Goal: Transaction & Acquisition: Book appointment/travel/reservation

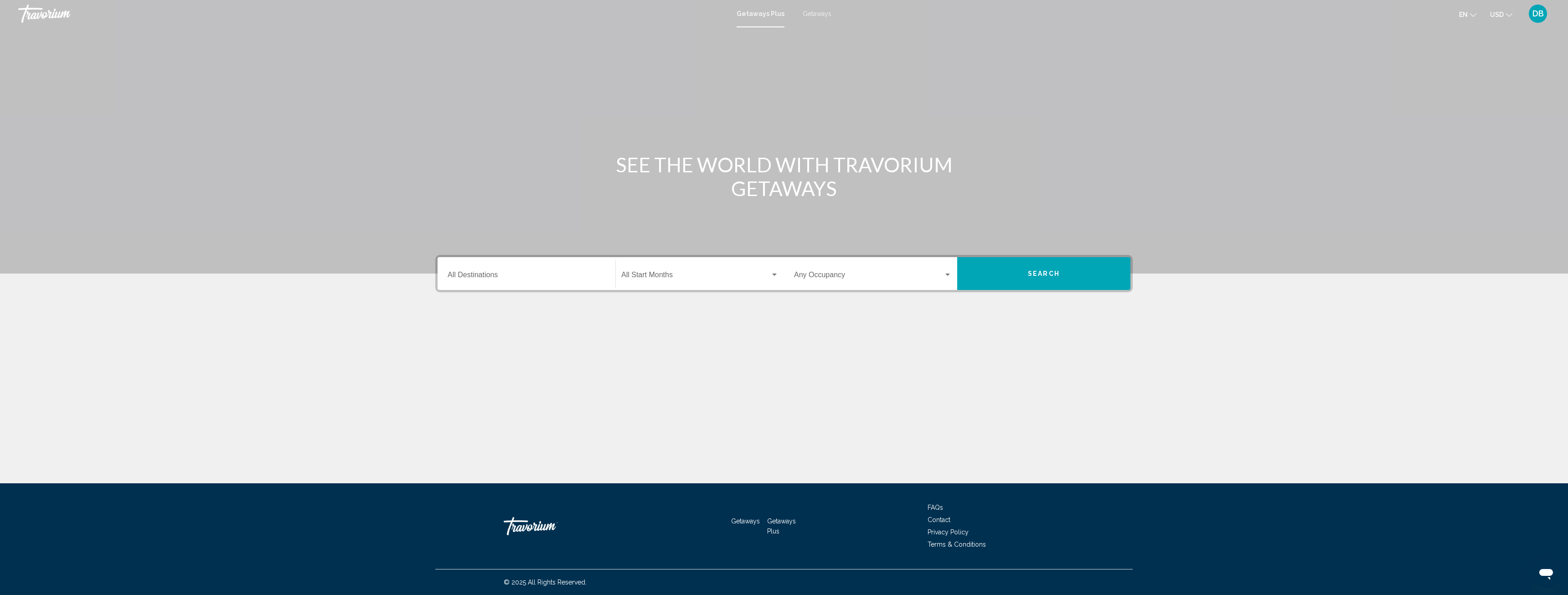
click at [526, 266] on div "Destination All Destinations" at bounding box center [526, 273] width 158 height 29
click at [503, 317] on span "[GEOGRAPHIC_DATA] (44,819 units available)" at bounding box center [537, 317] width 135 height 7
type input "**********"
click at [673, 270] on div "Start Month All Start Months" at bounding box center [700, 273] width 157 height 29
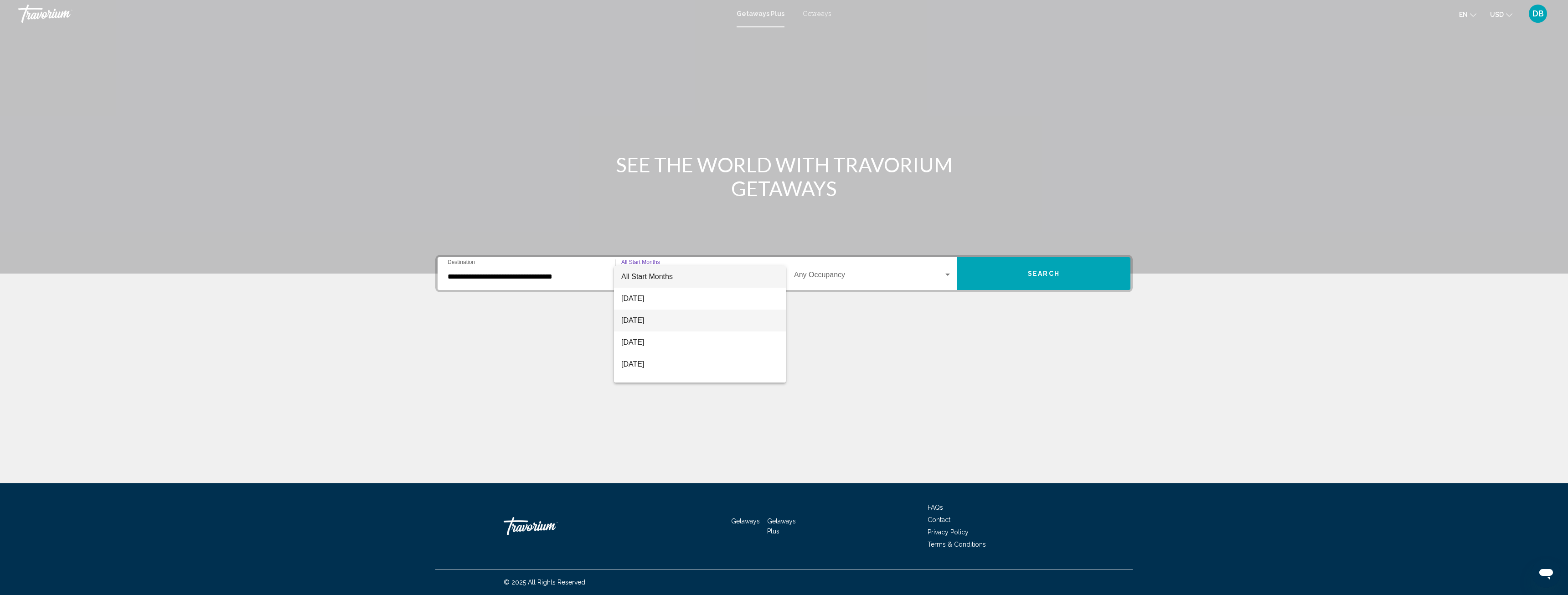
click at [680, 319] on span "[DATE]" at bounding box center [700, 320] width 157 height 22
click at [836, 273] on span "Search widget" at bounding box center [869, 276] width 150 height 8
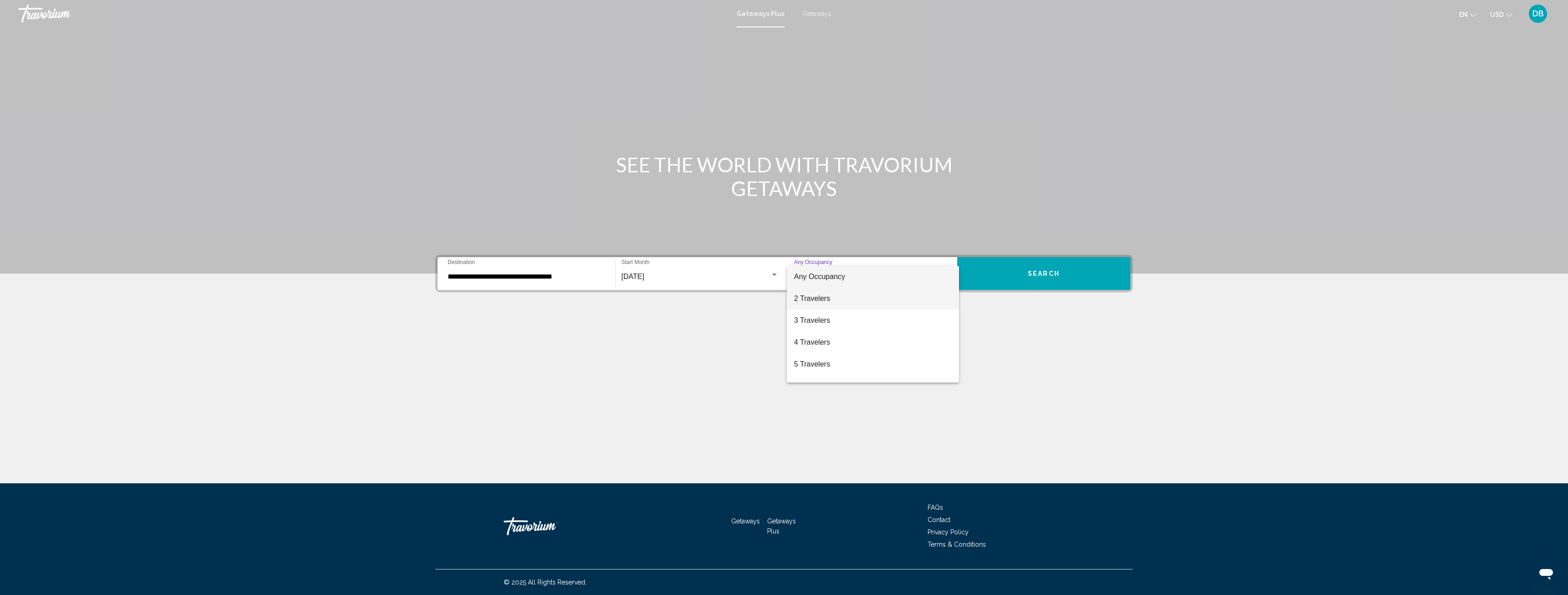
click at [825, 300] on span "2 Travelers" at bounding box center [872, 299] width 158 height 22
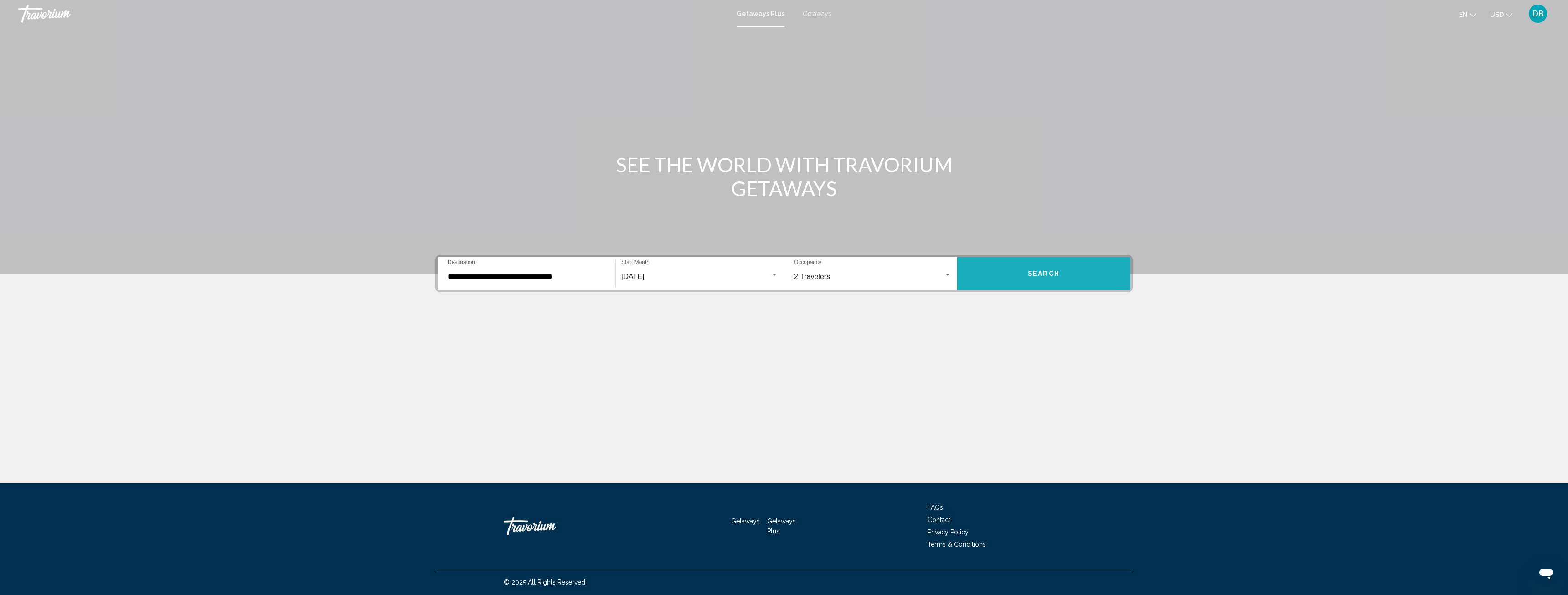
click at [1021, 271] on button "Search" at bounding box center [1044, 273] width 173 height 33
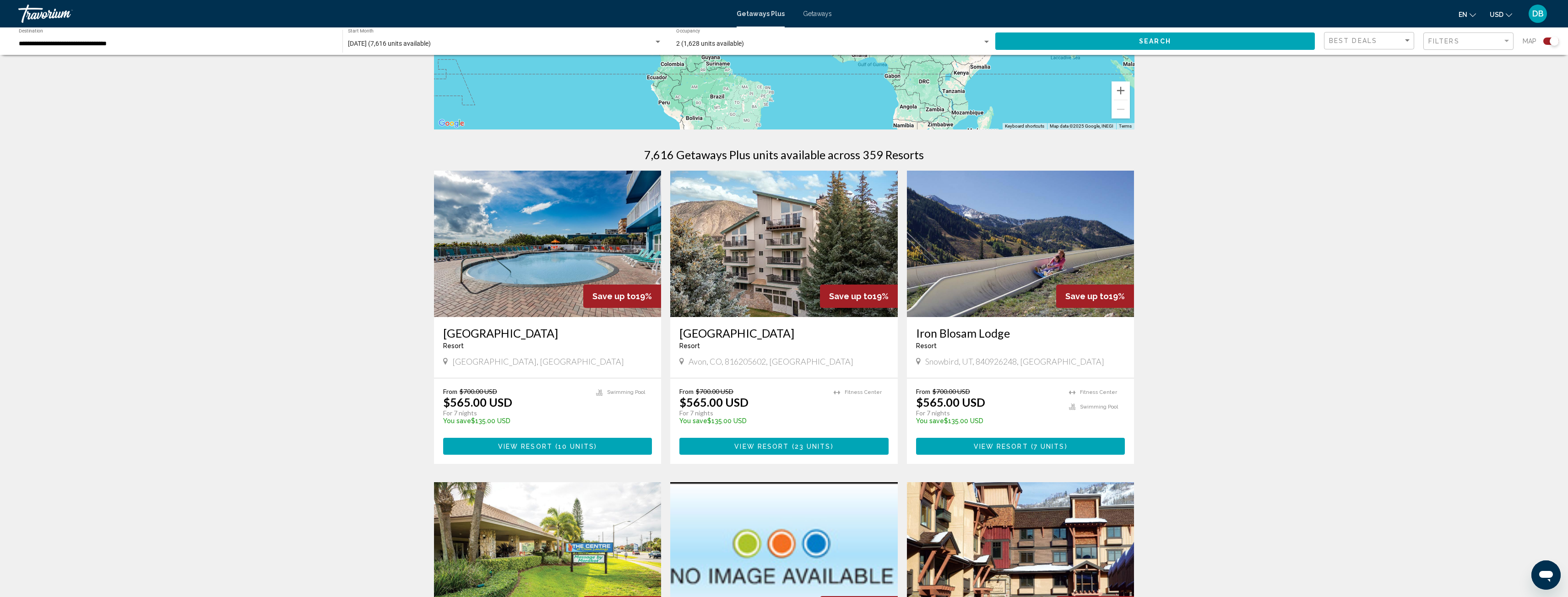
scroll to position [229, 0]
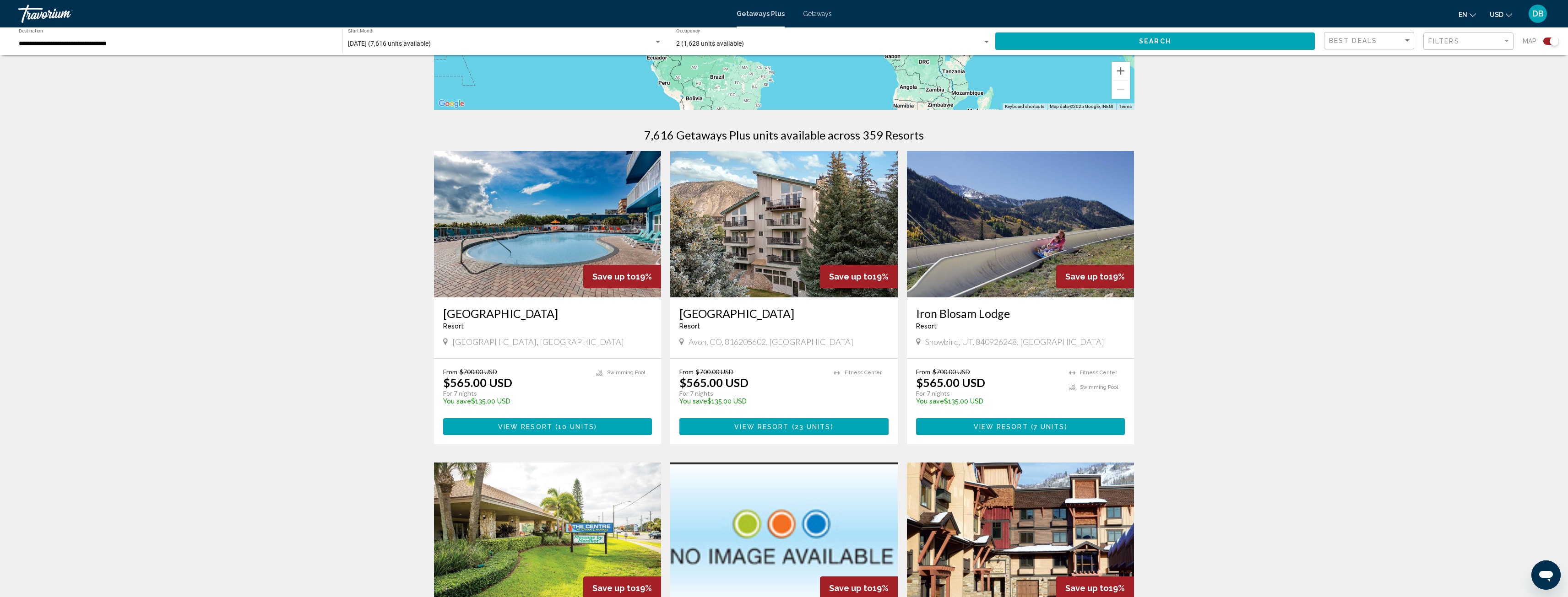
click at [504, 213] on img "Main content" at bounding box center [548, 224] width 227 height 147
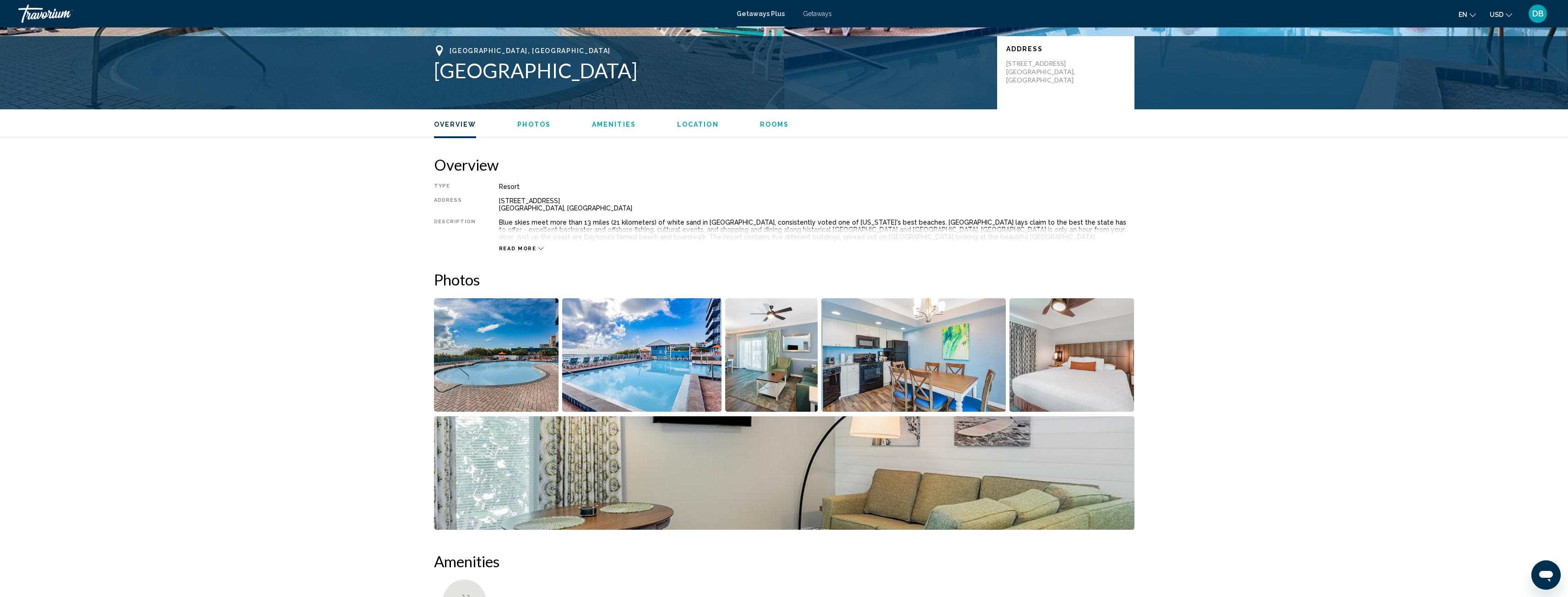
scroll to position [183, 0]
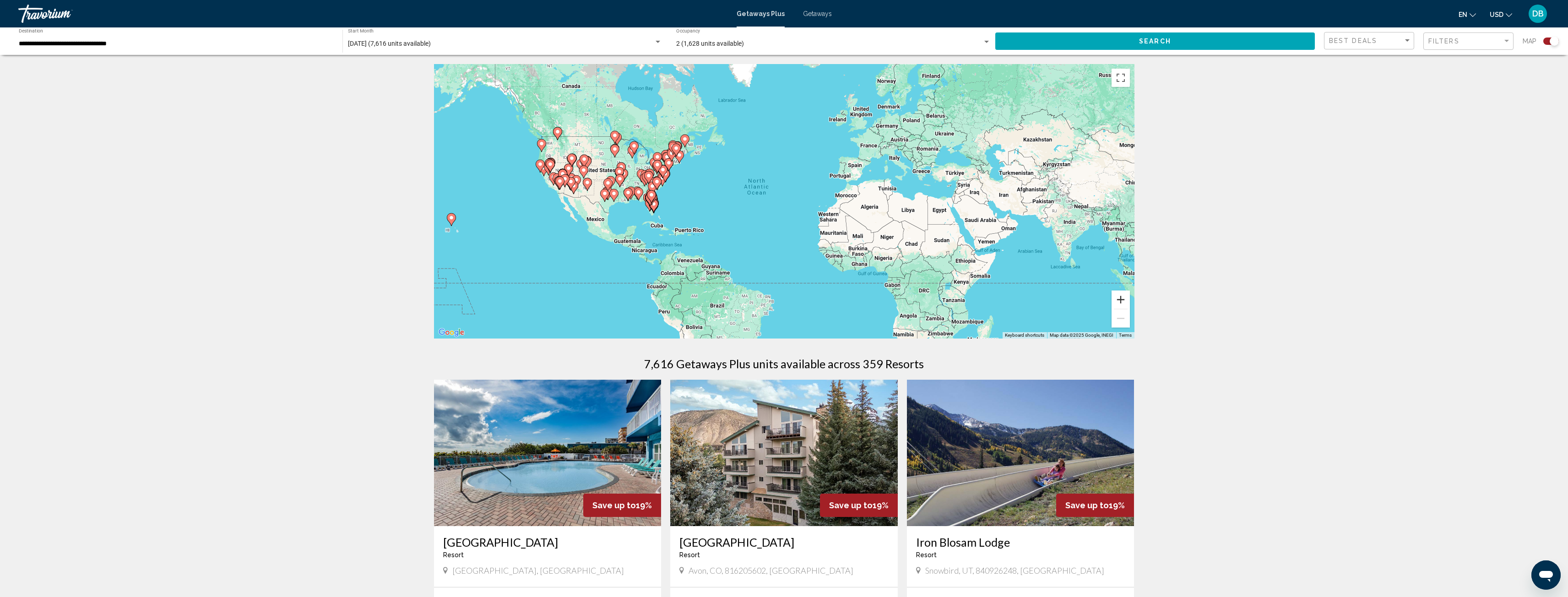
click at [1122, 298] on button "Zoom in" at bounding box center [1121, 300] width 18 height 18
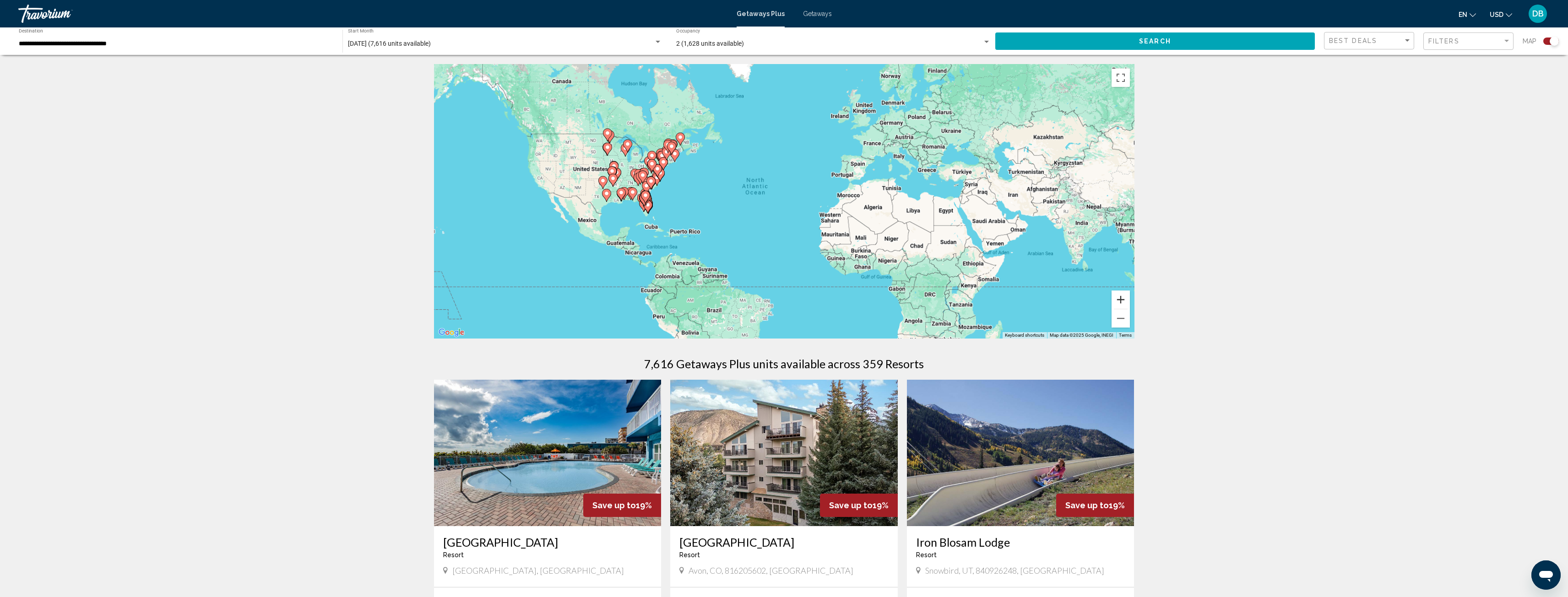
click at [1122, 298] on button "Zoom in" at bounding box center [1121, 300] width 18 height 18
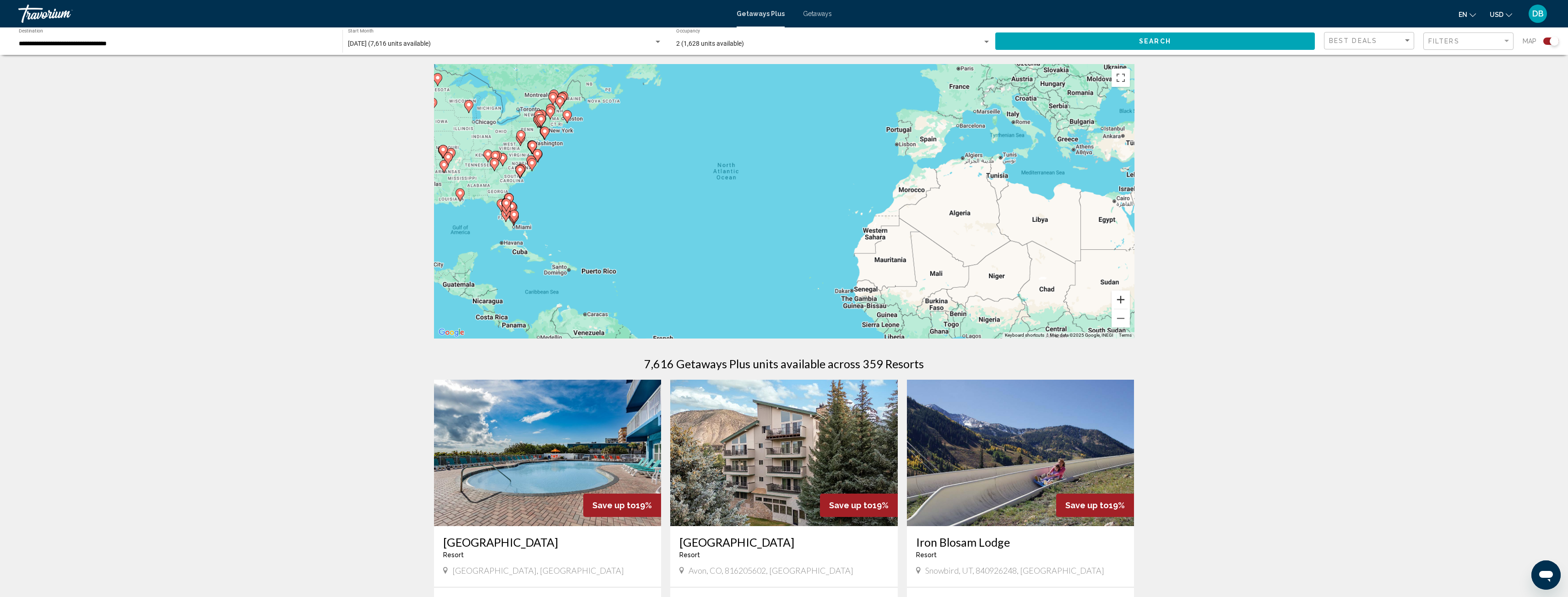
click at [1122, 298] on button "Zoom in" at bounding box center [1121, 300] width 18 height 18
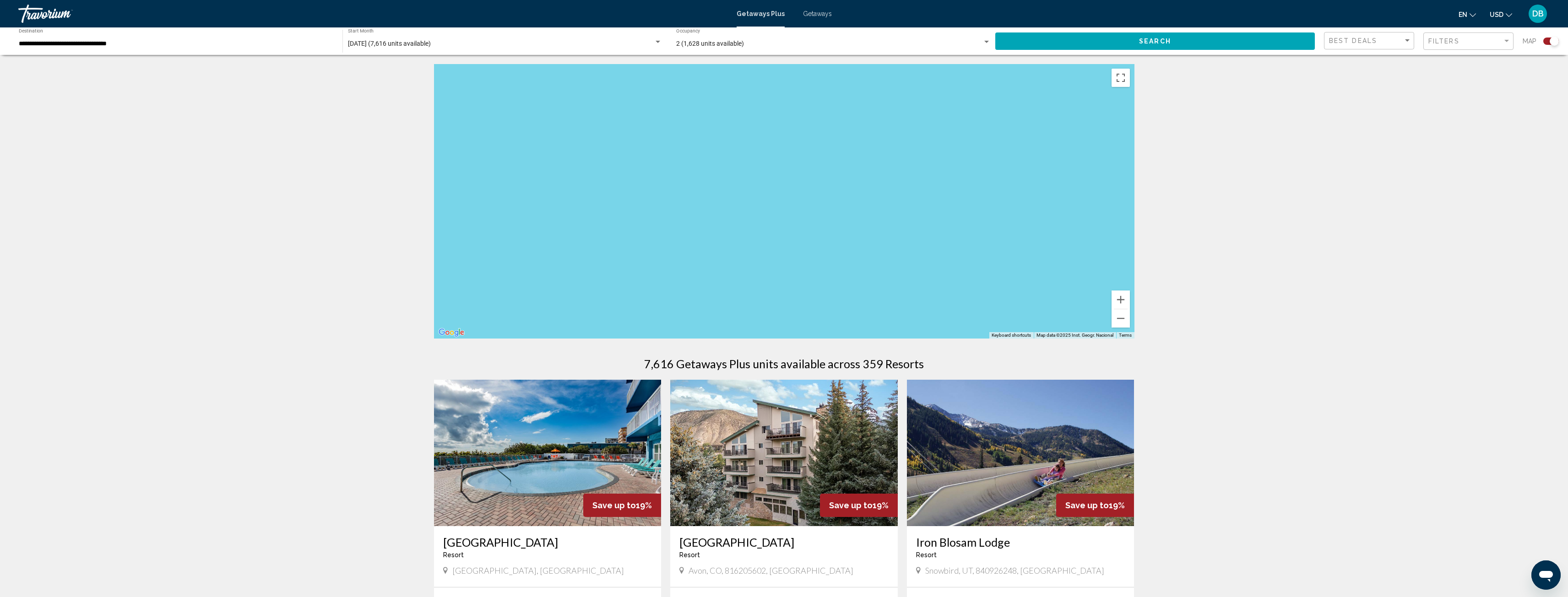
drag, startPoint x: 759, startPoint y: 214, endPoint x: 944, endPoint y: 232, distance: 185.9
click at [951, 232] on div "Main content" at bounding box center [784, 201] width 701 height 274
drag, startPoint x: 723, startPoint y: 197, endPoint x: 938, endPoint y: 224, distance: 216.7
click at [940, 224] on div "Main content" at bounding box center [784, 201] width 701 height 274
drag, startPoint x: 696, startPoint y: 199, endPoint x: 904, endPoint y: 219, distance: 209.0
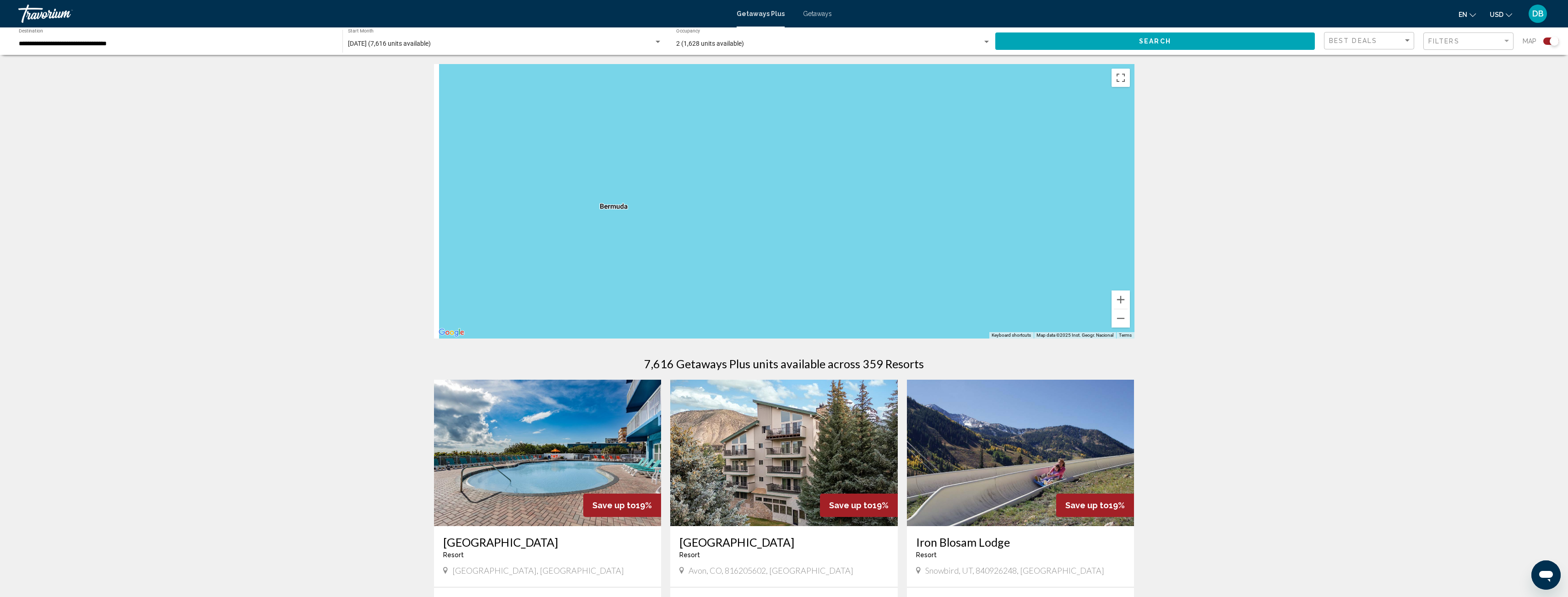
click at [904, 219] on div "To activate drag with keyboard, press Alt + Enter. Once in keyboard drag state,…" at bounding box center [784, 201] width 701 height 274
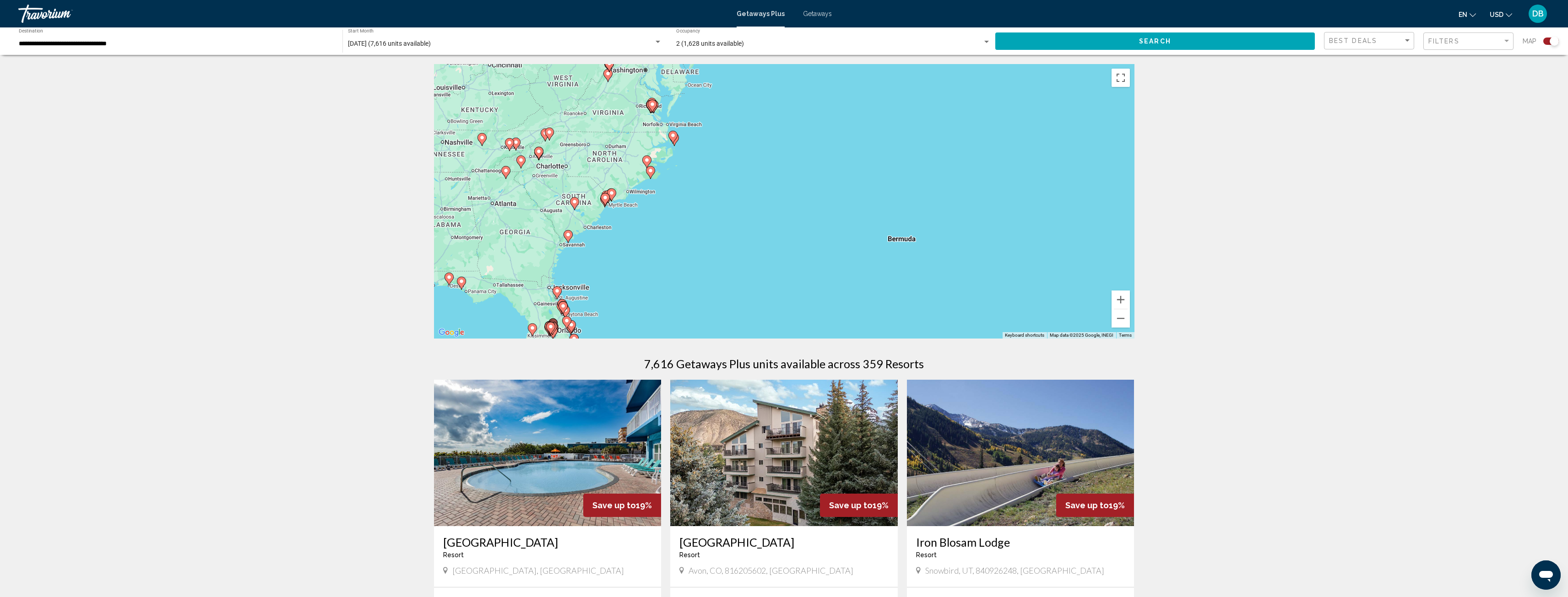
drag, startPoint x: 727, startPoint y: 201, endPoint x: 826, endPoint y: 211, distance: 99.5
click at [826, 211] on div "To activate drag with keyboard, press Alt + Enter. Once in keyboard drag state,…" at bounding box center [784, 201] width 701 height 274
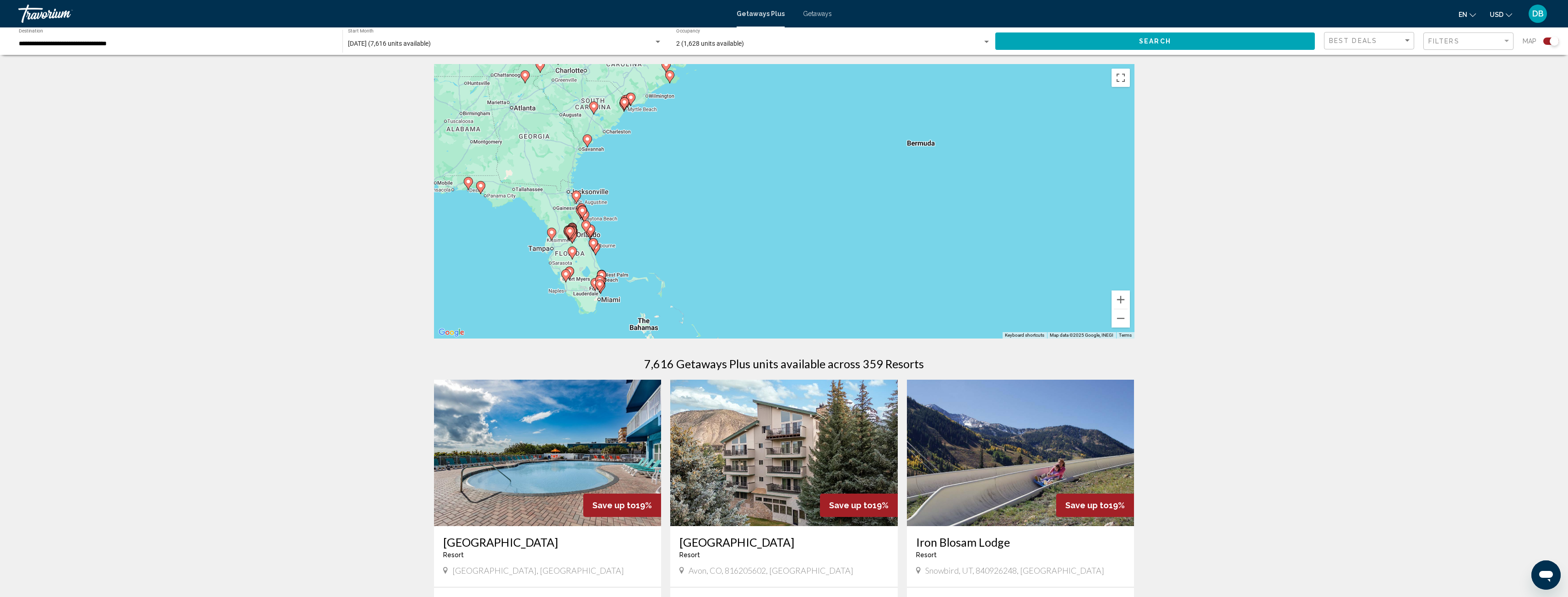
drag, startPoint x: 704, startPoint y: 247, endPoint x: 705, endPoint y: 128, distance: 119.0
click at [705, 128] on div "To activate drag with keyboard, press Alt + Enter. Once in keyboard drag state,…" at bounding box center [784, 201] width 701 height 274
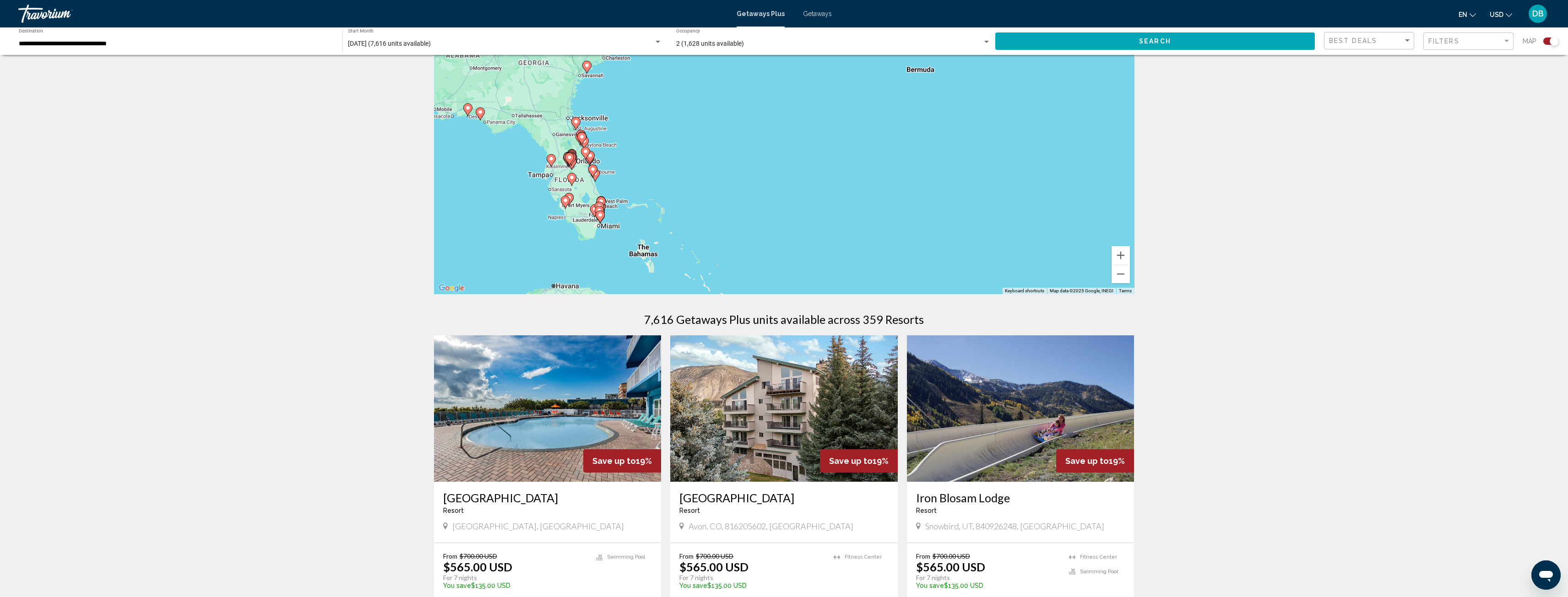
scroll to position [46, 0]
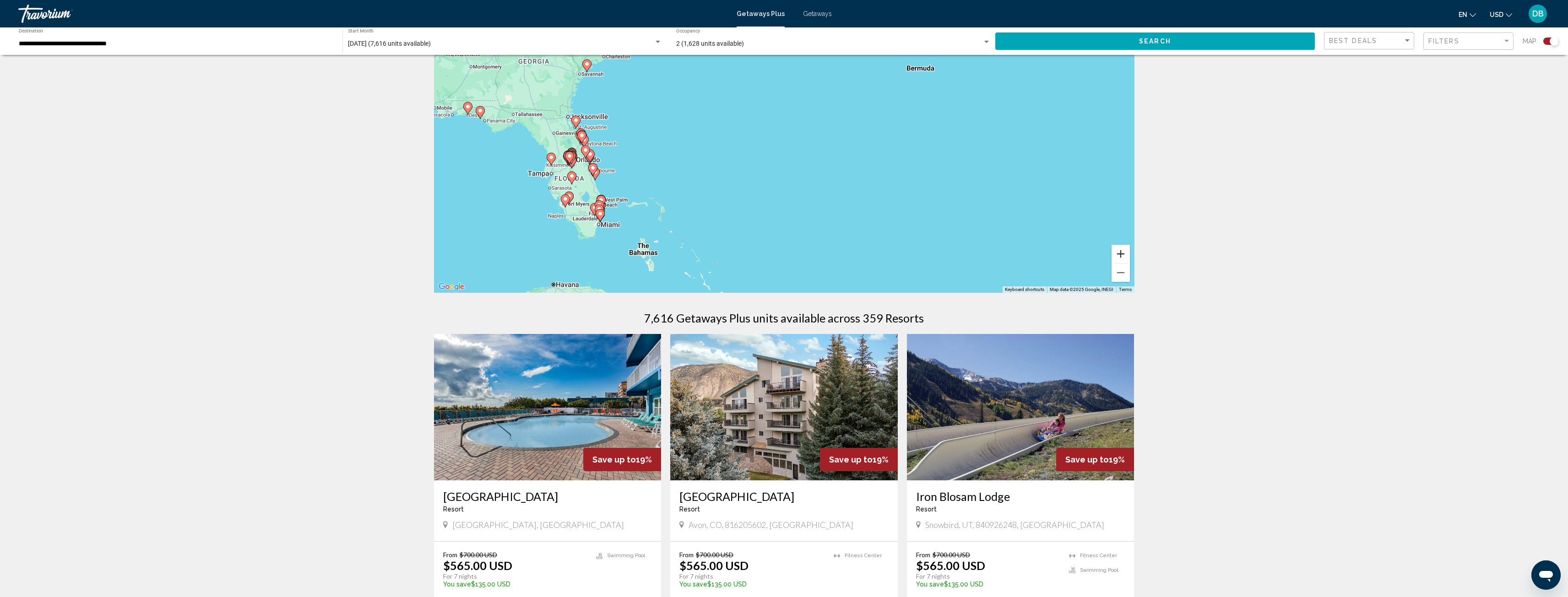
click at [1120, 250] on button "Zoom in" at bounding box center [1121, 254] width 18 height 18
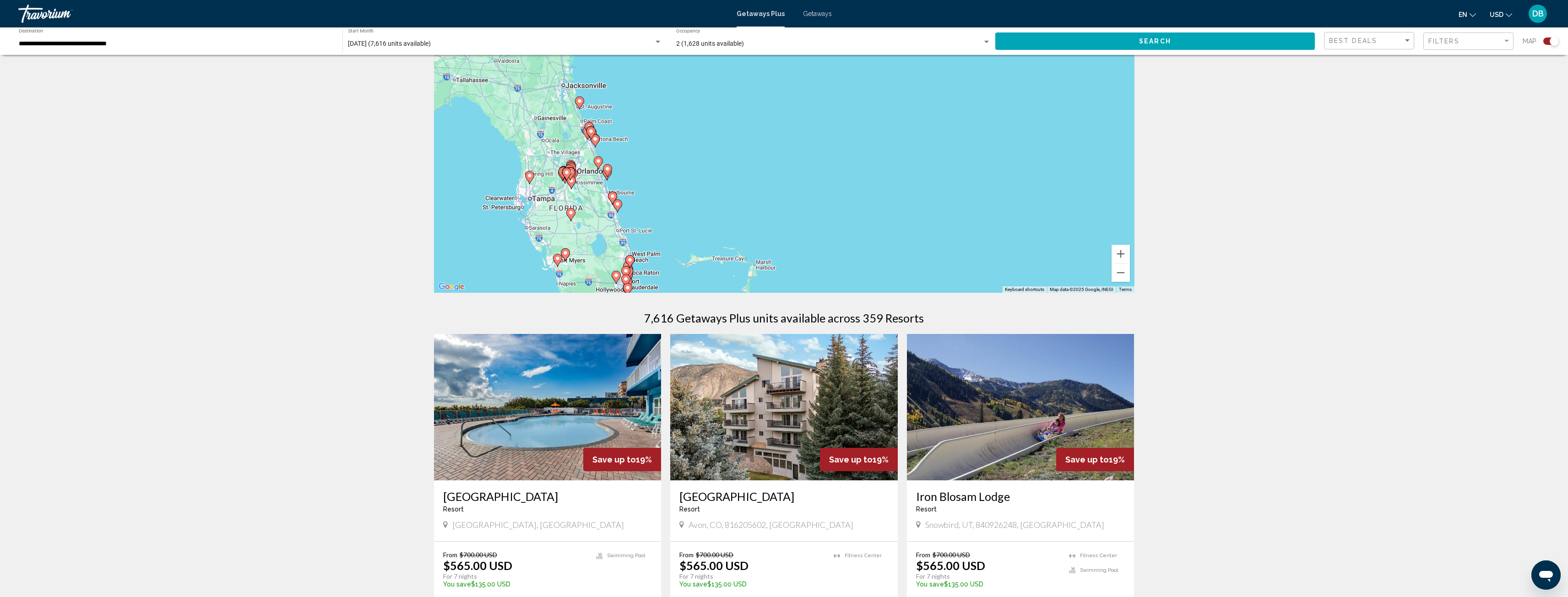
drag, startPoint x: 672, startPoint y: 177, endPoint x: 885, endPoint y: 184, distance: 213.1
click at [885, 184] on div "To activate drag with keyboard, press Alt + Enter. Once in keyboard drag state,…" at bounding box center [784, 155] width 701 height 274
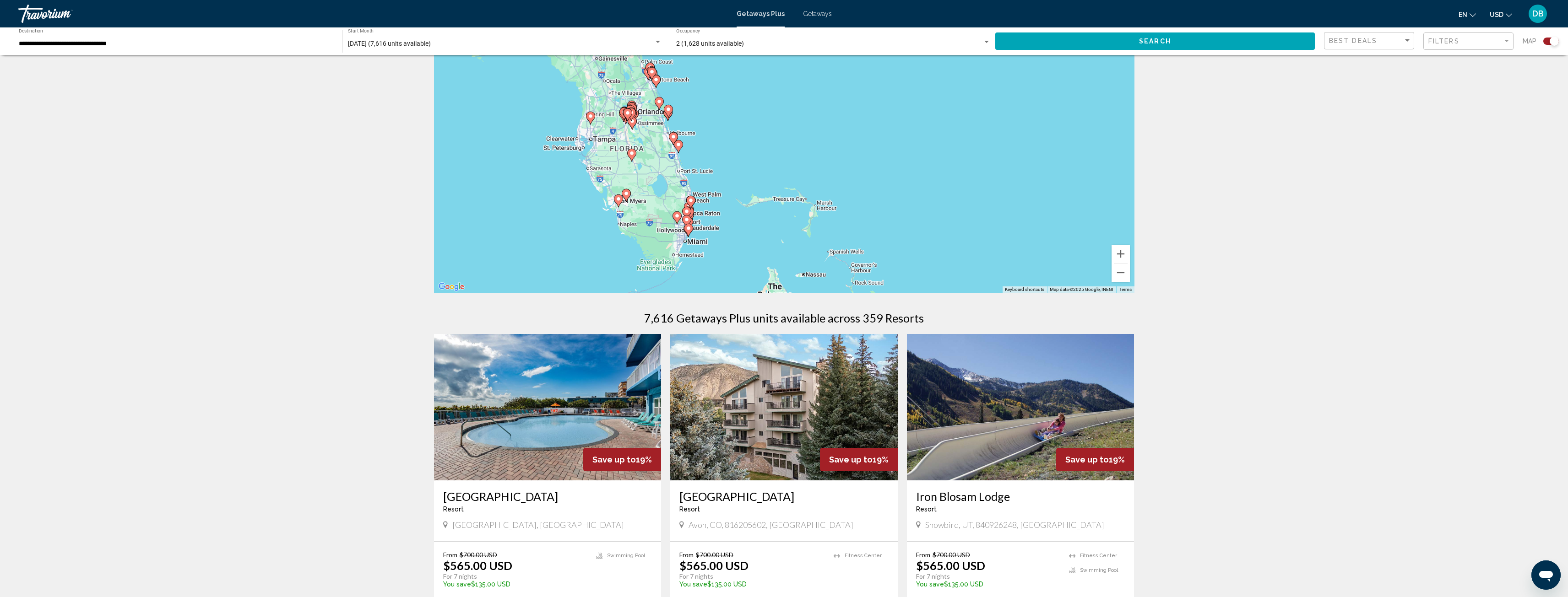
drag, startPoint x: 706, startPoint y: 177, endPoint x: 768, endPoint y: 119, distance: 84.9
click at [768, 119] on div "To activate drag with keyboard, press Alt + Enter. Once in keyboard drag state,…" at bounding box center [784, 155] width 701 height 274
click at [1122, 252] on button "Zoom in" at bounding box center [1121, 254] width 18 height 18
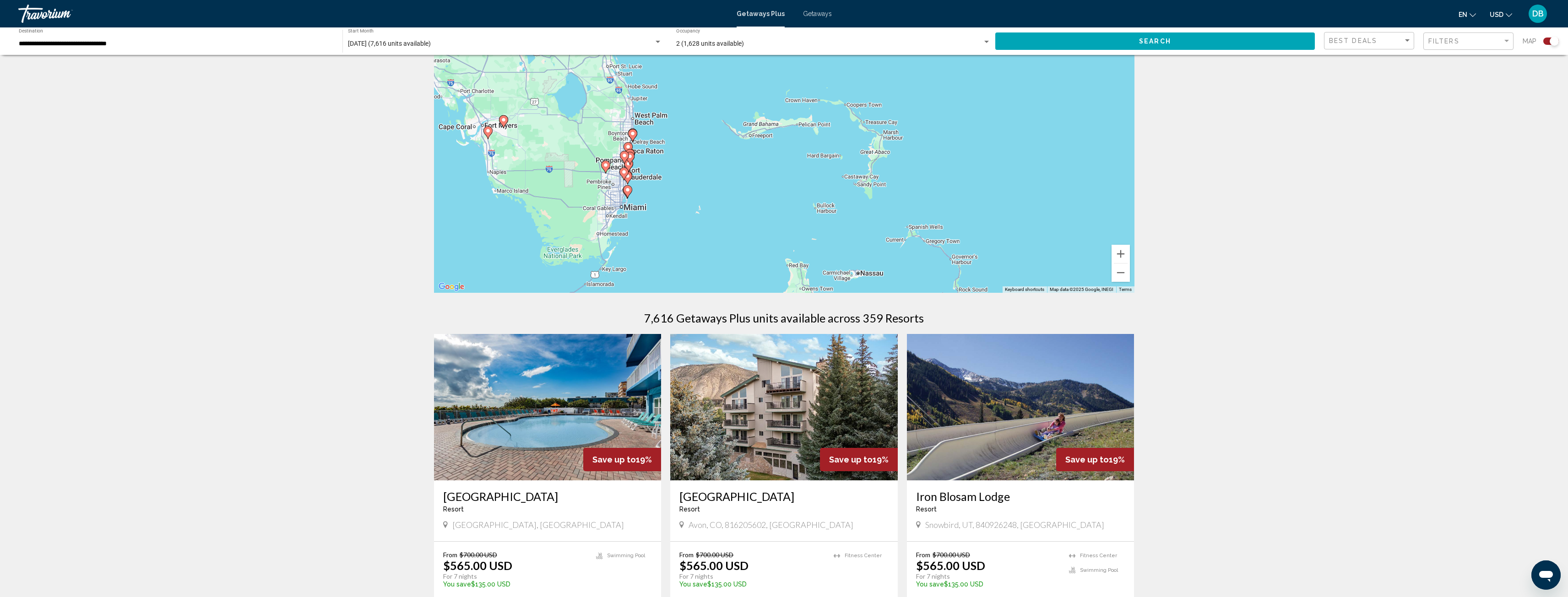
drag, startPoint x: 811, startPoint y: 206, endPoint x: 846, endPoint y: 85, distance: 126.0
click at [846, 85] on div "To activate drag with keyboard, press Alt + Enter. Once in keyboard drag state,…" at bounding box center [784, 155] width 701 height 274
click at [1124, 254] on button "Zoom in" at bounding box center [1121, 254] width 18 height 18
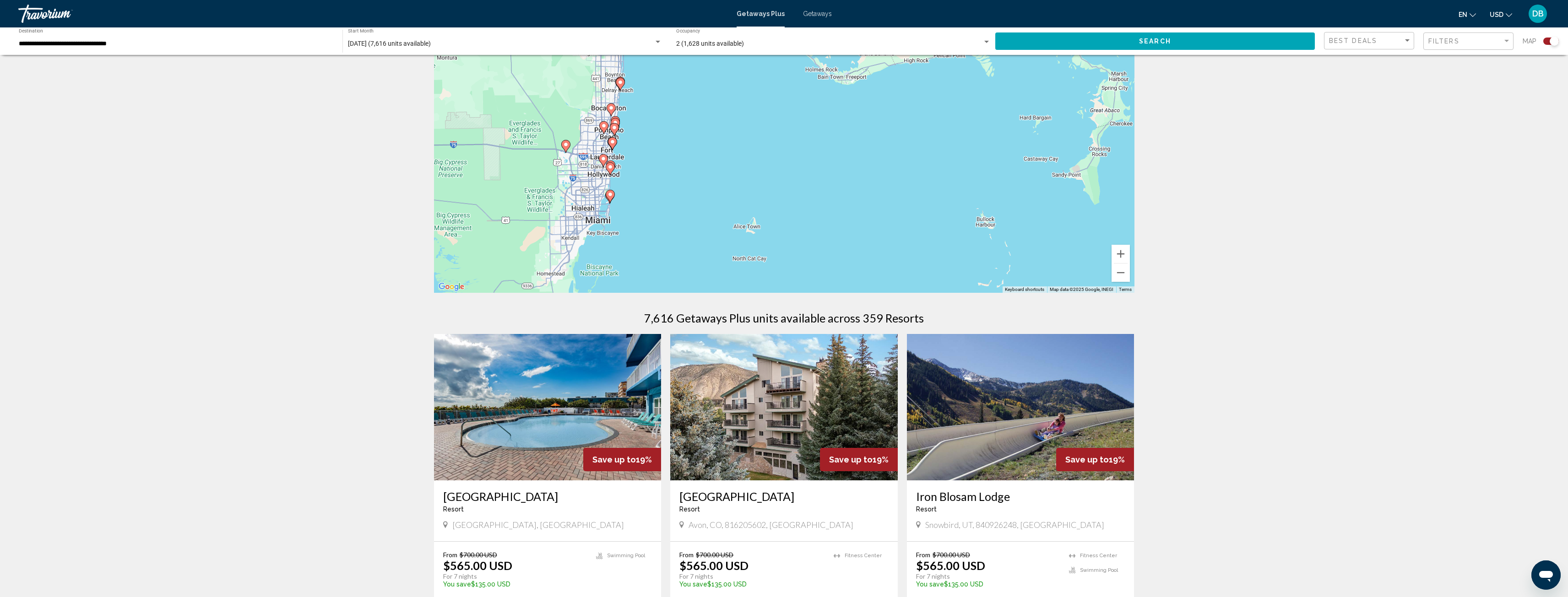
drag, startPoint x: 653, startPoint y: 219, endPoint x: 795, endPoint y: 180, distance: 147.3
click at [795, 180] on div "To activate drag with keyboard, press Alt + Enter. Once in keyboard drag state,…" at bounding box center [784, 155] width 701 height 274
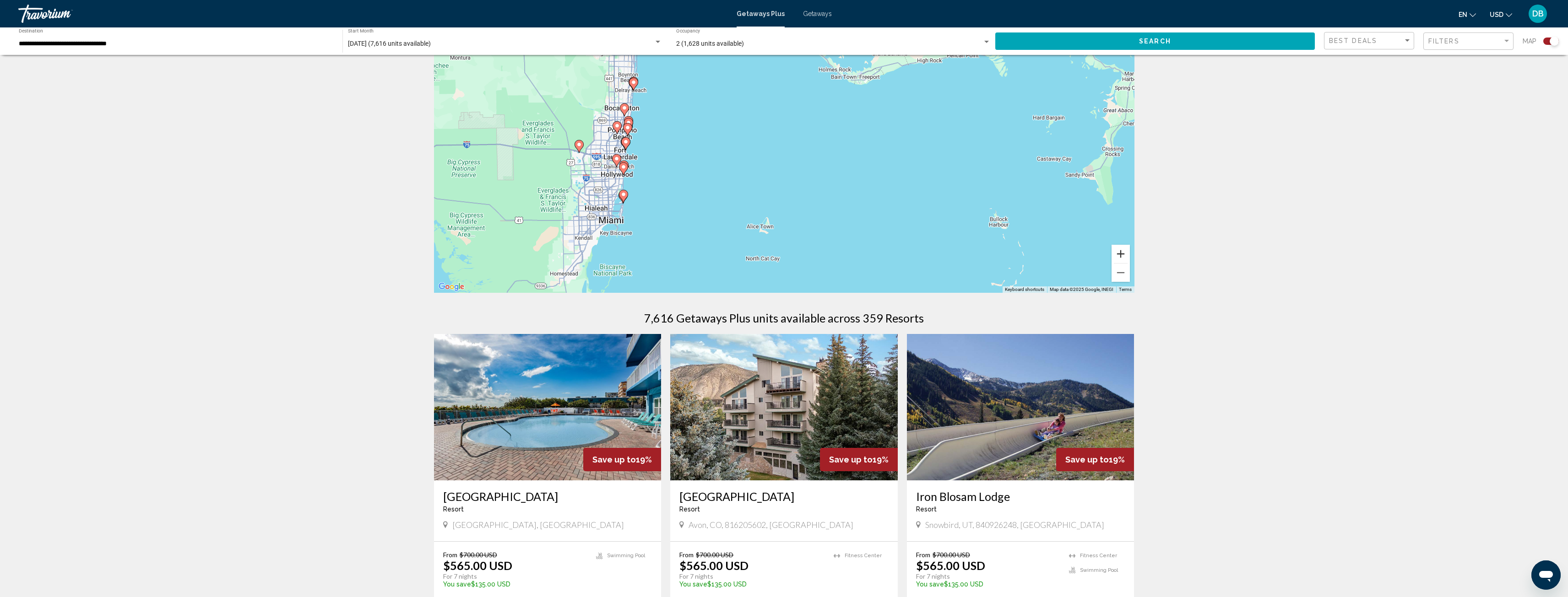
click at [1117, 251] on button "Zoom in" at bounding box center [1121, 254] width 18 height 18
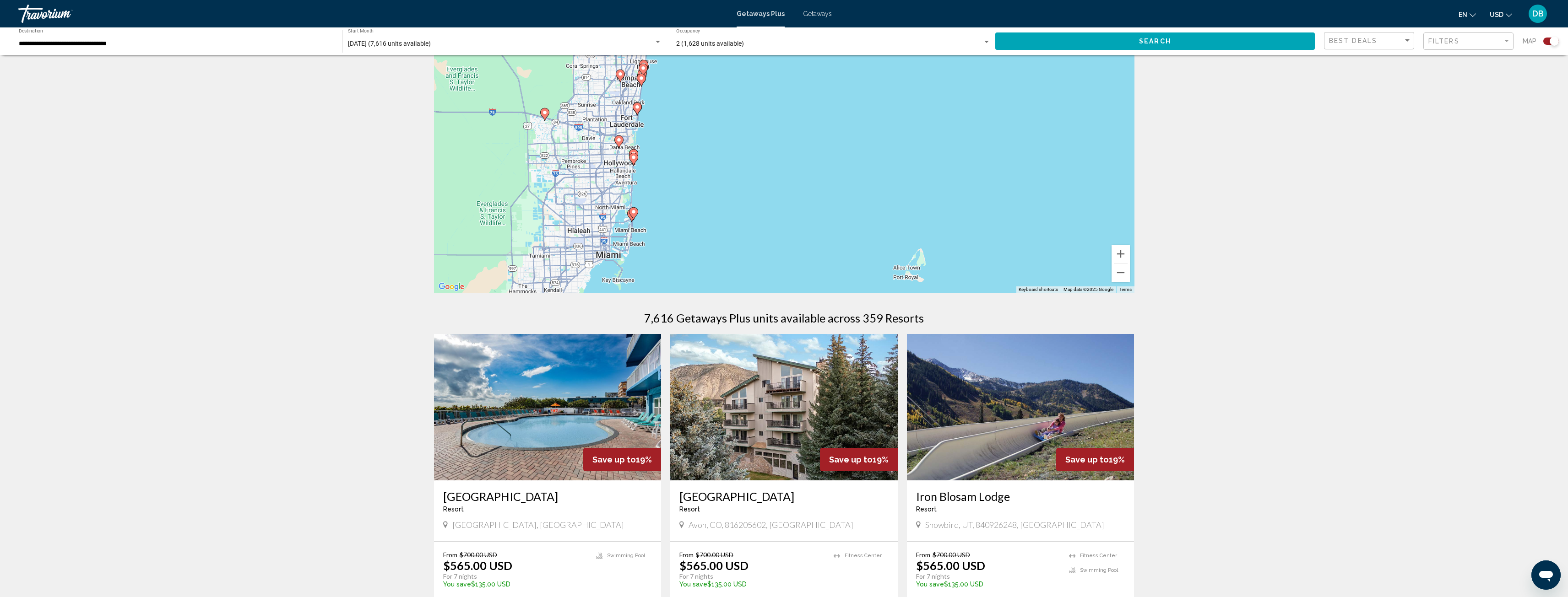
drag, startPoint x: 644, startPoint y: 225, endPoint x: 806, endPoint y: 196, distance: 164.6
click at [806, 196] on div "To activate drag with keyboard, press Alt + Enter. Once in keyboard drag state,…" at bounding box center [784, 155] width 701 height 274
click at [1123, 251] on button "Zoom in" at bounding box center [1121, 254] width 18 height 18
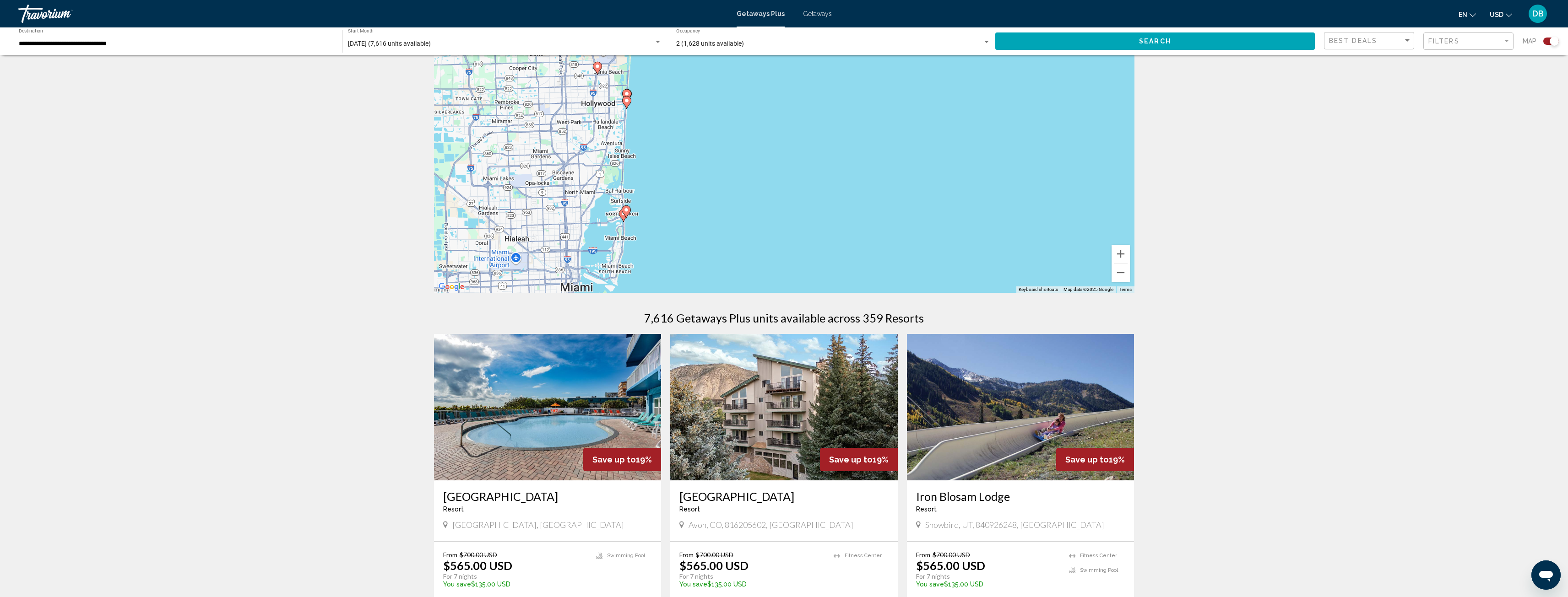
drag, startPoint x: 559, startPoint y: 239, endPoint x: 700, endPoint y: 172, distance: 156.1
click at [700, 172] on div "To activate drag with keyboard, press Alt + Enter. Once in keyboard drag state,…" at bounding box center [784, 155] width 701 height 274
click at [1120, 251] on button "Zoom in" at bounding box center [1121, 254] width 18 height 18
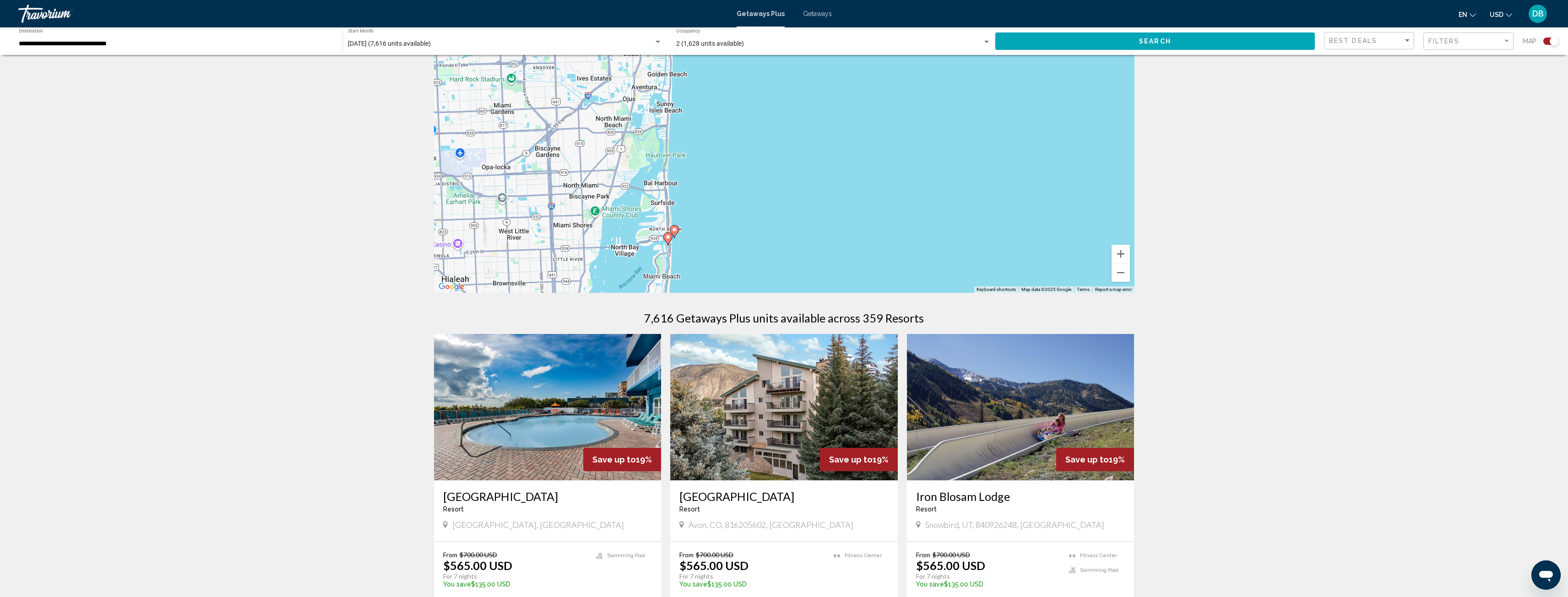
drag, startPoint x: 606, startPoint y: 240, endPoint x: 812, endPoint y: 196, distance: 210.6
click at [812, 196] on div "To activate drag with keyboard, press Alt + Enter. Once in keyboard drag state,…" at bounding box center [784, 155] width 701 height 274
click at [674, 230] on image "Main content" at bounding box center [674, 229] width 6 height 5
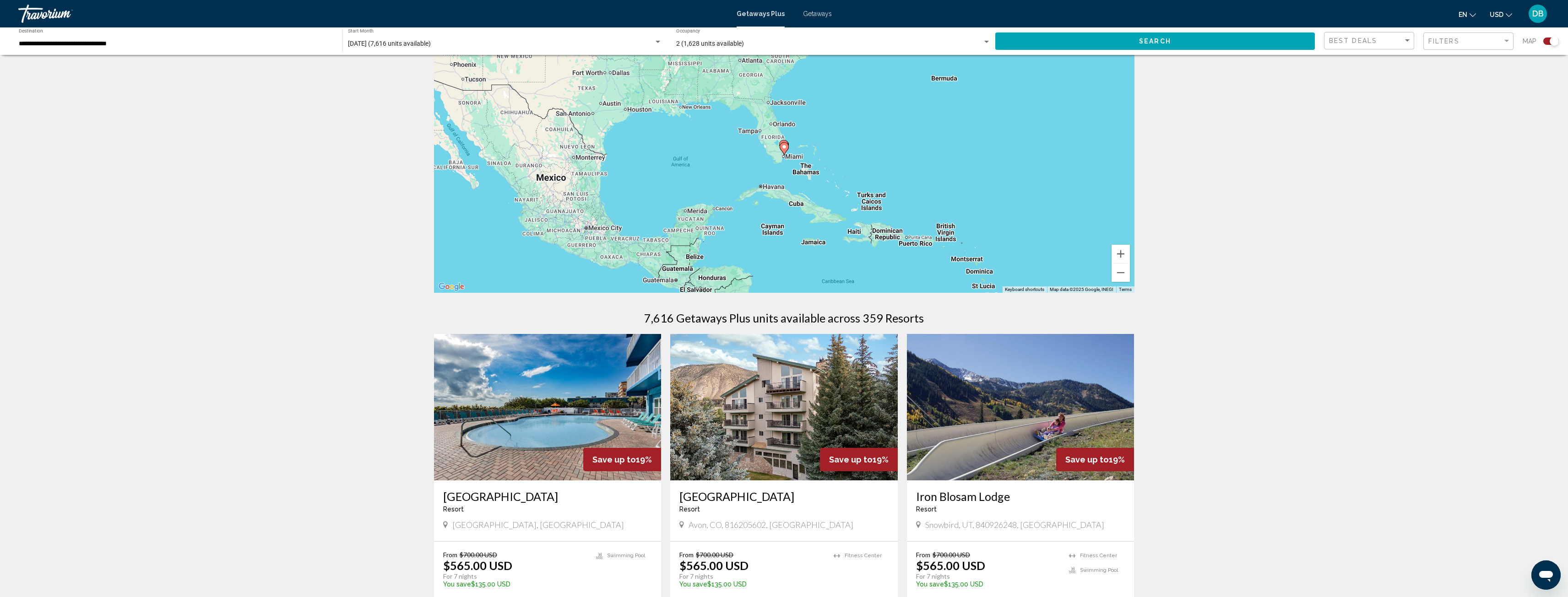
click at [785, 145] on image "Main content" at bounding box center [784, 147] width 6 height 5
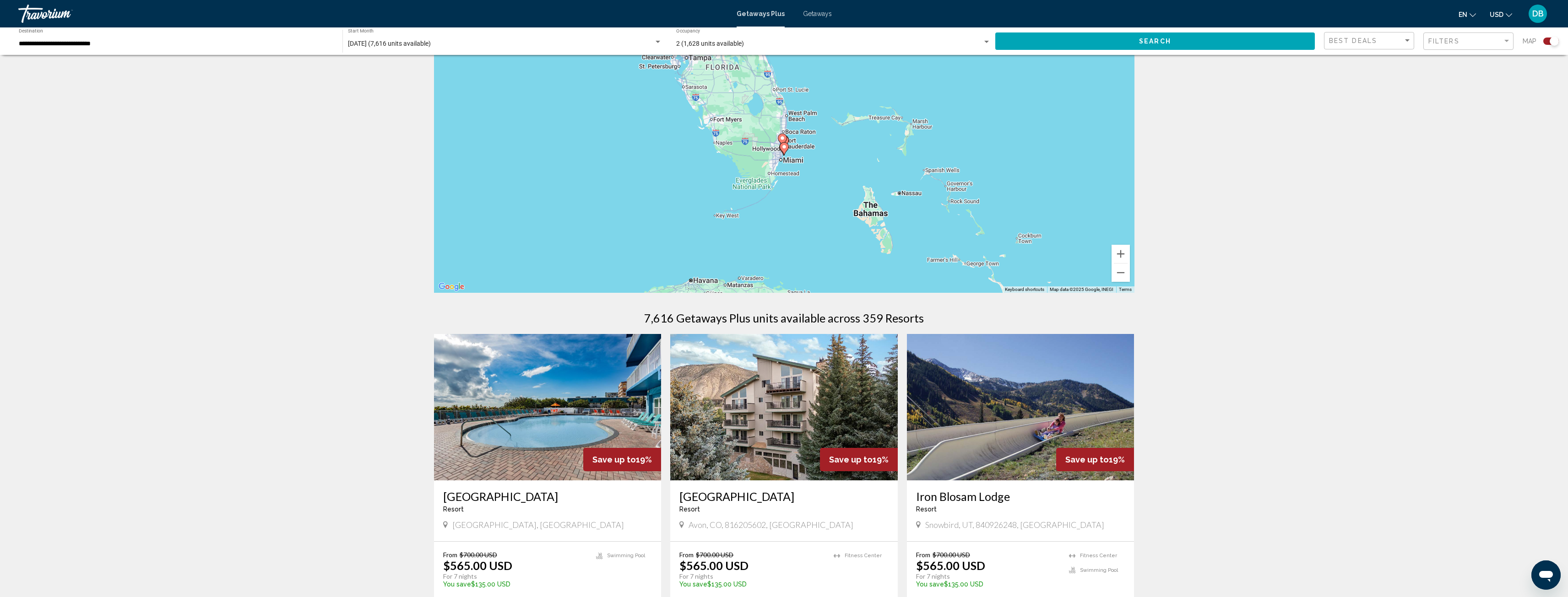
click at [785, 147] on image "Main content" at bounding box center [784, 147] width 6 height 5
type input "**********"
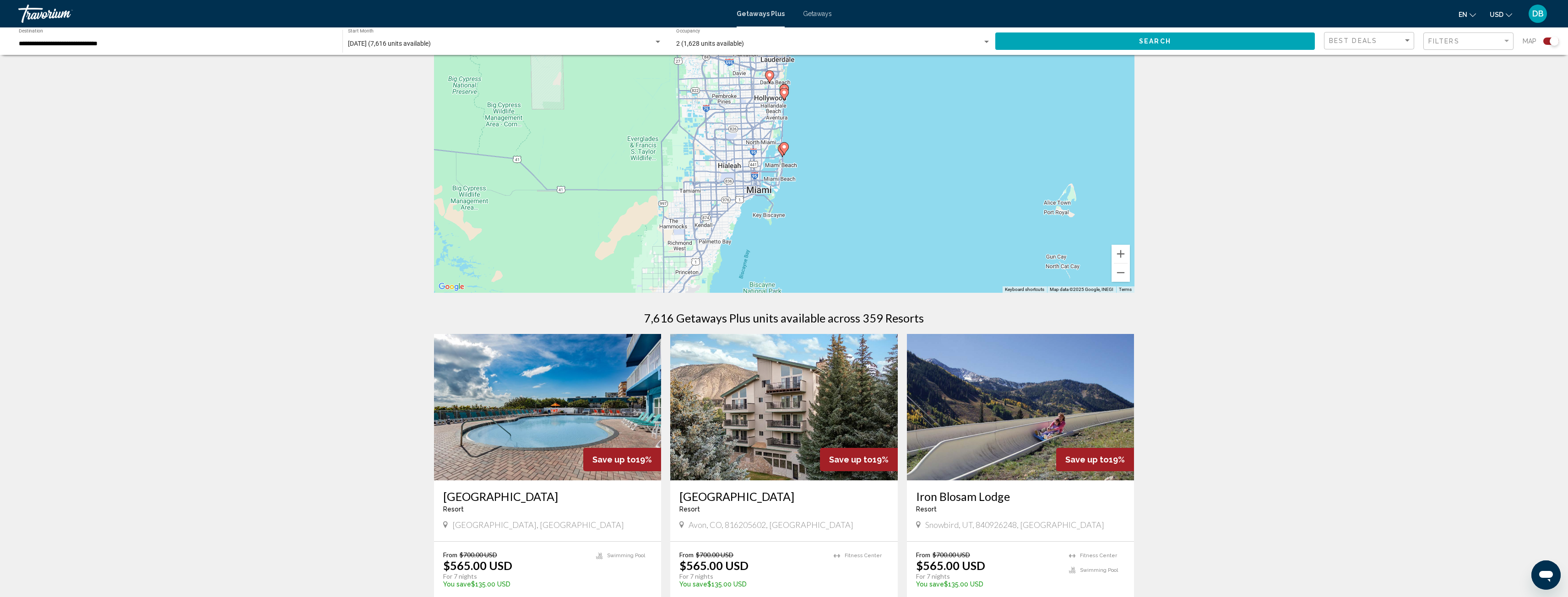
click at [784, 147] on image "Main content" at bounding box center [784, 147] width 6 height 5
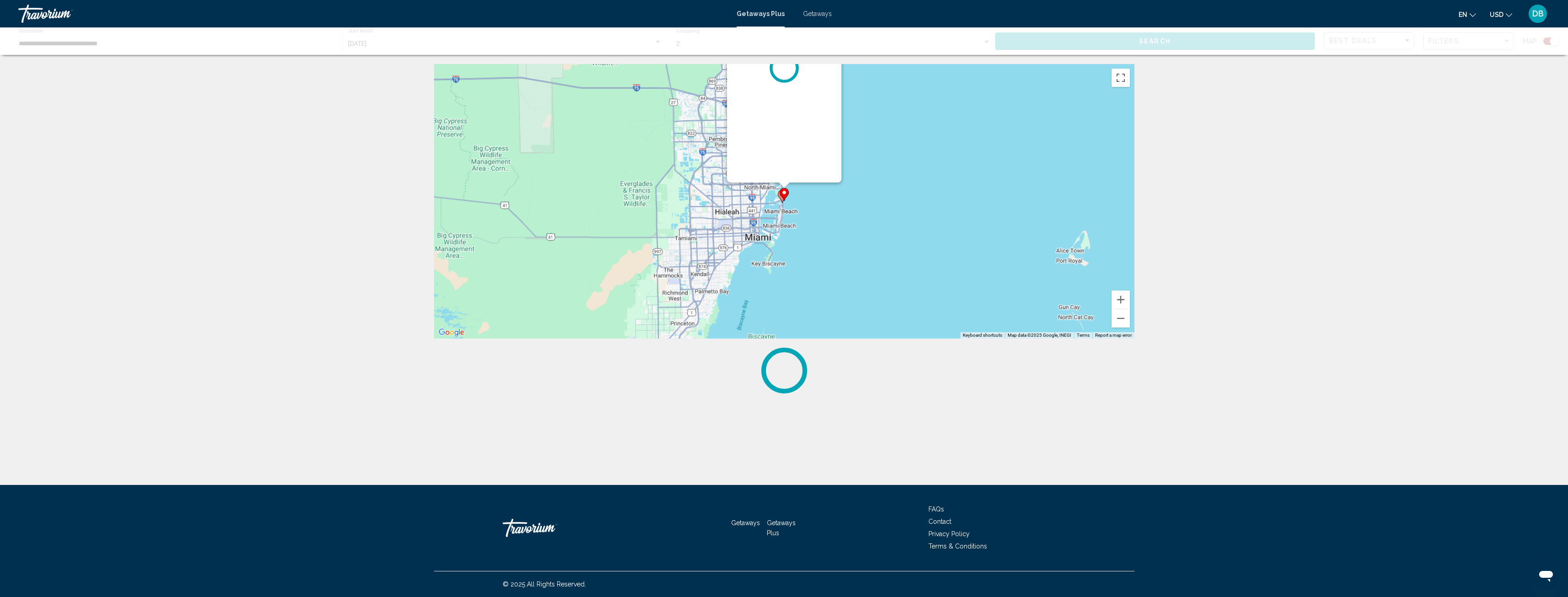
scroll to position [0, 0]
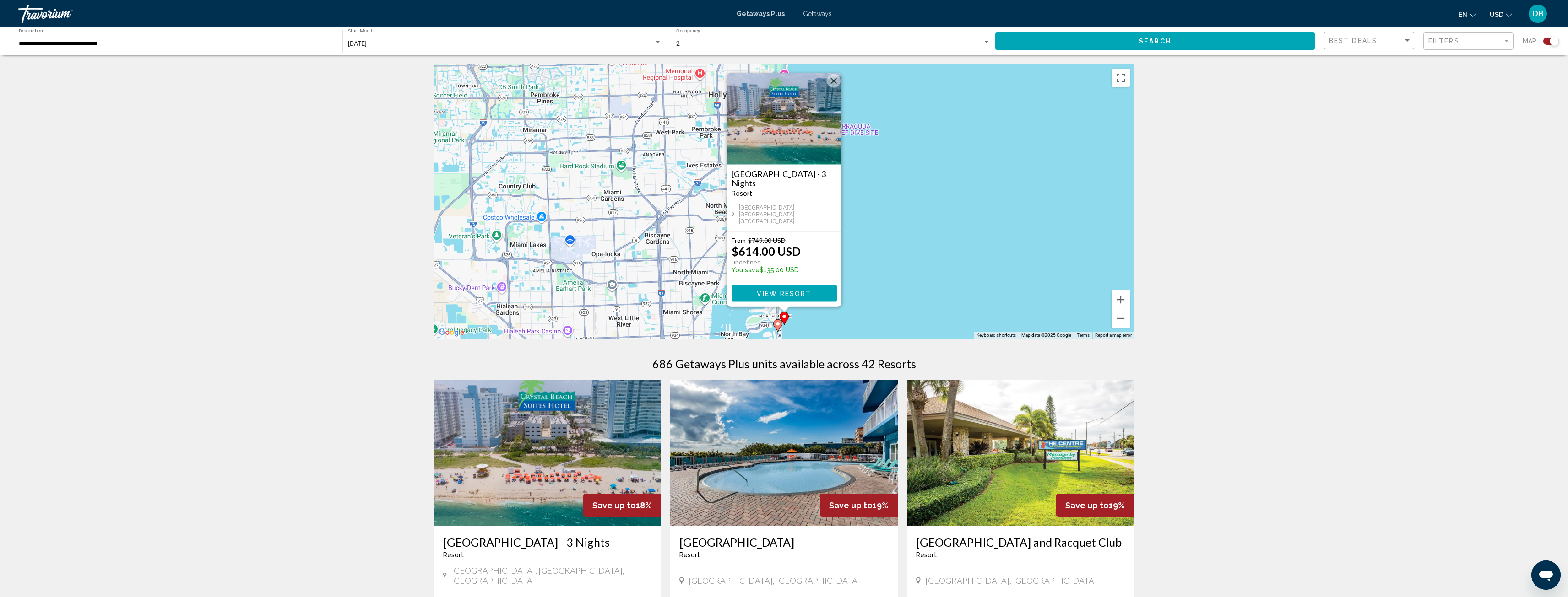
click at [776, 323] on image "Main content" at bounding box center [778, 324] width 6 height 5
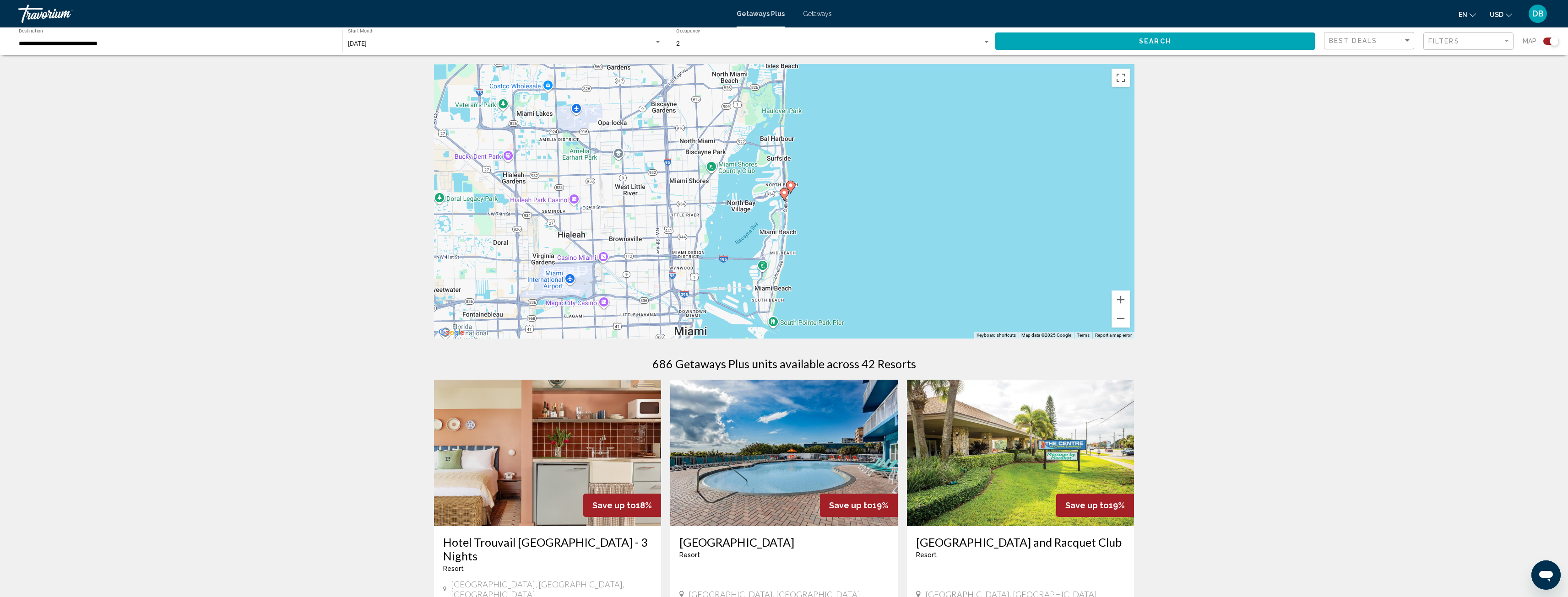
click at [785, 193] on image "Main content" at bounding box center [784, 192] width 6 height 5
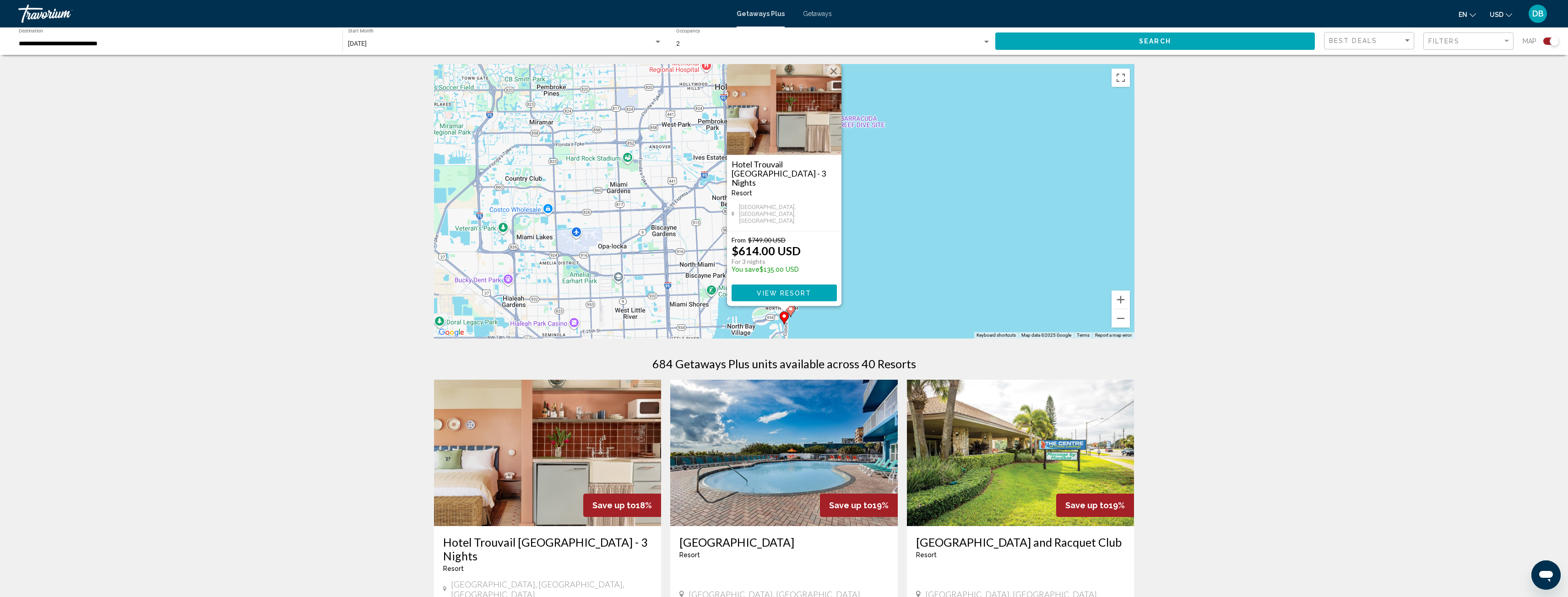
click at [832, 78] on button "Close" at bounding box center [833, 71] width 13 height 13
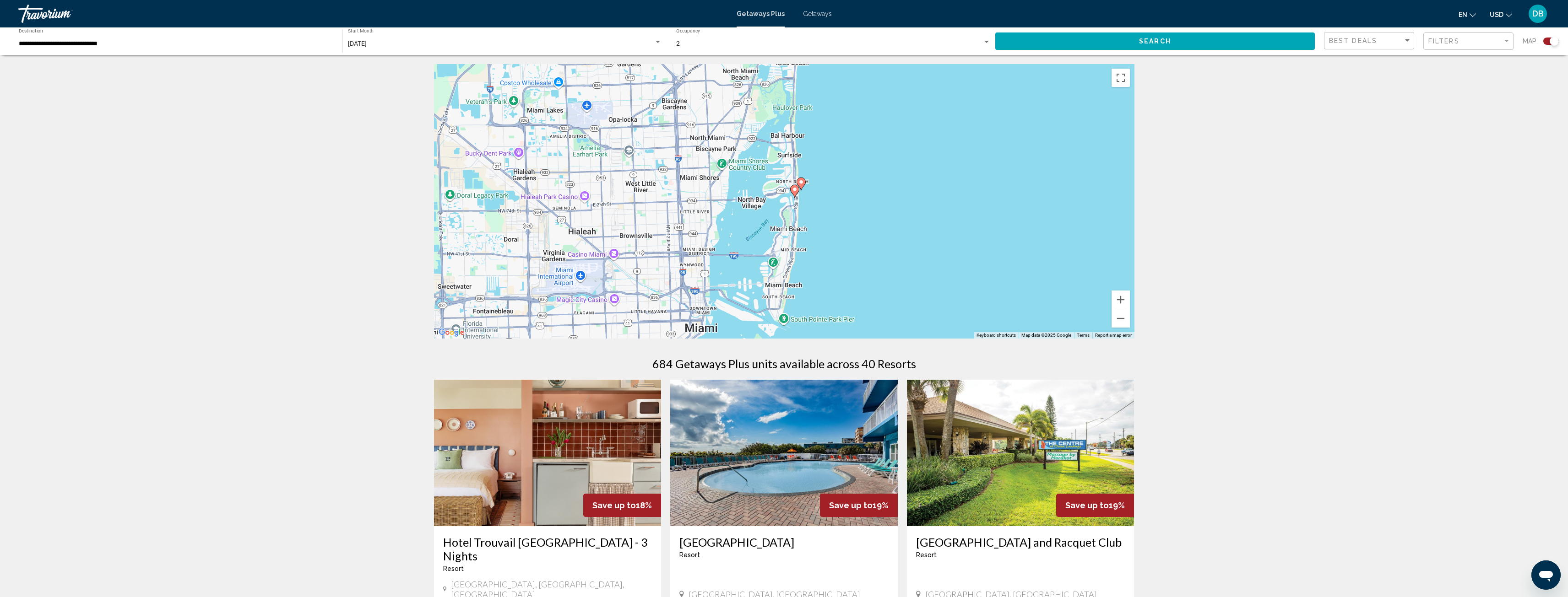
drag, startPoint x: 804, startPoint y: 265, endPoint x: 816, endPoint y: 139, distance: 126.6
click at [816, 139] on div "To activate drag with keyboard, press Alt + Enter. Once in keyboard drag state,…" at bounding box center [784, 201] width 701 height 274
click at [801, 182] on image "Main content" at bounding box center [801, 182] width 6 height 5
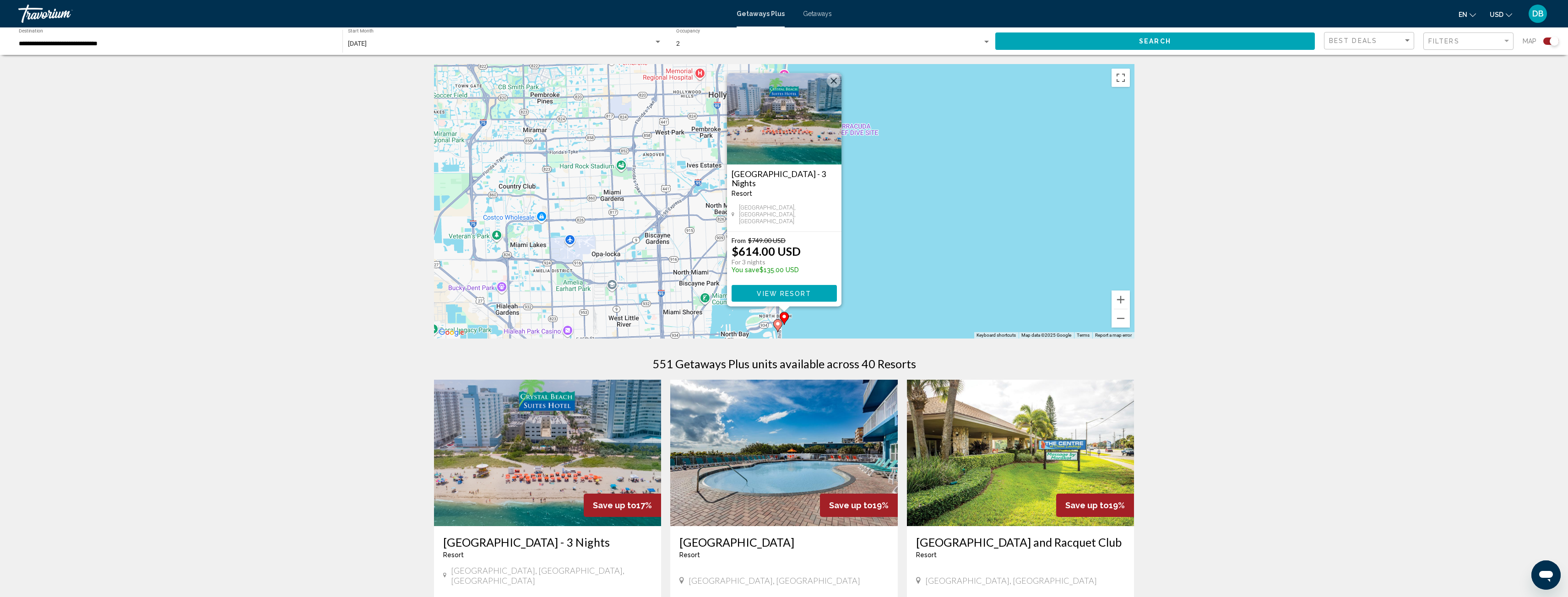
click at [793, 292] on span "View Resort" at bounding box center [784, 294] width 54 height 7
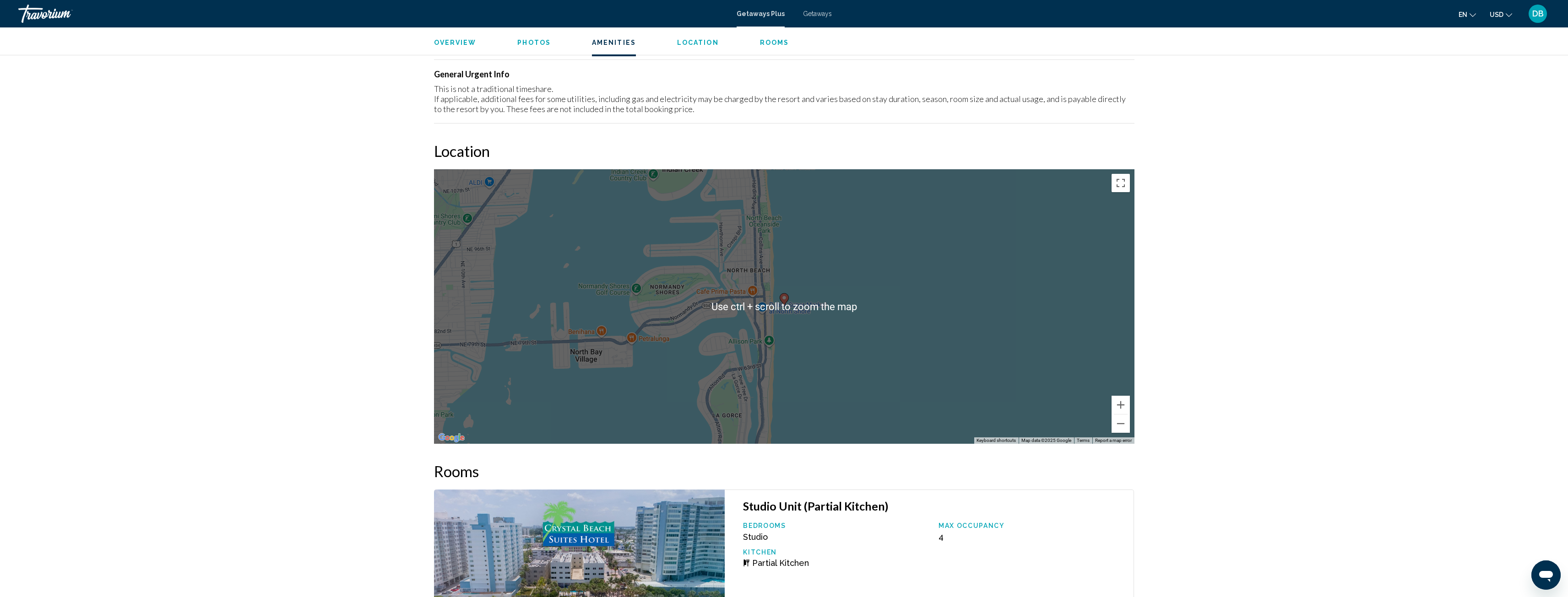
scroll to position [961, 0]
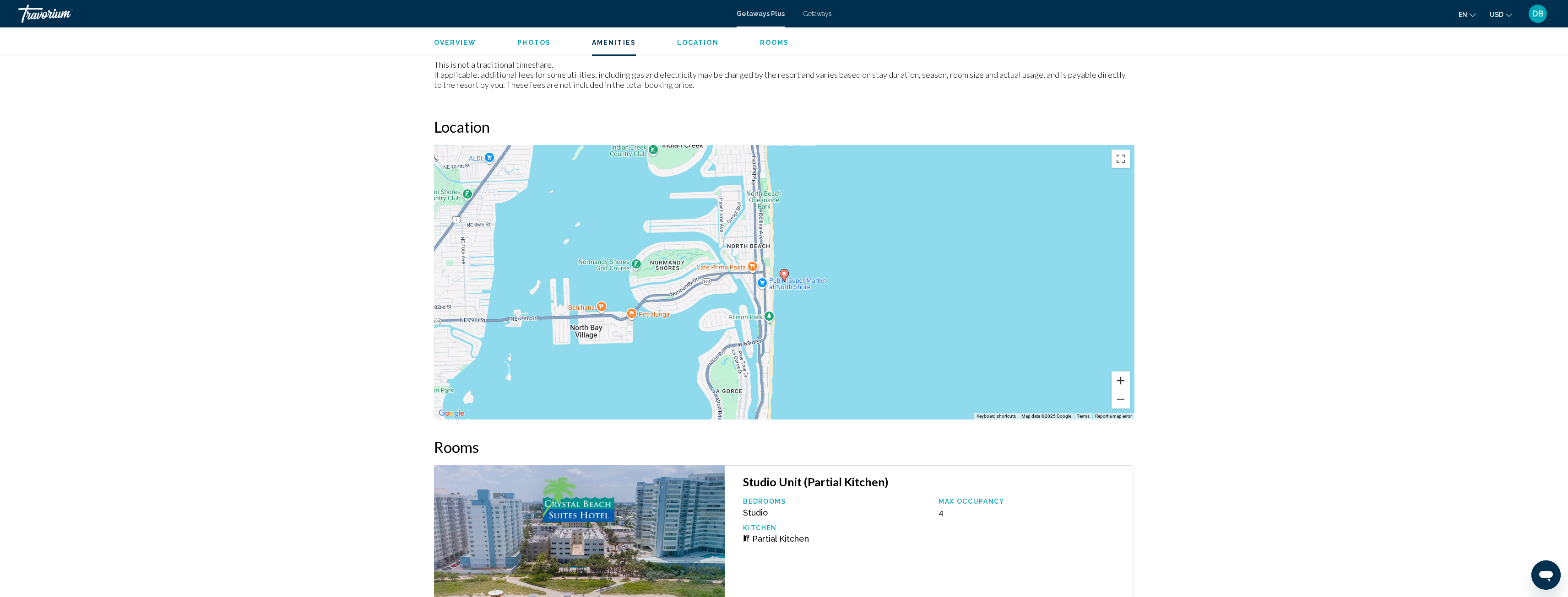
click at [1119, 381] on button "Zoom in" at bounding box center [1121, 381] width 18 height 18
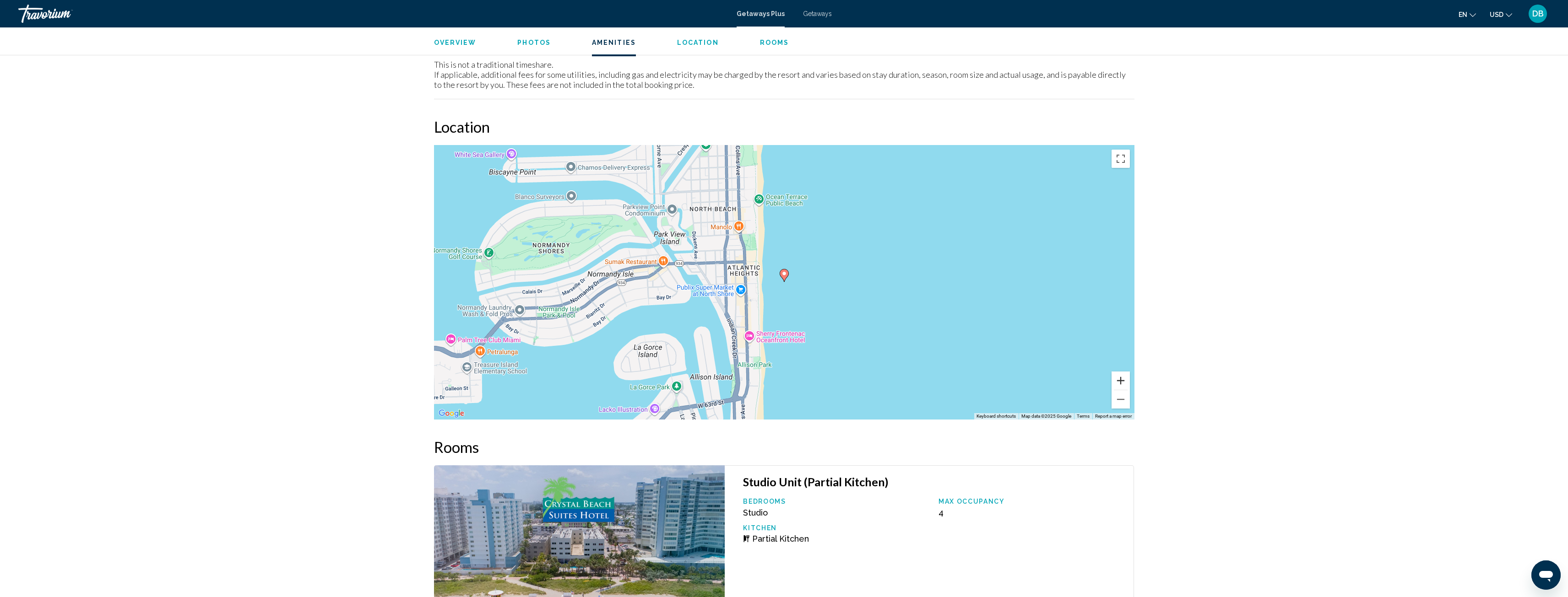
click at [1119, 379] on button "Zoom in" at bounding box center [1121, 381] width 18 height 18
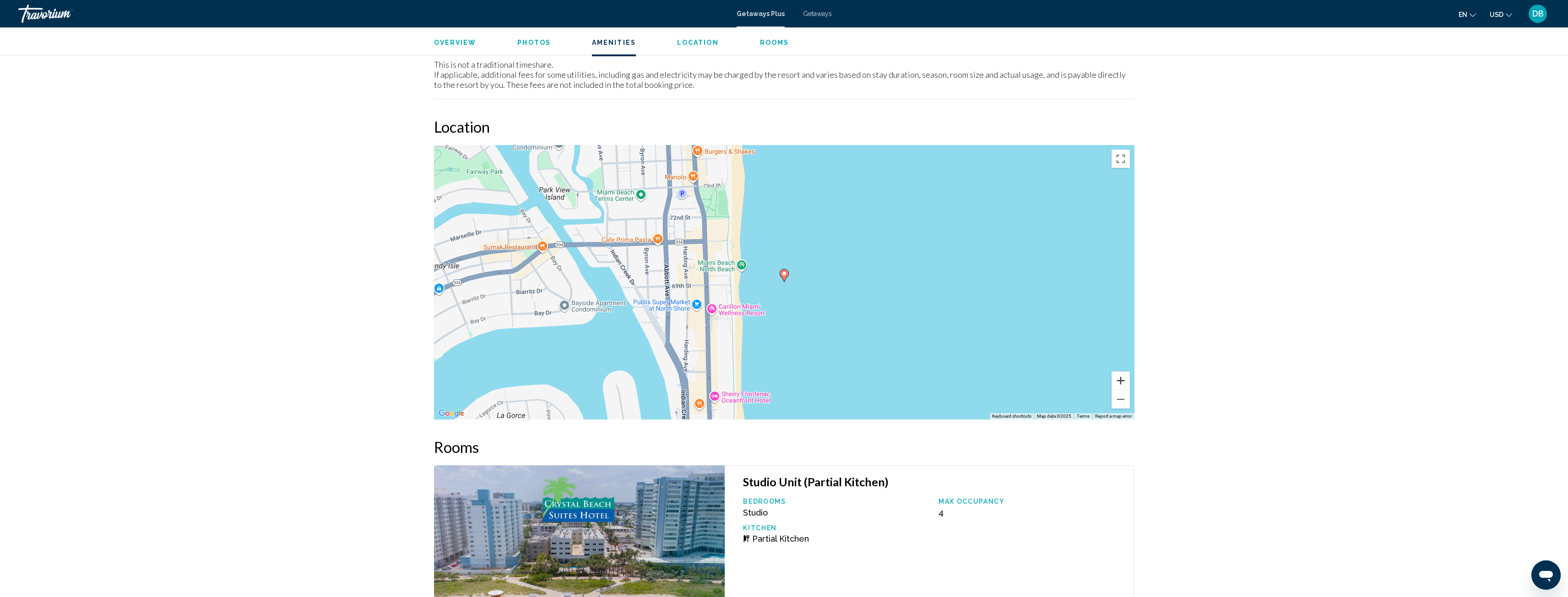
click at [1119, 375] on button "Zoom in" at bounding box center [1121, 381] width 18 height 18
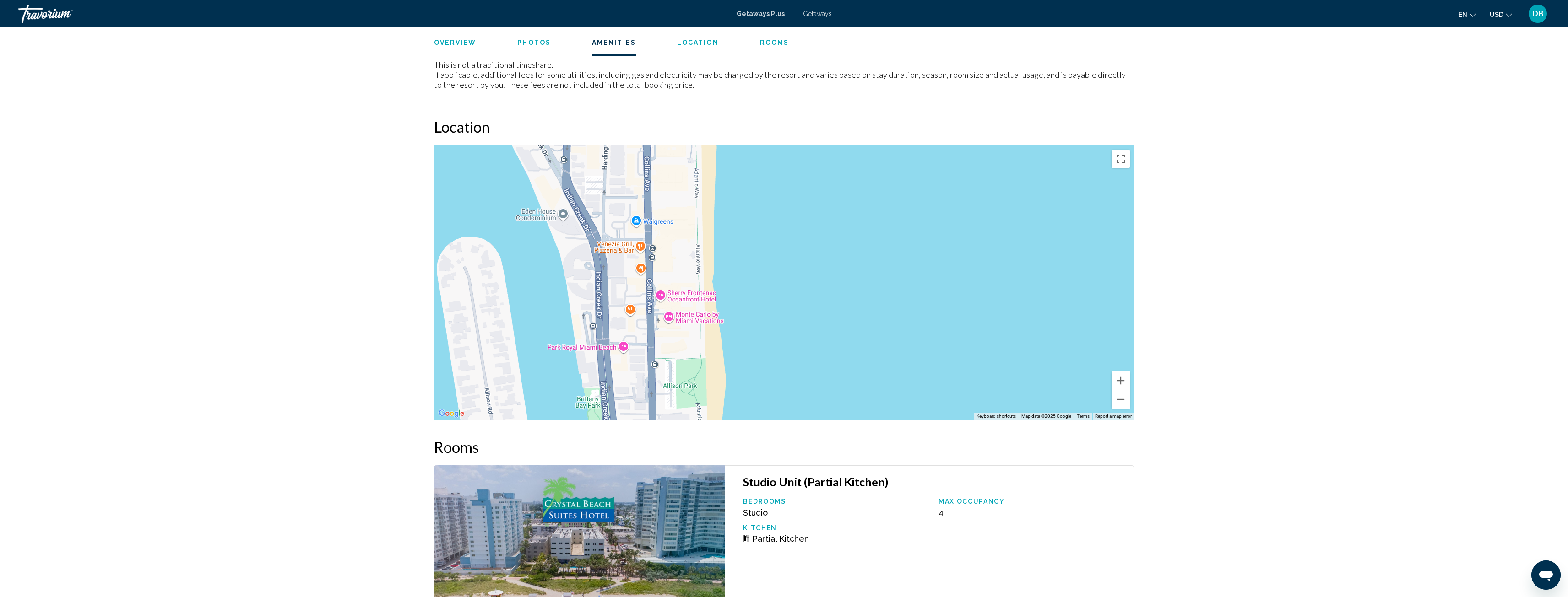
drag, startPoint x: 678, startPoint y: 342, endPoint x: 698, endPoint y: 129, distance: 213.9
click at [698, 129] on div "Location ← Move left → Move right ↑ Move up ↓ Move down + Zoom in - Zoom out Ho…" at bounding box center [784, 268] width 701 height 302
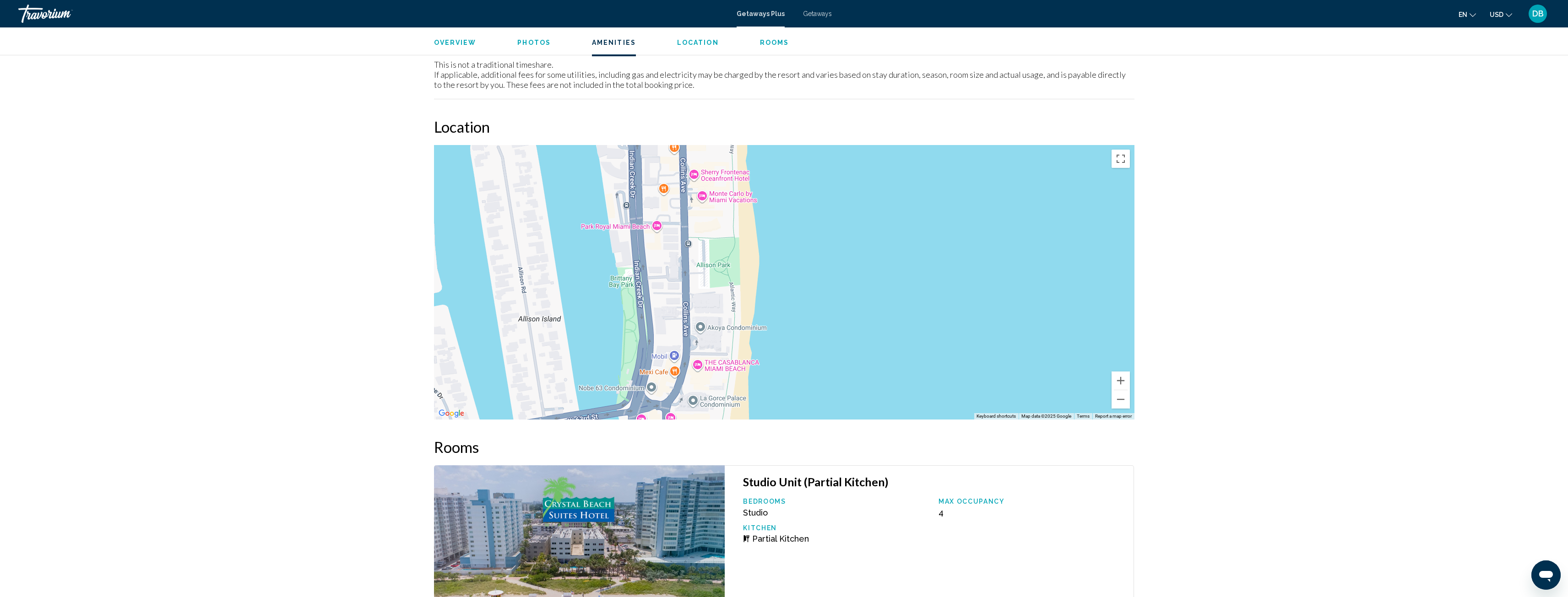
drag, startPoint x: 715, startPoint y: 251, endPoint x: 743, endPoint y: 169, distance: 86.6
click at [743, 169] on div "To activate drag with keyboard, press Alt + Enter. Once in keyboard drag state,…" at bounding box center [784, 282] width 701 height 274
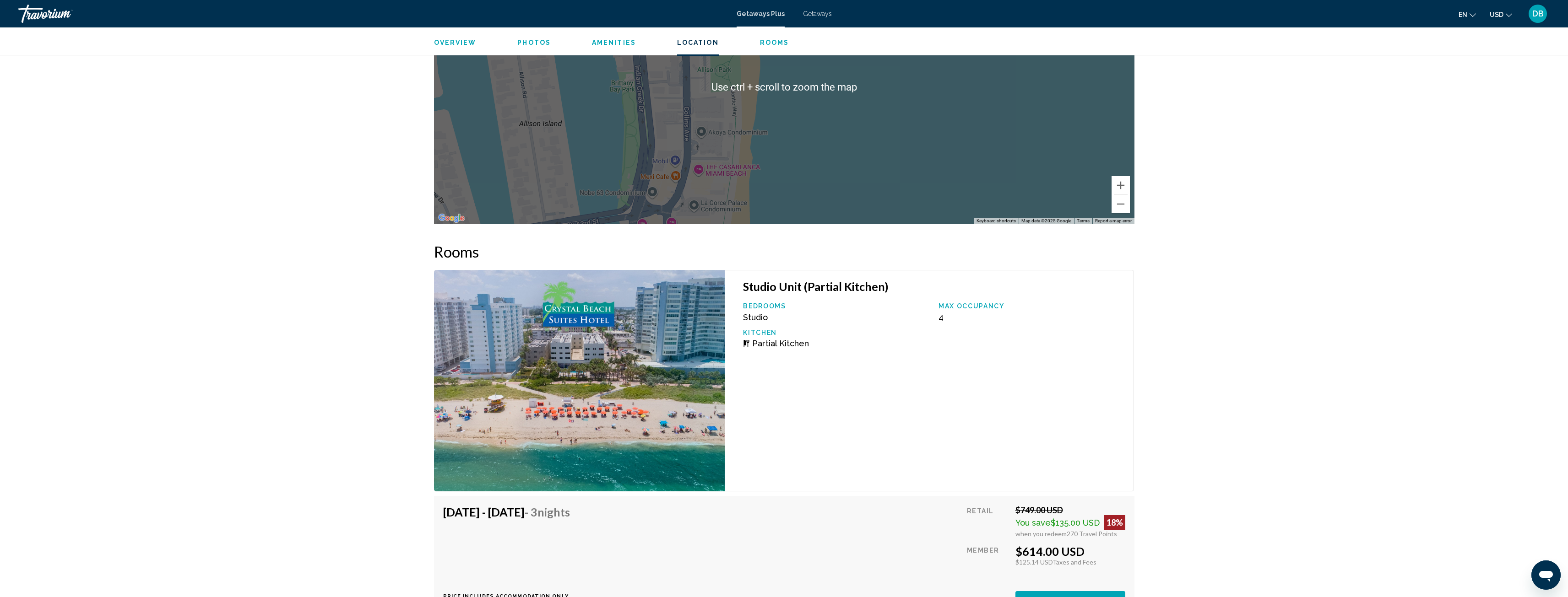
scroll to position [1190, 0]
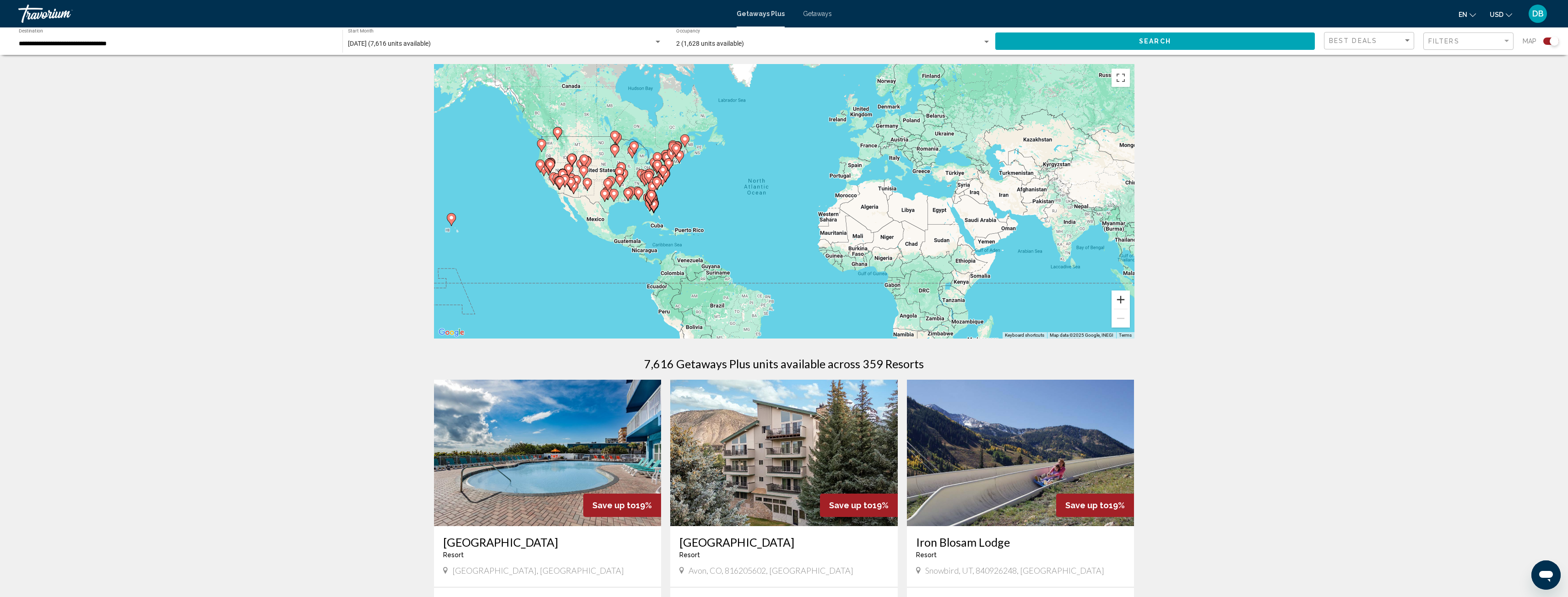
click at [1122, 298] on button "Zoom in" at bounding box center [1121, 300] width 18 height 18
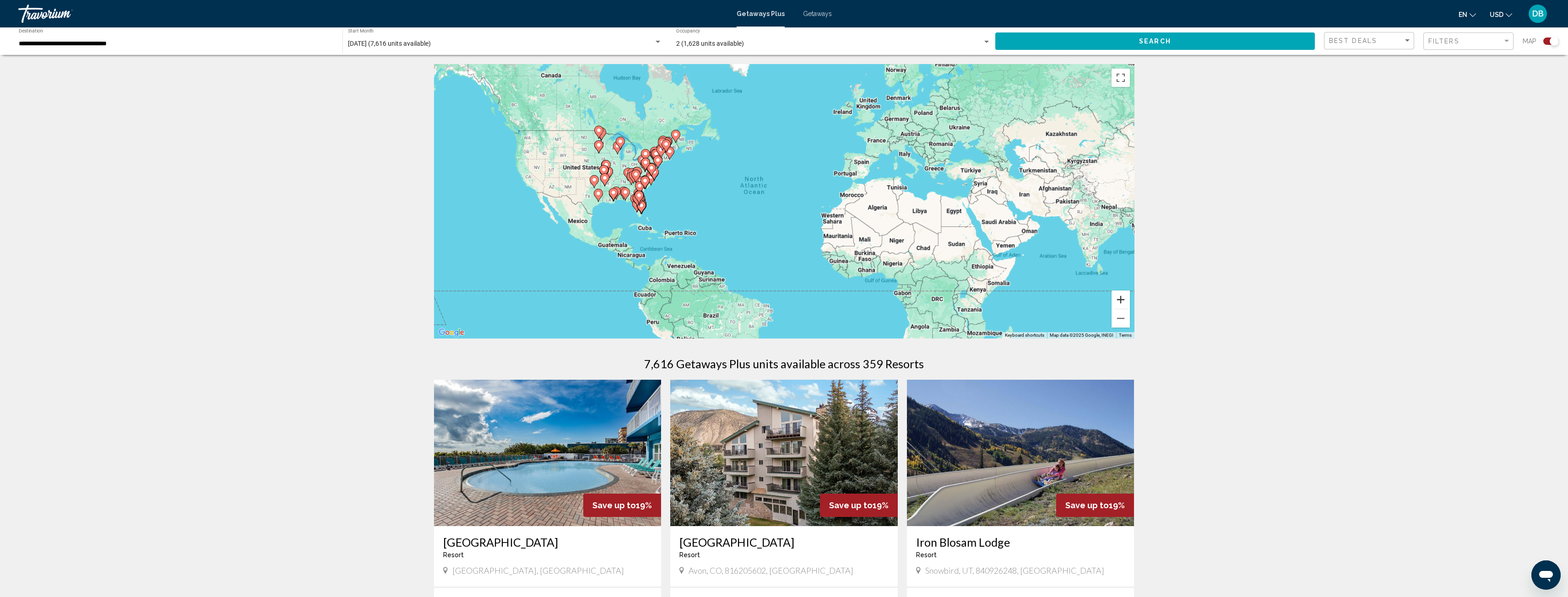
click at [1122, 298] on button "Zoom in" at bounding box center [1121, 300] width 18 height 18
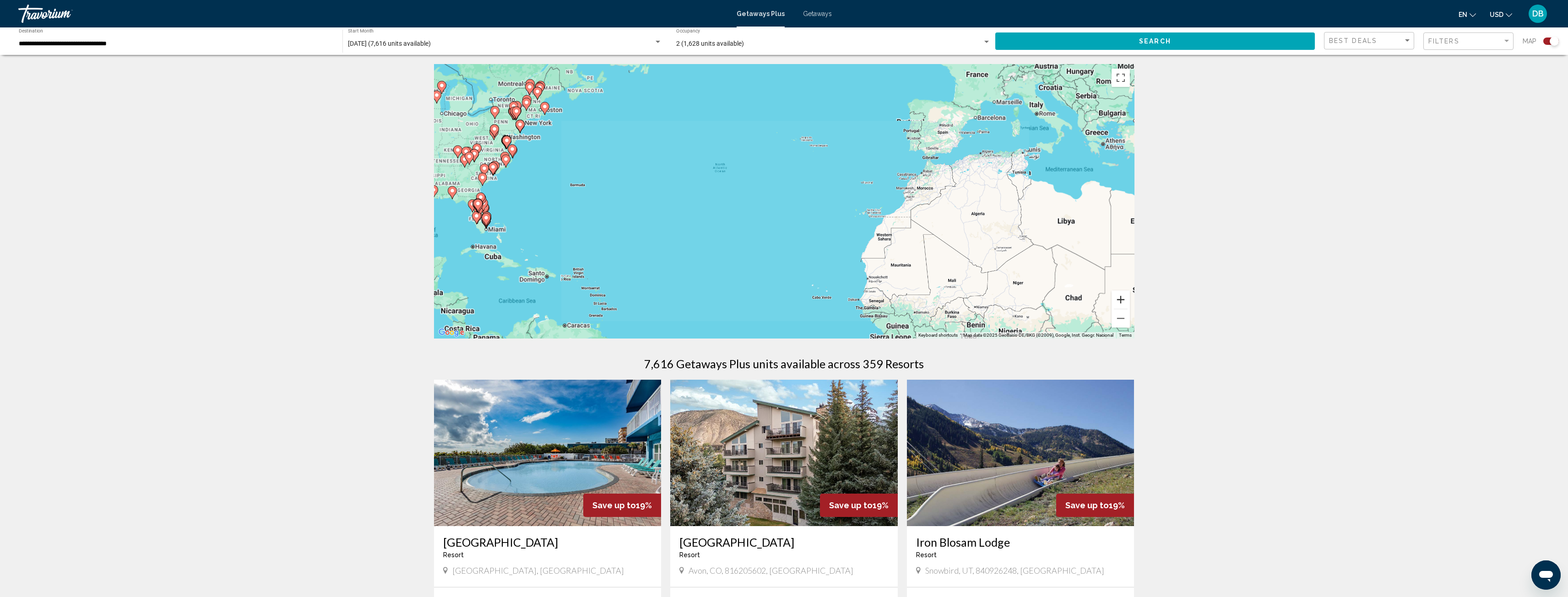
click at [1122, 298] on button "Zoom in" at bounding box center [1121, 300] width 18 height 18
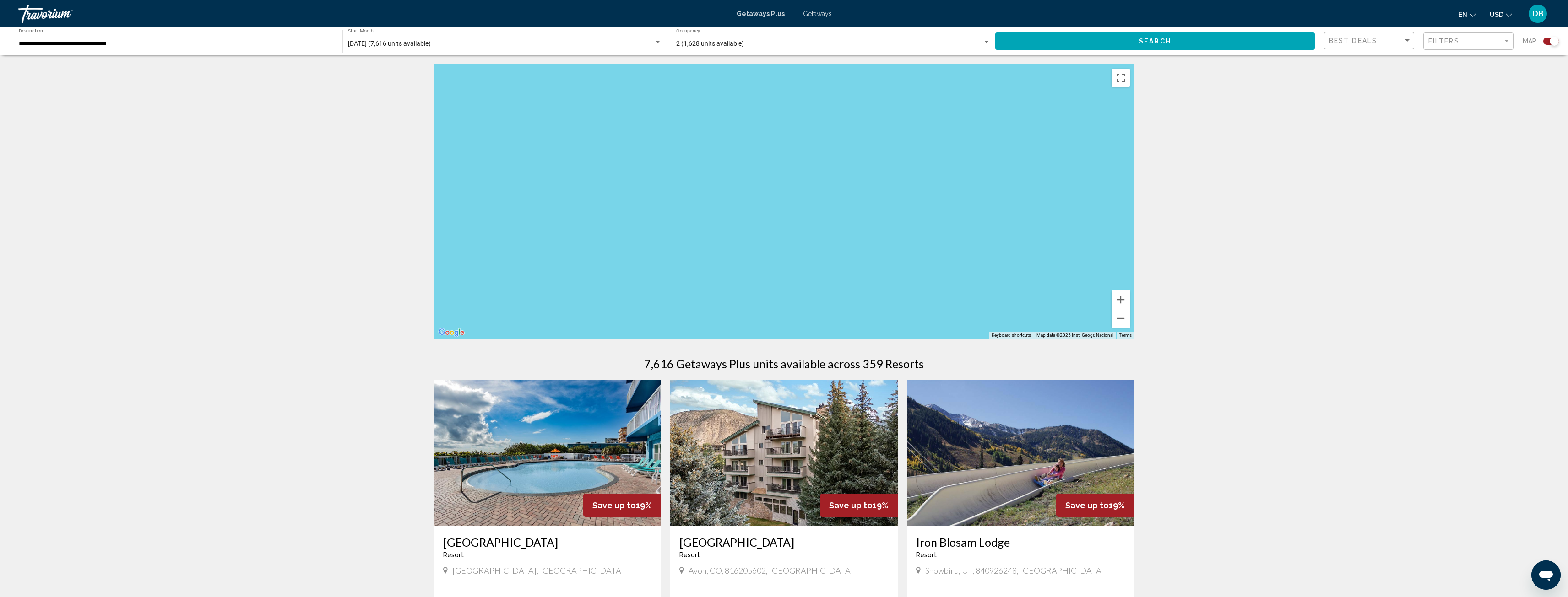
drag, startPoint x: 866, startPoint y: 245, endPoint x: 1102, endPoint y: 249, distance: 236.0
click at [1103, 249] on div "Main content" at bounding box center [784, 201] width 701 height 274
drag, startPoint x: 775, startPoint y: 221, endPoint x: 985, endPoint y: 228, distance: 210.1
click at [985, 228] on div "Main content" at bounding box center [784, 201] width 701 height 274
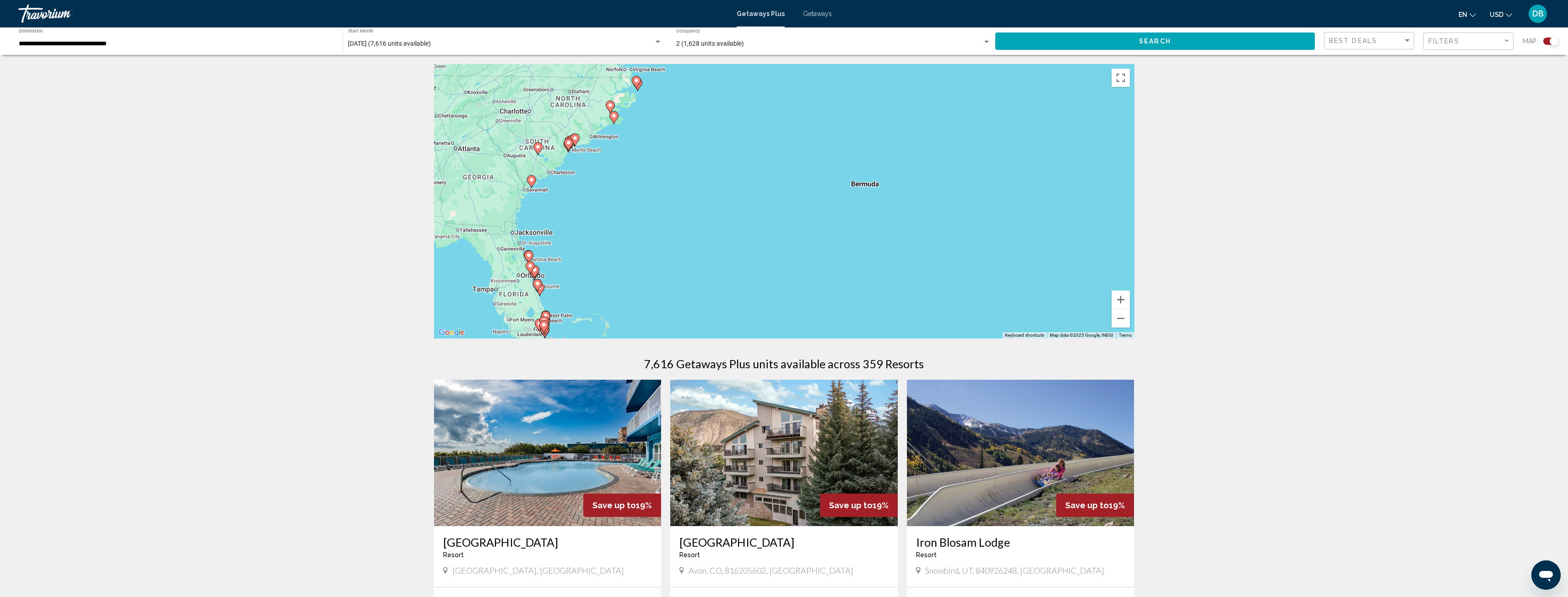
drag, startPoint x: 726, startPoint y: 223, endPoint x: 967, endPoint y: 244, distance: 241.9
click at [969, 244] on div "To activate drag with keyboard, press Alt + Enter. Once in keyboard drag state,…" at bounding box center [784, 201] width 701 height 274
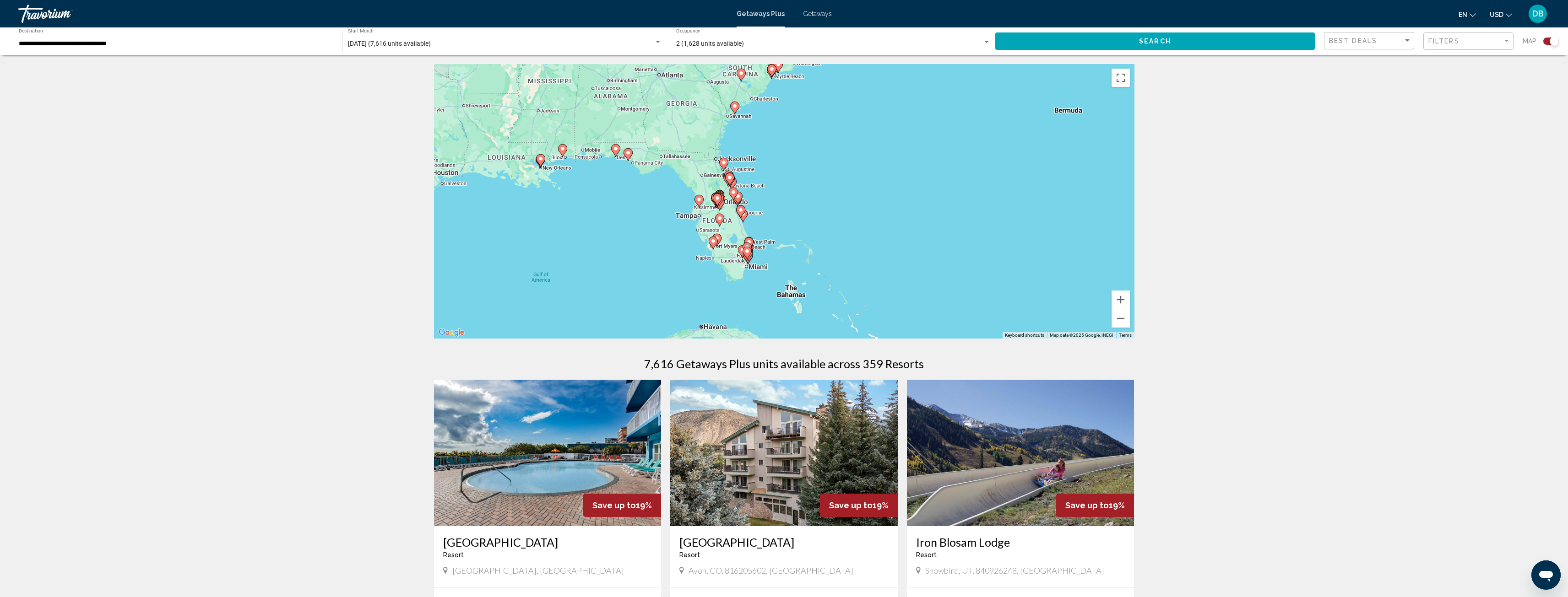
drag, startPoint x: 787, startPoint y: 240, endPoint x: 908, endPoint y: 159, distance: 145.6
click at [908, 159] on div "To activate drag with keyboard, press Alt + Enter. Once in keyboard drag state,…" at bounding box center [784, 201] width 701 height 274
click at [1124, 296] on button "Zoom in" at bounding box center [1121, 300] width 18 height 18
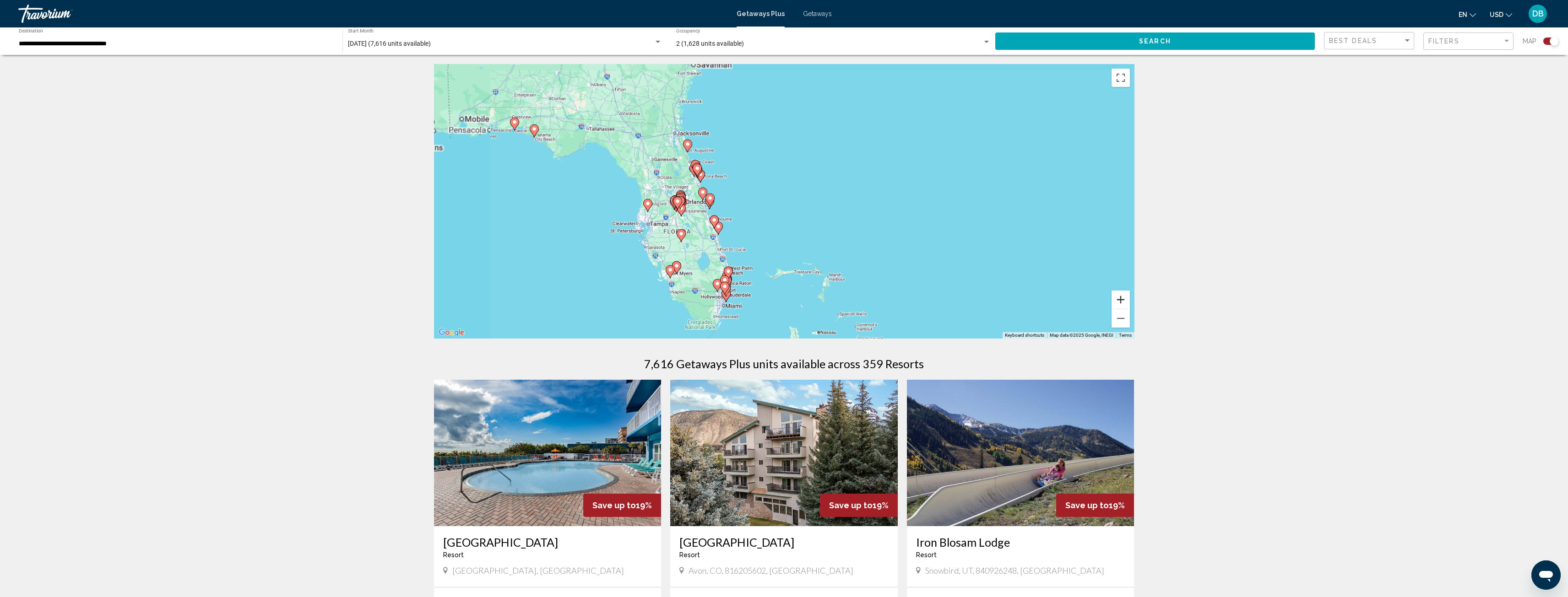
click at [1124, 296] on button "Zoom in" at bounding box center [1121, 300] width 18 height 18
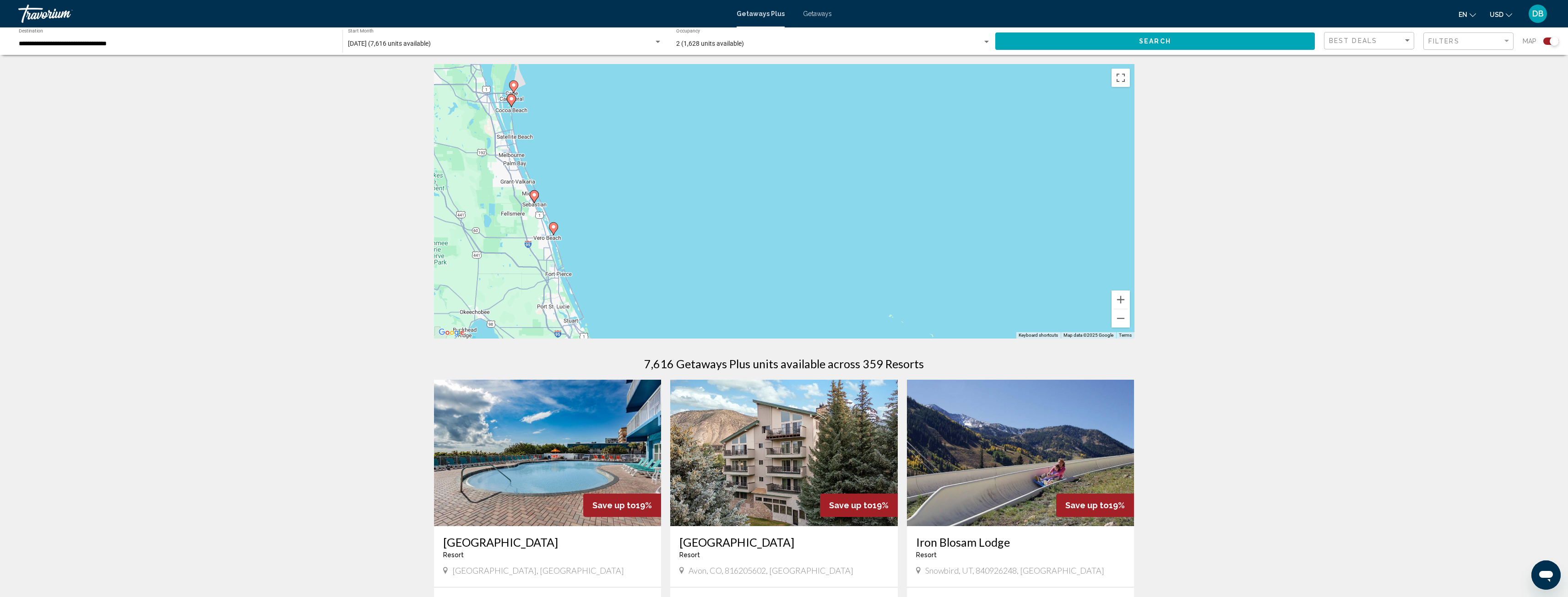
drag, startPoint x: 762, startPoint y: 242, endPoint x: 865, endPoint y: 107, distance: 169.8
click at [865, 107] on div "To activate drag with keyboard, press Alt + Enter. Once in keyboard drag state,…" at bounding box center [784, 201] width 701 height 274
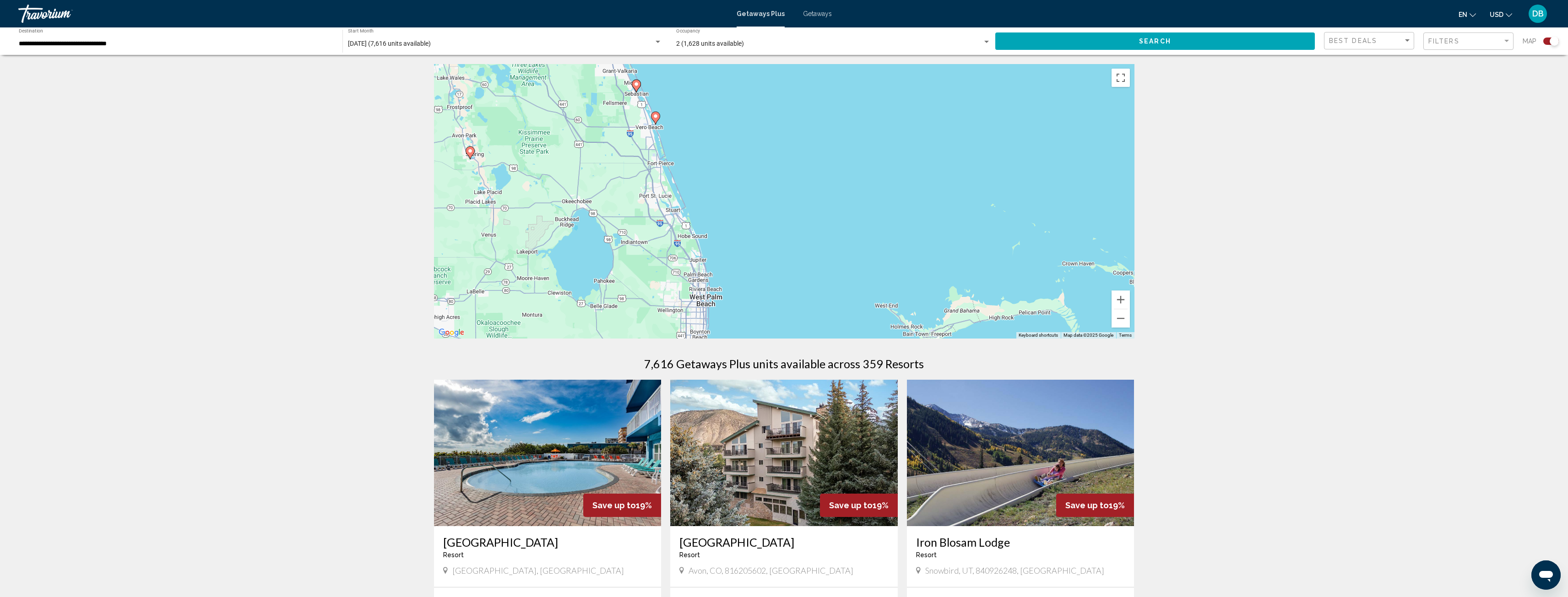
drag, startPoint x: 716, startPoint y: 268, endPoint x: 812, endPoint y: 163, distance: 142.3
click at [812, 163] on div "To activate drag with keyboard, press Alt + Enter. Once in keyboard drag state,…" at bounding box center [784, 201] width 701 height 274
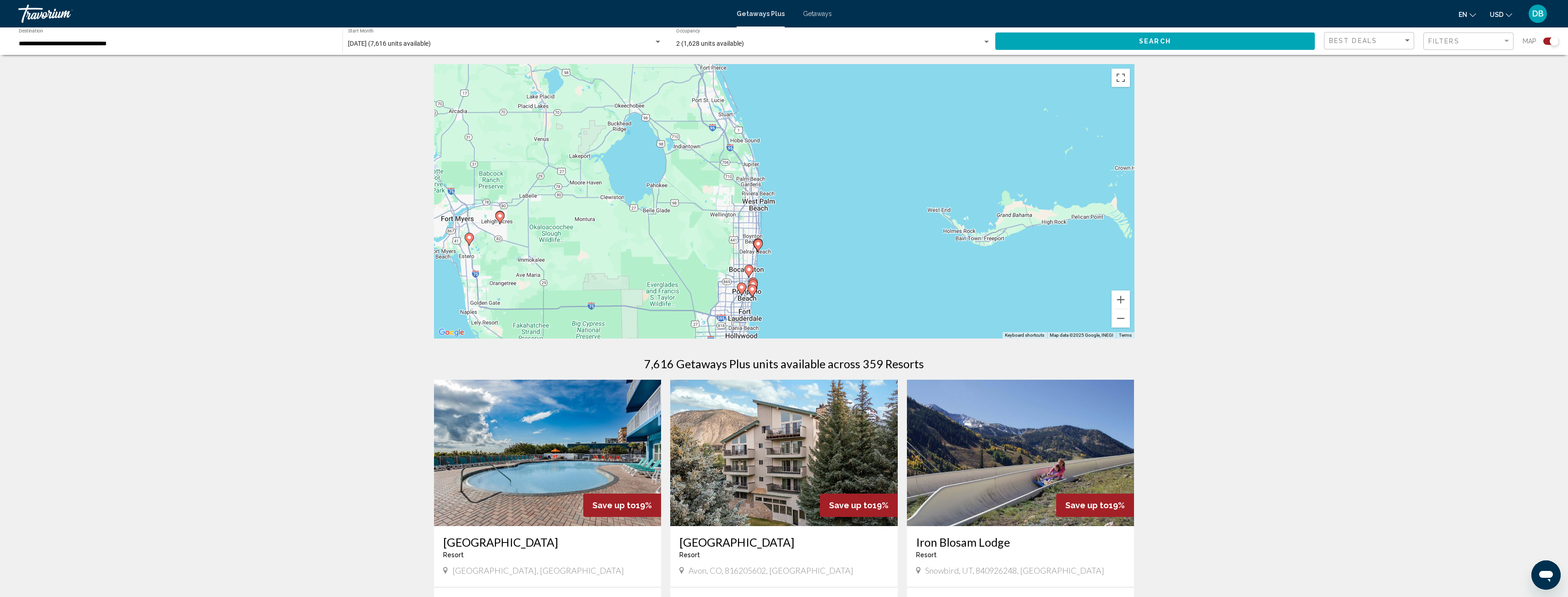
drag, startPoint x: 768, startPoint y: 244, endPoint x: 817, endPoint y: 150, distance: 106.0
click at [817, 150] on div "To activate drag with keyboard, press Alt + Enter. Once in keyboard drag state,…" at bounding box center [784, 201] width 701 height 274
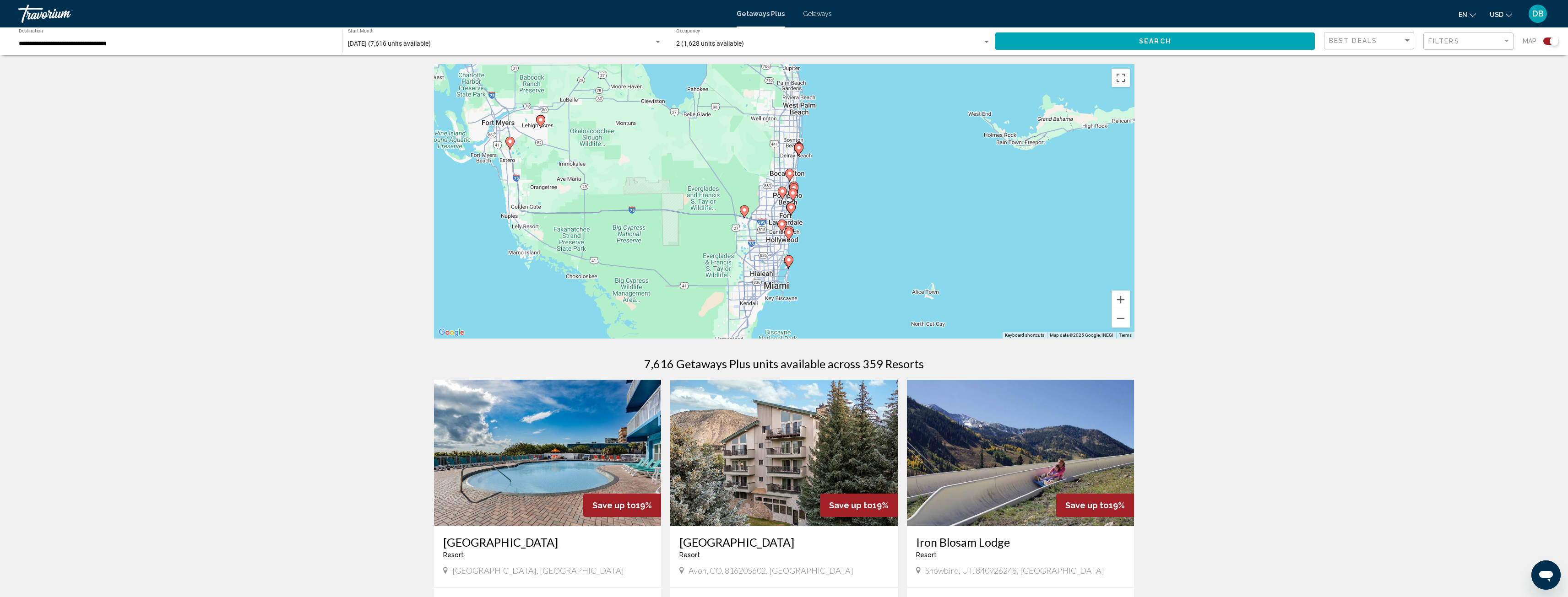
drag, startPoint x: 799, startPoint y: 199, endPoint x: 831, endPoint y: 119, distance: 86.2
click at [831, 119] on div "To activate drag with keyboard, press Alt + Enter. Once in keyboard drag state,…" at bounding box center [784, 201] width 701 height 274
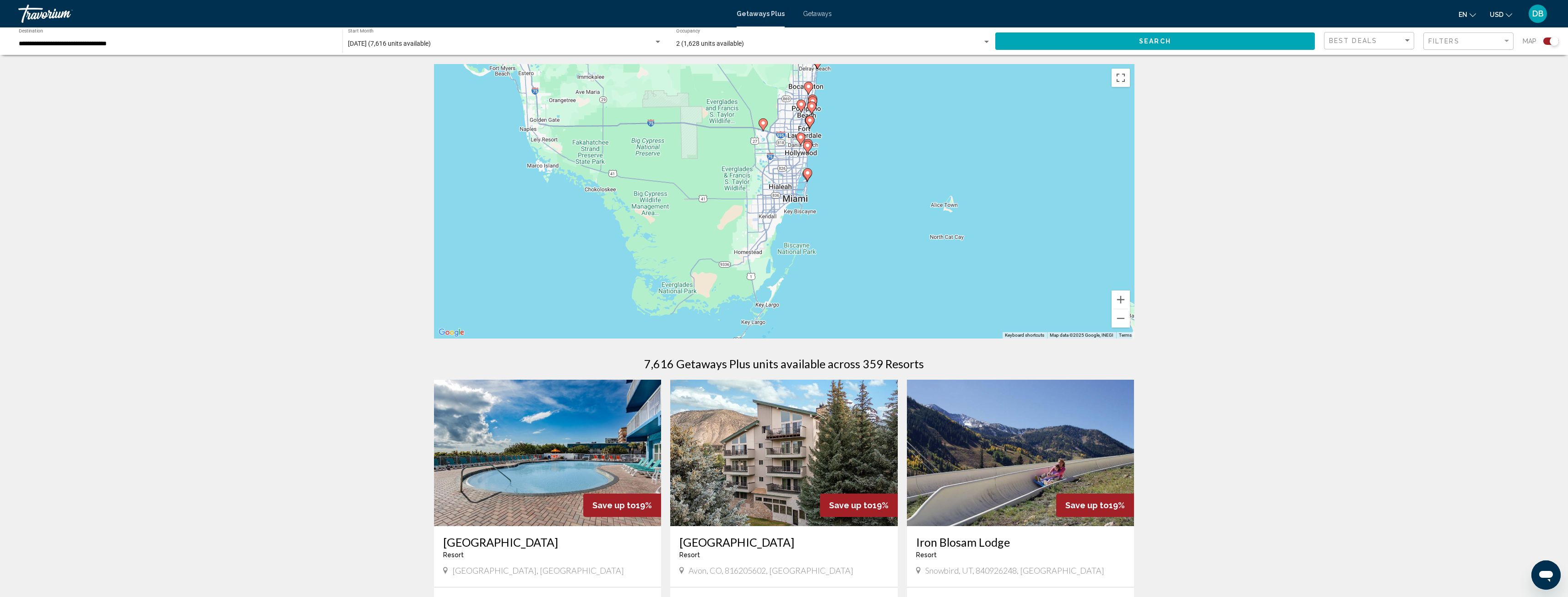
drag, startPoint x: 850, startPoint y: 183, endPoint x: 861, endPoint y: 128, distance: 56.1
click at [861, 128] on div "To activate drag with keyboard, press Alt + Enter. Once in keyboard drag state,…" at bounding box center [784, 201] width 701 height 274
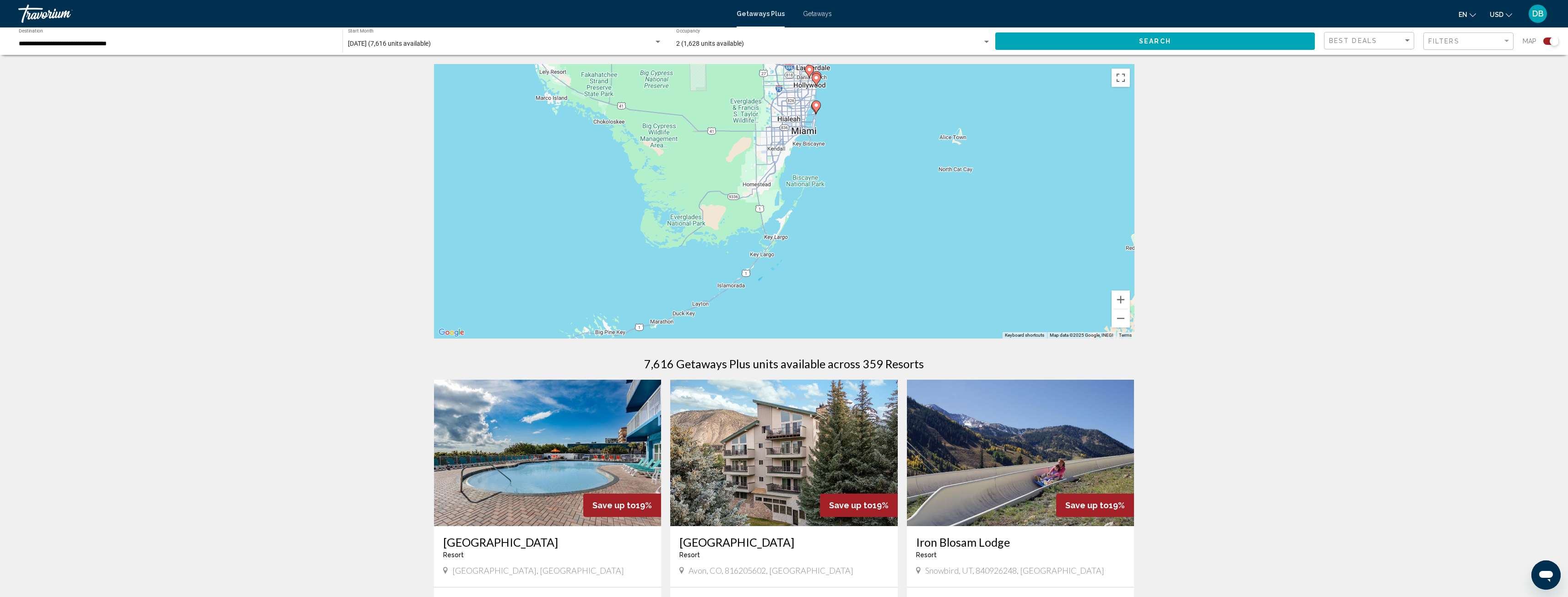
drag, startPoint x: 878, startPoint y: 168, endPoint x: 881, endPoint y: 125, distance: 43.1
click at [881, 125] on div "To activate drag with keyboard, press Alt + Enter. Once in keyboard drag state,…" at bounding box center [784, 201] width 701 height 274
click at [1123, 298] on button "Zoom in" at bounding box center [1121, 300] width 18 height 18
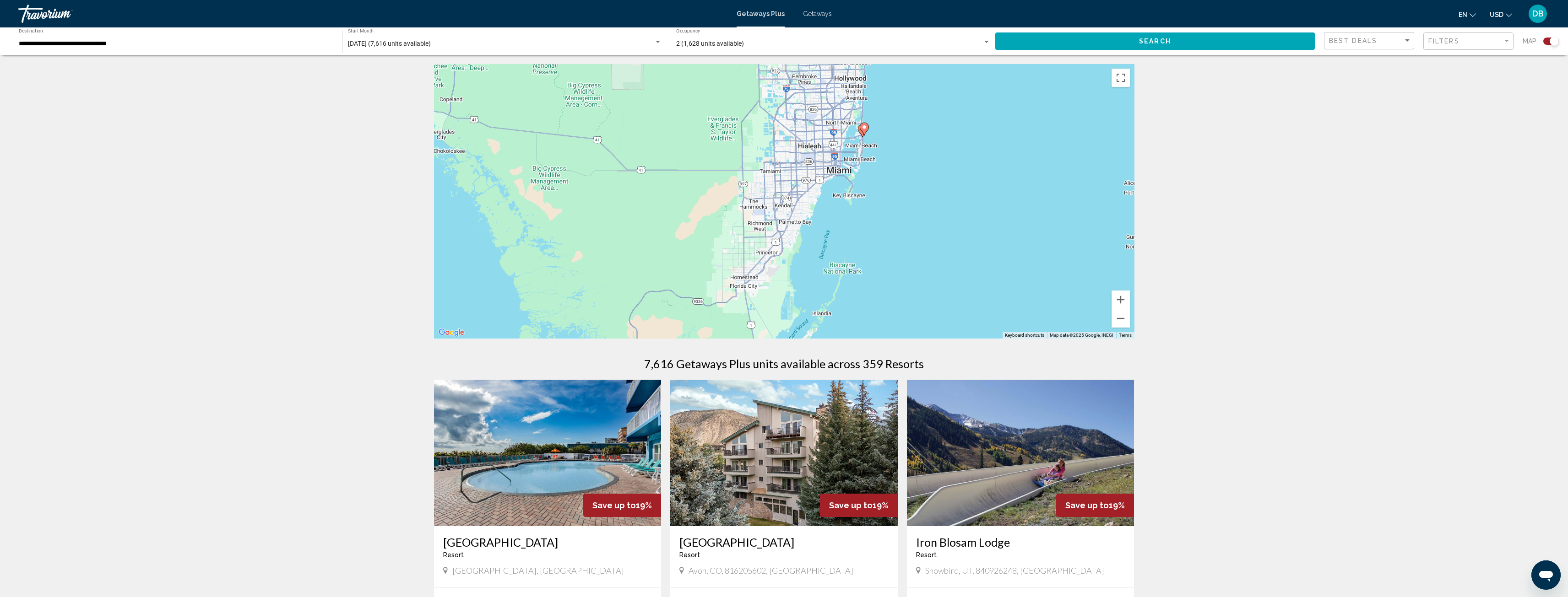
drag, startPoint x: 908, startPoint y: 159, endPoint x: 923, endPoint y: 271, distance: 113.0
click at [923, 271] on div "To activate drag with keyboard, press Alt + Enter. Once in keyboard drag state,…" at bounding box center [784, 201] width 701 height 274
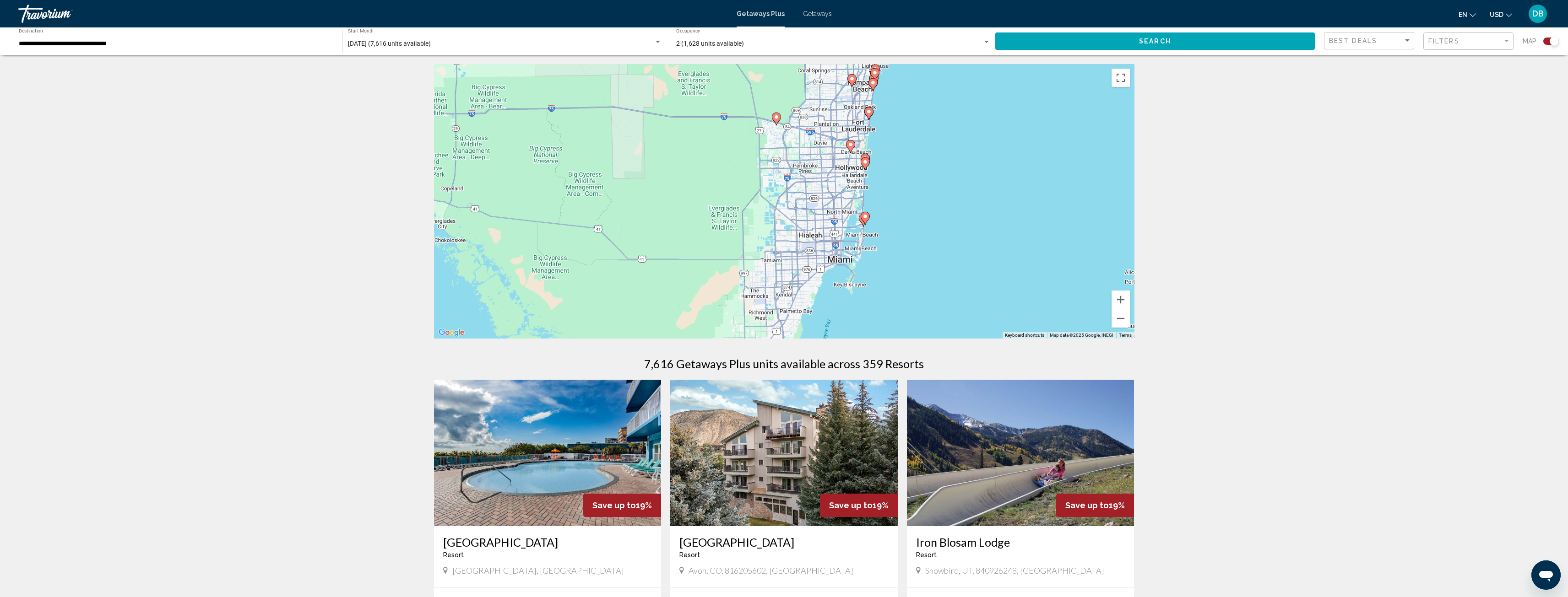
drag, startPoint x: 921, startPoint y: 182, endPoint x: 923, endPoint y: 271, distance: 89.0
click at [923, 271] on div "To activate drag with keyboard, press Alt + Enter. Once in keyboard drag state,…" at bounding box center [784, 201] width 701 height 274
click at [1122, 298] on button "Zoom in" at bounding box center [1121, 300] width 18 height 18
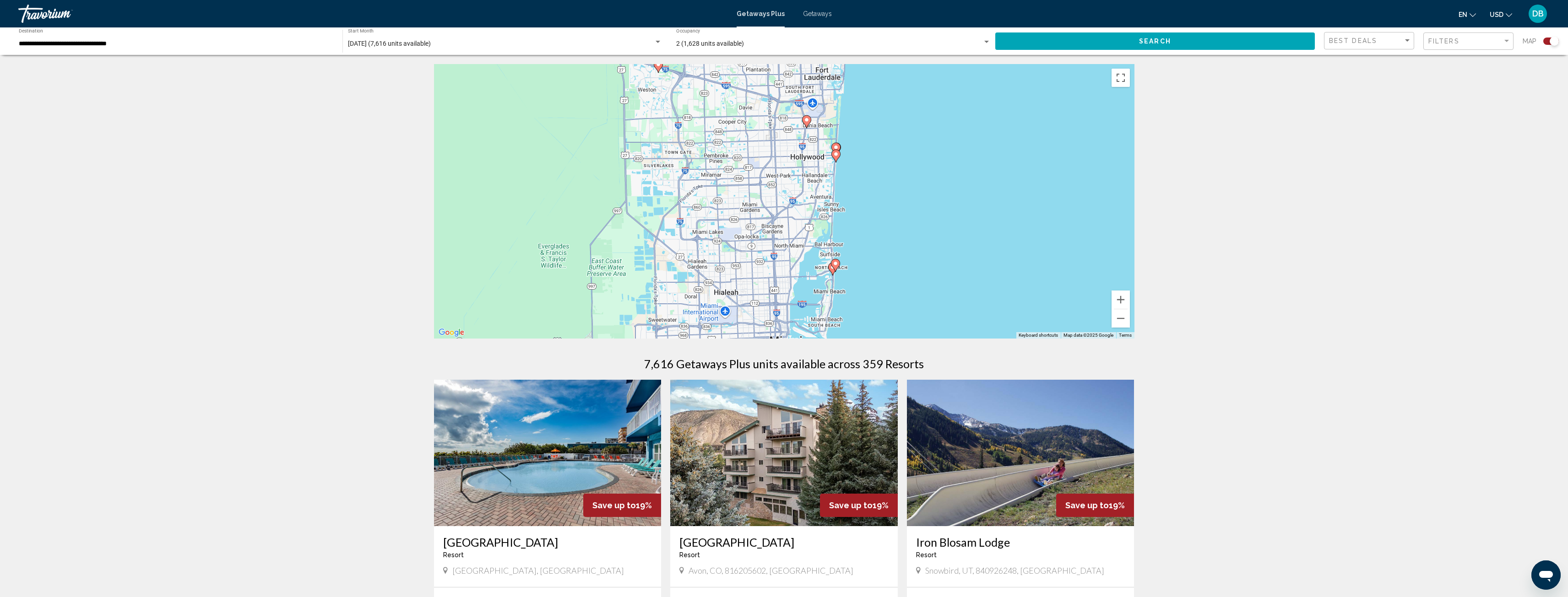
drag, startPoint x: 1020, startPoint y: 276, endPoint x: 908, endPoint y: 298, distance: 114.1
click at [908, 298] on div "To activate drag with keyboard, press Alt + Enter. Once in keyboard drag state,…" at bounding box center [784, 201] width 701 height 274
click at [1122, 298] on button "Zoom in" at bounding box center [1121, 300] width 18 height 18
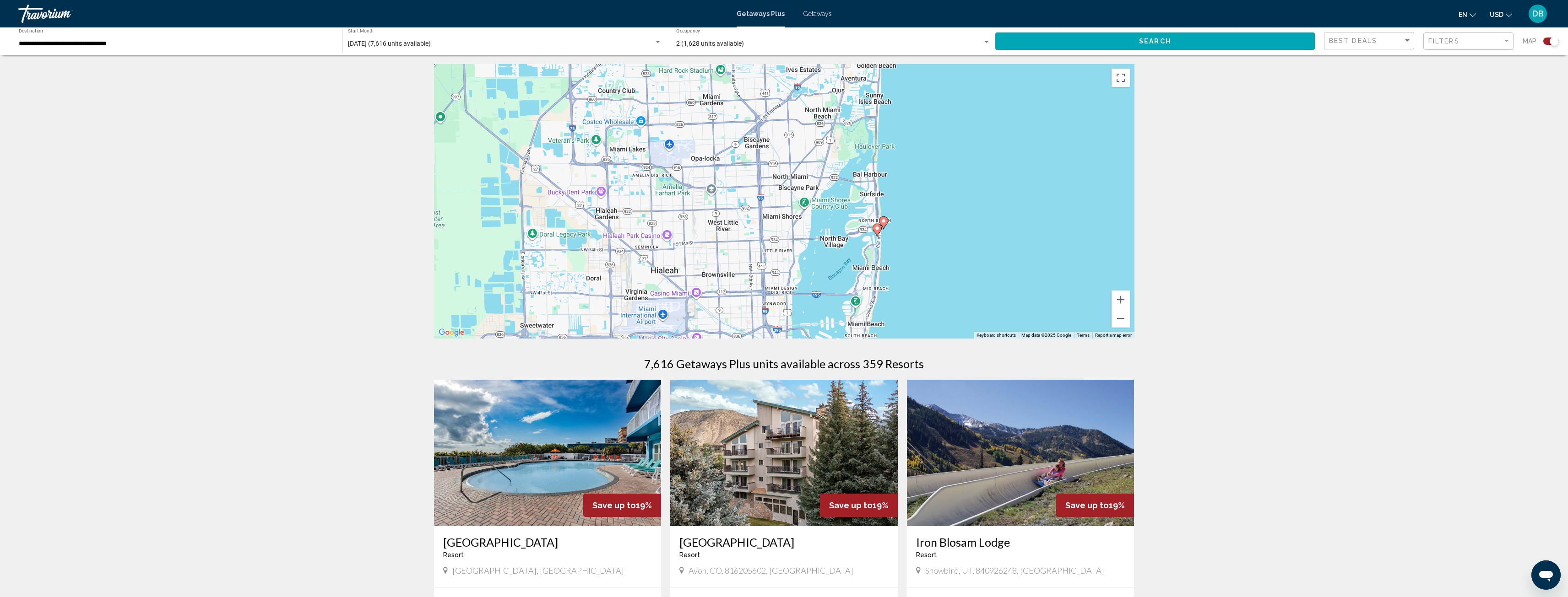
drag, startPoint x: 967, startPoint y: 301, endPoint x: 963, endPoint y: 186, distance: 115.1
click at [963, 186] on div "To activate drag with keyboard, press Alt + Enter. Once in keyboard drag state,…" at bounding box center [784, 201] width 701 height 274
click at [1123, 298] on button "Zoom in" at bounding box center [1121, 300] width 18 height 18
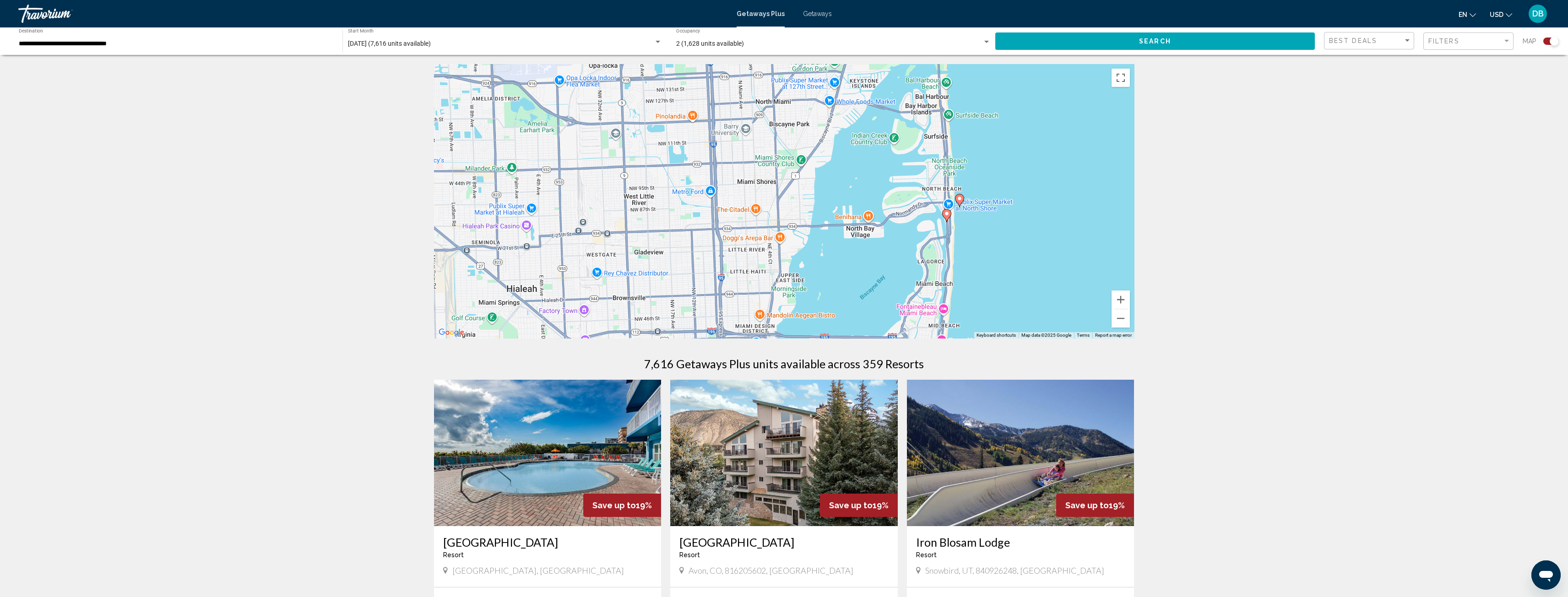
drag, startPoint x: 1032, startPoint y: 291, endPoint x: 1008, endPoint y: 241, distance: 55.5
click at [1008, 241] on div "To activate drag with keyboard, press Alt + Enter. Once in keyboard drag state,…" at bounding box center [784, 201] width 701 height 274
click at [945, 215] on image "Main content" at bounding box center [946, 213] width 6 height 5
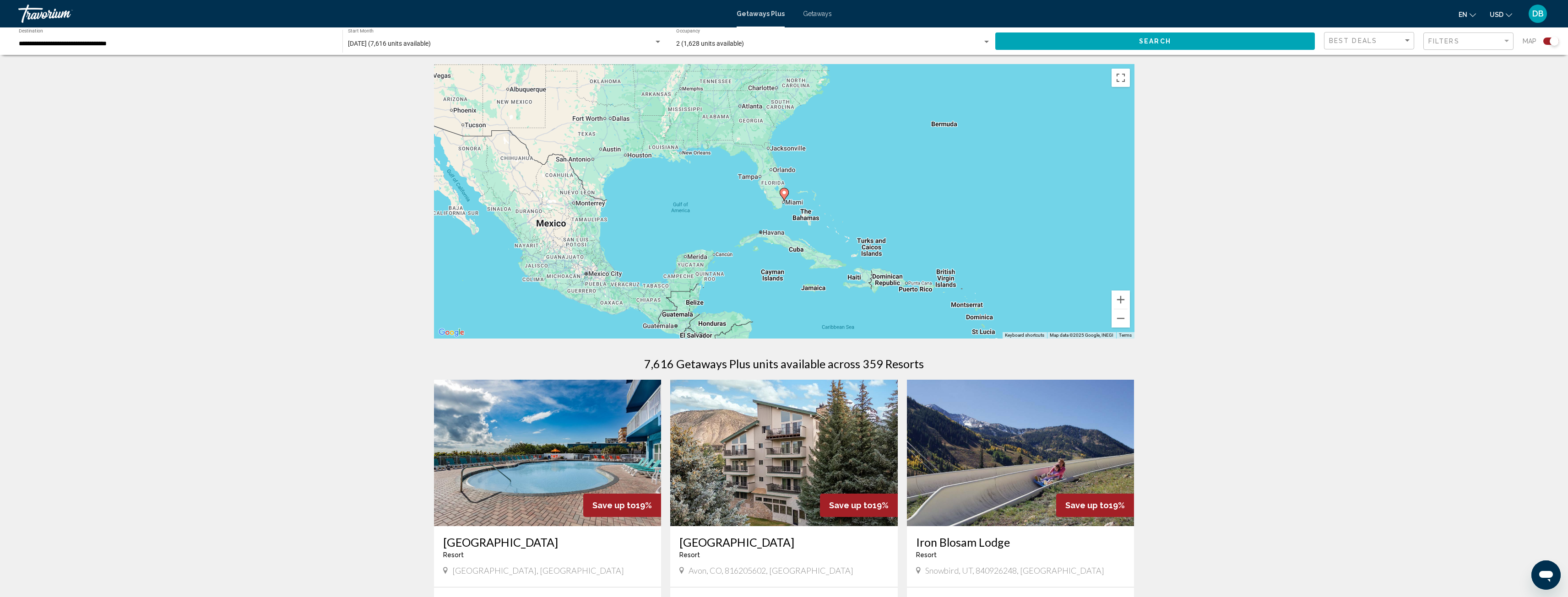
click at [784, 192] on image "Main content" at bounding box center [784, 192] width 6 height 5
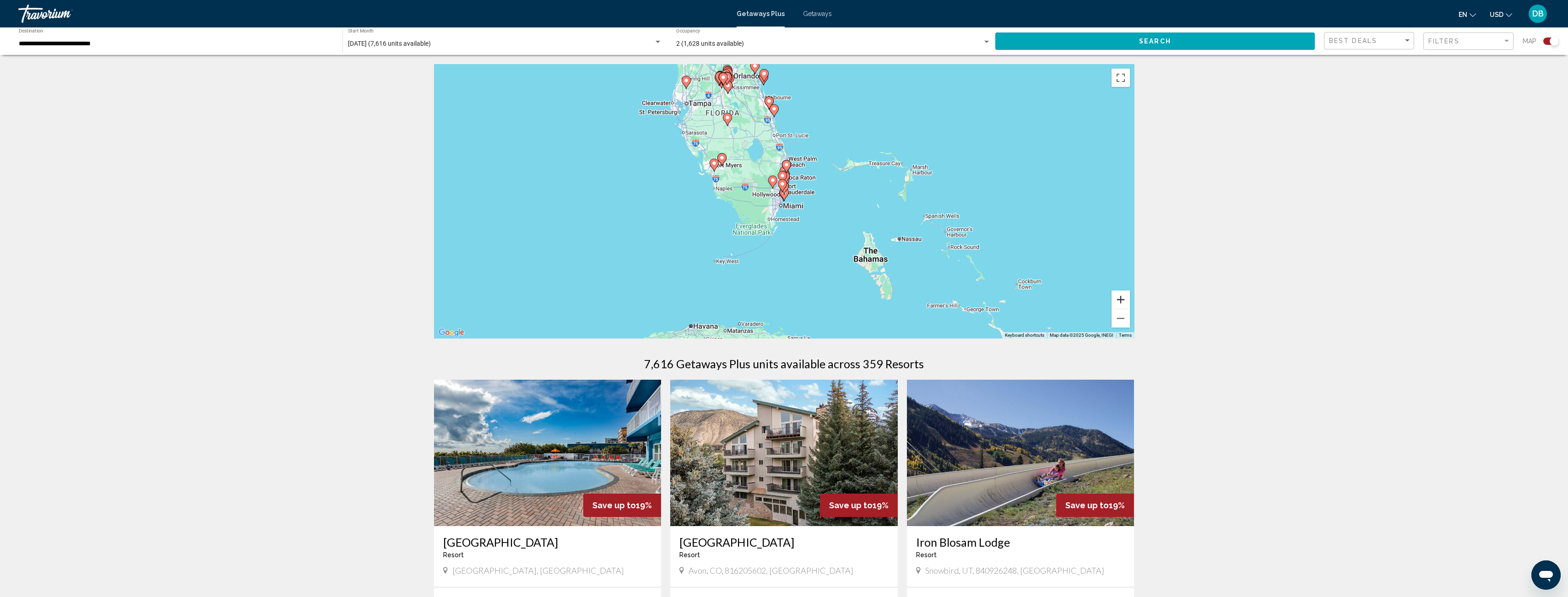
click at [1123, 303] on button "Zoom in" at bounding box center [1121, 300] width 18 height 18
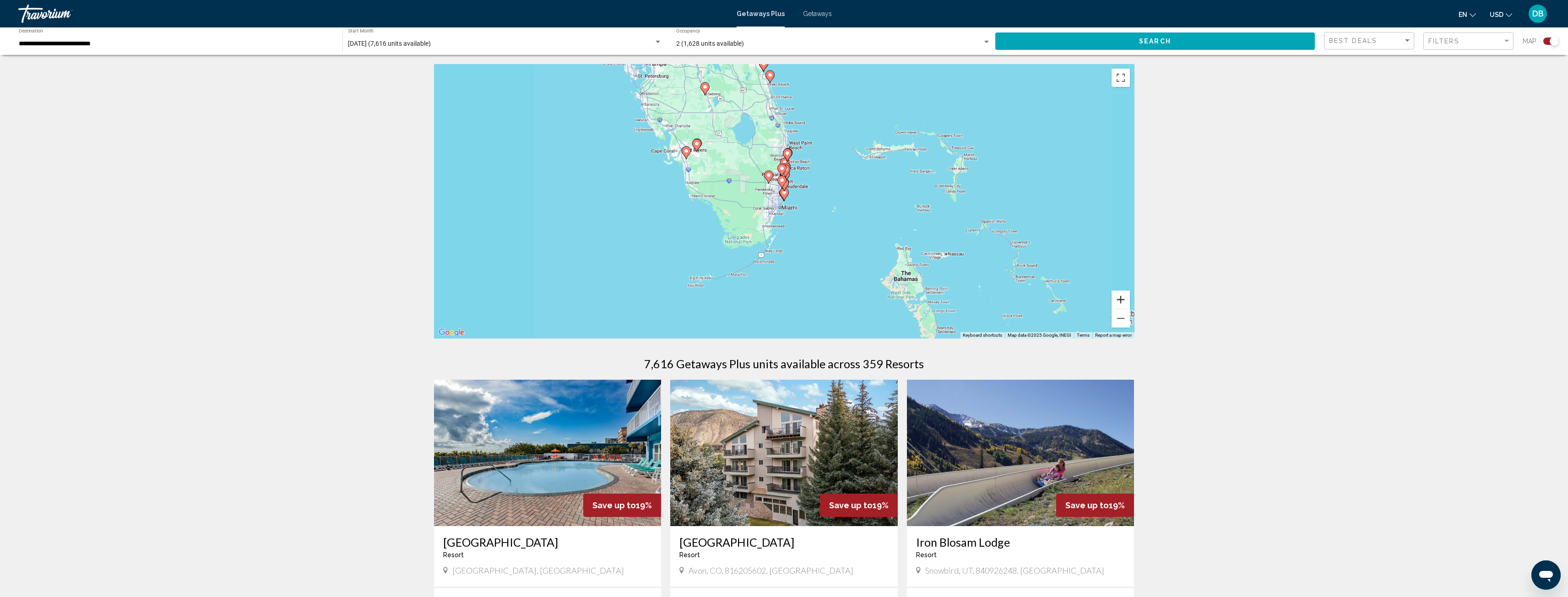
click at [1123, 301] on button "Zoom in" at bounding box center [1121, 300] width 18 height 18
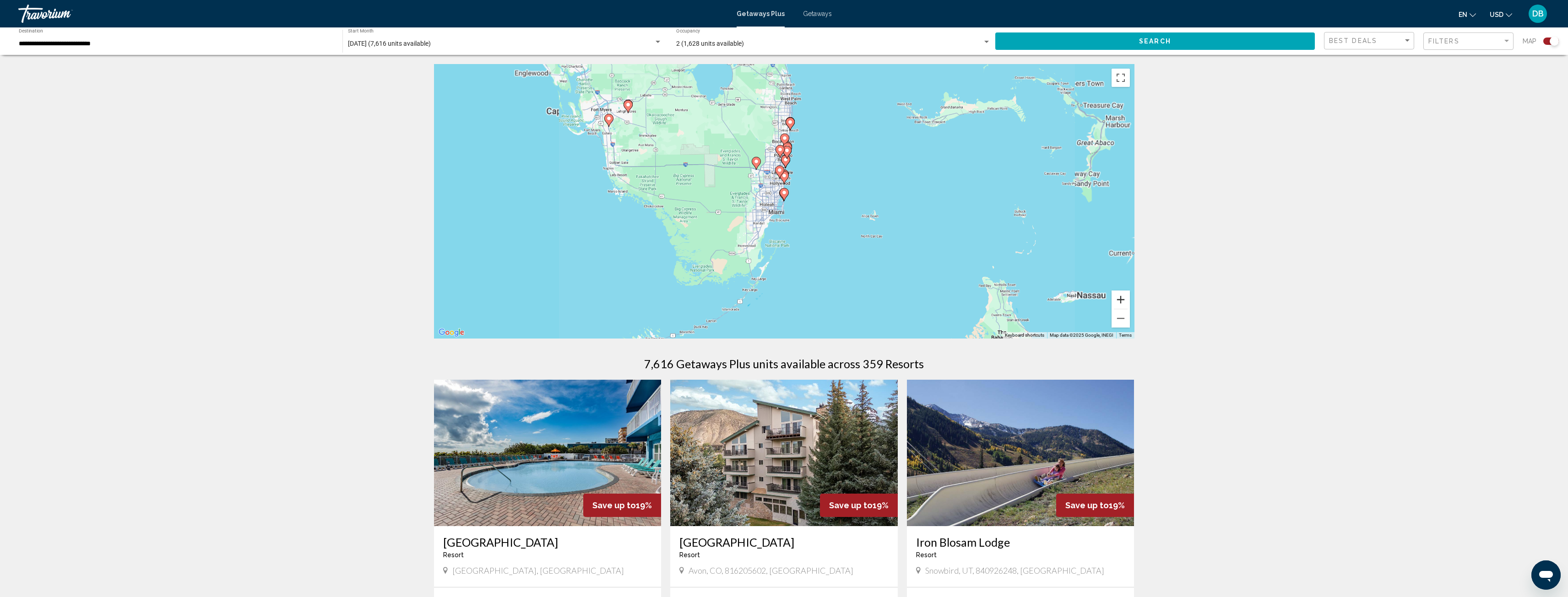
click at [1123, 301] on button "Zoom in" at bounding box center [1121, 300] width 18 height 18
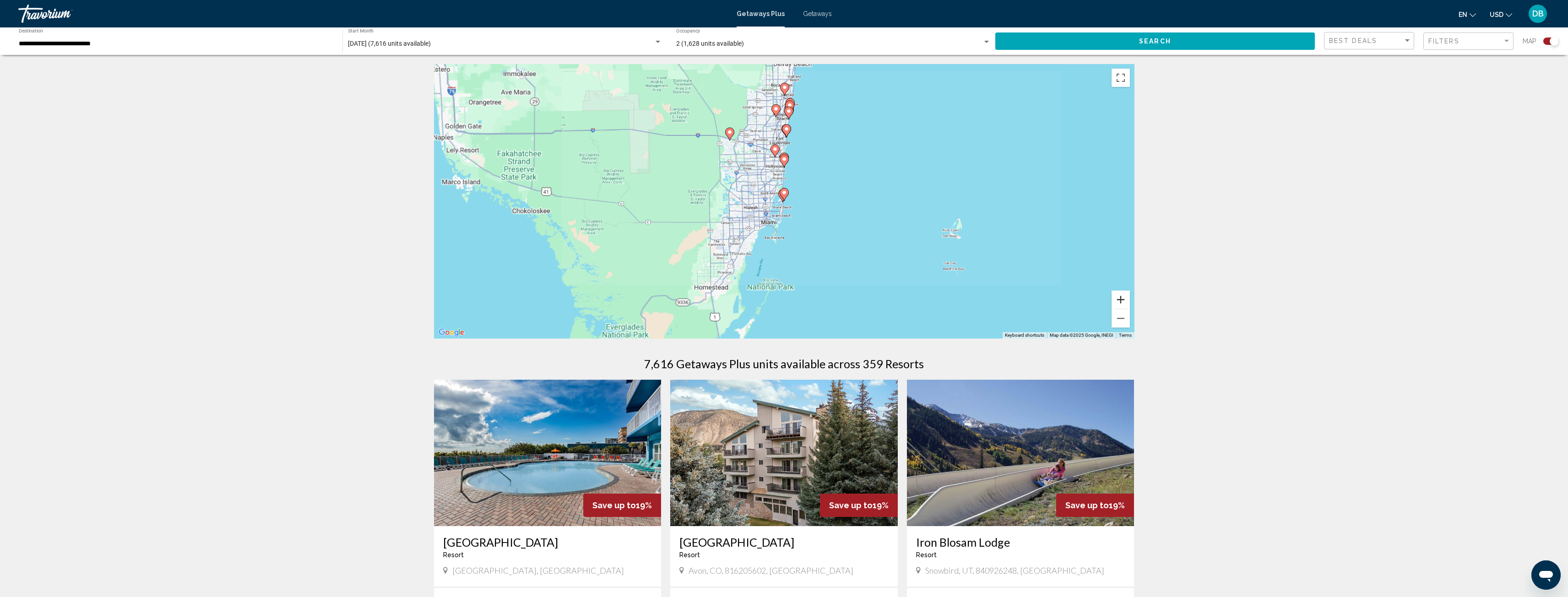
click at [1123, 301] on button "Zoom in" at bounding box center [1121, 300] width 18 height 18
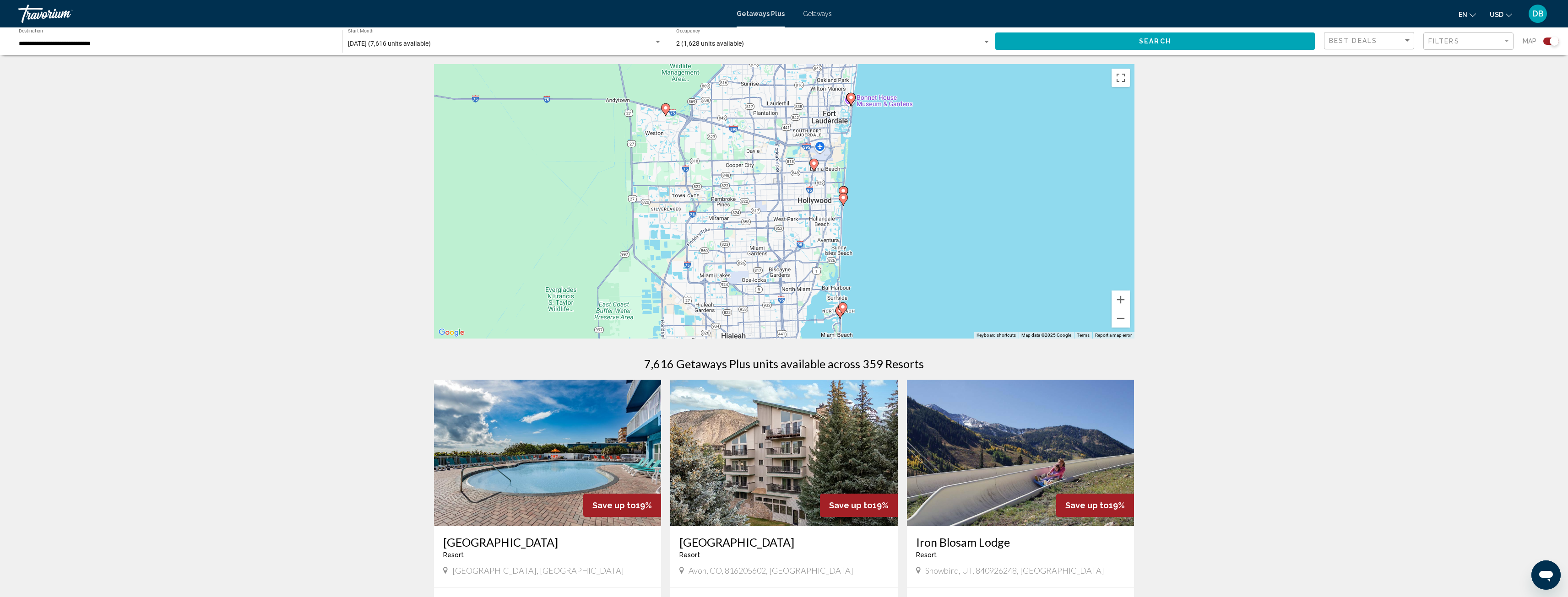
drag, startPoint x: 944, startPoint y: 194, endPoint x: 1002, endPoint y: 317, distance: 136.0
click at [1002, 317] on div "To activate drag with keyboard, press Alt + Enter. Once in keyboard drag state,…" at bounding box center [784, 201] width 701 height 274
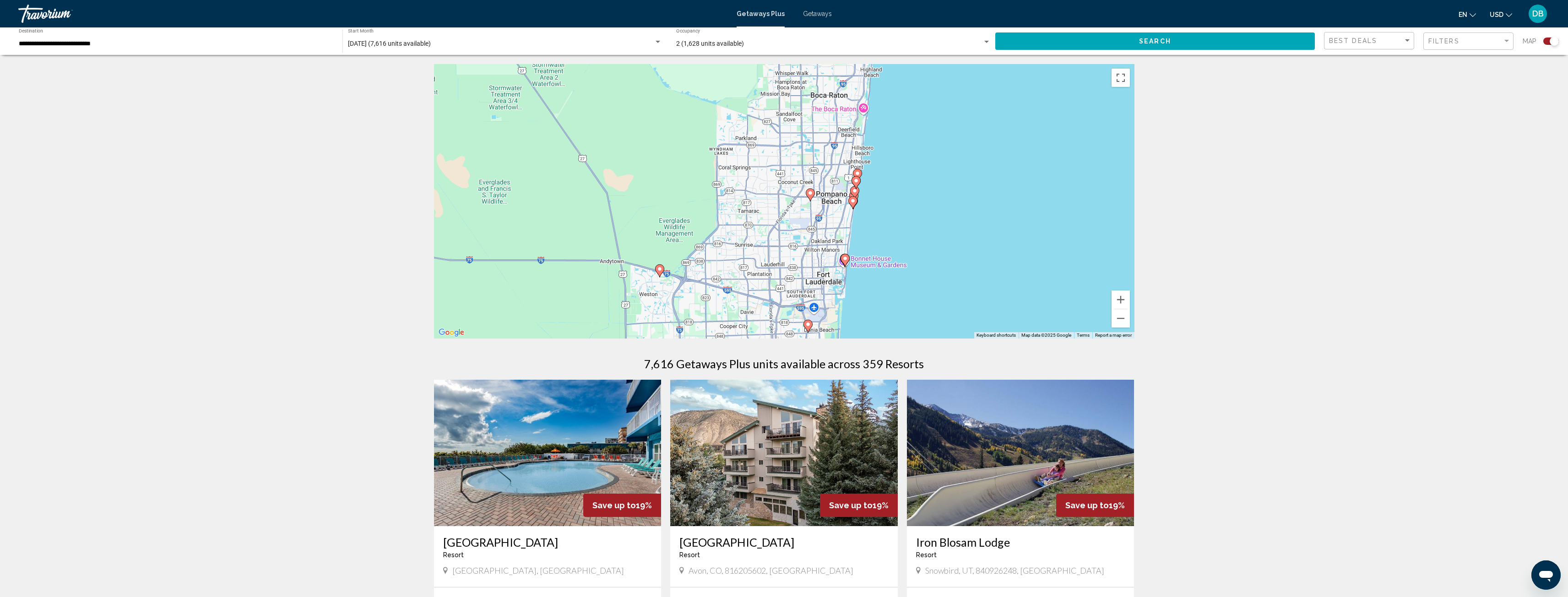
drag, startPoint x: 815, startPoint y: 187, endPoint x: 814, endPoint y: 291, distance: 104.0
click at [814, 291] on div "To activate drag with keyboard, press Alt + Enter. Once in keyboard drag state,…" at bounding box center [784, 201] width 701 height 274
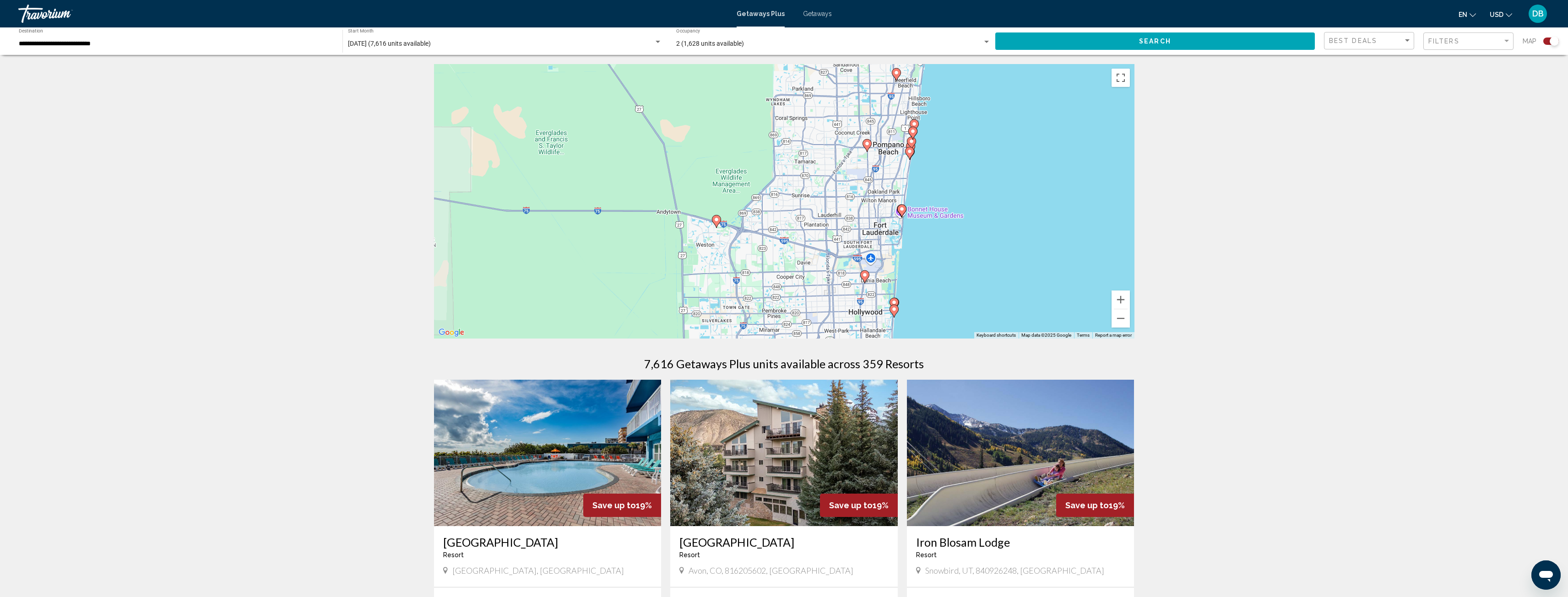
drag, startPoint x: 803, startPoint y: 169, endPoint x: 861, endPoint y: 121, distance: 75.3
click at [861, 121] on div "To activate drag with keyboard, press Alt + Enter. Once in keyboard drag state,…" at bounding box center [784, 201] width 701 height 274
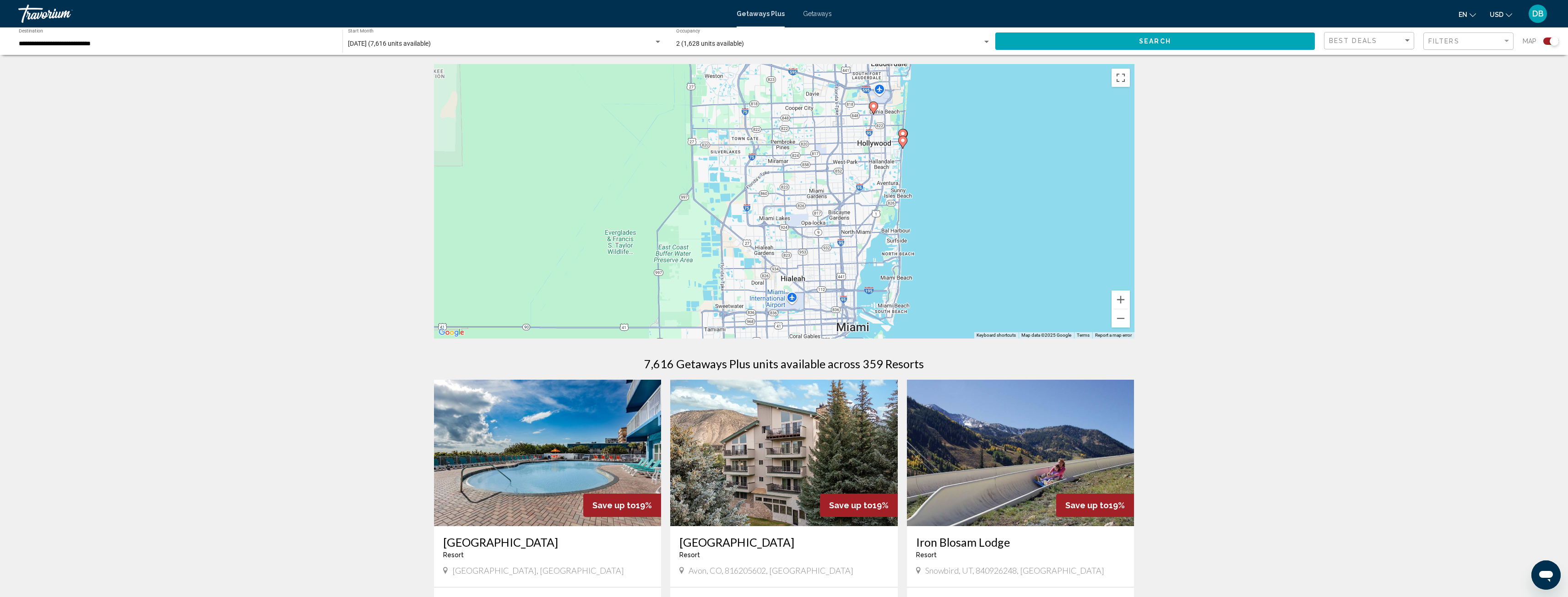
drag, startPoint x: 850, startPoint y: 275, endPoint x: 859, endPoint y: 103, distance: 172.2
click at [859, 103] on div "To activate drag with keyboard, press Alt + Enter. Once in keyboard drag state,…" at bounding box center [784, 201] width 701 height 274
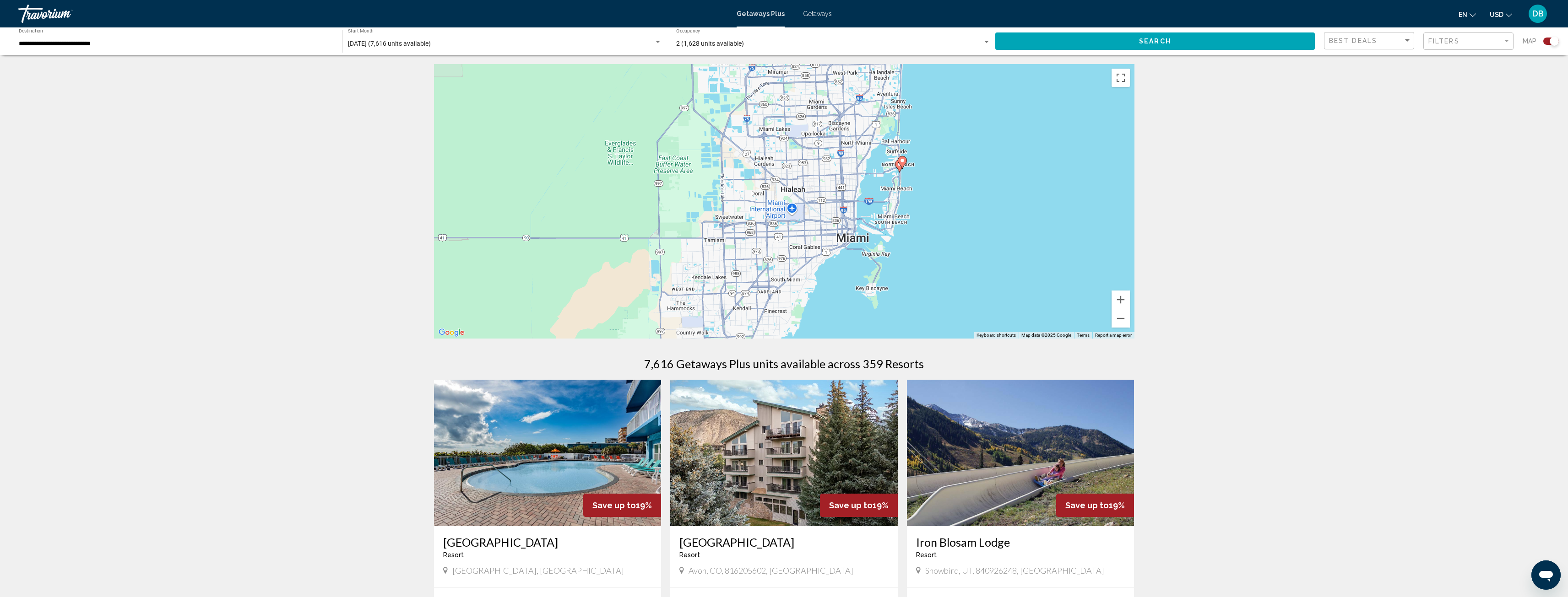
drag, startPoint x: 854, startPoint y: 220, endPoint x: 856, endPoint y: 133, distance: 87.0
click at [856, 133] on div "To activate drag with keyboard, press Alt + Enter. Once in keyboard drag state,…" at bounding box center [784, 201] width 701 height 274
click at [1121, 300] on button "Zoom in" at bounding box center [1121, 300] width 18 height 18
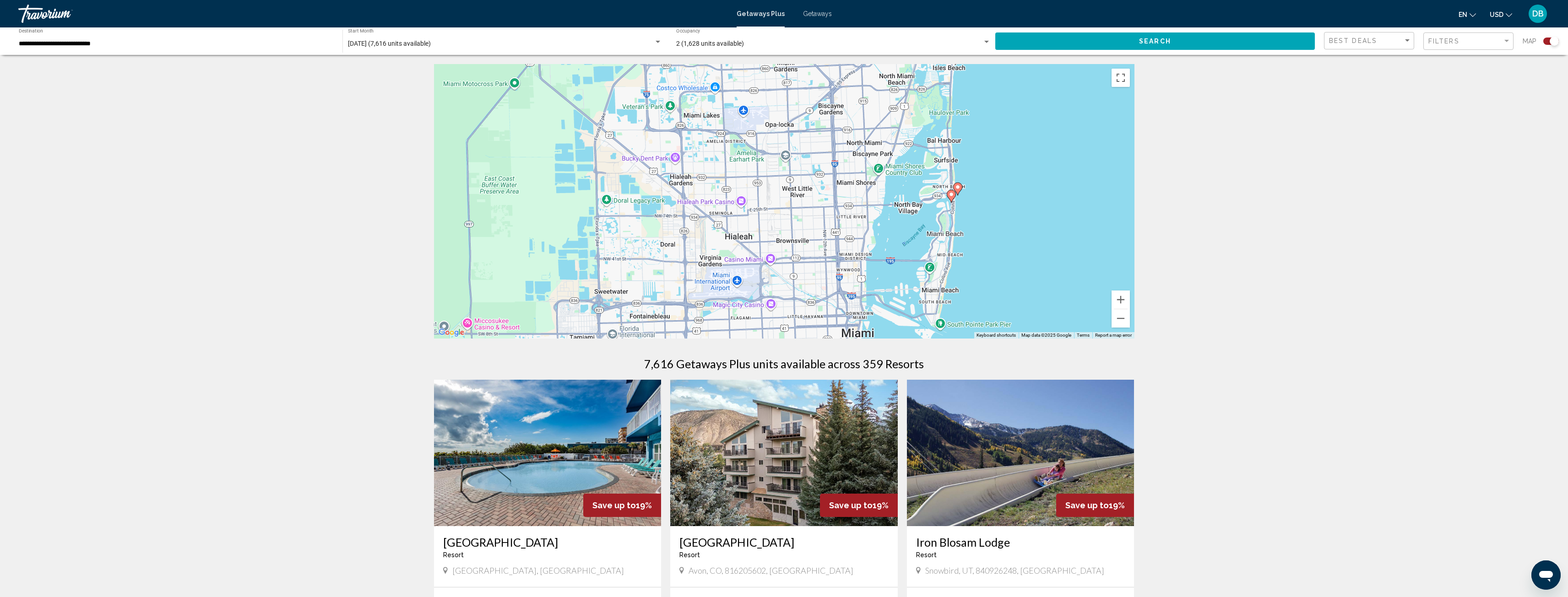
drag, startPoint x: 1004, startPoint y: 208, endPoint x: 941, endPoint y: 269, distance: 87.7
click at [941, 269] on div "To activate drag with keyboard, press Alt + Enter. Once in keyboard drag state,…" at bounding box center [784, 201] width 701 height 274
click at [1122, 298] on button "Zoom in" at bounding box center [1121, 300] width 18 height 18
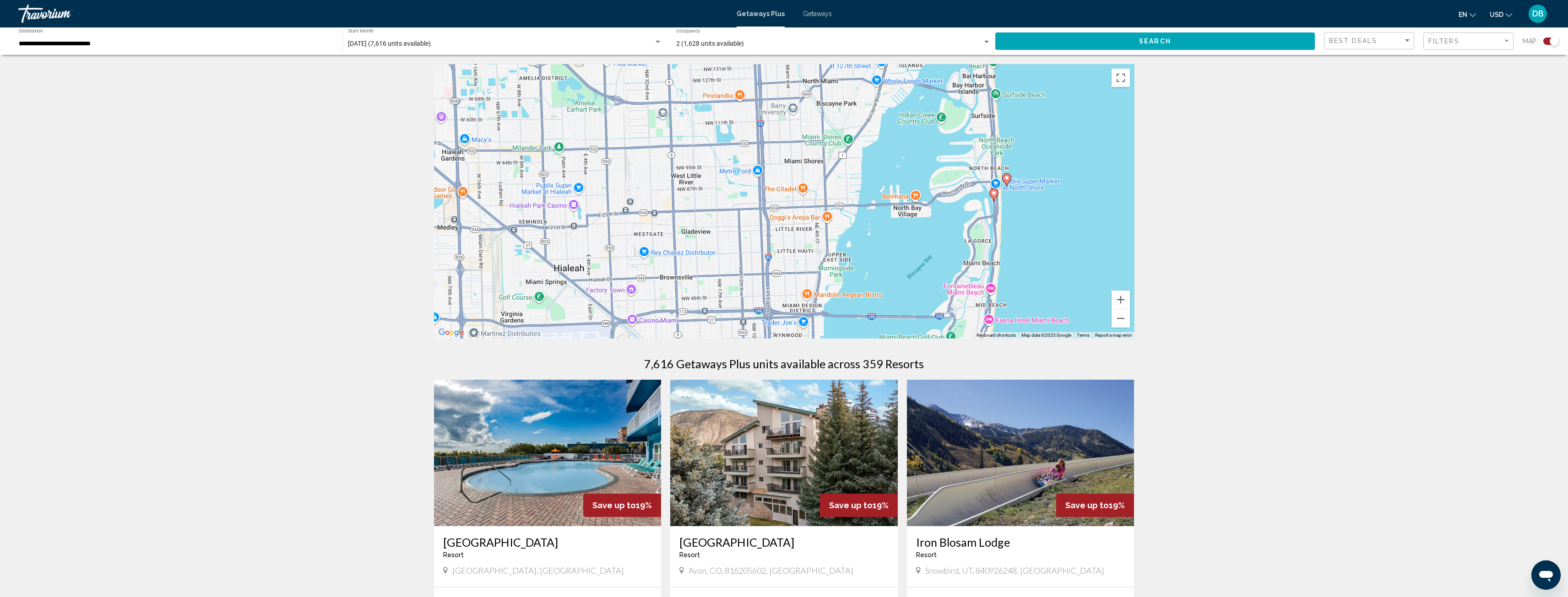
drag, startPoint x: 1073, startPoint y: 243, endPoint x: 944, endPoint y: 239, distance: 129.1
click at [946, 239] on div "To activate drag with keyboard, press Alt + Enter. Once in keyboard drag state,…" at bounding box center [784, 201] width 701 height 274
click at [1007, 176] on image "Main content" at bounding box center [1006, 177] width 6 height 5
type input "**********"
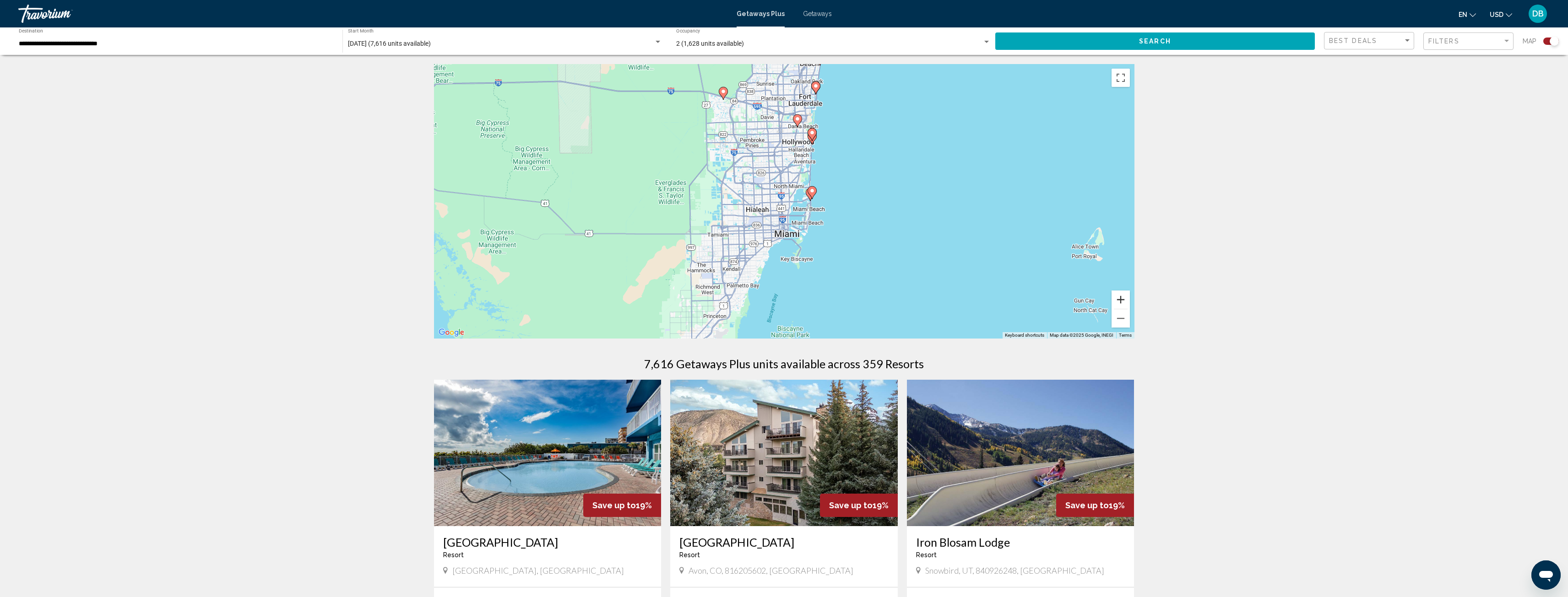
click at [1122, 298] on button "Zoom in" at bounding box center [1121, 300] width 18 height 18
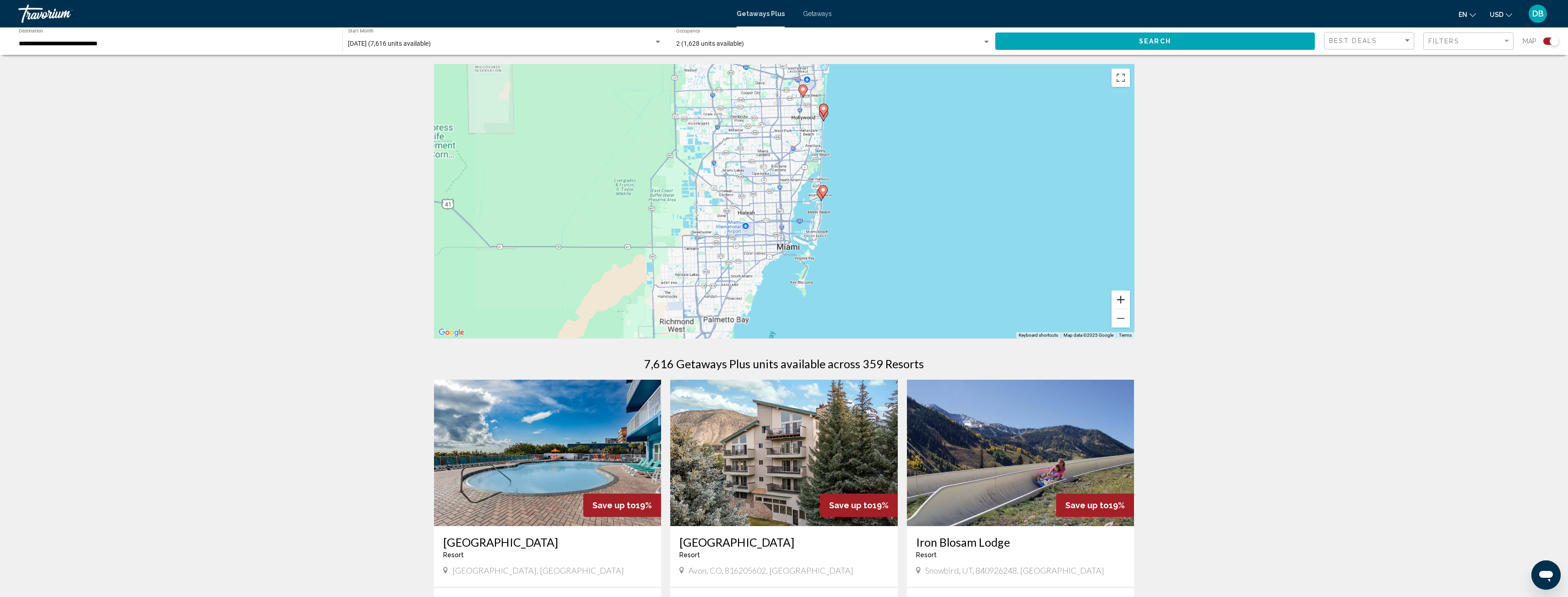
click at [1122, 298] on button "Zoom in" at bounding box center [1121, 300] width 18 height 18
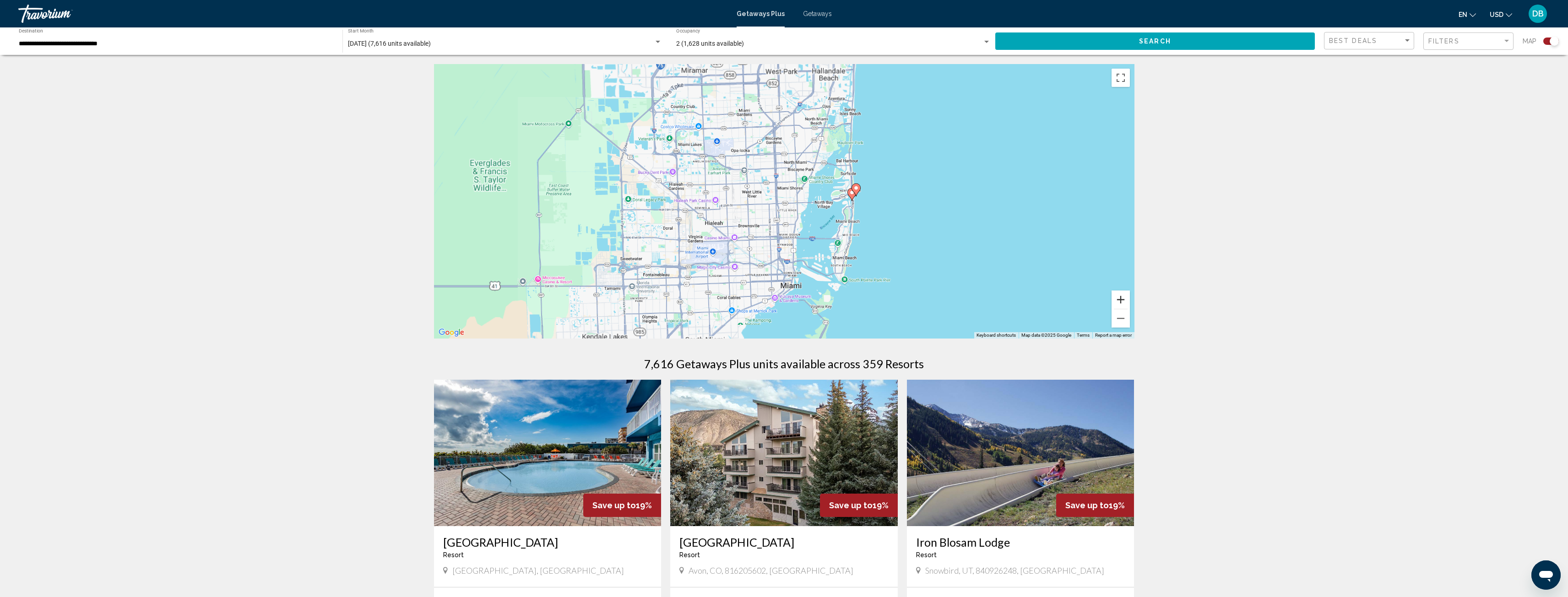
click at [1122, 298] on button "Zoom in" at bounding box center [1121, 300] width 18 height 18
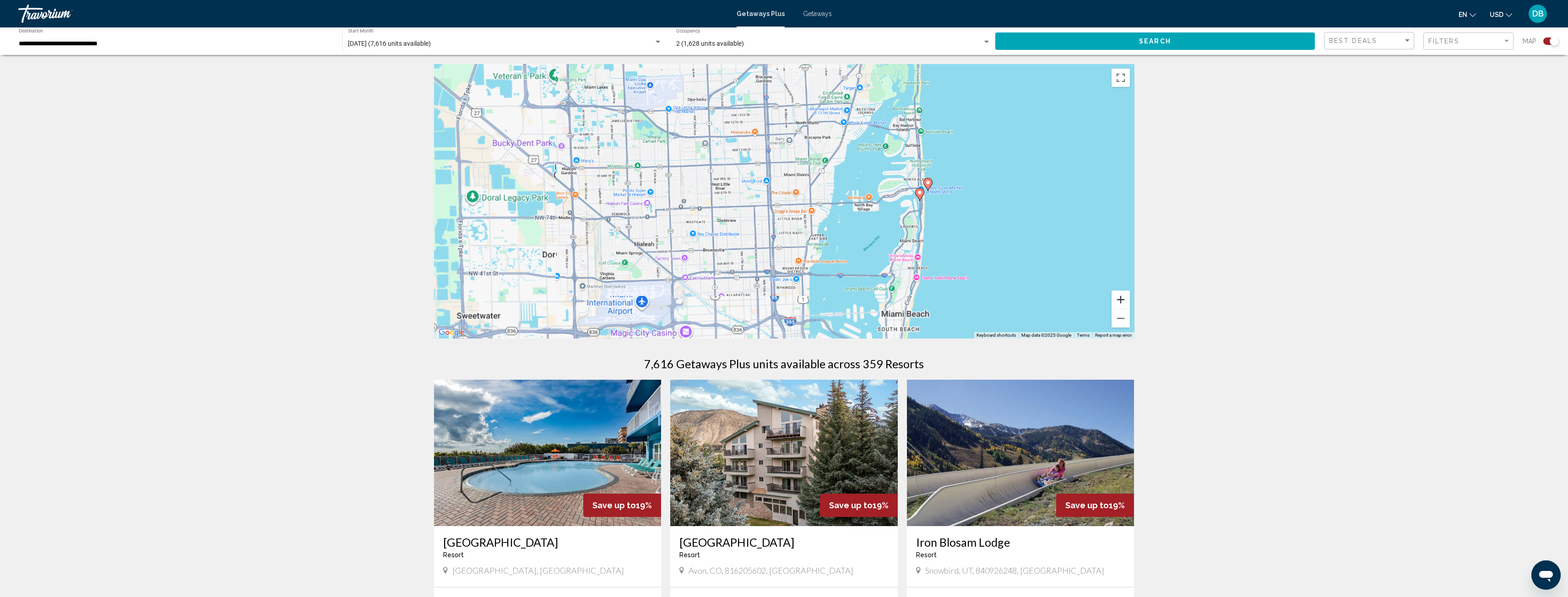
click at [1122, 297] on button "Zoom in" at bounding box center [1121, 300] width 18 height 18
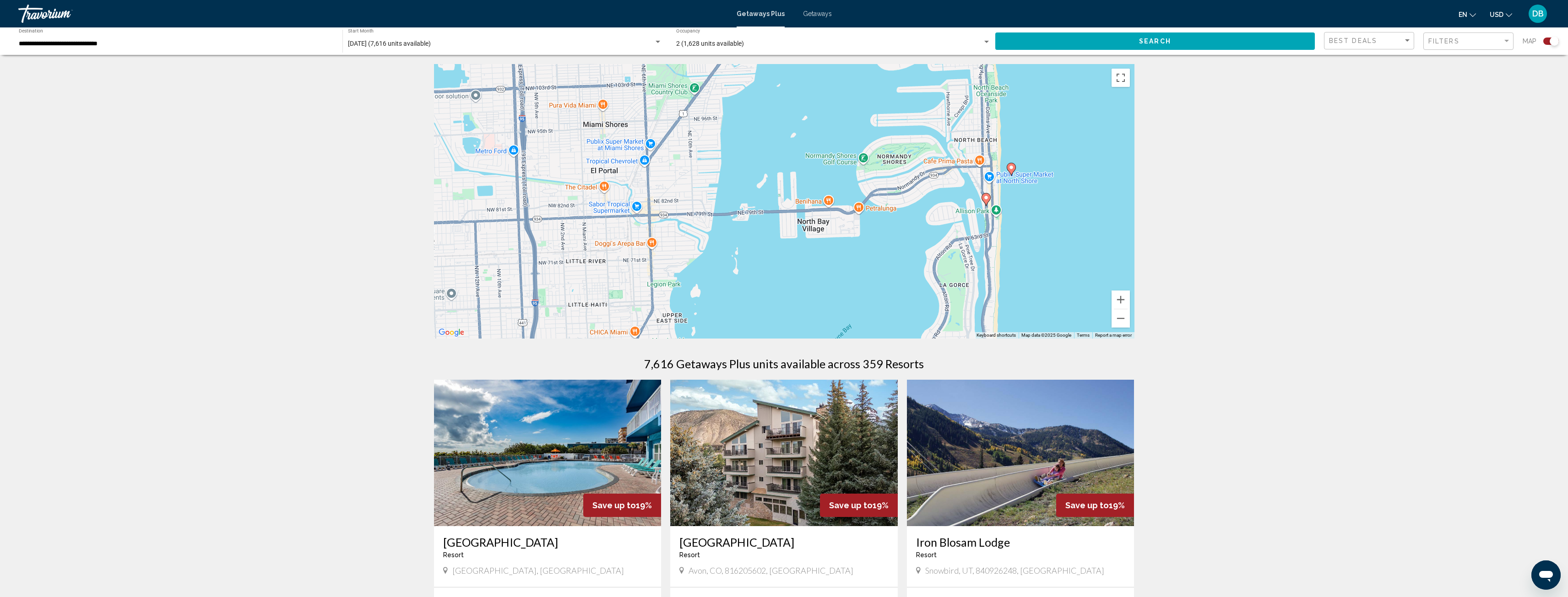
drag, startPoint x: 1067, startPoint y: 240, endPoint x: 849, endPoint y: 244, distance: 218.0
click at [849, 244] on div "To activate drag with keyboard, press Alt + Enter. Once in keyboard drag state,…" at bounding box center [784, 201] width 701 height 274
click at [1010, 167] on image "Main content" at bounding box center [1009, 167] width 6 height 5
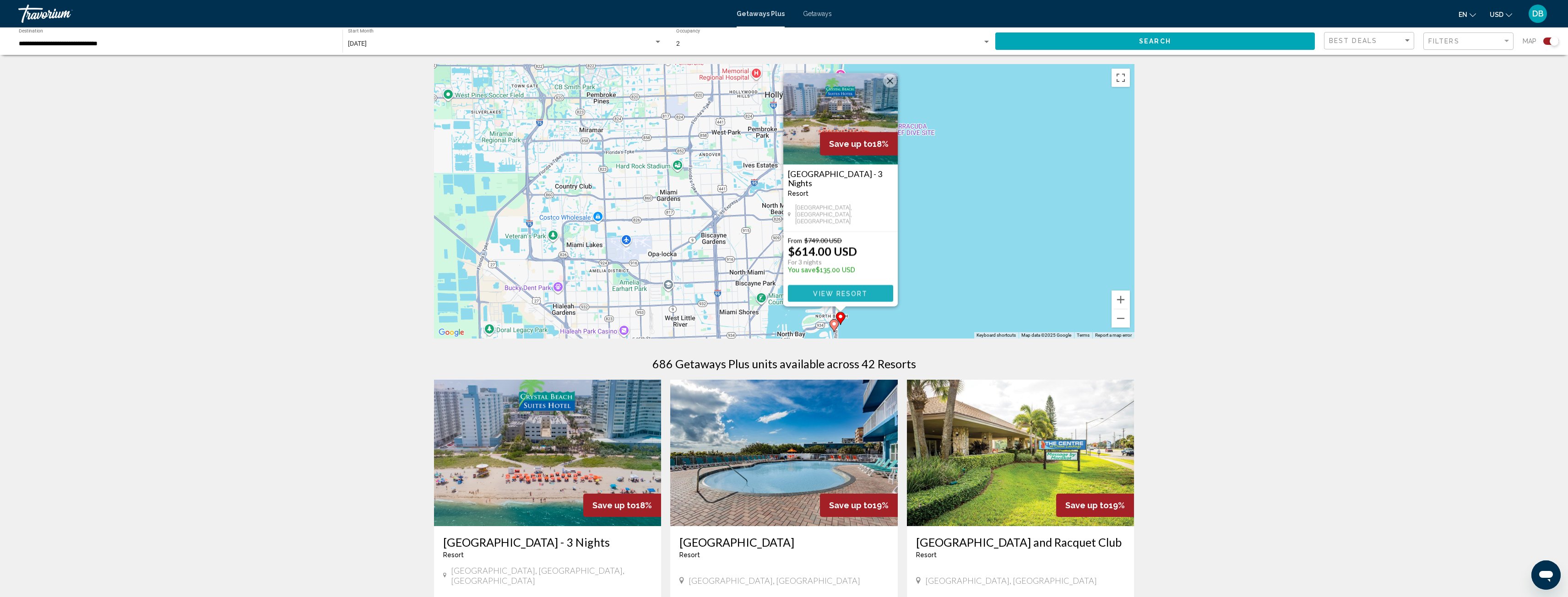
click at [853, 293] on span "View Resort" at bounding box center [840, 294] width 54 height 7
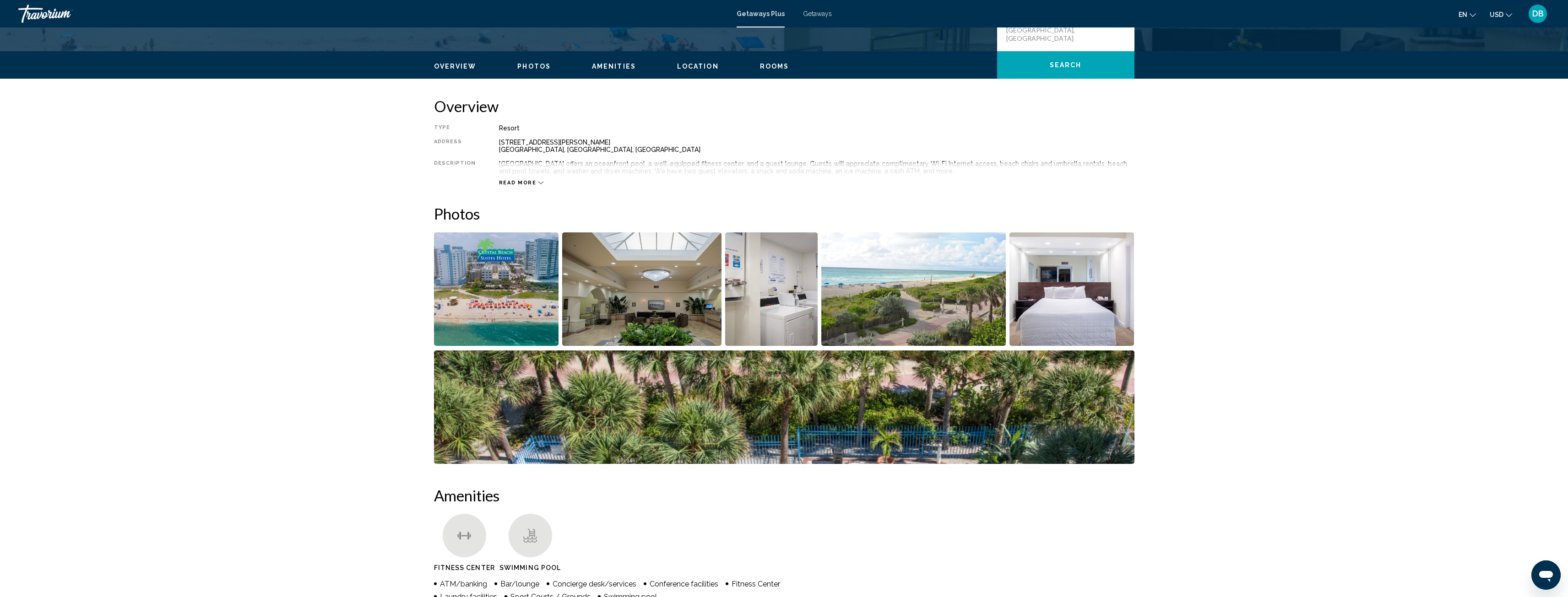
scroll to position [274, 0]
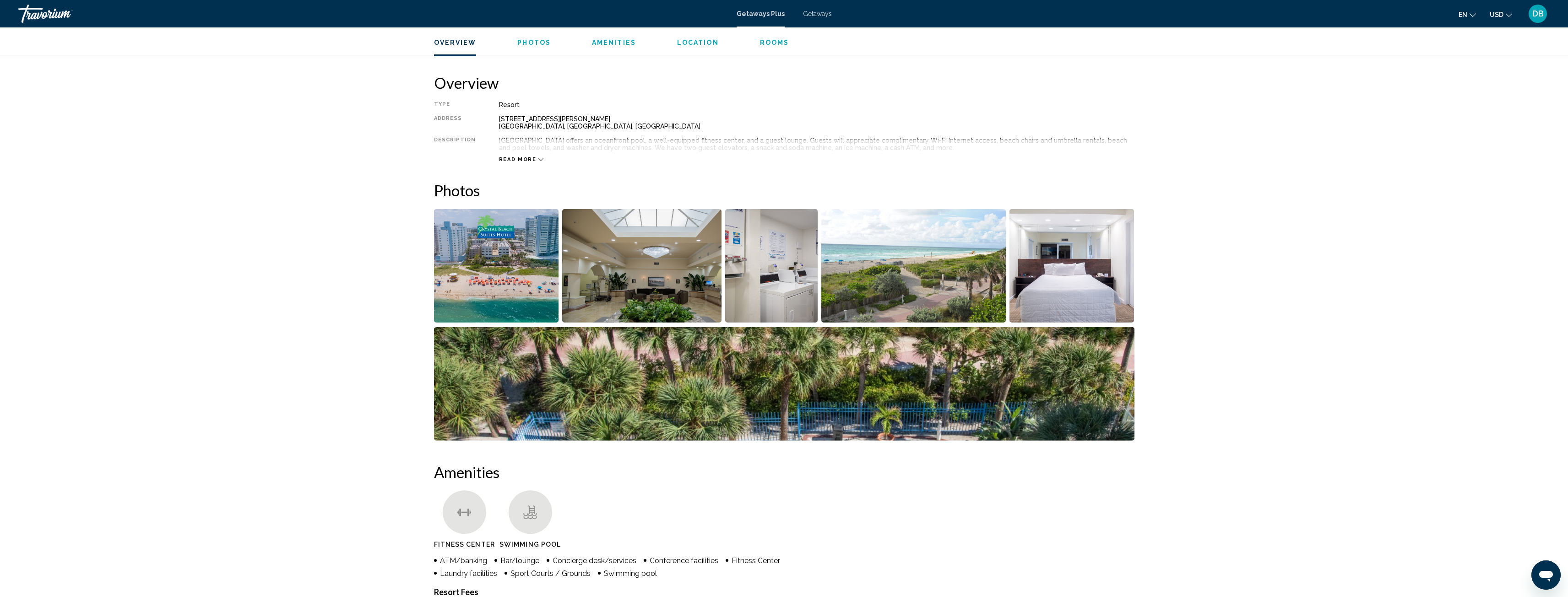
click at [521, 278] on img "Open full-screen image slider" at bounding box center [496, 266] width 125 height 114
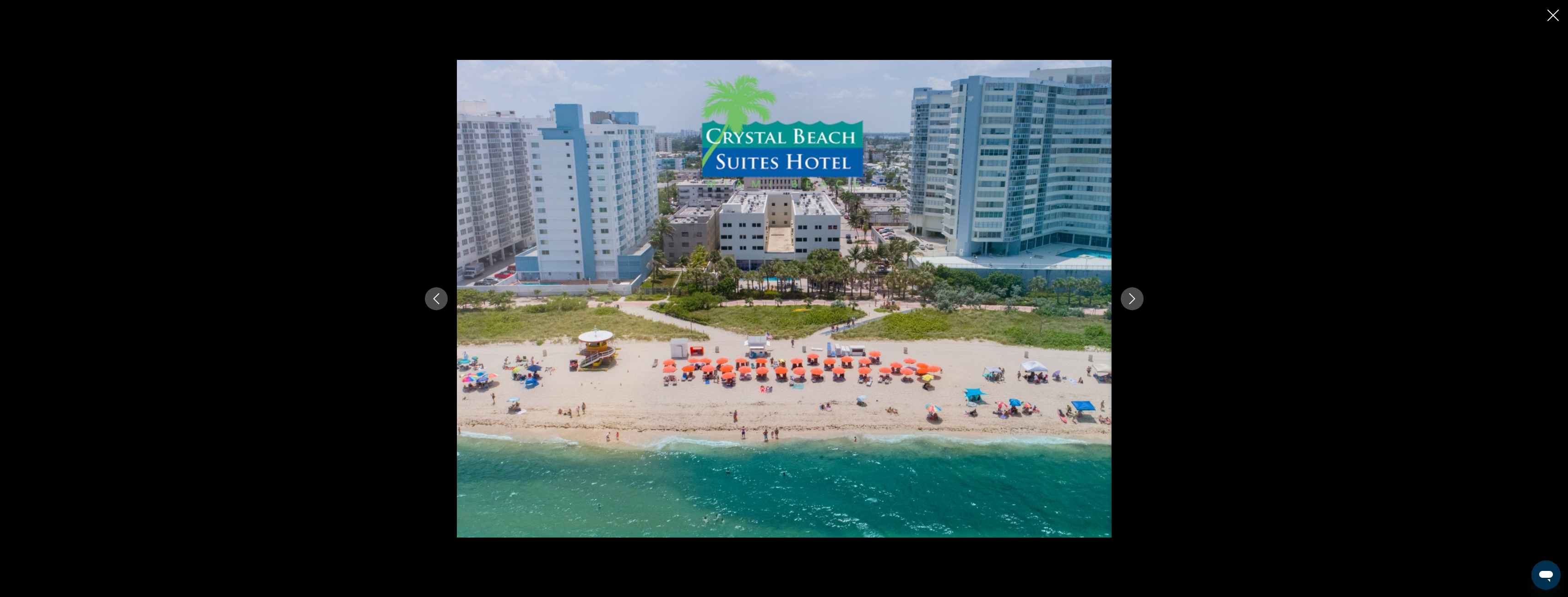
click at [1131, 298] on icon "Next image" at bounding box center [1132, 299] width 11 height 11
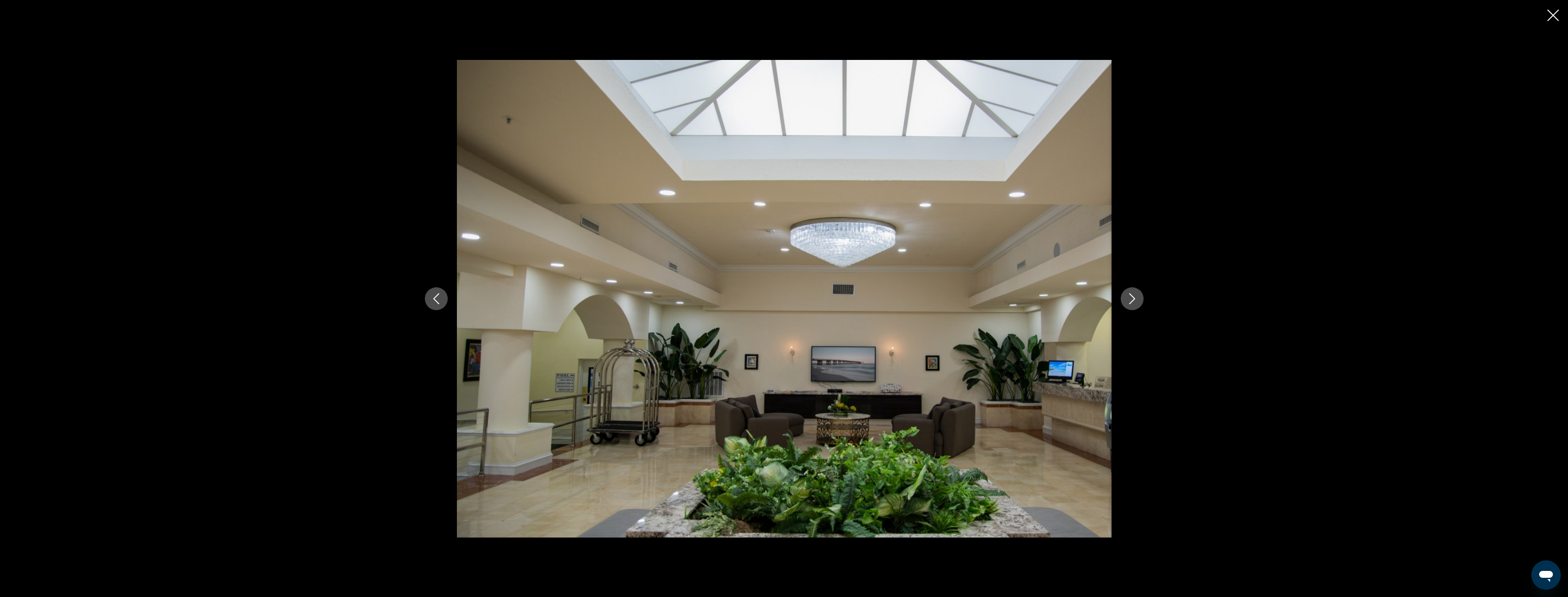
click at [1131, 298] on icon "Next image" at bounding box center [1132, 299] width 11 height 11
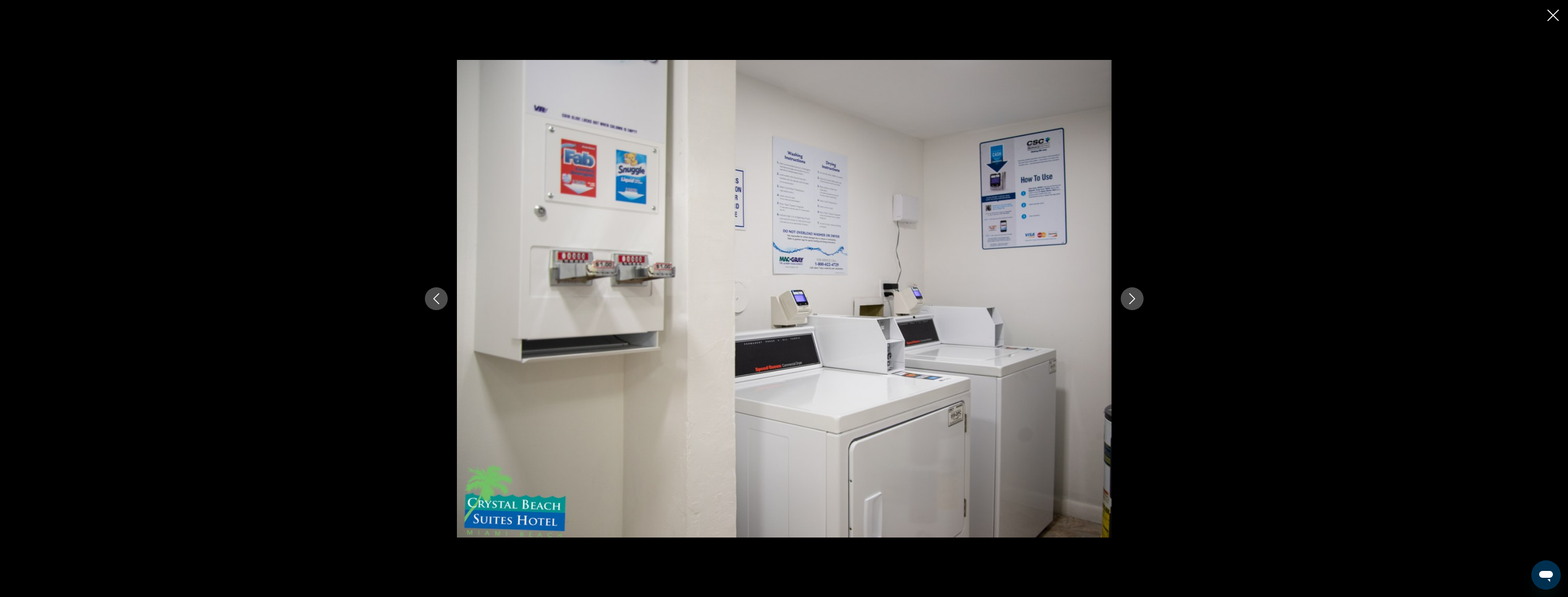
click at [1131, 298] on icon "Next image" at bounding box center [1132, 299] width 11 height 11
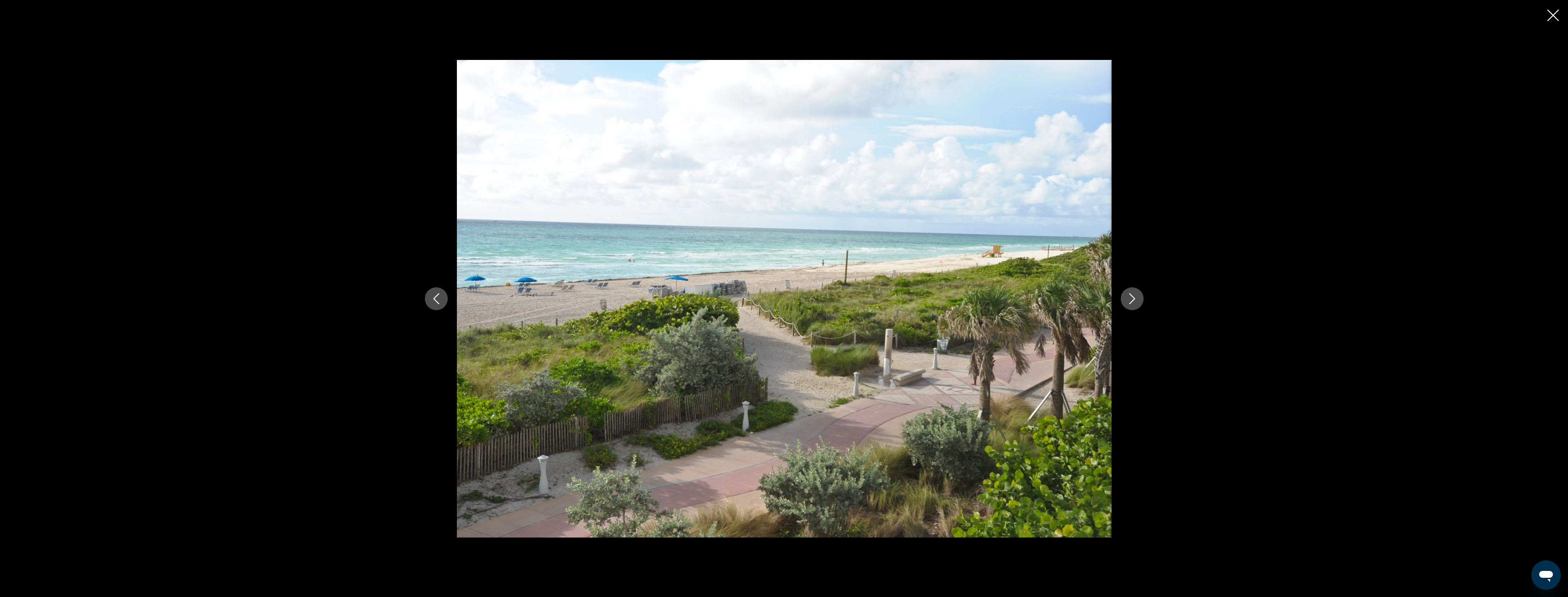
click at [1131, 298] on icon "Next image" at bounding box center [1132, 299] width 11 height 11
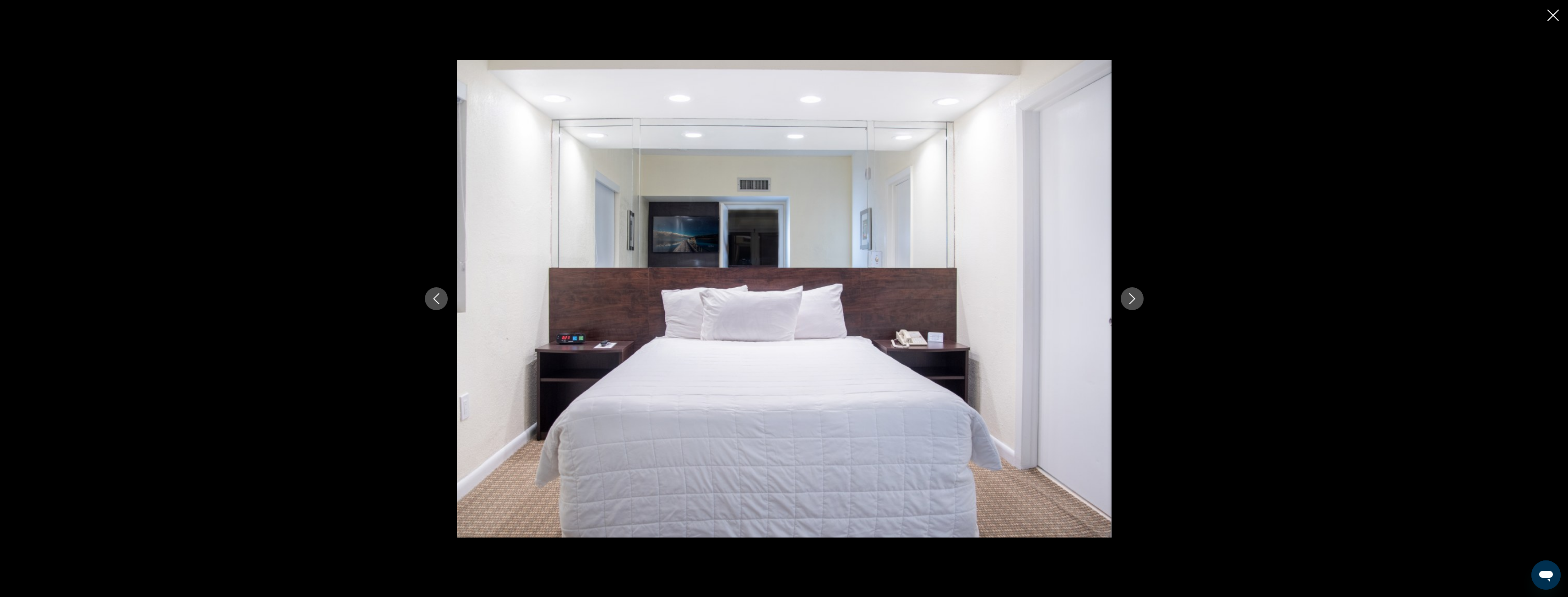
click at [1131, 298] on icon "Next image" at bounding box center [1132, 299] width 11 height 11
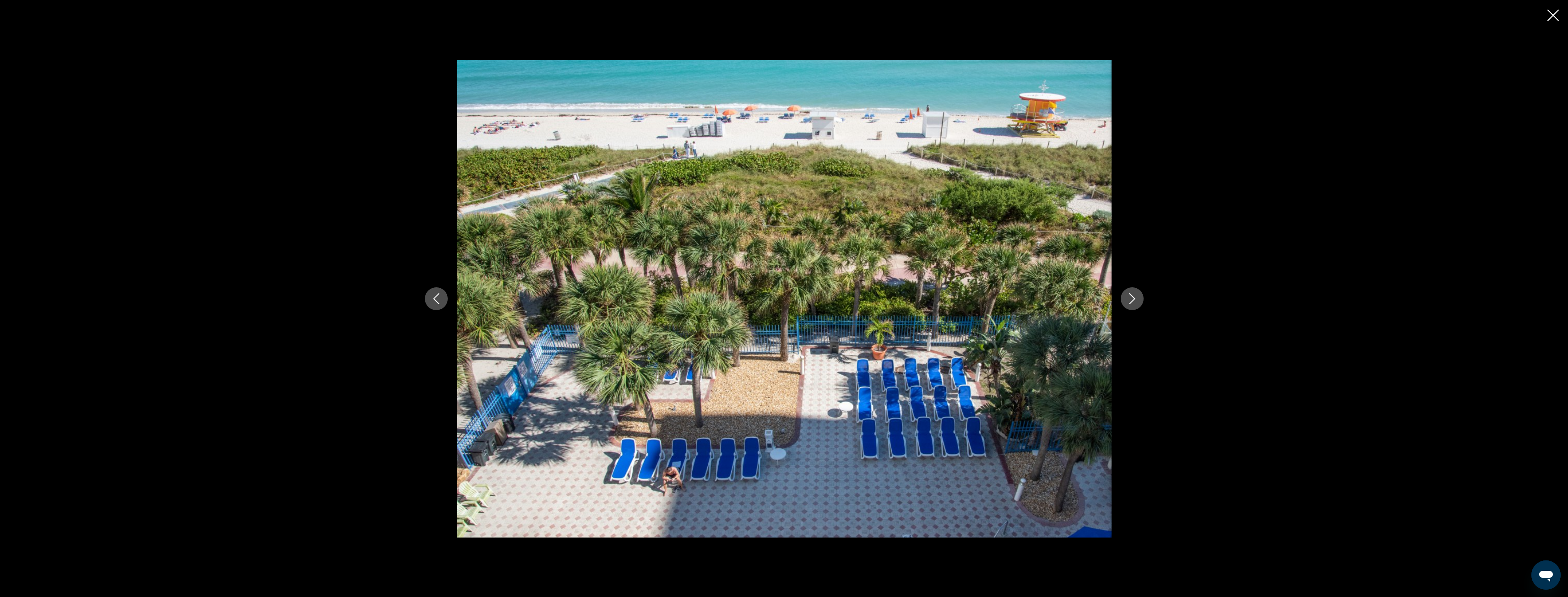
click at [1131, 298] on icon "Next image" at bounding box center [1132, 299] width 11 height 11
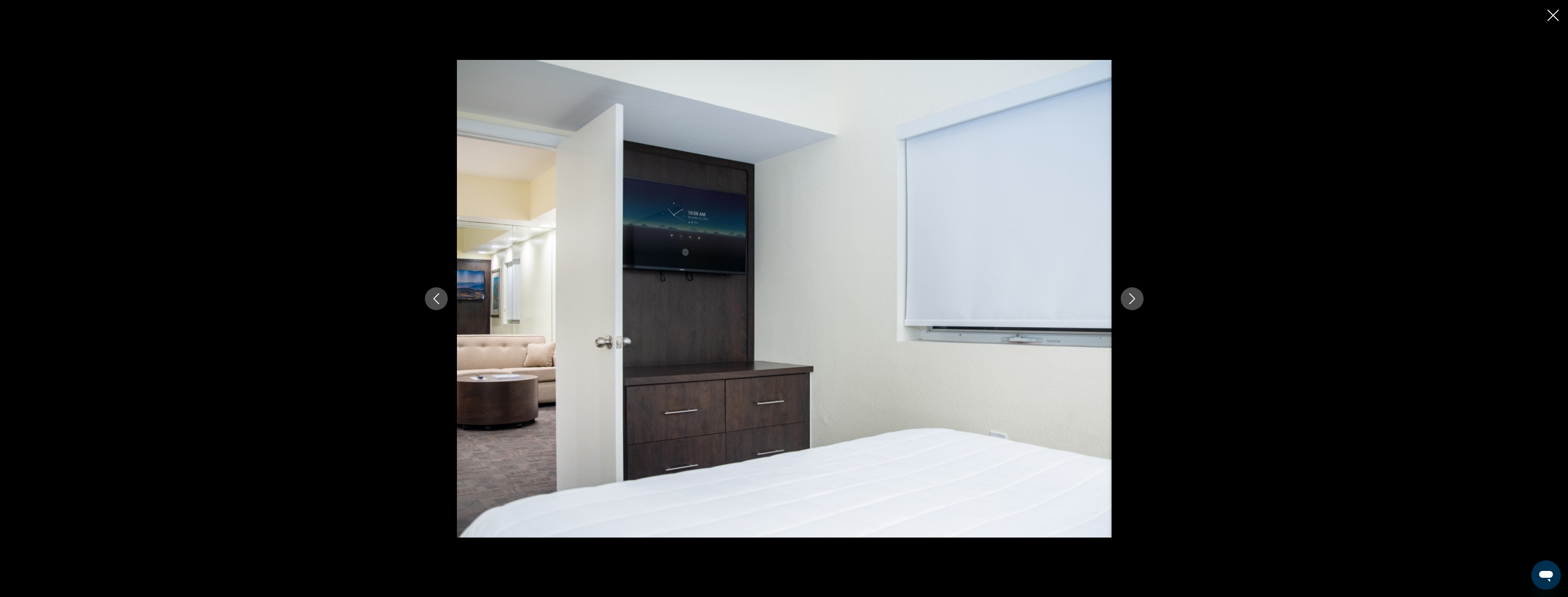
click at [1131, 298] on icon "Next image" at bounding box center [1132, 299] width 11 height 11
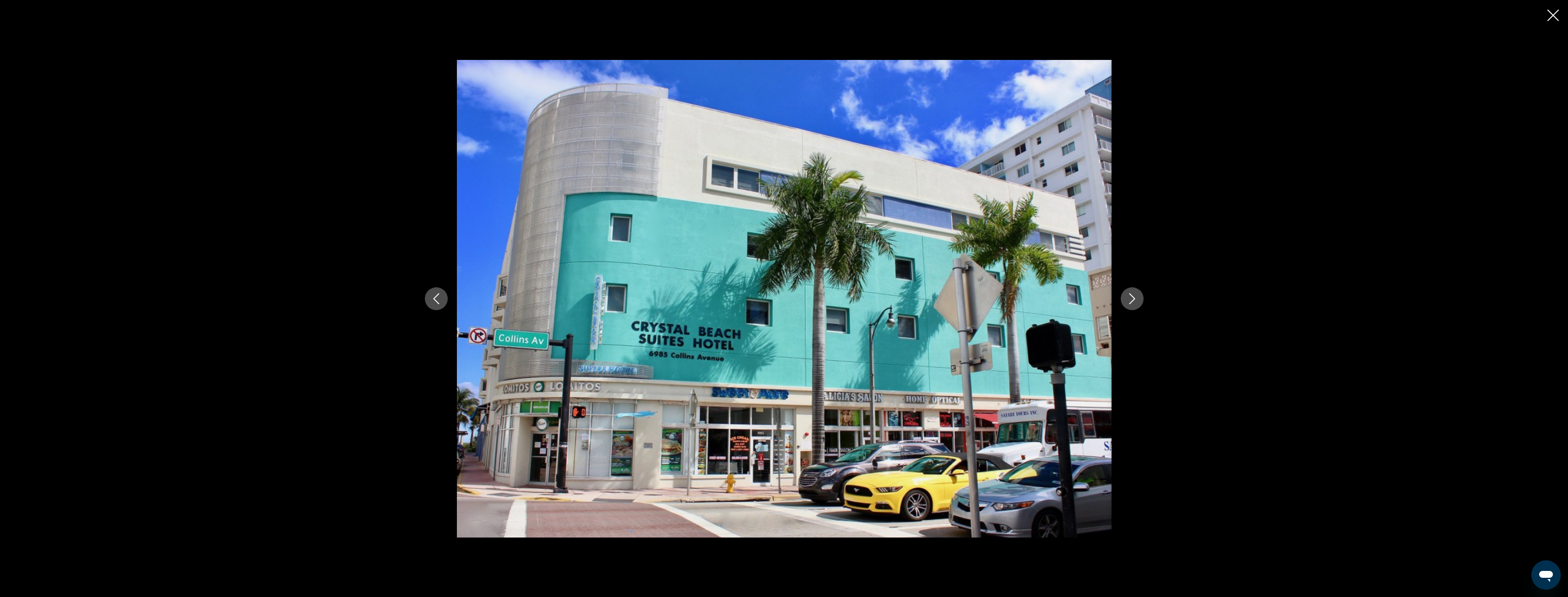
click at [1131, 298] on icon "Next image" at bounding box center [1132, 299] width 11 height 11
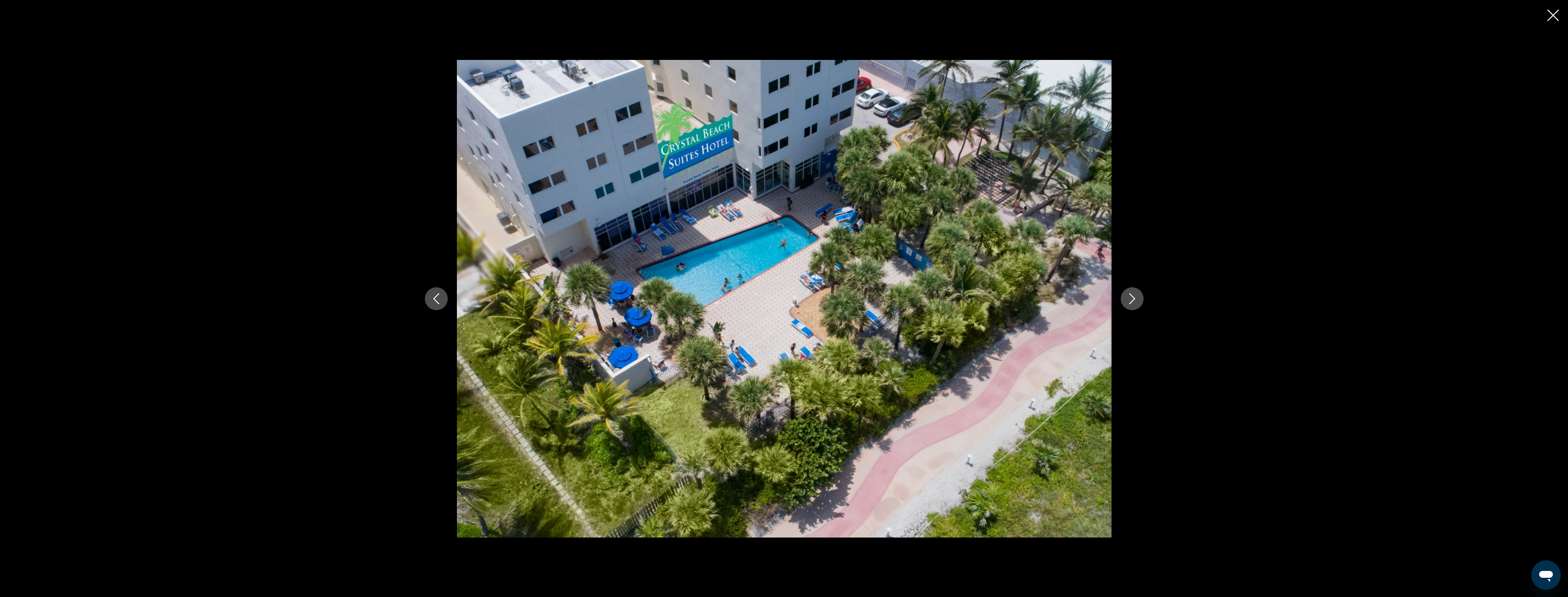
click at [1131, 298] on icon "Next image" at bounding box center [1132, 299] width 11 height 11
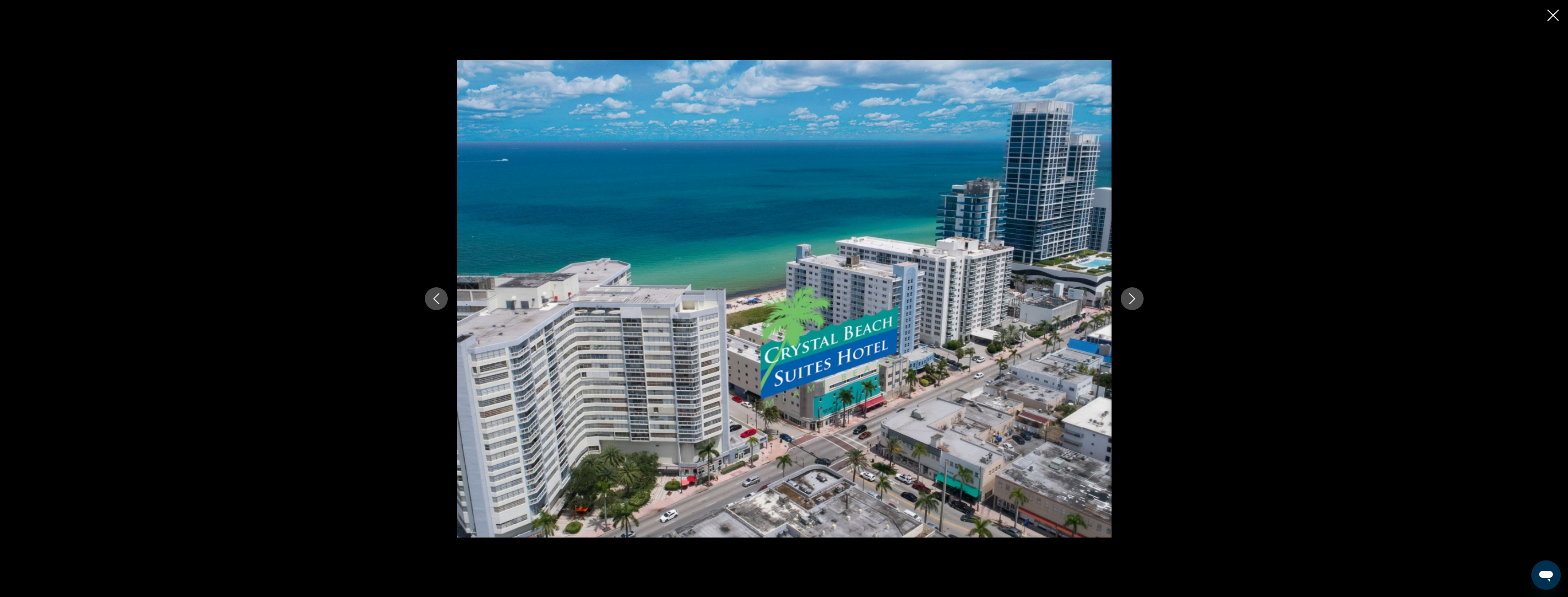
click at [1131, 298] on icon "Next image" at bounding box center [1132, 299] width 11 height 11
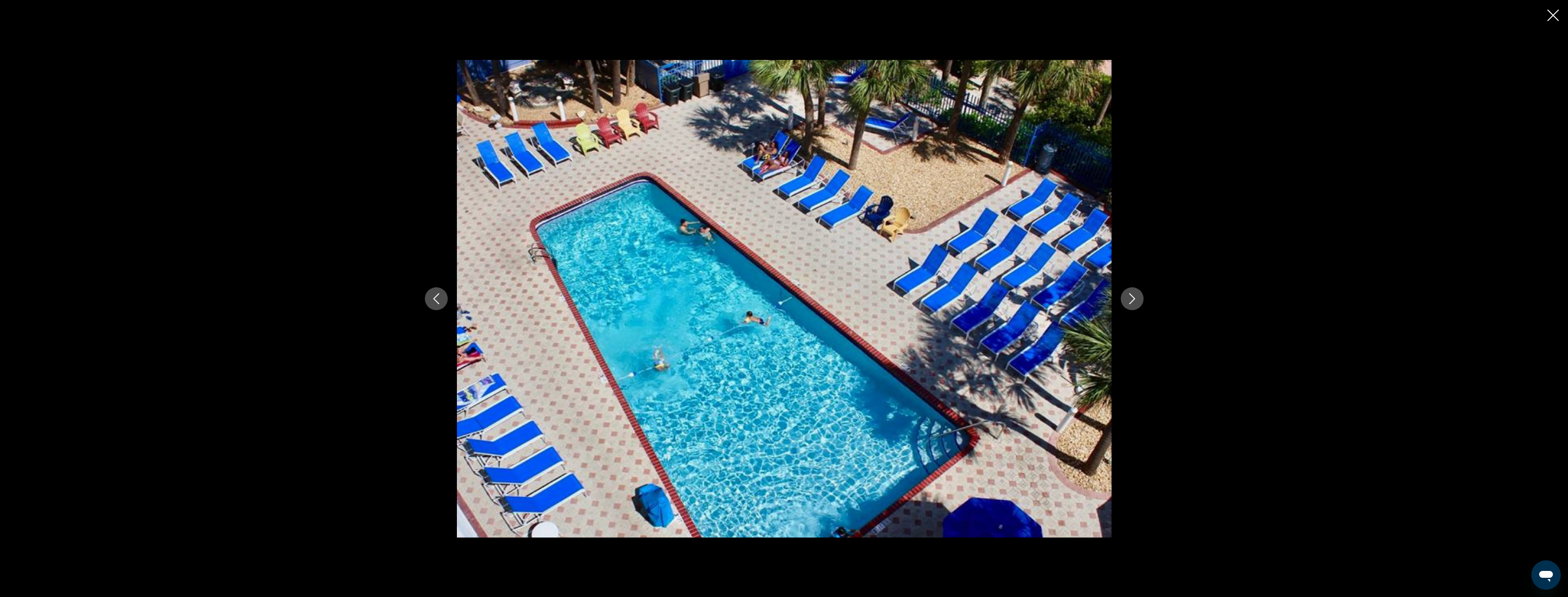
click at [1131, 298] on icon "Next image" at bounding box center [1132, 299] width 11 height 11
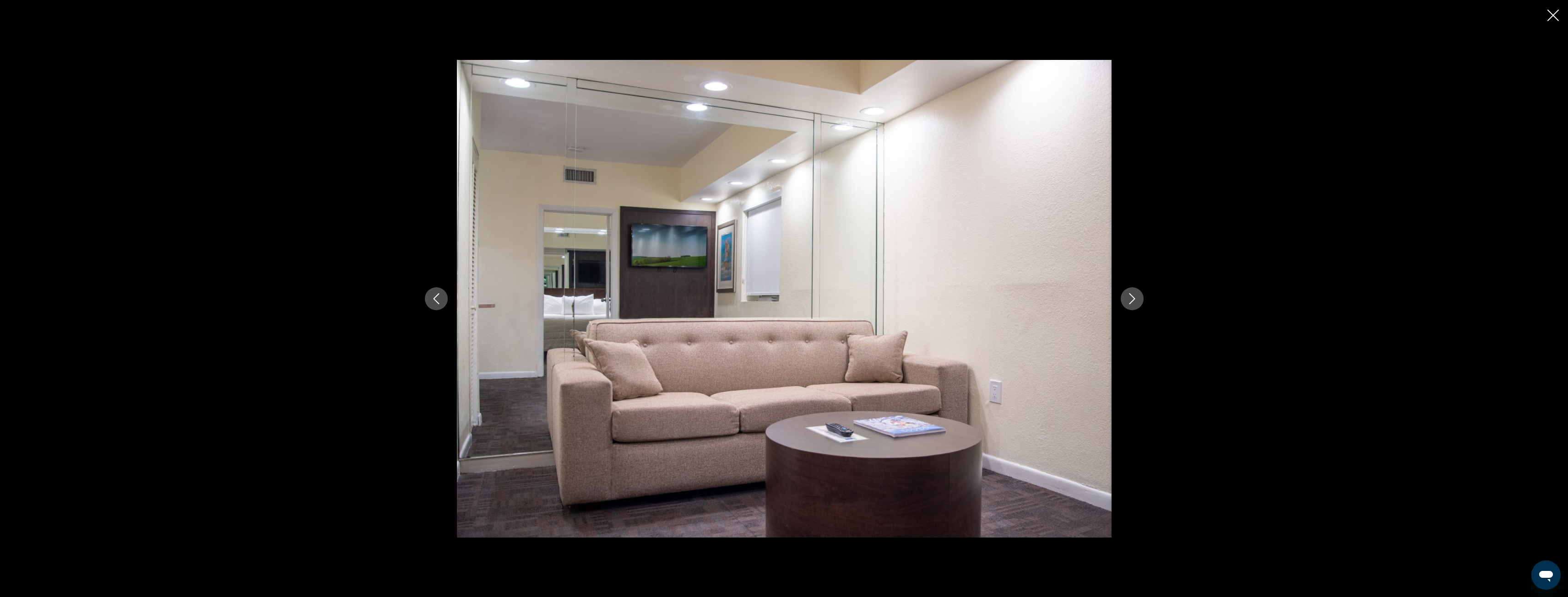
click at [1131, 298] on icon "Next image" at bounding box center [1132, 299] width 11 height 11
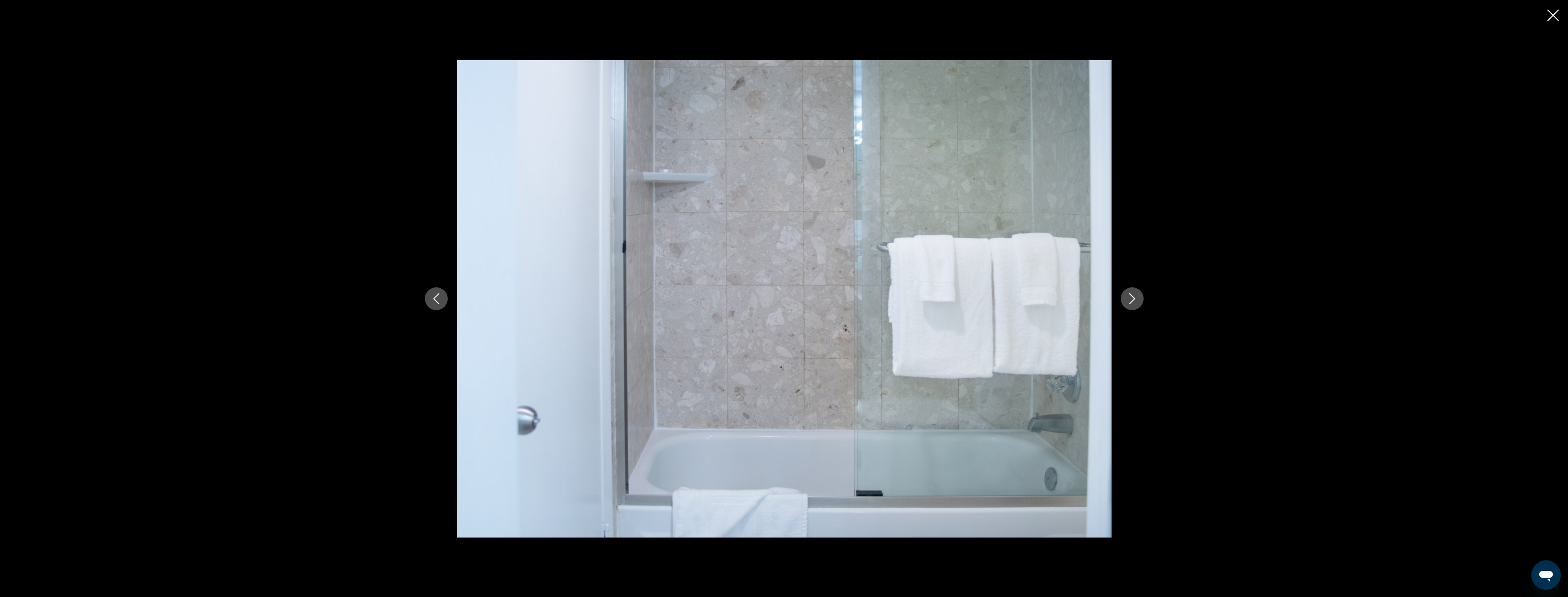
click at [1131, 298] on icon "Next image" at bounding box center [1132, 299] width 11 height 11
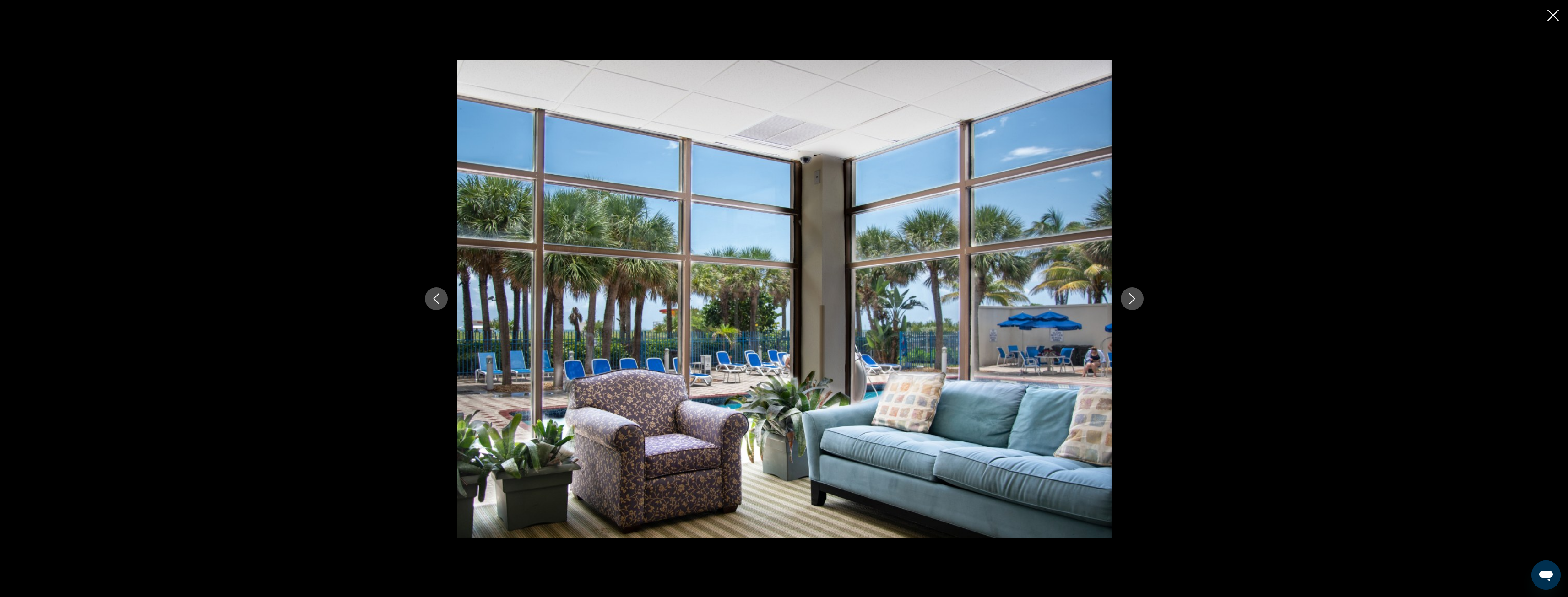
click at [1131, 298] on icon "Next image" at bounding box center [1132, 299] width 11 height 11
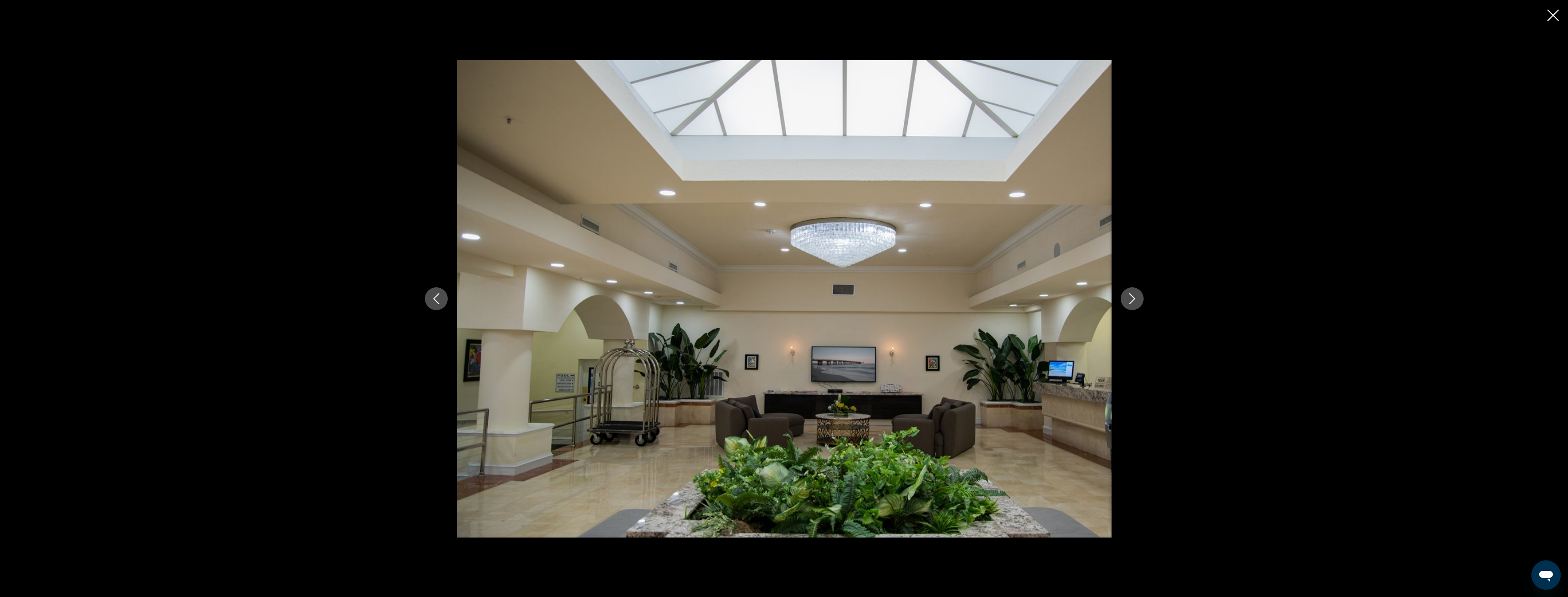
click at [1549, 21] on button "Close slideshow" at bounding box center [1553, 16] width 12 height 14
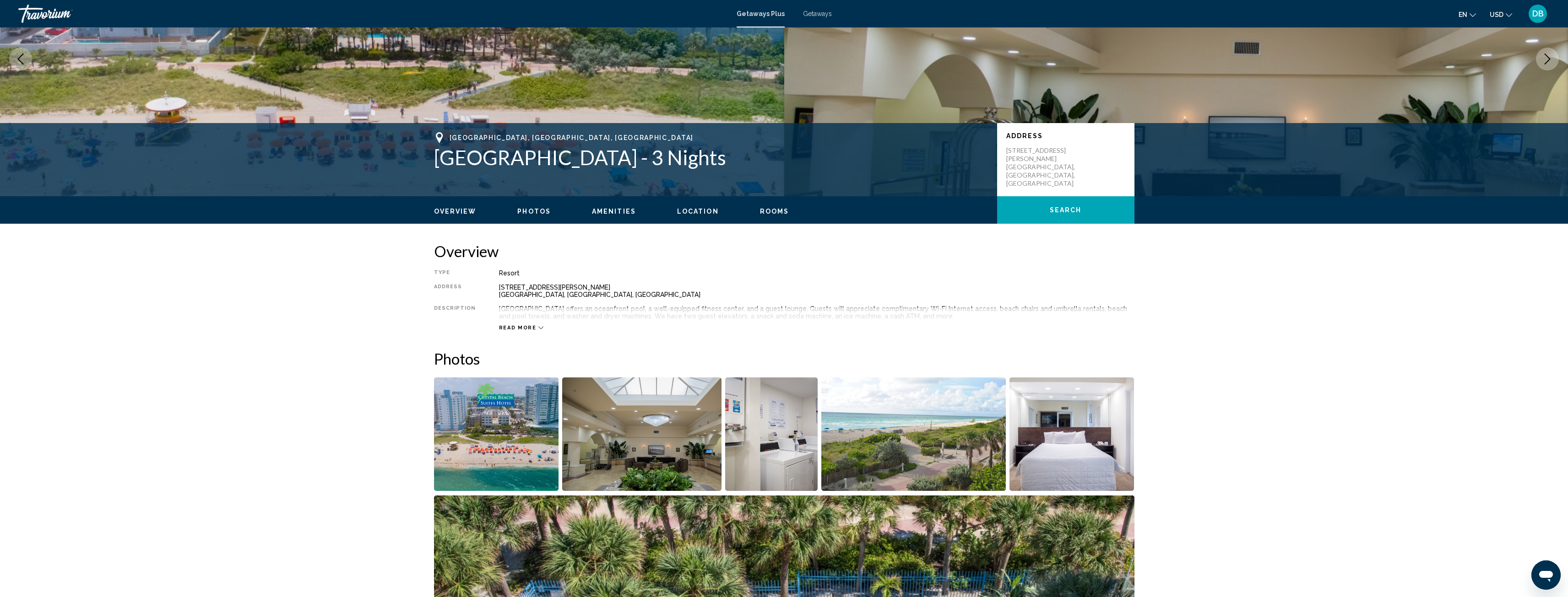
scroll to position [92, 0]
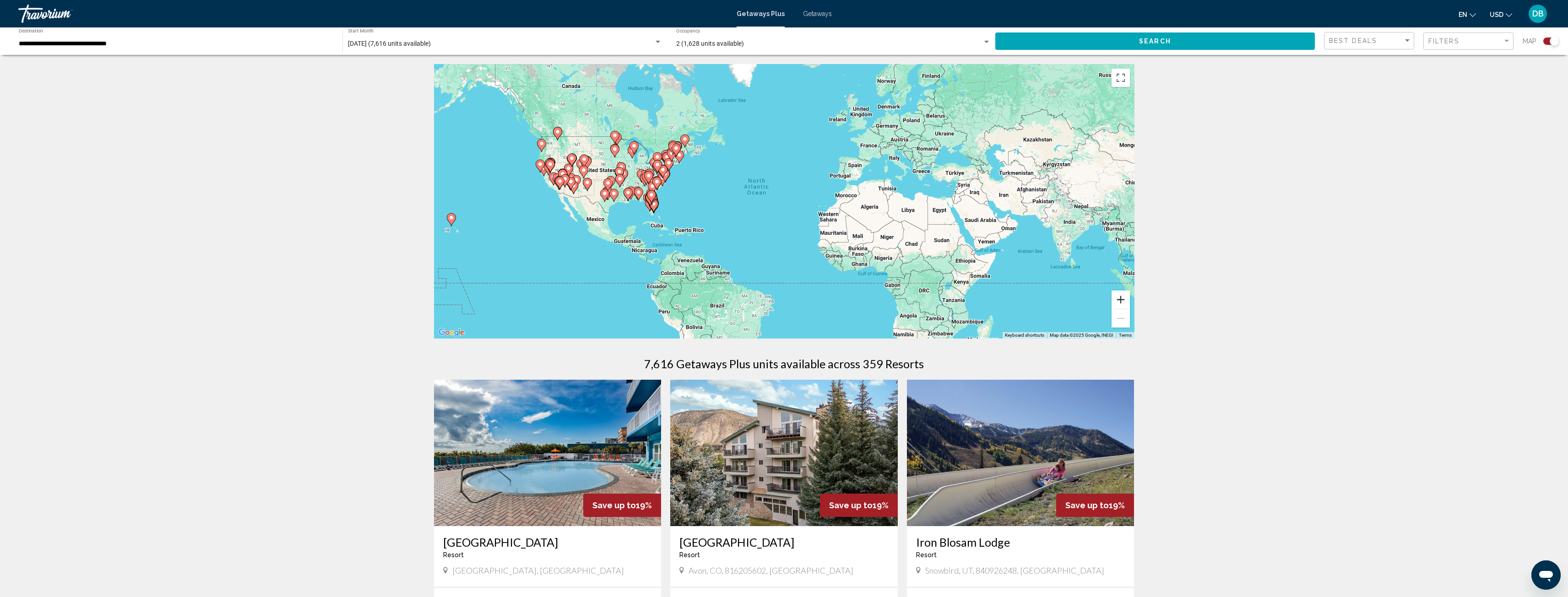
click at [1122, 299] on button "Zoom in" at bounding box center [1121, 300] width 18 height 18
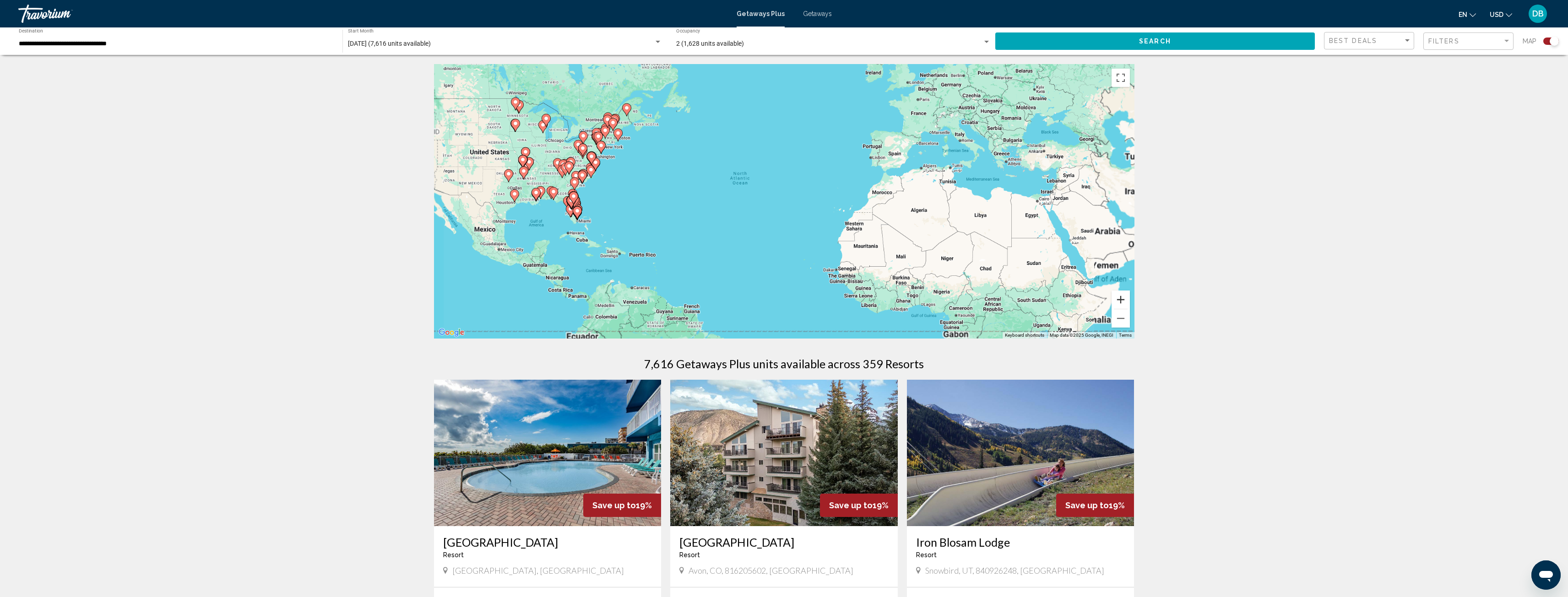
click at [1121, 299] on button "Zoom in" at bounding box center [1121, 300] width 18 height 18
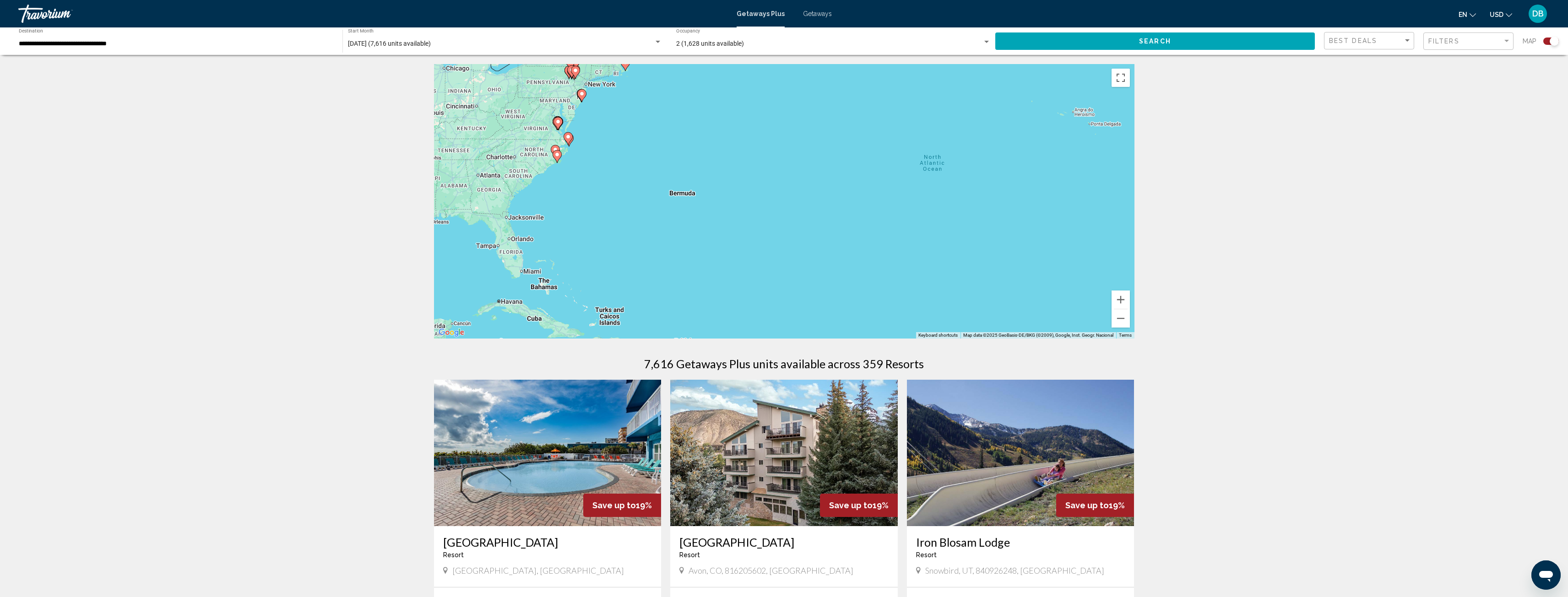
drag, startPoint x: 554, startPoint y: 163, endPoint x: 761, endPoint y: 180, distance: 207.7
click at [778, 176] on div "To activate drag with keyboard, press Alt + Enter. Once in keyboard drag state,…" at bounding box center [784, 201] width 701 height 274
click at [1121, 299] on button "Zoom in" at bounding box center [1121, 300] width 18 height 18
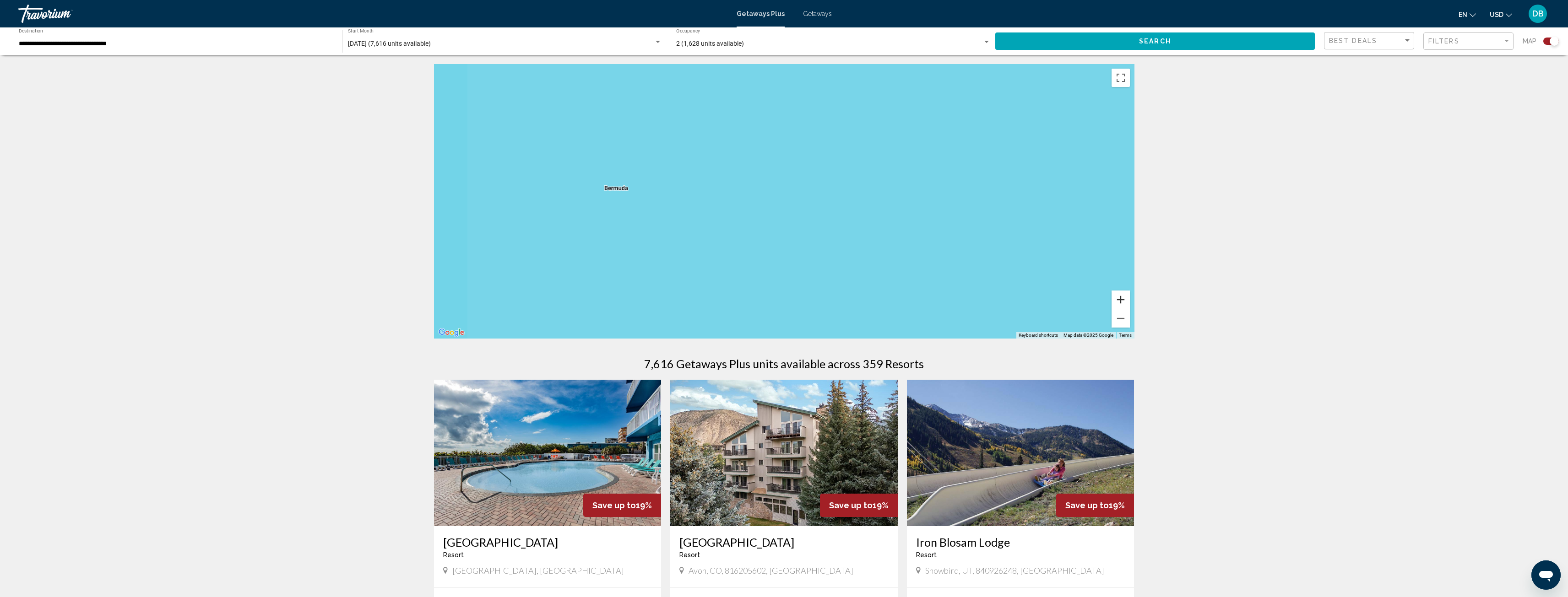
click at [1121, 298] on button "Zoom in" at bounding box center [1121, 300] width 18 height 18
drag, startPoint x: 654, startPoint y: 213, endPoint x: 1030, endPoint y: 303, distance: 386.6
click at [1030, 303] on div "Main content" at bounding box center [784, 201] width 701 height 274
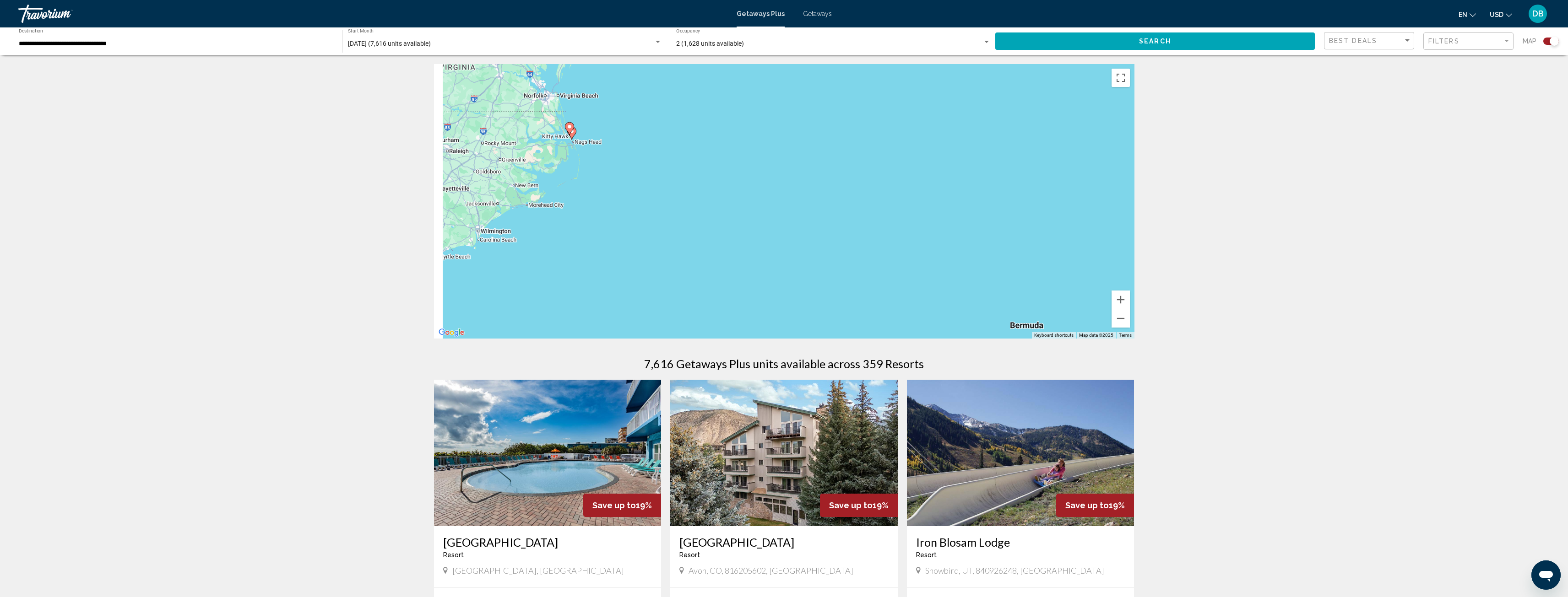
drag, startPoint x: 671, startPoint y: 219, endPoint x: 944, endPoint y: 279, distance: 279.5
click at [944, 279] on div "To activate drag with keyboard, press Alt + Enter. Once in keyboard drag state,…" at bounding box center [784, 201] width 701 height 274
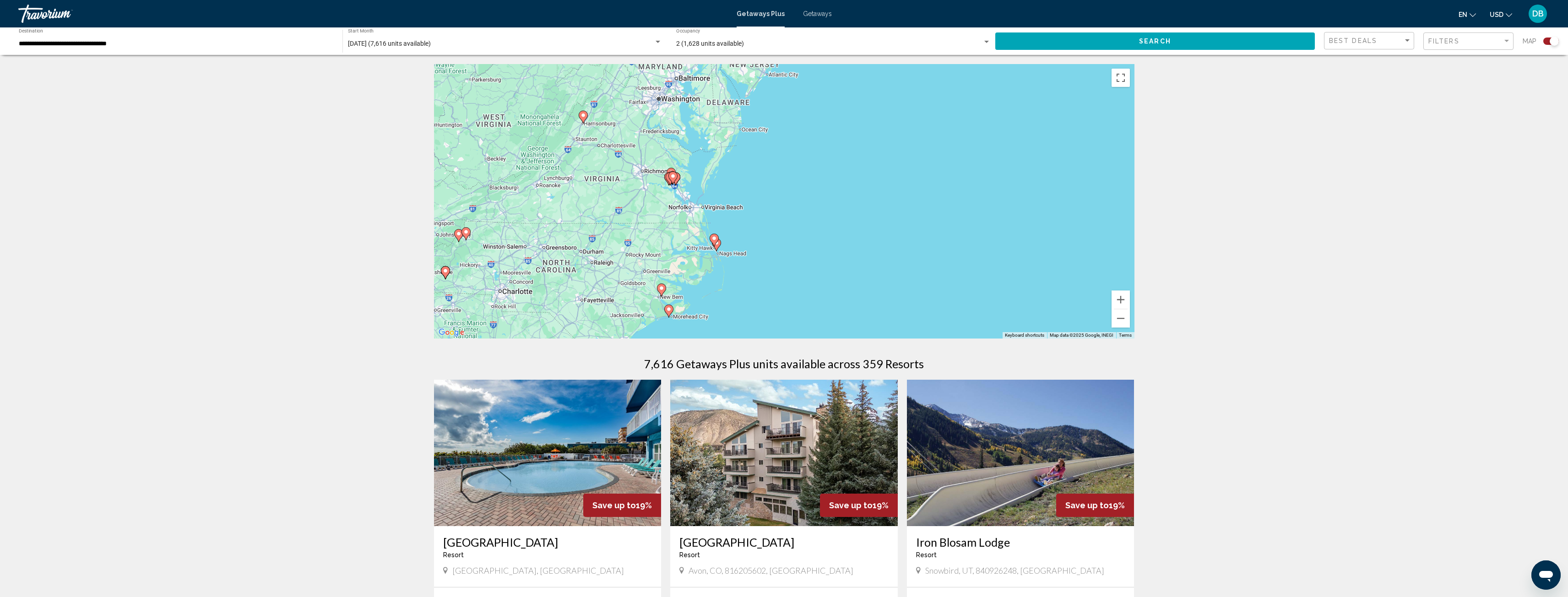
drag, startPoint x: 697, startPoint y: 212, endPoint x: 828, endPoint y: 319, distance: 169.1
click at [828, 319] on div "To activate drag with keyboard, press Alt + Enter. Once in keyboard drag state,…" at bounding box center [784, 201] width 701 height 274
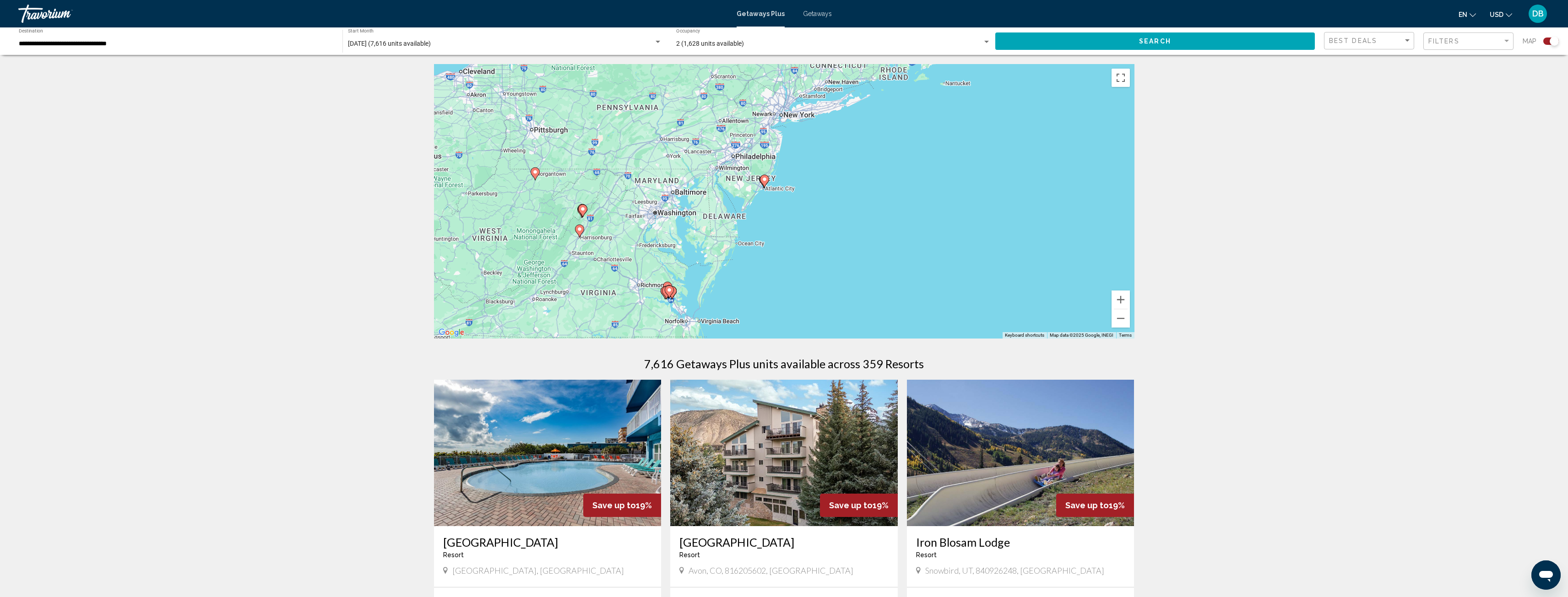
drag, startPoint x: 765, startPoint y: 187, endPoint x: 761, endPoint y: 305, distance: 118.1
click at [761, 305] on div "To activate drag with keyboard, press Alt + Enter. Once in keyboard drag state,…" at bounding box center [784, 201] width 701 height 274
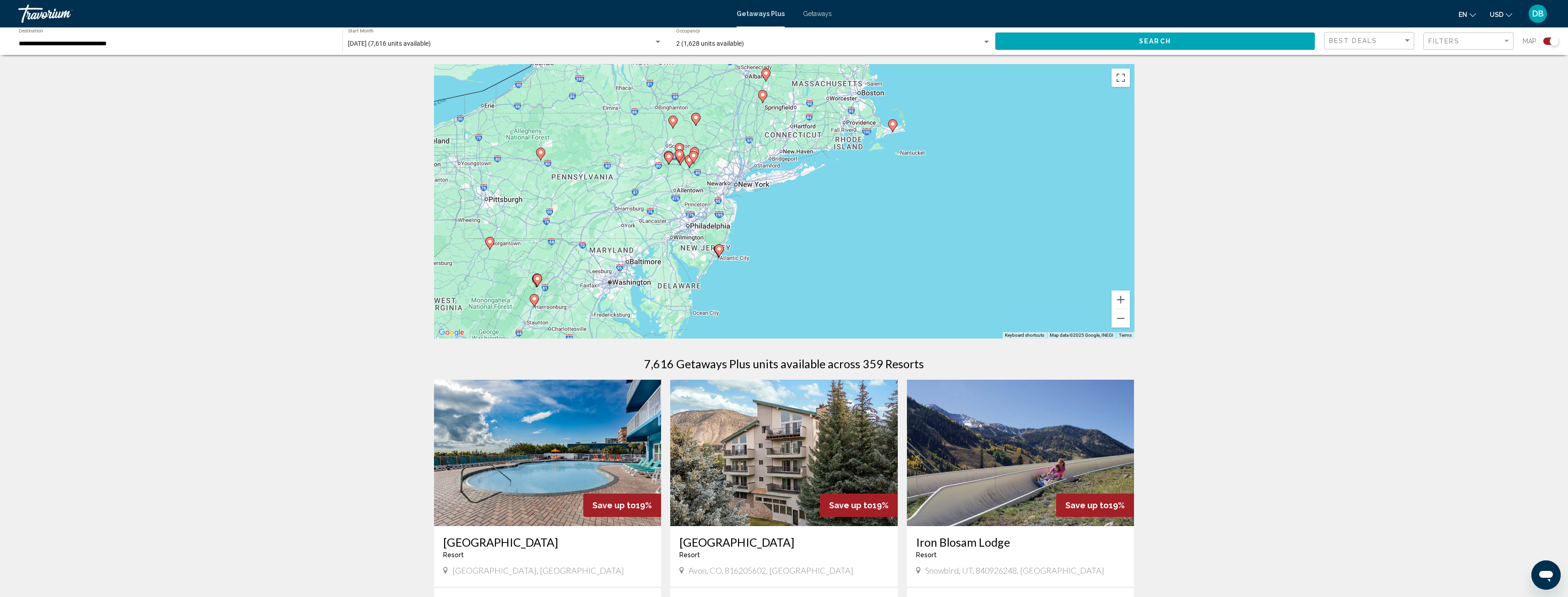
drag, startPoint x: 781, startPoint y: 252, endPoint x: 735, endPoint y: 321, distance: 82.9
click at [735, 321] on div "To activate drag with keyboard, press Alt + Enter. Once in keyboard drag state,…" at bounding box center [784, 201] width 701 height 274
click at [1124, 301] on button "Zoom in" at bounding box center [1121, 300] width 18 height 18
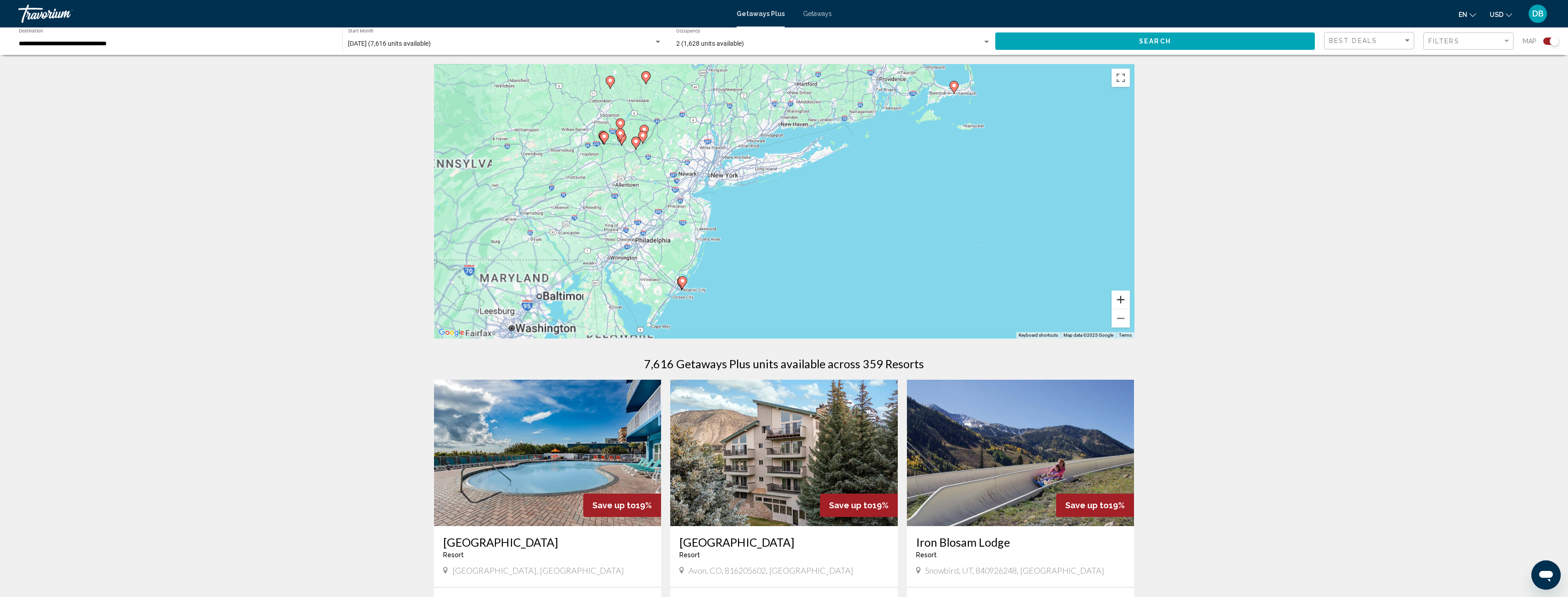
click at [1124, 301] on button "Zoom in" at bounding box center [1121, 300] width 18 height 18
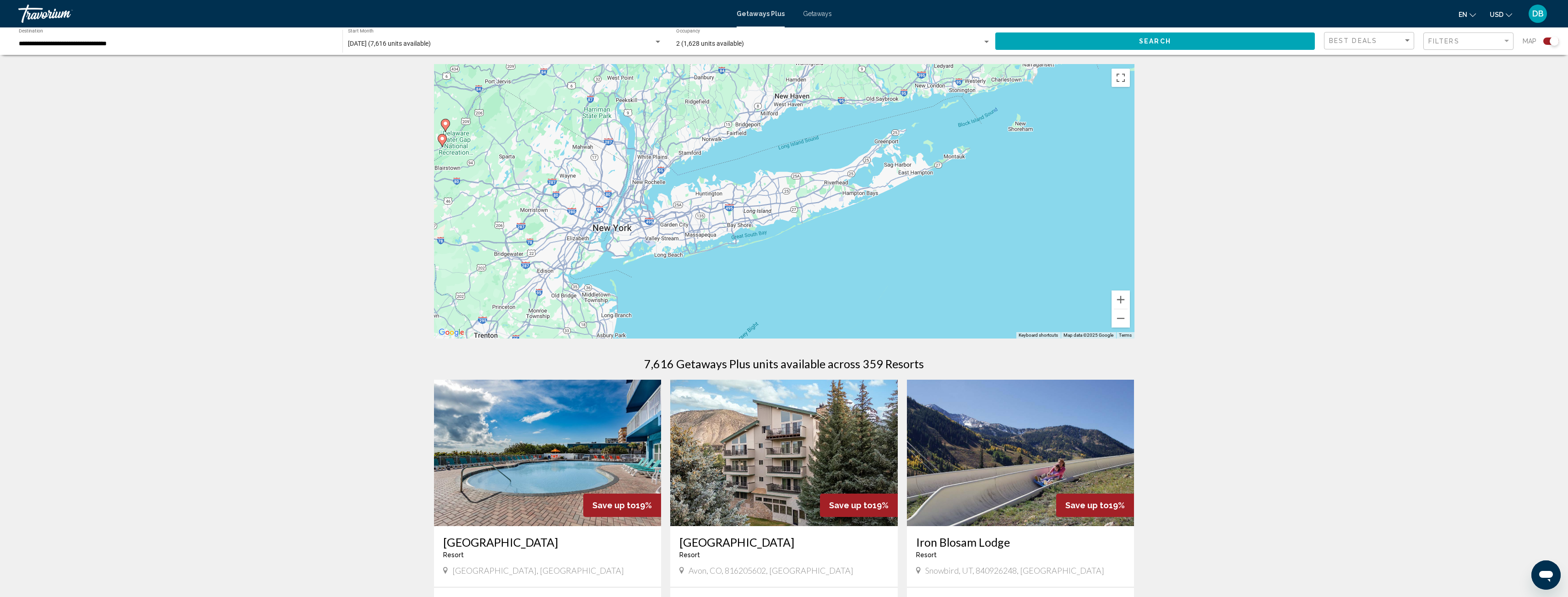
drag, startPoint x: 766, startPoint y: 192, endPoint x: 787, endPoint y: 289, distance: 99.2
click at [787, 289] on div "To activate drag with keyboard, press Alt + Enter. Once in keyboard drag state,…" at bounding box center [784, 201] width 701 height 274
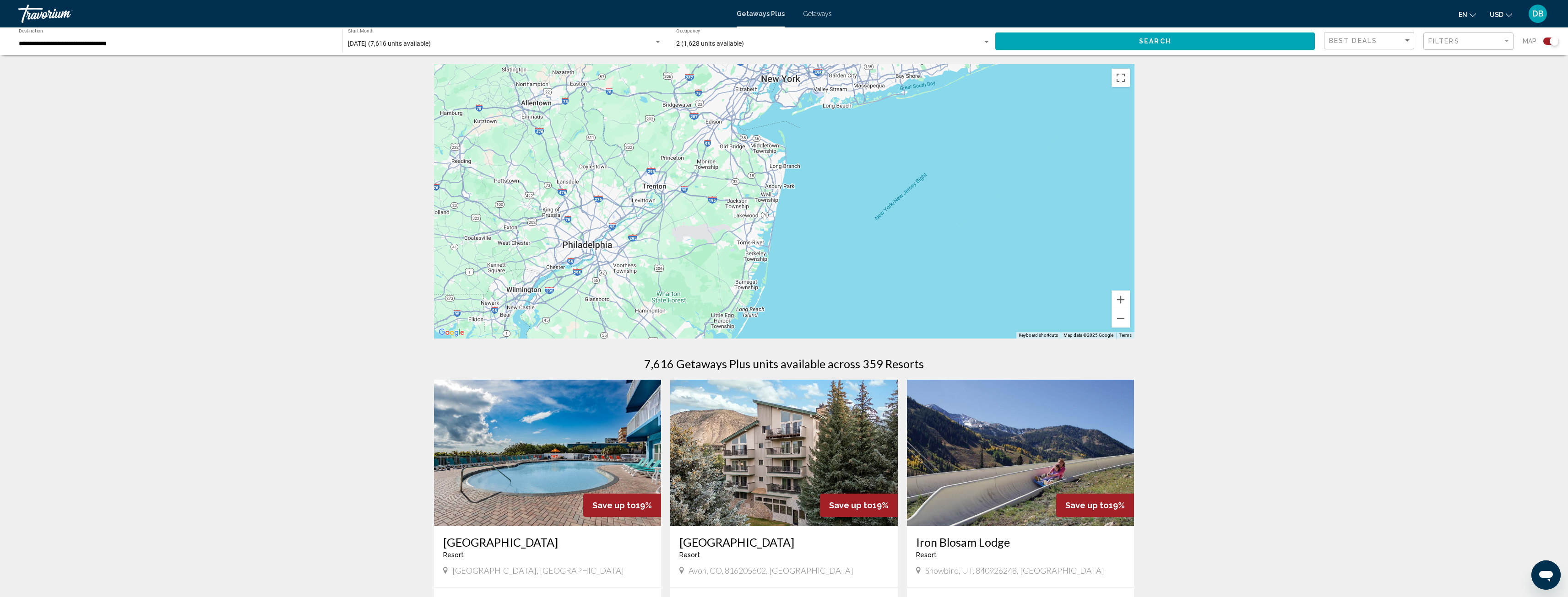
drag, startPoint x: 748, startPoint y: 282, endPoint x: 919, endPoint y: 128, distance: 230.1
click at [919, 128] on div "To activate drag with keyboard, press Alt + Enter. Once in keyboard drag state,…" at bounding box center [784, 201] width 701 height 274
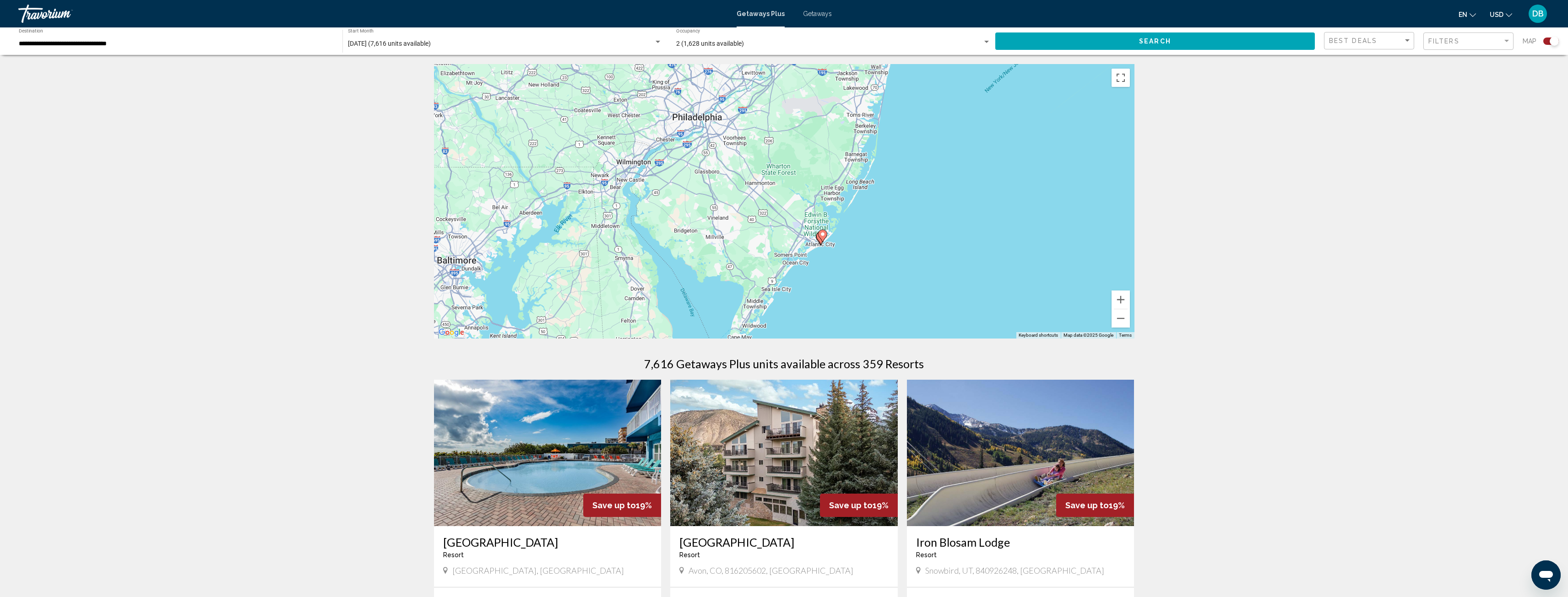
drag, startPoint x: 858, startPoint y: 255, endPoint x: 965, endPoint y: 128, distance: 166.1
click at [965, 128] on div "To activate drag with keyboard, press Alt + Enter. Once in keyboard drag state,…" at bounding box center [784, 201] width 701 height 274
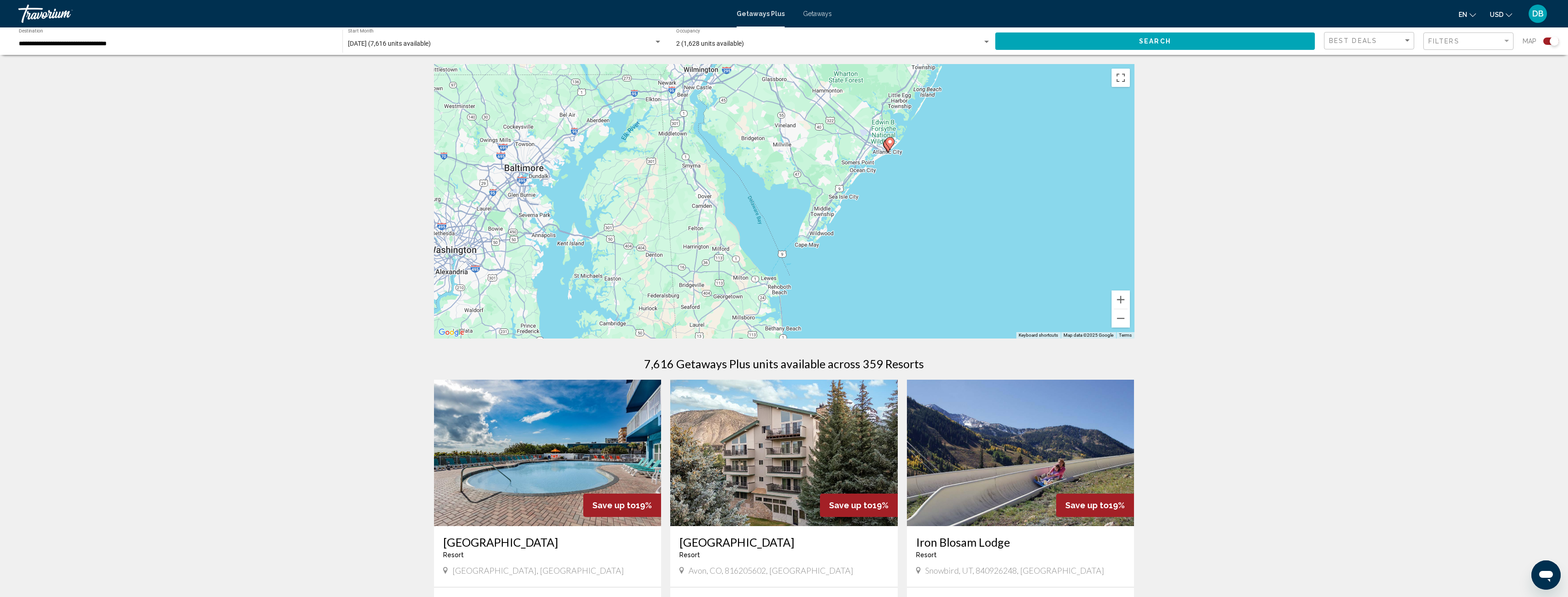
drag, startPoint x: 872, startPoint y: 242, endPoint x: 963, endPoint y: 131, distance: 143.5
click at [963, 131] on div "To activate drag with keyboard, press Alt + Enter. Once in keyboard drag state,…" at bounding box center [784, 201] width 701 height 274
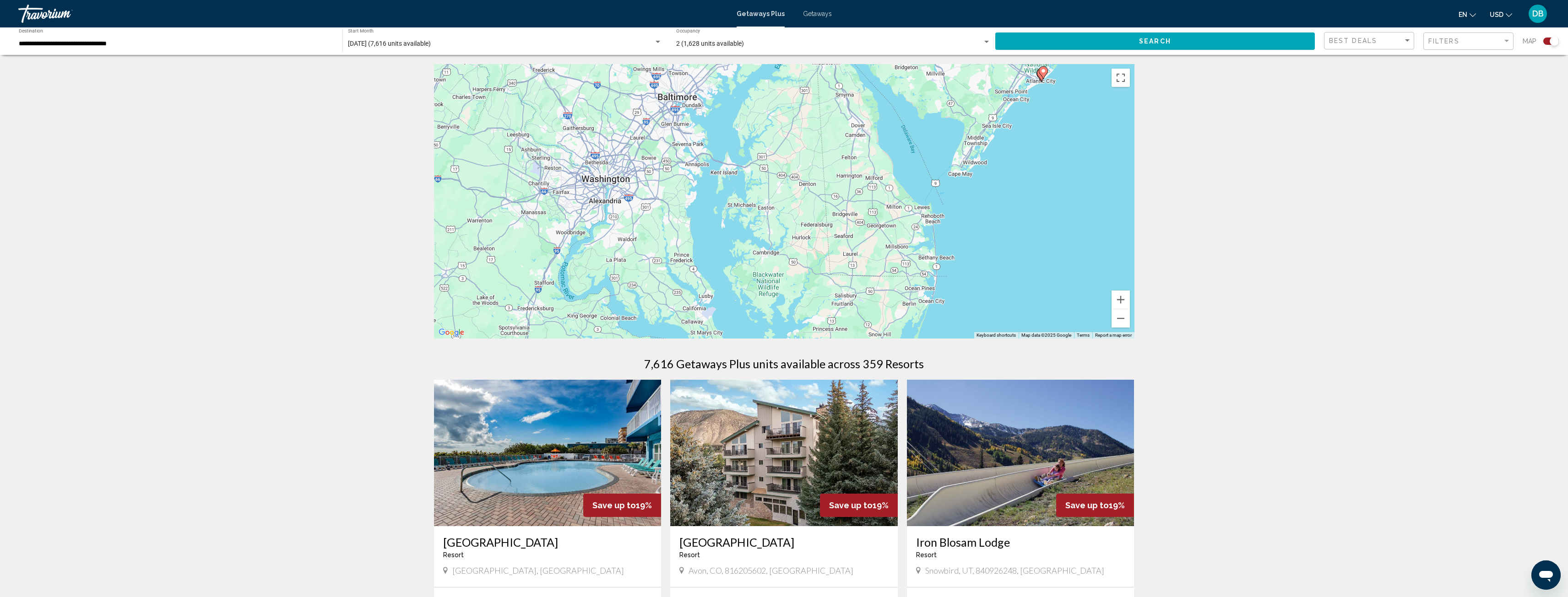
drag, startPoint x: 893, startPoint y: 246, endPoint x: 1009, endPoint y: 222, distance: 118.5
click at [1009, 222] on div "To activate drag with keyboard, press Alt + Enter. Once in keyboard drag state,…" at bounding box center [784, 201] width 701 height 274
click at [1124, 316] on button "Zoom out" at bounding box center [1121, 318] width 18 height 18
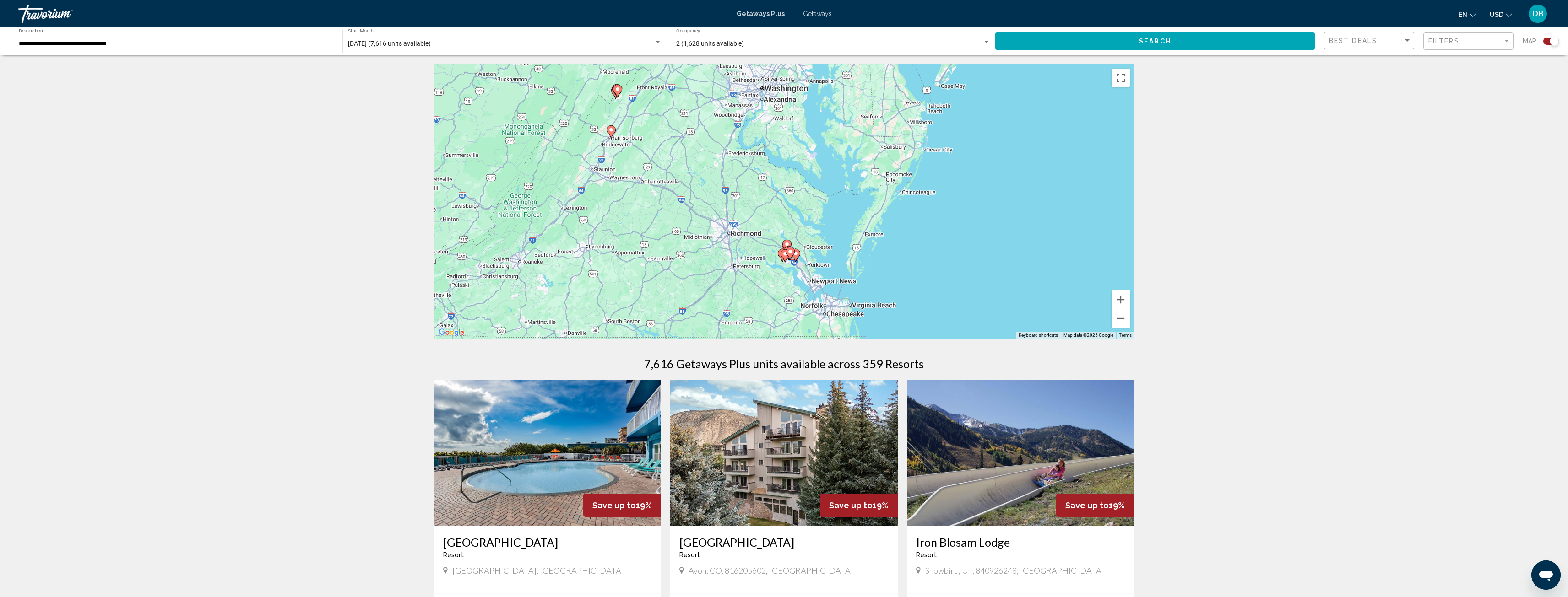
drag, startPoint x: 893, startPoint y: 270, endPoint x: 963, endPoint y: 165, distance: 126.2
click at [963, 165] on div "To activate drag with keyboard, press Alt + Enter. Once in keyboard drag state,…" at bounding box center [784, 201] width 701 height 274
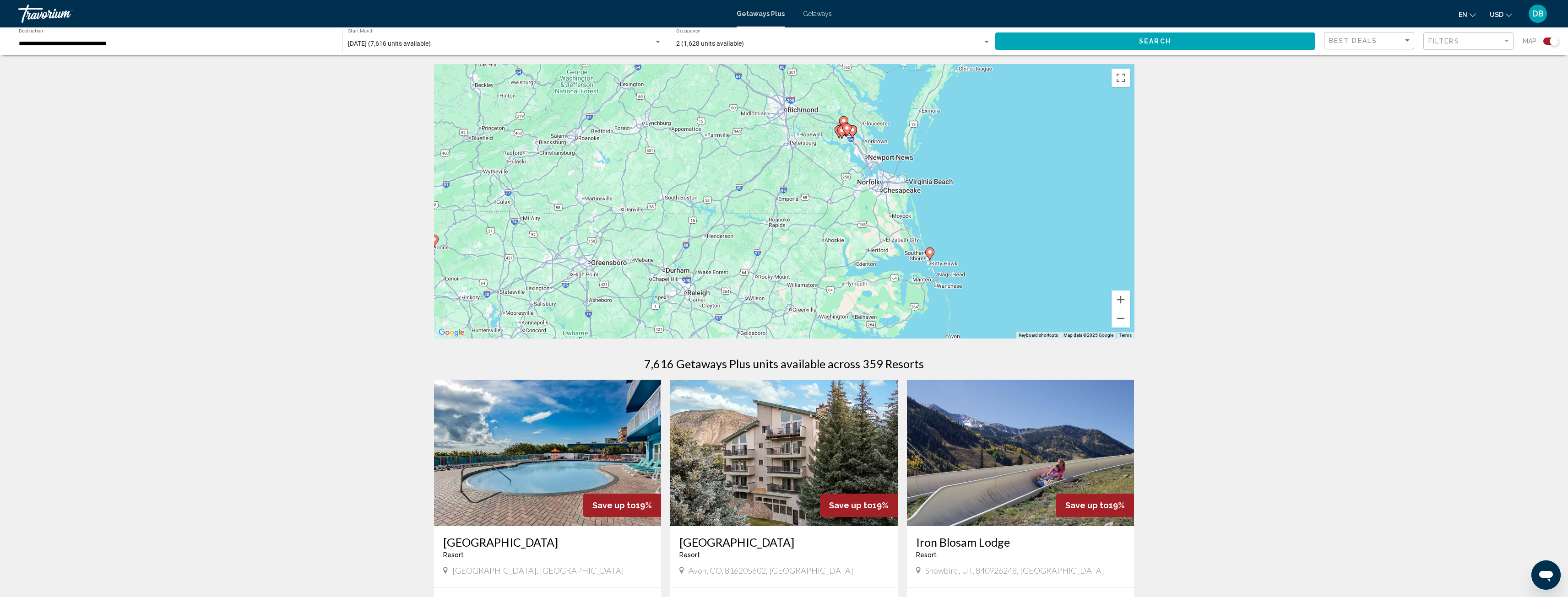
drag, startPoint x: 902, startPoint y: 258, endPoint x: 960, endPoint y: 132, distance: 138.7
click at [960, 132] on div "To activate drag with keyboard, press Alt + Enter. Once in keyboard drag state,…" at bounding box center [784, 201] width 701 height 274
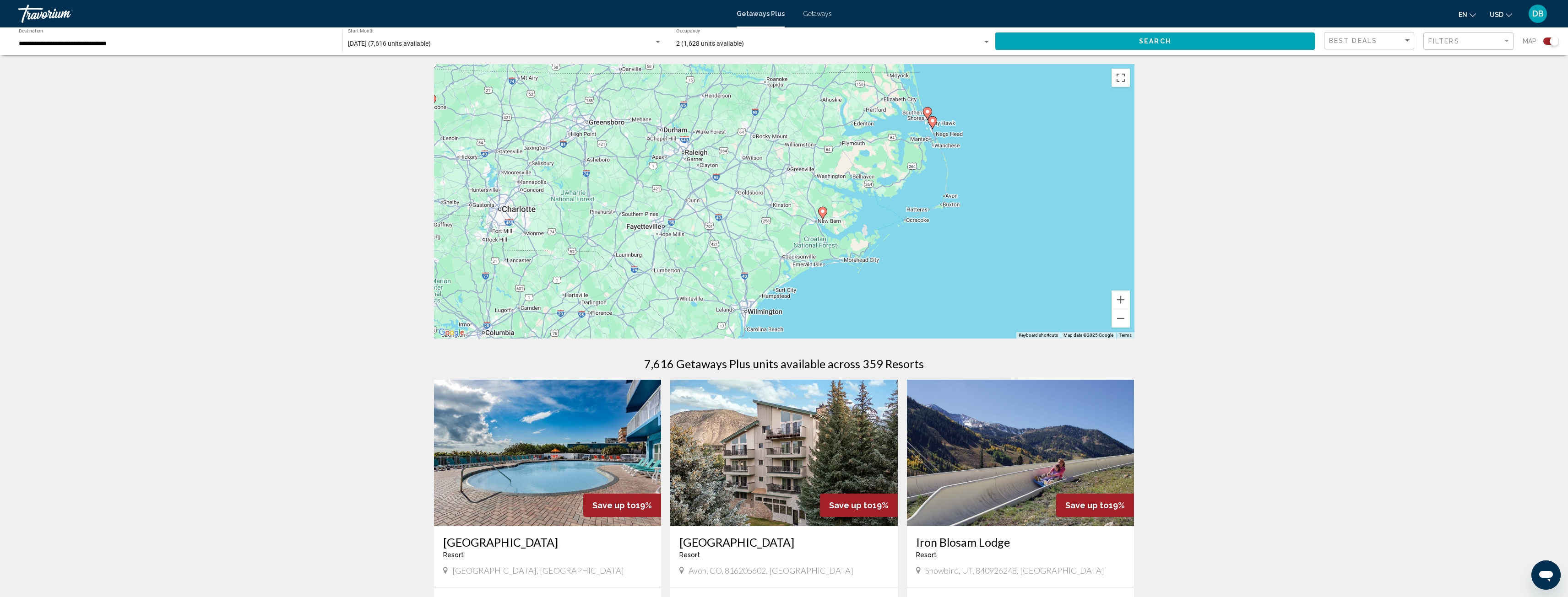
drag, startPoint x: 872, startPoint y: 214, endPoint x: 871, endPoint y: 106, distance: 108.0
click at [871, 106] on div "To activate drag with keyboard, press Alt + Enter. Once in keyboard drag state,…" at bounding box center [784, 201] width 701 height 274
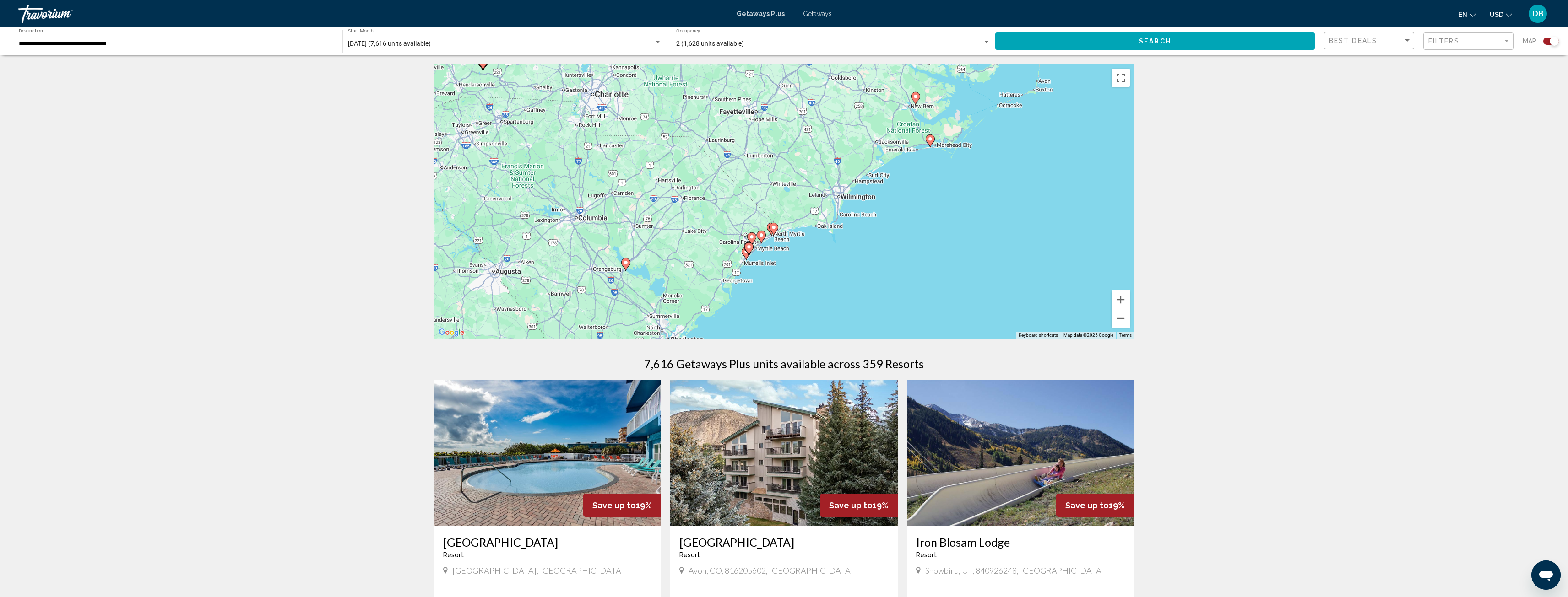
drag, startPoint x: 791, startPoint y: 233, endPoint x: 885, endPoint y: 117, distance: 149.3
click at [885, 117] on div "To activate drag with keyboard, press Alt + Enter. Once in keyboard drag state,…" at bounding box center [784, 201] width 701 height 274
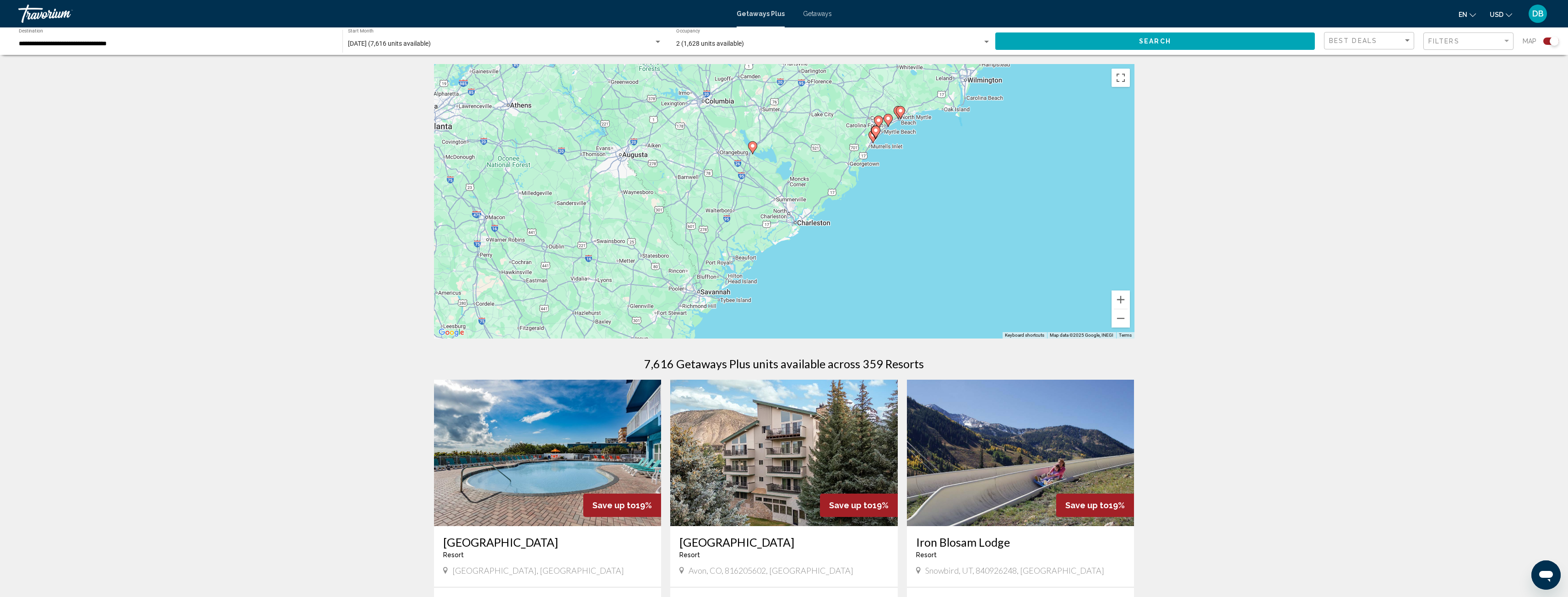
drag, startPoint x: 777, startPoint y: 212, endPoint x: 905, endPoint y: 94, distance: 174.1
click at [905, 94] on div "To activate drag with keyboard, press Alt + Enter. Once in keyboard drag state,…" at bounding box center [784, 201] width 701 height 274
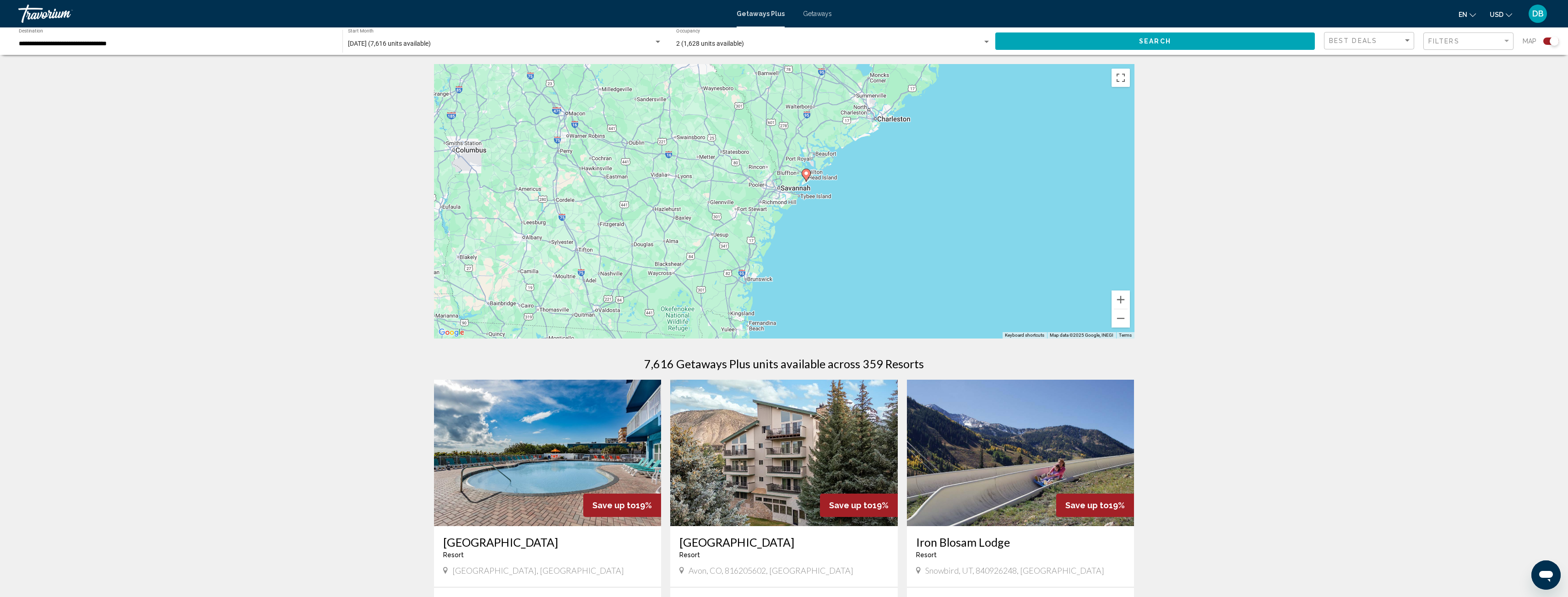
drag, startPoint x: 775, startPoint y: 214, endPoint x: 853, endPoint y: 109, distance: 130.8
click at [853, 109] on div "To activate drag with keyboard, press Alt + Enter. Once in keyboard drag state,…" at bounding box center [784, 201] width 701 height 274
click at [804, 172] on image "Main content" at bounding box center [806, 173] width 6 height 5
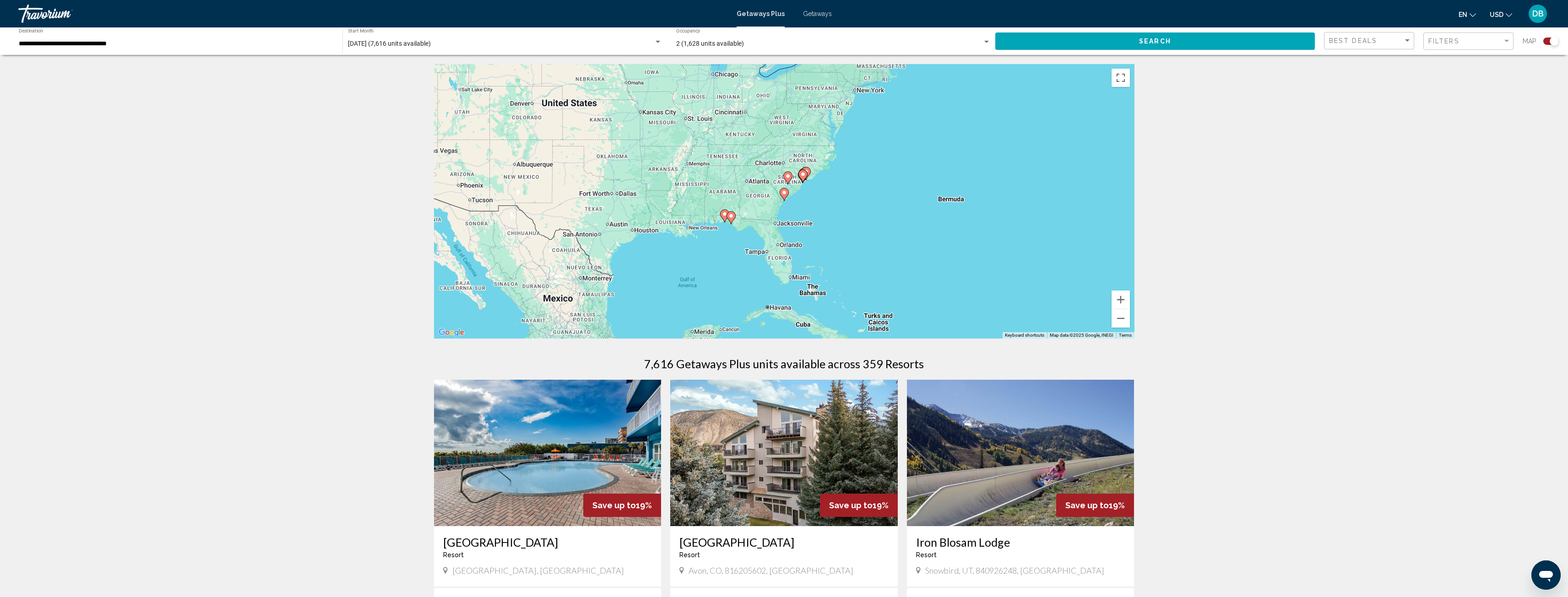
click at [785, 195] on image "Main content" at bounding box center [784, 192] width 6 height 5
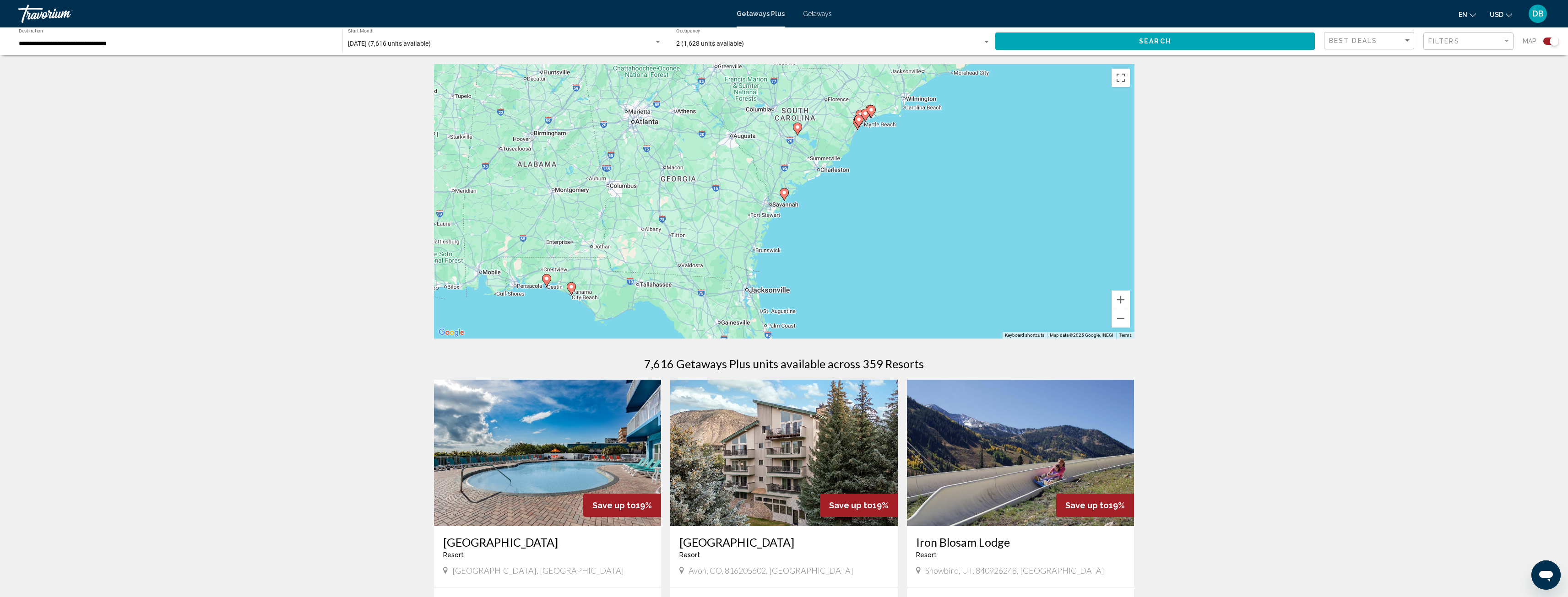
click at [783, 191] on image "Main content" at bounding box center [784, 192] width 6 height 5
type input "**********"
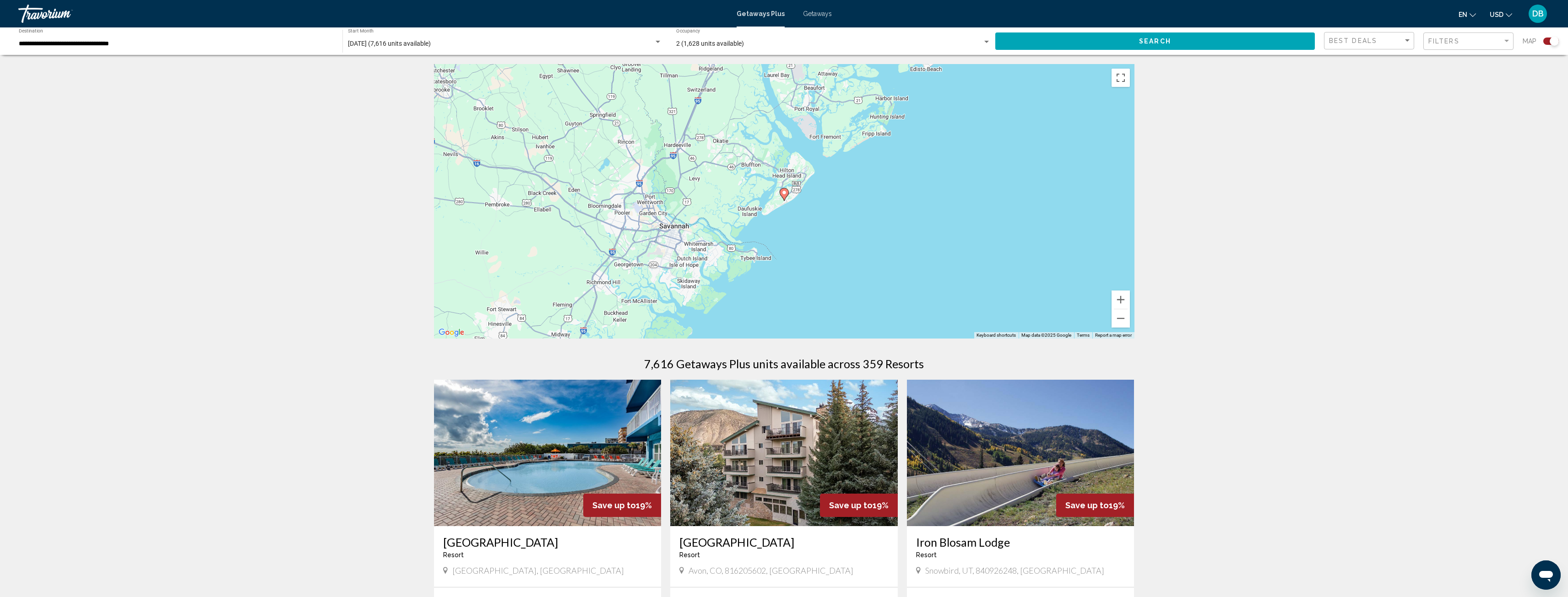
click at [784, 193] on image "Main content" at bounding box center [784, 192] width 6 height 5
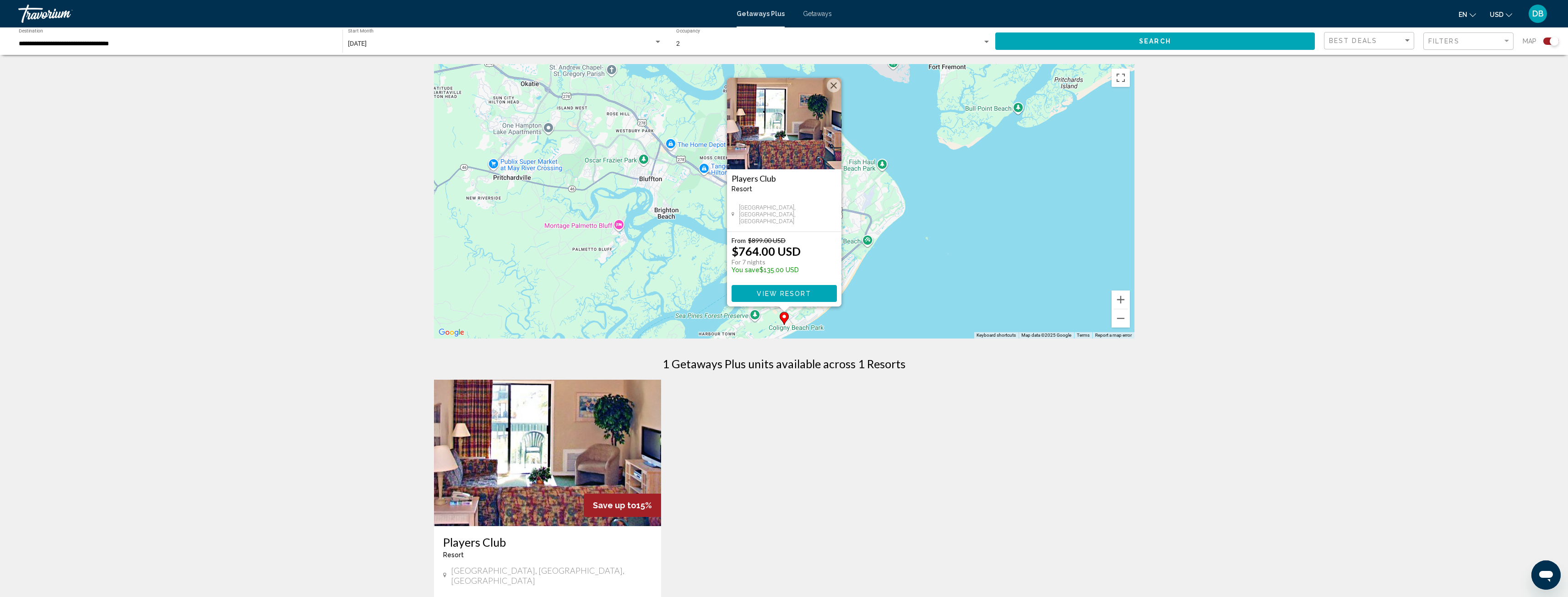
click at [786, 137] on img "Main content" at bounding box center [784, 123] width 114 height 92
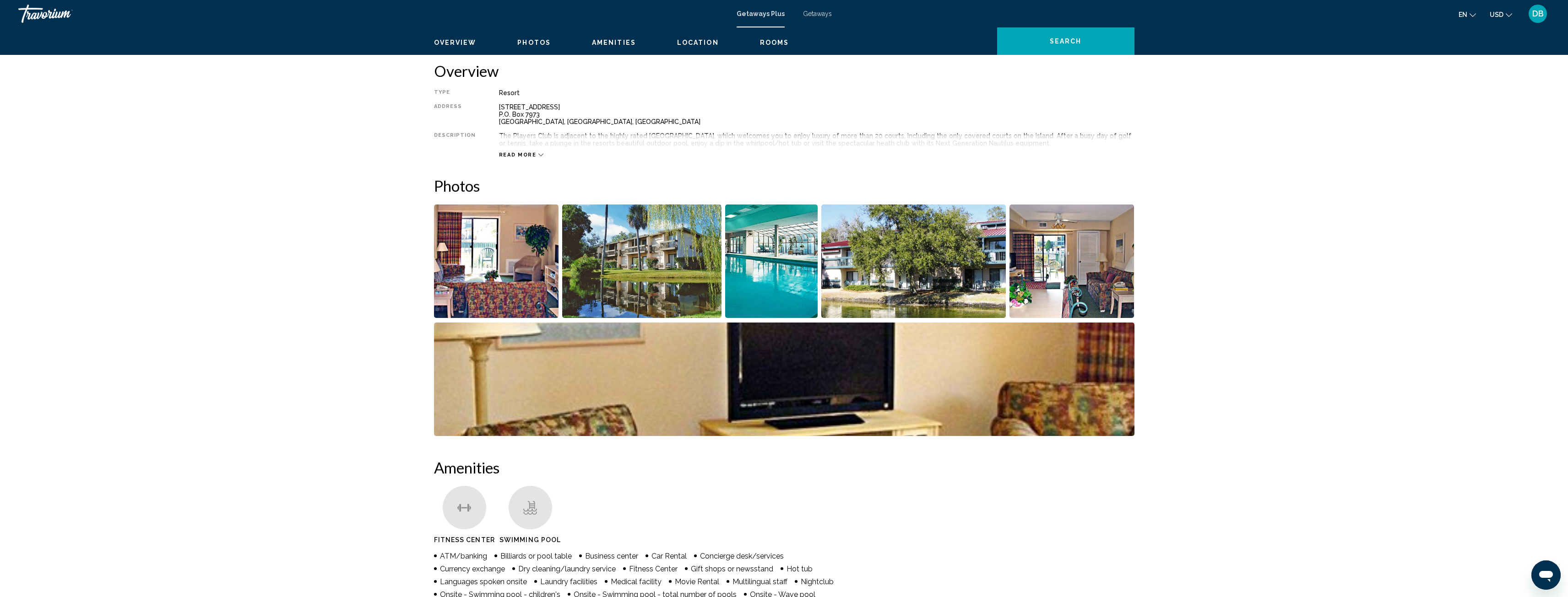
scroll to position [320, 0]
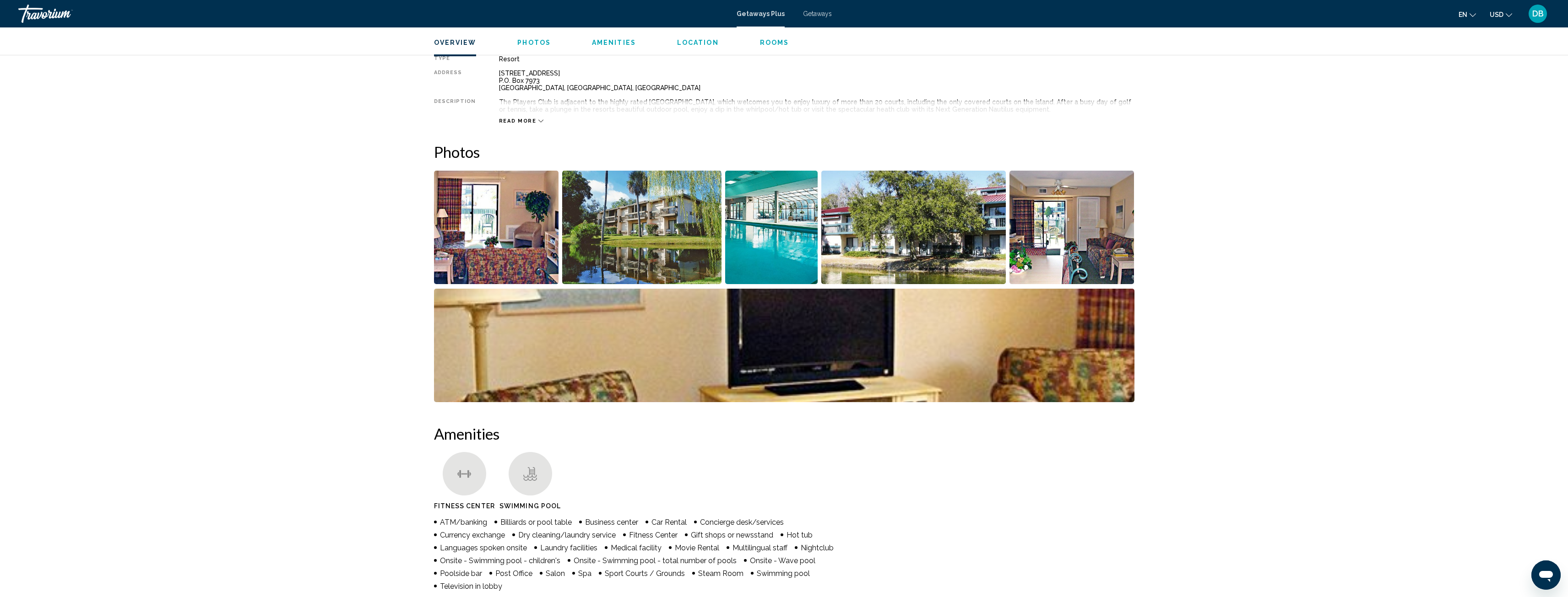
click at [528, 237] on img "Open full-screen image slider" at bounding box center [496, 227] width 125 height 114
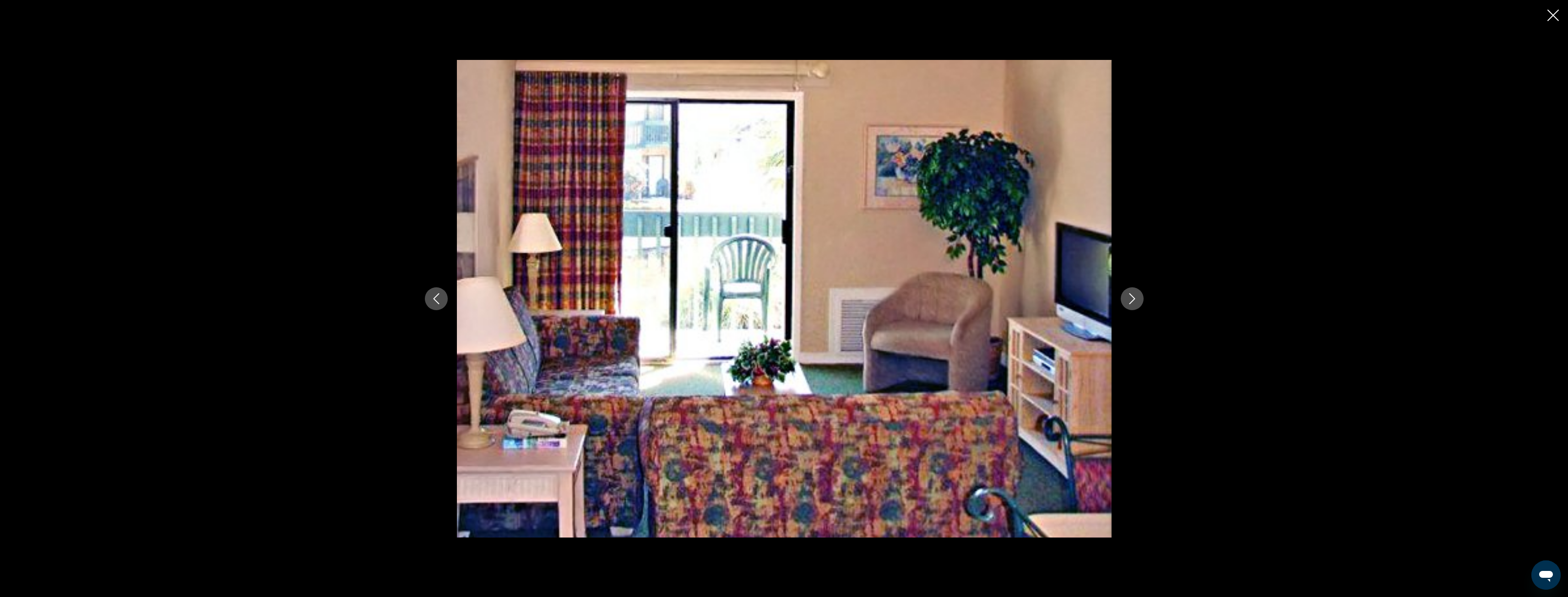
click at [1131, 296] on icon "Next image" at bounding box center [1132, 299] width 11 height 11
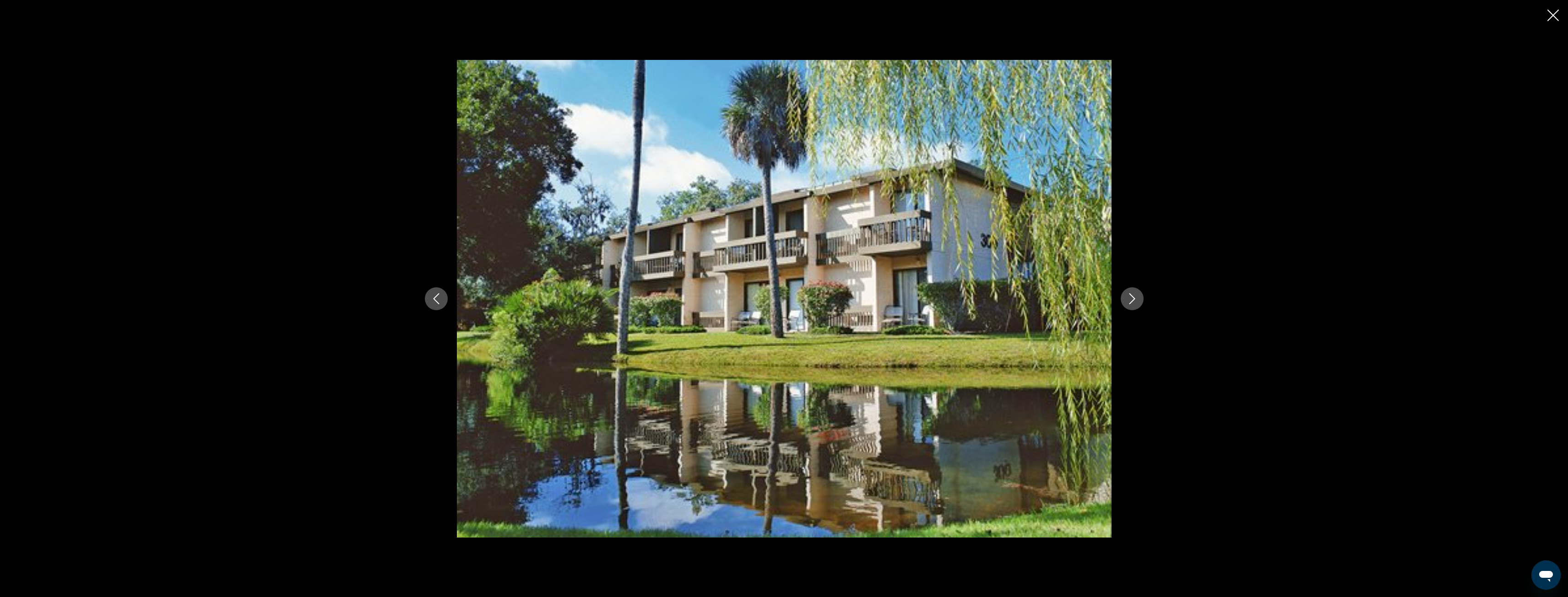
click at [1132, 296] on icon "Next image" at bounding box center [1132, 299] width 6 height 11
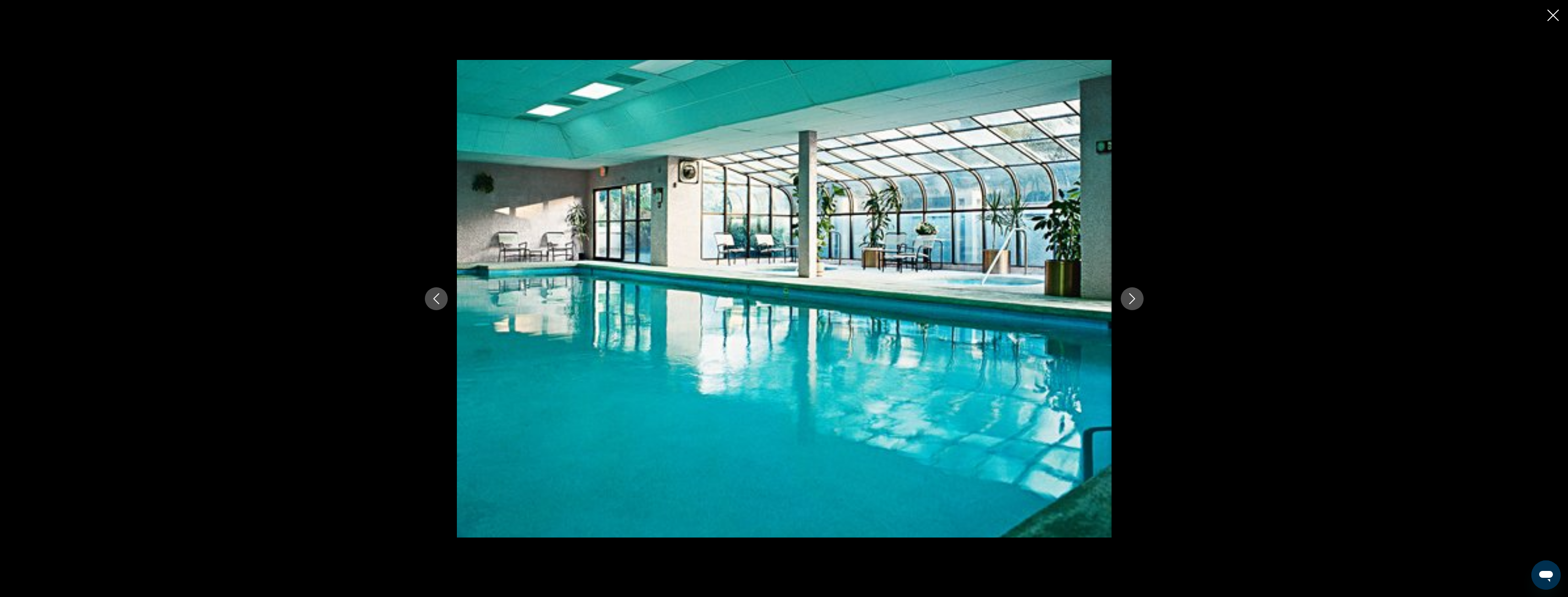
click at [1132, 293] on icon "Next image" at bounding box center [1132, 299] width 11 height 11
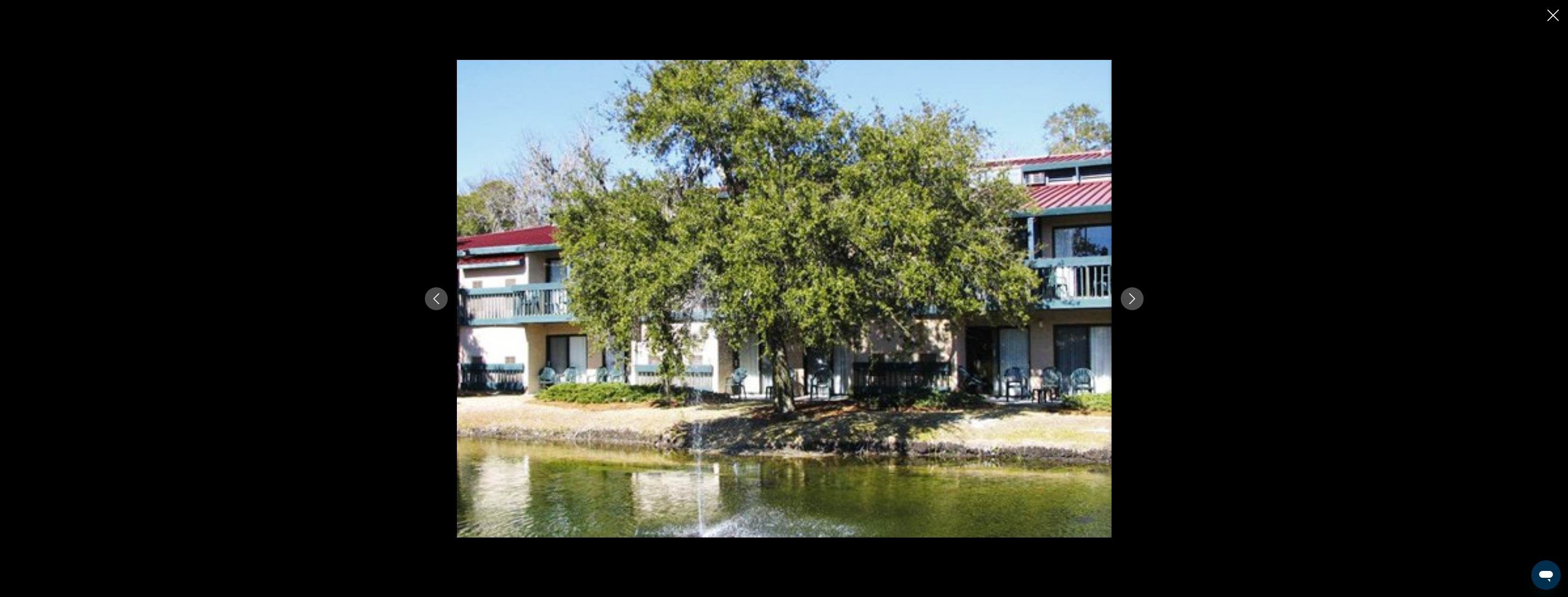
click at [1132, 293] on icon "Next image" at bounding box center [1132, 299] width 11 height 11
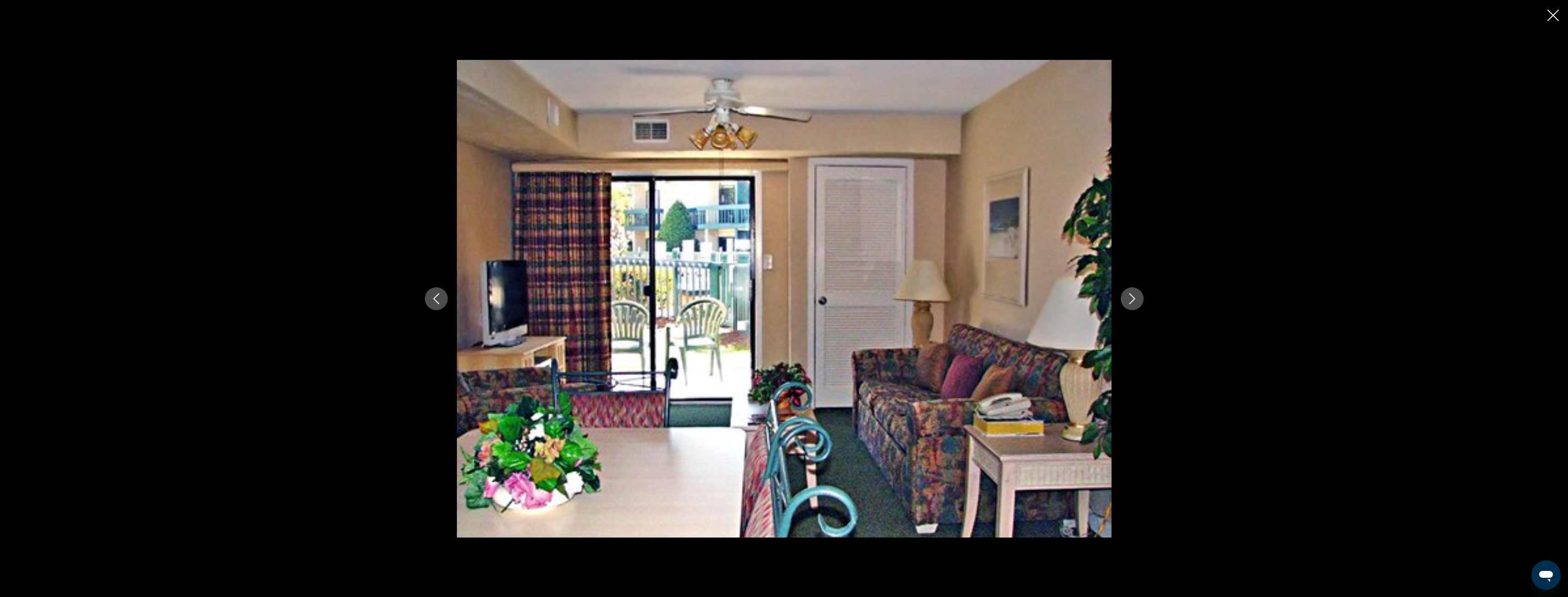
click at [1132, 293] on button "Next image" at bounding box center [1132, 298] width 23 height 23
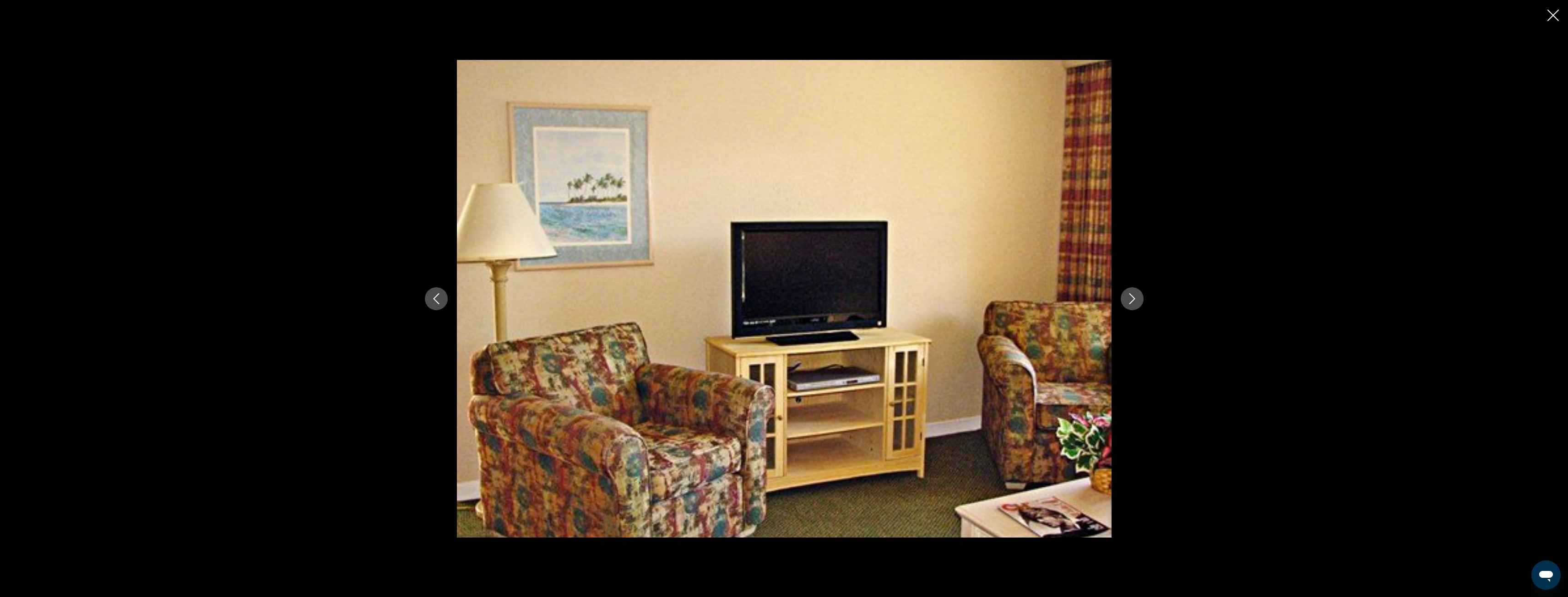
click at [1132, 293] on button "Next image" at bounding box center [1132, 298] width 23 height 23
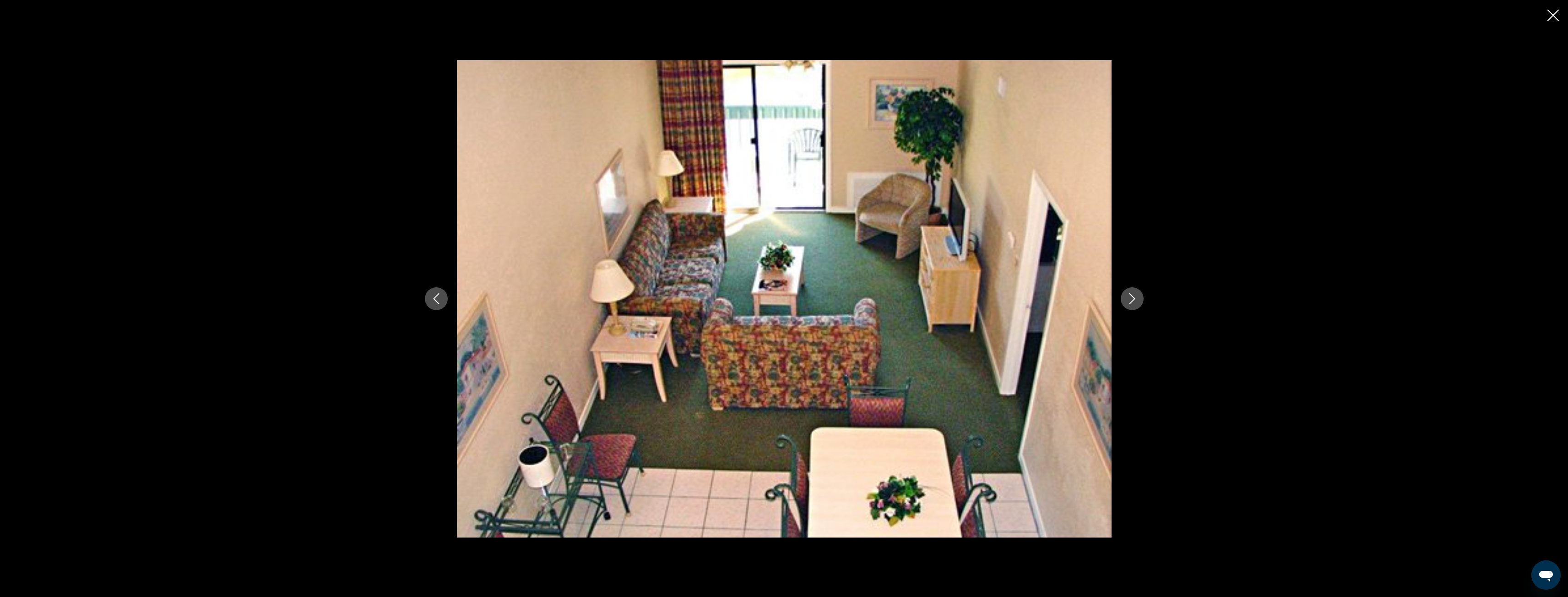
click at [1132, 293] on button "Next image" at bounding box center [1132, 298] width 23 height 23
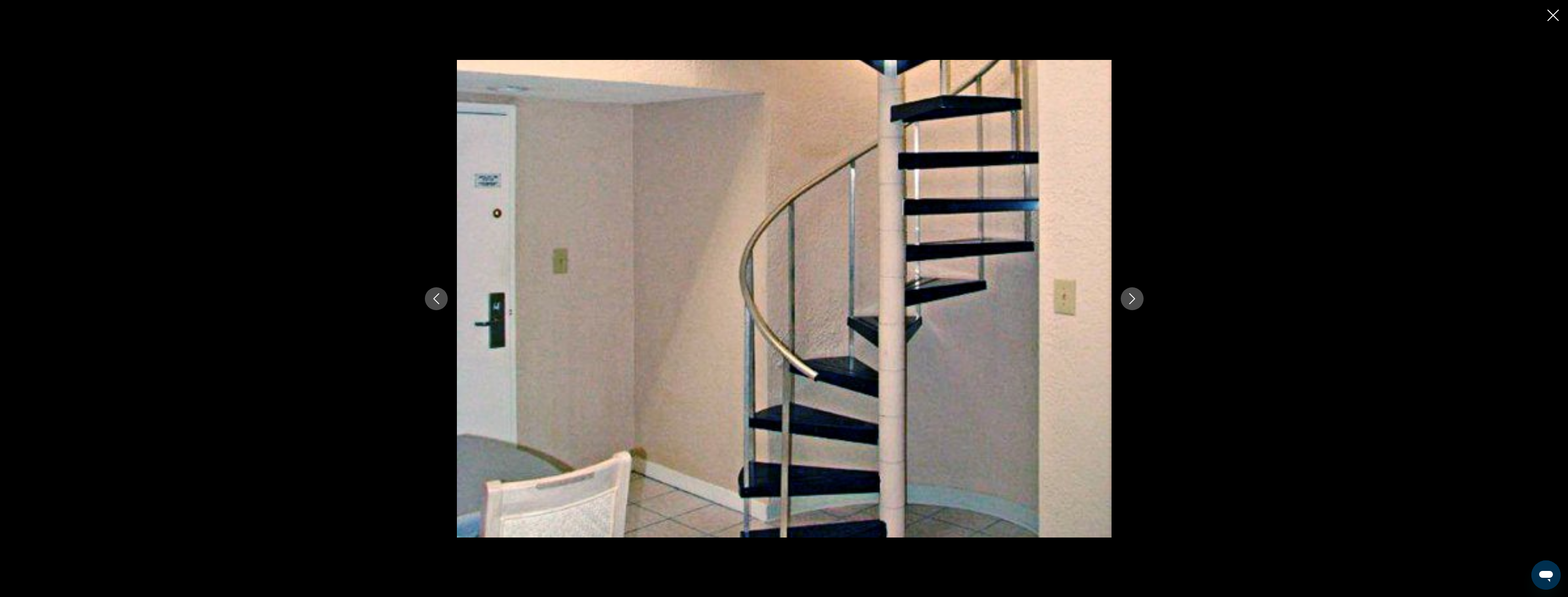
click at [1132, 293] on button "Next image" at bounding box center [1132, 298] width 23 height 23
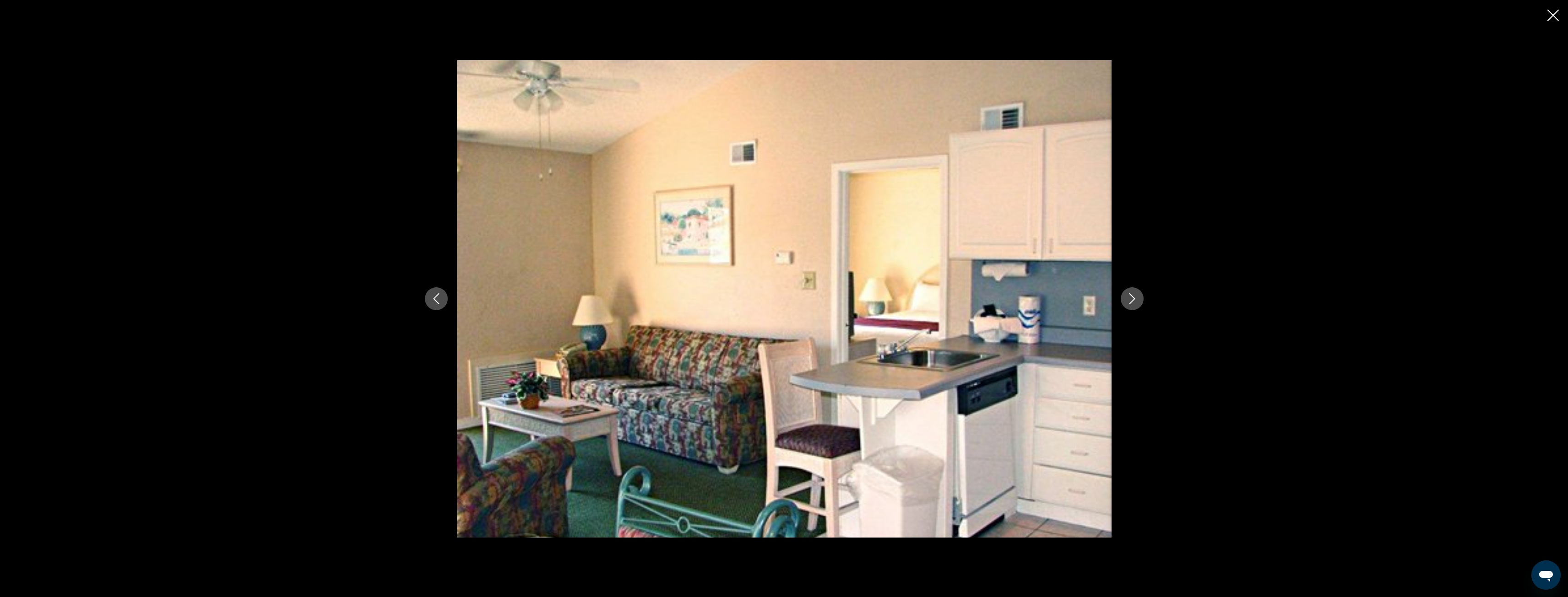
click at [1132, 293] on button "Next image" at bounding box center [1132, 298] width 23 height 23
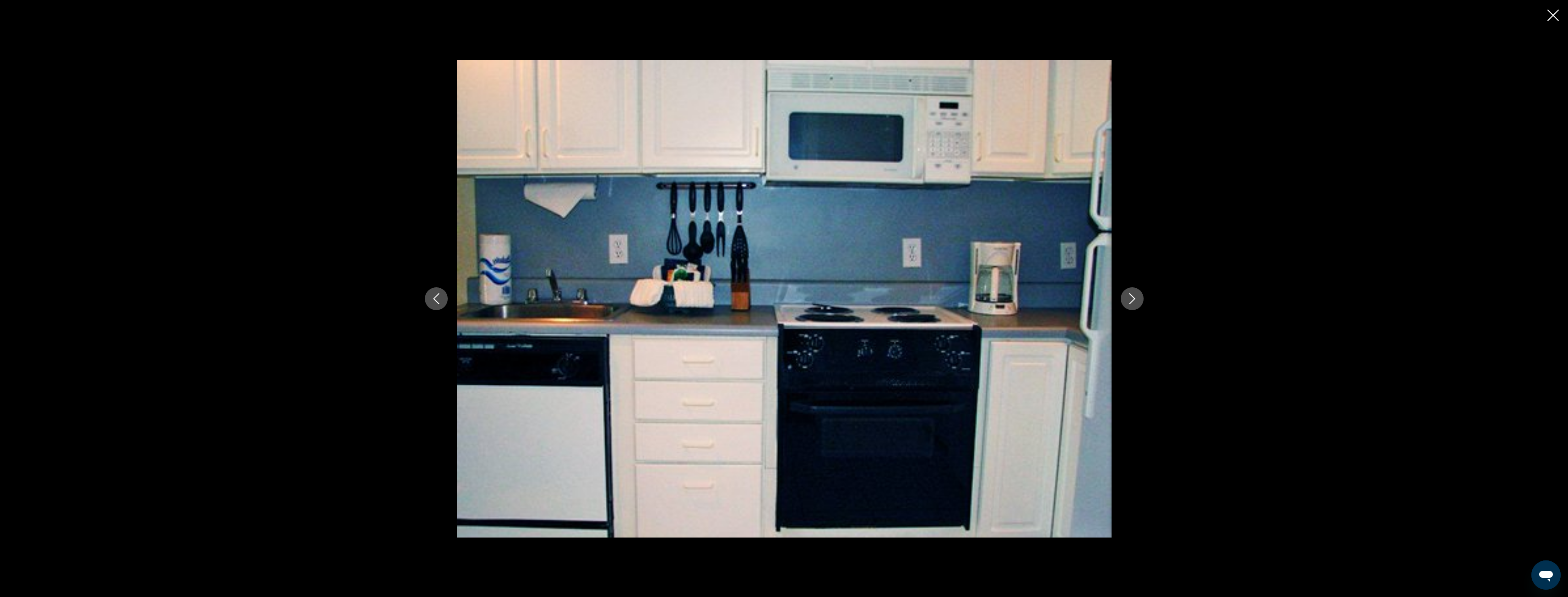
click at [1132, 291] on button "Next image" at bounding box center [1132, 298] width 23 height 23
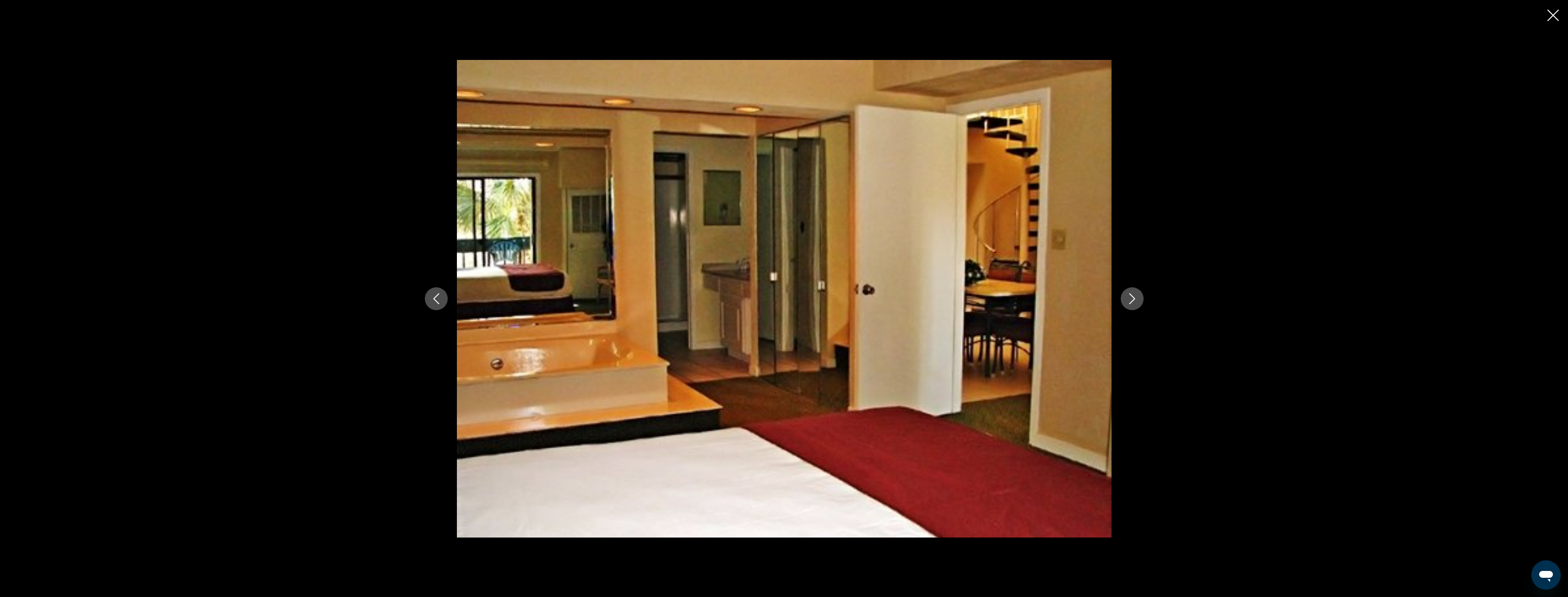
click at [1132, 291] on button "Next image" at bounding box center [1132, 298] width 23 height 23
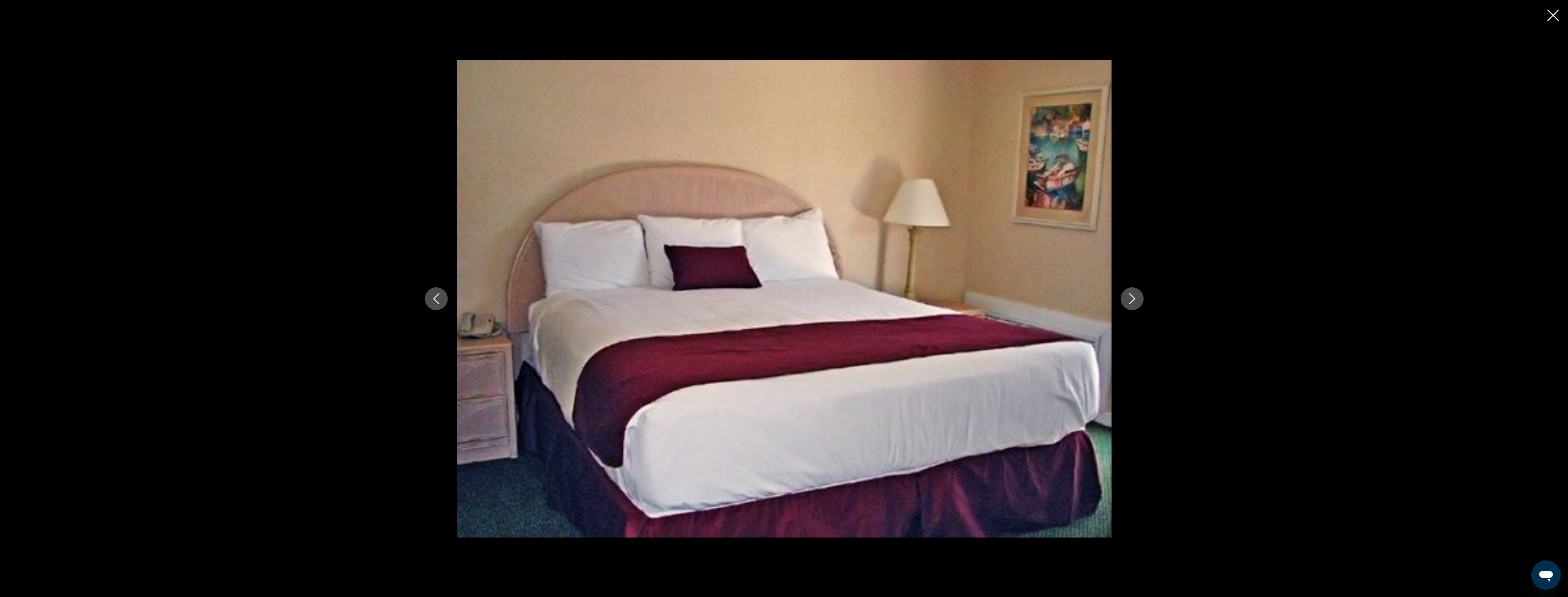
click at [1132, 291] on button "Next image" at bounding box center [1132, 298] width 23 height 23
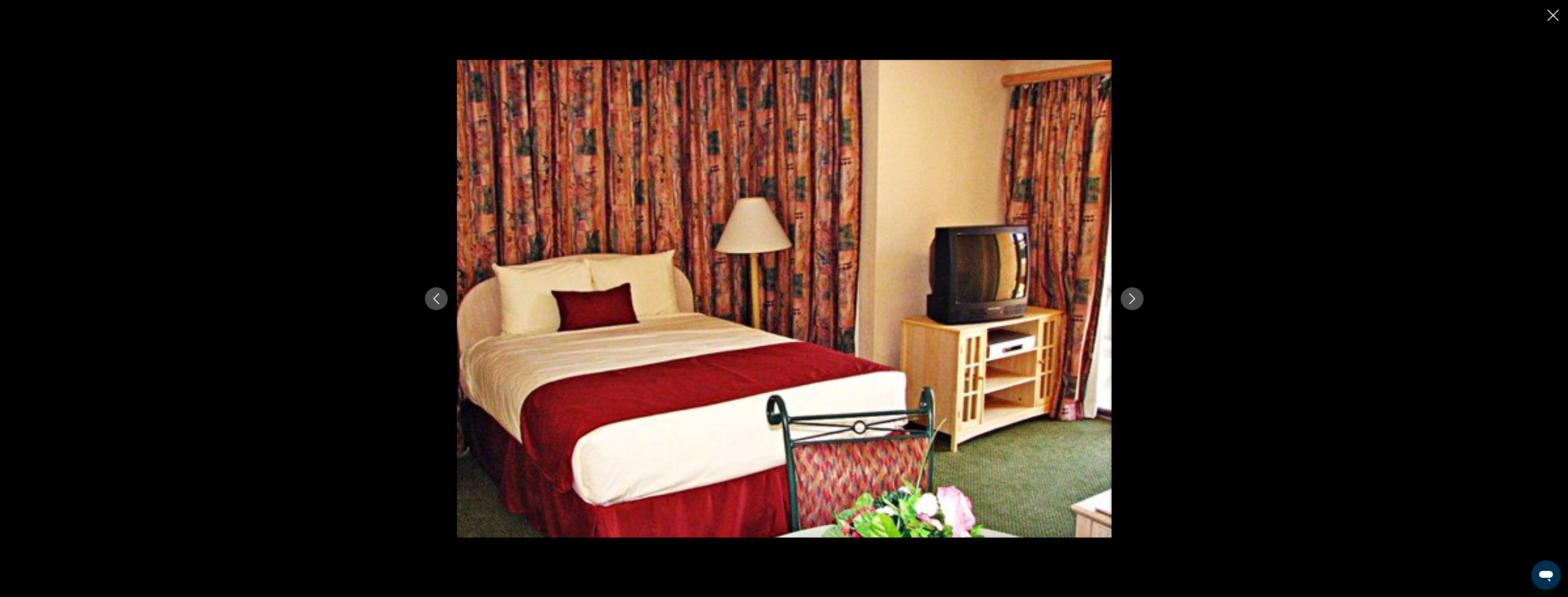
click at [1132, 291] on button "Next image" at bounding box center [1132, 298] width 23 height 23
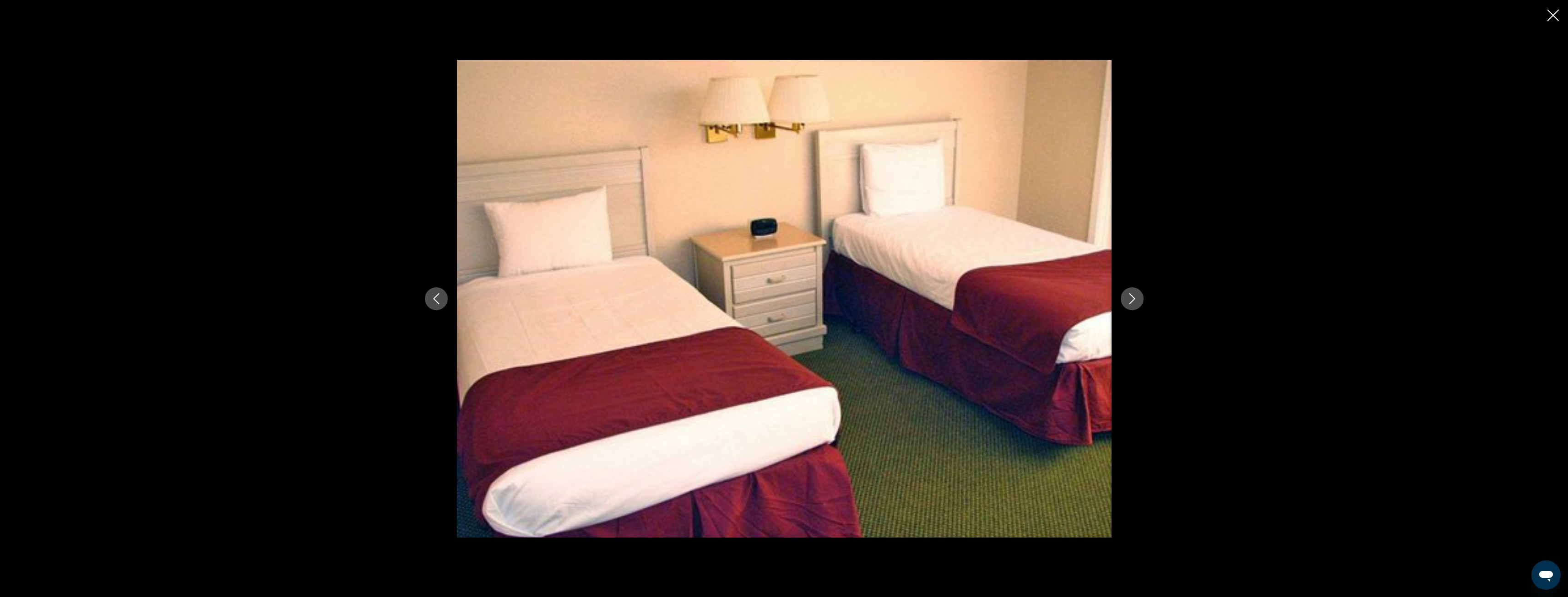
click at [1132, 291] on button "Next image" at bounding box center [1132, 298] width 23 height 23
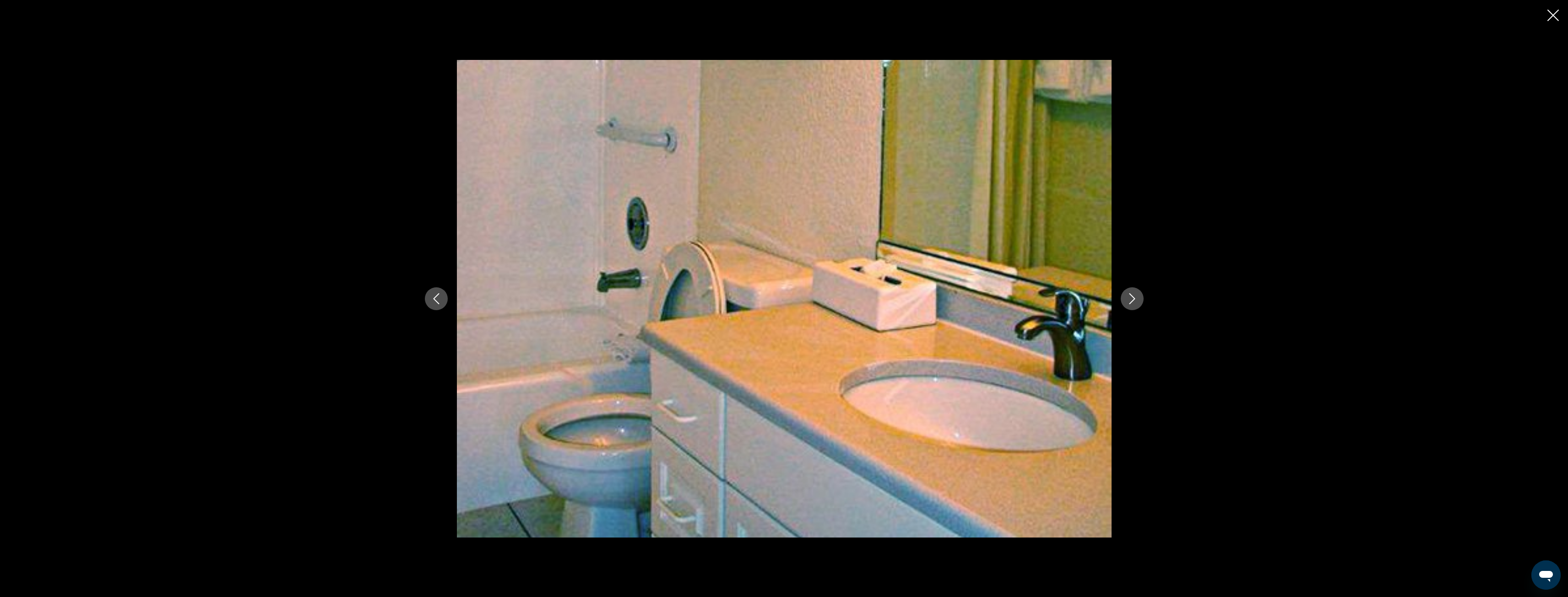
click at [1552, 12] on icon "Close slideshow" at bounding box center [1553, 15] width 12 height 12
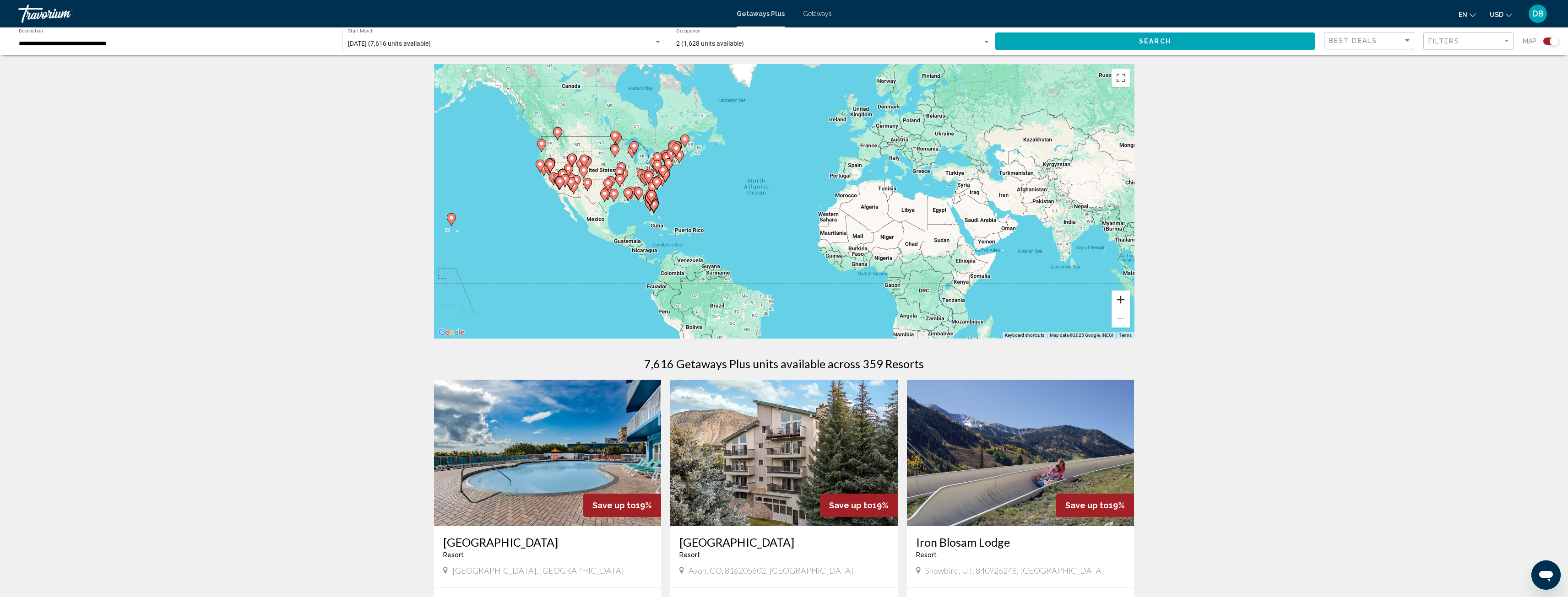
click at [1120, 299] on button "Zoom in" at bounding box center [1121, 300] width 18 height 18
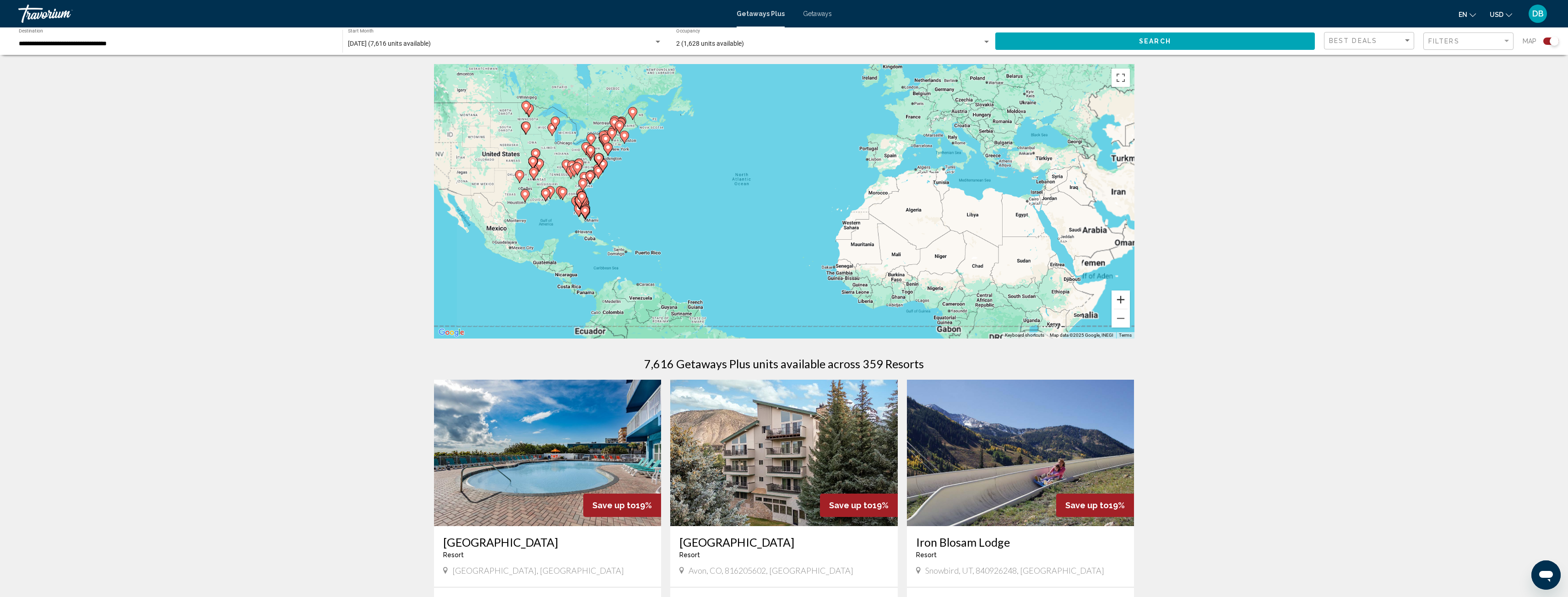
click at [1120, 299] on button "Zoom in" at bounding box center [1121, 300] width 18 height 18
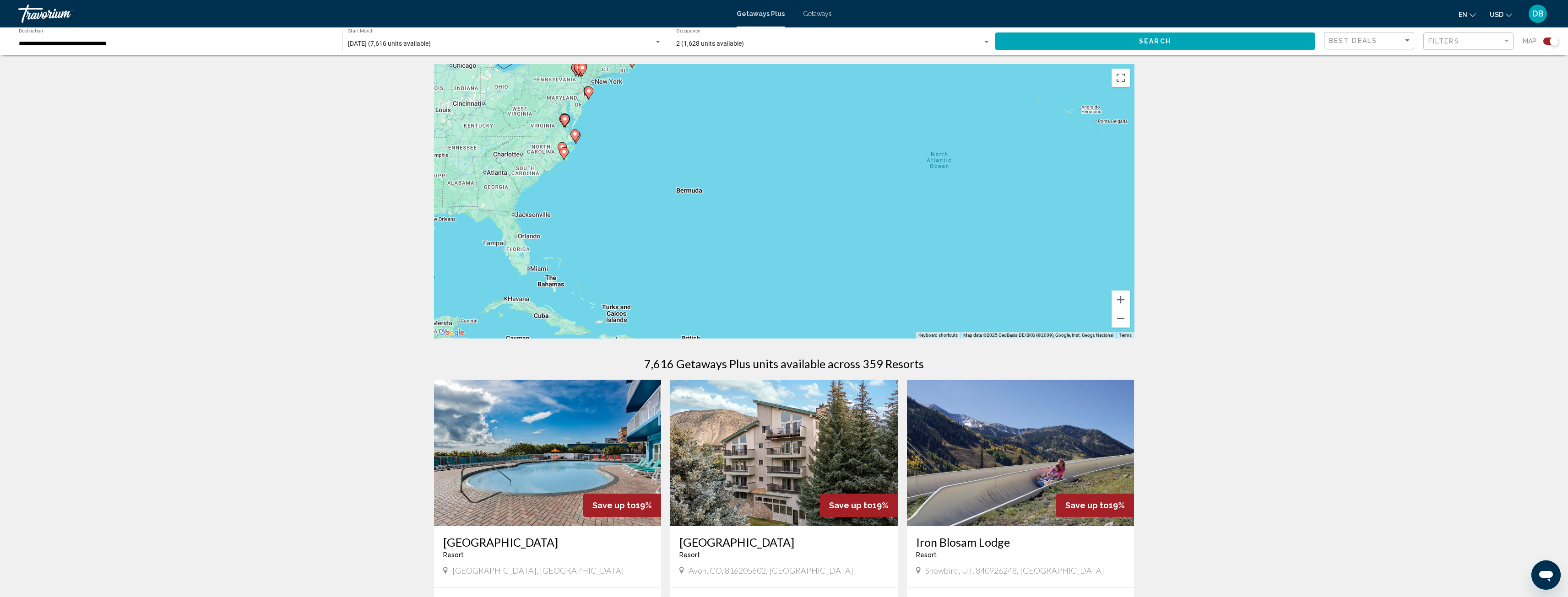
drag, startPoint x: 750, startPoint y: 203, endPoint x: 1009, endPoint y: 227, distance: 260.1
click at [1038, 225] on div "To activate drag with keyboard, press Alt + Enter. Once in keyboard drag state,…" at bounding box center [784, 201] width 701 height 274
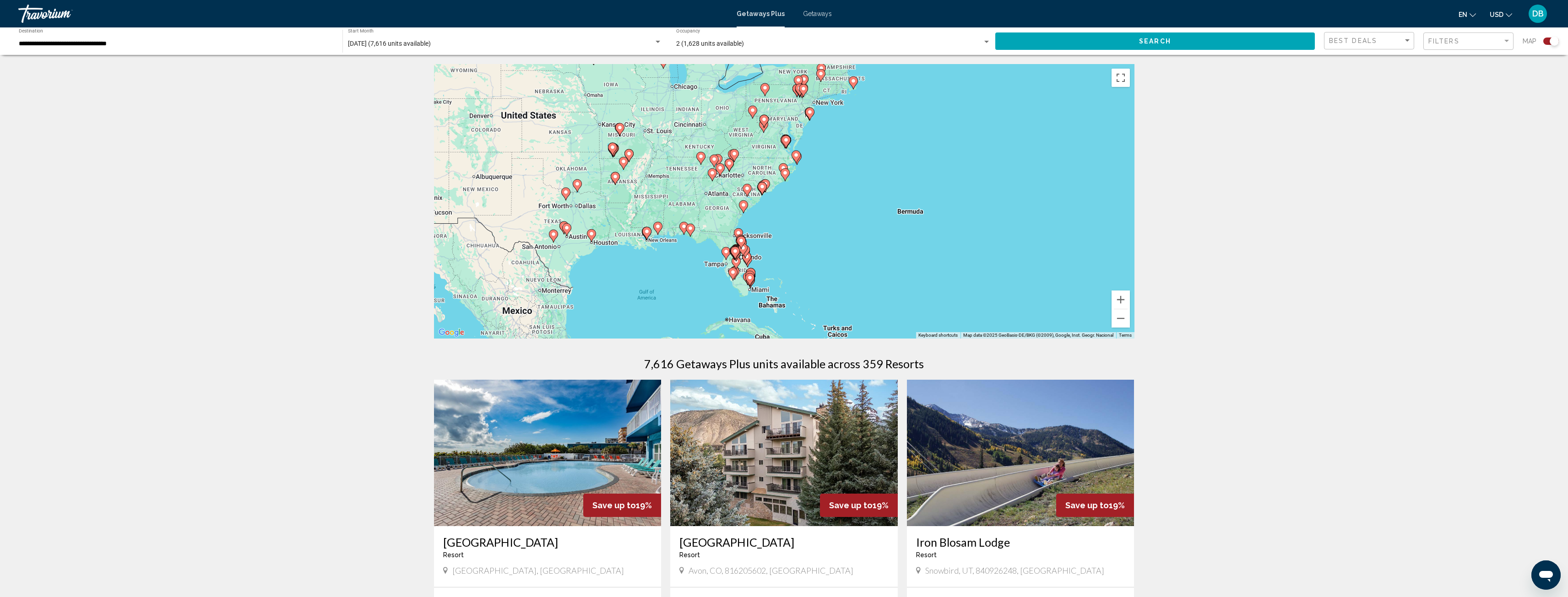
drag, startPoint x: 709, startPoint y: 196, endPoint x: 897, endPoint y: 210, distance: 188.5
click at [897, 210] on div "To activate drag with keyboard, press Alt + Enter. Once in keyboard drag state,…" at bounding box center [784, 201] width 701 height 274
click at [1121, 301] on button "Zoom in" at bounding box center [1121, 300] width 18 height 18
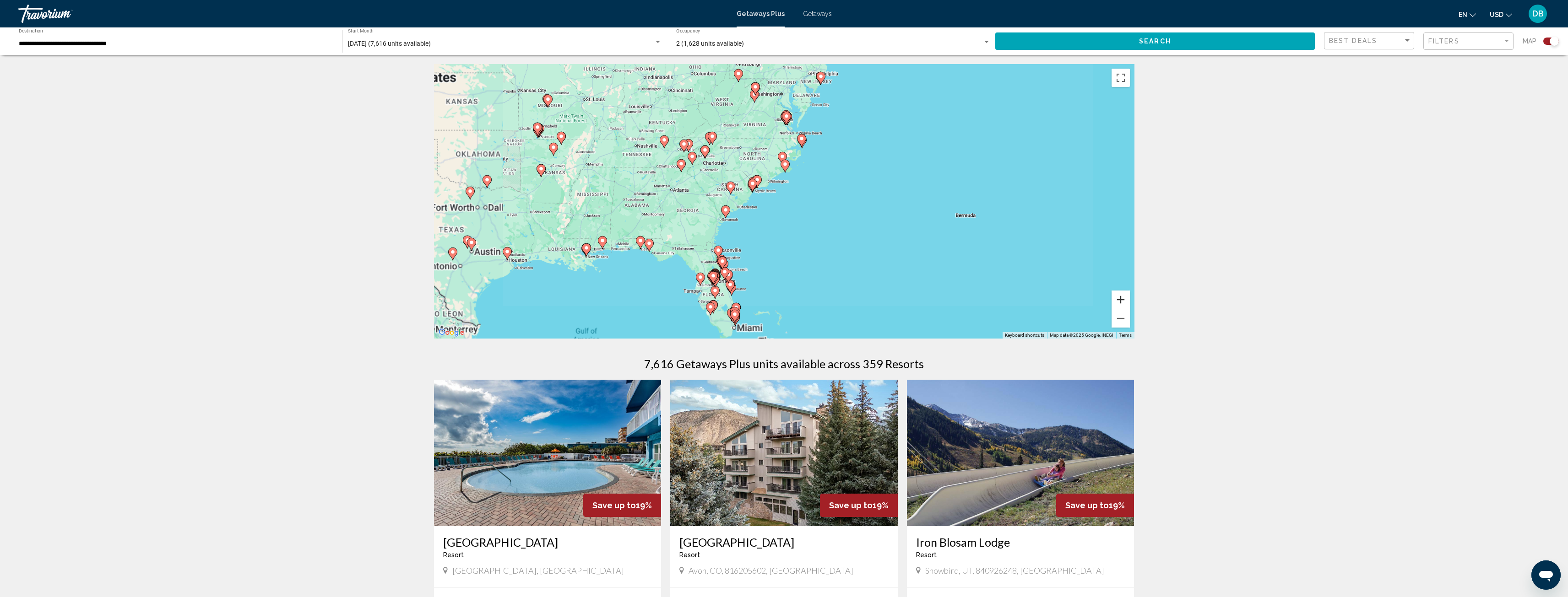
click at [1121, 301] on button "Zoom in" at bounding box center [1121, 300] width 18 height 18
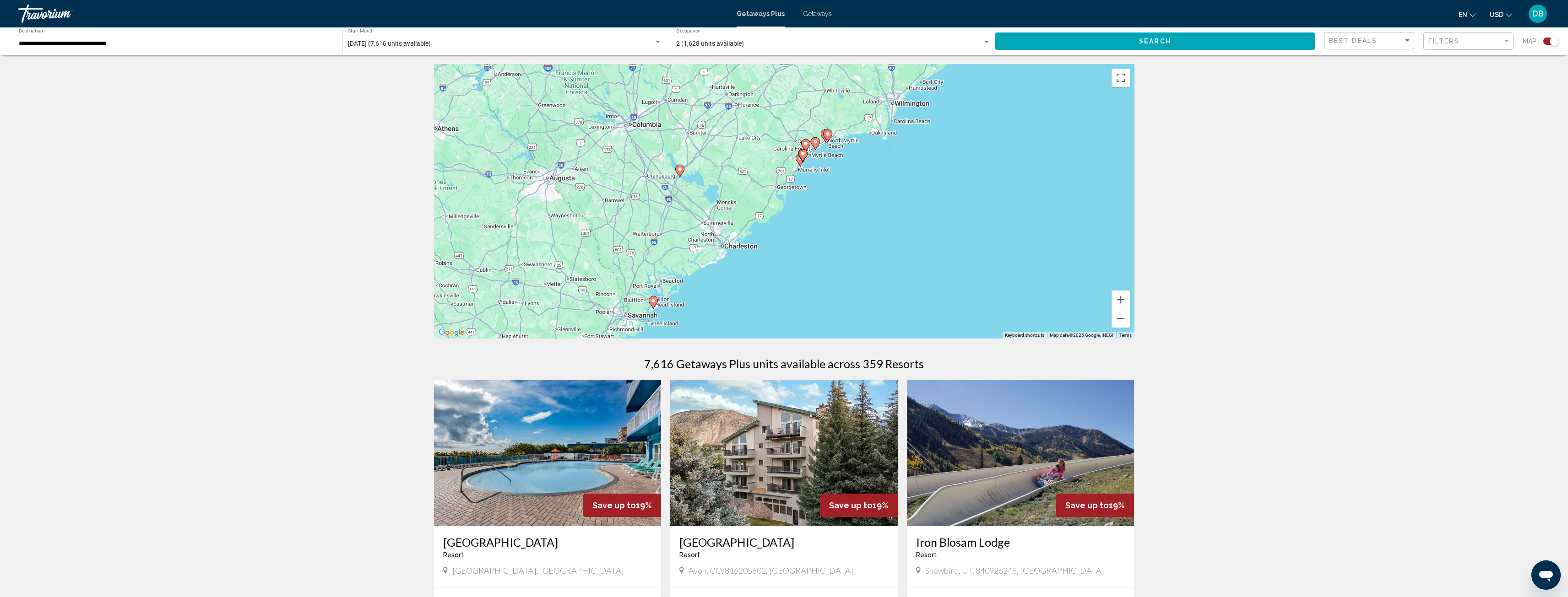
drag, startPoint x: 628, startPoint y: 211, endPoint x: 845, endPoint y: 223, distance: 217.3
click at [845, 223] on div "To activate drag with keyboard, press Alt + Enter. Once in keyboard drag state,…" at bounding box center [784, 201] width 701 height 274
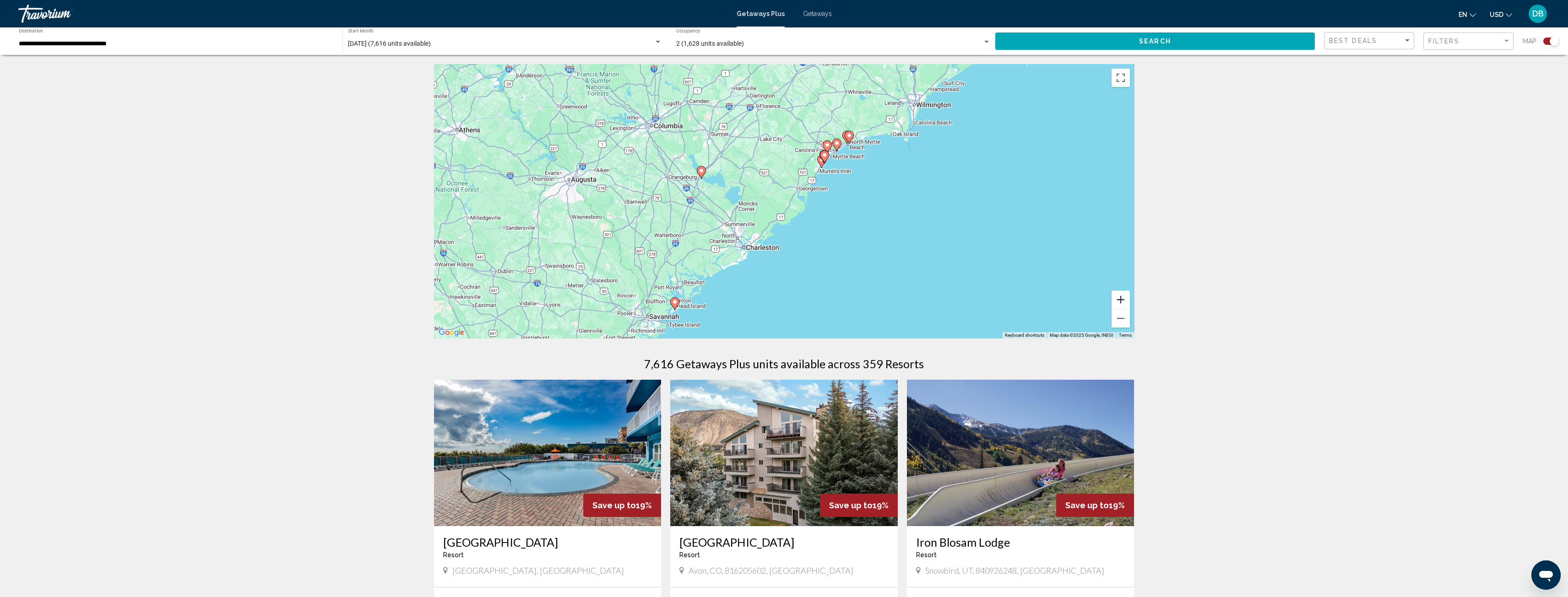
click at [1128, 299] on button "Zoom in" at bounding box center [1121, 300] width 18 height 18
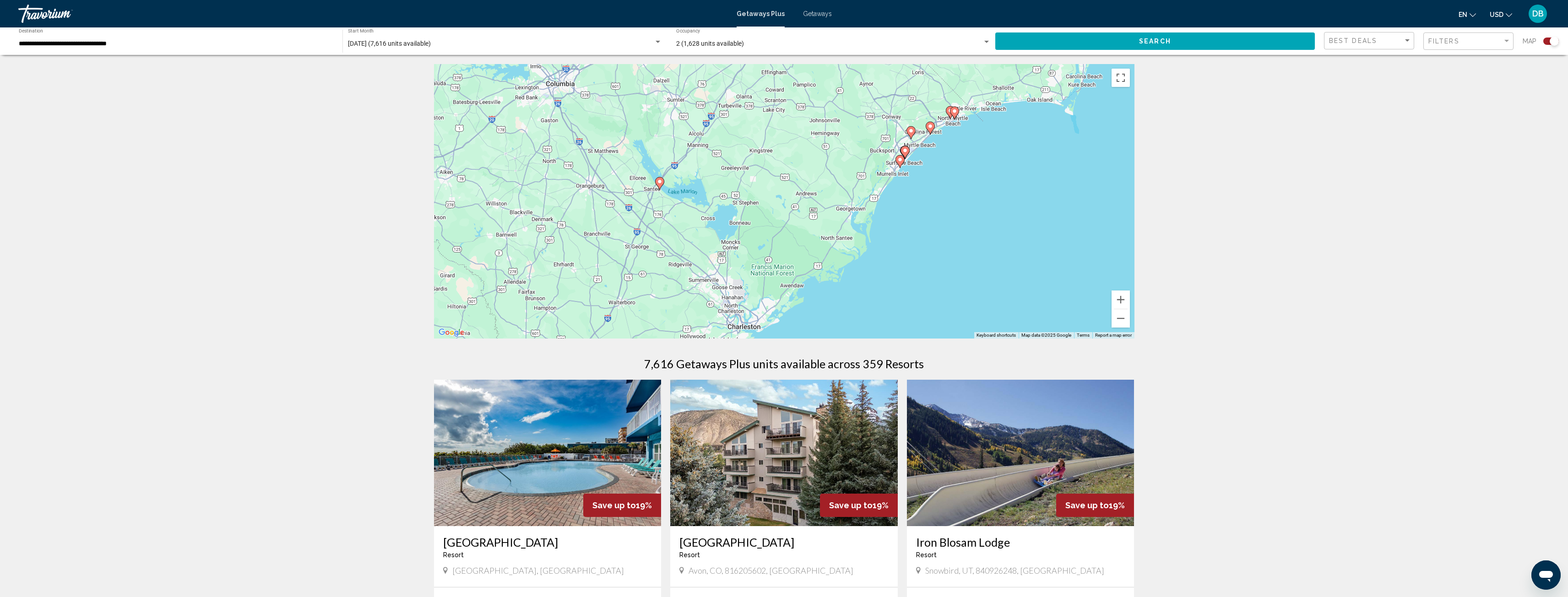
drag, startPoint x: 904, startPoint y: 194, endPoint x: 944, endPoint y: 228, distance: 52.5
click at [944, 228] on div "To activate drag with keyboard, press Alt + Enter. Once in keyboard drag state,…" at bounding box center [784, 201] width 701 height 274
click at [900, 159] on image "Main content" at bounding box center [900, 159] width 6 height 5
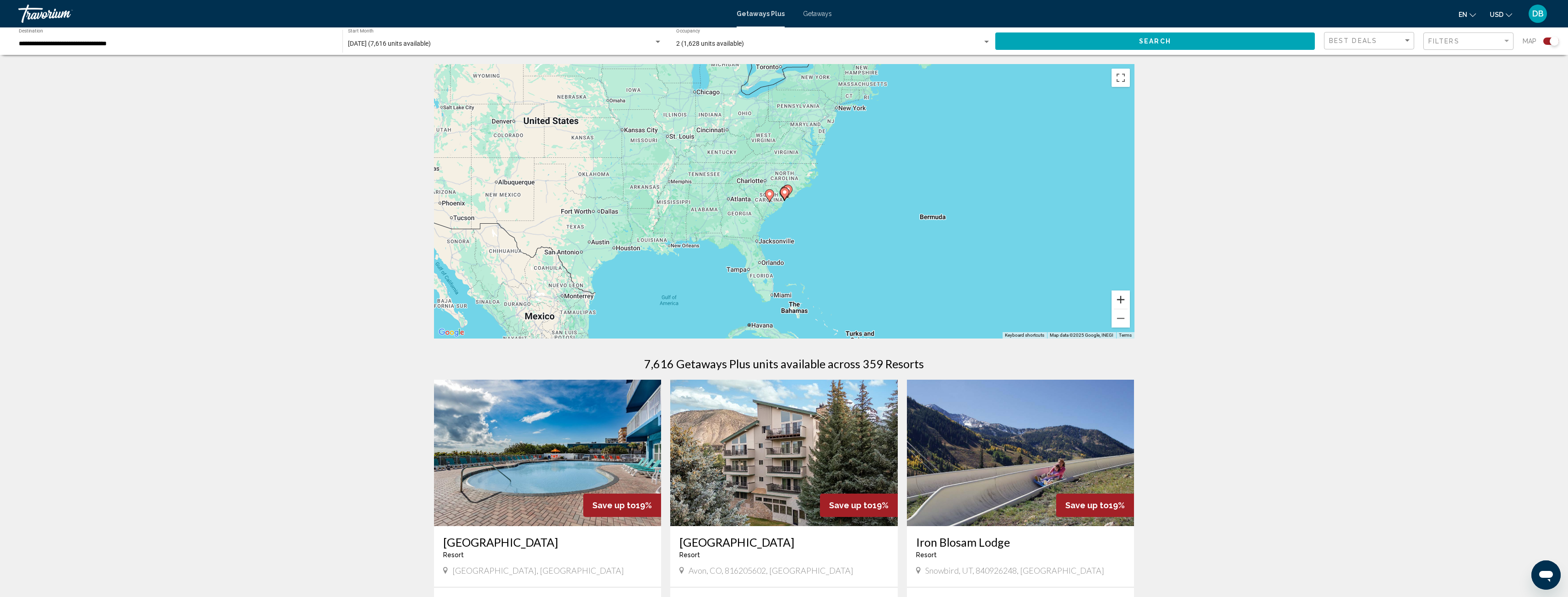
click at [1122, 296] on button "Zoom in" at bounding box center [1121, 300] width 18 height 18
click at [1122, 296] on button "Zoom in" at bounding box center [1121, 300] width 18 height 18
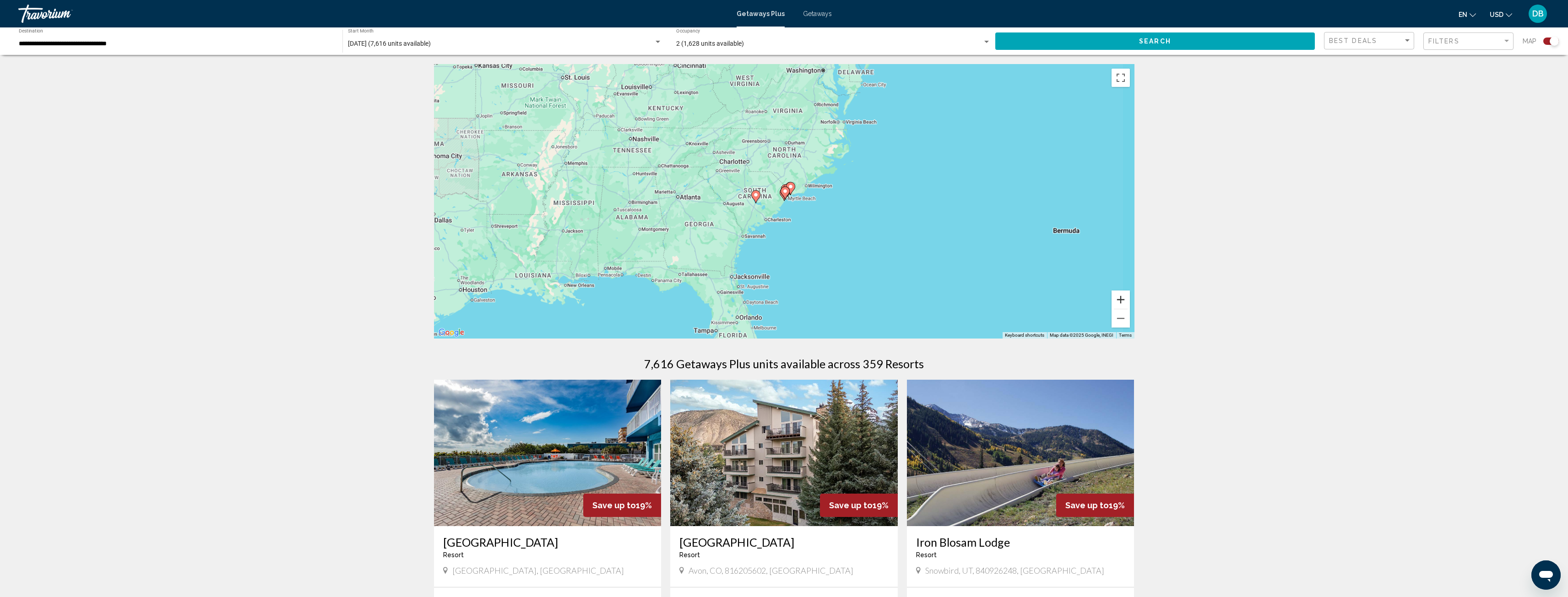
click at [1122, 296] on button "Zoom in" at bounding box center [1121, 300] width 18 height 18
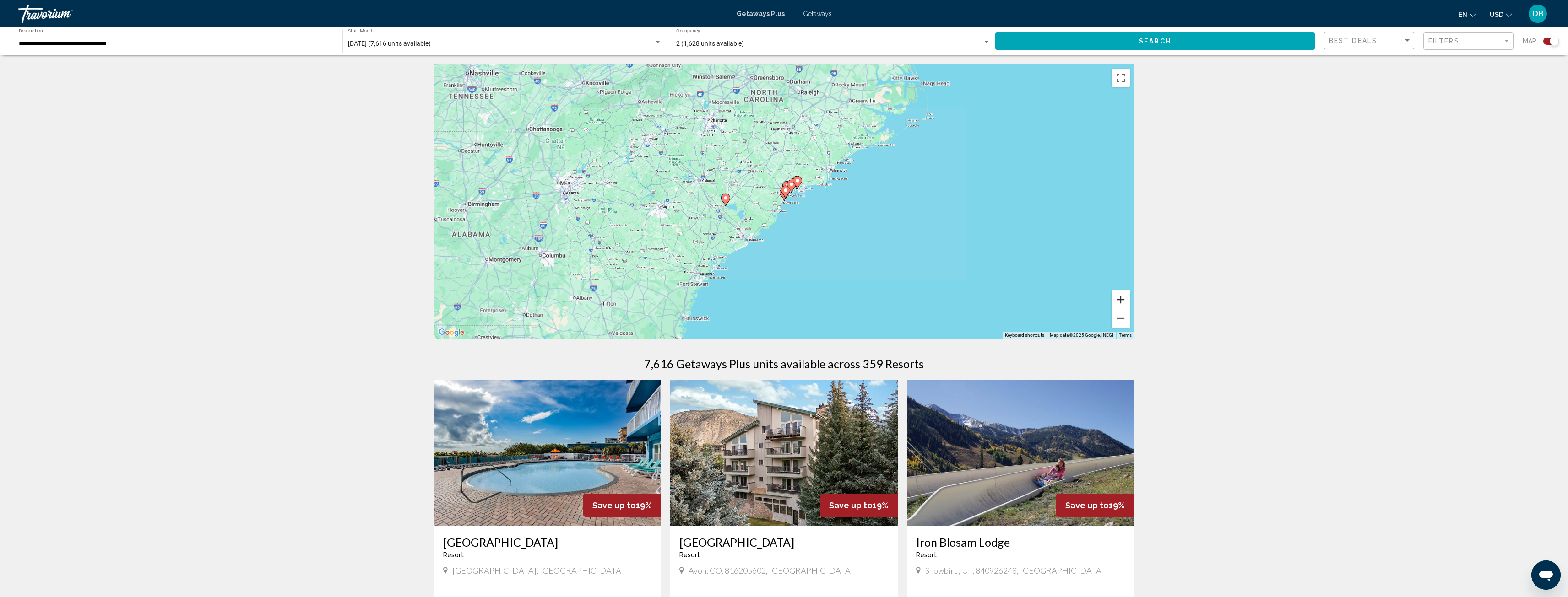
click at [1123, 296] on button "Zoom in" at bounding box center [1121, 300] width 18 height 18
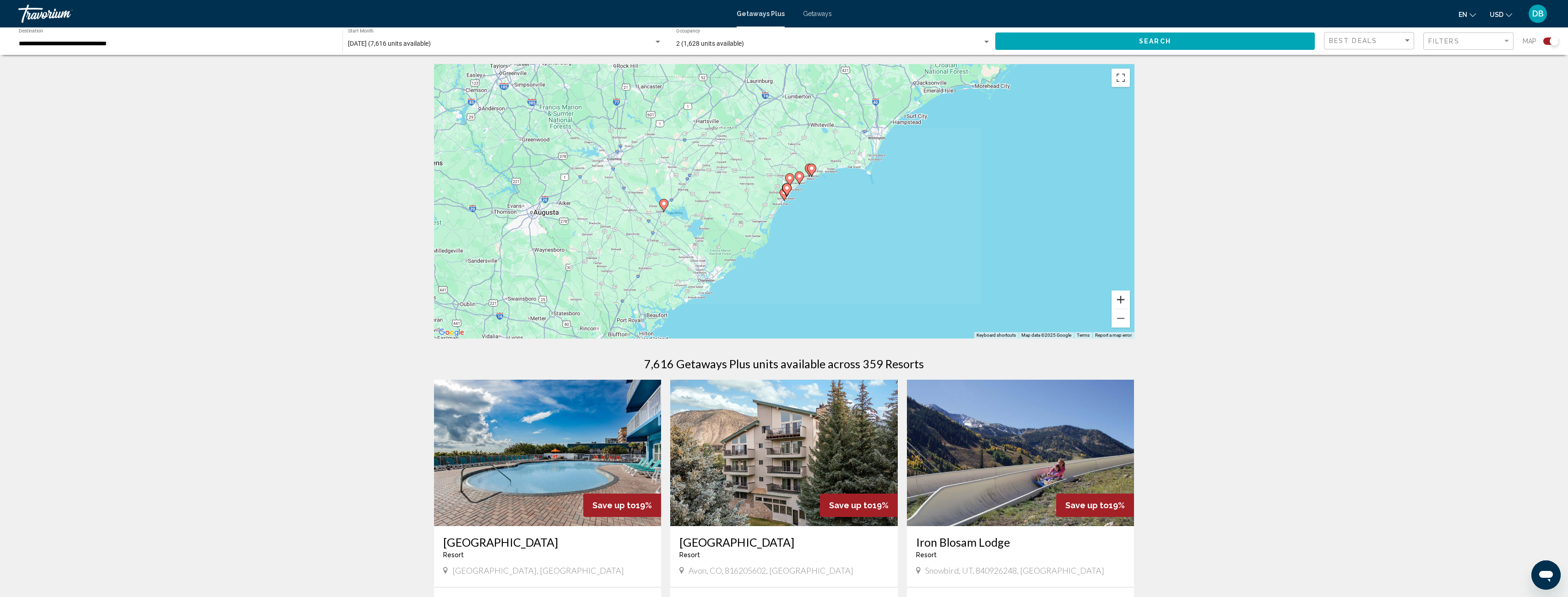
click at [1124, 295] on button "Zoom in" at bounding box center [1121, 300] width 18 height 18
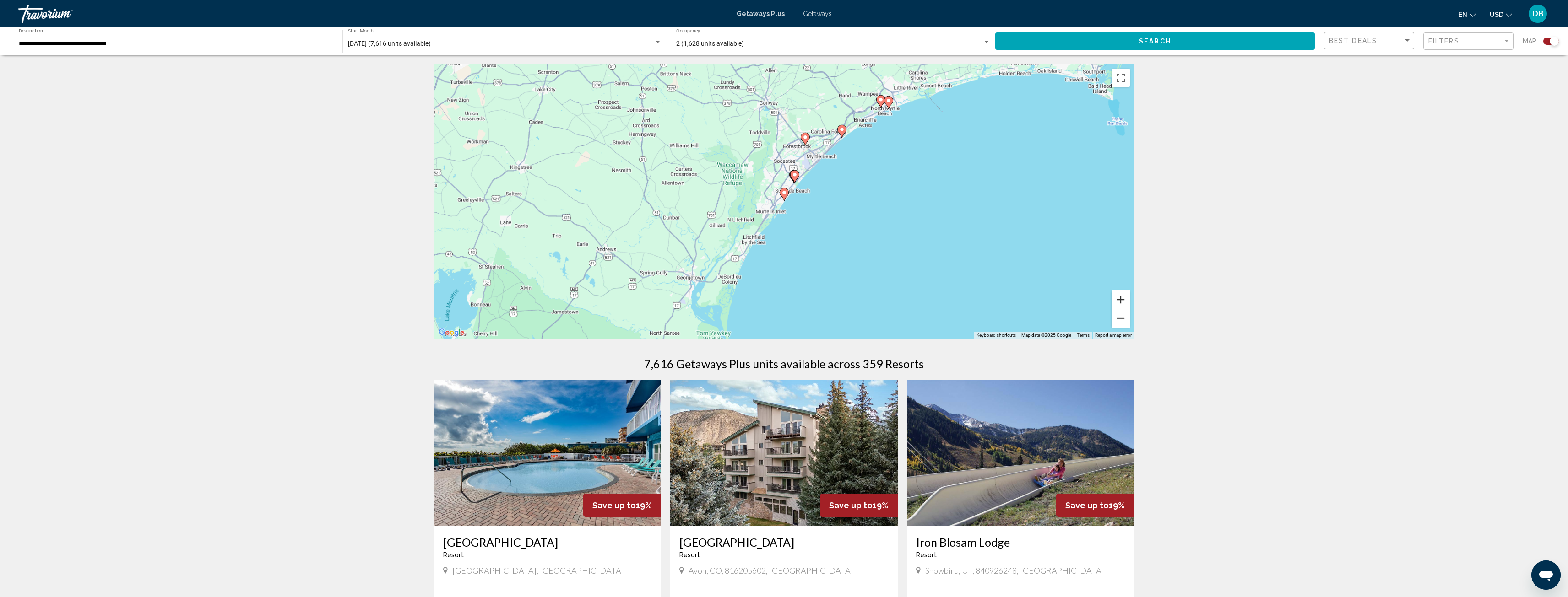
click at [1124, 293] on button "Zoom in" at bounding box center [1121, 300] width 18 height 18
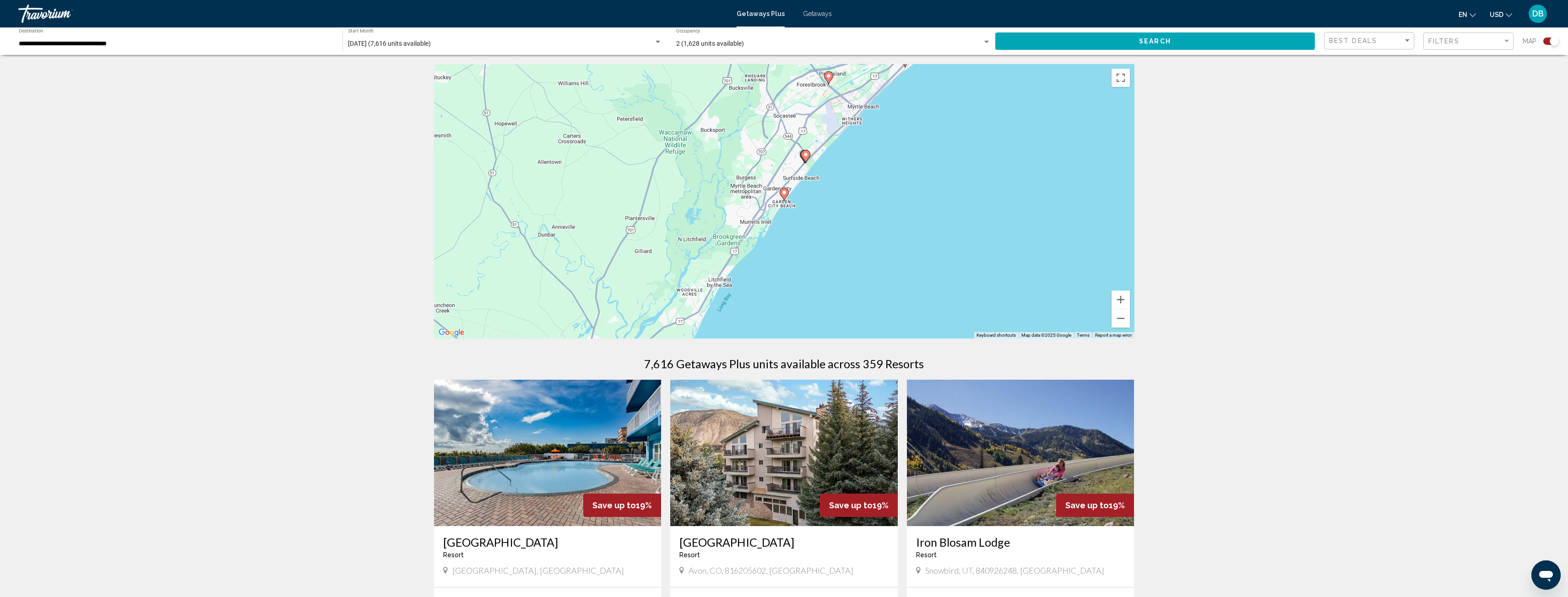
click at [784, 192] on image "Main content" at bounding box center [784, 192] width 6 height 5
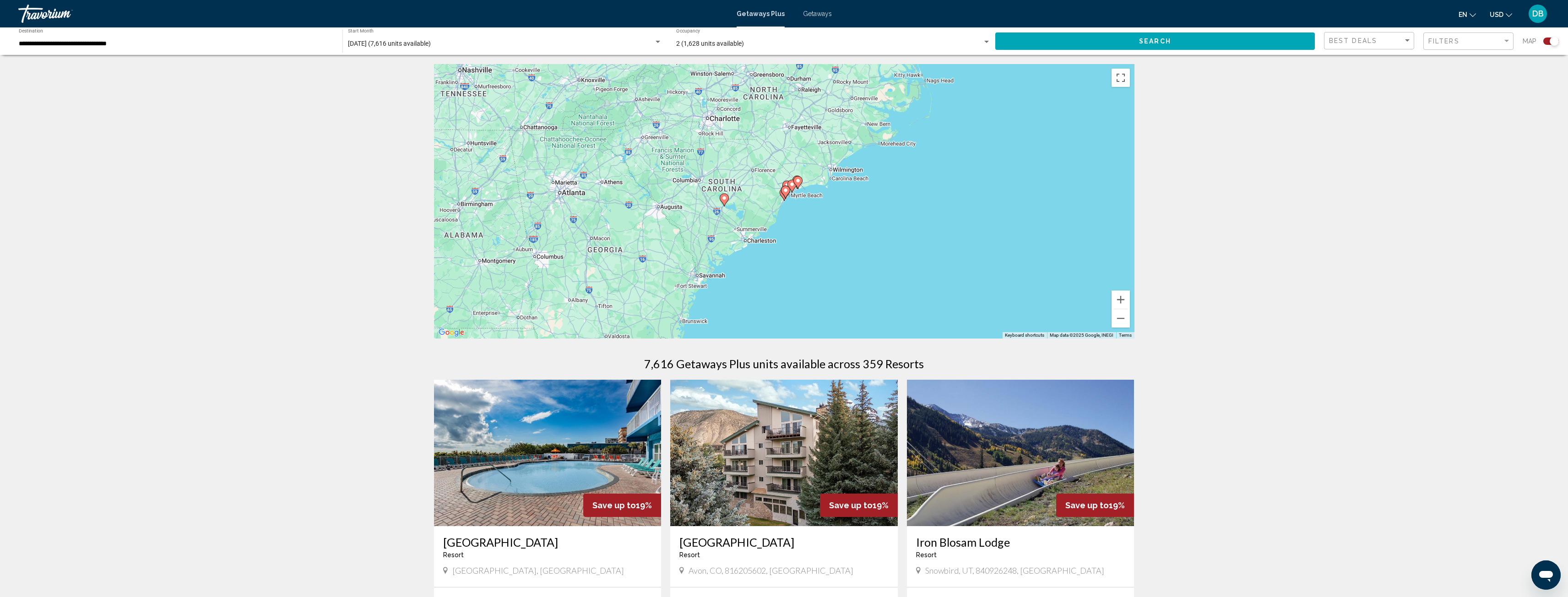
click at [784, 196] on gmp-advanced-marker "Main content" at bounding box center [786, 192] width 9 height 13
type input "**********"
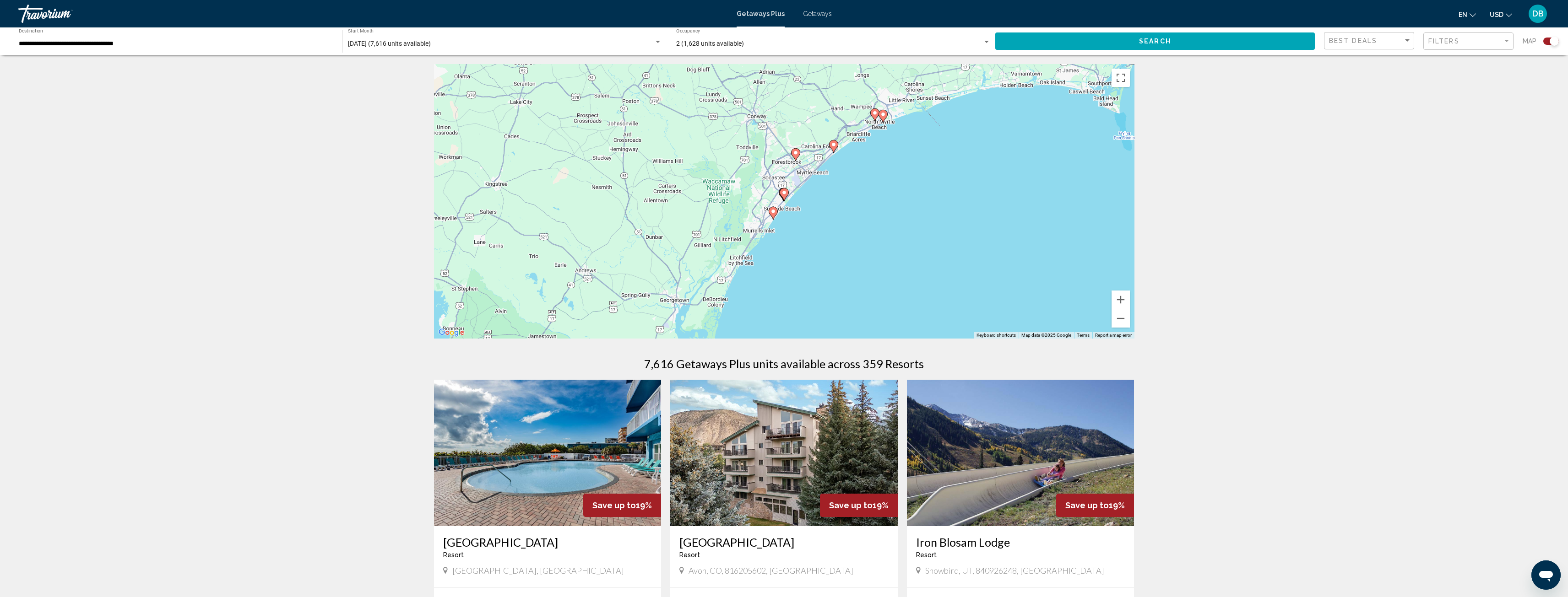
click at [772, 213] on image "Main content" at bounding box center [773, 211] width 6 height 5
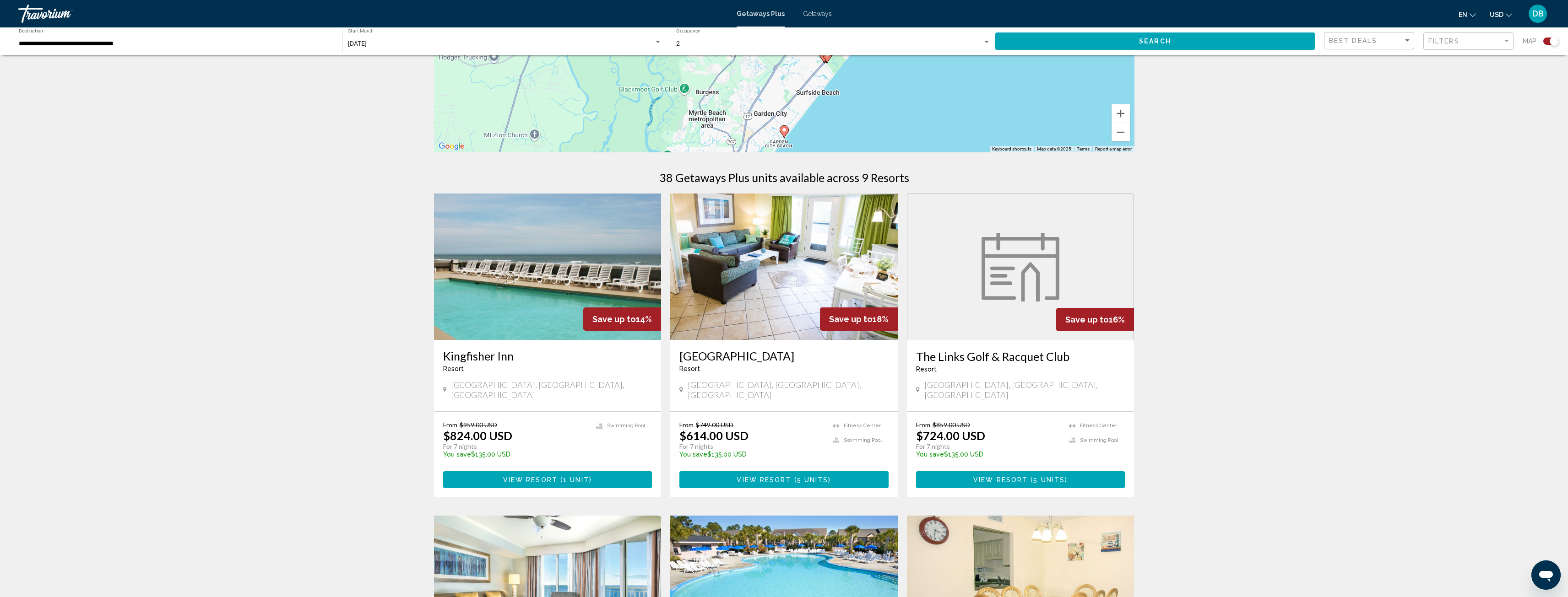
scroll to position [148, 0]
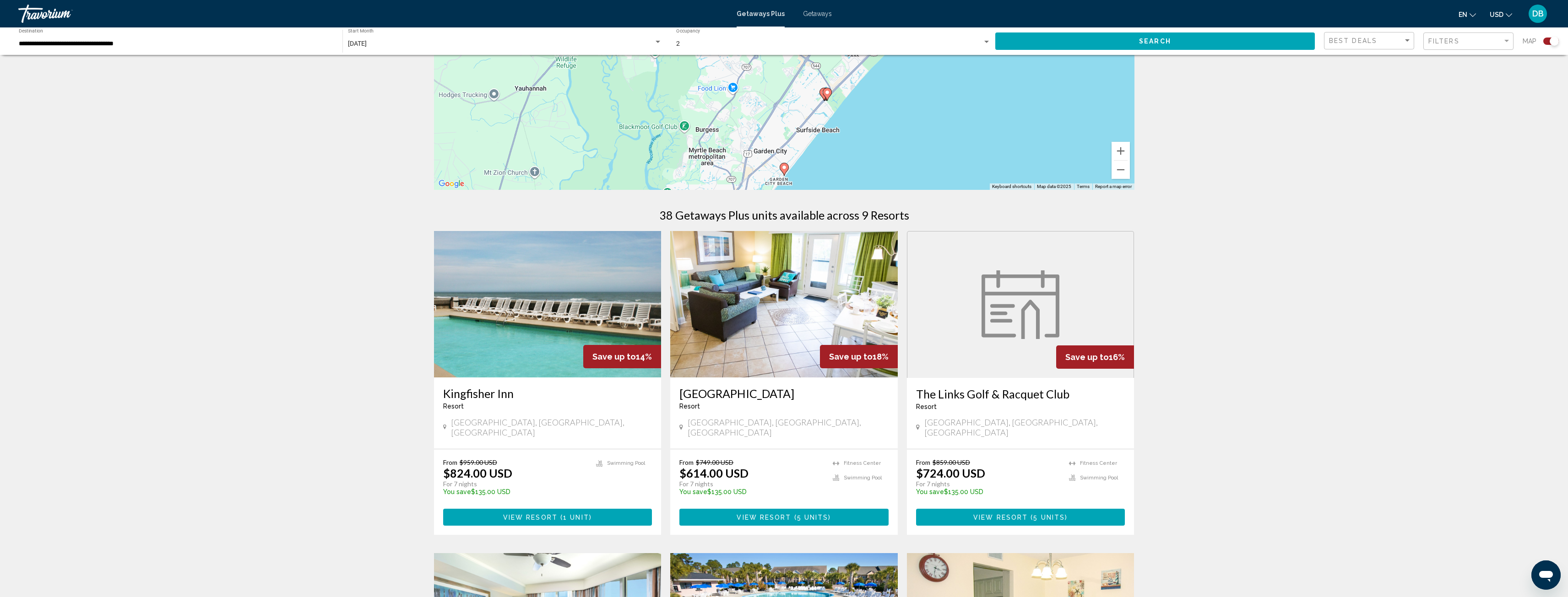
click at [784, 330] on img "Main content" at bounding box center [784, 304] width 227 height 147
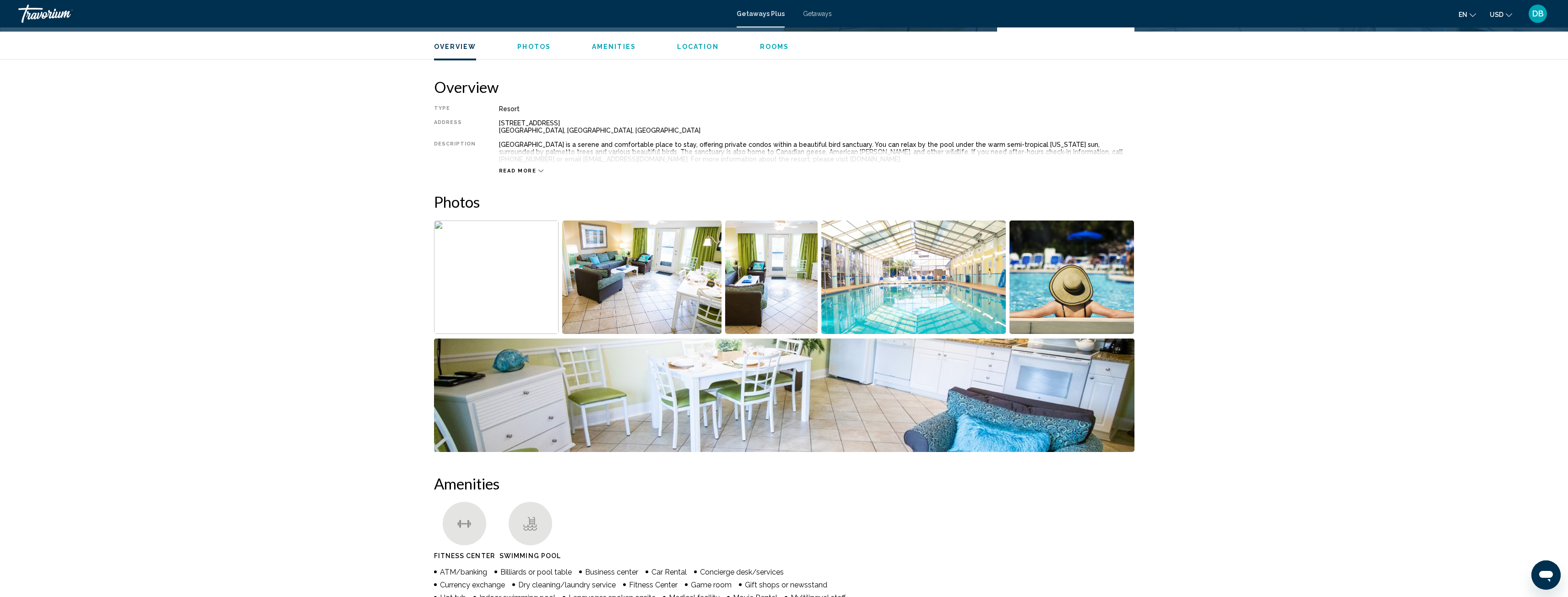
scroll to position [274, 0]
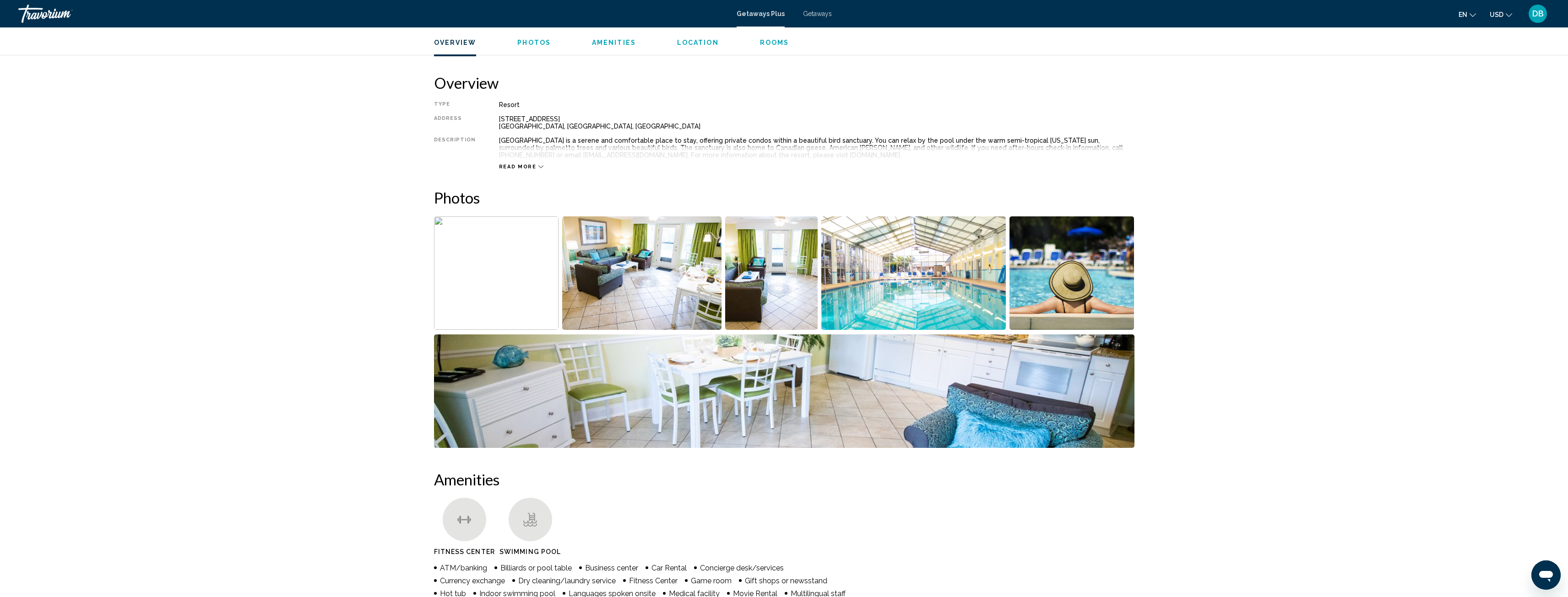
click at [682, 287] on img "Open full-screen image slider" at bounding box center [642, 273] width 160 height 114
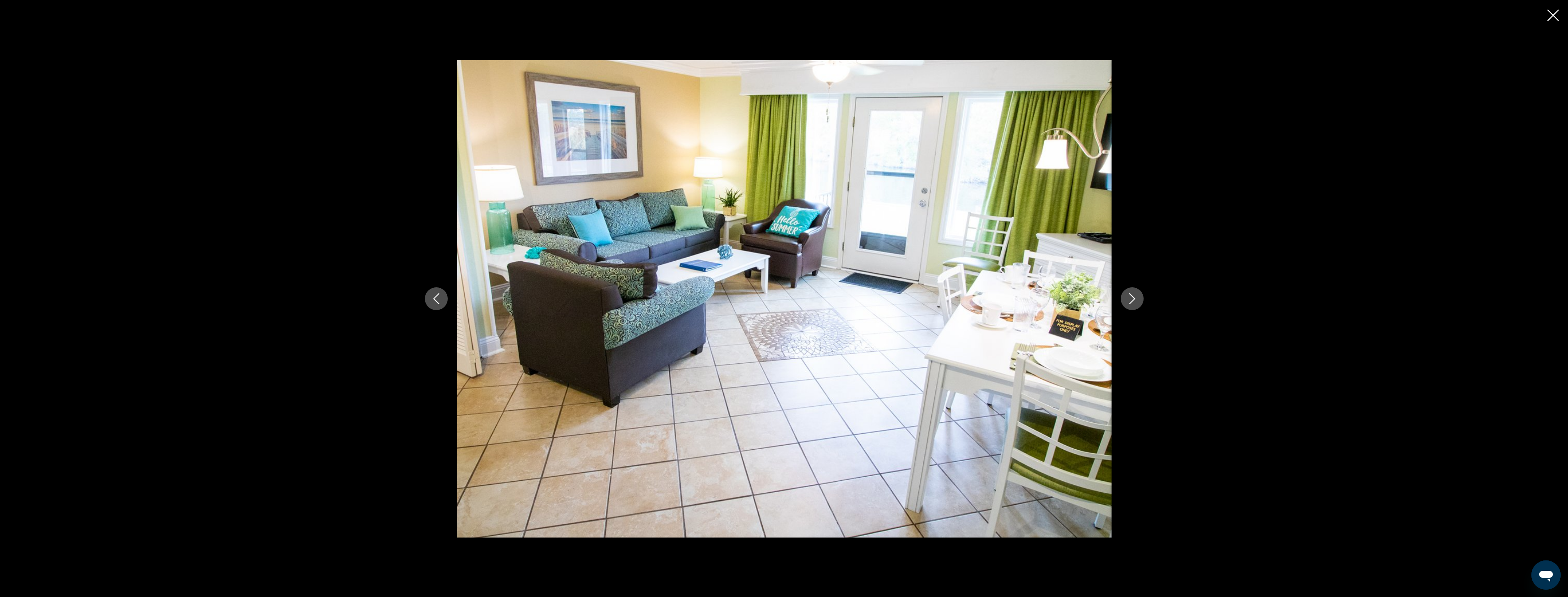
click at [1132, 296] on icon "Next image" at bounding box center [1132, 299] width 11 height 11
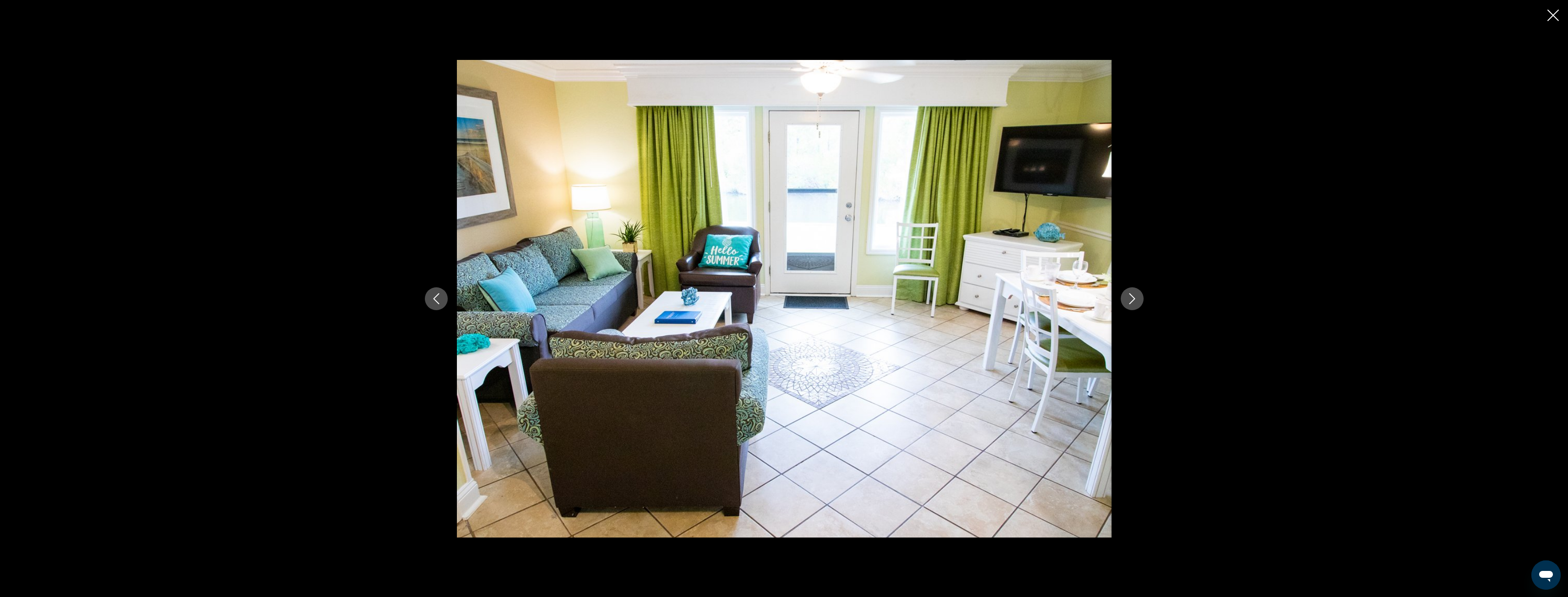
click at [1131, 296] on icon "Next image" at bounding box center [1132, 299] width 11 height 11
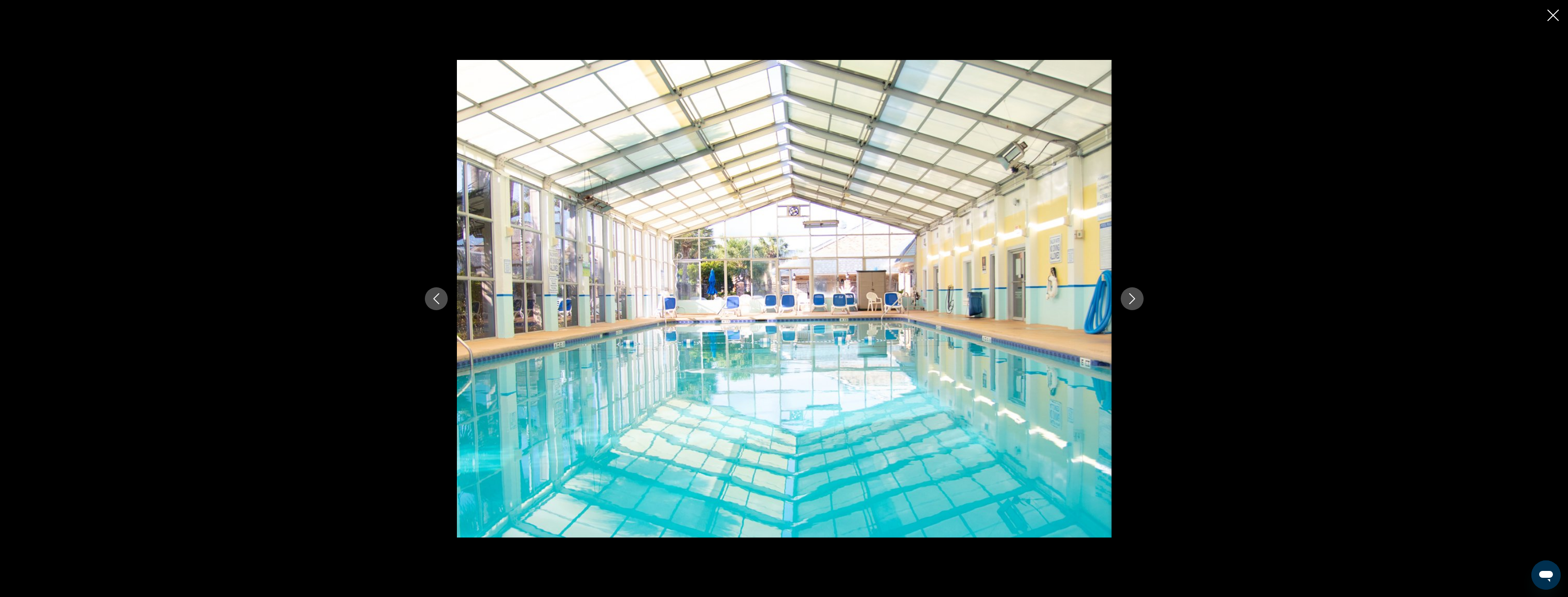
click at [1131, 297] on icon "Next image" at bounding box center [1132, 299] width 11 height 11
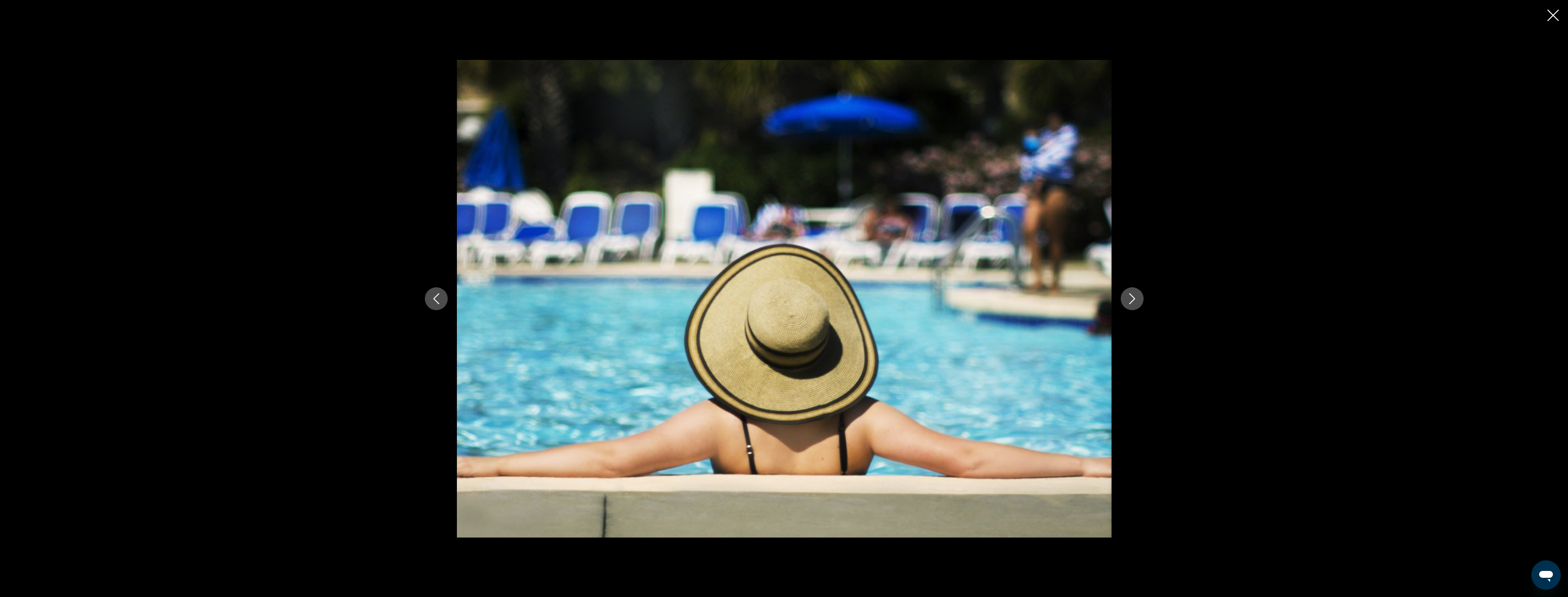
click at [1131, 297] on icon "Next image" at bounding box center [1132, 299] width 11 height 11
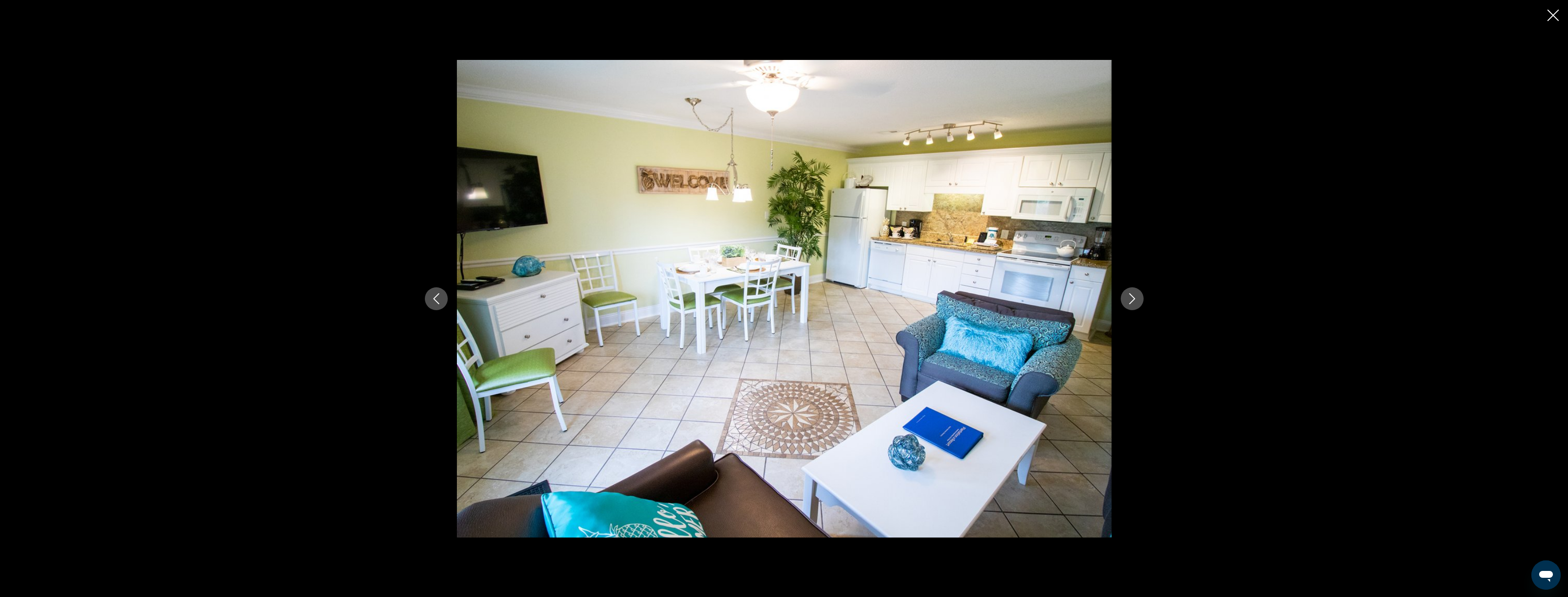
click at [1130, 298] on icon "Next image" at bounding box center [1132, 299] width 11 height 11
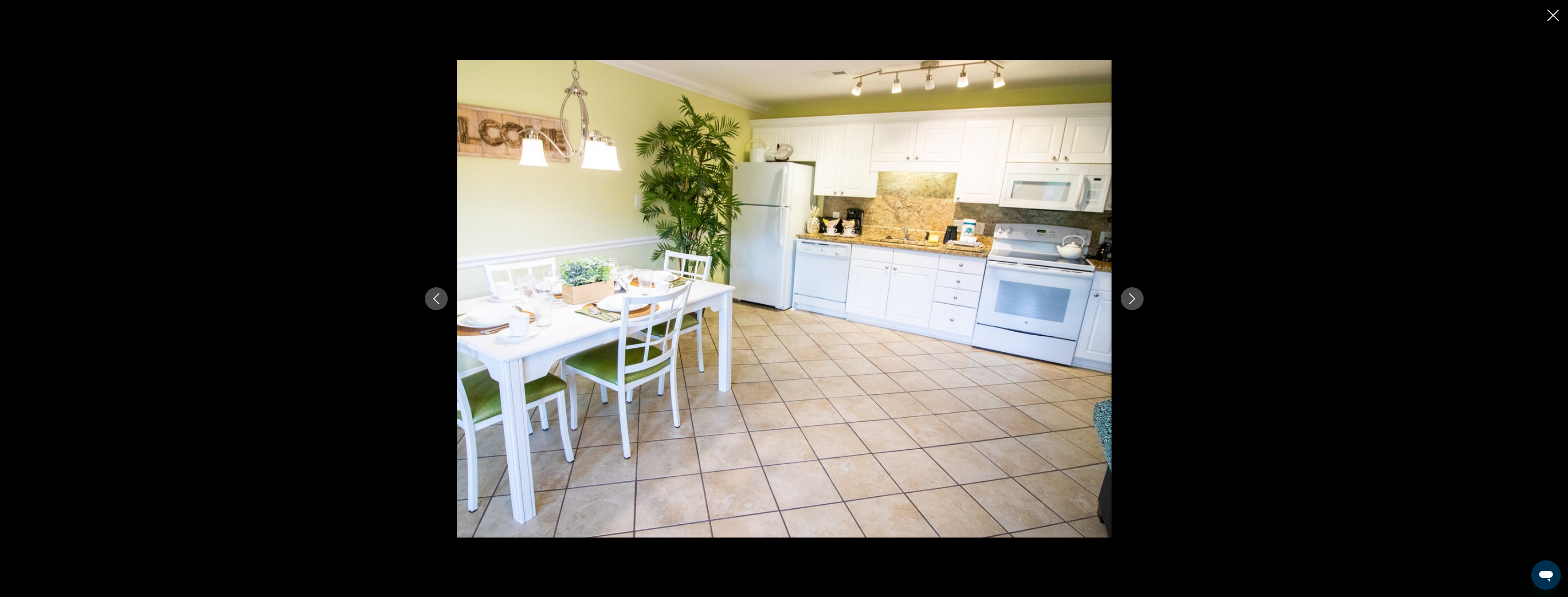
click at [1130, 299] on icon "Next image" at bounding box center [1132, 299] width 11 height 11
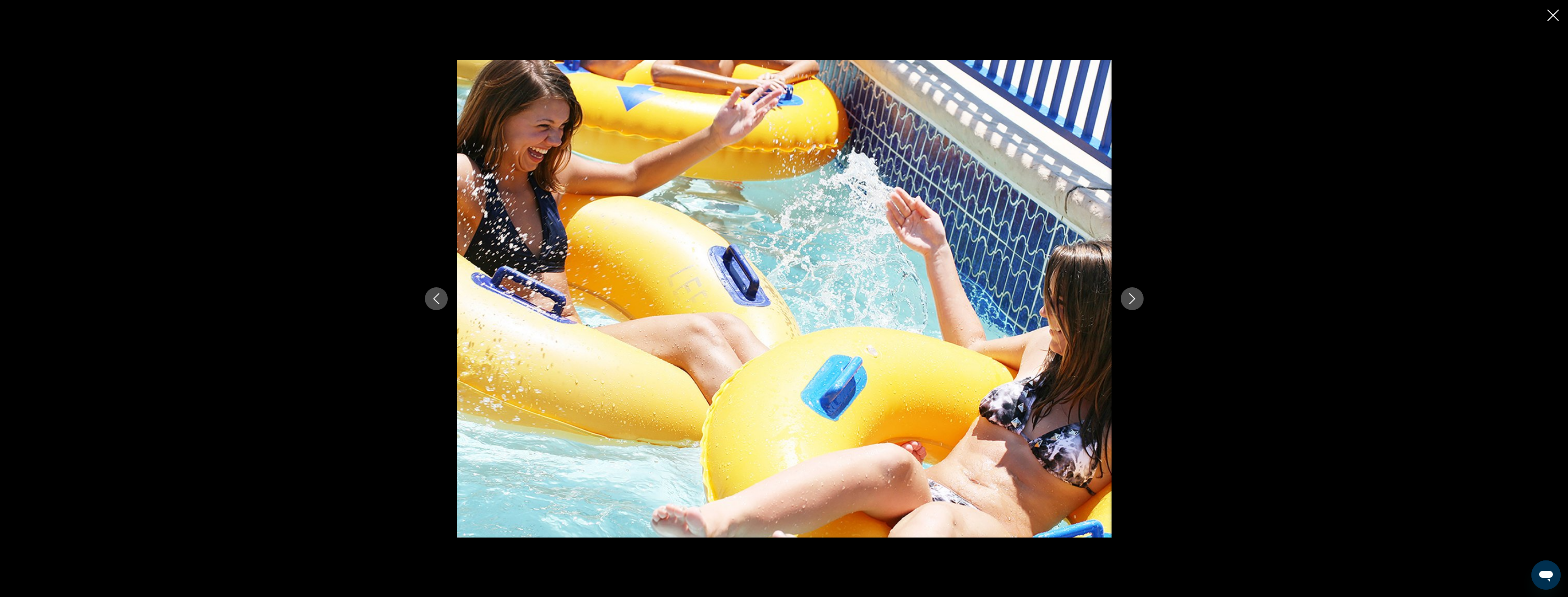
click at [1130, 299] on icon "Next image" at bounding box center [1132, 299] width 11 height 11
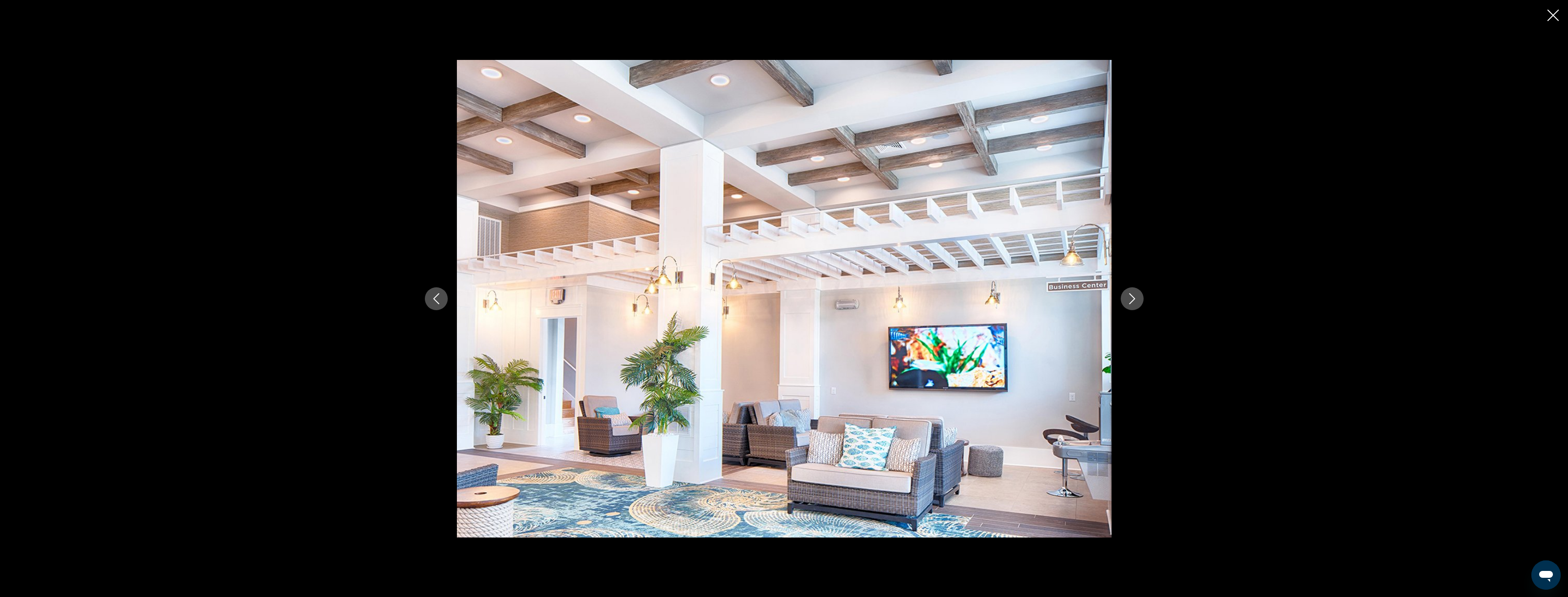
click at [1130, 300] on icon "Next image" at bounding box center [1132, 299] width 11 height 11
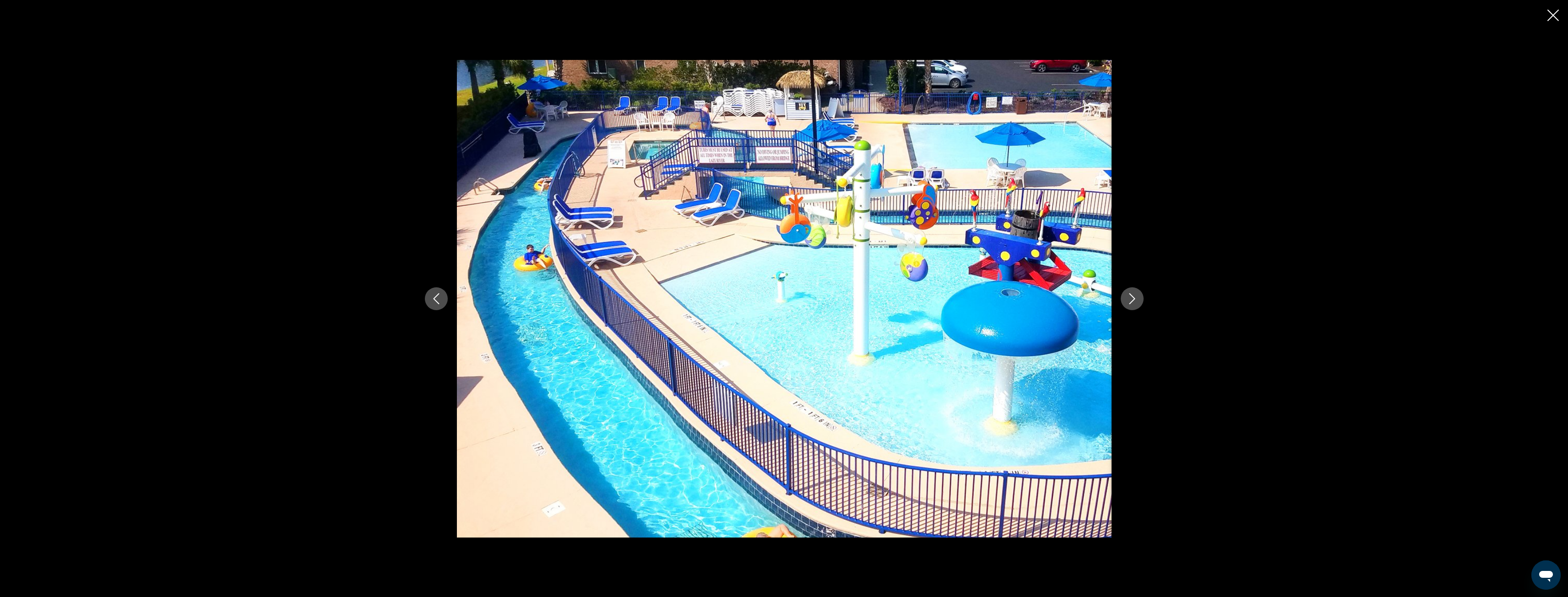
click at [1130, 300] on icon "Next image" at bounding box center [1132, 299] width 11 height 11
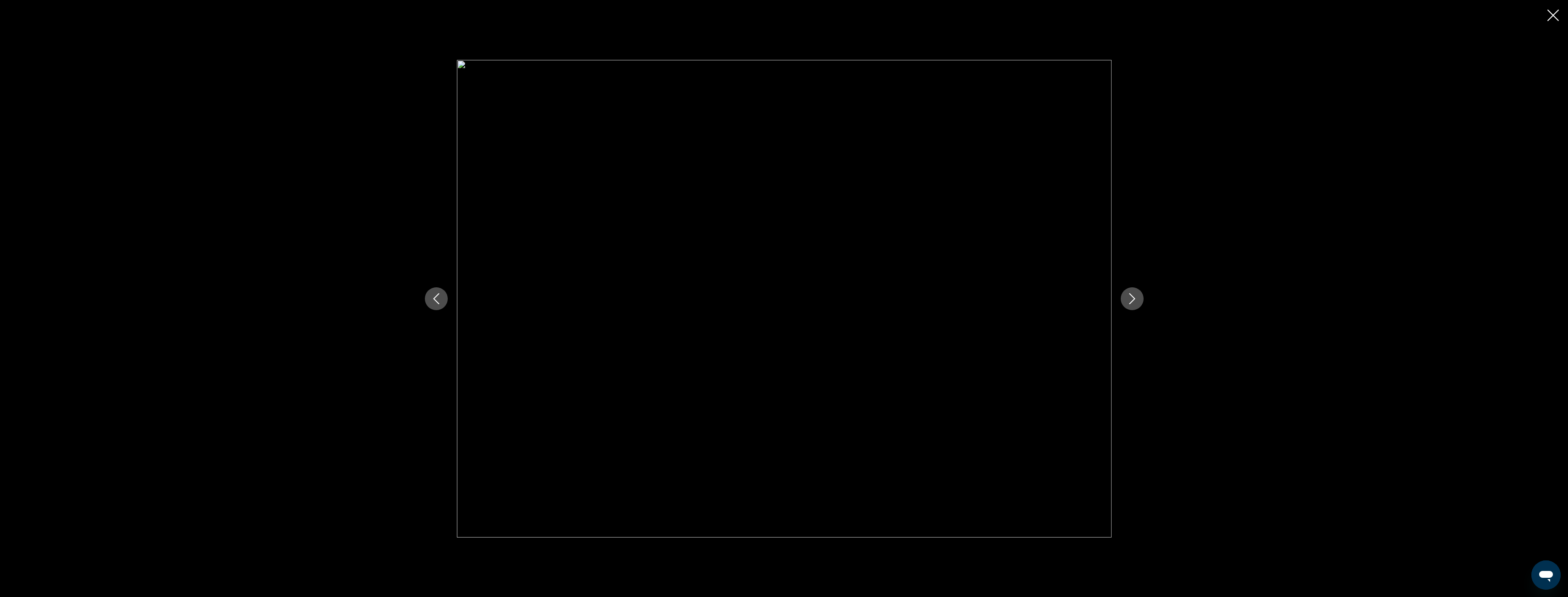
click at [1130, 300] on icon "Next image" at bounding box center [1132, 299] width 11 height 11
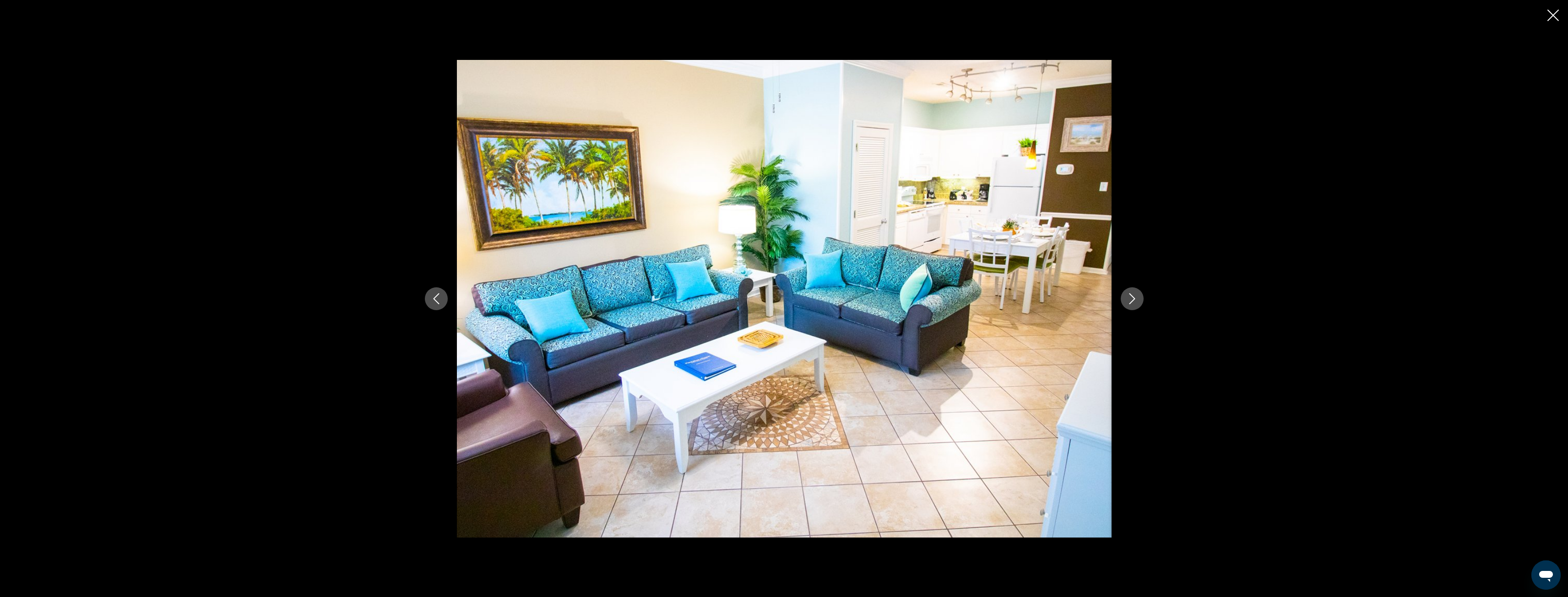
click at [1130, 300] on icon "Next image" at bounding box center [1132, 299] width 11 height 11
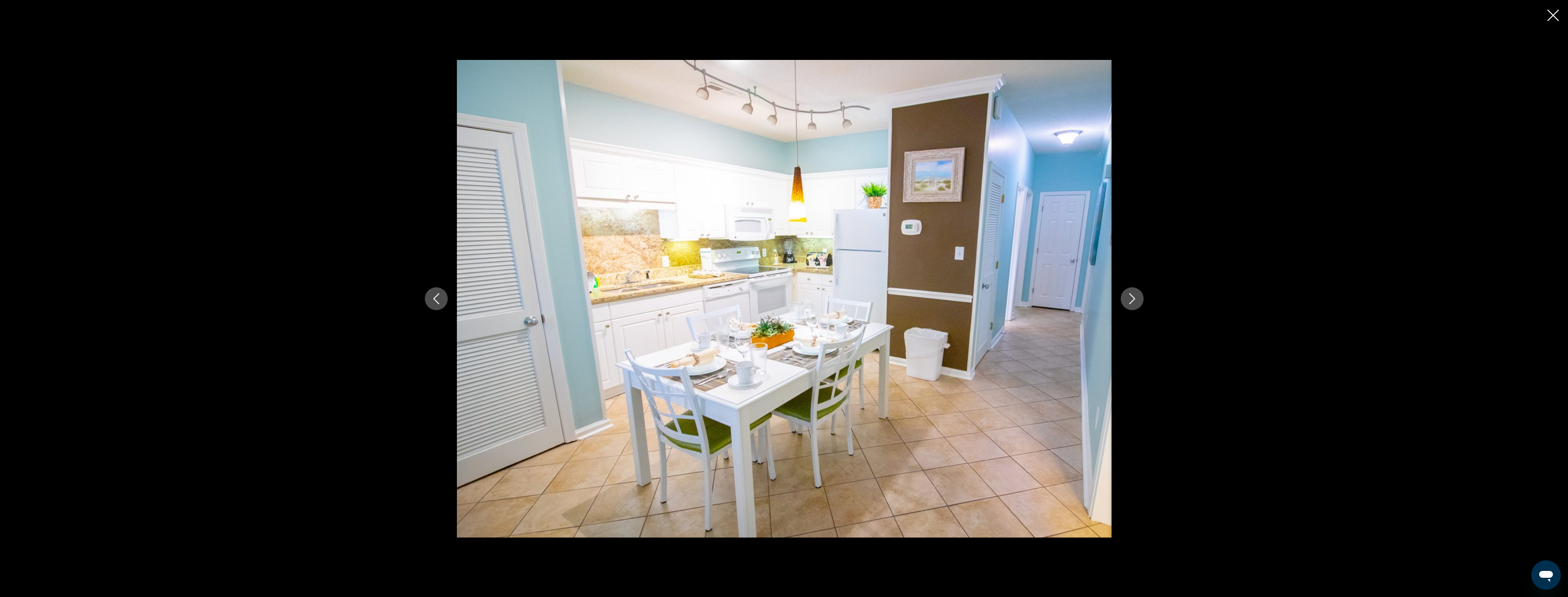
click at [1130, 301] on icon "Next image" at bounding box center [1132, 299] width 11 height 11
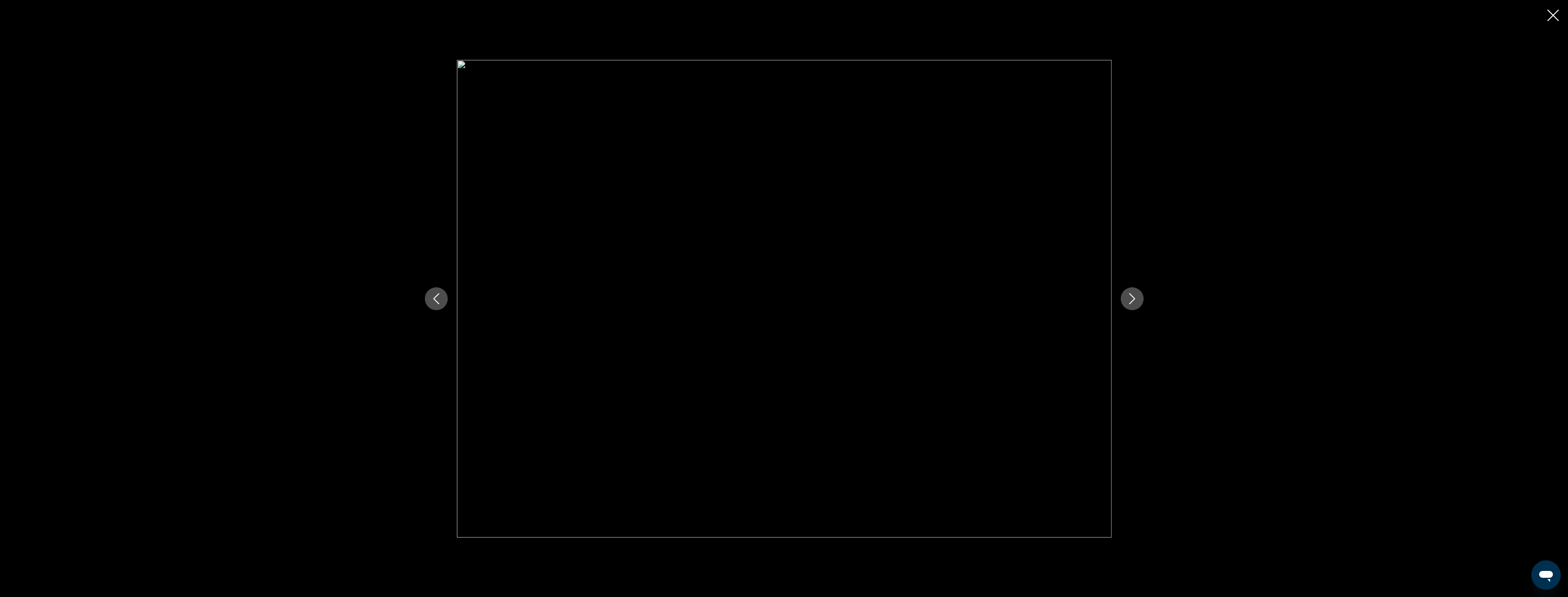
click at [1130, 301] on icon "Next image" at bounding box center [1132, 299] width 11 height 11
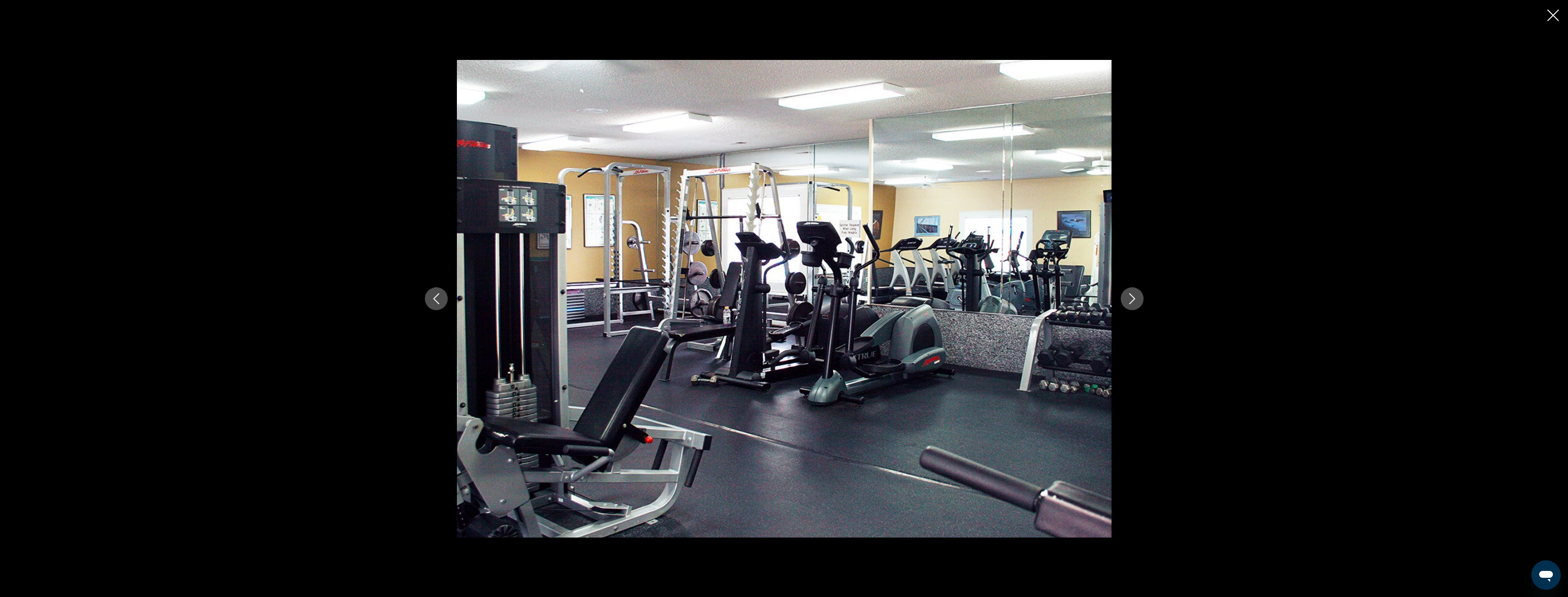
click at [1130, 301] on icon "Next image" at bounding box center [1132, 299] width 11 height 11
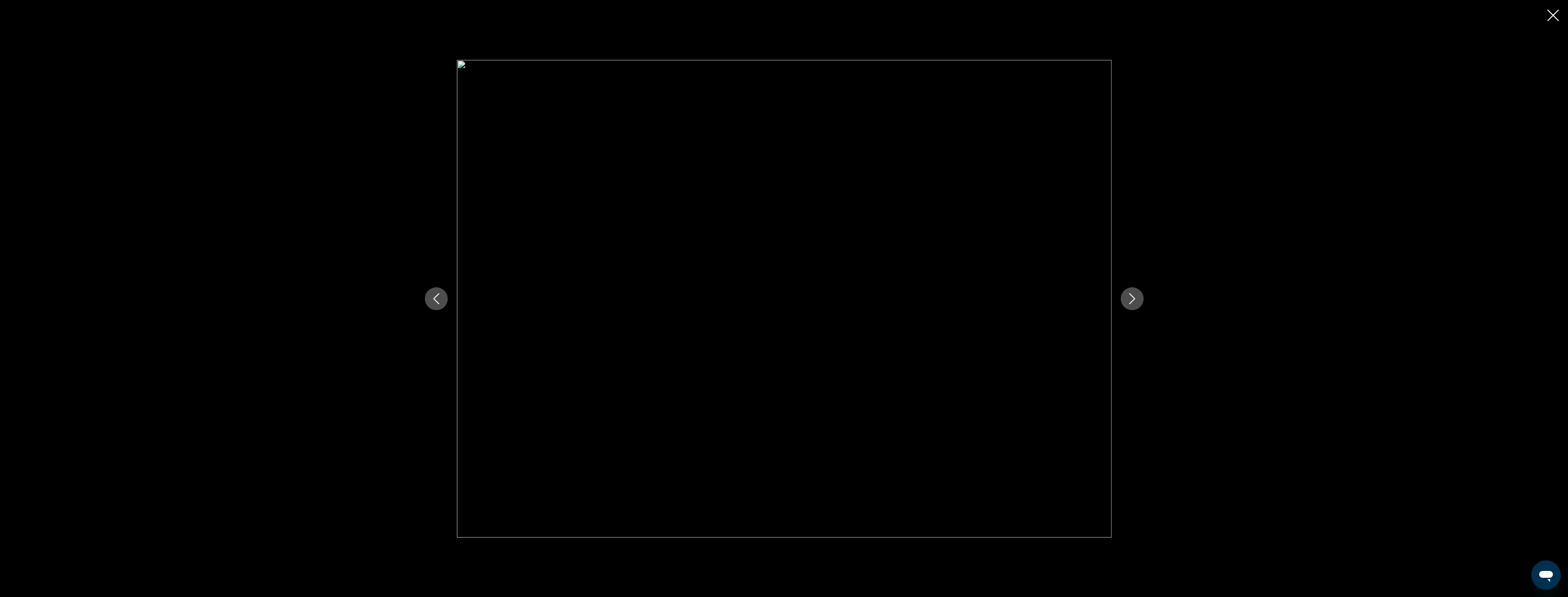
click at [1129, 301] on icon "Next image" at bounding box center [1132, 299] width 11 height 11
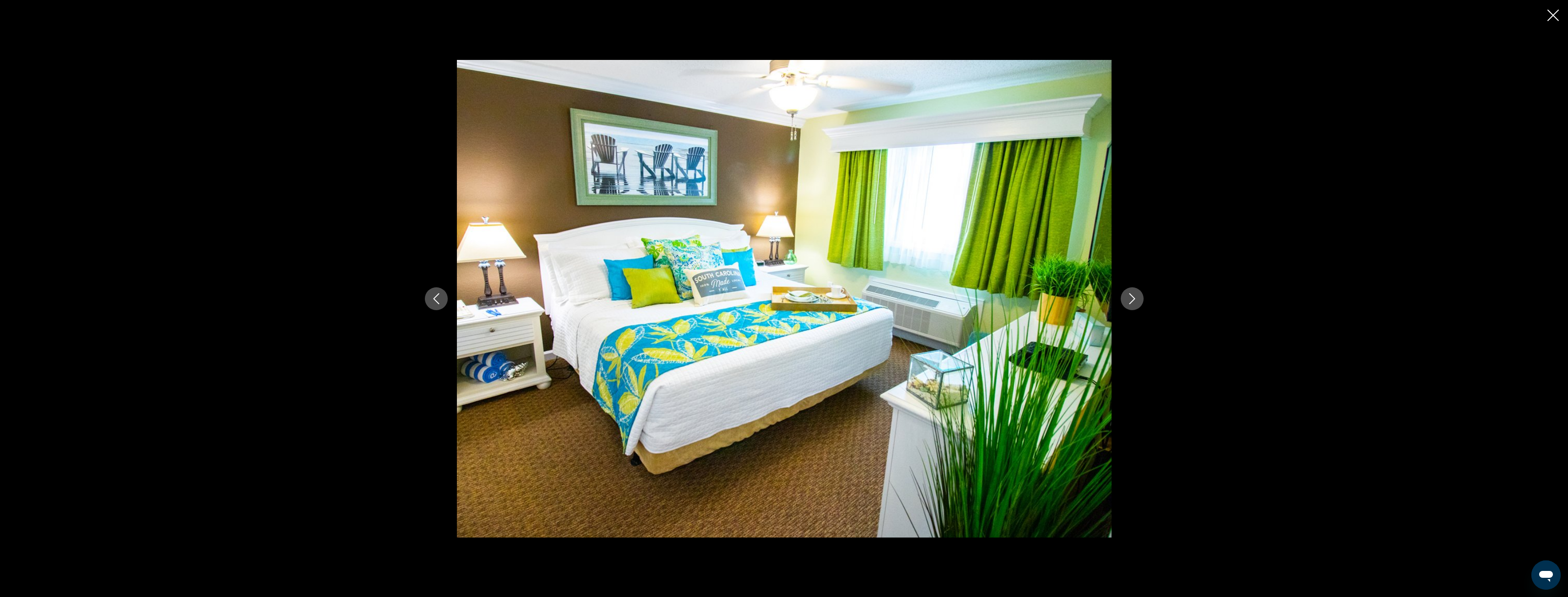
click at [1129, 301] on icon "Next image" at bounding box center [1132, 299] width 11 height 11
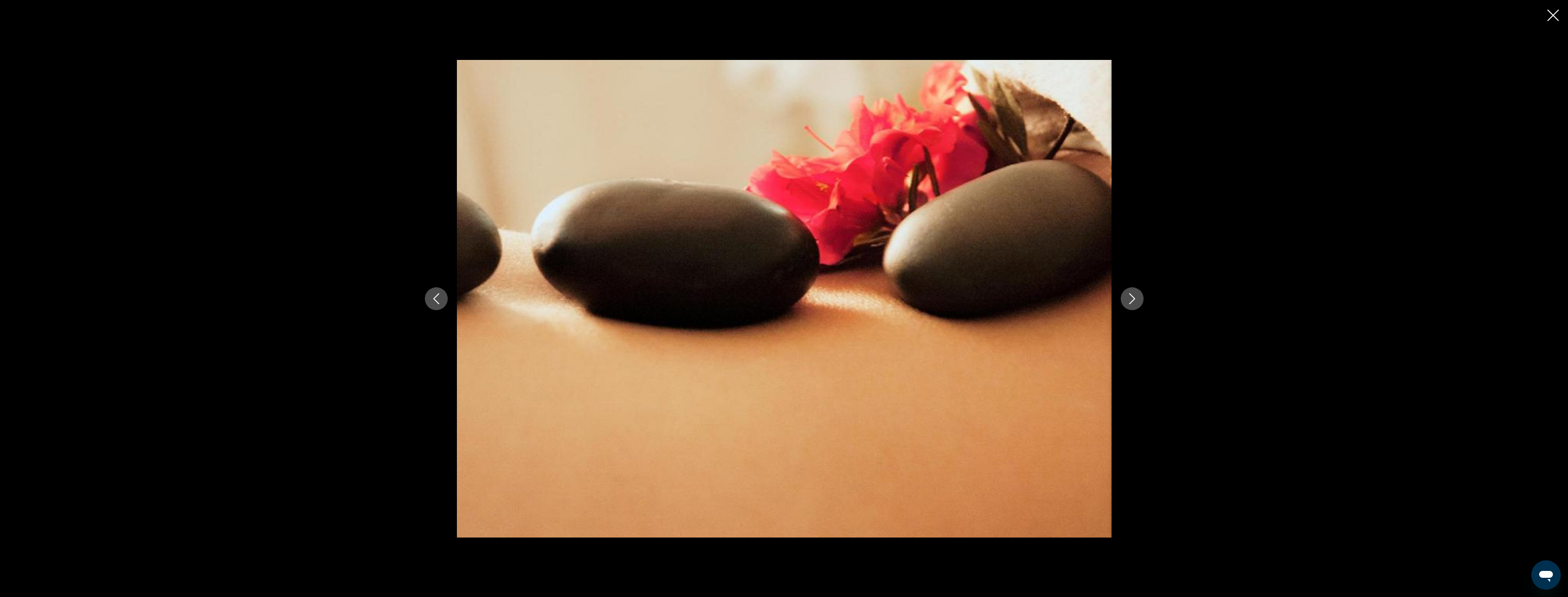
click at [1129, 301] on icon "Next image" at bounding box center [1132, 299] width 11 height 11
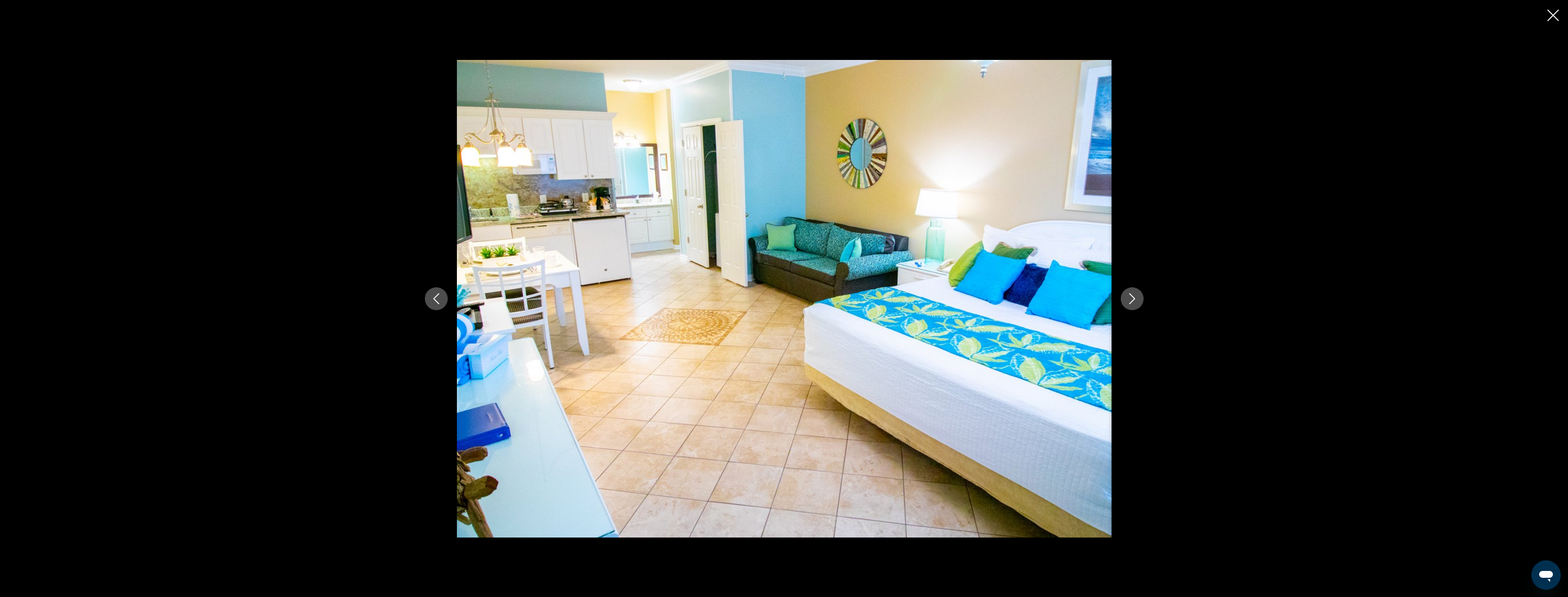
click at [1129, 301] on icon "Next image" at bounding box center [1132, 299] width 11 height 11
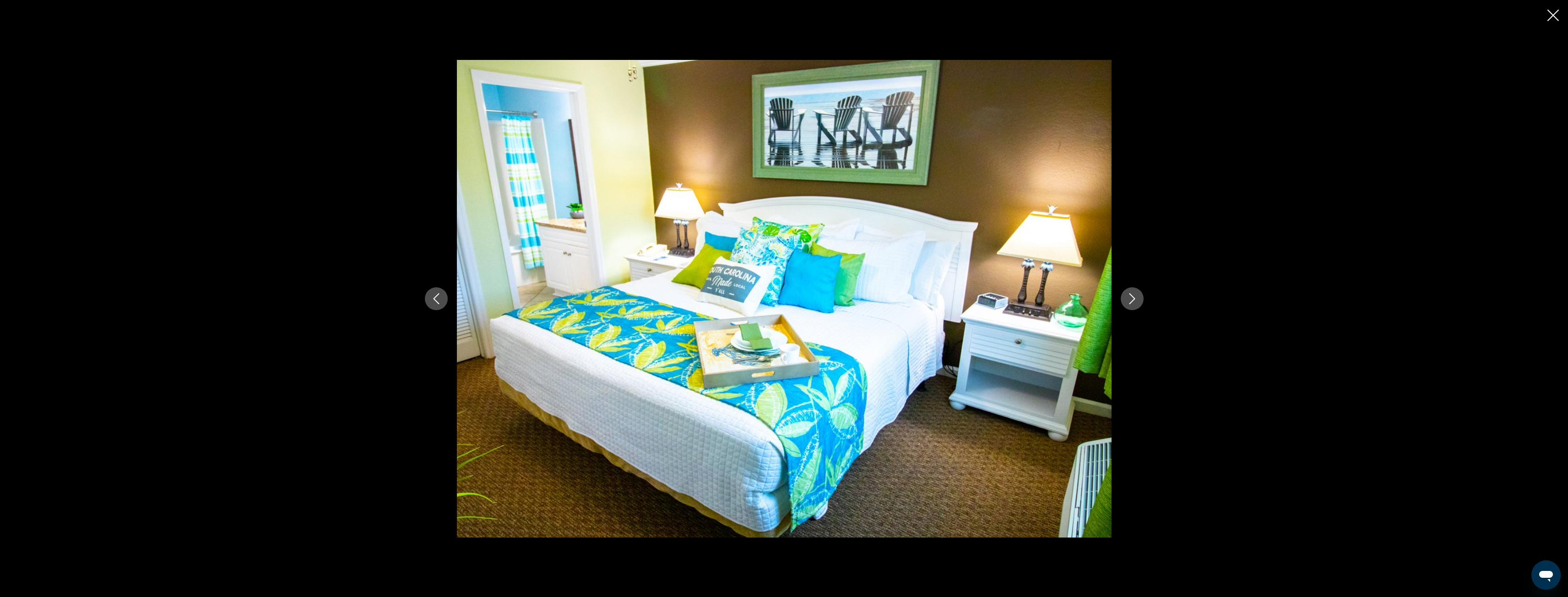
click at [1129, 302] on icon "Next image" at bounding box center [1132, 299] width 11 height 11
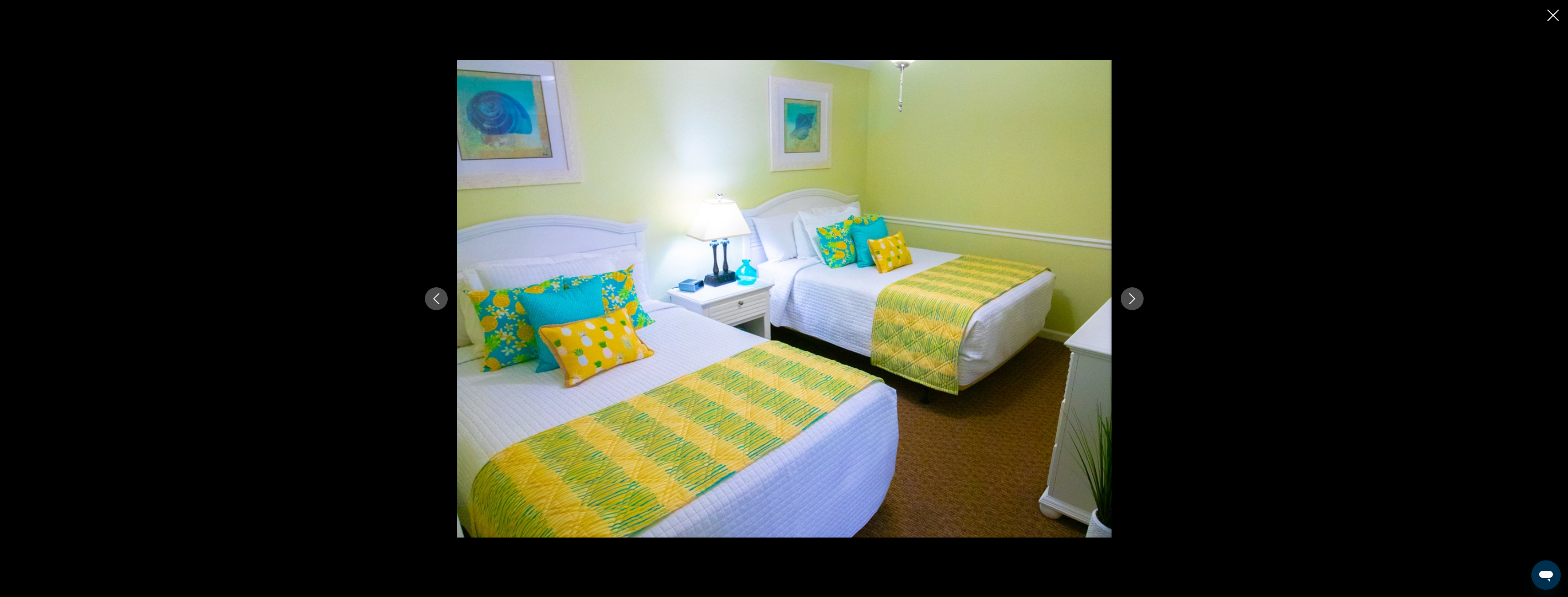
click at [1129, 302] on icon "Next image" at bounding box center [1132, 299] width 11 height 11
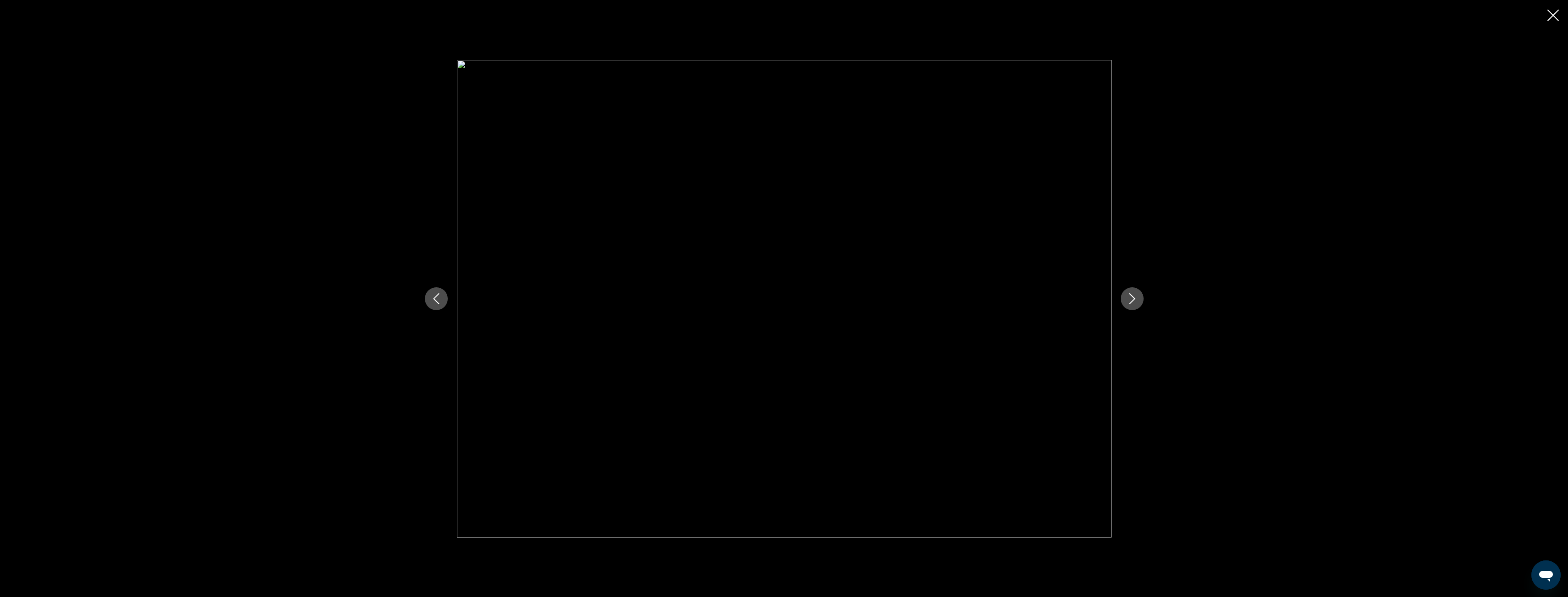
click at [1129, 302] on icon "Next image" at bounding box center [1132, 299] width 11 height 11
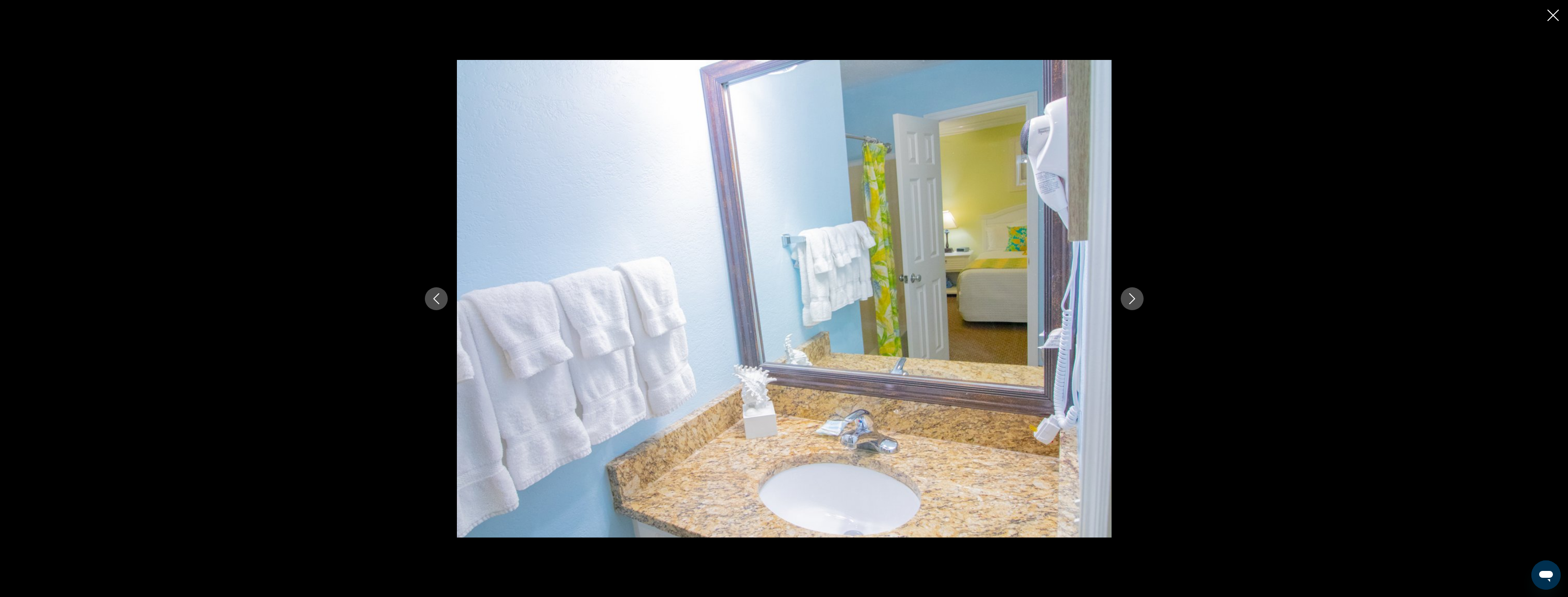
click at [1129, 302] on icon "Next image" at bounding box center [1132, 299] width 11 height 11
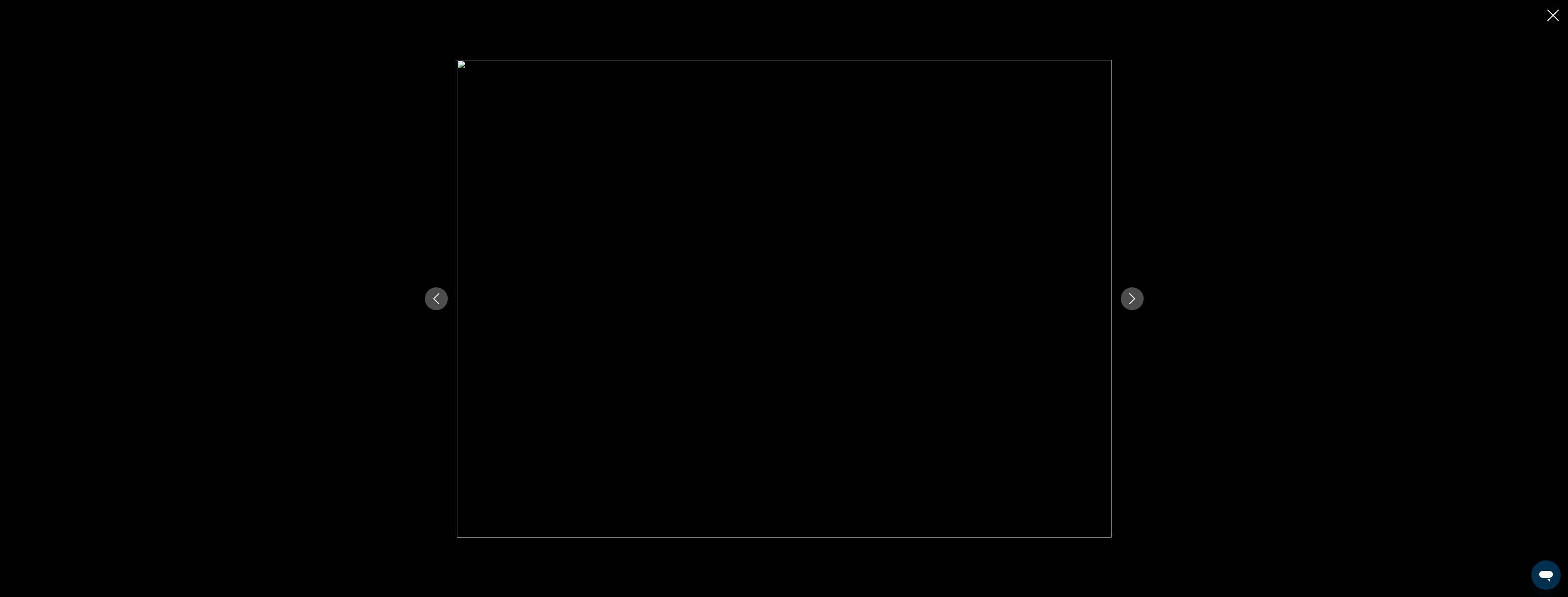
click at [1553, 15] on icon "Close slideshow" at bounding box center [1553, 15] width 12 height 12
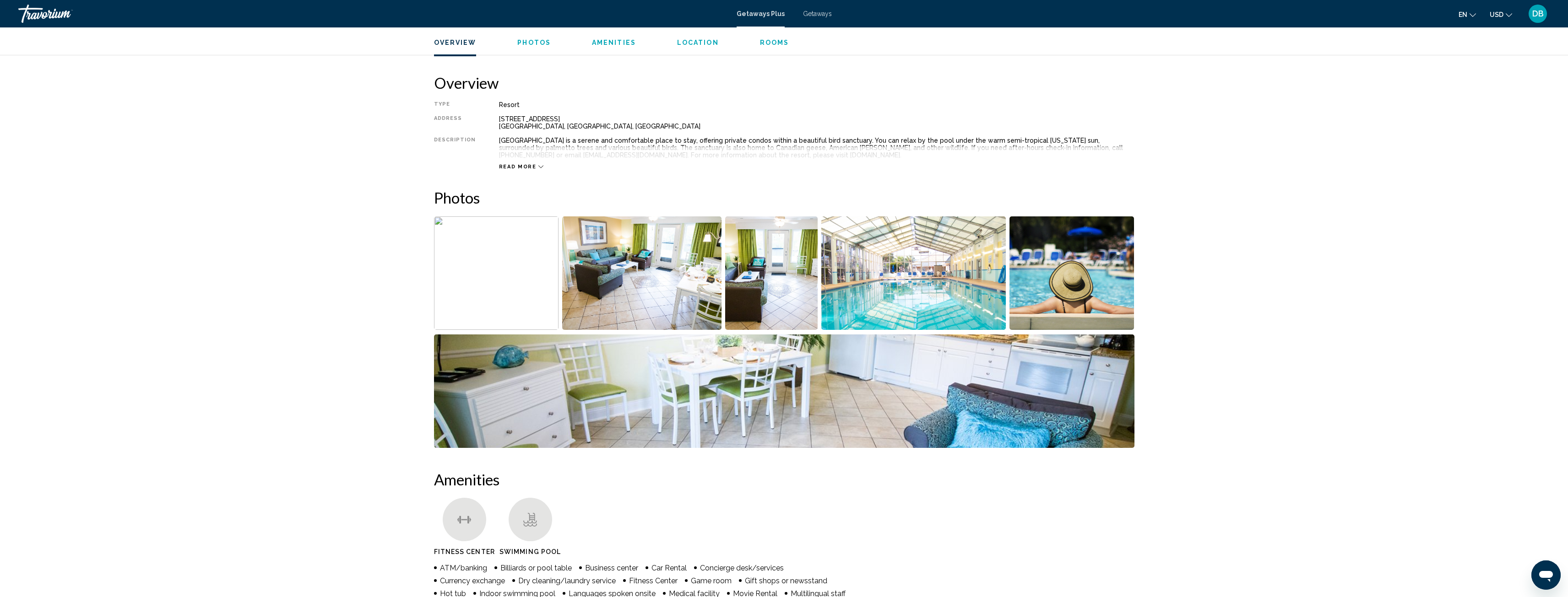
click at [539, 169] on icon "Main content" at bounding box center [541, 167] width 5 height 5
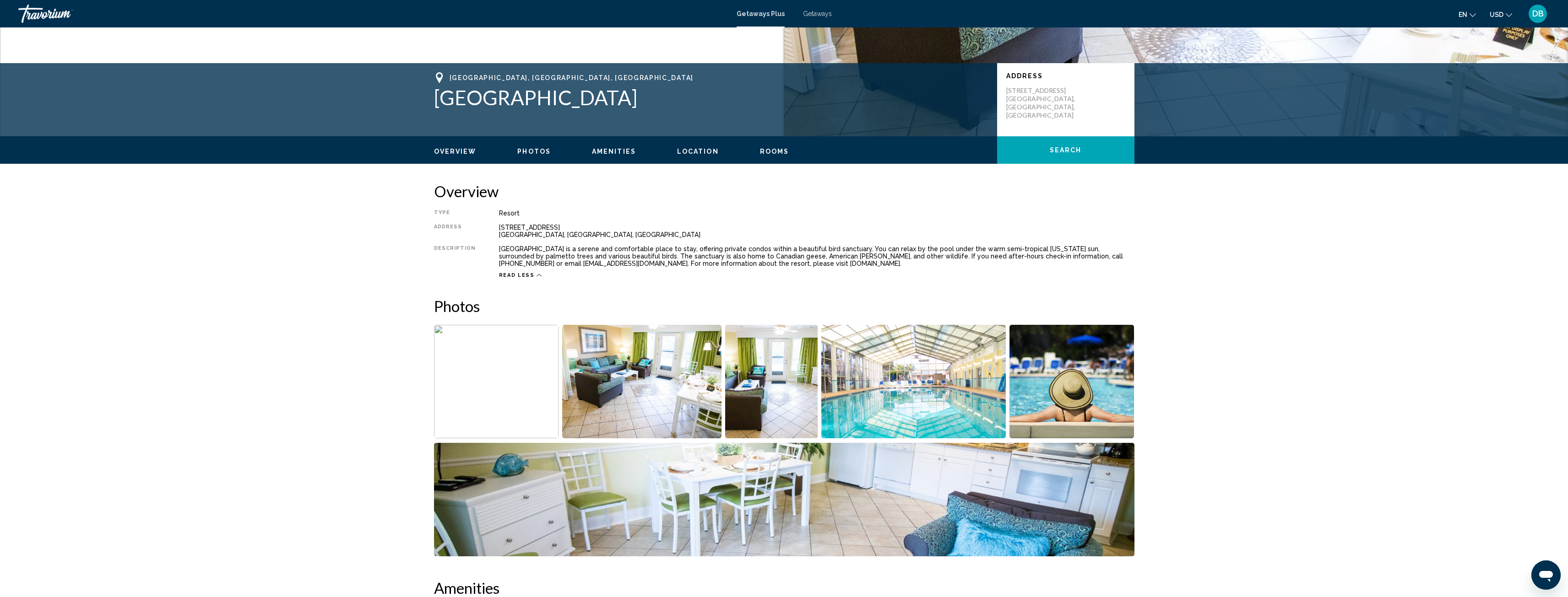
scroll to position [137, 0]
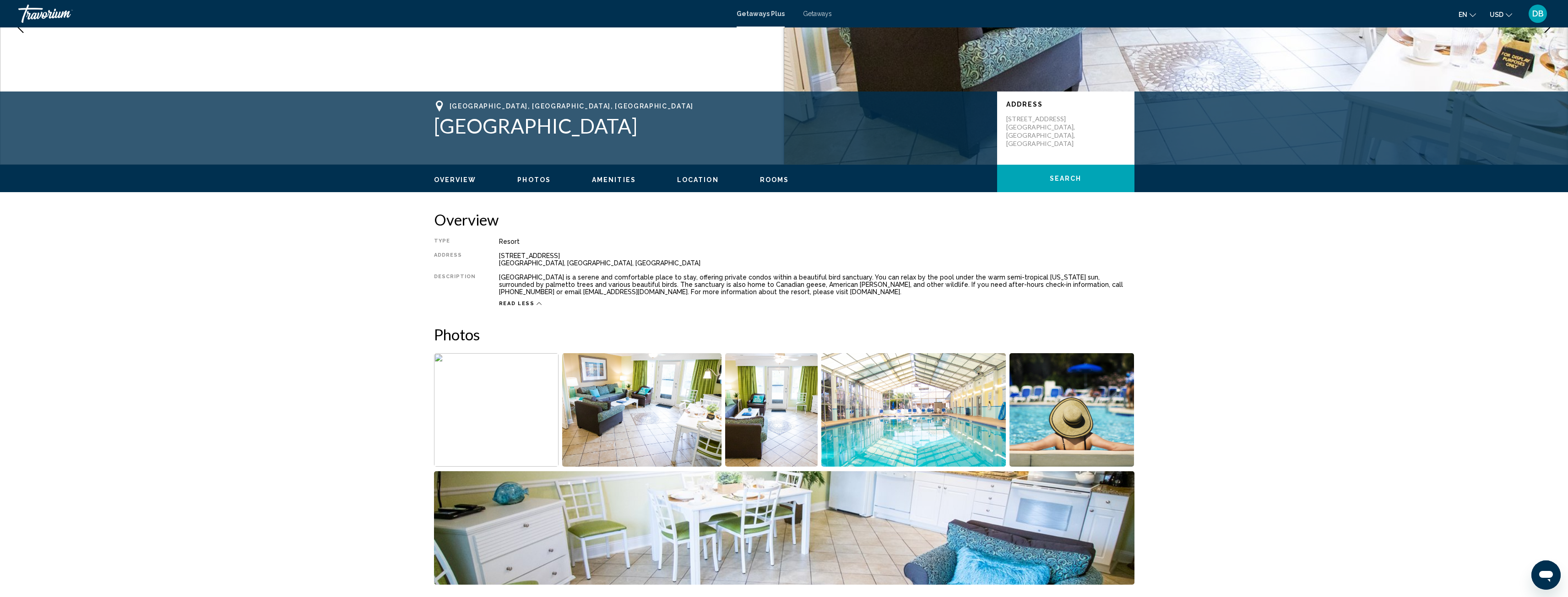
click at [768, 177] on span "Rooms" at bounding box center [775, 180] width 29 height 7
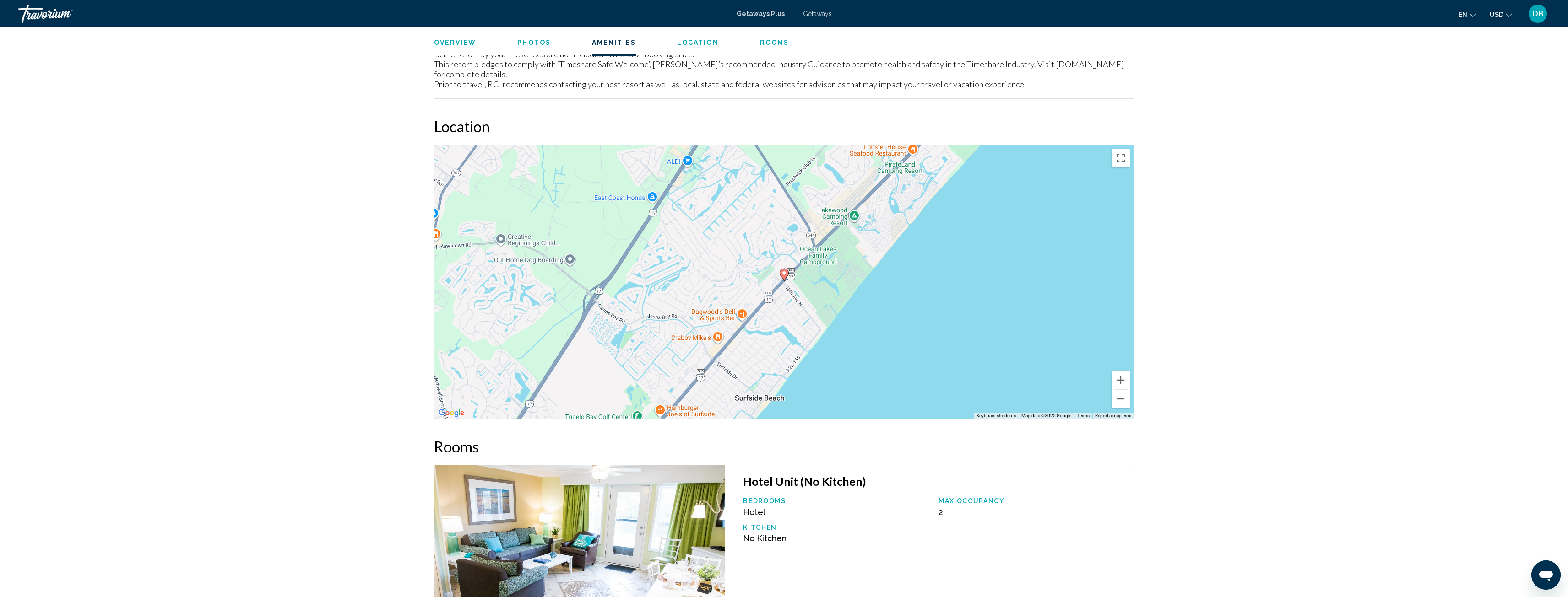
scroll to position [1323, 0]
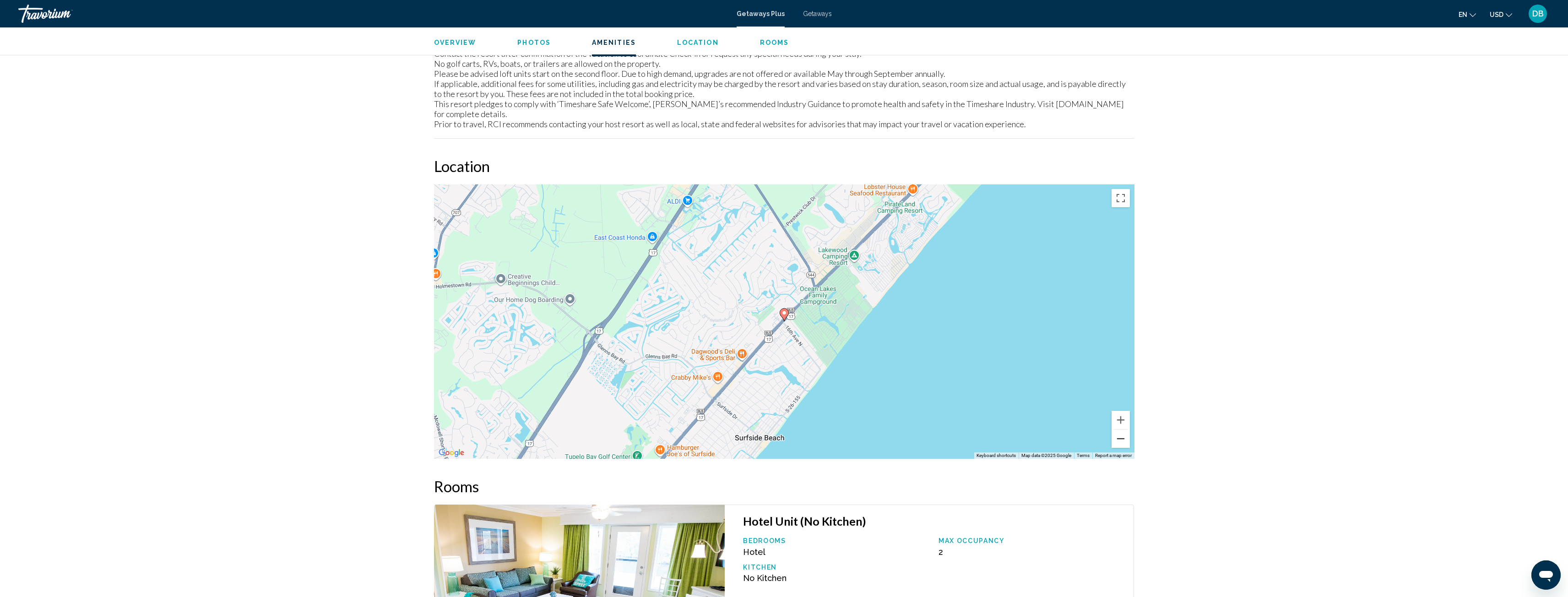
click at [1120, 430] on button "Zoom out" at bounding box center [1121, 439] width 18 height 18
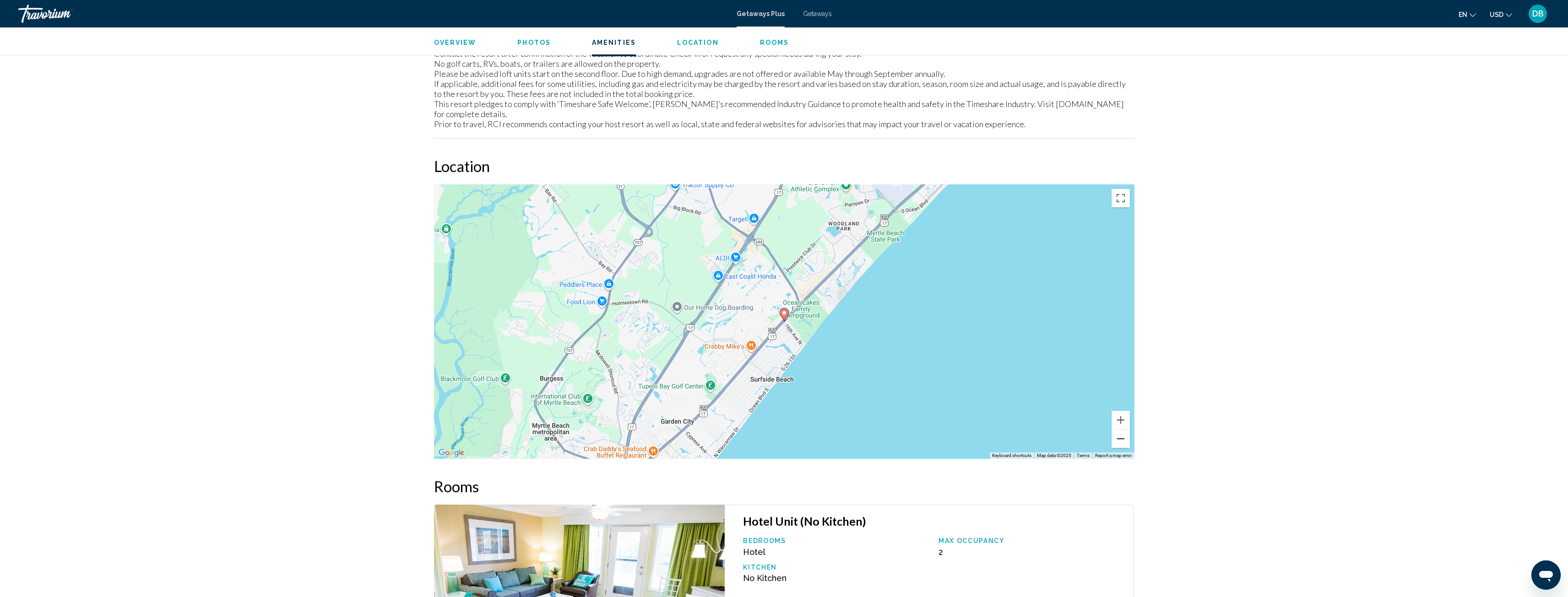
click at [1119, 431] on button "Zoom out" at bounding box center [1121, 439] width 18 height 18
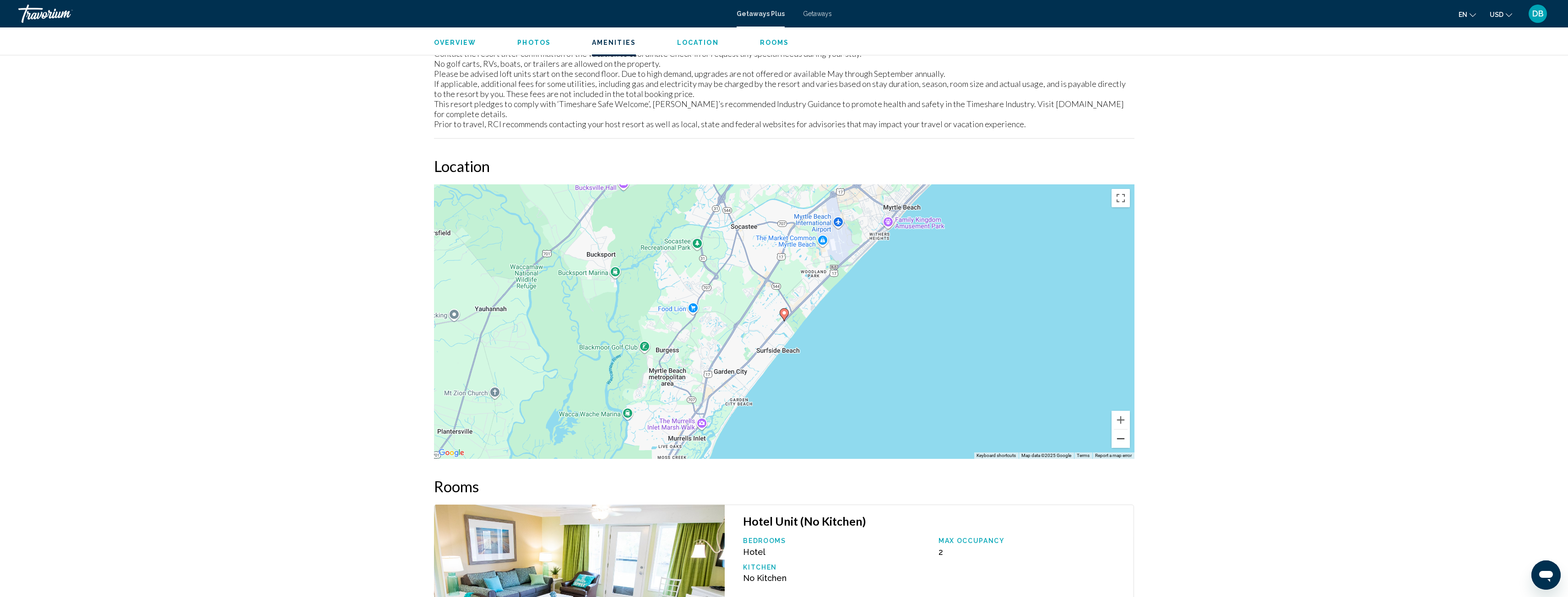
click at [1119, 431] on button "Zoom out" at bounding box center [1121, 439] width 18 height 18
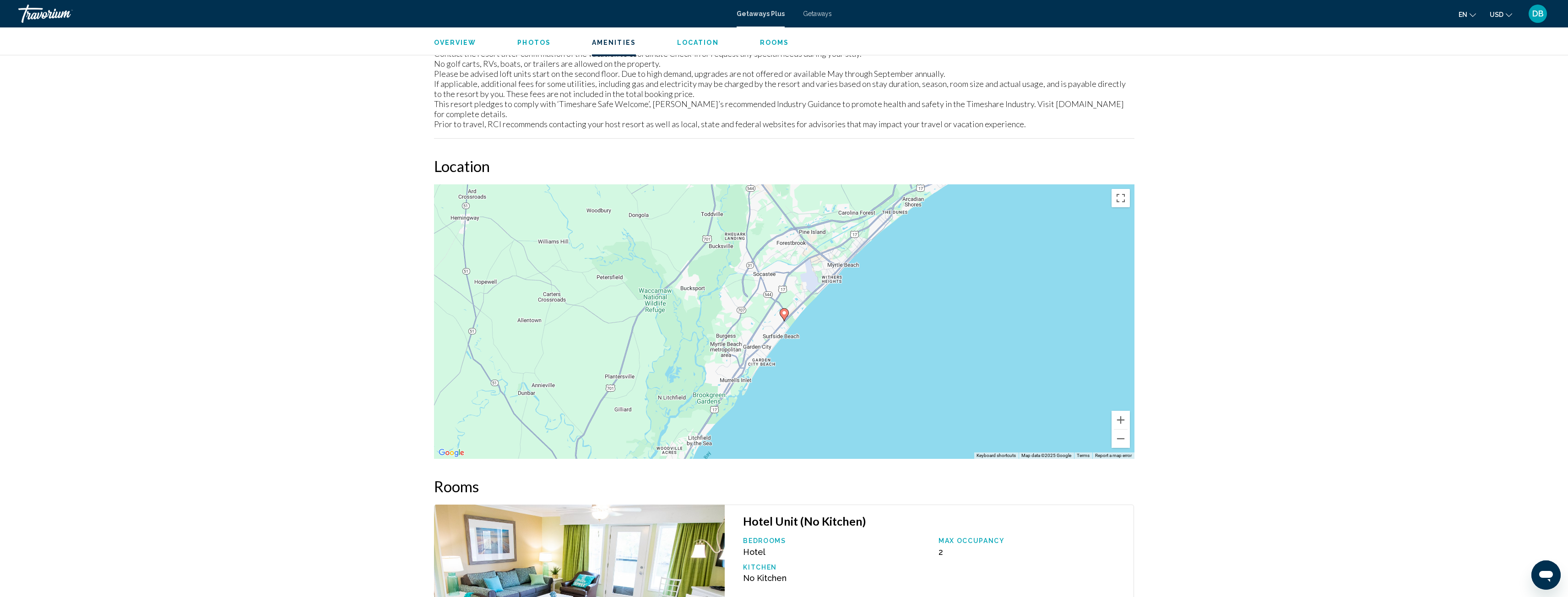
click at [685, 40] on span "Location" at bounding box center [698, 43] width 42 height 7
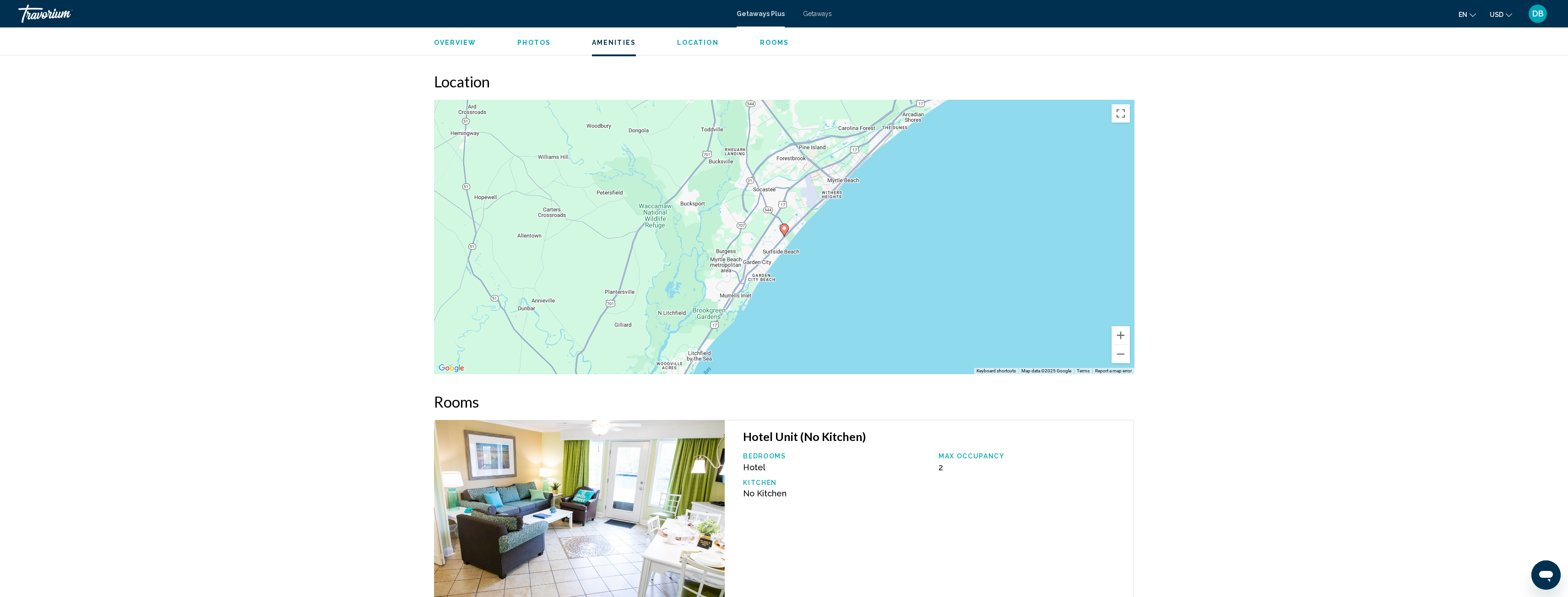
scroll to position [1415, 0]
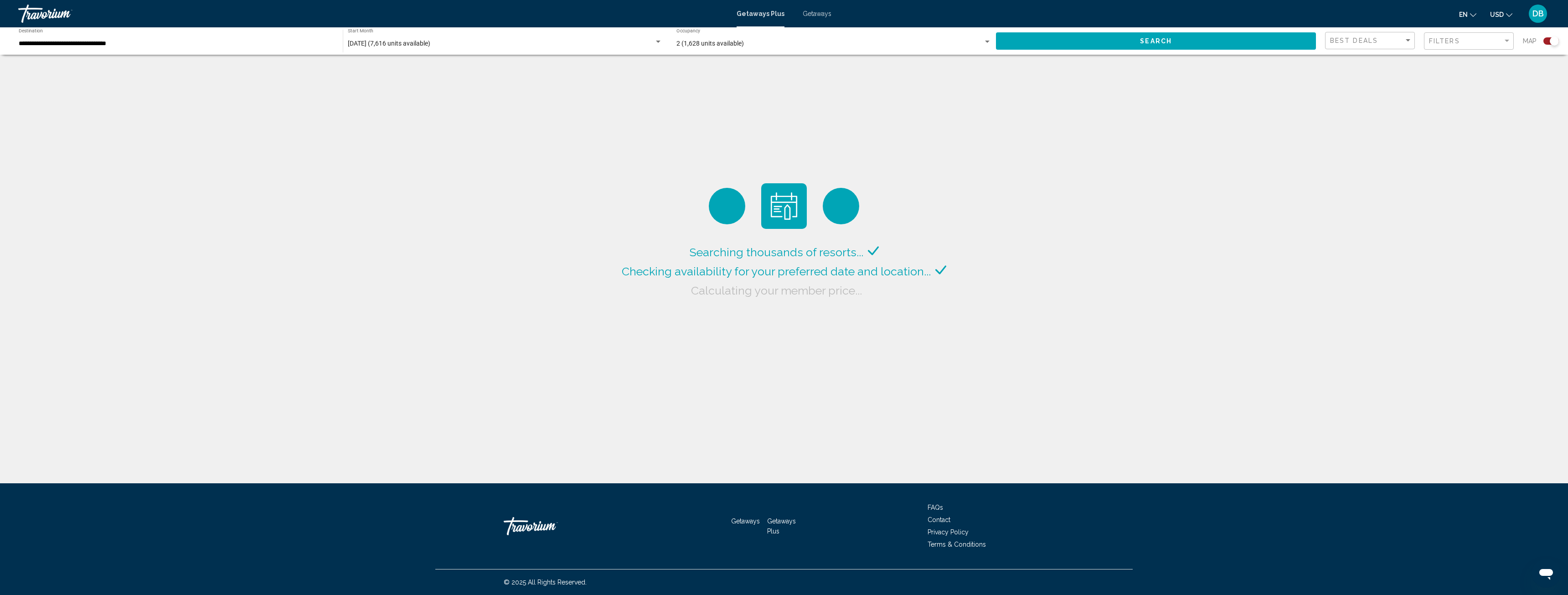
click at [659, 42] on div "Search widget" at bounding box center [658, 42] width 4 height 2
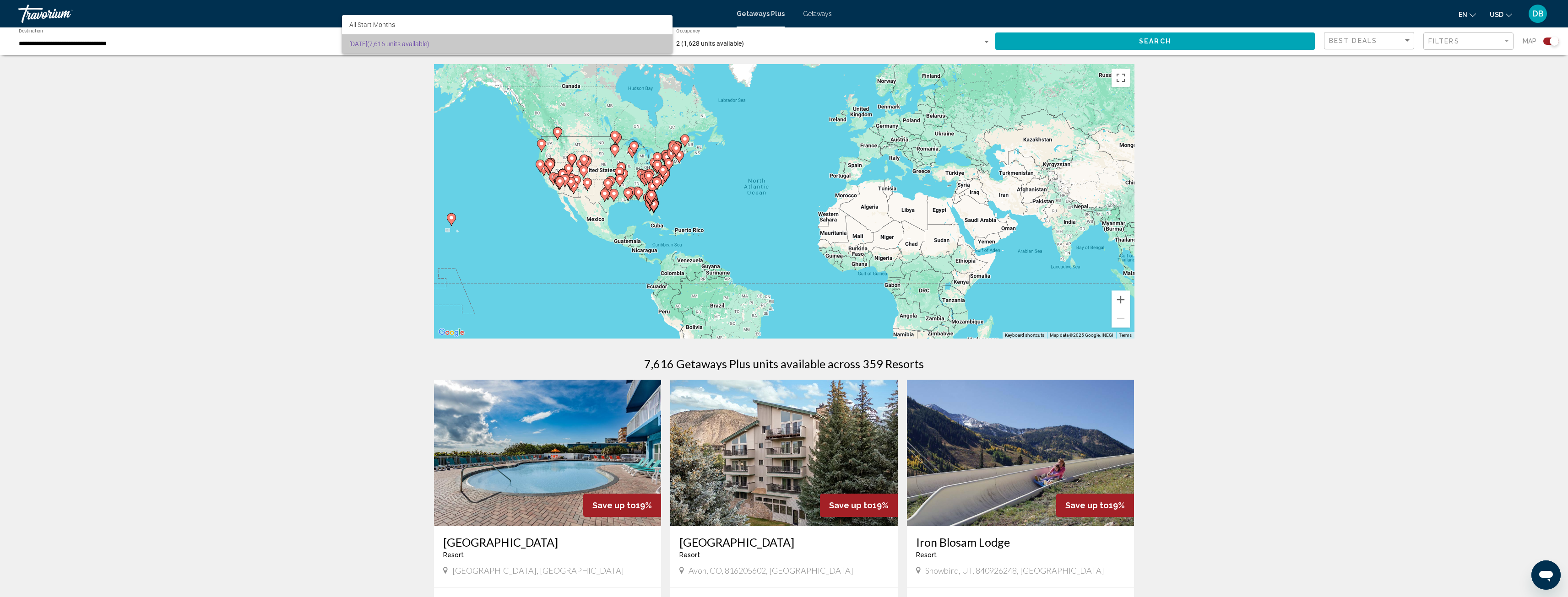
click at [509, 45] on span "September 2025 (7,616 units available)" at bounding box center [507, 43] width 316 height 19
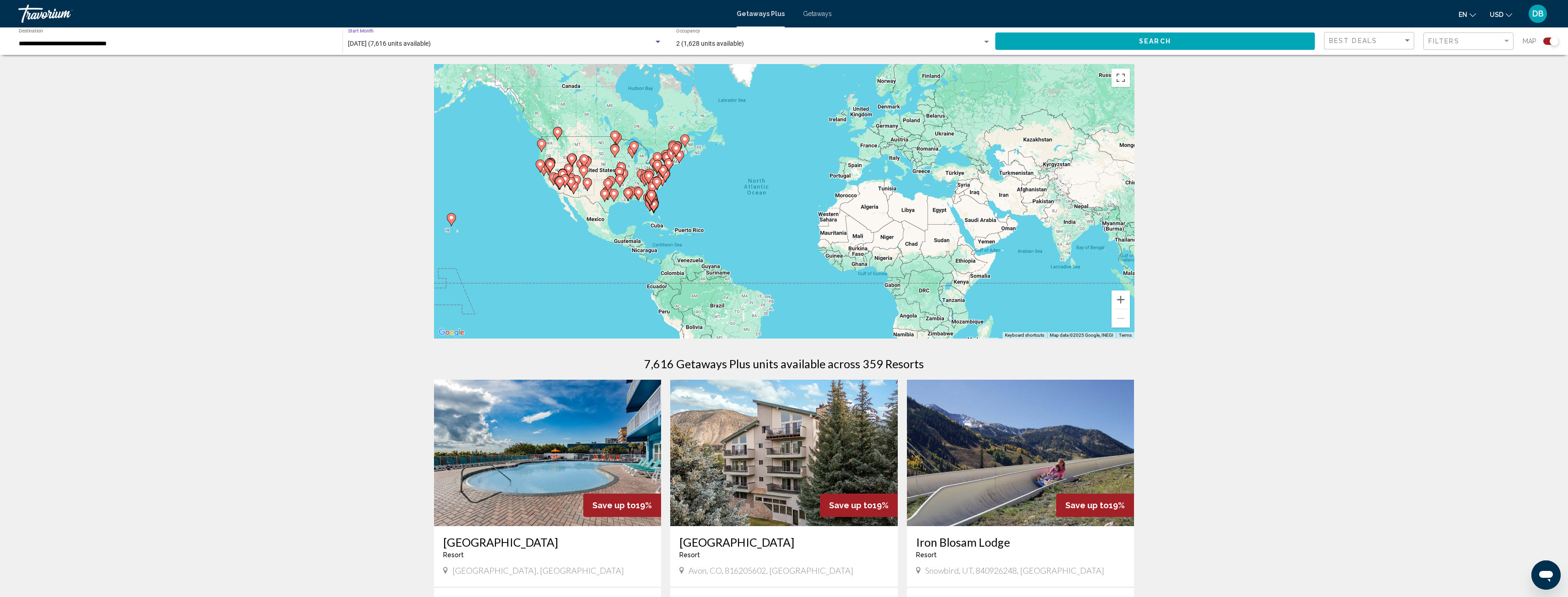
click at [391, 42] on span "September 2025 (7,616 units available)" at bounding box center [389, 43] width 83 height 7
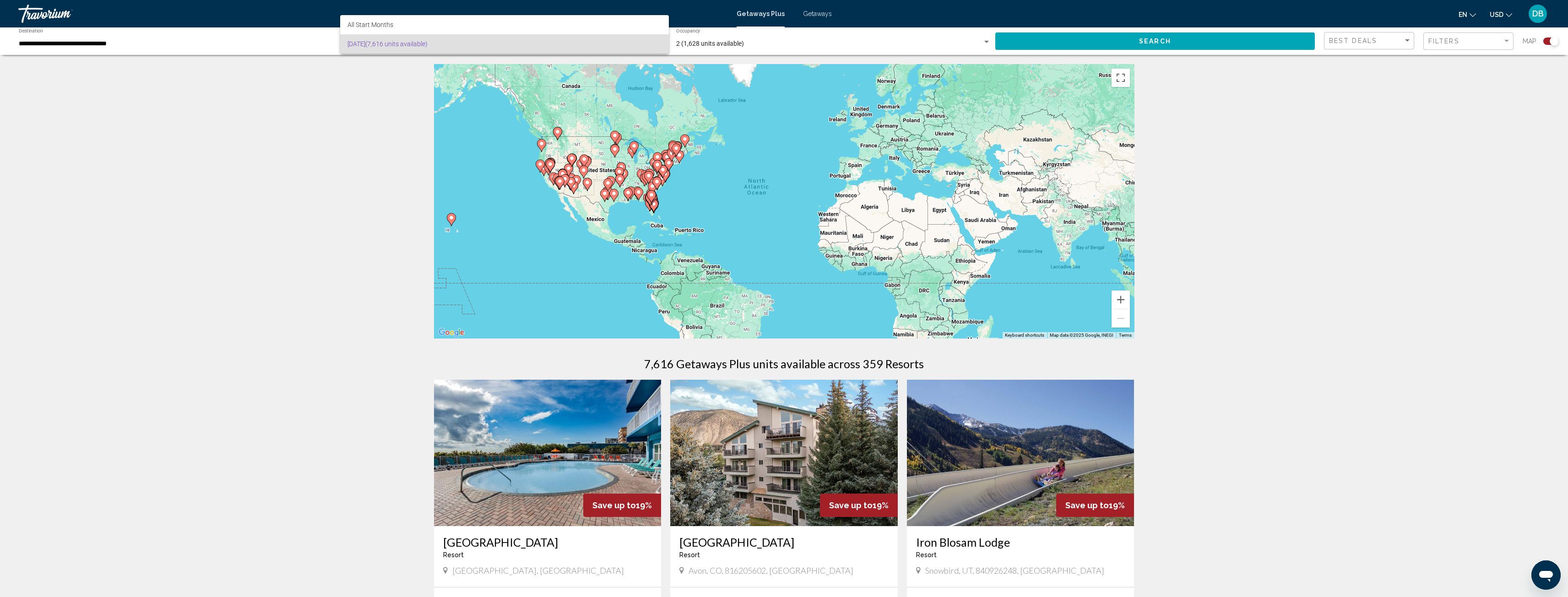
click at [391, 42] on span "September 2025 (7,616 units available)" at bounding box center [504, 43] width 314 height 19
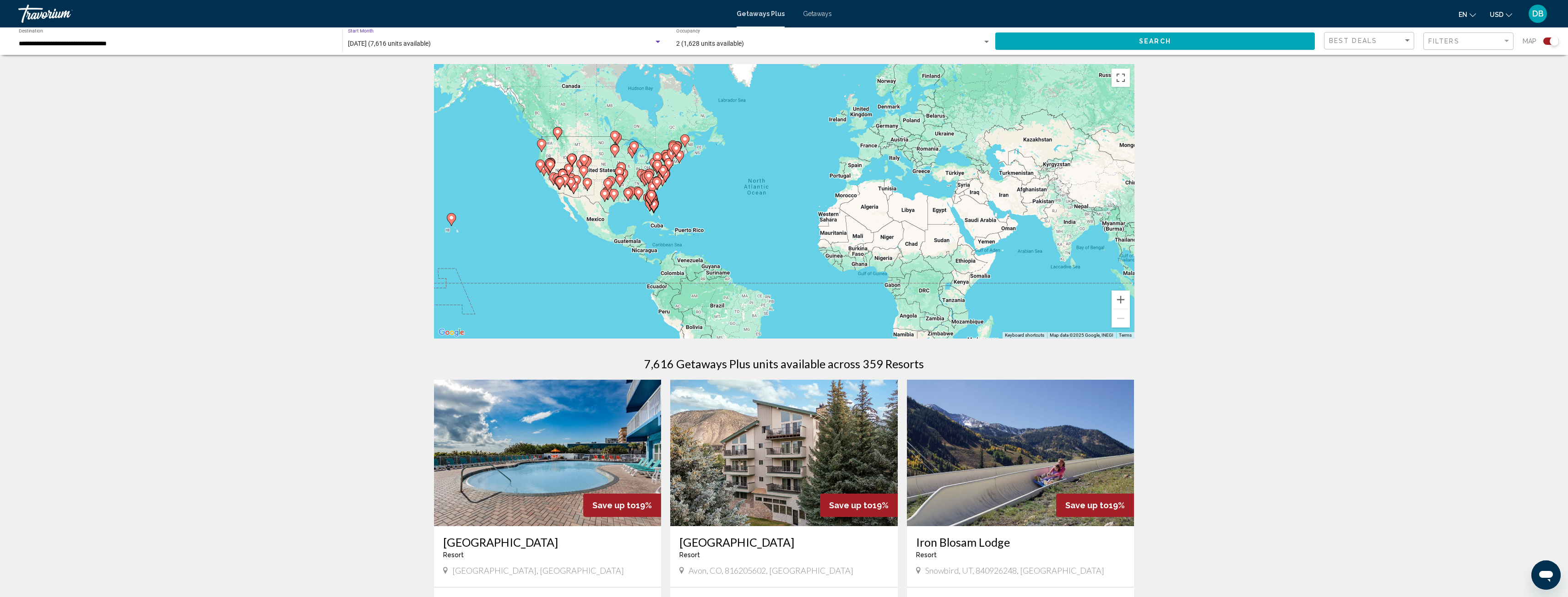
click at [655, 38] on div "Search widget" at bounding box center [657, 42] width 8 height 7
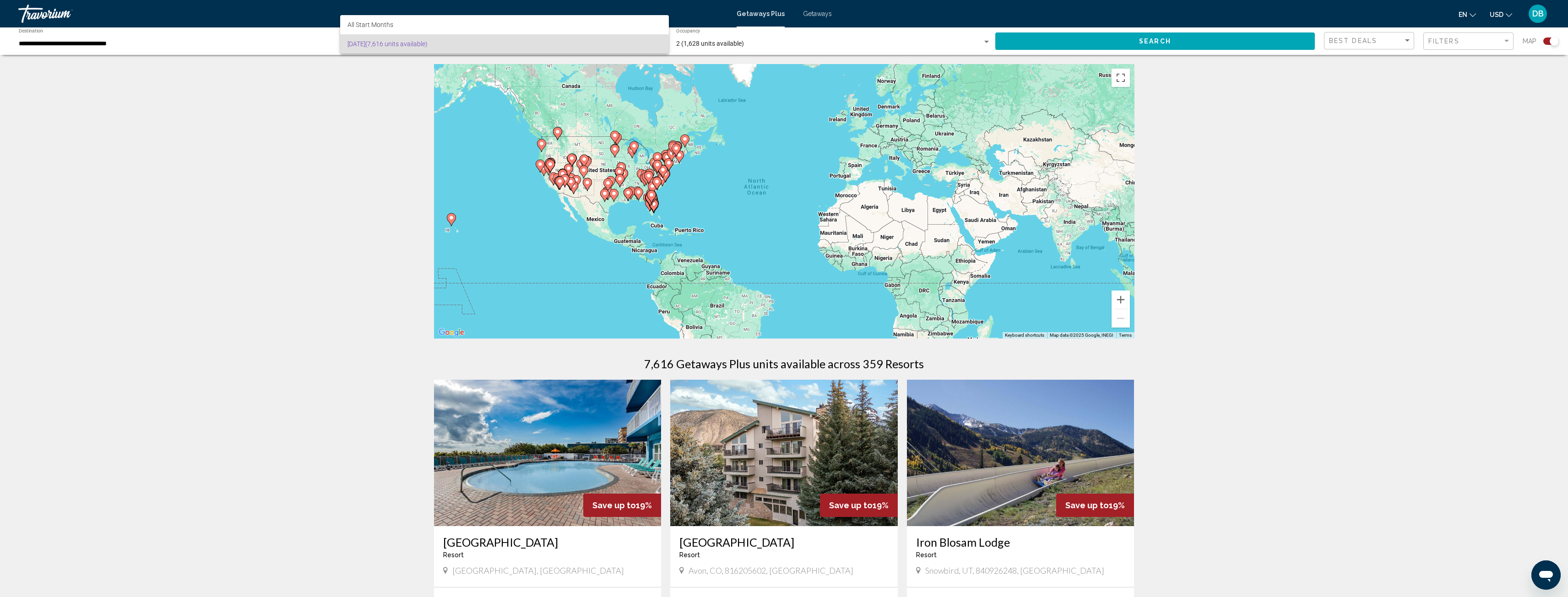
click at [655, 41] on span "September 2025 (7,616 units available)" at bounding box center [504, 43] width 314 height 19
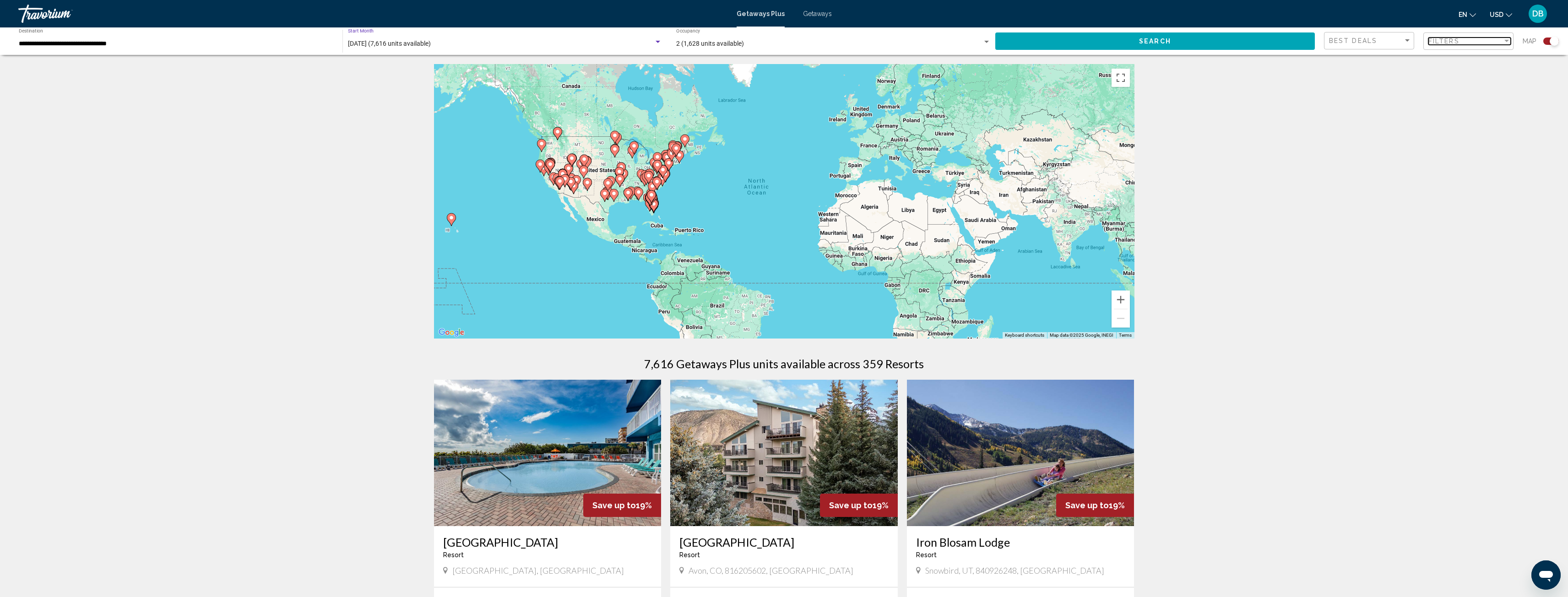
click at [1506, 41] on div "Filter" at bounding box center [1506, 41] width 4 height 2
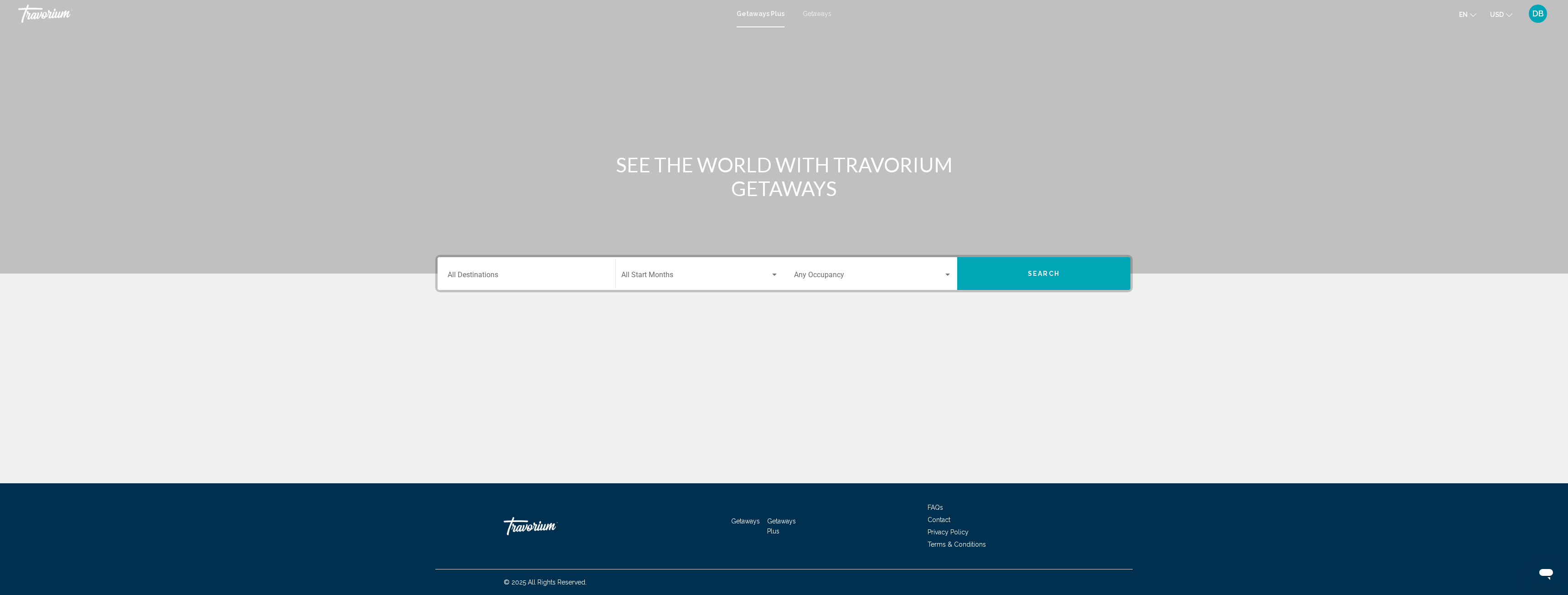
click at [534, 277] on input "Destination All Destinations" at bounding box center [526, 276] width 158 height 8
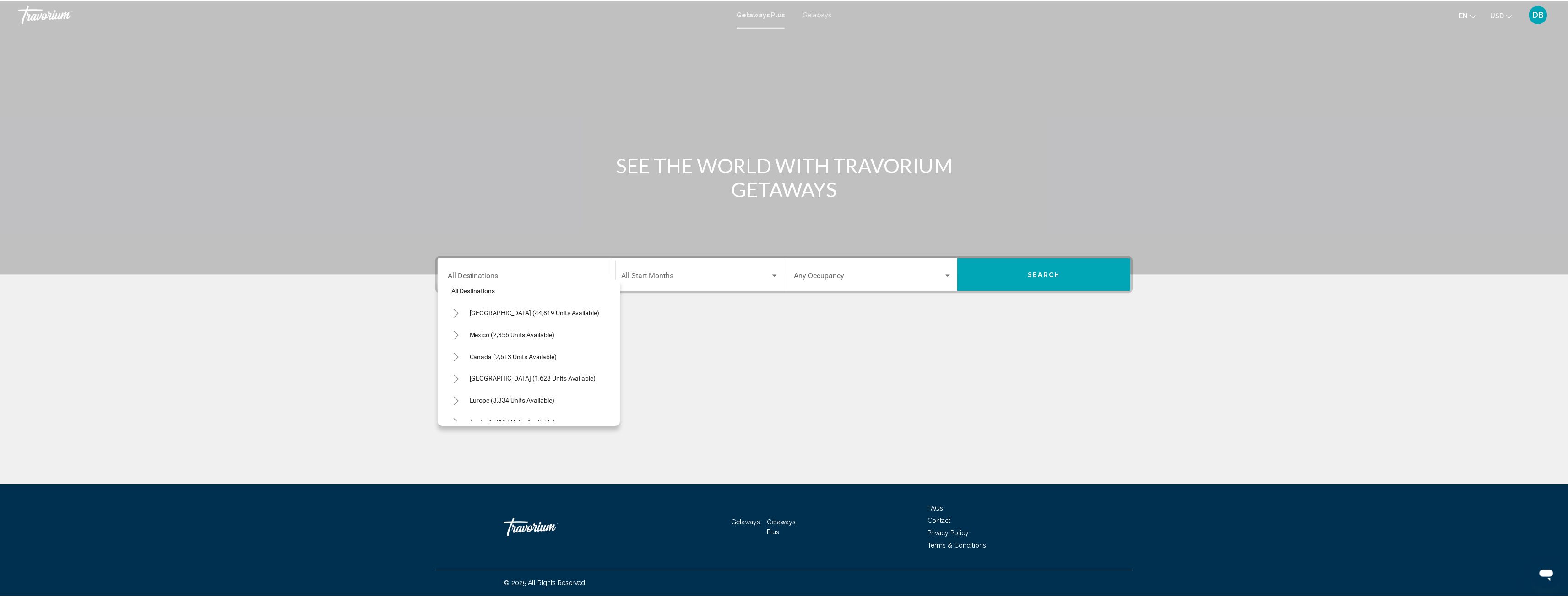
scroll to position [2, 0]
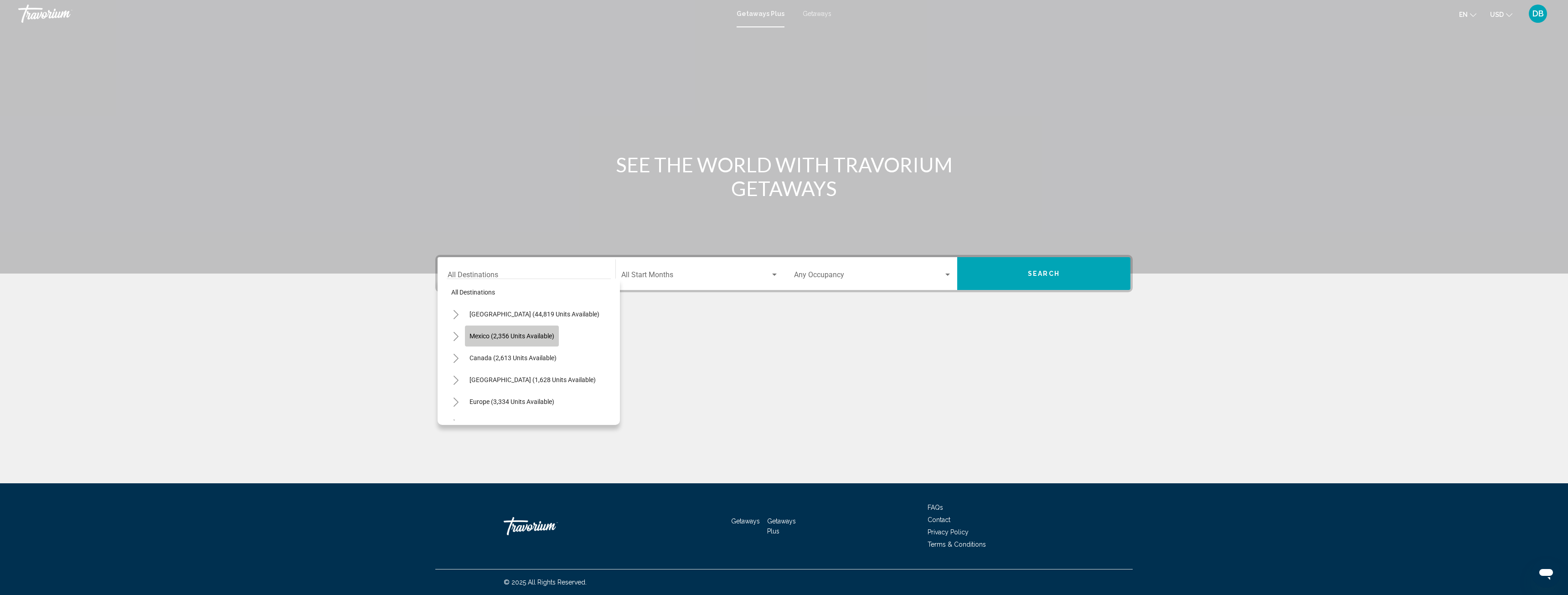
click at [531, 333] on span "Mexico (2,356 units available)" at bounding box center [511, 336] width 85 height 7
type input "**********"
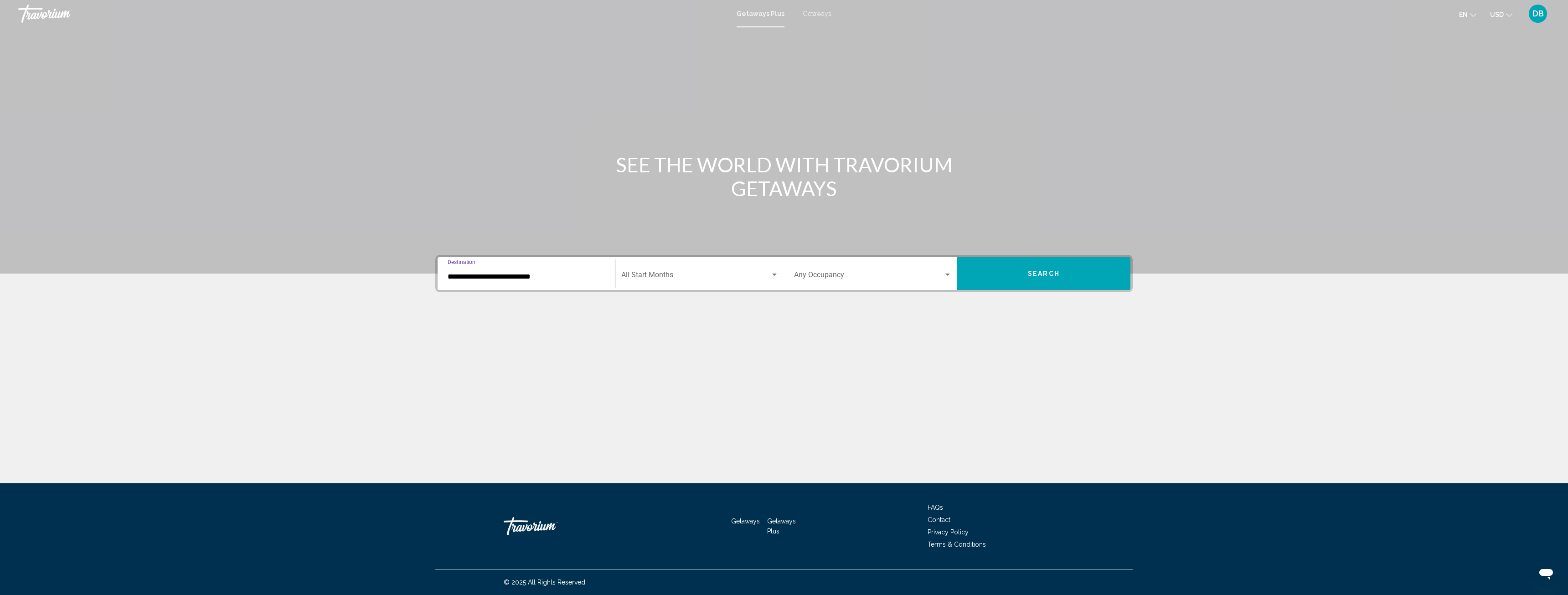
click at [705, 277] on span "Search widget" at bounding box center [696, 276] width 149 height 8
click at [681, 321] on span "[DATE]" at bounding box center [700, 320] width 157 height 22
click at [833, 273] on span "Search widget" at bounding box center [869, 276] width 150 height 8
click at [826, 295] on span "2 Travelers" at bounding box center [872, 299] width 158 height 22
click at [1018, 275] on button "Search" at bounding box center [1044, 273] width 173 height 33
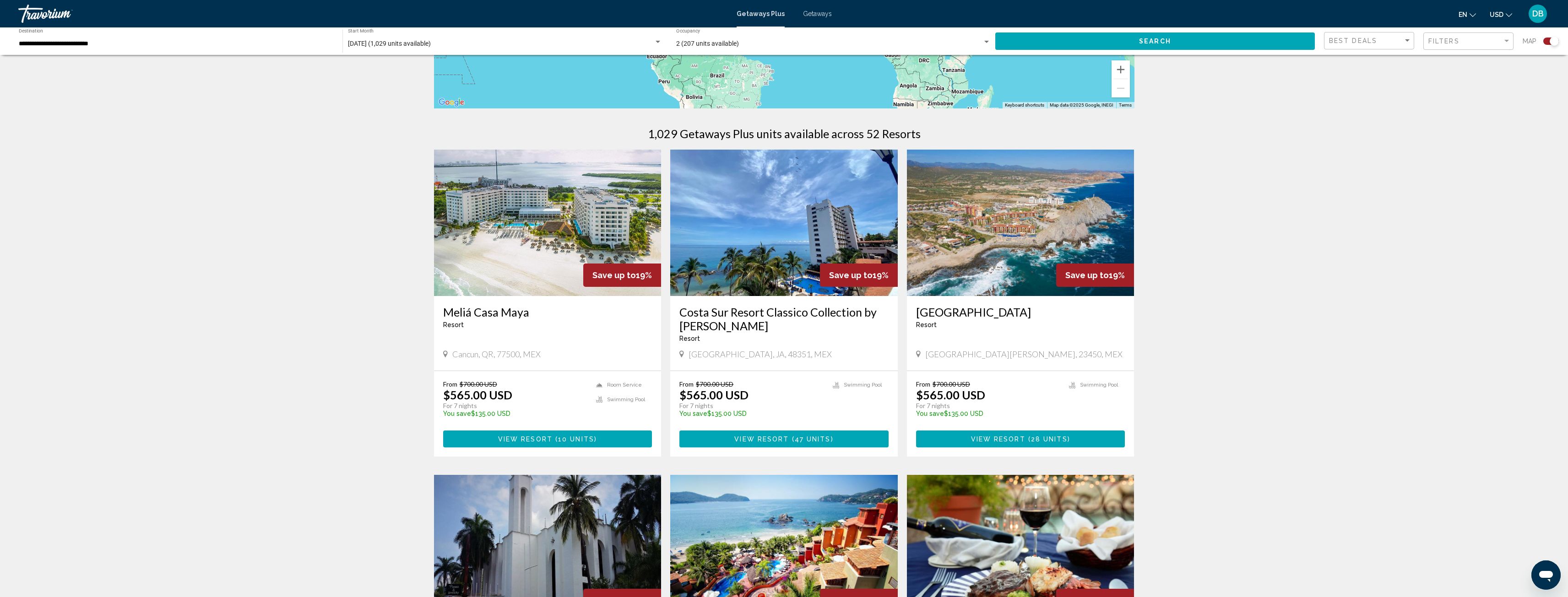
scroll to position [231, 0]
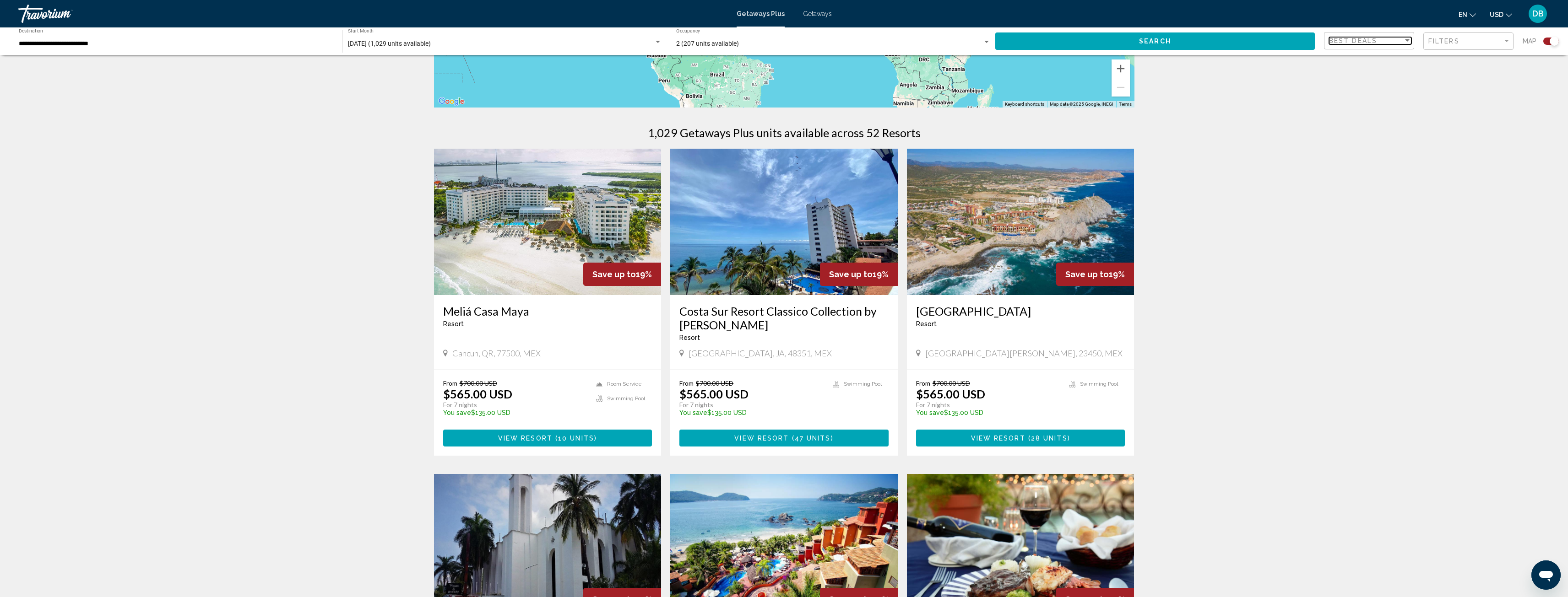
click at [1406, 38] on div "Sort by" at bounding box center [1407, 41] width 8 height 7
click at [1356, 60] on span "Lowest Price" at bounding box center [1347, 60] width 36 height 7
click at [1235, 38] on button "Search" at bounding box center [1155, 41] width 320 height 17
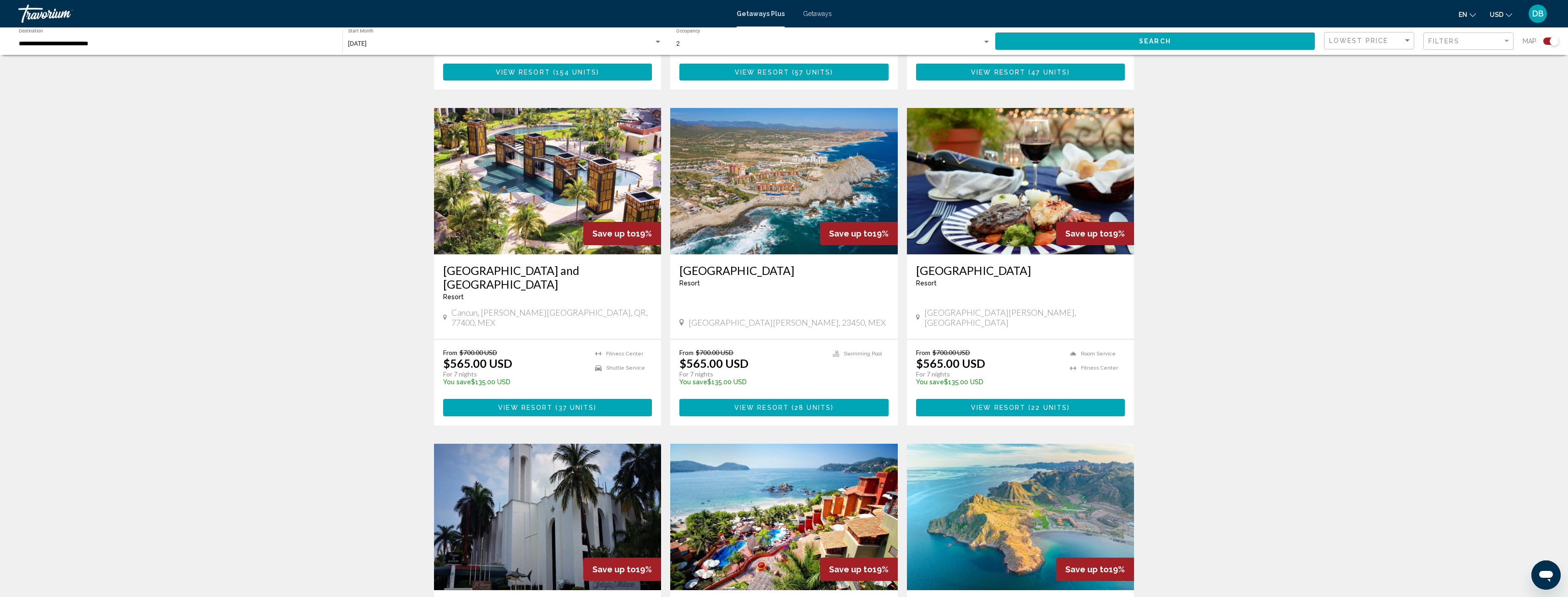
scroll to position [595, 0]
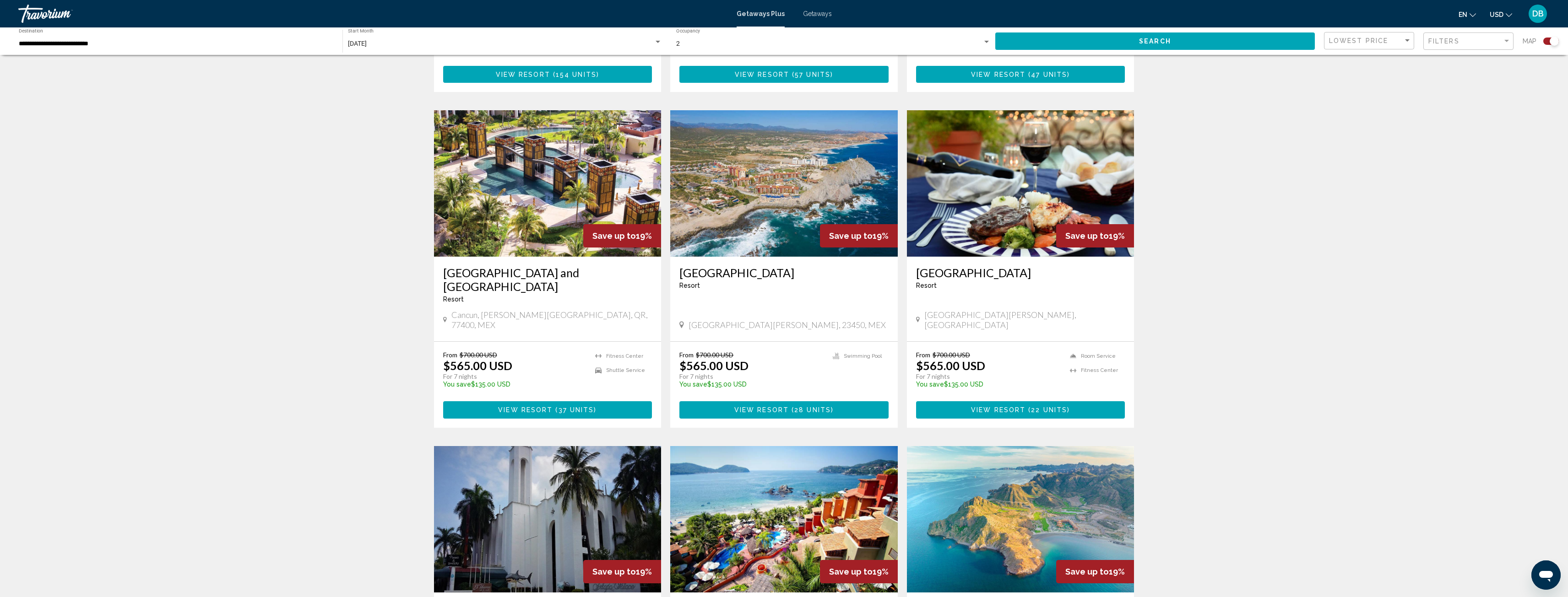
click at [759, 199] on img "Main content" at bounding box center [784, 183] width 227 height 147
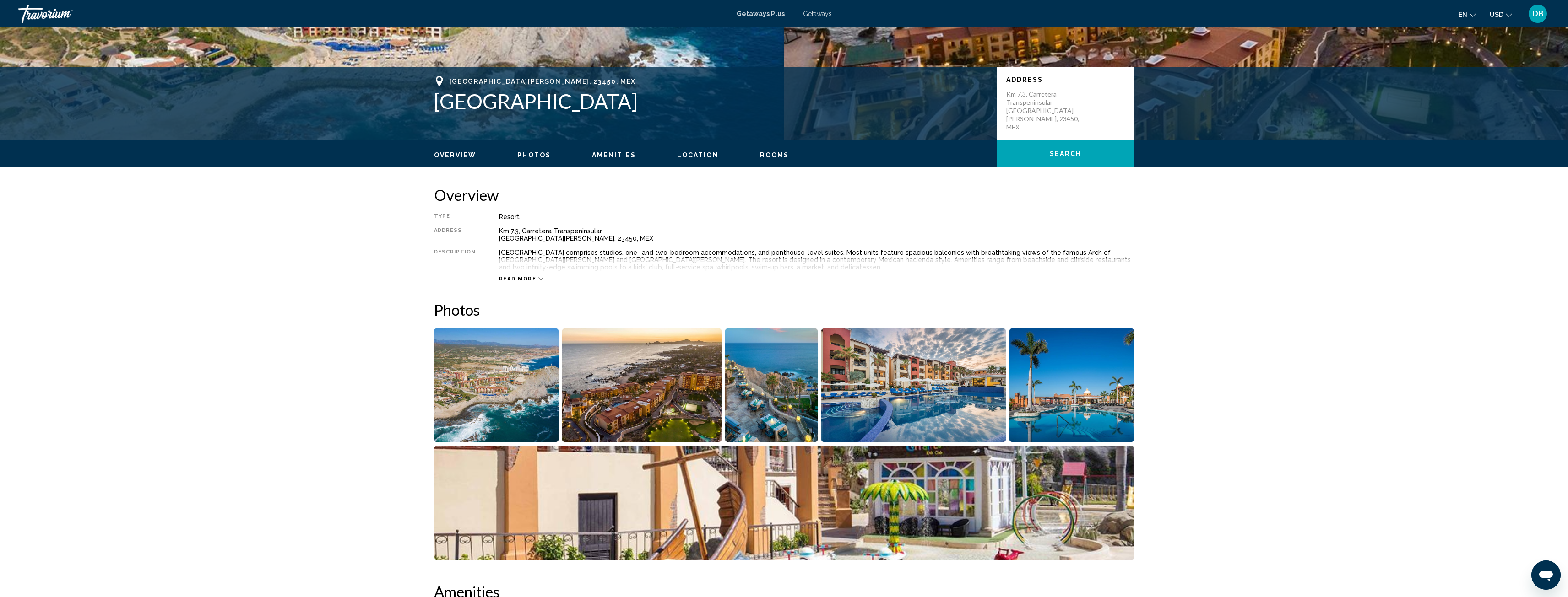
scroll to position [229, 0]
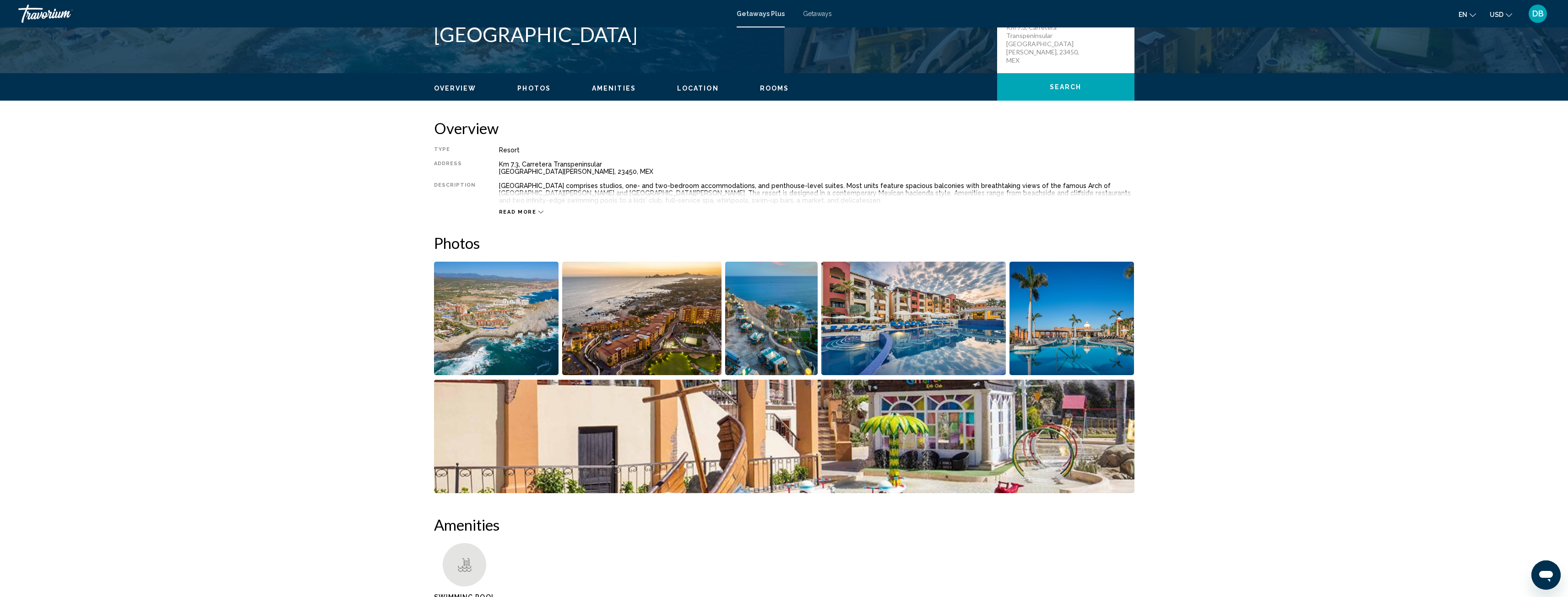
click at [531, 337] on img "Open full-screen image slider" at bounding box center [496, 318] width 125 height 114
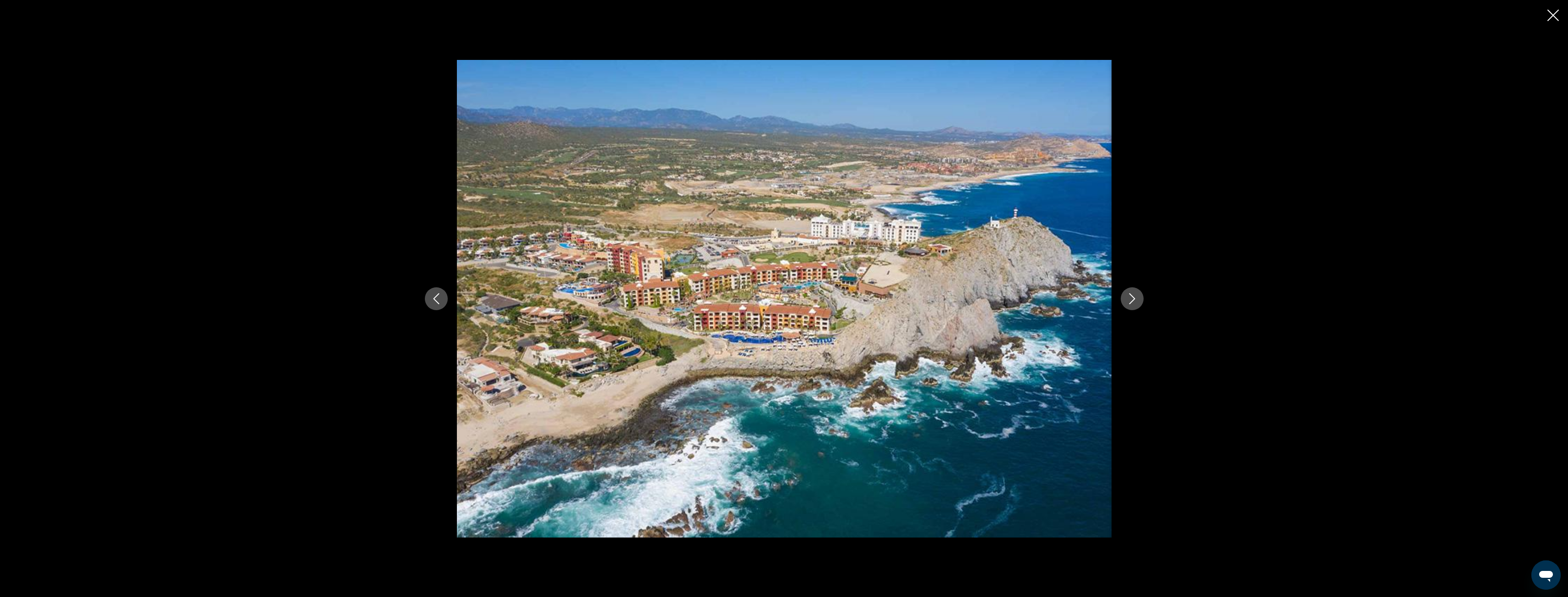
click at [1130, 296] on icon "Next image" at bounding box center [1132, 299] width 11 height 11
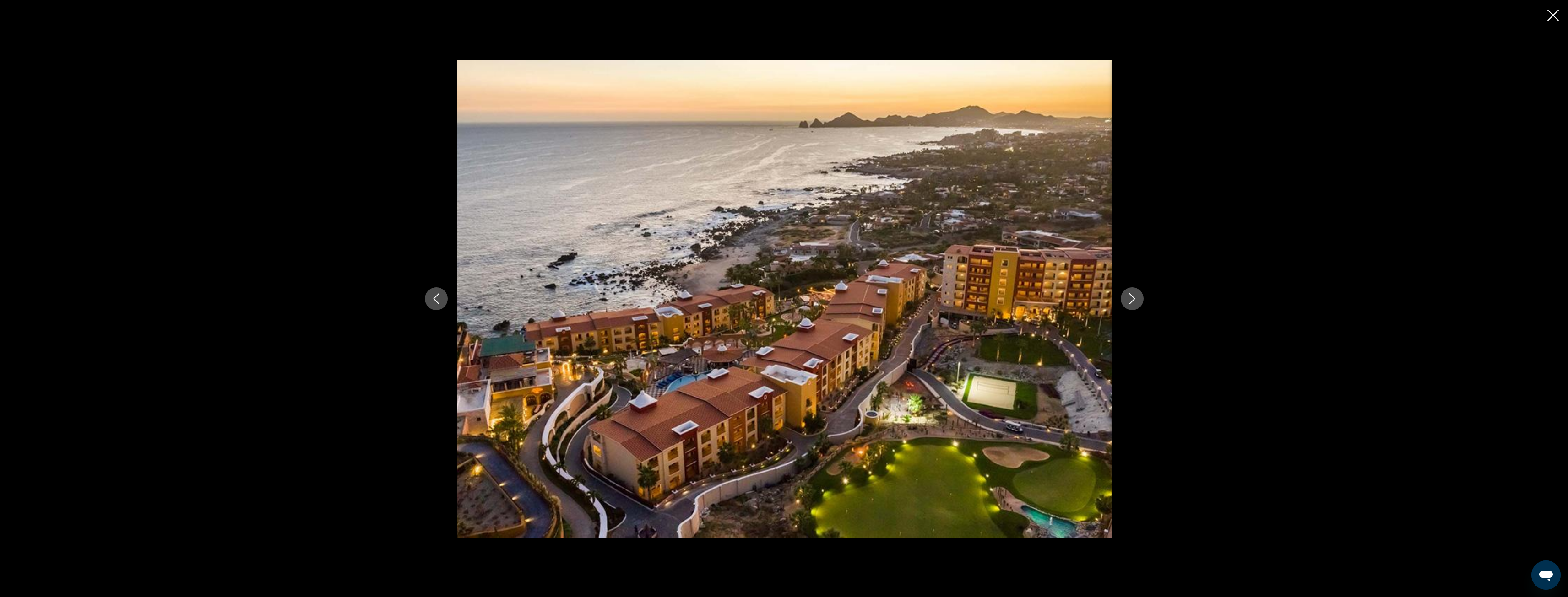
click at [1129, 295] on icon "Next image" at bounding box center [1132, 299] width 11 height 11
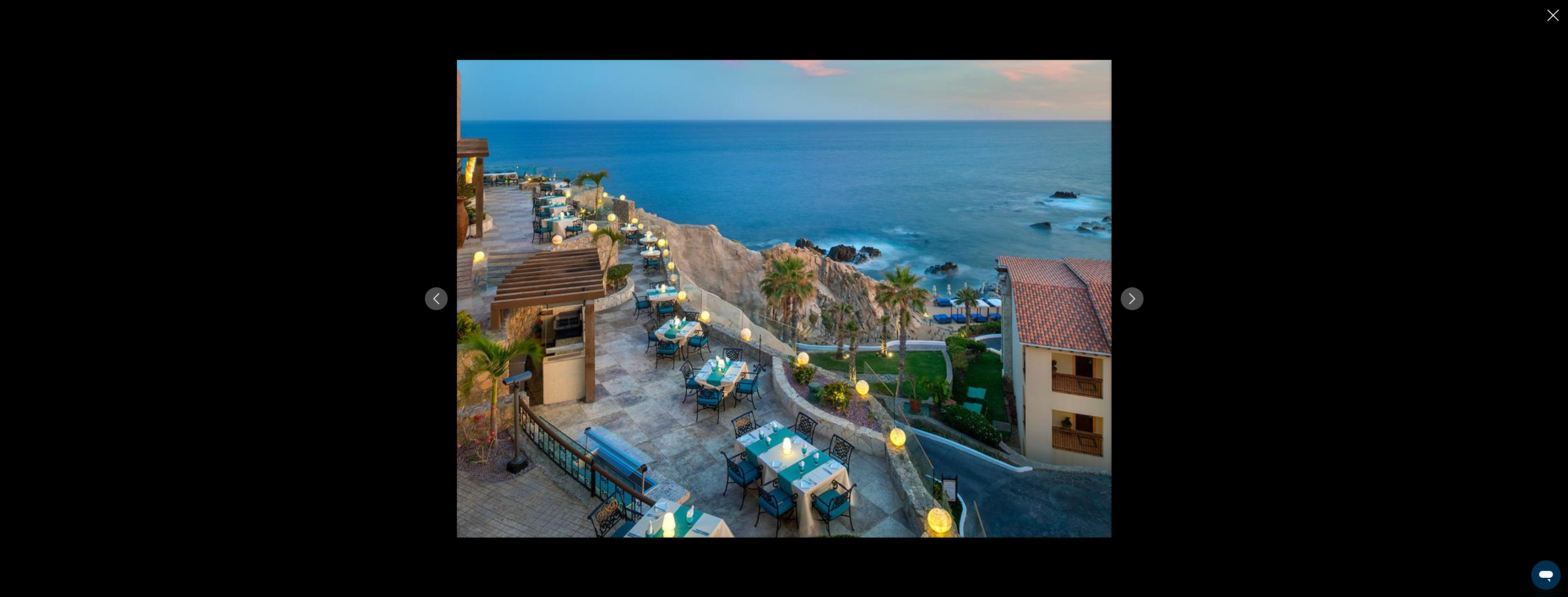
click at [1127, 295] on icon "Next image" at bounding box center [1132, 299] width 11 height 11
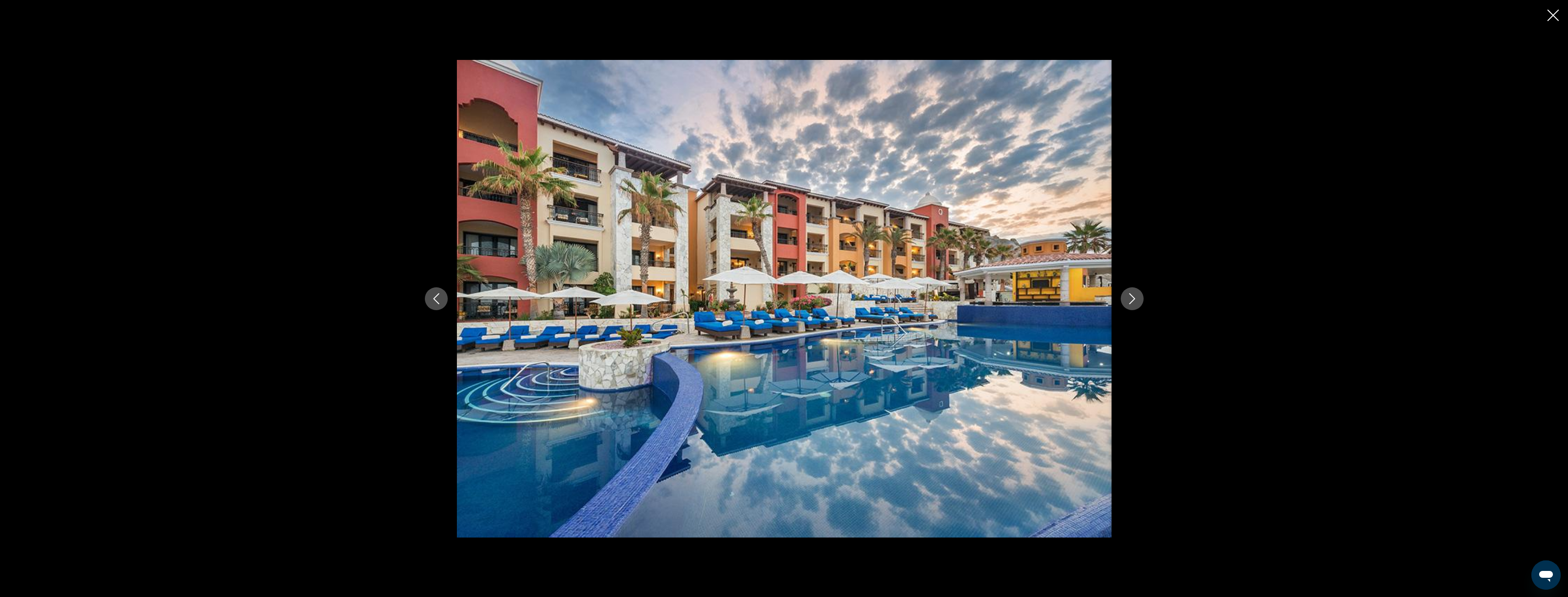
click at [1127, 295] on icon "Next image" at bounding box center [1132, 299] width 11 height 11
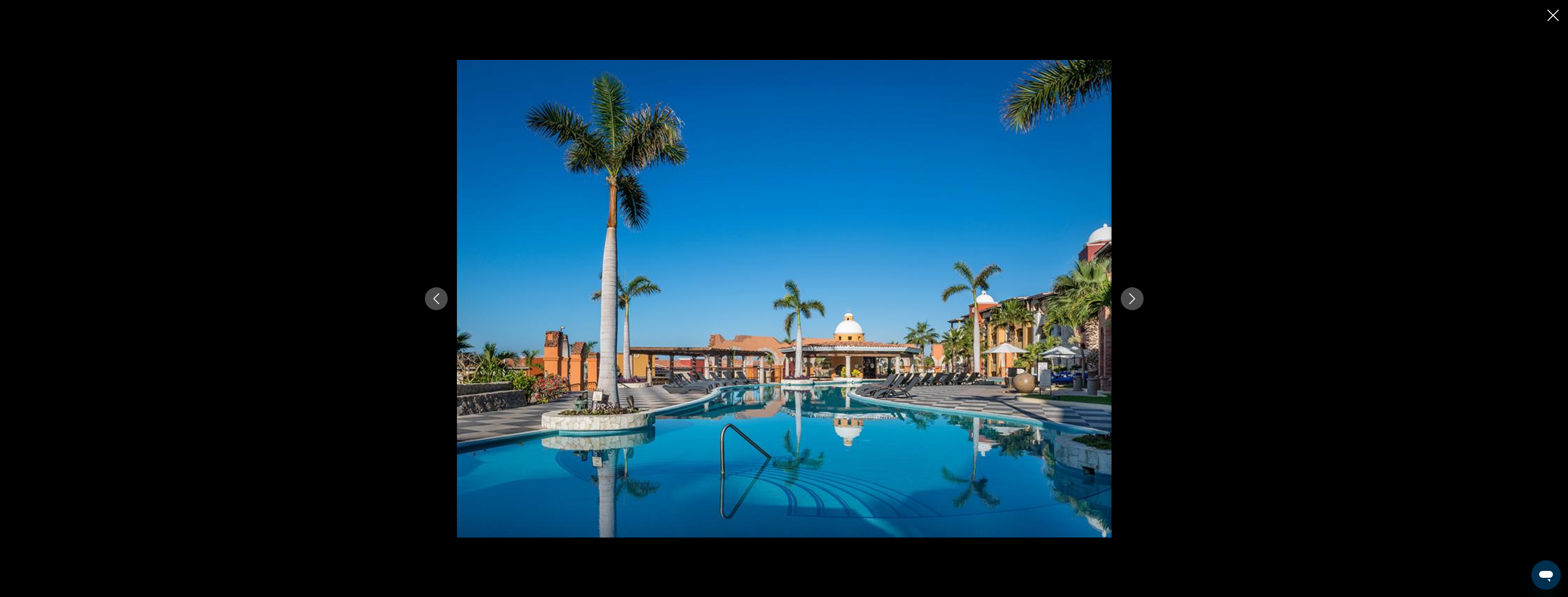
click at [1127, 295] on icon "Next image" at bounding box center [1132, 299] width 11 height 11
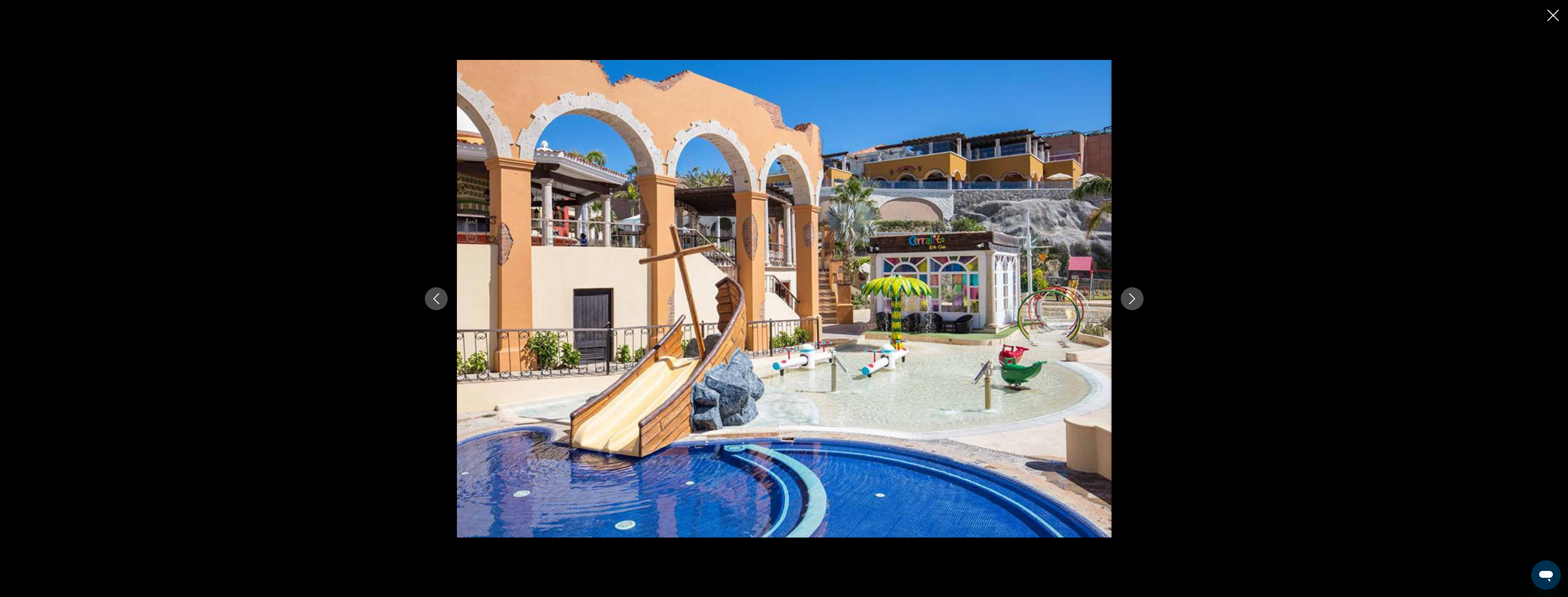
click at [1127, 295] on icon "Next image" at bounding box center [1132, 299] width 11 height 11
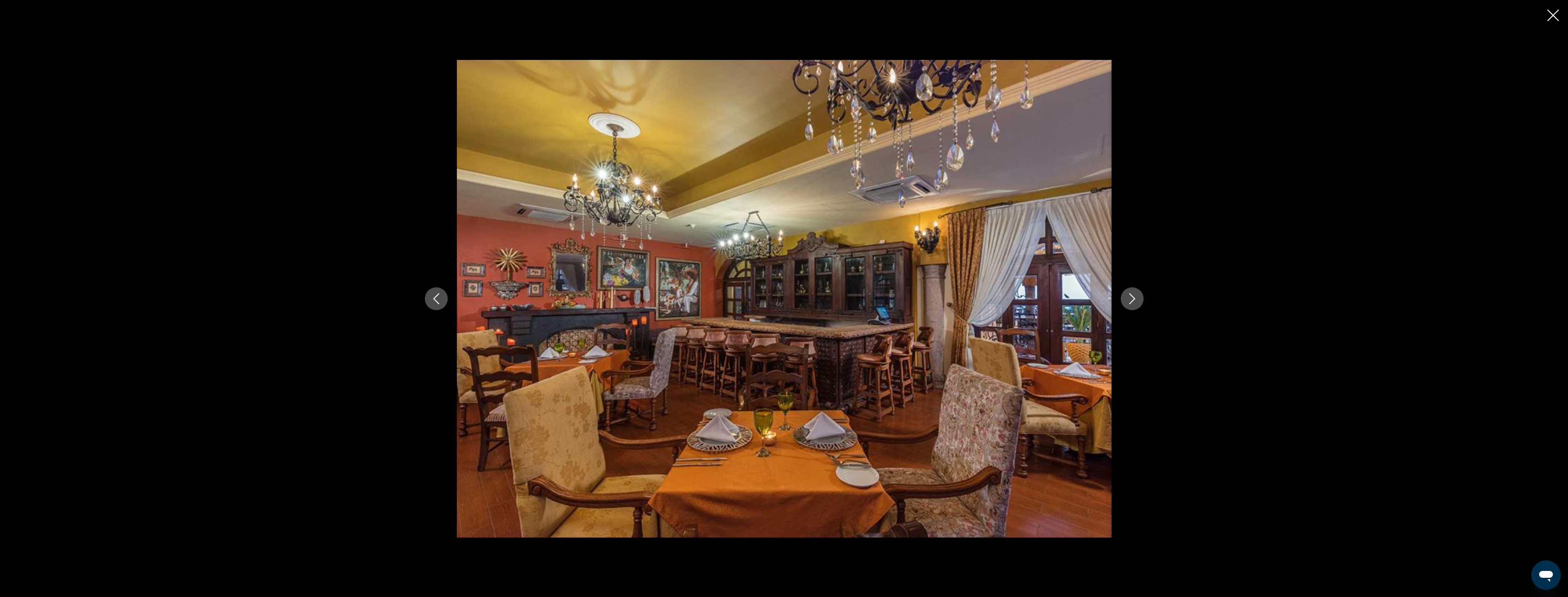
click at [1127, 295] on icon "Next image" at bounding box center [1132, 299] width 11 height 11
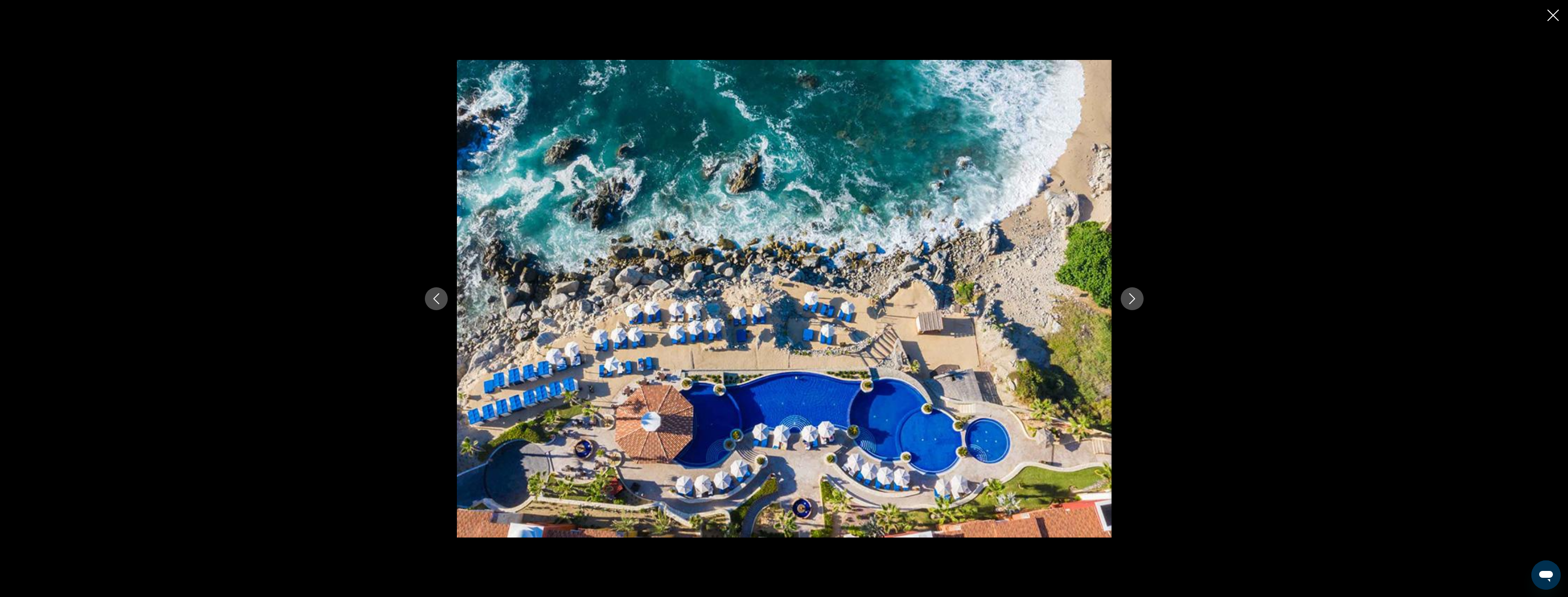
click at [1127, 295] on icon "Next image" at bounding box center [1132, 299] width 11 height 11
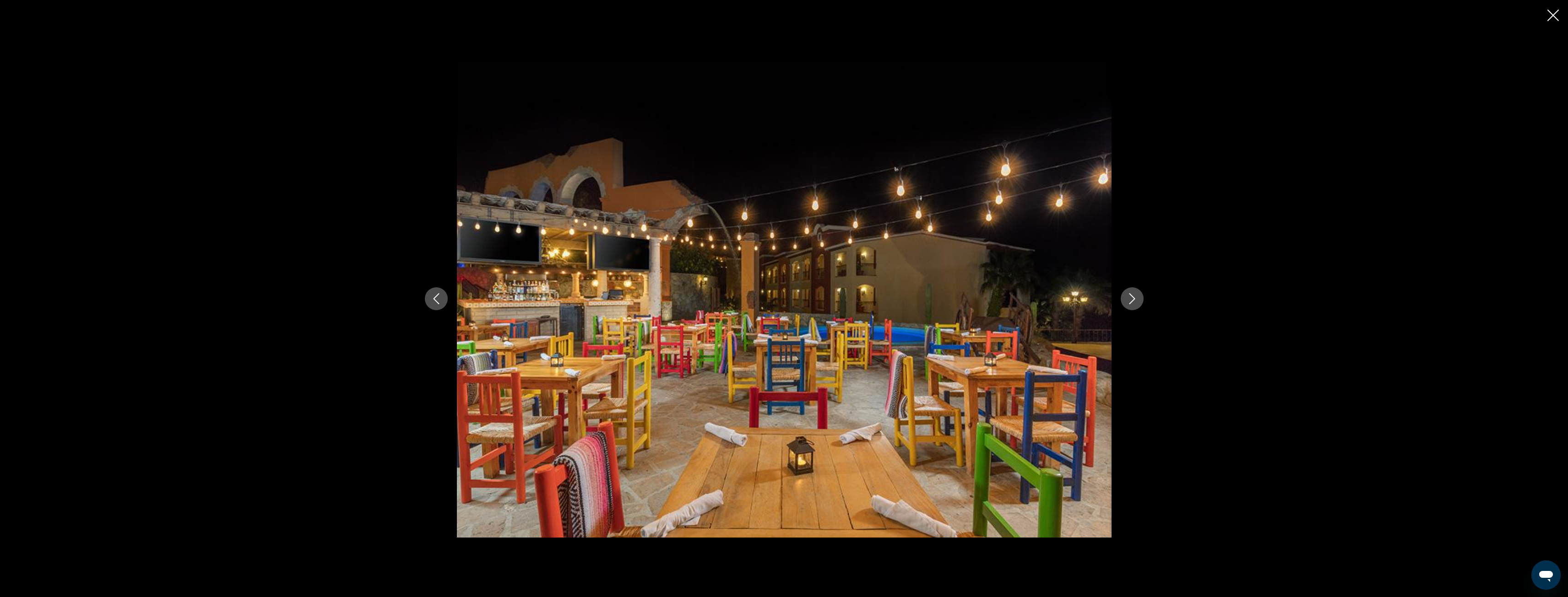
click at [1127, 295] on icon "Next image" at bounding box center [1132, 299] width 11 height 11
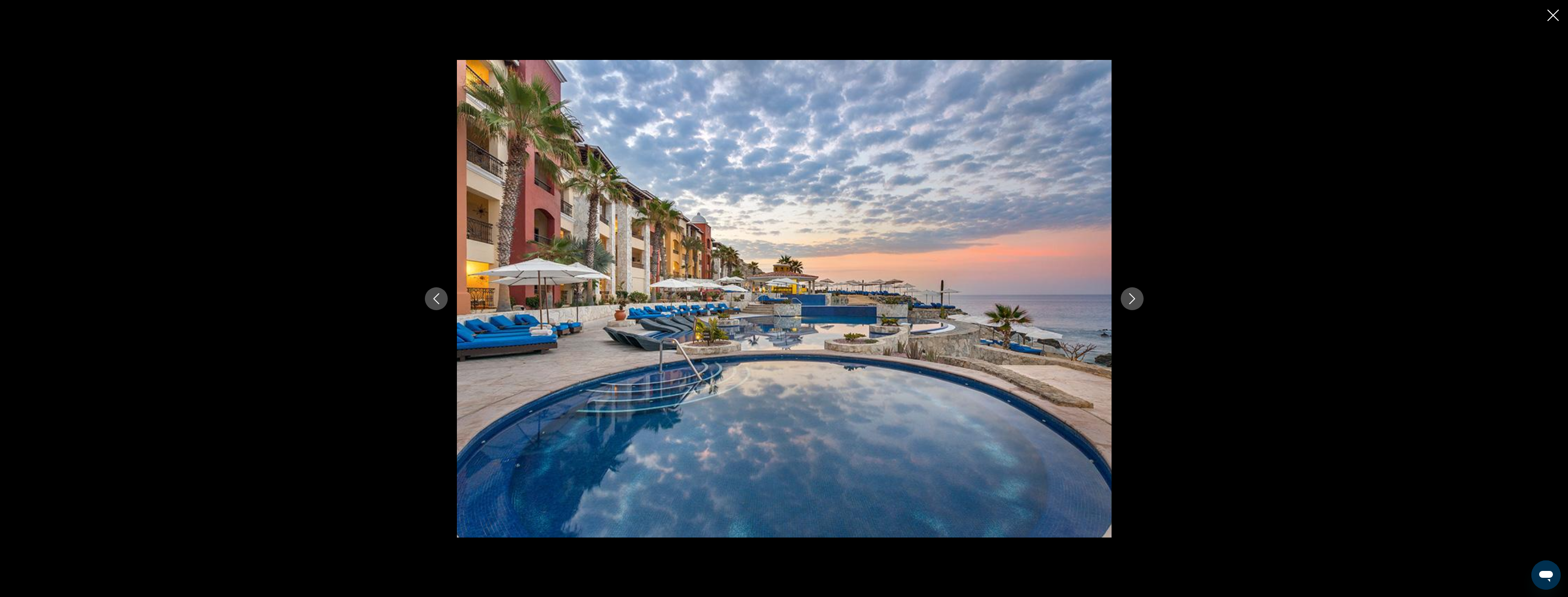
click at [1127, 295] on icon "Next image" at bounding box center [1132, 299] width 11 height 11
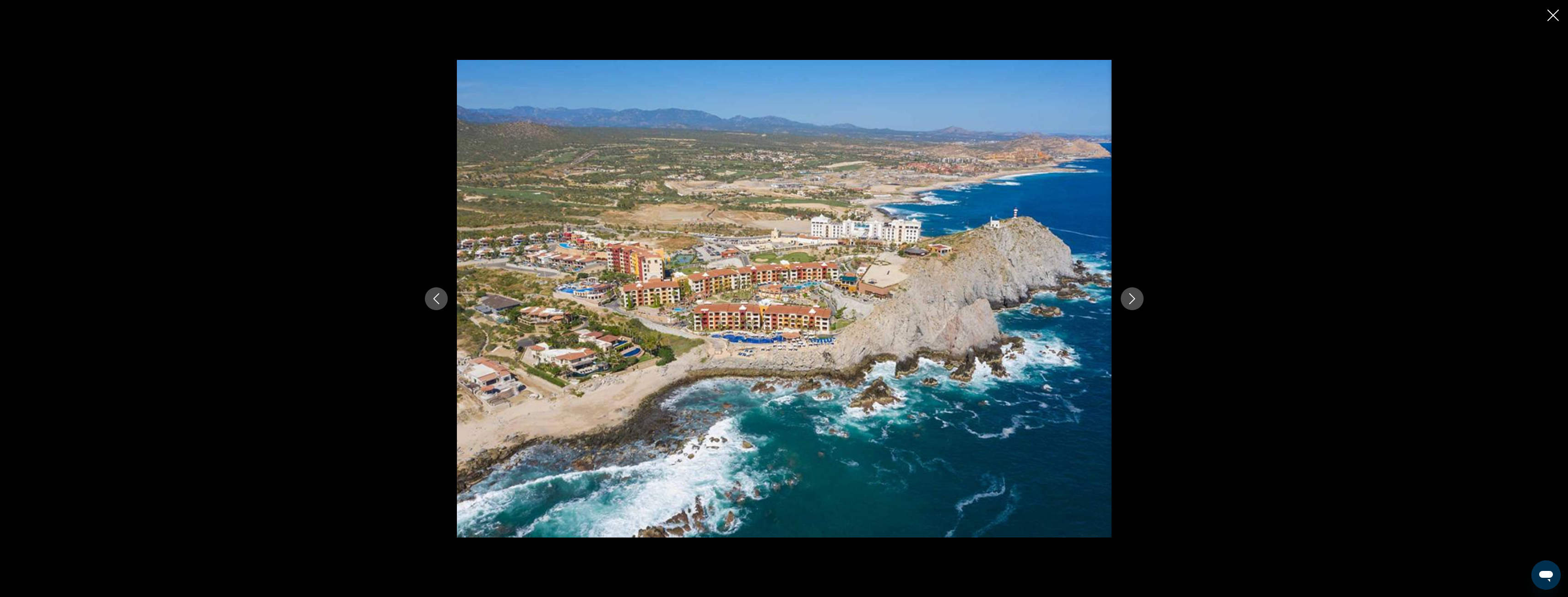
click at [1552, 12] on icon "Close slideshow" at bounding box center [1553, 15] width 12 height 12
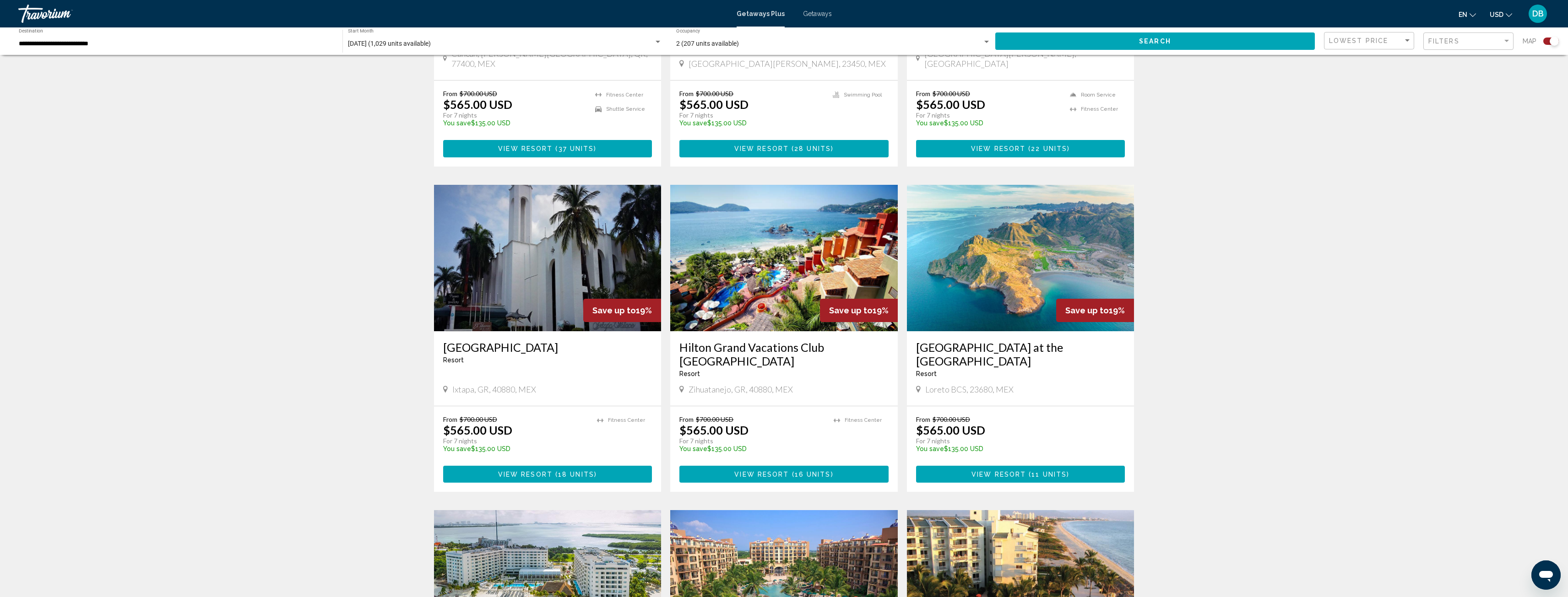
scroll to position [840, 0]
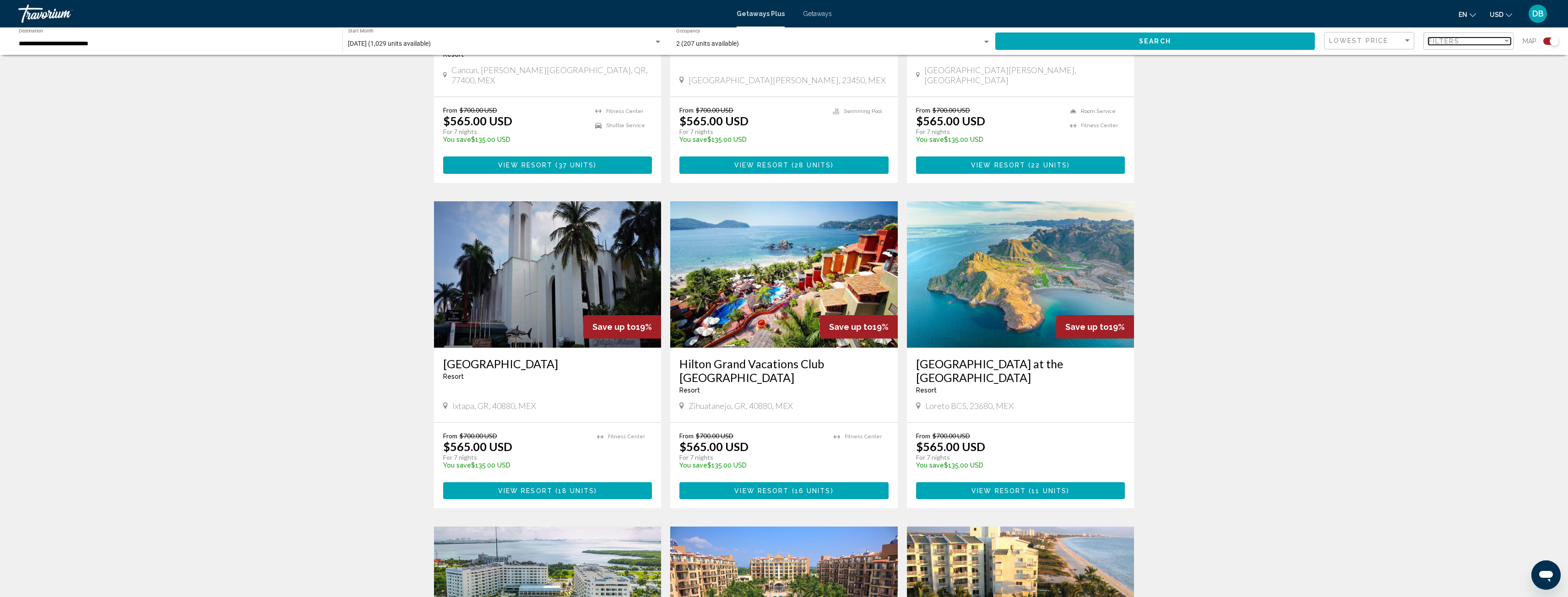
click at [1499, 41] on div "Filters" at bounding box center [1465, 41] width 74 height 7
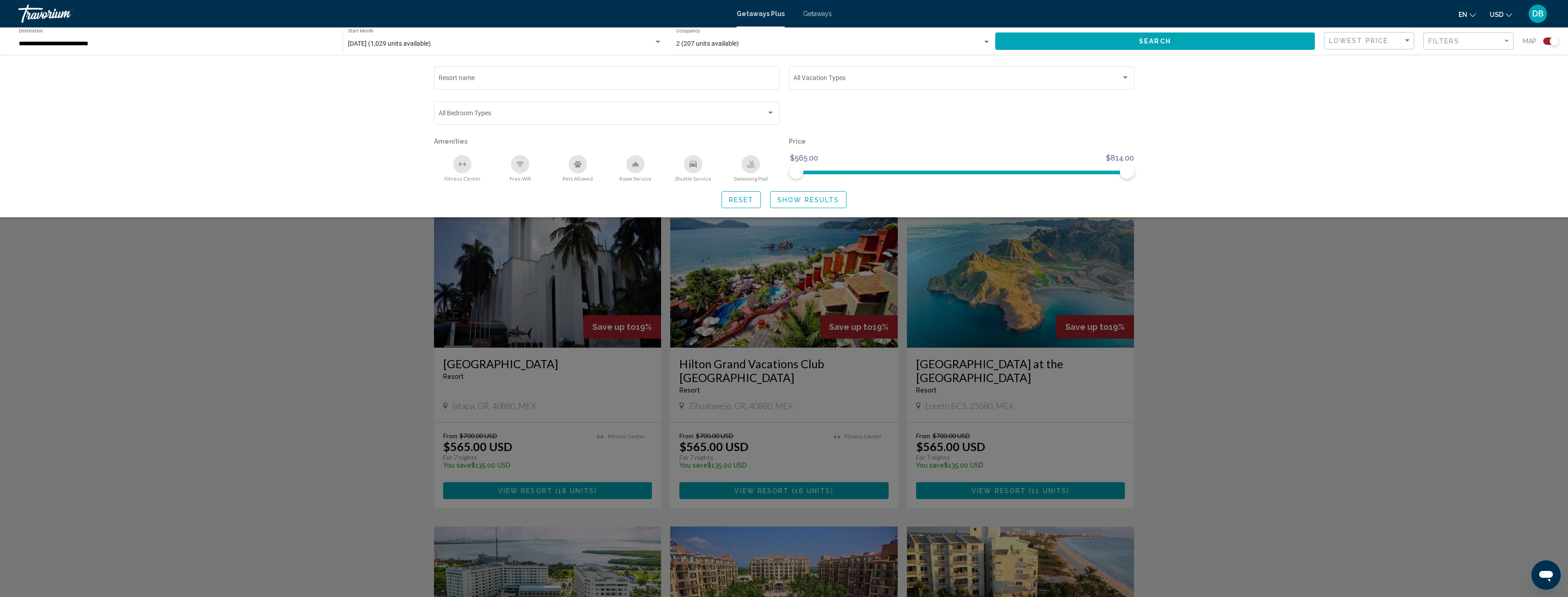
click at [686, 169] on div "Shuttle Service" at bounding box center [693, 164] width 18 height 18
click at [639, 164] on div "Room Service" at bounding box center [635, 164] width 18 height 18
click at [458, 166] on div "Fitness Center" at bounding box center [462, 164] width 18 height 18
click at [808, 200] on span "Show Results" at bounding box center [808, 200] width 62 height 7
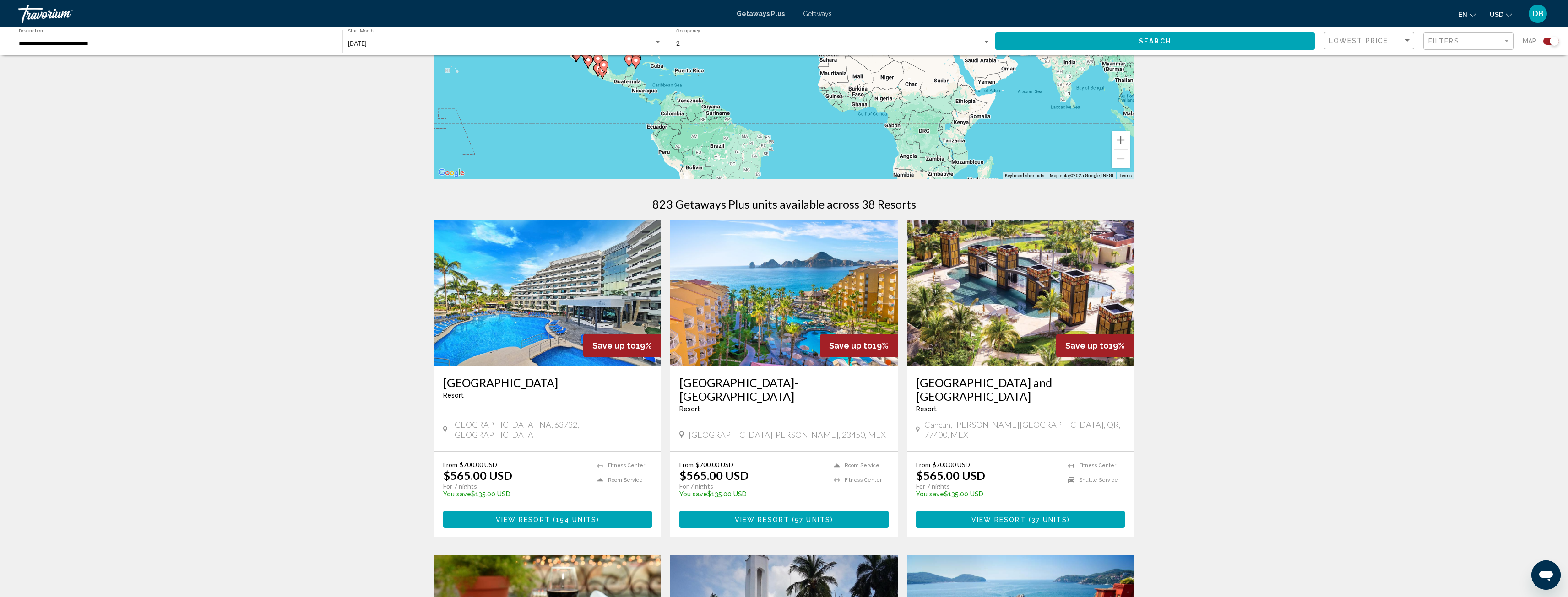
scroll to position [183, 0]
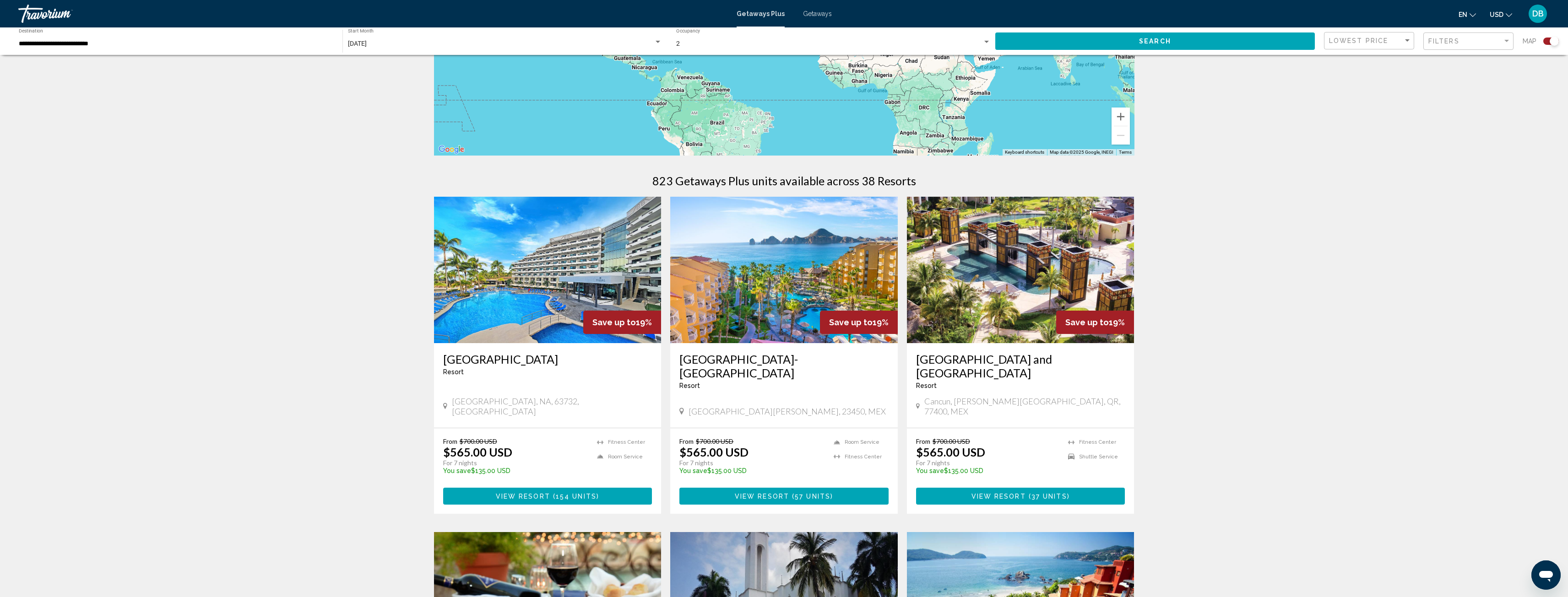
click at [749, 258] on img "Main content" at bounding box center [784, 270] width 227 height 147
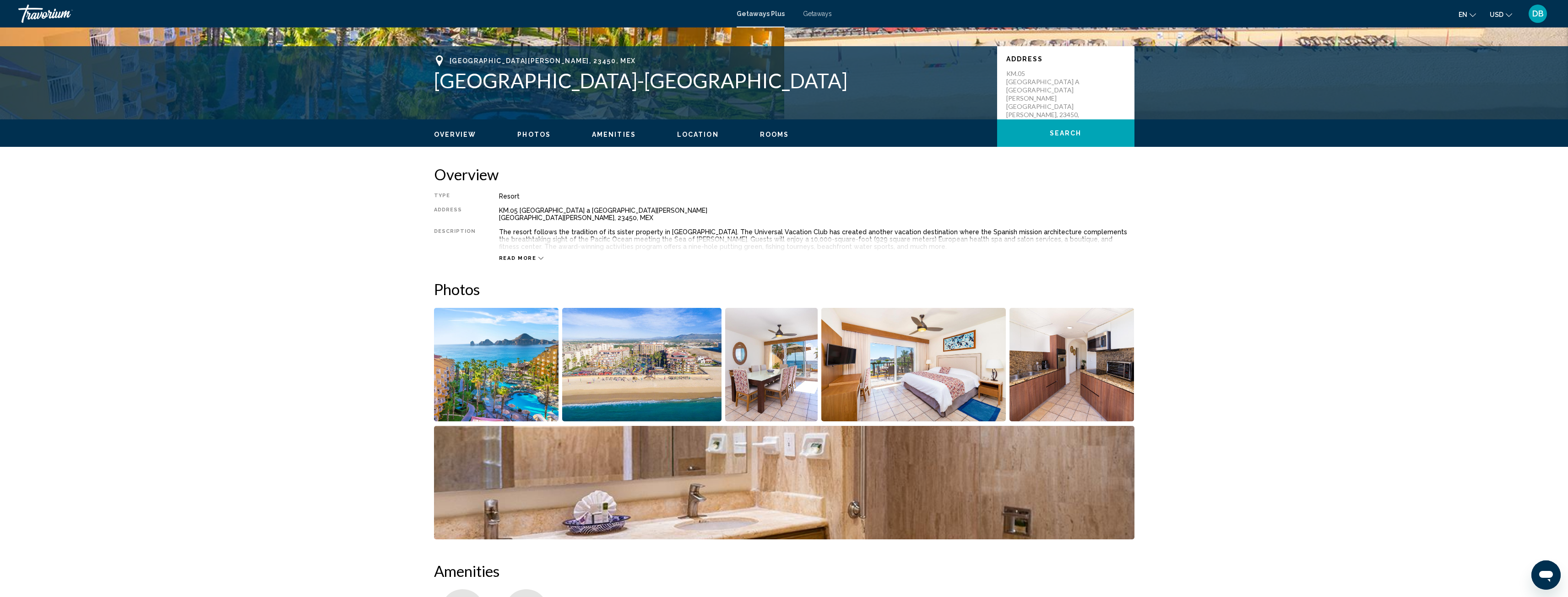
scroll to position [183, 0]
click at [510, 373] on img "Open full-screen image slider" at bounding box center [496, 364] width 125 height 114
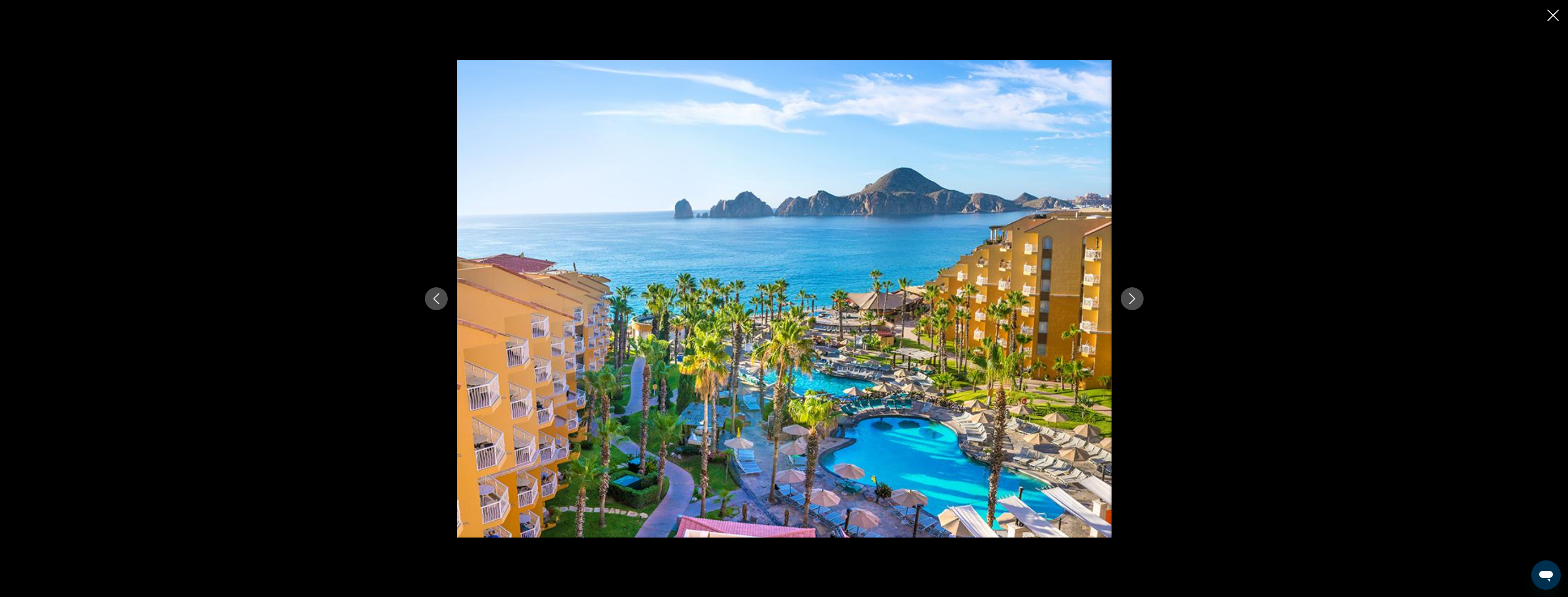
click at [1133, 302] on icon "Next image" at bounding box center [1132, 299] width 11 height 11
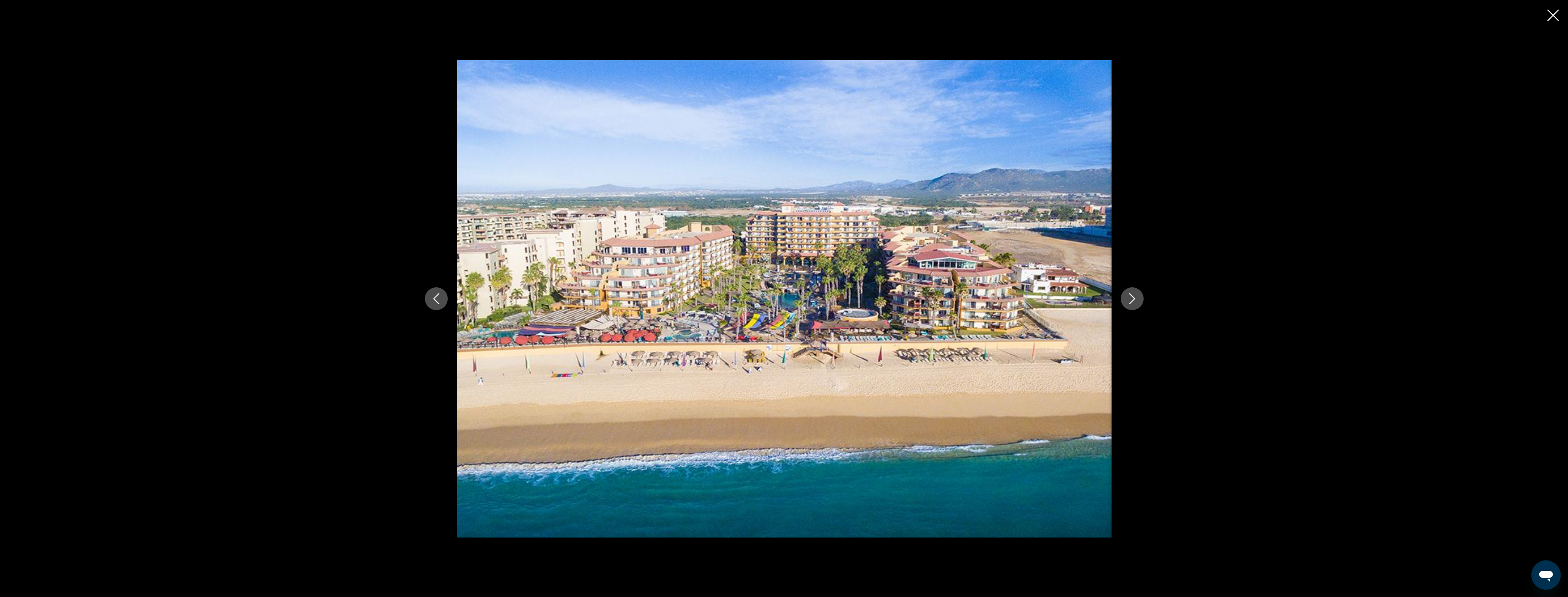
click at [1130, 302] on icon "Next image" at bounding box center [1132, 299] width 6 height 11
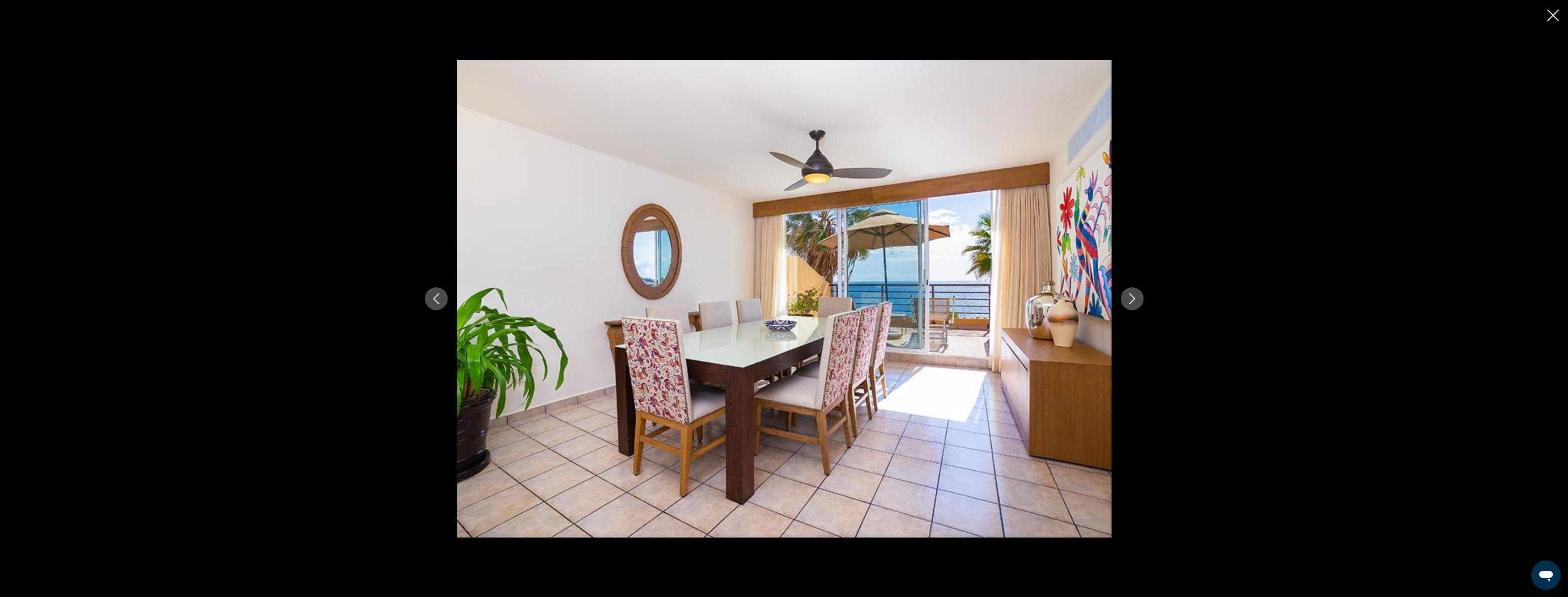
click at [1130, 302] on icon "Next image" at bounding box center [1132, 299] width 6 height 11
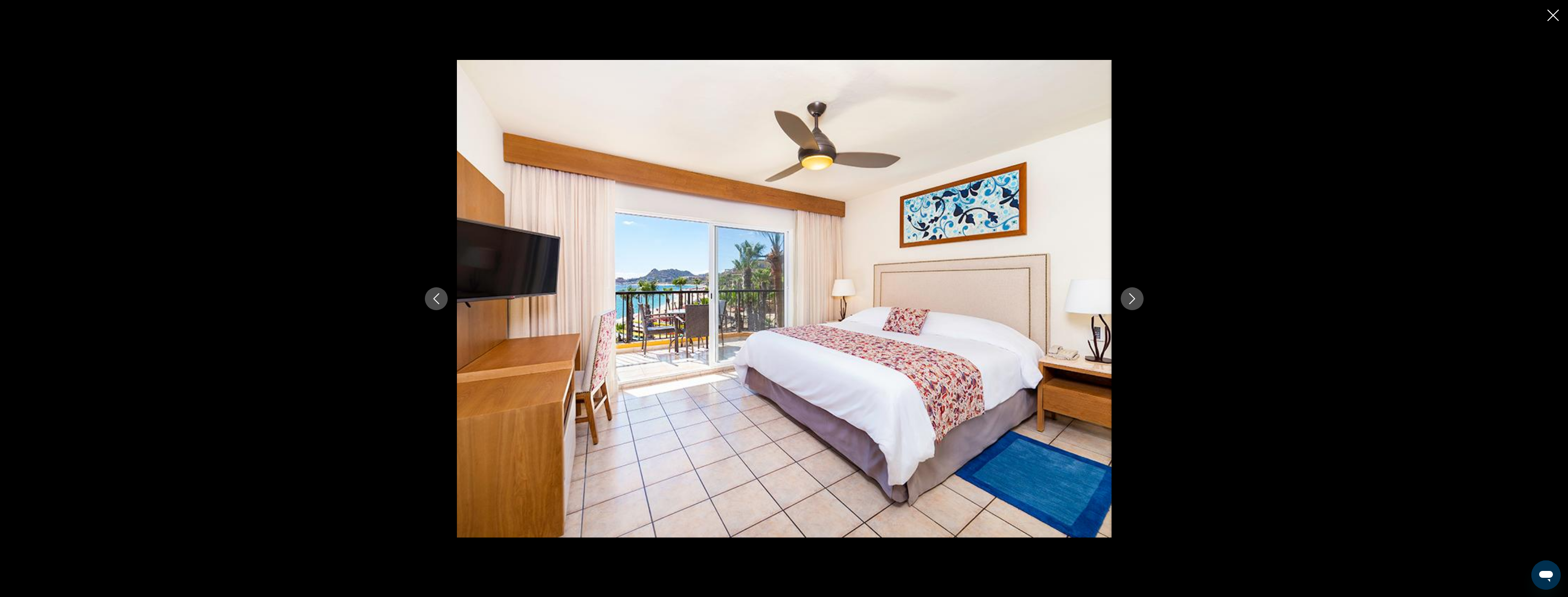
click at [1130, 302] on icon "Next image" at bounding box center [1132, 299] width 6 height 11
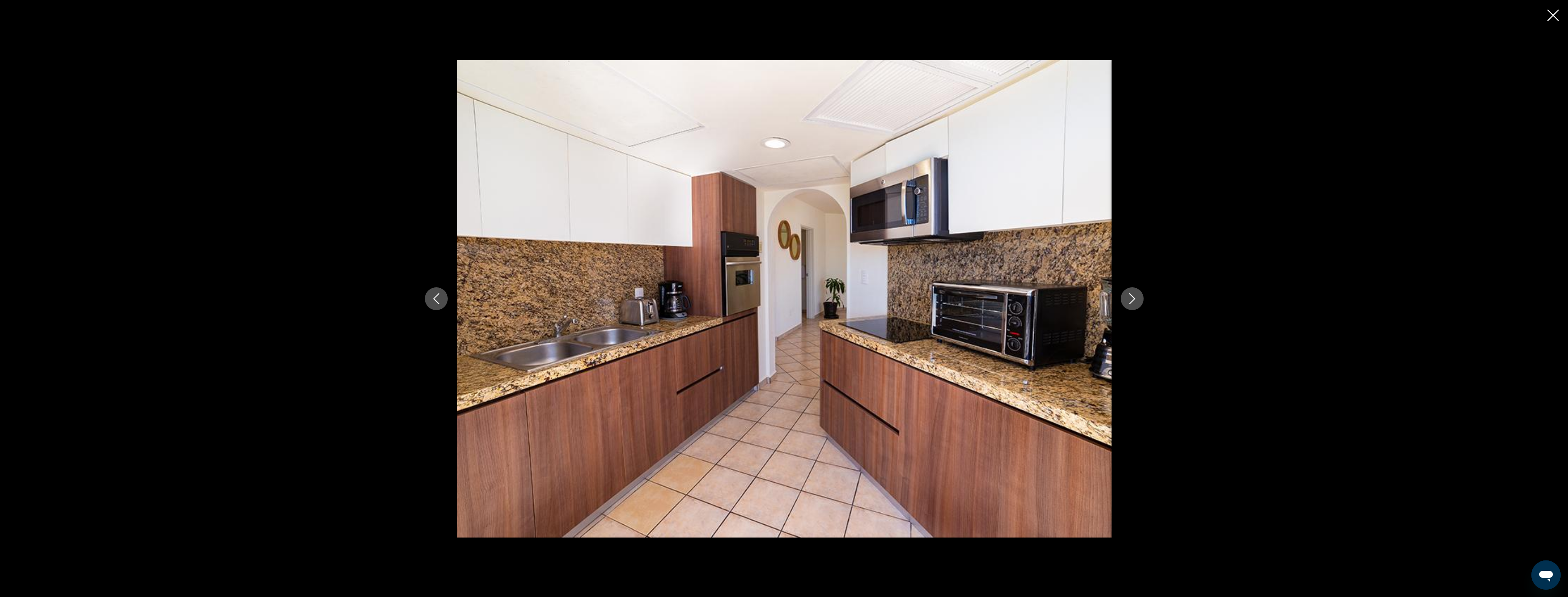
click at [1130, 302] on icon "Next image" at bounding box center [1132, 299] width 6 height 11
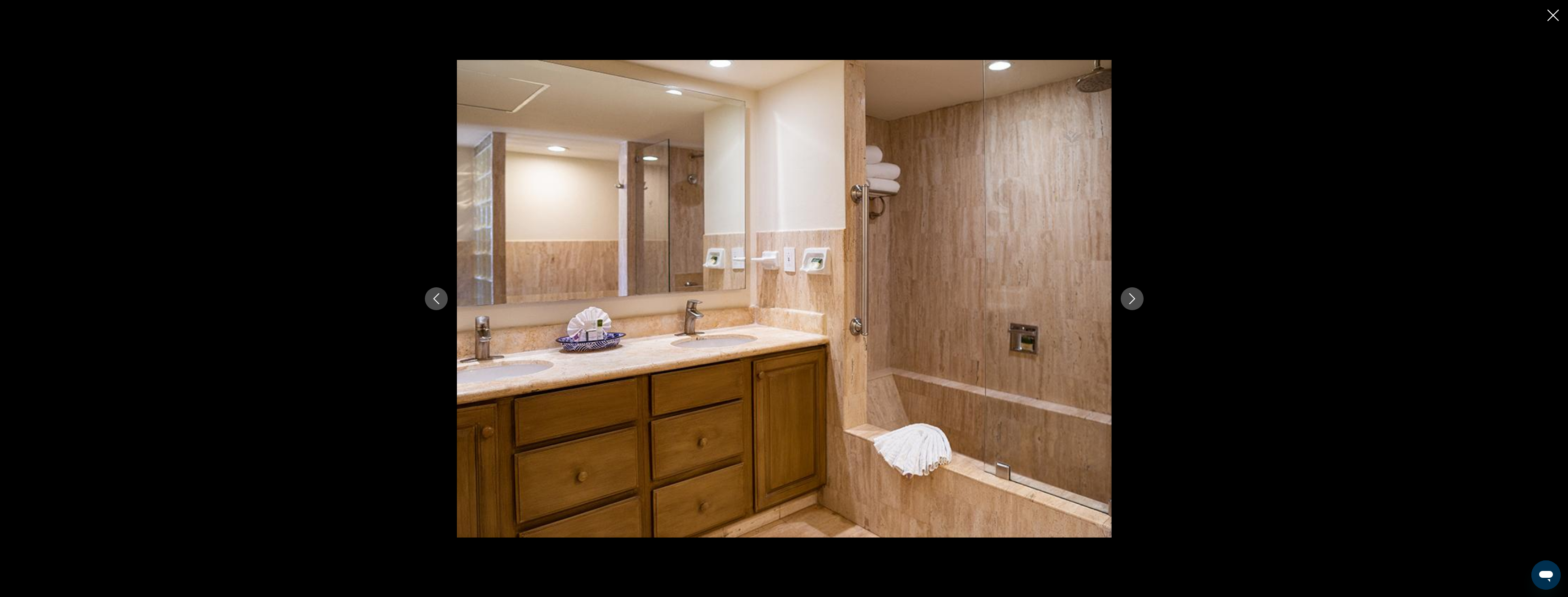
click at [1130, 302] on icon "Next image" at bounding box center [1132, 299] width 6 height 11
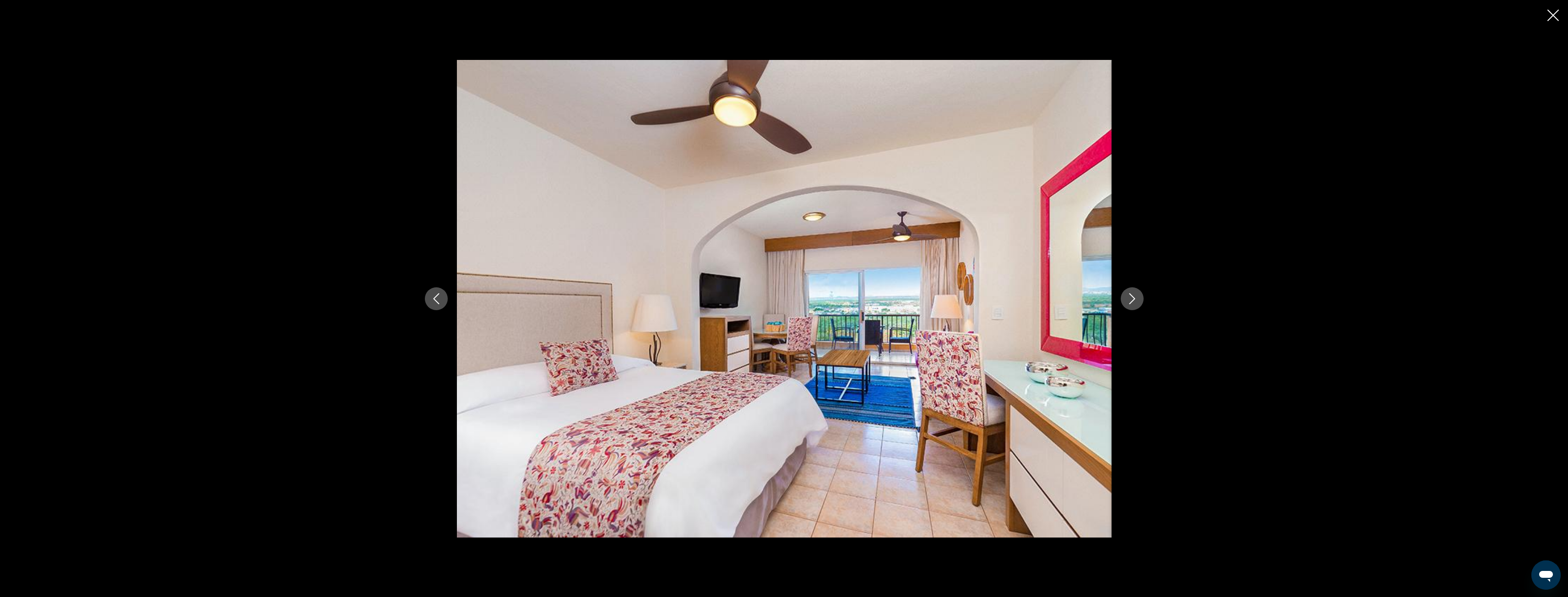
click at [1130, 302] on icon "Next image" at bounding box center [1132, 299] width 6 height 11
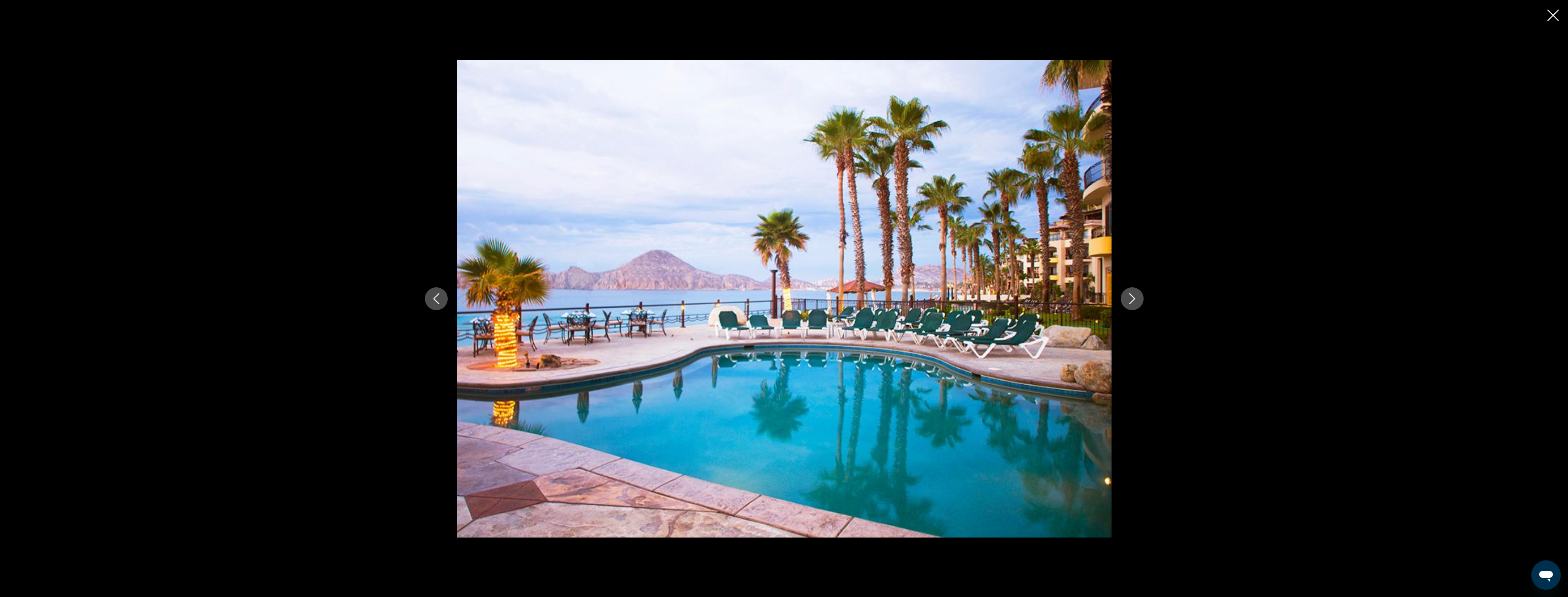
click at [1130, 302] on icon "Next image" at bounding box center [1132, 299] width 6 height 11
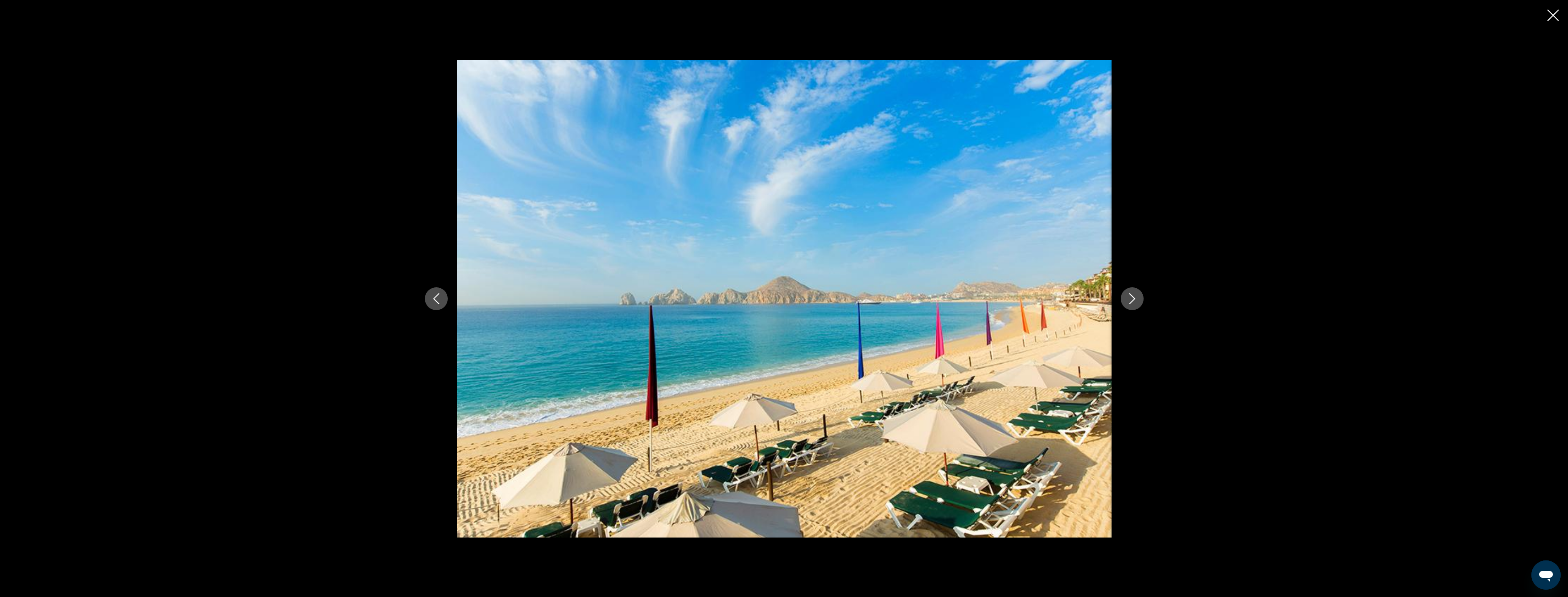
click at [1130, 302] on icon "Next image" at bounding box center [1132, 299] width 6 height 11
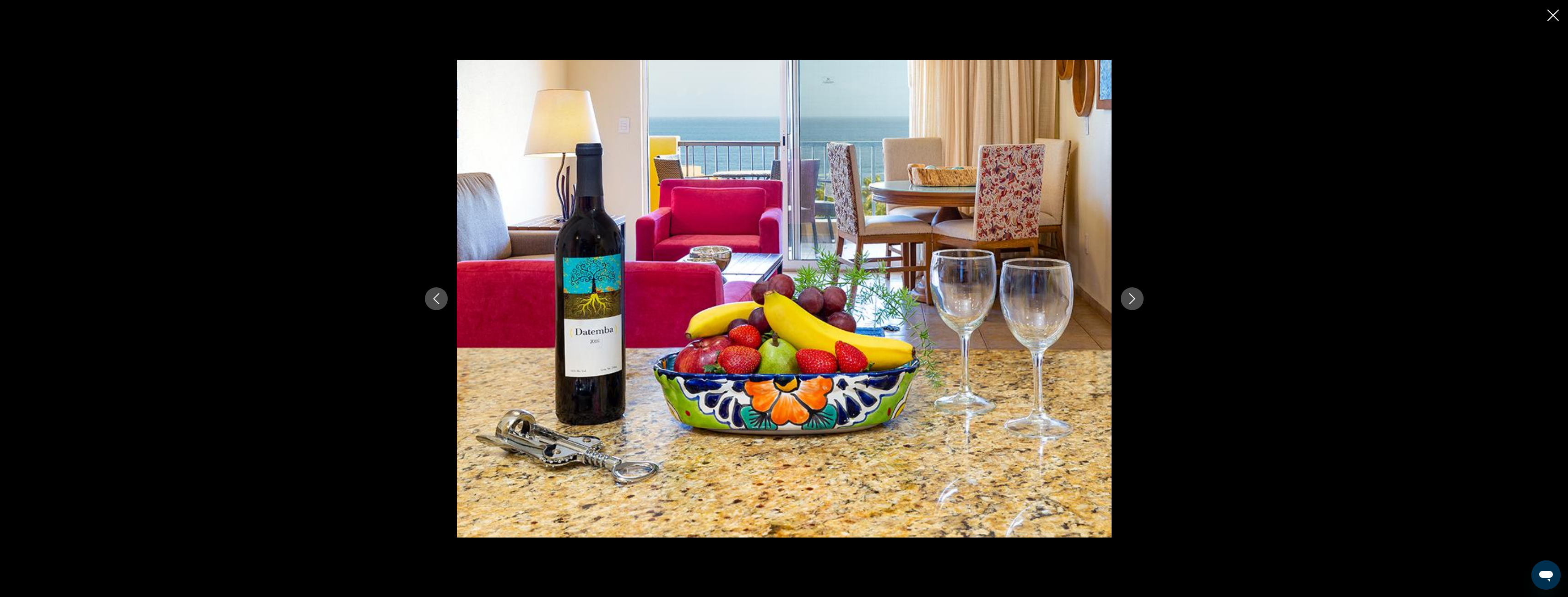
click at [1130, 302] on icon "Next image" at bounding box center [1132, 299] width 6 height 11
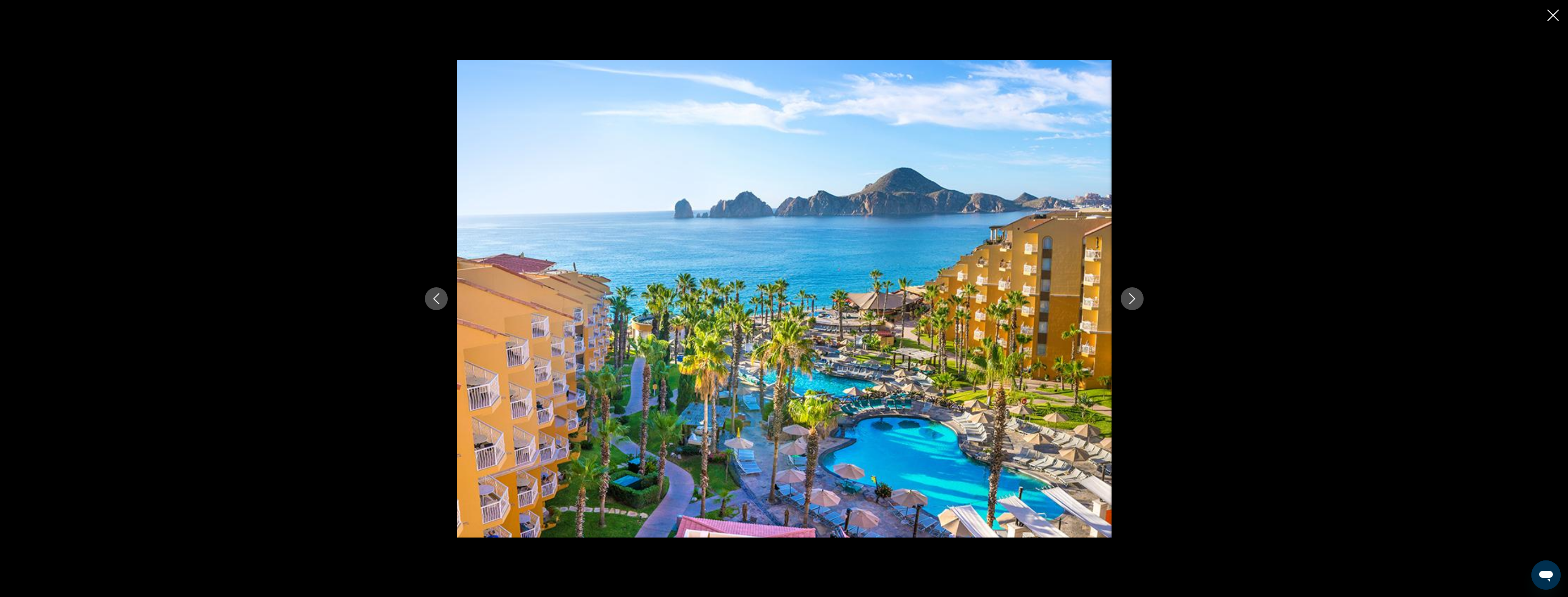
click at [1548, 15] on icon "Close slideshow" at bounding box center [1553, 15] width 12 height 12
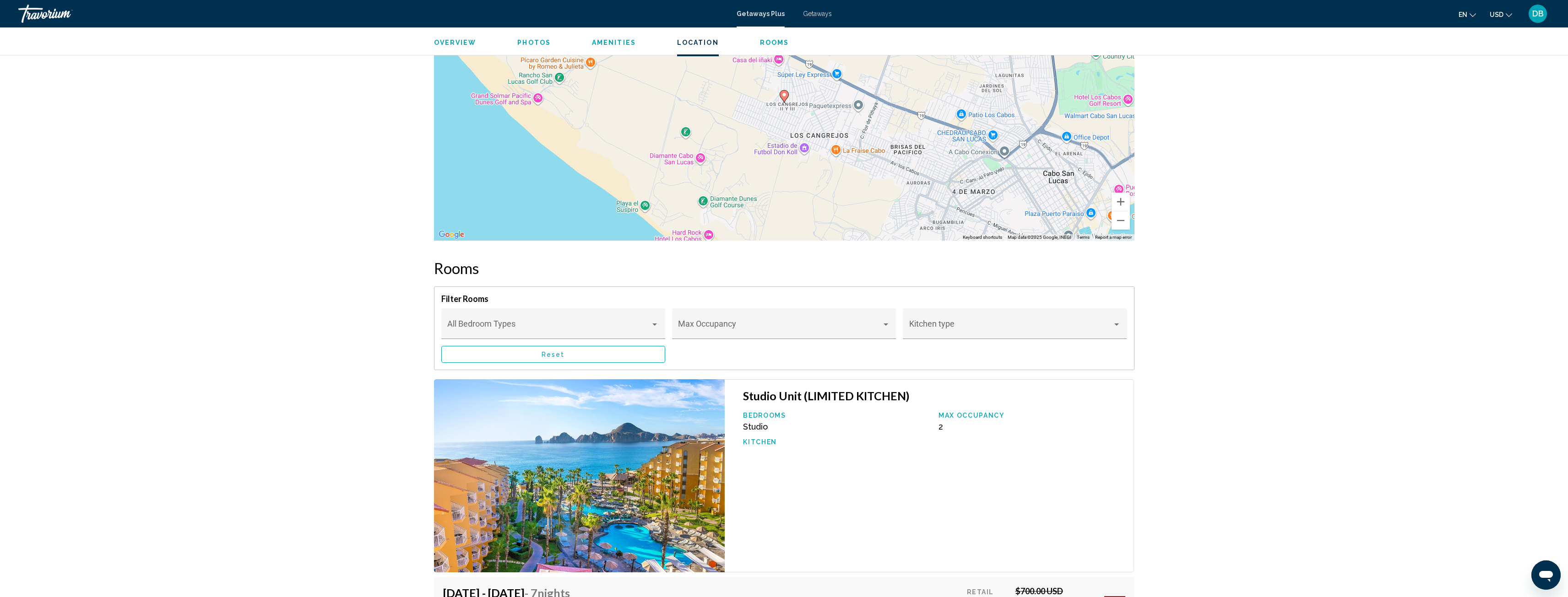
scroll to position [1327, 0]
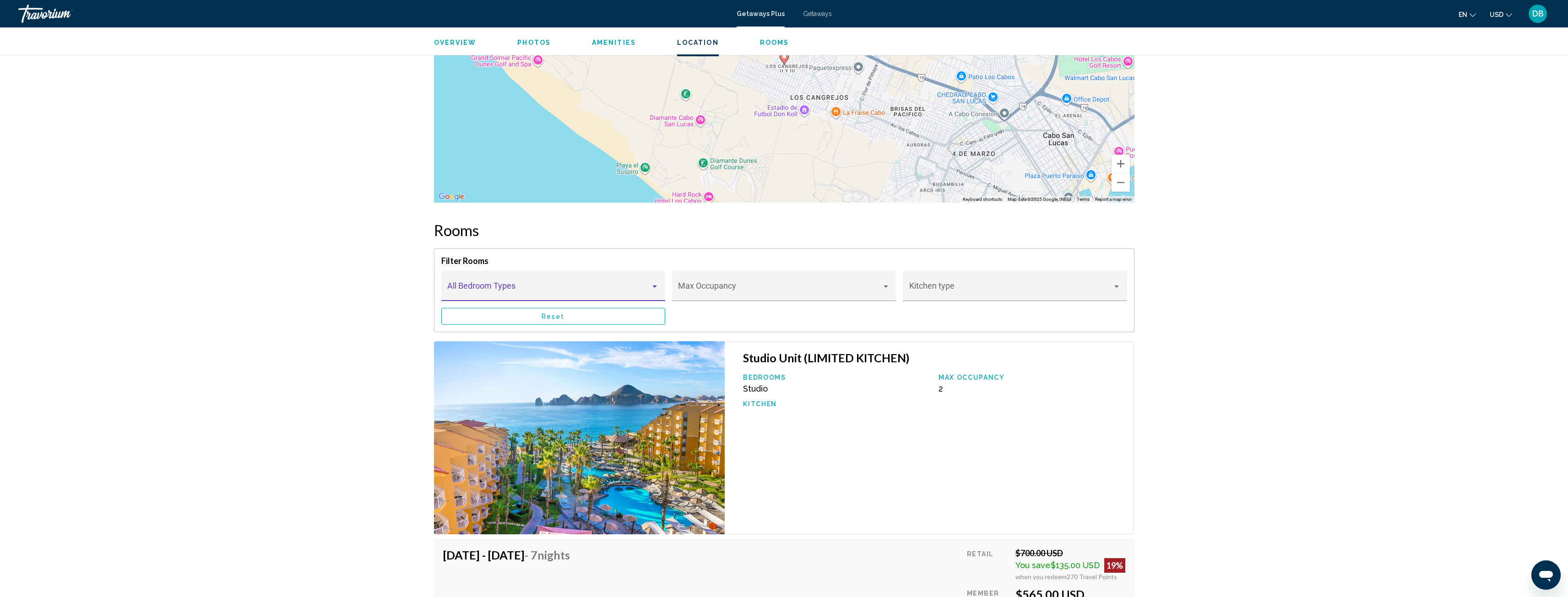
click at [653, 283] on div "Main content" at bounding box center [654, 287] width 8 height 7
click at [613, 324] on span "1 Bedrooms" at bounding box center [553, 329] width 212 height 24
click at [743, 285] on span "Main content" at bounding box center [779, 290] width 203 height 9
click at [685, 302] on span "2" at bounding box center [784, 305] width 212 height 24
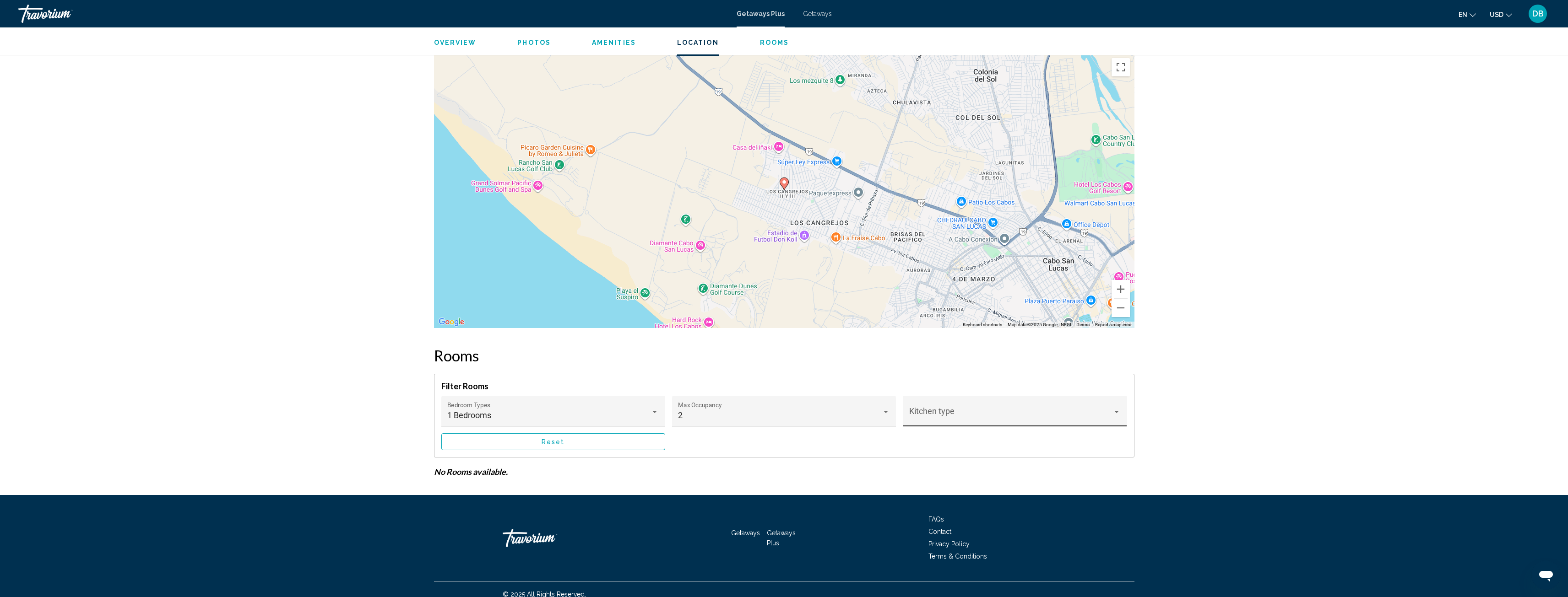
click at [938, 402] on div "Kitchen type" at bounding box center [1015, 414] width 212 height 24
click at [938, 403] on span "All options" at bounding box center [927, 405] width 37 height 10
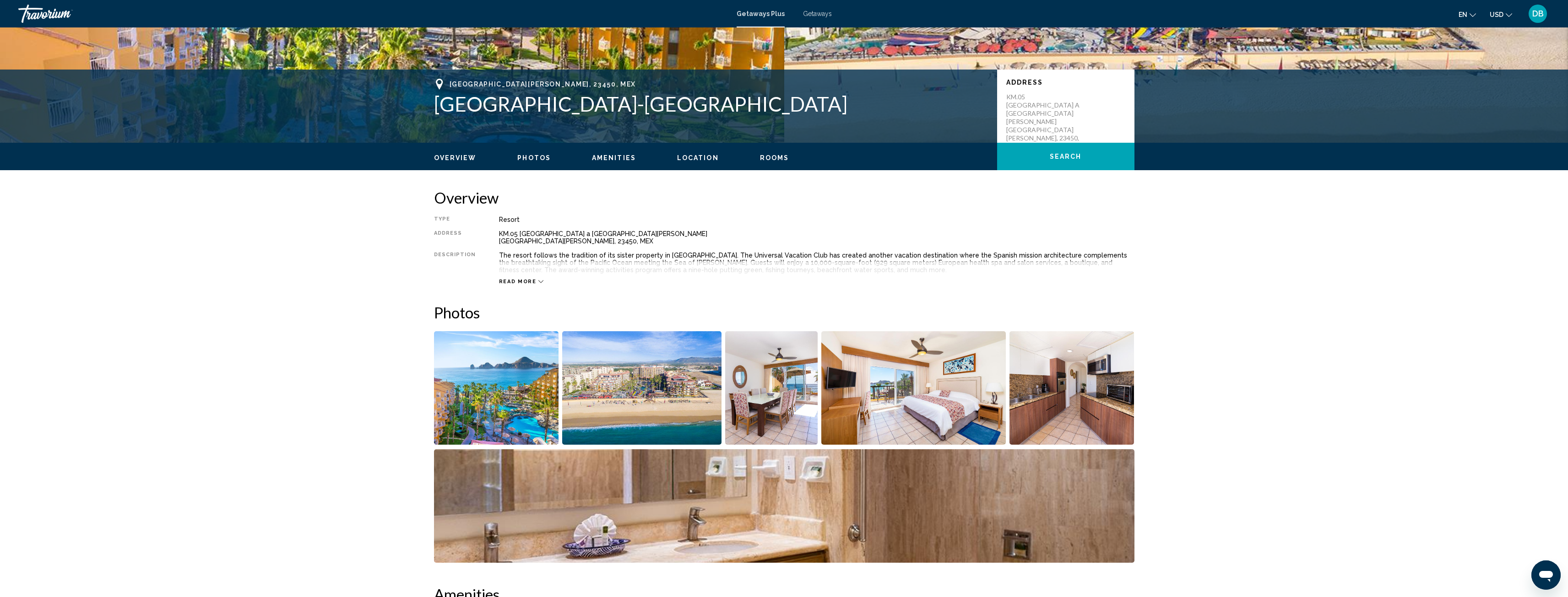
scroll to position [149, 0]
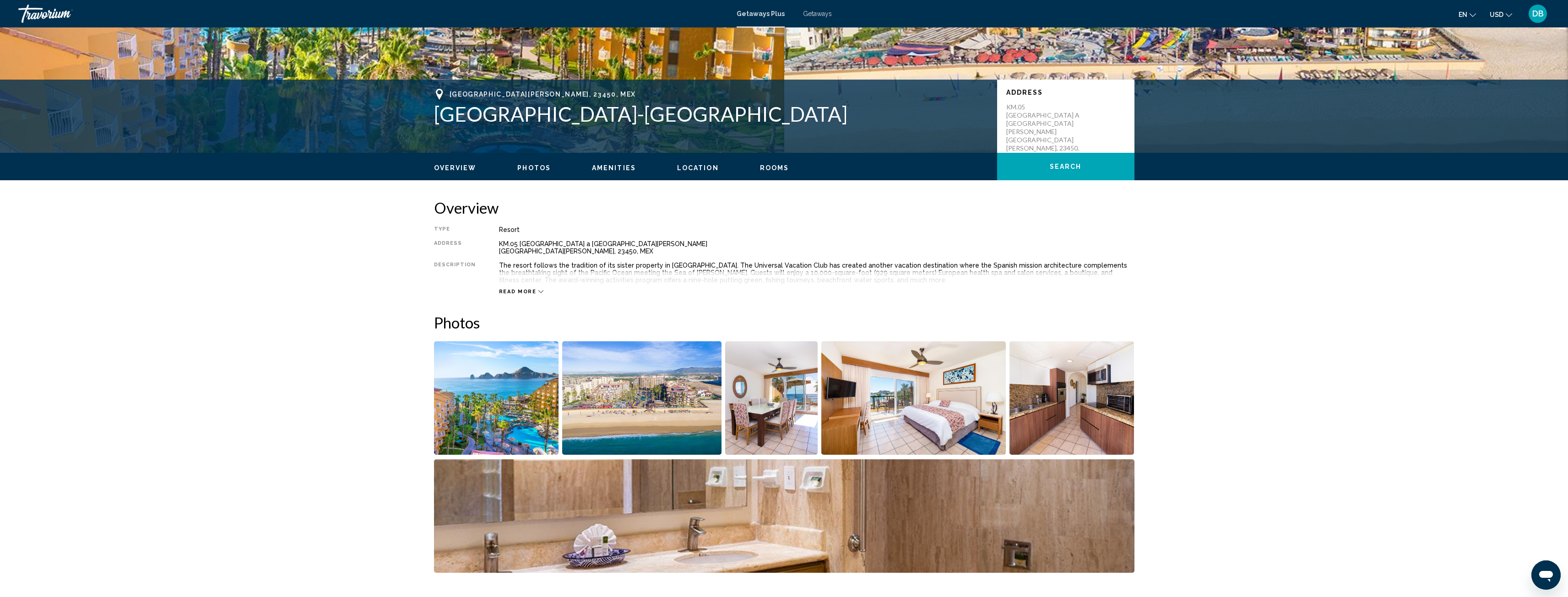
click at [694, 168] on span "Location" at bounding box center [698, 168] width 42 height 7
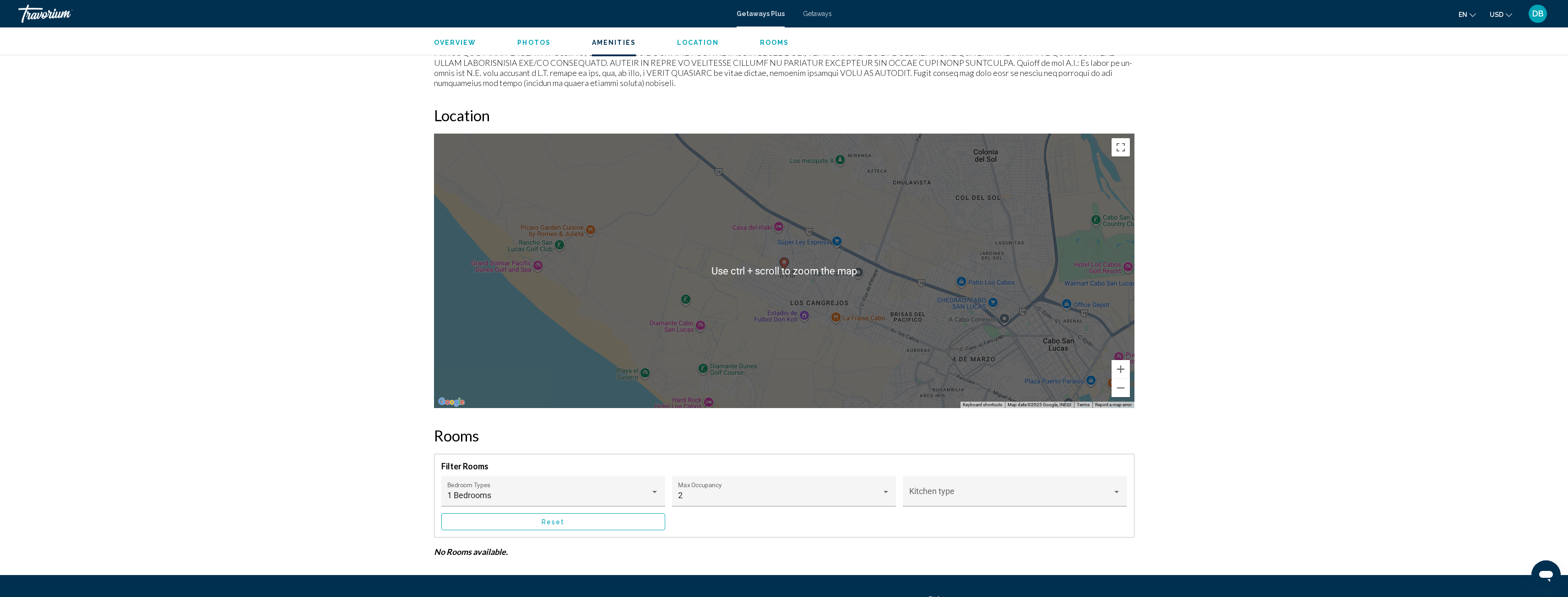
scroll to position [1110, 0]
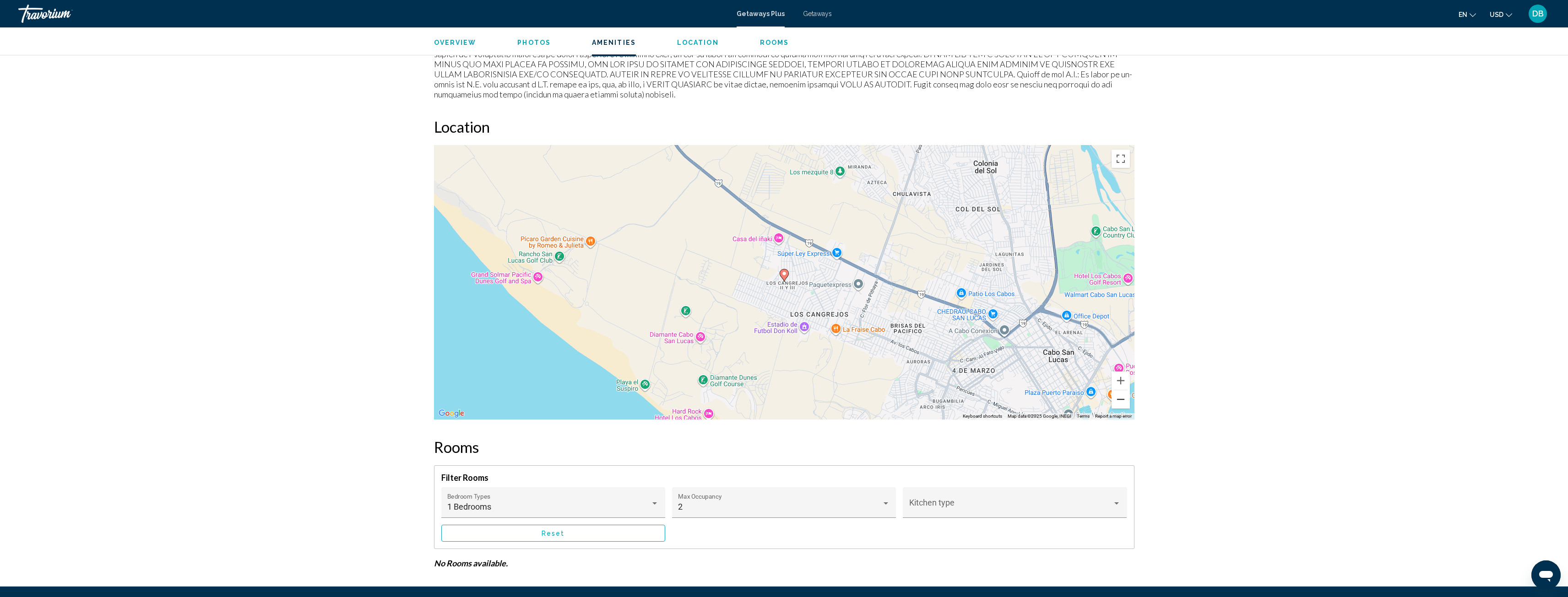
click at [1118, 390] on button "Zoom out" at bounding box center [1121, 400] width 18 height 18
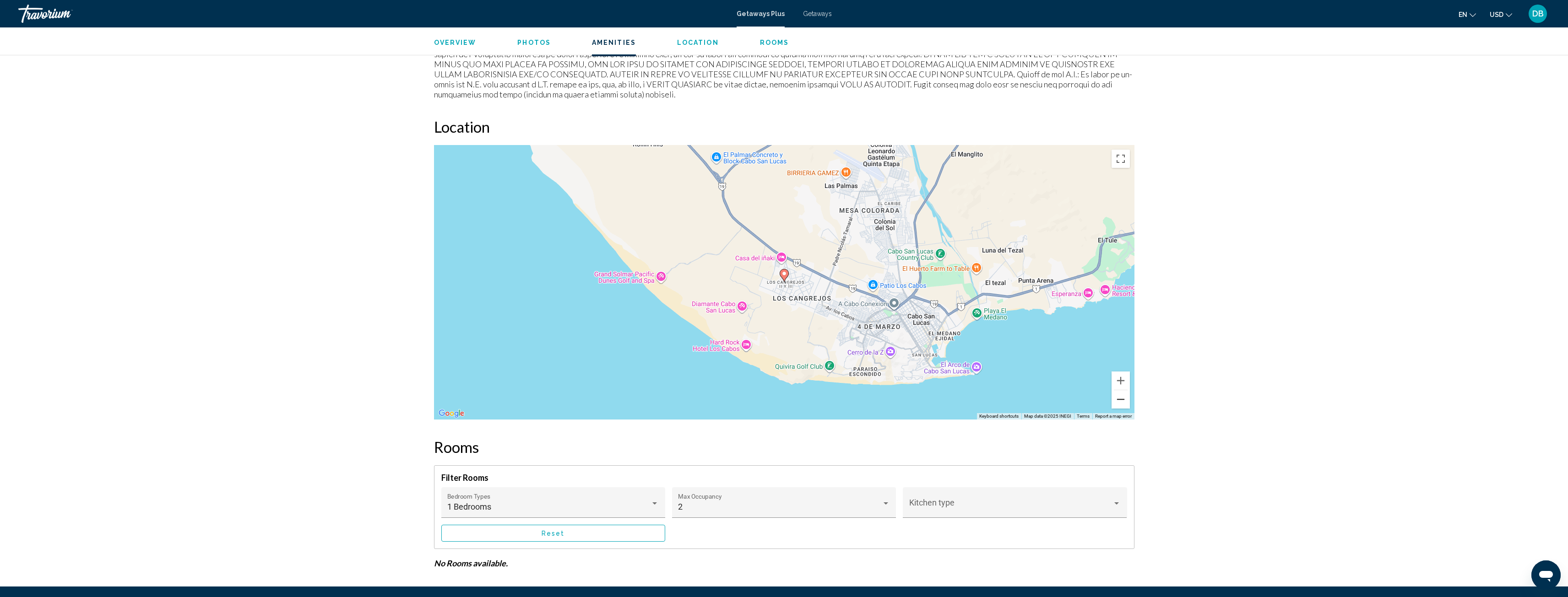
click at [1119, 390] on button "Zoom out" at bounding box center [1121, 400] width 18 height 18
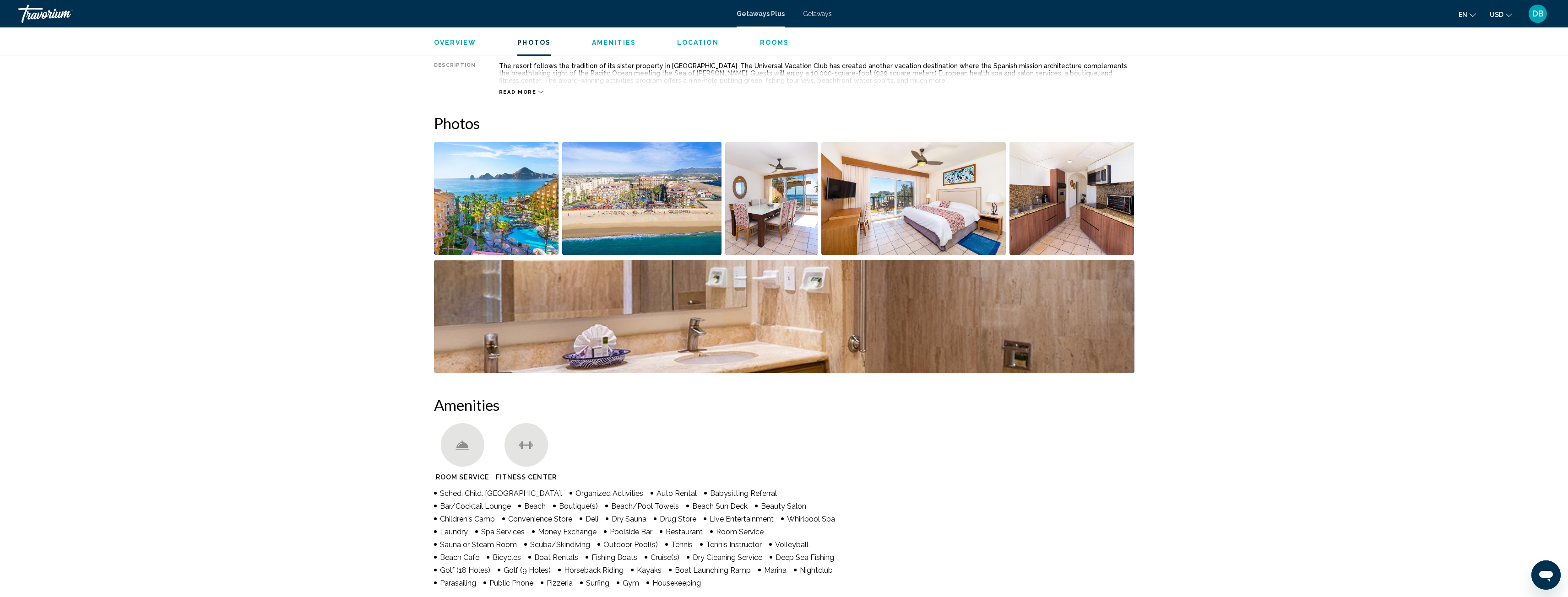
scroll to position [241, 0]
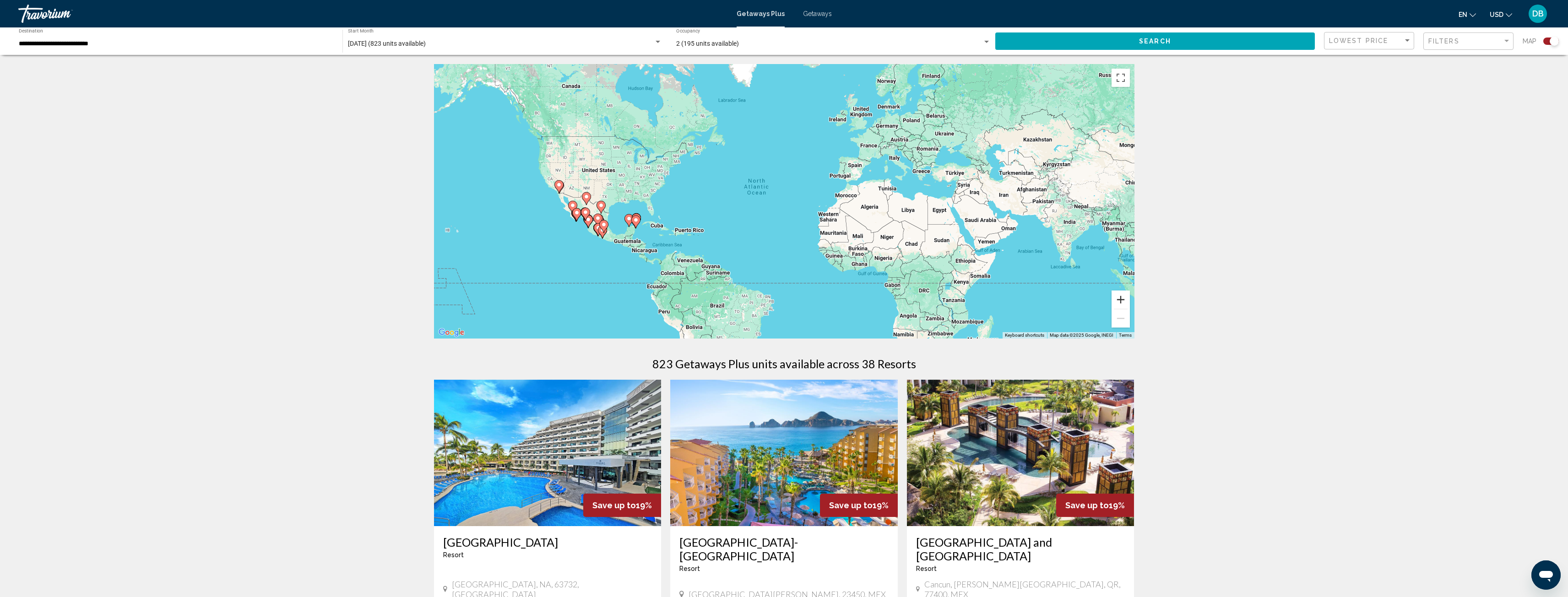
click at [1118, 296] on button "Zoom in" at bounding box center [1121, 300] width 18 height 18
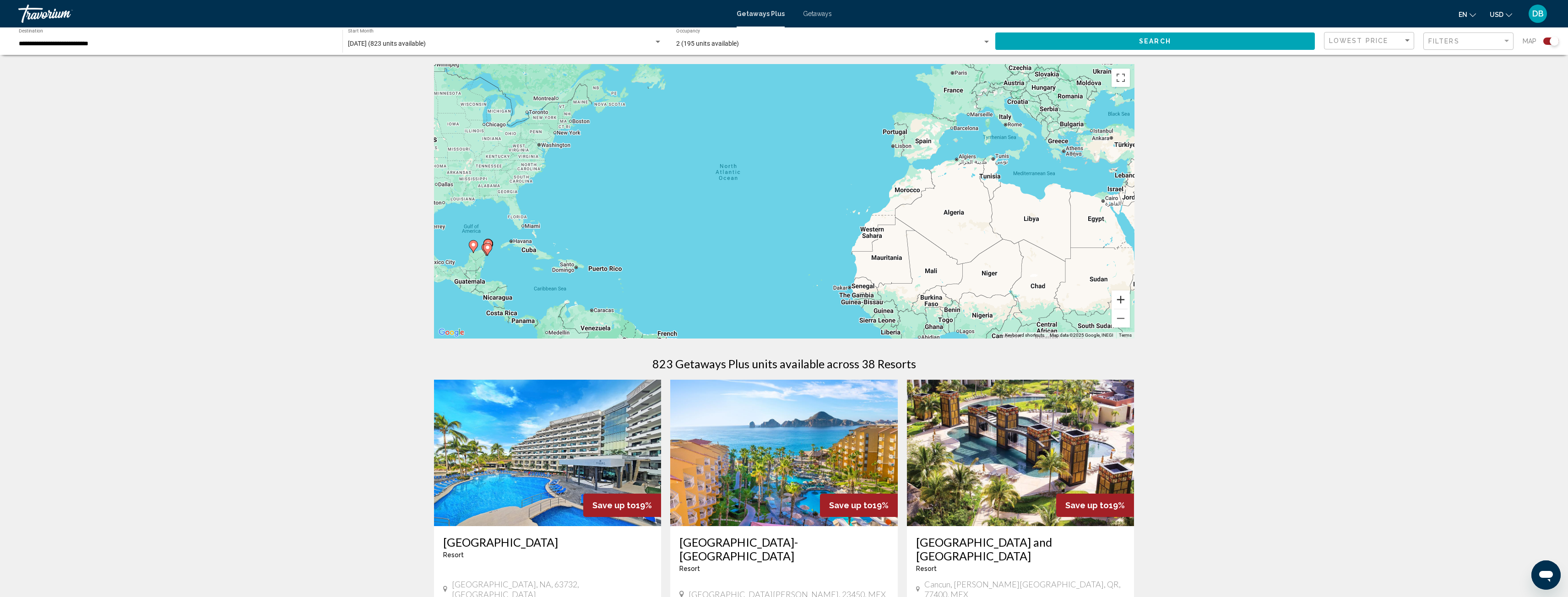
click at [1118, 296] on button "Zoom in" at bounding box center [1121, 300] width 18 height 18
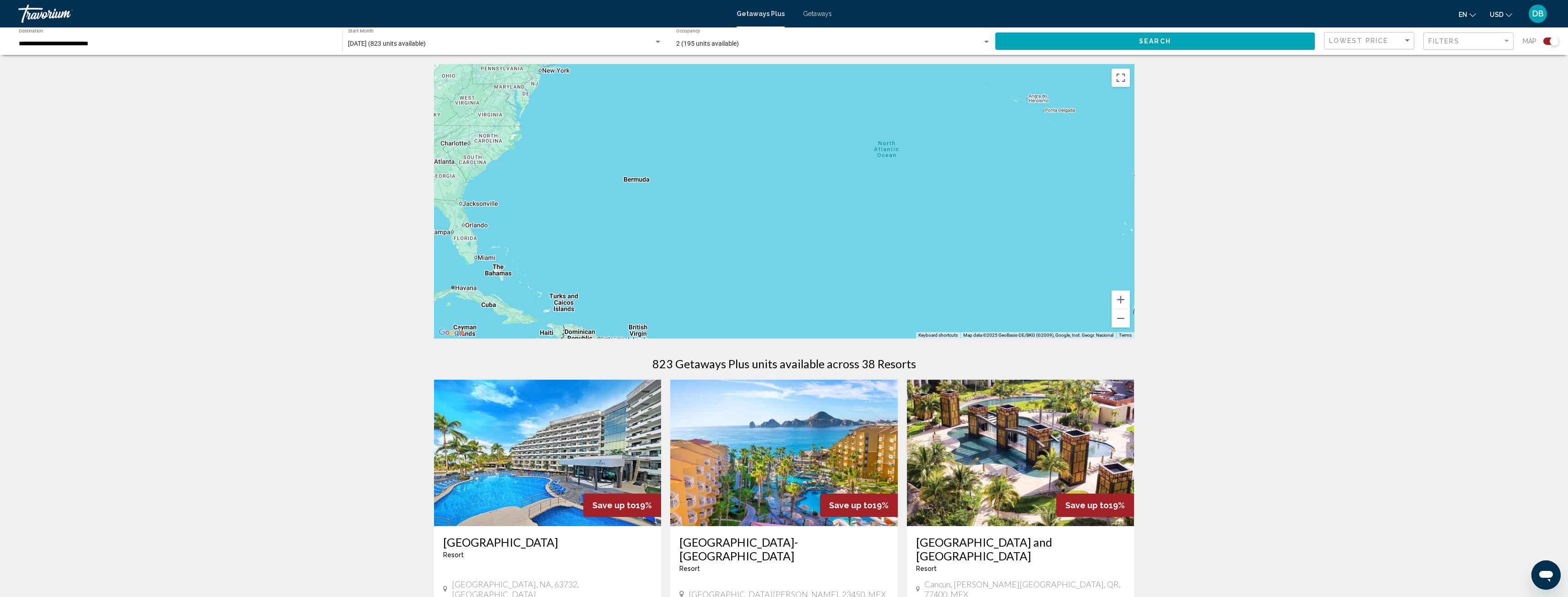
drag, startPoint x: 814, startPoint y: 262, endPoint x: 1014, endPoint y: 268, distance: 200.1
click at [1014, 268] on div "Main content" at bounding box center [784, 201] width 701 height 274
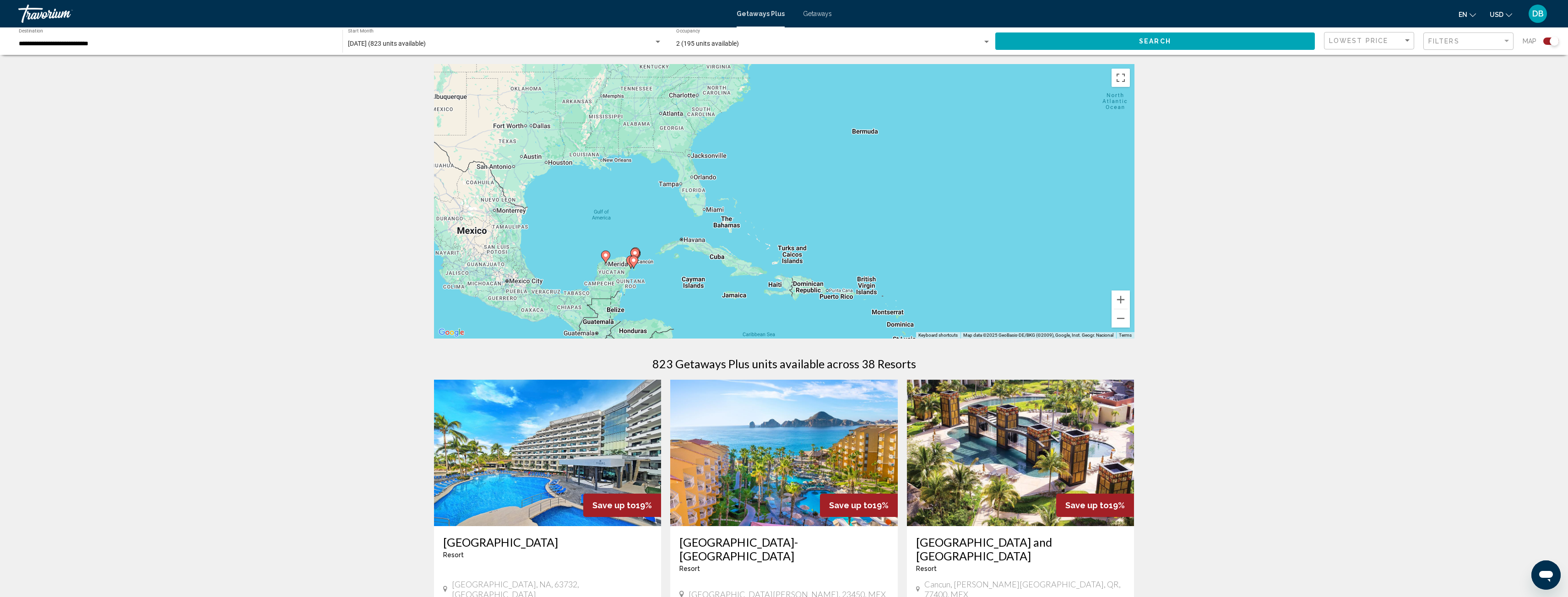
drag, startPoint x: 727, startPoint y: 271, endPoint x: 936, endPoint y: 225, distance: 214.0
click at [946, 222] on div "To activate drag with keyboard, press Alt + Enter. Once in keyboard drag state,…" at bounding box center [784, 201] width 701 height 274
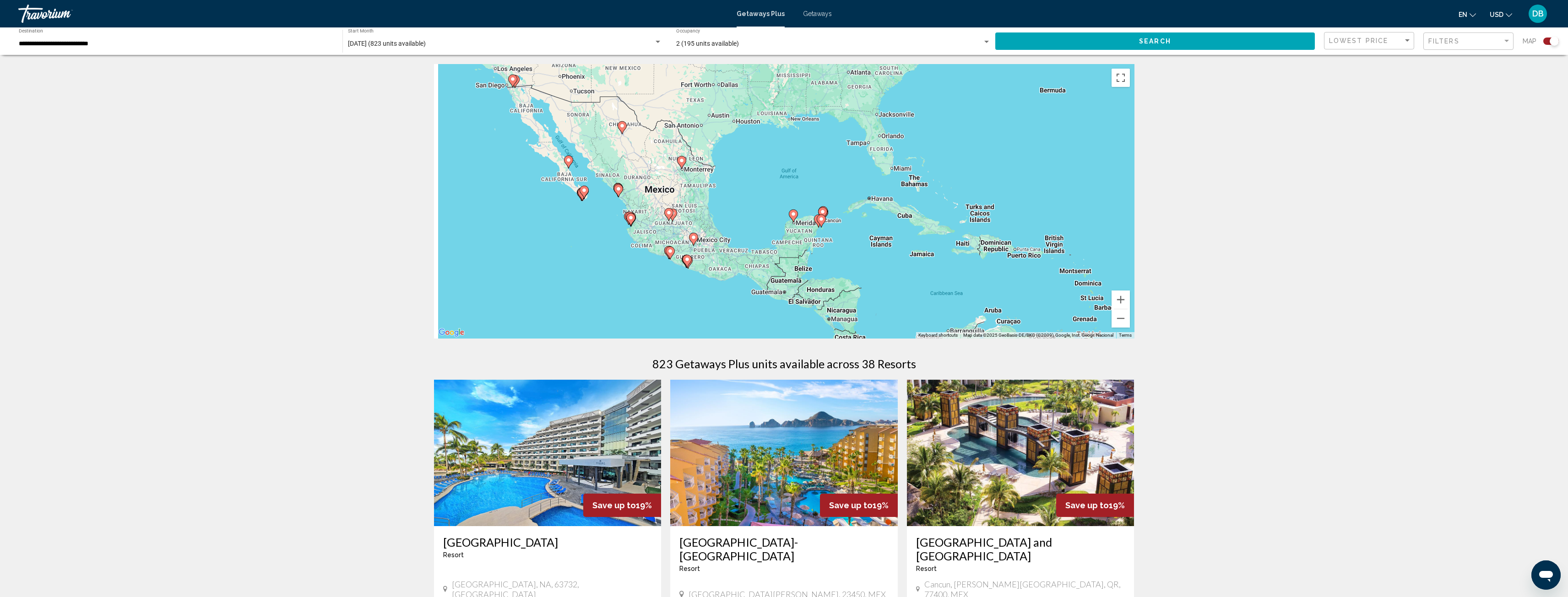
drag, startPoint x: 786, startPoint y: 249, endPoint x: 949, endPoint y: 201, distance: 169.9
click at [949, 201] on div "To activate drag with keyboard, press Alt + Enter. Once in keyboard drag state,…" at bounding box center [784, 201] width 701 height 274
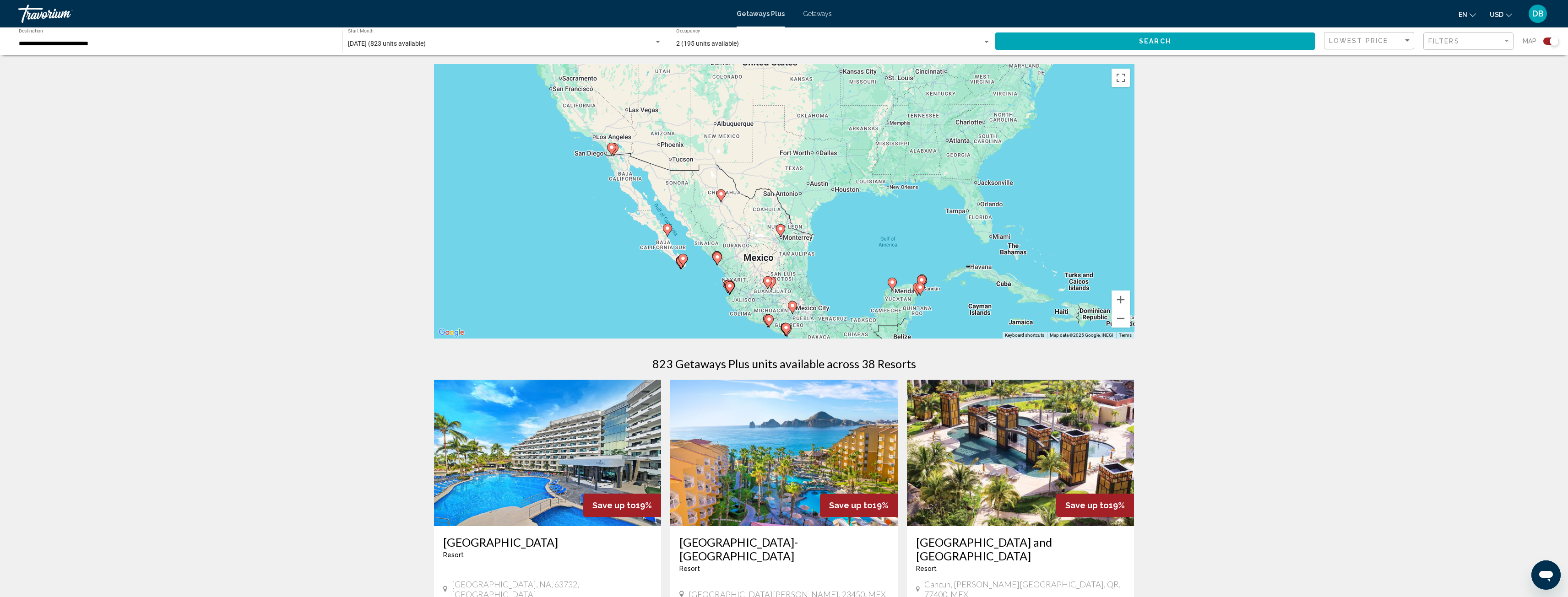
drag, startPoint x: 861, startPoint y: 223, endPoint x: 958, endPoint y: 292, distance: 119.0
click at [958, 292] on div "To activate drag with keyboard, press Alt + Enter. Once in keyboard drag state,…" at bounding box center [784, 201] width 701 height 274
click at [611, 148] on image "Main content" at bounding box center [612, 148] width 6 height 5
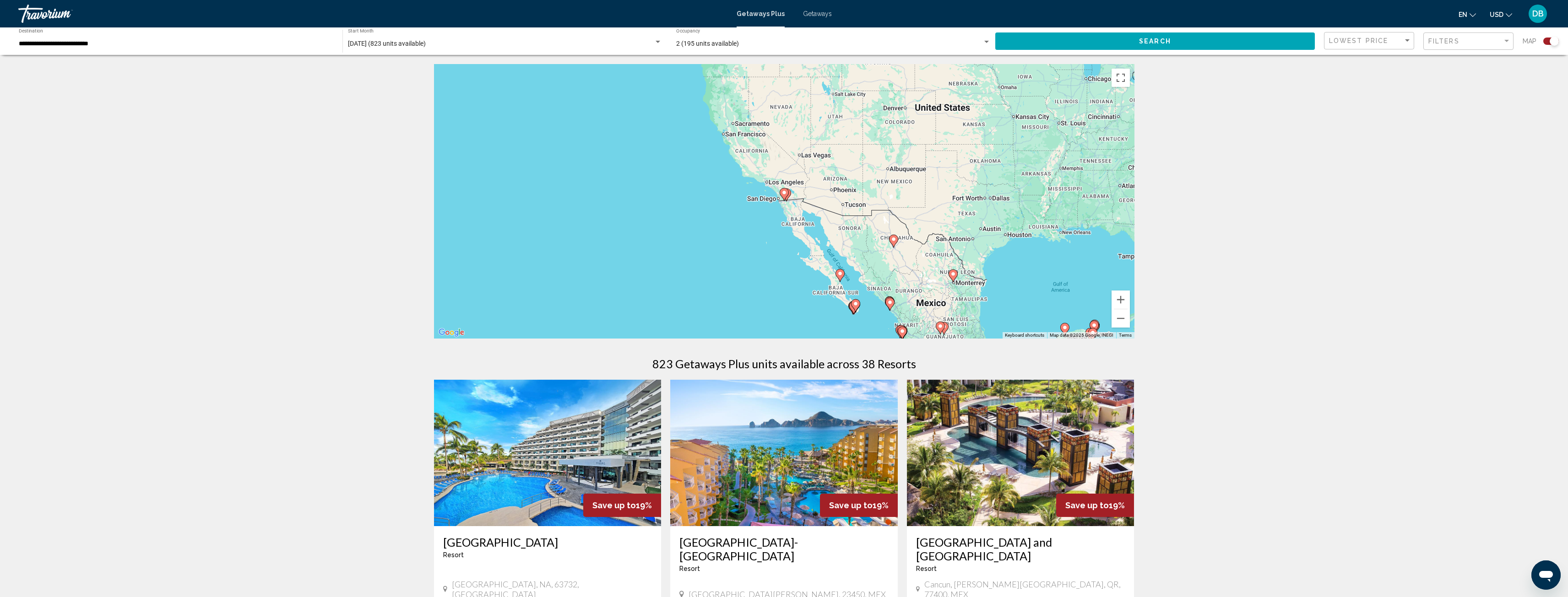
click at [785, 194] on image "Main content" at bounding box center [784, 192] width 6 height 5
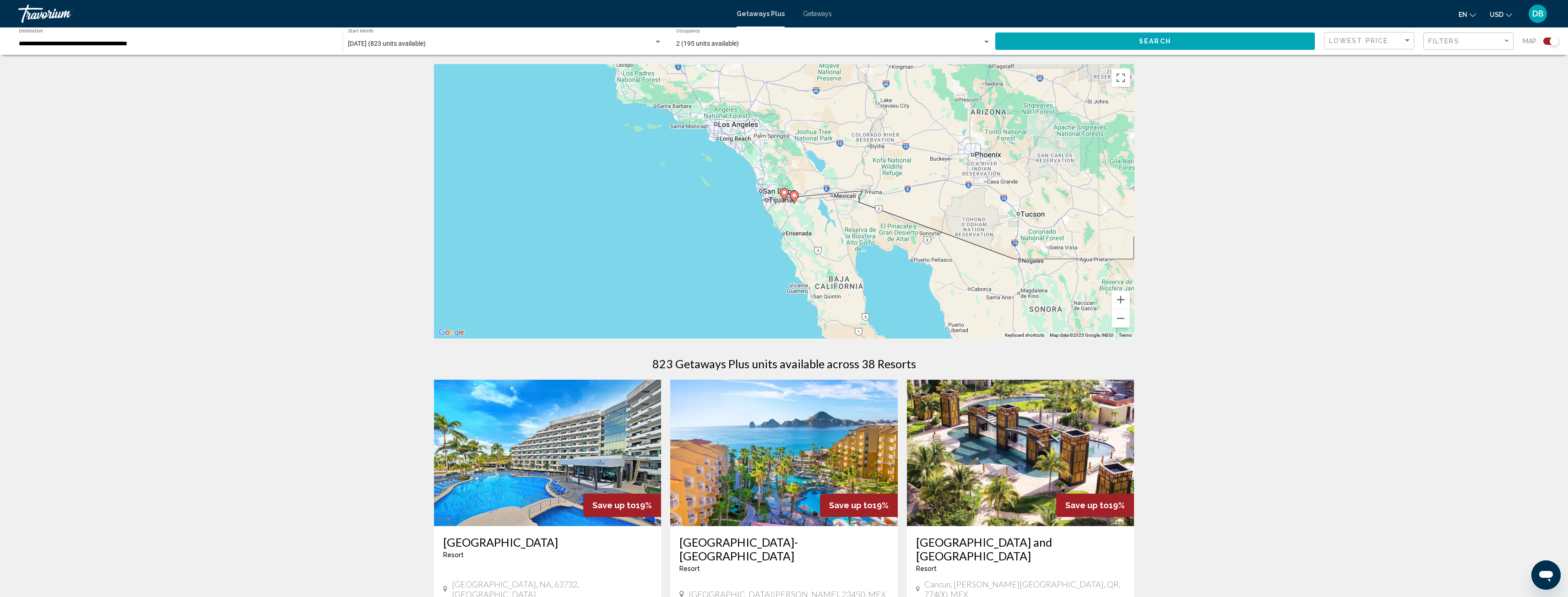
click at [783, 193] on image "Main content" at bounding box center [784, 192] width 6 height 5
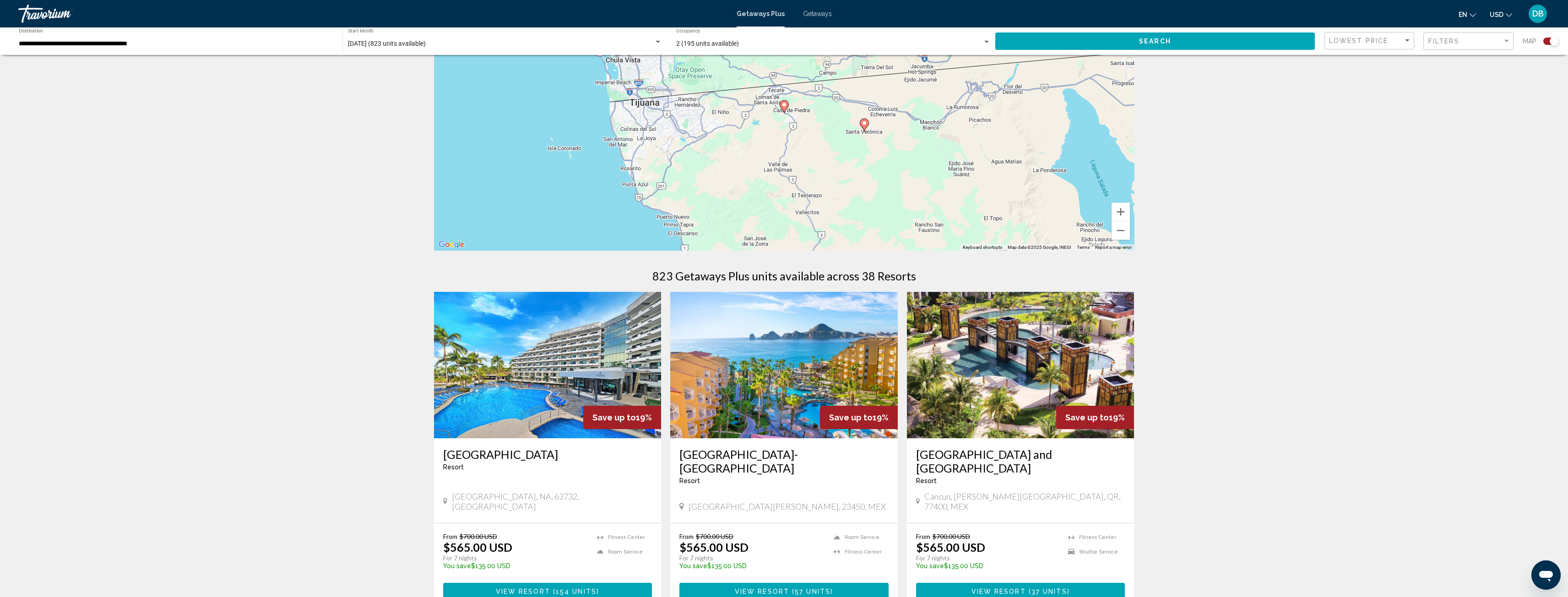
scroll to position [137, 0]
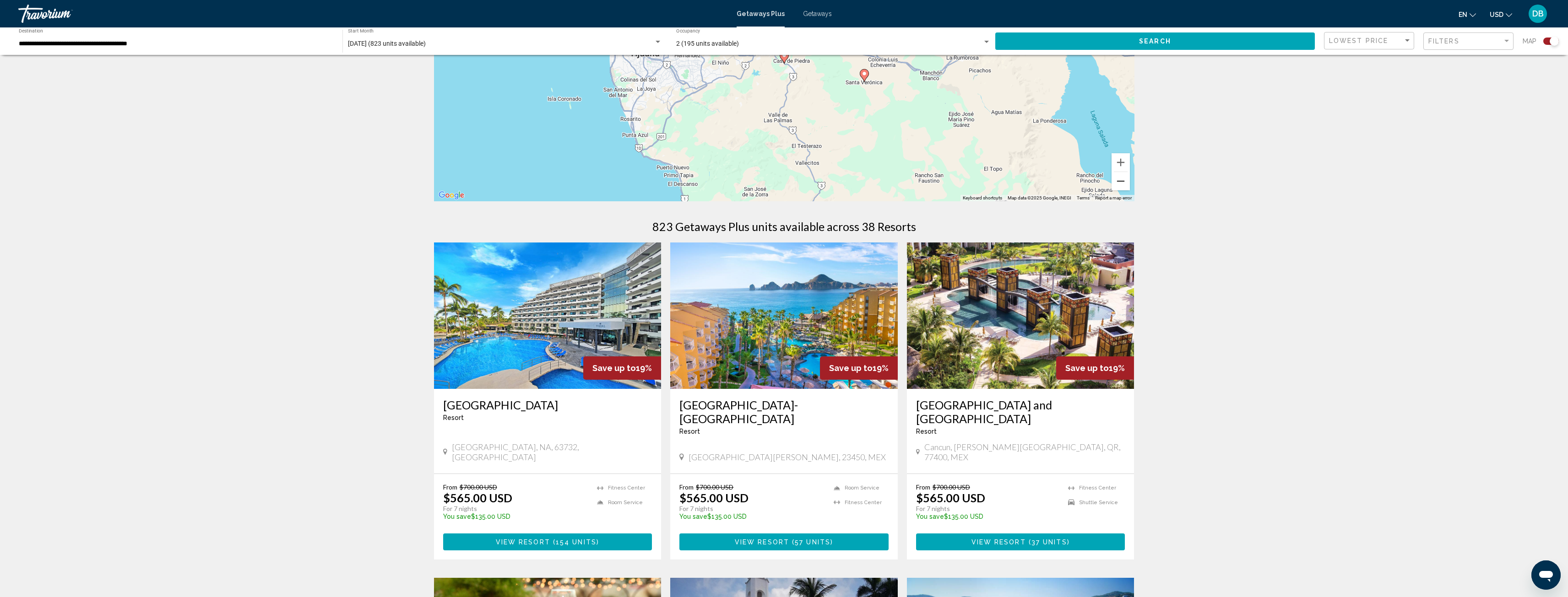
click at [1120, 180] on button "Zoom out" at bounding box center [1121, 181] width 18 height 18
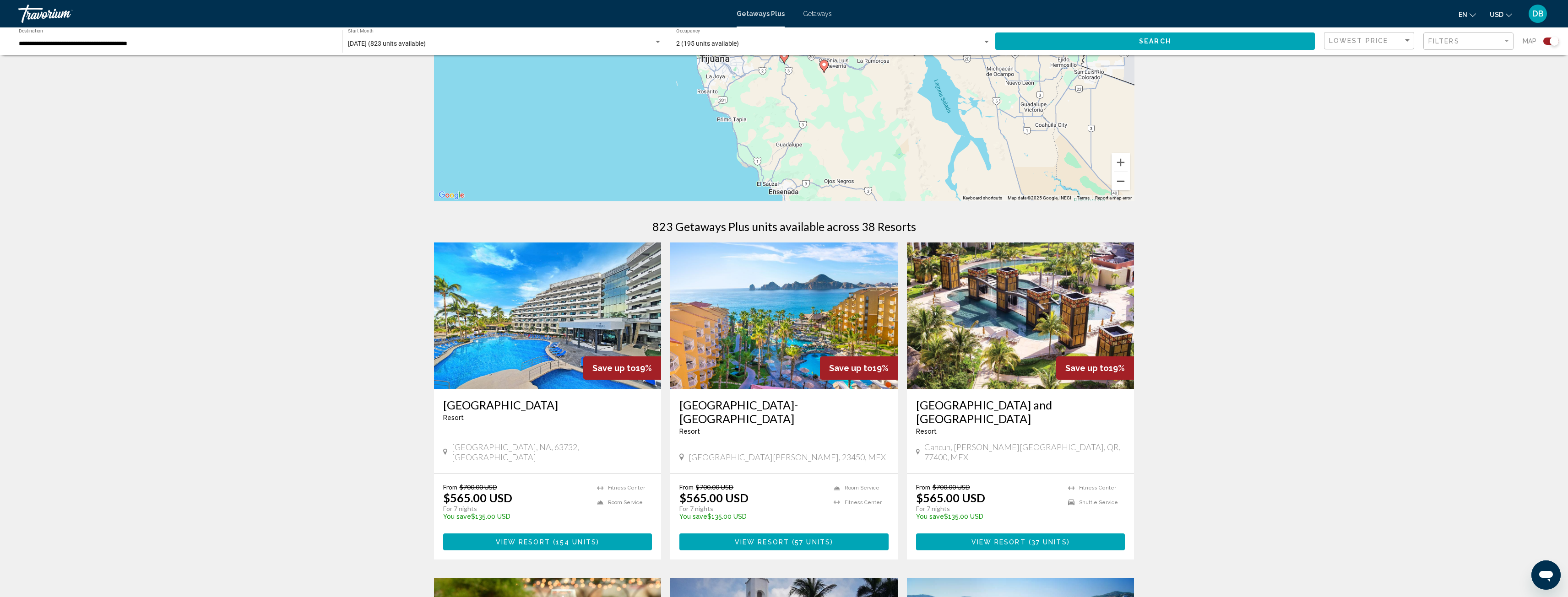
click at [1120, 180] on button "Zoom out" at bounding box center [1121, 181] width 18 height 18
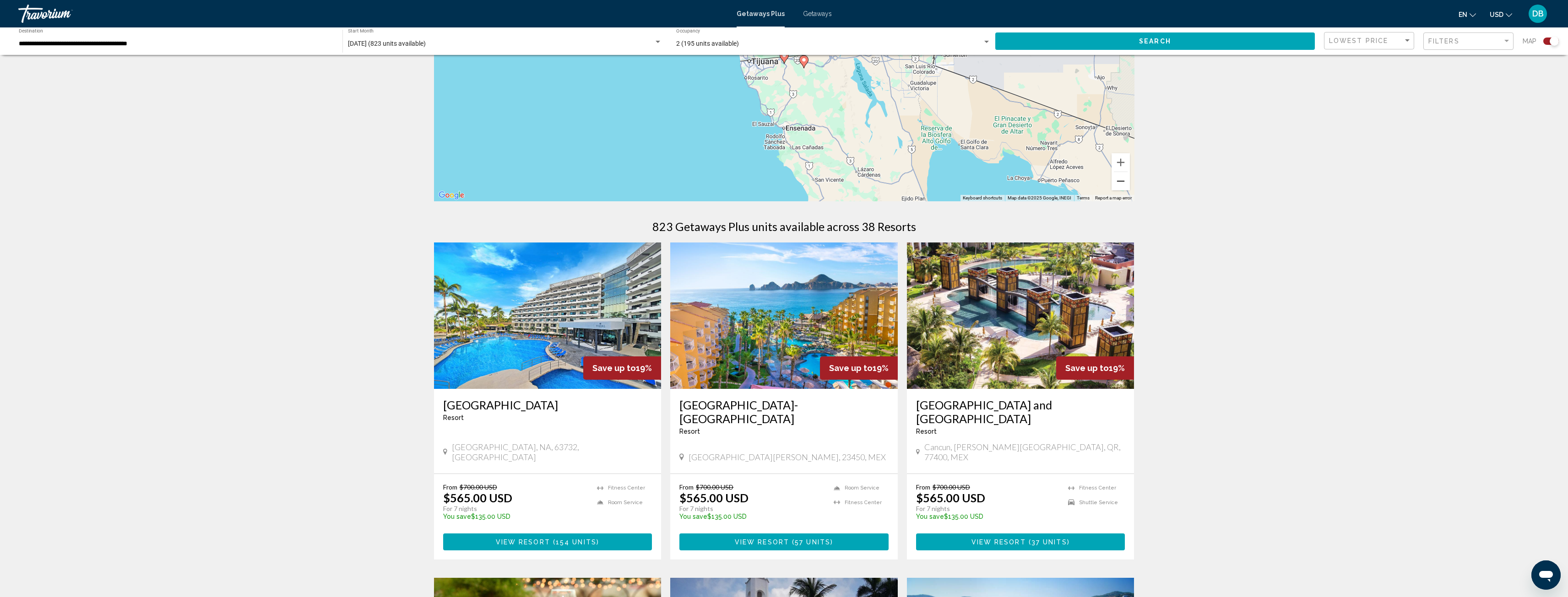
click at [1120, 180] on button "Zoom out" at bounding box center [1121, 181] width 18 height 18
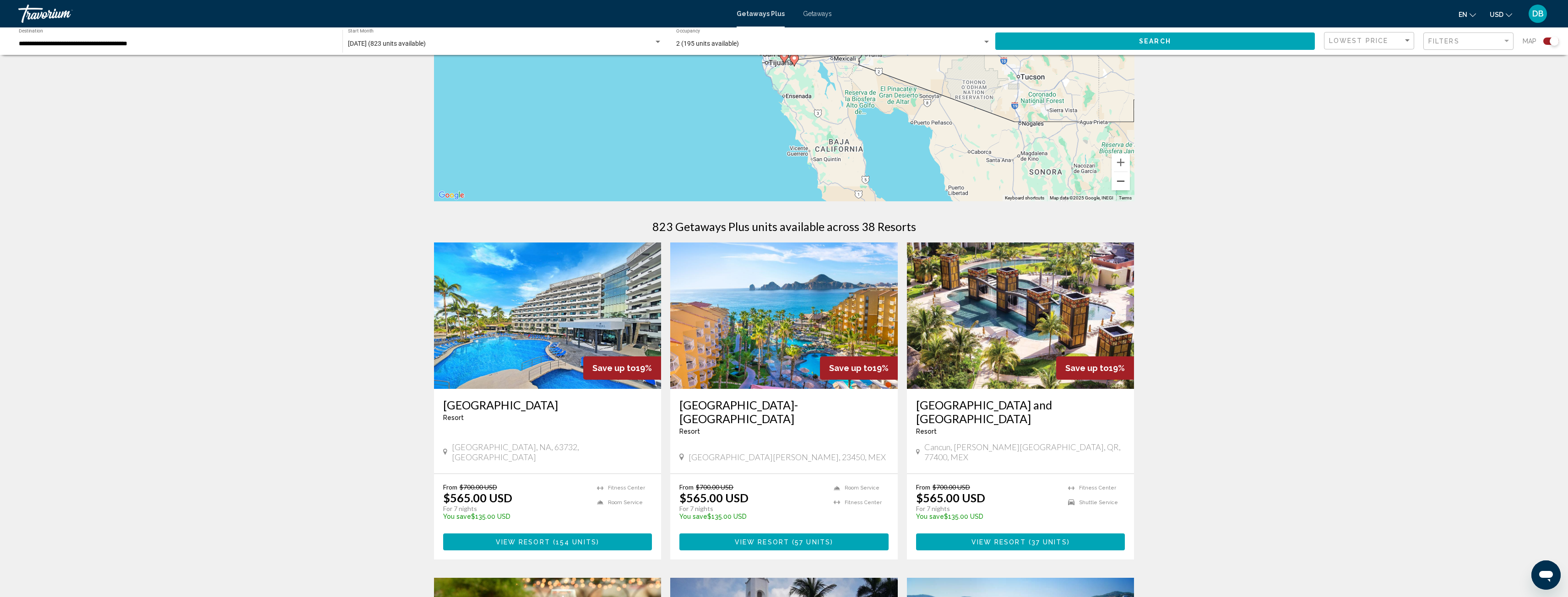
click at [1120, 180] on button "Zoom out" at bounding box center [1121, 181] width 18 height 18
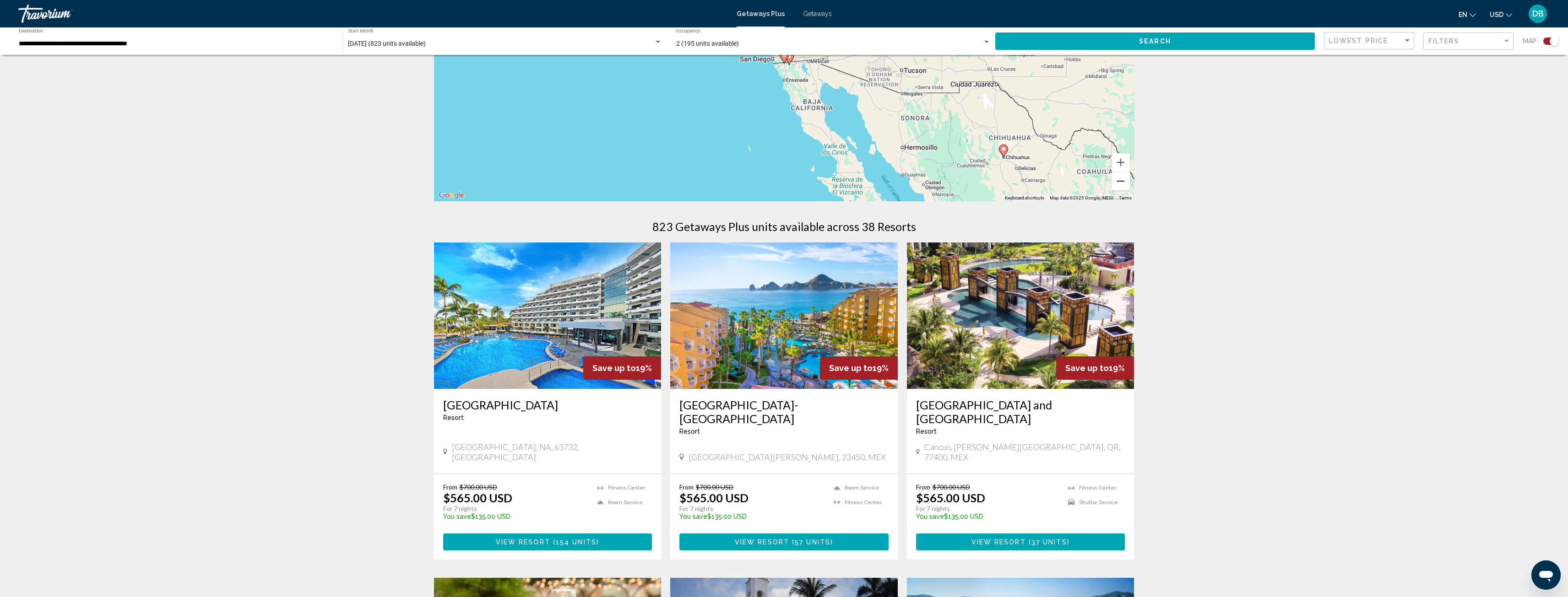
click at [1122, 185] on button "Zoom out" at bounding box center [1121, 181] width 18 height 18
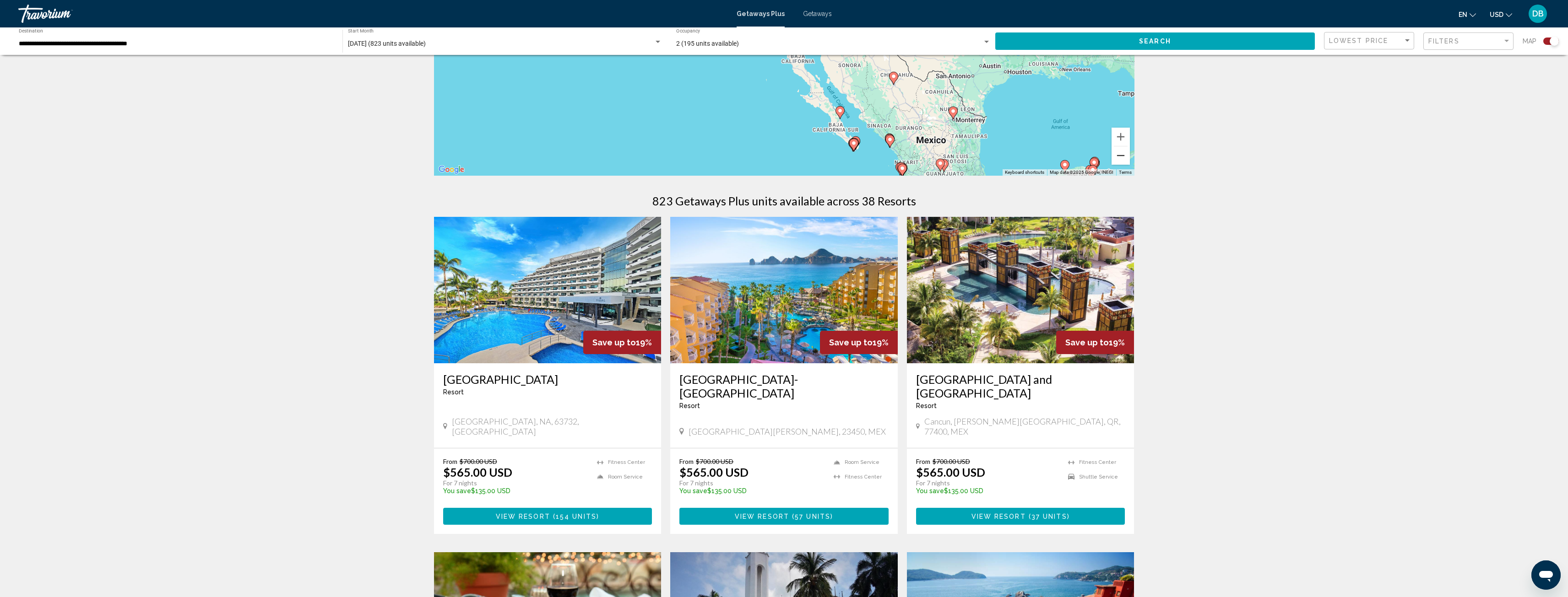
scroll to position [183, 0]
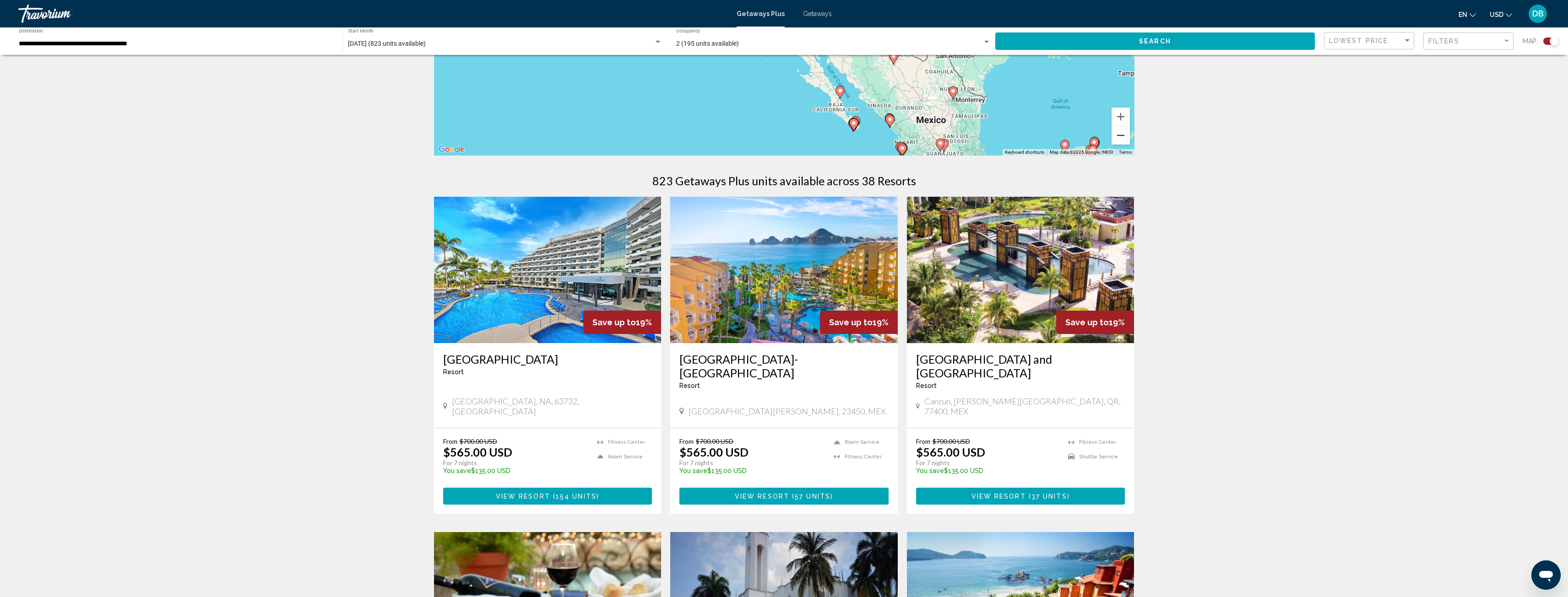
click at [1124, 134] on button "Zoom out" at bounding box center [1121, 136] width 18 height 18
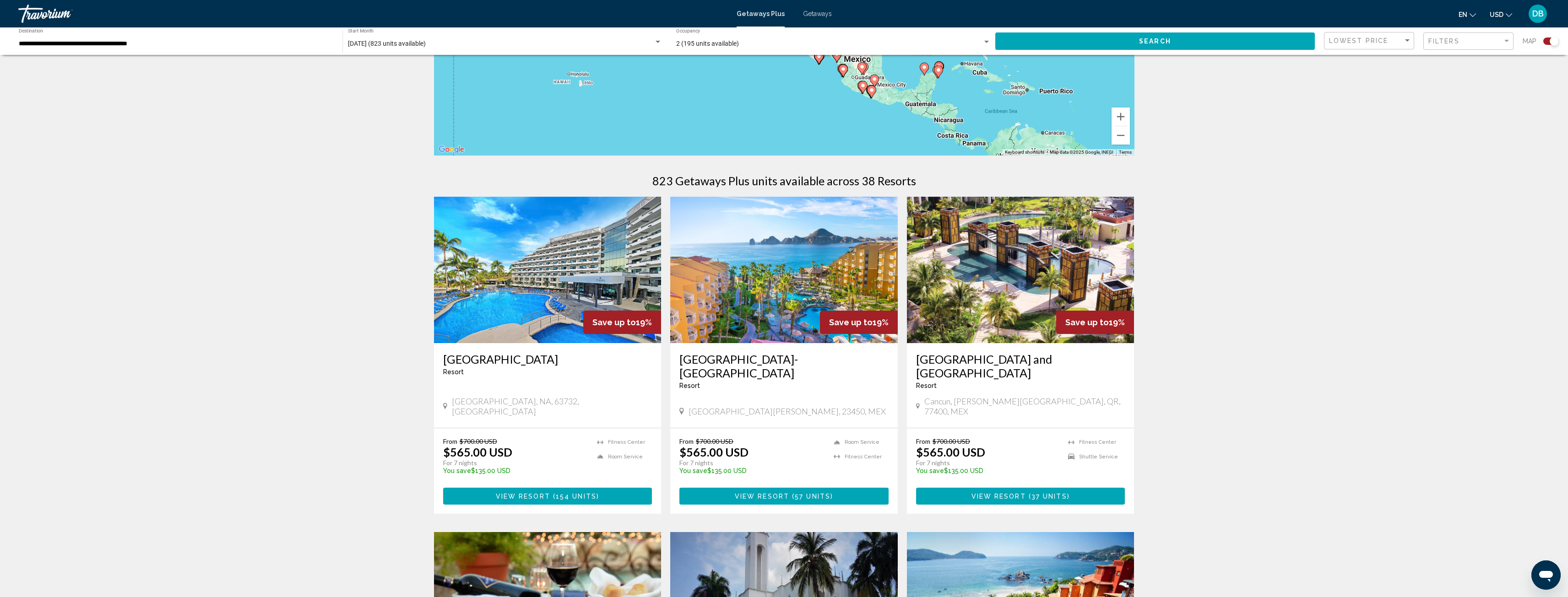
drag, startPoint x: 1036, startPoint y: 108, endPoint x: 1036, endPoint y: 92, distance: 16.0
click at [1036, 92] on div "To activate drag with keyboard, press Alt + Enter. Once in keyboard drag state,…" at bounding box center [784, 18] width 701 height 274
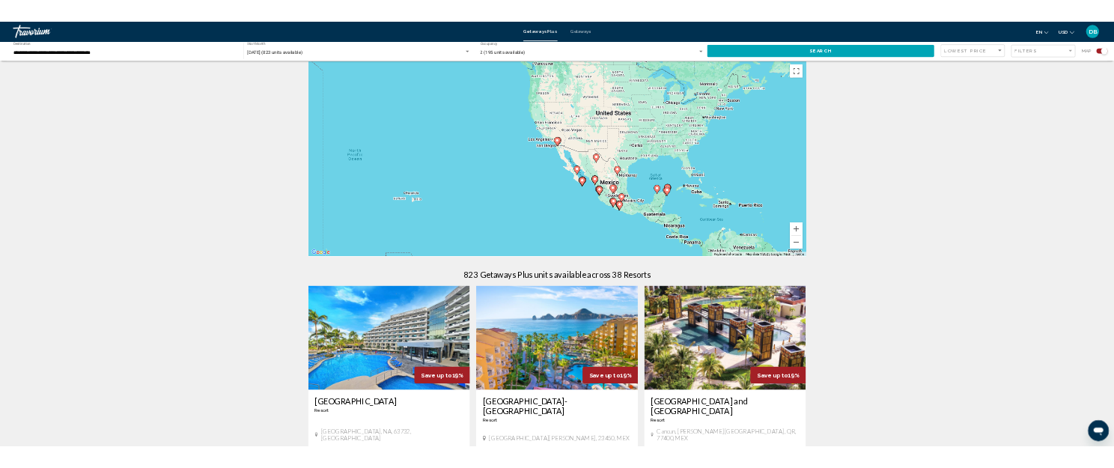
scroll to position [0, 0]
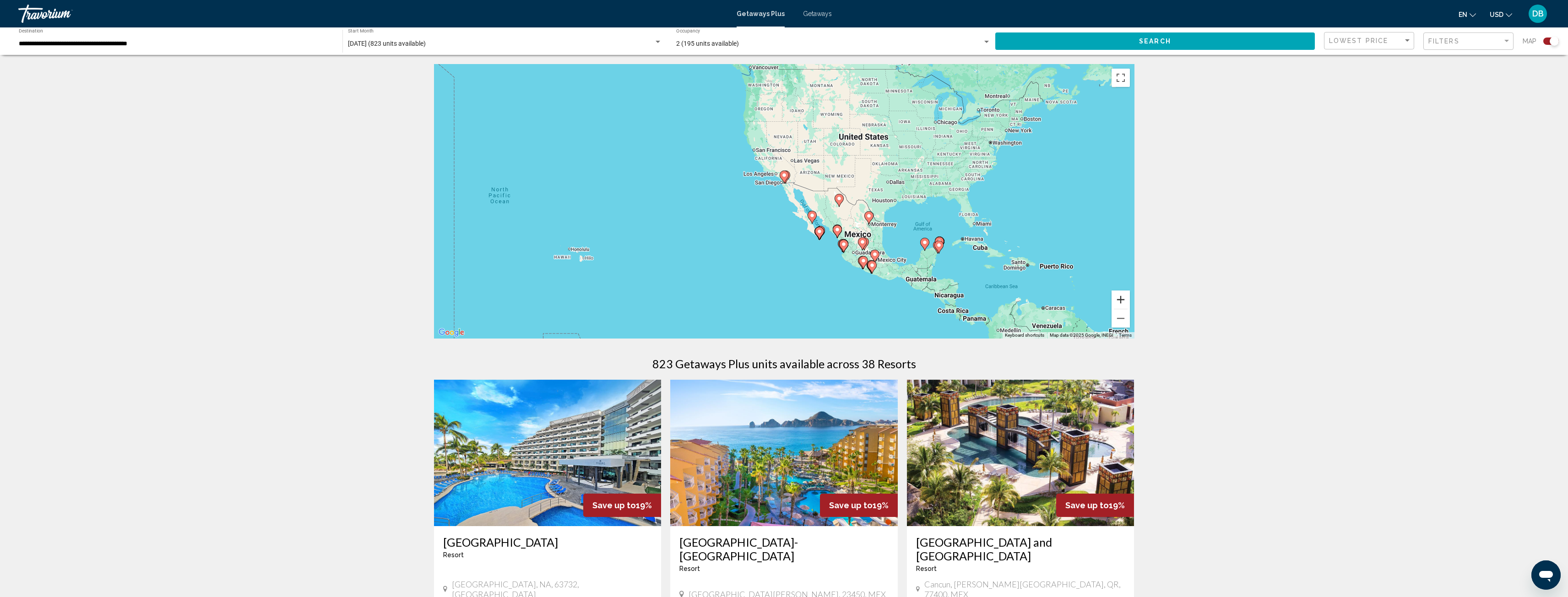
click at [1121, 294] on button "Zoom in" at bounding box center [1121, 300] width 18 height 18
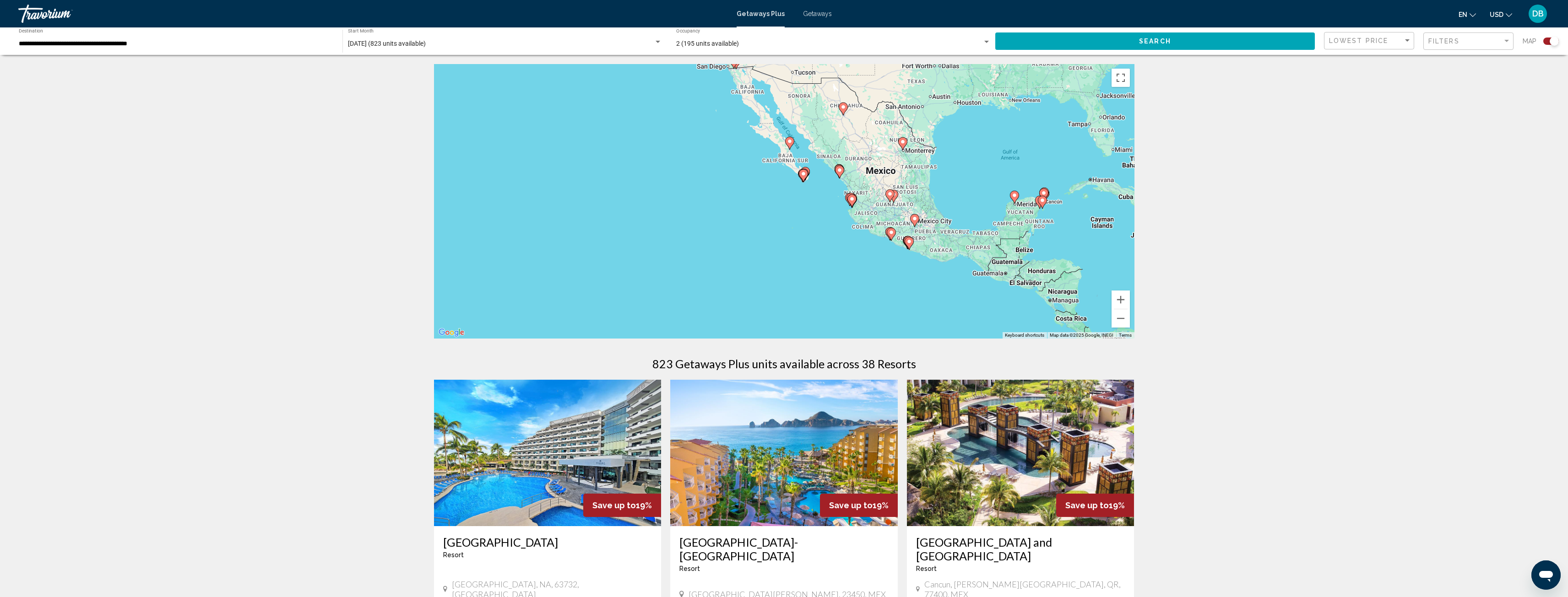
drag, startPoint x: 1017, startPoint y: 273, endPoint x: 966, endPoint y: 173, distance: 112.3
click at [966, 173] on div "To activate drag with keyboard, press Alt + Enter. Once in keyboard drag state,…" at bounding box center [784, 201] width 701 height 274
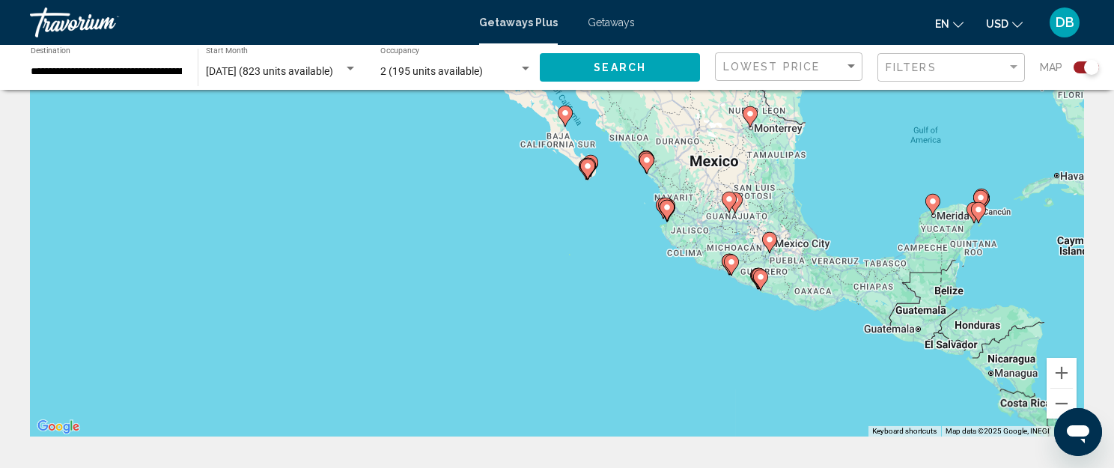
scroll to position [75, 0]
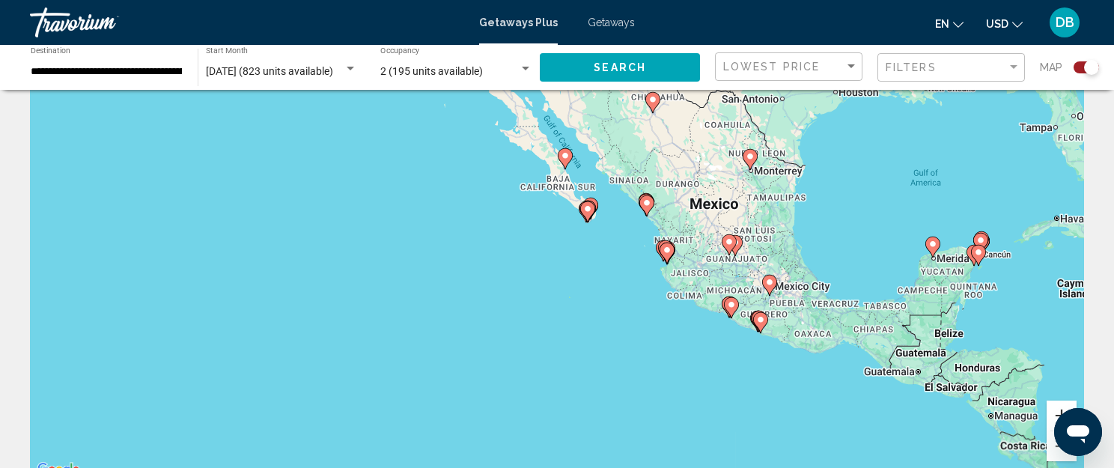
click at [1063, 410] on button "Zoom in" at bounding box center [1062, 416] width 30 height 30
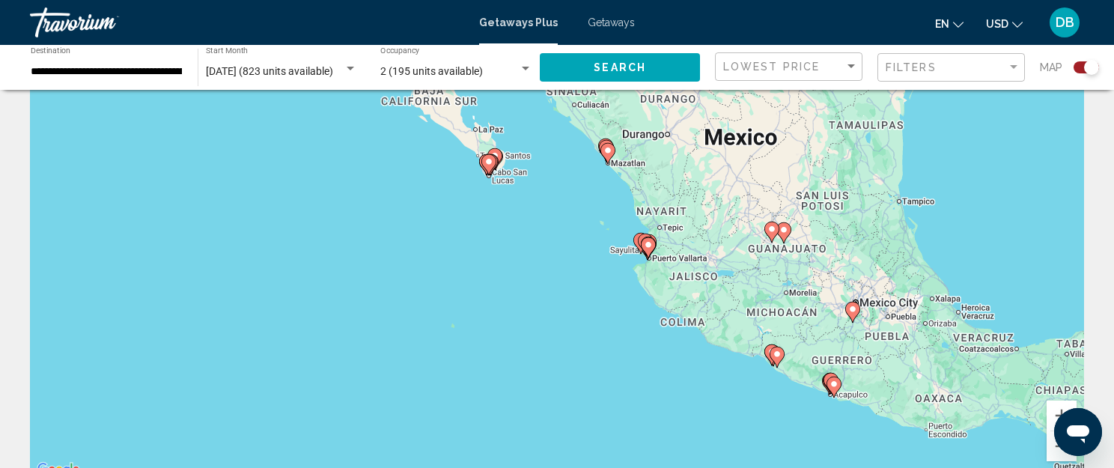
drag, startPoint x: 972, startPoint y: 309, endPoint x: 842, endPoint y: 293, distance: 131.3
click at [842, 293] on div "To activate drag with keyboard, press Alt + Enter. Once in keyboard drag state,…" at bounding box center [557, 254] width 1054 height 449
click at [1057, 406] on button "Zoom in" at bounding box center [1062, 416] width 30 height 30
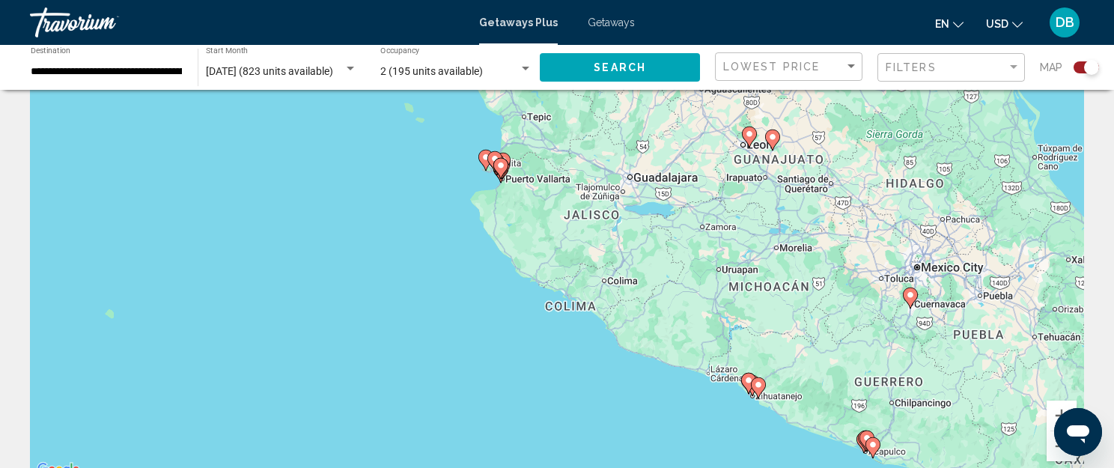
drag, startPoint x: 987, startPoint y: 307, endPoint x: 750, endPoint y: 222, distance: 252.0
click at [750, 222] on div "To activate drag with keyboard, press Alt + Enter. Once in keyboard drag state,…" at bounding box center [557, 254] width 1054 height 449
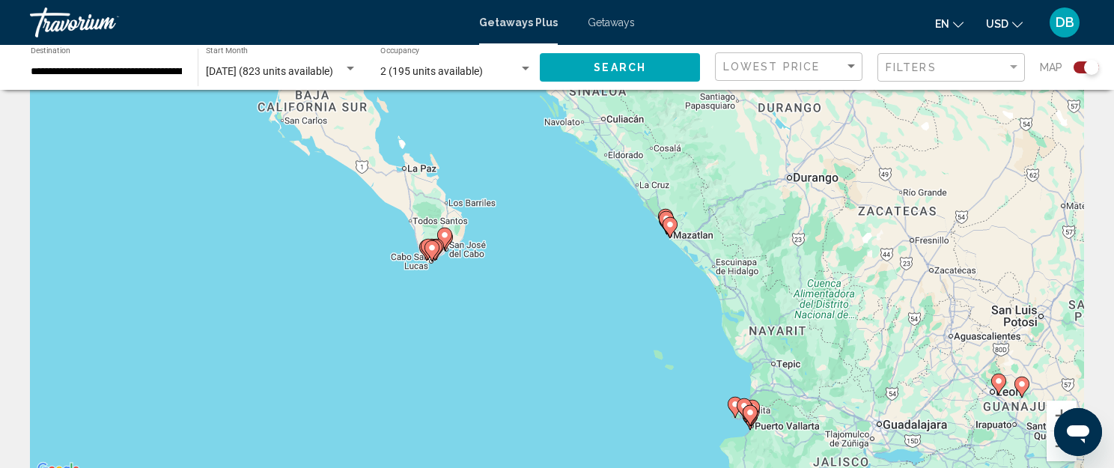
drag, startPoint x: 702, startPoint y: 185, endPoint x: 951, endPoint y: 432, distance: 351.1
click at [951, 432] on div "To activate drag with keyboard, press Alt + Enter. Once in keyboard drag state,…" at bounding box center [557, 254] width 1054 height 449
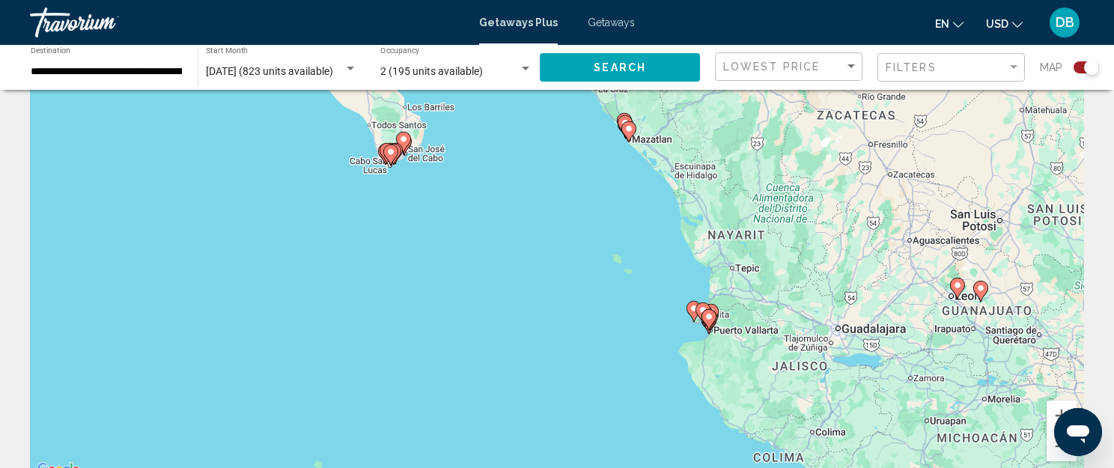
drag, startPoint x: 780, startPoint y: 327, endPoint x: 738, endPoint y: 230, distance: 105.7
click at [738, 230] on div "To activate drag with keyboard, press Alt + Enter. Once in keyboard drag state,…" at bounding box center [557, 254] width 1054 height 449
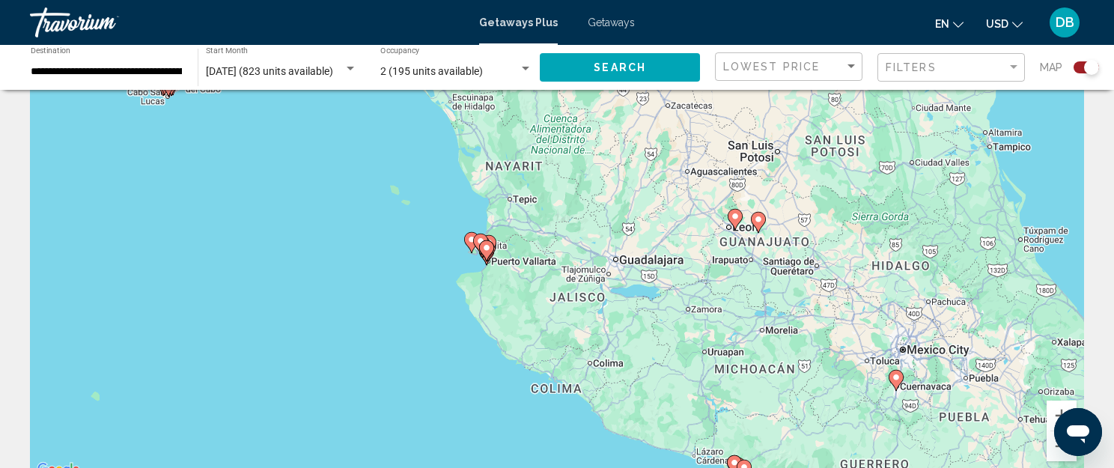
drag, startPoint x: 947, startPoint y: 335, endPoint x: 721, endPoint y: 264, distance: 236.1
click at [723, 264] on div "To activate drag with keyboard, press Alt + Enter. Once in keyboard drag state,…" at bounding box center [557, 254] width 1054 height 449
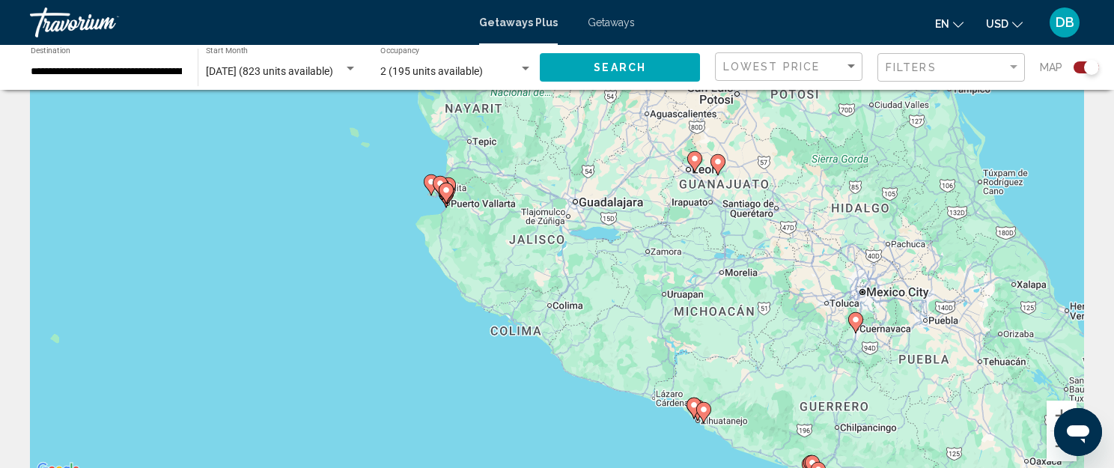
drag, startPoint x: 731, startPoint y: 323, endPoint x: 691, endPoint y: 264, distance: 71.2
click at [691, 264] on div "To activate drag with keyboard, press Alt + Enter. Once in keyboard drag state,…" at bounding box center [557, 254] width 1054 height 449
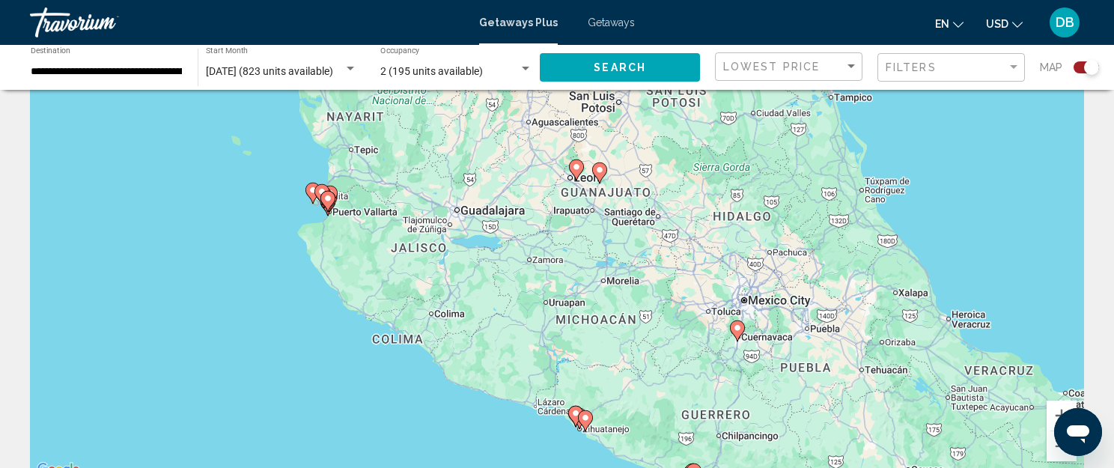
drag, startPoint x: 893, startPoint y: 309, endPoint x: 775, endPoint y: 315, distance: 118.5
click at [775, 315] on div "To activate drag with keyboard, press Alt + Enter. Once in keyboard drag state,…" at bounding box center [557, 254] width 1054 height 449
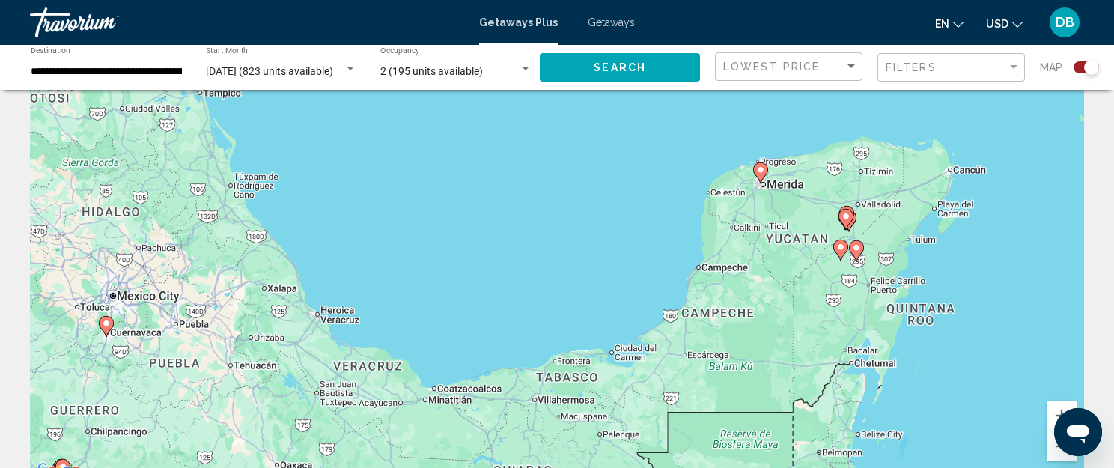
drag, startPoint x: 870, startPoint y: 333, endPoint x: 237, endPoint y: 323, distance: 632.8
click at [238, 327] on div "To activate drag with keyboard, press Alt + Enter. Once in keyboard drag state,…" at bounding box center [557, 254] width 1054 height 449
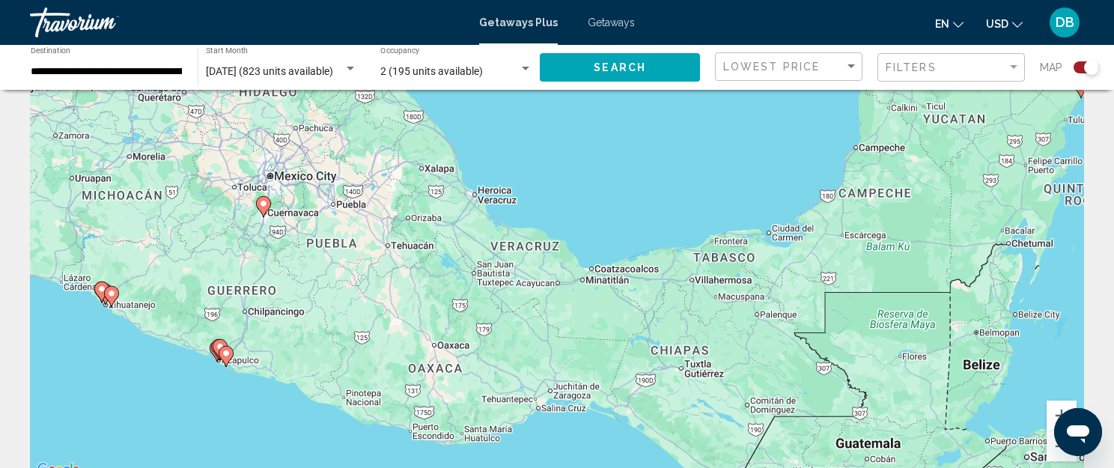
drag, startPoint x: 819, startPoint y: 218, endPoint x: 976, endPoint y: 98, distance: 197.1
click at [976, 98] on div "To activate drag with keyboard, press Alt + Enter. Once in keyboard drag state,…" at bounding box center [557, 254] width 1054 height 449
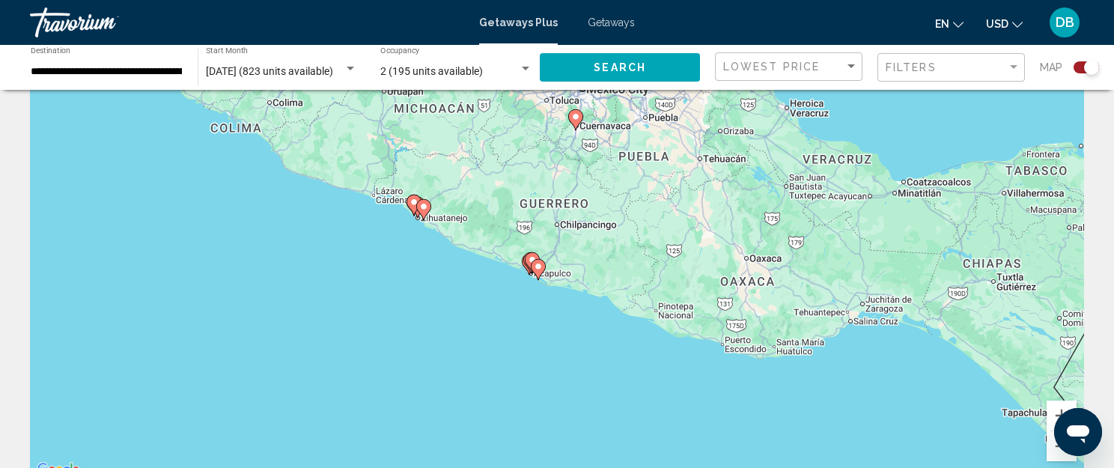
drag, startPoint x: 629, startPoint y: 322, endPoint x: 923, endPoint y: 253, distance: 301.5
click at [941, 240] on div "To activate drag with keyboard, press Alt + Enter. Once in keyboard drag state,…" at bounding box center [557, 254] width 1054 height 449
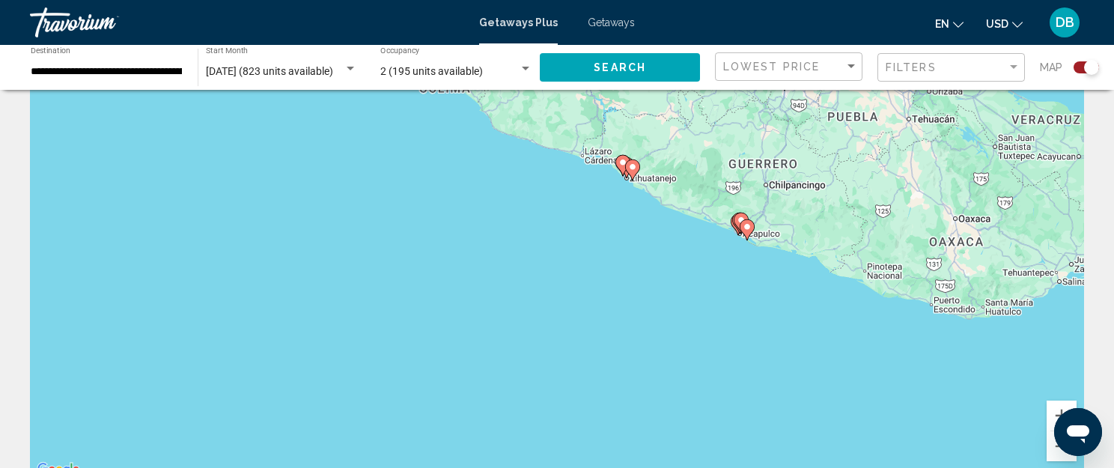
drag, startPoint x: 651, startPoint y: 247, endPoint x: 861, endPoint y: 211, distance: 212.7
click at [860, 209] on div "To activate drag with keyboard, press Alt + Enter. Once in keyboard drag state,…" at bounding box center [557, 254] width 1054 height 449
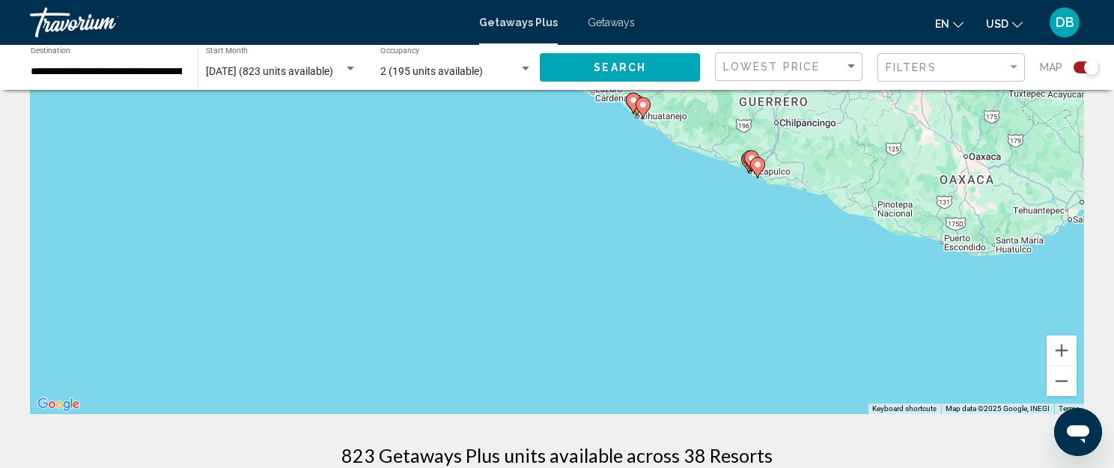
scroll to position [150, 0]
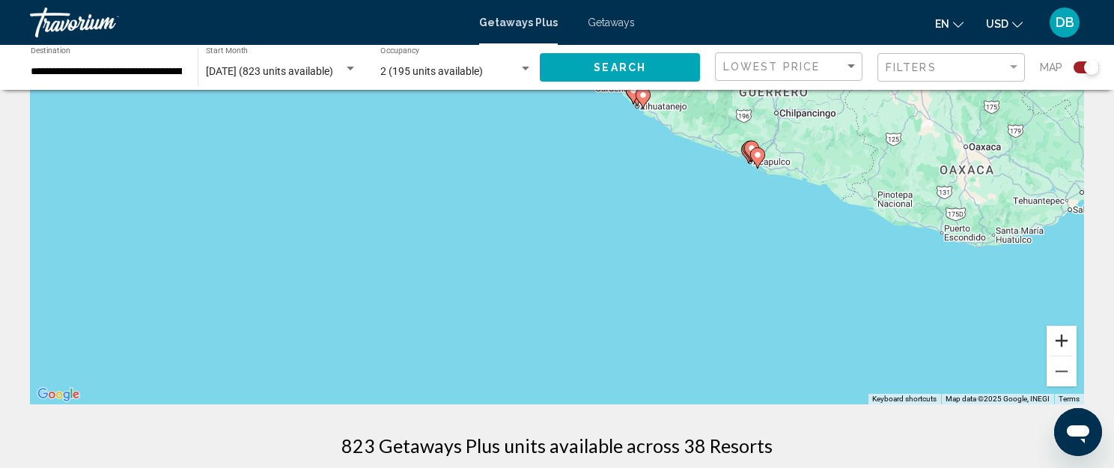
click at [1063, 342] on button "Zoom in" at bounding box center [1062, 341] width 30 height 30
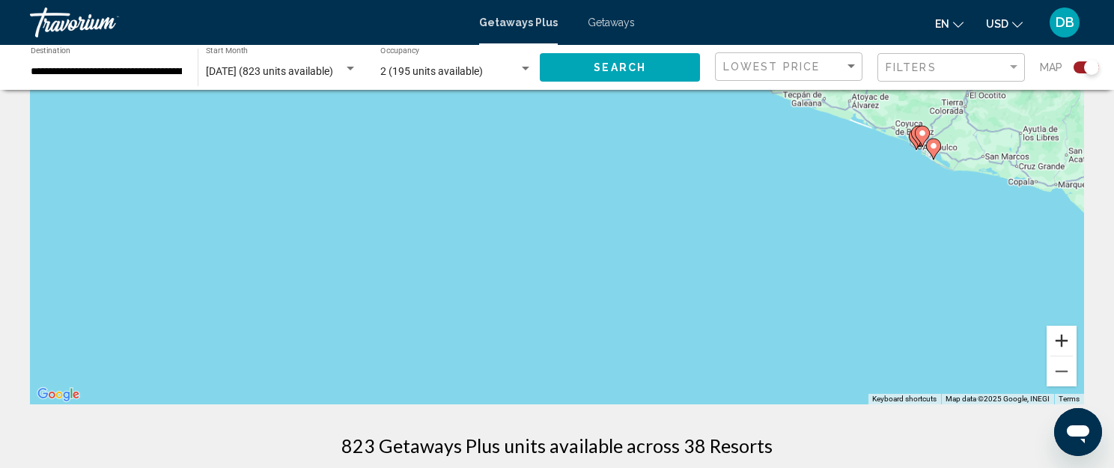
click at [1063, 341] on button "Zoom in" at bounding box center [1062, 341] width 30 height 30
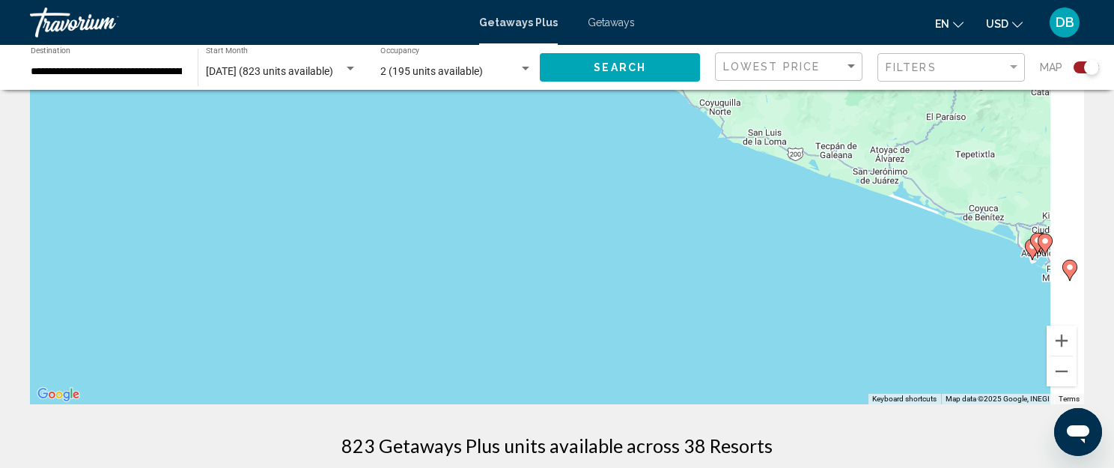
drag, startPoint x: 1030, startPoint y: 182, endPoint x: 672, endPoint y: 344, distance: 392.4
click at [672, 344] on div "To activate drag with keyboard, press Alt + Enter. Once in keyboard drag state,…" at bounding box center [557, 179] width 1054 height 449
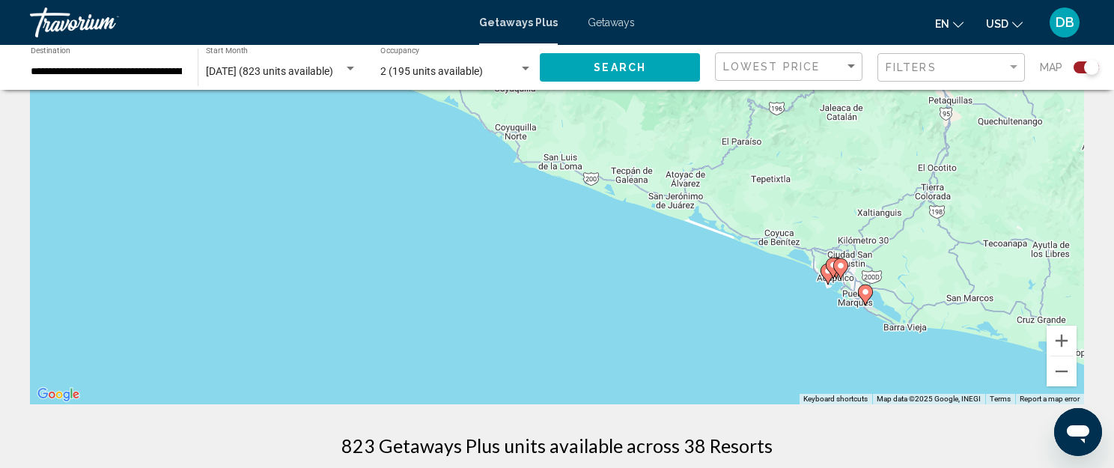
drag, startPoint x: 856, startPoint y: 235, endPoint x: 714, endPoint y: 240, distance: 142.4
click at [714, 240] on div "To activate drag with keyboard, press Alt + Enter. Once in keyboard drag state,…" at bounding box center [557, 179] width 1054 height 449
click at [1065, 338] on button "Zoom in" at bounding box center [1062, 341] width 30 height 30
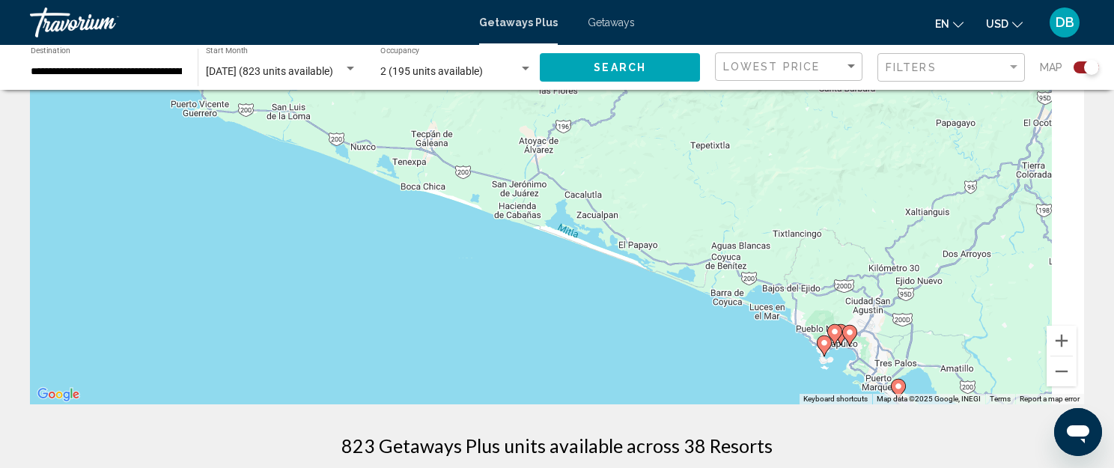
drag, startPoint x: 988, startPoint y: 255, endPoint x: 723, endPoint y: 224, distance: 267.7
click at [711, 220] on div "To activate drag with keyboard, press Alt + Enter. Once in keyboard drag state,…" at bounding box center [557, 179] width 1054 height 449
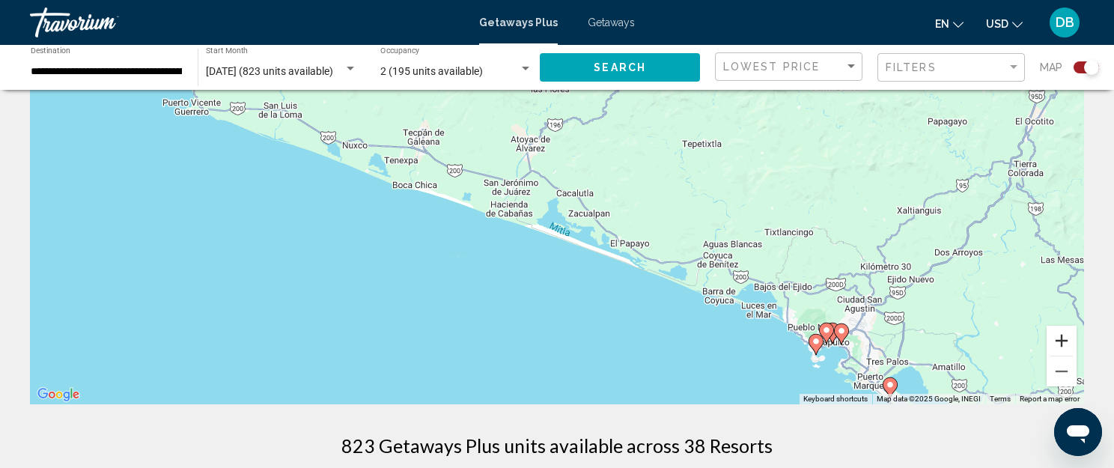
click at [1060, 338] on button "Zoom in" at bounding box center [1062, 341] width 30 height 30
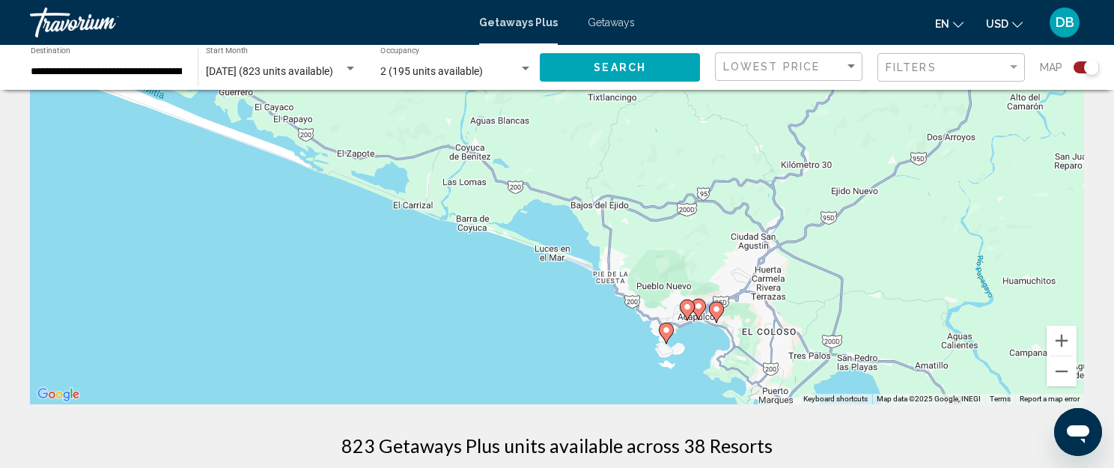
drag, startPoint x: 999, startPoint y: 295, endPoint x: 585, endPoint y: 105, distance: 455.7
click at [585, 105] on div "To activate drag with keyboard, press Alt + Enter. Once in keyboard drag state,…" at bounding box center [557, 179] width 1054 height 449
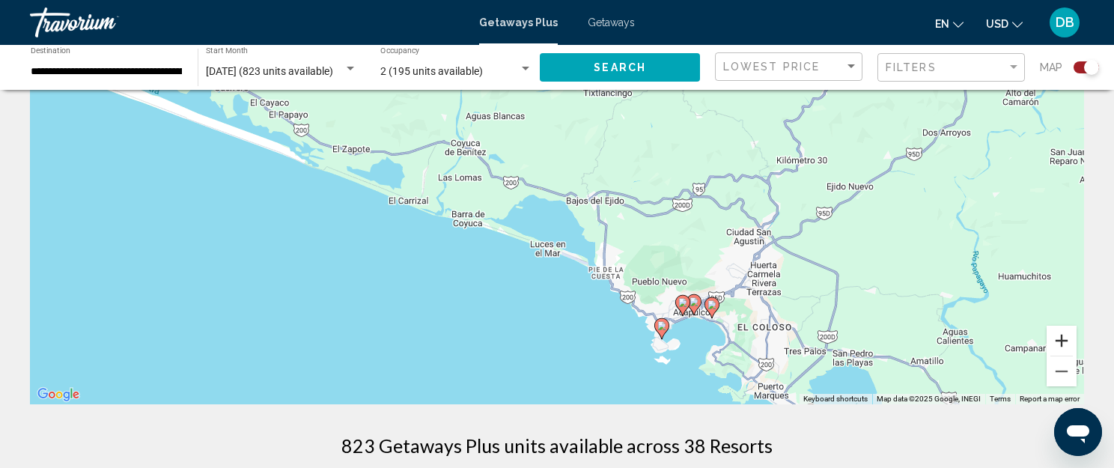
drag, startPoint x: 1068, startPoint y: 335, endPoint x: 985, endPoint y: 296, distance: 91.8
click at [1068, 333] on button "Zoom in" at bounding box center [1062, 341] width 30 height 30
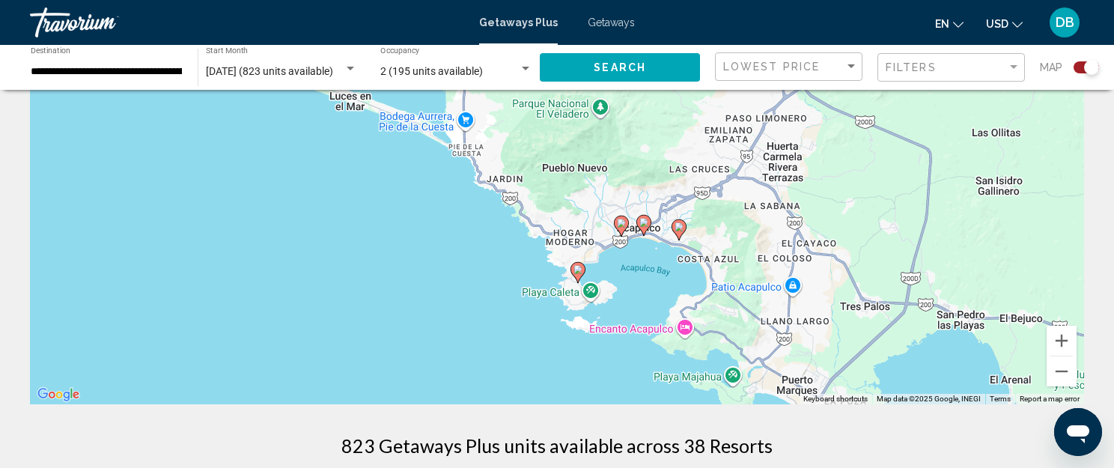
drag, startPoint x: 963, startPoint y: 279, endPoint x: 774, endPoint y: 60, distance: 289.4
click at [640, 225] on icon "Main content" at bounding box center [643, 224] width 13 height 19
type input "**********"
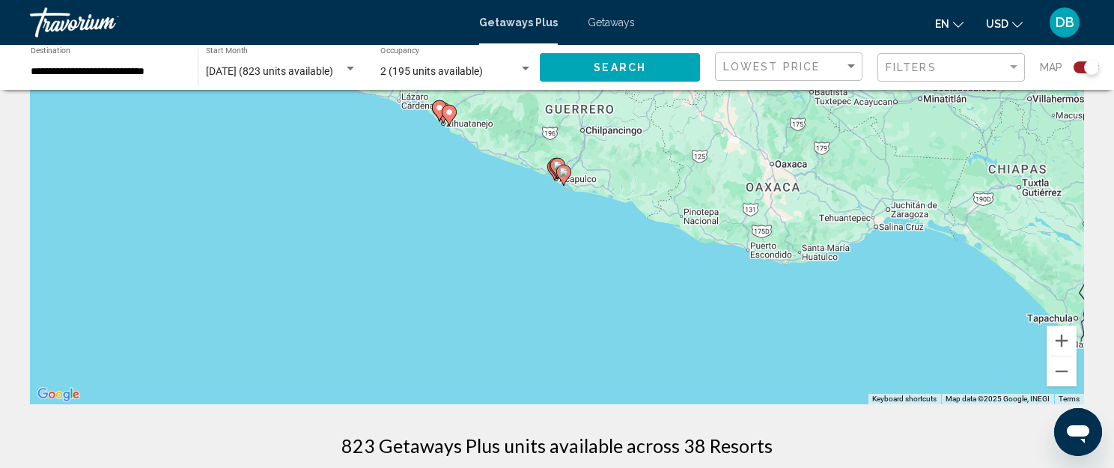
click at [553, 164] on icon "Main content" at bounding box center [557, 168] width 13 height 19
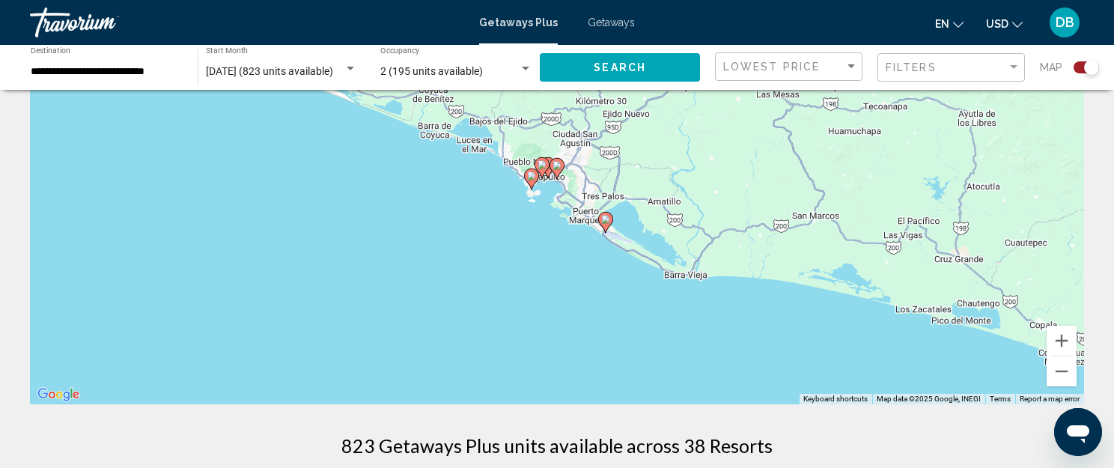
click at [559, 166] on image "Main content" at bounding box center [557, 165] width 9 height 9
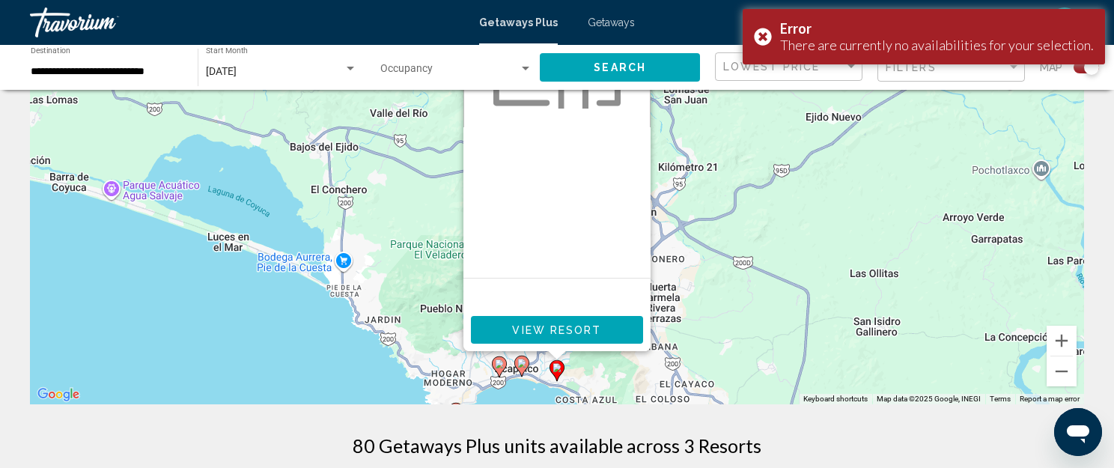
click at [521, 363] on image "Main content" at bounding box center [521, 363] width 9 height 9
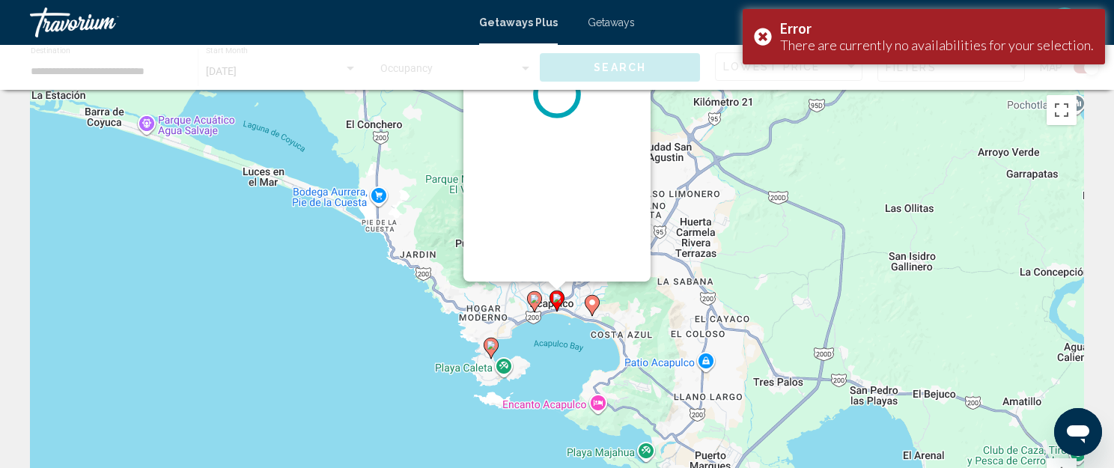
scroll to position [0, 0]
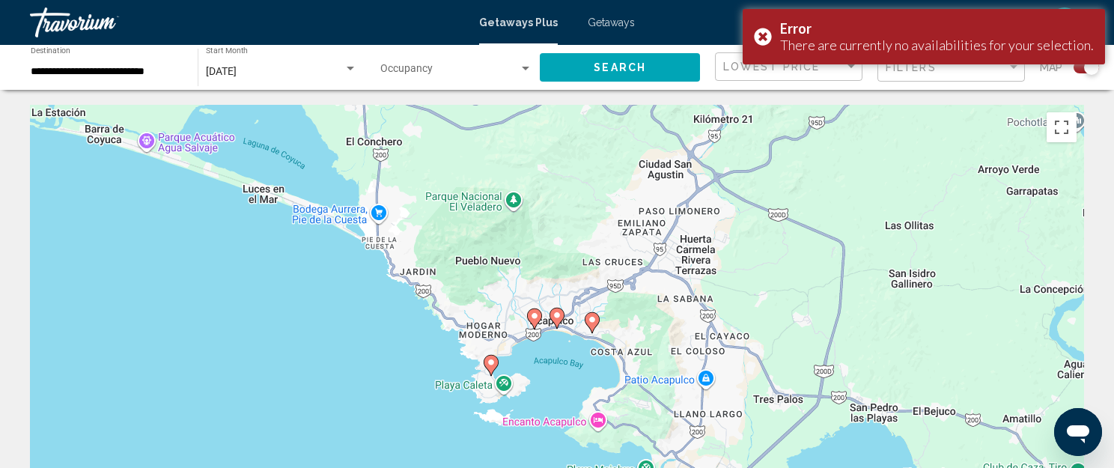
click at [558, 323] on icon "Main content" at bounding box center [556, 318] width 13 height 19
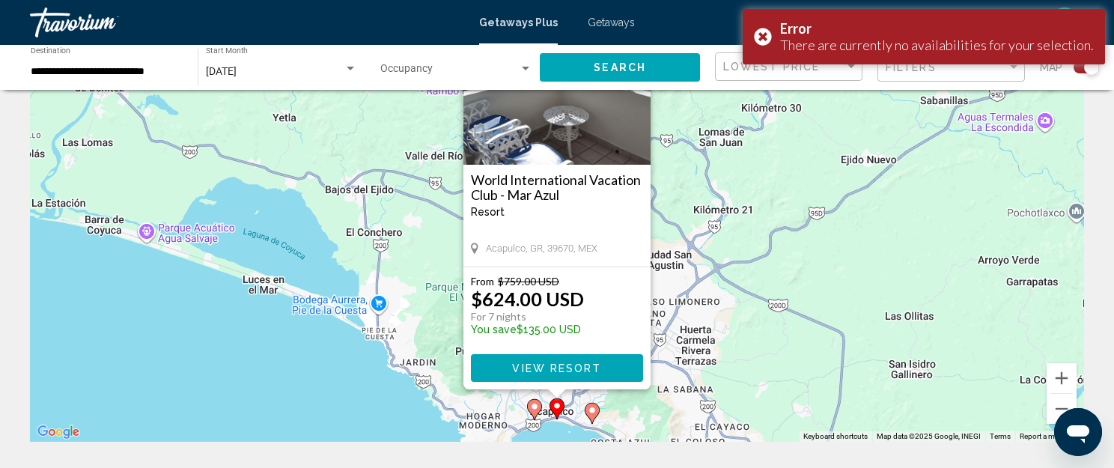
scroll to position [150, 0]
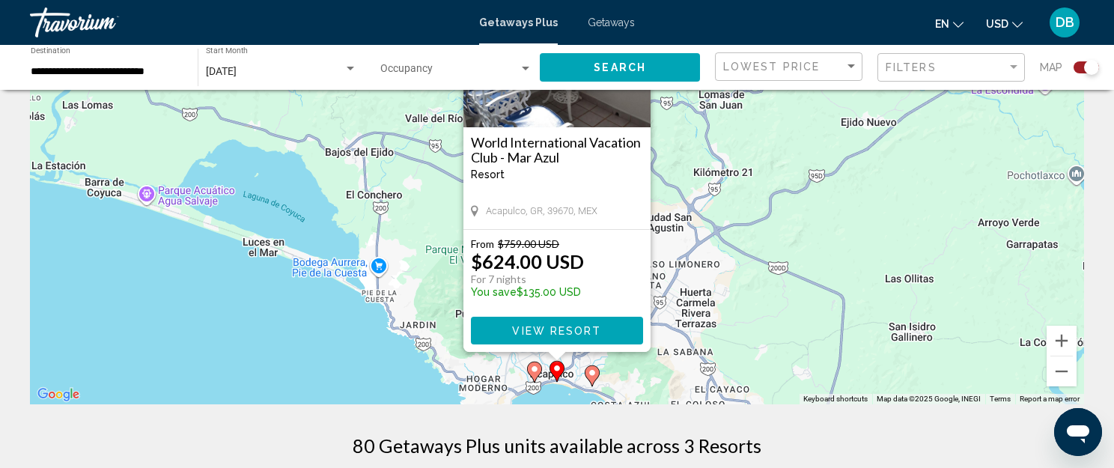
click at [534, 371] on image "Main content" at bounding box center [534, 369] width 9 height 9
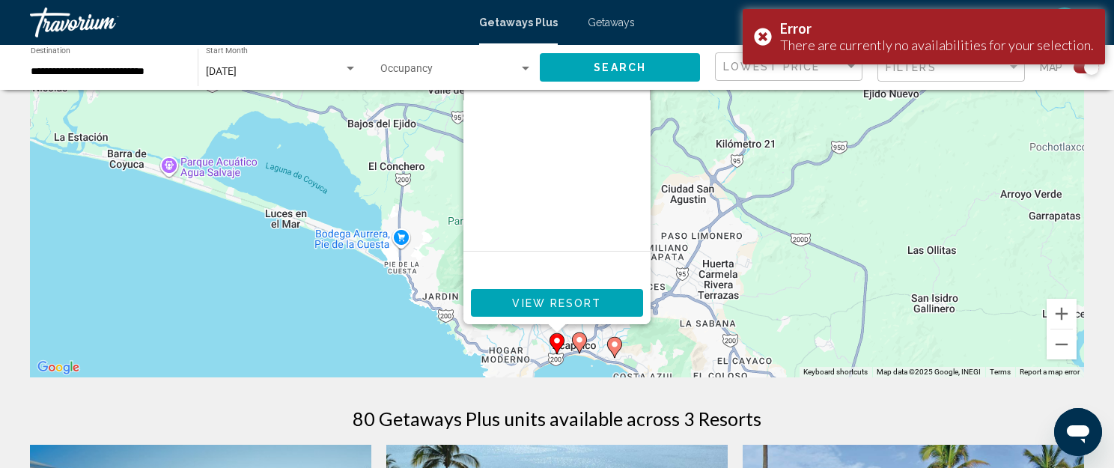
scroll to position [225, 0]
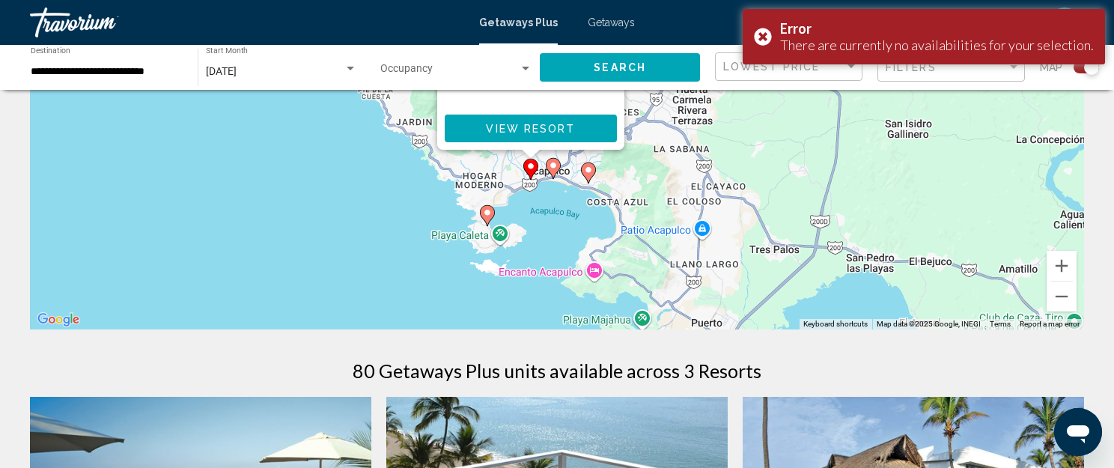
drag, startPoint x: 810, startPoint y: 271, endPoint x: 779, endPoint y: 152, distance: 123.1
click at [779, 152] on div "To activate drag with keyboard, press Alt + Enter. Once in keyboard drag state,…" at bounding box center [557, 104] width 1054 height 449
click at [492, 213] on icon "Main content" at bounding box center [487, 215] width 13 height 19
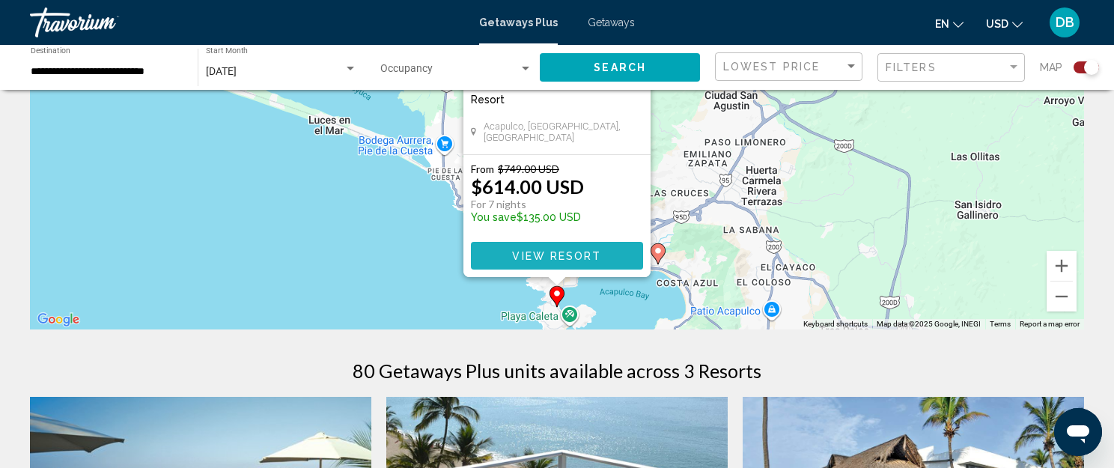
click at [583, 249] on span "View Resort" at bounding box center [556, 255] width 89 height 12
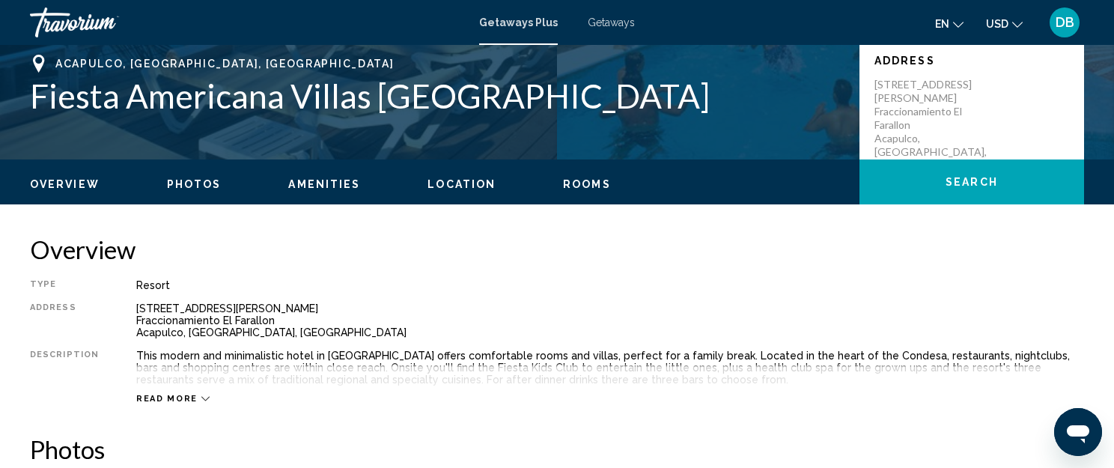
scroll to position [335, 0]
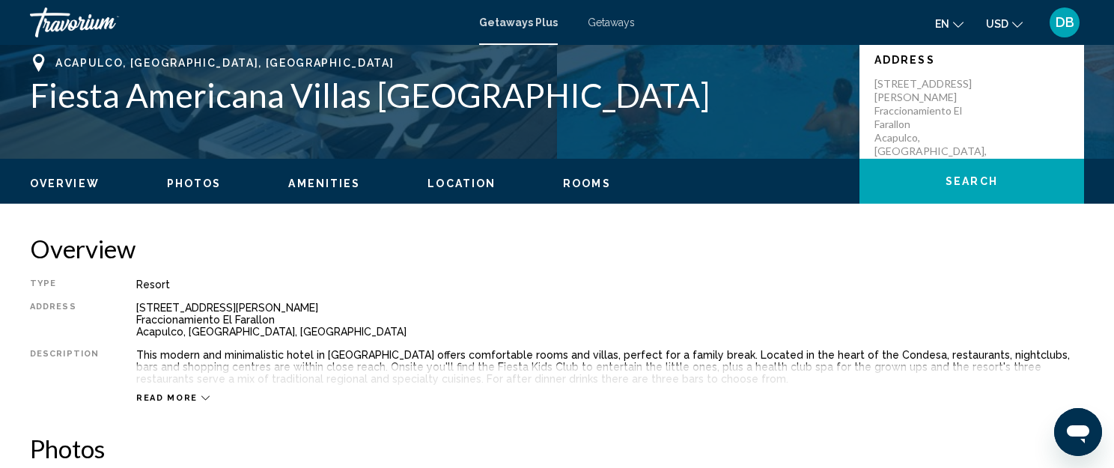
click at [191, 396] on div "Read more" at bounding box center [172, 398] width 73 height 10
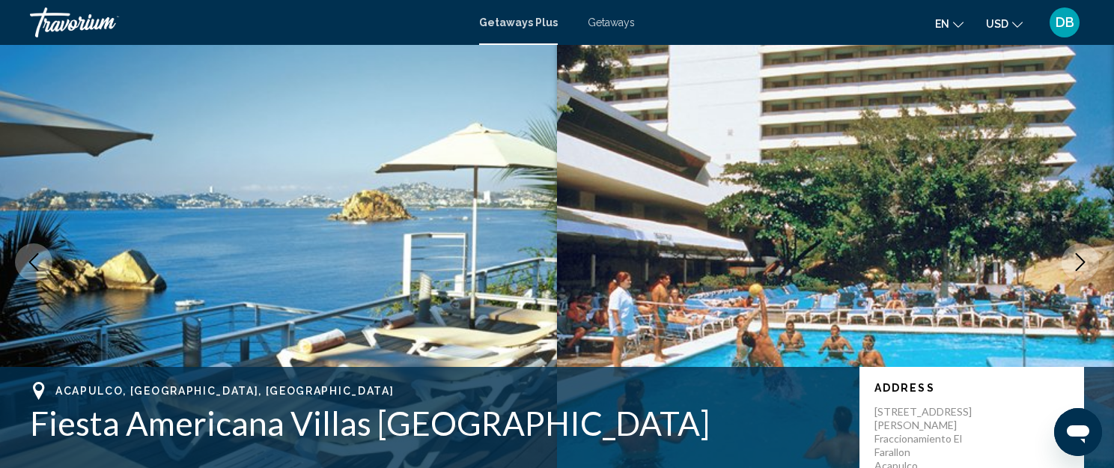
scroll to position [0, 0]
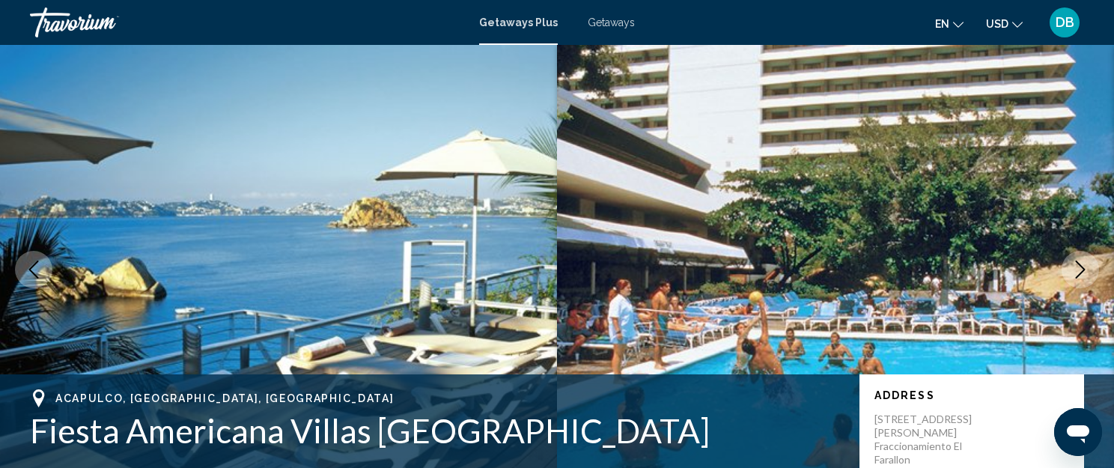
click at [608, 20] on span "Getaways" at bounding box center [611, 22] width 47 height 12
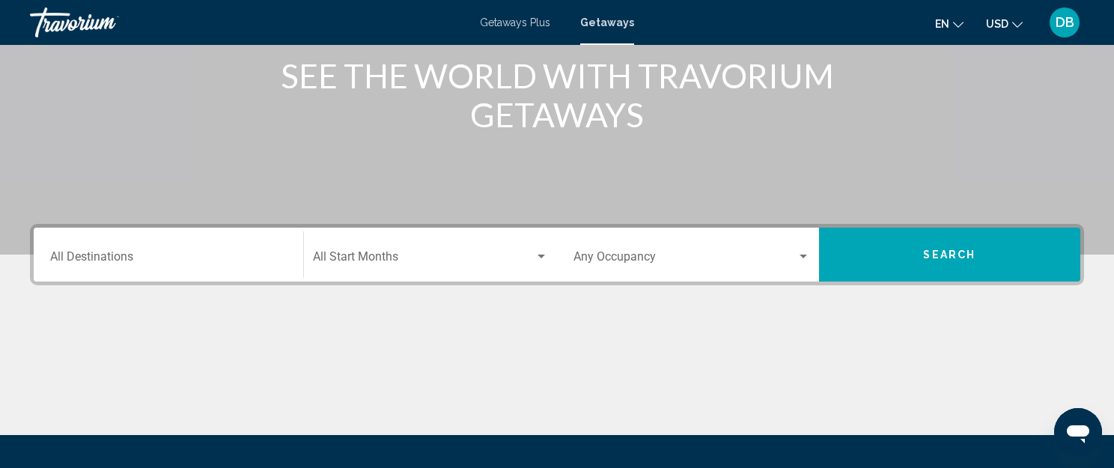
scroll to position [225, 0]
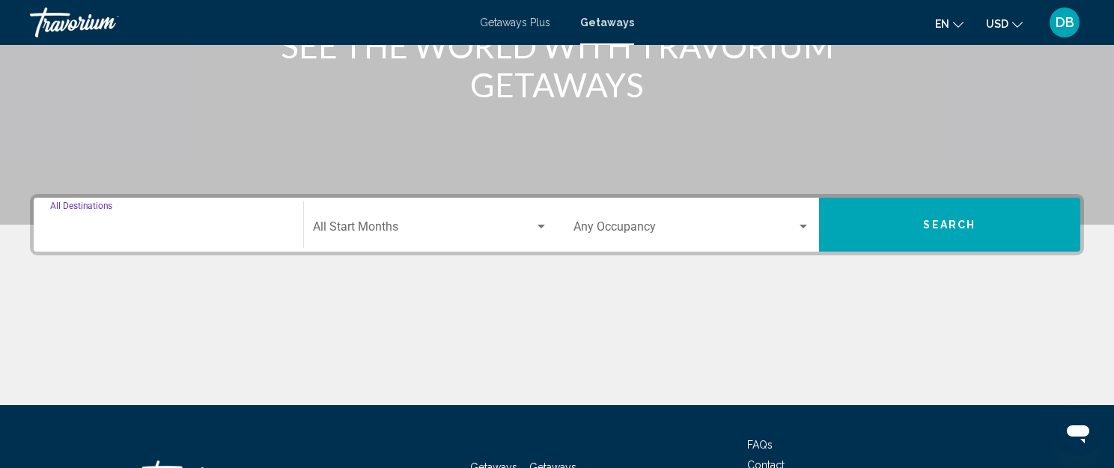
click at [100, 227] on input "Destination All Destinations" at bounding box center [168, 229] width 237 height 13
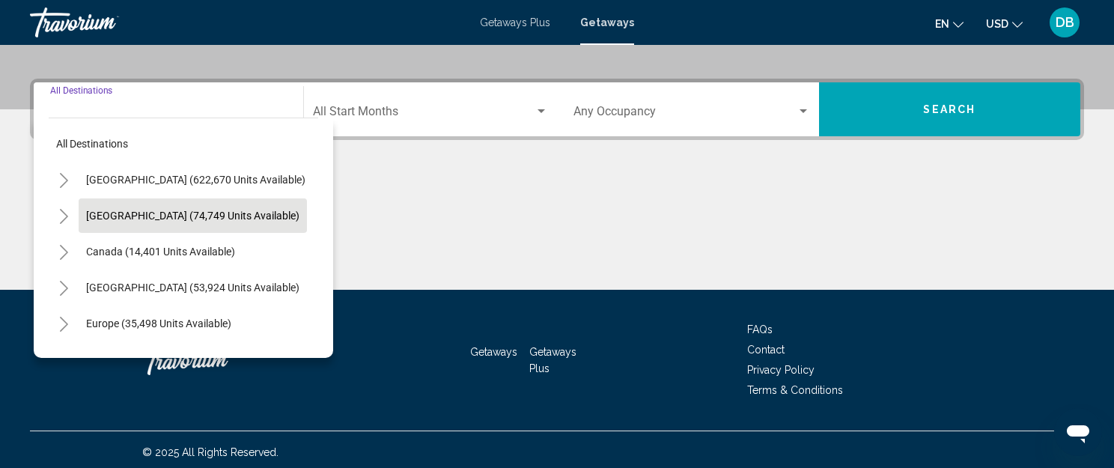
scroll to position [345, 0]
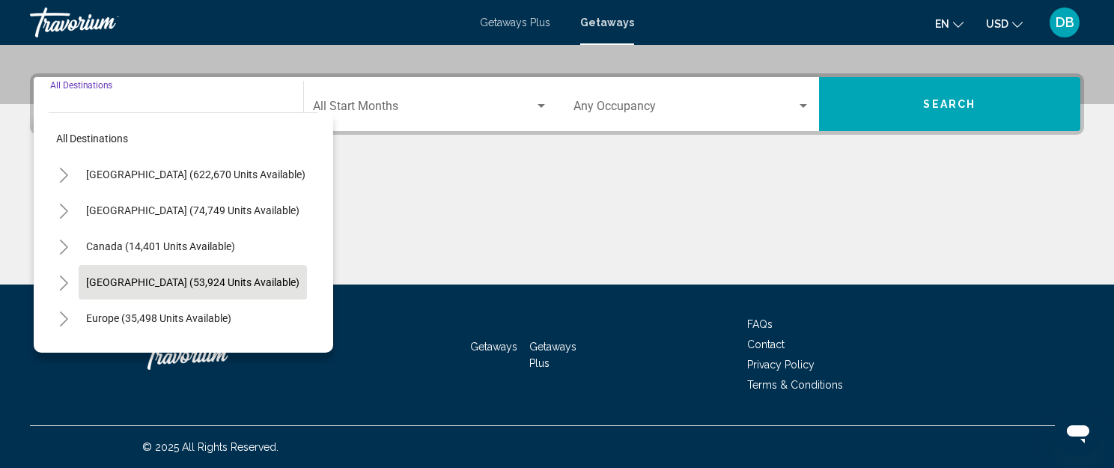
click at [190, 282] on span "Caribbean & Atlantic Islands (53,924 units available)" at bounding box center [192, 282] width 213 height 12
type input "**********"
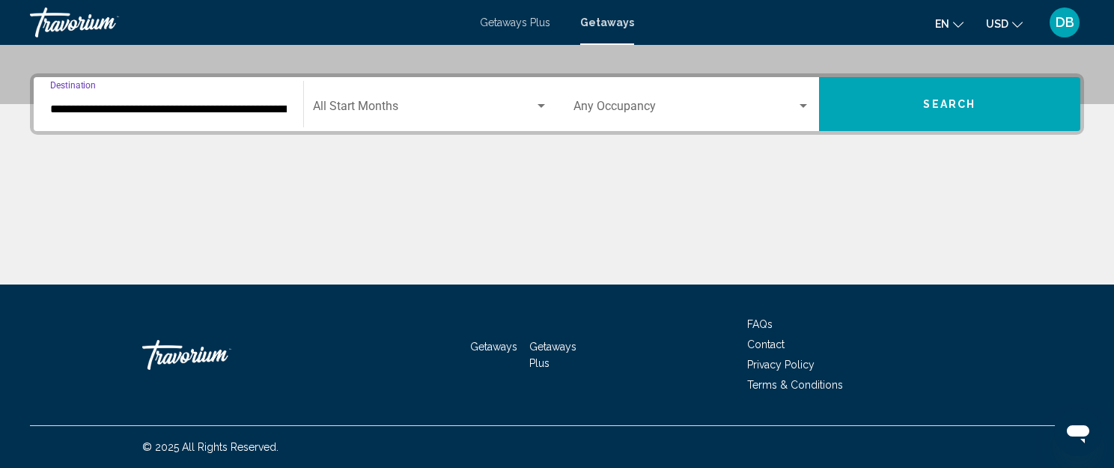
click at [544, 103] on div "Search widget" at bounding box center [541, 106] width 13 height 12
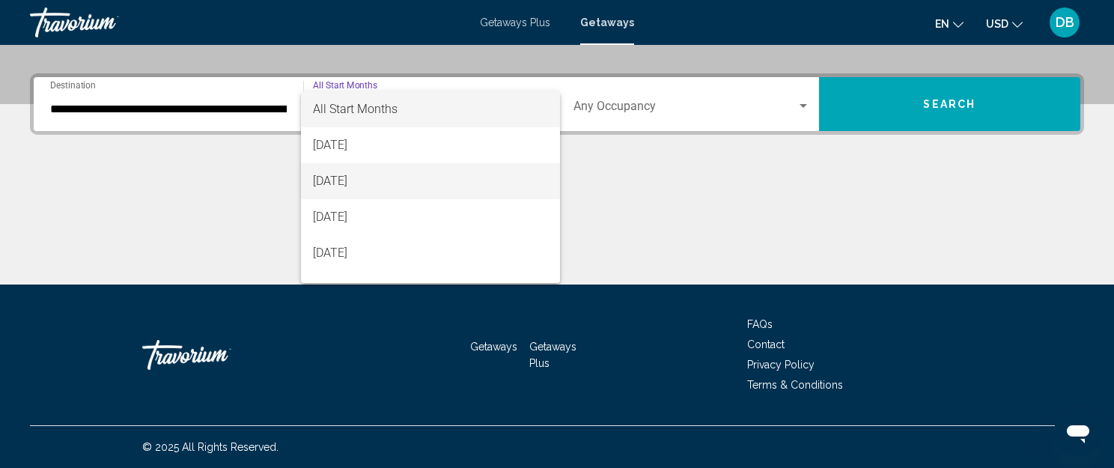
click at [416, 179] on span "[DATE]" at bounding box center [431, 181] width 236 height 36
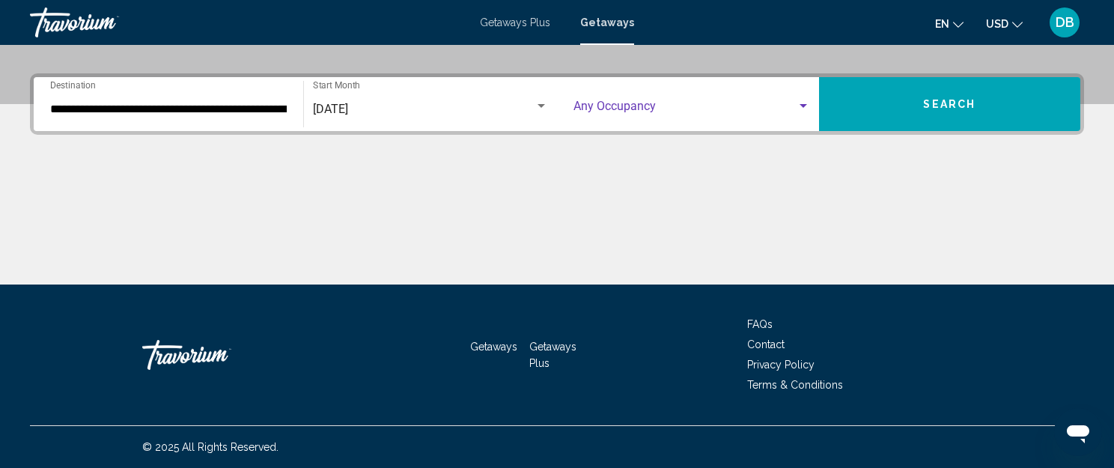
click at [806, 104] on div "Search widget" at bounding box center [803, 106] width 7 height 4
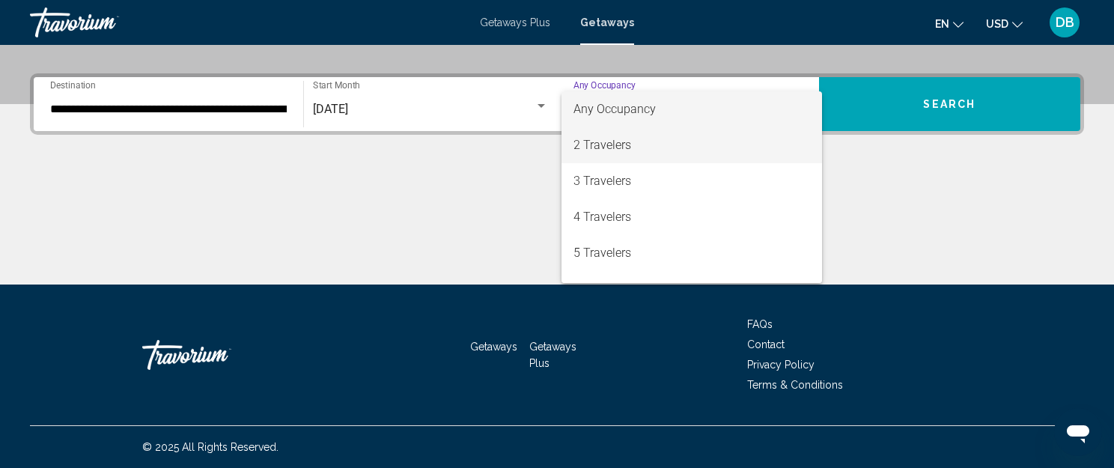
click at [698, 146] on span "2 Travelers" at bounding box center [692, 145] width 237 height 36
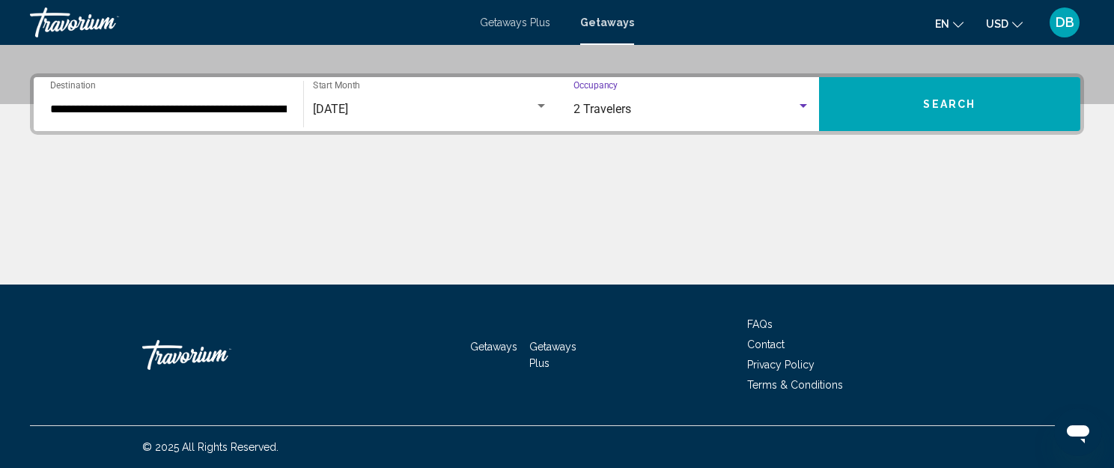
click at [941, 105] on span "Search" at bounding box center [949, 105] width 52 height 12
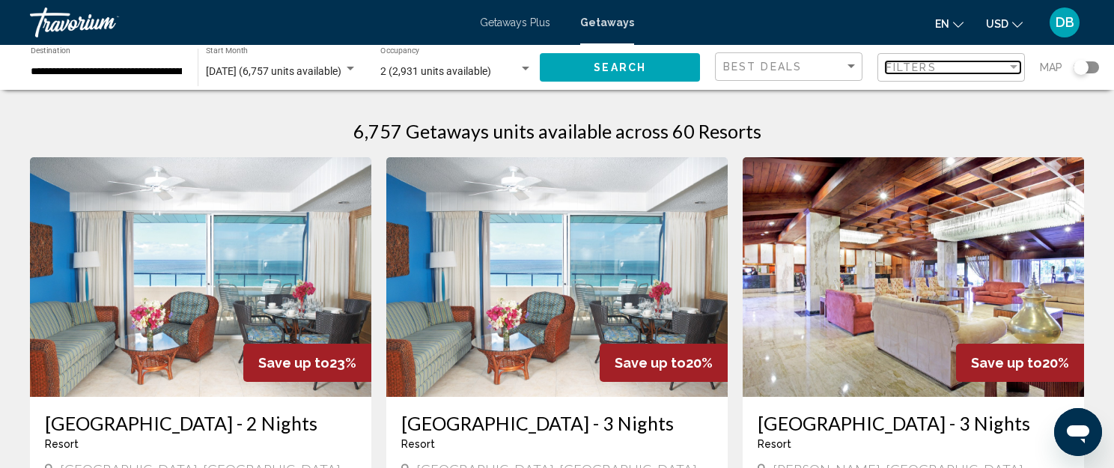
click at [1009, 64] on div "Filter" at bounding box center [1013, 67] width 13 height 12
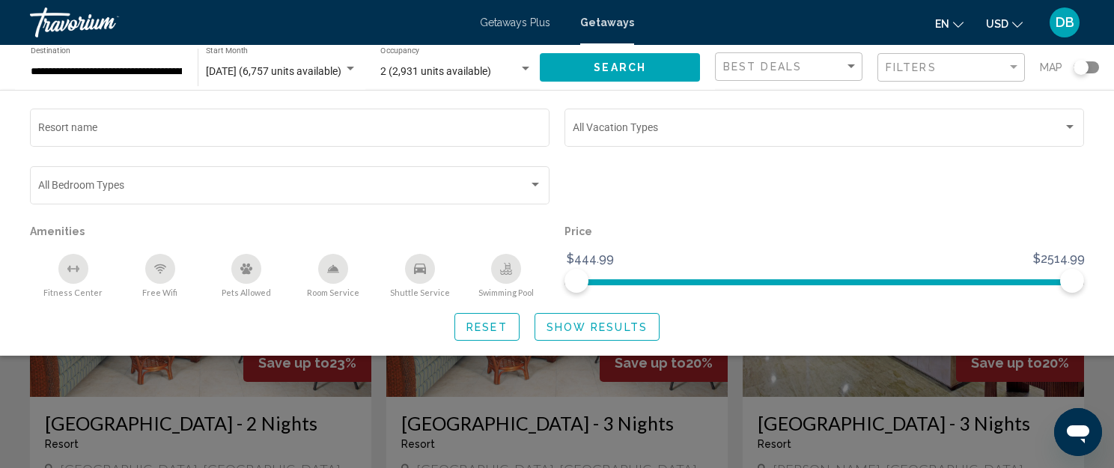
click at [1095, 387] on div "Search widget" at bounding box center [557, 346] width 1114 height 243
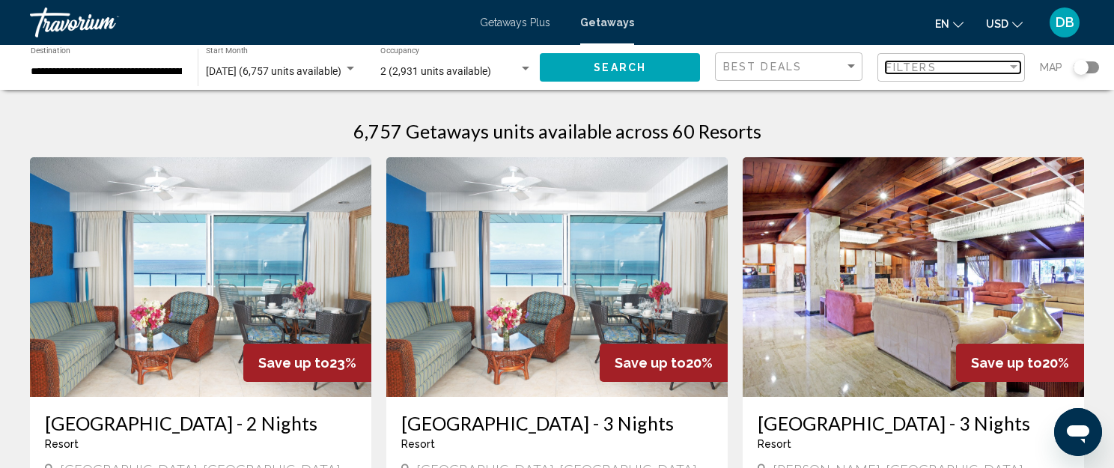
click at [1019, 70] on div "Filter" at bounding box center [1013, 67] width 13 height 12
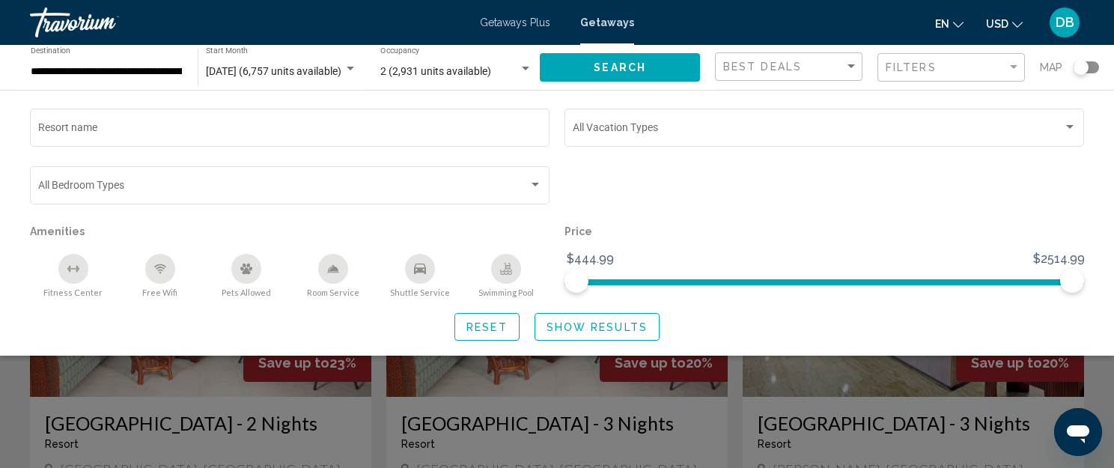
click at [416, 273] on icon "Shuttle Service" at bounding box center [420, 269] width 12 height 10
click at [335, 268] on icon "Room Service" at bounding box center [333, 268] width 10 height 7
click at [612, 327] on span "Show Results" at bounding box center [597, 327] width 101 height 12
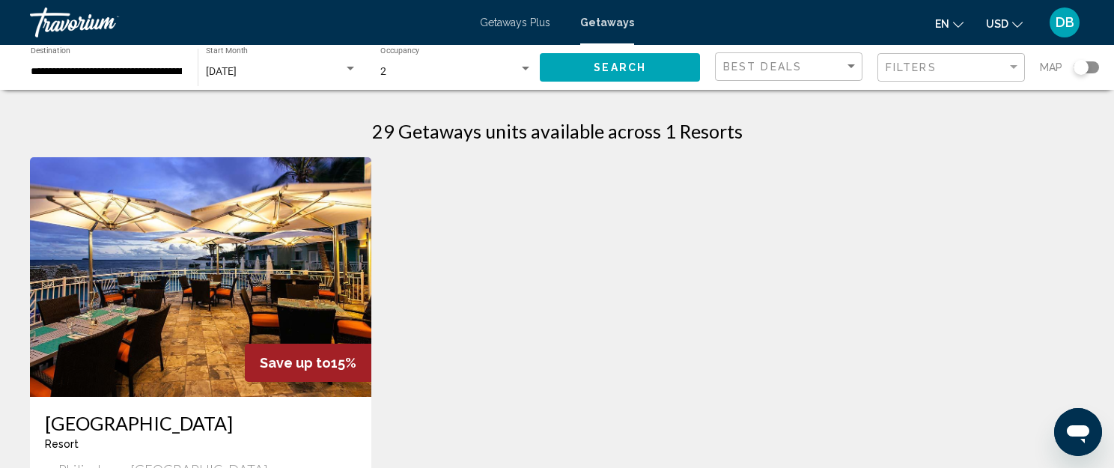
click at [232, 240] on img "Main content" at bounding box center [200, 277] width 341 height 240
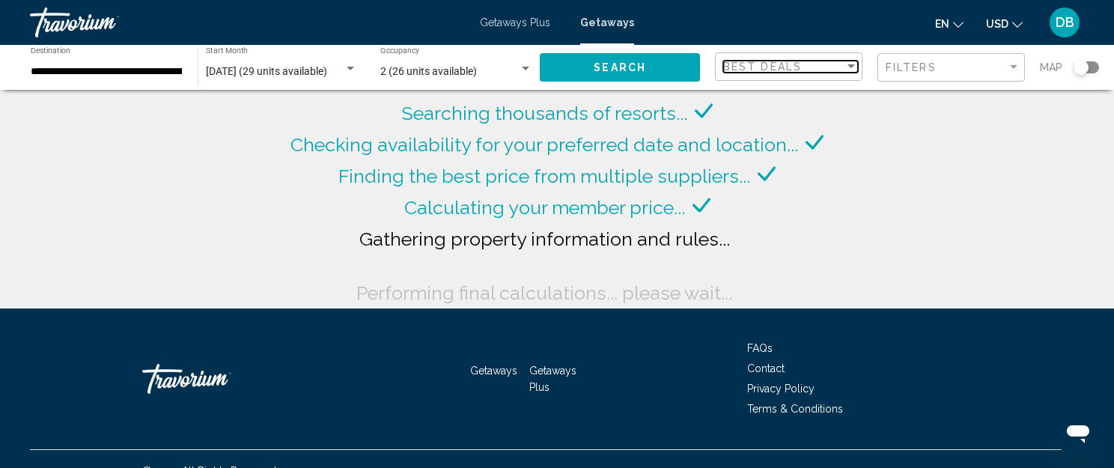
click at [842, 64] on div "Best Deals" at bounding box center [783, 67] width 121 height 12
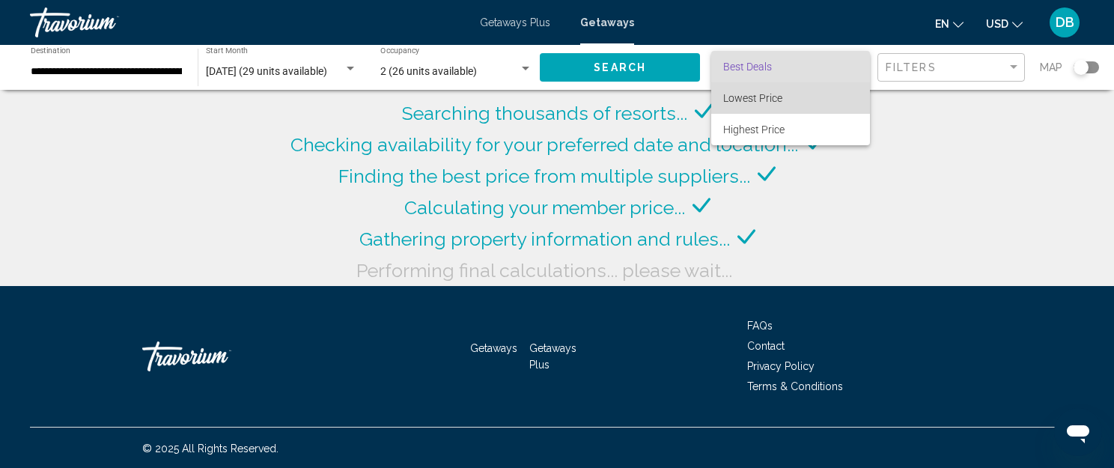
click at [802, 94] on span "Lowest Price" at bounding box center [790, 97] width 135 height 31
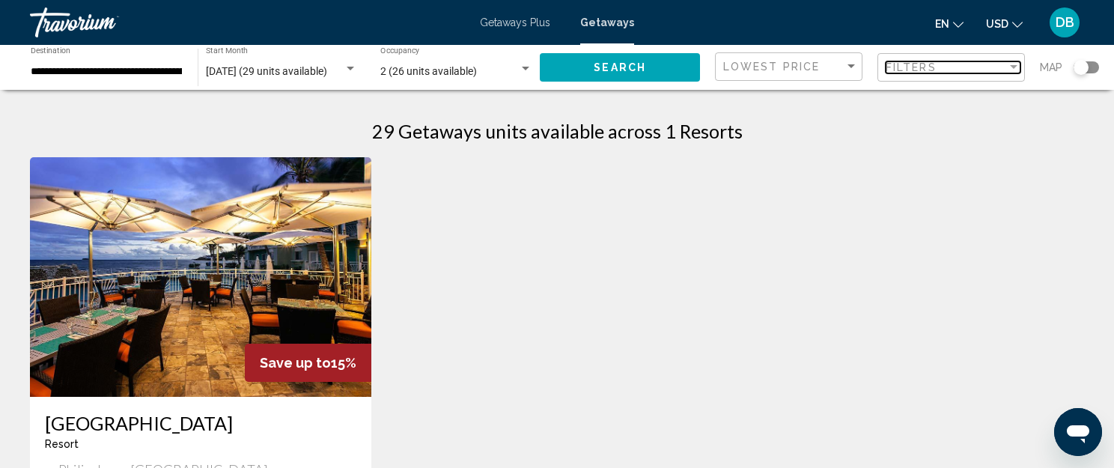
click at [1012, 67] on div "Filter" at bounding box center [1013, 67] width 7 height 4
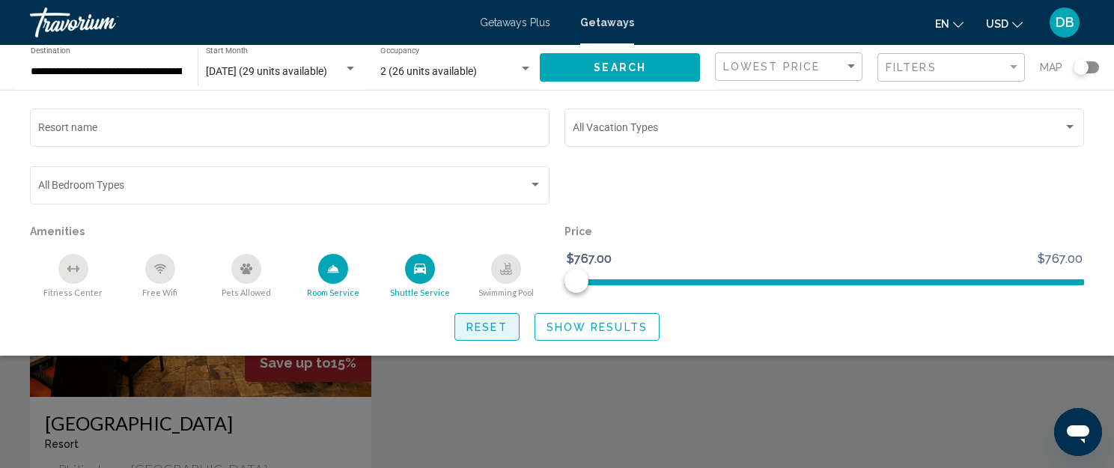
click at [492, 325] on span "Reset" at bounding box center [487, 327] width 41 height 12
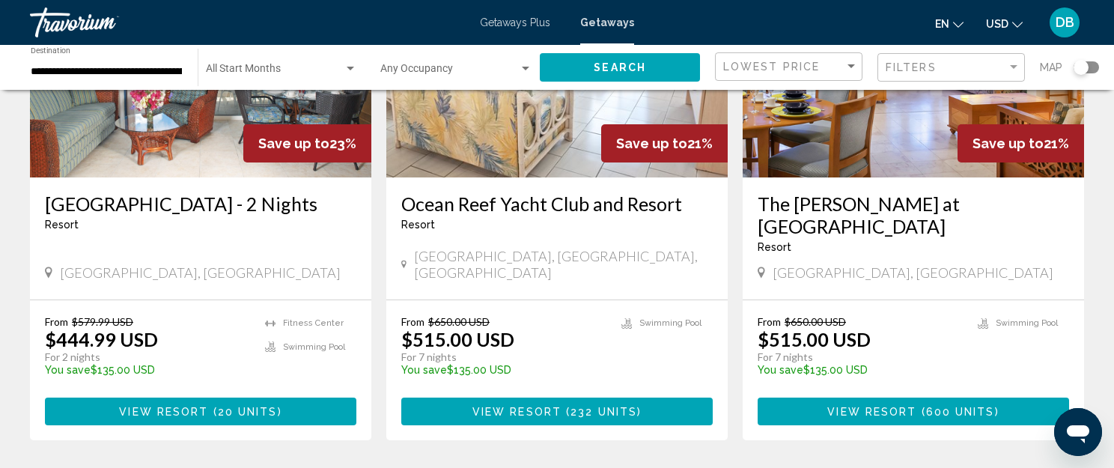
scroll to position [225, 0]
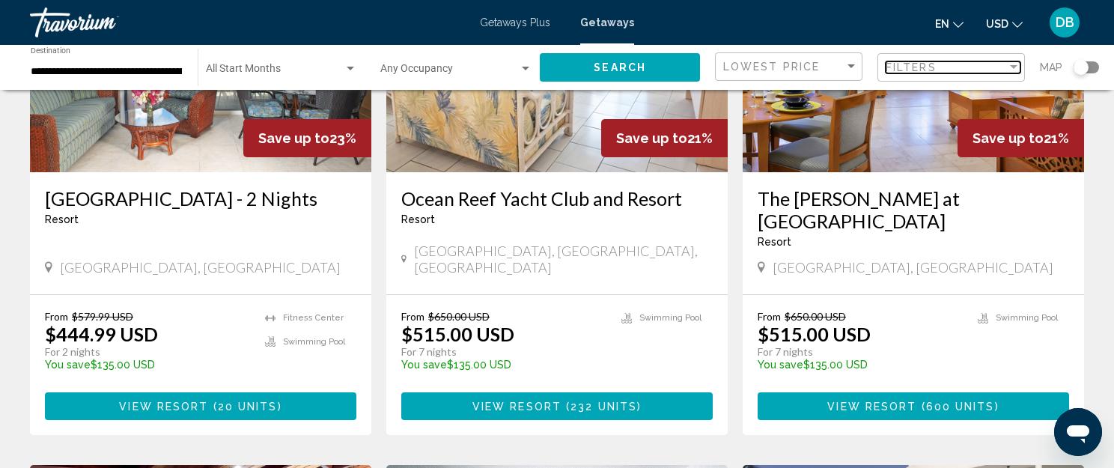
click at [1008, 65] on div "Filter" at bounding box center [1013, 67] width 13 height 12
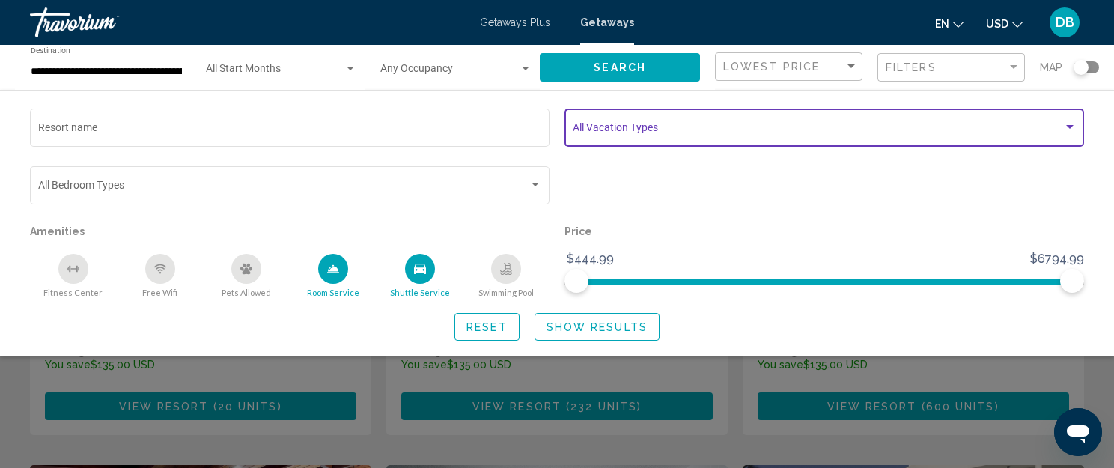
click at [1064, 126] on div "Search widget" at bounding box center [1069, 127] width 13 height 12
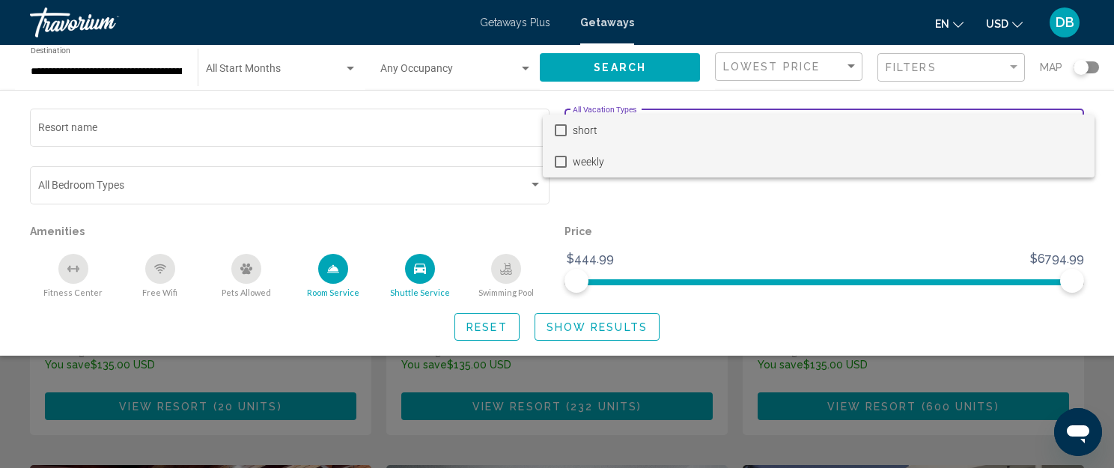
click at [557, 162] on mat-pseudo-checkbox at bounding box center [561, 162] width 12 height 12
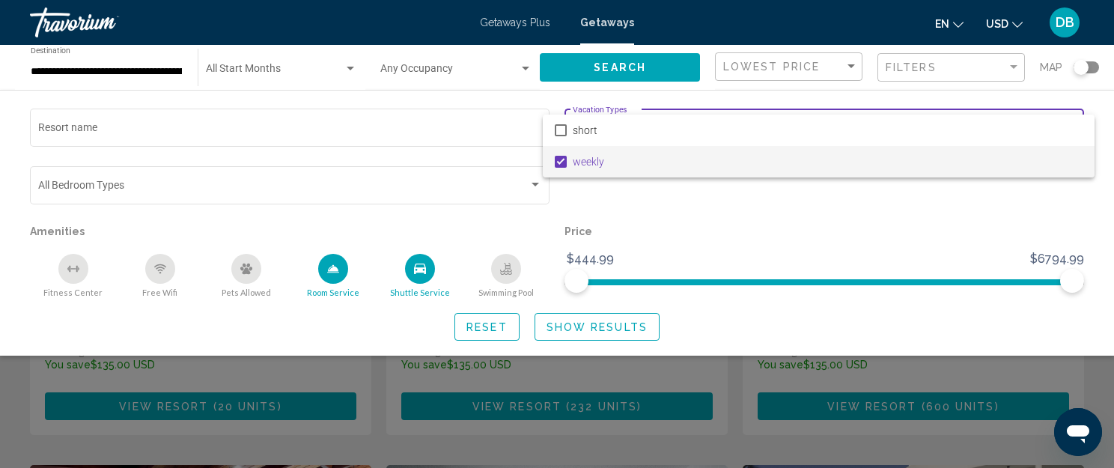
click at [437, 181] on div at bounding box center [557, 234] width 1114 height 468
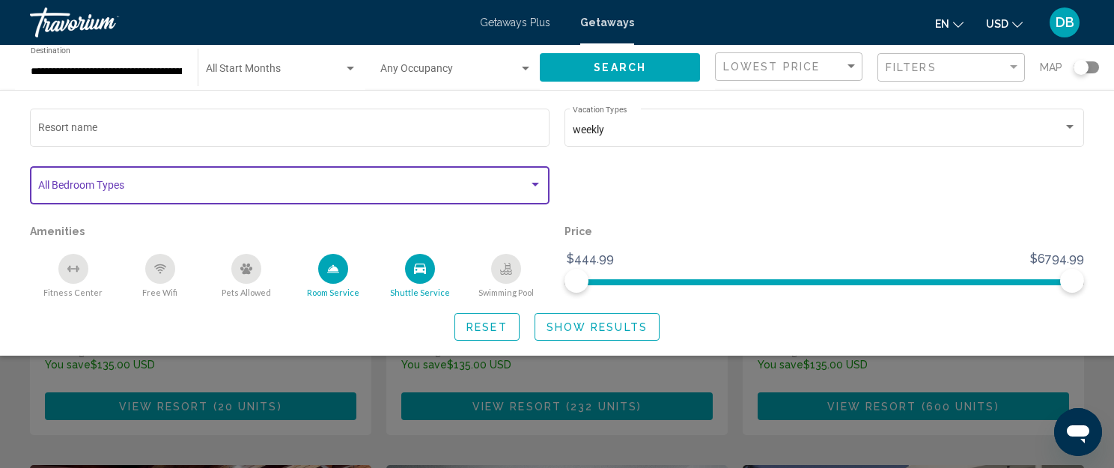
click at [486, 190] on span "Search widget" at bounding box center [283, 188] width 490 height 12
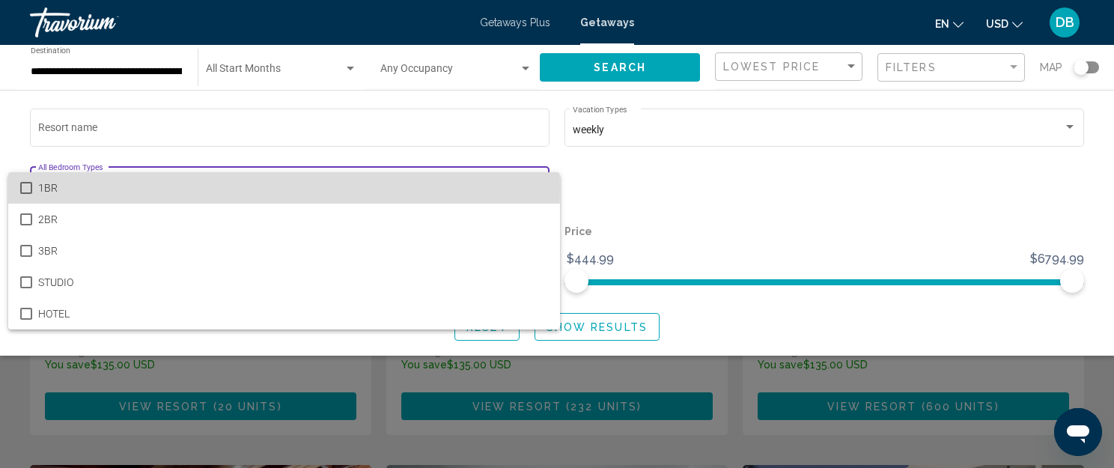
click at [22, 187] on mat-pseudo-checkbox at bounding box center [26, 188] width 12 height 12
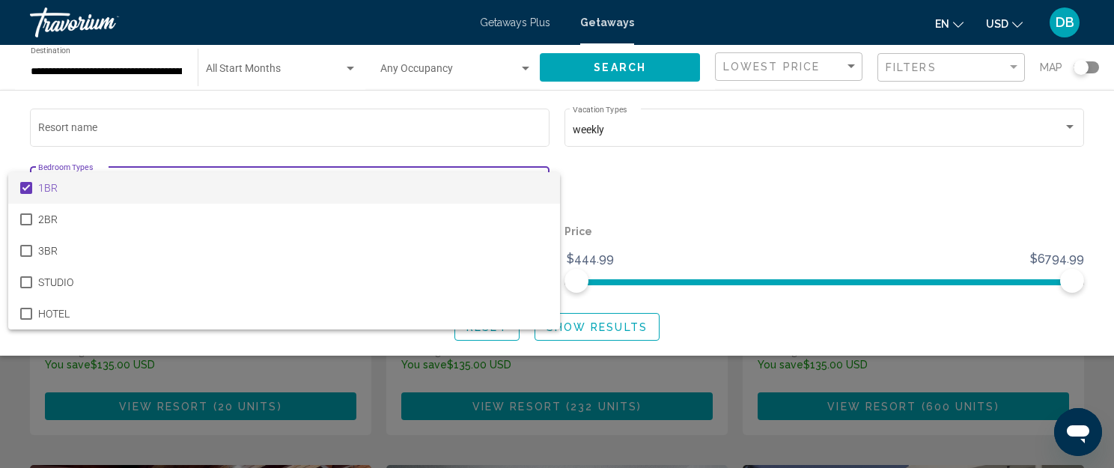
click at [306, 139] on div at bounding box center [557, 234] width 1114 height 468
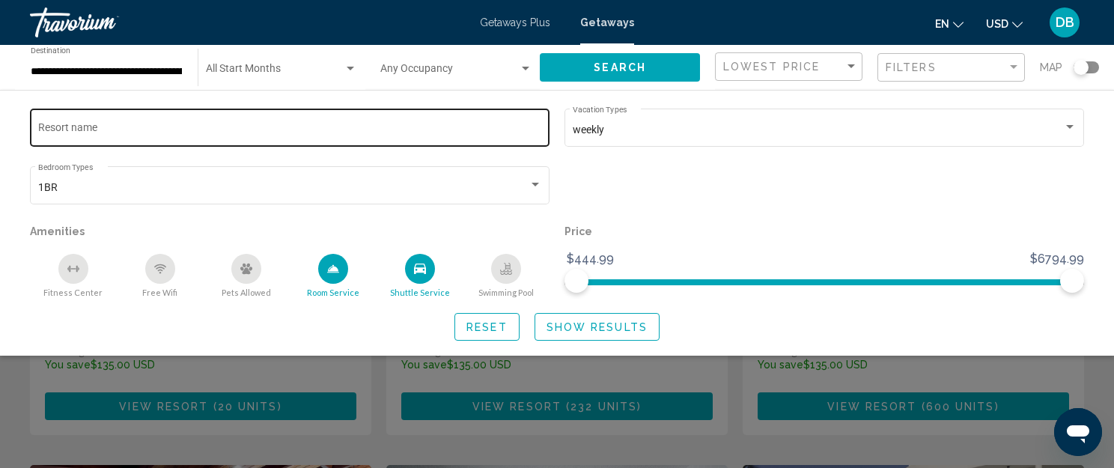
click at [318, 127] on input "Resort name" at bounding box center [290, 130] width 504 height 12
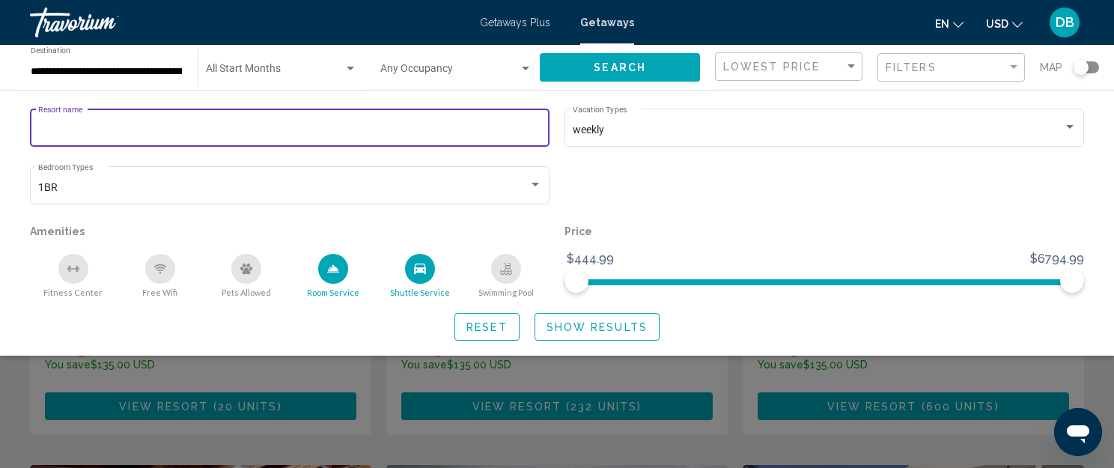
click at [322, 127] on input "Resort name" at bounding box center [290, 130] width 504 height 12
click at [394, 228] on p "Amenities" at bounding box center [290, 231] width 520 height 21
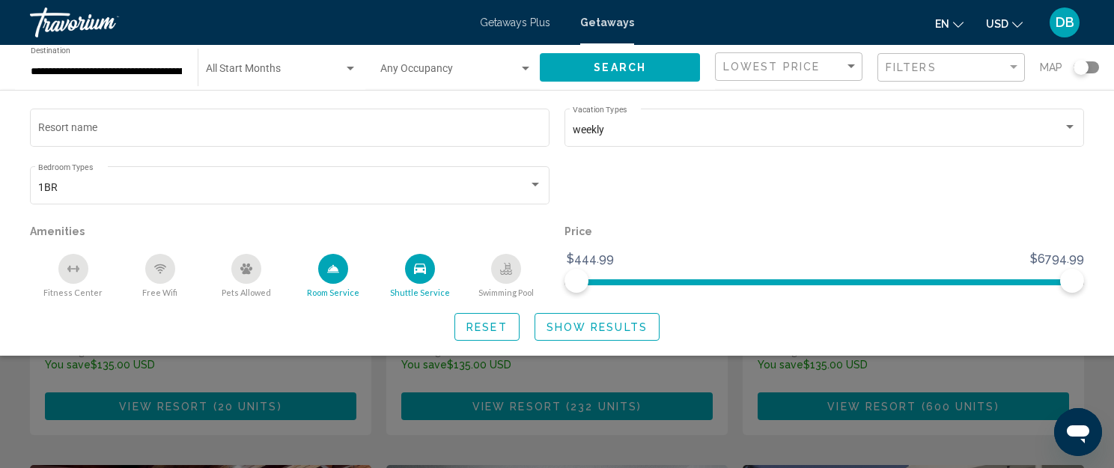
click at [525, 67] on div "Search widget" at bounding box center [525, 69] width 7 height 4
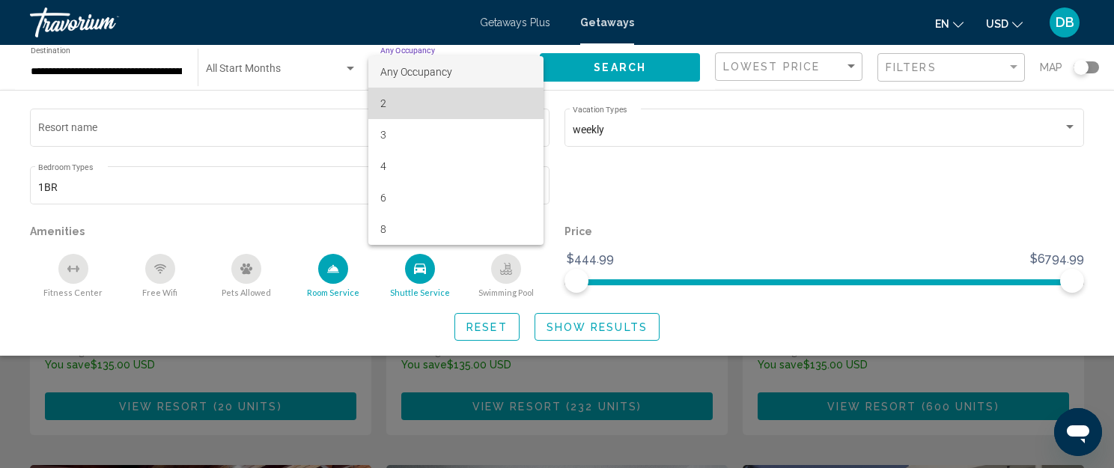
click at [409, 105] on span "2" at bounding box center [456, 103] width 152 height 31
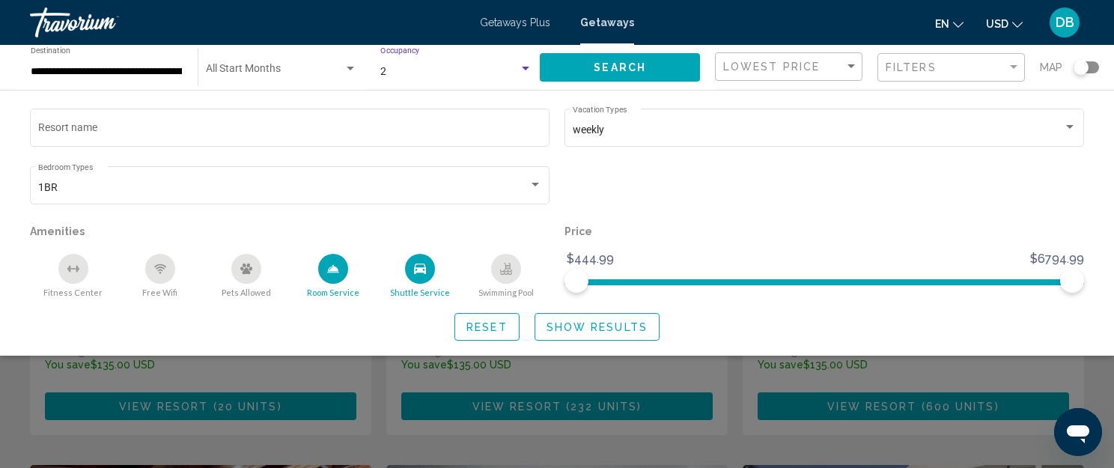
click at [350, 65] on div "Search widget" at bounding box center [350, 69] width 13 height 12
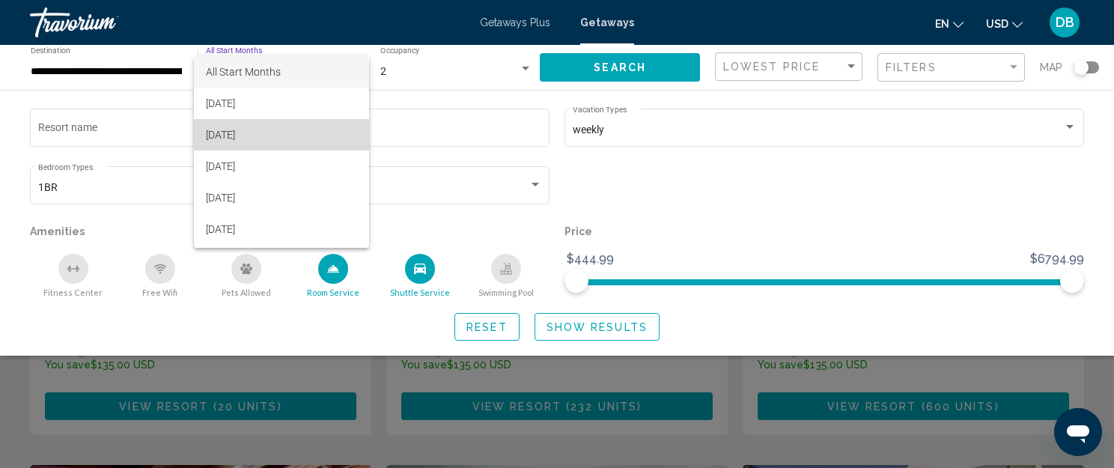
click at [303, 131] on span "[DATE]" at bounding box center [281, 134] width 151 height 31
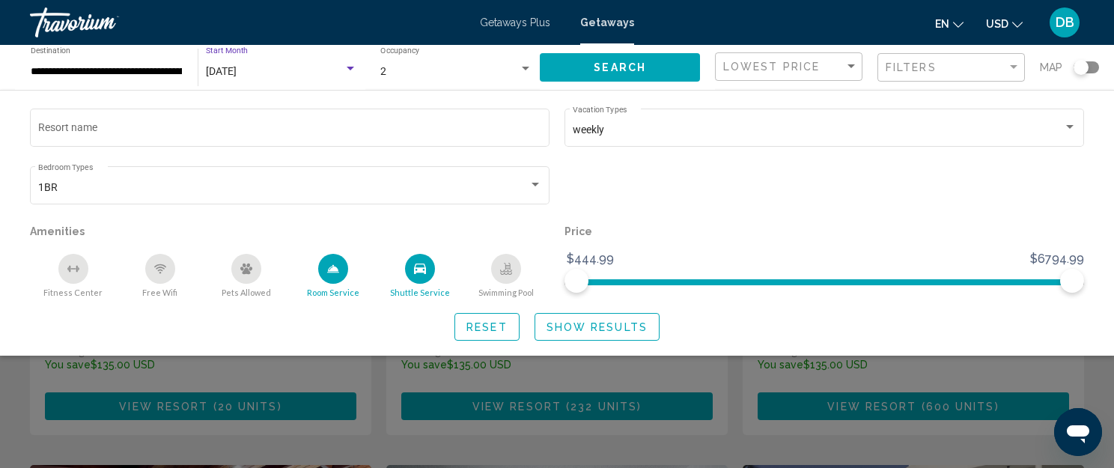
click at [614, 326] on span "Show Results" at bounding box center [597, 327] width 101 height 12
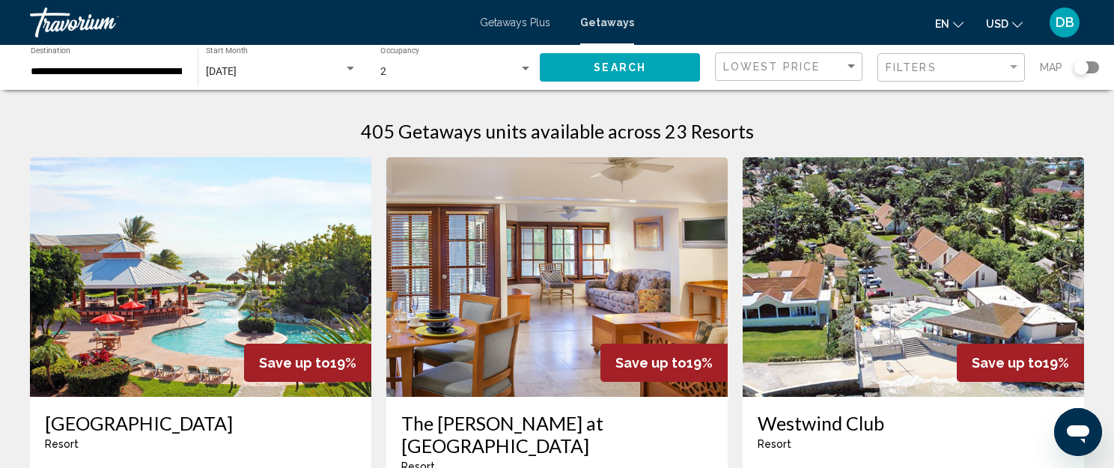
click at [1075, 65] on div "Search widget" at bounding box center [1081, 67] width 15 height 15
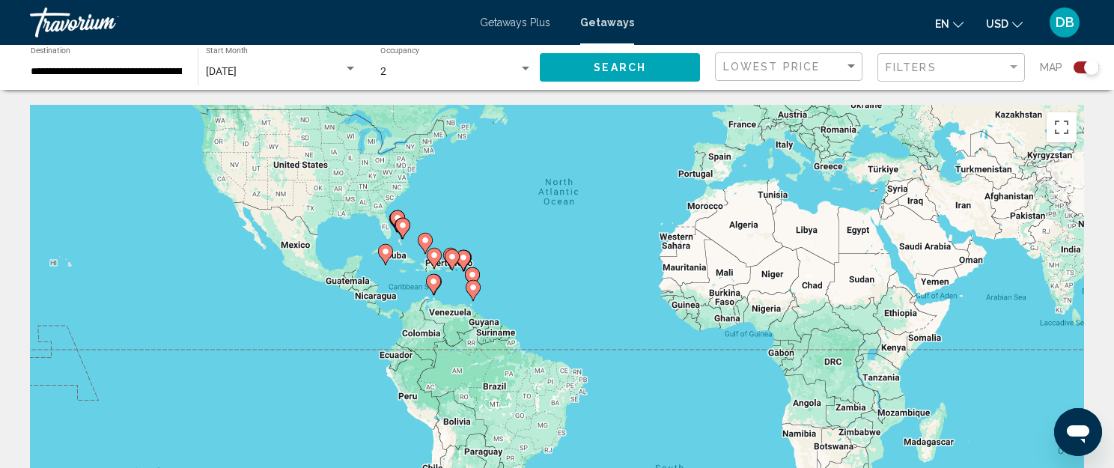
drag, startPoint x: 432, startPoint y: 317, endPoint x: 481, endPoint y: 201, distance: 125.9
click at [481, 201] on div "To activate drag with keyboard, press Alt + Enter. Once in keyboard drag state,…" at bounding box center [557, 329] width 1054 height 449
click at [1090, 68] on div "Search widget" at bounding box center [1091, 67] width 15 height 15
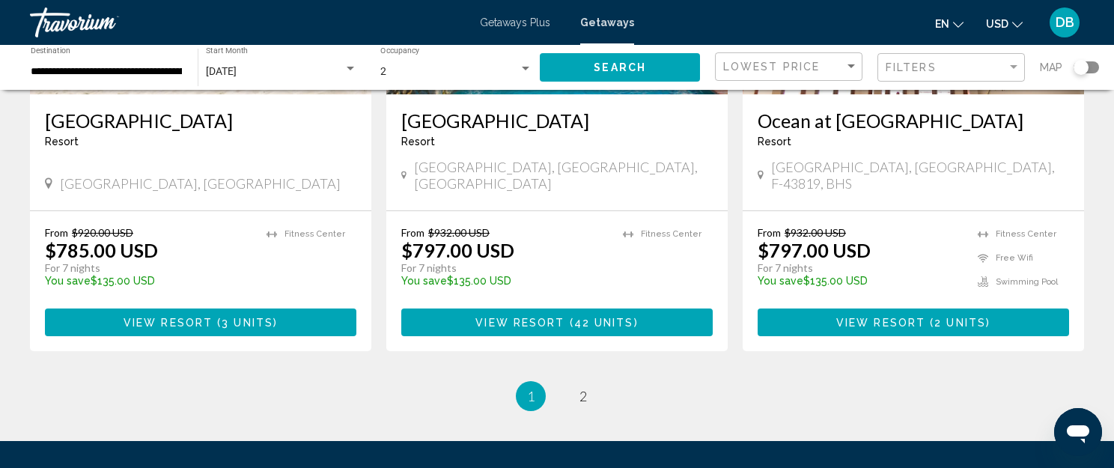
scroll to position [1947, 0]
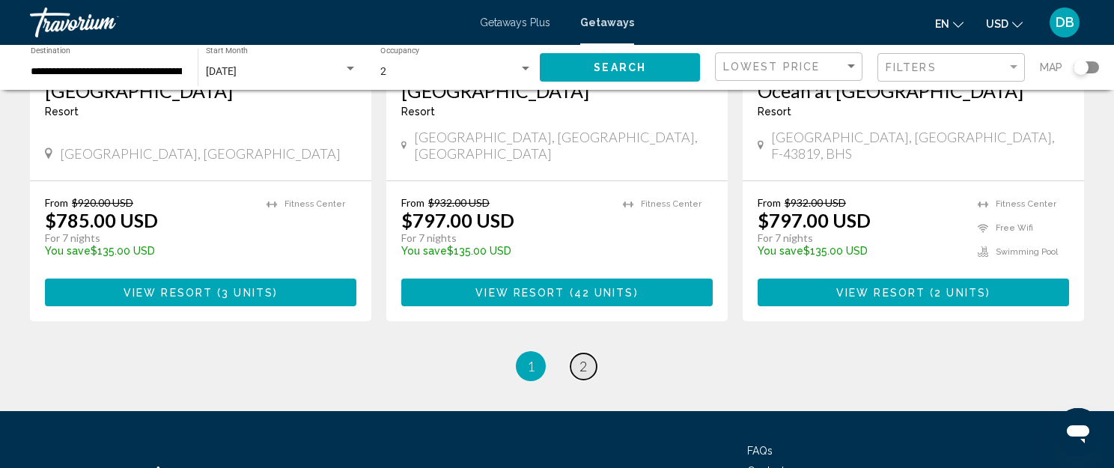
click at [582, 358] on span "2" at bounding box center [583, 366] width 7 height 16
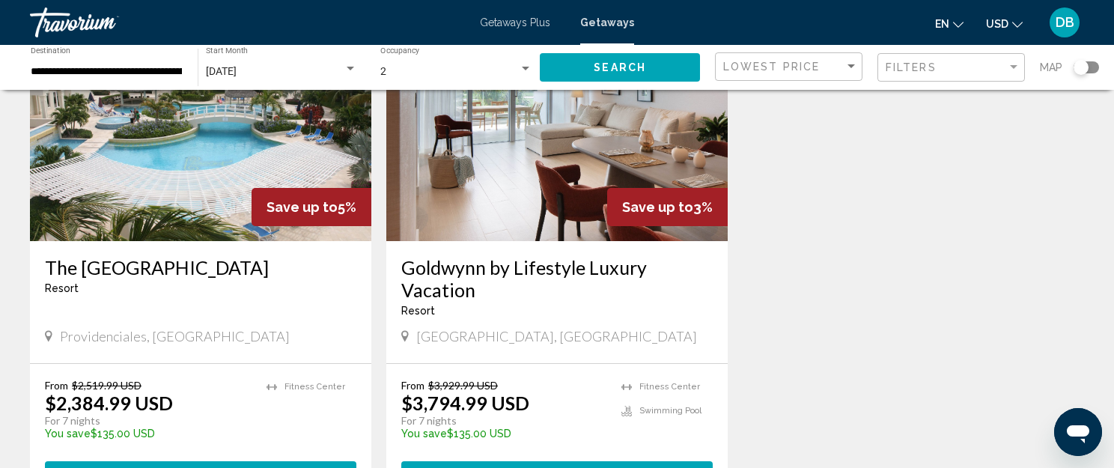
scroll to position [1797, 0]
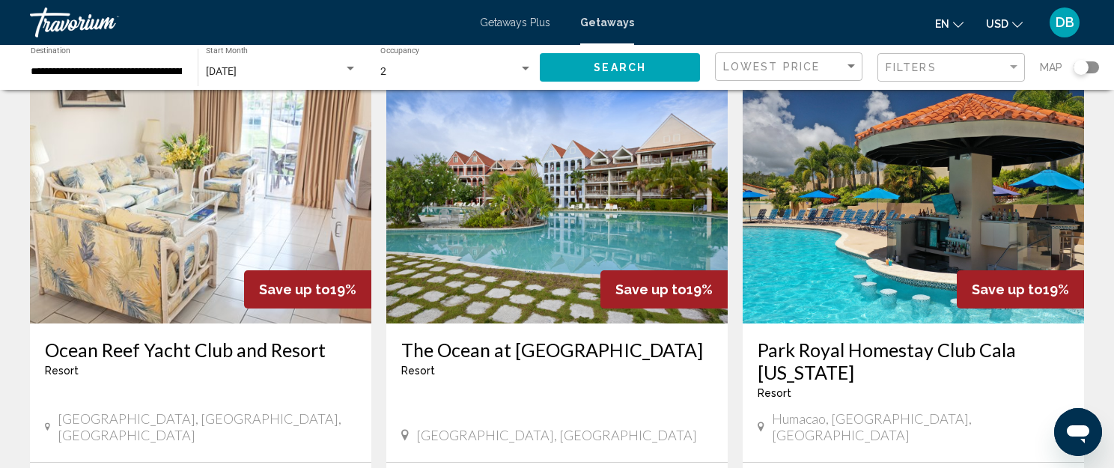
scroll to position [599, 0]
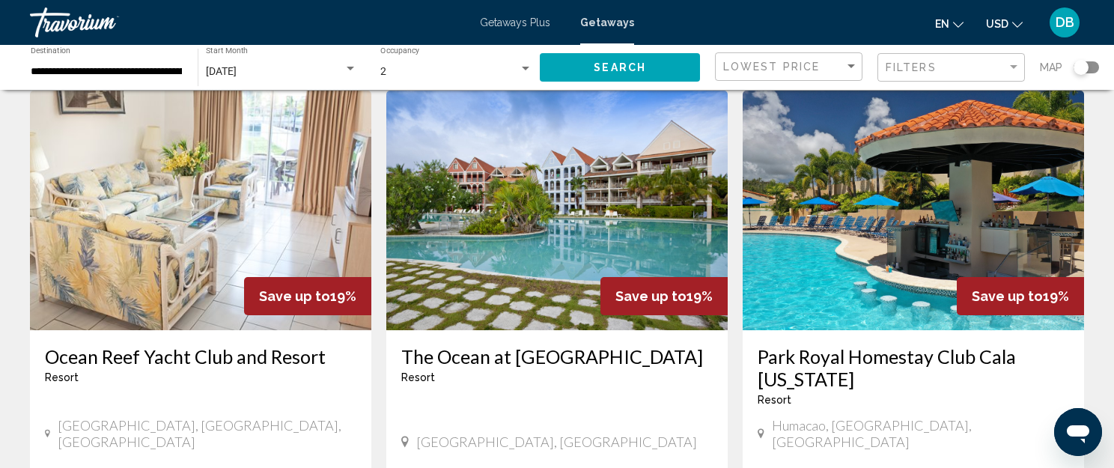
click at [896, 258] on img "Main content" at bounding box center [913, 211] width 341 height 240
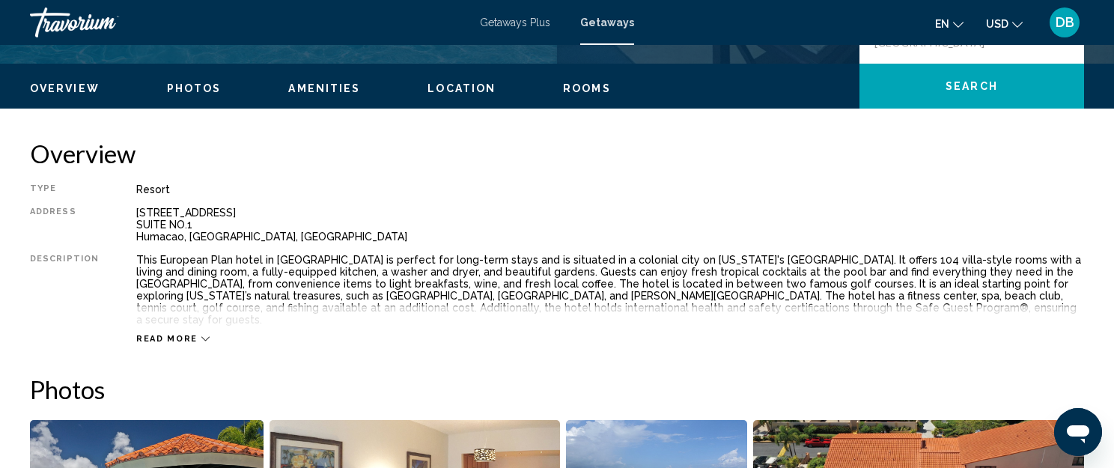
scroll to position [485, 0]
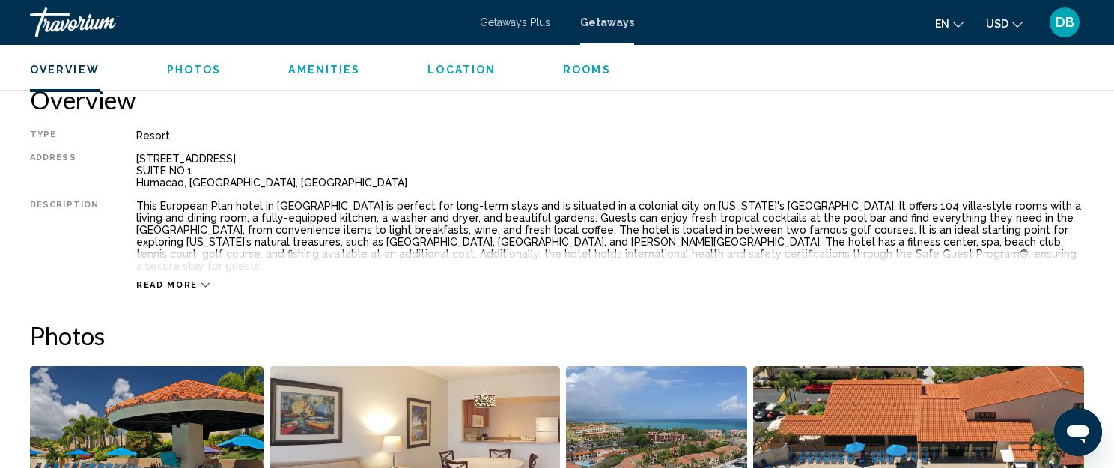
click at [201, 281] on icon "Main content" at bounding box center [205, 285] width 8 height 8
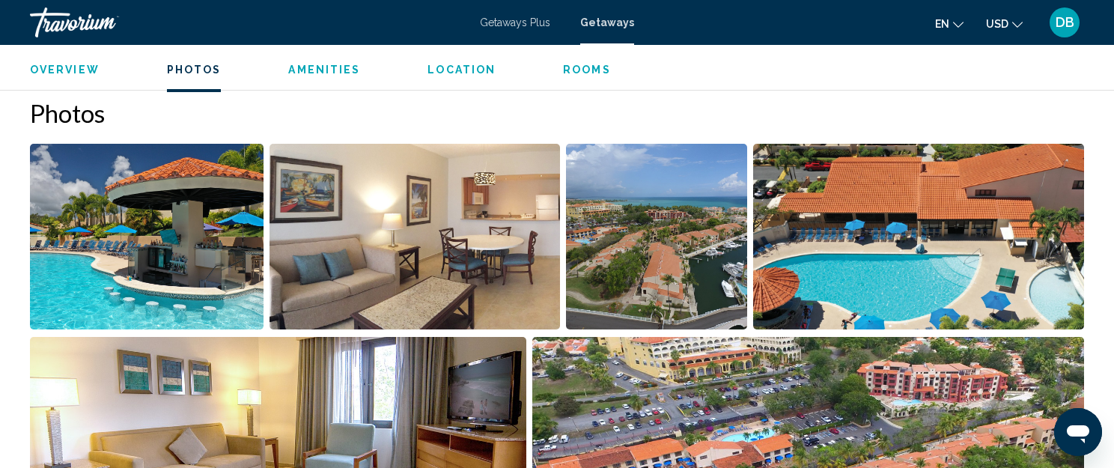
scroll to position [710, 0]
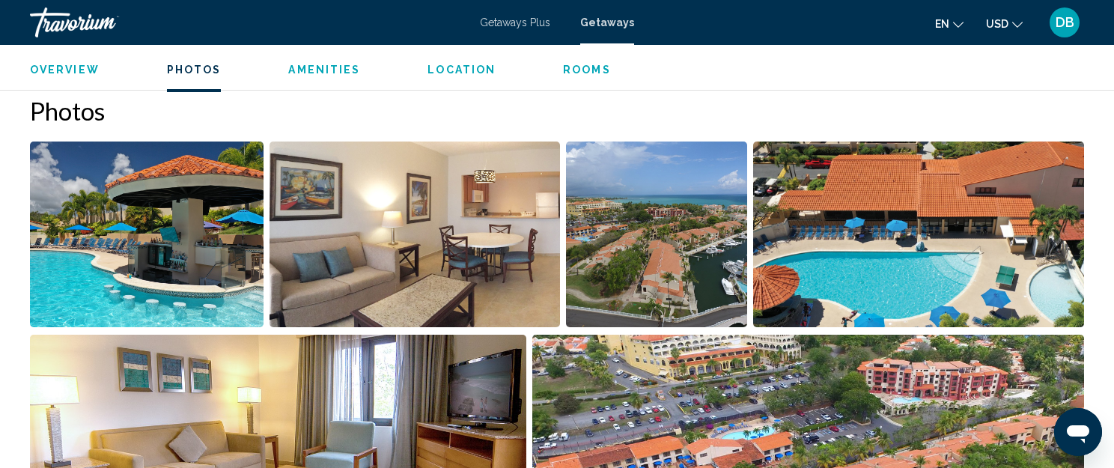
click at [216, 231] on img "Open full-screen image slider" at bounding box center [147, 235] width 234 height 186
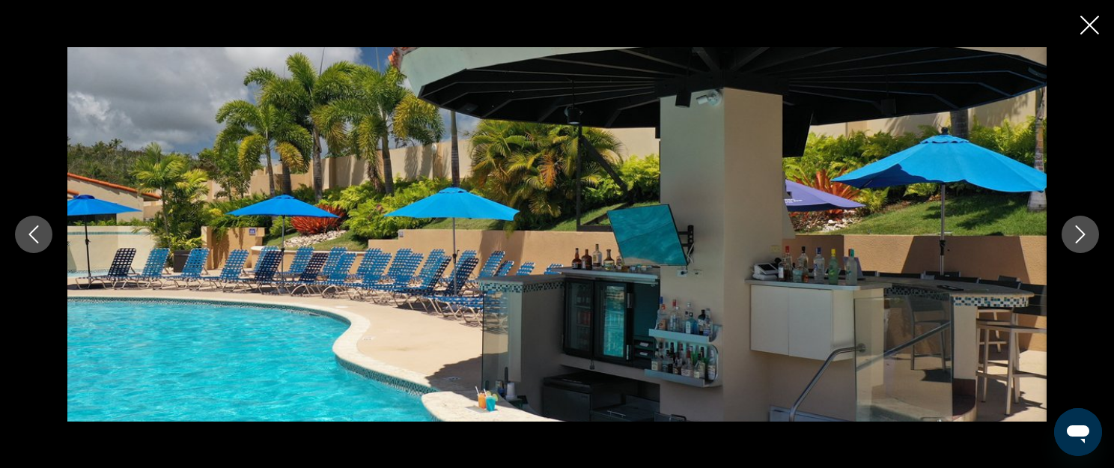
click at [1084, 235] on icon "Next image" at bounding box center [1081, 234] width 10 height 18
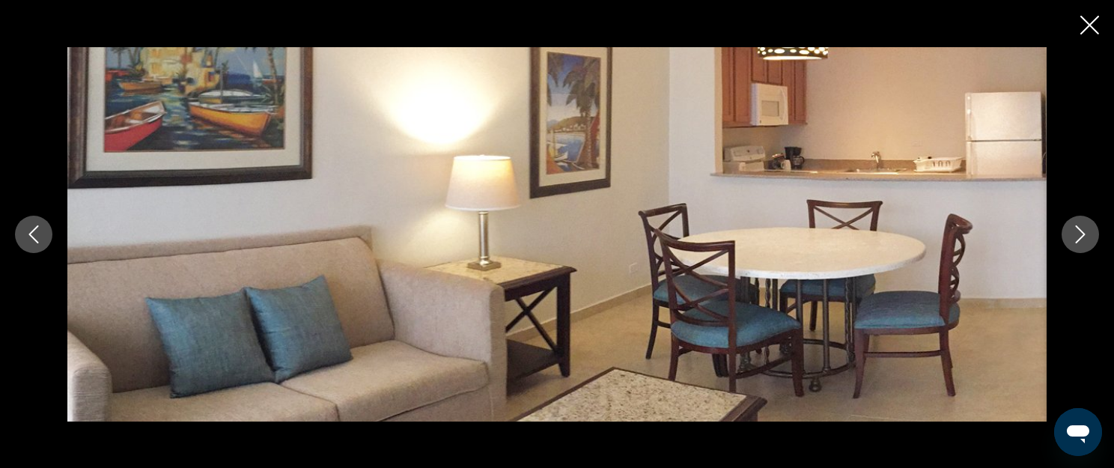
click at [1084, 230] on icon "Next image" at bounding box center [1081, 234] width 18 height 18
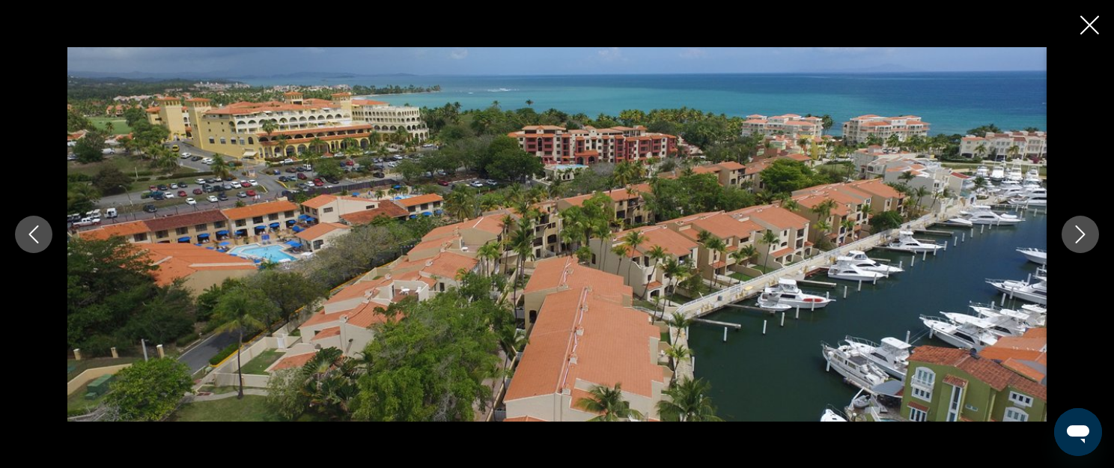
click at [1084, 230] on icon "Next image" at bounding box center [1081, 234] width 18 height 18
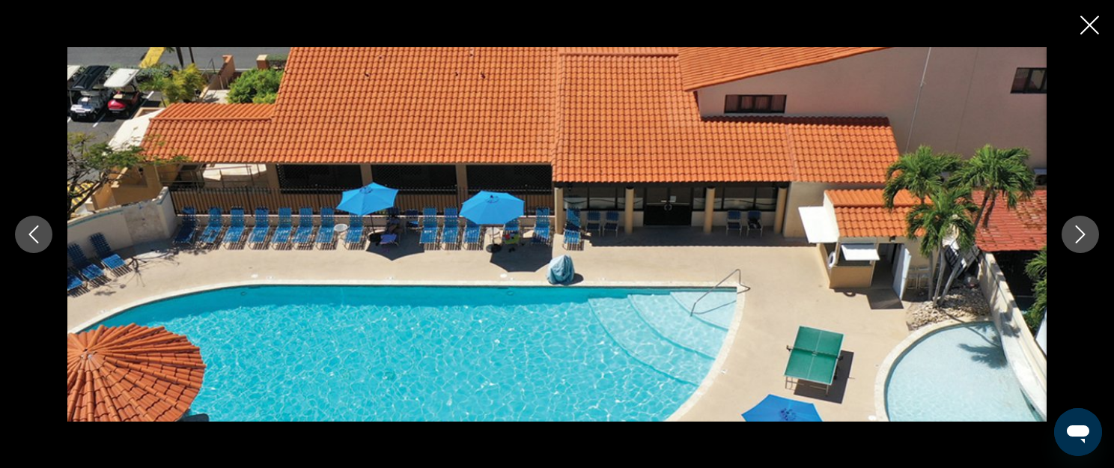
click at [1084, 230] on icon "Next image" at bounding box center [1081, 234] width 18 height 18
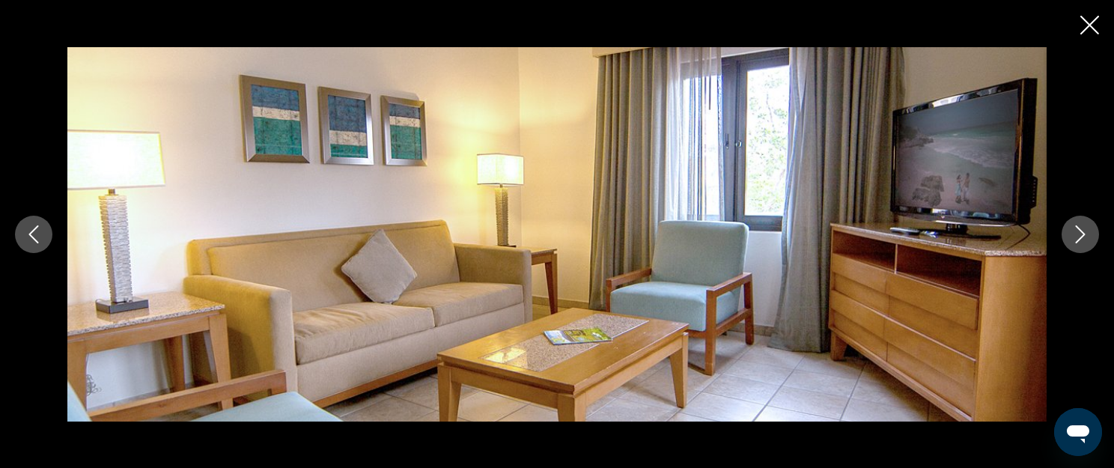
click at [1084, 230] on icon "Next image" at bounding box center [1081, 234] width 18 height 18
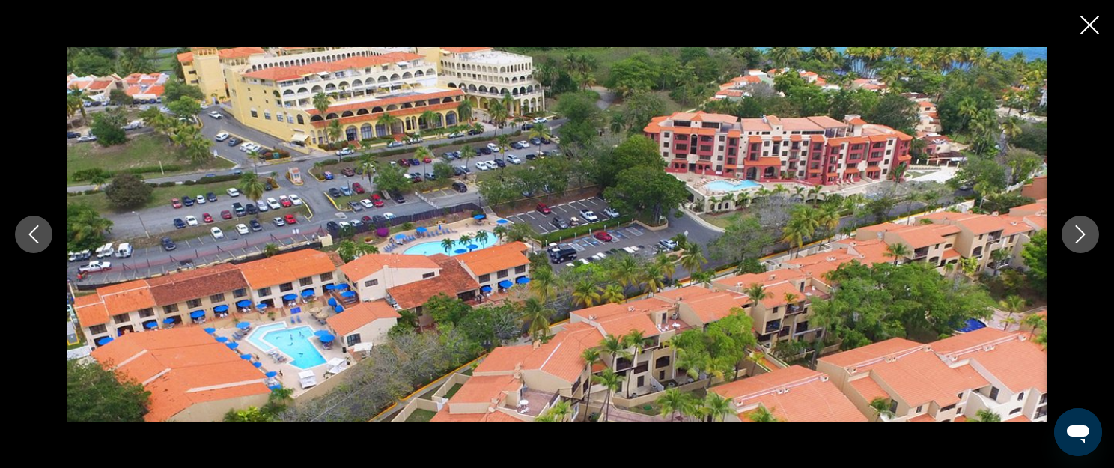
click at [1084, 230] on icon "Next image" at bounding box center [1081, 234] width 18 height 18
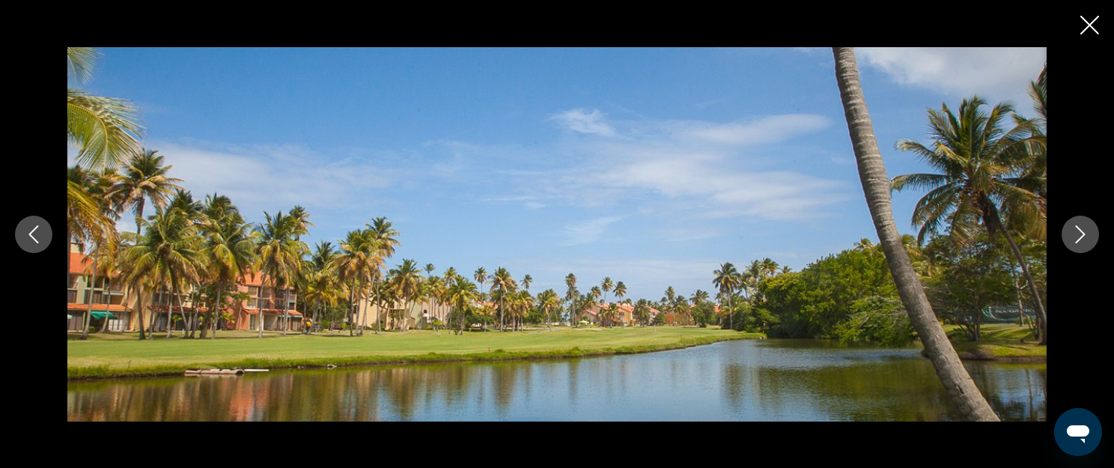
click at [1084, 230] on icon "Next image" at bounding box center [1081, 234] width 18 height 18
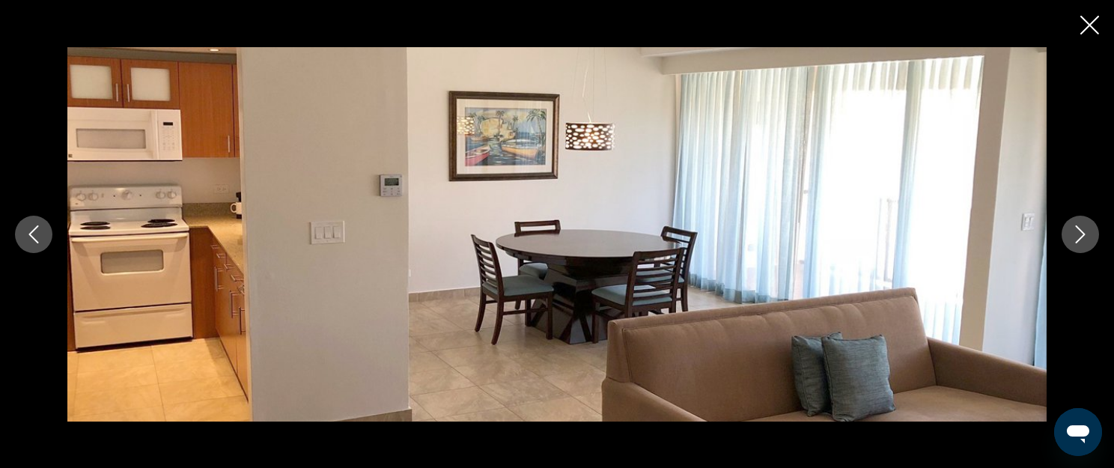
click at [1084, 230] on icon "Next image" at bounding box center [1081, 234] width 18 height 18
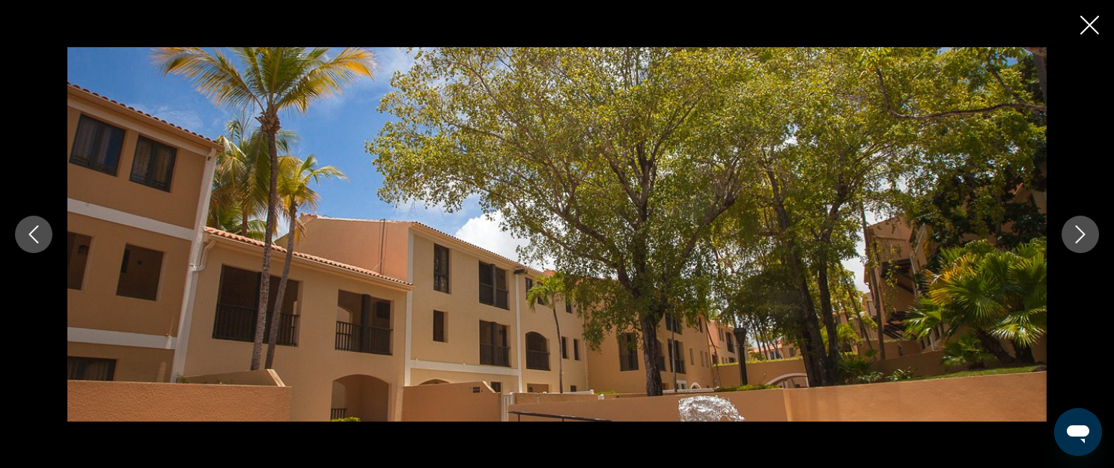
click at [1084, 230] on icon "Next image" at bounding box center [1081, 234] width 18 height 18
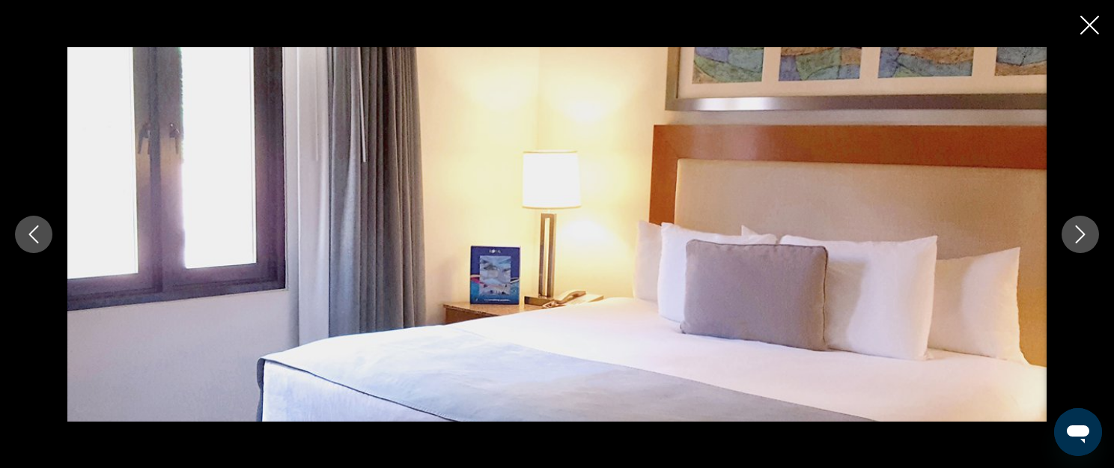
click at [1084, 230] on icon "Next image" at bounding box center [1081, 234] width 18 height 18
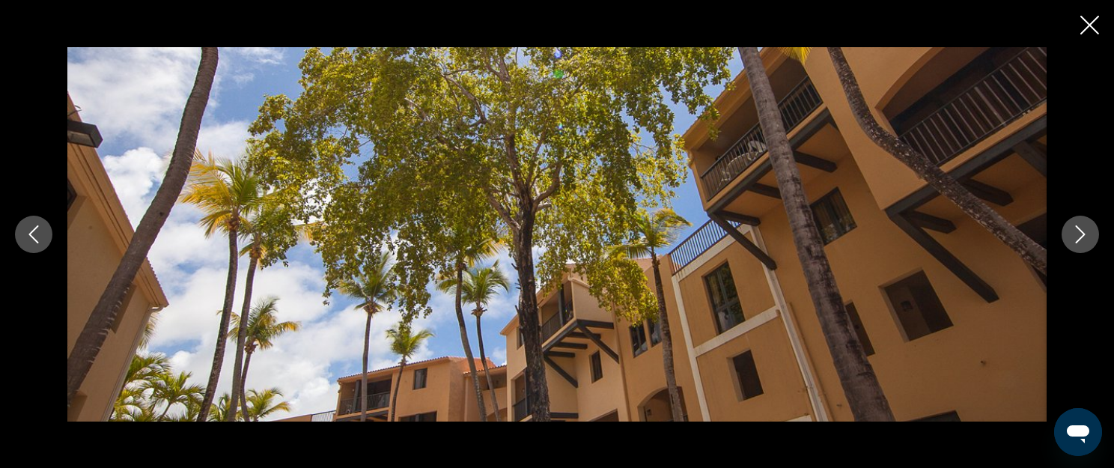
click at [1084, 230] on icon "Next image" at bounding box center [1081, 234] width 18 height 18
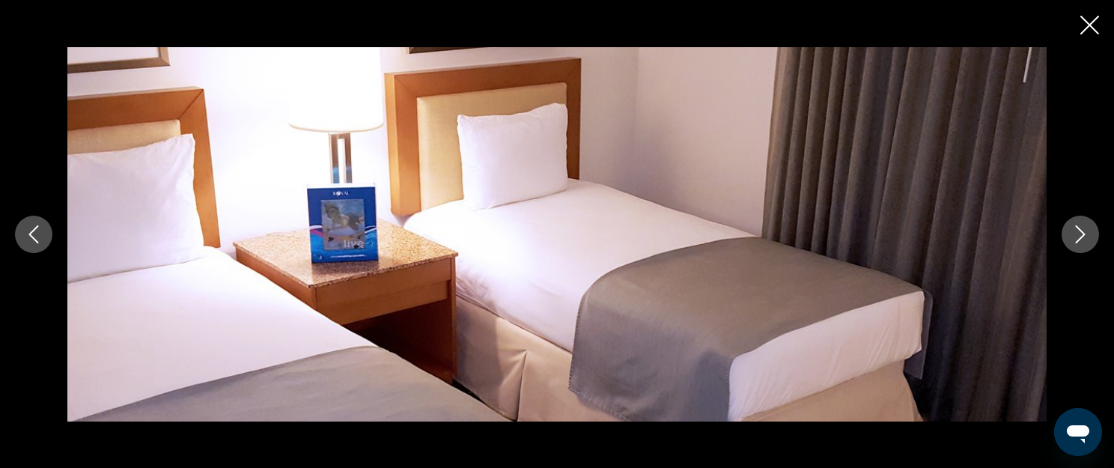
click at [1084, 230] on icon "Next image" at bounding box center [1081, 234] width 18 height 18
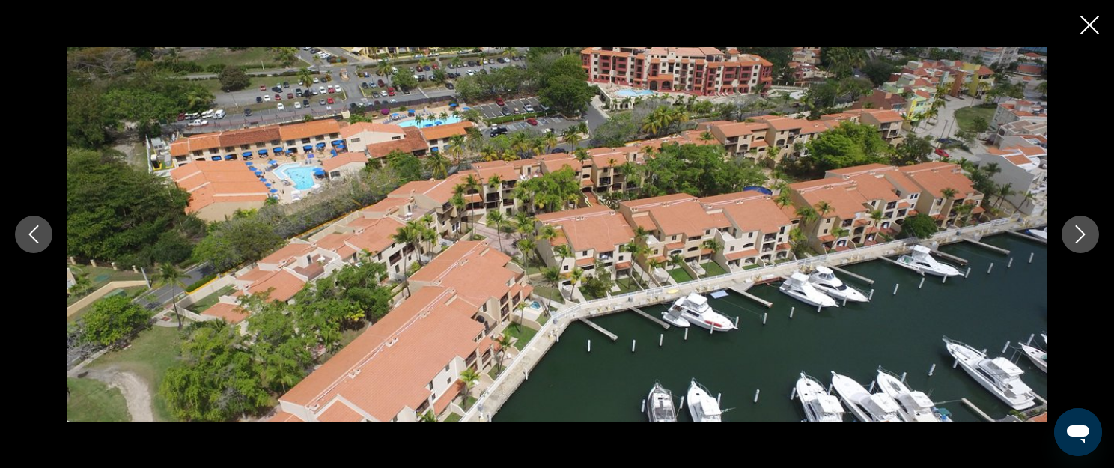
click at [1084, 230] on icon "Next image" at bounding box center [1081, 234] width 18 height 18
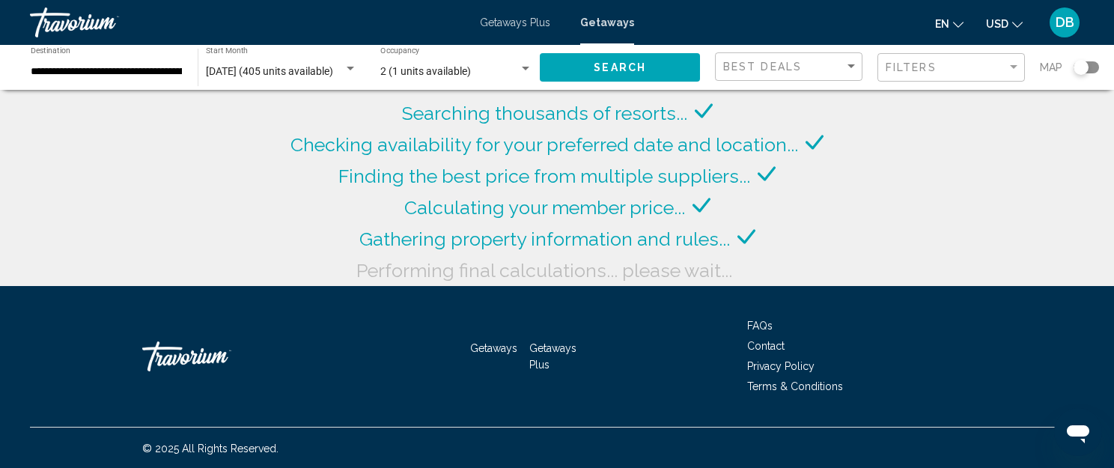
drag, startPoint x: 124, startPoint y: 56, endPoint x: 117, endPoint y: 65, distance: 11.2
click at [121, 60] on div "**********" at bounding box center [107, 67] width 152 height 41
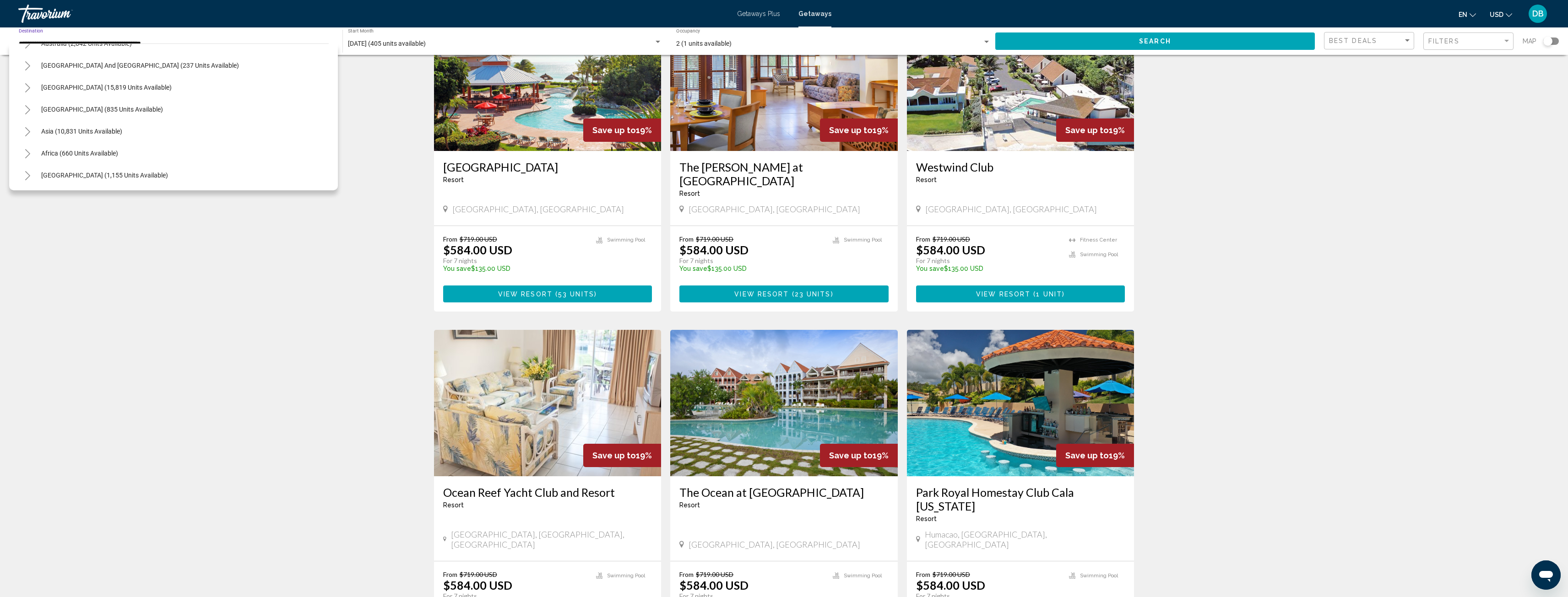
scroll to position [434, 0]
click at [77, 152] on span "Africa (660 units available)" at bounding box center [79, 153] width 77 height 7
type input "**********"
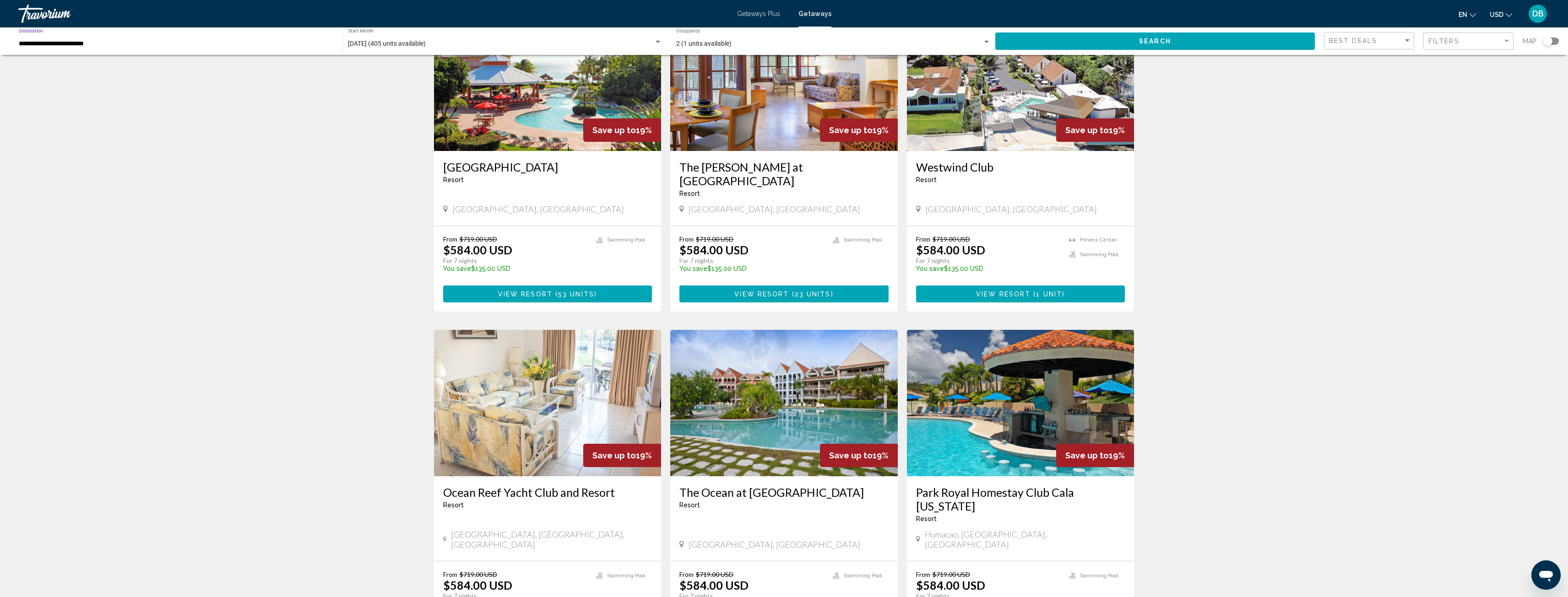
click at [1089, 43] on button "Search" at bounding box center [1155, 41] width 320 height 17
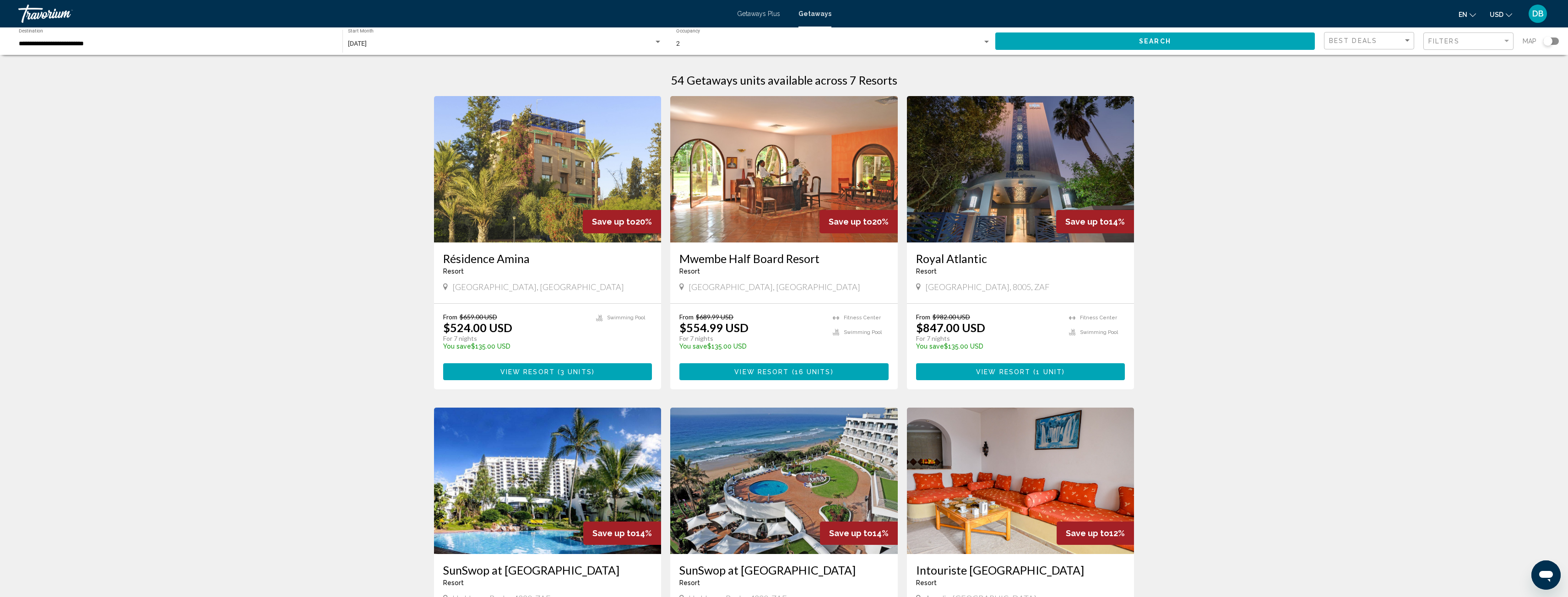
click at [801, 186] on img "Main content" at bounding box center [784, 169] width 227 height 147
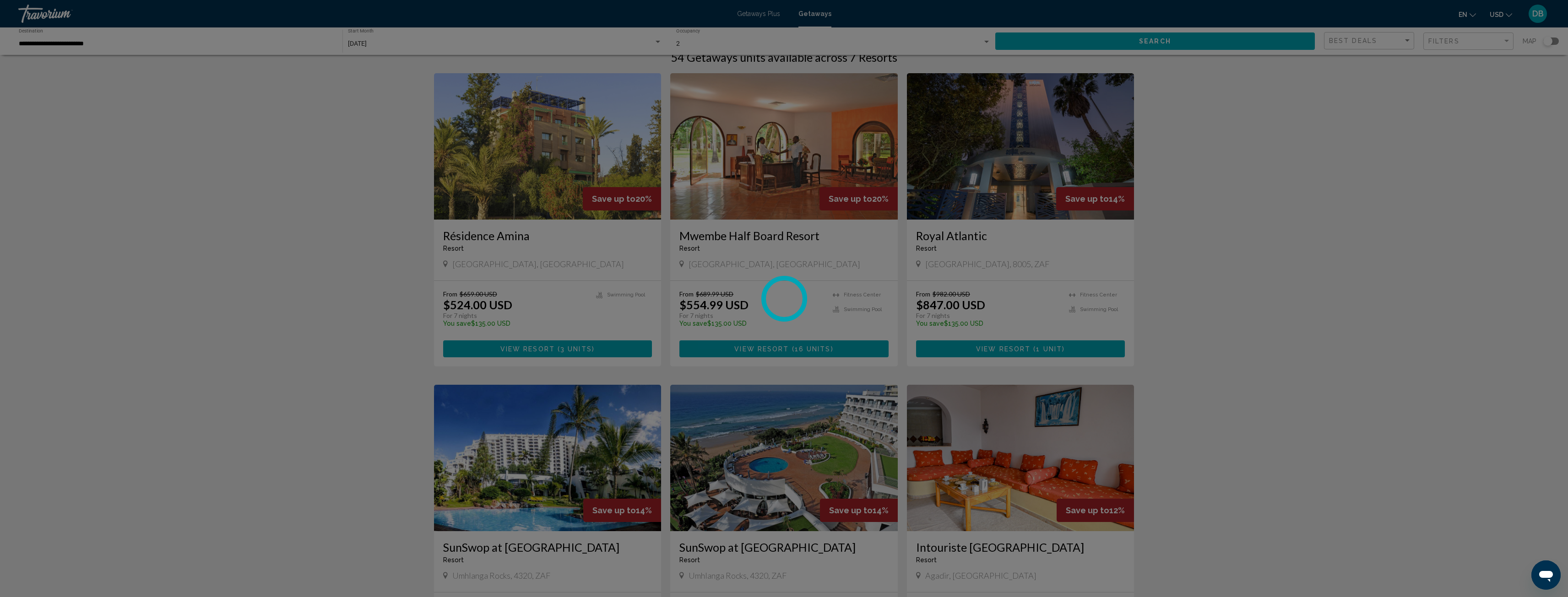
scroll to position [46, 0]
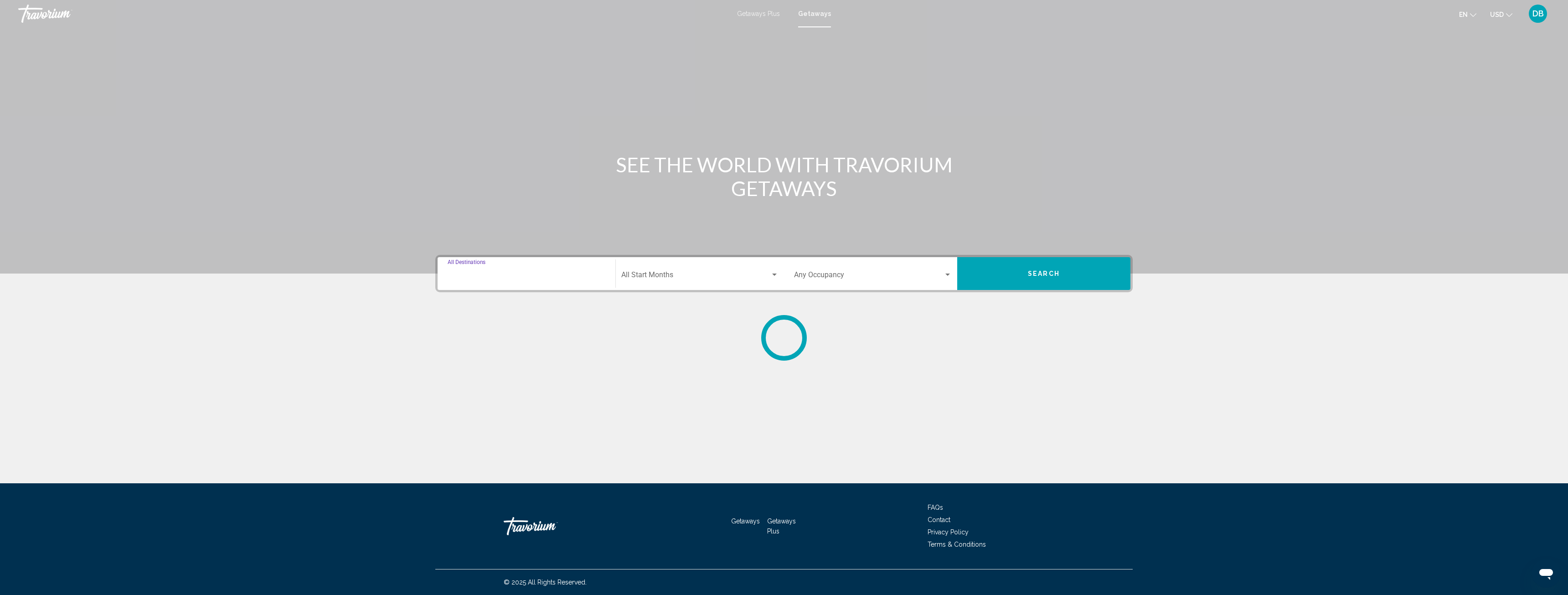
click at [598, 275] on input "Destination All Destinations" at bounding box center [526, 276] width 158 height 8
click at [534, 279] on div "Search widget" at bounding box center [529, 281] width 164 height 4
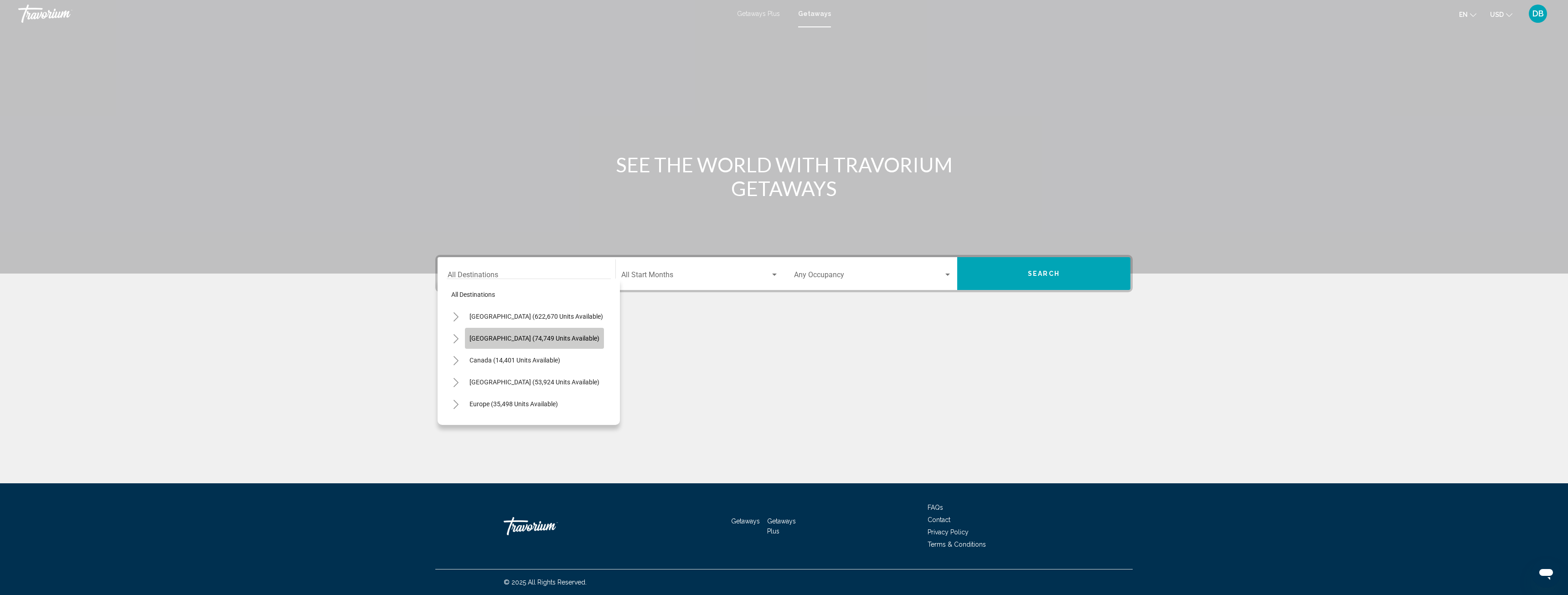
click at [543, 338] on span "Mexico (74,749 units available)" at bounding box center [534, 339] width 130 height 7
type input "**********"
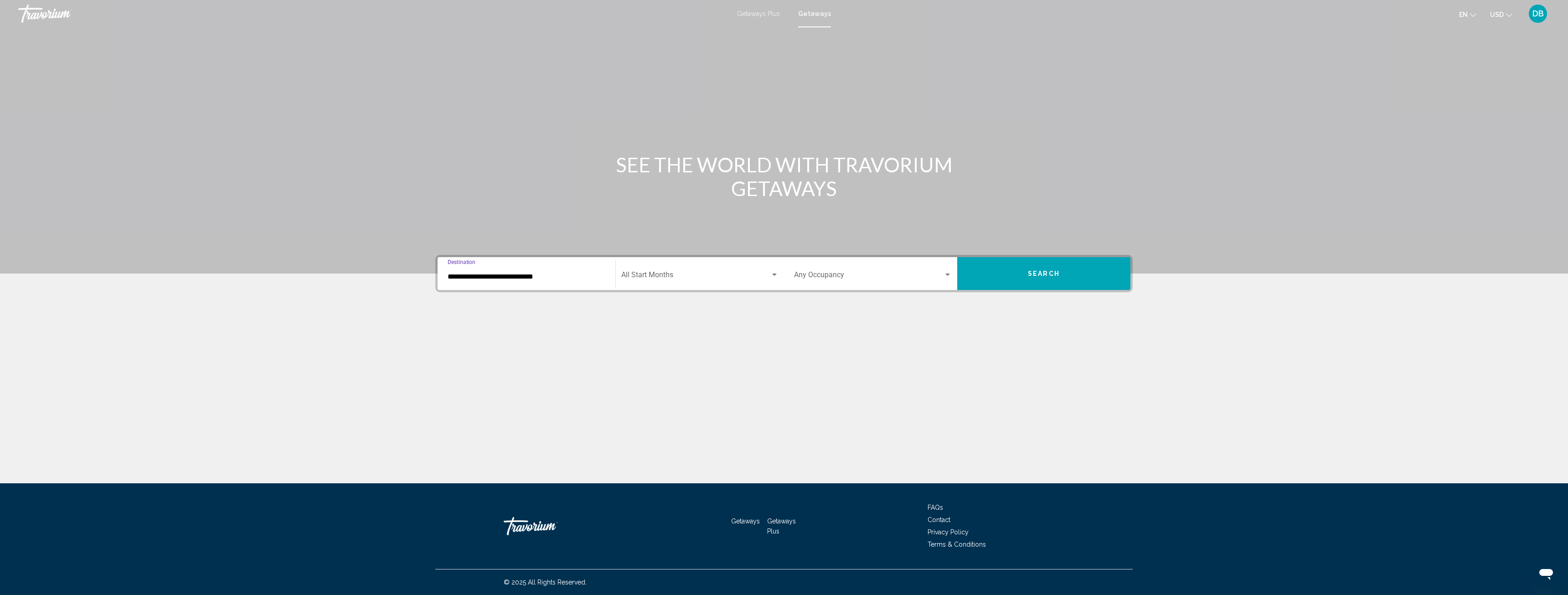
click at [778, 276] on div "Search widget" at bounding box center [774, 275] width 8 height 7
click at [678, 322] on span "[DATE]" at bounding box center [700, 320] width 157 height 22
click at [951, 275] on div "Search widget" at bounding box center [947, 275] width 8 height 7
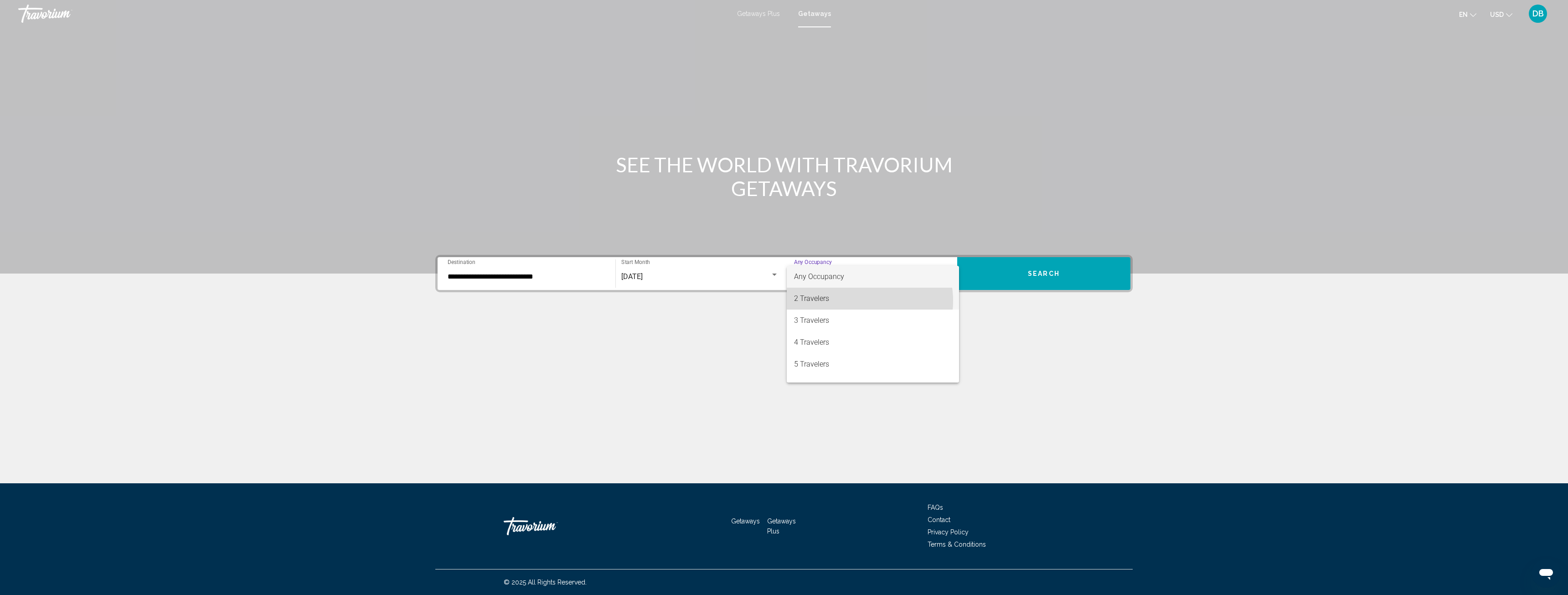
click at [857, 301] on span "2 Travelers" at bounding box center [872, 299] width 158 height 22
click at [1001, 273] on button "Search" at bounding box center [1044, 273] width 173 height 33
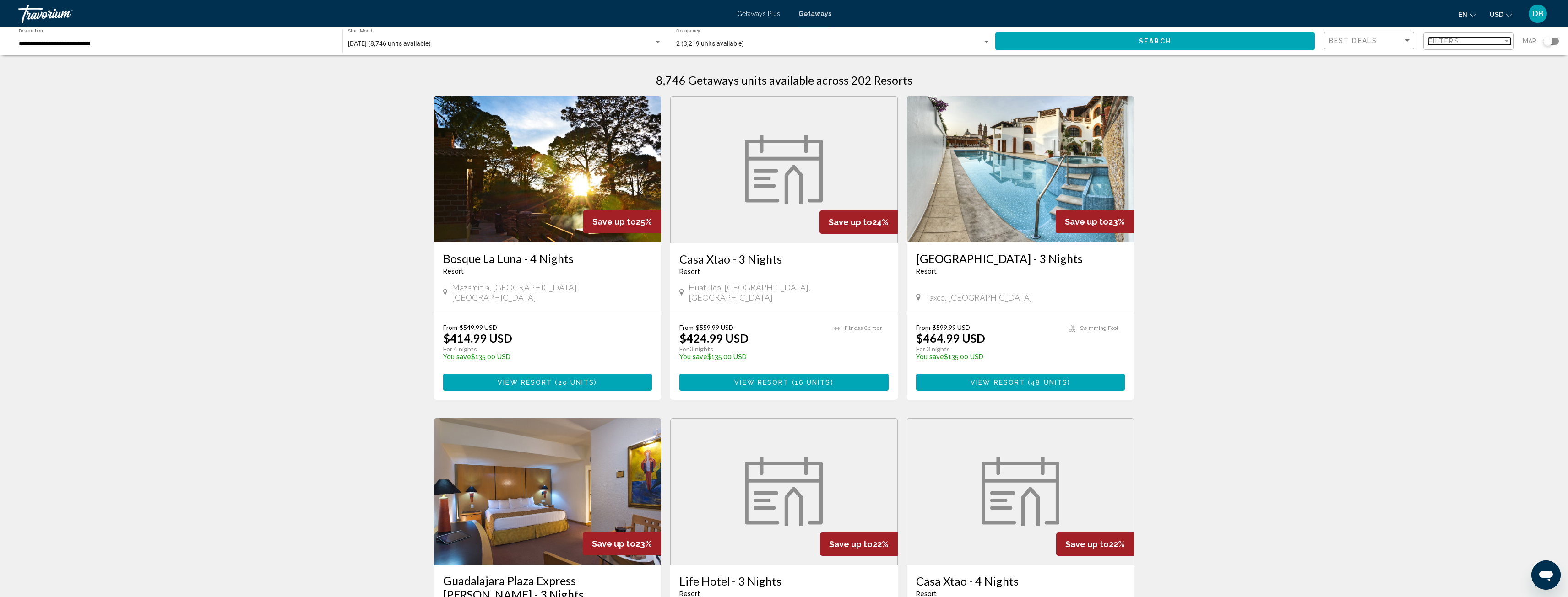
click at [1443, 41] on span "Filters" at bounding box center [1443, 41] width 31 height 7
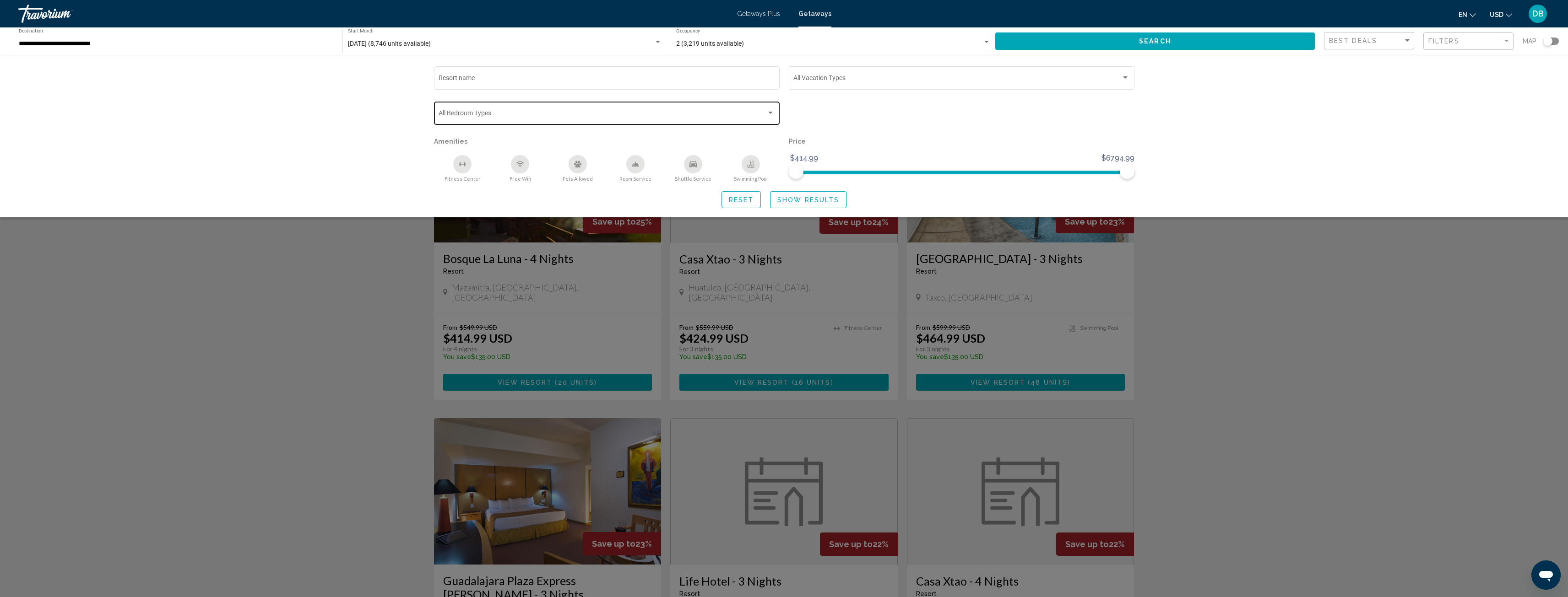
click at [770, 113] on div "Search widget" at bounding box center [770, 113] width 4 height 2
click at [923, 81] on div at bounding box center [784, 298] width 1568 height 597
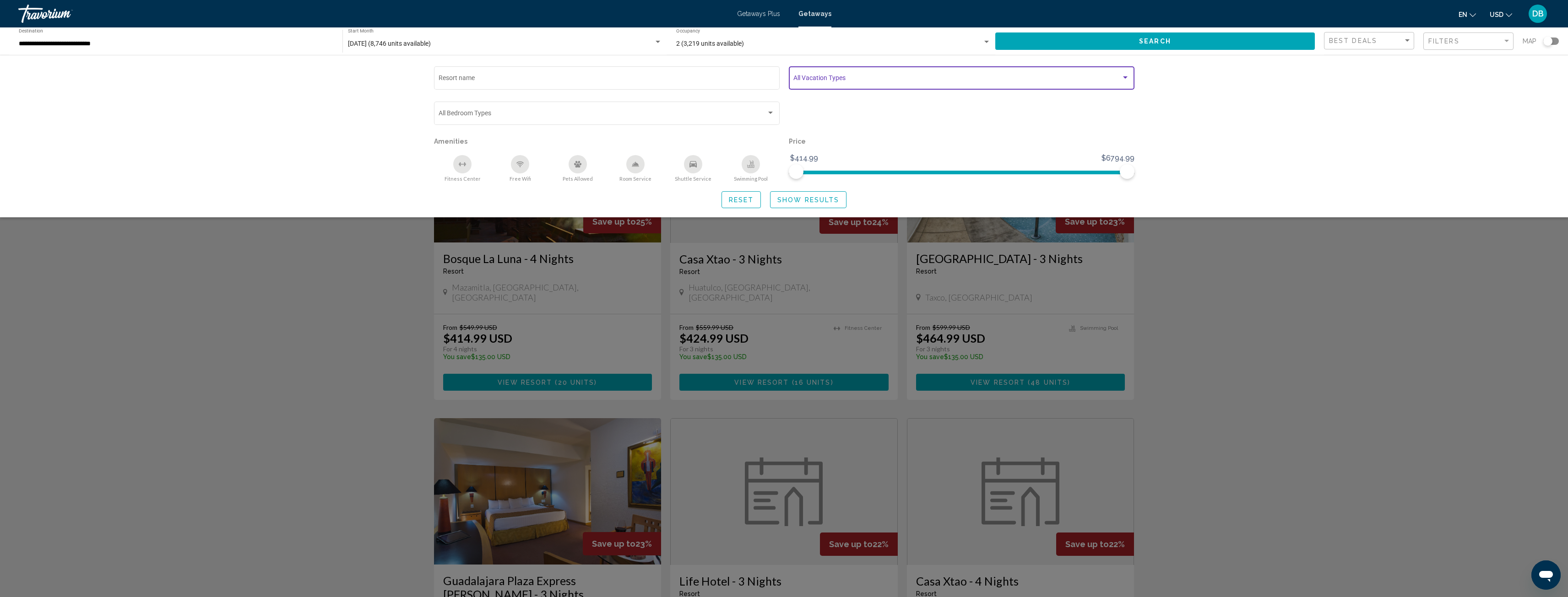
click at [924, 81] on span "Search widget" at bounding box center [957, 79] width 328 height 7
click at [786, 97] on mat-pseudo-checkbox at bounding box center [786, 99] width 7 height 7
click at [1194, 43] on div at bounding box center [784, 298] width 1568 height 597
click at [1160, 43] on span "Search" at bounding box center [1155, 42] width 32 height 7
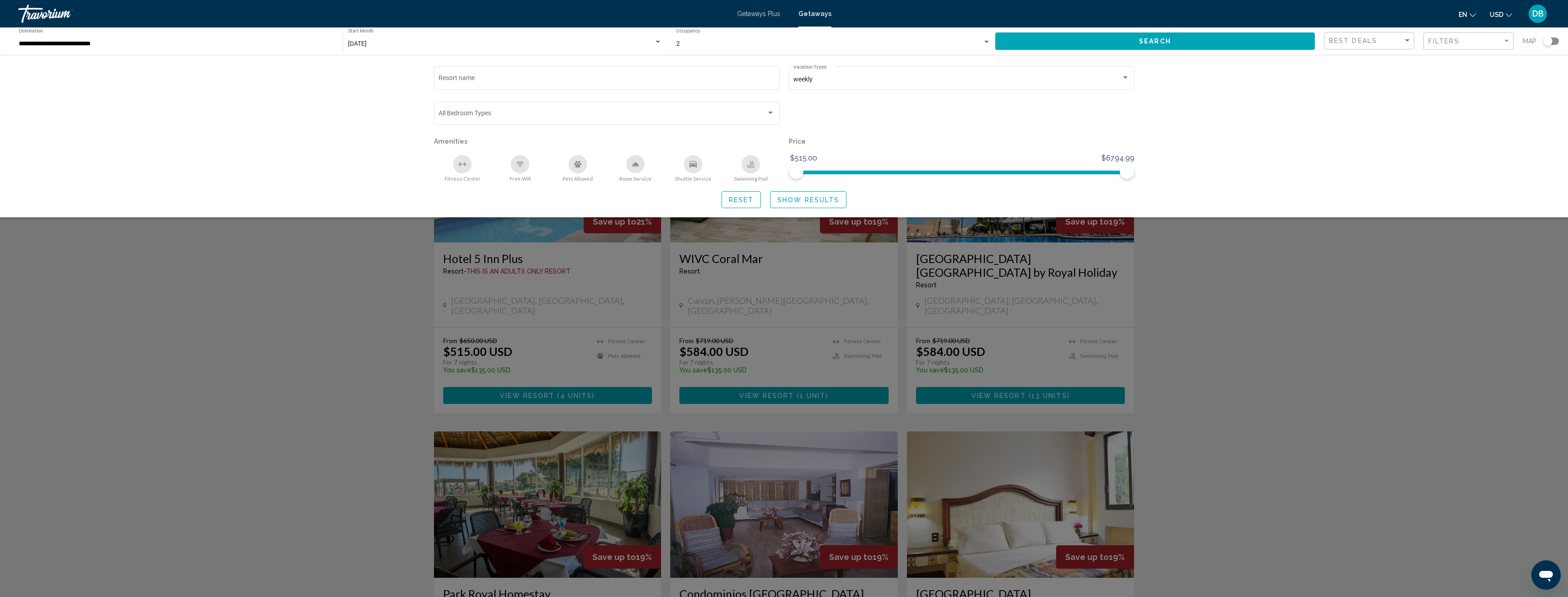
click at [1185, 263] on div "Search widget" at bounding box center [784, 367] width 1568 height 460
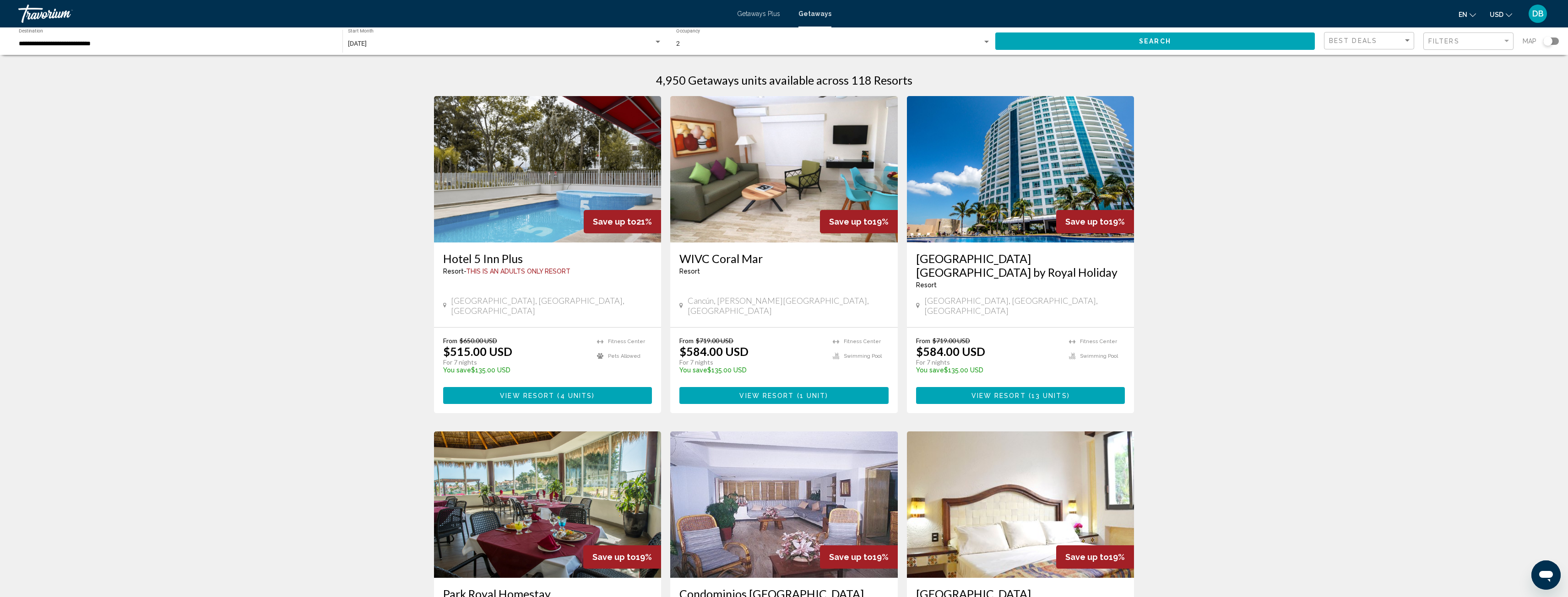
click at [526, 221] on img "Main content" at bounding box center [548, 169] width 227 height 147
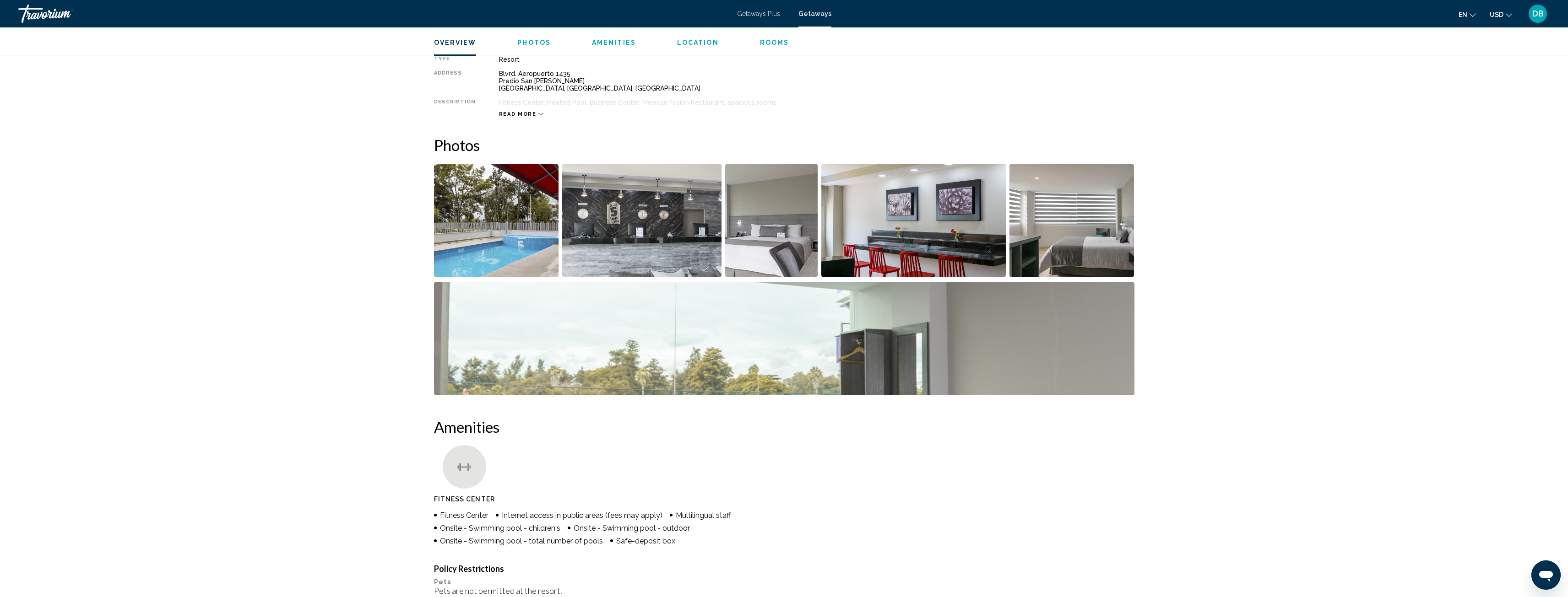
scroll to position [320, 0]
click at [657, 245] on img "Open full-screen image slider" at bounding box center [642, 220] width 160 height 114
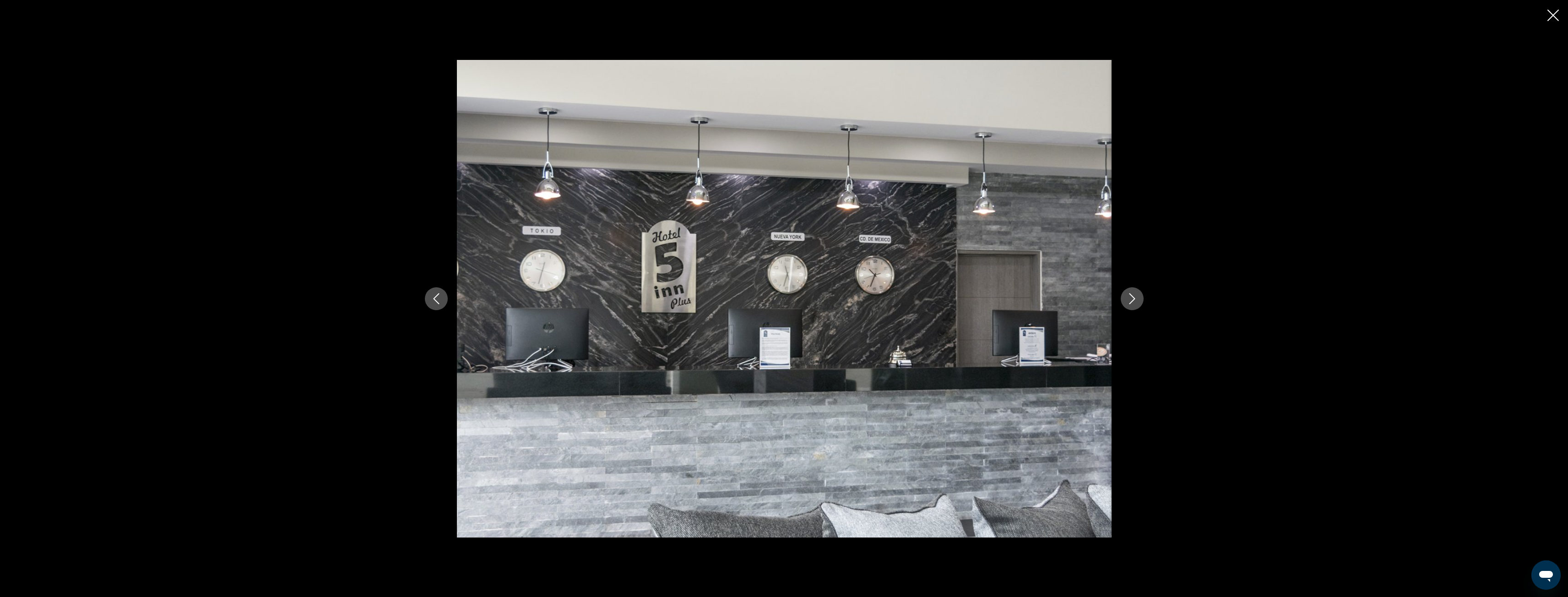
click at [1135, 299] on icon "Next image" at bounding box center [1132, 299] width 11 height 11
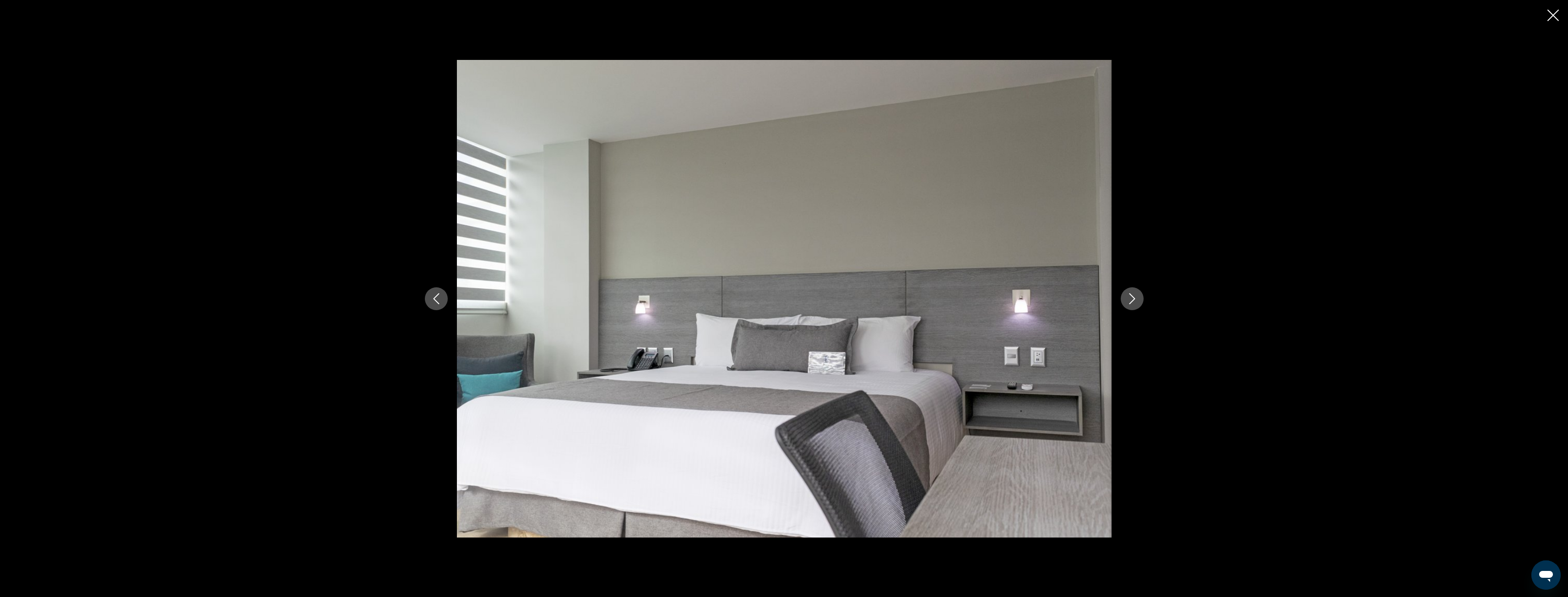
click at [1133, 299] on icon "Next image" at bounding box center [1132, 299] width 6 height 11
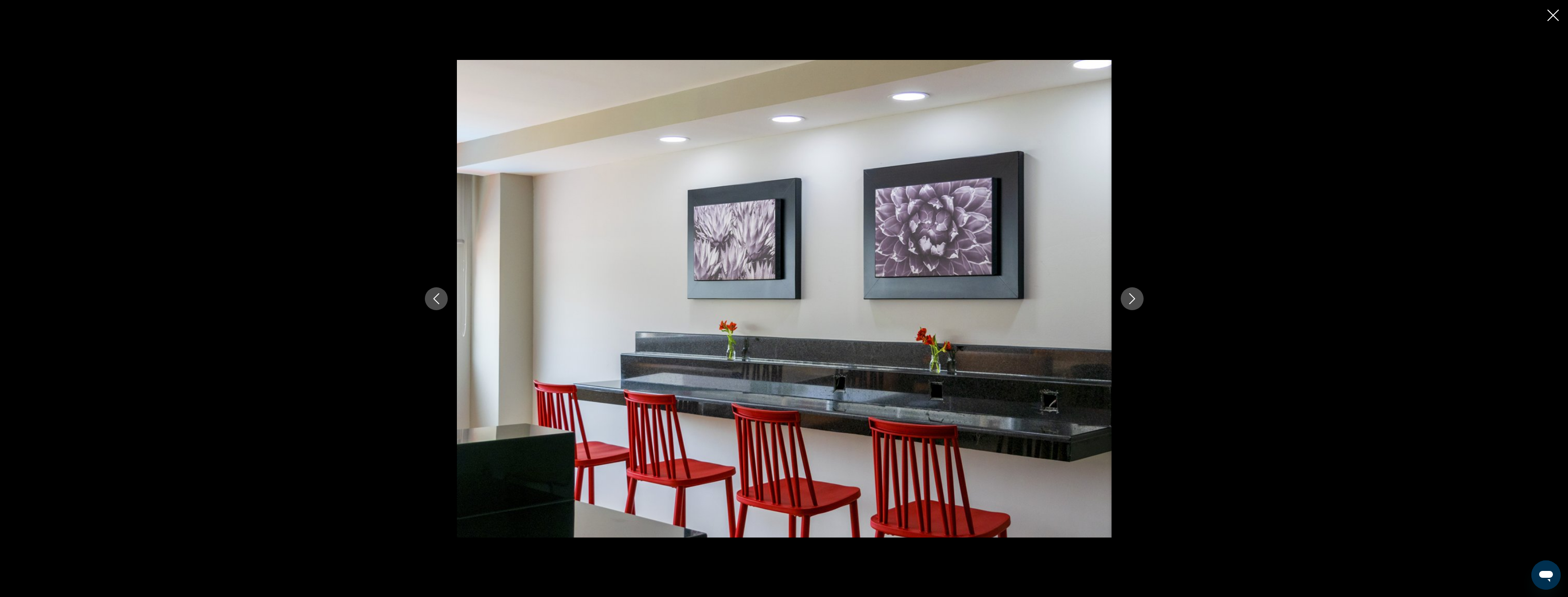
click at [1132, 299] on icon "Next image" at bounding box center [1132, 299] width 11 height 11
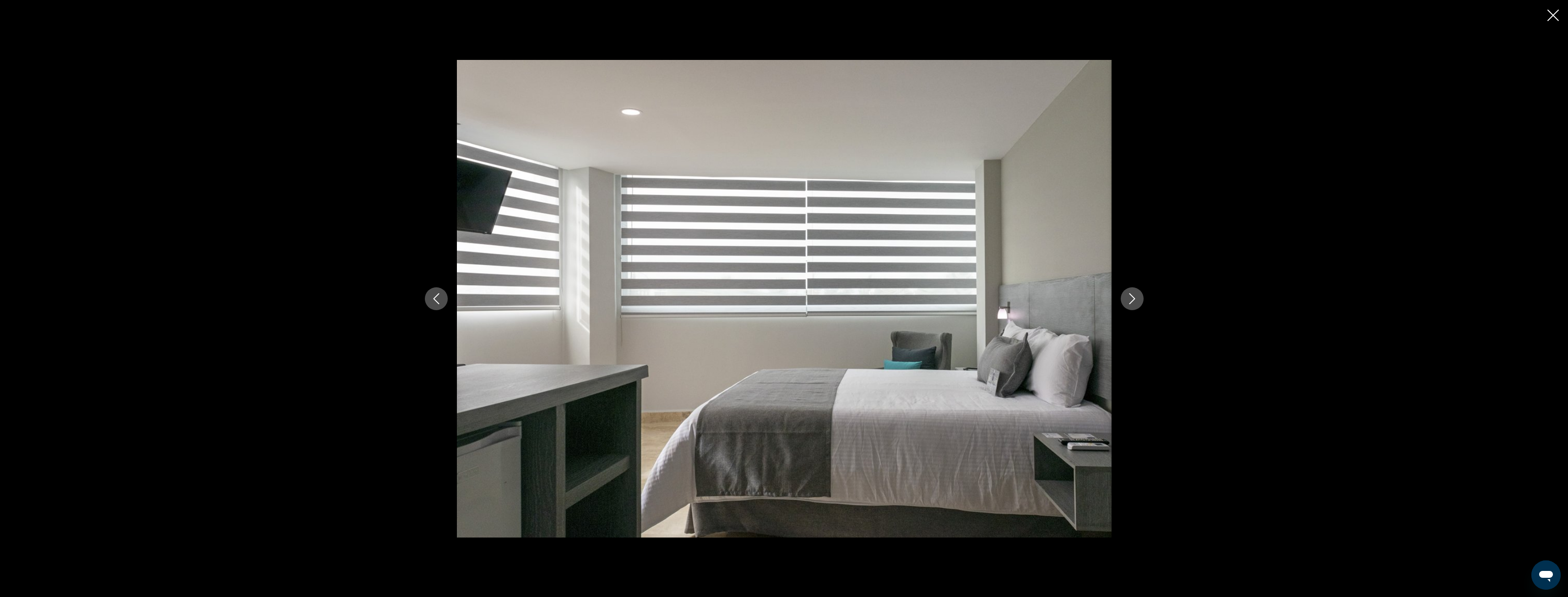
click at [1132, 299] on icon "Next image" at bounding box center [1132, 299] width 11 height 11
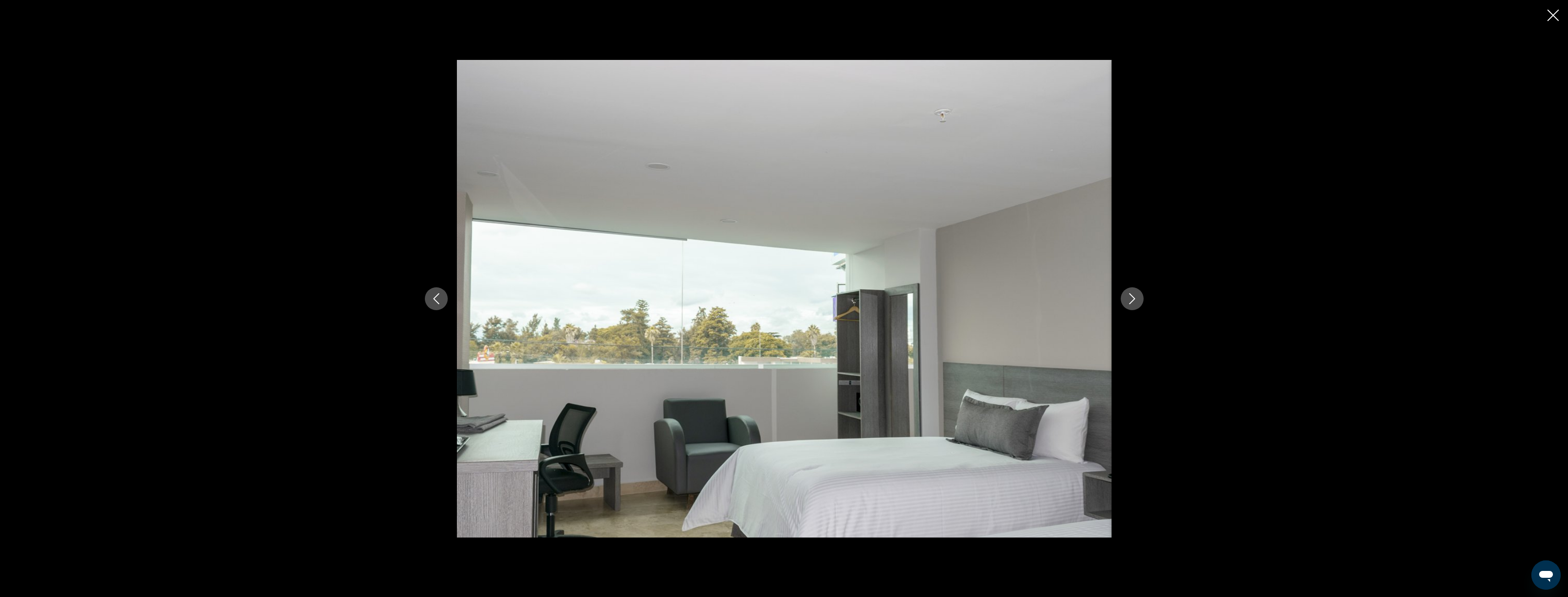
click at [1132, 299] on icon "Next image" at bounding box center [1132, 299] width 11 height 11
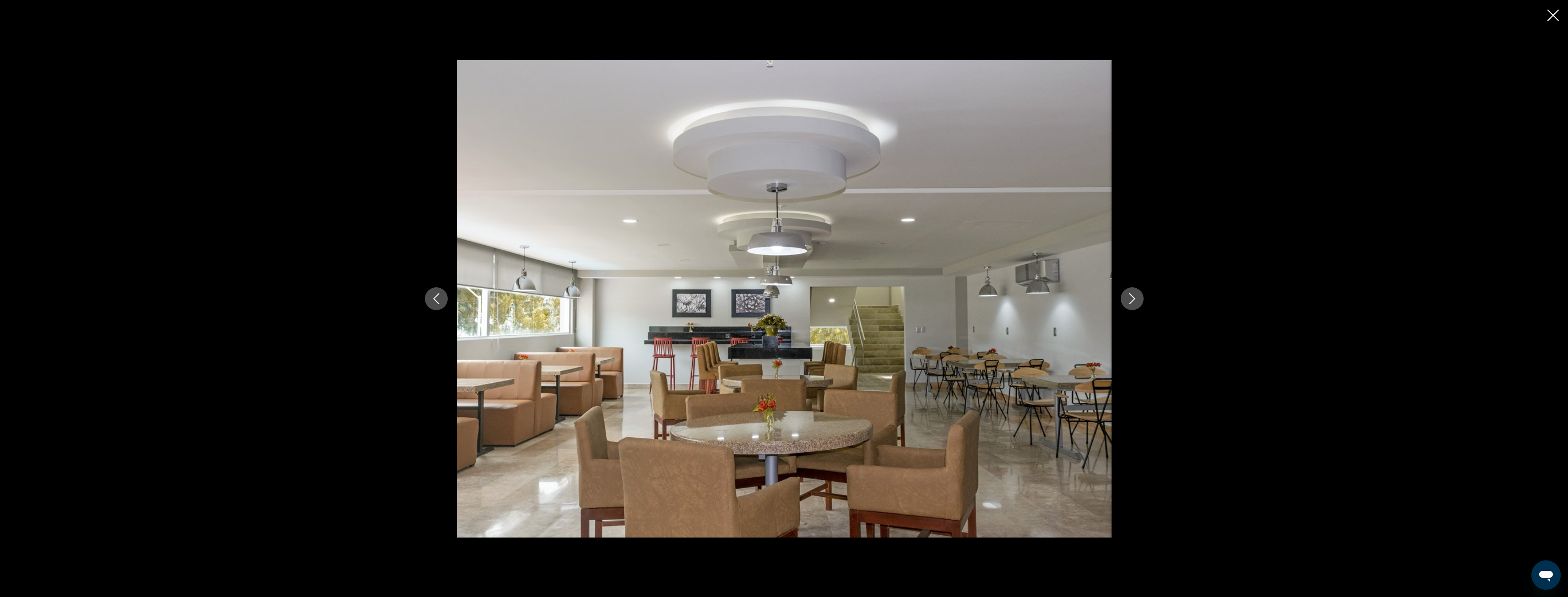
click at [1131, 300] on icon "Next image" at bounding box center [1132, 299] width 11 height 11
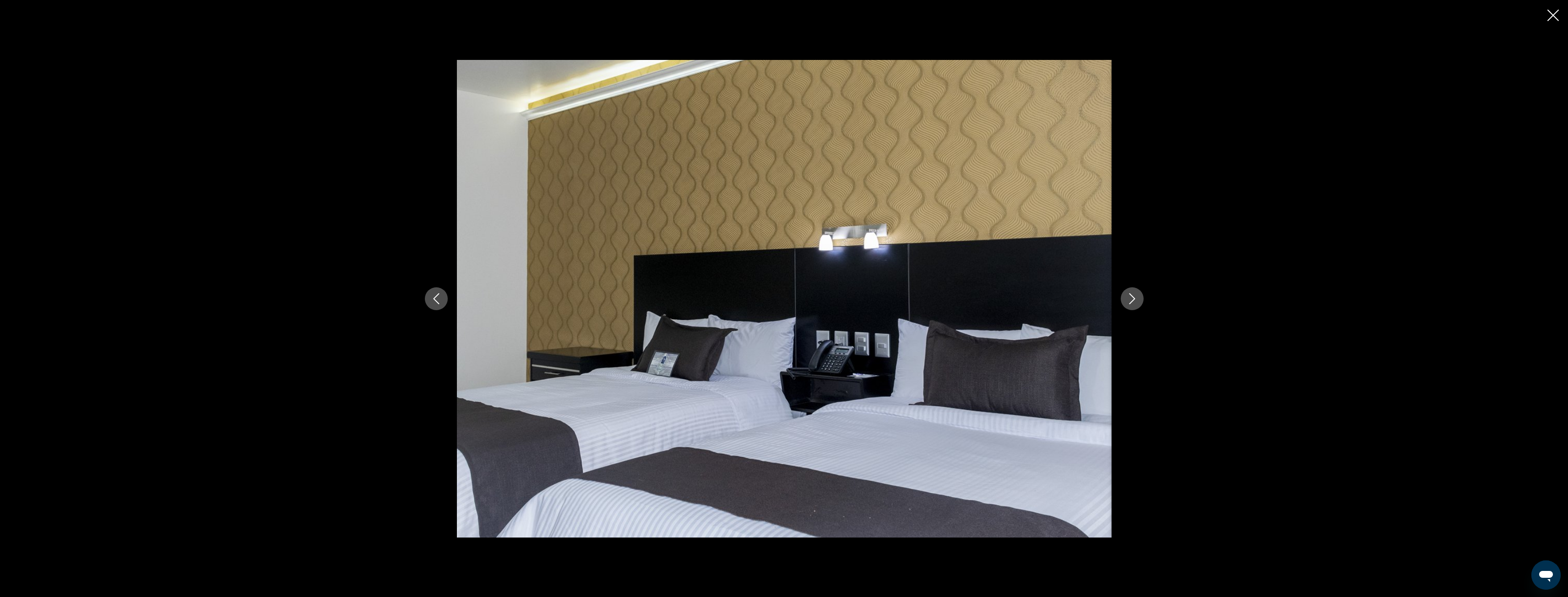
click at [1131, 300] on icon "Next image" at bounding box center [1132, 299] width 11 height 11
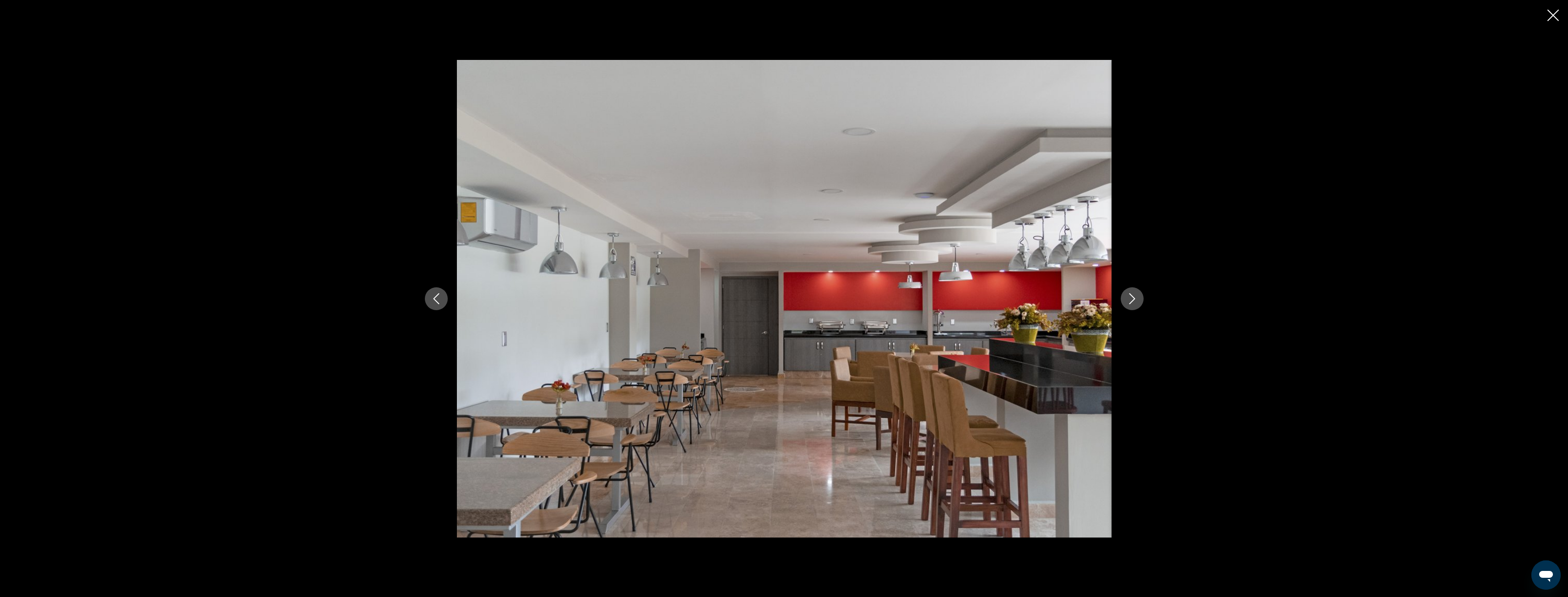
click at [1131, 300] on icon "Next image" at bounding box center [1132, 299] width 11 height 11
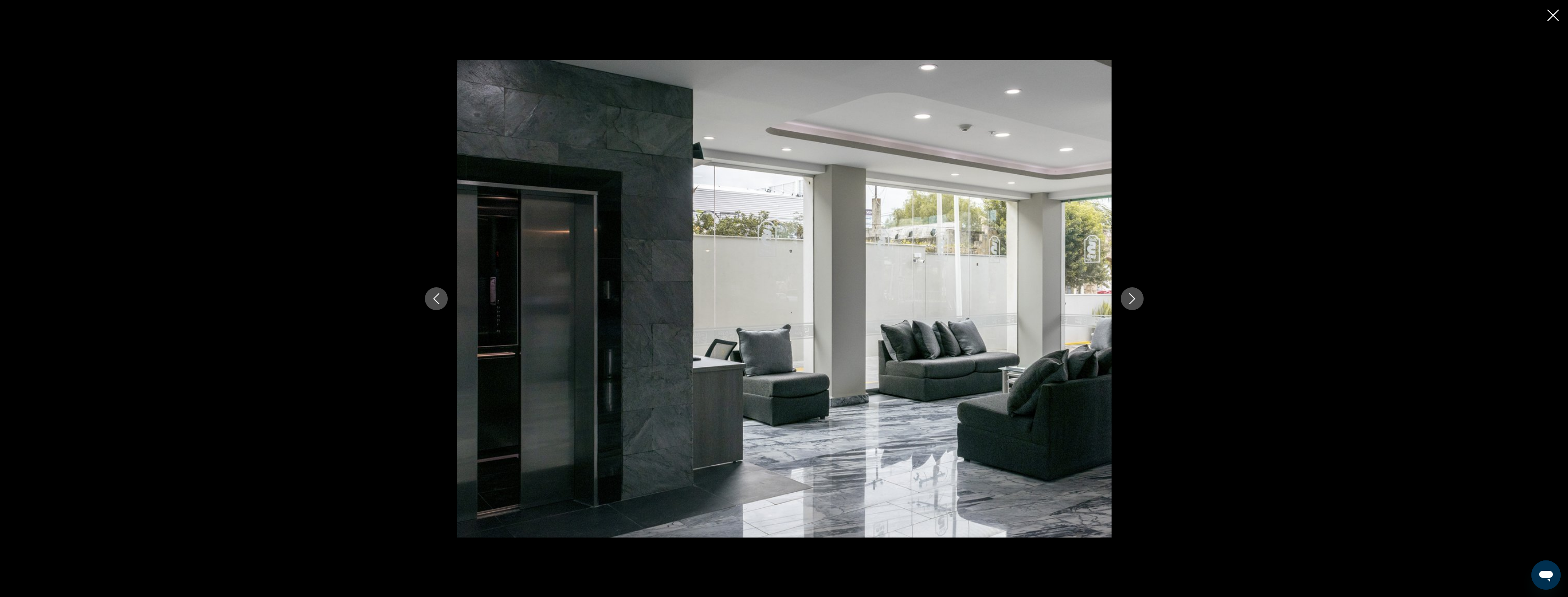
click at [1130, 301] on icon "Next image" at bounding box center [1132, 299] width 11 height 11
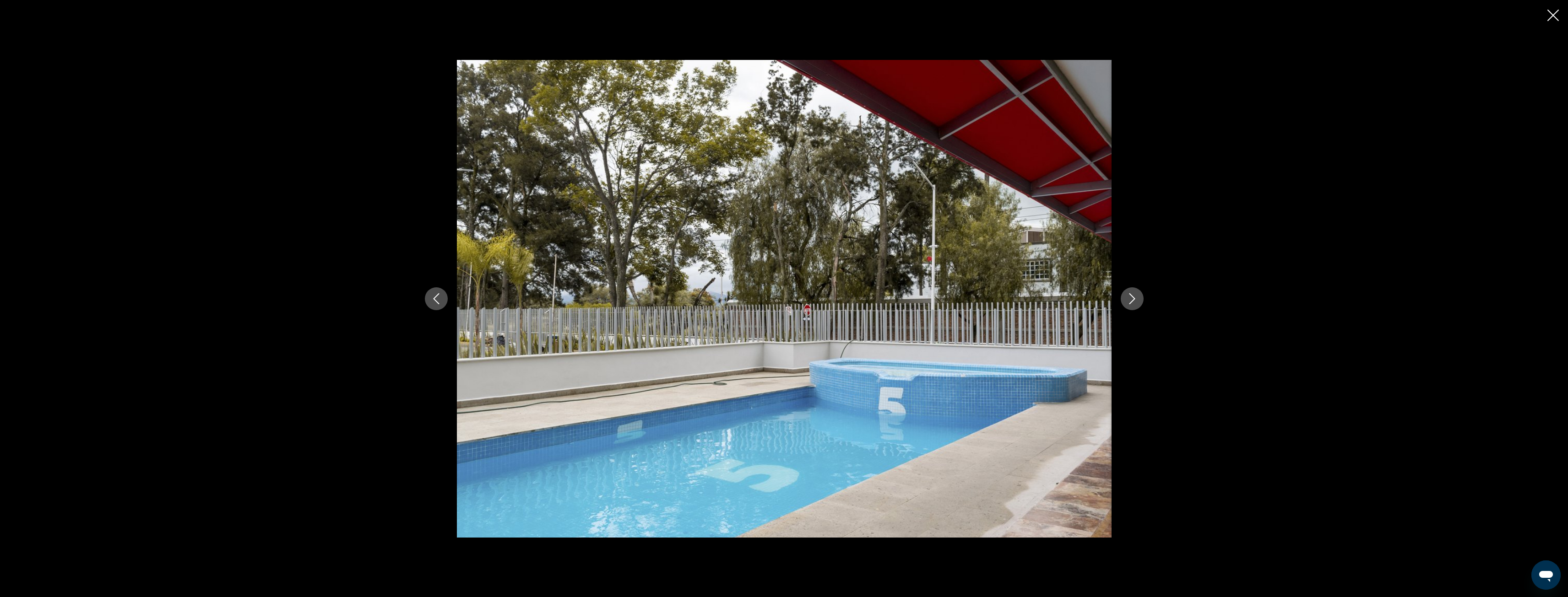
click at [1552, 17] on icon "Close slideshow" at bounding box center [1553, 15] width 12 height 12
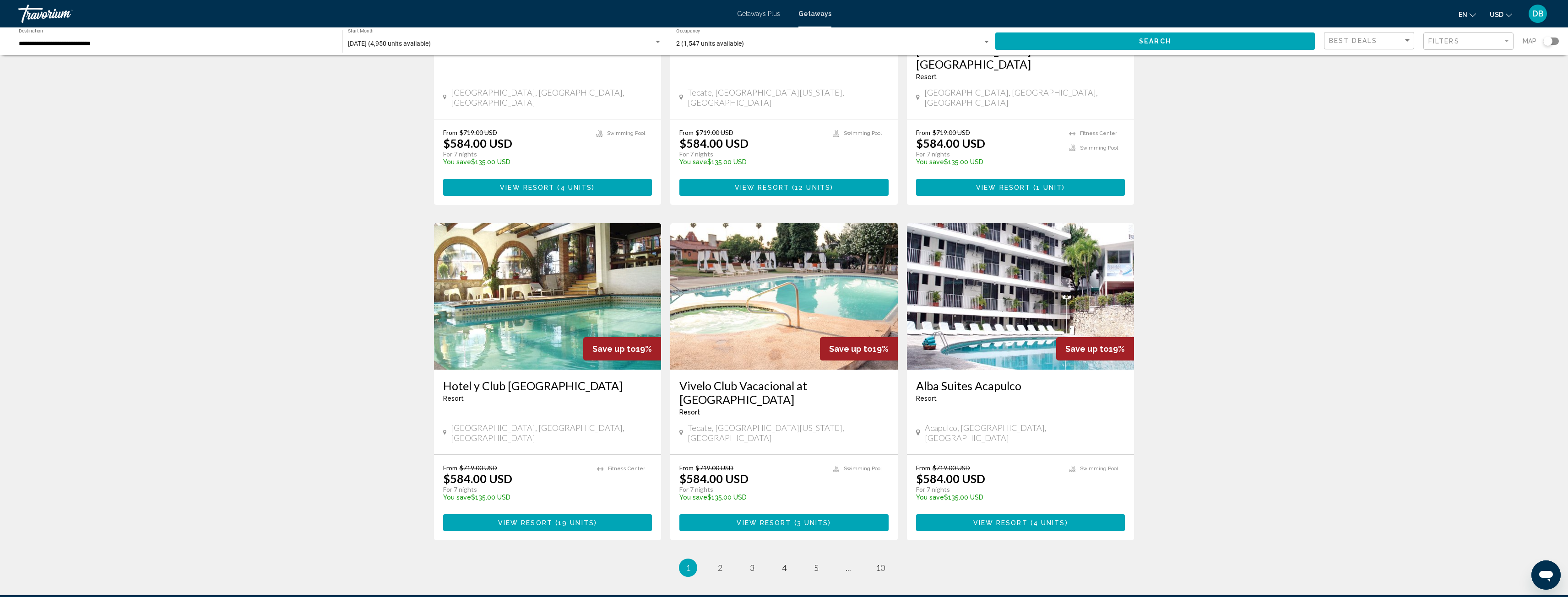
scroll to position [922, 0]
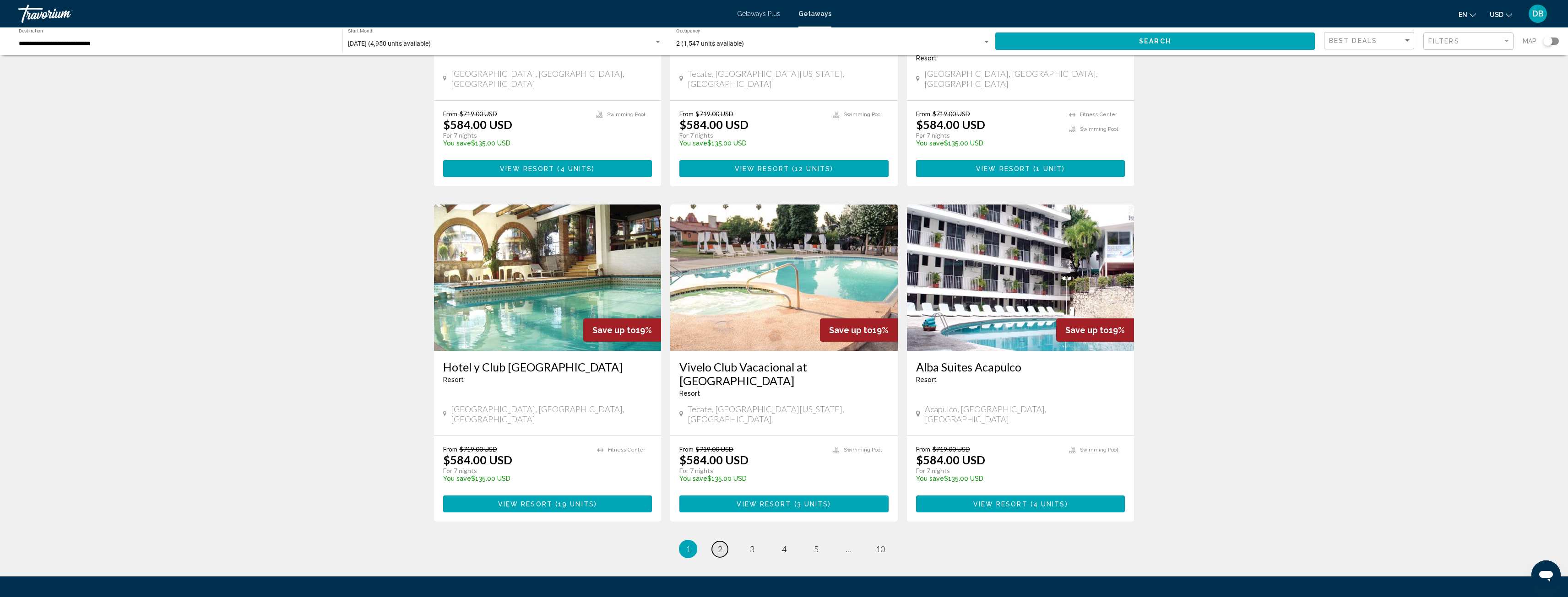
click at [720, 544] on span "2" at bounding box center [720, 549] width 4 height 10
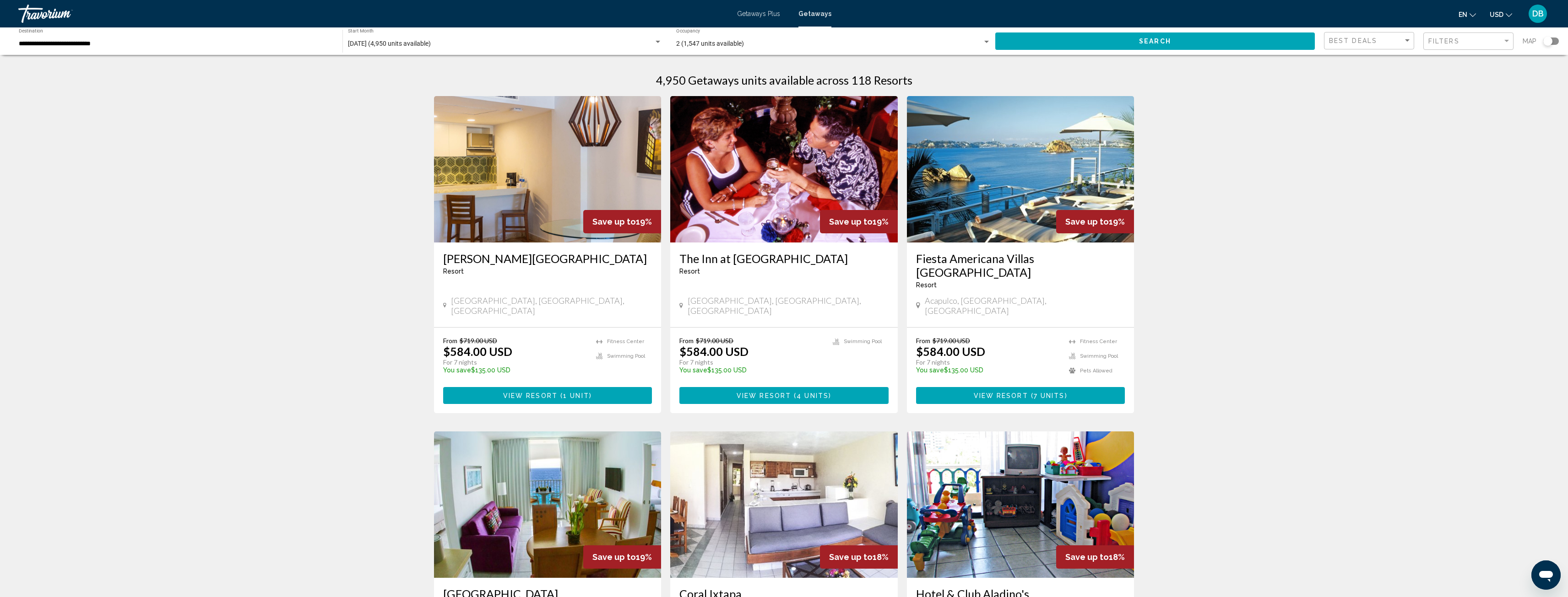
click at [1037, 392] on span "View Resort ( 7 units )" at bounding box center [1021, 395] width 94 height 7
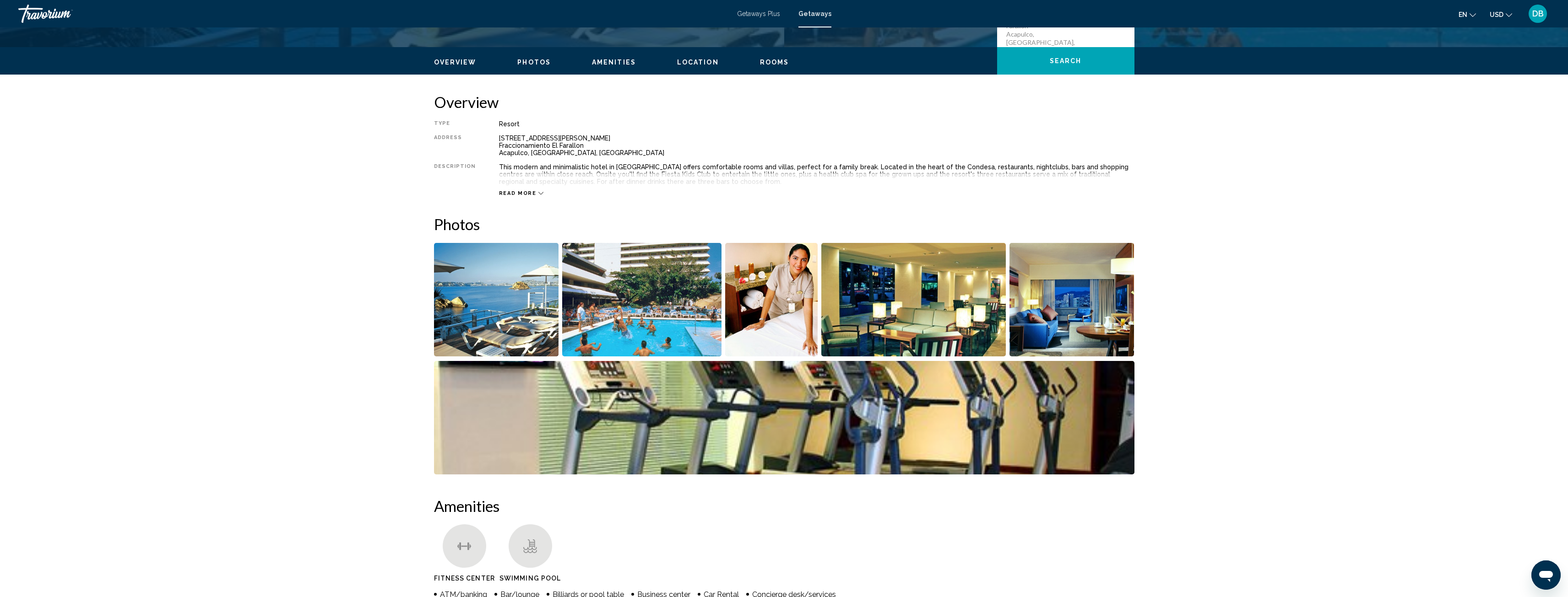
scroll to position [274, 0]
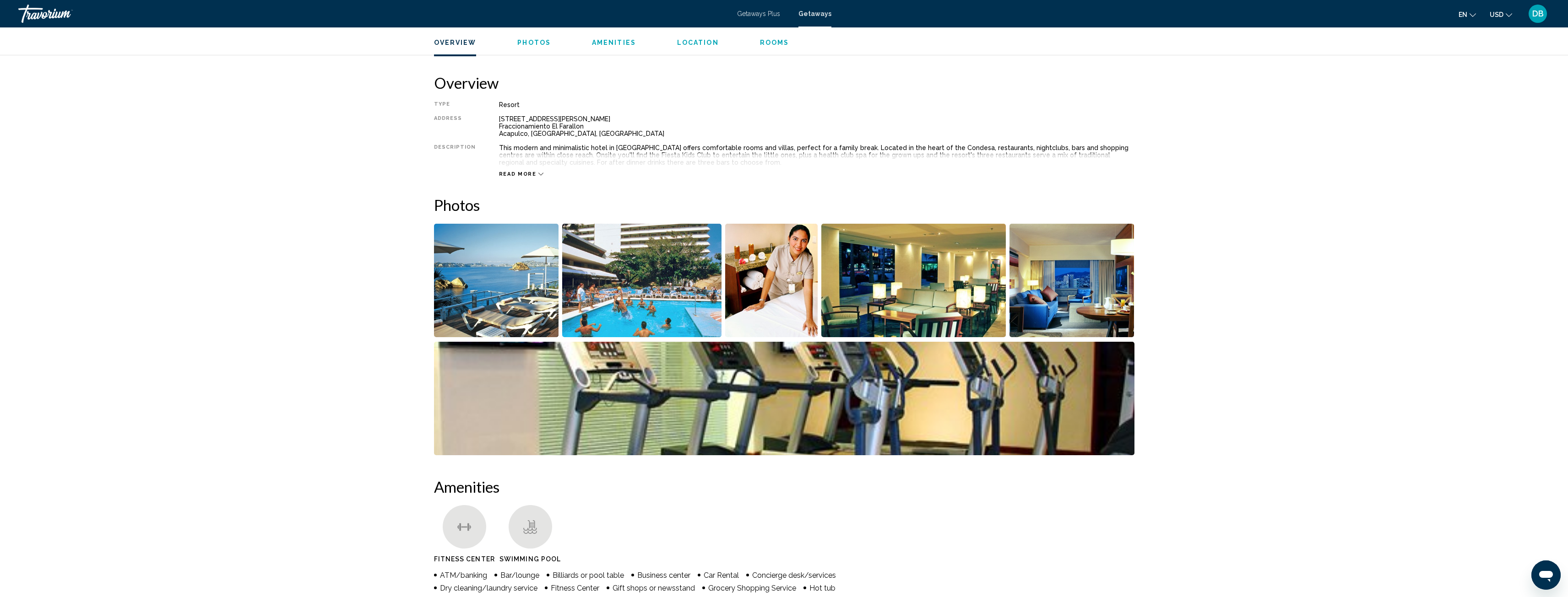
click at [521, 289] on img "Open full-screen image slider" at bounding box center [496, 280] width 125 height 114
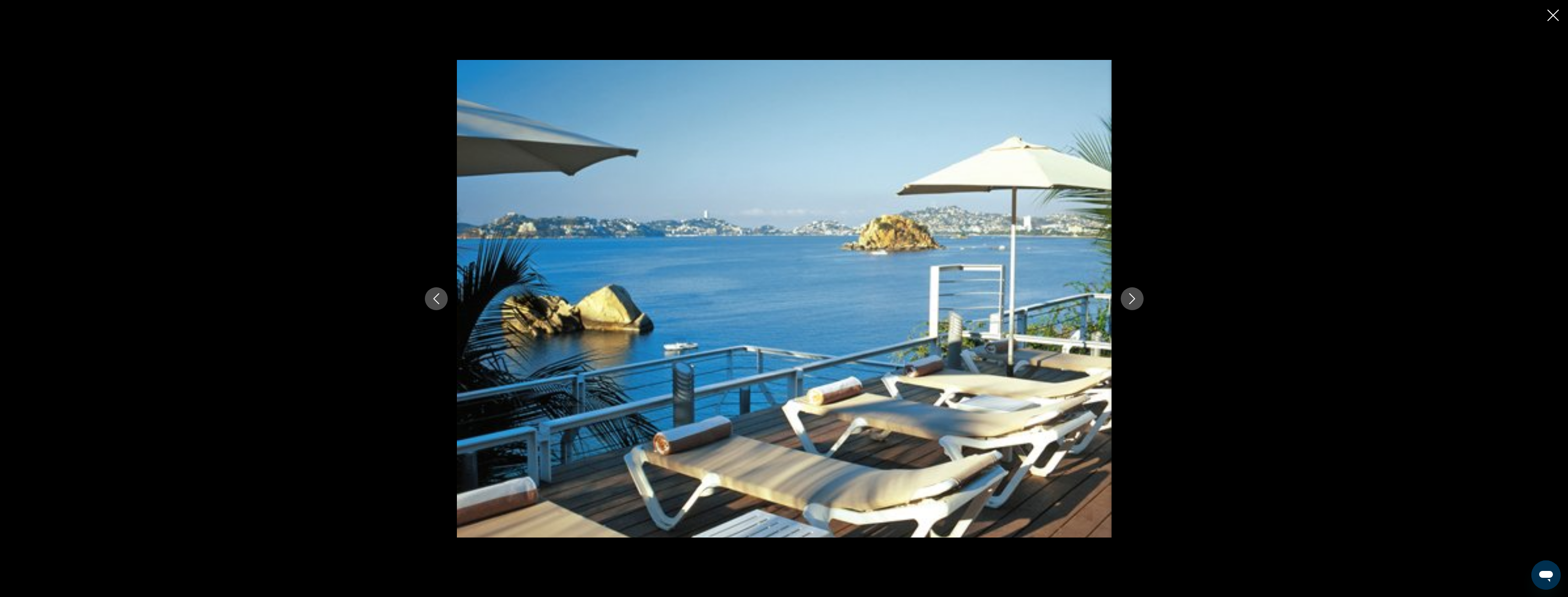
click at [1128, 296] on icon "Next image" at bounding box center [1132, 299] width 11 height 11
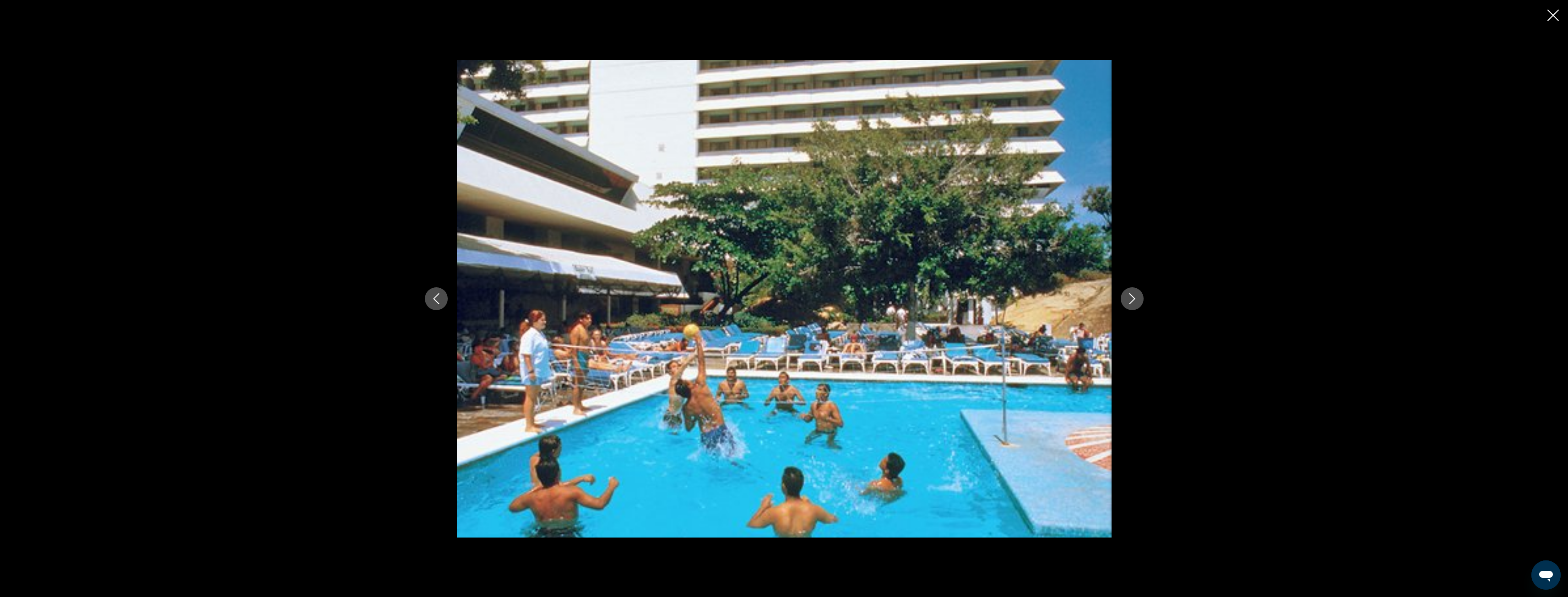
click at [1128, 295] on icon "Next image" at bounding box center [1132, 299] width 11 height 11
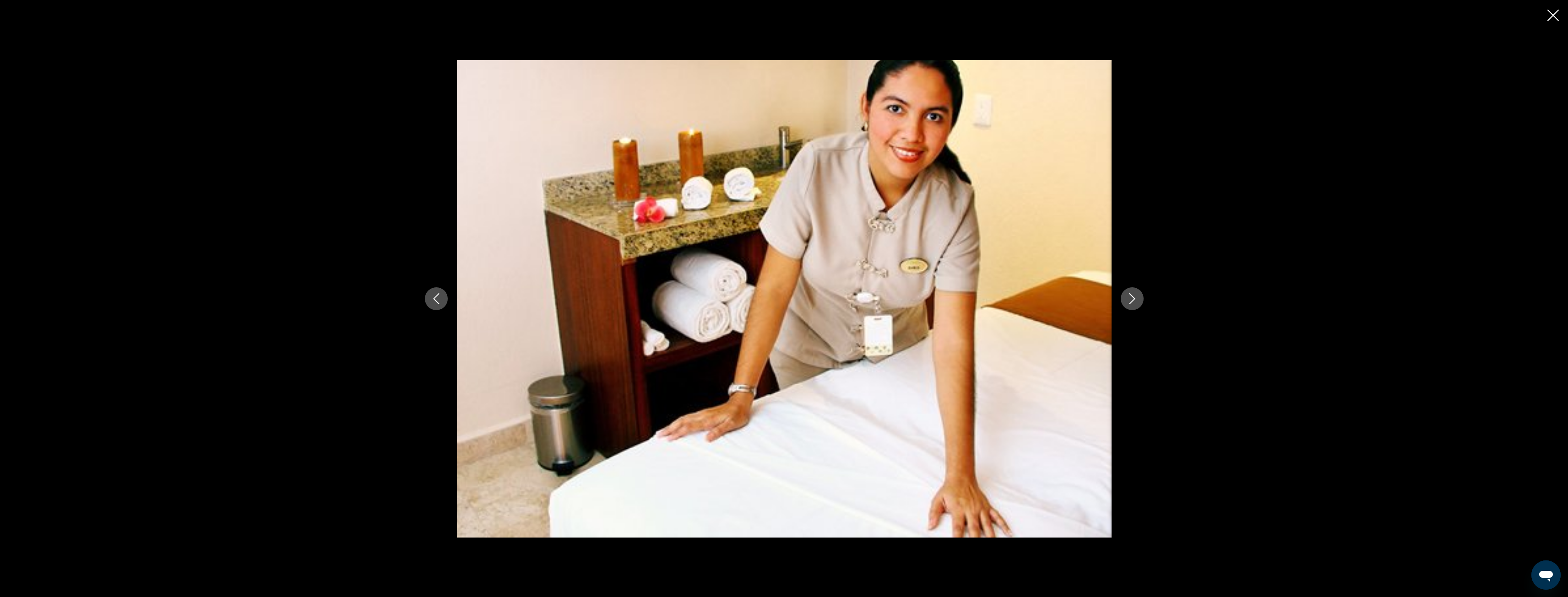
click at [1128, 295] on icon "Next image" at bounding box center [1132, 299] width 11 height 11
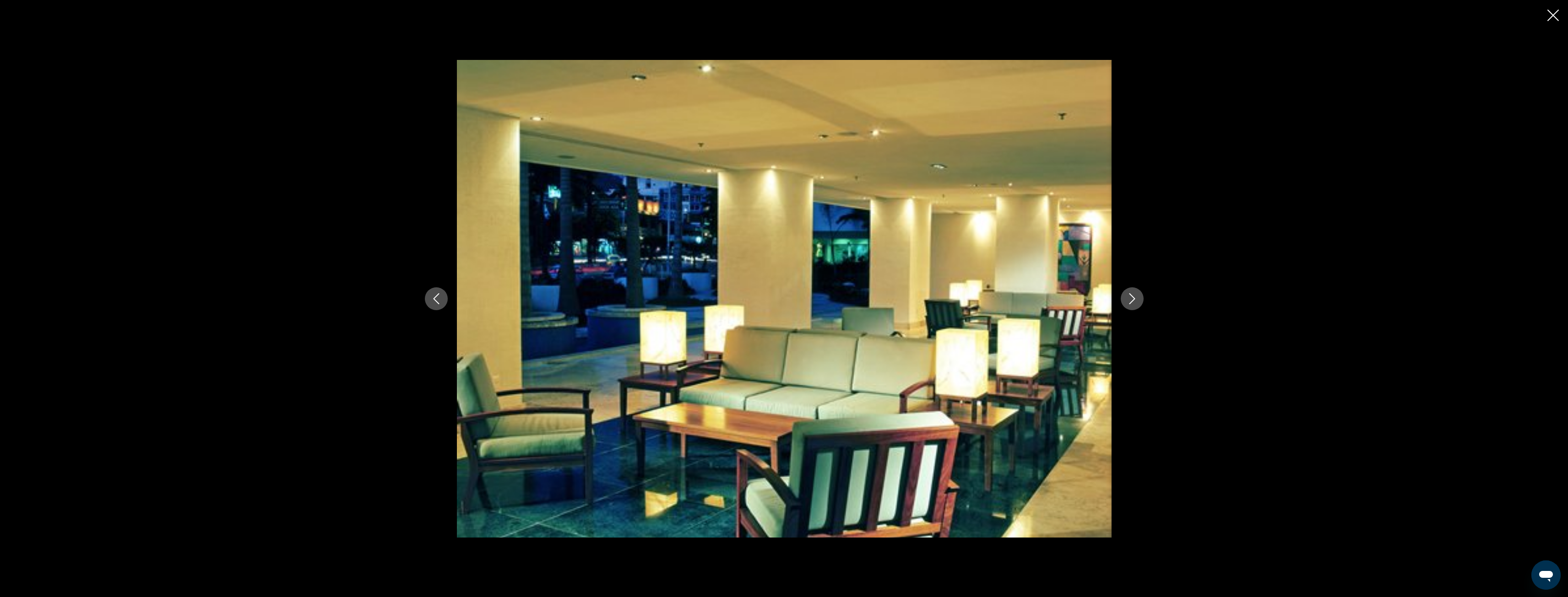
click at [1128, 295] on icon "Next image" at bounding box center [1132, 299] width 11 height 11
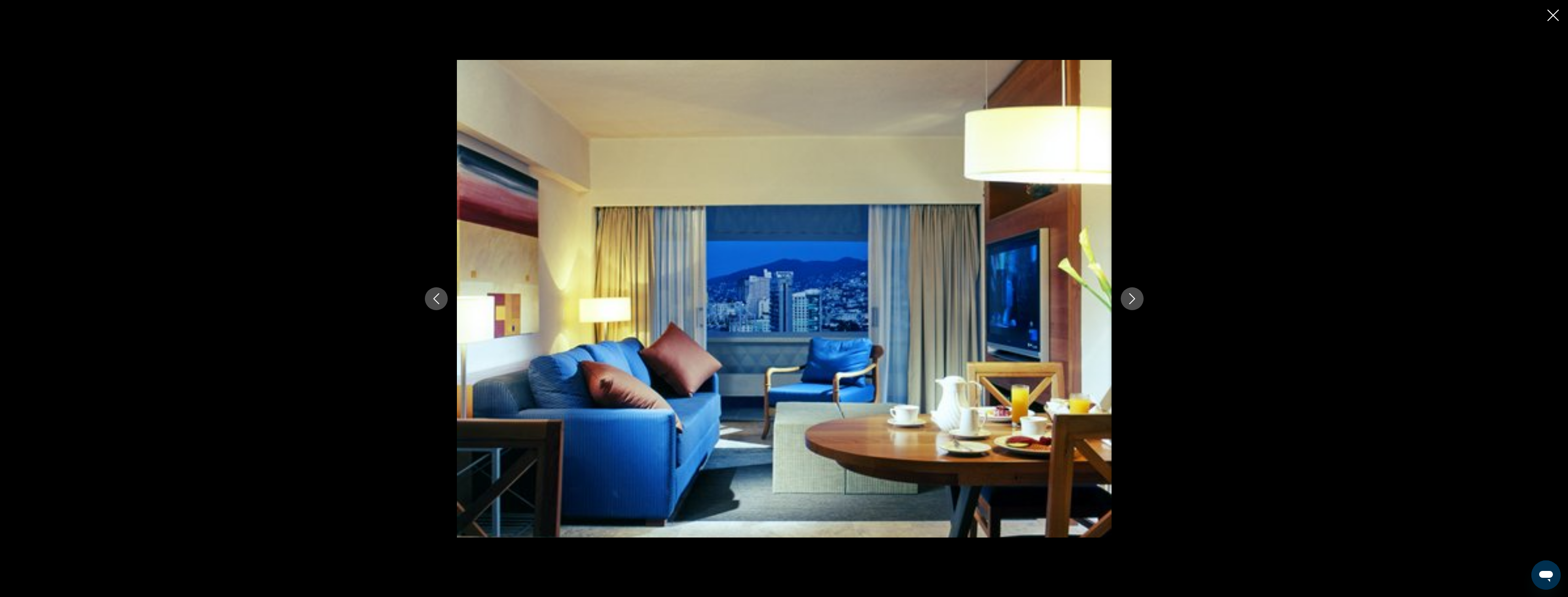
click at [1128, 295] on icon "Next image" at bounding box center [1132, 299] width 11 height 11
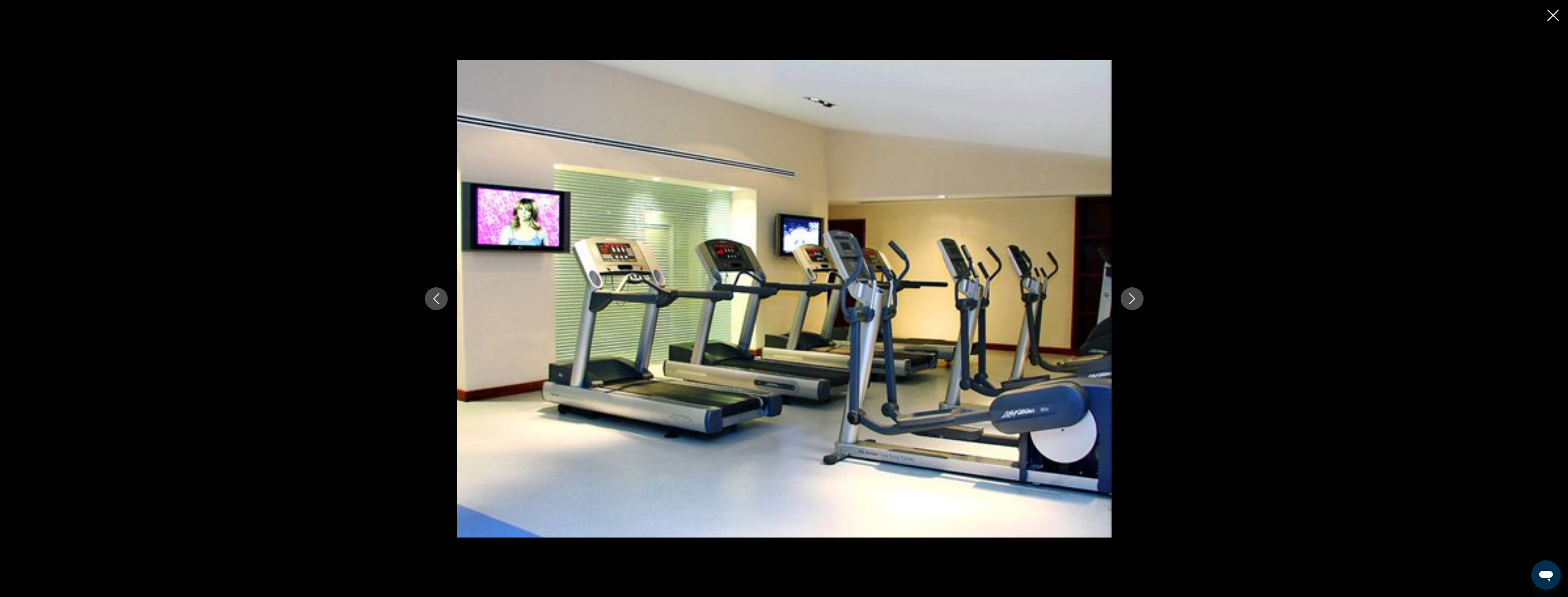
click at [1128, 295] on icon "Next image" at bounding box center [1132, 299] width 11 height 11
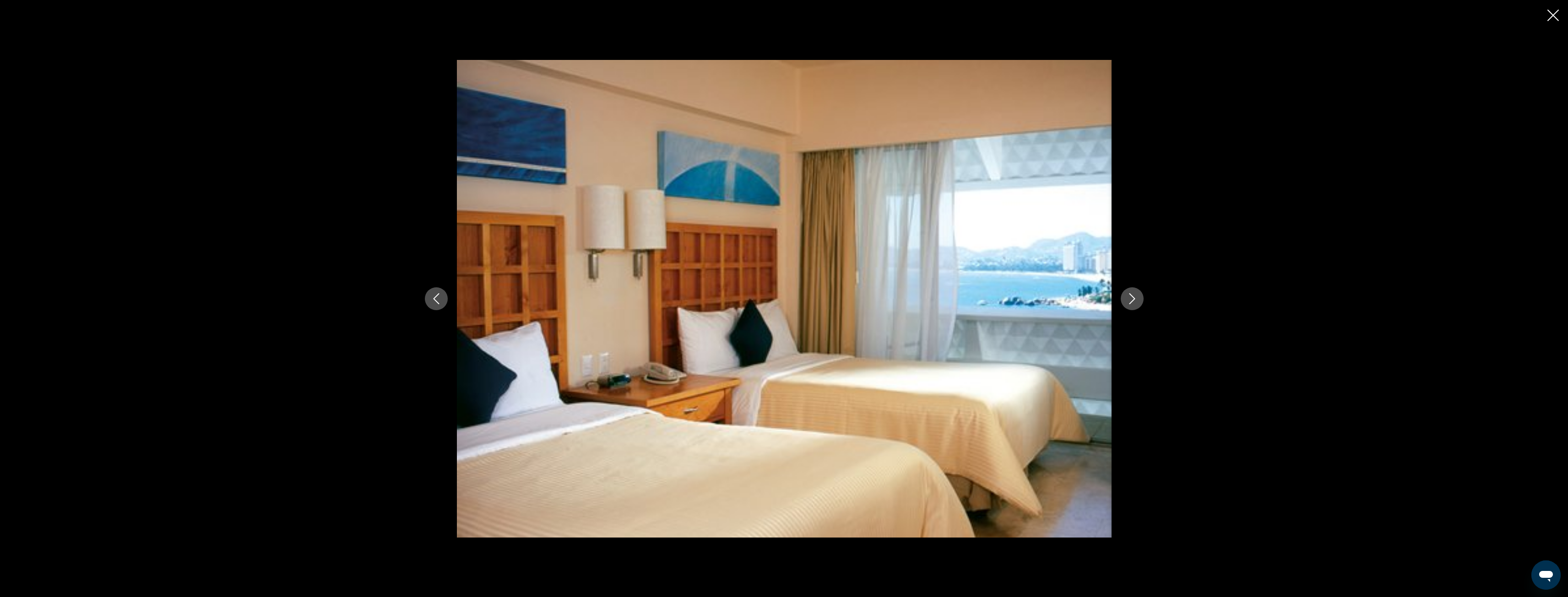
click at [1128, 295] on icon "Next image" at bounding box center [1132, 299] width 11 height 11
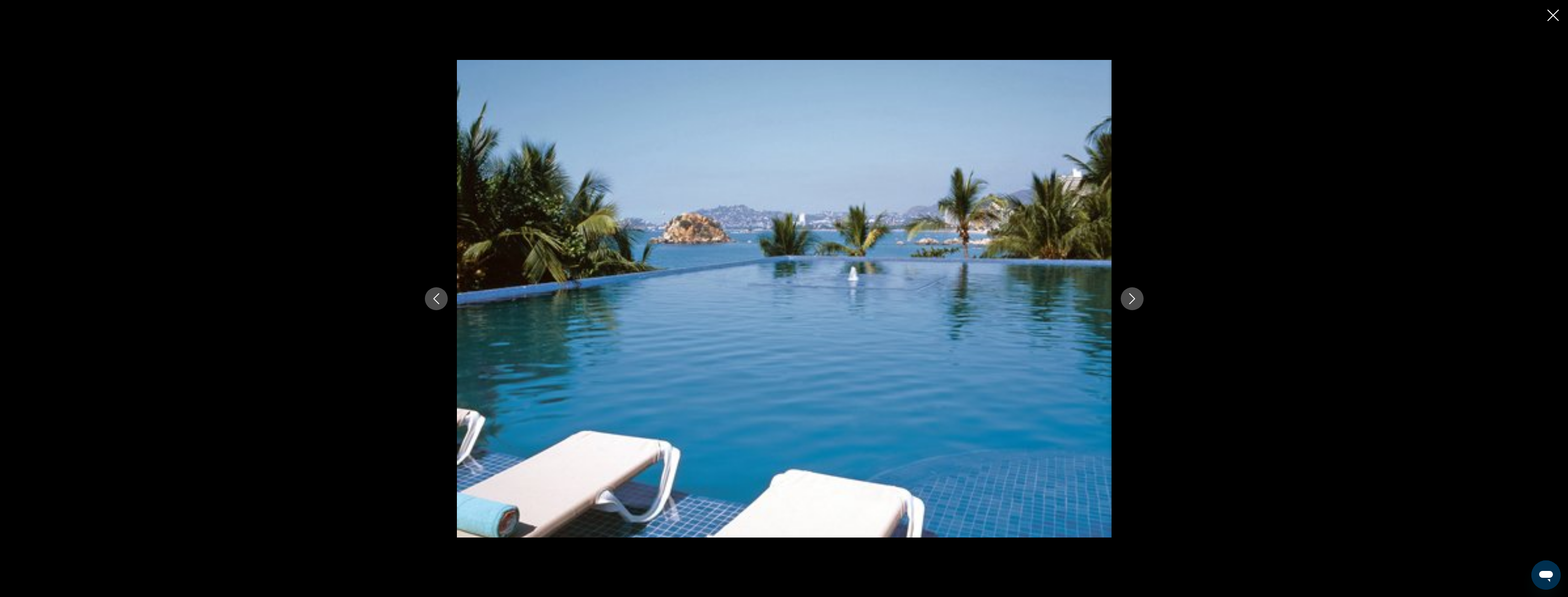
click at [1128, 295] on icon "Next image" at bounding box center [1132, 299] width 11 height 11
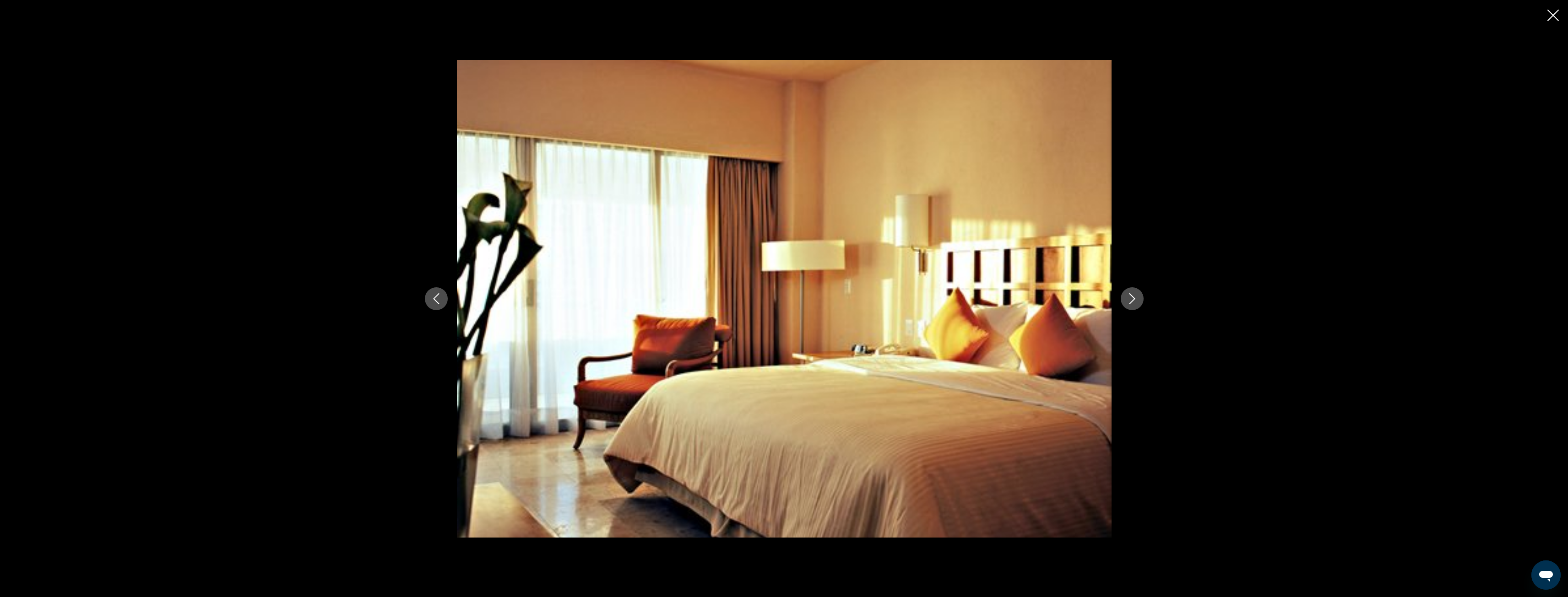
click at [1127, 294] on icon "Next image" at bounding box center [1132, 299] width 11 height 11
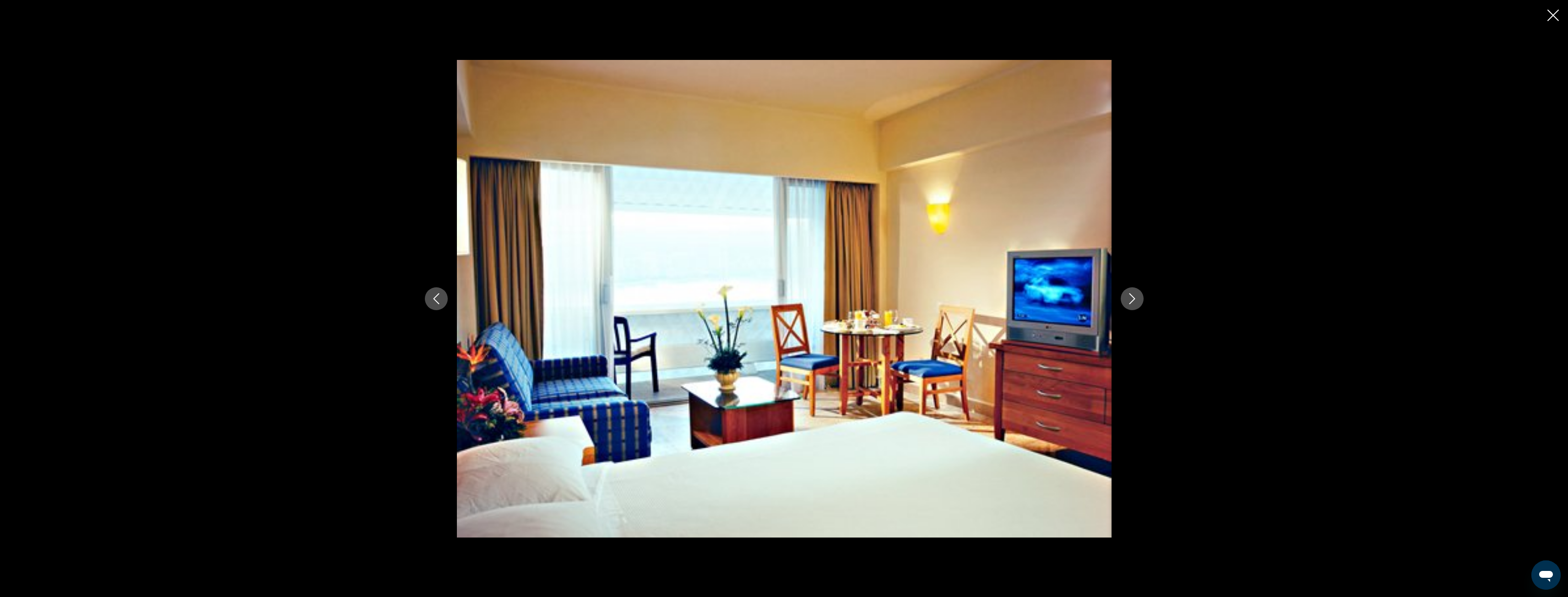
click at [1127, 293] on icon "Next image" at bounding box center [1132, 299] width 11 height 11
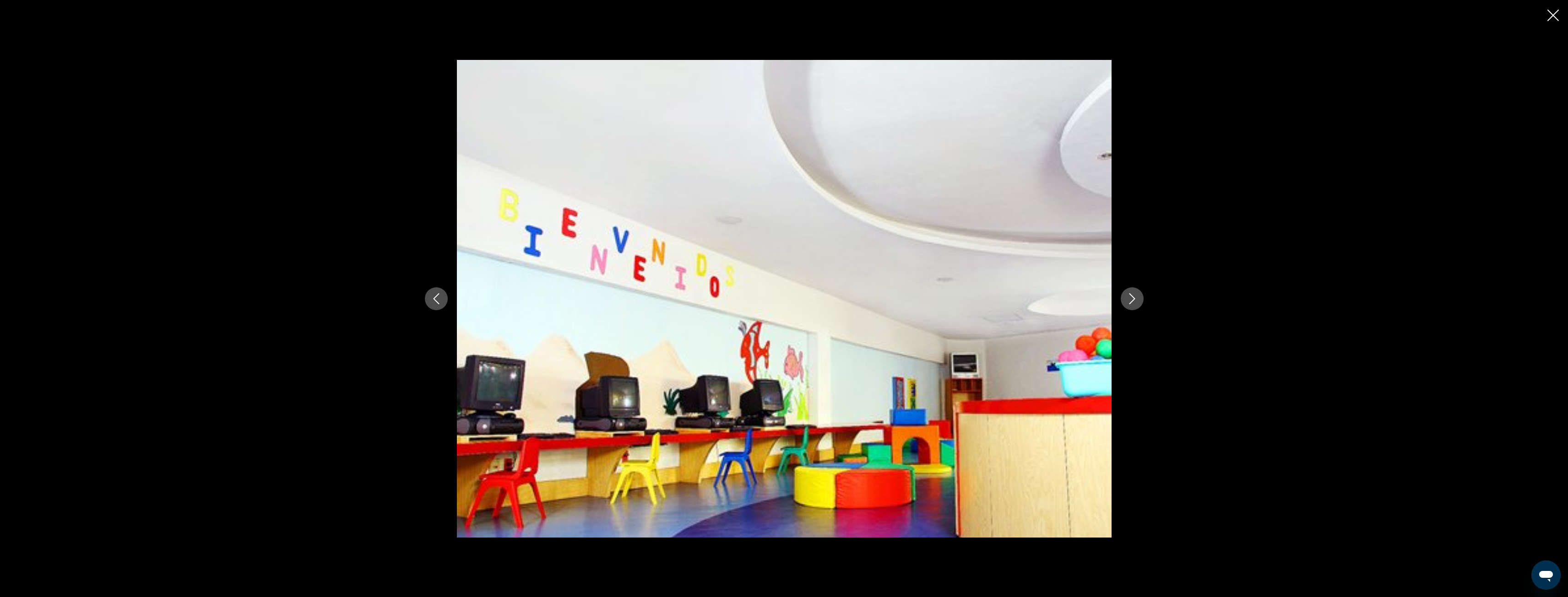
click at [1127, 293] on icon "Next image" at bounding box center [1132, 299] width 11 height 11
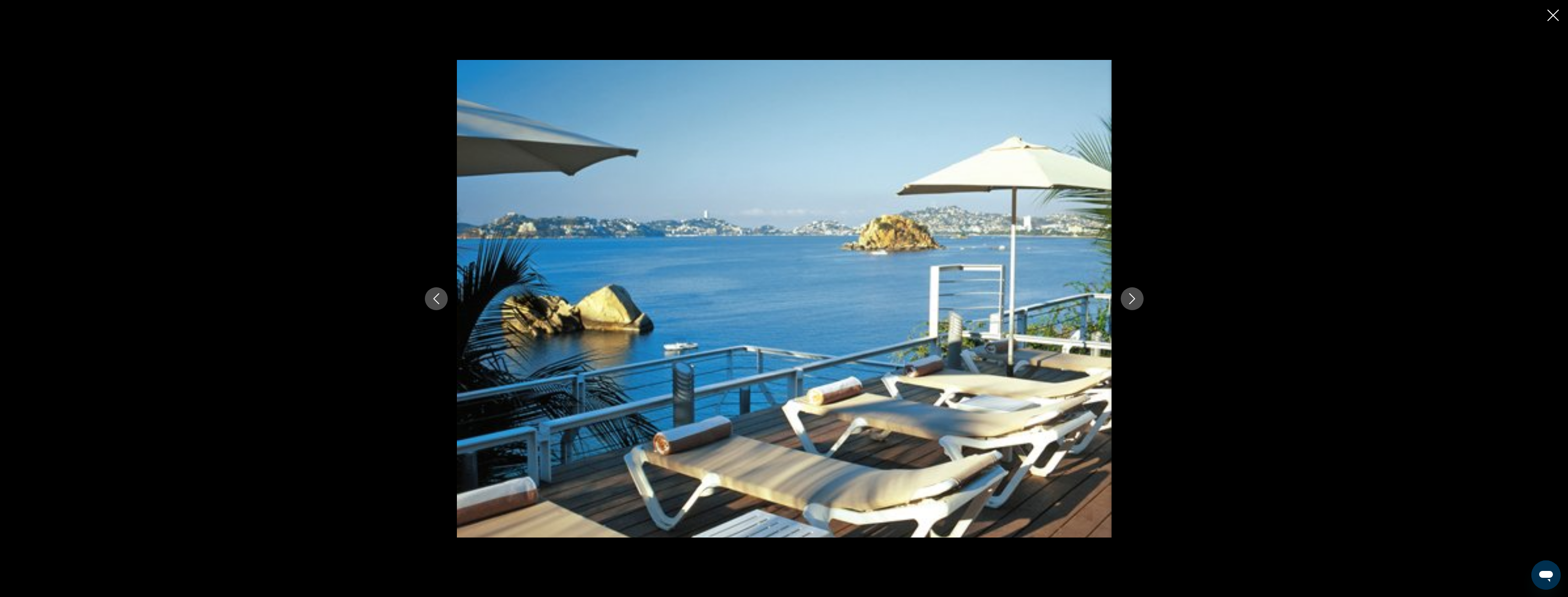
click at [1127, 293] on icon "Next image" at bounding box center [1132, 299] width 11 height 11
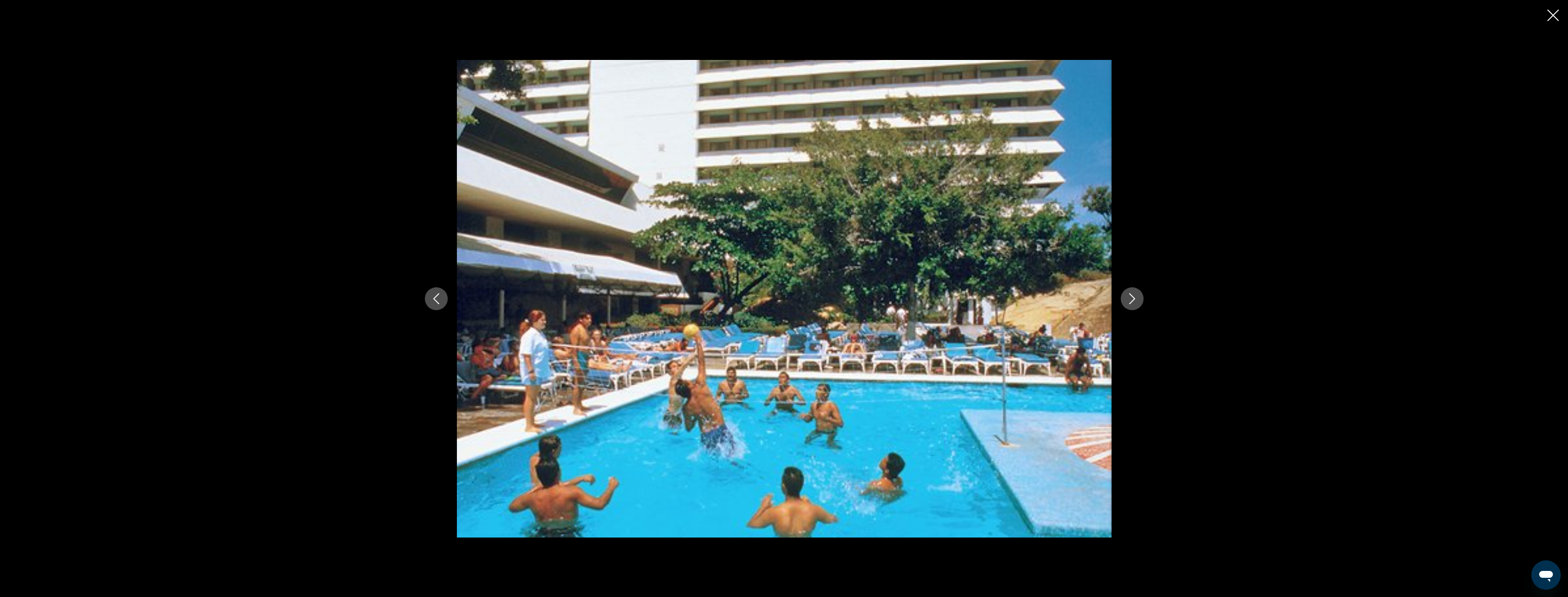
click at [1557, 15] on icon "Close slideshow" at bounding box center [1553, 15] width 12 height 12
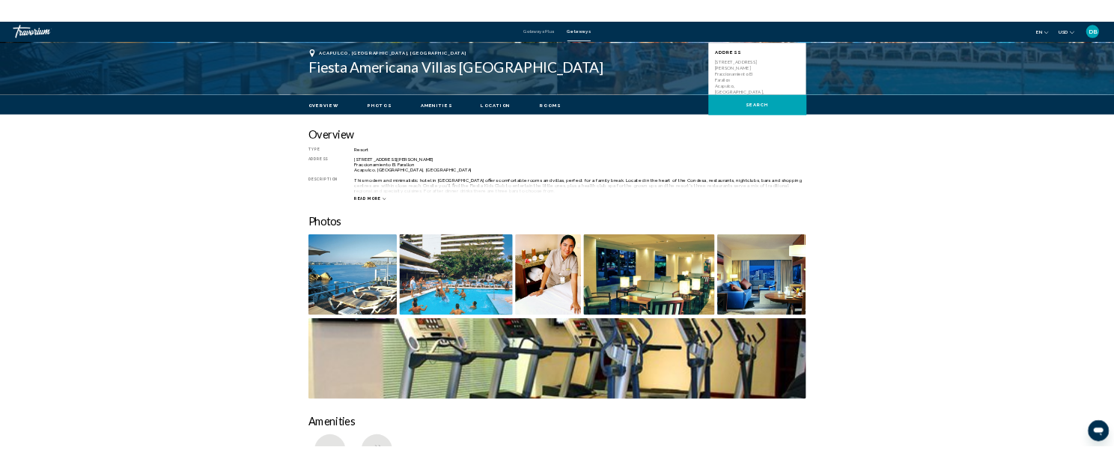
scroll to position [300, 0]
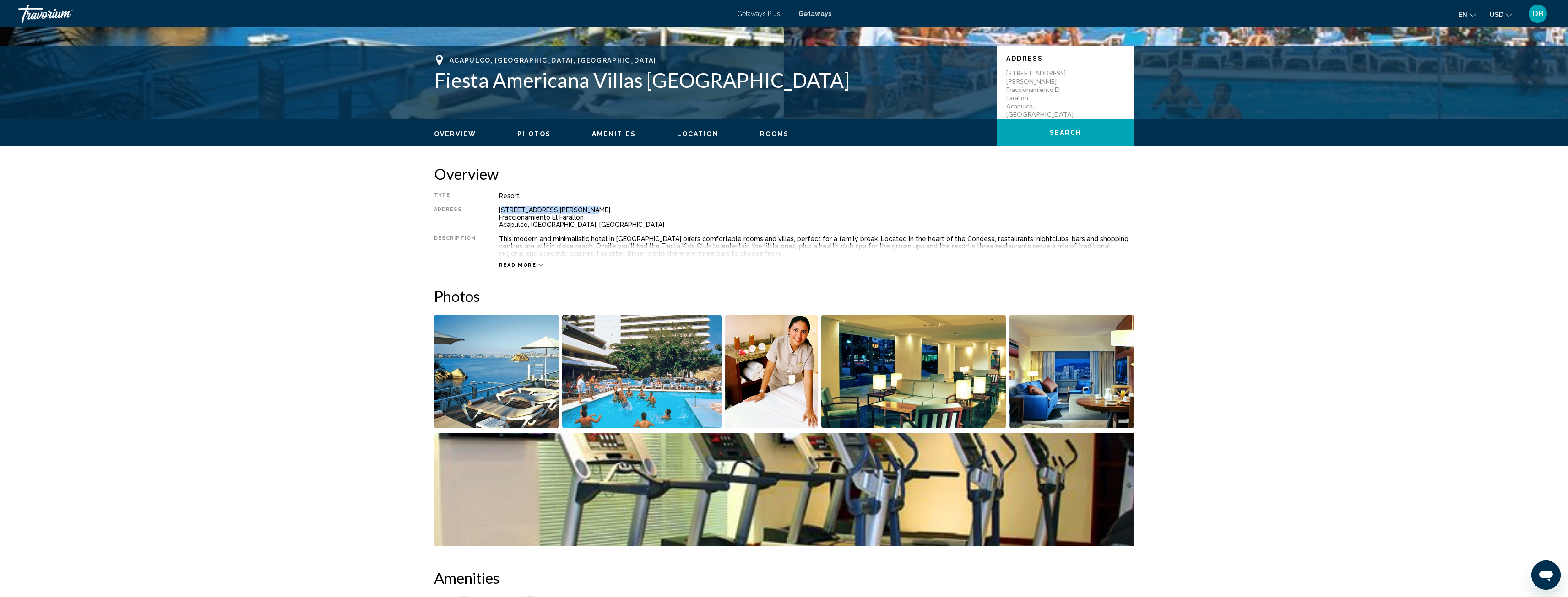
drag, startPoint x: 499, startPoint y: 210, endPoint x: 581, endPoint y: 205, distance: 82.2
click at [581, 205] on div "Type Resort All-Inclusive No All-Inclusive Address Avenida Costera Miguel Alema…" at bounding box center [784, 230] width 701 height 76
drag, startPoint x: 526, startPoint y: 224, endPoint x: 581, endPoint y: 224, distance: 55.0
click at [581, 224] on div "Avenida Costera Miguel Aleman 97 Fraccionamiento El Farallon Acapulco, Guerrero…" at bounding box center [816, 218] width 635 height 22
copy div "Guerrero, Mexico"
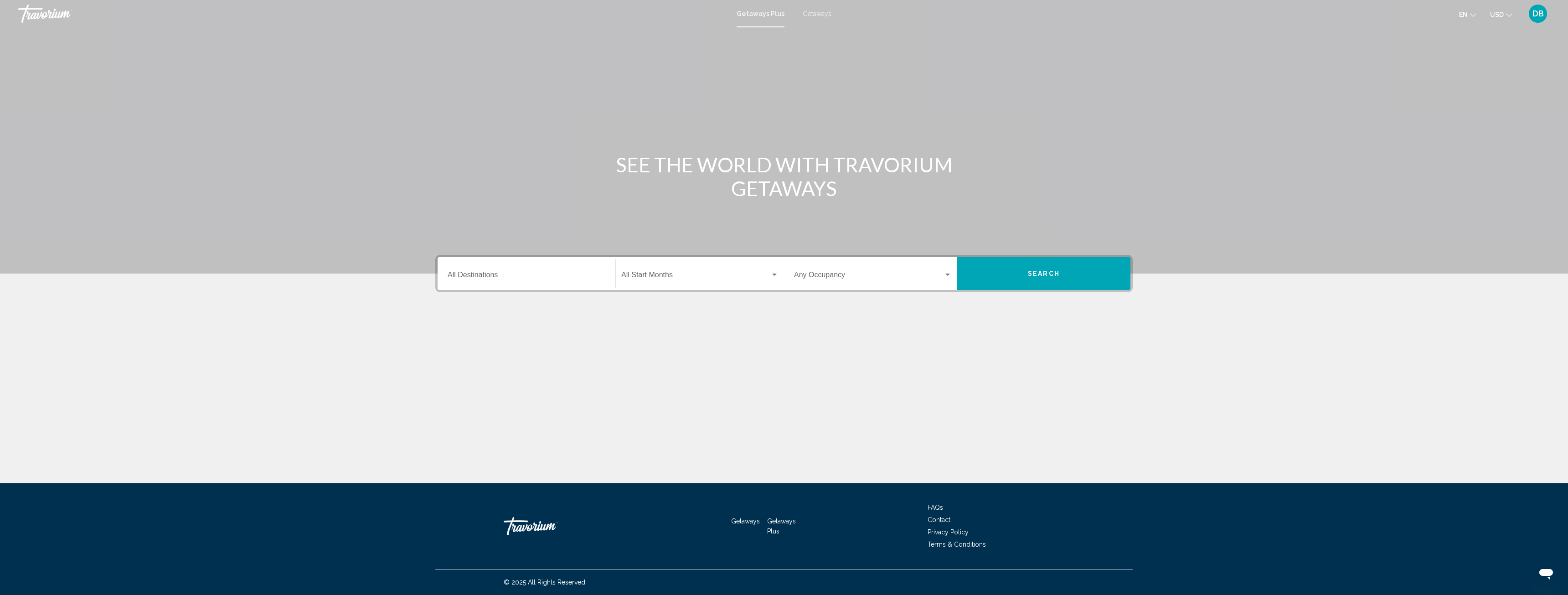
click at [609, 274] on div "Destination All Destinations" at bounding box center [526, 273] width 169 height 29
click at [534, 316] on span "[GEOGRAPHIC_DATA] (44,819 units available)" at bounding box center [537, 317] width 135 height 7
type input "**********"
click at [758, 273] on span "Search widget" at bounding box center [696, 276] width 149 height 8
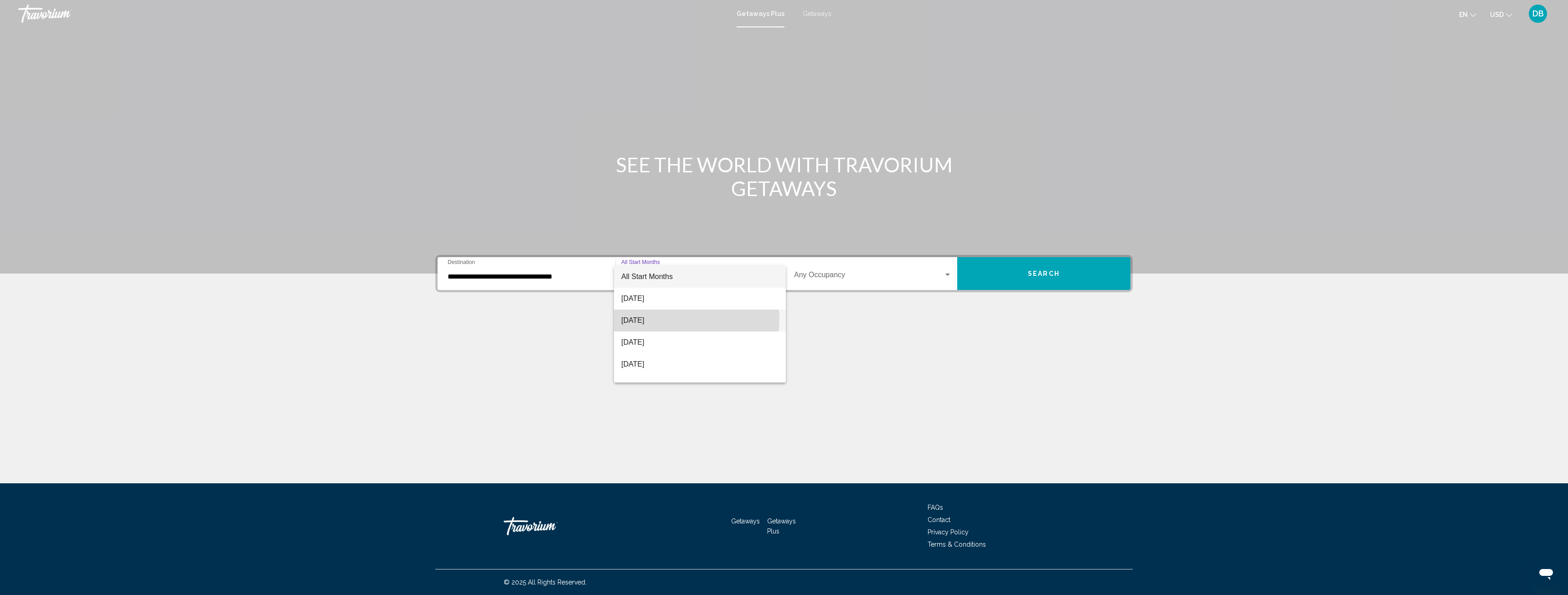
click at [677, 320] on span "[DATE]" at bounding box center [700, 320] width 157 height 22
click at [948, 273] on div "Search widget" at bounding box center [947, 275] width 8 height 7
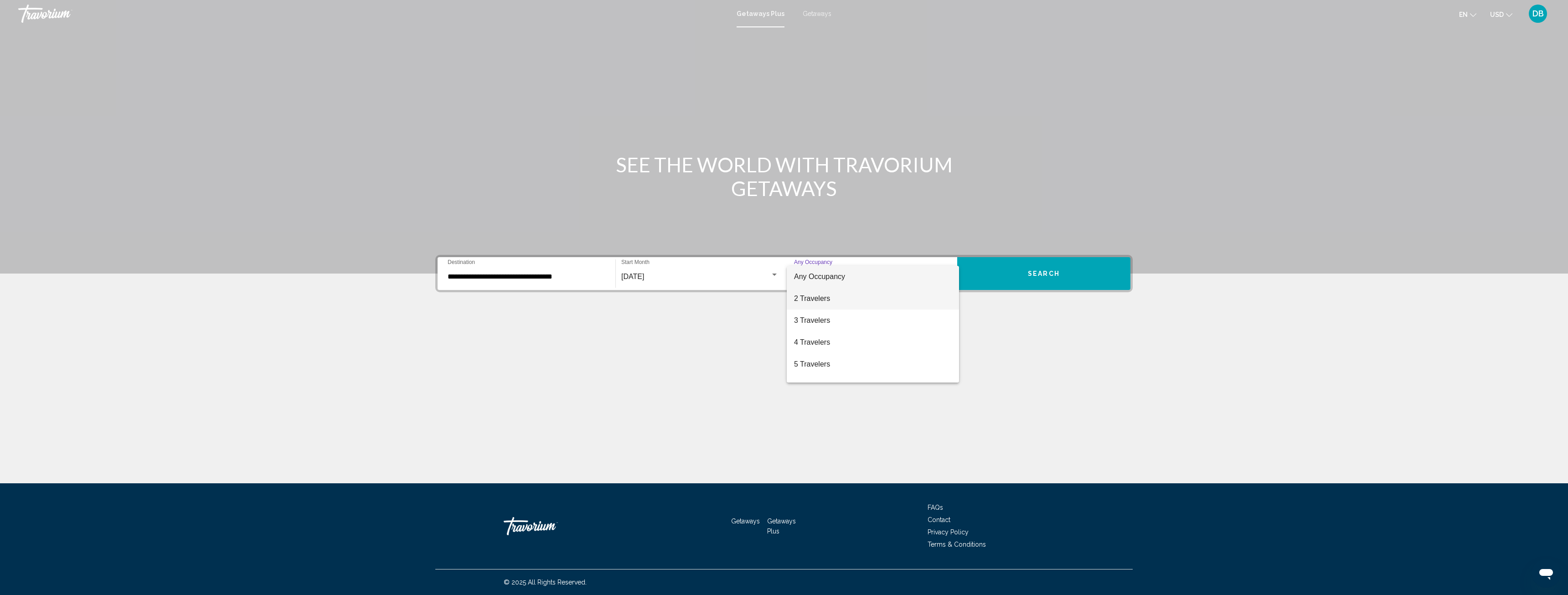
click at [836, 298] on span "2 Travelers" at bounding box center [872, 299] width 158 height 22
click at [1027, 276] on button "Search" at bounding box center [1044, 273] width 173 height 33
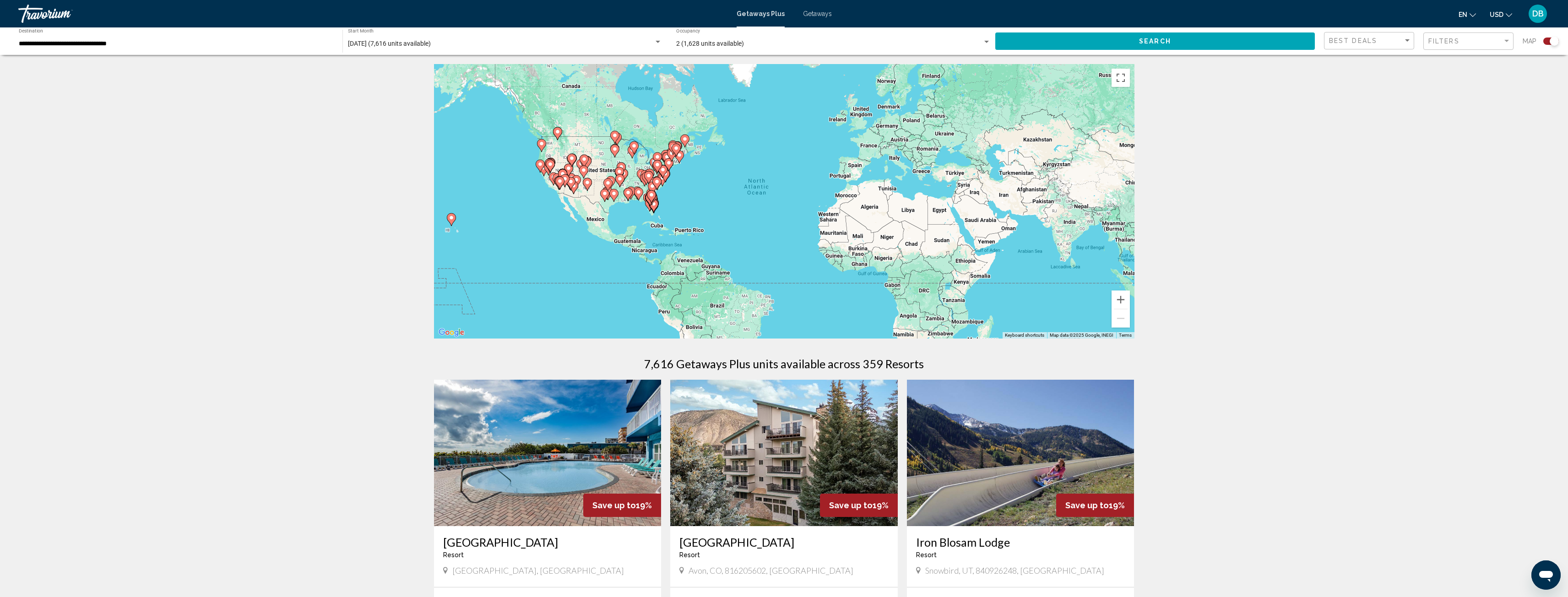
click at [1450, 36] on div "Filters" at bounding box center [1469, 42] width 83 height 17
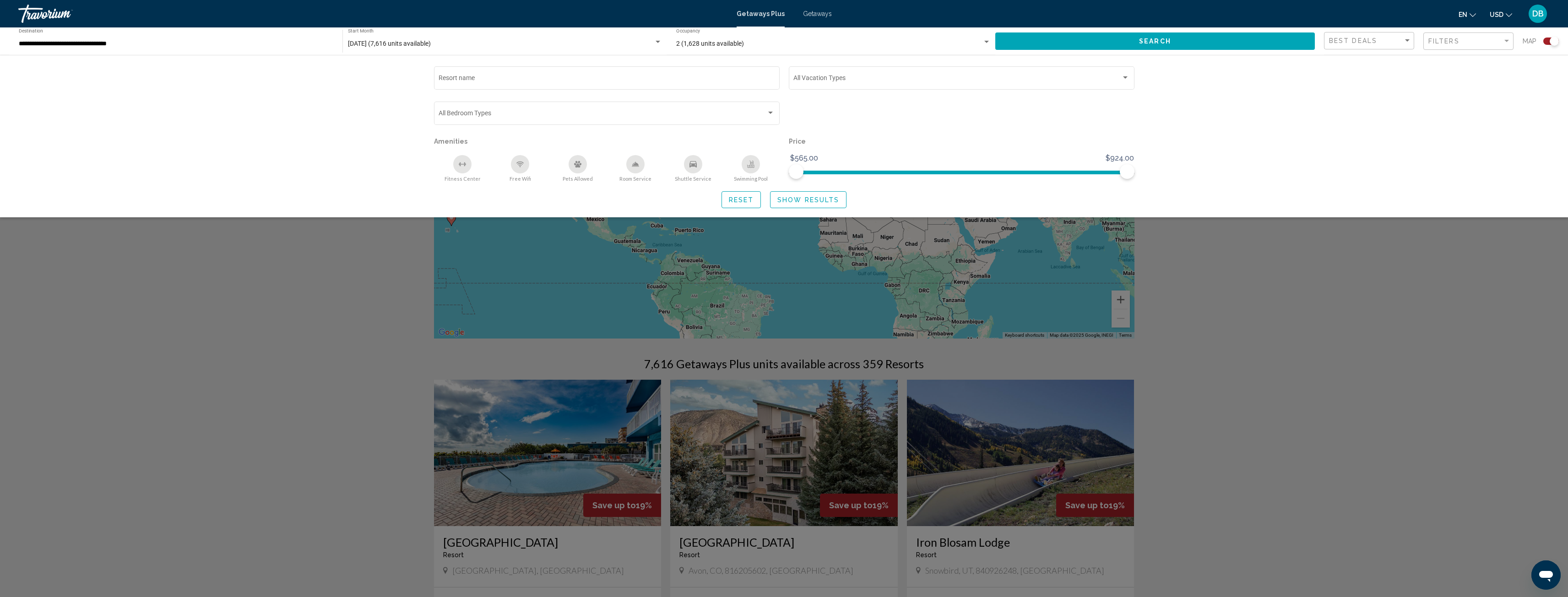
click at [695, 169] on div "Shuttle Service" at bounding box center [693, 164] width 18 height 18
click at [641, 164] on div "Room Service" at bounding box center [635, 164] width 18 height 18
click at [808, 200] on span "Show Results" at bounding box center [808, 200] width 62 height 7
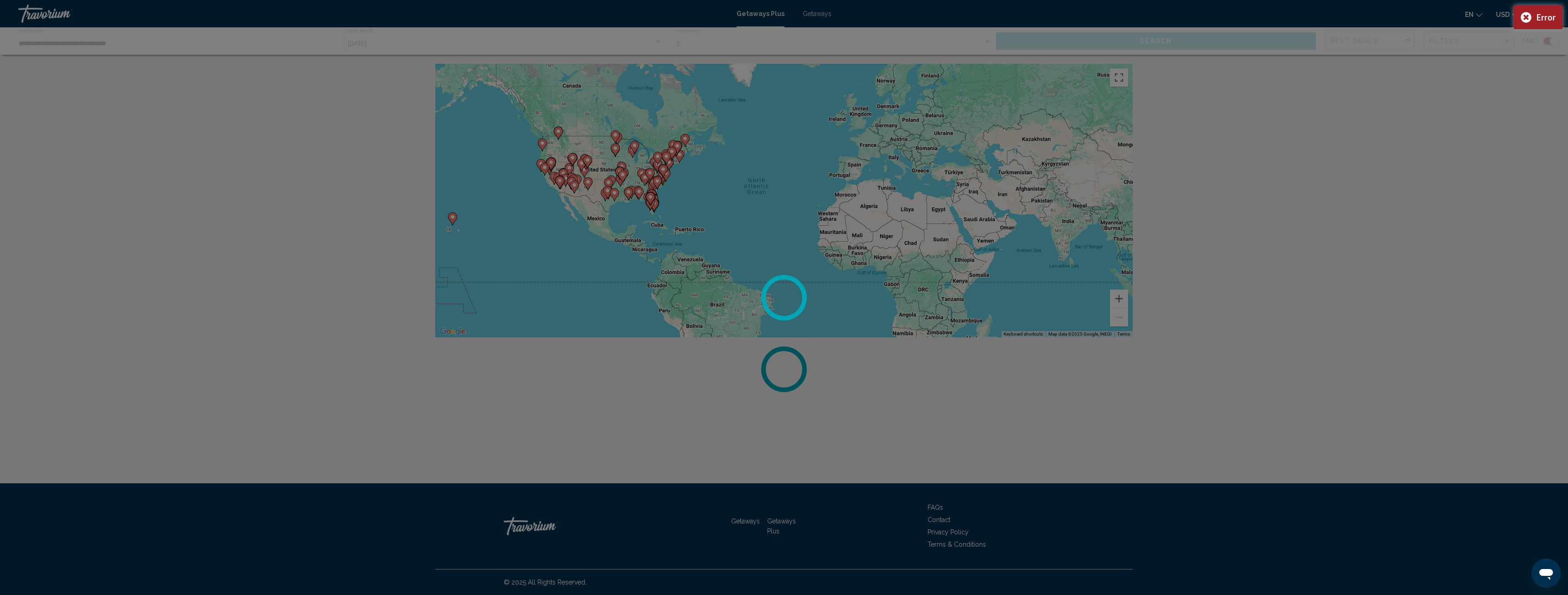
click at [1124, 297] on div at bounding box center [784, 297] width 1568 height 595
click at [1123, 295] on div at bounding box center [784, 297] width 1568 height 595
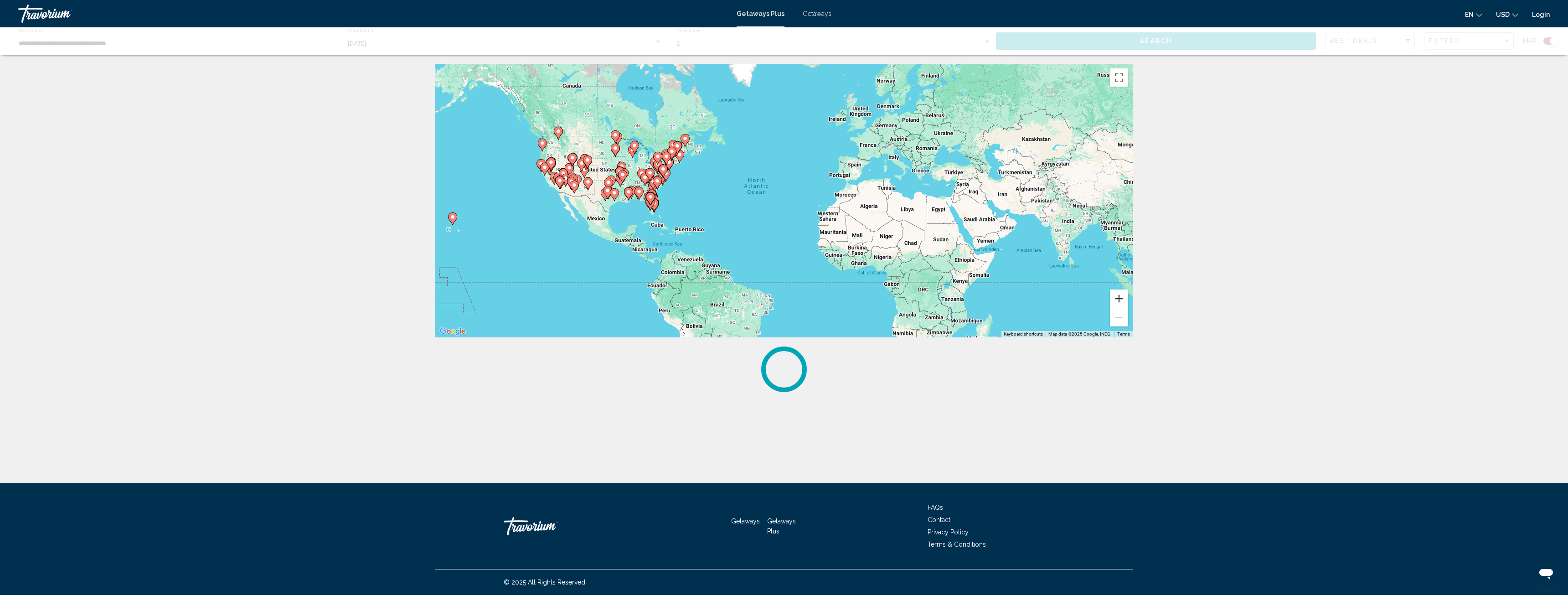
click at [1115, 297] on button "Zoom in" at bounding box center [1119, 299] width 18 height 18
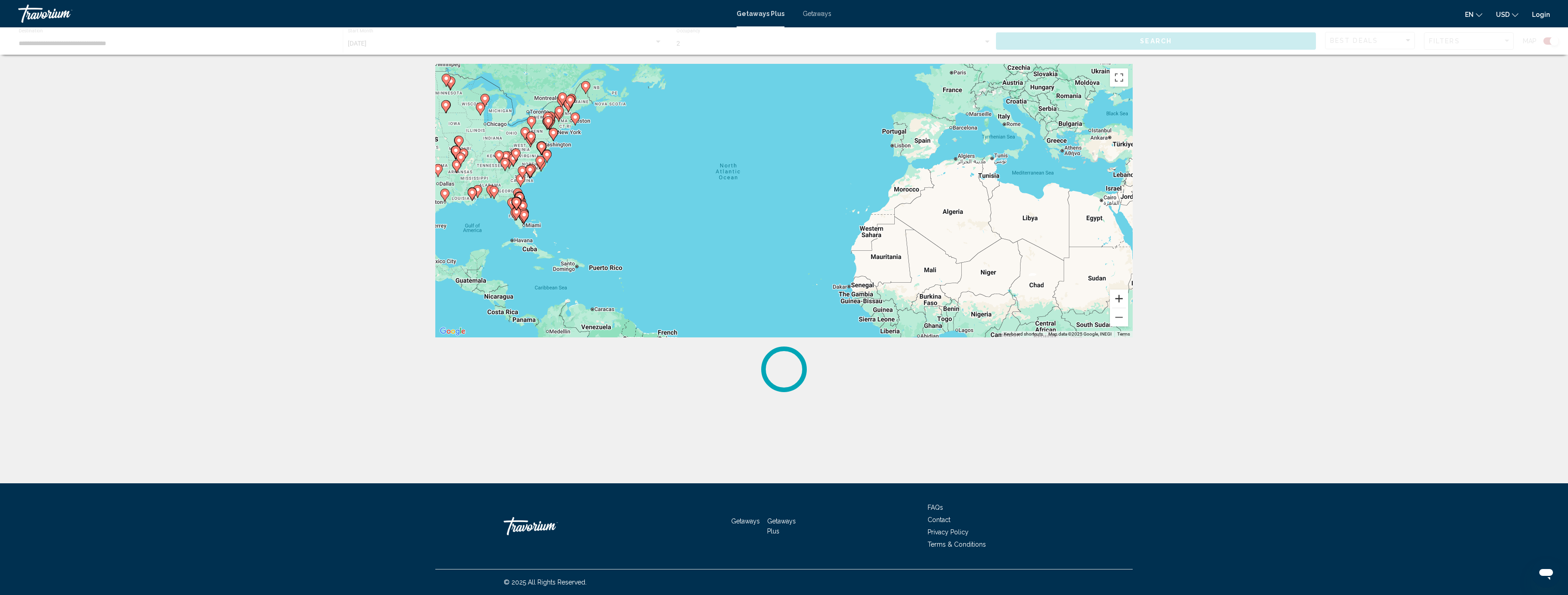
click at [1121, 295] on button "Zoom in" at bounding box center [1119, 299] width 18 height 18
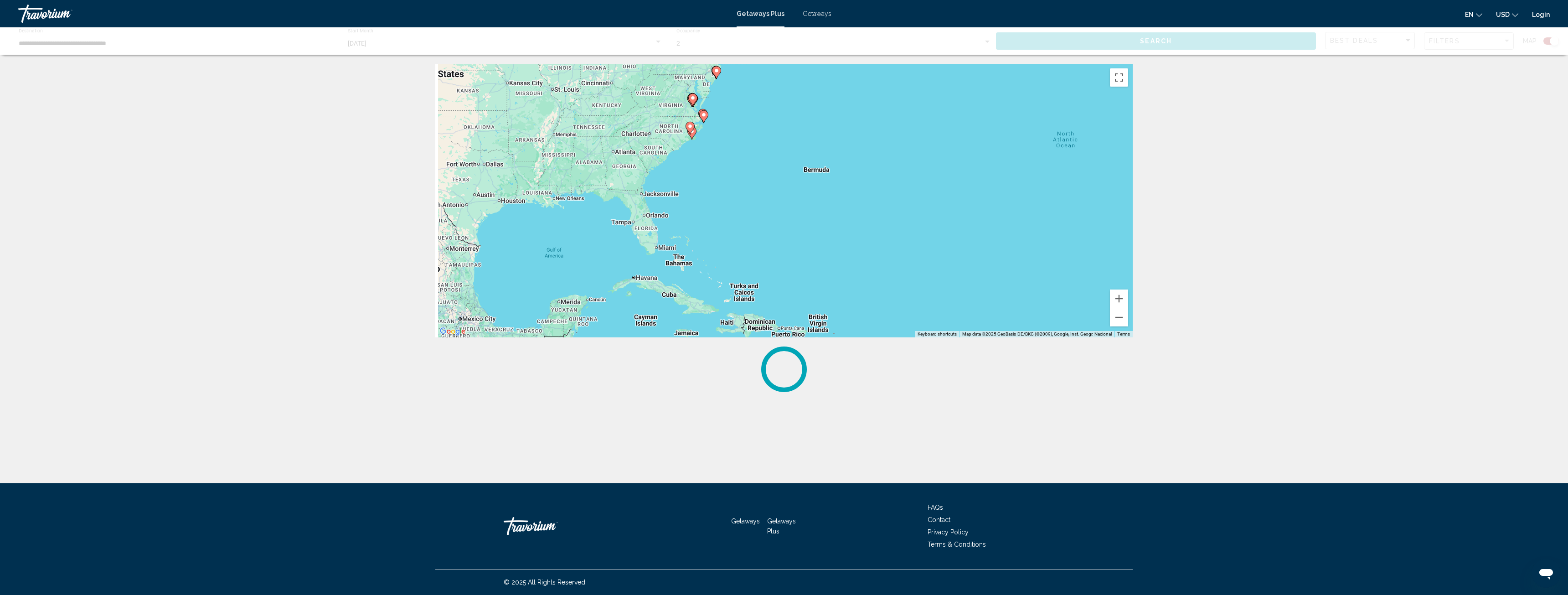
drag, startPoint x: 569, startPoint y: 166, endPoint x: 964, endPoint y: 163, distance: 395.0
click at [964, 163] on div "To activate drag with keyboard, press Alt + Enter. Once in keyboard drag state,…" at bounding box center [784, 200] width 698 height 273
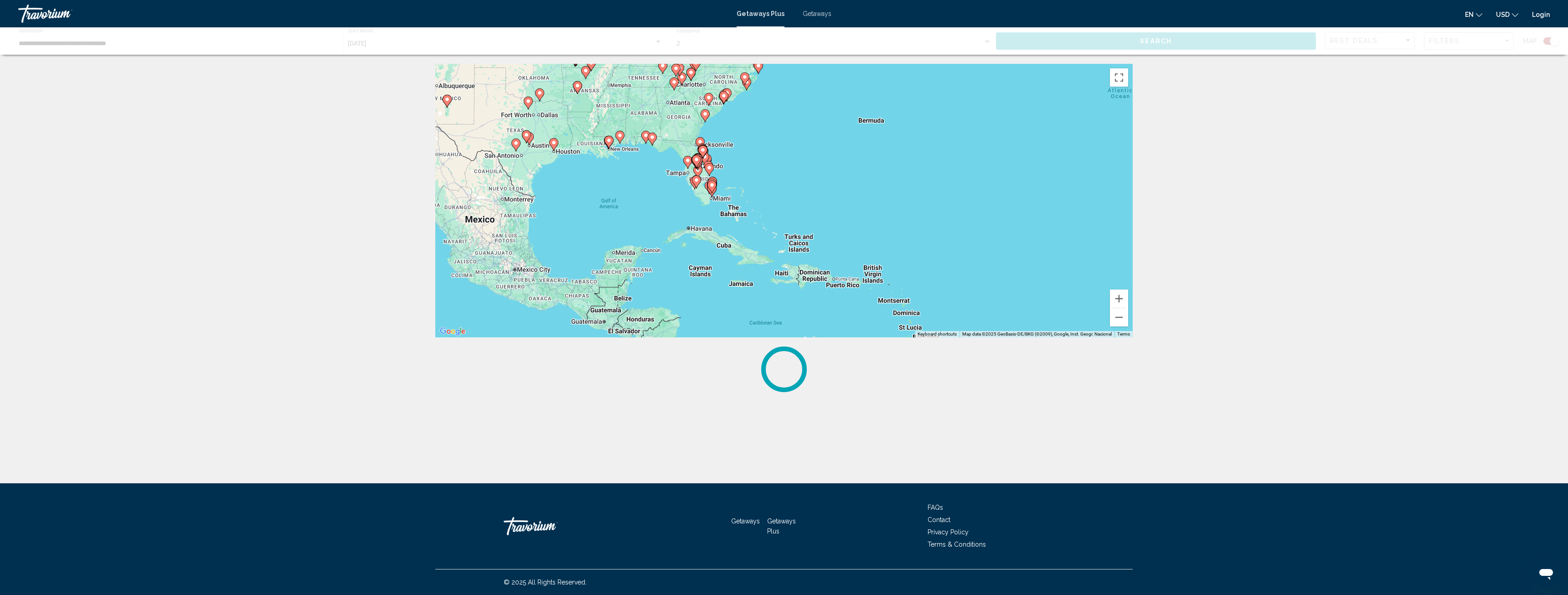
drag, startPoint x: 800, startPoint y: 253, endPoint x: 858, endPoint y: 204, distance: 75.9
click at [852, 203] on div "To activate drag with keyboard, press Alt + Enter. Once in keyboard drag state,…" at bounding box center [784, 200] width 698 height 273
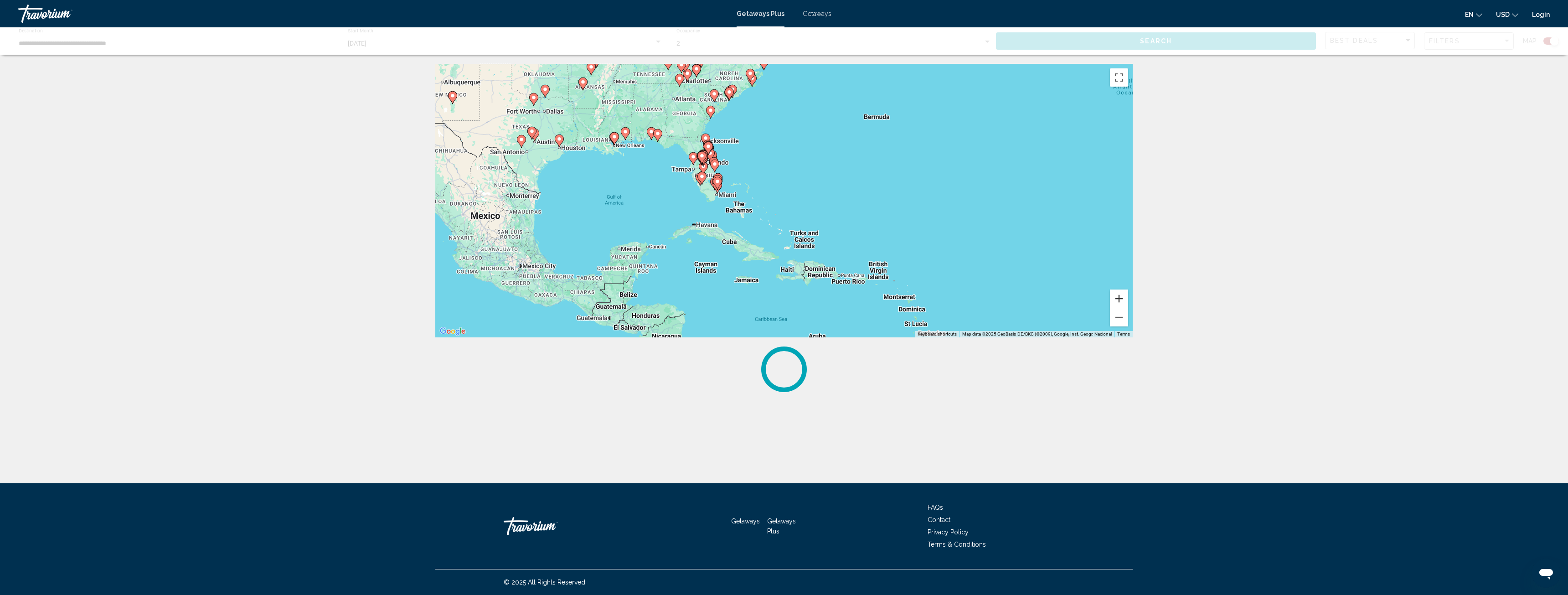
click at [1118, 298] on button "Zoom in" at bounding box center [1119, 299] width 18 height 18
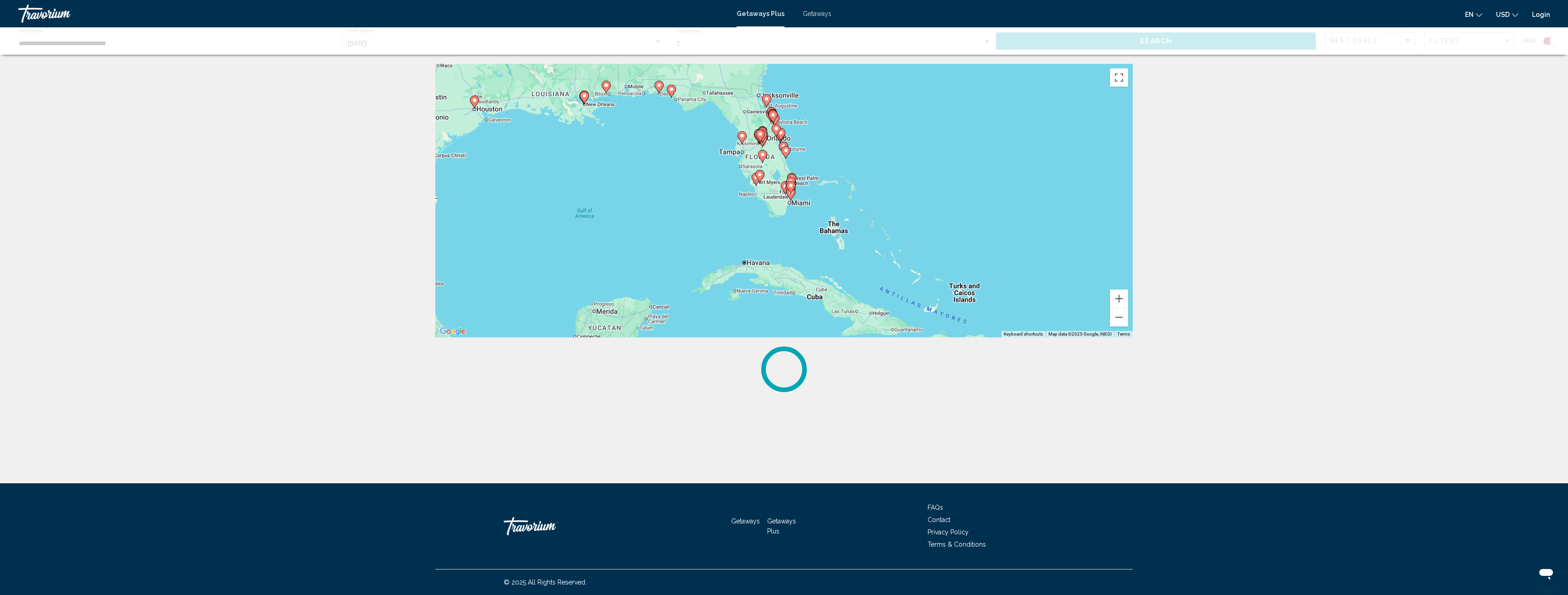
drag, startPoint x: 834, startPoint y: 228, endPoint x: 964, endPoint y: 244, distance: 131.0
click at [964, 244] on div "To activate drag with keyboard, press Alt + Enter. Once in keyboard drag state,…" at bounding box center [784, 200] width 698 height 273
click at [1124, 297] on button "Zoom in" at bounding box center [1119, 299] width 18 height 18
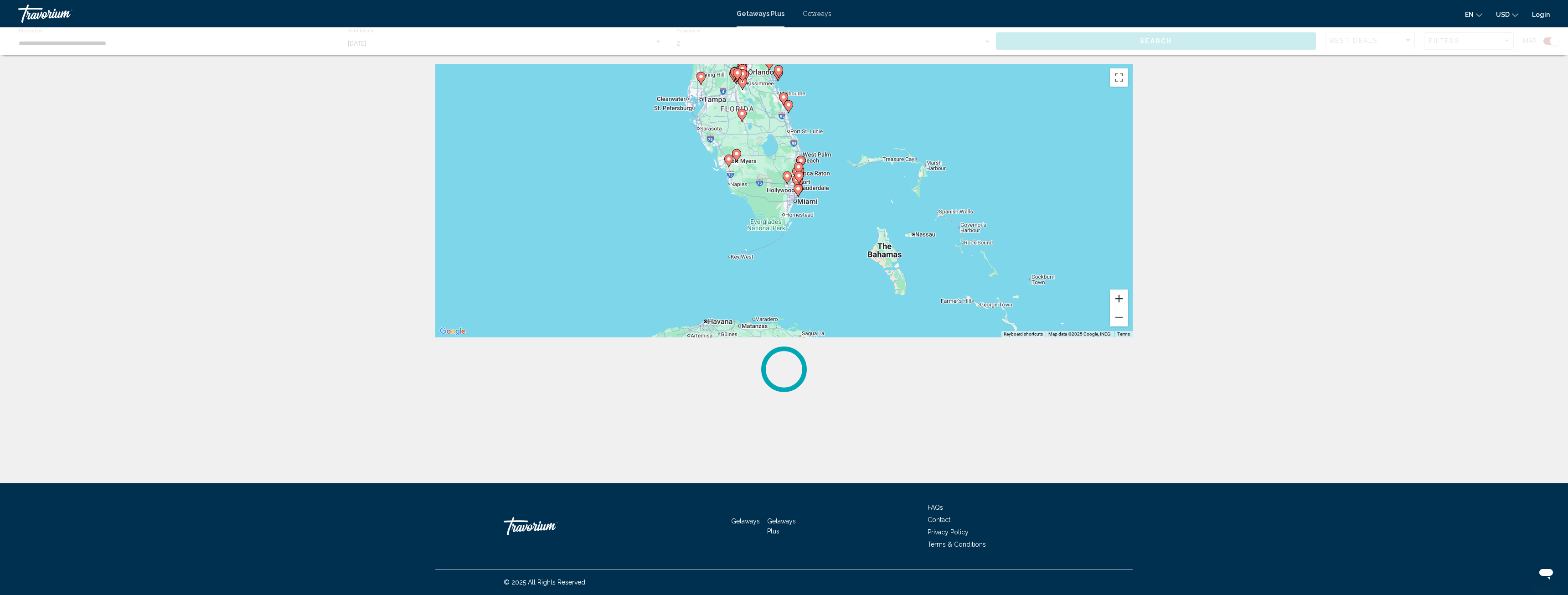
click at [1116, 294] on button "Zoom in" at bounding box center [1119, 299] width 18 height 18
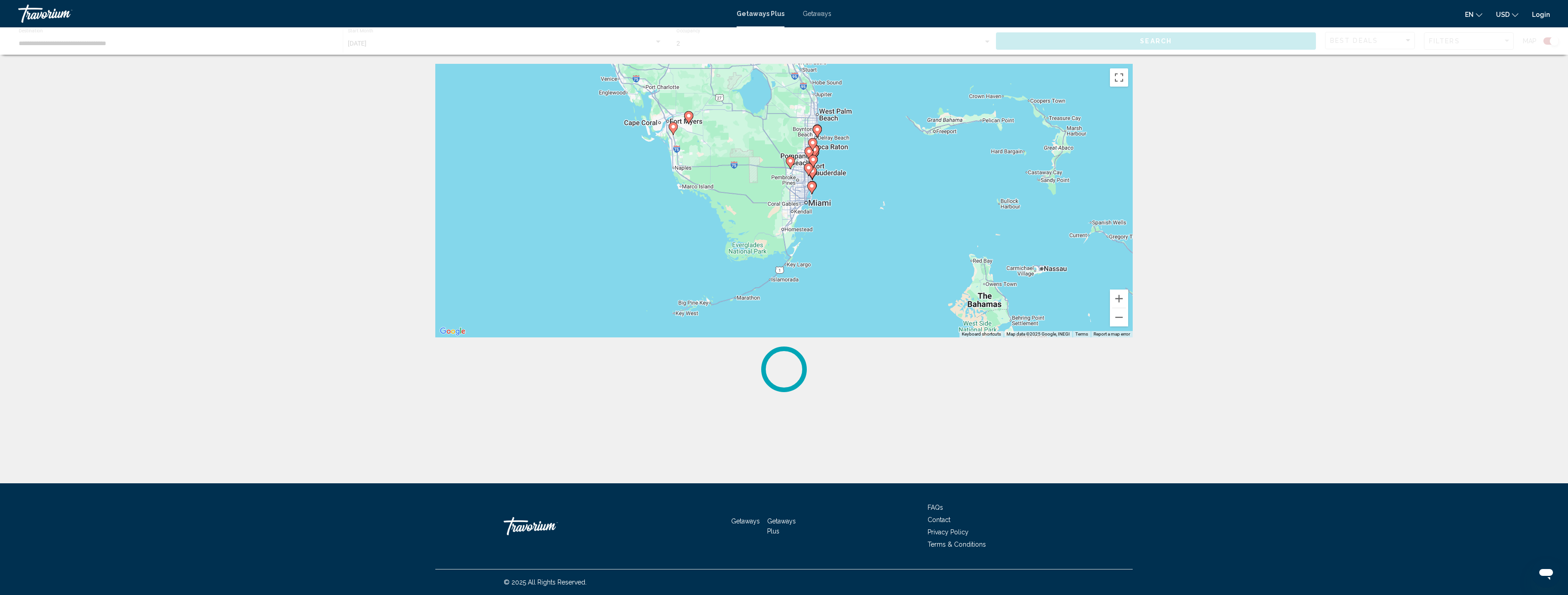
click at [811, 186] on image "Main content" at bounding box center [811, 186] width 5 height 5
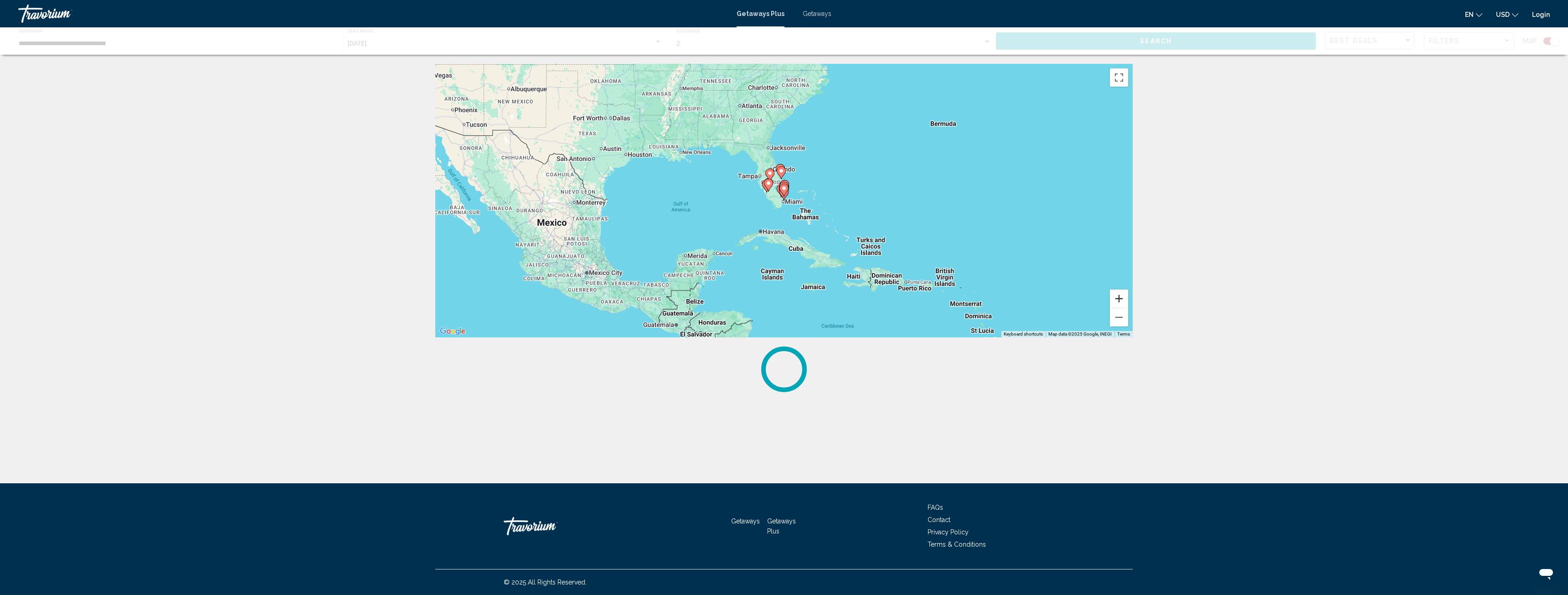
click at [1121, 297] on button "Zoom in" at bounding box center [1119, 299] width 18 height 18
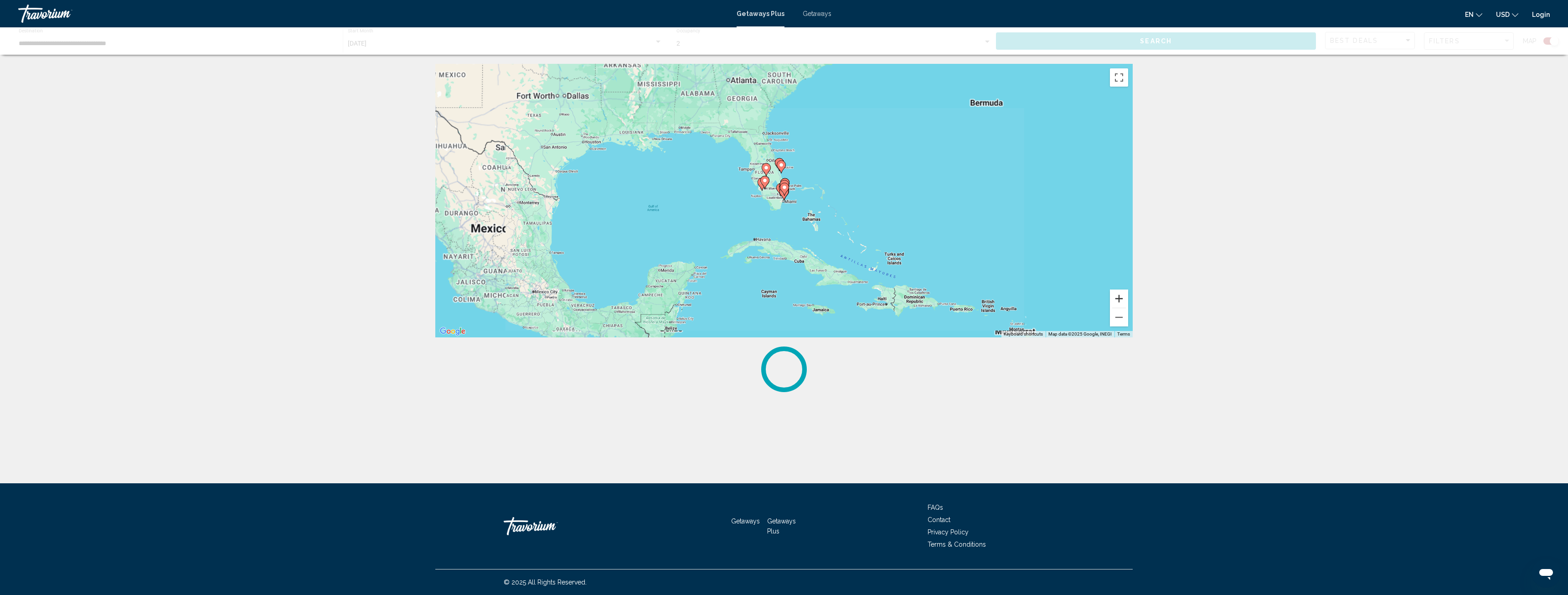
click at [1121, 297] on button "Zoom in" at bounding box center [1119, 299] width 18 height 18
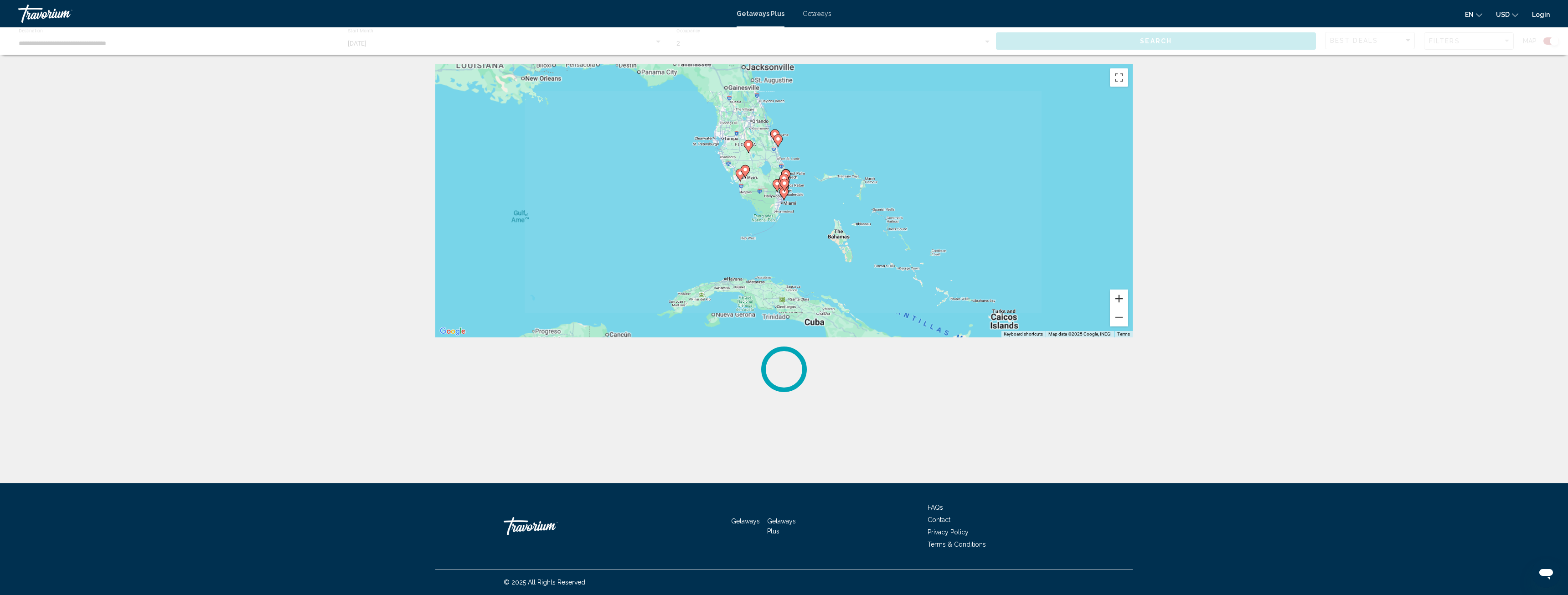
click at [1121, 297] on button "Zoom in" at bounding box center [1119, 299] width 18 height 18
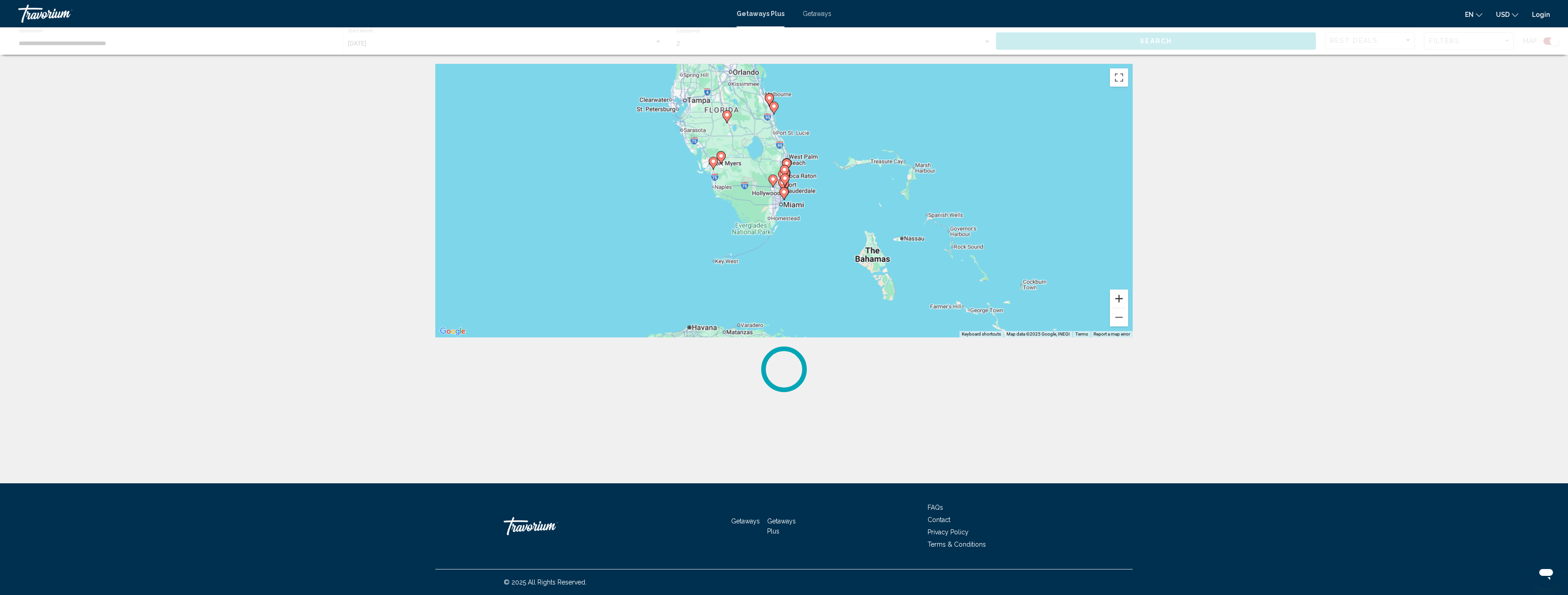
click at [1121, 297] on button "Zoom in" at bounding box center [1119, 299] width 18 height 18
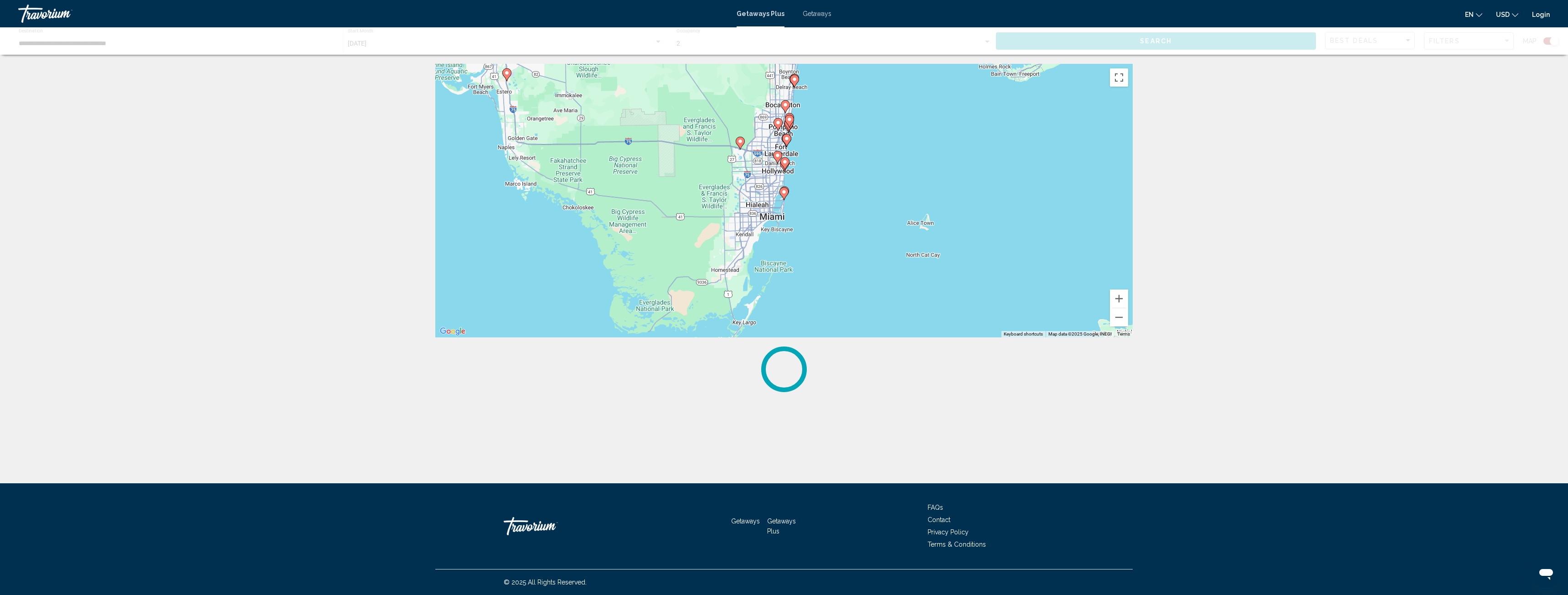
click at [785, 192] on image "Main content" at bounding box center [784, 192] width 5 height 5
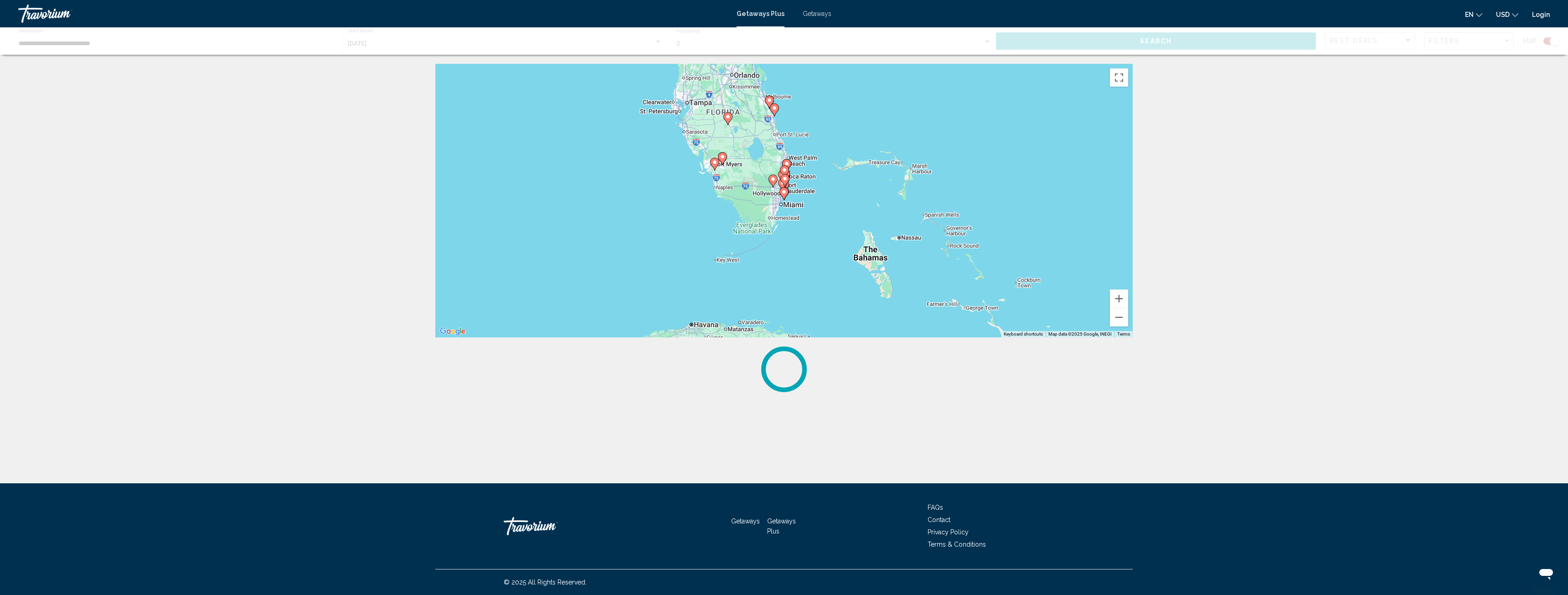
click at [782, 192] on image "Main content" at bounding box center [784, 192] width 5 height 5
type input "**********"
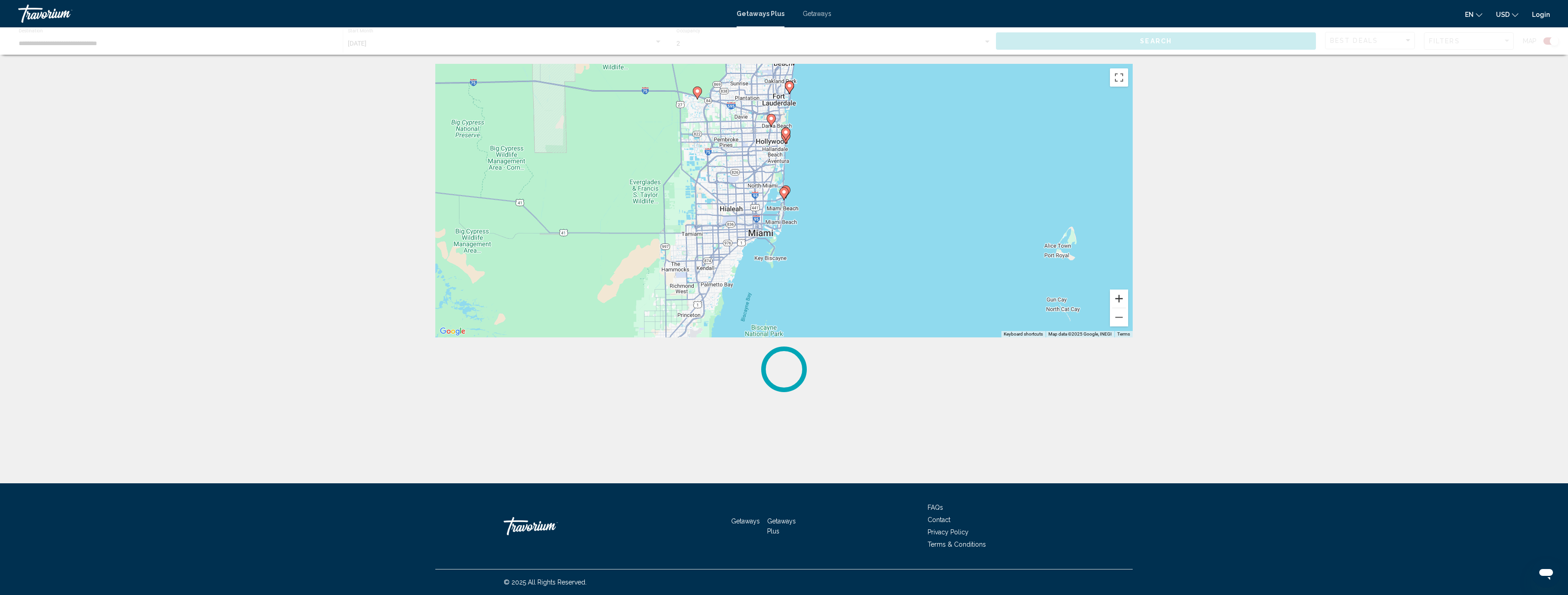
click at [1119, 297] on button "Zoom in" at bounding box center [1119, 299] width 18 height 18
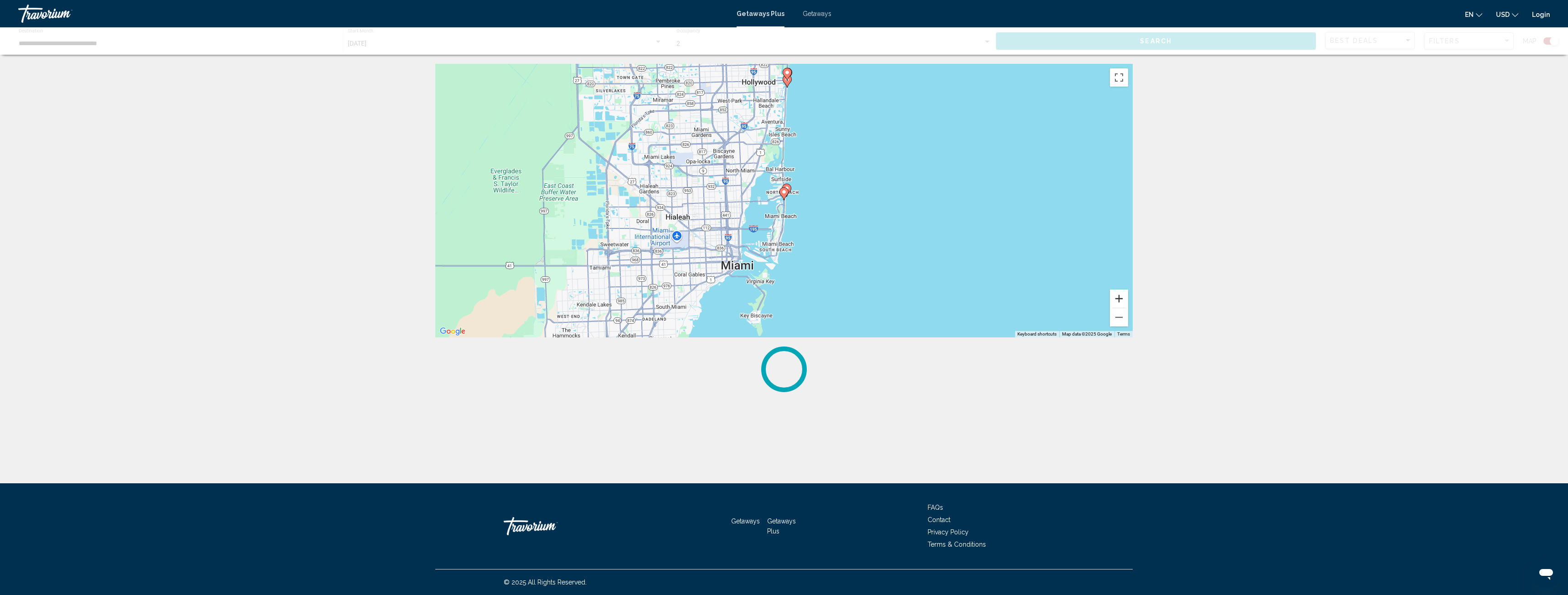
click at [1119, 297] on button "Zoom in" at bounding box center [1119, 299] width 18 height 18
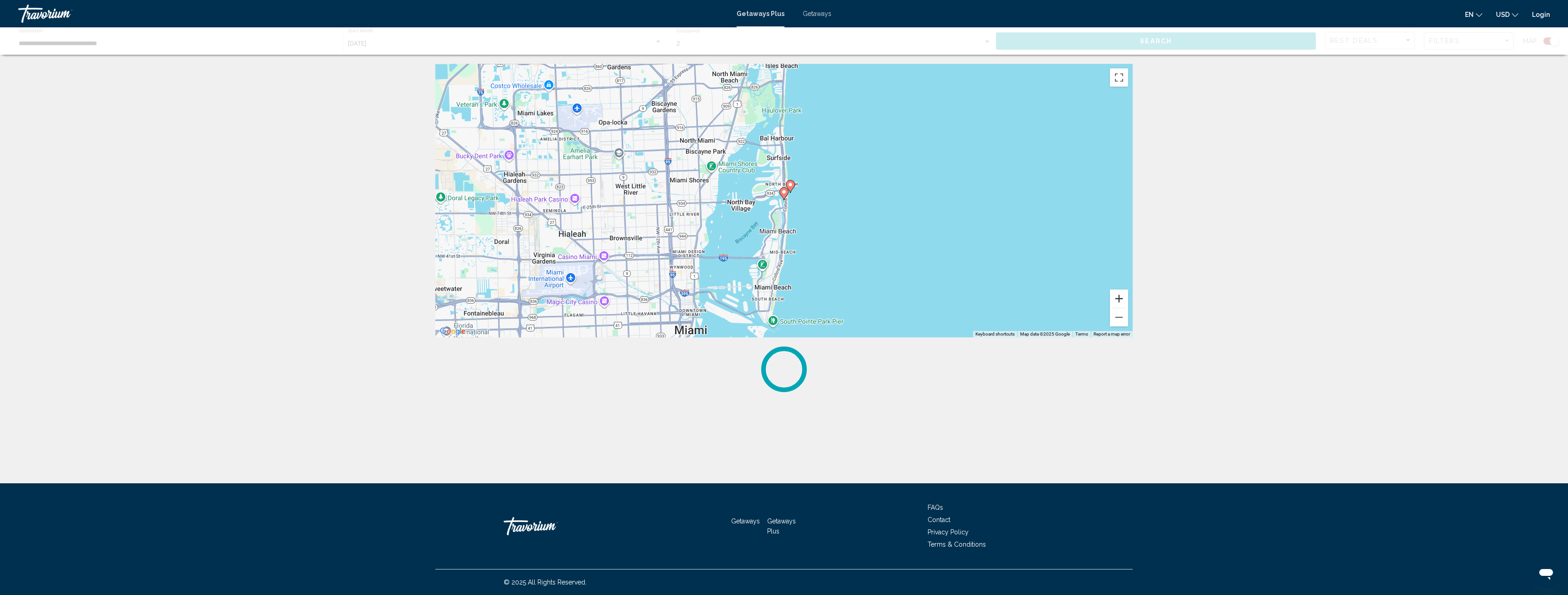
click at [1119, 297] on button "Zoom in" at bounding box center [1119, 299] width 18 height 18
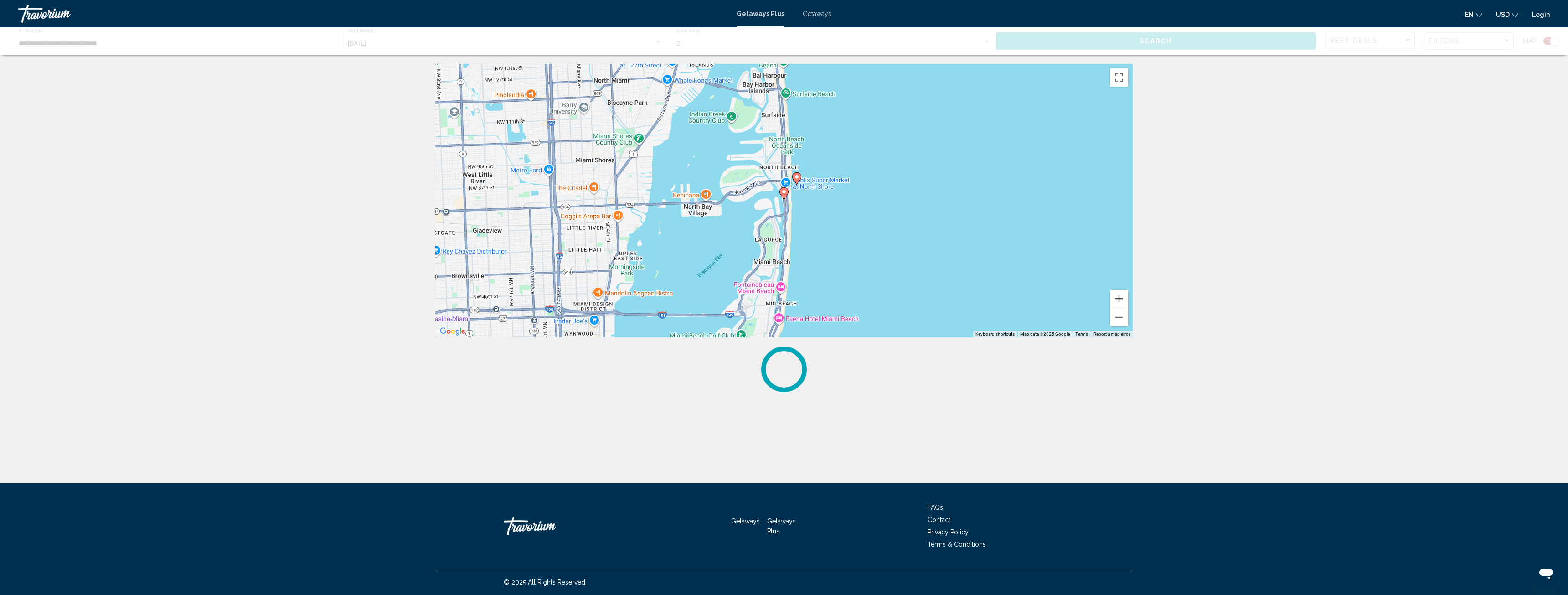
click at [1119, 297] on button "Zoom in" at bounding box center [1119, 299] width 18 height 18
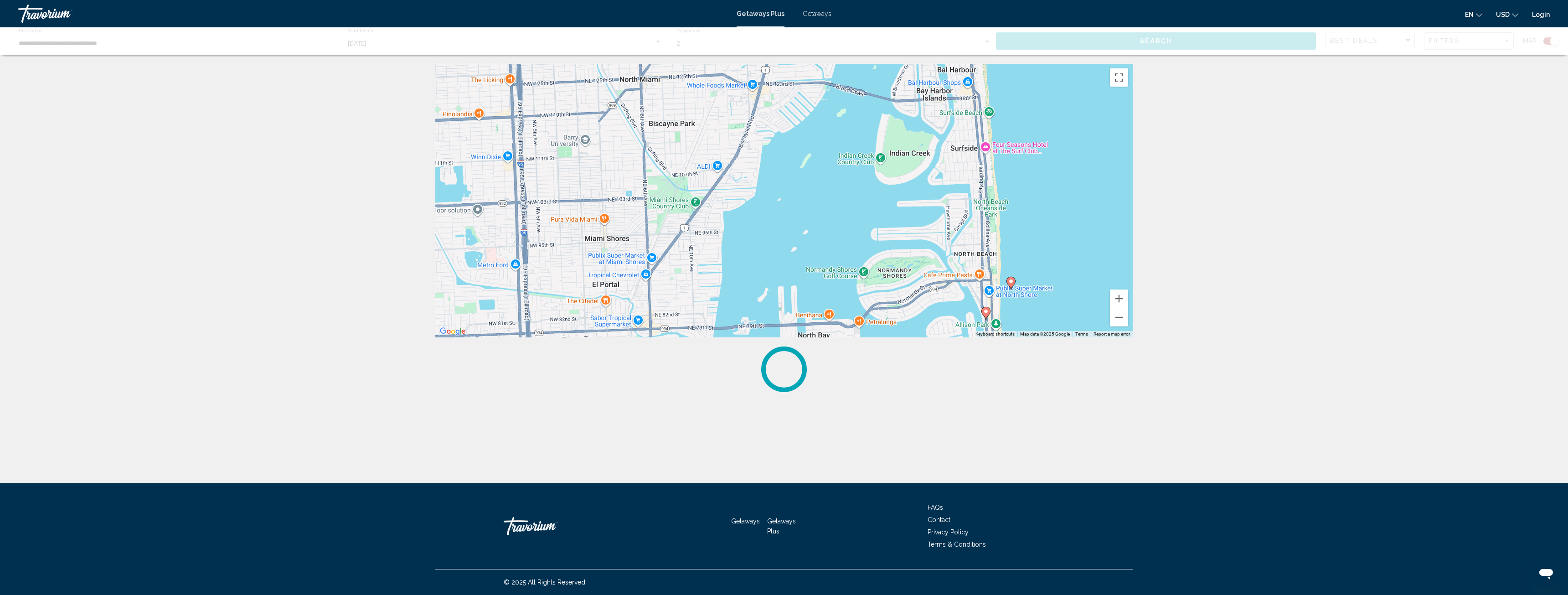
drag, startPoint x: 538, startPoint y: 200, endPoint x: 741, endPoint y: 320, distance: 235.8
click at [741, 320] on div "To activate drag with keyboard, press Alt + Enter. Once in keyboard drag state,…" at bounding box center [784, 200] width 698 height 273
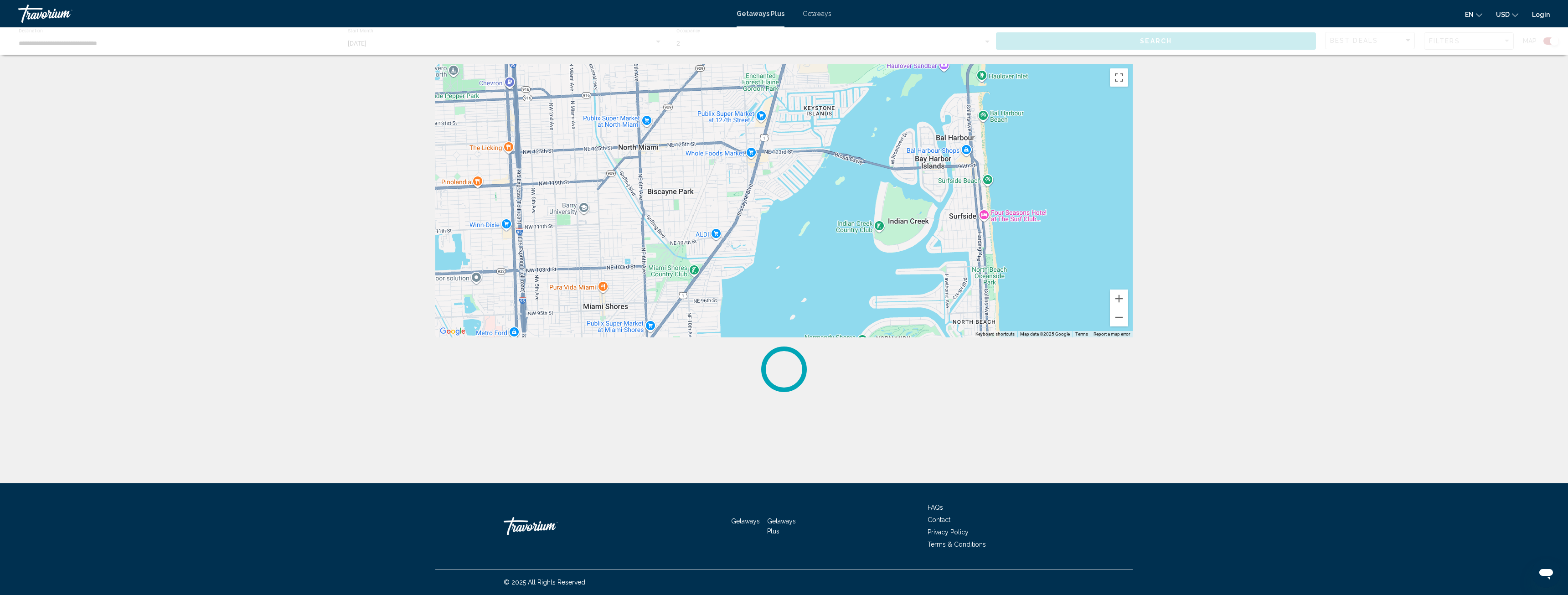
drag, startPoint x: 962, startPoint y: 204, endPoint x: 961, endPoint y: 273, distance: 69.0
click at [961, 273] on div "To activate drag with keyboard, press Alt + Enter. Once in keyboard drag state,…" at bounding box center [784, 200] width 698 height 273
click at [982, 214] on div "To activate drag with keyboard, press Alt + Enter. Once in keyboard drag state,…" at bounding box center [784, 200] width 698 height 273
click at [987, 216] on div "To activate drag with keyboard, press Alt + Enter. Once in keyboard drag state,…" at bounding box center [784, 200] width 698 height 273
click at [987, 214] on div "To activate drag with keyboard, press Alt + Enter. Once in keyboard drag state,…" at bounding box center [784, 200] width 698 height 273
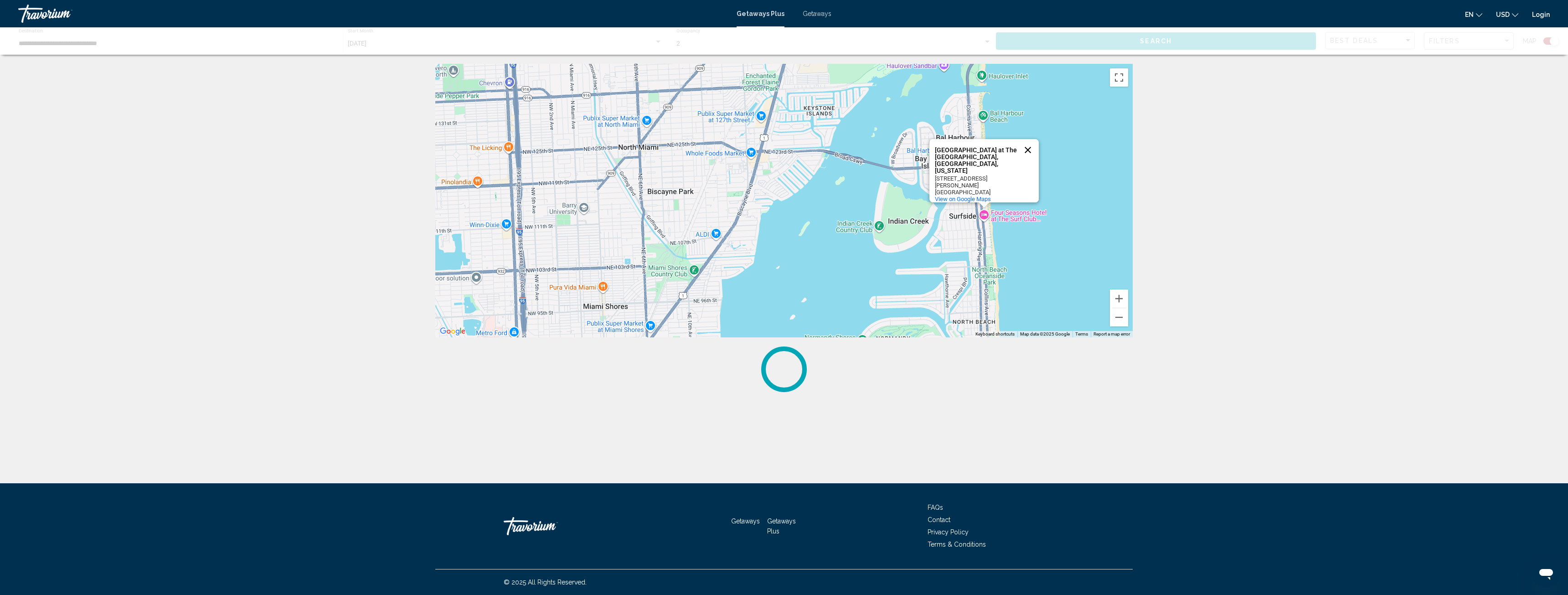
click at [1029, 161] on button "Close" at bounding box center [1028, 150] width 22 height 22
click at [970, 255] on div "To activate drag with keyboard, press Alt + Enter. Once in keyboard drag state,…" at bounding box center [784, 200] width 698 height 273
click at [985, 217] on div "To activate drag with keyboard, press Alt + Enter. Once in keyboard drag state,…" at bounding box center [784, 200] width 698 height 273
click at [984, 215] on div "To activate drag with keyboard, press Alt + Enter. Once in keyboard drag state,…" at bounding box center [784, 200] width 698 height 273
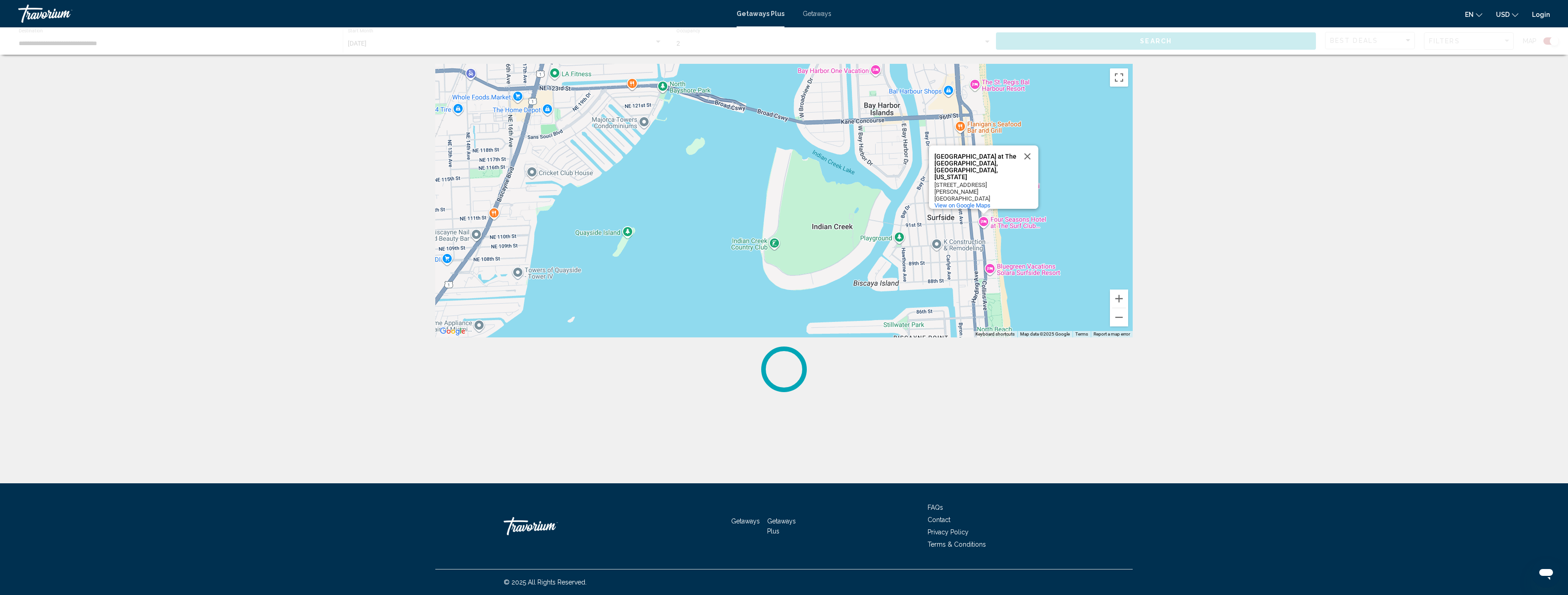
click at [1026, 220] on div "Four Seasons Hotel at The Surf Club, Surfside, Florida Four Seasons Hotel at Th…" at bounding box center [784, 200] width 698 height 273
click at [982, 220] on div "Four Seasons Hotel at The Surf Club, Surfside, Florida Four Seasons Hotel at Th…" at bounding box center [784, 200] width 698 height 273
click at [984, 220] on div "Four Seasons Hotel at The Surf Club, Surfside, Florida Four Seasons Hotel at Th…" at bounding box center [784, 200] width 698 height 273
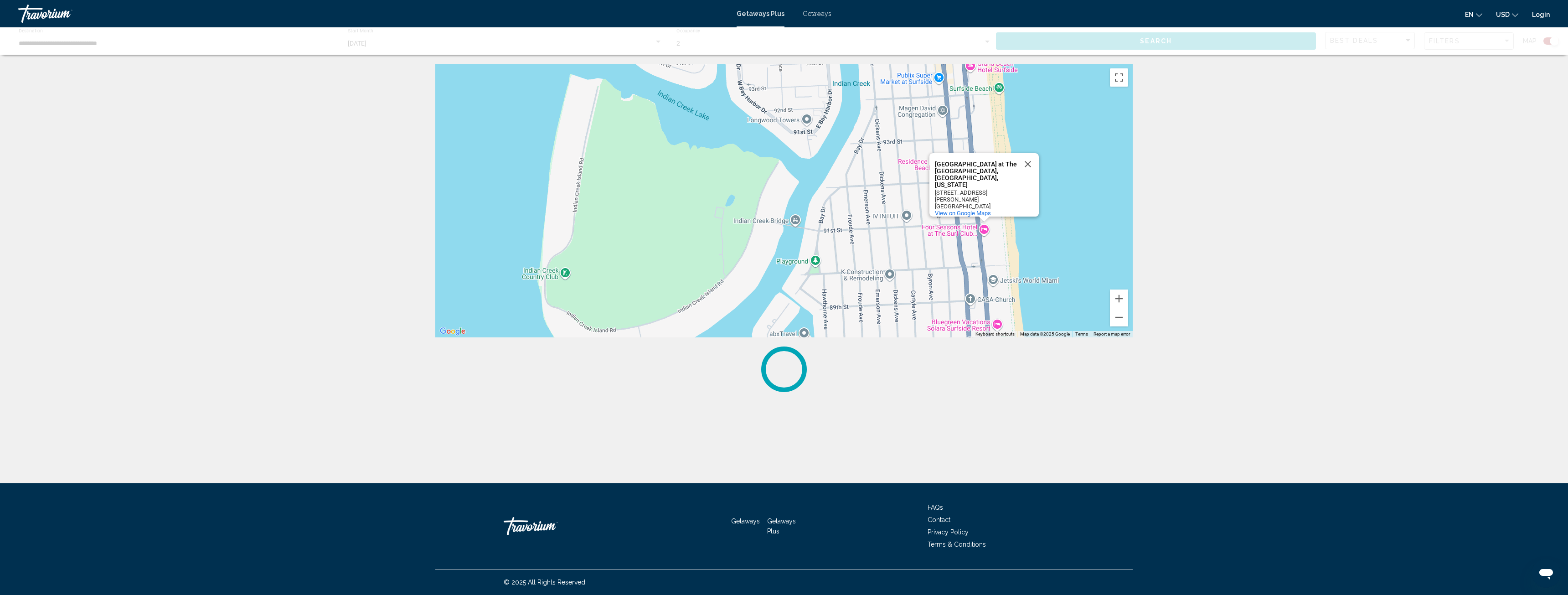
click at [965, 180] on div "Four Seasons Hotel at The Surf Club, Surfside, Florida" at bounding box center [976, 174] width 82 height 27
click at [984, 226] on div "Four Seasons Hotel at The Surf Club, Surfside, Florida Four Seasons Hotel at Th…" at bounding box center [784, 200] width 698 height 273
click at [986, 229] on div "Four Seasons Hotel at The Surf Club, Surfside, Florida Four Seasons Hotel at Th…" at bounding box center [784, 200] width 698 height 273
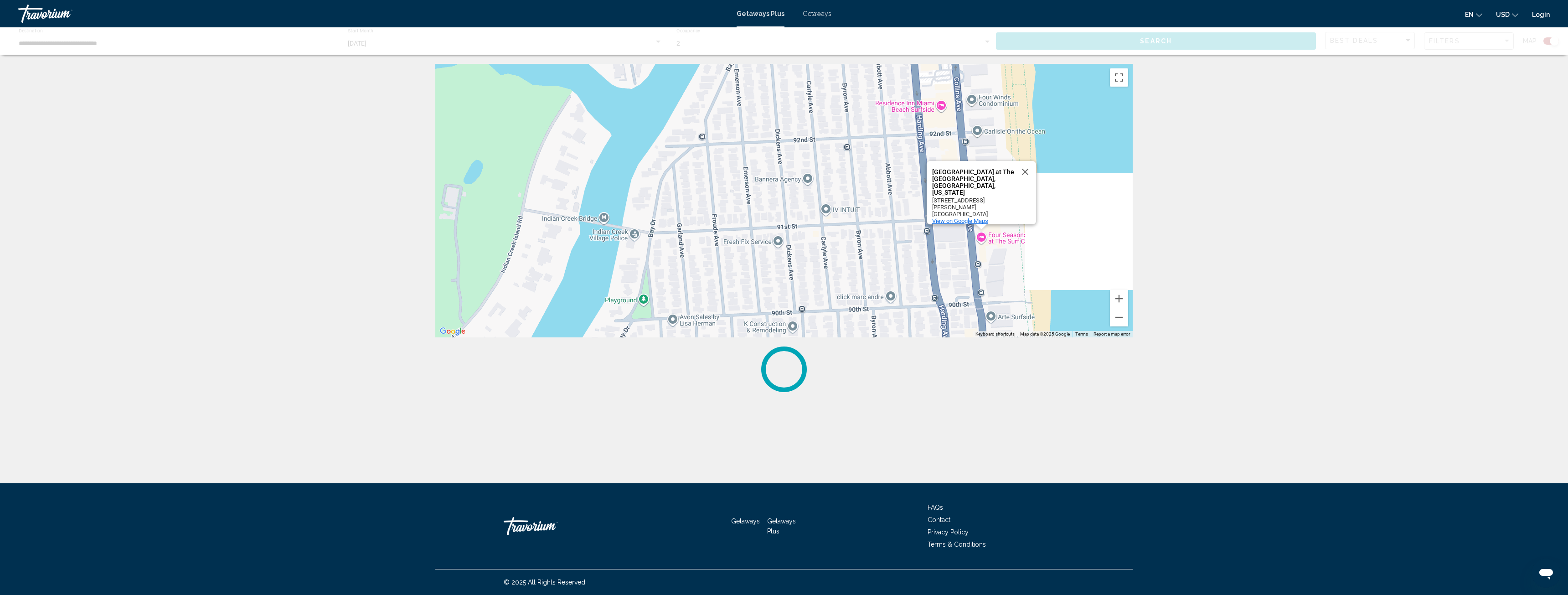
click at [959, 217] on span "View on Google Maps" at bounding box center [960, 220] width 56 height 7
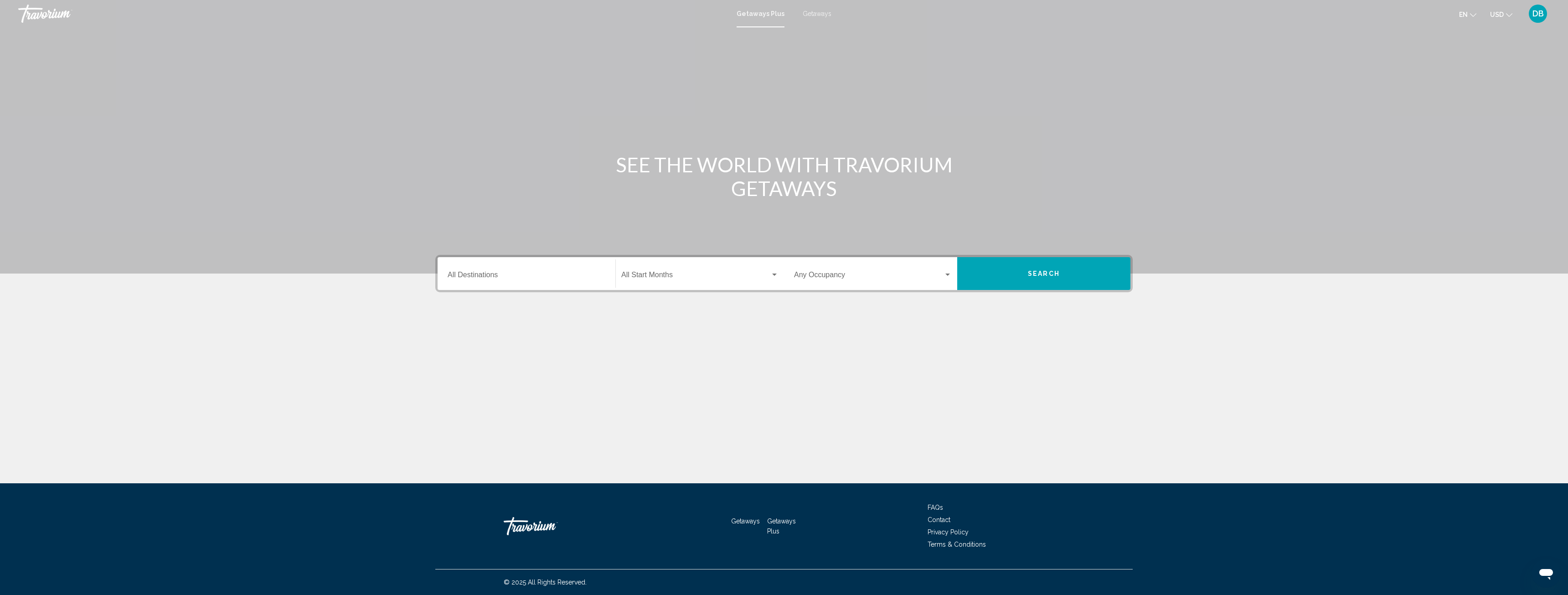
click at [530, 277] on input "Destination All Destinations" at bounding box center [526, 276] width 158 height 8
click at [520, 317] on span "[GEOGRAPHIC_DATA] (44,819 units available)" at bounding box center [537, 317] width 135 height 7
type input "**********"
click at [774, 275] on div "Search widget" at bounding box center [774, 275] width 4 height 2
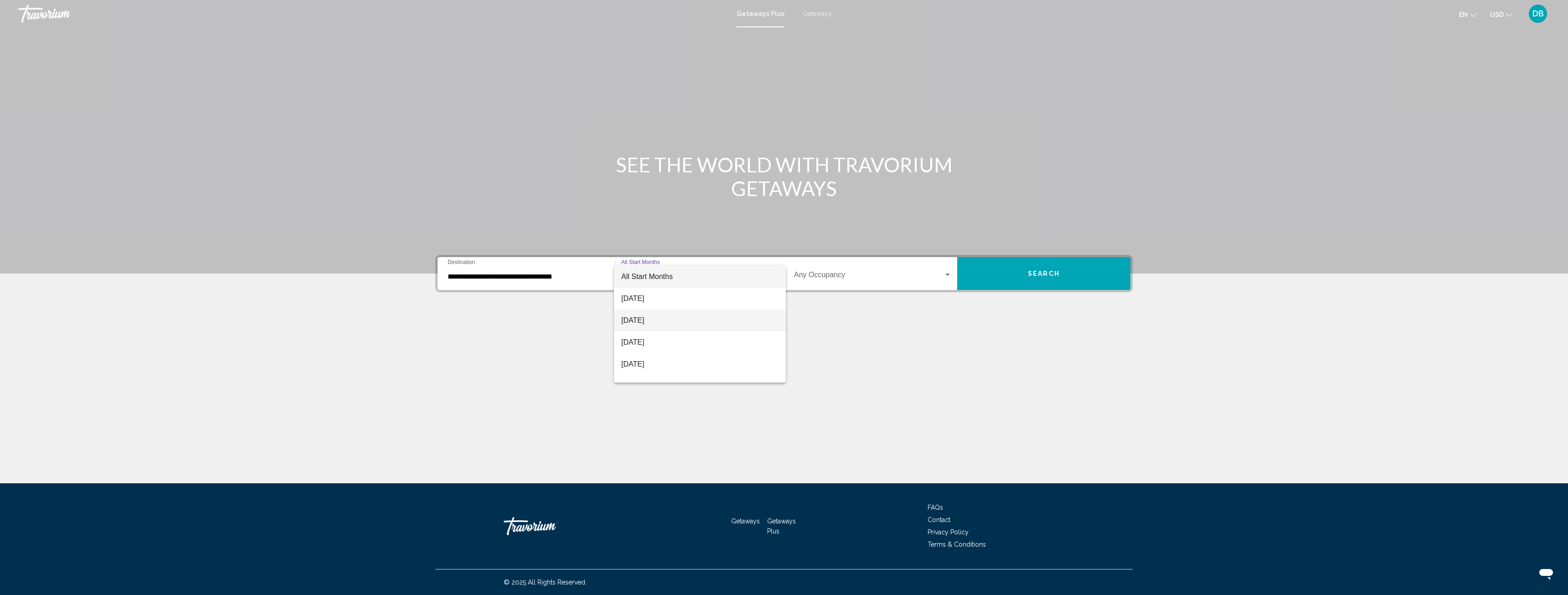
click at [653, 322] on span "[DATE]" at bounding box center [700, 320] width 157 height 22
click at [949, 273] on div "Search widget" at bounding box center [947, 275] width 8 height 7
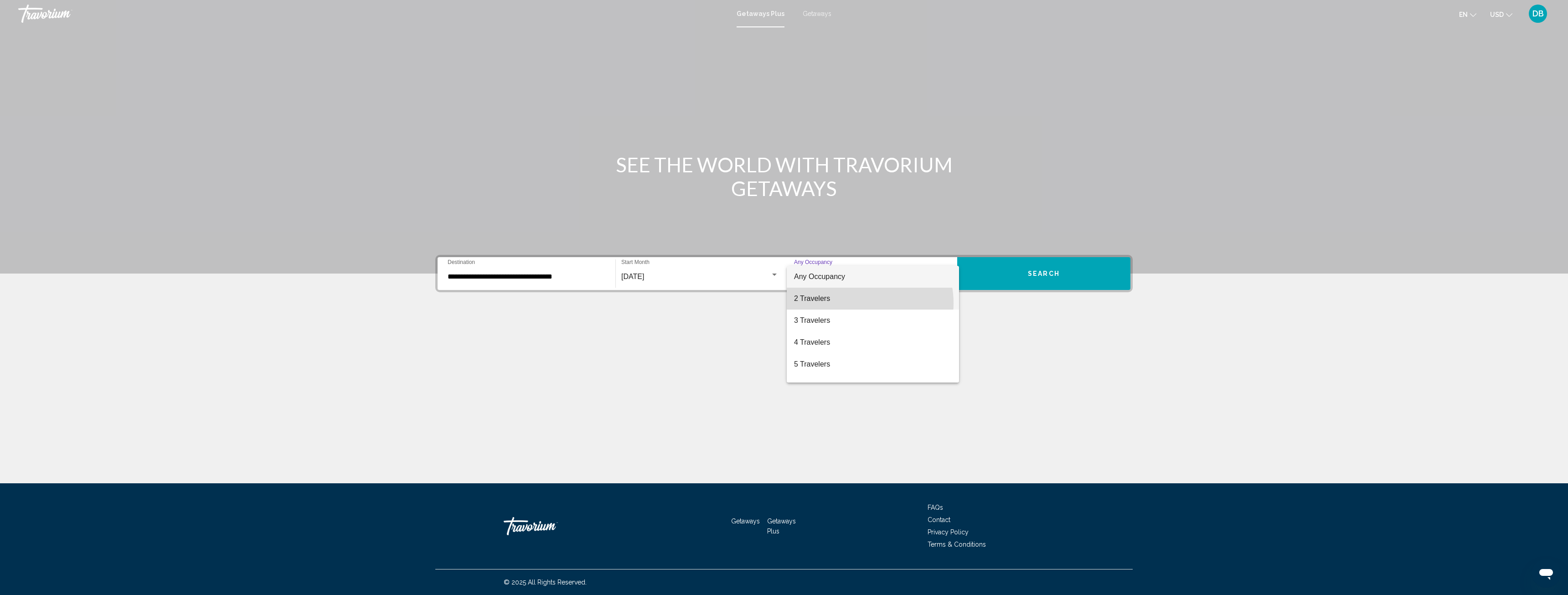
click at [859, 303] on span "2 Travelers" at bounding box center [872, 299] width 158 height 22
click at [1052, 275] on span "Search" at bounding box center [1044, 274] width 32 height 7
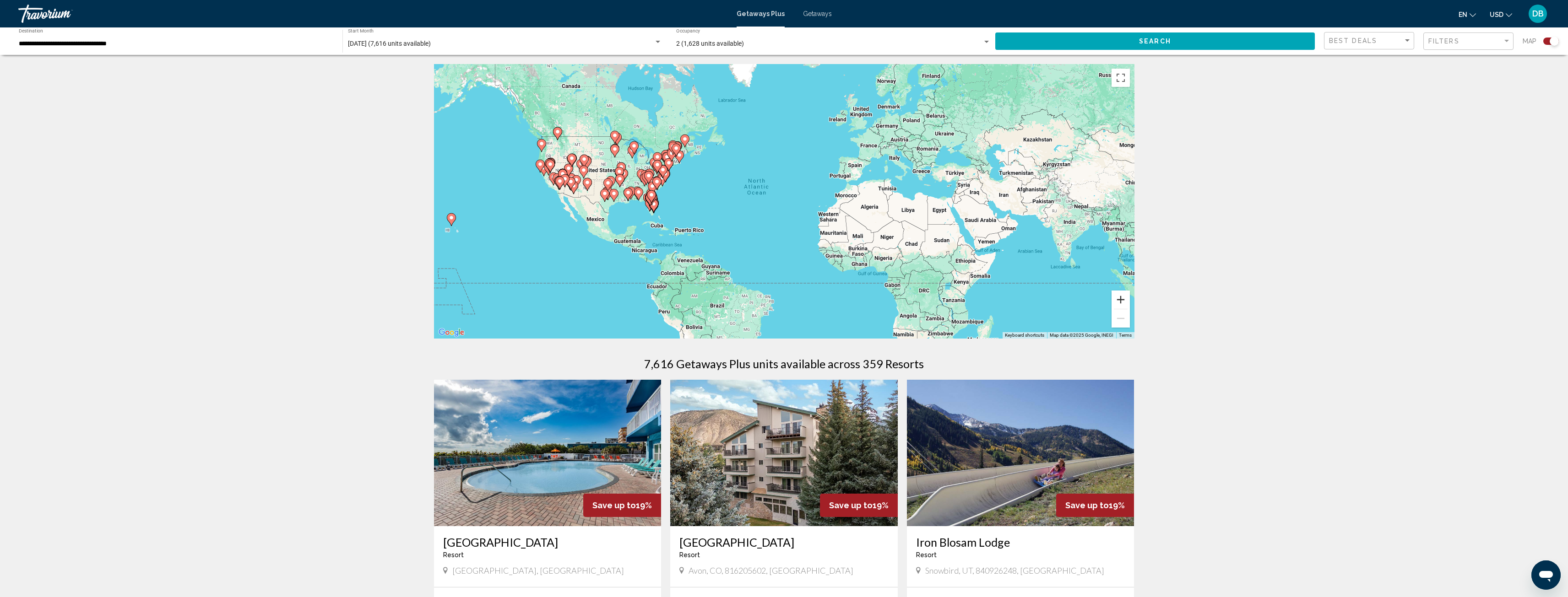
click at [1122, 301] on button "Zoom in" at bounding box center [1121, 300] width 18 height 18
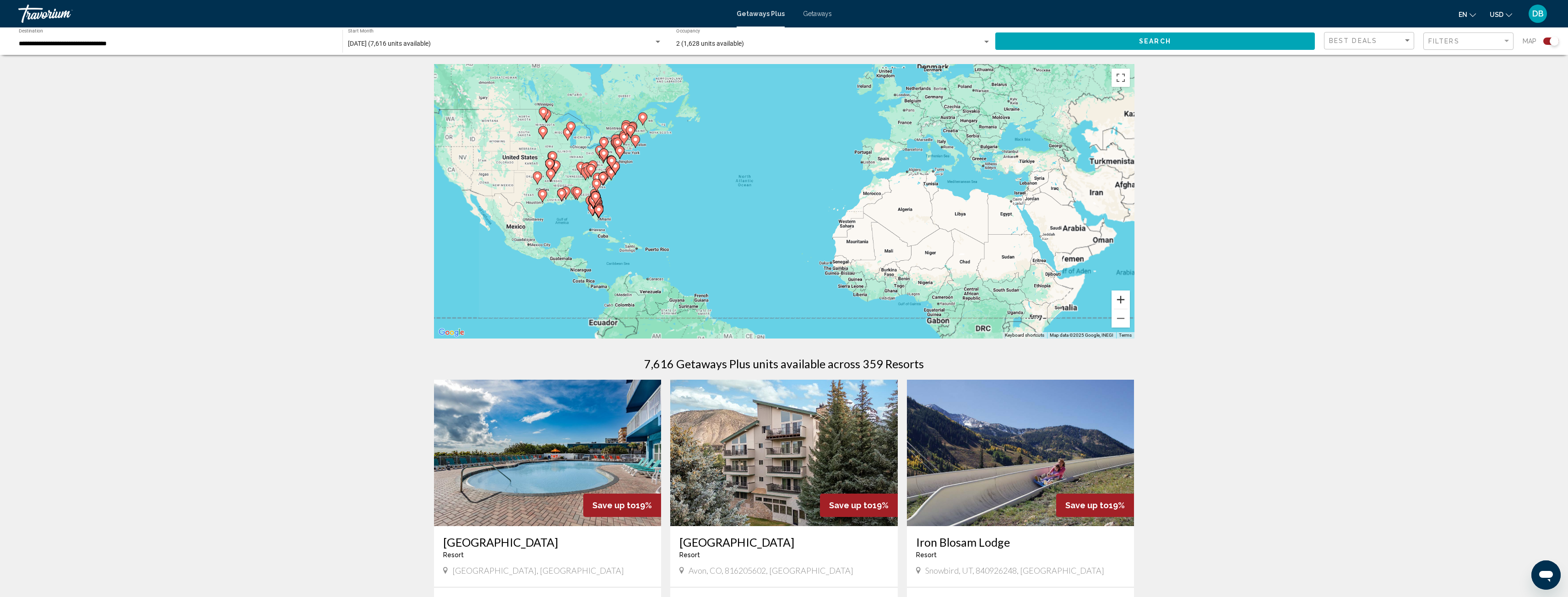
click at [1122, 301] on button "Zoom in" at bounding box center [1121, 300] width 18 height 18
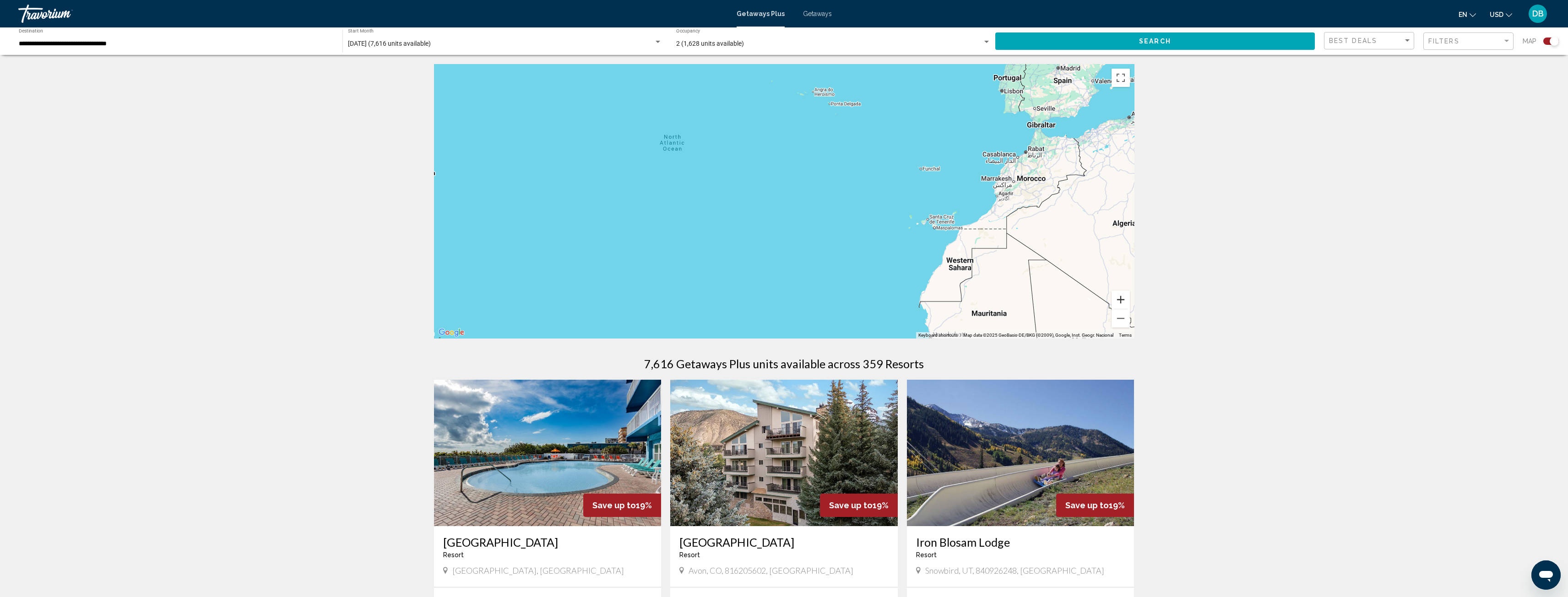
click at [1122, 301] on button "Zoom in" at bounding box center [1121, 300] width 18 height 18
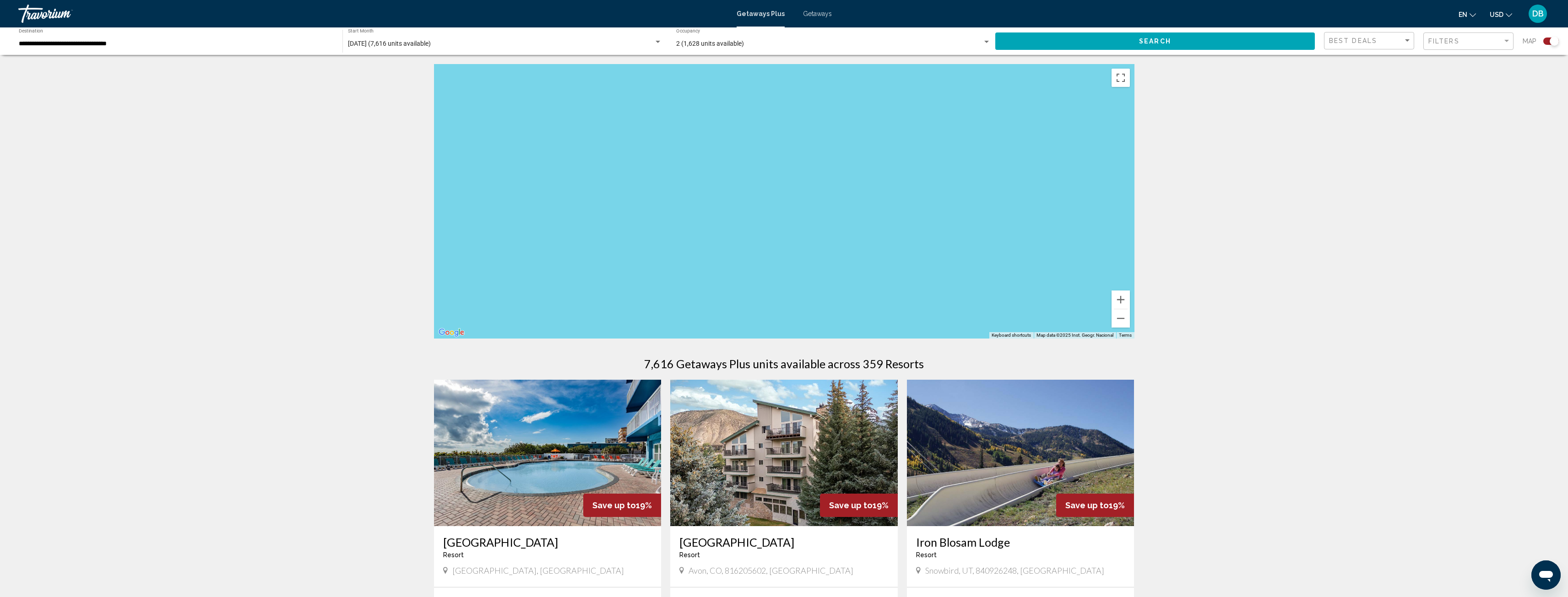
drag, startPoint x: 864, startPoint y: 242, endPoint x: 1129, endPoint y: 270, distance: 266.5
drag, startPoint x: 748, startPoint y: 232, endPoint x: 1034, endPoint y: 243, distance: 286.2
click at [1034, 243] on div "Main content" at bounding box center [784, 201] width 701 height 274
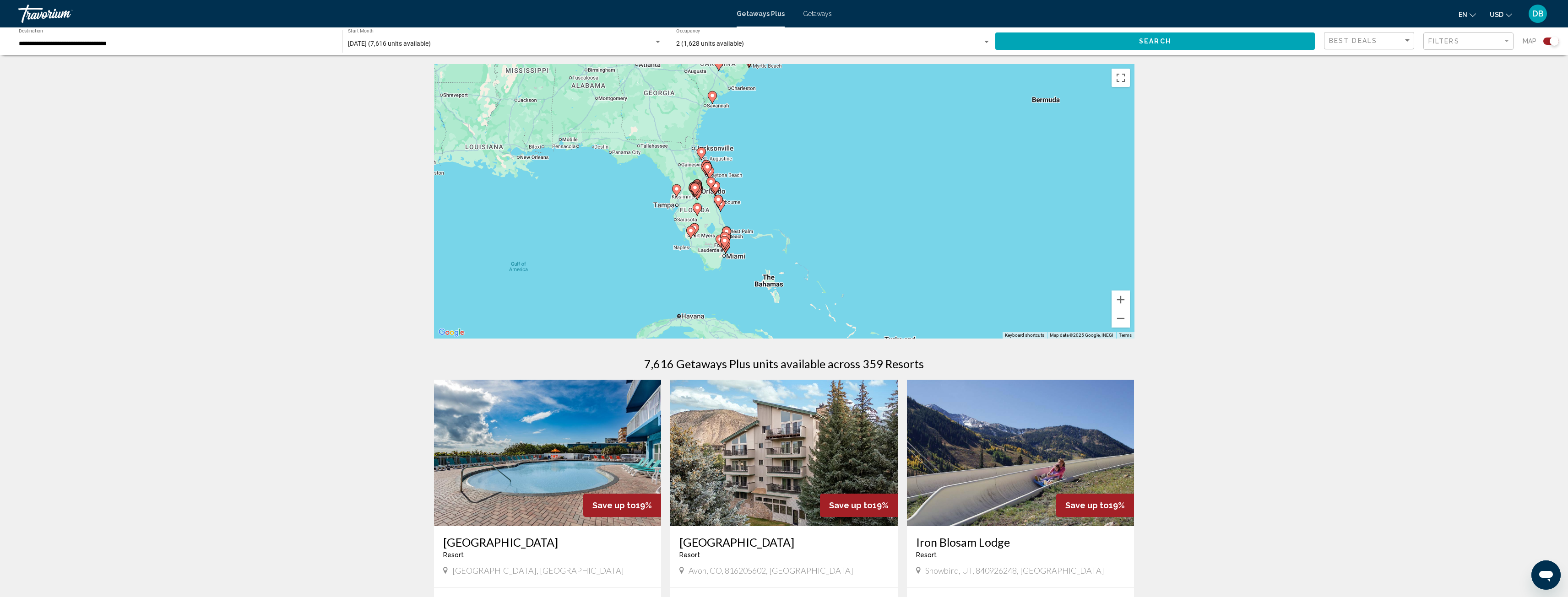
drag, startPoint x: 723, startPoint y: 236, endPoint x: 1064, endPoint y: 131, distance: 356.8
click at [1064, 131] on div "To activate drag with keyboard, press Alt + Enter. Once in keyboard drag state,…" at bounding box center [784, 201] width 701 height 274
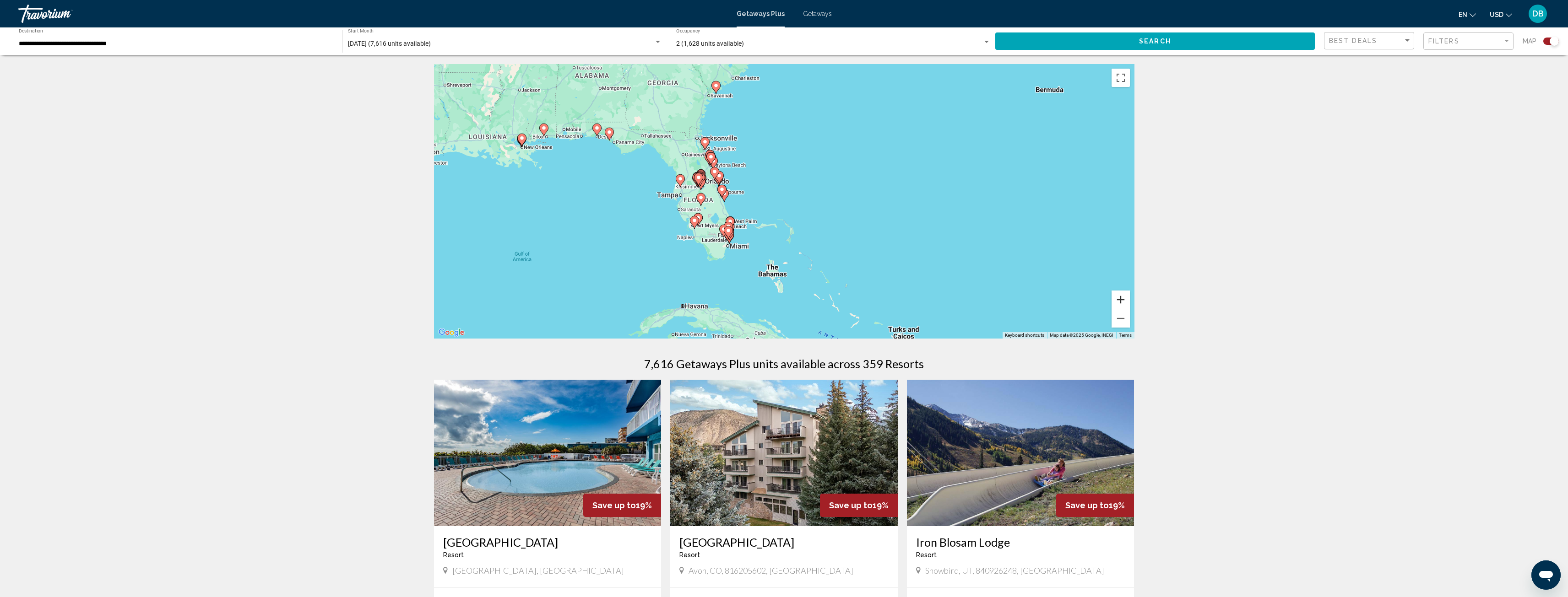
click at [1120, 296] on button "Zoom in" at bounding box center [1121, 300] width 18 height 18
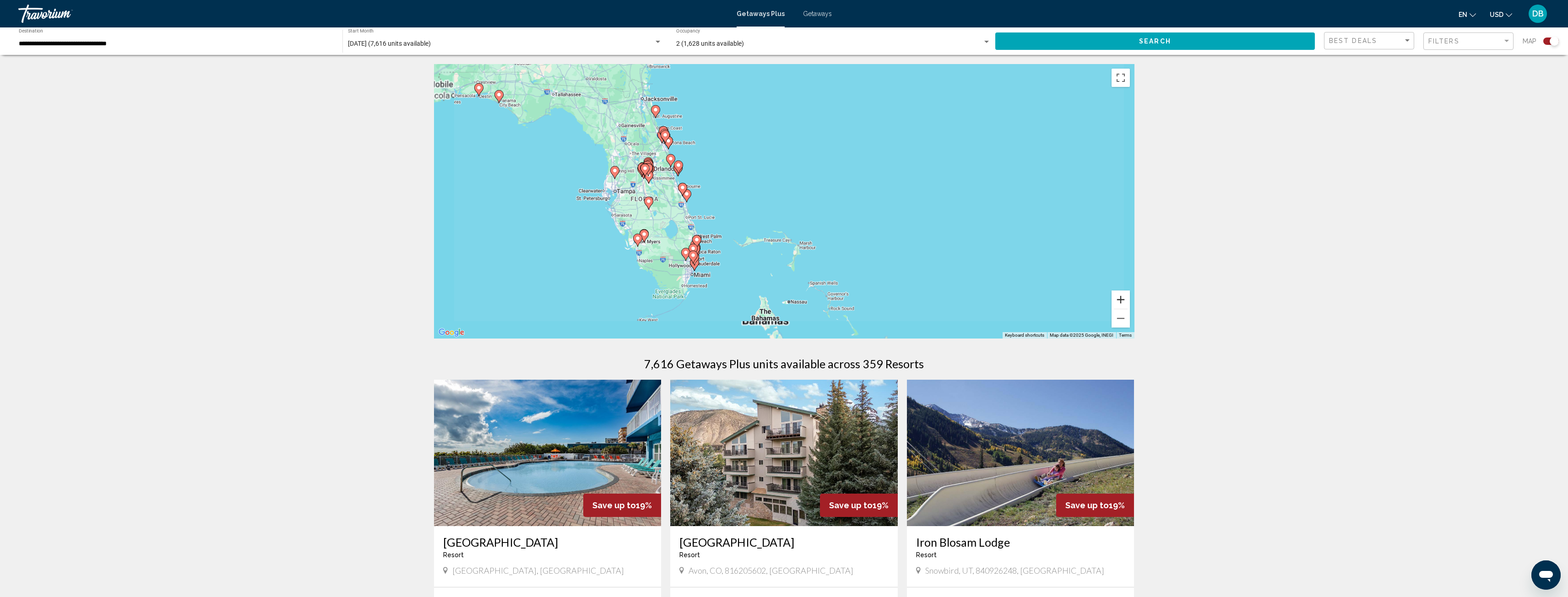
click at [1120, 295] on button "Zoom in" at bounding box center [1121, 300] width 18 height 18
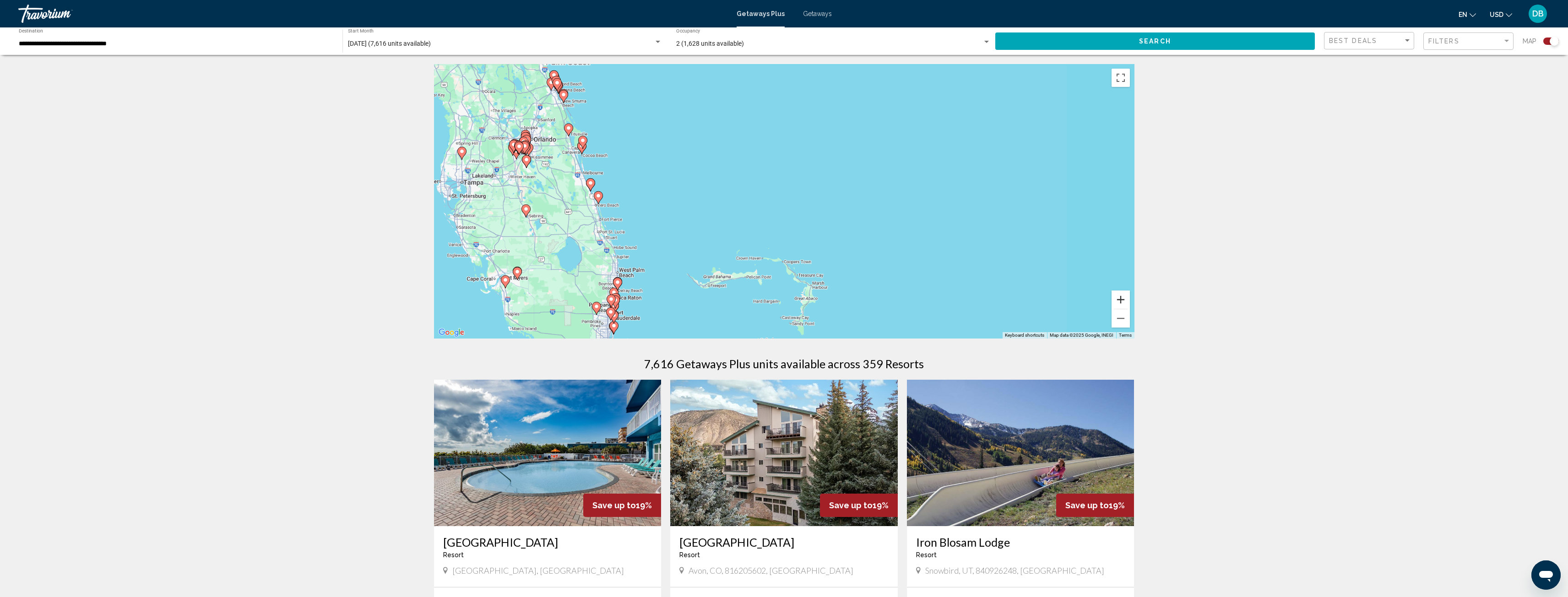
click at [1120, 295] on button "Zoom in" at bounding box center [1121, 300] width 18 height 18
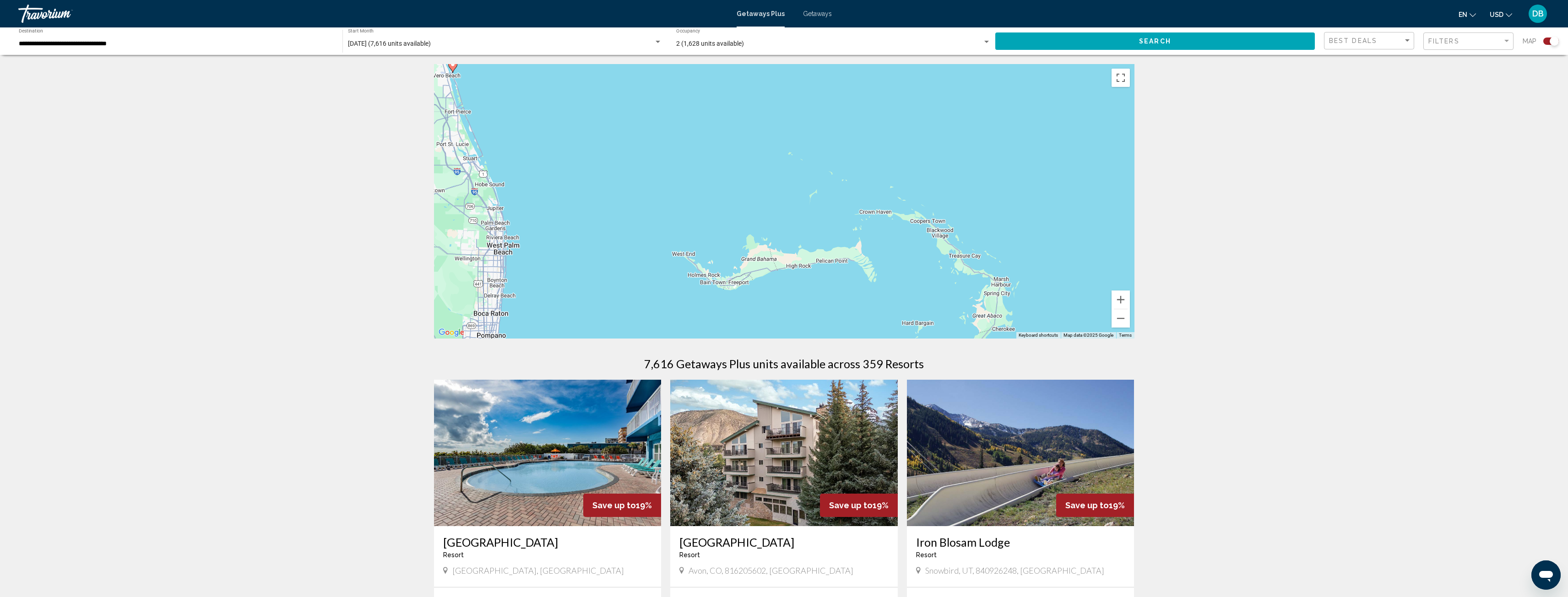
drag, startPoint x: 747, startPoint y: 289, endPoint x: 890, endPoint y: 158, distance: 193.9
click at [898, 151] on div "To activate drag with keyboard, press Alt + Enter. Once in keyboard drag state,…" at bounding box center [784, 201] width 701 height 274
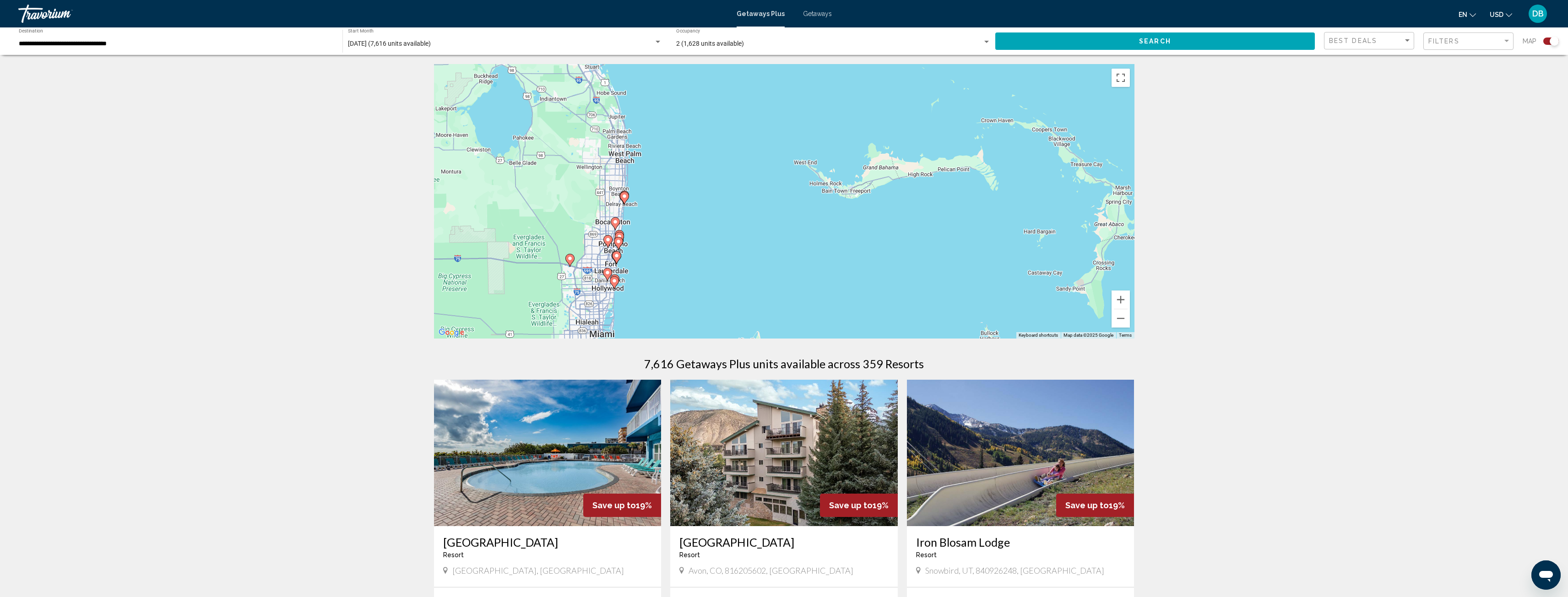
drag, startPoint x: 699, startPoint y: 260, endPoint x: 831, endPoint y: 152, distance: 170.6
click at [832, 150] on div "To activate drag with keyboard, press Alt + Enter. Once in keyboard drag state,…" at bounding box center [784, 201] width 701 height 274
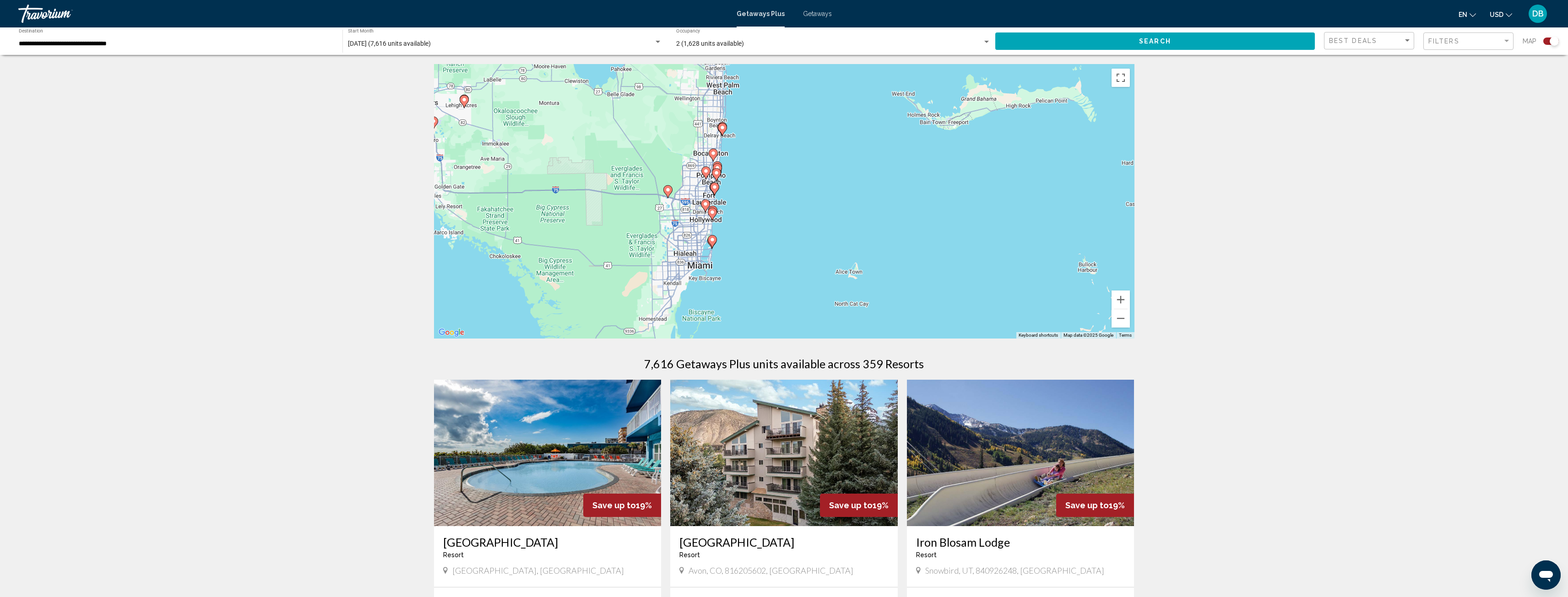
drag, startPoint x: 776, startPoint y: 212, endPoint x: 788, endPoint y: 202, distance: 15.6
click at [788, 202] on div "To activate drag with keyboard, press Alt + Enter. Once in keyboard drag state,…" at bounding box center [784, 201] width 701 height 274
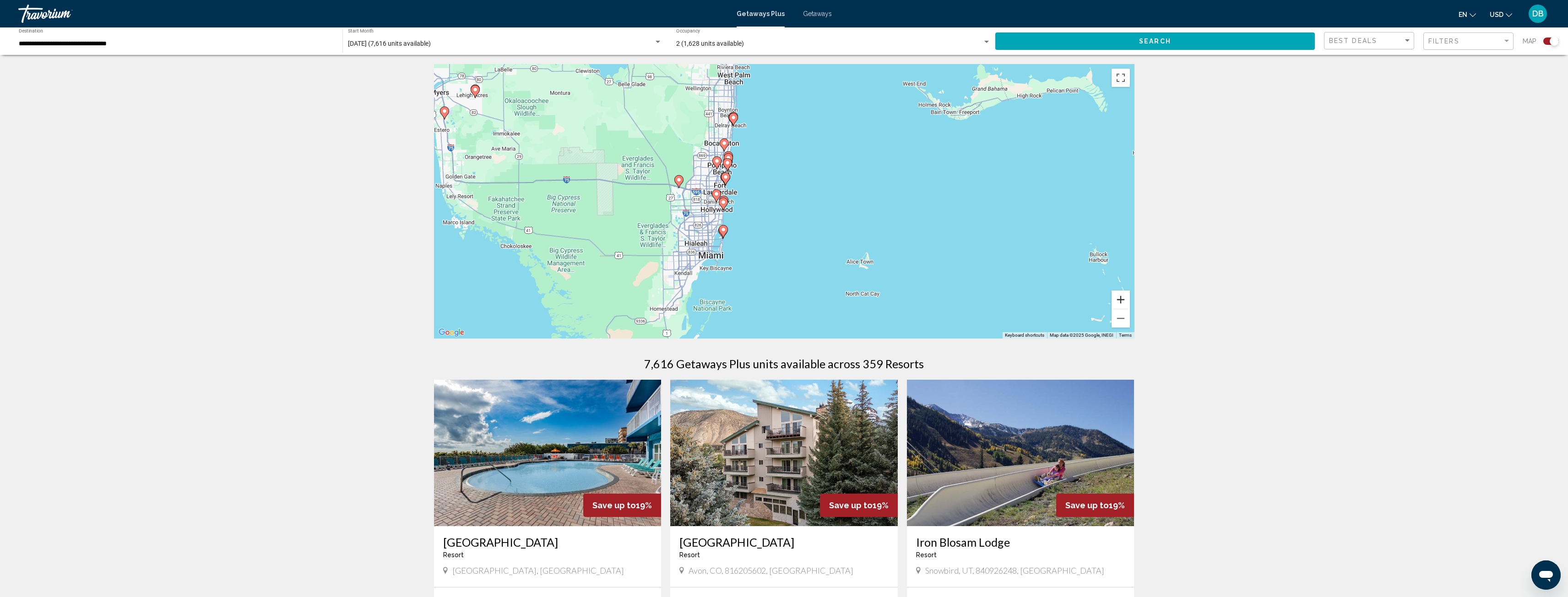
click at [1119, 301] on button "Zoom in" at bounding box center [1121, 300] width 18 height 18
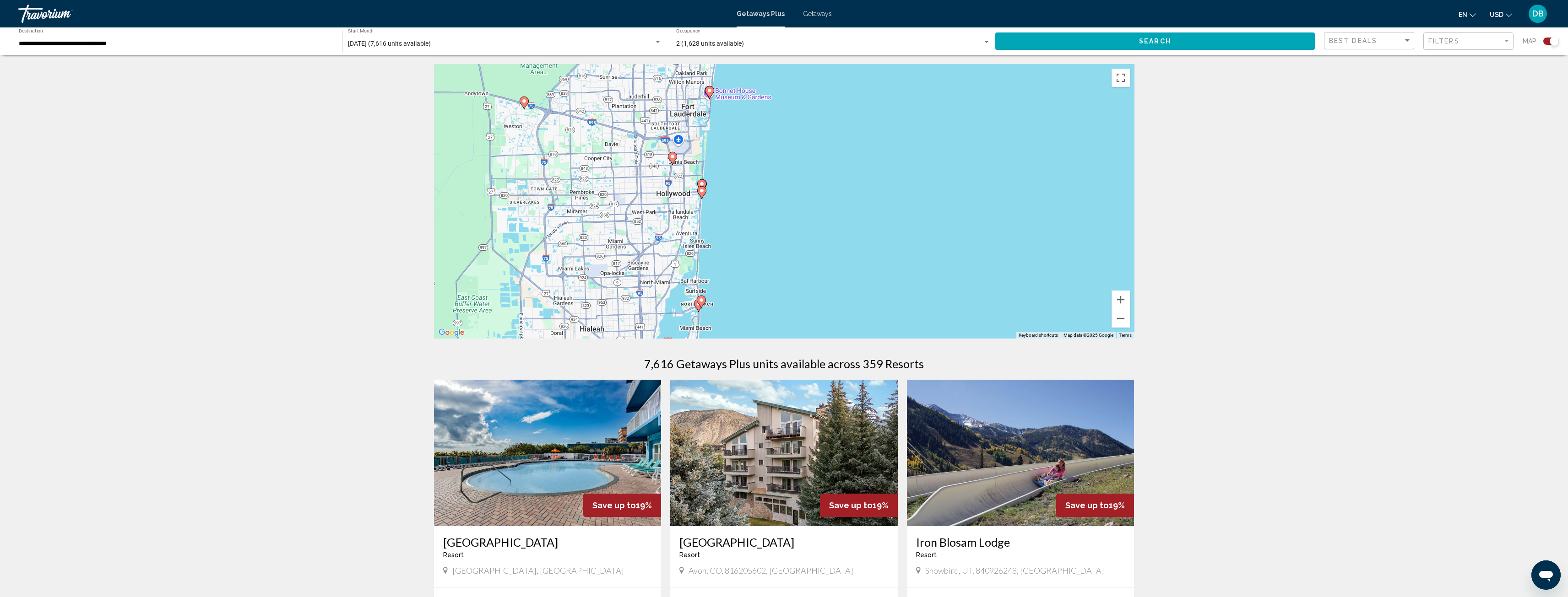
drag, startPoint x: 788, startPoint y: 266, endPoint x: 950, endPoint y: 223, distance: 167.6
click at [950, 223] on div "To activate drag with keyboard, press Alt + Enter. Once in keyboard drag state,…" at bounding box center [784, 201] width 701 height 274
click at [1125, 298] on button "Zoom in" at bounding box center [1121, 300] width 18 height 18
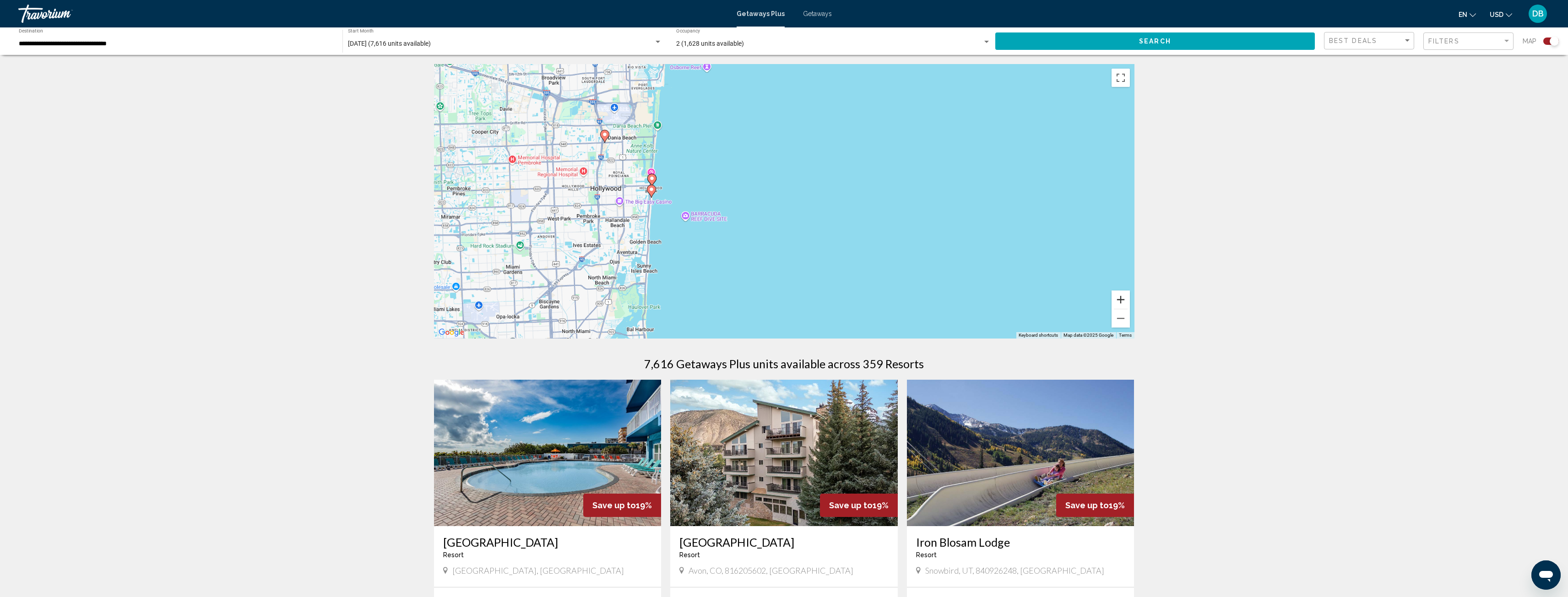
click at [1125, 298] on button "Zoom in" at bounding box center [1121, 300] width 18 height 18
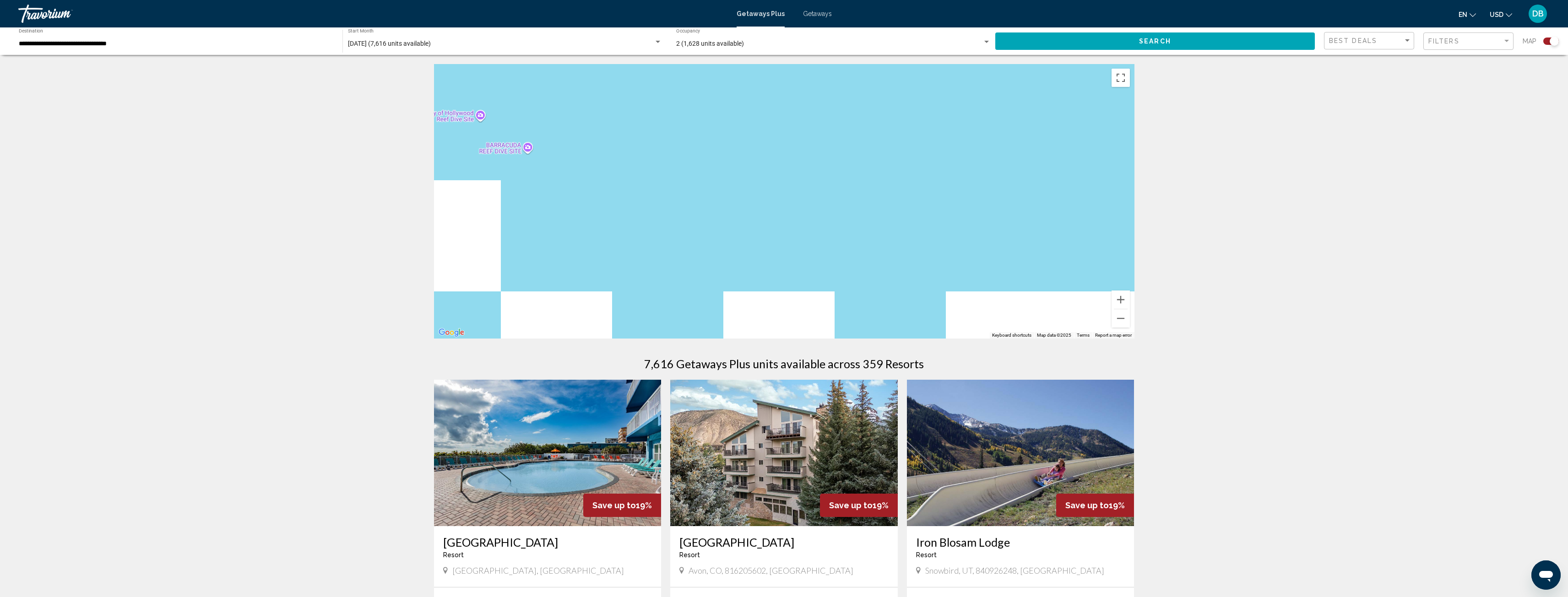
drag, startPoint x: 773, startPoint y: 236, endPoint x: 960, endPoint y: 128, distance: 215.9
click at [960, 128] on div "Main content" at bounding box center [784, 201] width 701 height 274
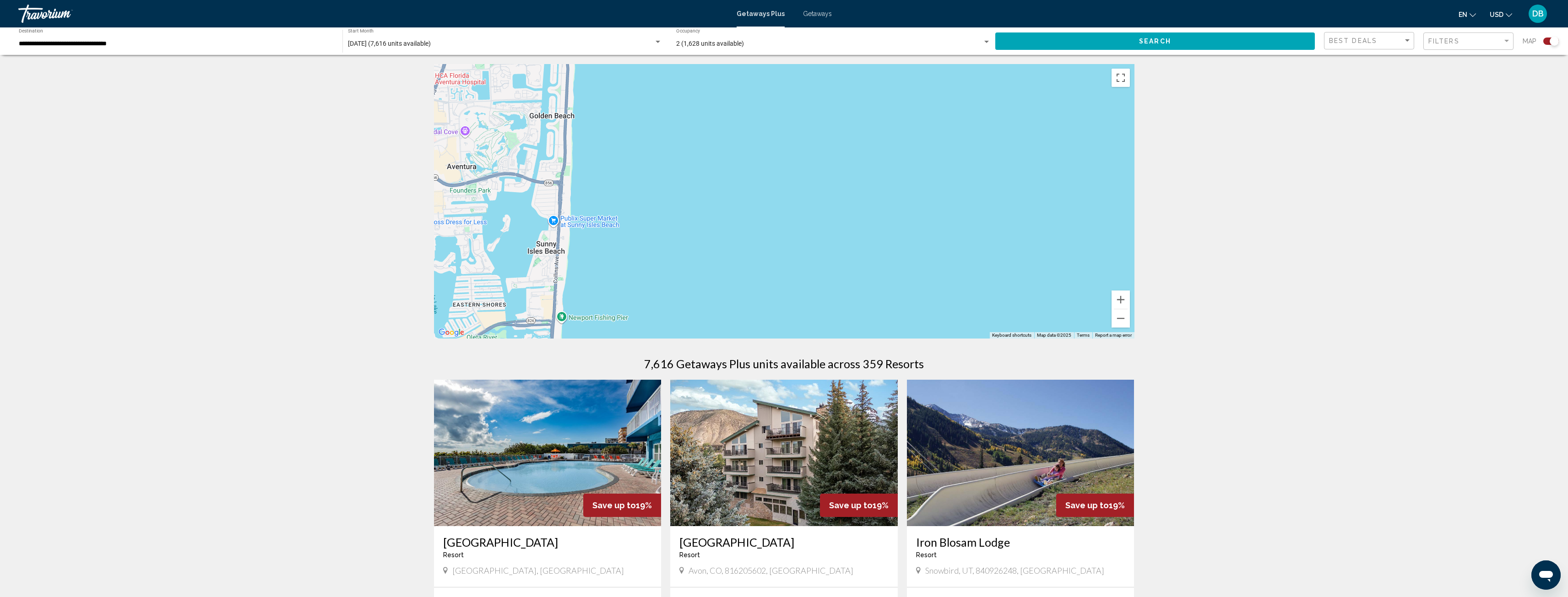
drag, startPoint x: 712, startPoint y: 257, endPoint x: 923, endPoint y: 162, distance: 231.4
click at [923, 162] on div "To activate drag with keyboard, press Alt + Enter. Once in keyboard drag state,…" at bounding box center [784, 201] width 701 height 274
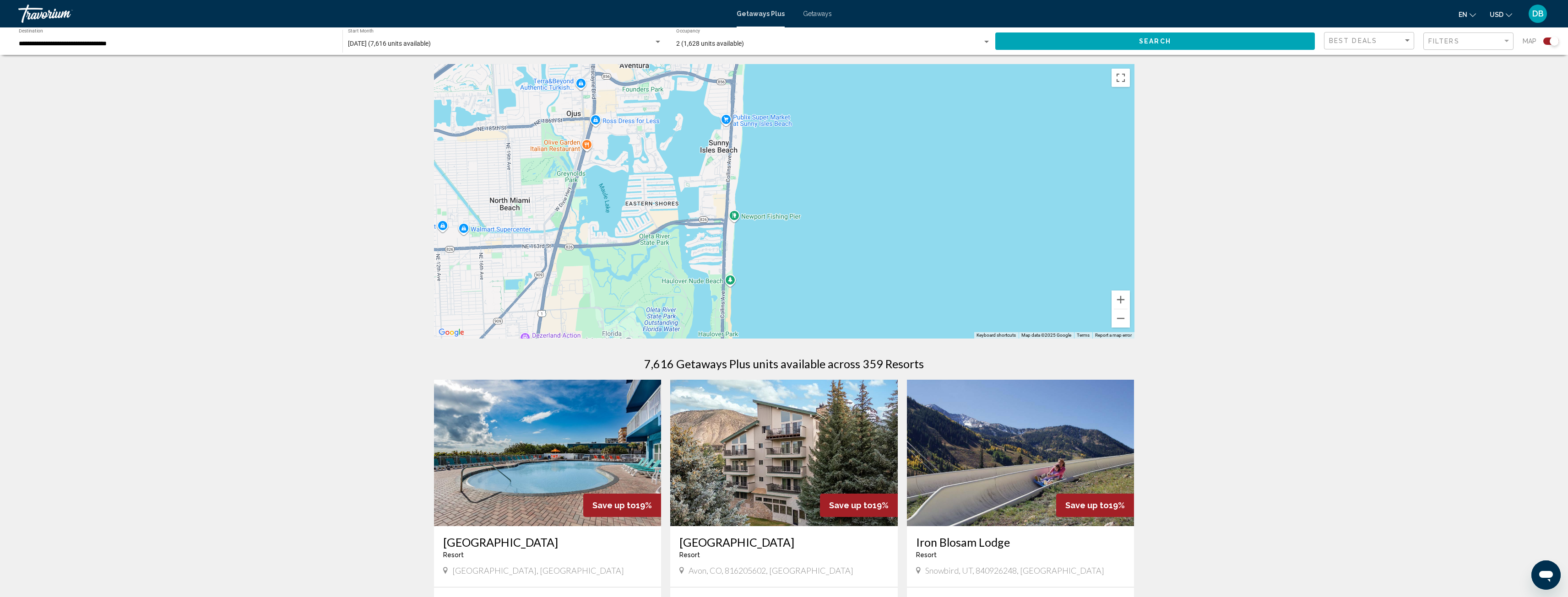
drag, startPoint x: 773, startPoint y: 249, endPoint x: 884, endPoint y: 153, distance: 146.8
click at [894, 134] on div "Main content" at bounding box center [784, 201] width 701 height 274
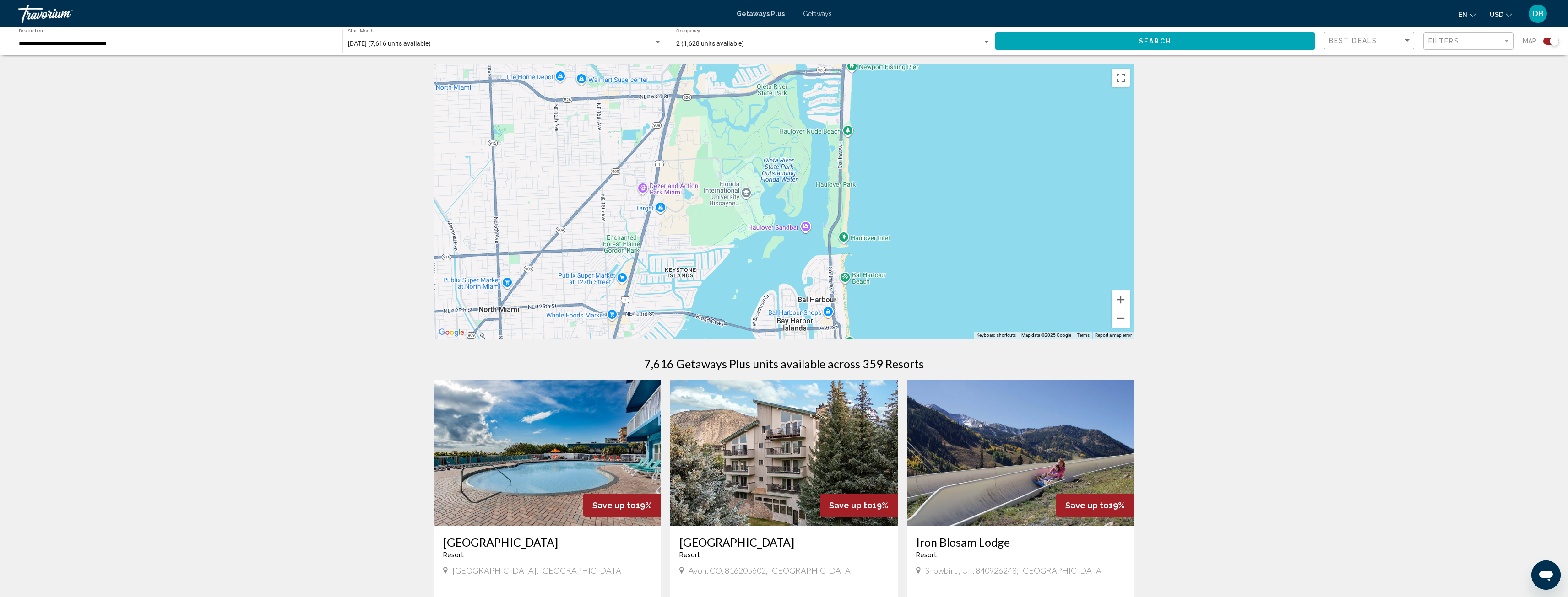
drag, startPoint x: 822, startPoint y: 238, endPoint x: 915, endPoint y: 114, distance: 155.0
click at [915, 114] on div "Main content" at bounding box center [784, 201] width 701 height 274
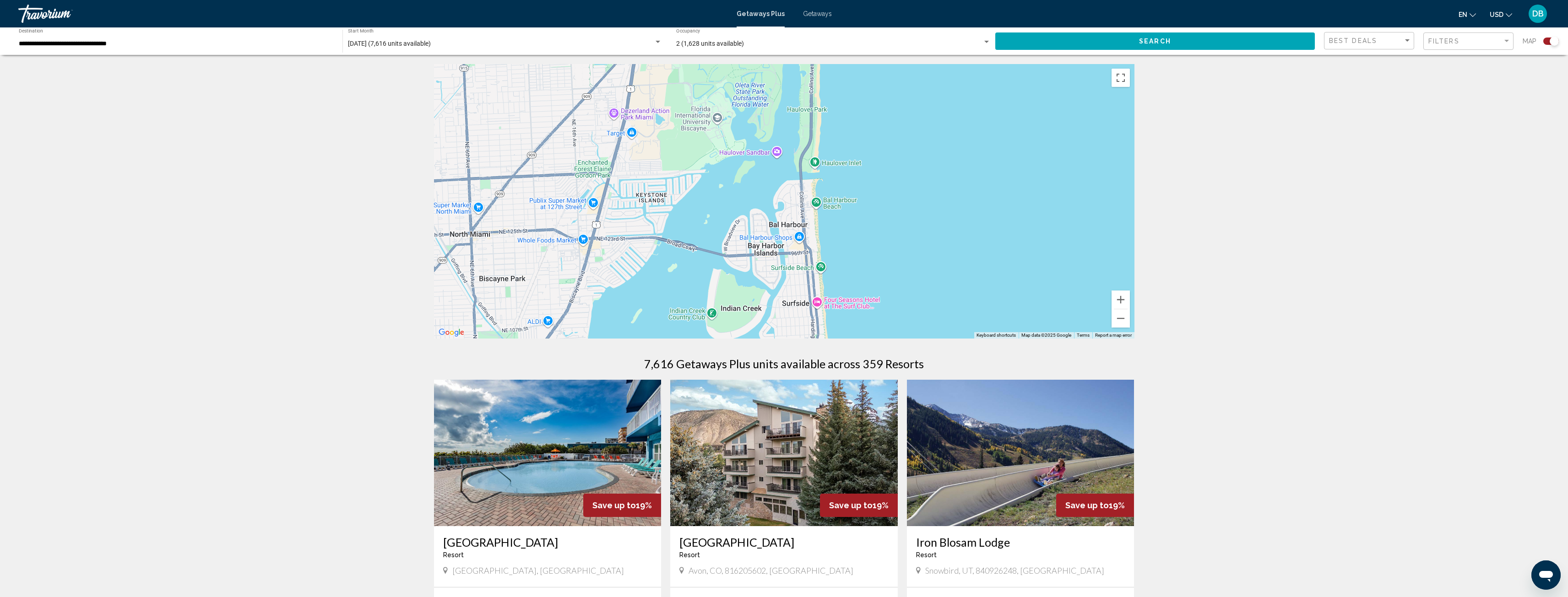
drag, startPoint x: 881, startPoint y: 86, endPoint x: 874, endPoint y: 78, distance: 10.6
click at [874, 78] on div "Main content" at bounding box center [784, 201] width 701 height 274
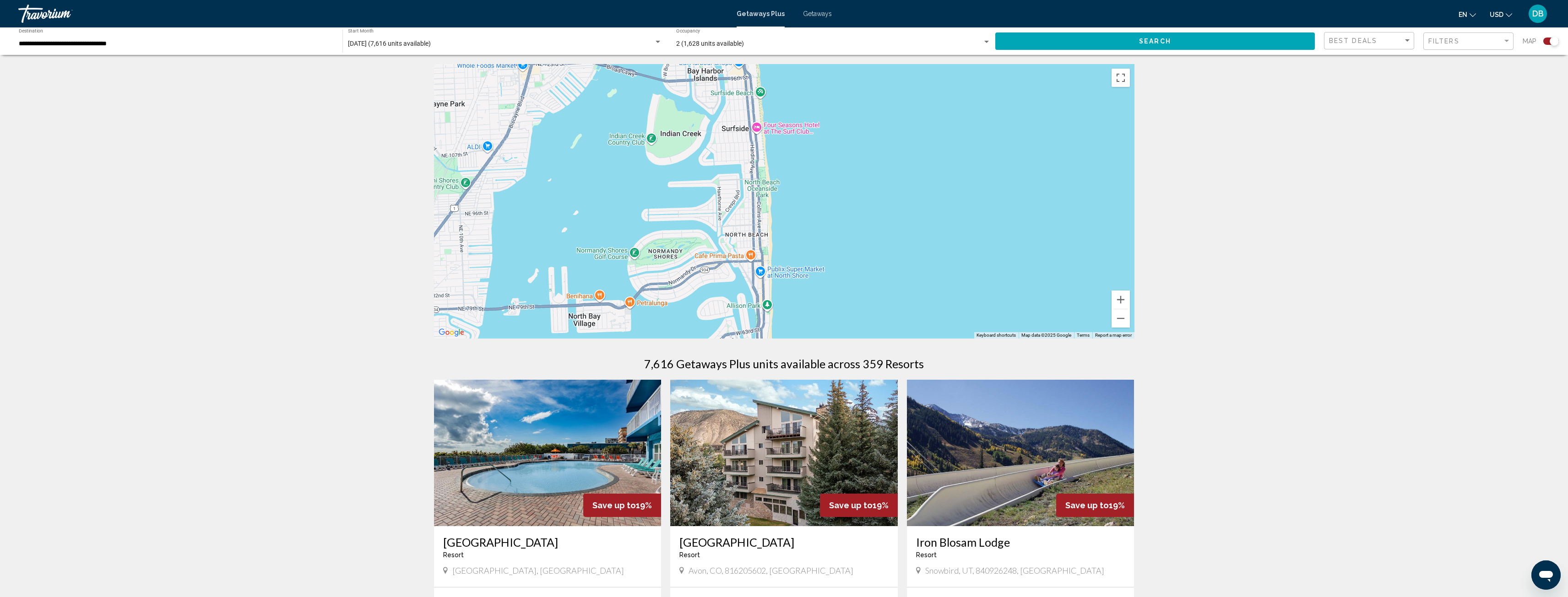
drag, startPoint x: 908, startPoint y: 235, endPoint x: 856, endPoint y: 76, distance: 167.3
click at [856, 76] on div "Main content" at bounding box center [784, 201] width 701 height 274
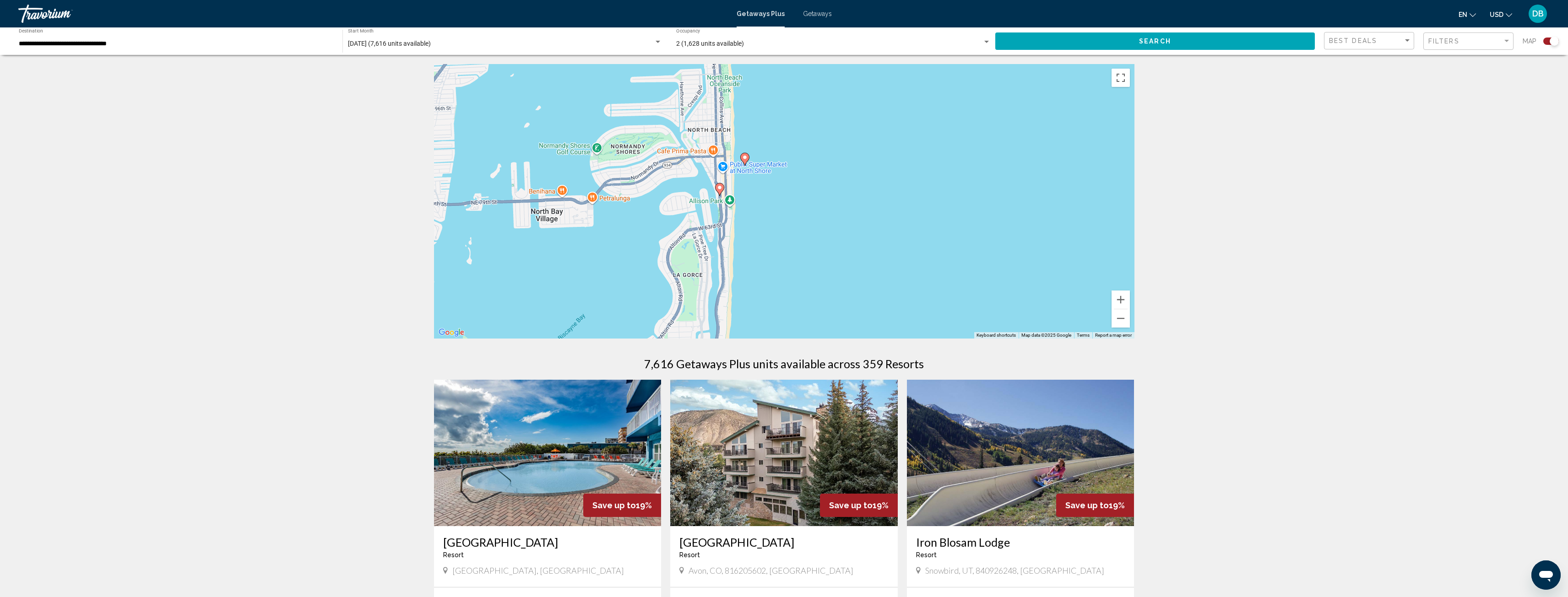
drag, startPoint x: 954, startPoint y: 296, endPoint x: 928, endPoint y: 206, distance: 93.7
click at [928, 206] on div "To activate drag with keyboard, press Alt + Enter. Once in keyboard drag state,…" at bounding box center [784, 201] width 701 height 274
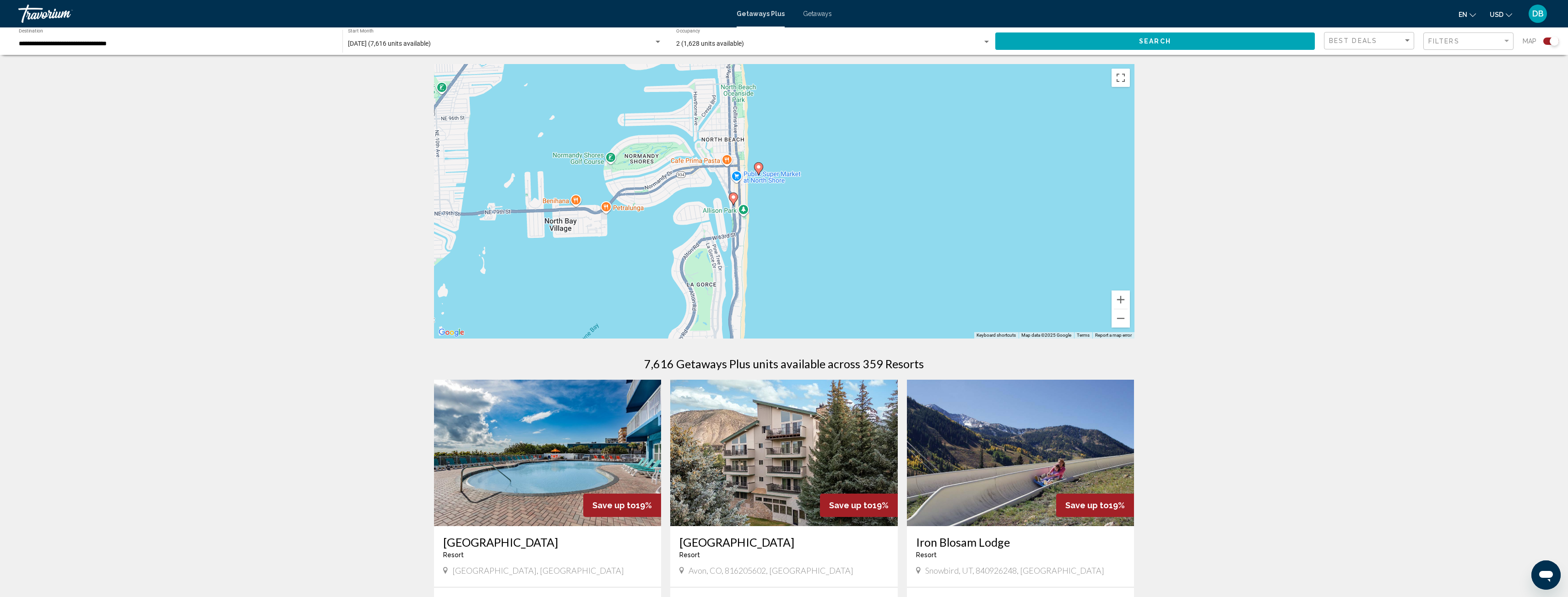
click at [759, 169] on image "Main content" at bounding box center [758, 167] width 6 height 5
click at [759, 166] on image "Main content" at bounding box center [758, 167] width 6 height 5
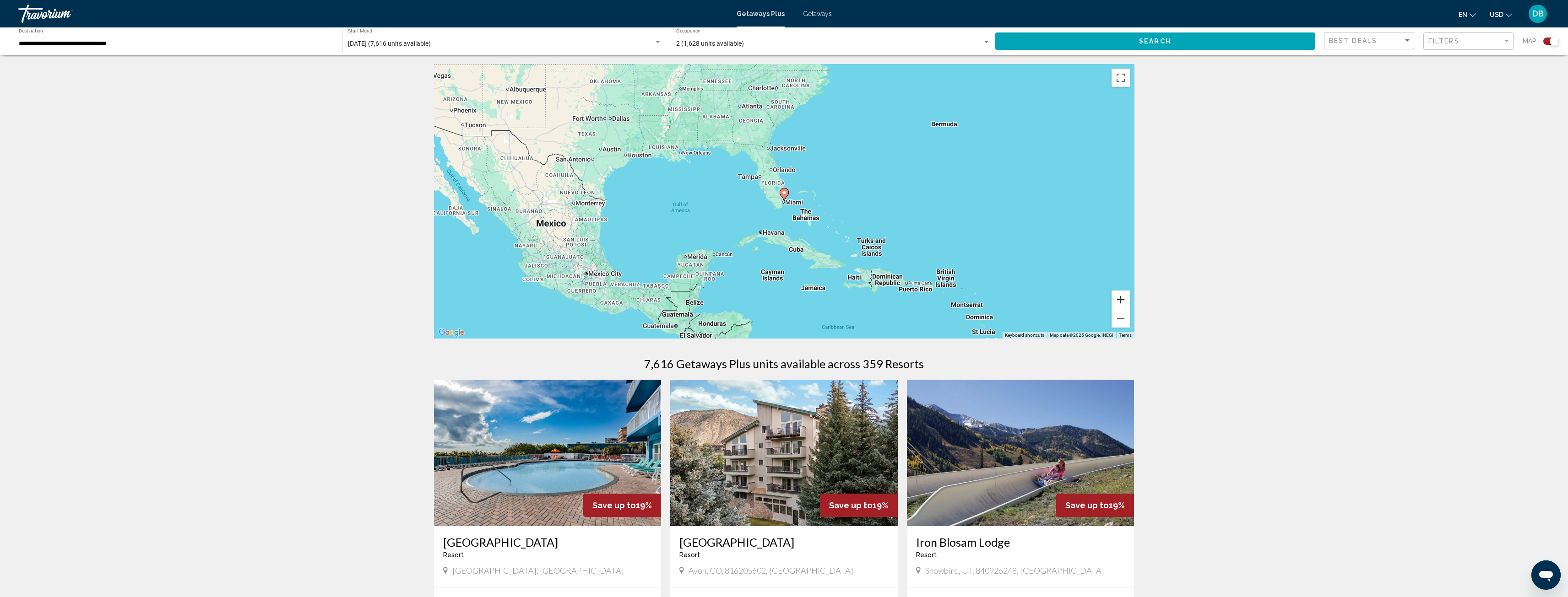
click at [1119, 298] on button "Zoom in" at bounding box center [1121, 300] width 18 height 18
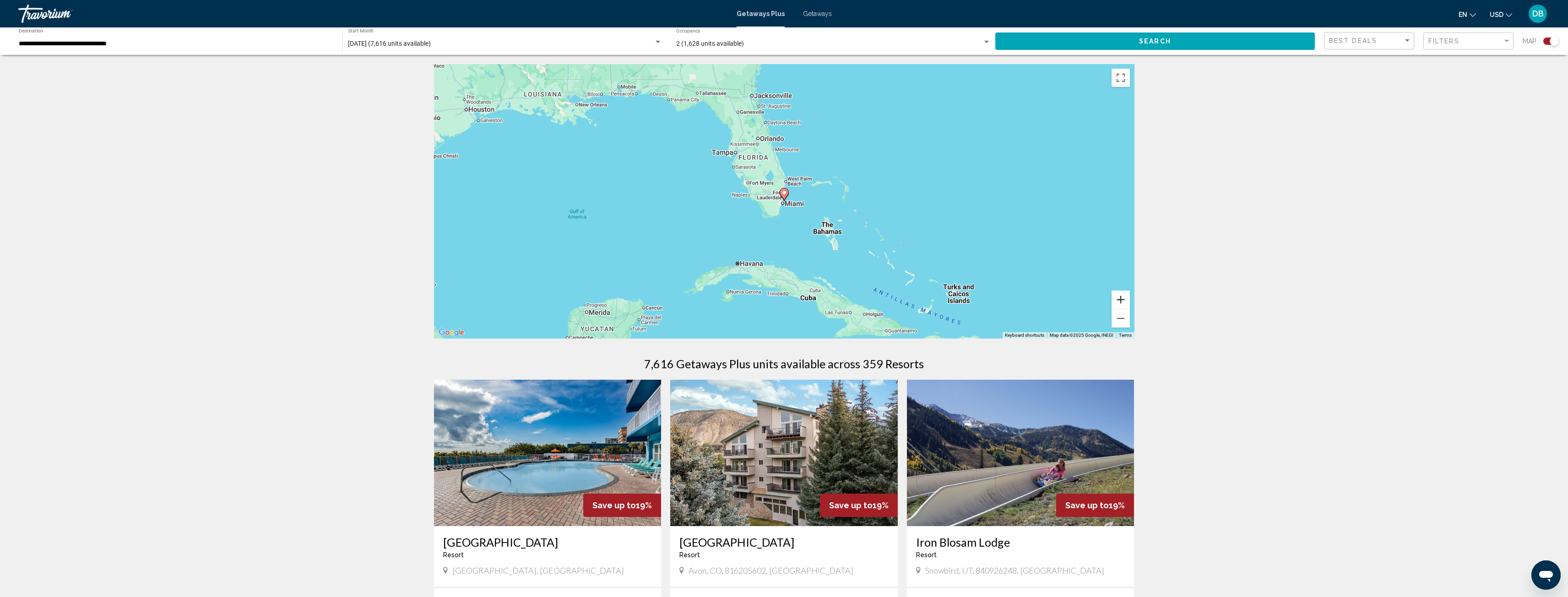
click at [1119, 298] on button "Zoom in" at bounding box center [1121, 300] width 18 height 18
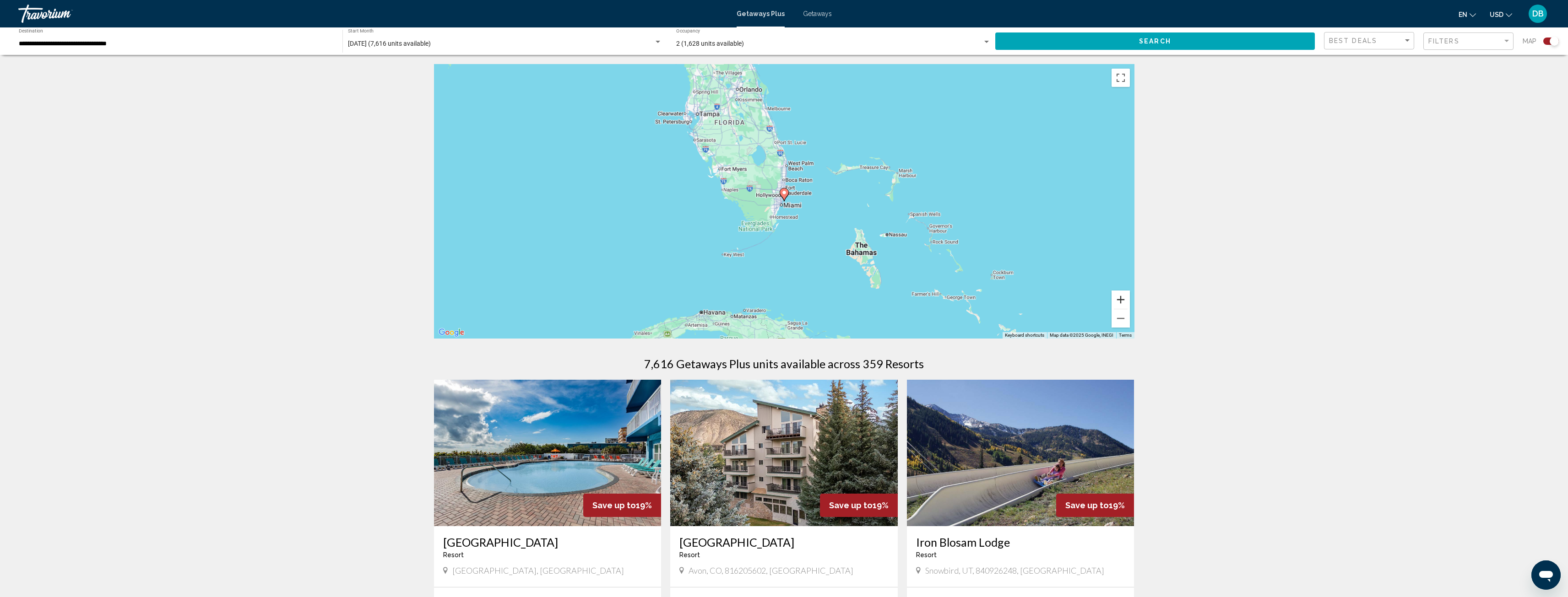
click at [1119, 298] on button "Zoom in" at bounding box center [1121, 300] width 18 height 18
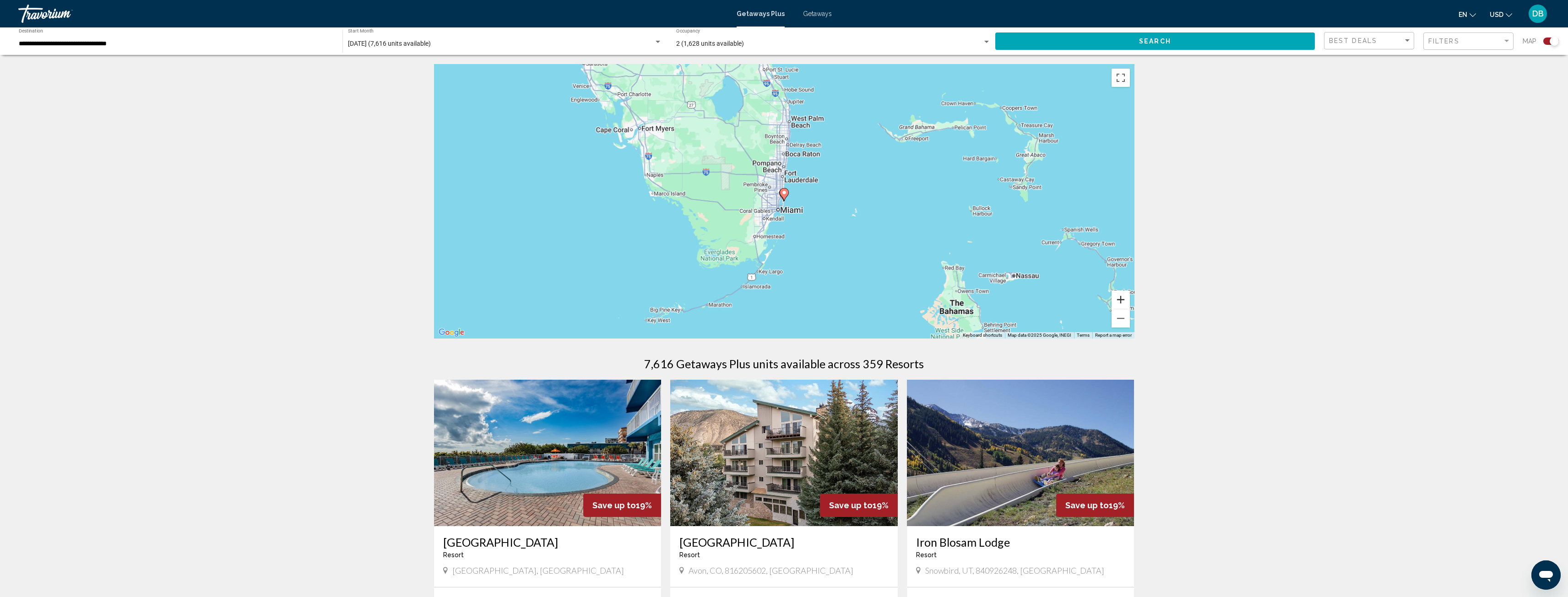
click at [1119, 298] on button "Zoom in" at bounding box center [1121, 300] width 18 height 18
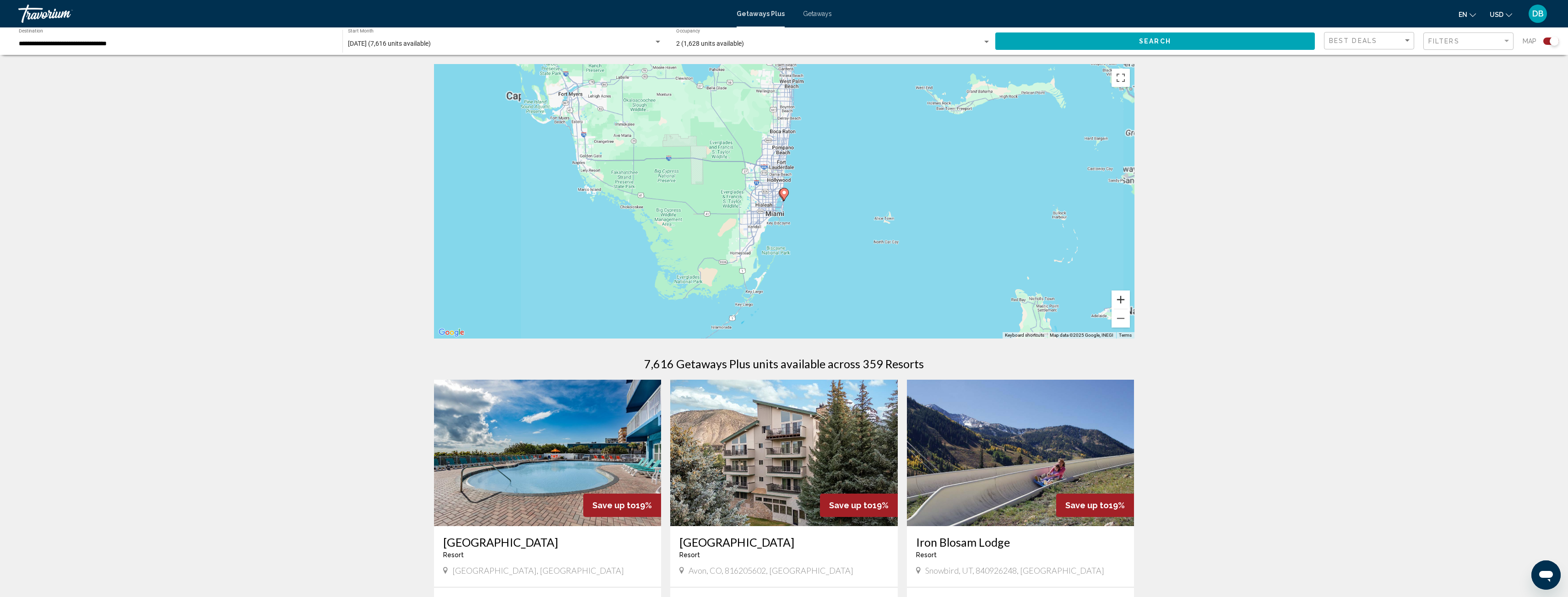
click at [1119, 298] on button "Zoom in" at bounding box center [1121, 300] width 18 height 18
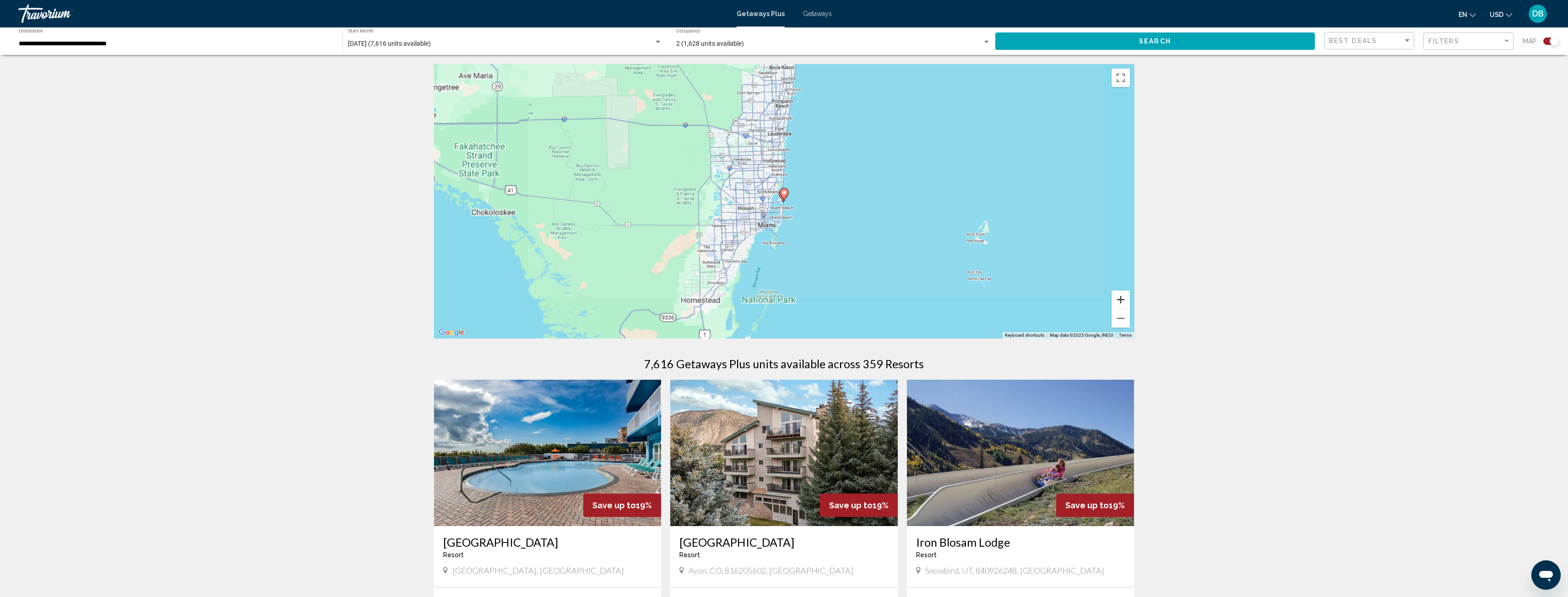
click at [1119, 298] on button "Zoom in" at bounding box center [1121, 300] width 18 height 18
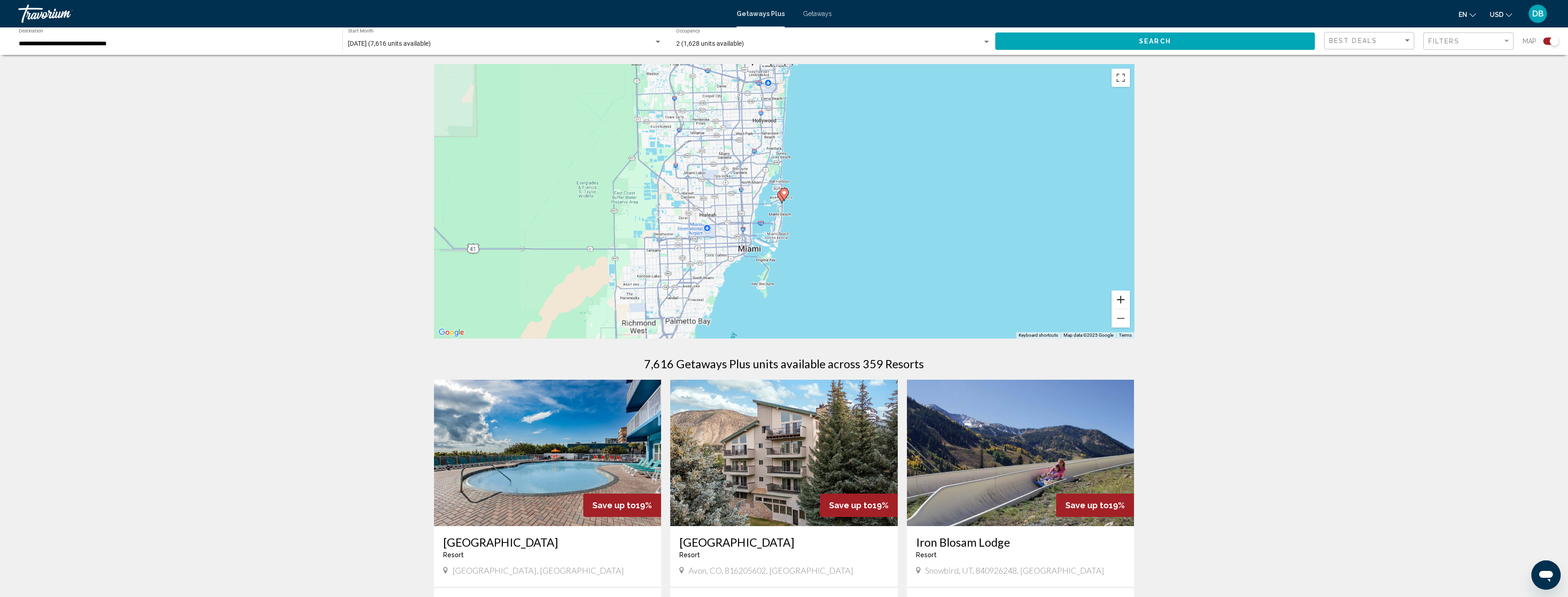
click at [1119, 298] on button "Zoom in" at bounding box center [1121, 300] width 18 height 18
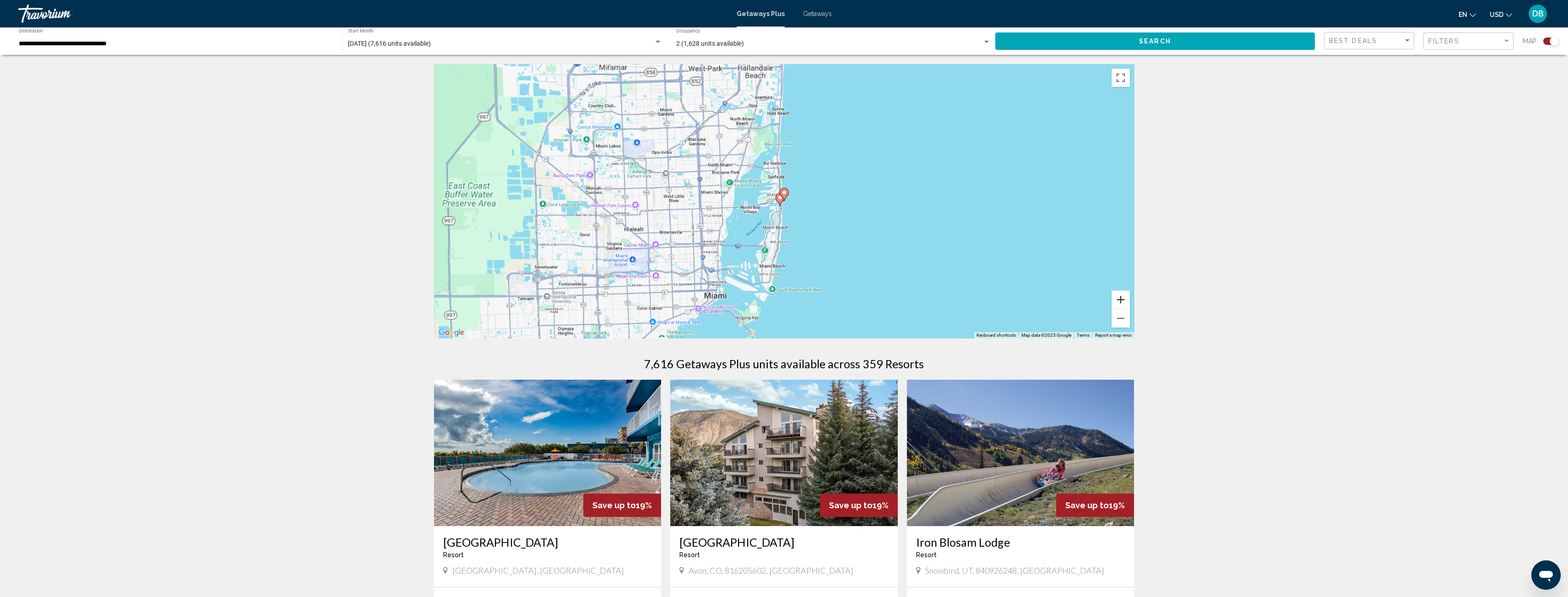
click at [1119, 298] on button "Zoom in" at bounding box center [1121, 300] width 18 height 18
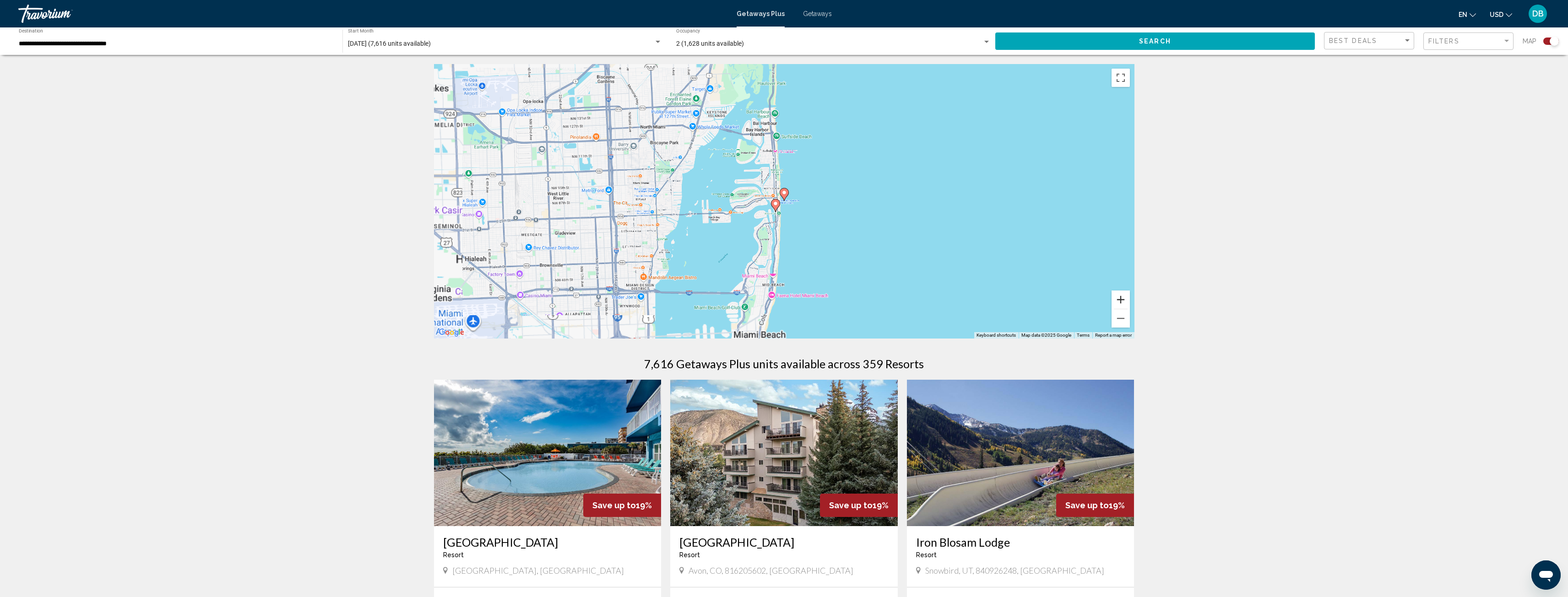
click at [1119, 298] on button "Zoom in" at bounding box center [1121, 300] width 18 height 18
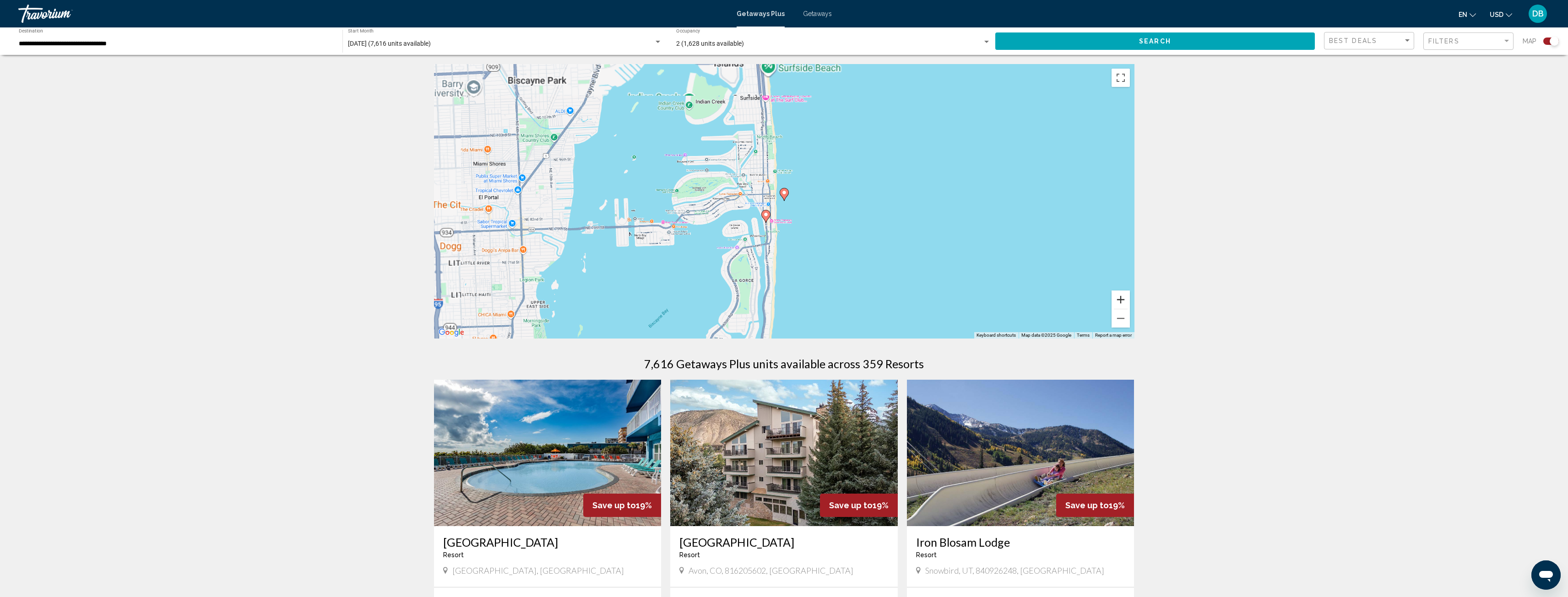
click at [1119, 298] on button "Zoom in" at bounding box center [1121, 300] width 18 height 18
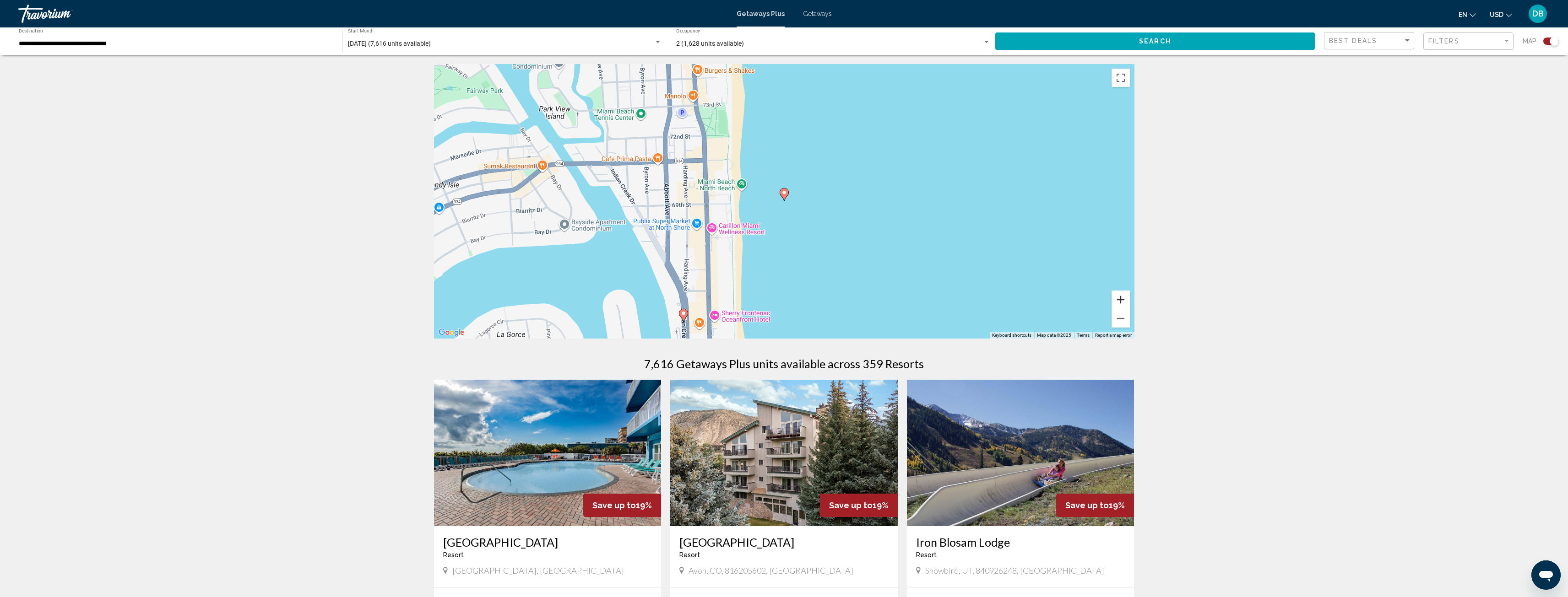
click at [1119, 298] on button "Zoom in" at bounding box center [1121, 300] width 18 height 18
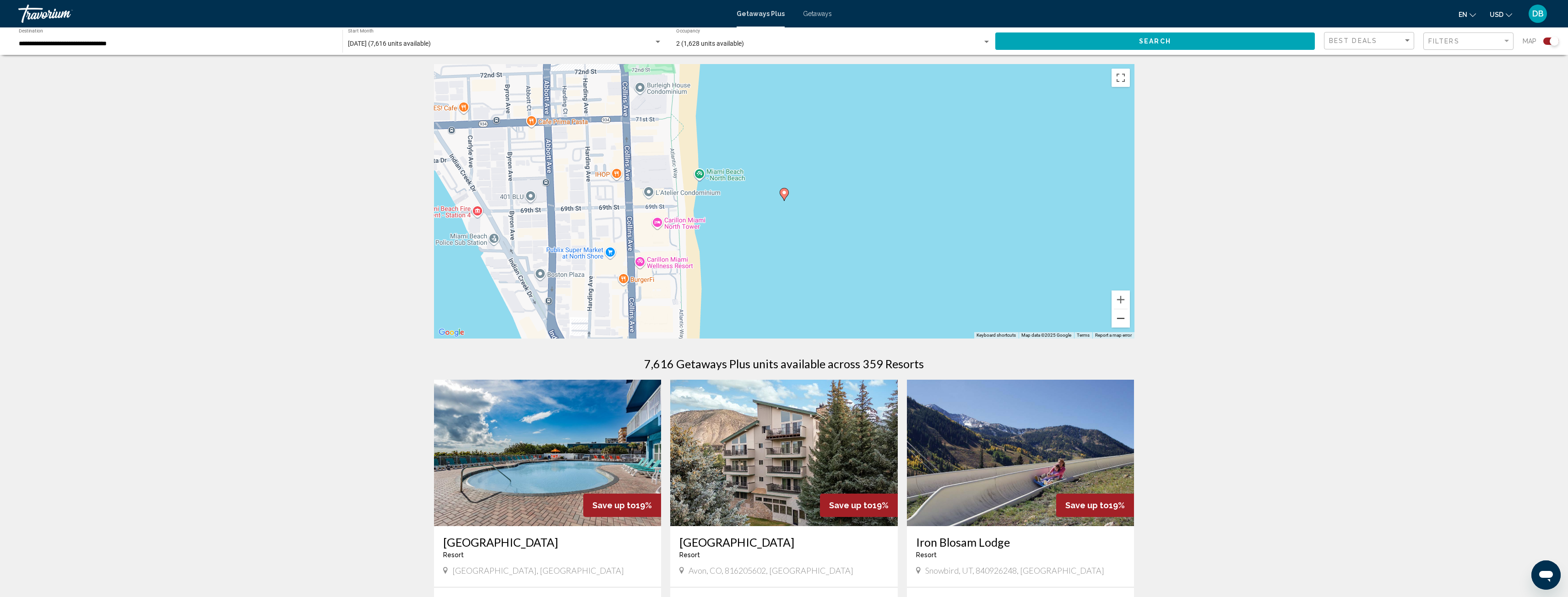
click at [1123, 320] on button "Zoom out" at bounding box center [1121, 318] width 18 height 18
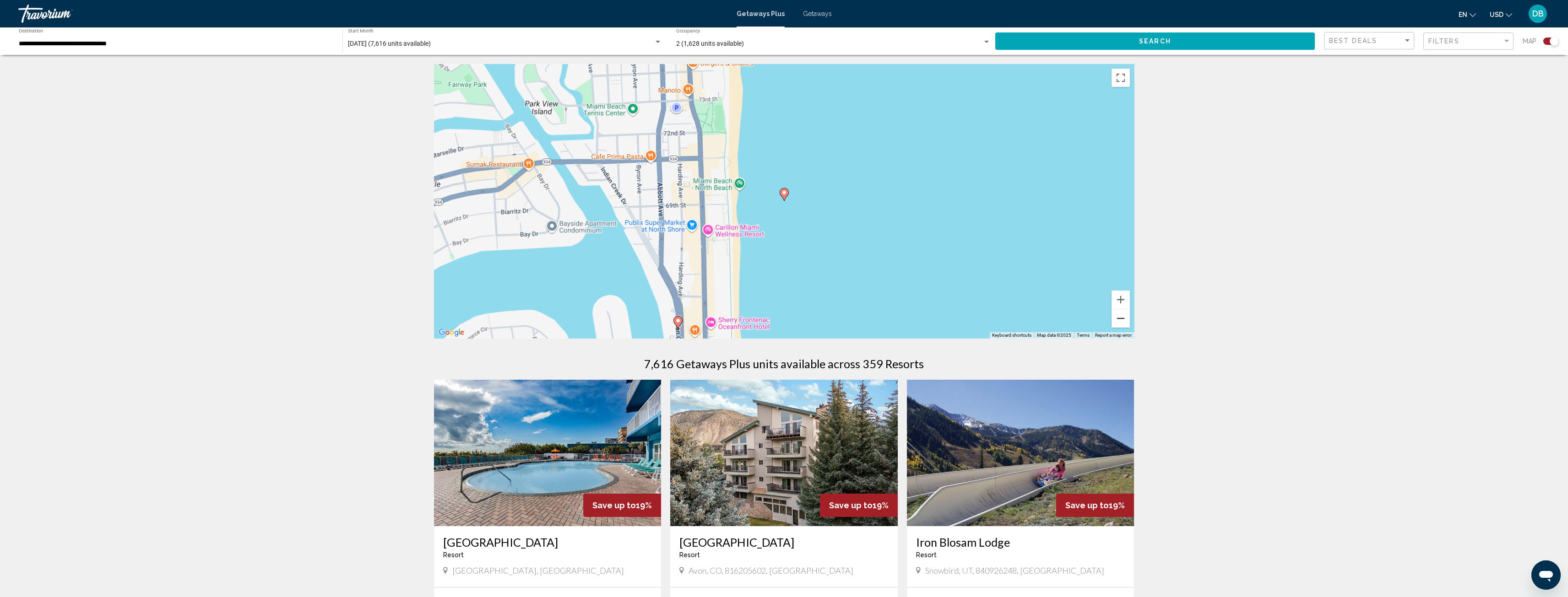
click at [1123, 320] on button "Zoom out" at bounding box center [1121, 318] width 18 height 18
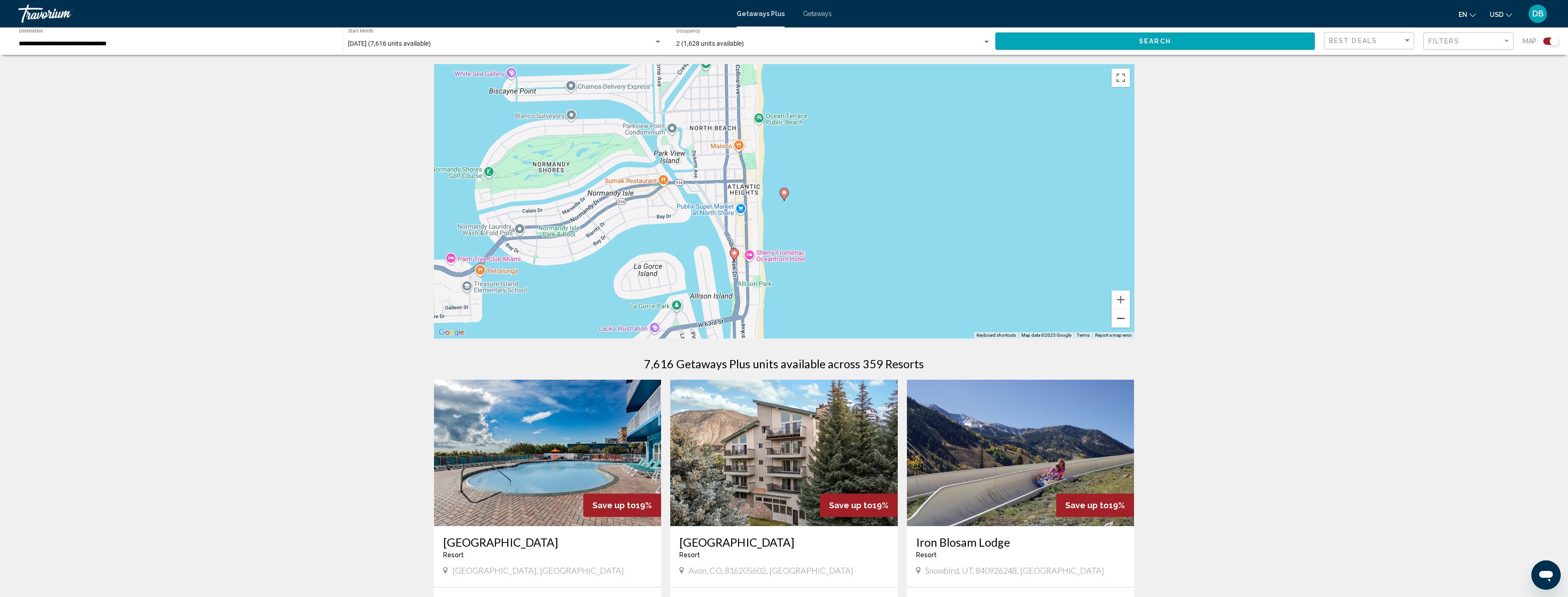
click at [1123, 320] on button "Zoom out" at bounding box center [1121, 318] width 18 height 18
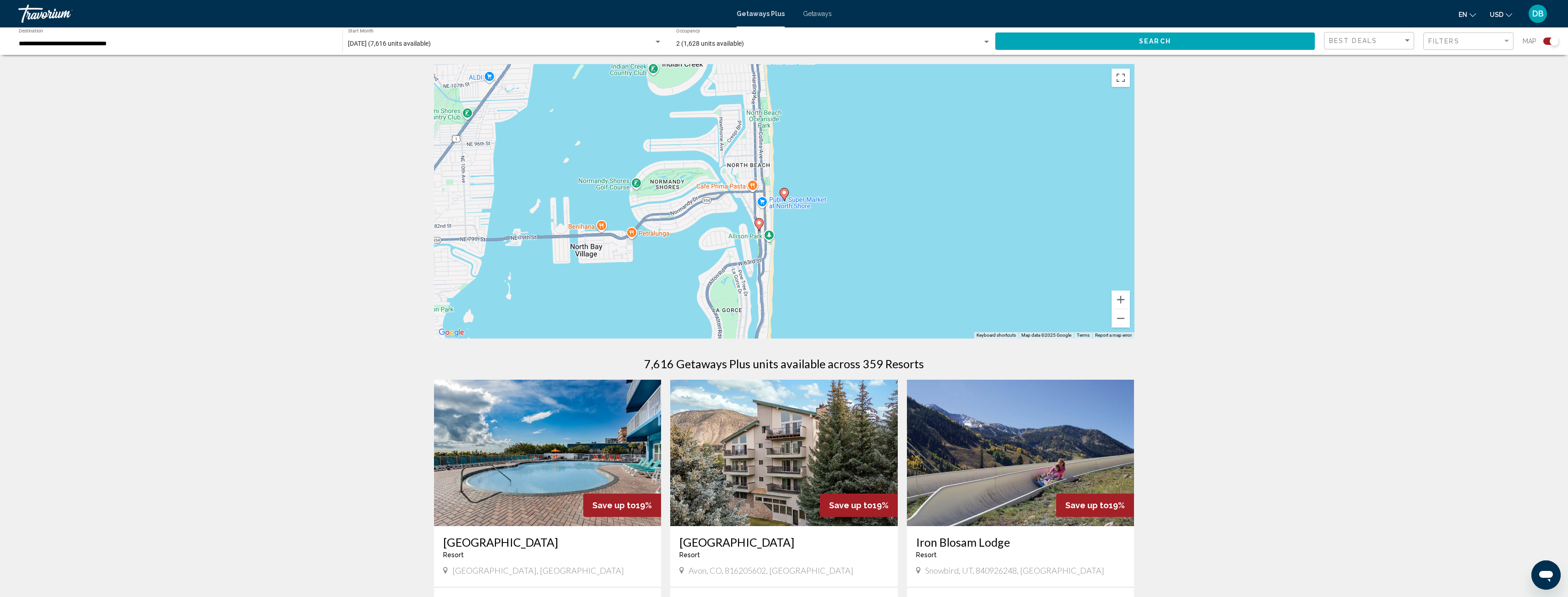
click at [783, 194] on image "Main content" at bounding box center [784, 192] width 6 height 5
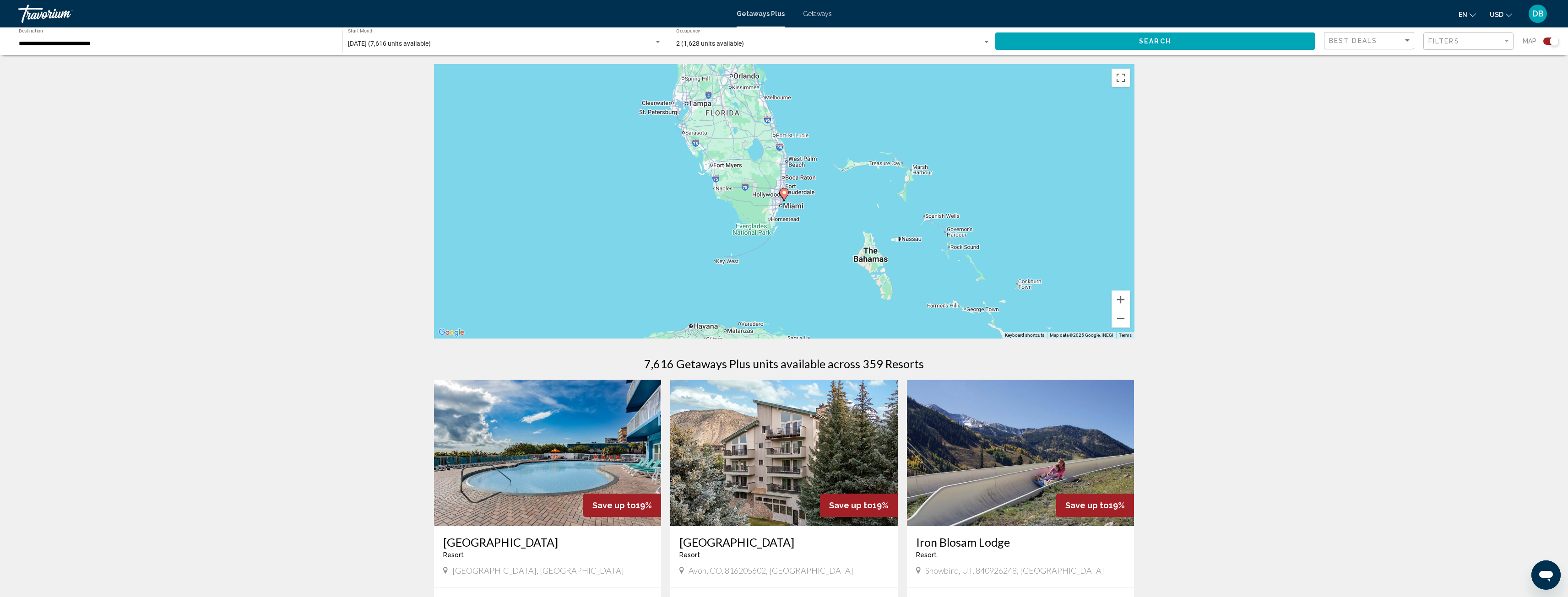
click at [783, 192] on image "Main content" at bounding box center [784, 192] width 6 height 5
type input "**********"
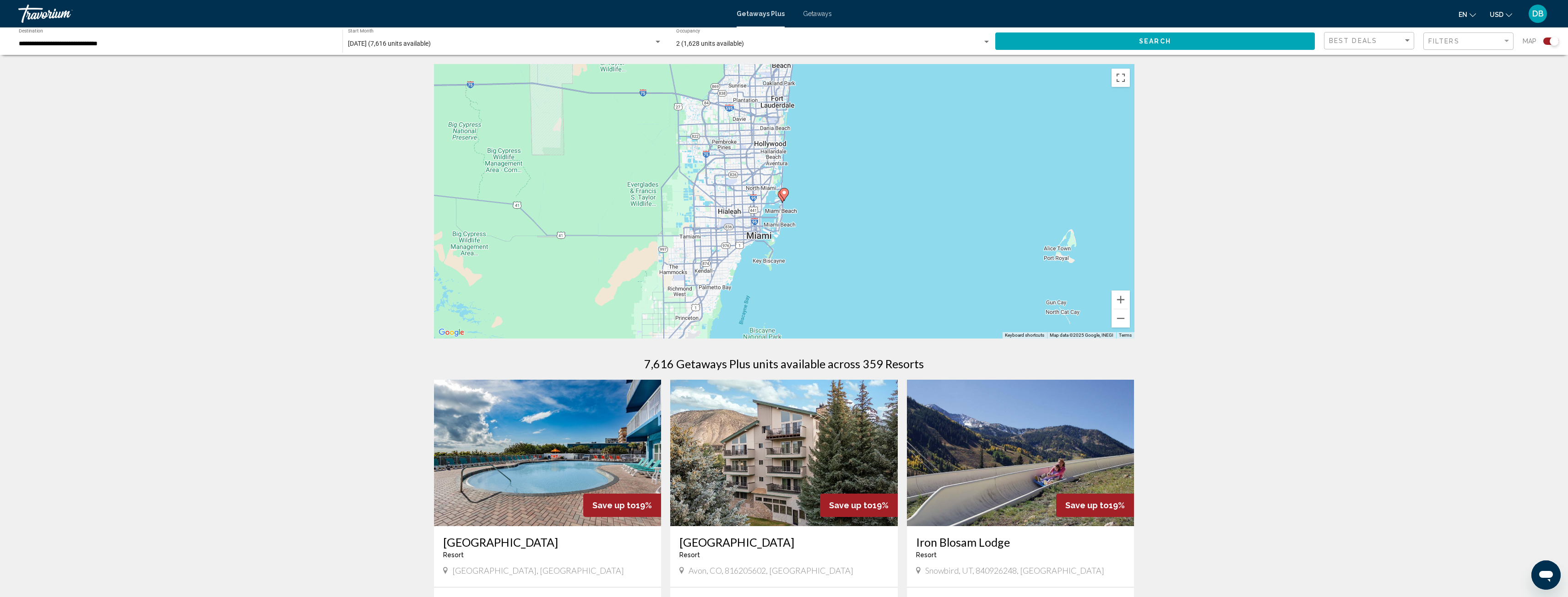
click at [784, 195] on image "Main content" at bounding box center [784, 192] width 6 height 5
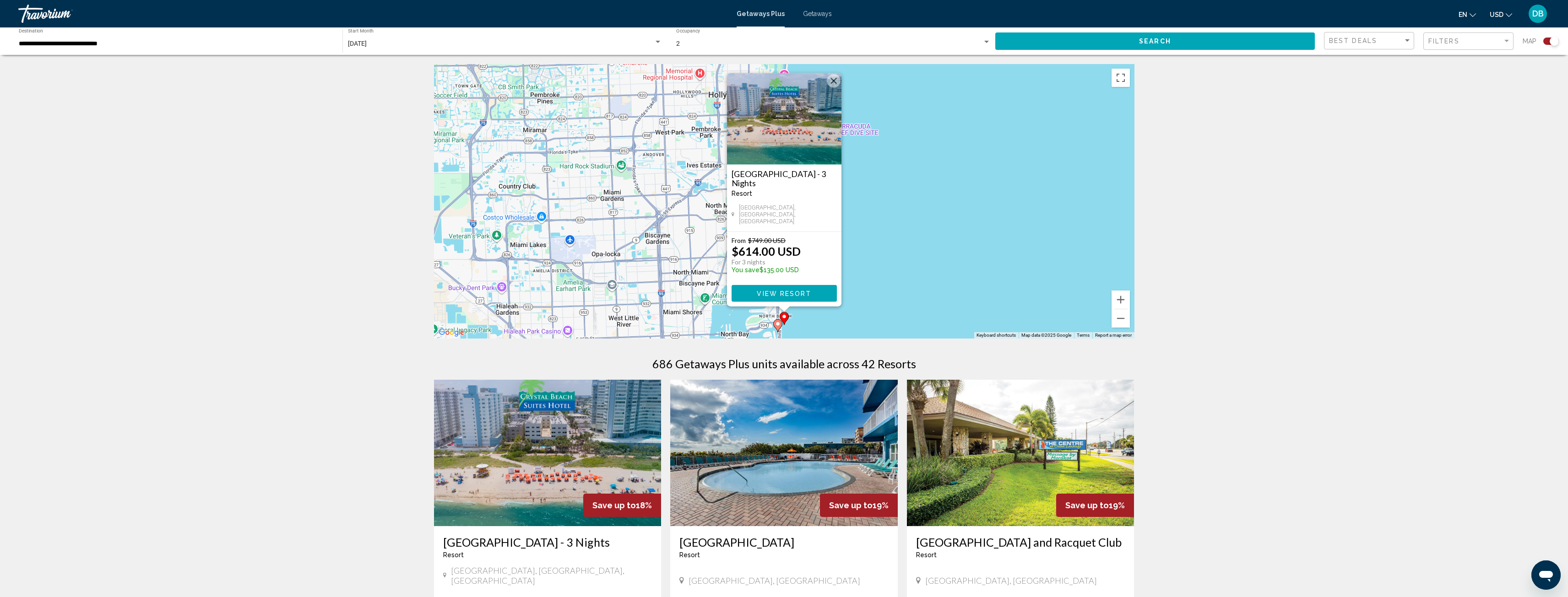
click at [778, 323] on image "Main content" at bounding box center [778, 324] width 6 height 5
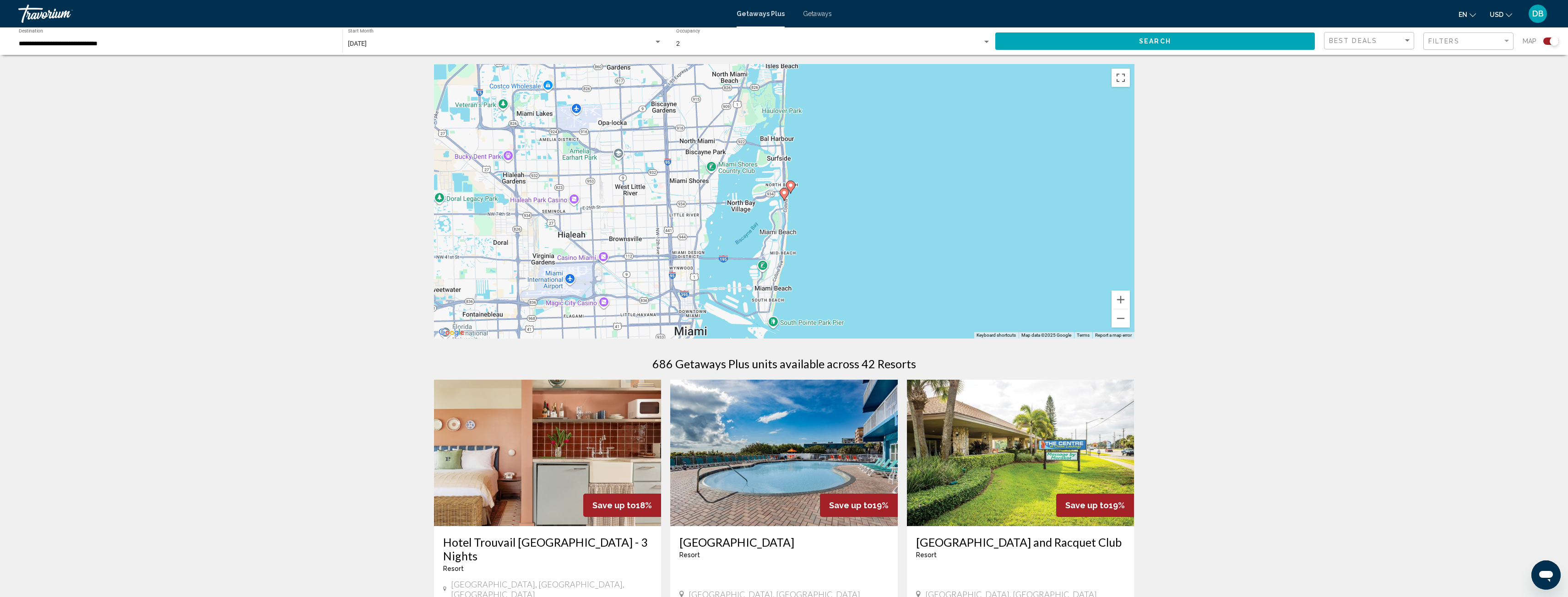
click at [783, 194] on image "Main content" at bounding box center [784, 192] width 6 height 5
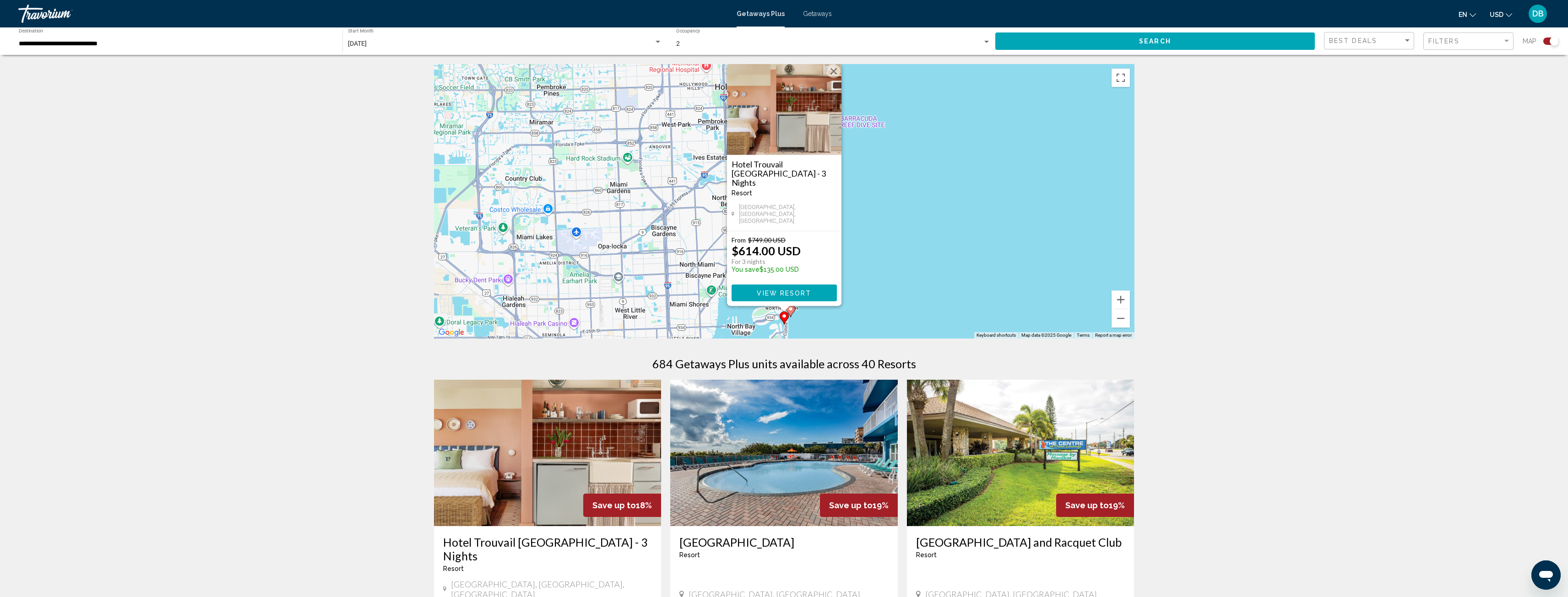
click at [790, 309] on image "Main content" at bounding box center [790, 309] width 6 height 5
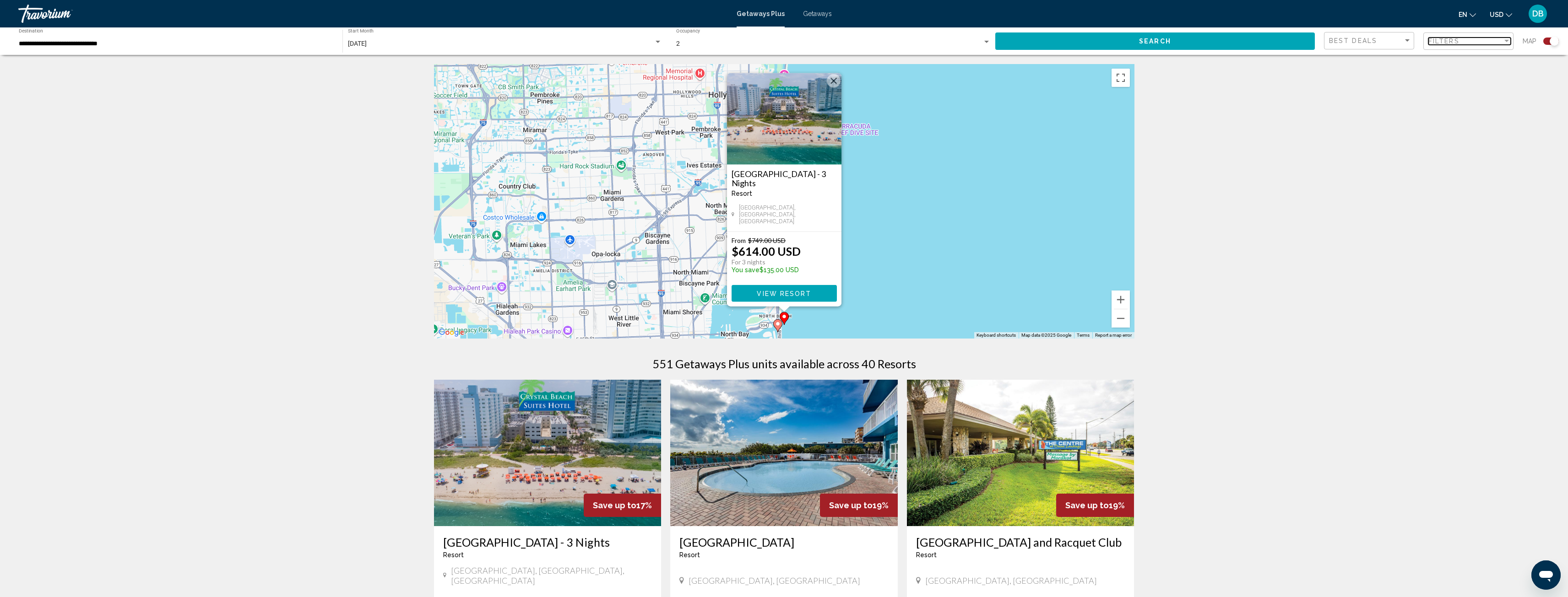
click at [1451, 42] on span "Filters" at bounding box center [1443, 41] width 31 height 7
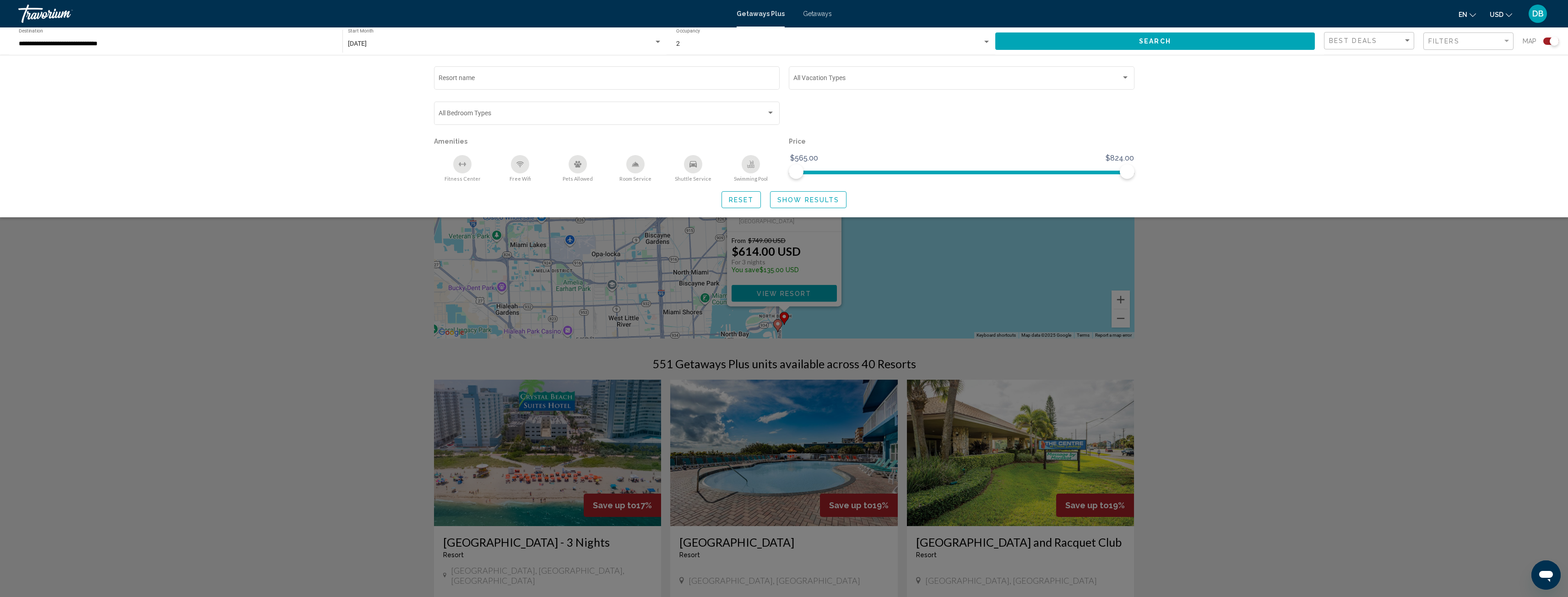
click at [1404, 72] on div "Resort name Vacation Types All Vacation Types Bedroom Types All Bedroom Types A…" at bounding box center [784, 136] width 1568 height 163
click at [1179, 260] on div "Search widget" at bounding box center [784, 367] width 1568 height 460
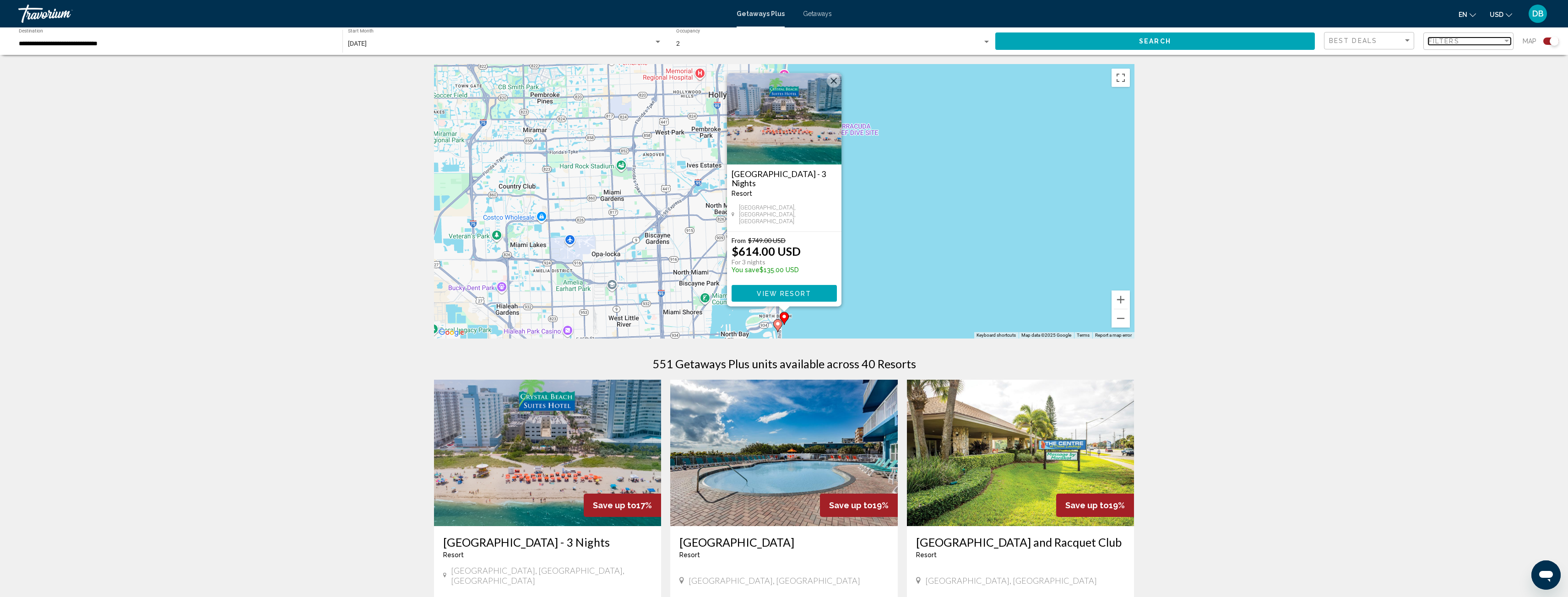
click at [1462, 43] on div "Filters" at bounding box center [1465, 41] width 74 height 7
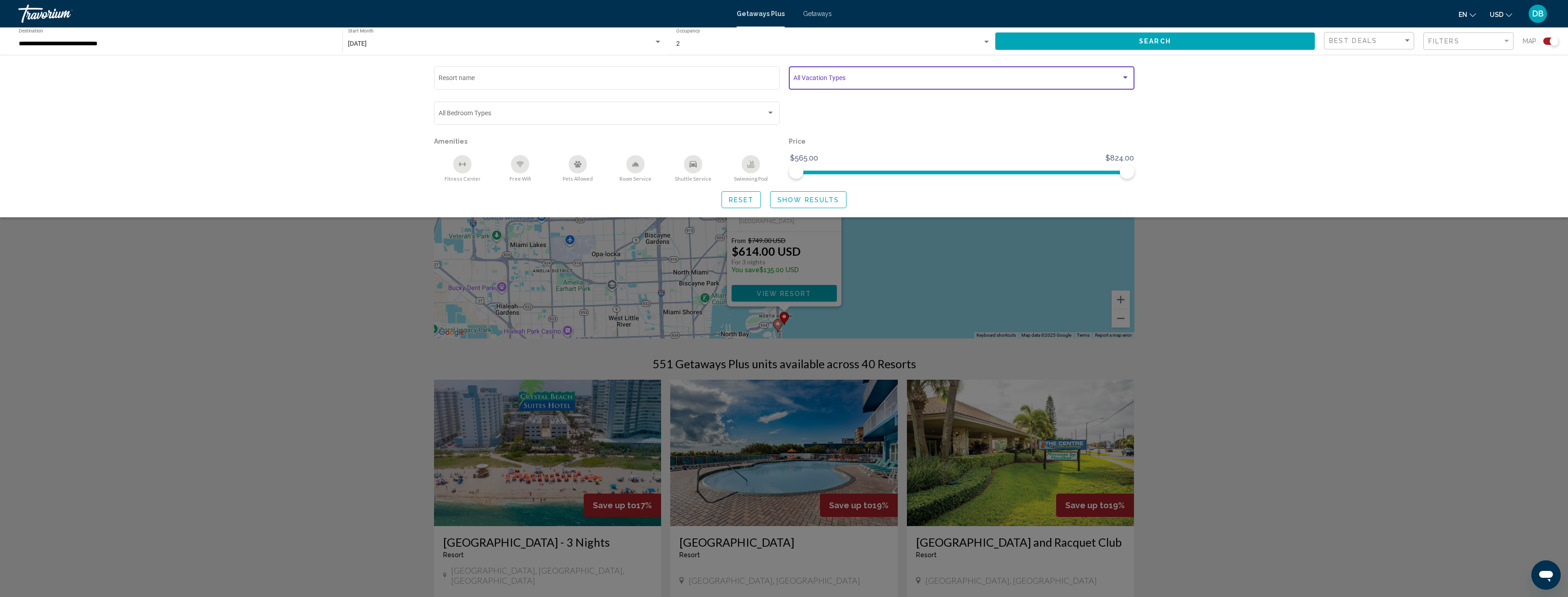
click at [1125, 81] on div "Search widget" at bounding box center [1125, 78] width 8 height 7
click at [786, 100] on mat-pseudo-checkbox at bounding box center [786, 99] width 7 height 7
click at [1187, 43] on div at bounding box center [784, 298] width 1568 height 597
click at [1162, 41] on span "Search" at bounding box center [1155, 42] width 32 height 7
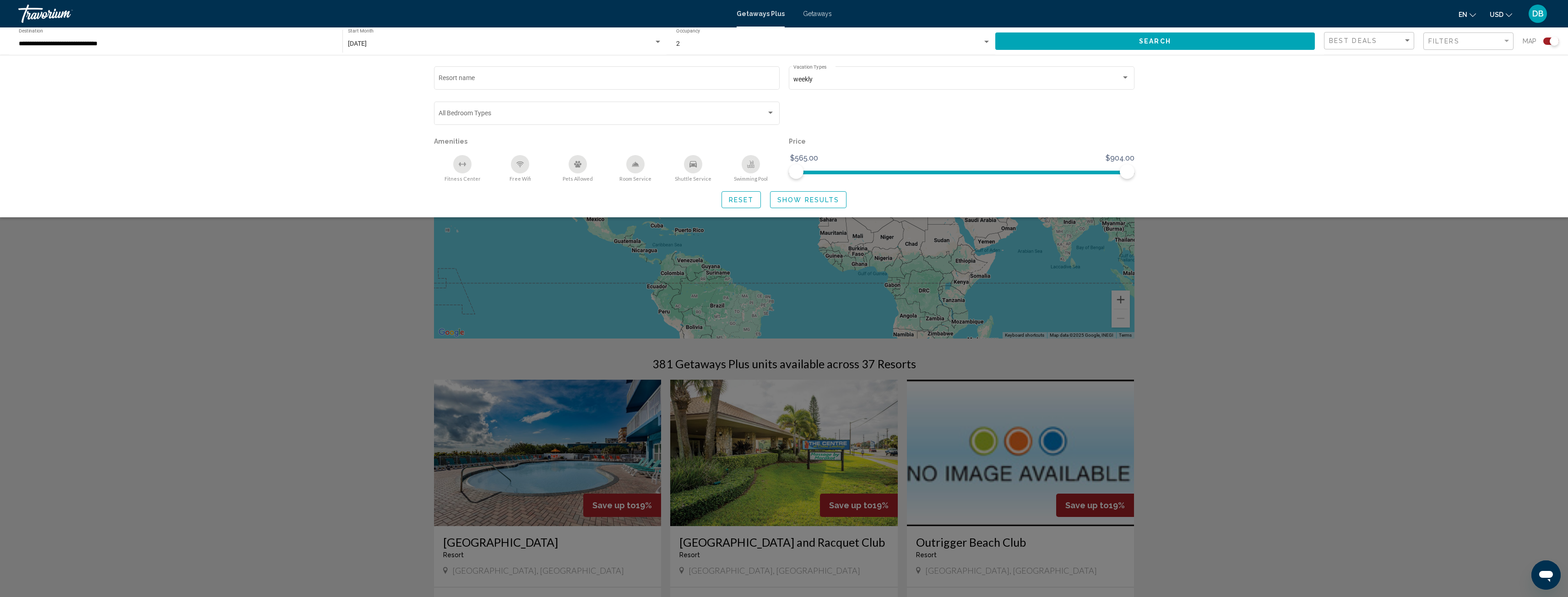
drag, startPoint x: 872, startPoint y: 265, endPoint x: 955, endPoint y: 330, distance: 105.4
click at [954, 337] on div "Search widget" at bounding box center [784, 367] width 1568 height 460
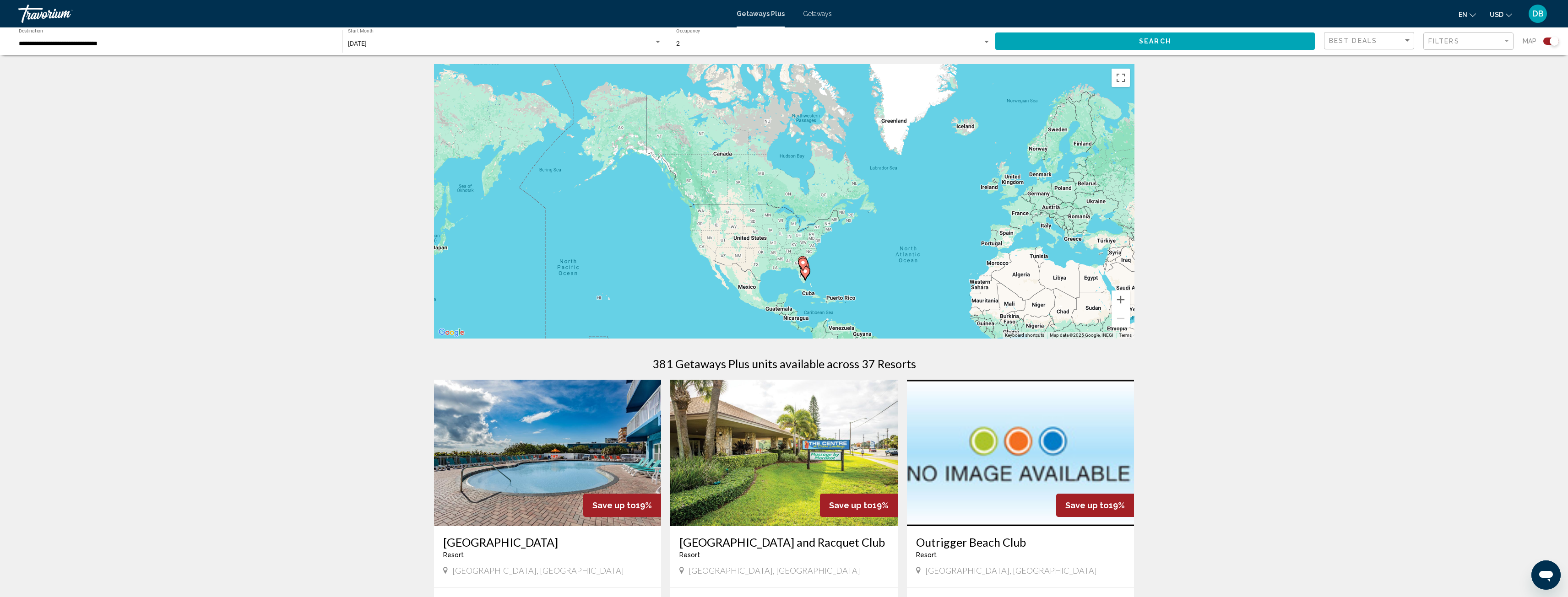
drag, startPoint x: 786, startPoint y: 239, endPoint x: 935, endPoint y: 295, distance: 159.2
click at [929, 296] on div "To activate drag with keyboard, press Alt + Enter. Once in keyboard drag state,…" at bounding box center [784, 201] width 701 height 274
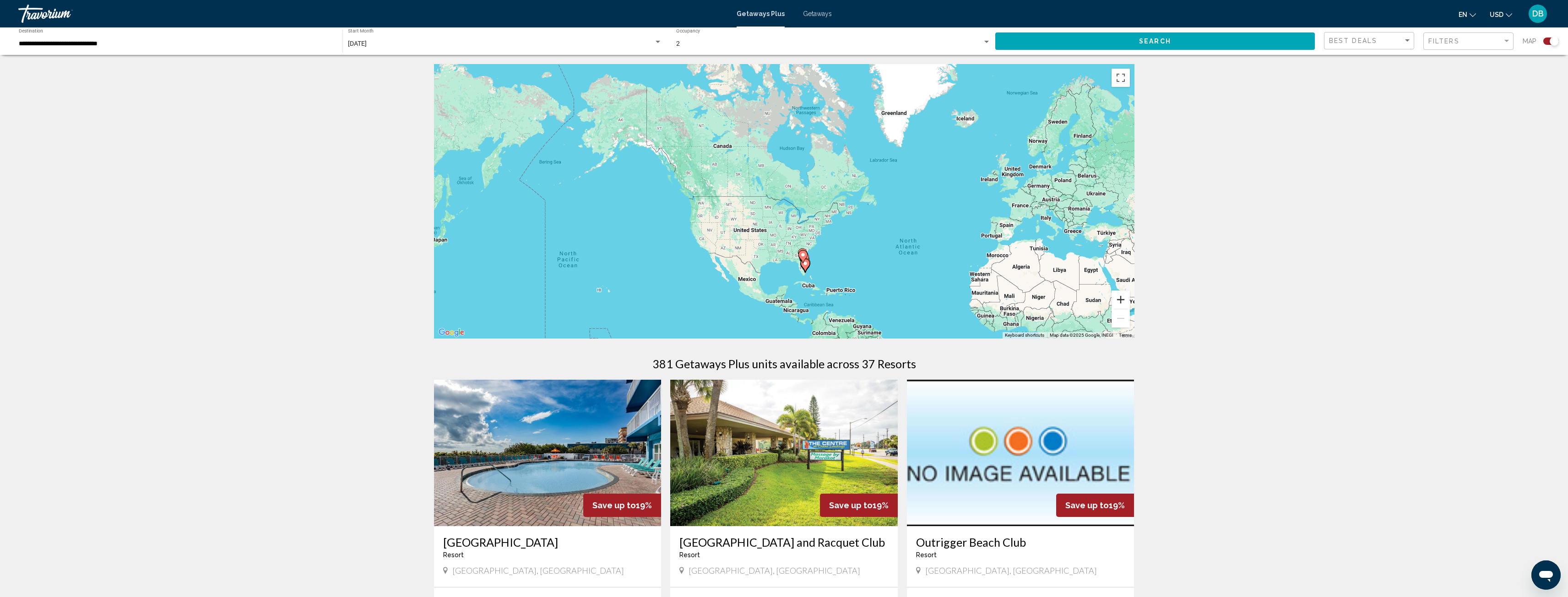
click at [1124, 297] on button "Zoom in" at bounding box center [1121, 300] width 18 height 18
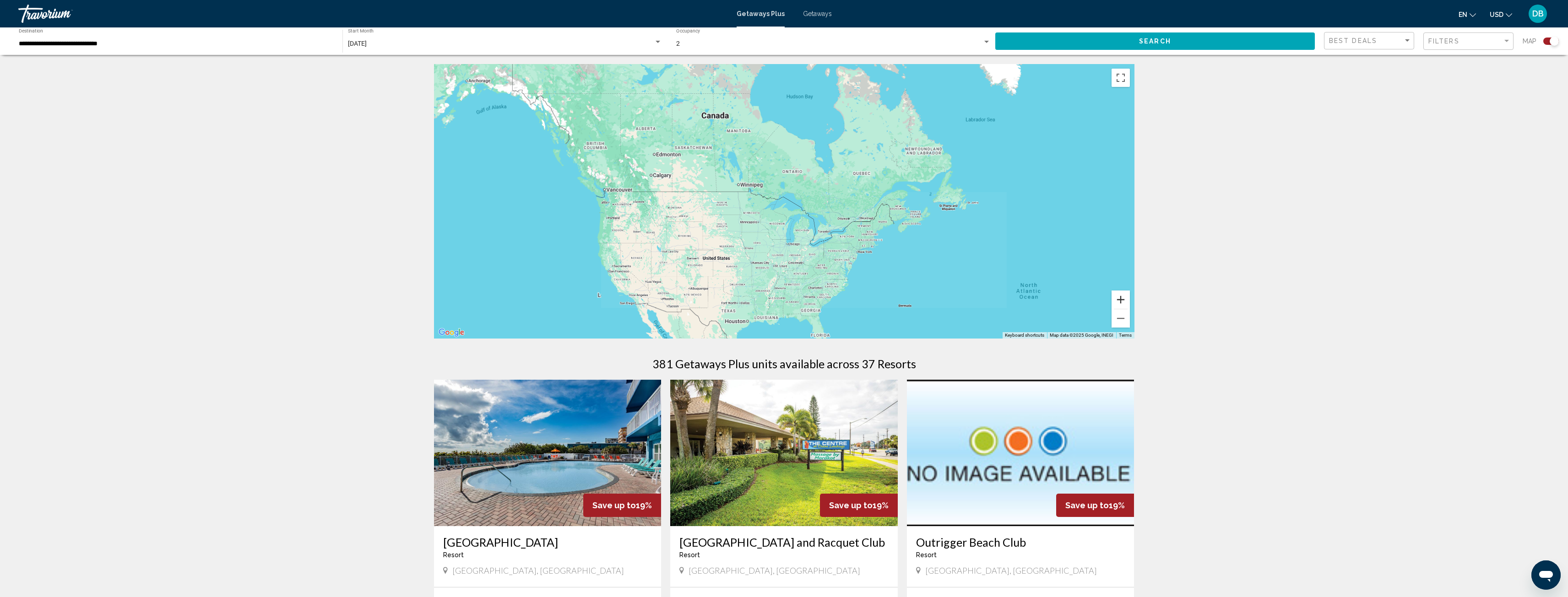
click at [1124, 297] on button "Zoom in" at bounding box center [1121, 300] width 18 height 18
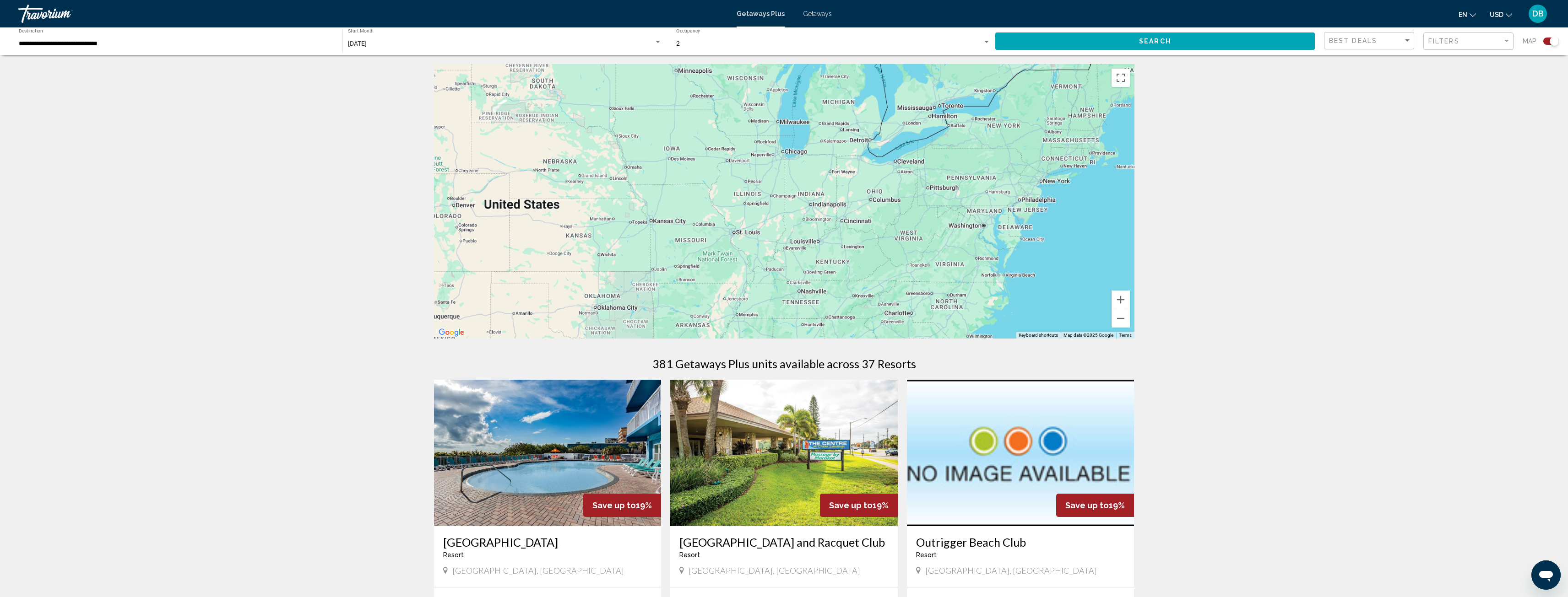
drag, startPoint x: 1010, startPoint y: 284, endPoint x: 998, endPoint y: 78, distance: 206.3
click at [998, 78] on div "Main content" at bounding box center [784, 201] width 701 height 274
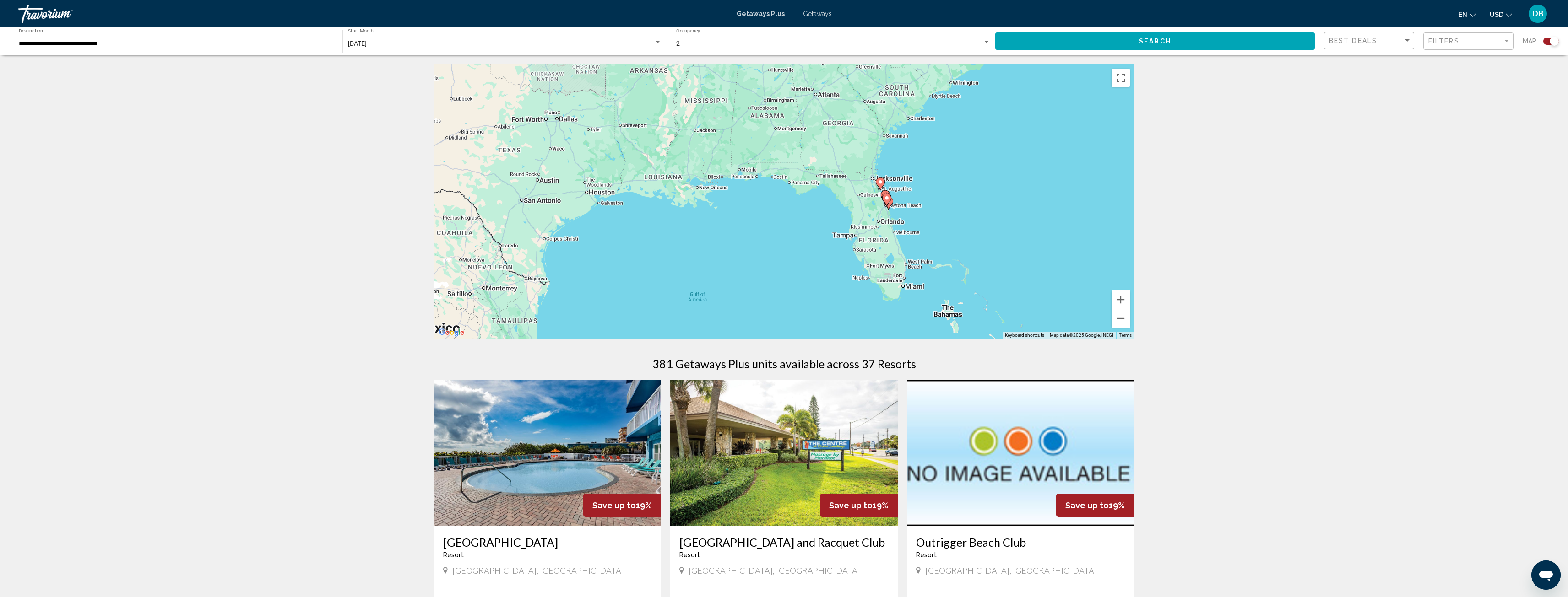
drag, startPoint x: 999, startPoint y: 239, endPoint x: 973, endPoint y: 59, distance: 181.9
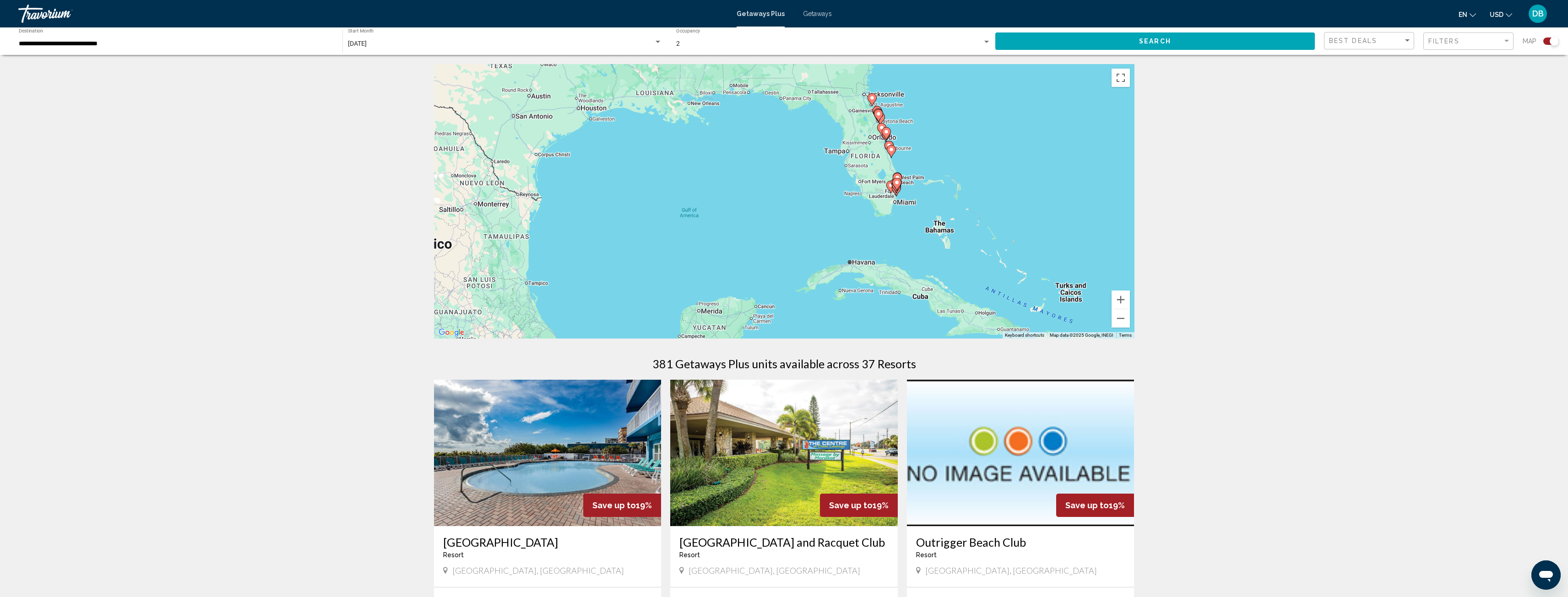
drag, startPoint x: 963, startPoint y: 151, endPoint x: 978, endPoint y: 200, distance: 51.2
click at [978, 201] on div "To activate drag with keyboard, press Alt + Enter. Once in keyboard drag state,…" at bounding box center [784, 201] width 701 height 274
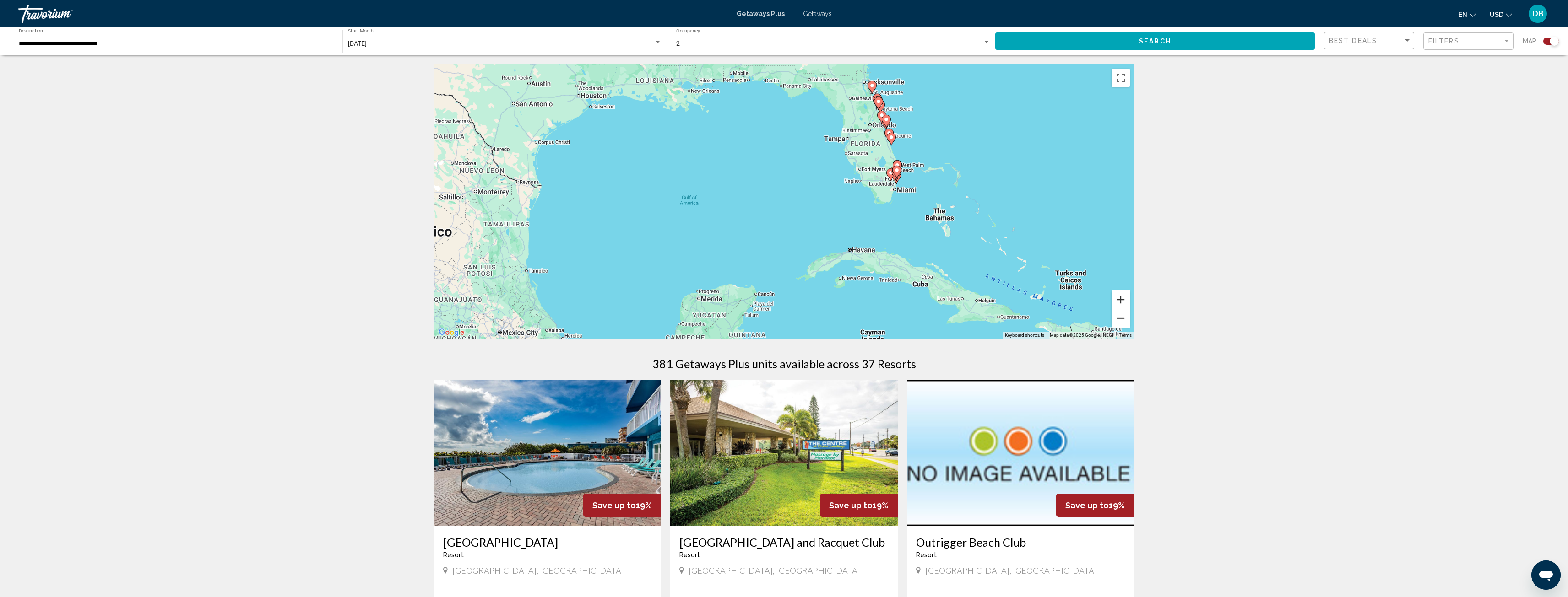
click at [1122, 299] on button "Zoom in" at bounding box center [1121, 300] width 18 height 18
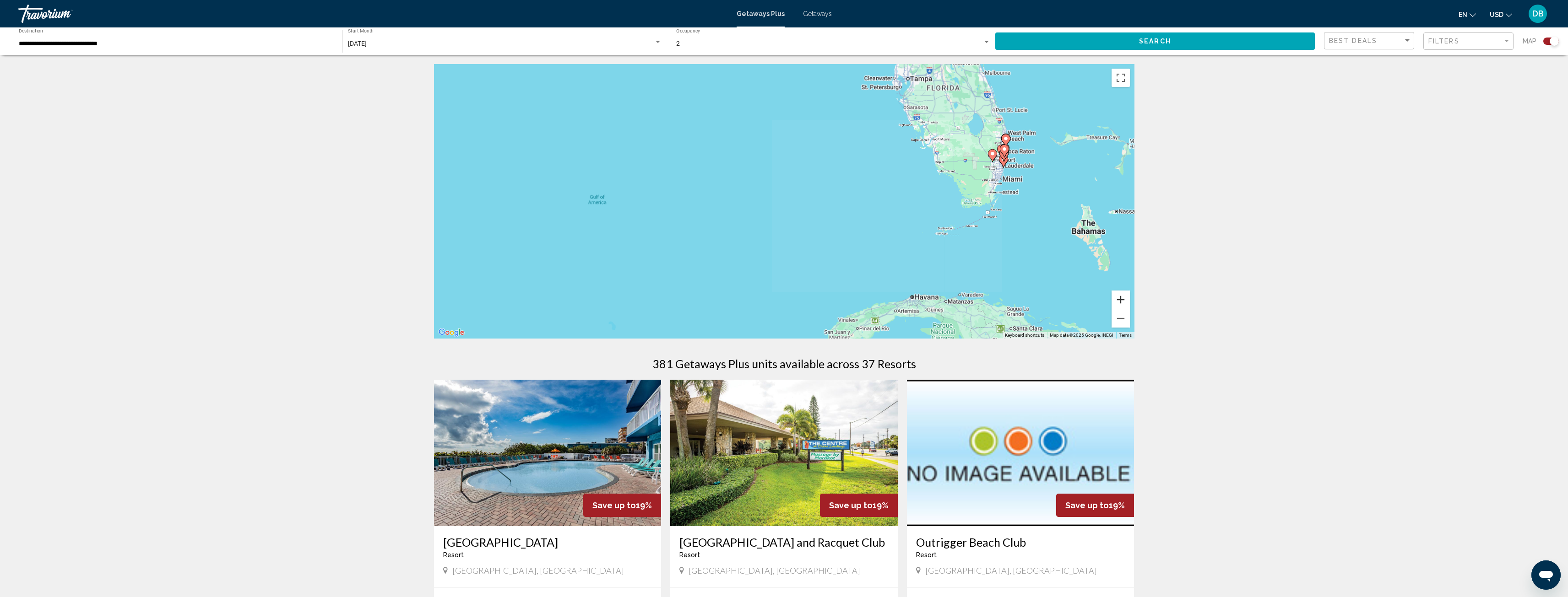
click at [1122, 299] on button "Zoom in" at bounding box center [1121, 300] width 18 height 18
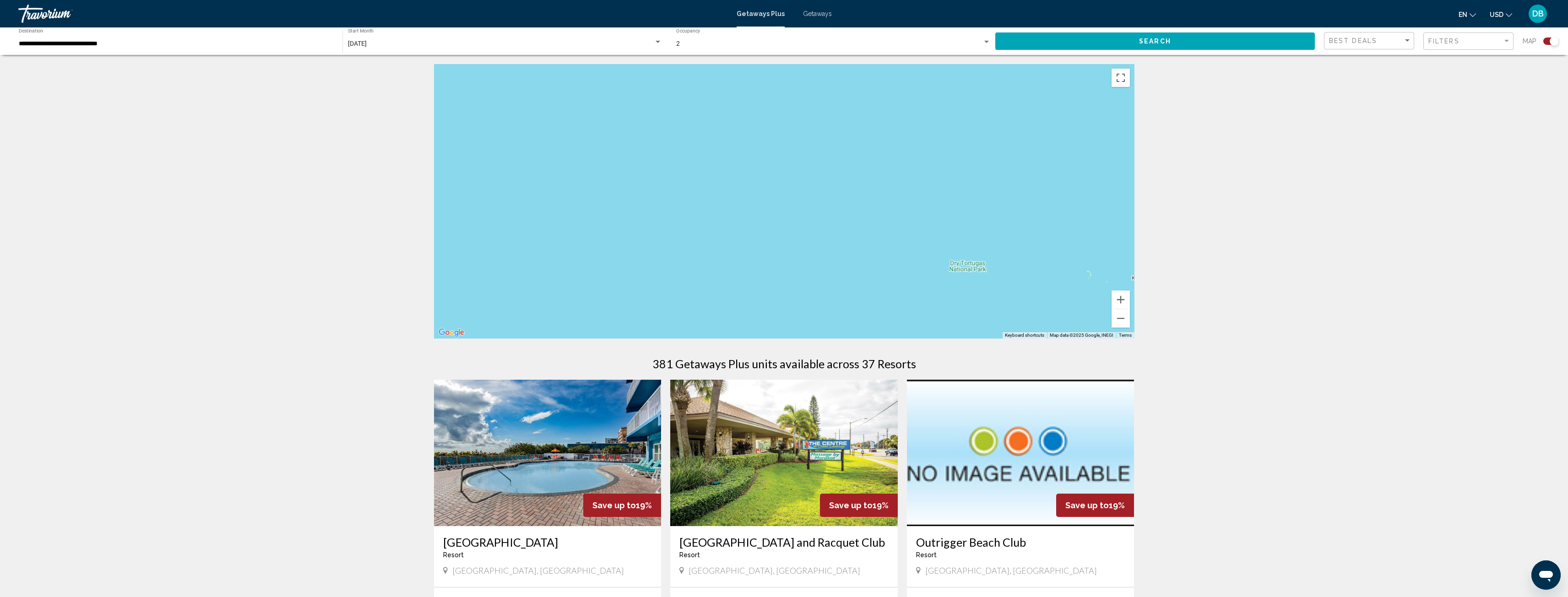
drag, startPoint x: 1097, startPoint y: 221, endPoint x: 815, endPoint y: 172, distance: 286.2
click at [815, 172] on div "Main content" at bounding box center [784, 201] width 701 height 274
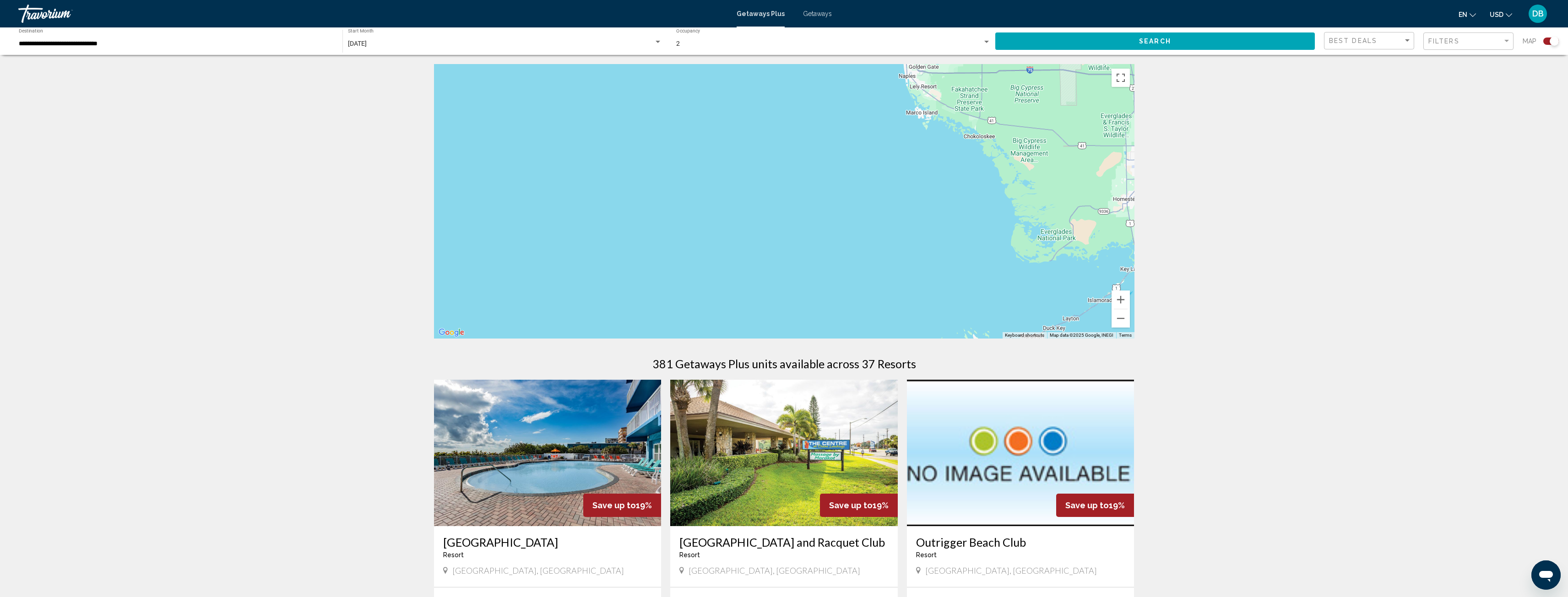
drag, startPoint x: 947, startPoint y: 171, endPoint x: 732, endPoint y: 245, distance: 227.4
click at [721, 250] on div "Main content" at bounding box center [784, 201] width 701 height 274
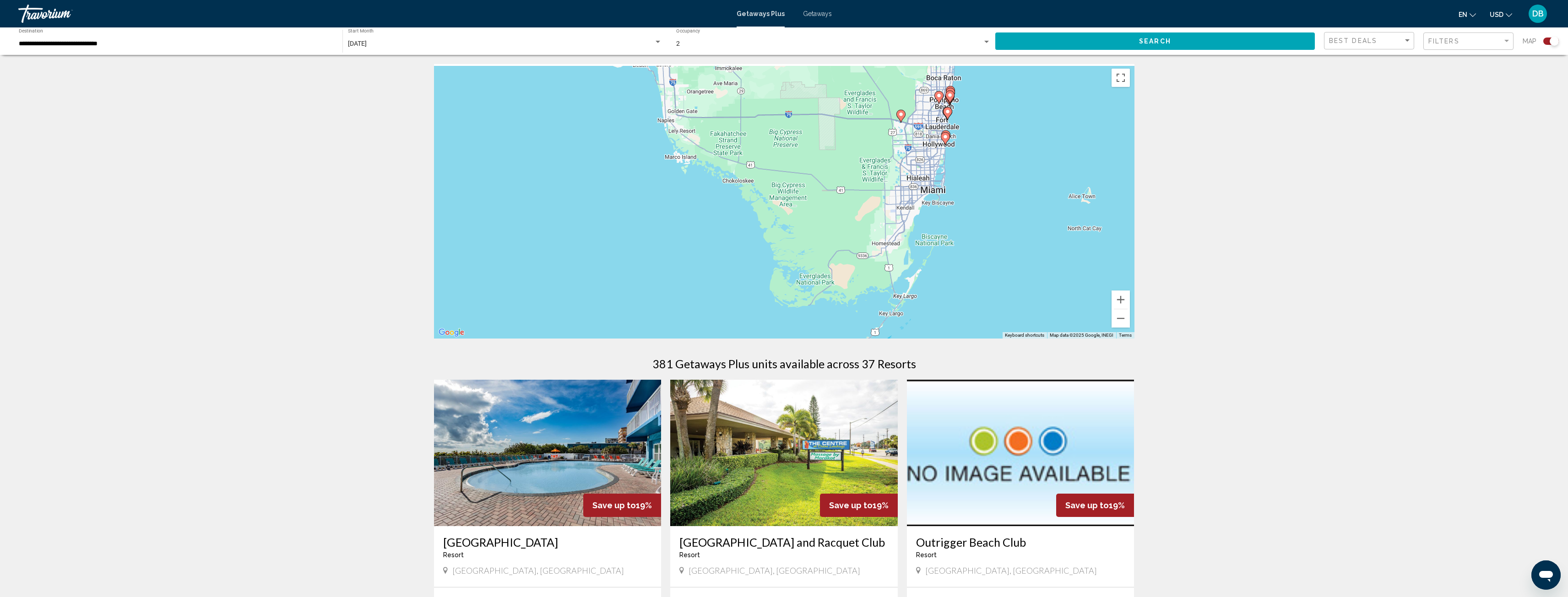
drag, startPoint x: 945, startPoint y: 198, endPoint x: 797, endPoint y: 234, distance: 152.3
click at [770, 245] on div "To activate drag with keyboard, press Alt + Enter. Once in keyboard drag state,…" at bounding box center [784, 201] width 701 height 274
click at [1126, 299] on button "Zoom in" at bounding box center [1121, 300] width 18 height 18
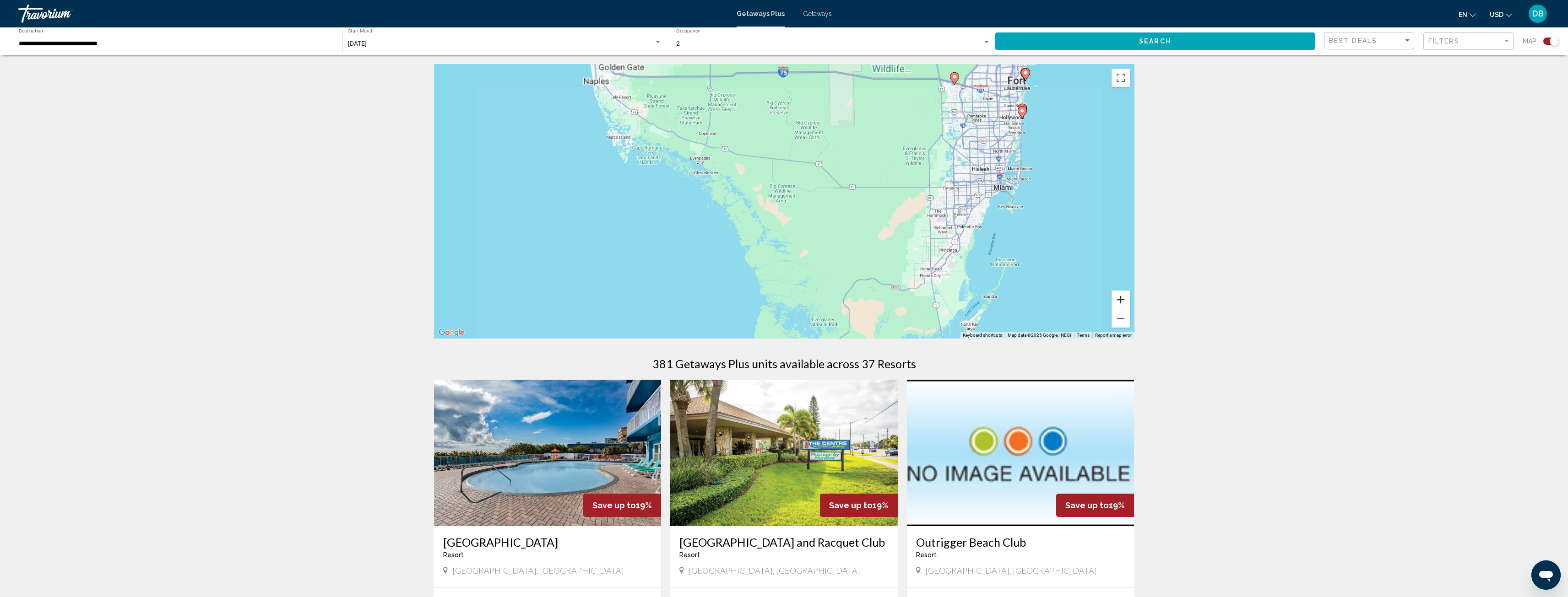
click at [1125, 299] on button "Zoom in" at bounding box center [1121, 300] width 18 height 18
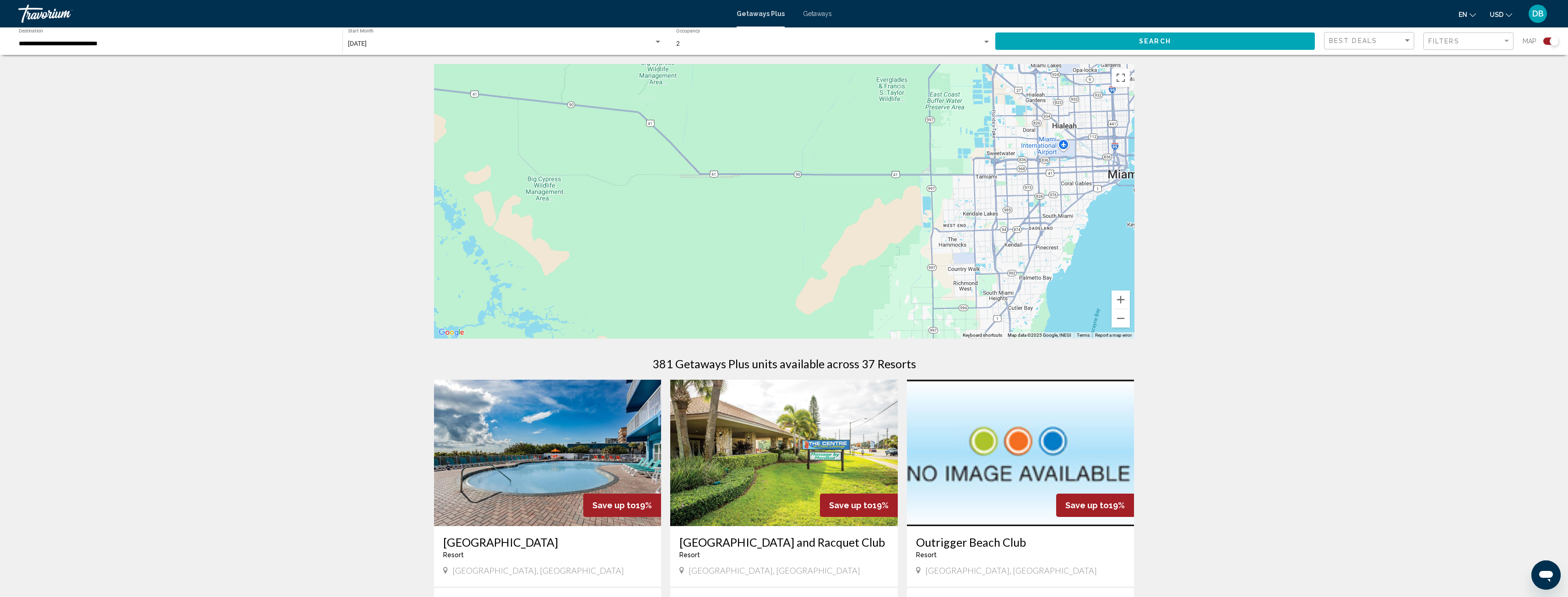
drag, startPoint x: 1107, startPoint y: 203, endPoint x: 918, endPoint y: 194, distance: 189.2
click at [854, 220] on div "Main content" at bounding box center [784, 201] width 701 height 274
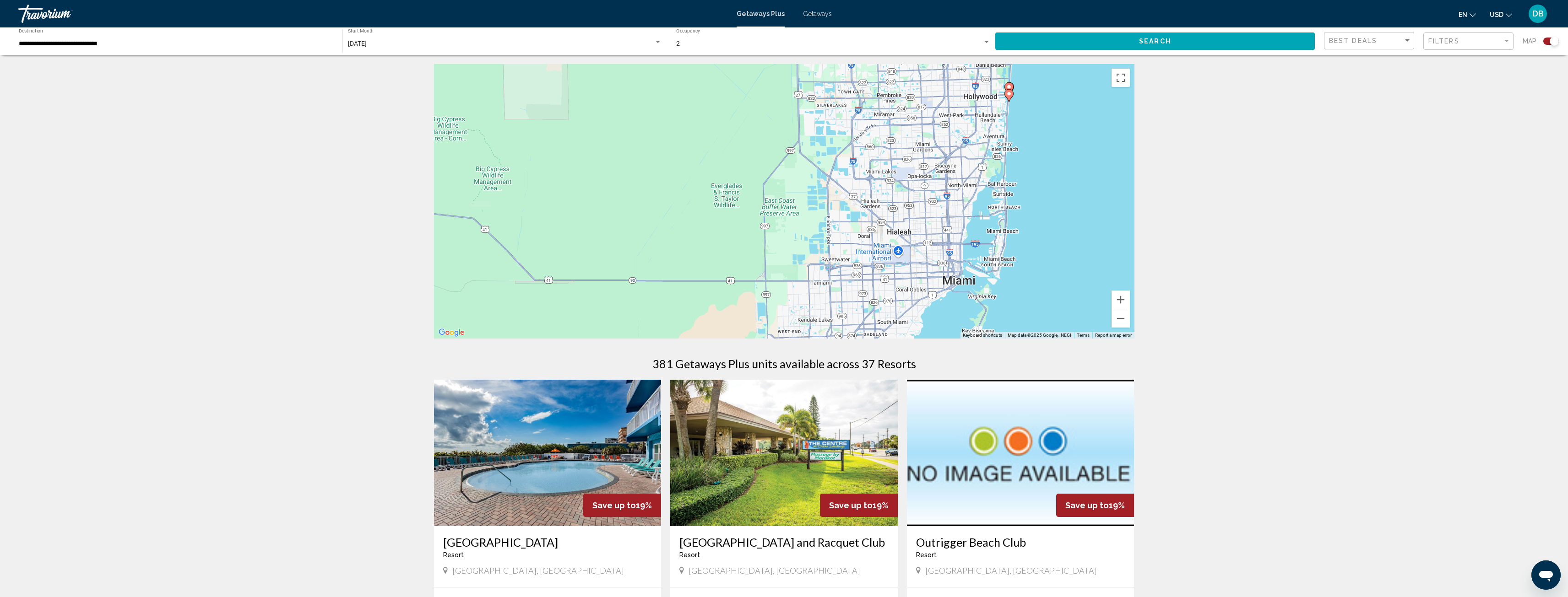
drag, startPoint x: 987, startPoint y: 165, endPoint x: 847, endPoint y: 259, distance: 168.6
click at [847, 259] on div "To activate drag with keyboard, press Alt + Enter. Once in keyboard drag state,…" at bounding box center [784, 201] width 701 height 274
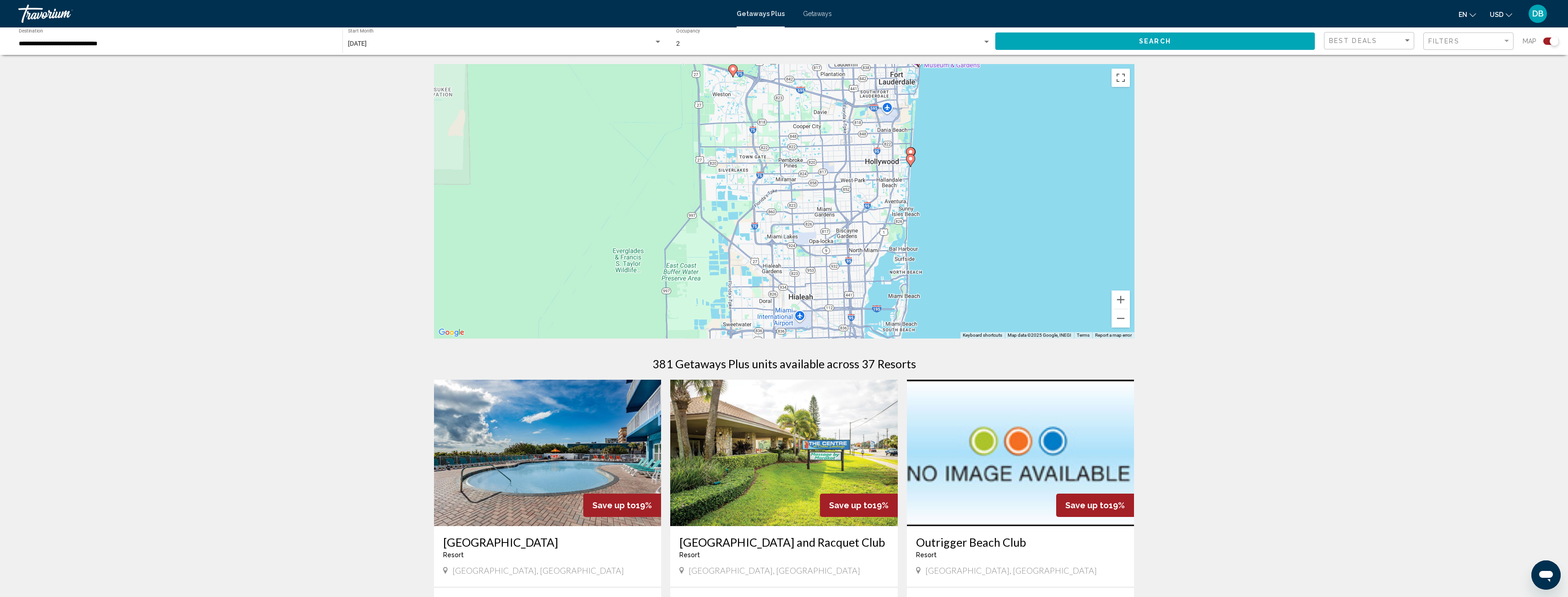
drag, startPoint x: 978, startPoint y: 208, endPoint x: 885, endPoint y: 273, distance: 113.5
click at [885, 273] on div "To activate drag with keyboard, press Alt + Enter. Once in keyboard drag state,…" at bounding box center [784, 201] width 701 height 274
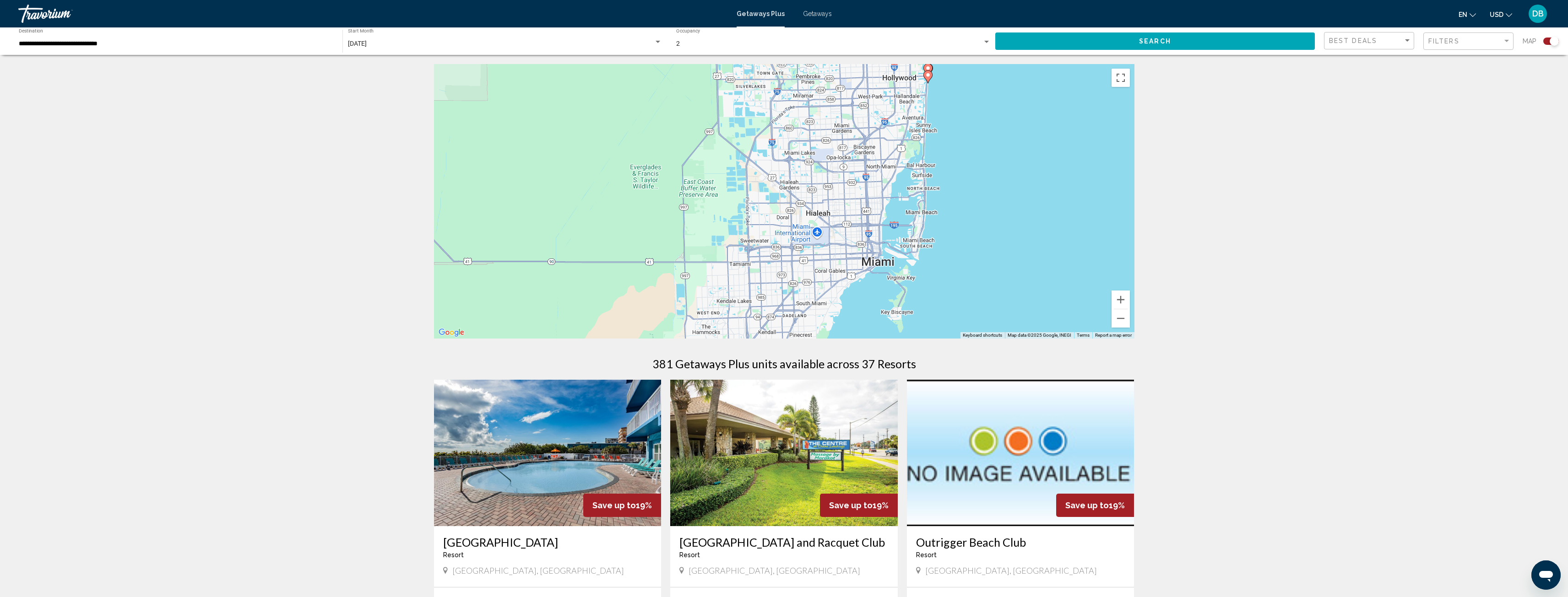
drag, startPoint x: 901, startPoint y: 287, endPoint x: 919, endPoint y: 201, distance: 87.9
click at [919, 201] on div "To activate drag with keyboard, press Alt + Enter. Once in keyboard drag state,…" at bounding box center [784, 201] width 701 height 274
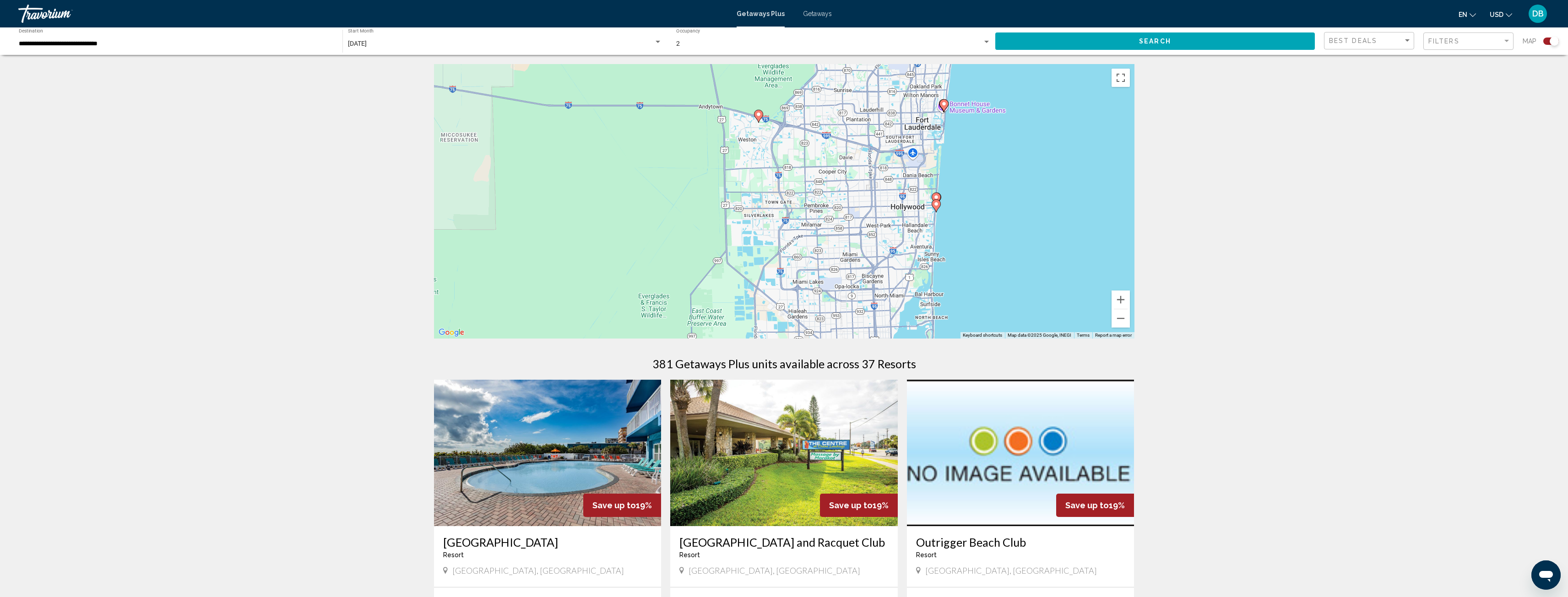
drag, startPoint x: 925, startPoint y: 227, endPoint x: 938, endPoint y: 302, distance: 76.1
click at [935, 305] on div "To activate drag with keyboard, press Alt + Enter. Once in keyboard drag state,…" at bounding box center [784, 201] width 701 height 274
click at [1121, 301] on button "Zoom in" at bounding box center [1121, 300] width 18 height 18
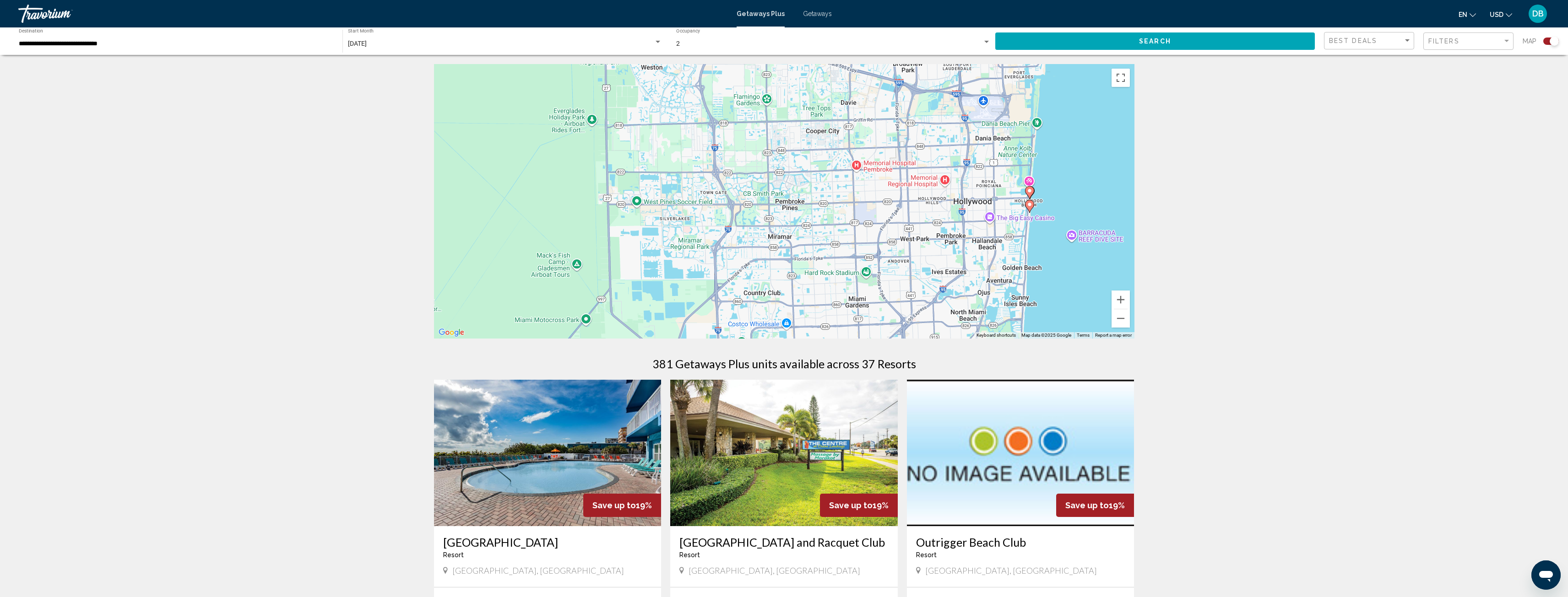
drag, startPoint x: 1085, startPoint y: 256, endPoint x: 993, endPoint y: 255, distance: 92.0
click at [994, 255] on div "To activate drag with keyboard, press Alt + Enter. Once in keyboard drag state,…" at bounding box center [784, 201] width 701 height 274
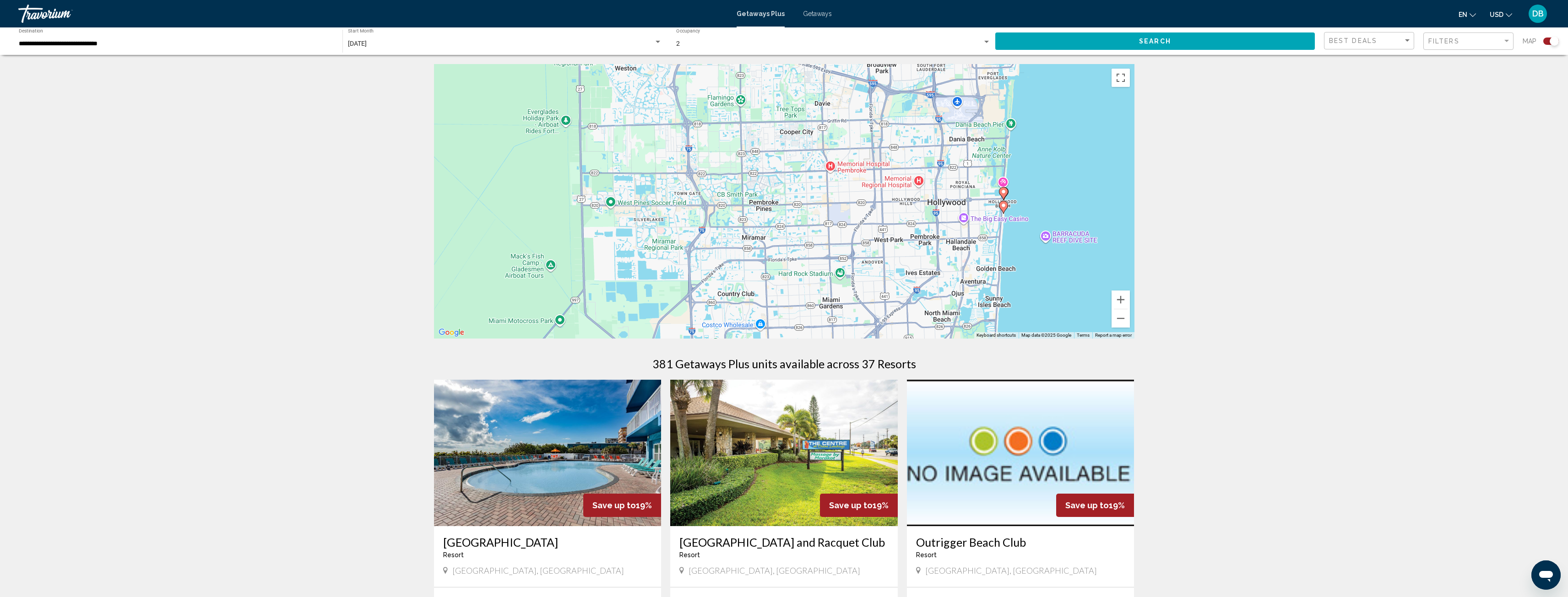
click at [1004, 204] on image "Main content" at bounding box center [1003, 205] width 6 height 5
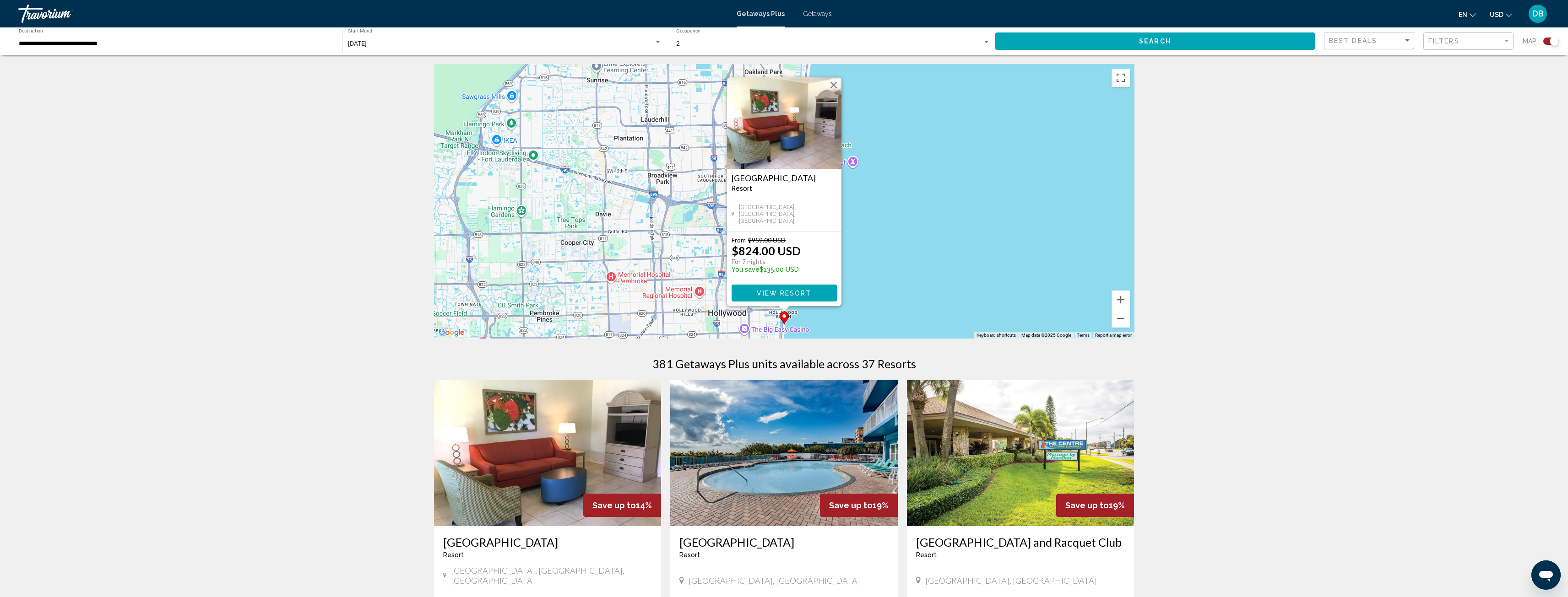
click at [880, 251] on div "To activate drag with keyboard, press Alt + Enter. Once in keyboard drag state,…" at bounding box center [784, 201] width 701 height 274
click at [785, 318] on image "Main content" at bounding box center [784, 316] width 6 height 5
click at [1119, 320] on button "Zoom out" at bounding box center [1121, 318] width 18 height 18
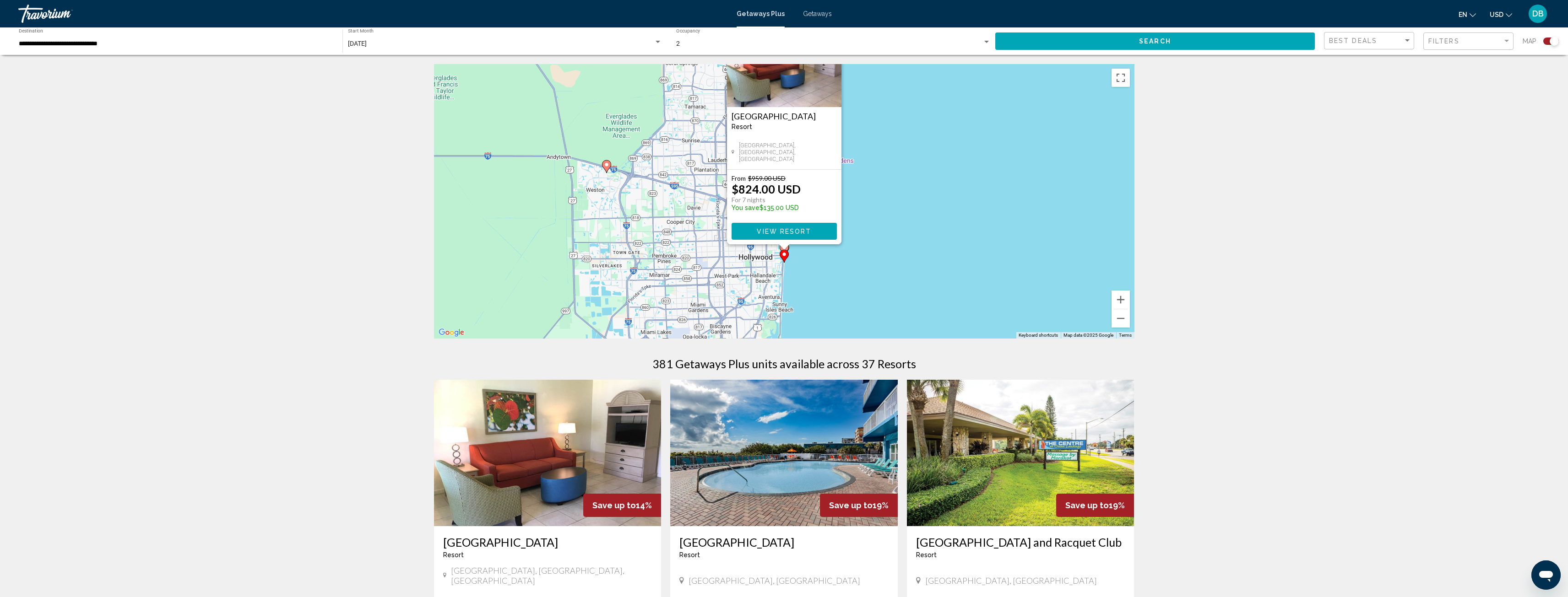
click at [787, 247] on div "Main content" at bounding box center [784, 247] width 12 height 5
click at [787, 247] on div "Main content" at bounding box center [784, 247] width 12 height 5
click at [1124, 321] on button "Zoom out" at bounding box center [1121, 318] width 18 height 18
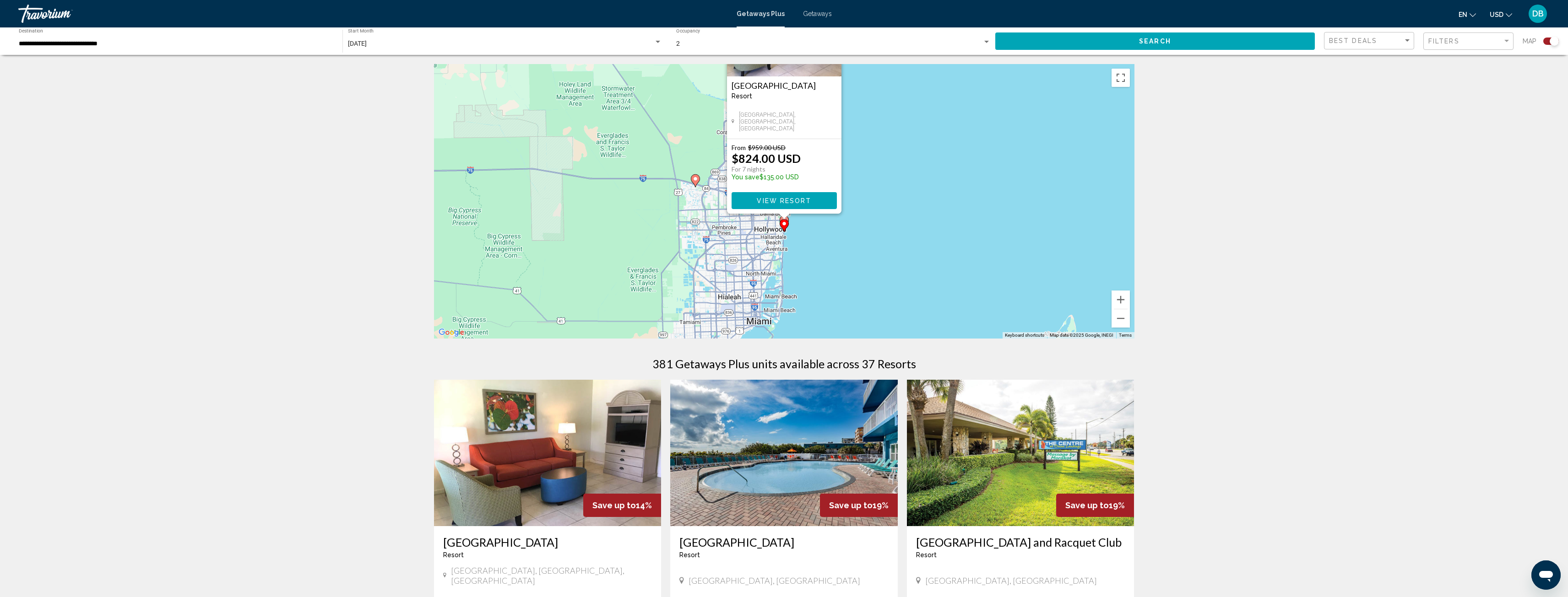
click at [787, 218] on div "Main content" at bounding box center [784, 216] width 12 height 5
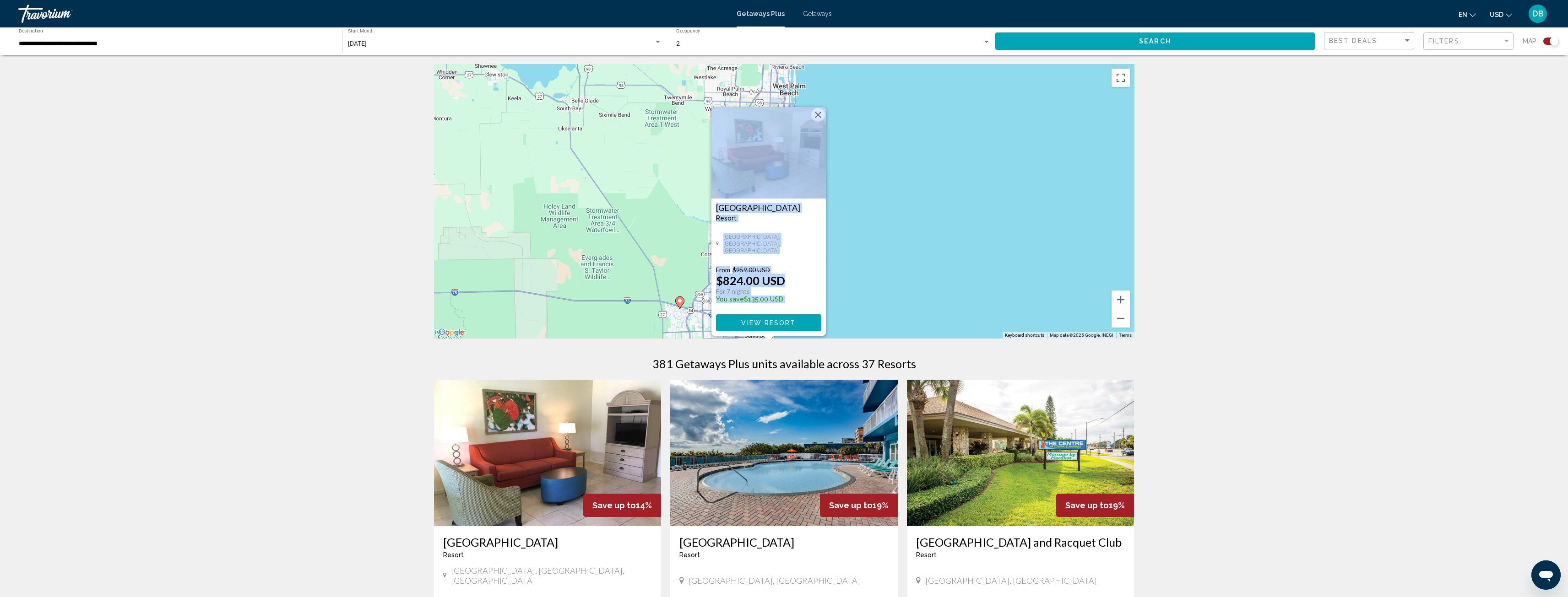
drag, startPoint x: 1075, startPoint y: 123, endPoint x: 1060, endPoint y: 247, distance: 124.9
click at [1060, 247] on div "To activate drag with keyboard, press Alt + Enter. Once in keyboard drag state,…" at bounding box center [784, 201] width 701 height 274
click at [819, 115] on button "Close" at bounding box center [818, 115] width 13 height 13
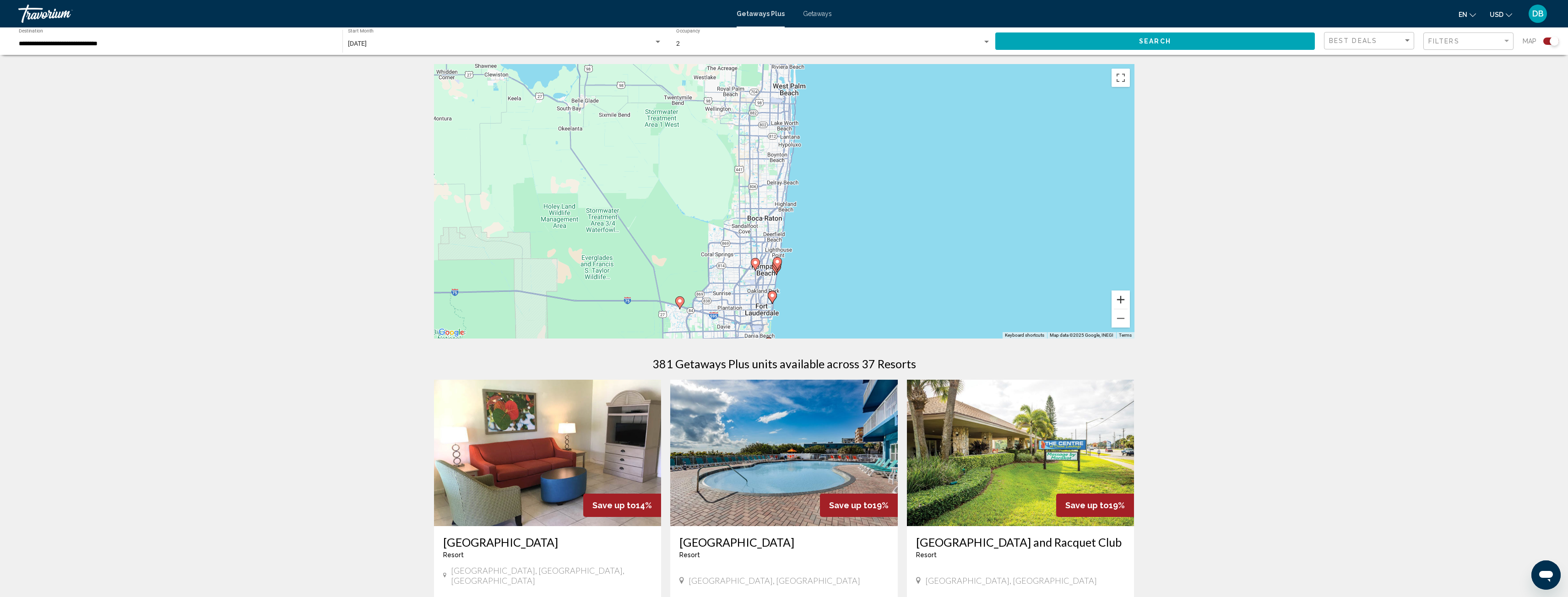
click at [1121, 298] on button "Zoom in" at bounding box center [1121, 300] width 18 height 18
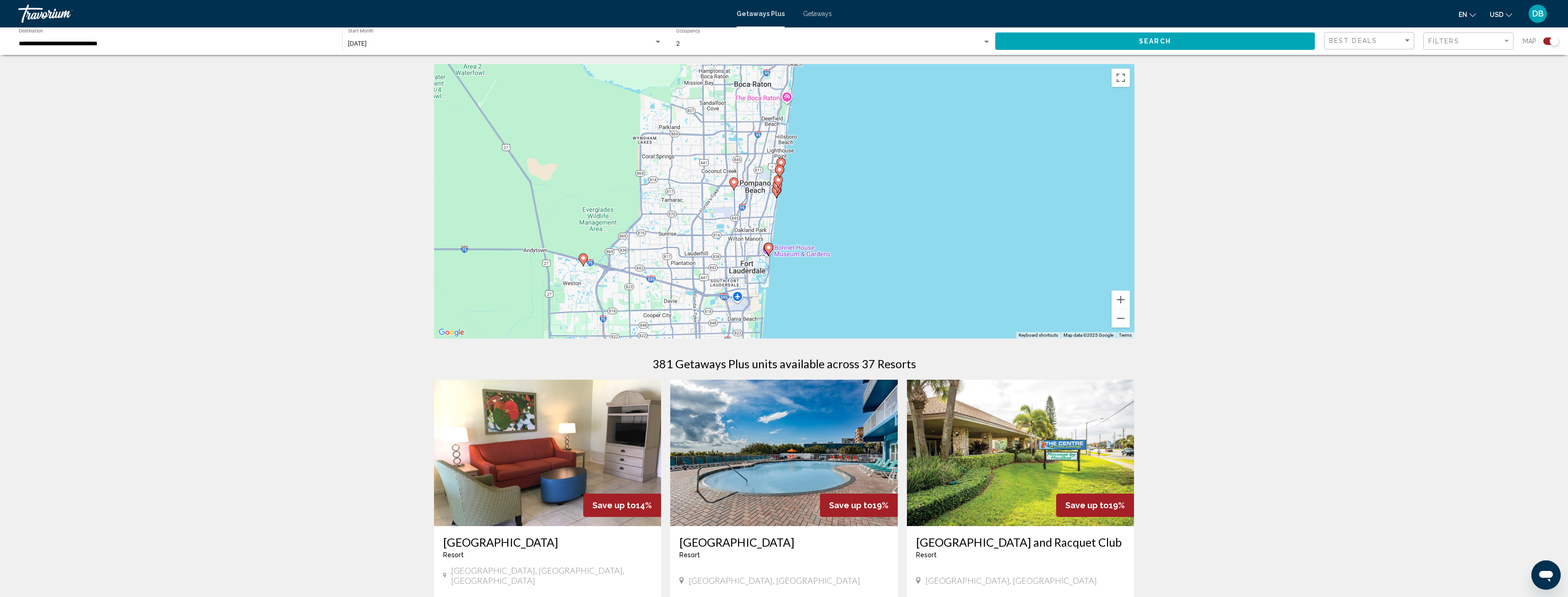
drag, startPoint x: 957, startPoint y: 301, endPoint x: 965, endPoint y: 150, distance: 151.2
click at [965, 150] on div "To activate drag with keyboard, press Alt + Enter. Once in keyboard drag state,…" at bounding box center [784, 201] width 701 height 274
click at [1124, 303] on button "Zoom in" at bounding box center [1121, 300] width 18 height 18
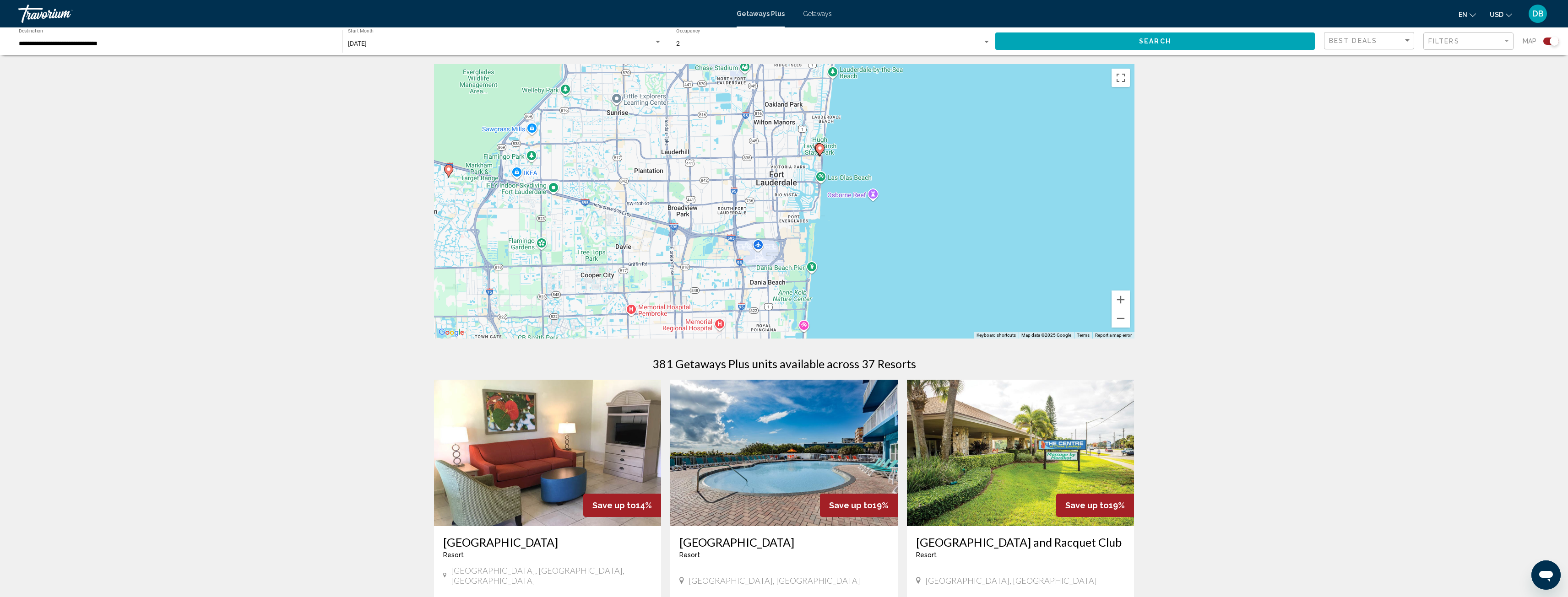
drag, startPoint x: 940, startPoint y: 279, endPoint x: 1006, endPoint y: 122, distance: 170.3
click at [1006, 122] on div "To activate drag with keyboard, press Alt + Enter. Once in keyboard drag state,…" at bounding box center [784, 201] width 701 height 274
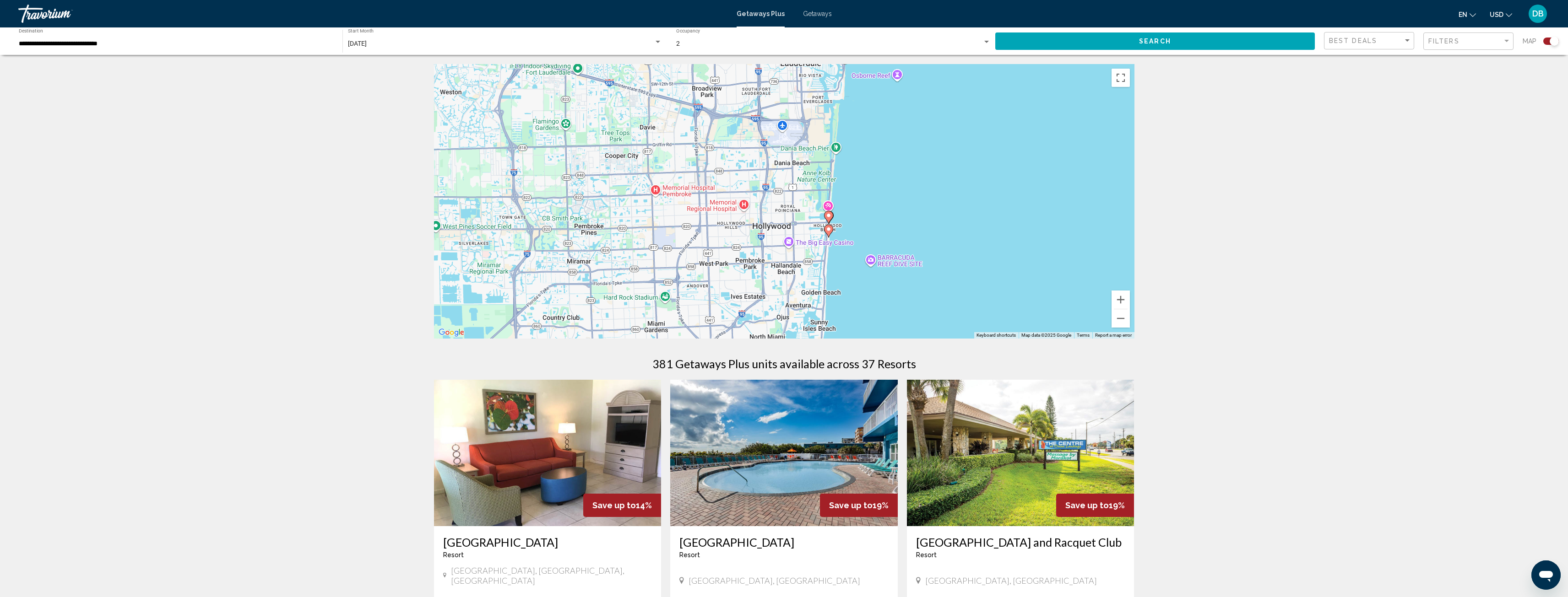
drag, startPoint x: 912, startPoint y: 198, endPoint x: 937, endPoint y: 78, distance: 122.6
click at [937, 78] on div "To activate drag with keyboard, press Alt + Enter. Once in keyboard drag state,…" at bounding box center [784, 201] width 701 height 274
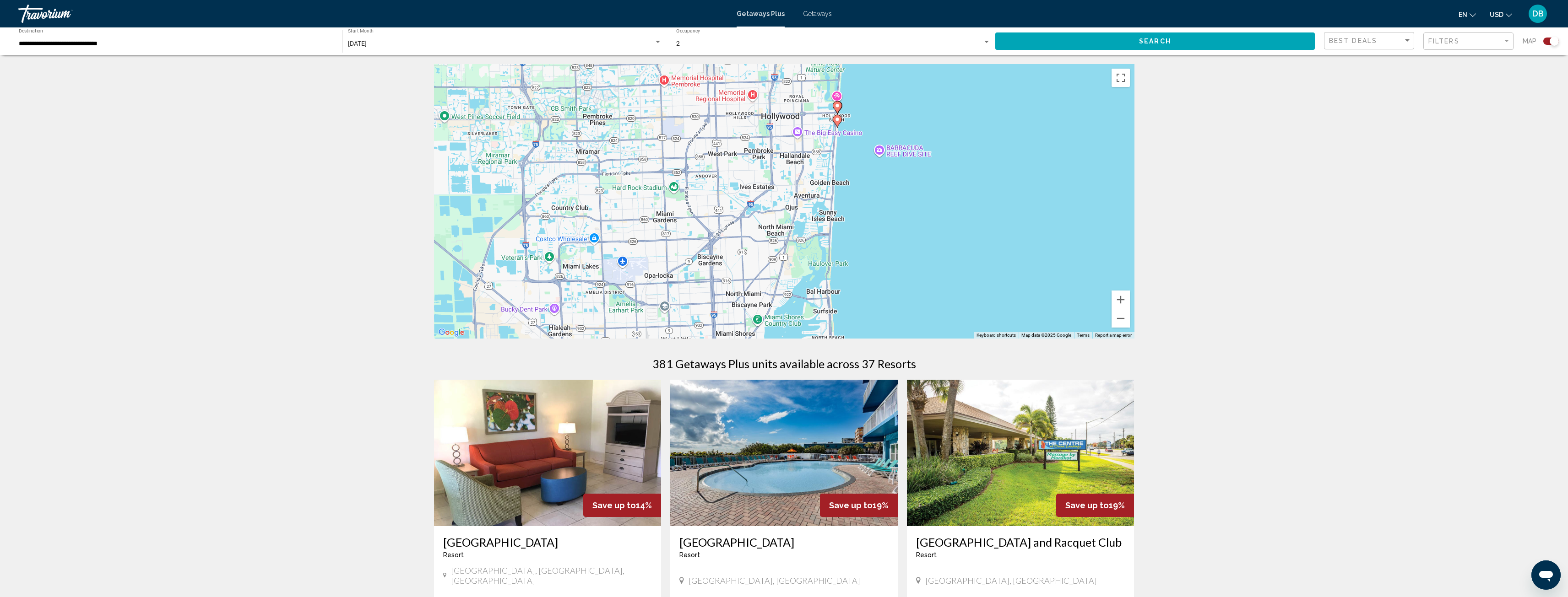
drag, startPoint x: 914, startPoint y: 221, endPoint x: 923, endPoint y: 111, distance: 110.4
click at [923, 111] on div "To activate drag with keyboard, press Alt + Enter. Once in keyboard drag state,…" at bounding box center [784, 201] width 701 height 274
click at [839, 106] on image "Main content" at bounding box center [837, 105] width 6 height 5
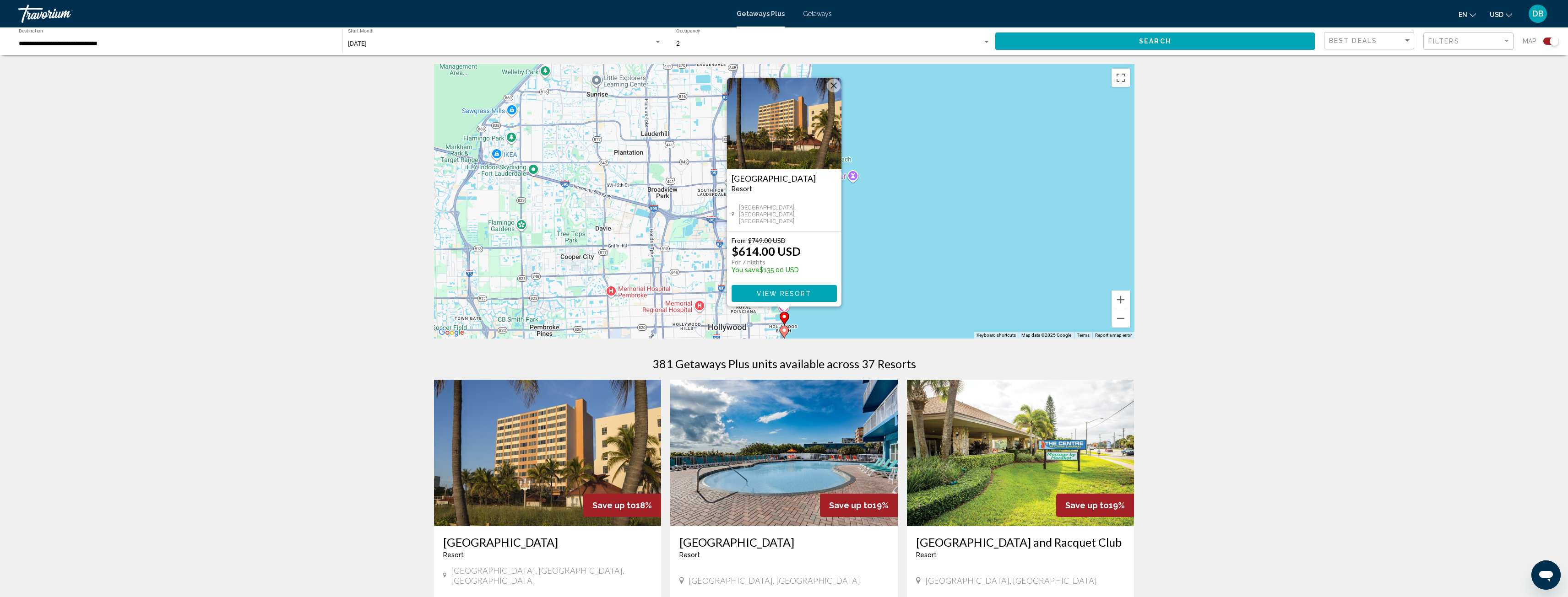
click at [921, 219] on div "To activate drag with keyboard, press Alt + Enter. Once in keyboard drag state,…" at bounding box center [784, 201] width 701 height 274
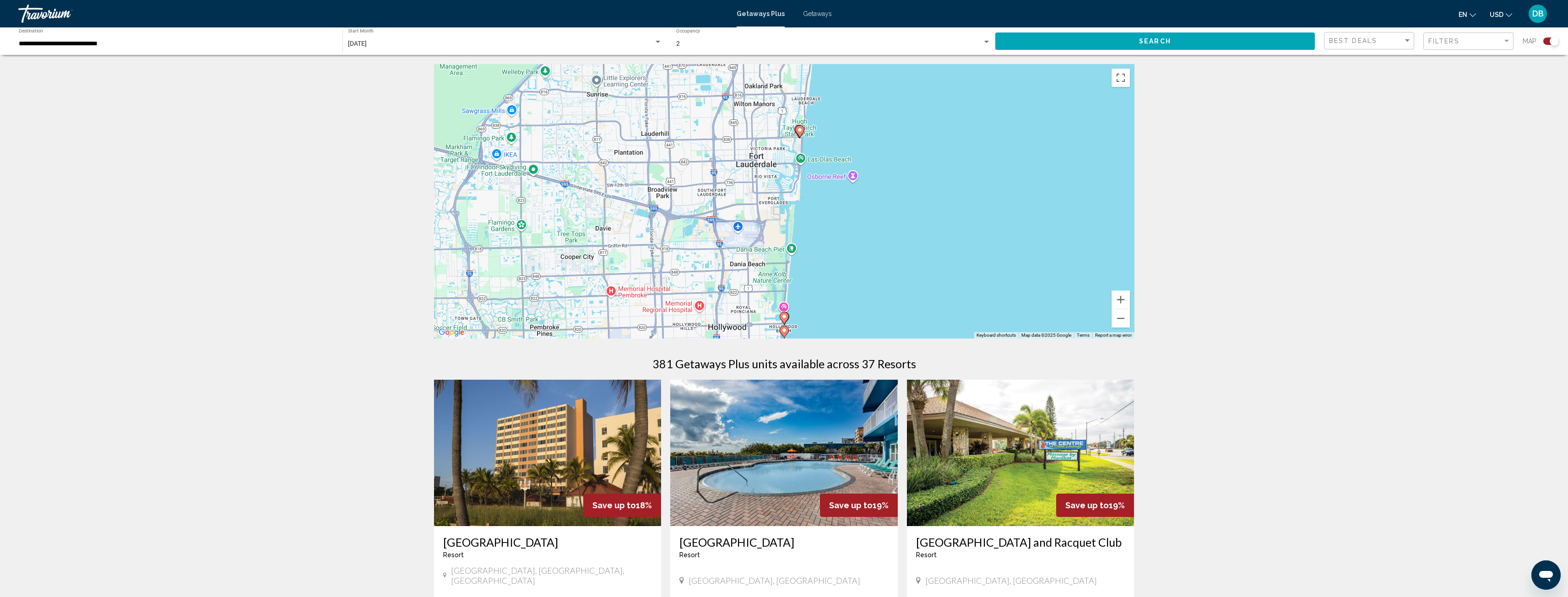
click at [783, 314] on image "Main content" at bounding box center [784, 317] width 6 height 5
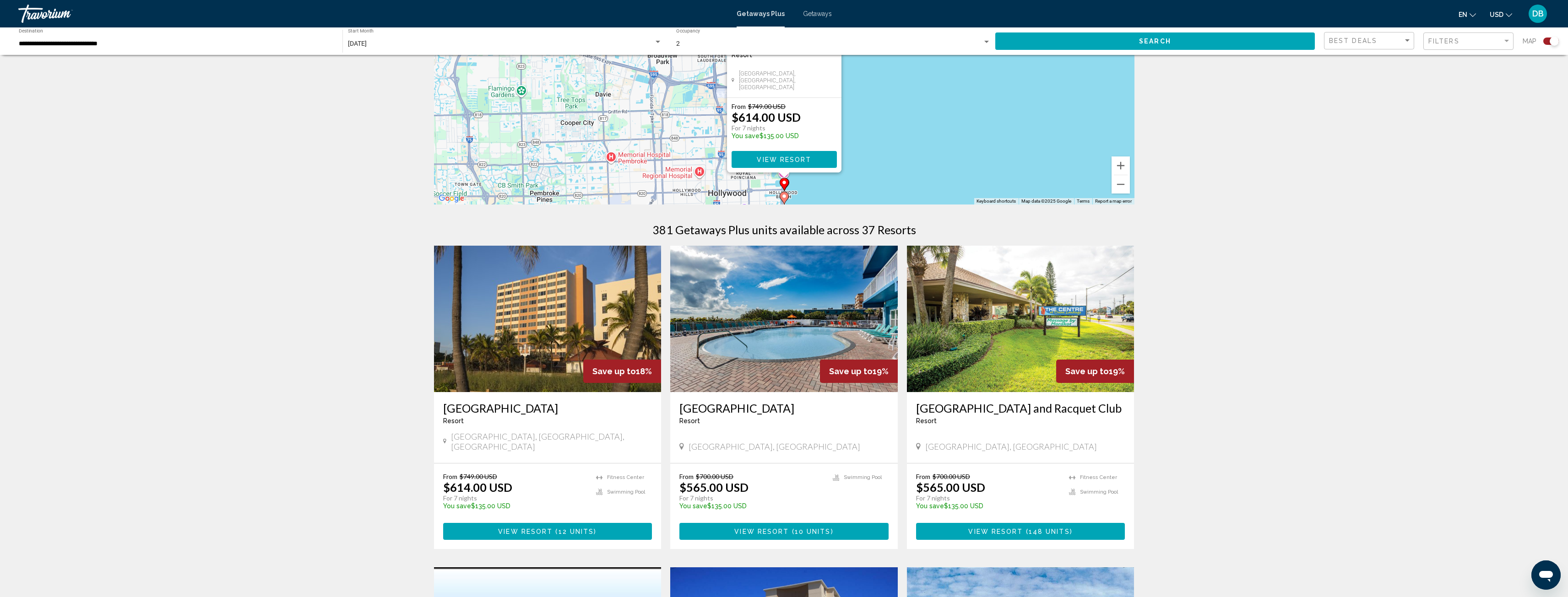
scroll to position [137, 0]
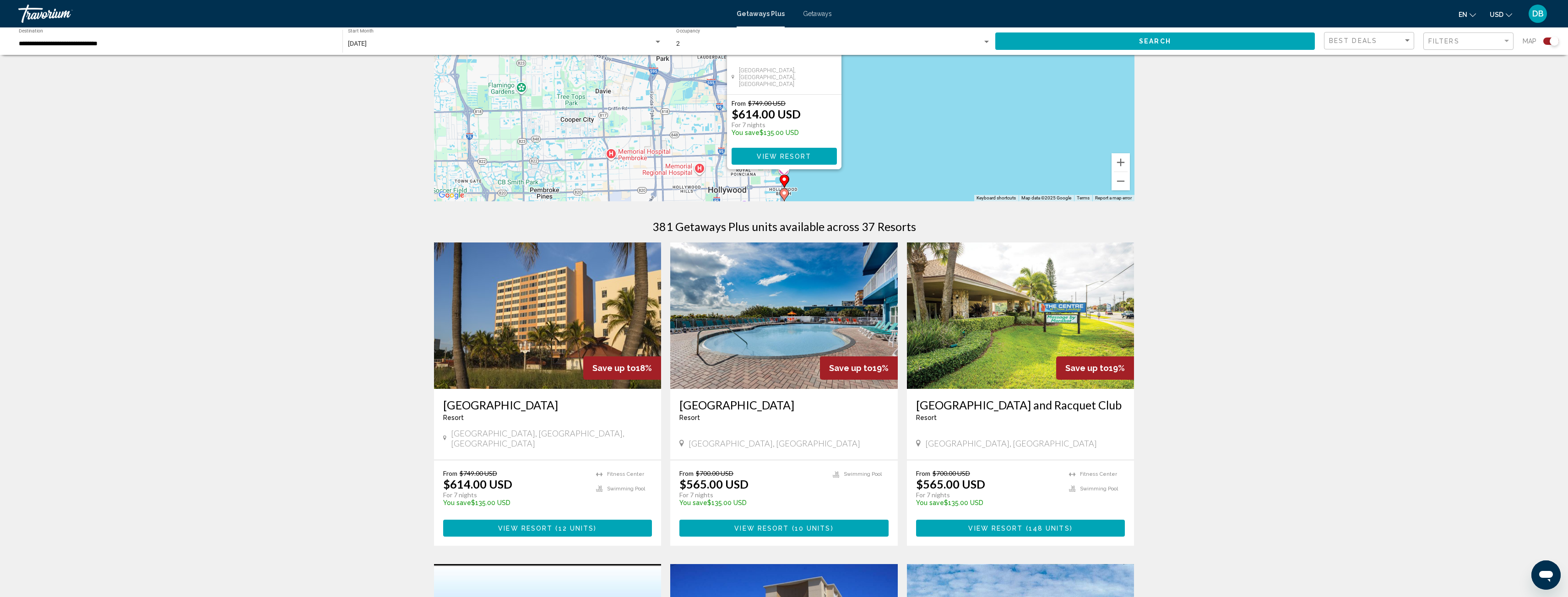
click at [571, 334] on img "Main content" at bounding box center [548, 316] width 227 height 147
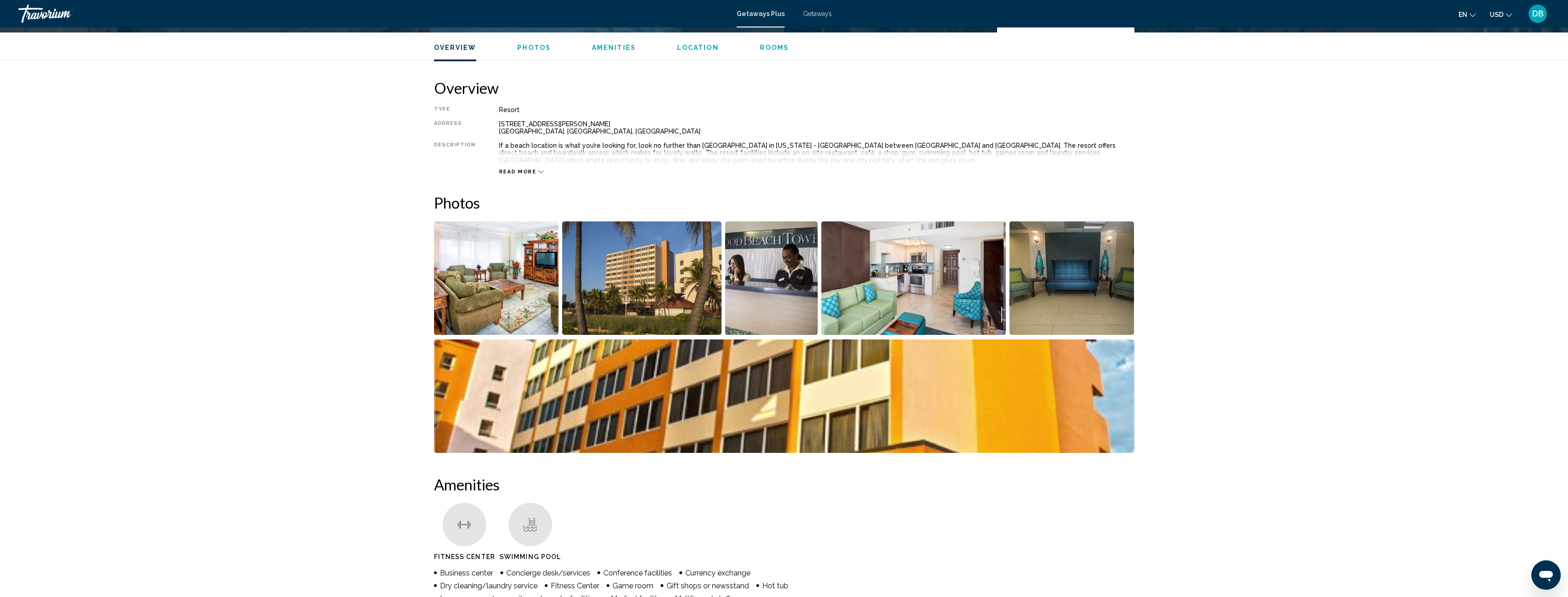
scroll to position [274, 0]
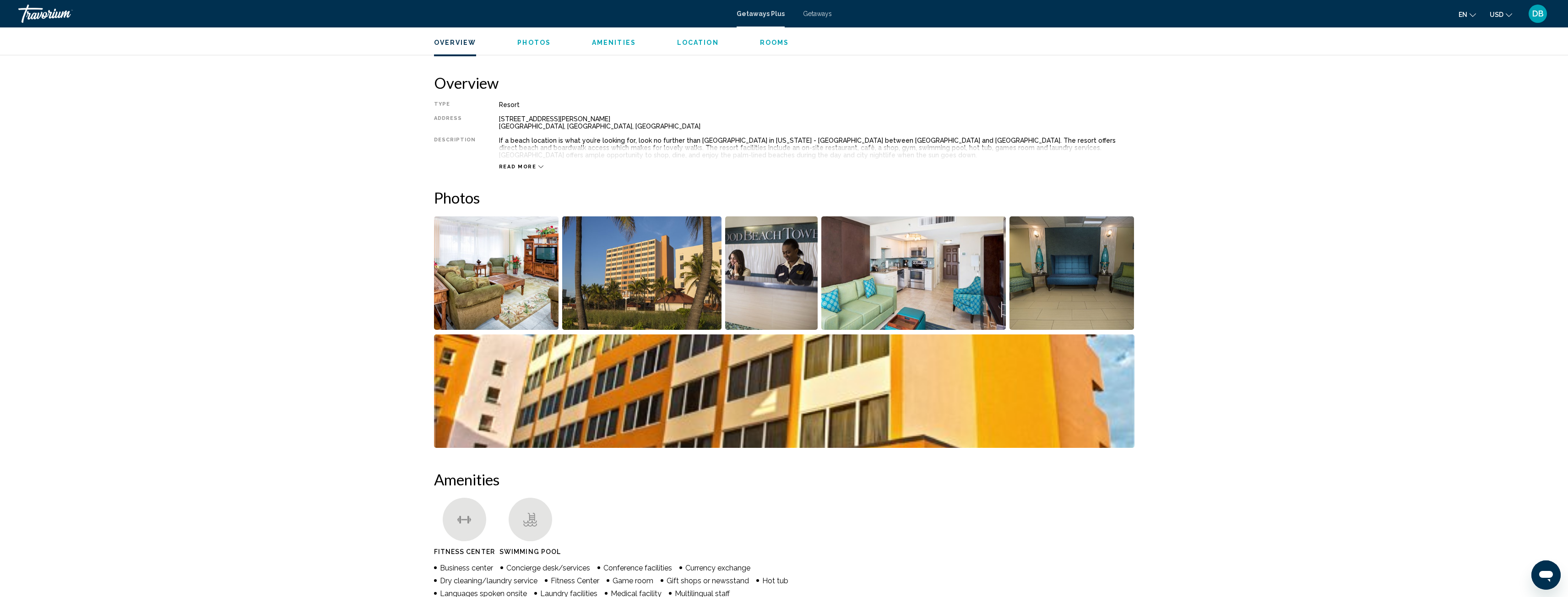
click at [542, 293] on img "Open full-screen image slider" at bounding box center [496, 273] width 125 height 114
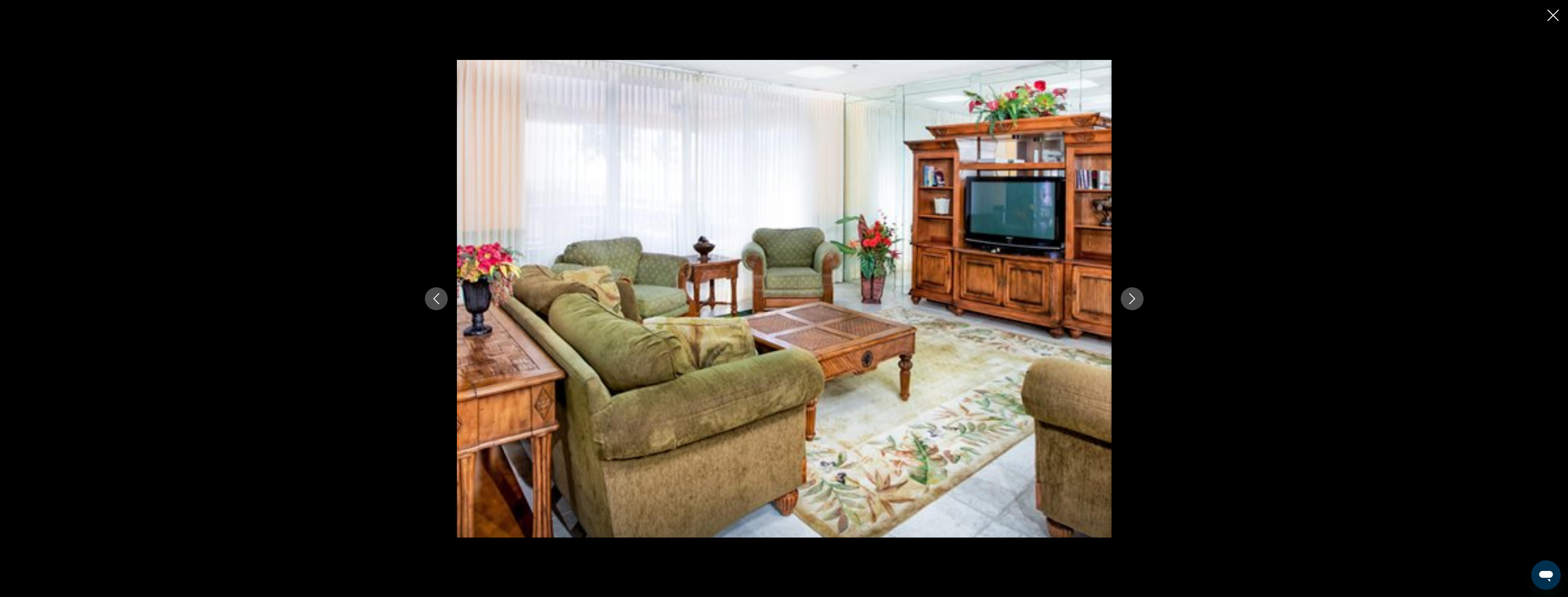
click at [1130, 297] on icon "Next image" at bounding box center [1132, 299] width 11 height 11
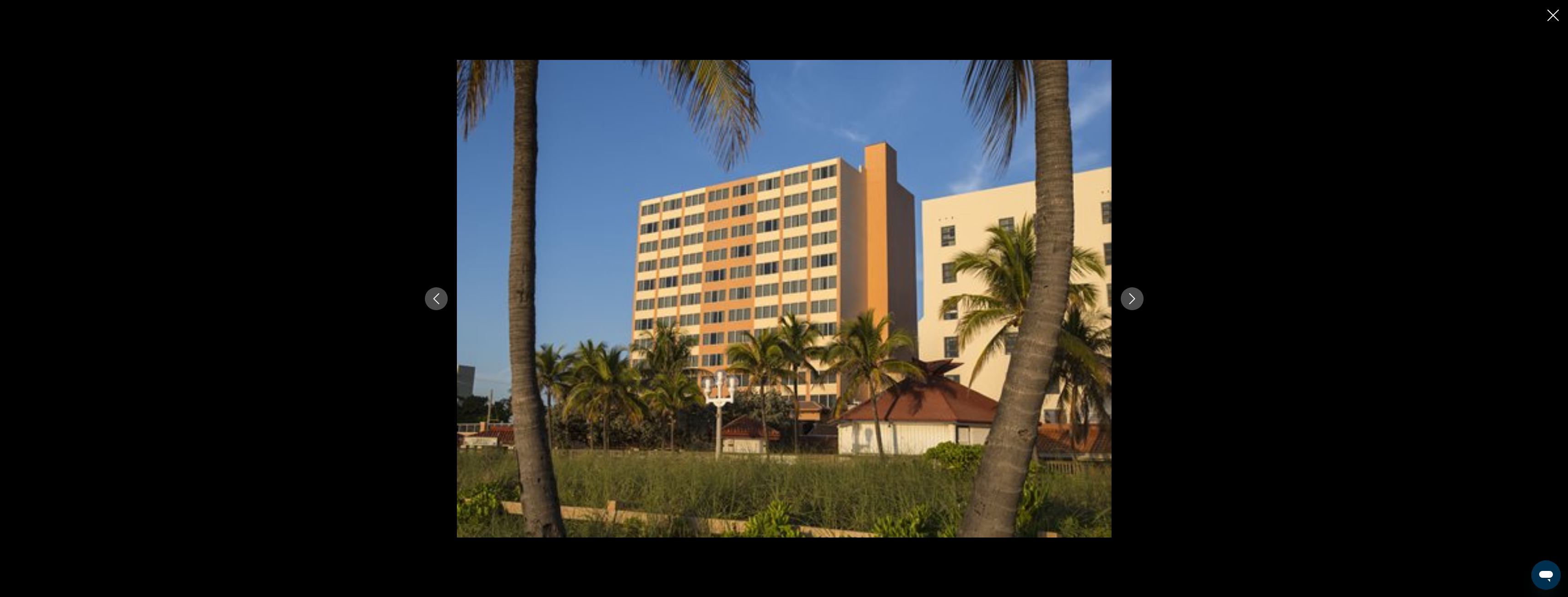
click at [1130, 297] on icon "Next image" at bounding box center [1132, 299] width 11 height 11
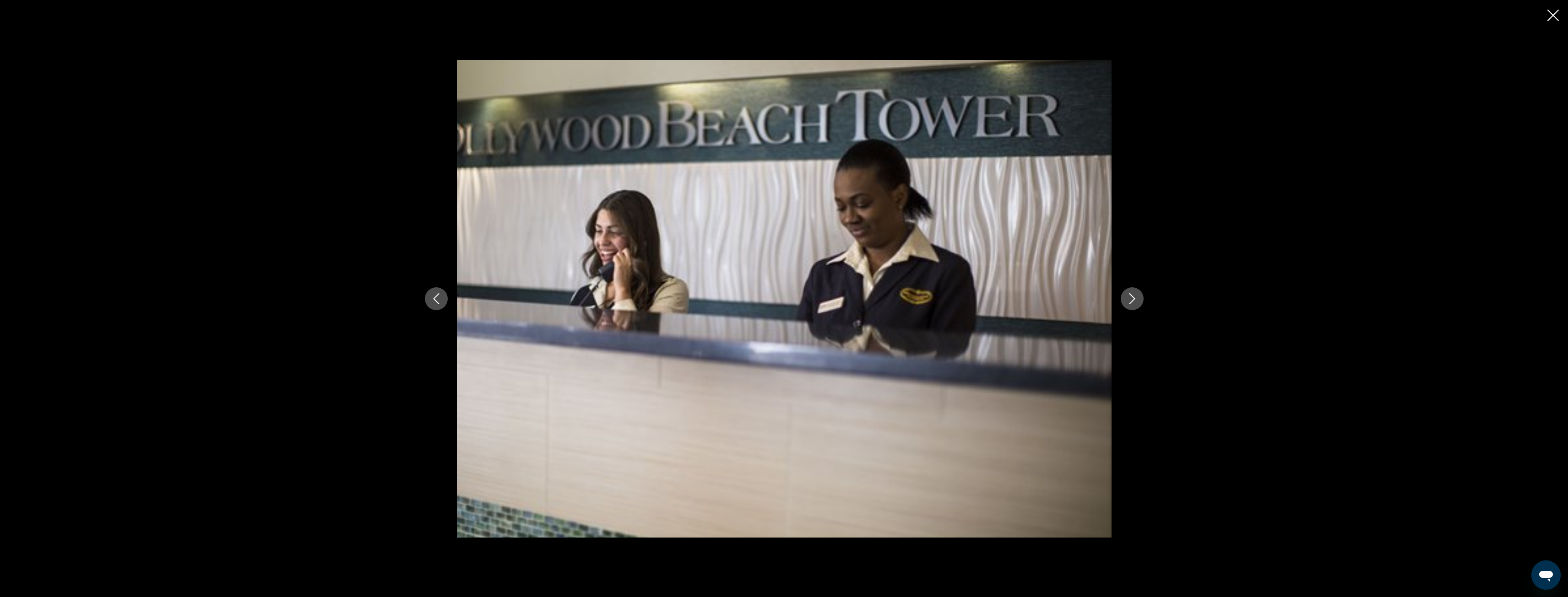
click at [1130, 297] on icon "Next image" at bounding box center [1132, 299] width 11 height 11
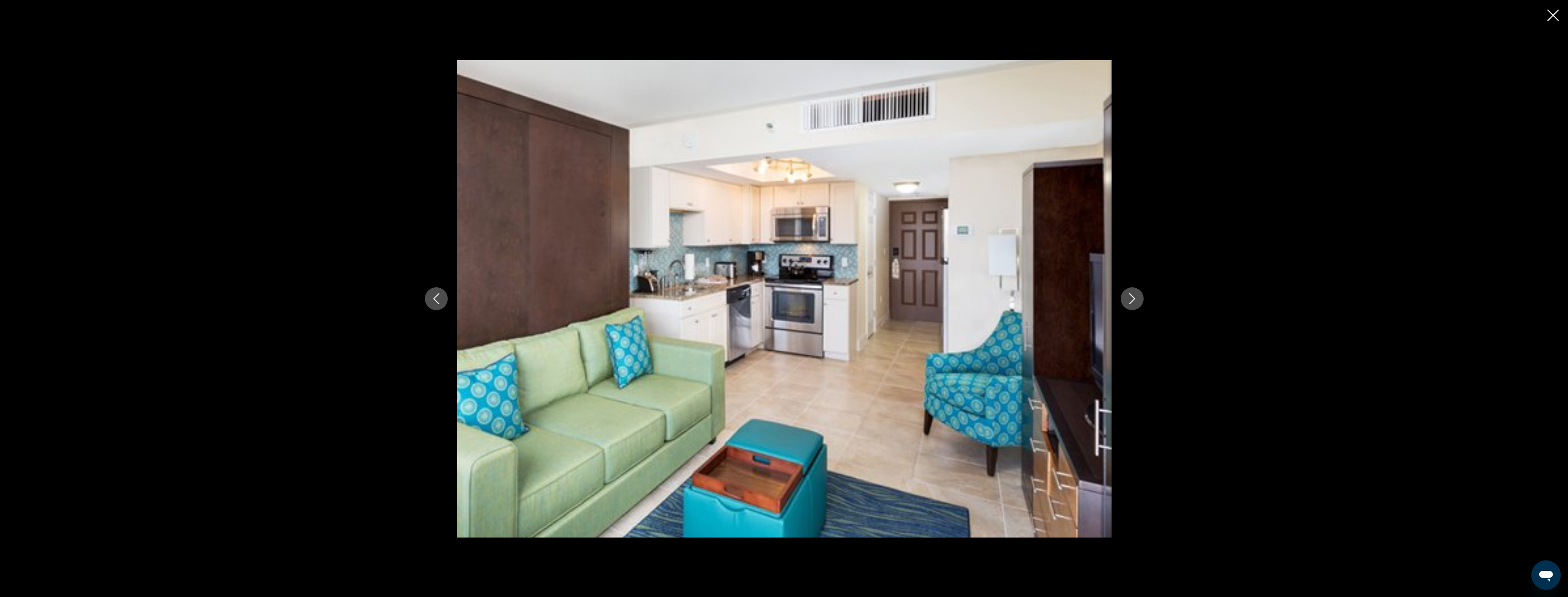
click at [1130, 297] on icon "Next image" at bounding box center [1132, 299] width 11 height 11
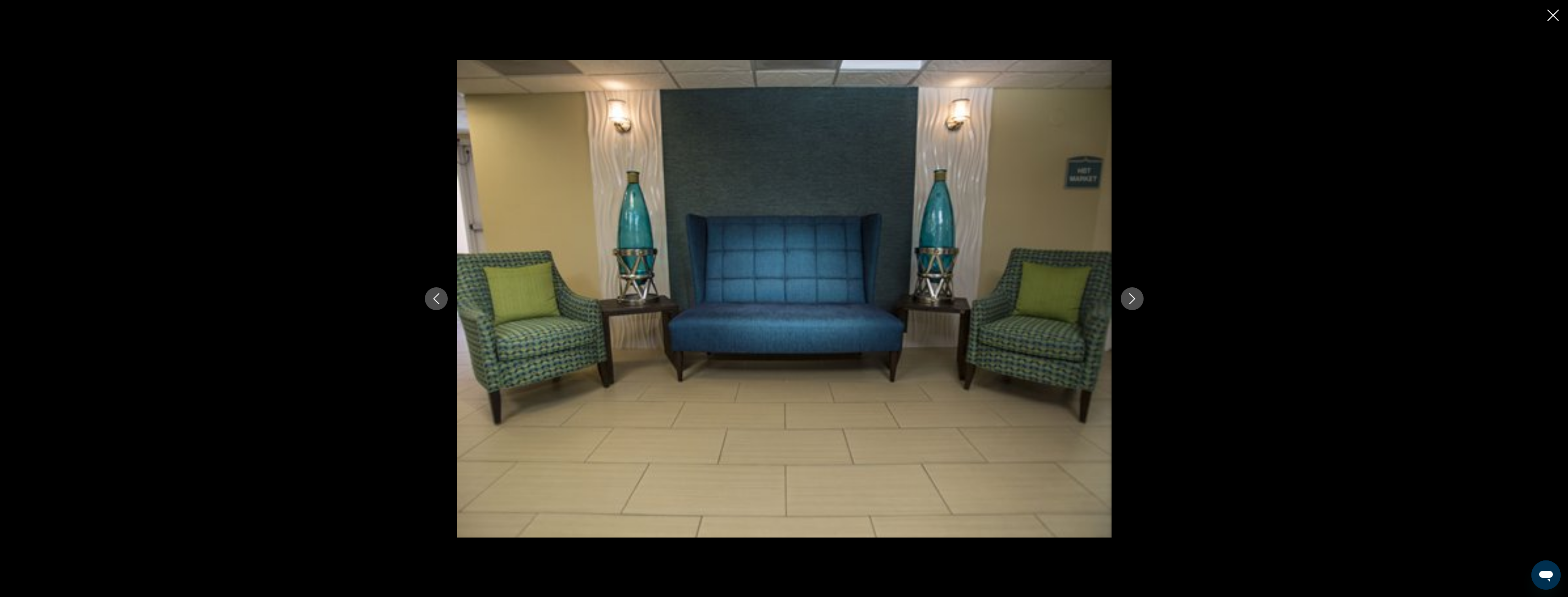
click at [1130, 297] on icon "Next image" at bounding box center [1132, 299] width 11 height 11
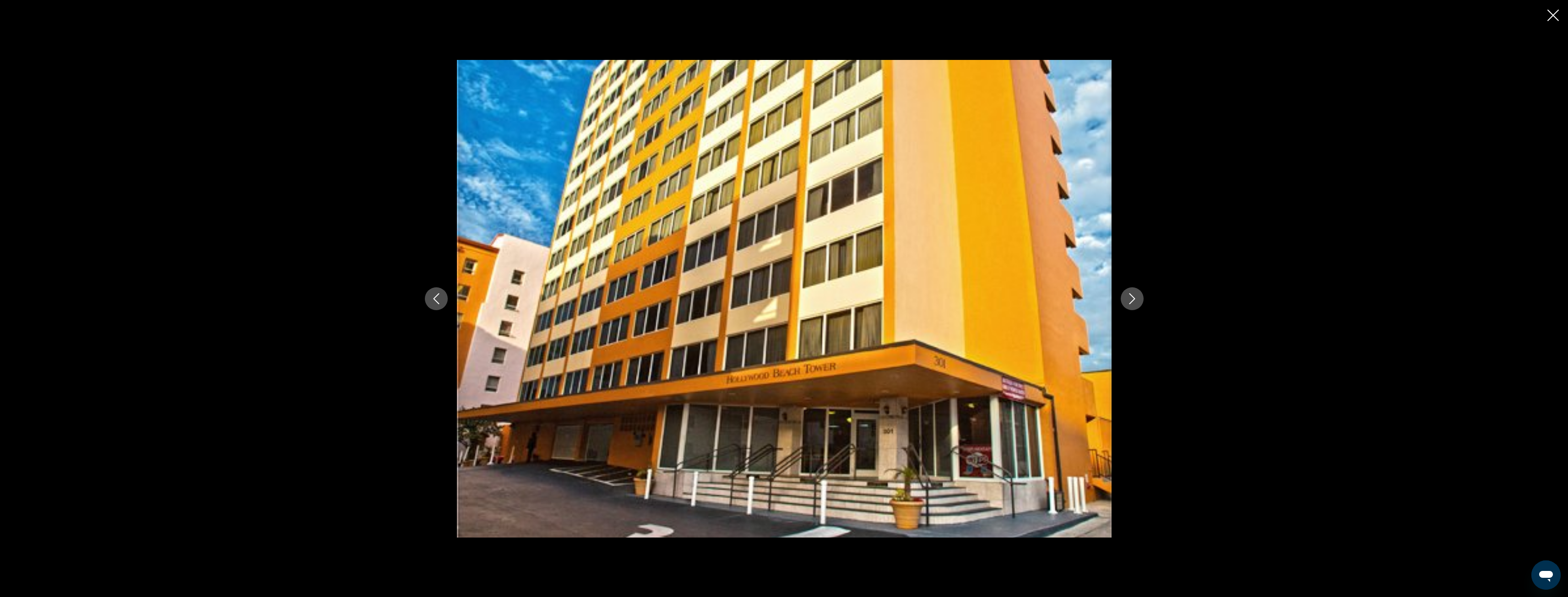
click at [1130, 297] on icon "Next image" at bounding box center [1132, 299] width 11 height 11
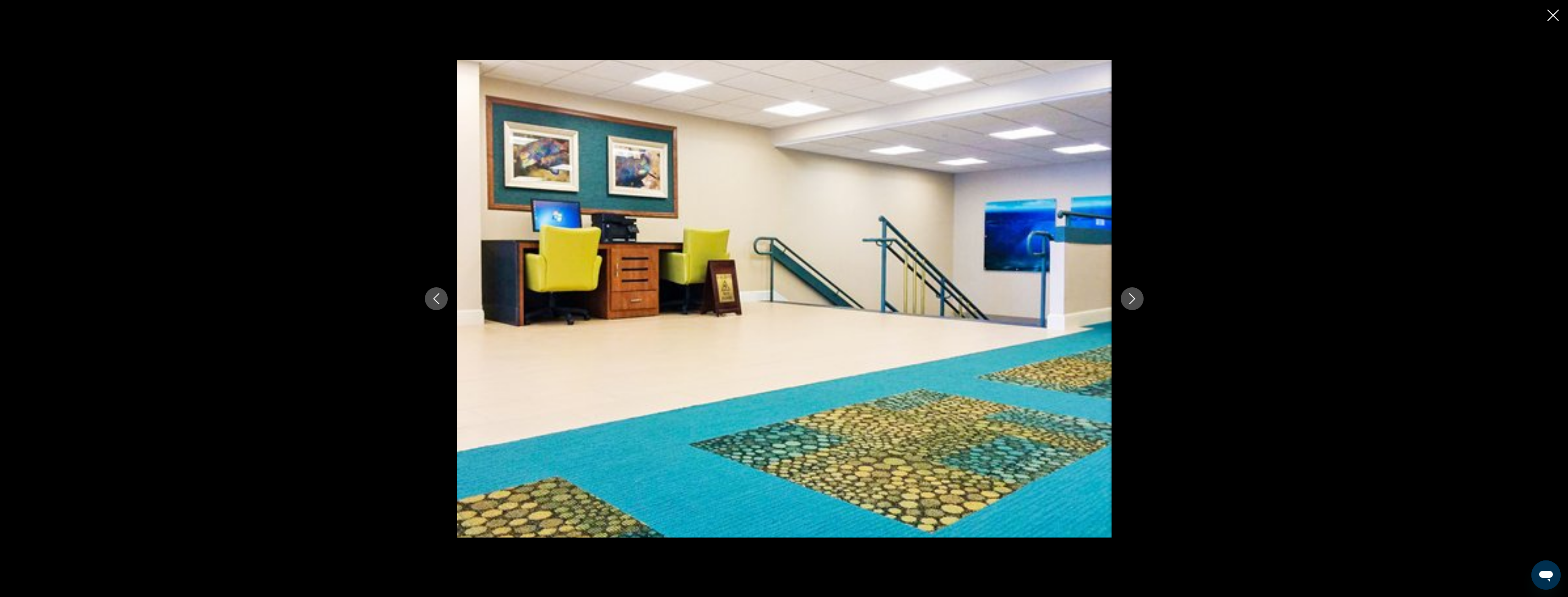
click at [1130, 297] on icon "Next image" at bounding box center [1132, 299] width 11 height 11
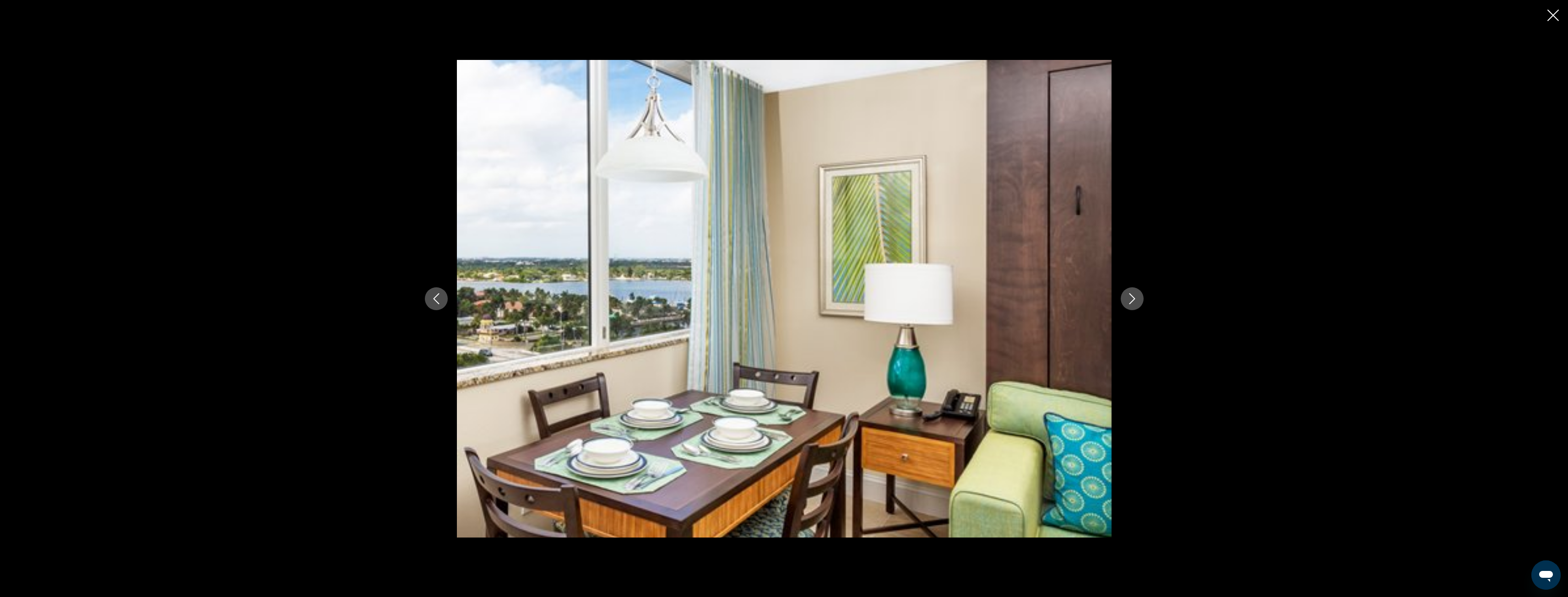
click at [1130, 297] on icon "Next image" at bounding box center [1132, 299] width 11 height 11
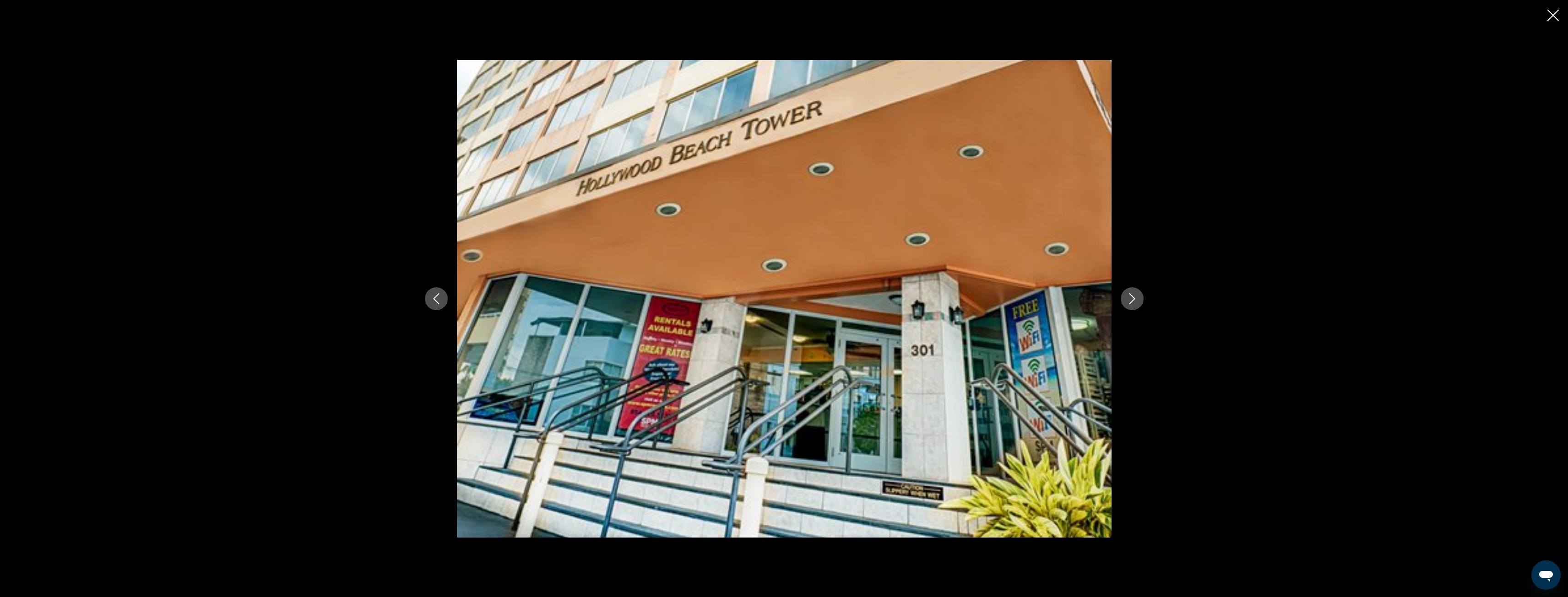
click at [1130, 297] on icon "Next image" at bounding box center [1132, 299] width 11 height 11
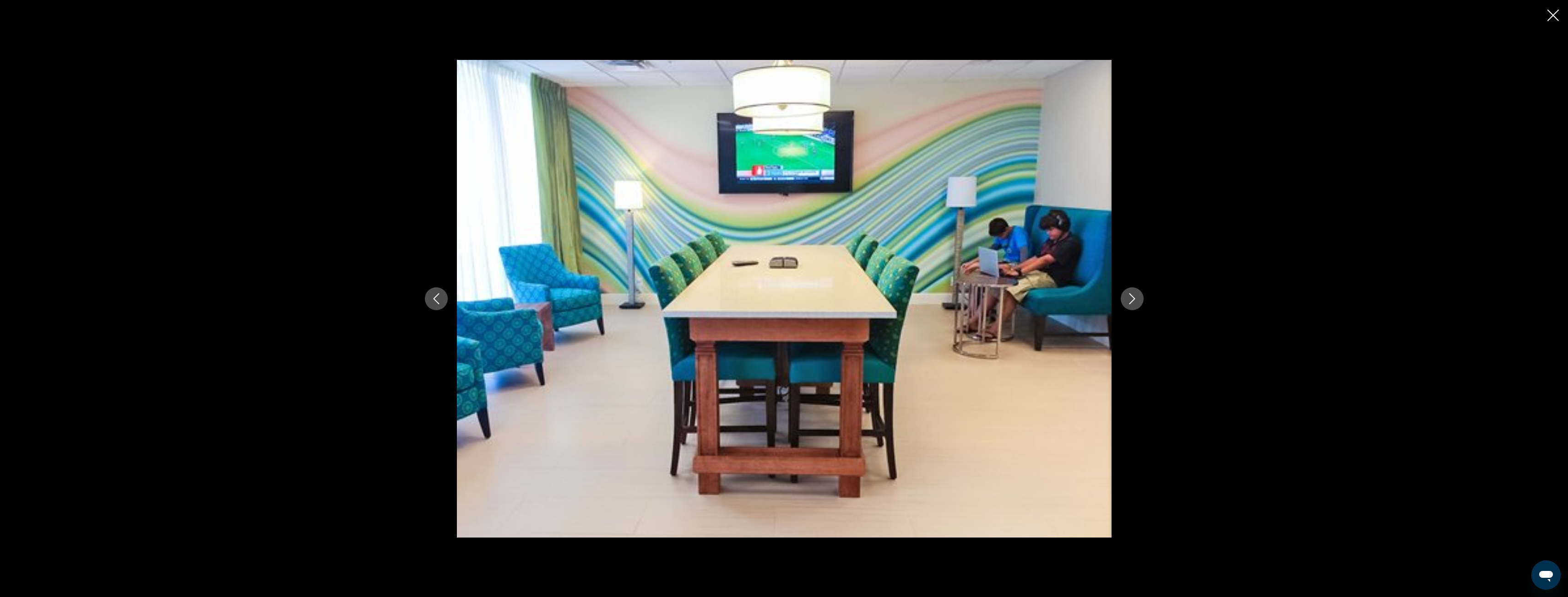
click at [1130, 297] on icon "Next image" at bounding box center [1132, 299] width 11 height 11
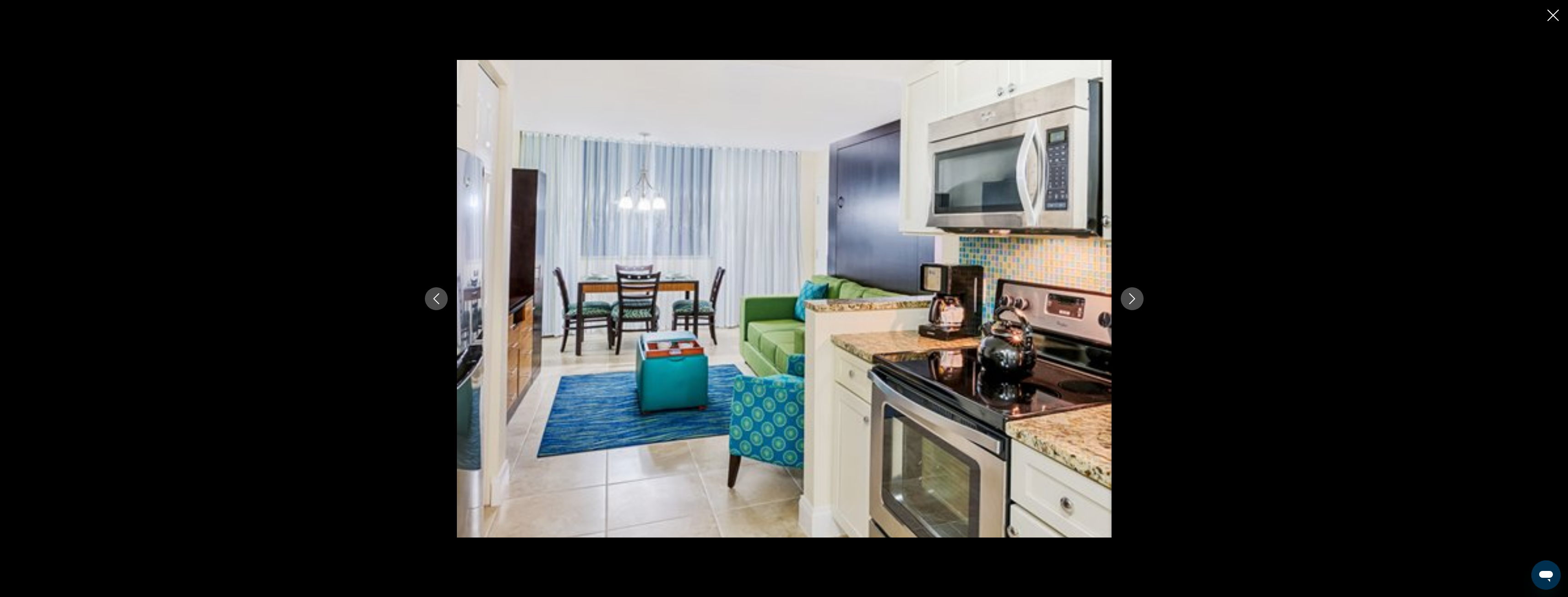
click at [1130, 297] on icon "Next image" at bounding box center [1132, 299] width 11 height 11
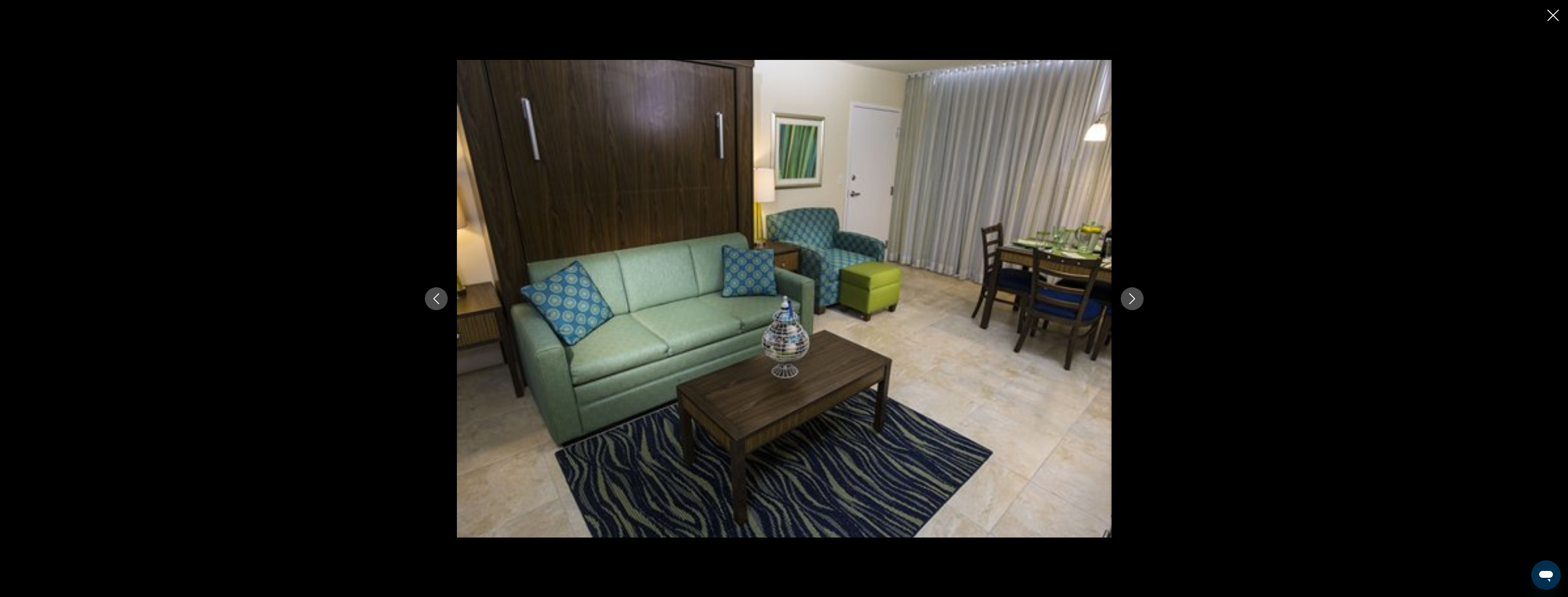
click at [1130, 297] on icon "Next image" at bounding box center [1132, 299] width 11 height 11
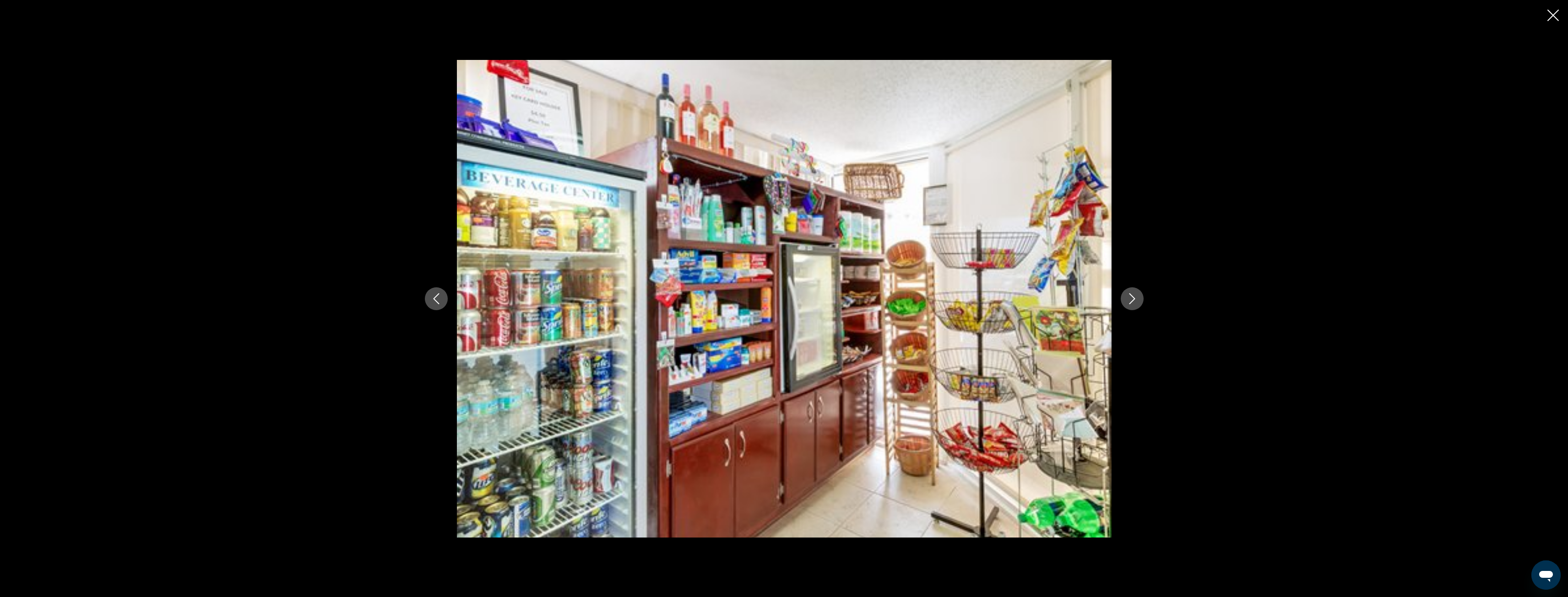
click at [1130, 297] on icon "Next image" at bounding box center [1132, 299] width 11 height 11
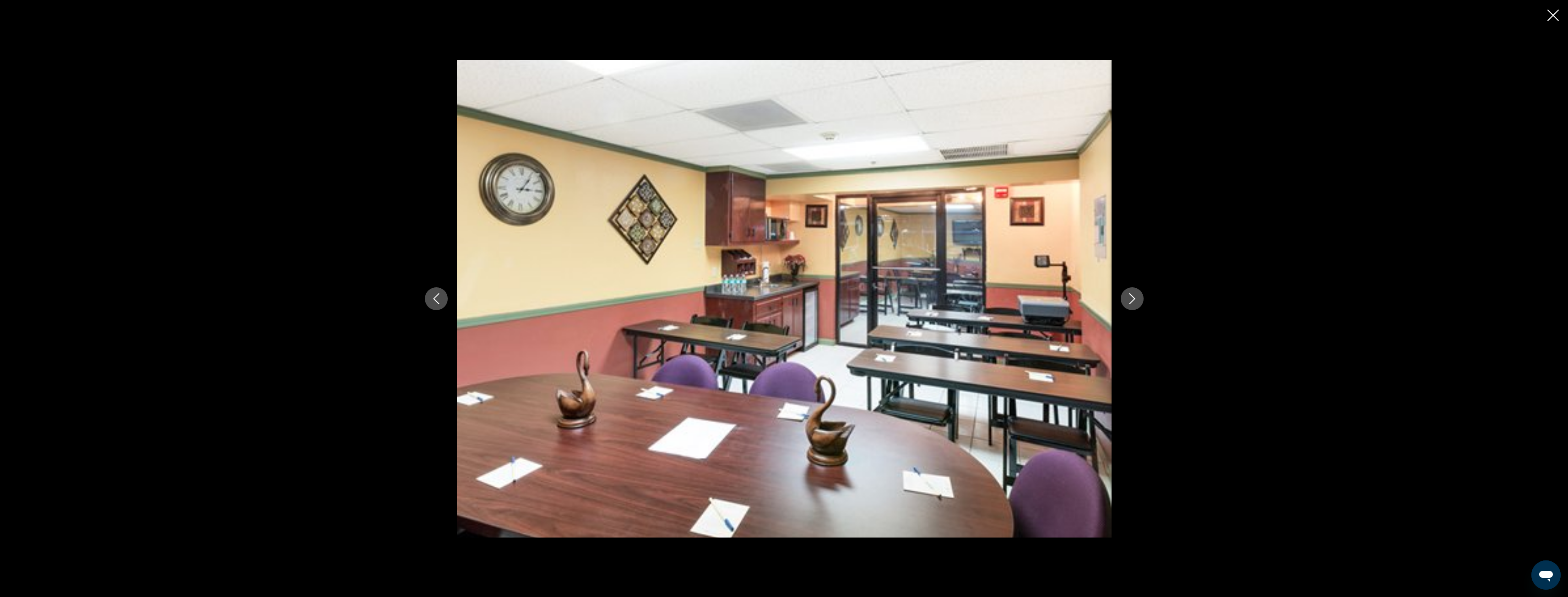
click at [1130, 297] on icon "Next image" at bounding box center [1132, 299] width 11 height 11
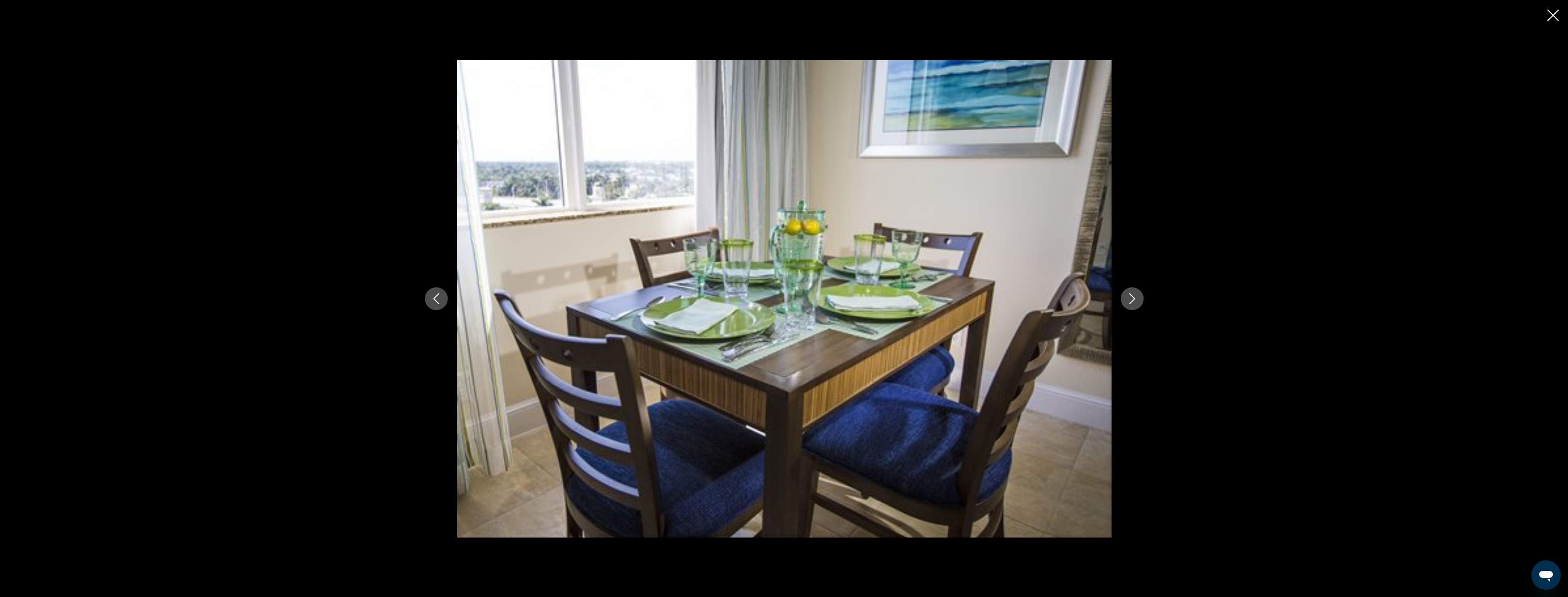
click at [1130, 297] on icon "Next image" at bounding box center [1132, 299] width 11 height 11
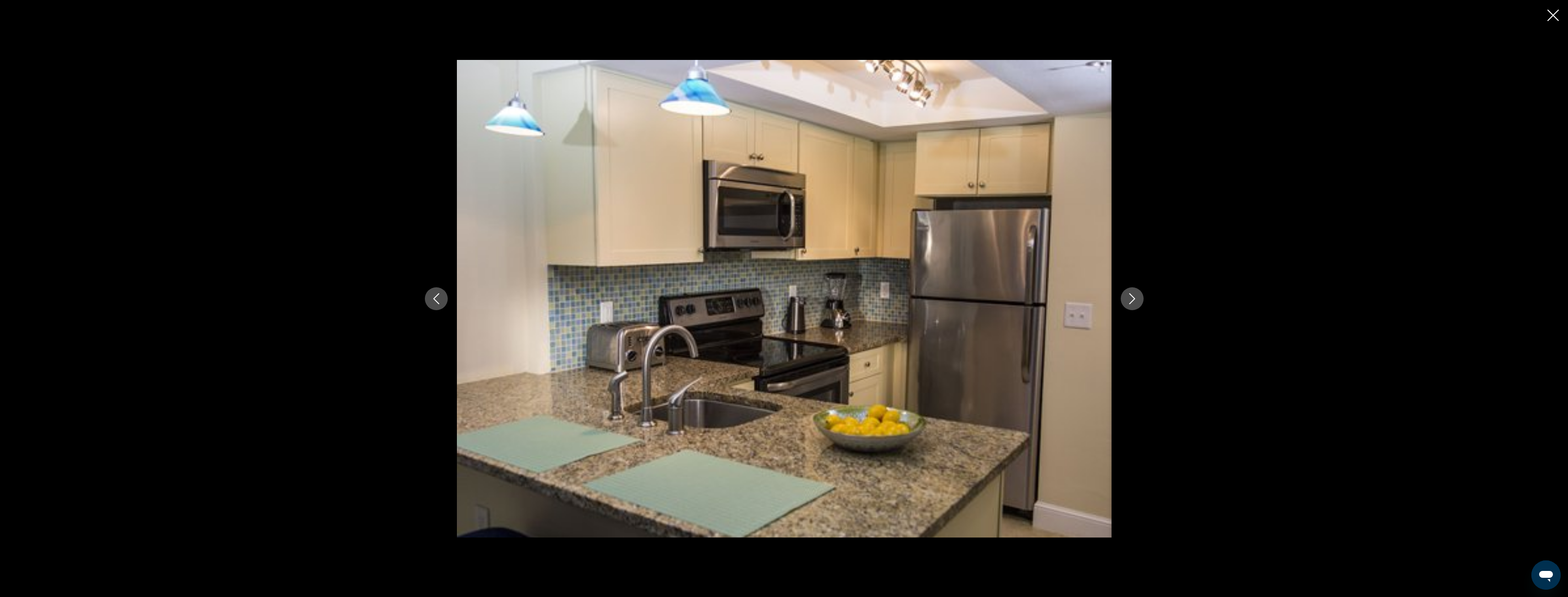
click at [1130, 297] on icon "Next image" at bounding box center [1132, 299] width 11 height 11
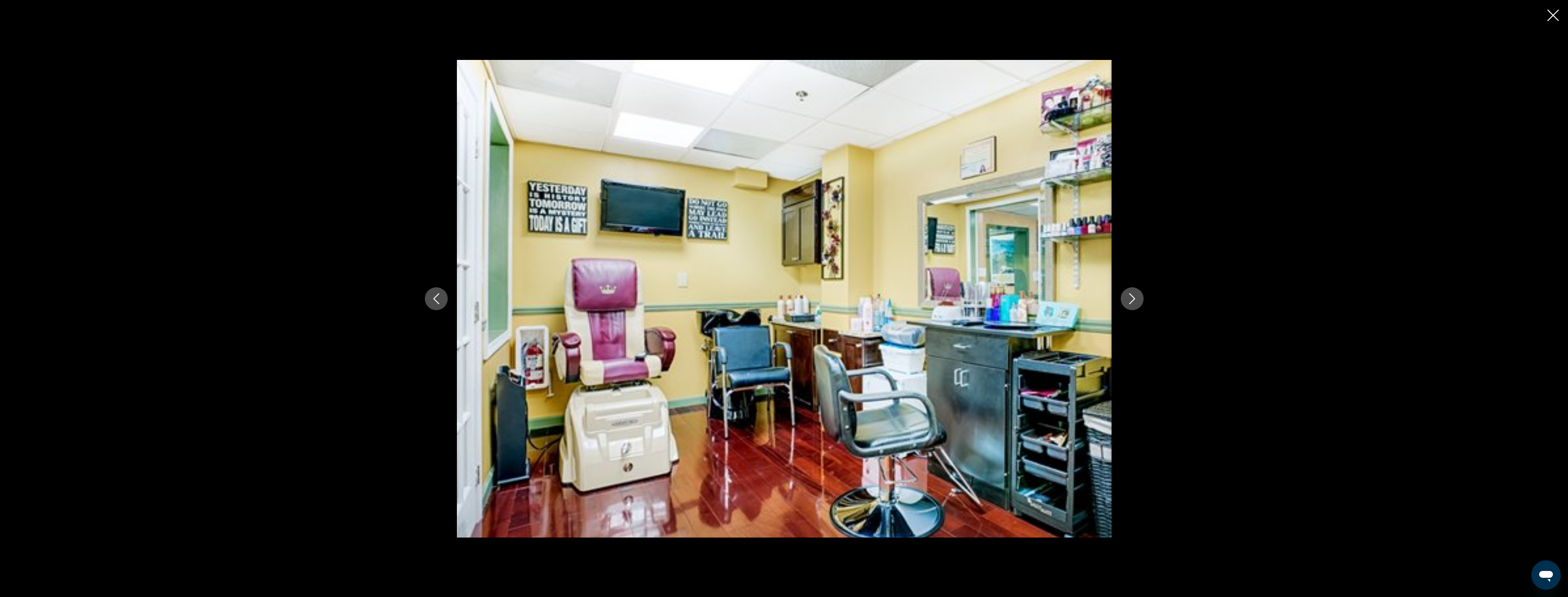
click at [1550, 16] on icon "Close slideshow" at bounding box center [1553, 15] width 12 height 12
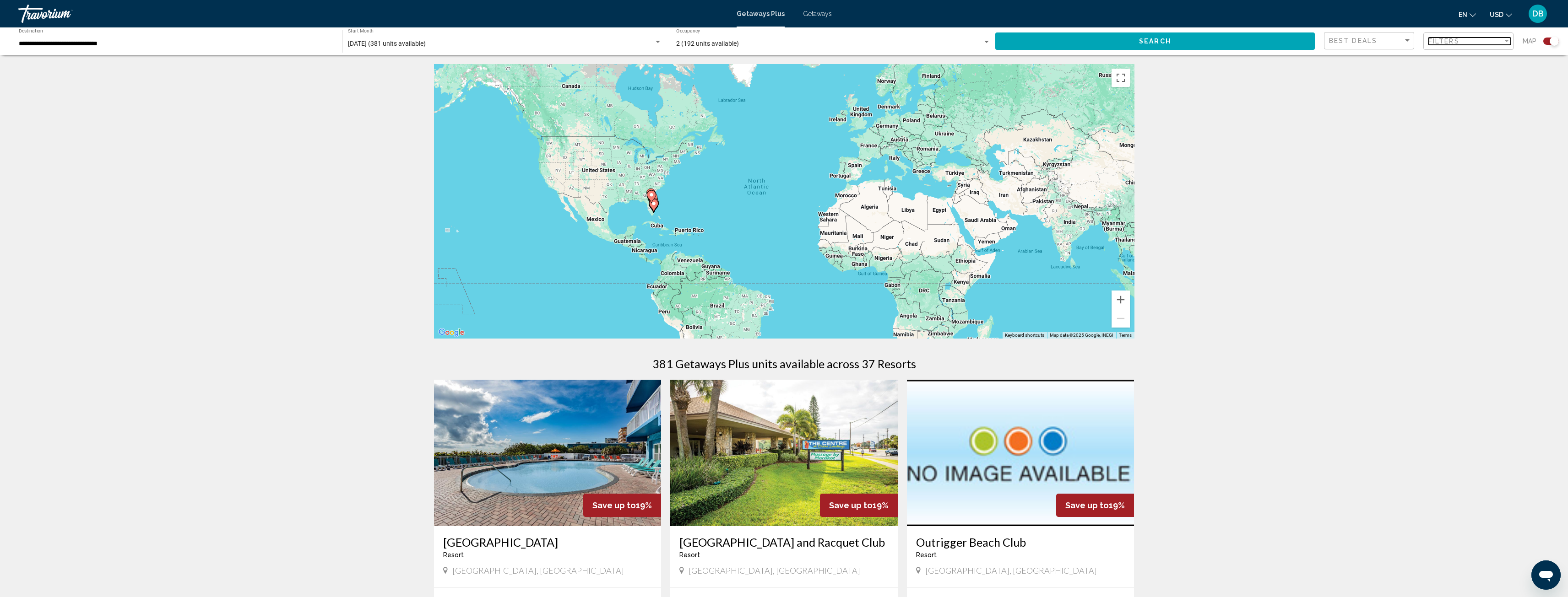
click at [1455, 38] on span "Filters" at bounding box center [1443, 41] width 31 height 7
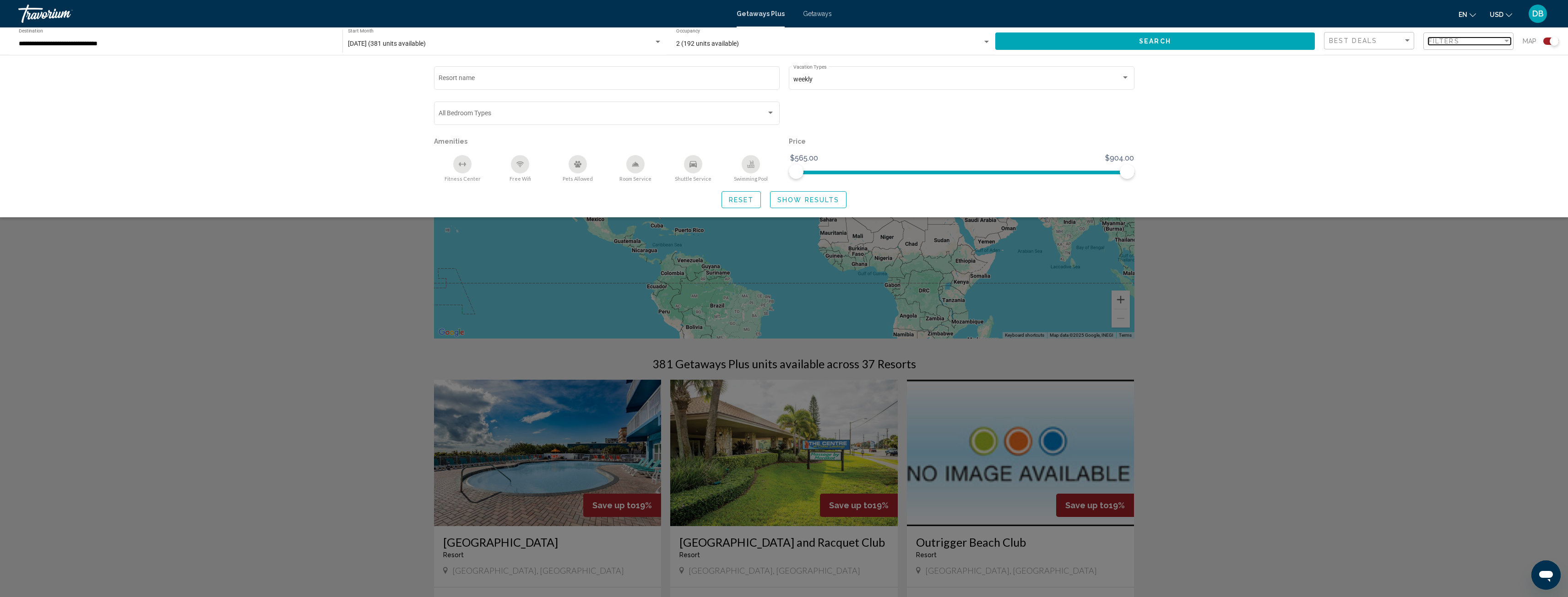
click at [1455, 38] on span "Filters" at bounding box center [1443, 41] width 31 height 7
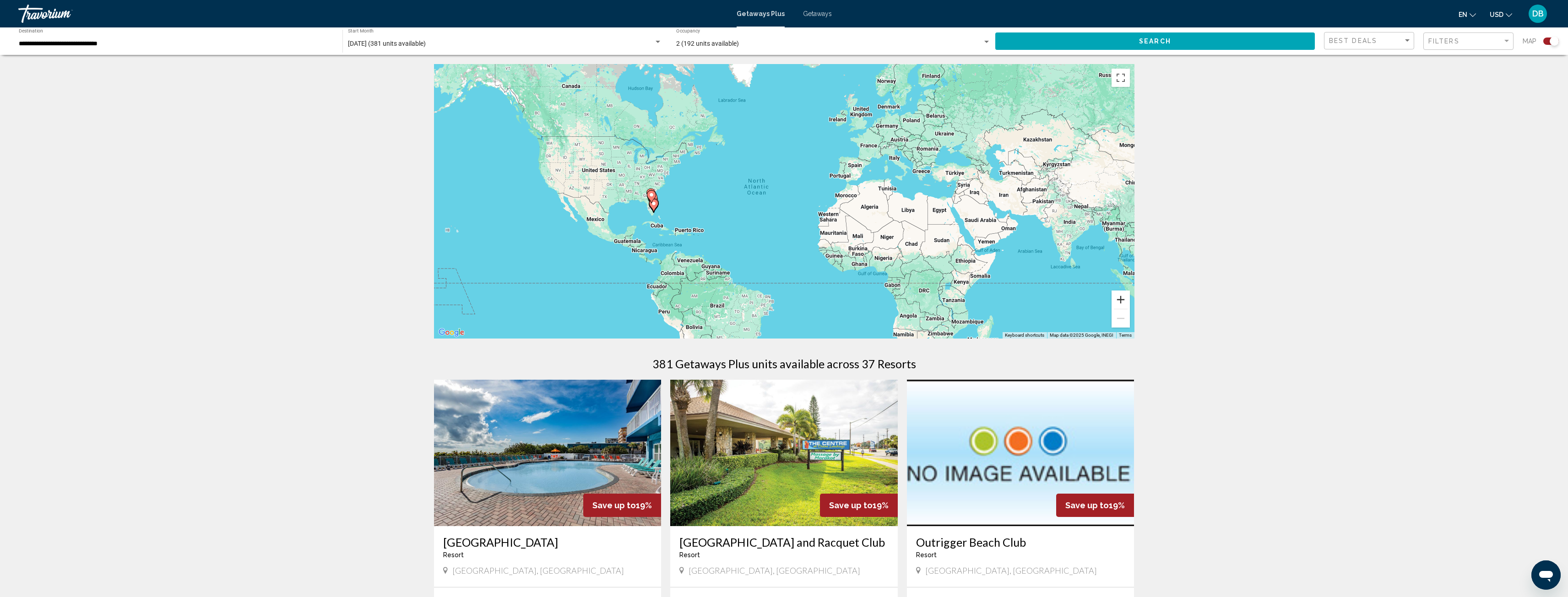
click at [1120, 299] on button "Zoom in" at bounding box center [1121, 300] width 18 height 18
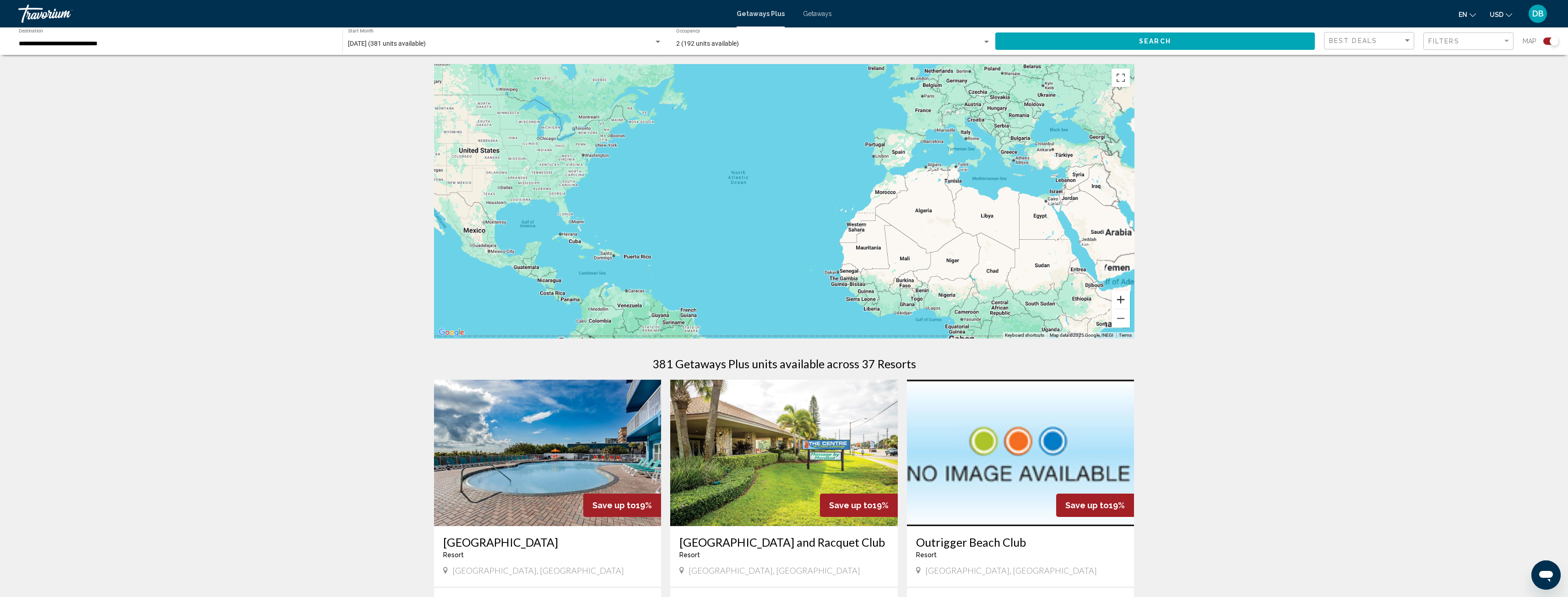
click at [1120, 299] on button "Zoom in" at bounding box center [1121, 300] width 18 height 18
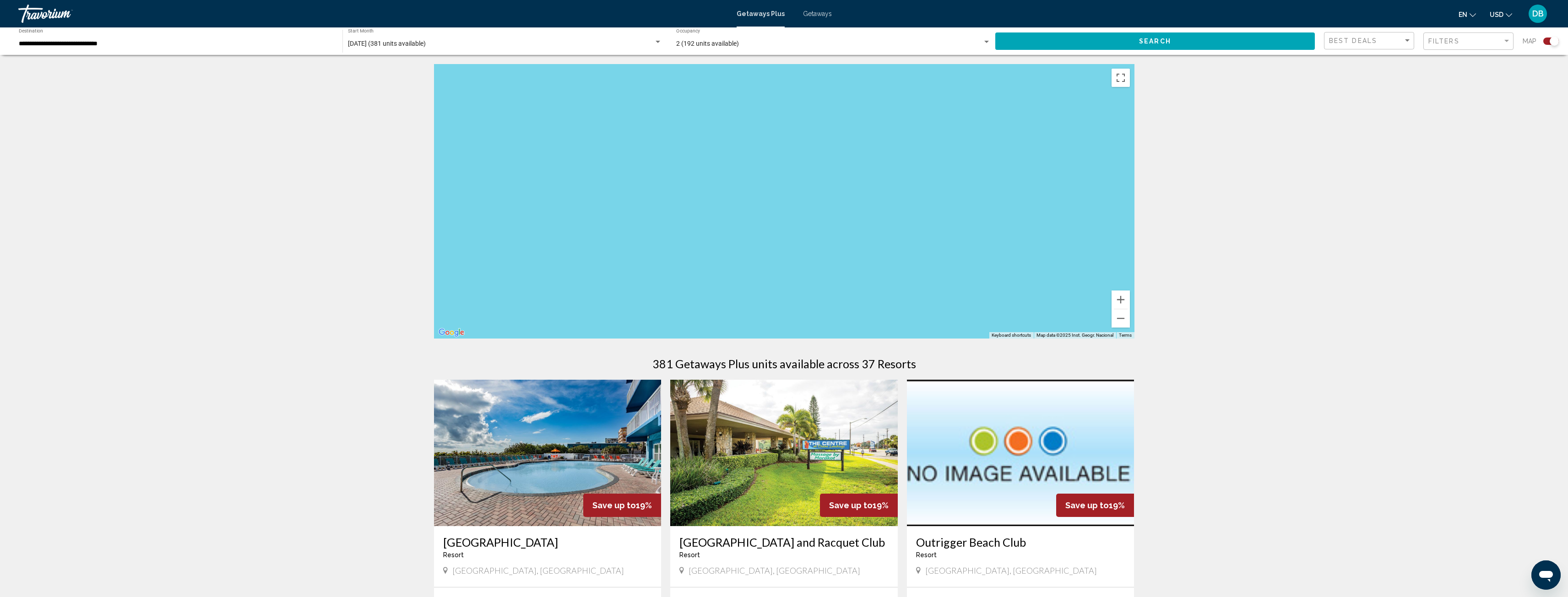
drag, startPoint x: 830, startPoint y: 269, endPoint x: 1125, endPoint y: 267, distance: 295.0
click at [1125, 267] on div "Main content" at bounding box center [784, 201] width 701 height 274
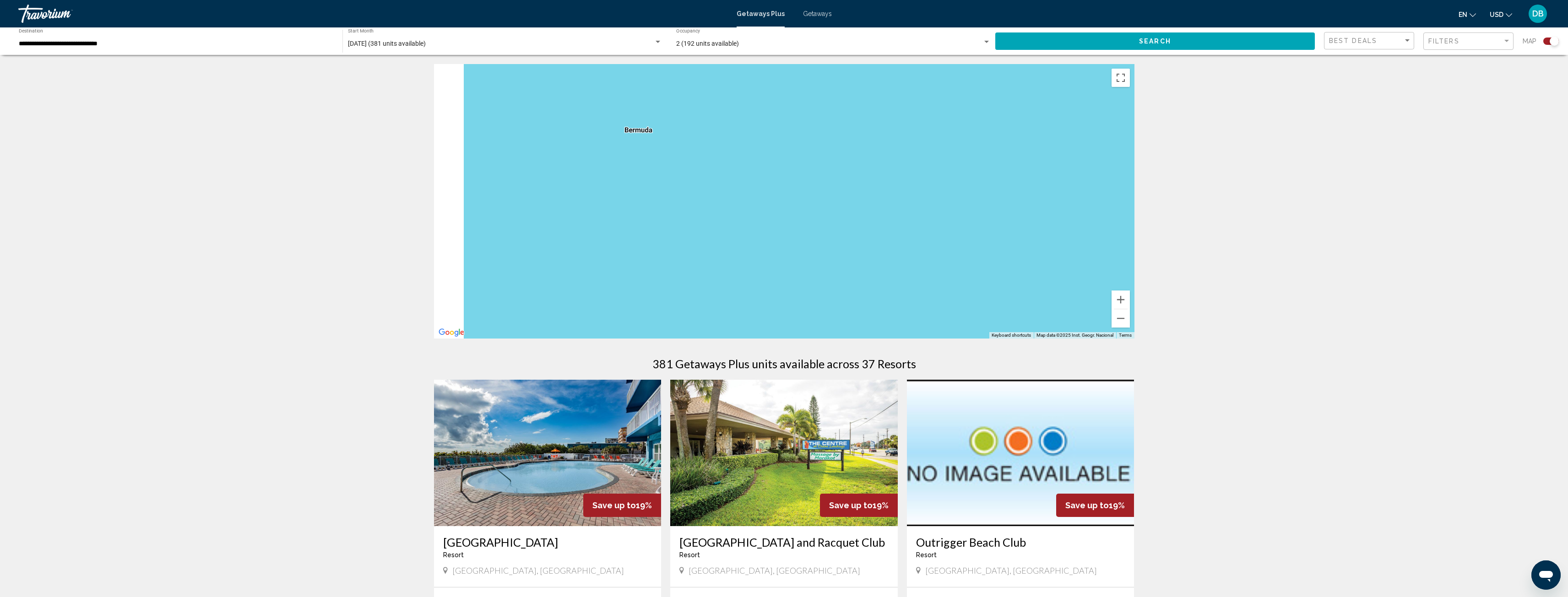
drag, startPoint x: 848, startPoint y: 257, endPoint x: 1060, endPoint y: 255, distance: 212.0
click at [1060, 255] on div "Main content" at bounding box center [784, 201] width 701 height 274
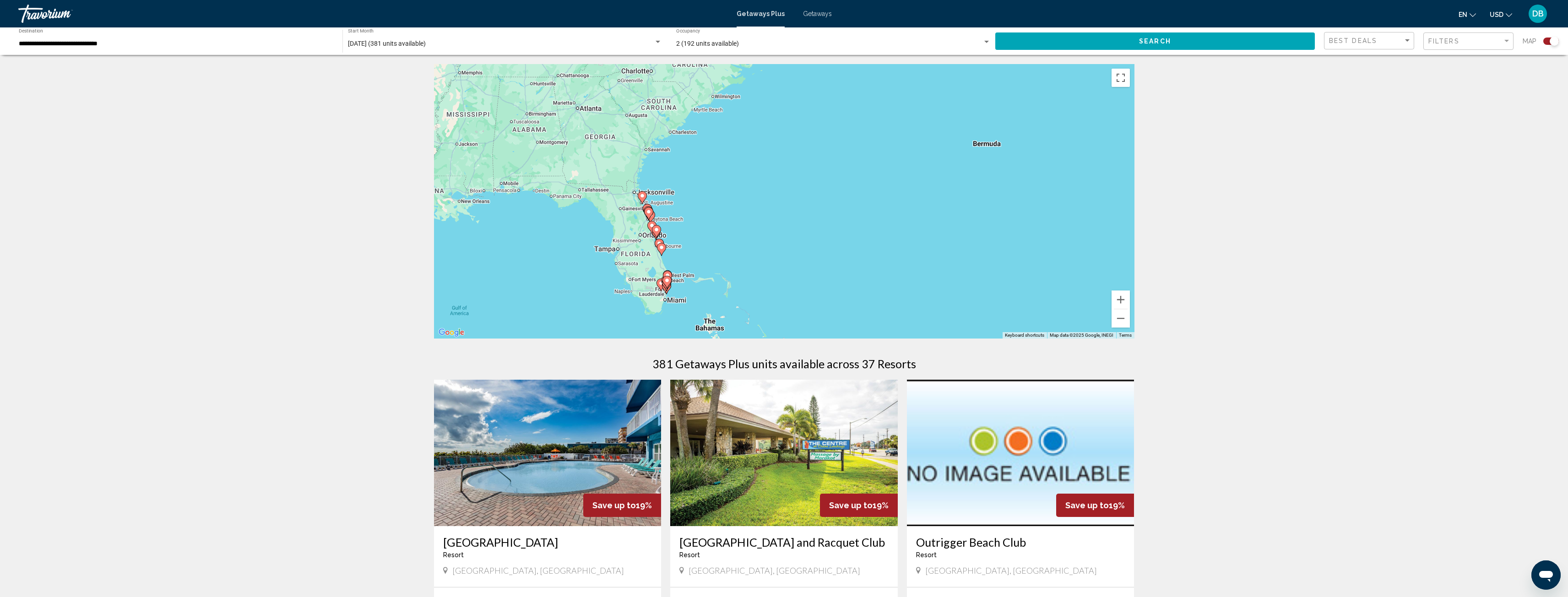
drag, startPoint x: 788, startPoint y: 237, endPoint x: 1042, endPoint y: 244, distance: 254.1
click at [1042, 244] on div "To activate drag with keyboard, press Alt + Enter. Once in keyboard drag state,…" at bounding box center [784, 201] width 701 height 274
click at [1126, 293] on button "Zoom in" at bounding box center [1121, 300] width 18 height 18
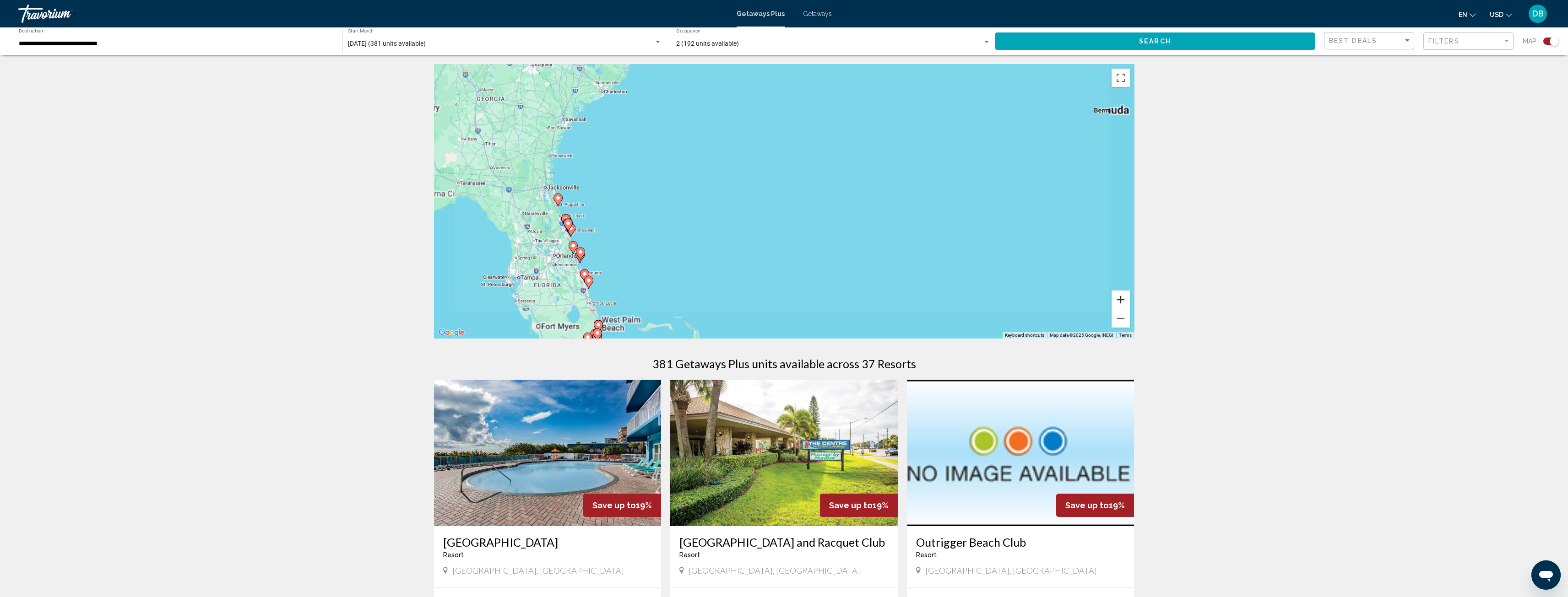
click at [1126, 293] on button "Zoom in" at bounding box center [1121, 300] width 18 height 18
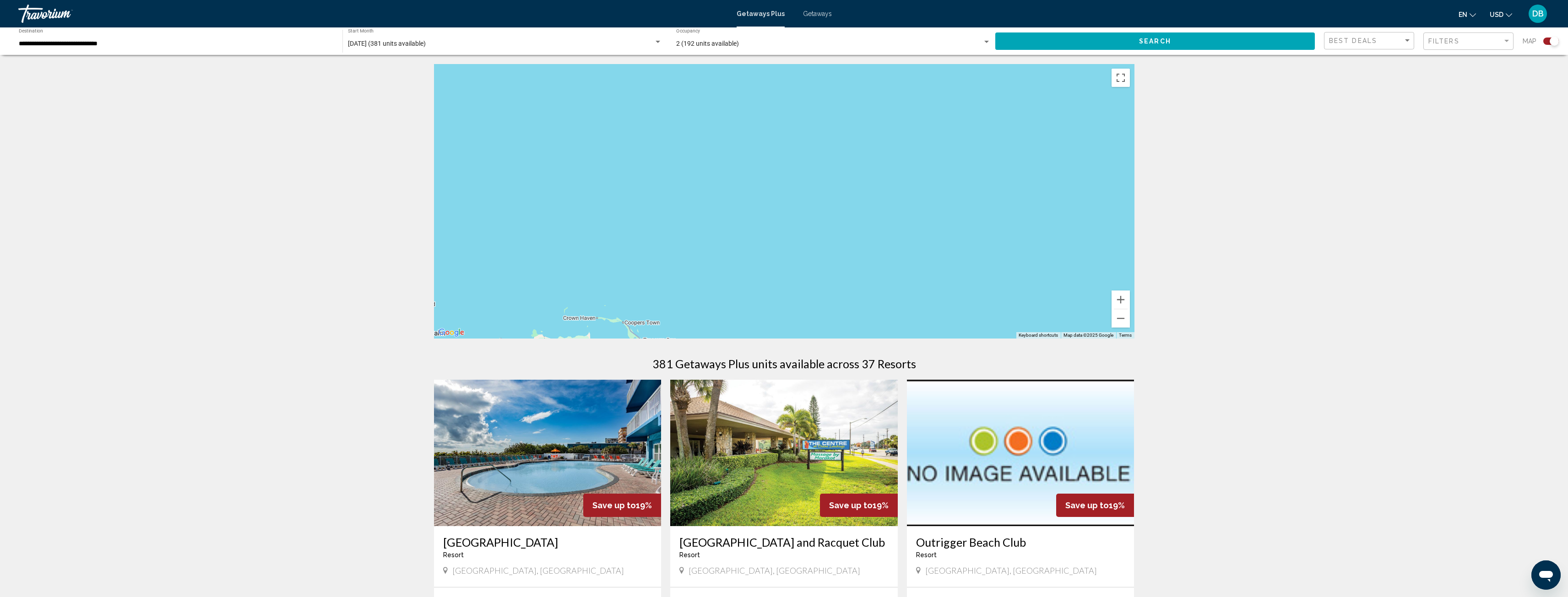
drag, startPoint x: 859, startPoint y: 280, endPoint x: 980, endPoint y: 104, distance: 213.6
click at [980, 104] on div "Main content" at bounding box center [784, 201] width 701 height 274
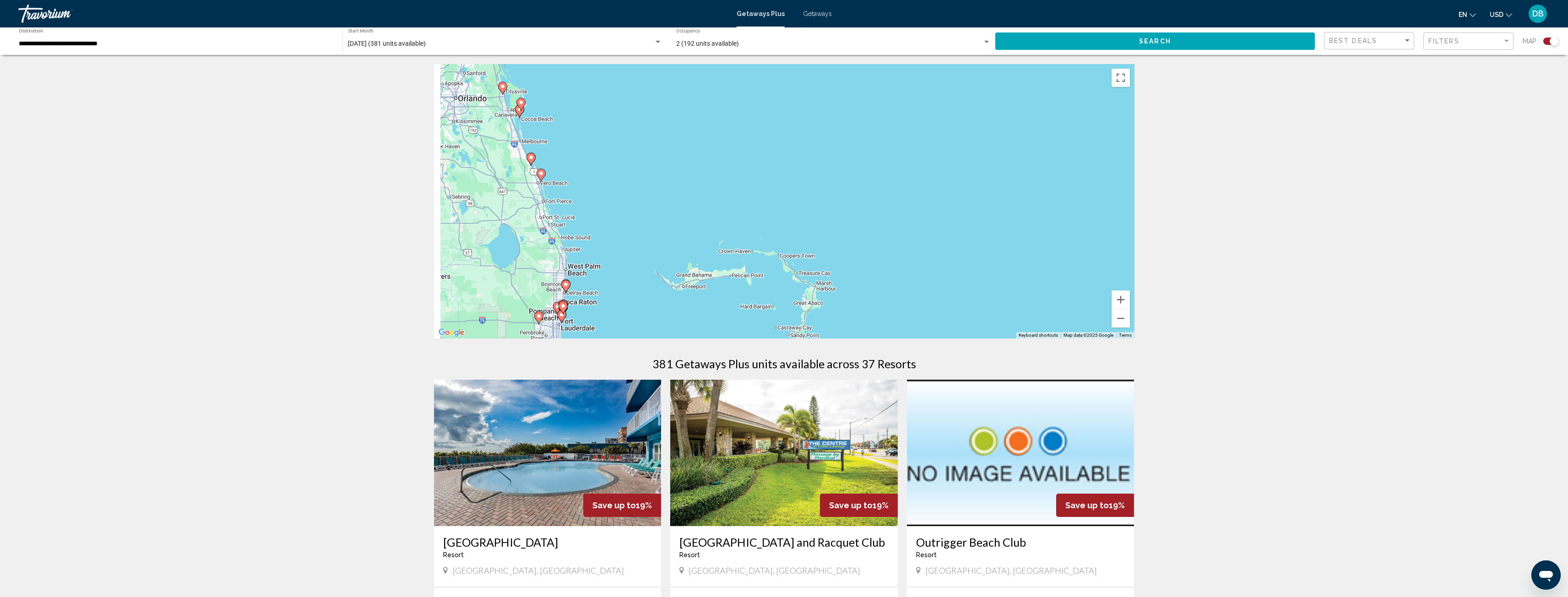
drag, startPoint x: 882, startPoint y: 122, endPoint x: 925, endPoint y: 85, distance: 56.7
click at [918, 87] on div "To activate drag with keyboard, press Alt + Enter. Once in keyboard drag state,…" at bounding box center [784, 201] width 701 height 274
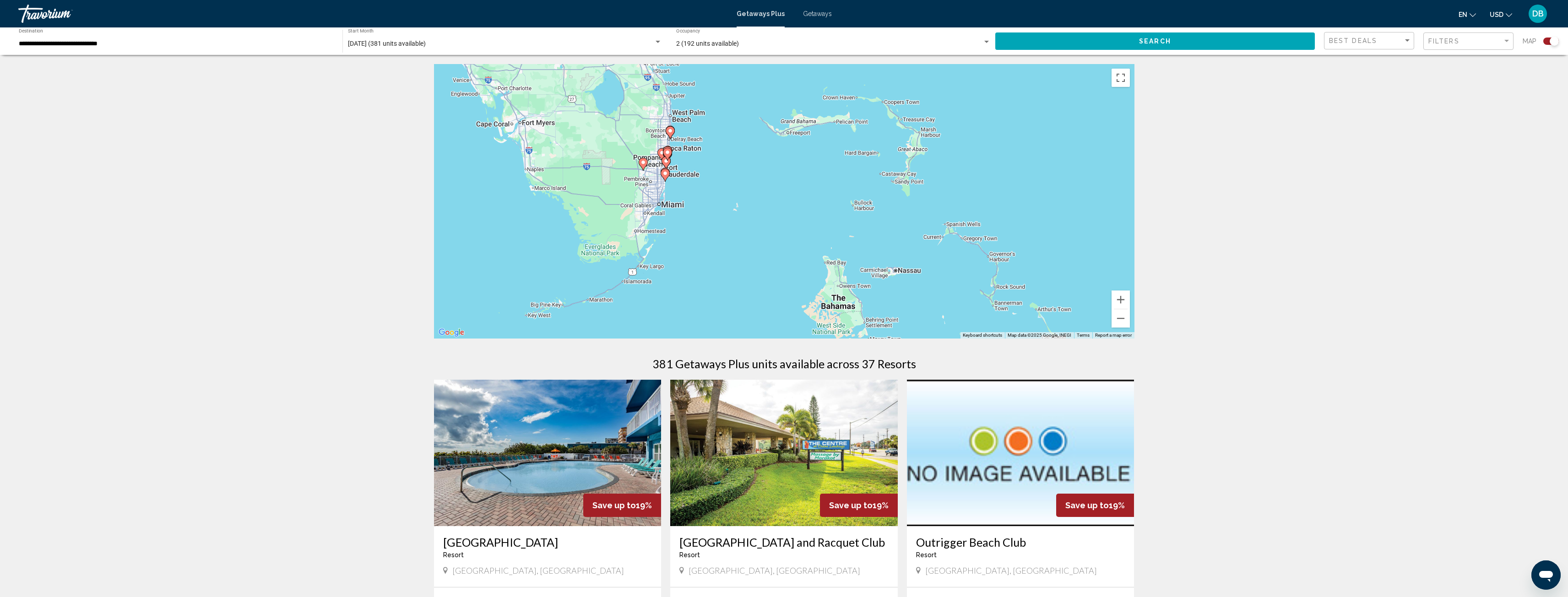
drag, startPoint x: 775, startPoint y: 223, endPoint x: 848, endPoint y: 85, distance: 156.1
click at [848, 85] on div "To activate drag with keyboard, press Alt + Enter. Once in keyboard drag state,…" at bounding box center [784, 201] width 701 height 274
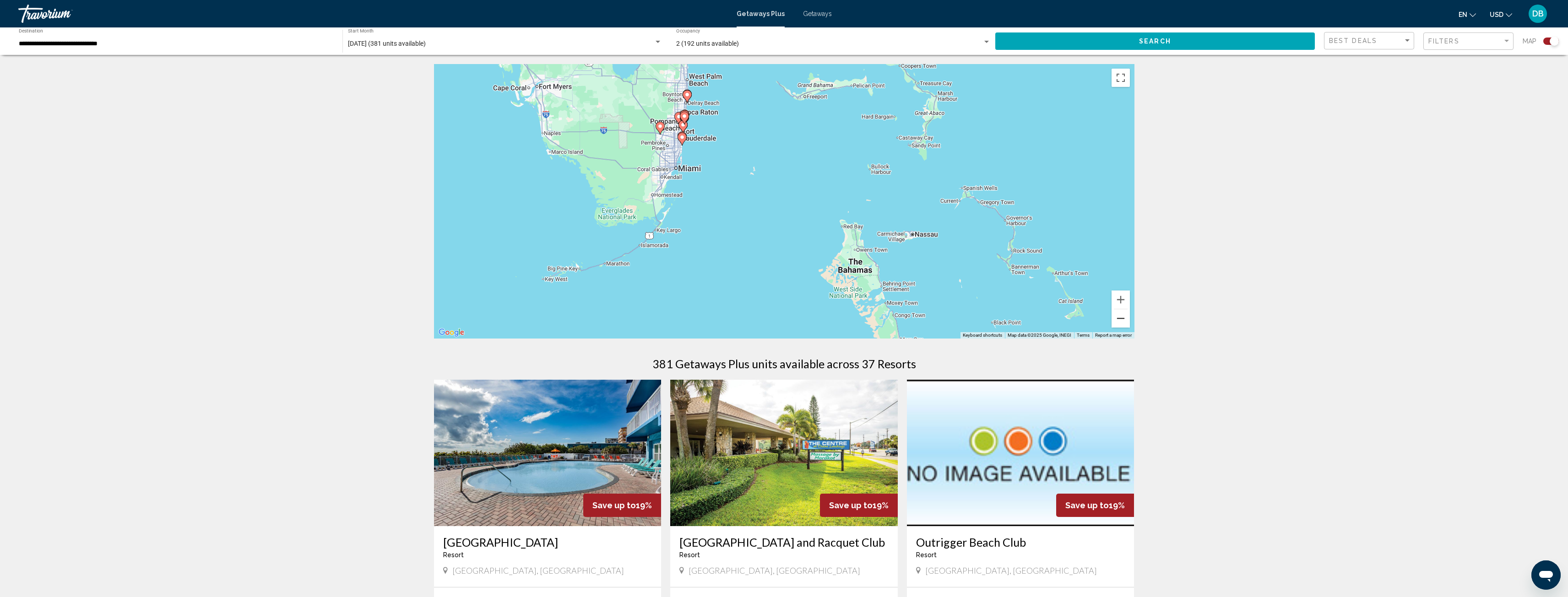
click at [1125, 318] on button "Zoom out" at bounding box center [1121, 318] width 18 height 18
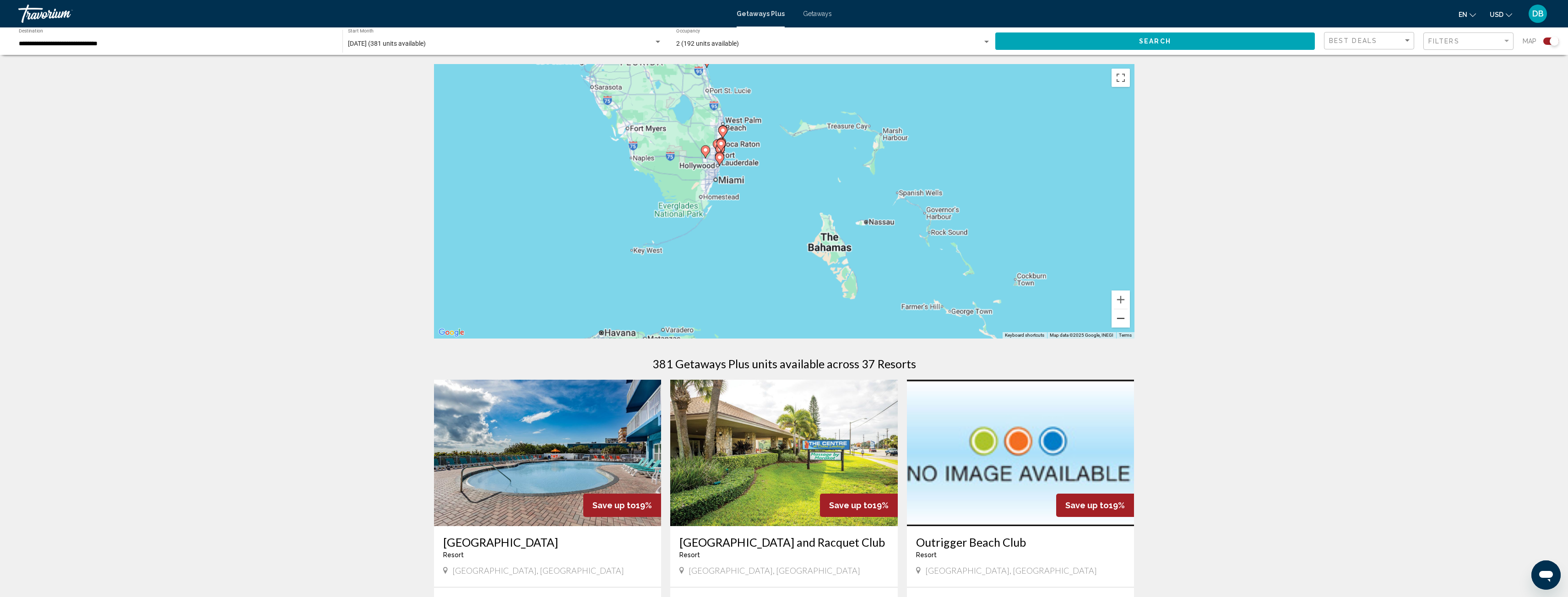
click at [1125, 318] on button "Zoom out" at bounding box center [1121, 318] width 18 height 18
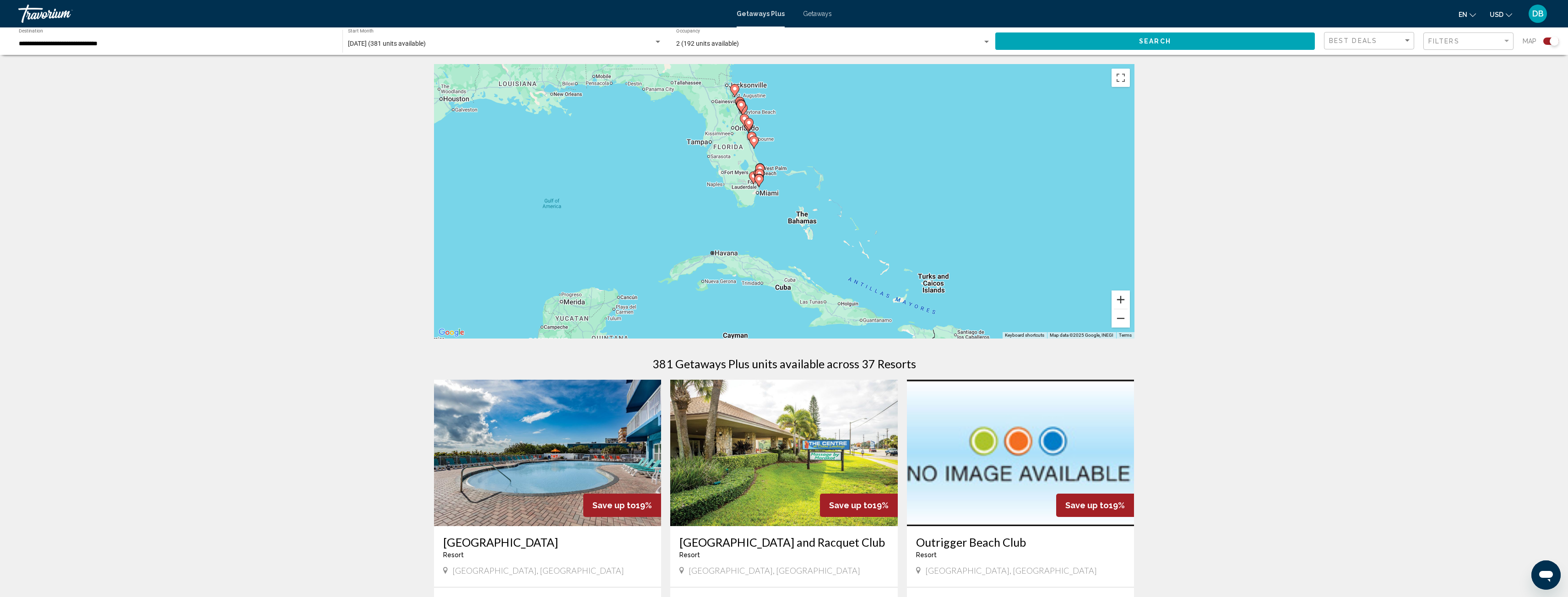
click at [1123, 296] on button "Zoom in" at bounding box center [1121, 300] width 18 height 18
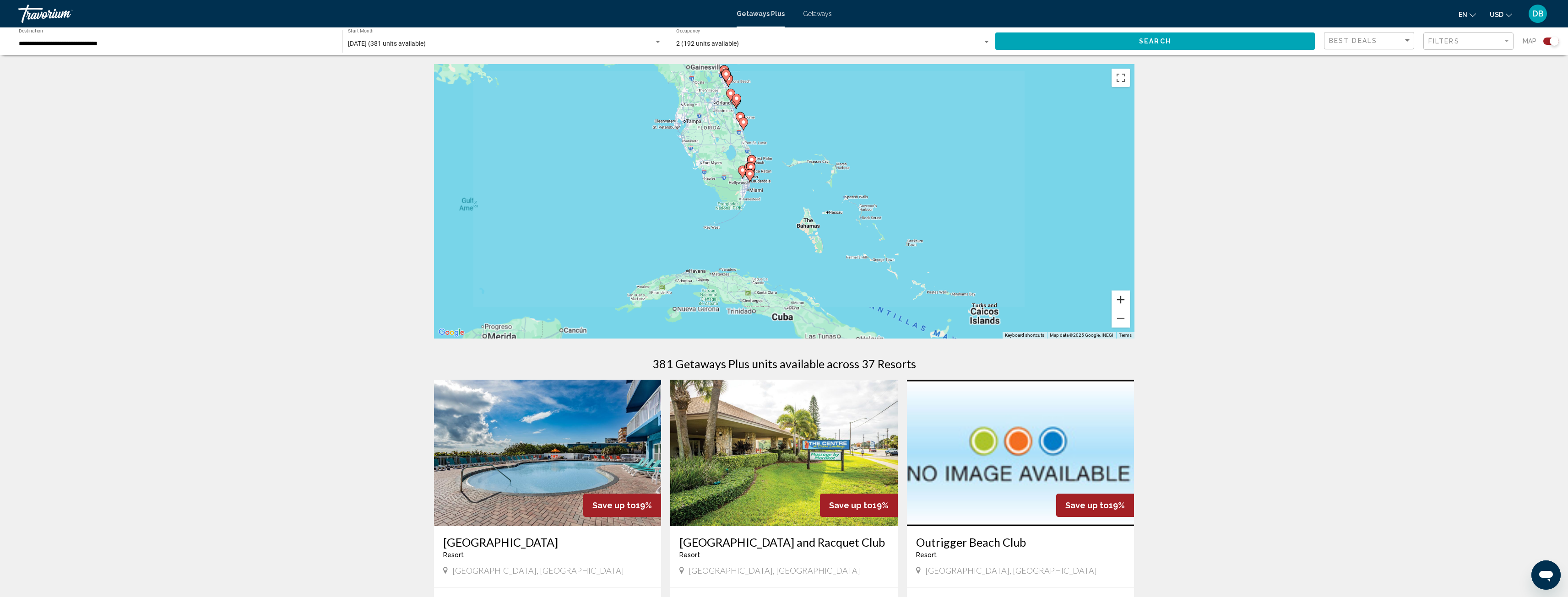
click at [1123, 296] on button "Zoom in" at bounding box center [1121, 300] width 18 height 18
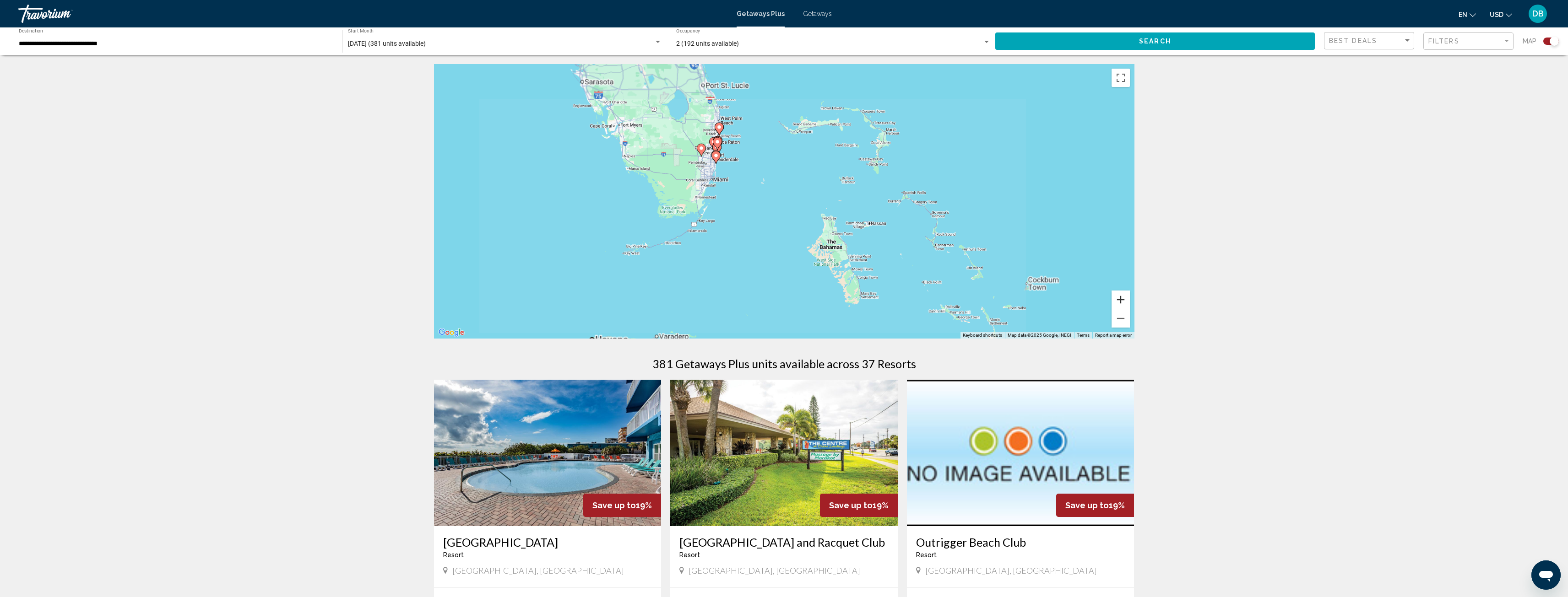
click at [1123, 296] on button "Zoom in" at bounding box center [1121, 300] width 18 height 18
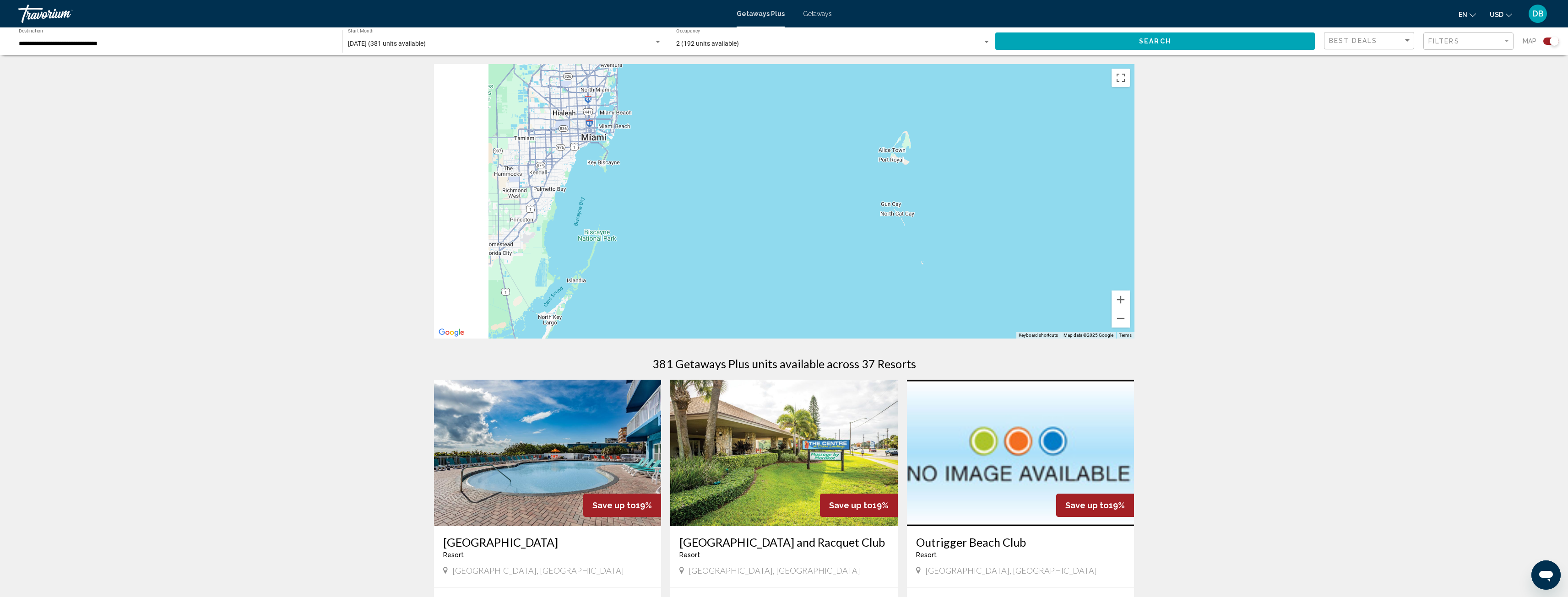
drag, startPoint x: 728, startPoint y: 192, endPoint x: 1017, endPoint y: 263, distance: 297.6
click at [1018, 263] on div "Main content" at bounding box center [784, 201] width 701 height 274
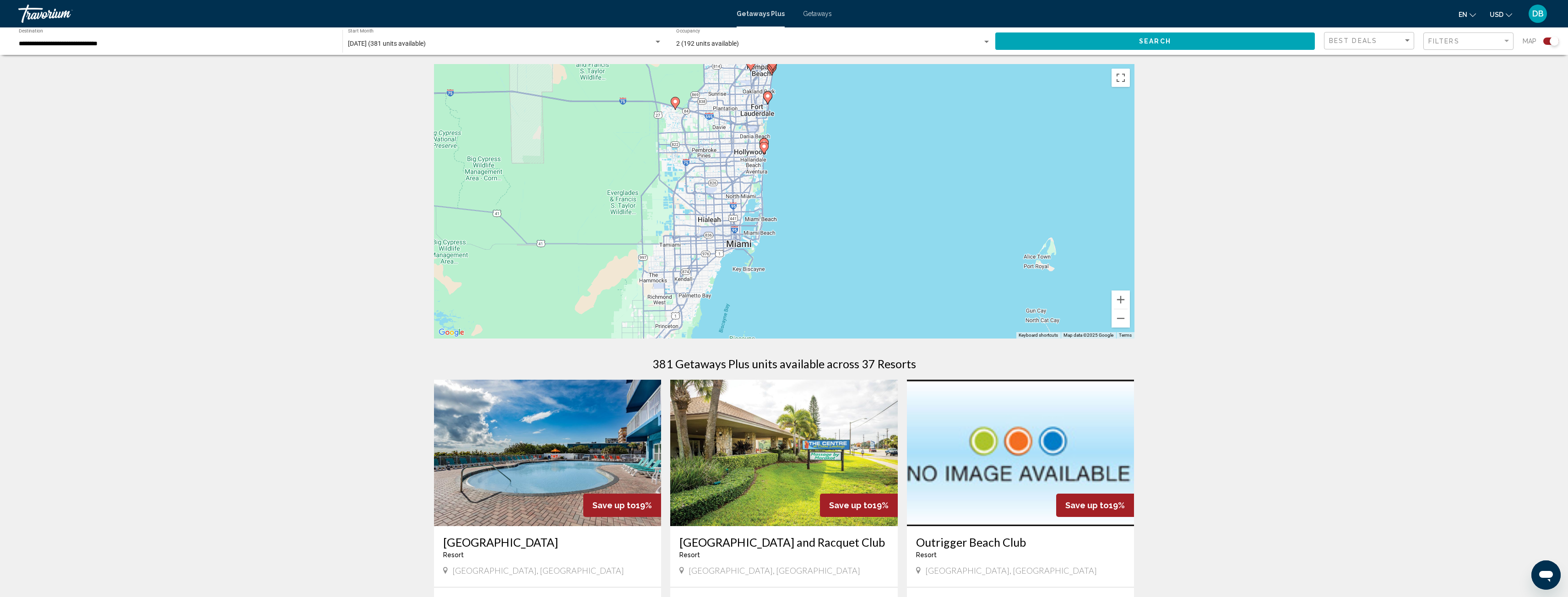
drag, startPoint x: 824, startPoint y: 207, endPoint x: 864, endPoint y: 296, distance: 97.6
click at [864, 296] on div "To activate drag with keyboard, press Alt + Enter. Once in keyboard drag state,…" at bounding box center [784, 201] width 701 height 274
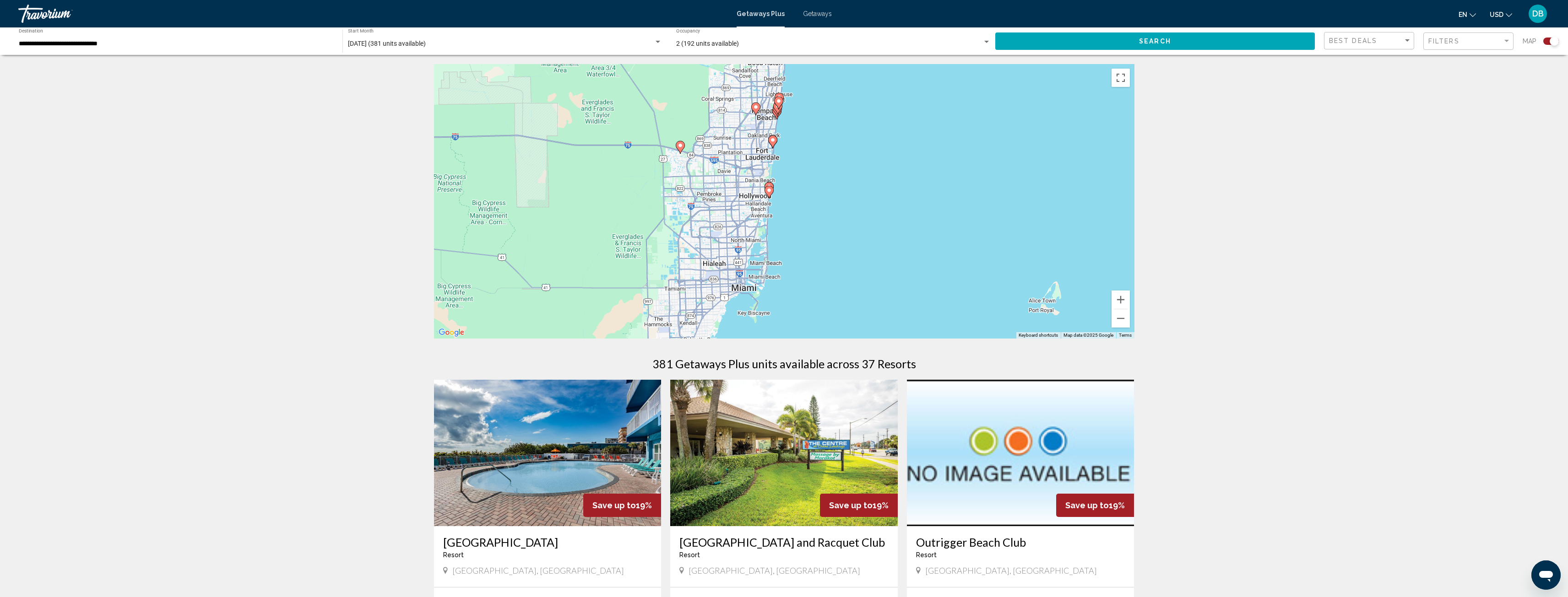
drag, startPoint x: 803, startPoint y: 218, endPoint x: 808, endPoint y: 263, distance: 45.3
click at [808, 263] on div "To activate drag with keyboard, press Alt + Enter. Once in keyboard drag state,…" at bounding box center [784, 201] width 701 height 274
click at [1120, 299] on button "Zoom in" at bounding box center [1121, 300] width 18 height 18
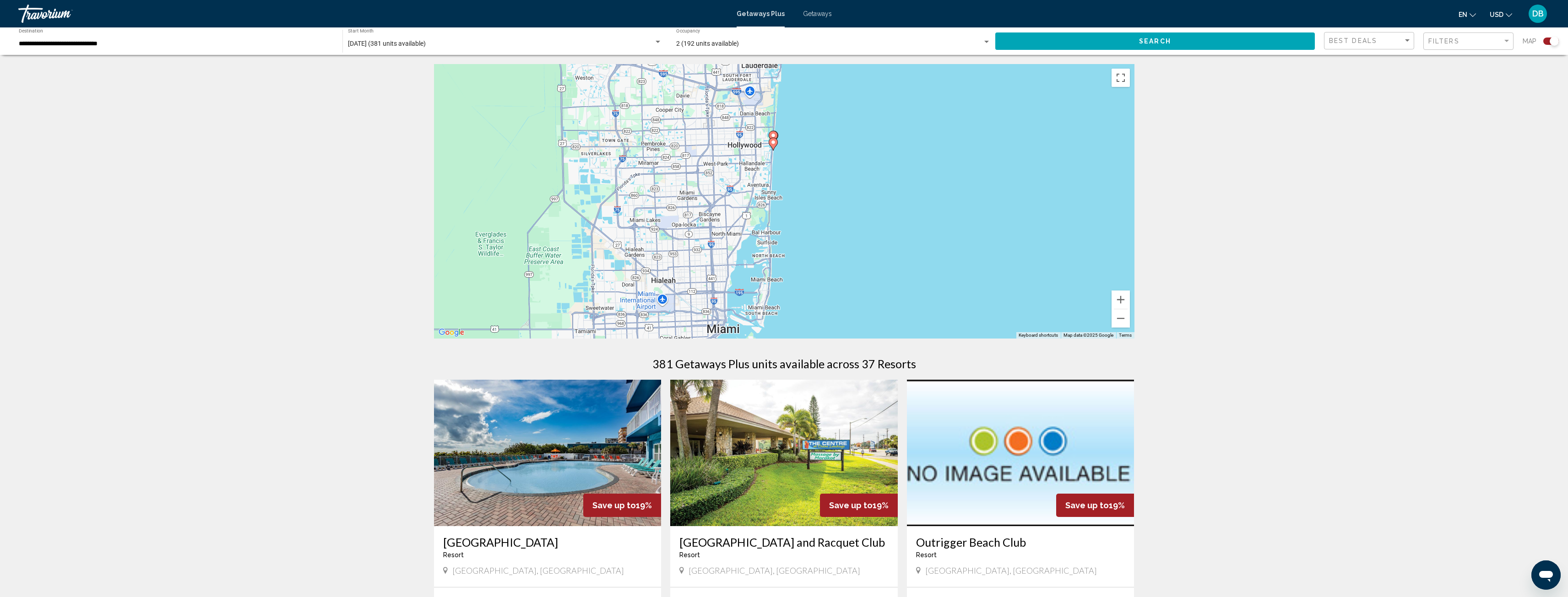
drag, startPoint x: 811, startPoint y: 227, endPoint x: 832, endPoint y: 181, distance: 50.6
click at [832, 181] on div "To activate drag with keyboard, press Alt + Enter. Once in keyboard drag state,…" at bounding box center [784, 201] width 701 height 274
click at [1120, 299] on button "Zoom in" at bounding box center [1121, 300] width 18 height 18
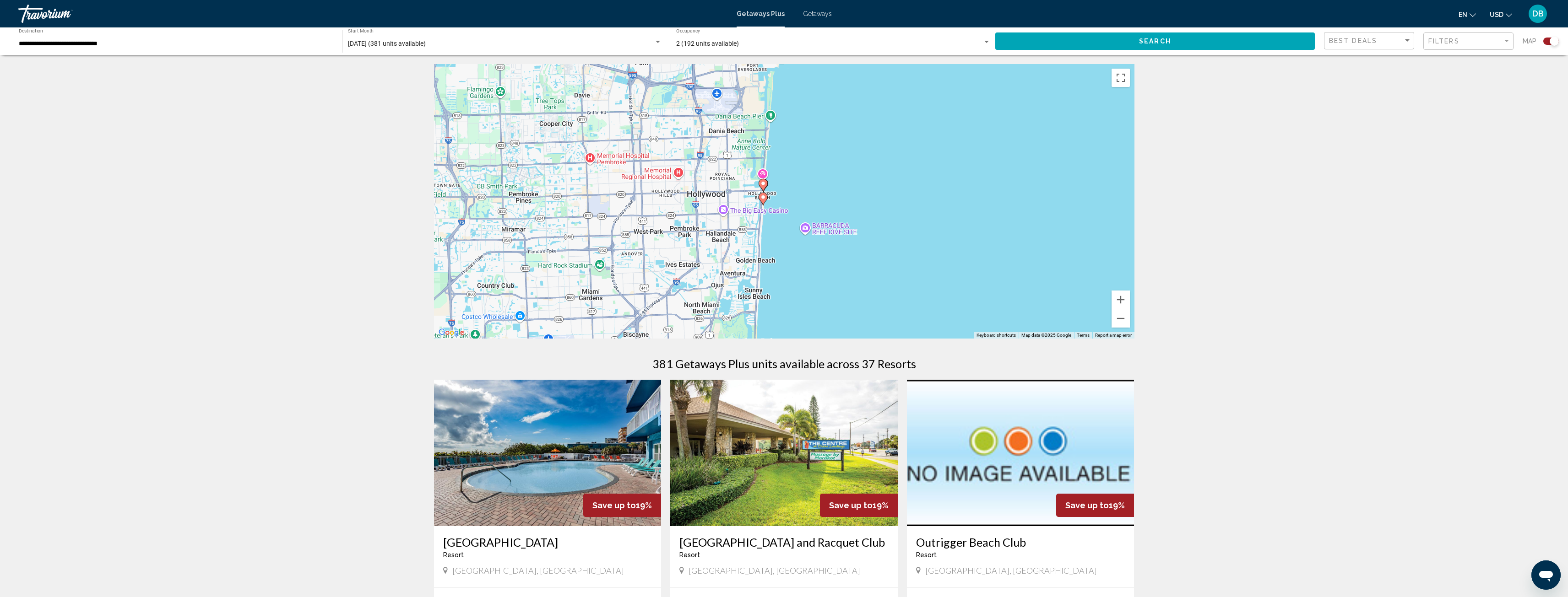
drag, startPoint x: 800, startPoint y: 150, endPoint x: 801, endPoint y: 252, distance: 102.0
click at [801, 252] on div "To activate drag with keyboard, press Alt + Enter. Once in keyboard drag state,…" at bounding box center [784, 201] width 701 height 274
click at [1124, 303] on button "Zoom in" at bounding box center [1121, 300] width 18 height 18
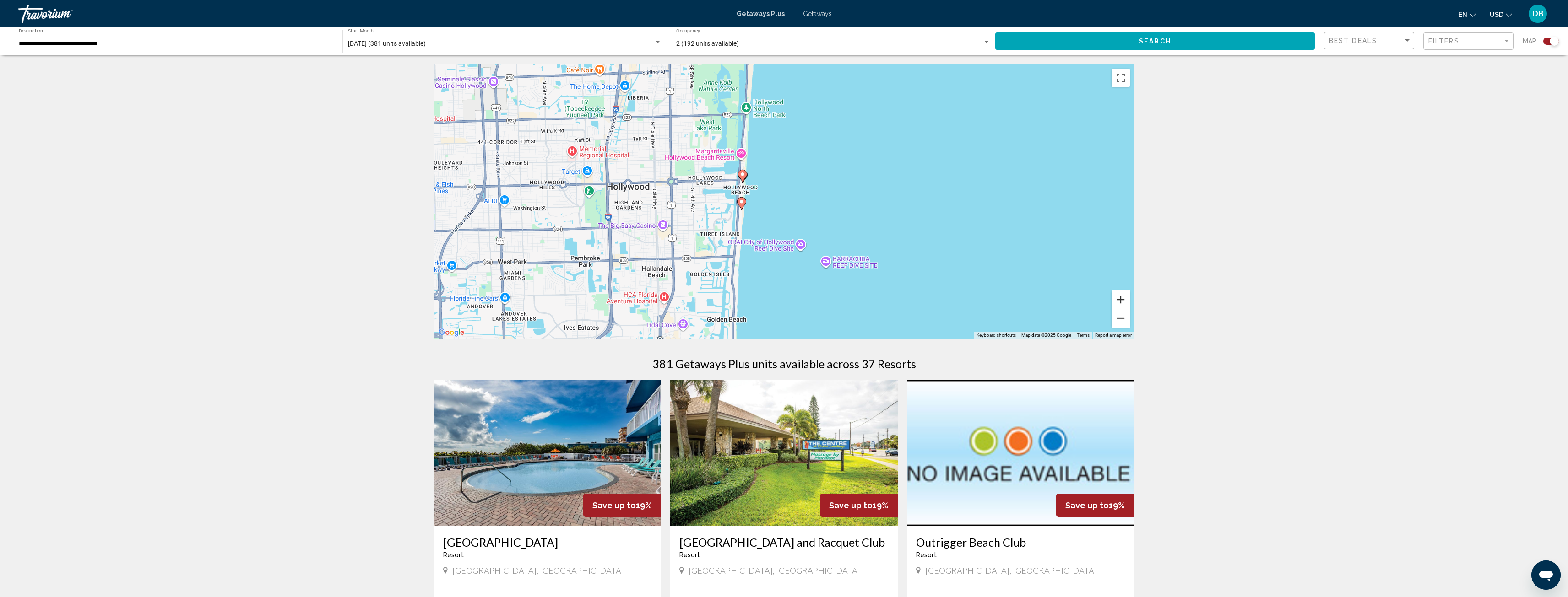
click at [1122, 301] on button "Zoom in" at bounding box center [1121, 300] width 18 height 18
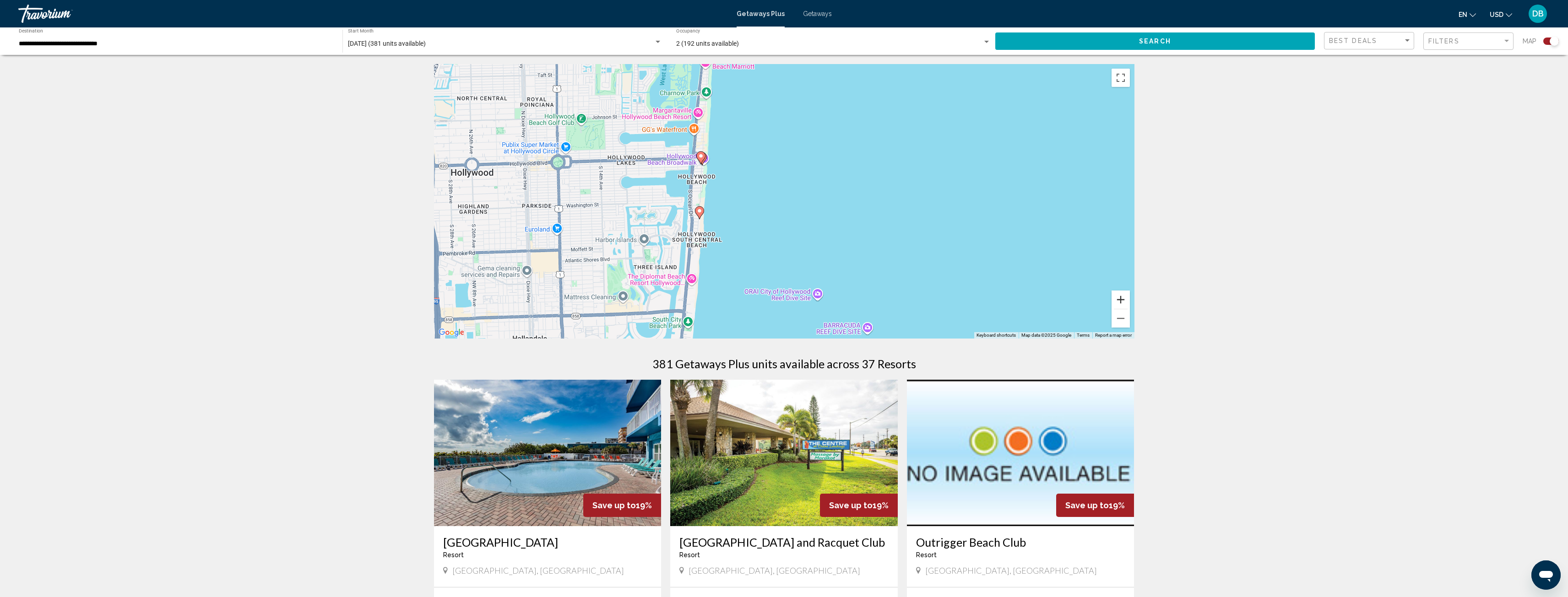
click at [1122, 301] on button "Zoom in" at bounding box center [1121, 300] width 18 height 18
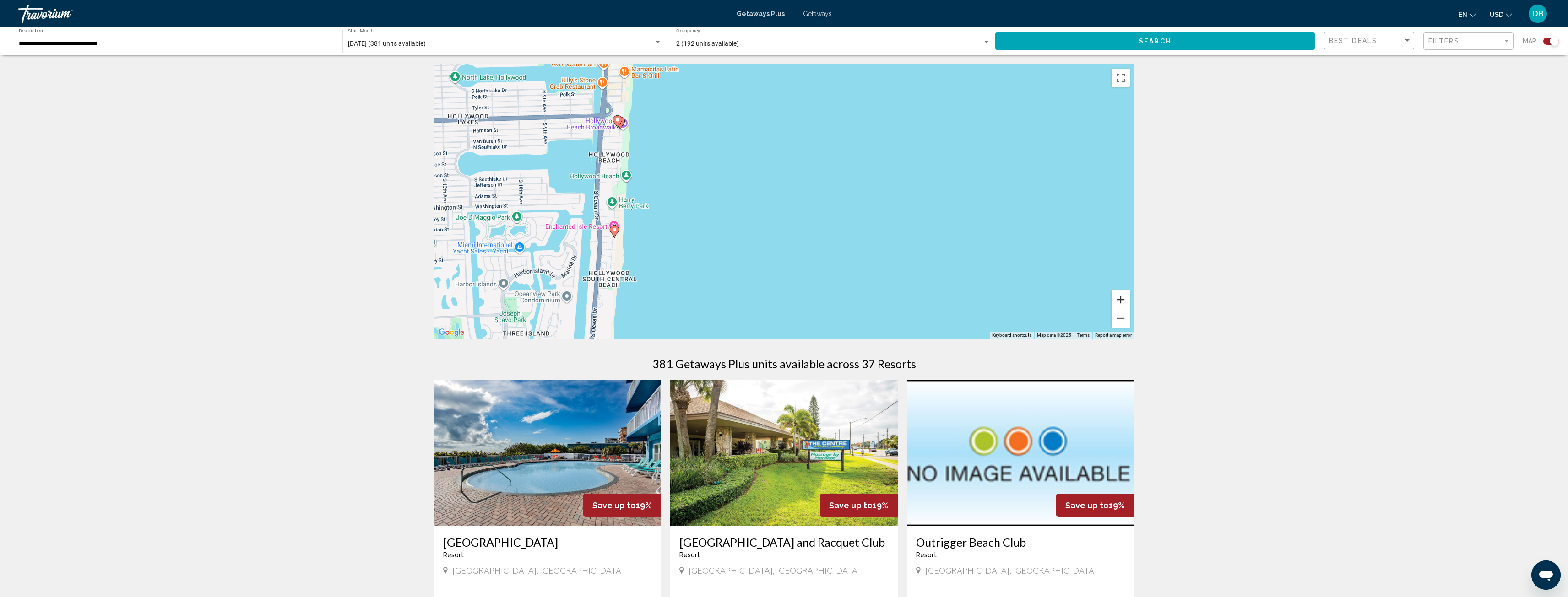
click at [1118, 298] on button "Zoom in" at bounding box center [1121, 300] width 18 height 18
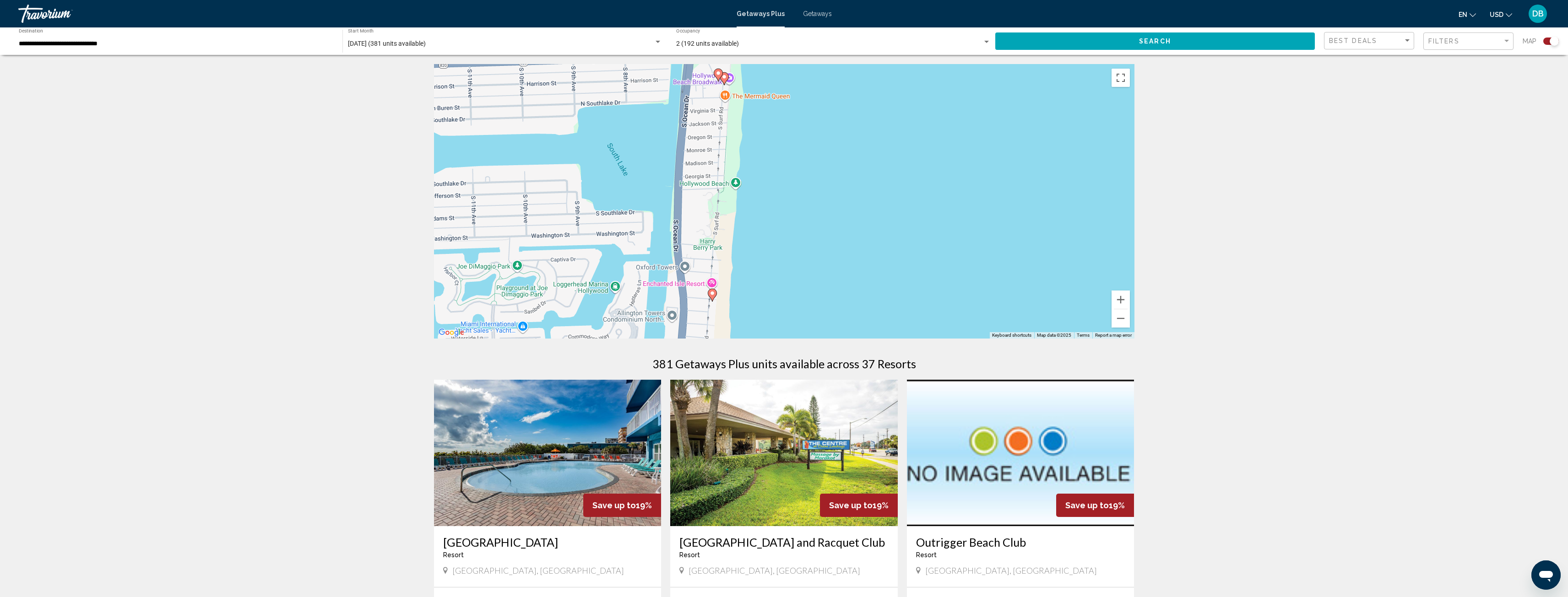
drag, startPoint x: 740, startPoint y: 214, endPoint x: 1010, endPoint y: 240, distance: 271.2
click at [1010, 240] on div "To activate drag with keyboard, press Alt + Enter. Once in keyboard drag state,…" at bounding box center [784, 201] width 701 height 274
click at [712, 294] on image "Main content" at bounding box center [712, 293] width 6 height 5
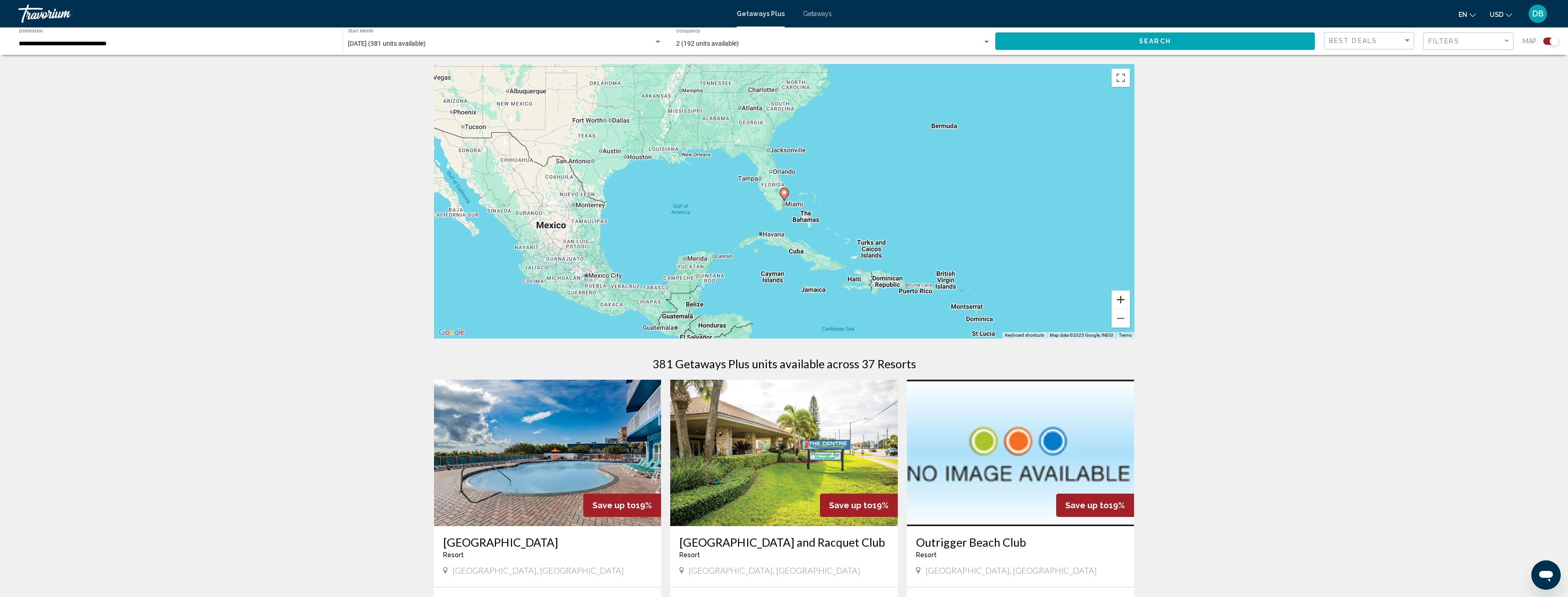
click at [1121, 302] on button "Zoom in" at bounding box center [1121, 300] width 18 height 18
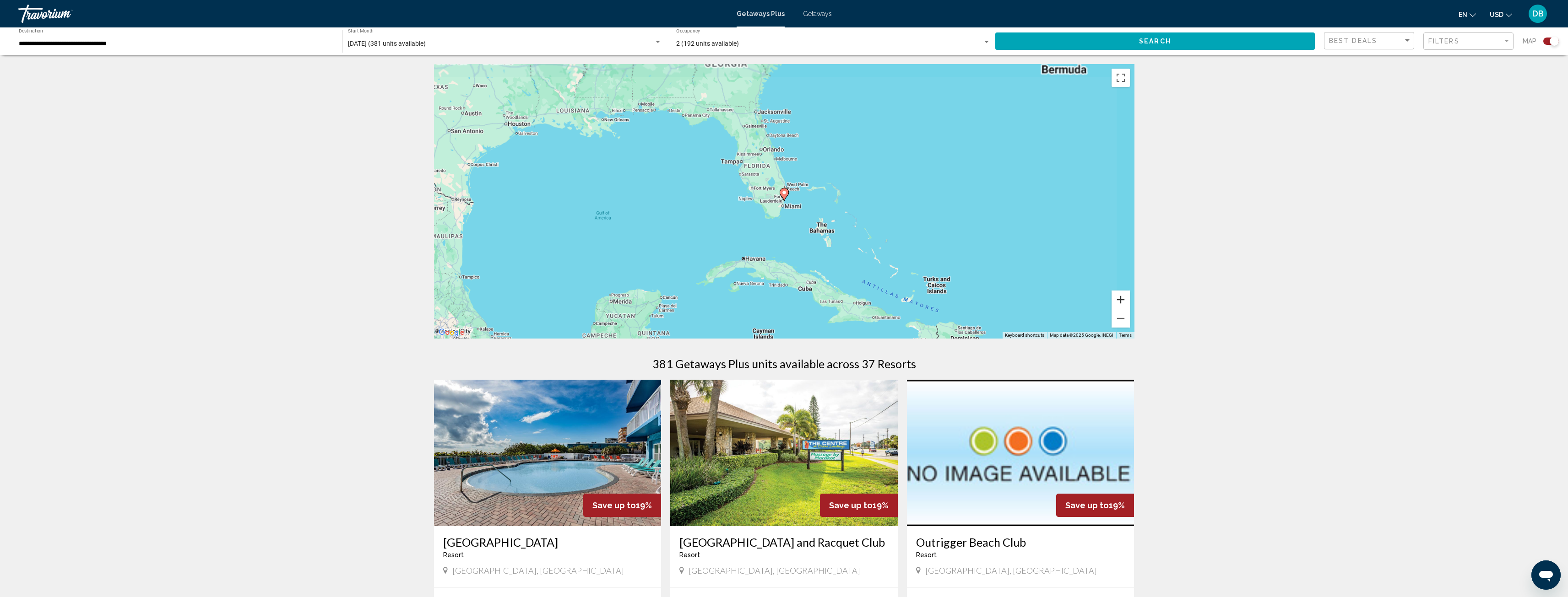
click at [1121, 302] on button "Zoom in" at bounding box center [1121, 300] width 18 height 18
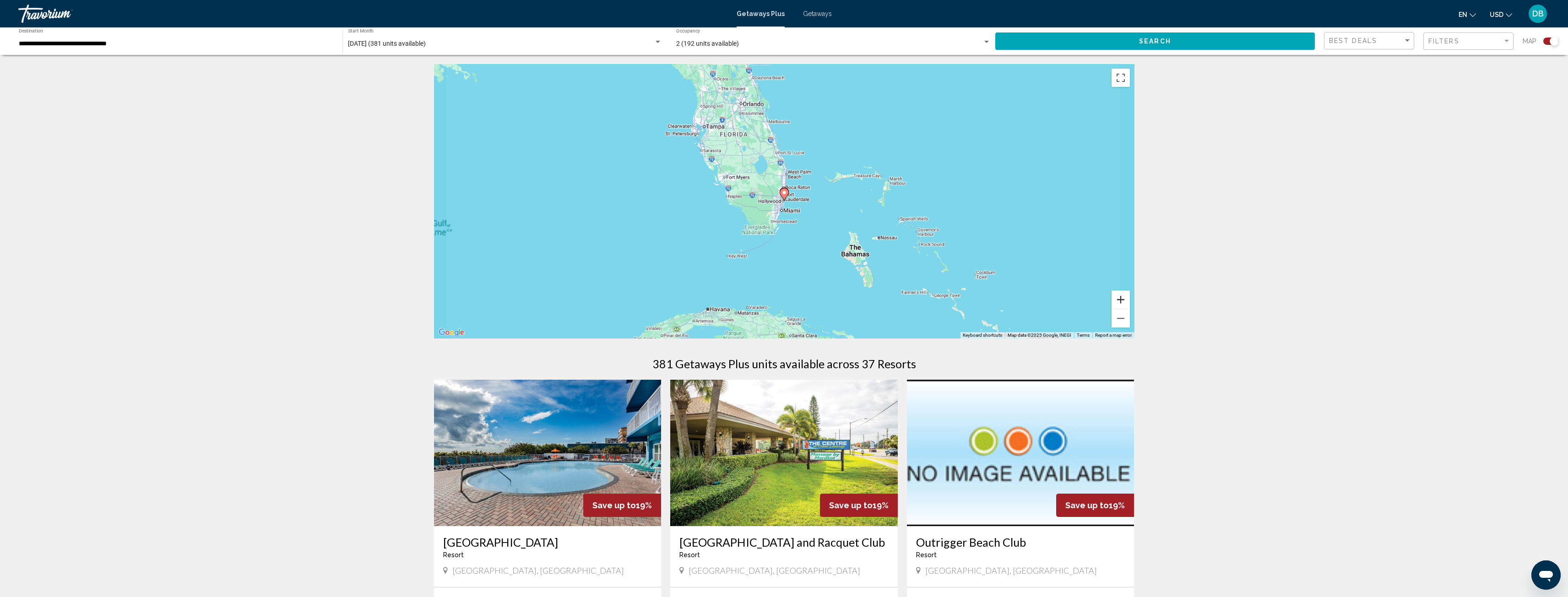
click at [1121, 302] on button "Zoom in" at bounding box center [1121, 300] width 18 height 18
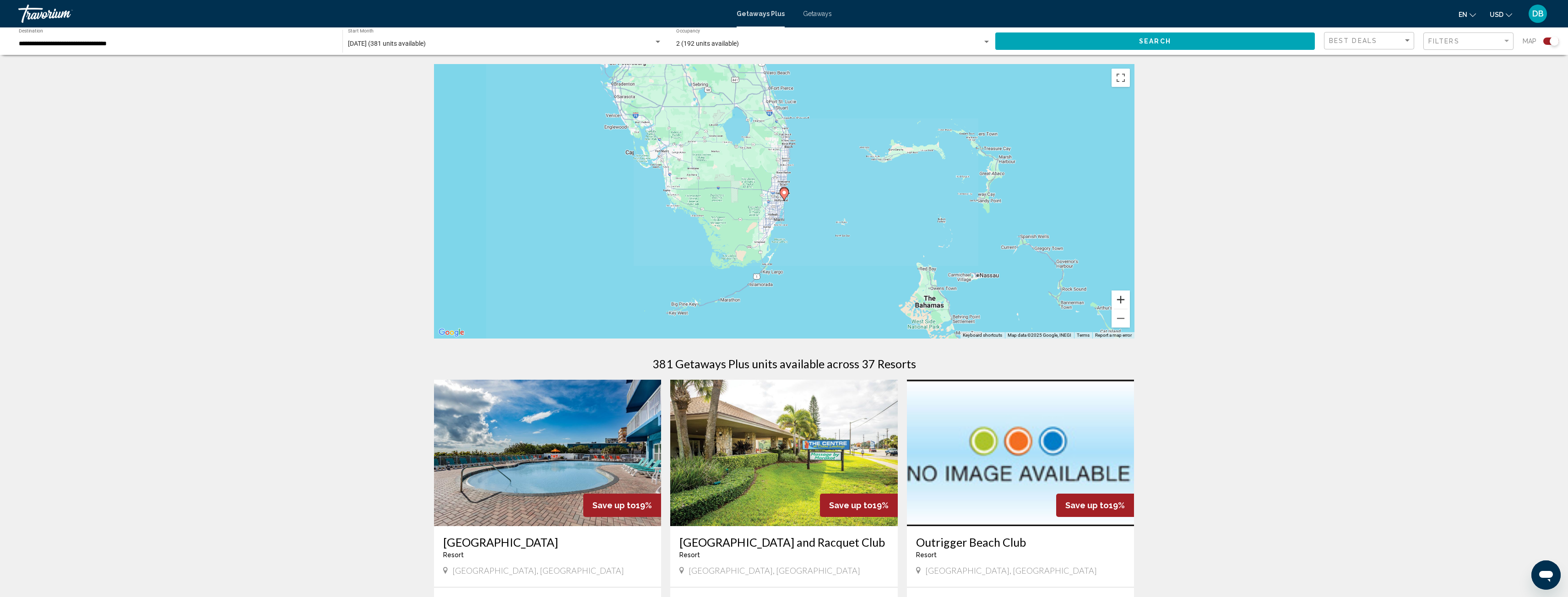
click at [1121, 302] on button "Zoom in" at bounding box center [1121, 300] width 18 height 18
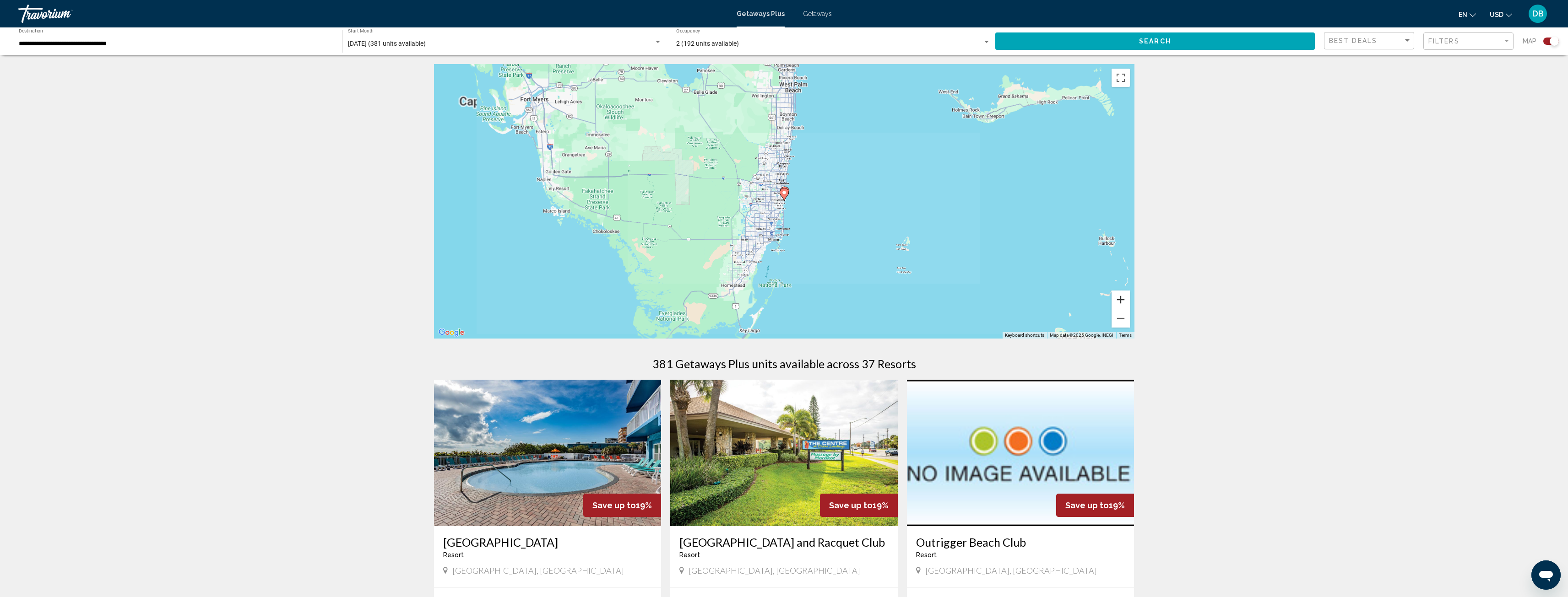
click at [1121, 302] on button "Zoom in" at bounding box center [1121, 300] width 18 height 18
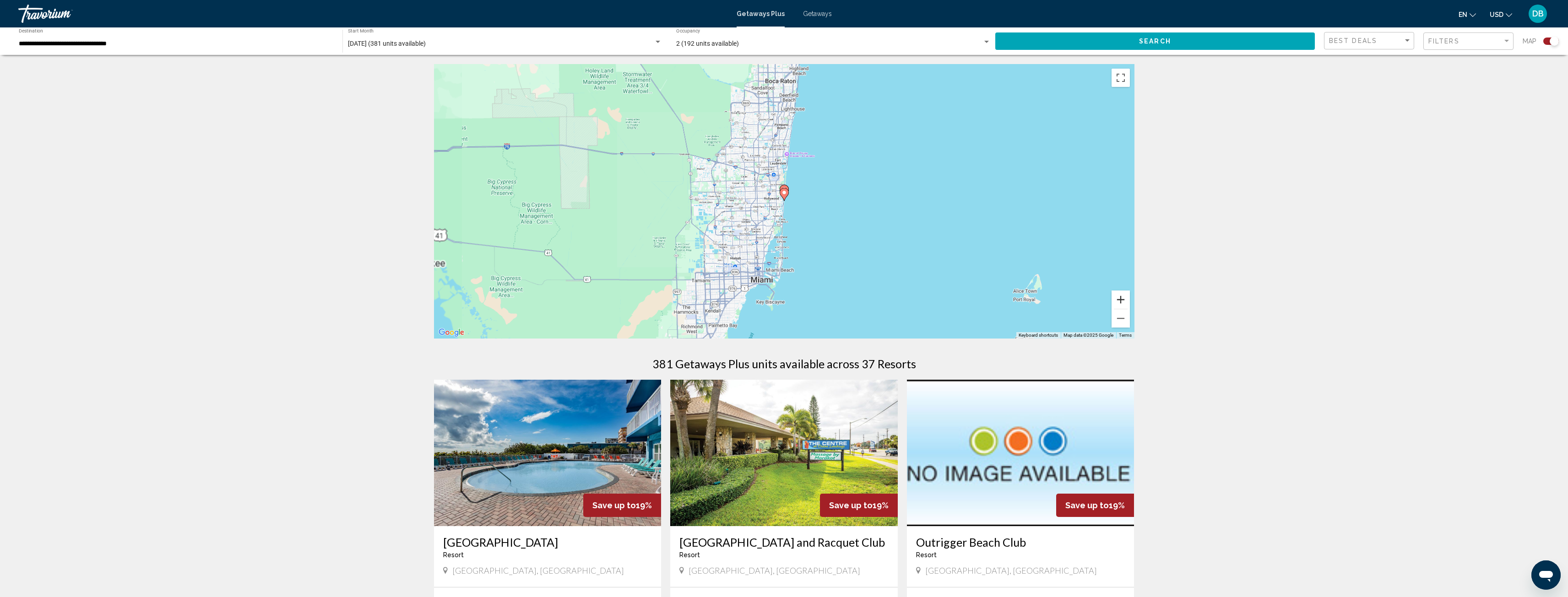
click at [1121, 302] on button "Zoom in" at bounding box center [1121, 300] width 18 height 18
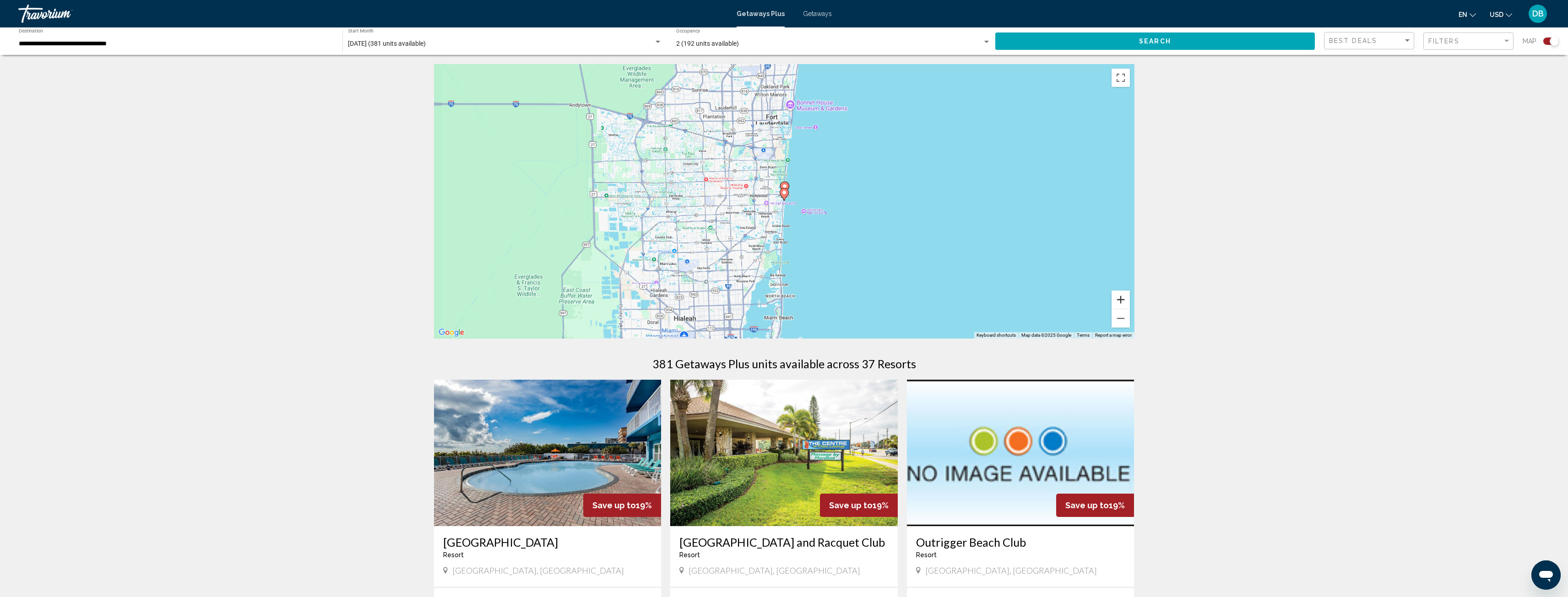
click at [1121, 302] on button "Zoom in" at bounding box center [1121, 300] width 18 height 18
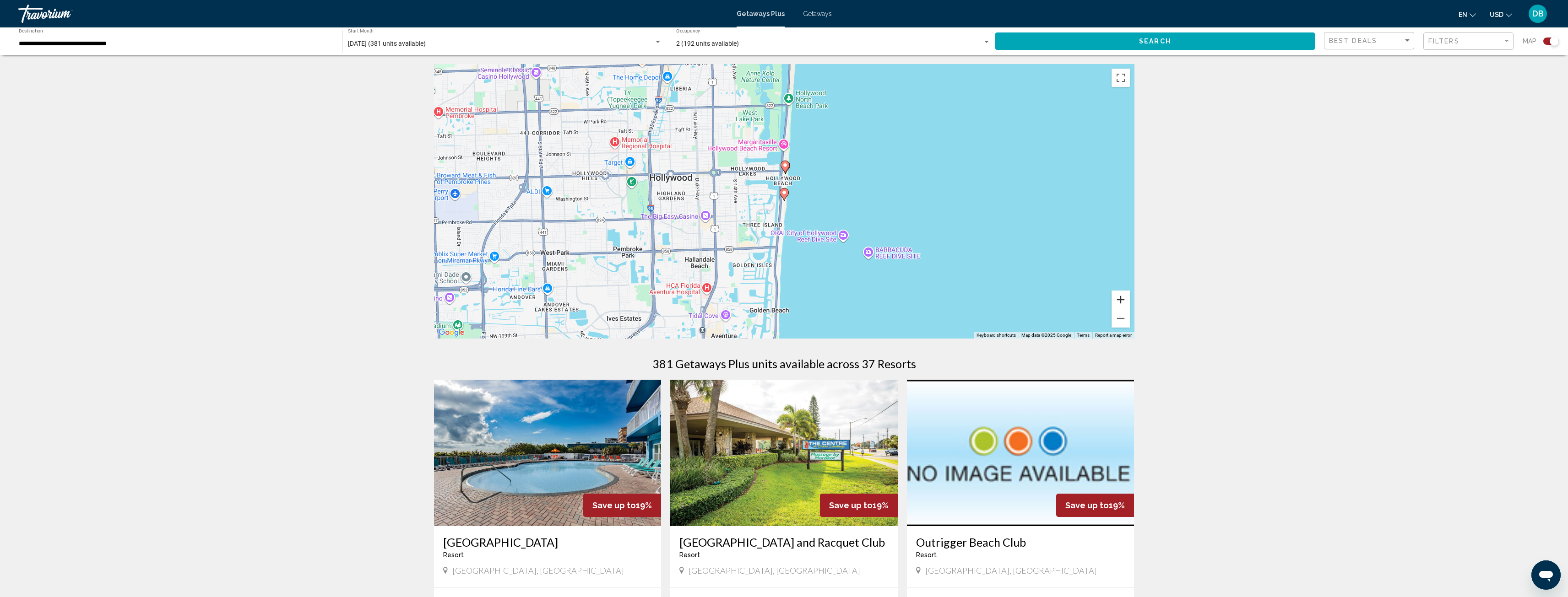
click at [1121, 302] on button "Zoom in" at bounding box center [1121, 300] width 18 height 18
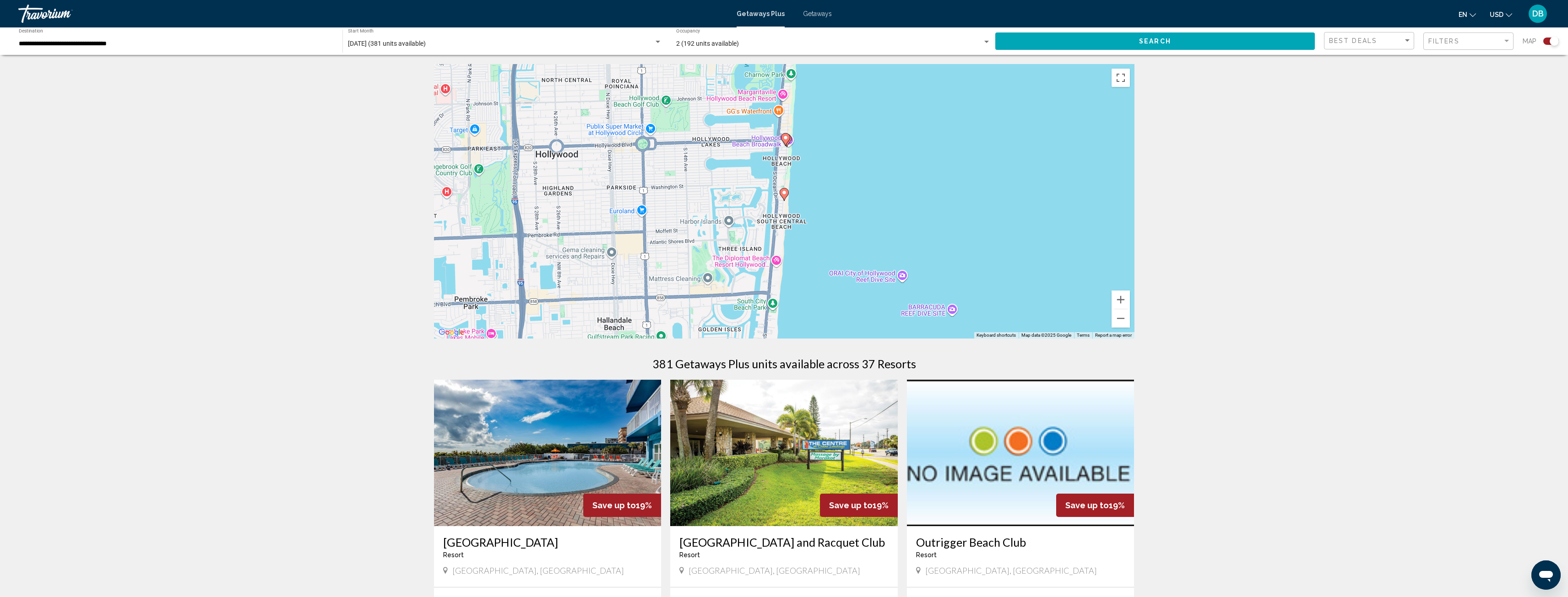
click at [783, 192] on image "Main content" at bounding box center [784, 192] width 6 height 5
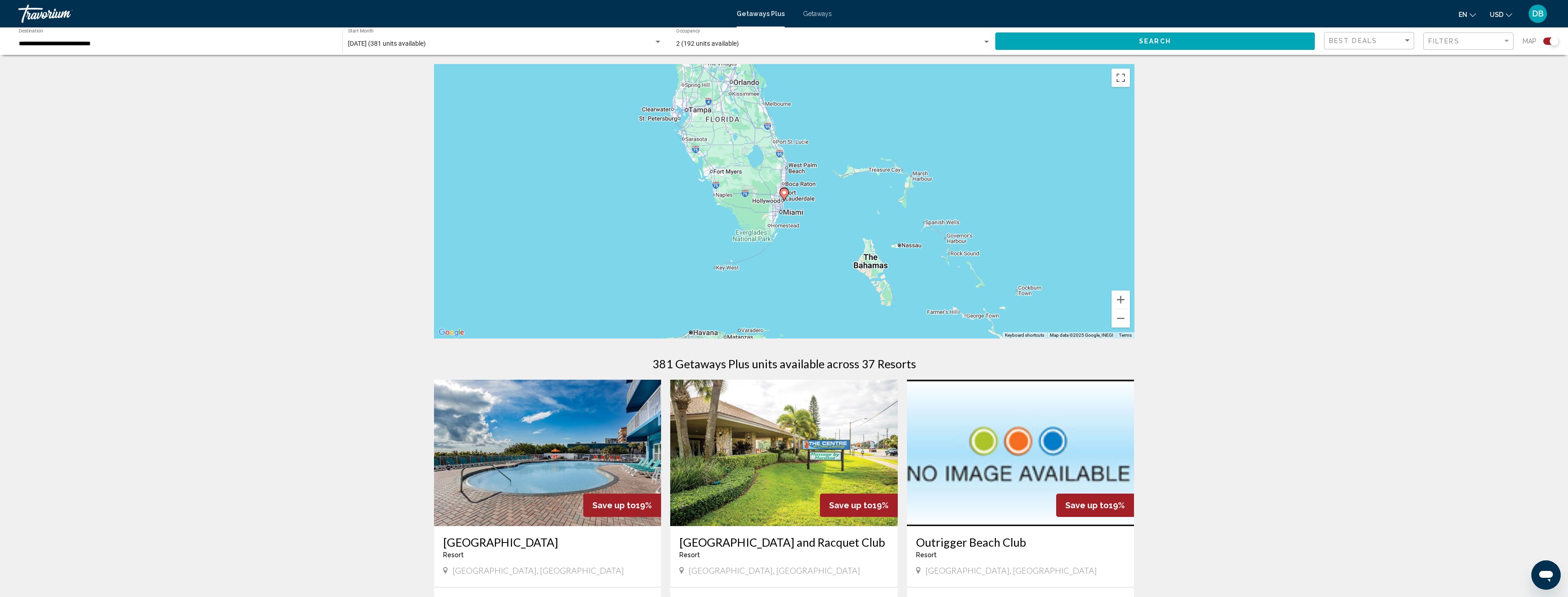
click at [783, 192] on image "Main content" at bounding box center [784, 192] width 6 height 5
type input "**********"
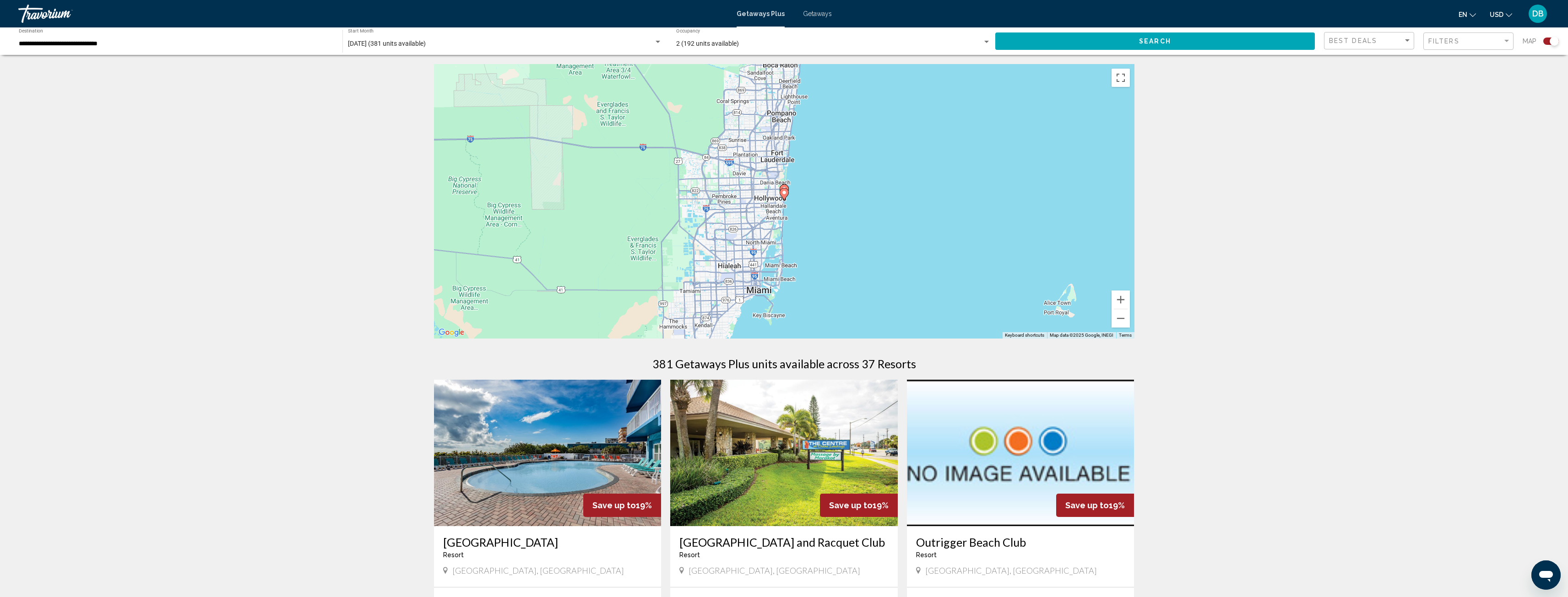
click at [783, 192] on image "Main content" at bounding box center [784, 192] width 6 height 5
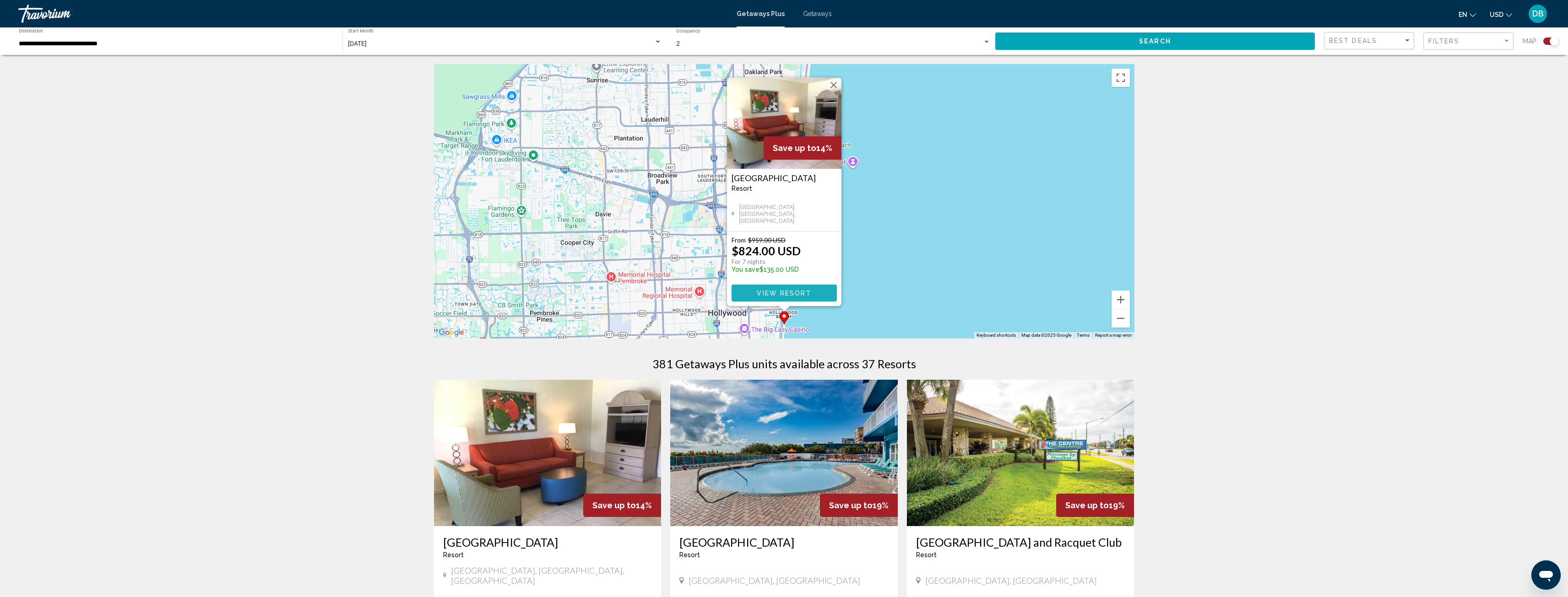
click at [788, 295] on span "View Resort" at bounding box center [784, 293] width 54 height 7
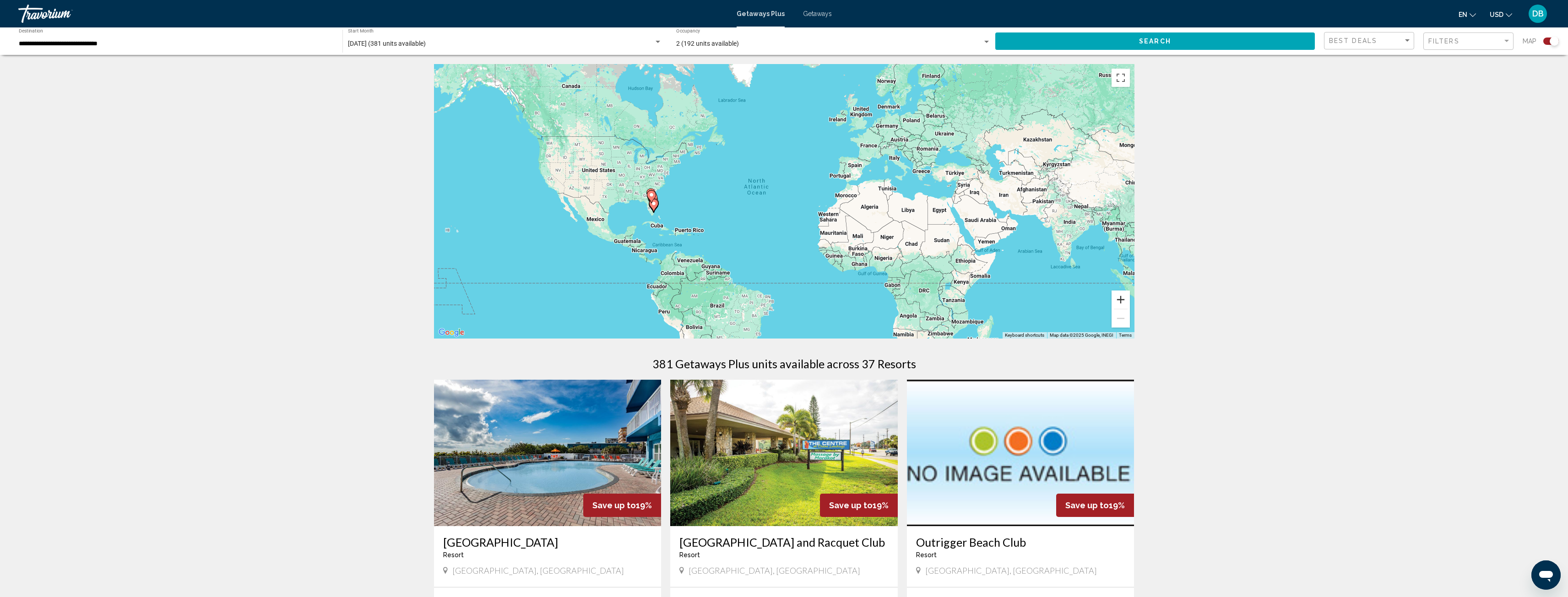
click at [1122, 298] on button "Zoom in" at bounding box center [1121, 300] width 18 height 18
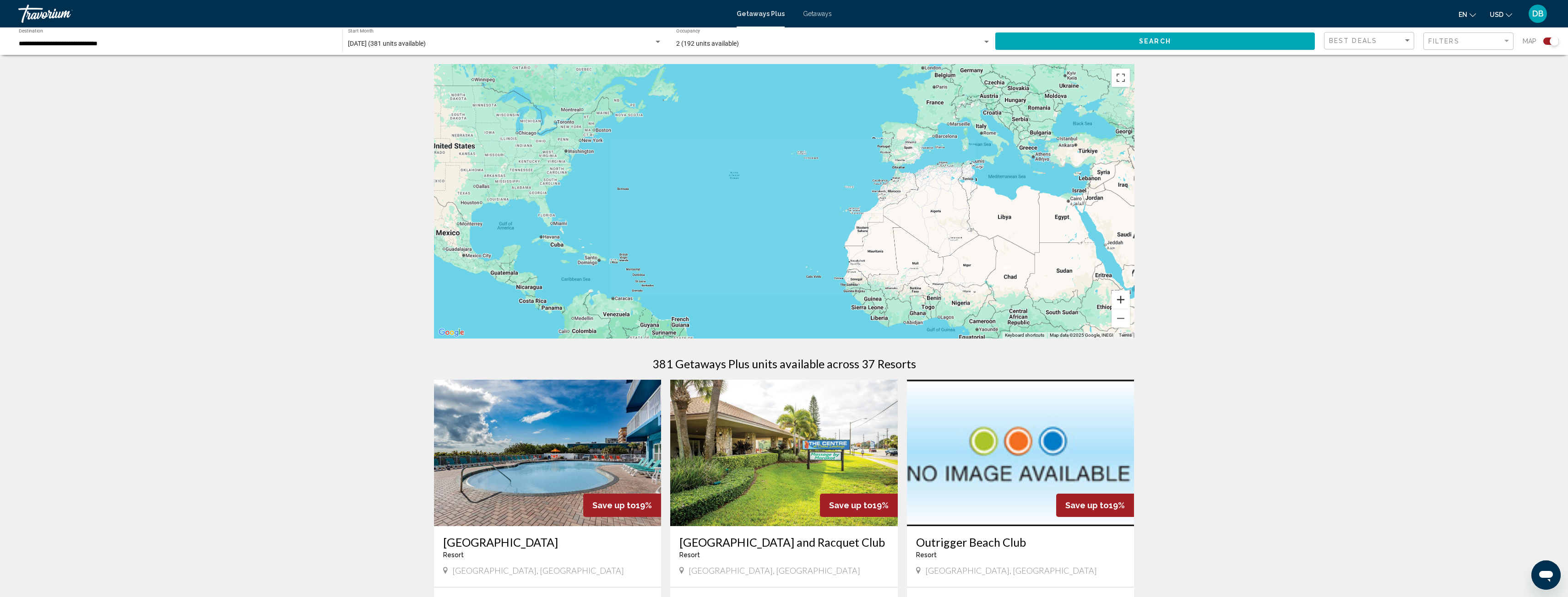
click at [1122, 298] on button "Zoom in" at bounding box center [1121, 300] width 18 height 18
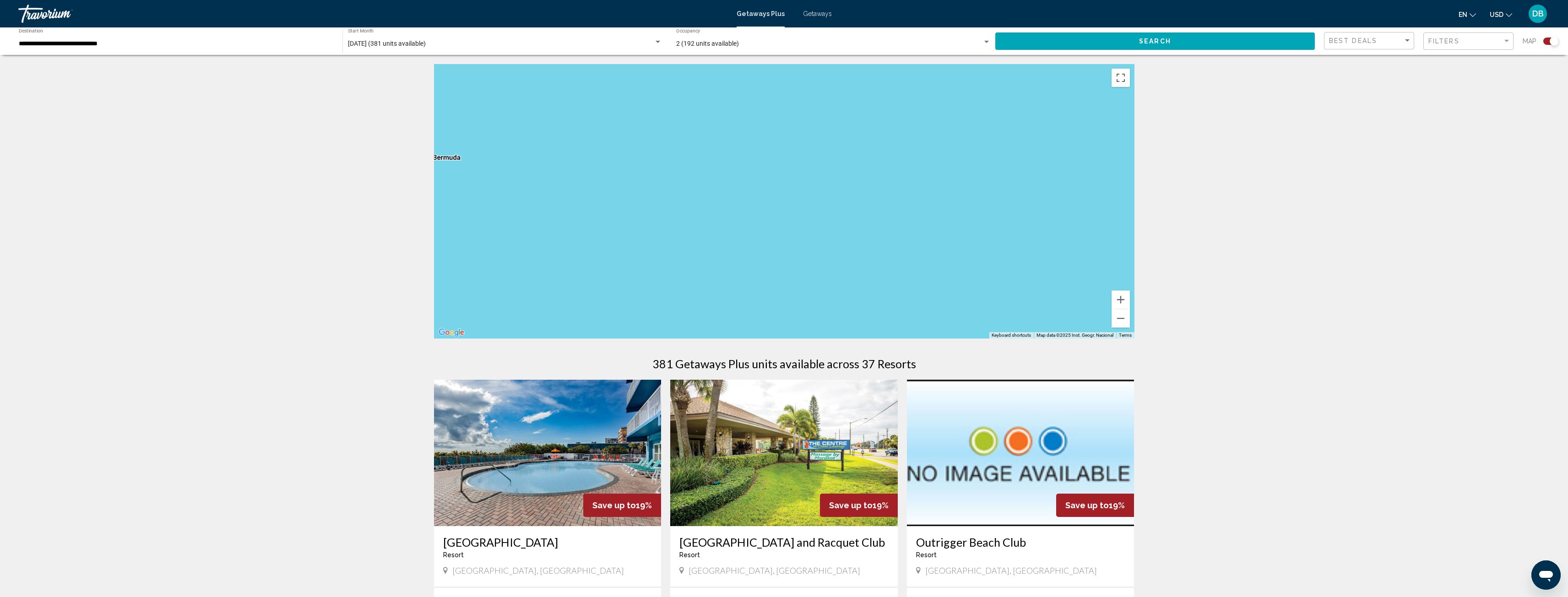
drag, startPoint x: 701, startPoint y: 232, endPoint x: 982, endPoint y: 252, distance: 281.7
click at [1078, 245] on div "Main content" at bounding box center [784, 201] width 701 height 274
drag, startPoint x: 762, startPoint y: 243, endPoint x: 1000, endPoint y: 254, distance: 238.3
click at [1000, 254] on div "Main content" at bounding box center [784, 201] width 701 height 274
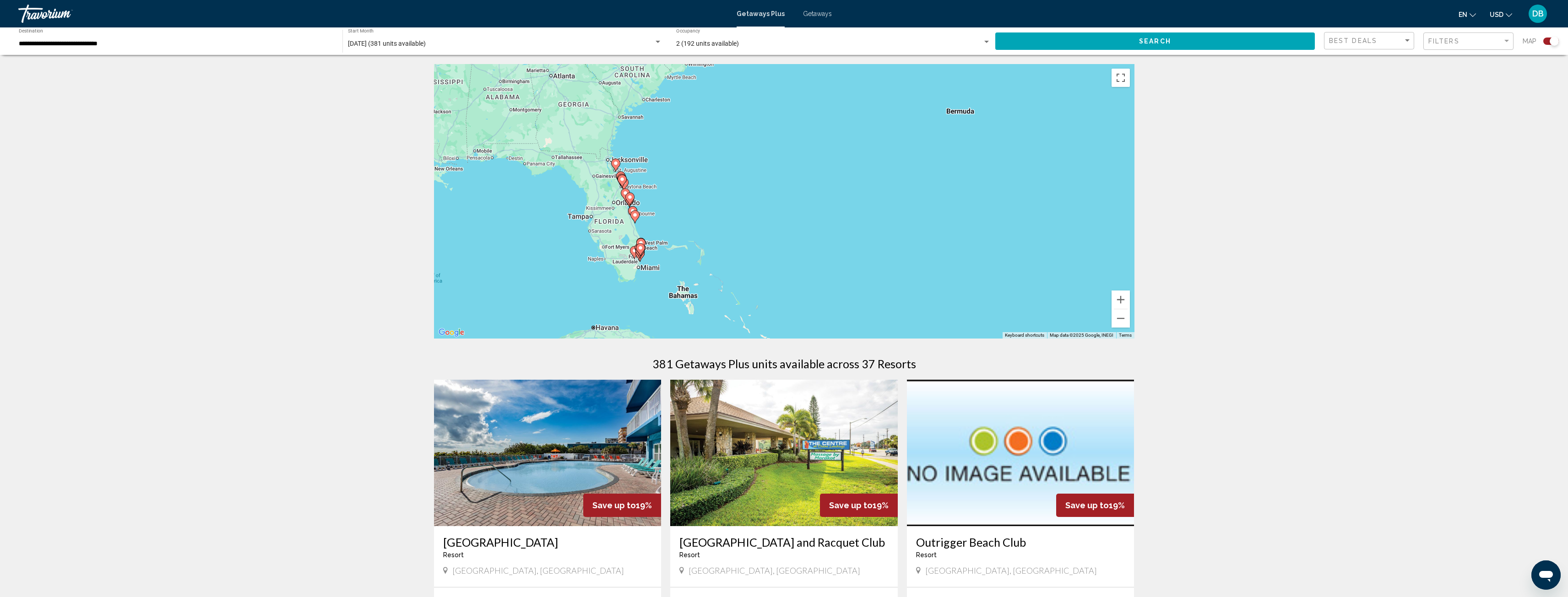
drag, startPoint x: 792, startPoint y: 229, endPoint x: 974, endPoint y: 152, distance: 197.6
click at [971, 152] on div "To activate drag with keyboard, press Alt + Enter. Once in keyboard drag state,…" at bounding box center [784, 201] width 701 height 274
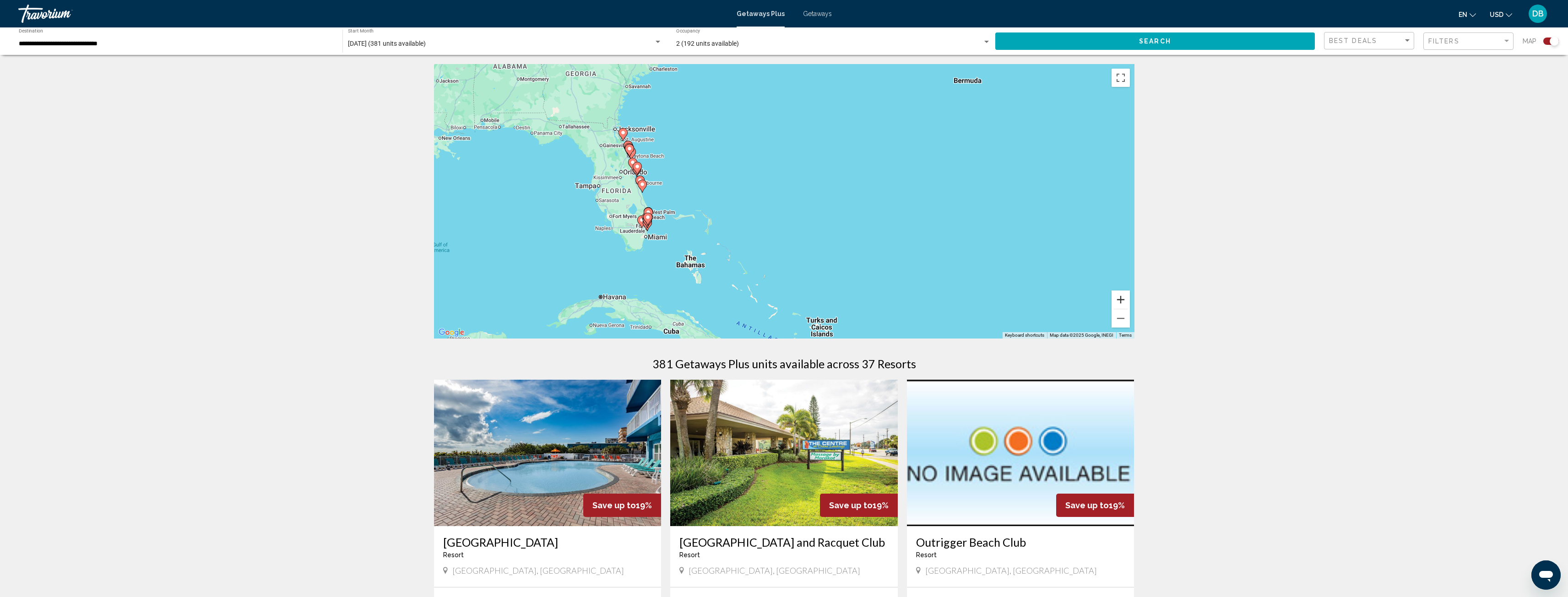
click at [1118, 304] on button "Zoom in" at bounding box center [1121, 300] width 18 height 18
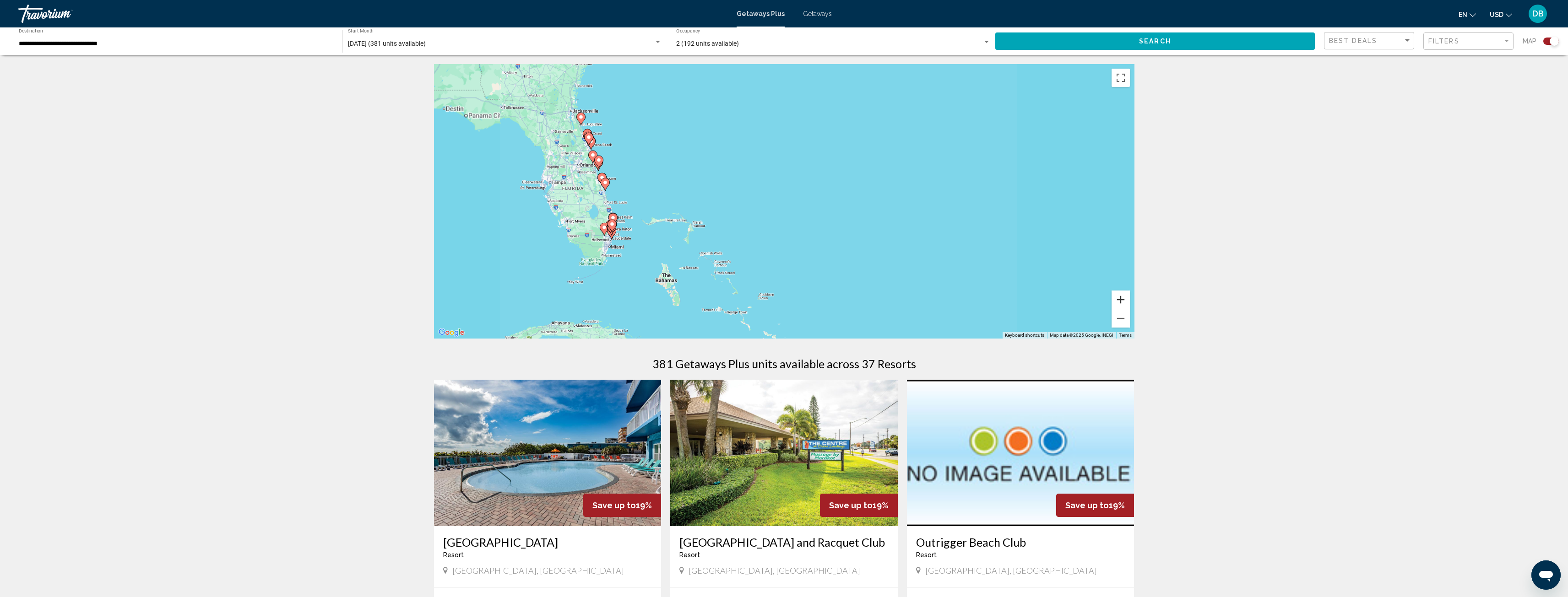
click at [1118, 304] on button "Zoom in" at bounding box center [1121, 300] width 18 height 18
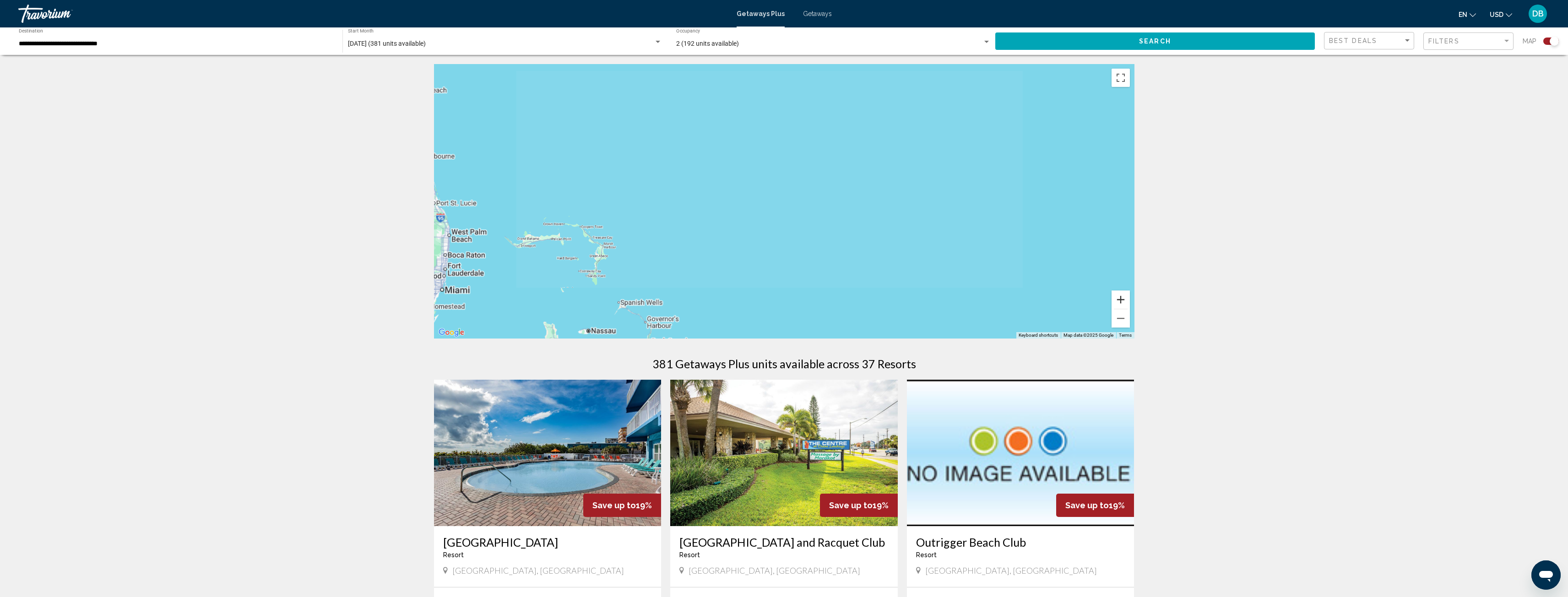
click at [1118, 304] on button "Zoom in" at bounding box center [1121, 300] width 18 height 18
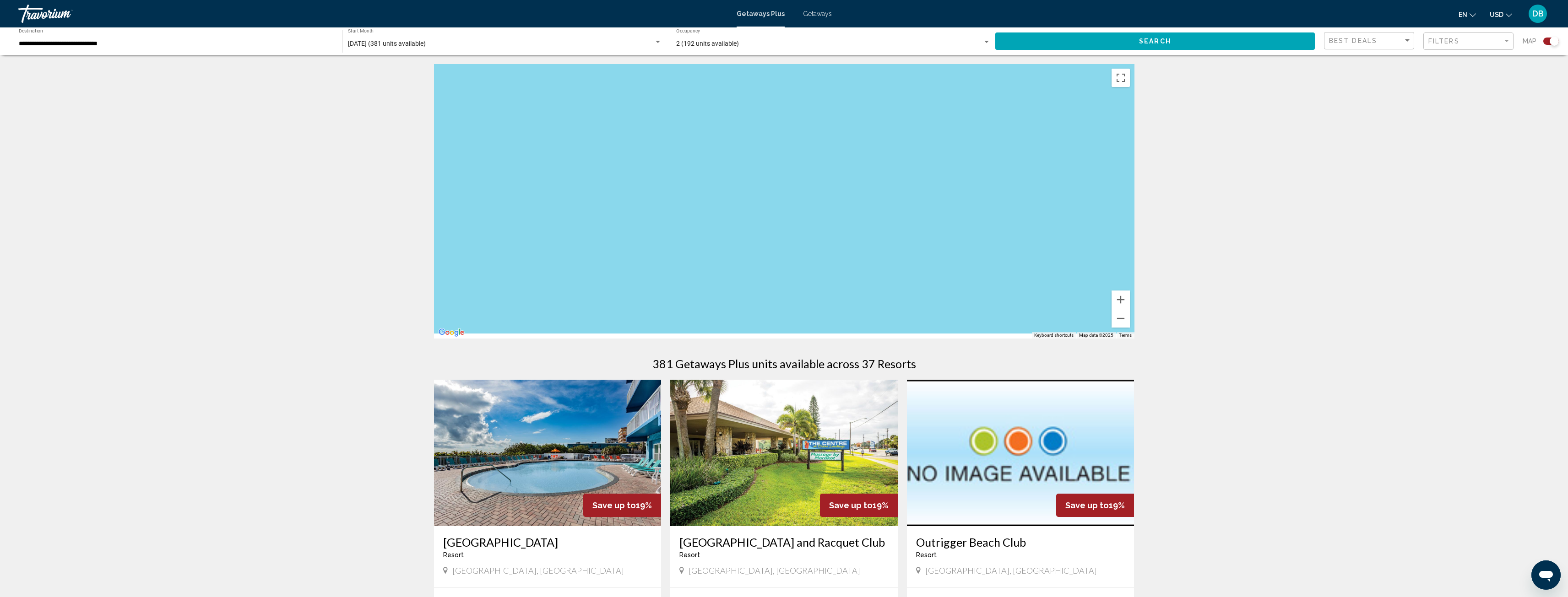
drag, startPoint x: 811, startPoint y: 241, endPoint x: 1007, endPoint y: 214, distance: 197.9
click at [1007, 214] on div "Main content" at bounding box center [784, 201] width 701 height 274
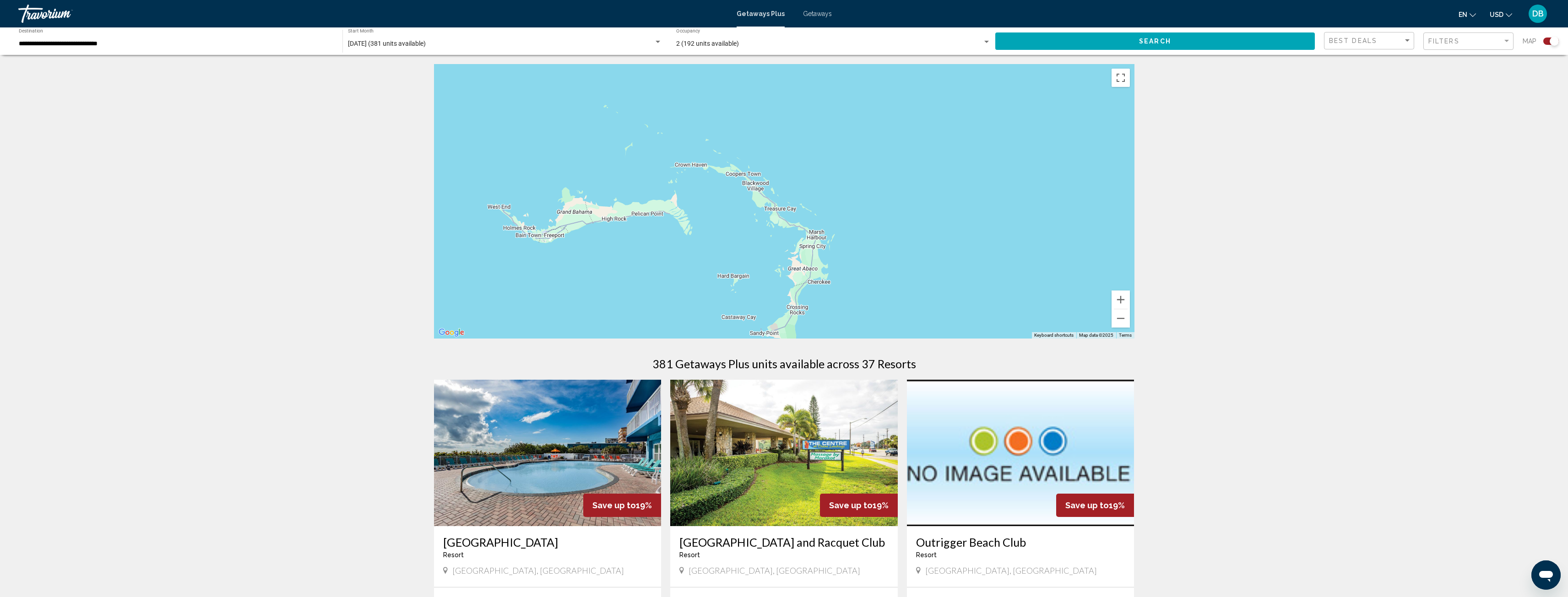
drag, startPoint x: 888, startPoint y: 222, endPoint x: 965, endPoint y: 201, distance: 79.8
click at [965, 201] on div "Main content" at bounding box center [784, 201] width 701 height 274
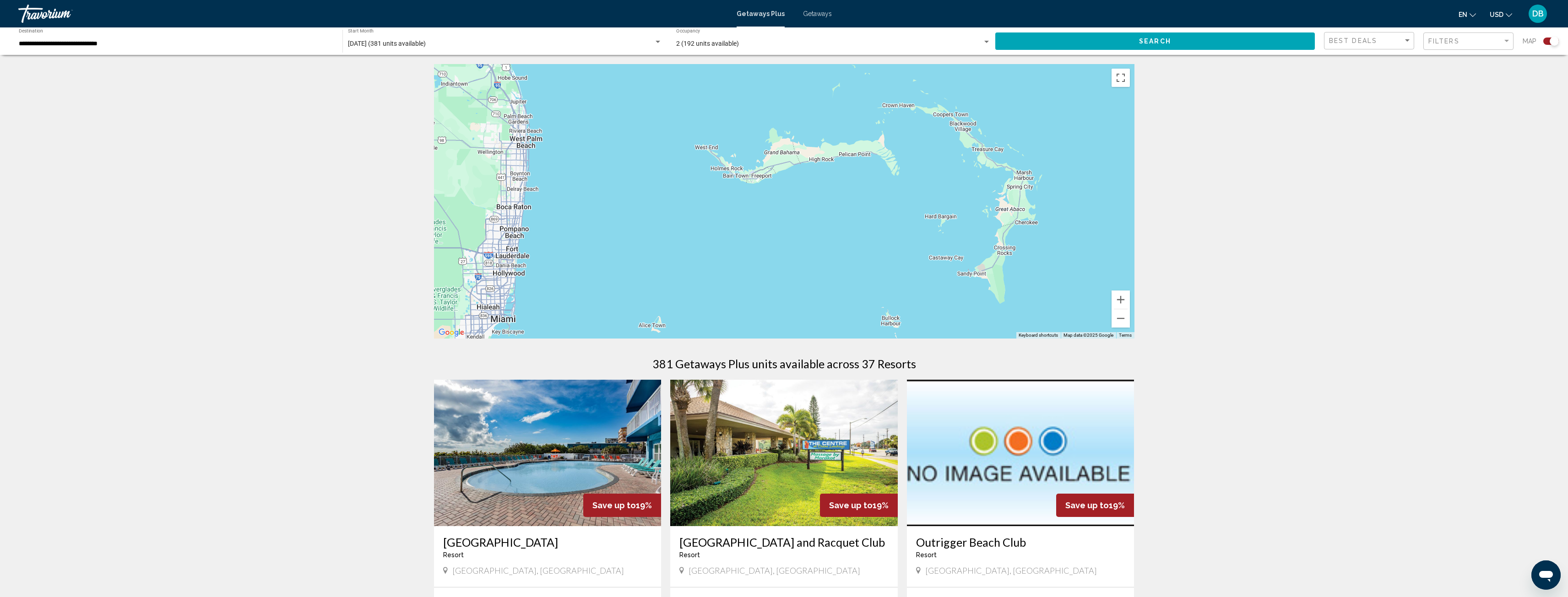
drag, startPoint x: 739, startPoint y: 254, endPoint x: 912, endPoint y: 204, distance: 180.1
click at [927, 201] on div "Main content" at bounding box center [784, 201] width 701 height 274
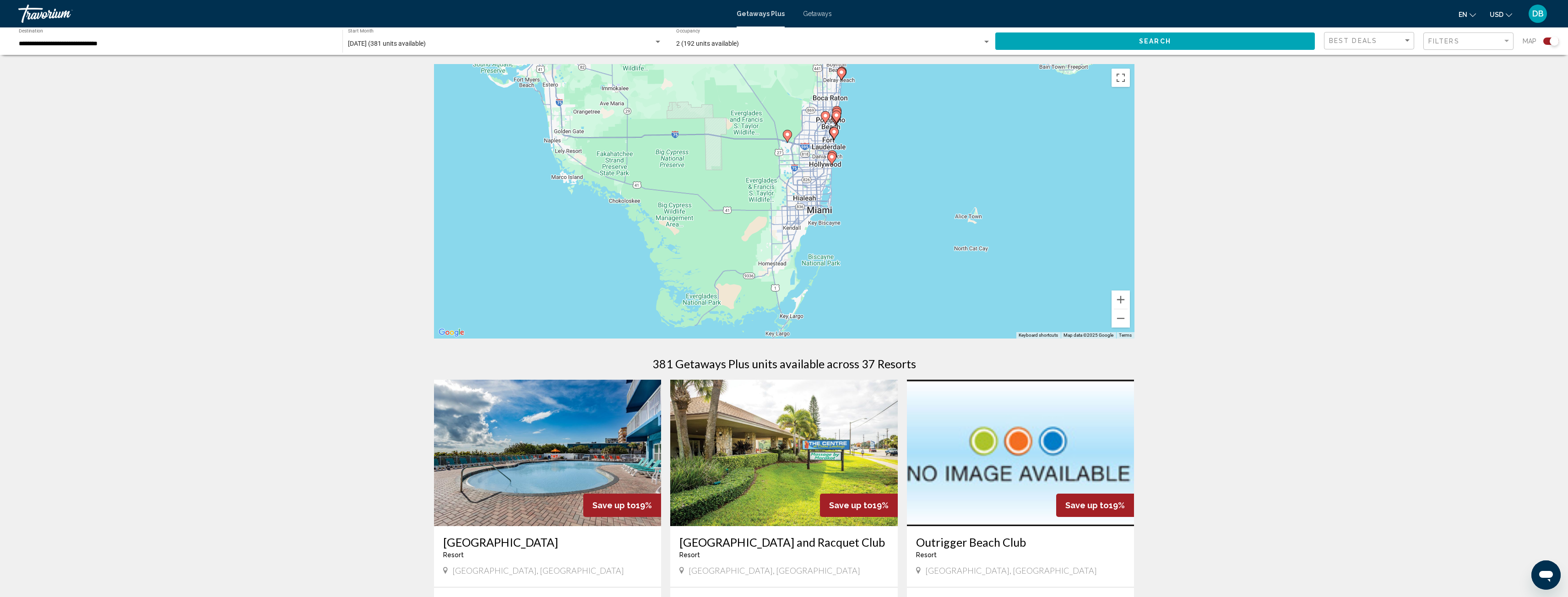
drag, startPoint x: 736, startPoint y: 223, endPoint x: 897, endPoint y: 147, distance: 178.0
click at [897, 147] on div "To activate drag with keyboard, press Alt + Enter. Once in keyboard drag state,…" at bounding box center [784, 201] width 701 height 274
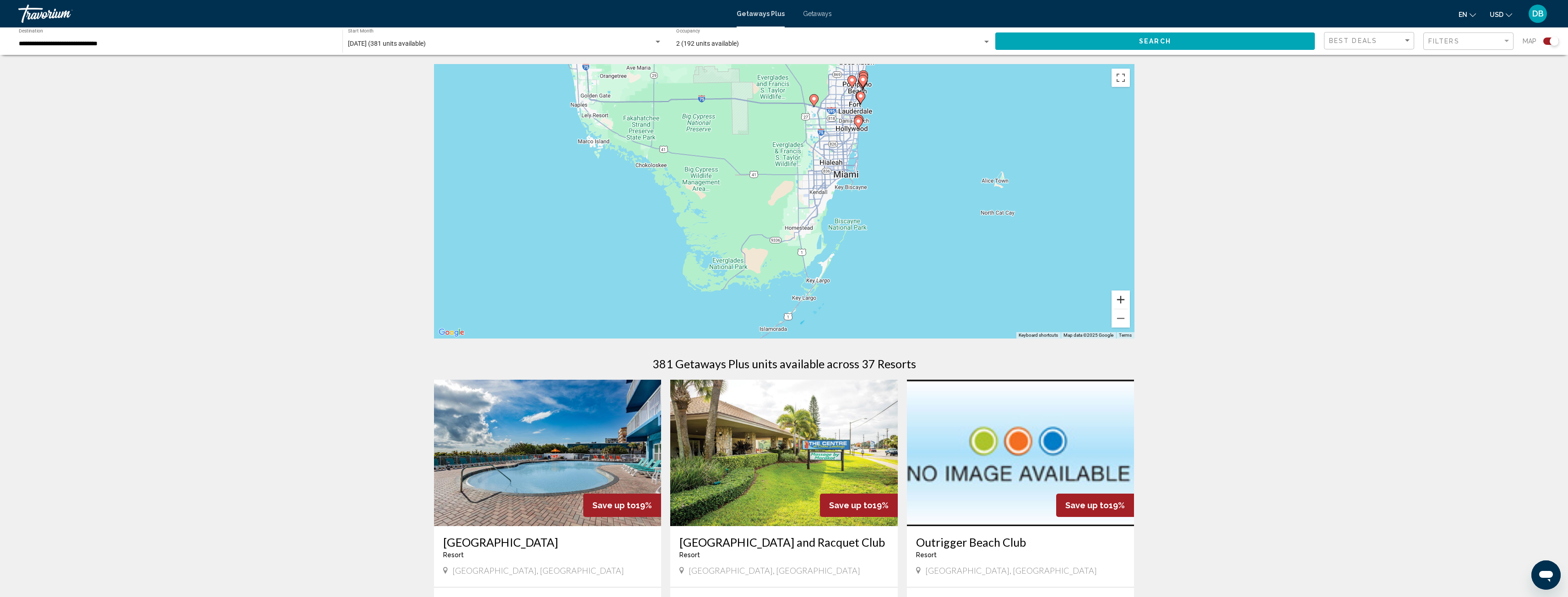
click at [1126, 302] on button "Zoom in" at bounding box center [1121, 300] width 18 height 18
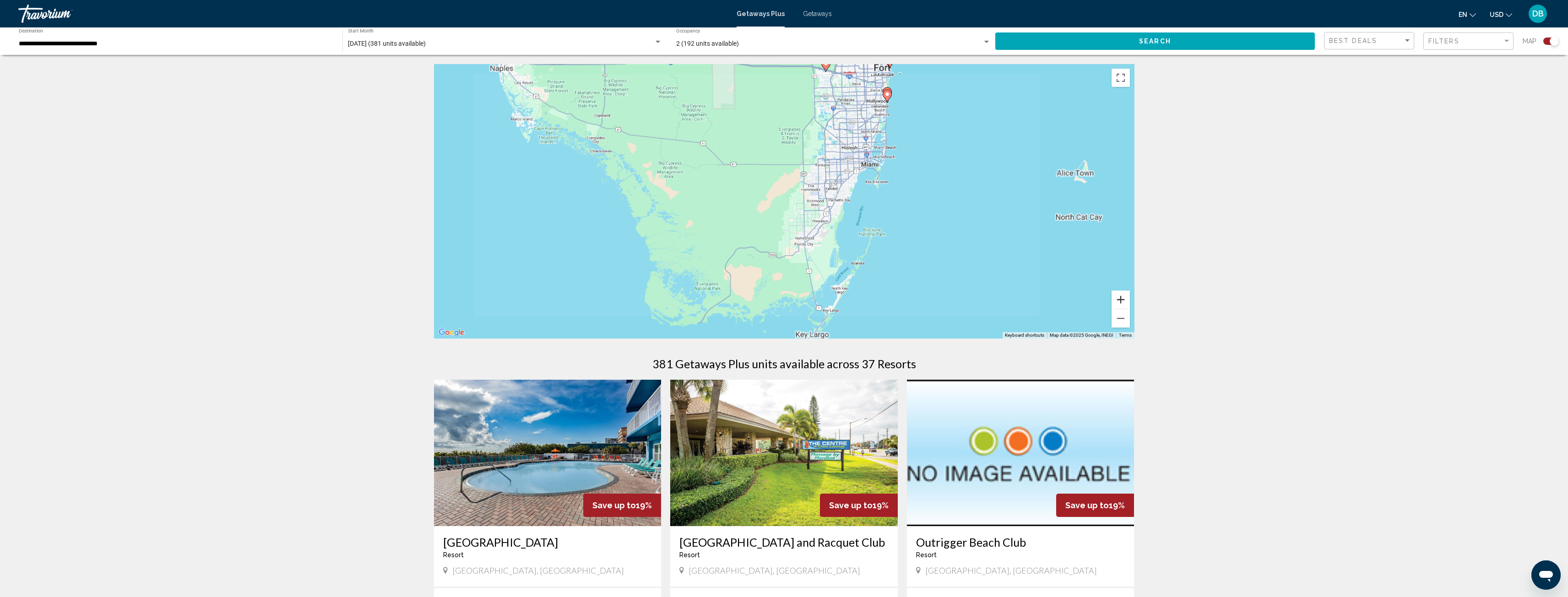
click at [1126, 302] on button "Zoom in" at bounding box center [1121, 300] width 18 height 18
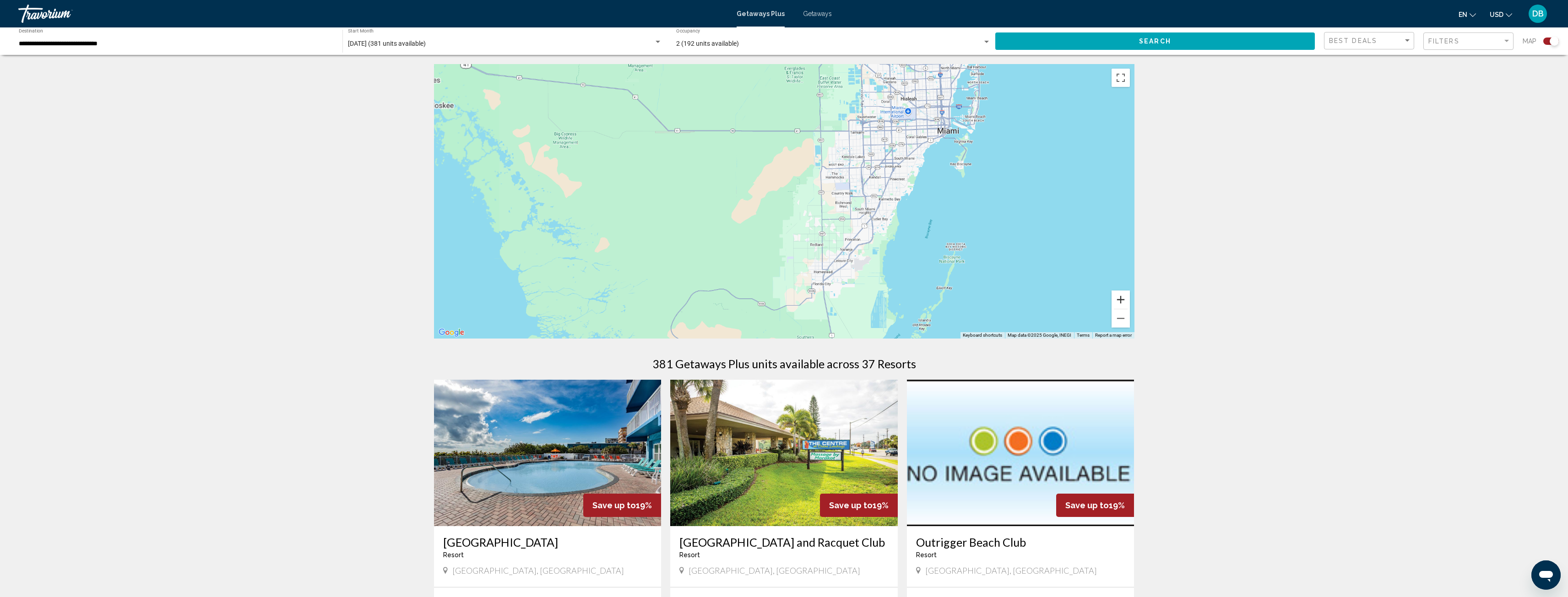
click at [1126, 302] on button "Zoom in" at bounding box center [1121, 300] width 18 height 18
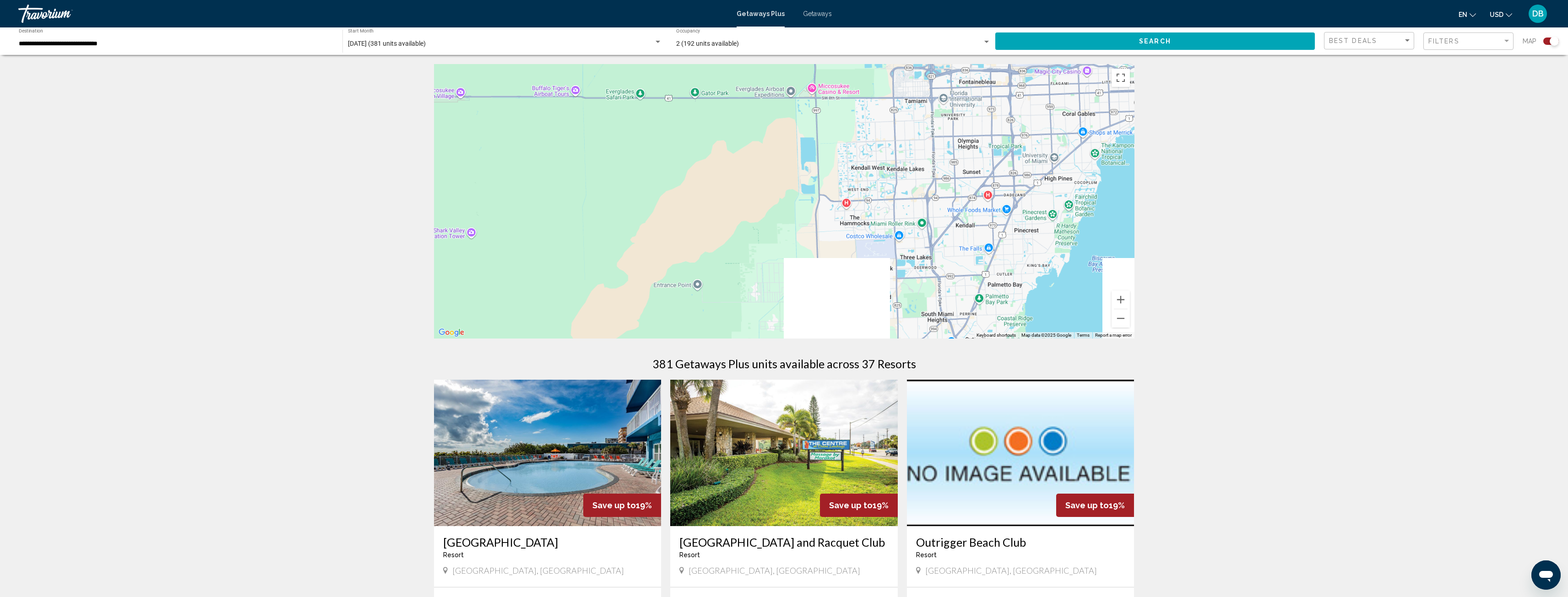
drag, startPoint x: 1055, startPoint y: 199, endPoint x: 901, endPoint y: 340, distance: 208.8
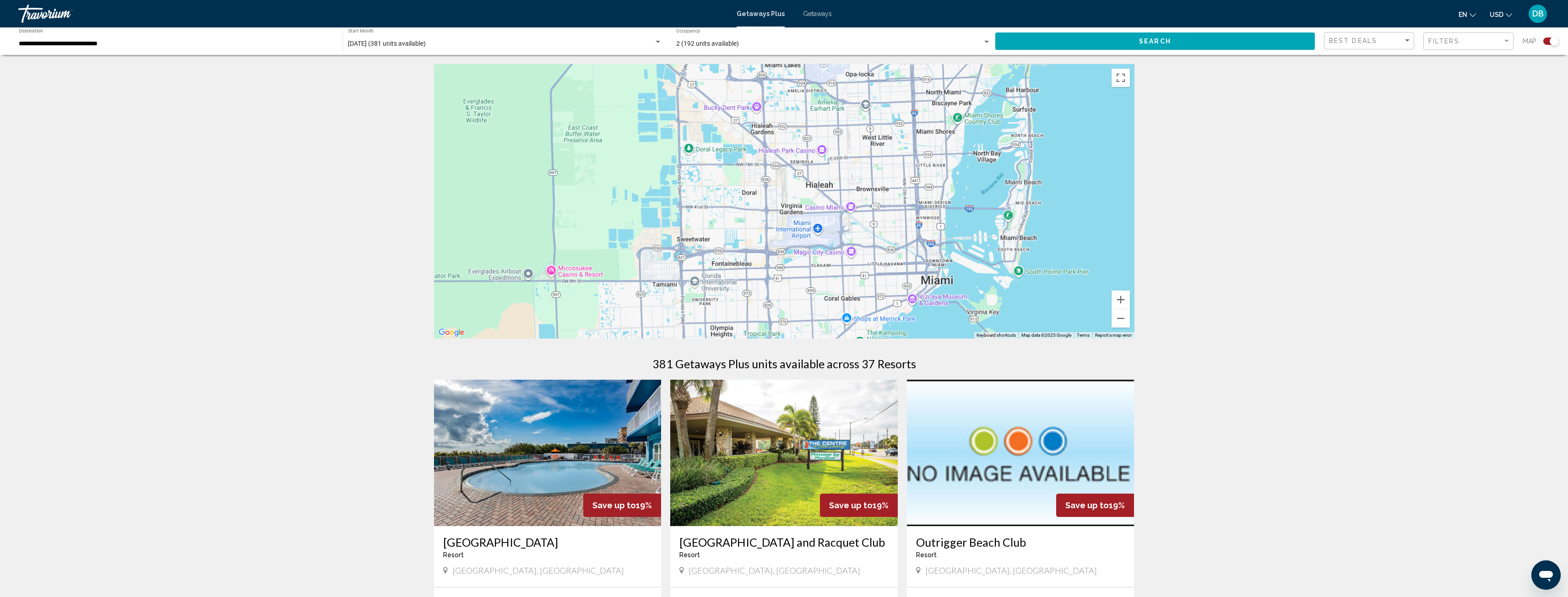
drag, startPoint x: 962, startPoint y: 235, endPoint x: 862, endPoint y: 336, distance: 142.1
click at [862, 336] on div "Main content" at bounding box center [784, 201] width 701 height 274
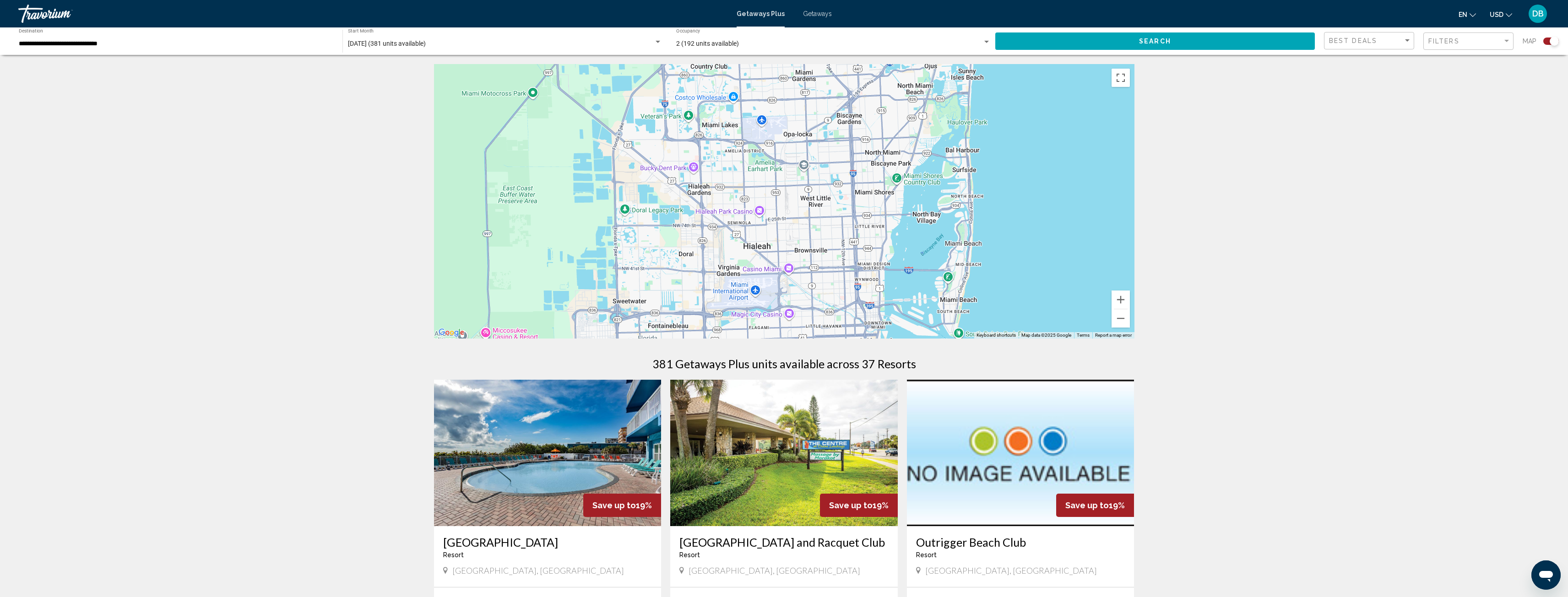
drag, startPoint x: 962, startPoint y: 275, endPoint x: 872, endPoint y: 364, distance: 126.6
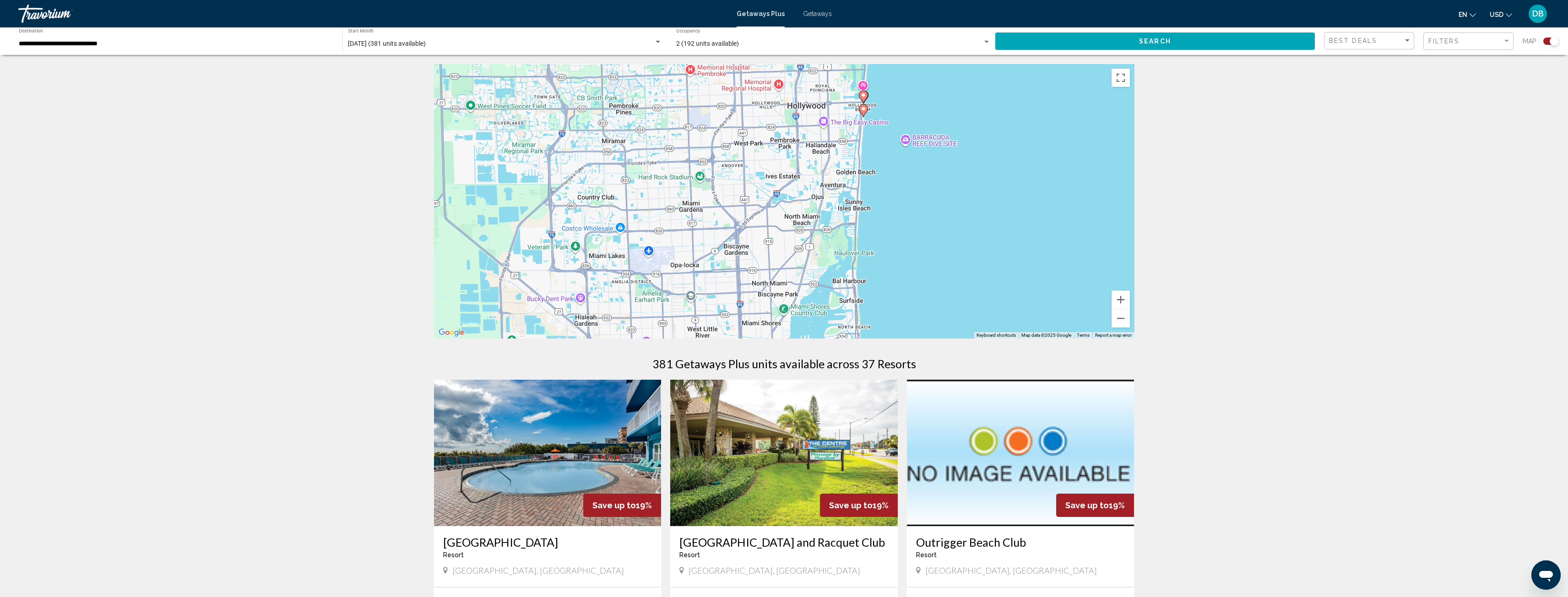
drag, startPoint x: 930, startPoint y: 276, endPoint x: 870, endPoint y: 359, distance: 102.4
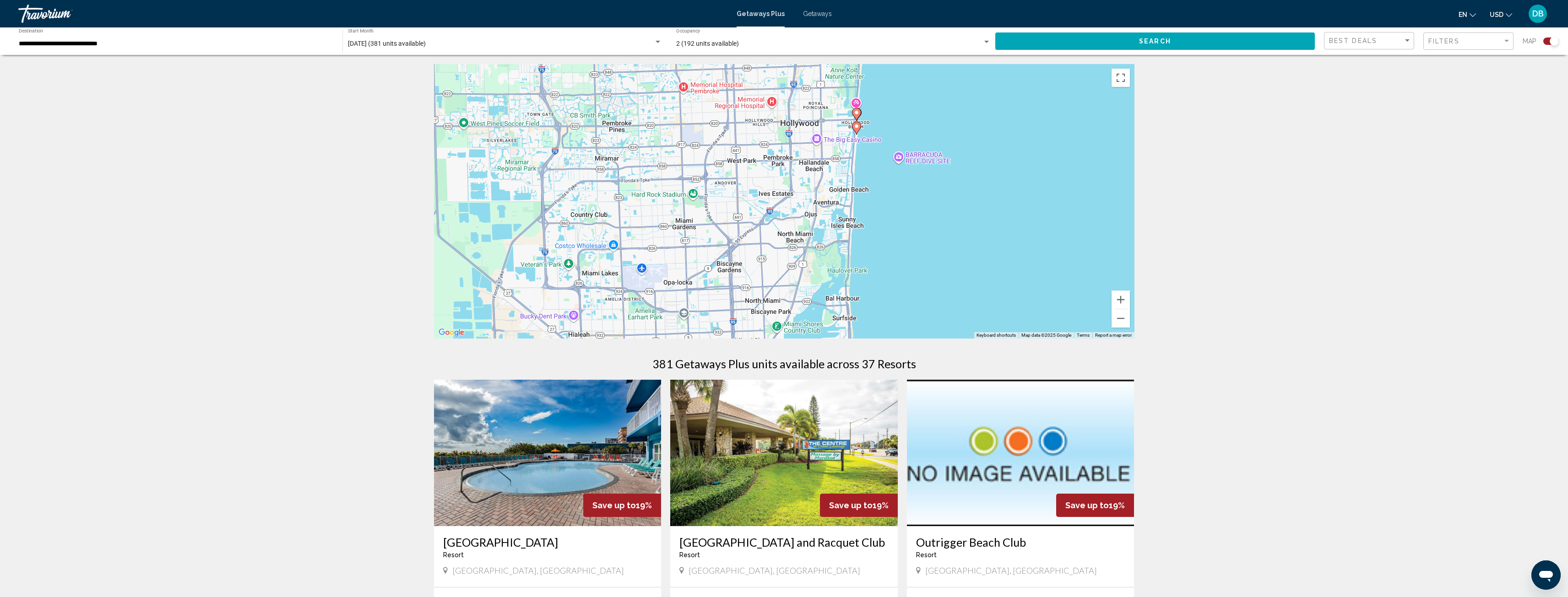
drag, startPoint x: 894, startPoint y: 268, endPoint x: 908, endPoint y: 310, distance: 44.3
click at [882, 313] on div "To activate drag with keyboard, press Alt + Enter. Once in keyboard drag state,…" at bounding box center [784, 201] width 701 height 274
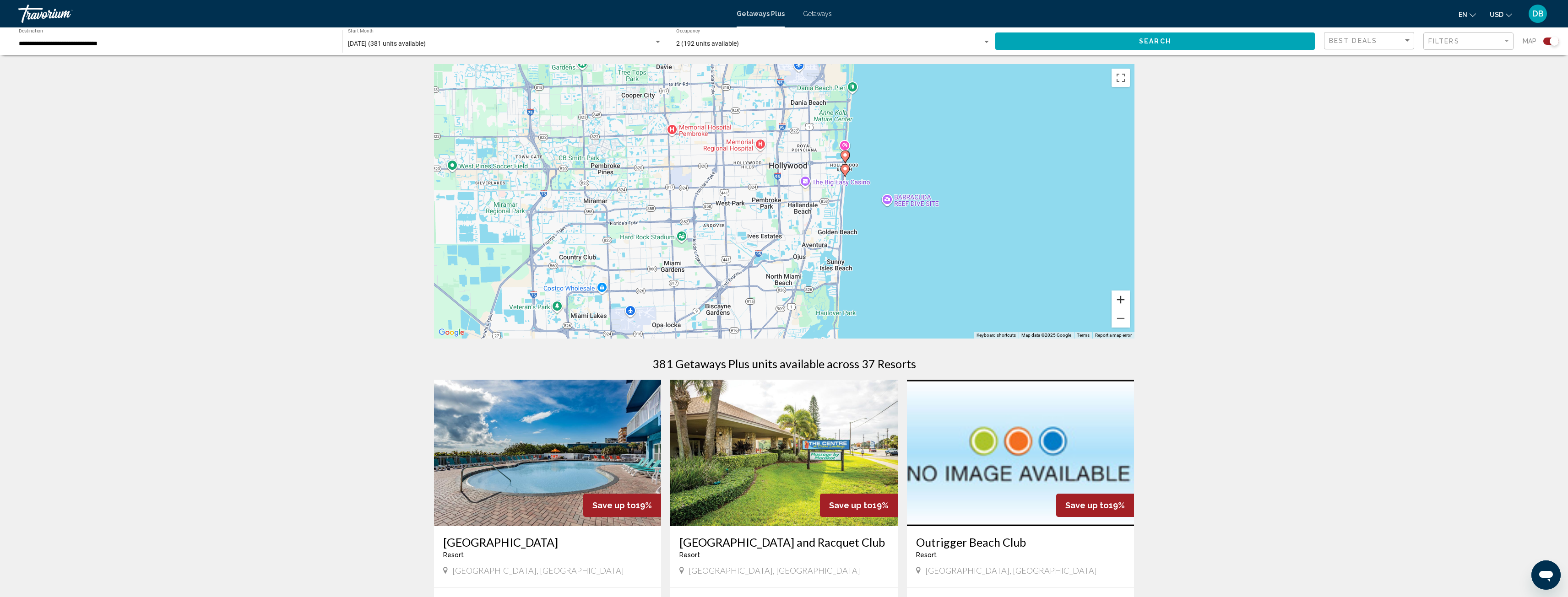
click at [1127, 299] on button "Zoom in" at bounding box center [1121, 300] width 18 height 18
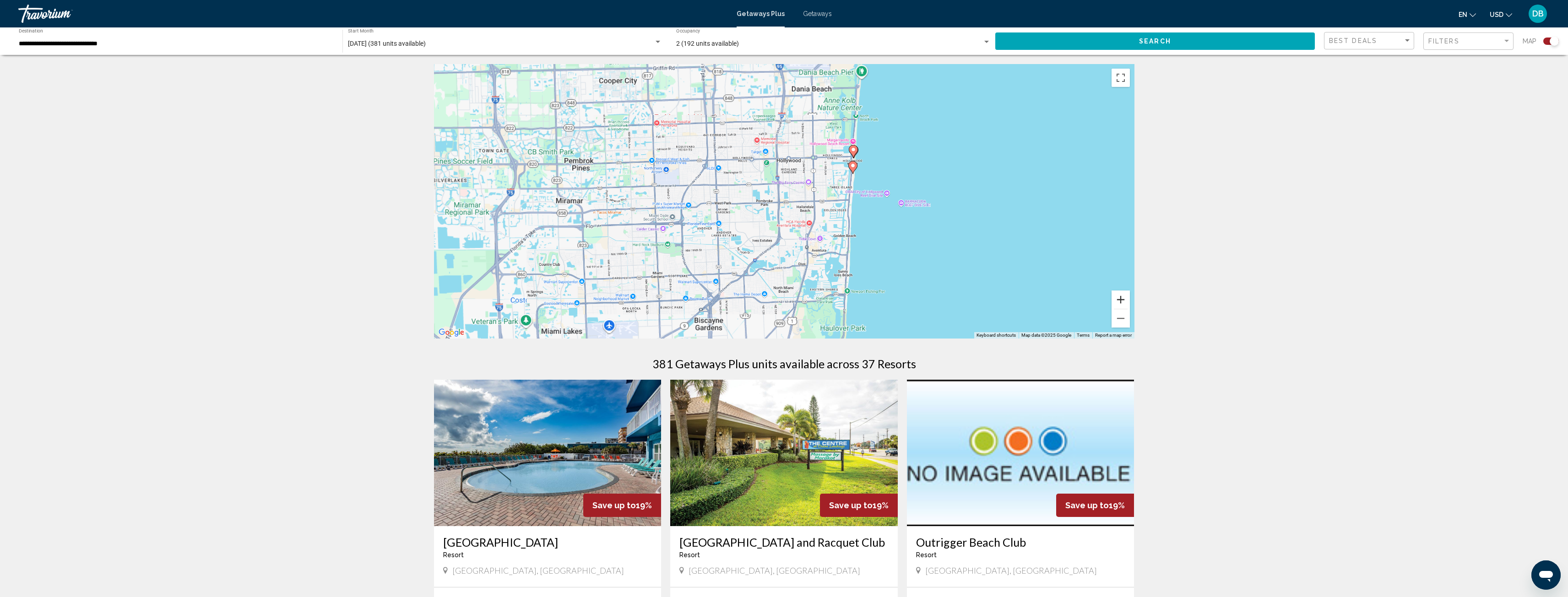
click at [1127, 299] on button "Zoom in" at bounding box center [1121, 300] width 18 height 18
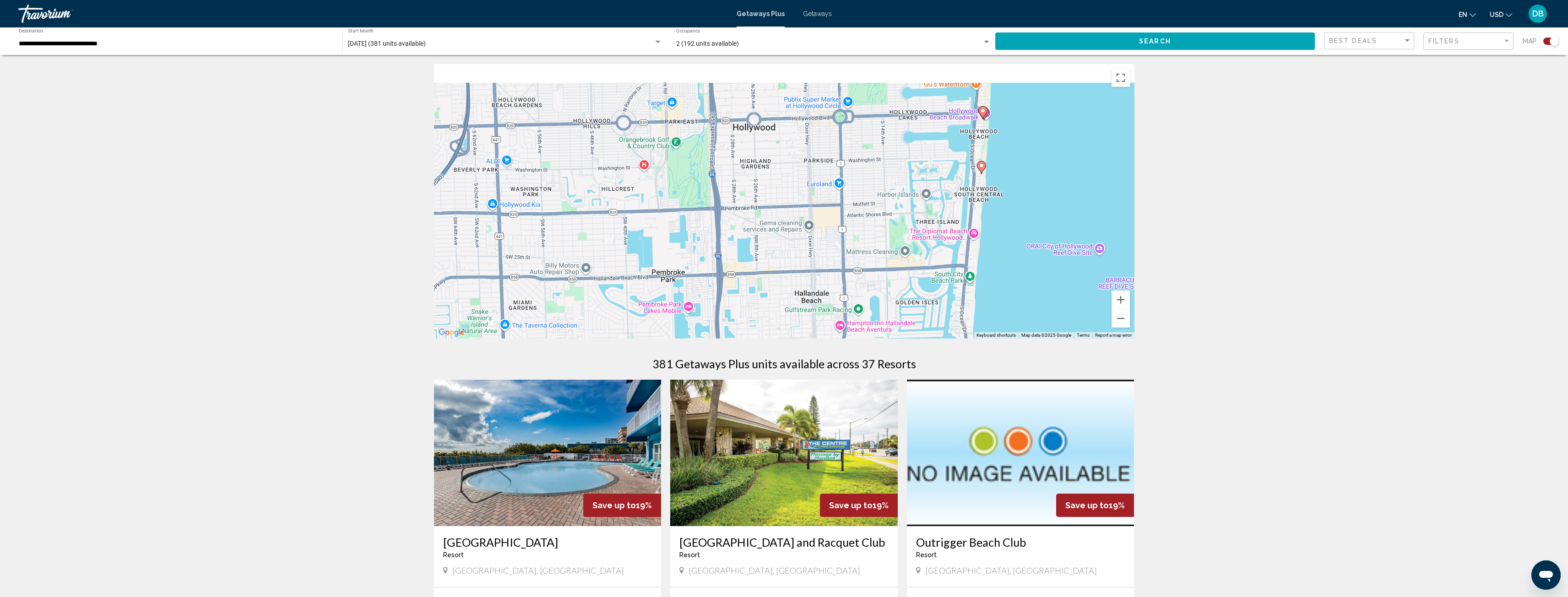
drag, startPoint x: 1018, startPoint y: 229, endPoint x: 938, endPoint y: 337, distance: 134.4
click at [938, 337] on div "To activate drag with keyboard, press Alt + Enter. Once in keyboard drag state,…" at bounding box center [784, 201] width 701 height 274
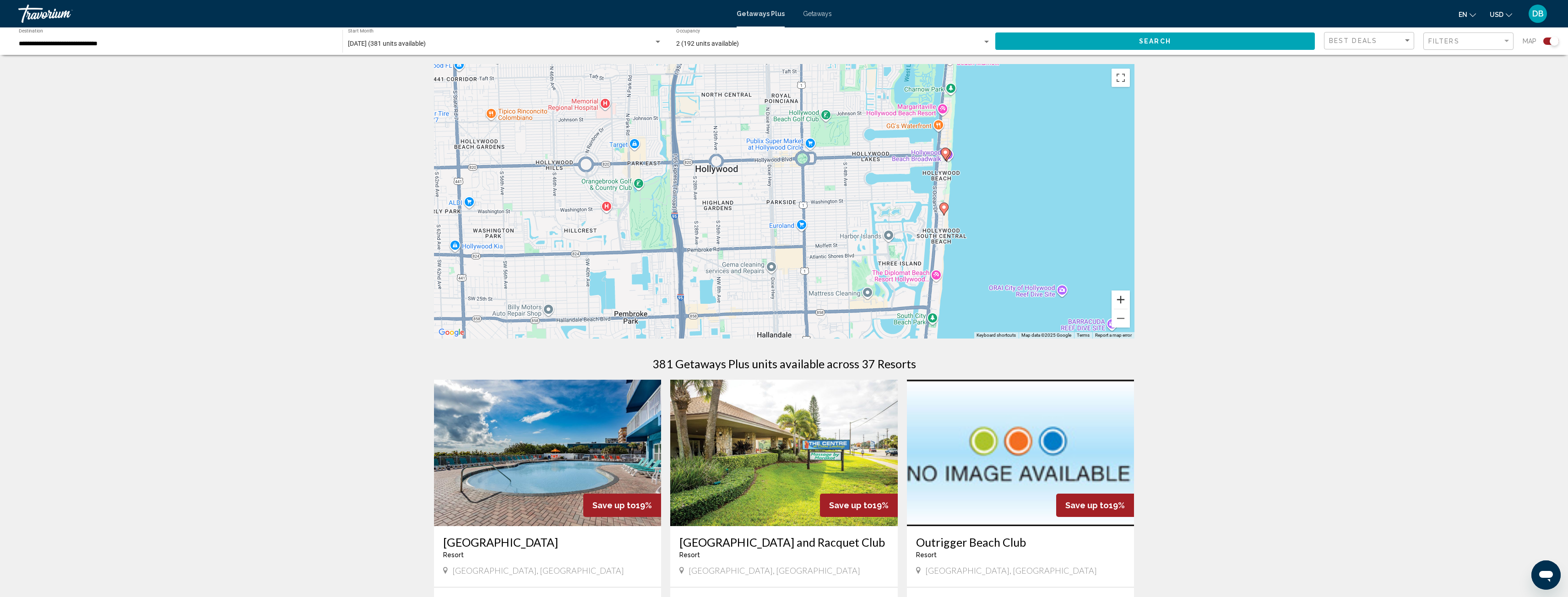
click at [1124, 297] on button "Zoom in" at bounding box center [1121, 300] width 18 height 18
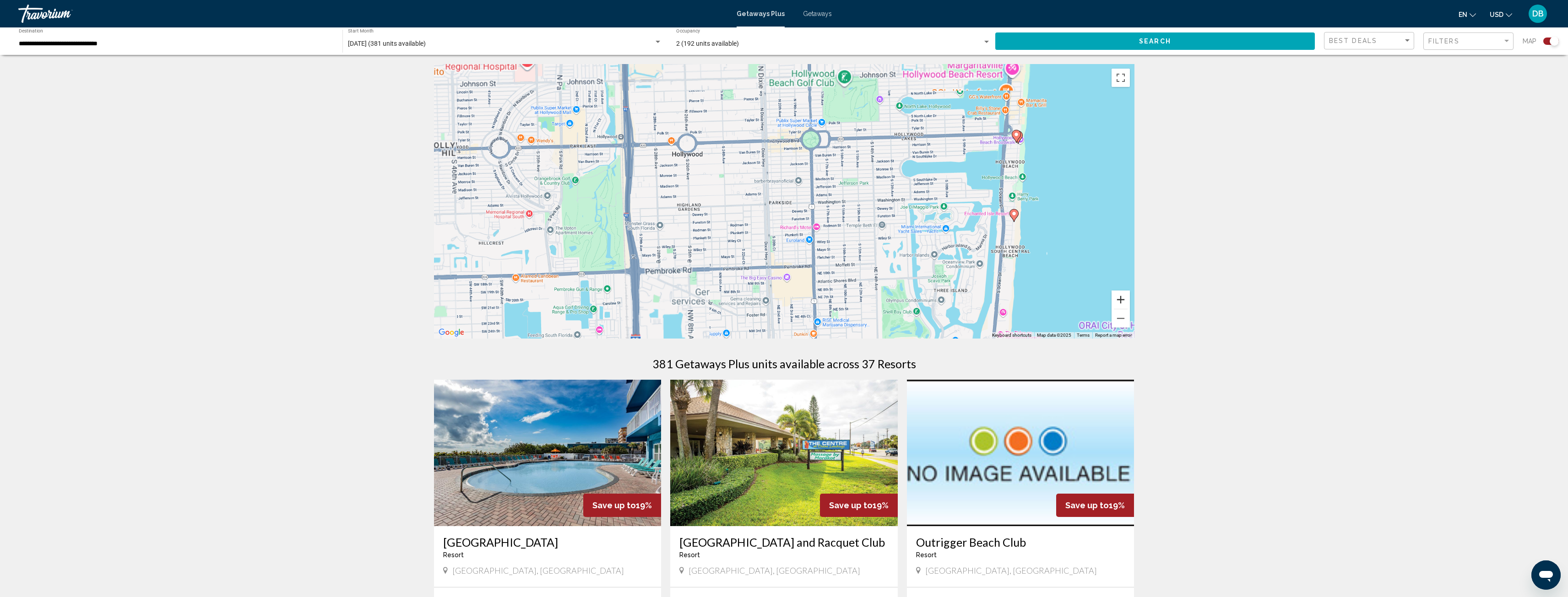
click at [1124, 297] on button "Zoom in" at bounding box center [1121, 300] width 18 height 18
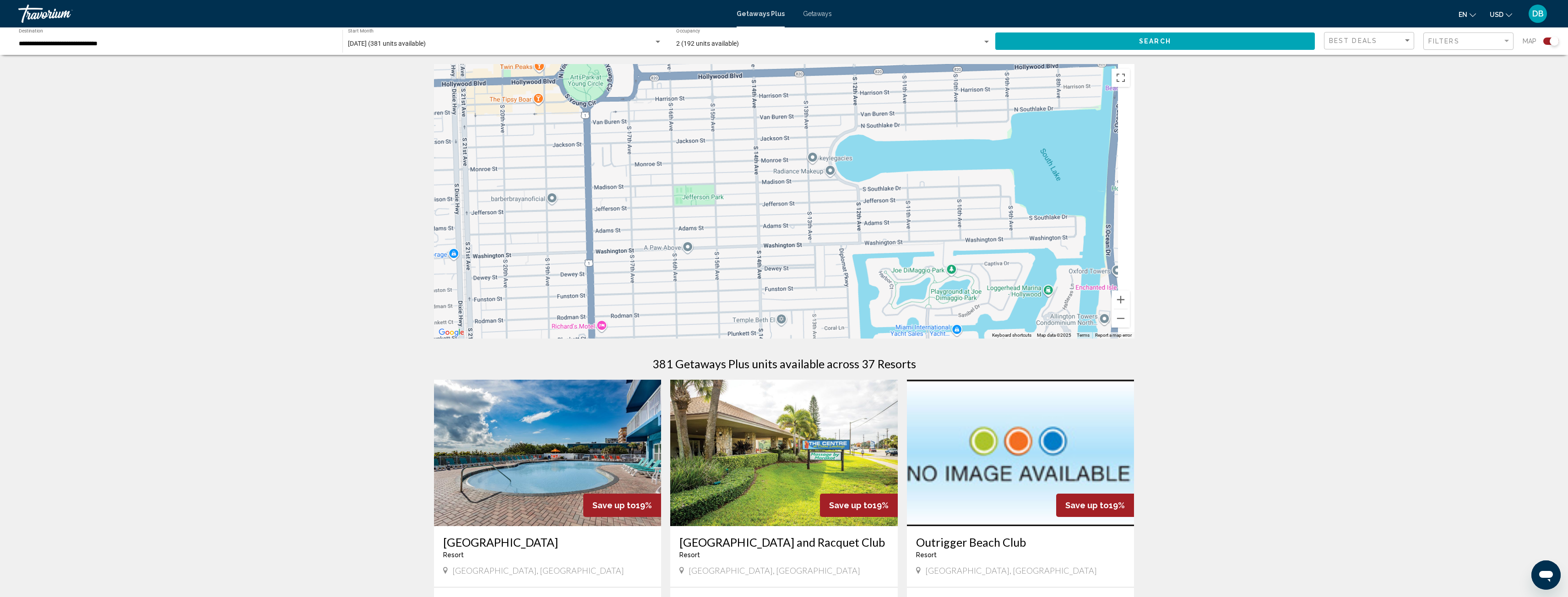
drag, startPoint x: 1103, startPoint y: 252, endPoint x: 825, endPoint y: 296, distance: 281.5
click at [811, 312] on div "Main content" at bounding box center [784, 201] width 701 height 274
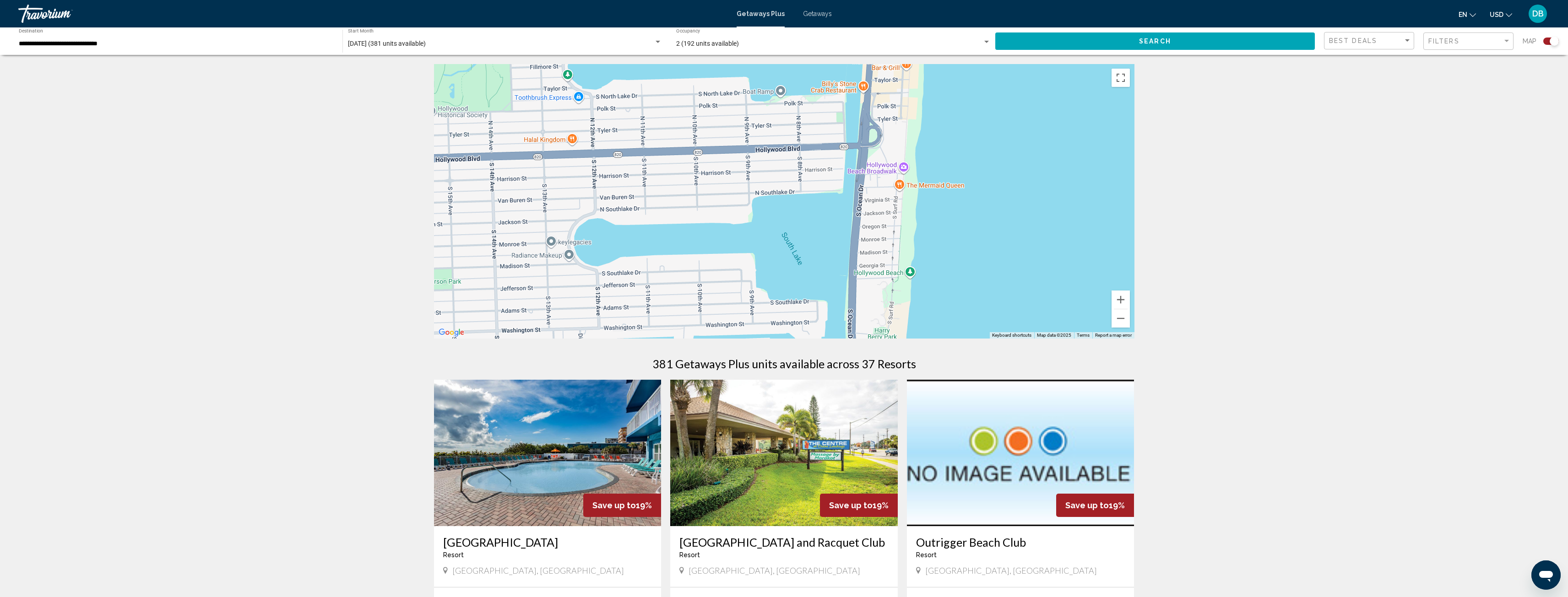
drag, startPoint x: 944, startPoint y: 233, endPoint x: 814, endPoint y: 224, distance: 130.3
click at [809, 232] on div "Main content" at bounding box center [784, 201] width 701 height 274
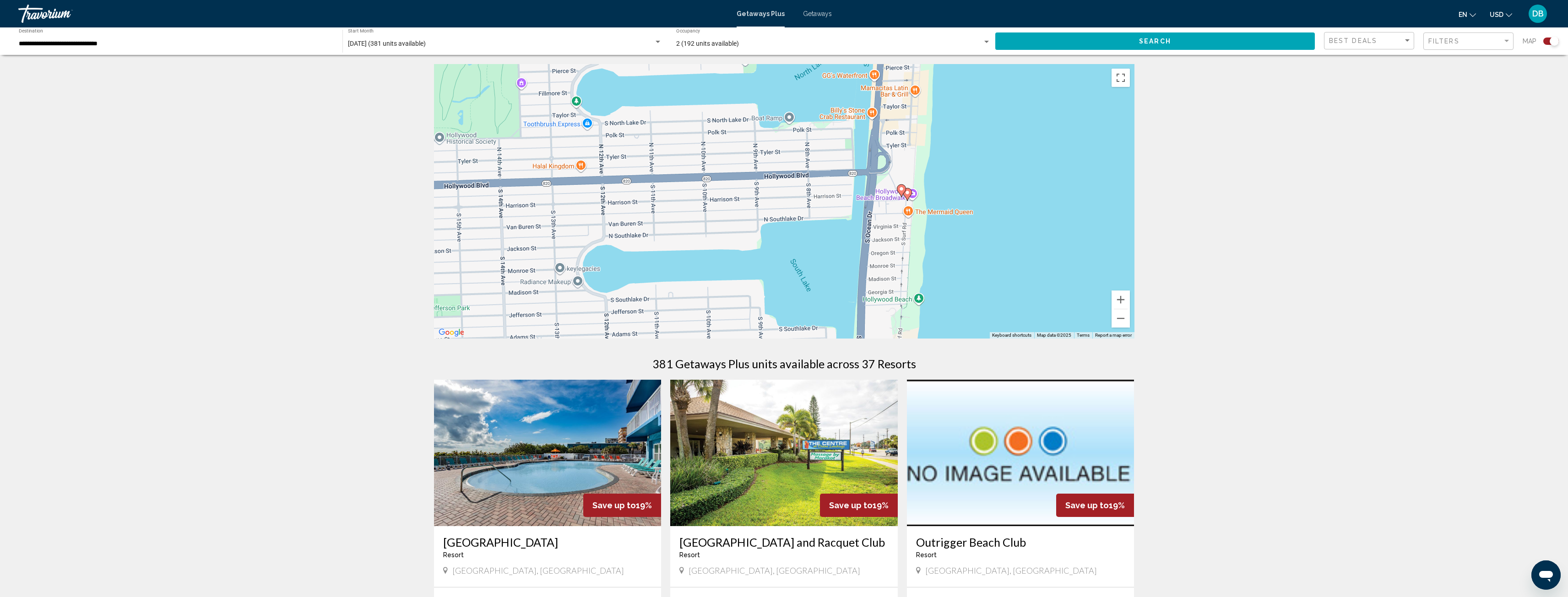
drag, startPoint x: 922, startPoint y: 201, endPoint x: 924, endPoint y: 258, distance: 57.0
click at [924, 258] on div "To activate drag with keyboard, press Alt + Enter. Once in keyboard drag state,…" at bounding box center [784, 201] width 701 height 274
click at [1124, 298] on button "Zoom in" at bounding box center [1121, 300] width 18 height 18
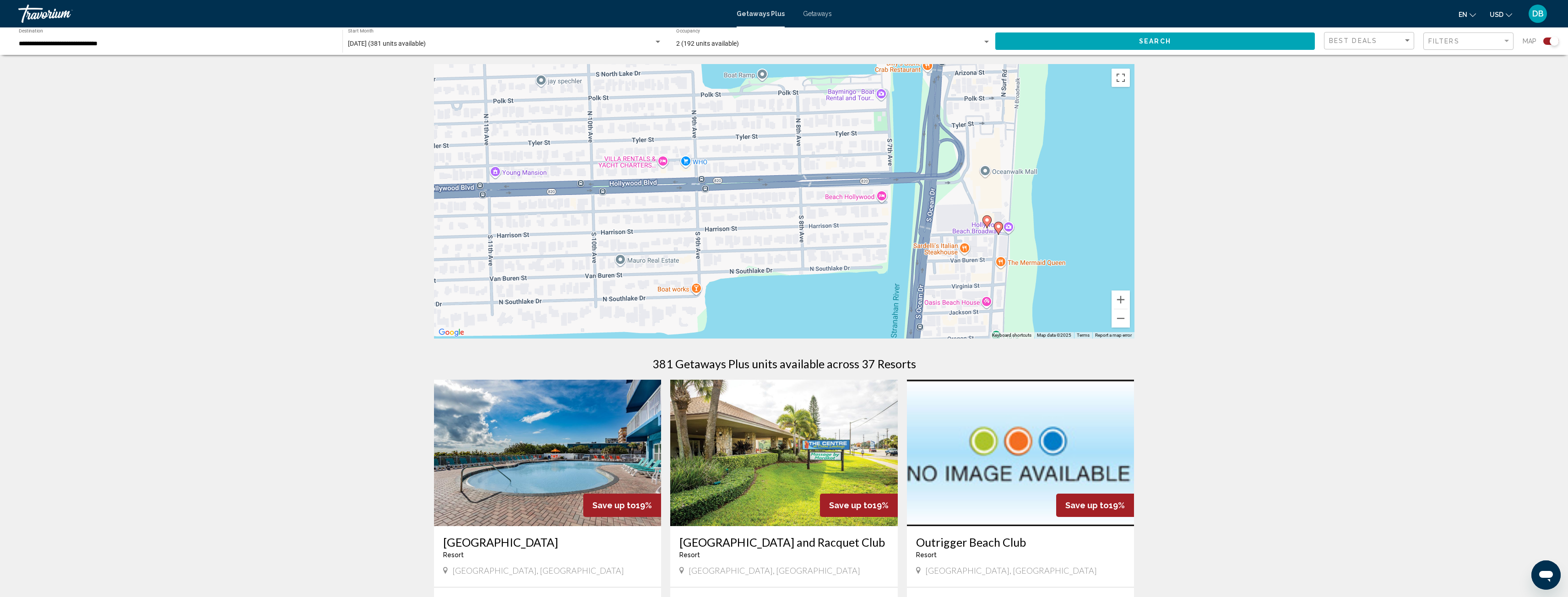
drag, startPoint x: 1064, startPoint y: 280, endPoint x: 1031, endPoint y: 315, distance: 48.1
click at [1031, 315] on div "To activate drag with keyboard, press Alt + Enter. Once in keyboard drag state,…" at bounding box center [784, 201] width 701 height 274
click at [1121, 301] on button "Zoom in" at bounding box center [1121, 300] width 18 height 18
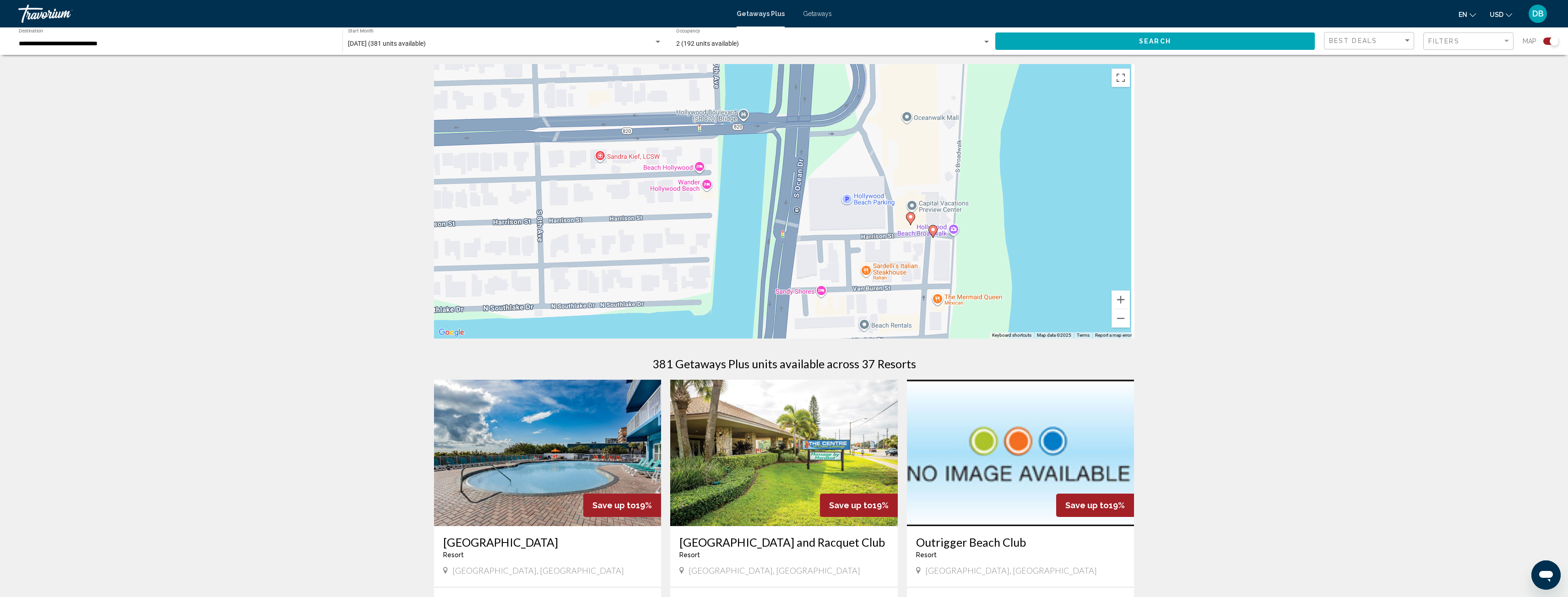
drag, startPoint x: 1094, startPoint y: 290, endPoint x: 804, endPoint y: 258, distance: 291.8
click at [804, 258] on div "To activate drag with keyboard, press Alt + Enter. Once in keyboard drag state,…" at bounding box center [784, 201] width 701 height 274
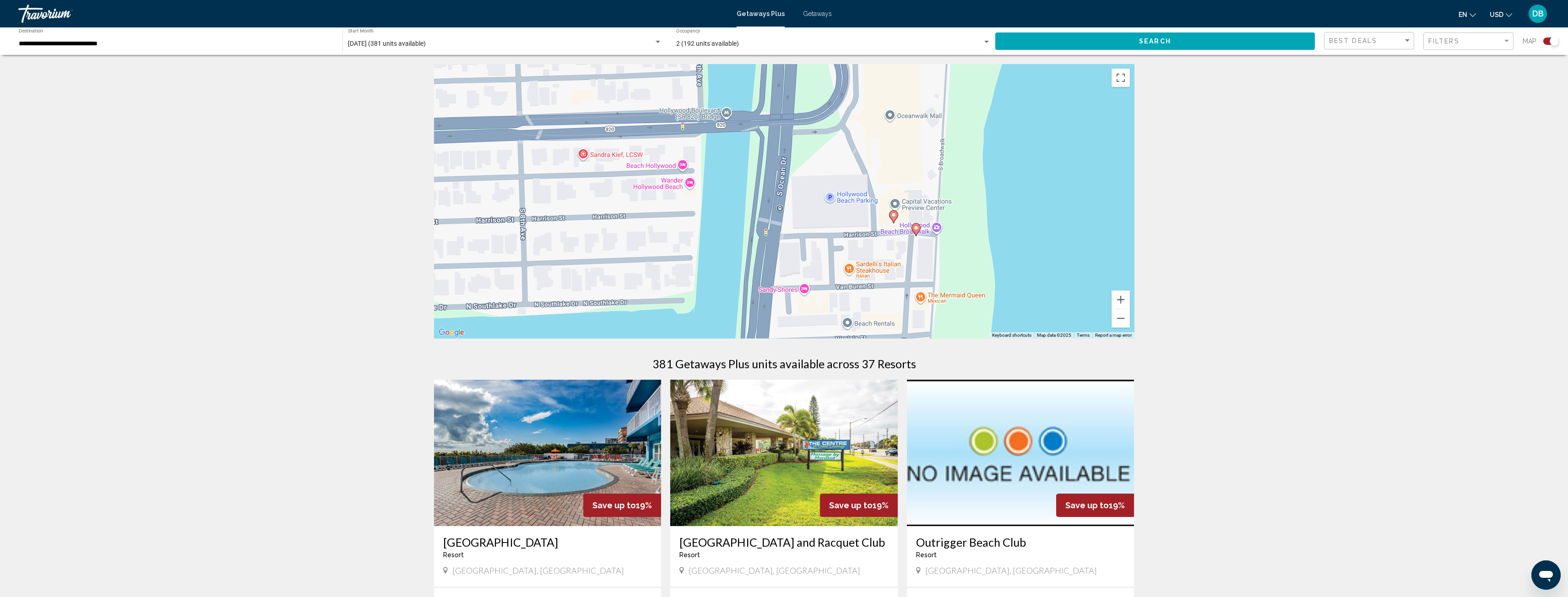
click at [918, 228] on image "Main content" at bounding box center [916, 227] width 6 height 5
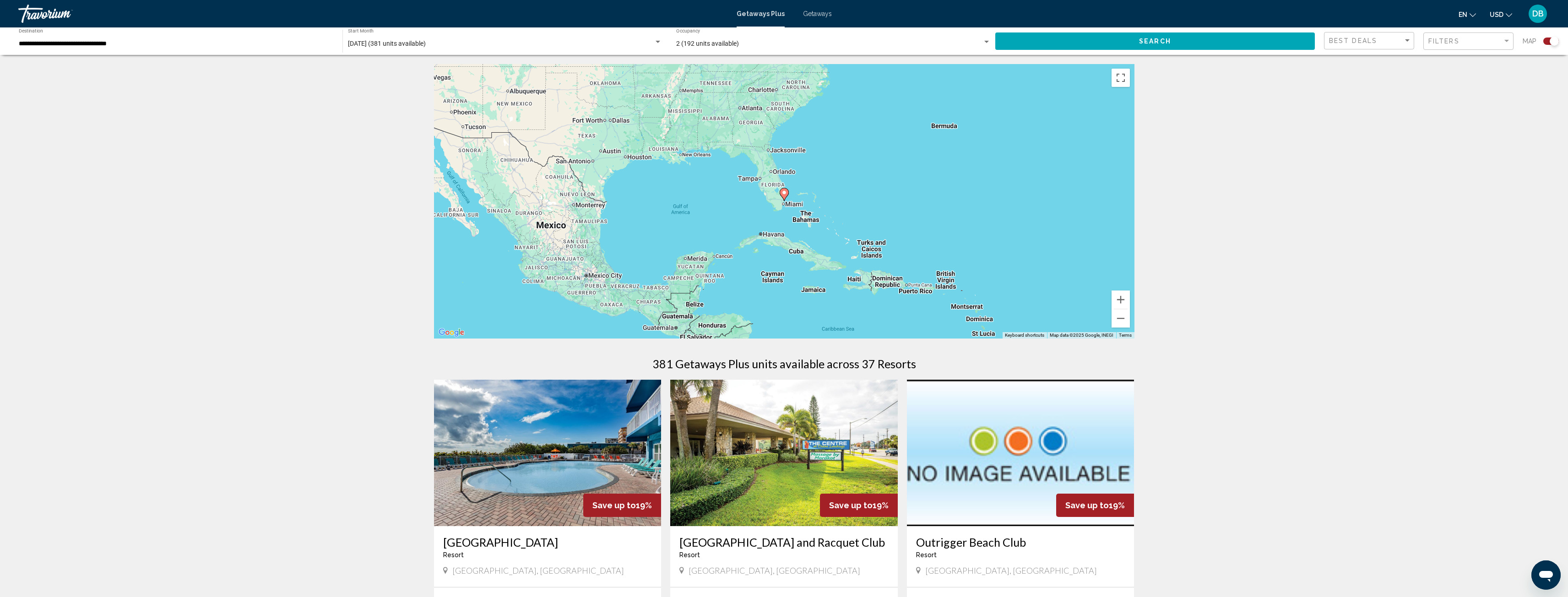
click at [784, 196] on icon "Main content" at bounding box center [783, 194] width 8 height 12
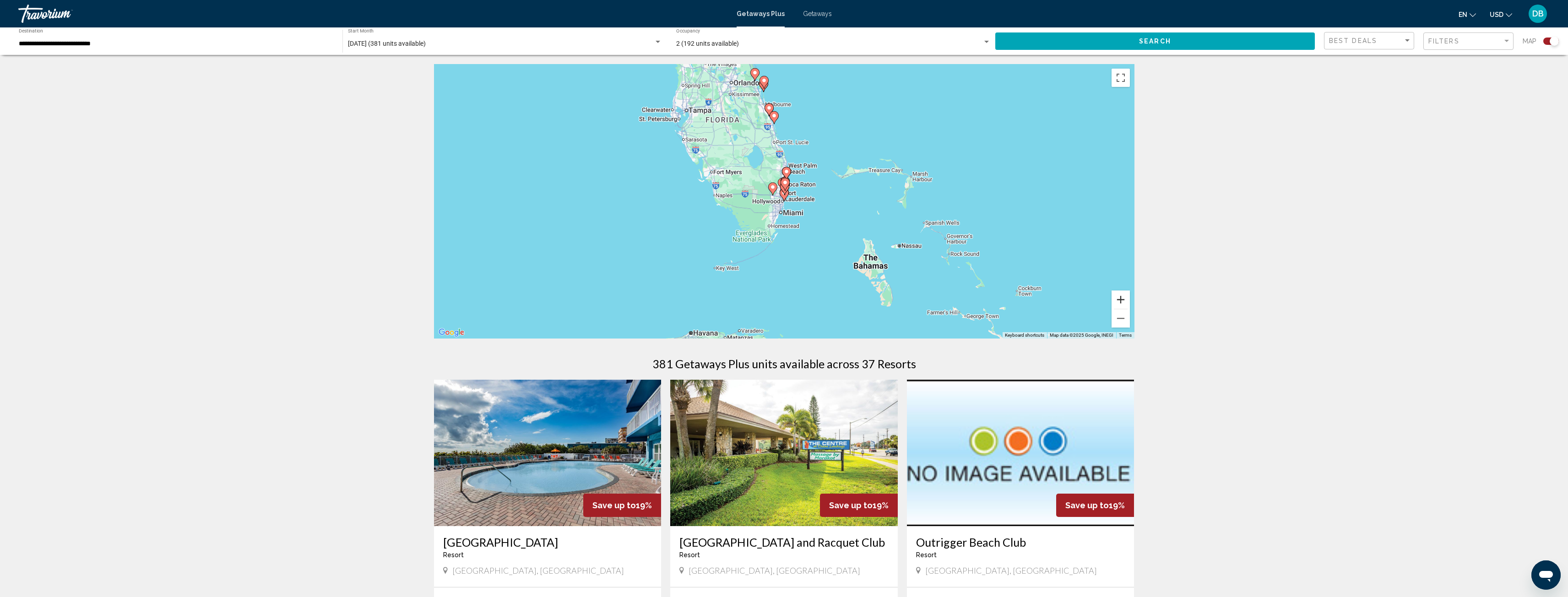
click at [1119, 298] on button "Zoom in" at bounding box center [1121, 300] width 18 height 18
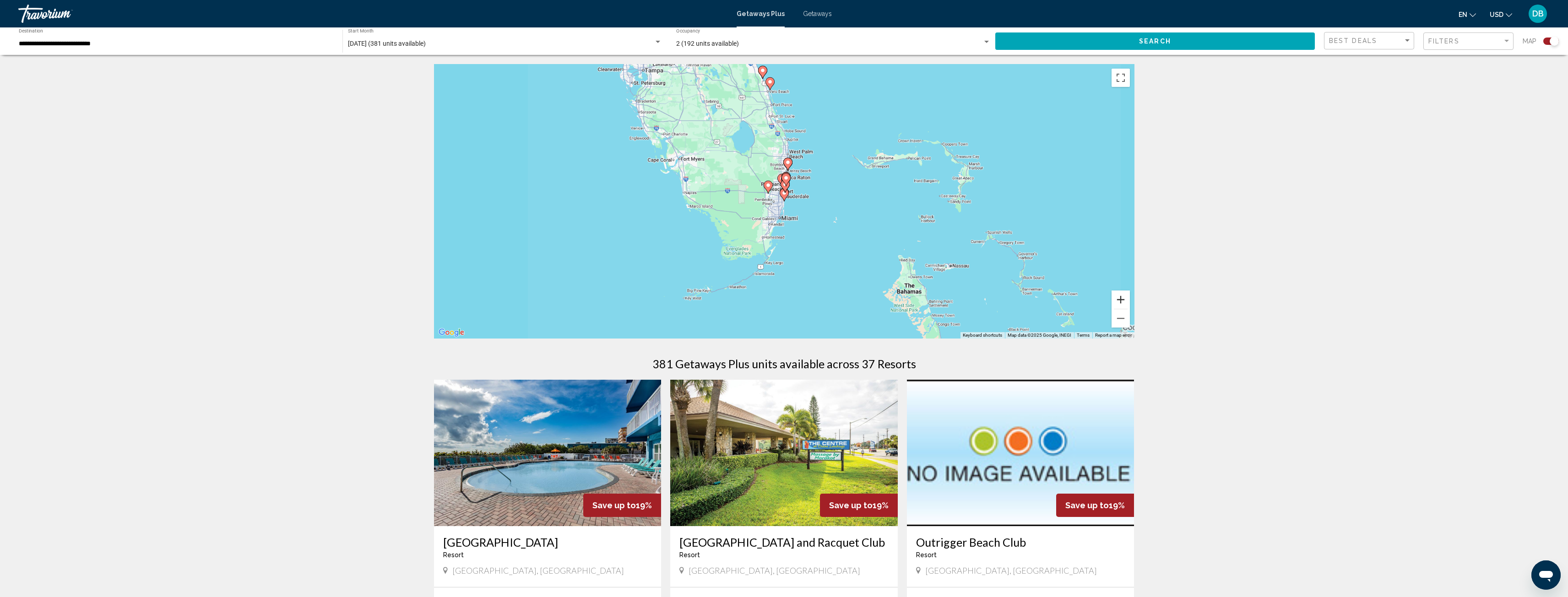
click at [1119, 298] on button "Zoom in" at bounding box center [1121, 300] width 18 height 18
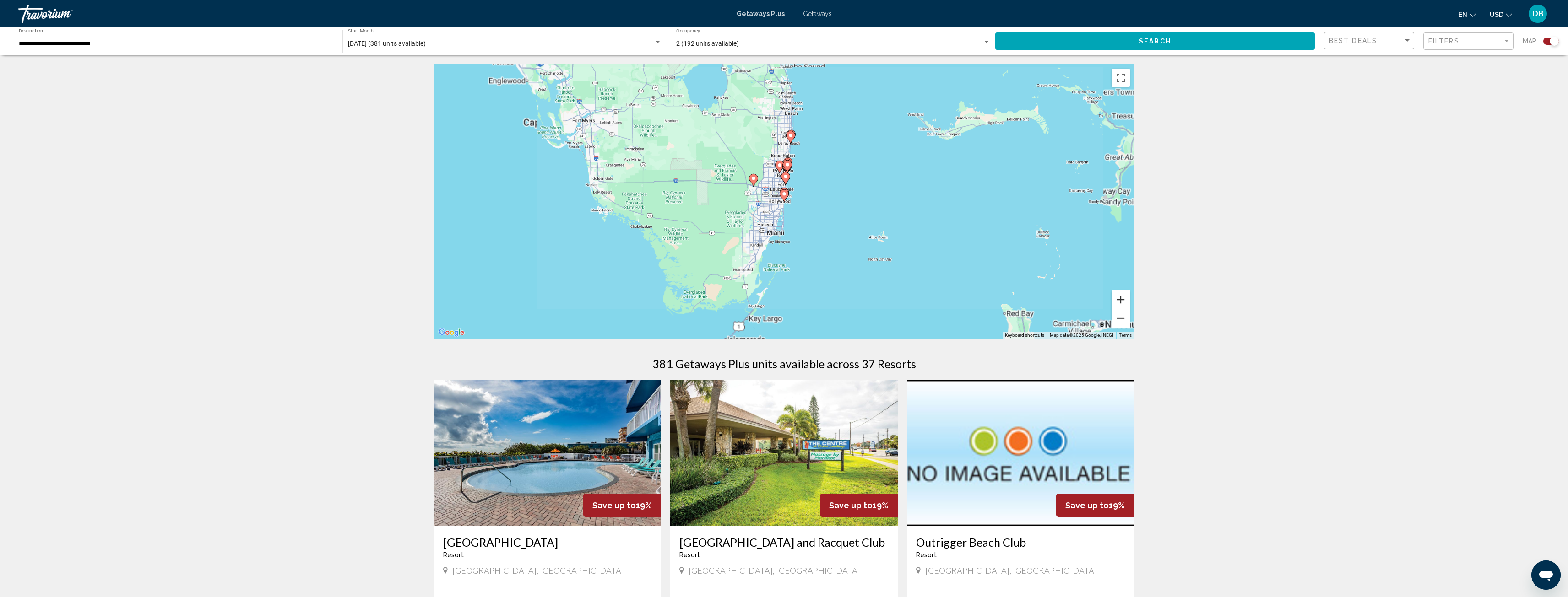
click at [1119, 298] on button "Zoom in" at bounding box center [1121, 300] width 18 height 18
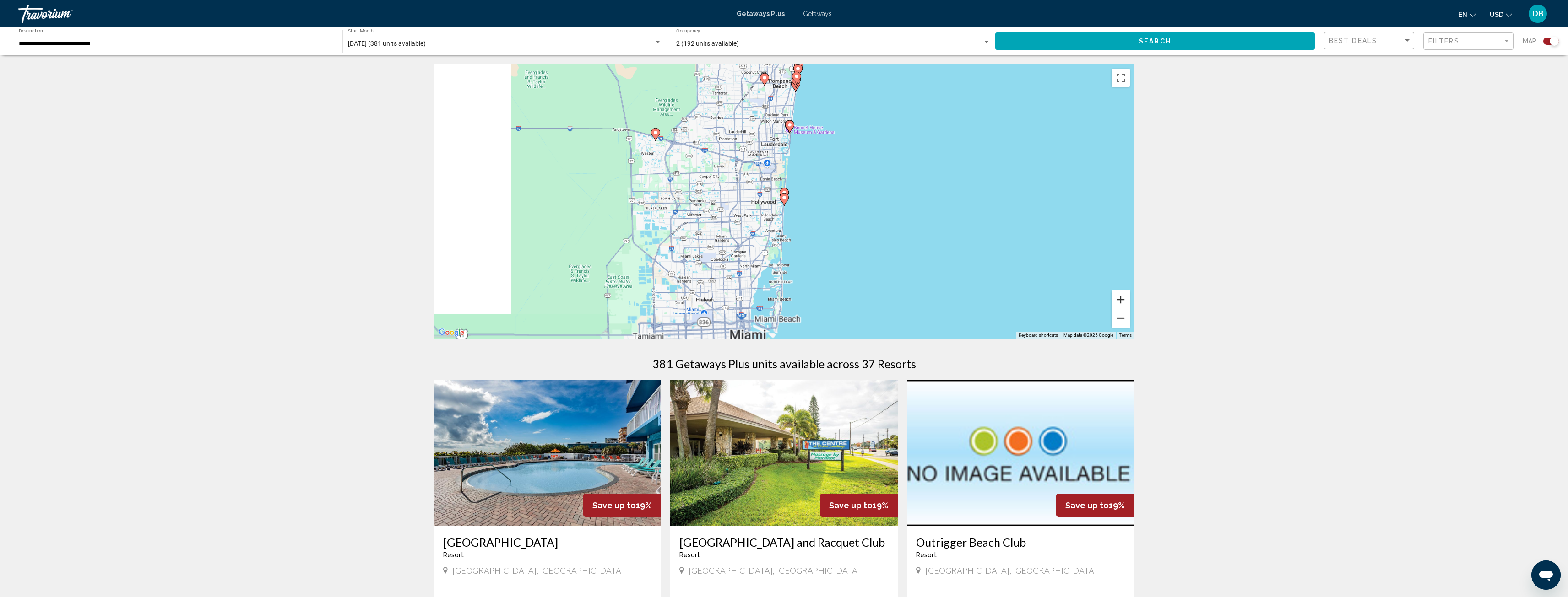
click at [1119, 296] on button "Zoom in" at bounding box center [1121, 300] width 18 height 18
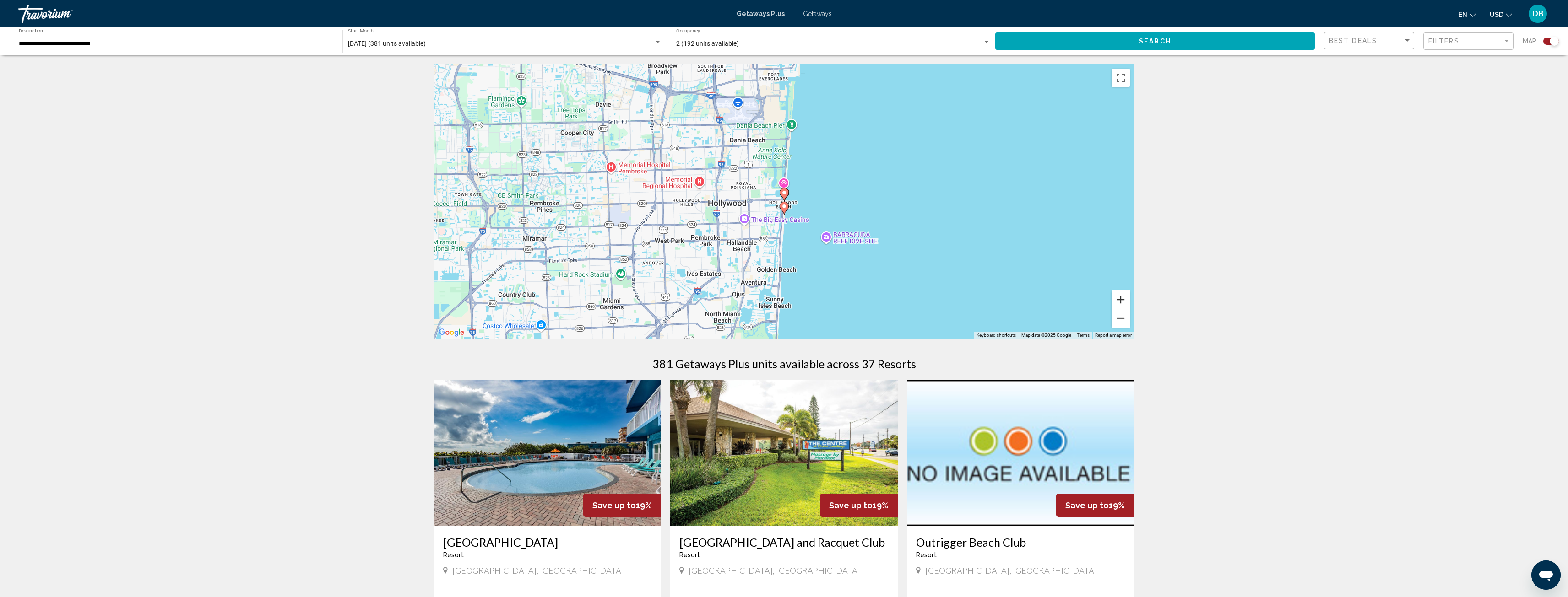
click at [1121, 302] on button "Zoom in" at bounding box center [1121, 300] width 18 height 18
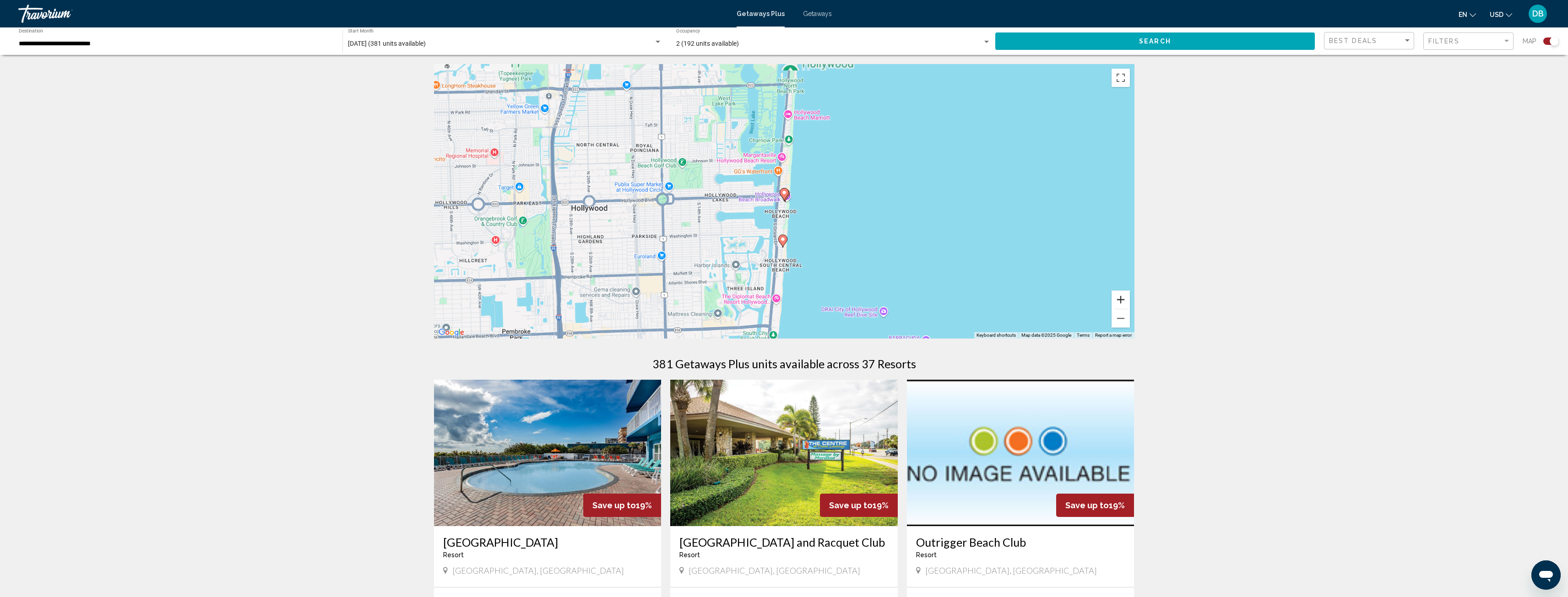
click at [1122, 301] on button "Zoom in" at bounding box center [1121, 300] width 18 height 18
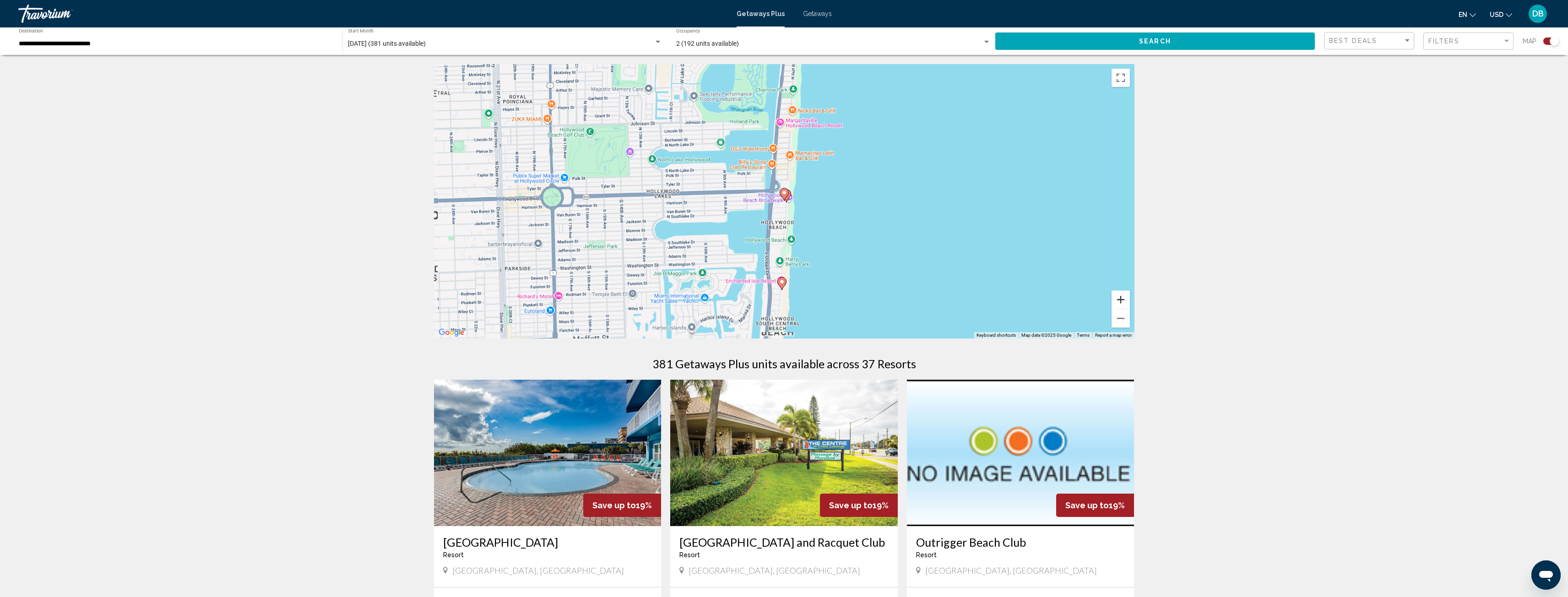
click at [1122, 301] on button "Zoom in" at bounding box center [1121, 300] width 18 height 18
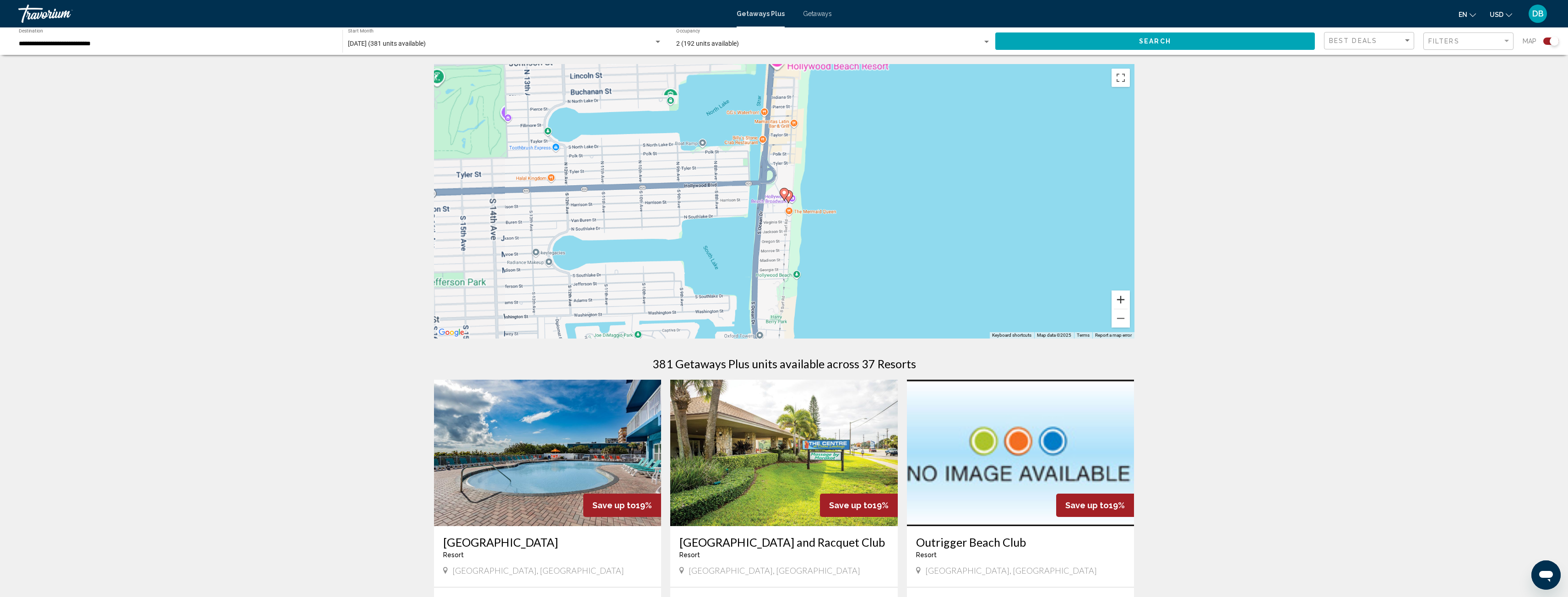
click at [1122, 301] on button "Zoom in" at bounding box center [1121, 300] width 18 height 18
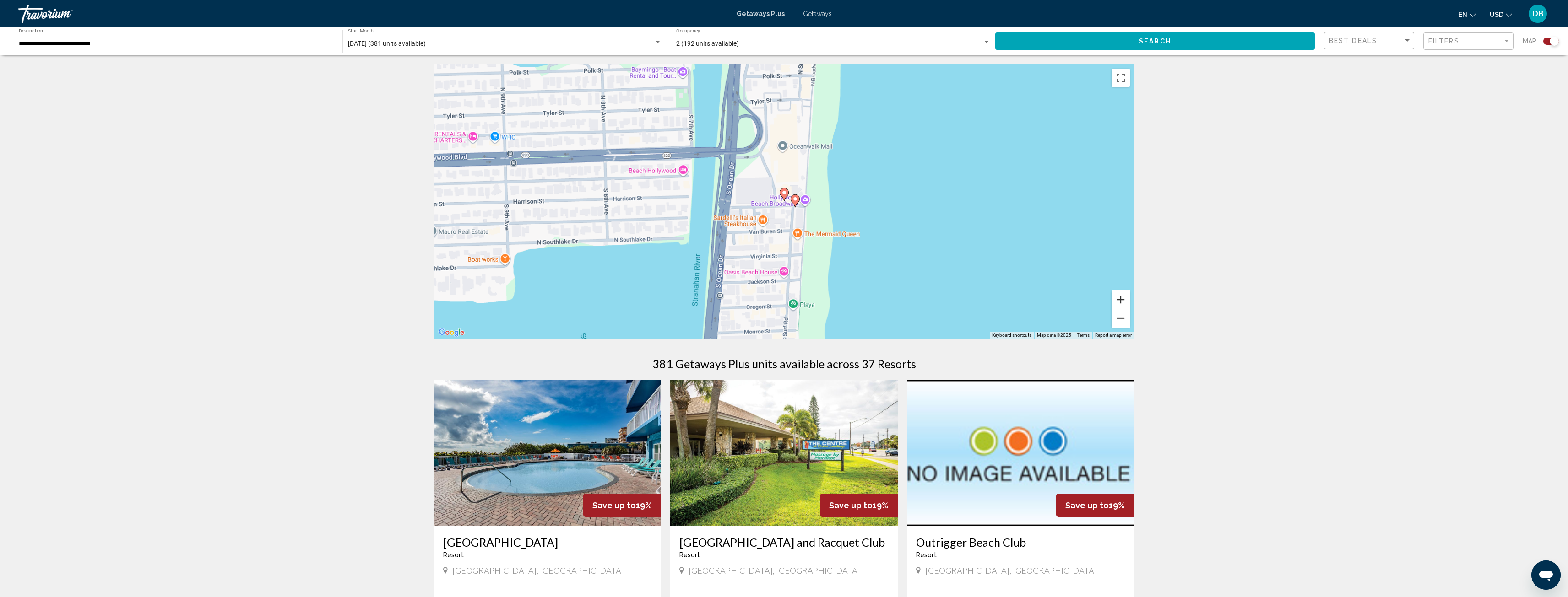
click at [1122, 301] on button "Zoom in" at bounding box center [1121, 300] width 18 height 18
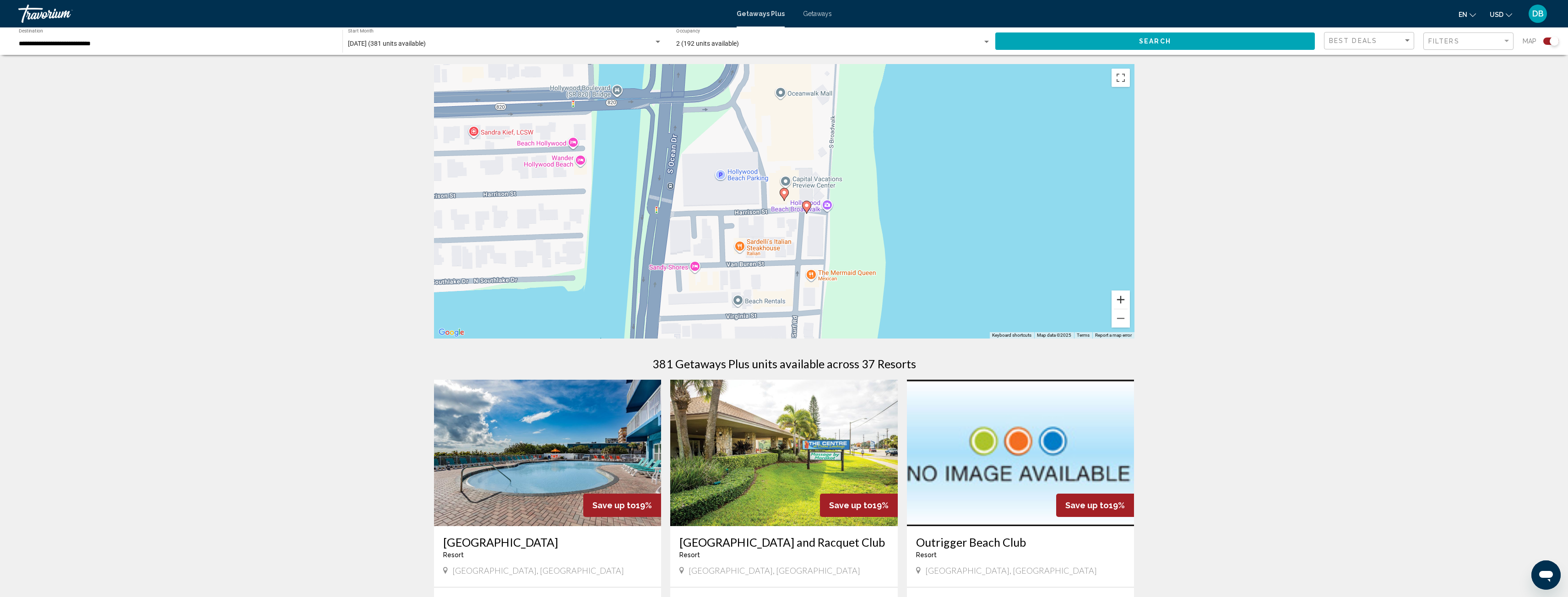
click at [1122, 300] on button "Zoom in" at bounding box center [1121, 300] width 18 height 18
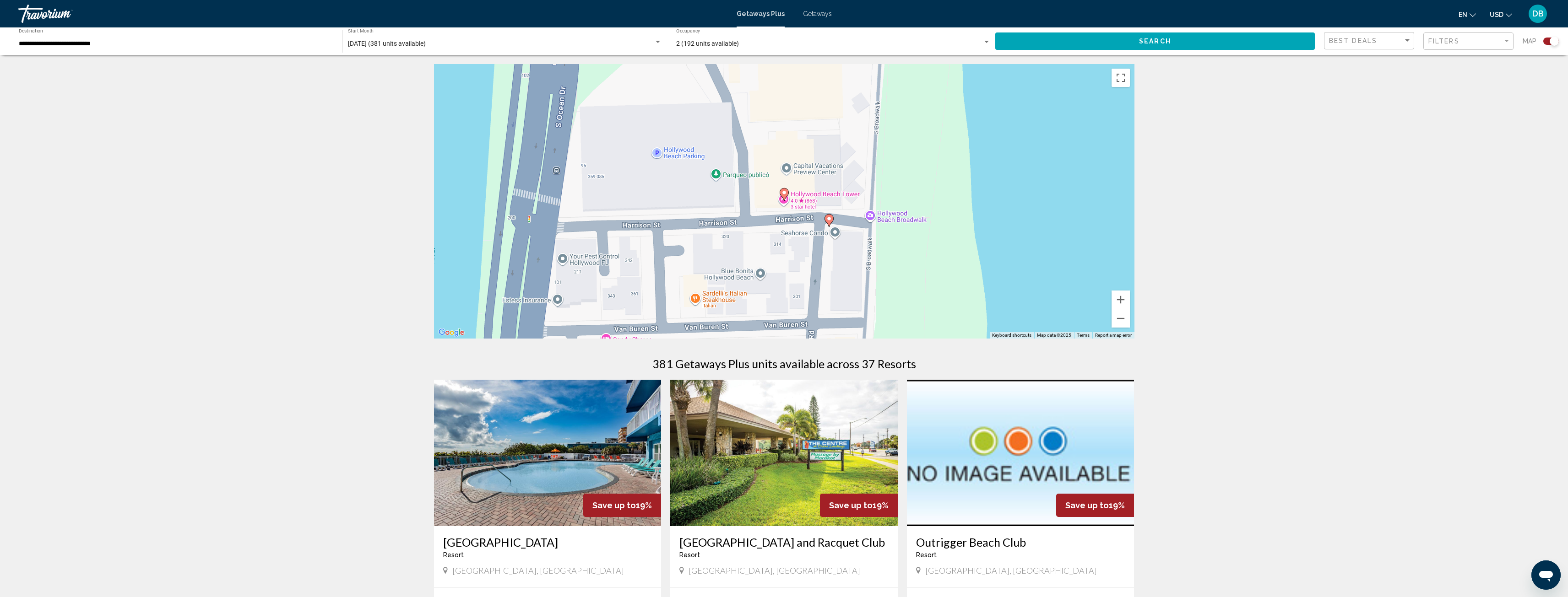
click at [831, 220] on image "Main content" at bounding box center [829, 218] width 6 height 5
type input "**********"
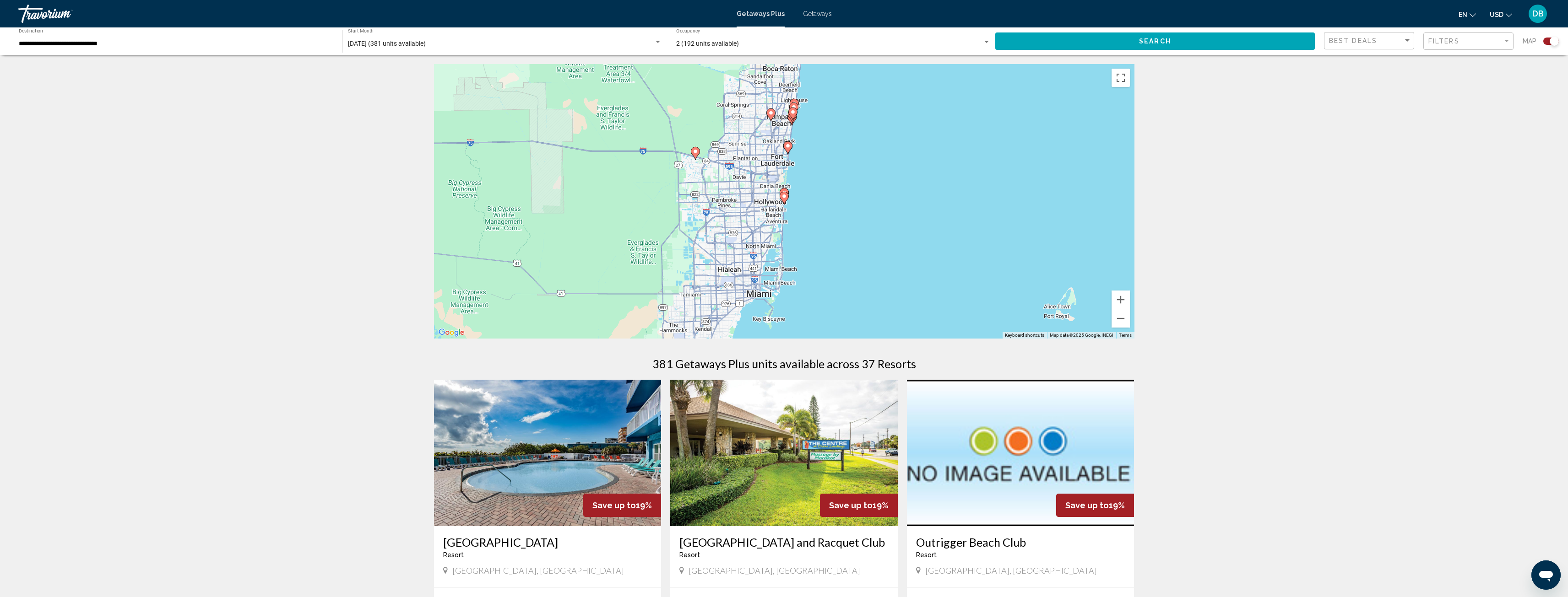
click at [785, 189] on icon "Main content" at bounding box center [783, 194] width 8 height 12
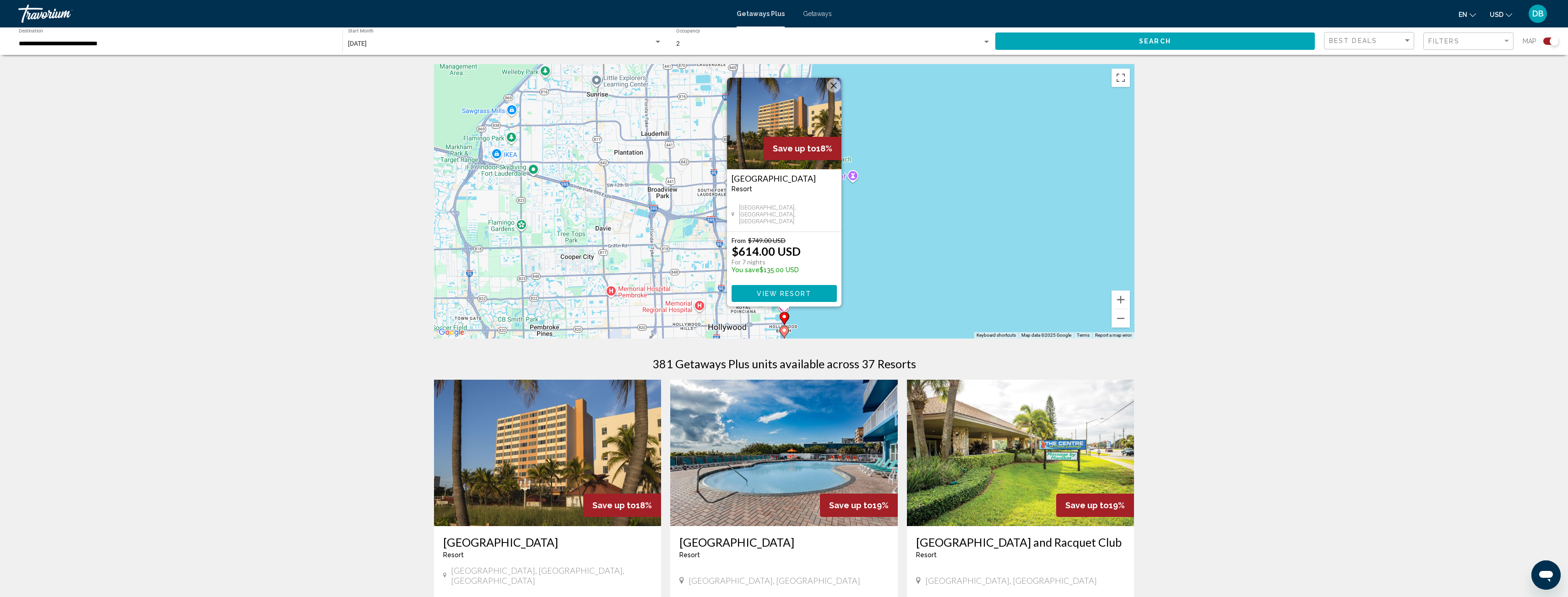
click at [786, 332] on image "Main content" at bounding box center [784, 330] width 6 height 5
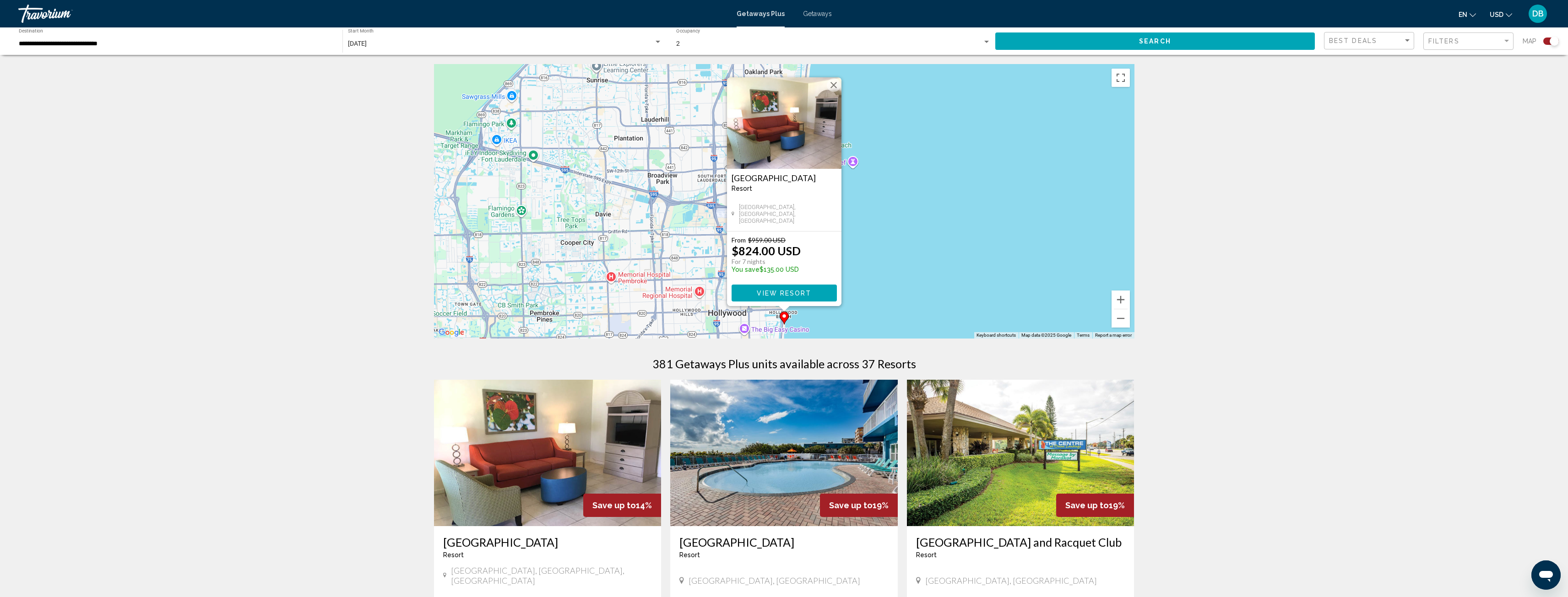
click at [835, 79] on button "Close" at bounding box center [833, 85] width 13 height 13
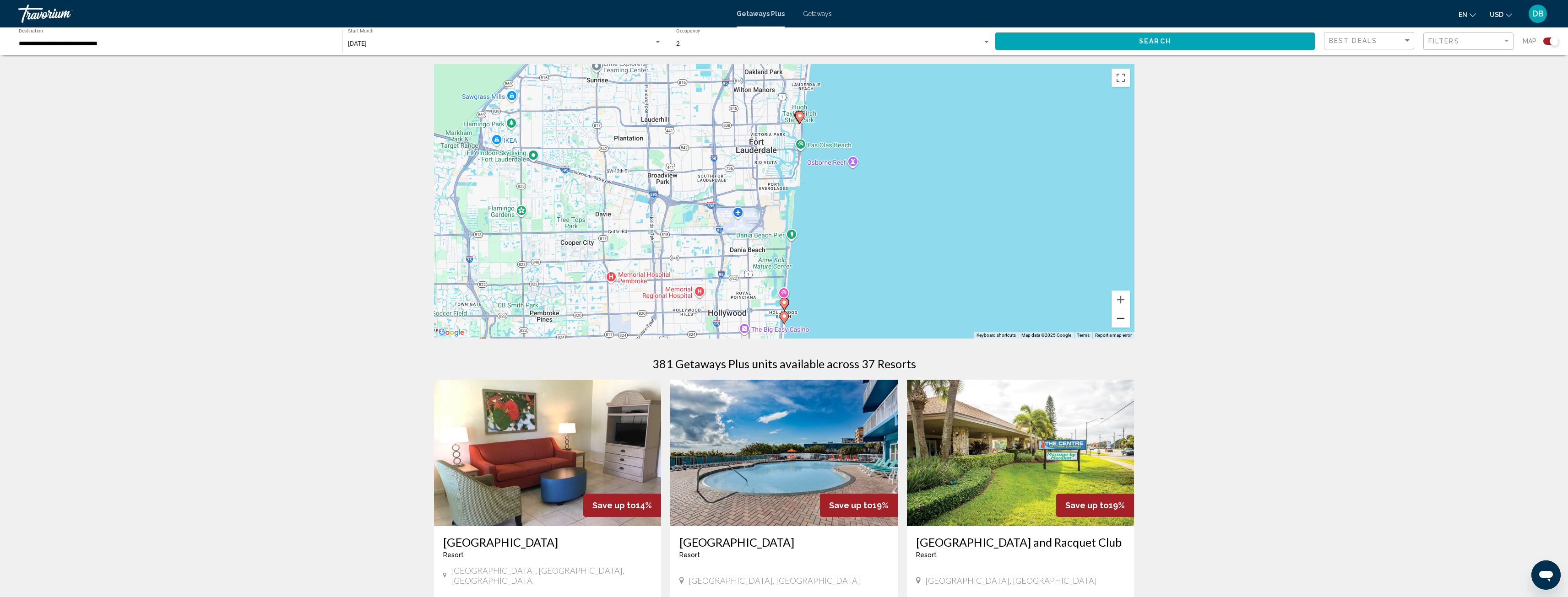
click at [1122, 317] on button "Zoom out" at bounding box center [1121, 318] width 18 height 18
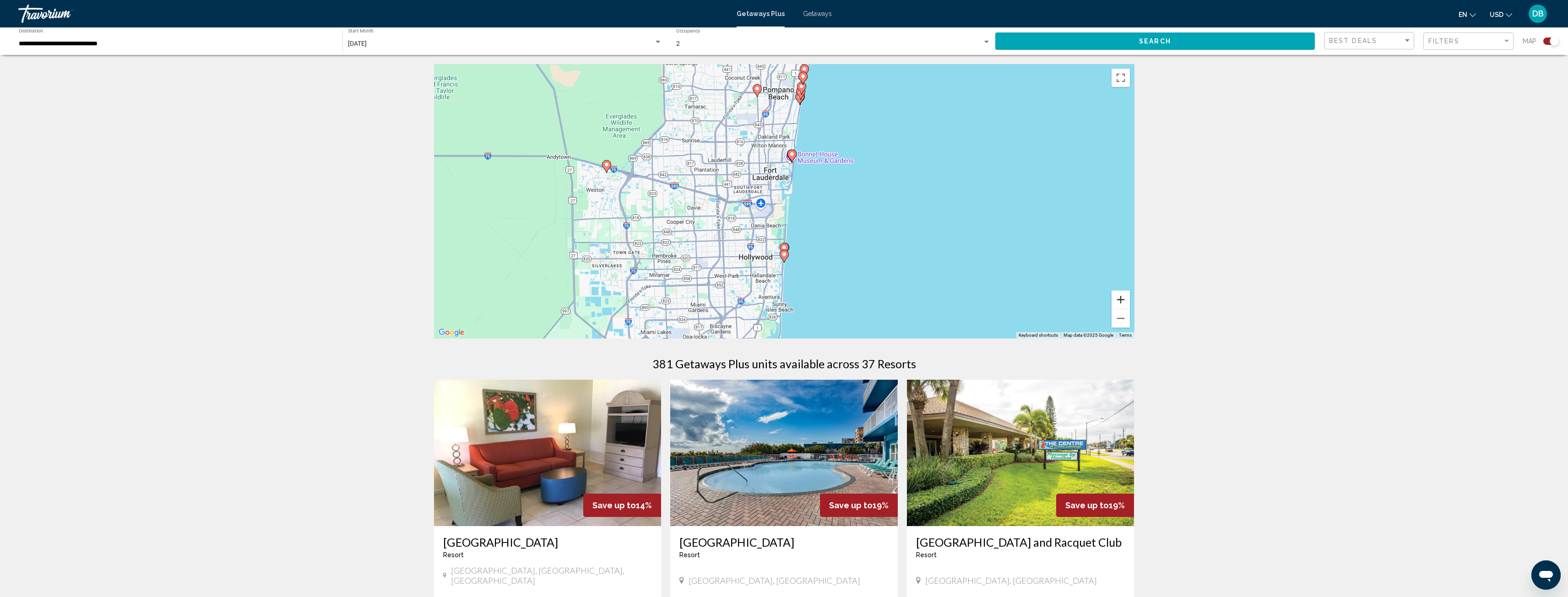
click at [1121, 298] on button "Zoom in" at bounding box center [1121, 300] width 18 height 18
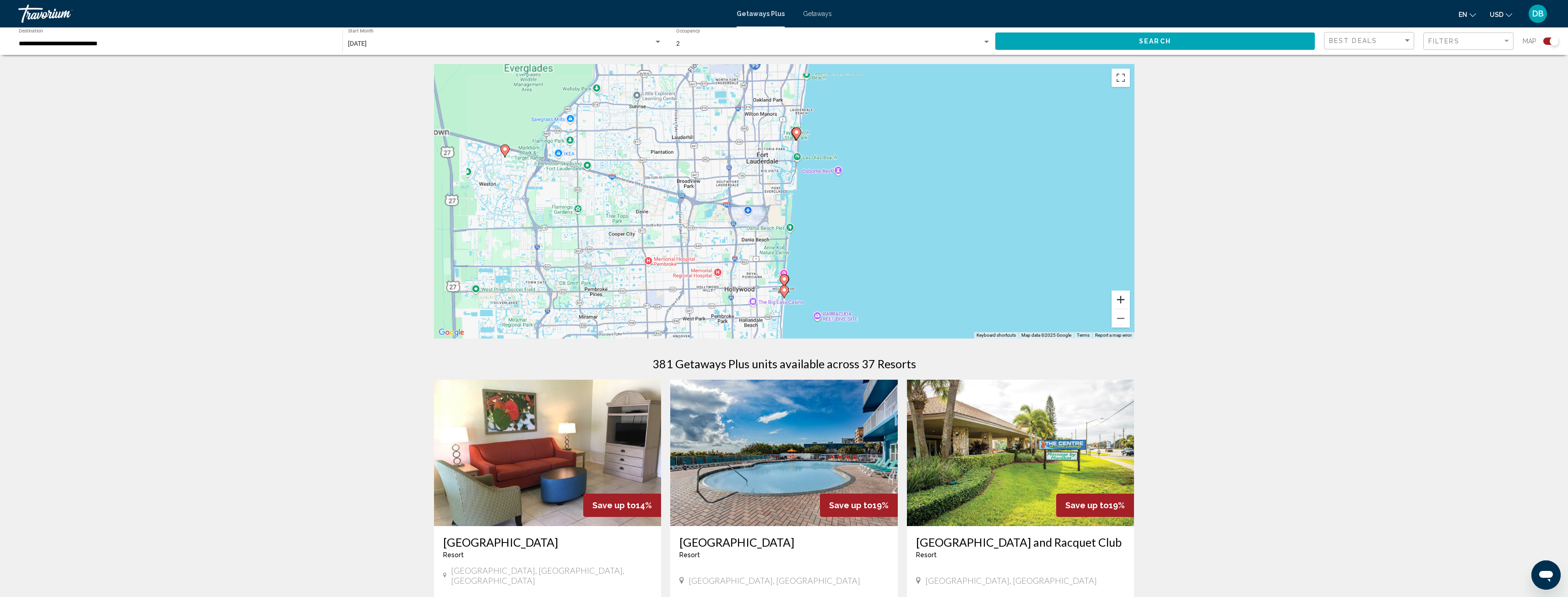
click at [1121, 298] on button "Zoom in" at bounding box center [1121, 300] width 18 height 18
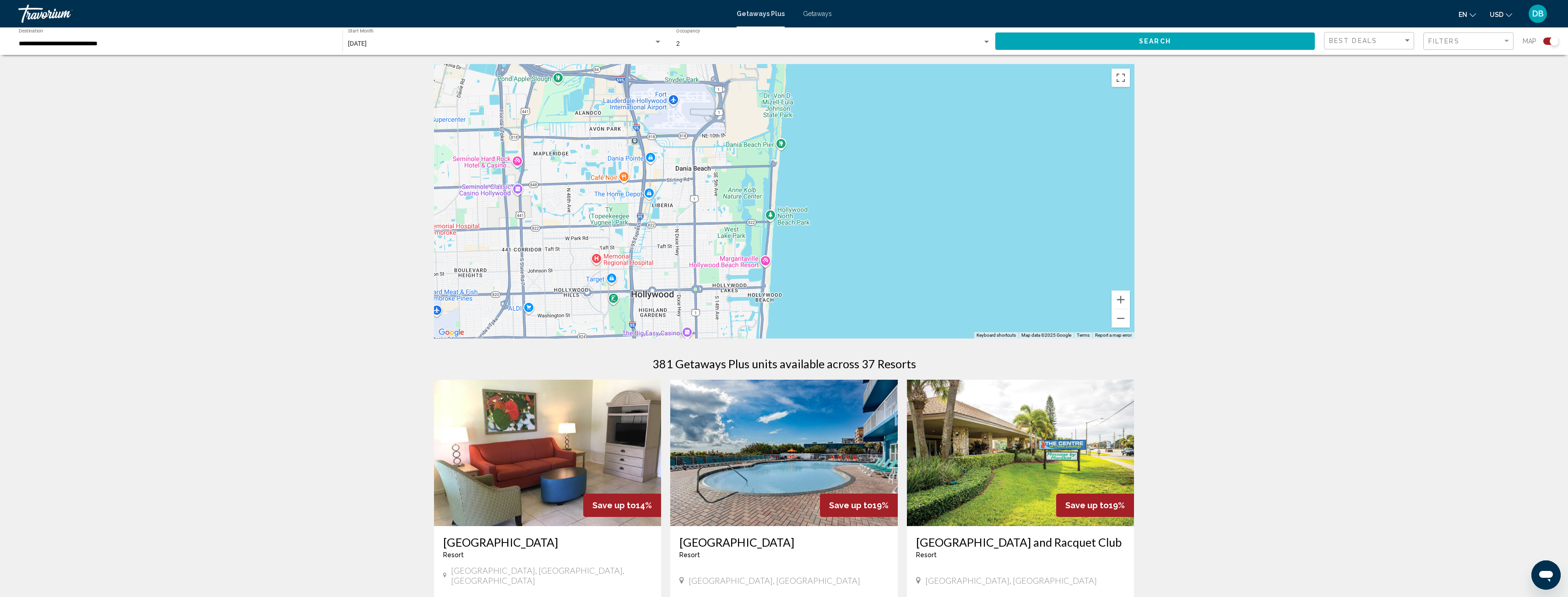
drag, startPoint x: 1014, startPoint y: 298, endPoint x: 994, endPoint y: 158, distance: 141.4
click at [994, 158] on div "To activate drag with keyboard, press Alt + Enter. Once in keyboard drag state,…" at bounding box center [784, 201] width 701 height 274
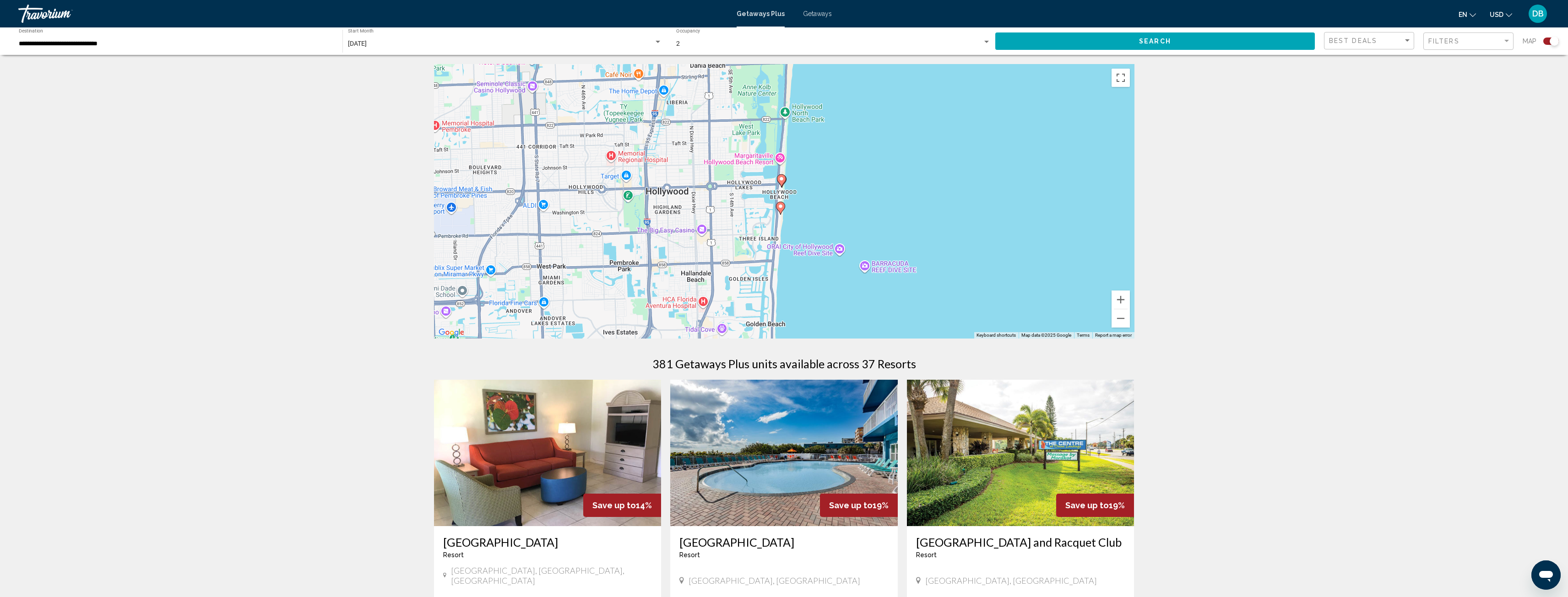
drag, startPoint x: 910, startPoint y: 265, endPoint x: 928, endPoint y: 180, distance: 86.9
click at [928, 180] on div "To activate drag with keyboard, press Alt + Enter. Once in keyboard drag state,…" at bounding box center [784, 201] width 701 height 274
click at [1122, 299] on button "Zoom in" at bounding box center [1121, 300] width 18 height 18
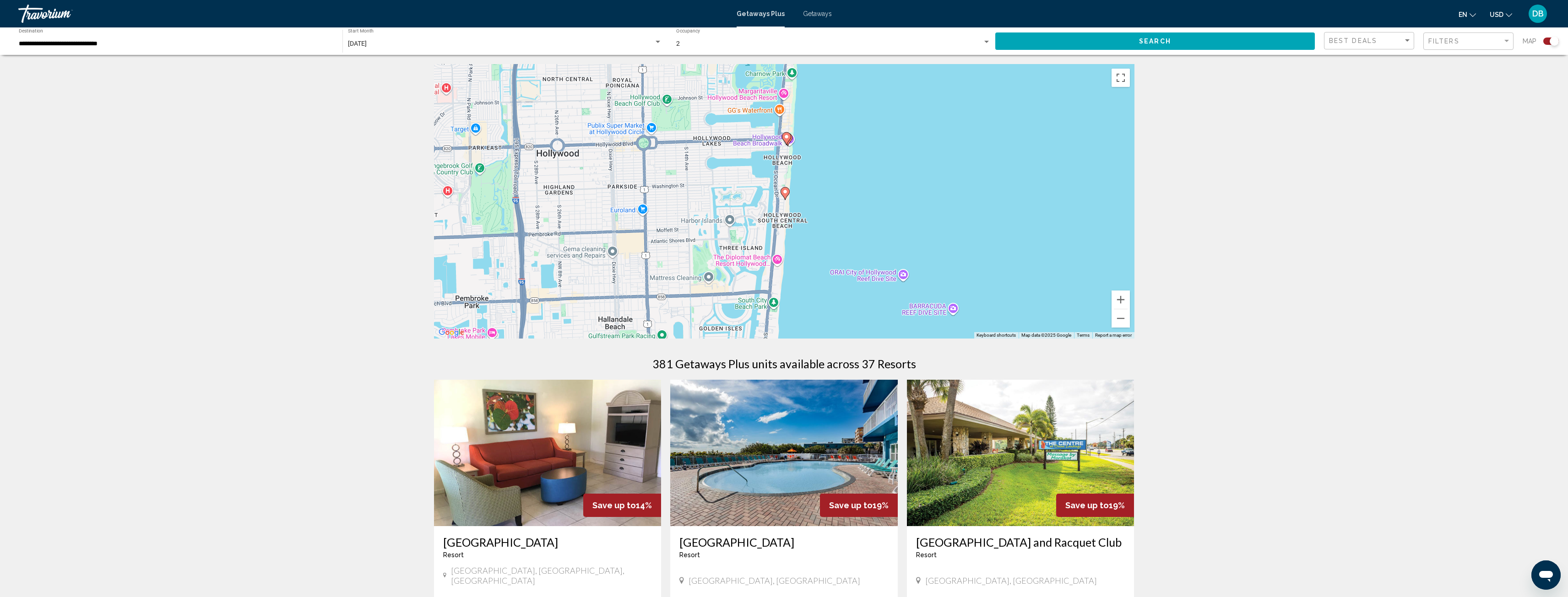
drag, startPoint x: 956, startPoint y: 222, endPoint x: 964, endPoint y: 191, distance: 32.0
click at [964, 191] on div "To activate drag with keyboard, press Alt + Enter. Once in keyboard drag state,…" at bounding box center [784, 201] width 701 height 274
click at [1124, 299] on button "Zoom in" at bounding box center [1121, 300] width 18 height 18
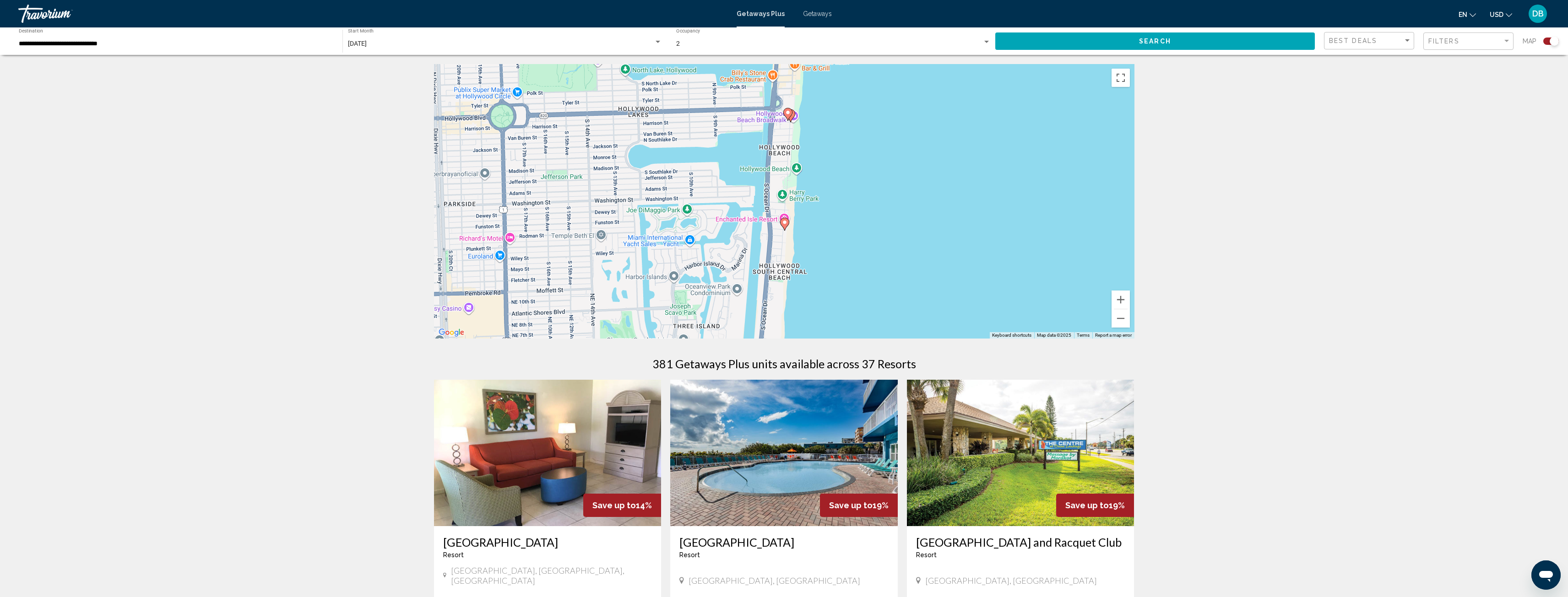
drag, startPoint x: 941, startPoint y: 172, endPoint x: 937, endPoint y: 240, distance: 68.1
click at [941, 242] on div "To activate drag with keyboard, press Alt + Enter. Once in keyboard drag state,…" at bounding box center [784, 201] width 701 height 274
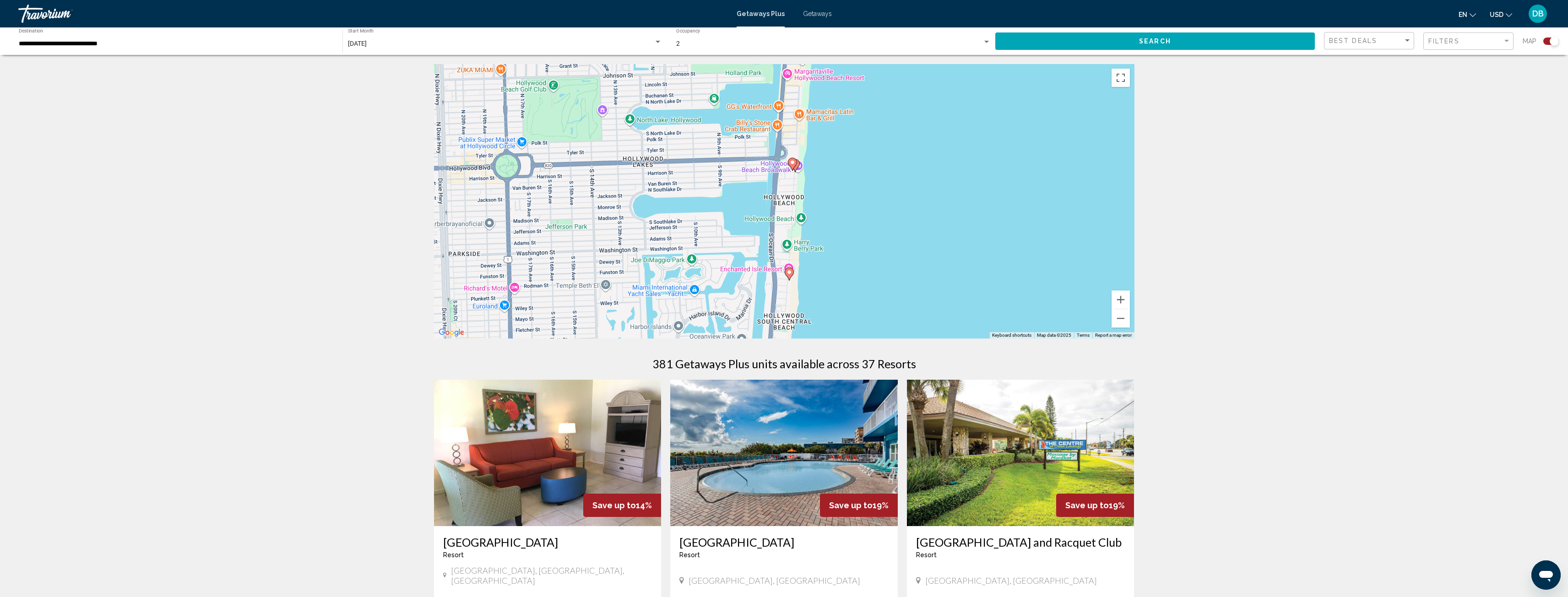
click at [797, 165] on image "Main content" at bounding box center [795, 164] width 6 height 5
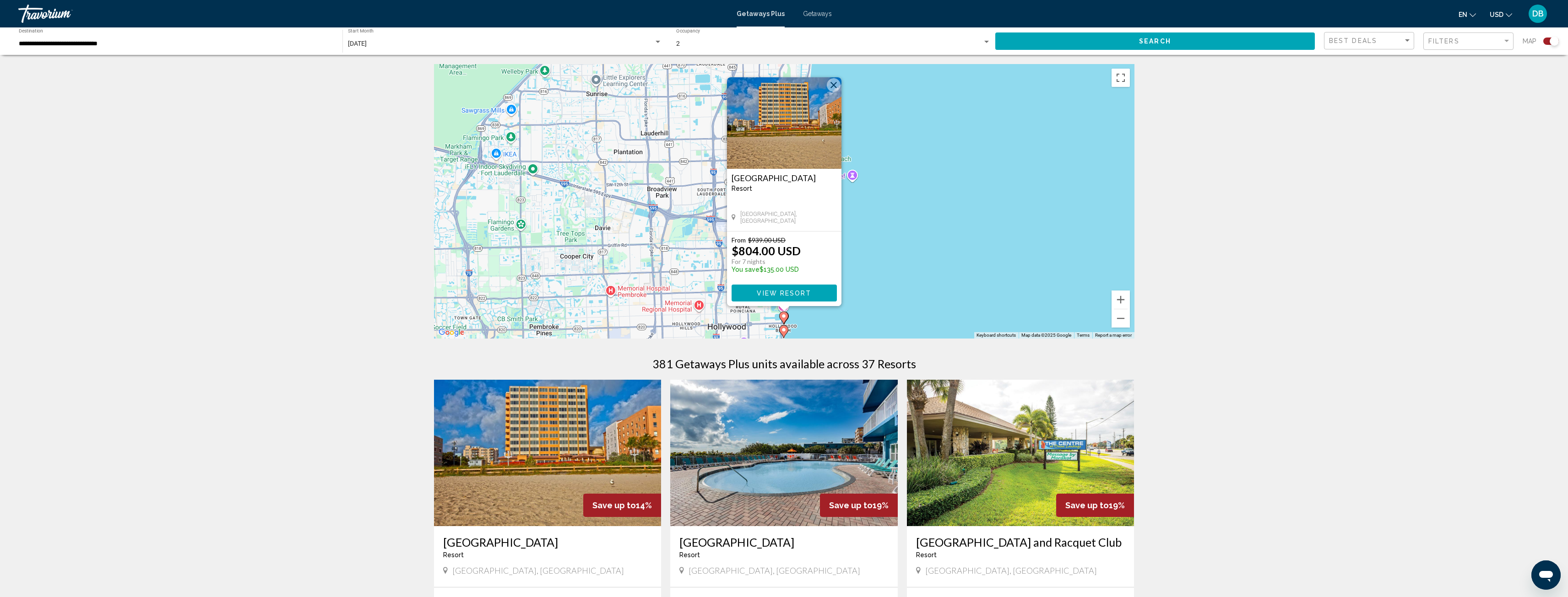
click at [833, 89] on button "Close" at bounding box center [833, 85] width 13 height 13
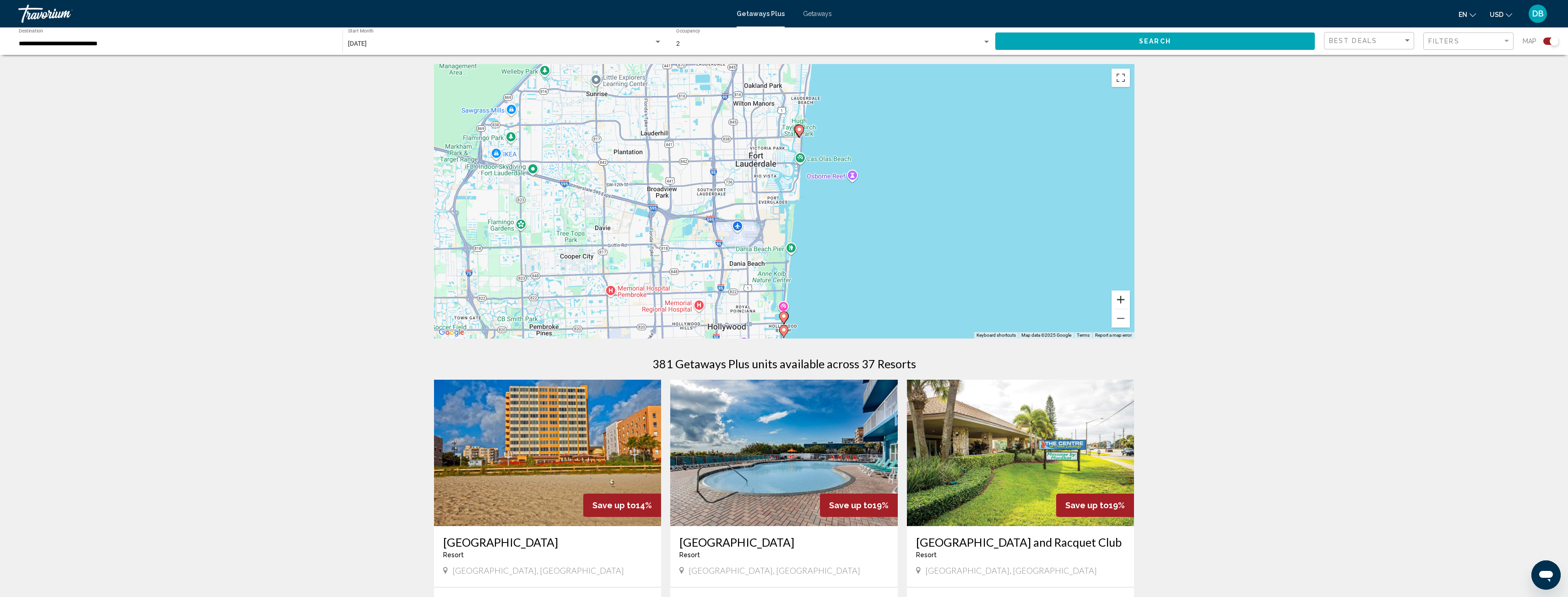
click at [1121, 301] on button "Zoom in" at bounding box center [1121, 300] width 18 height 18
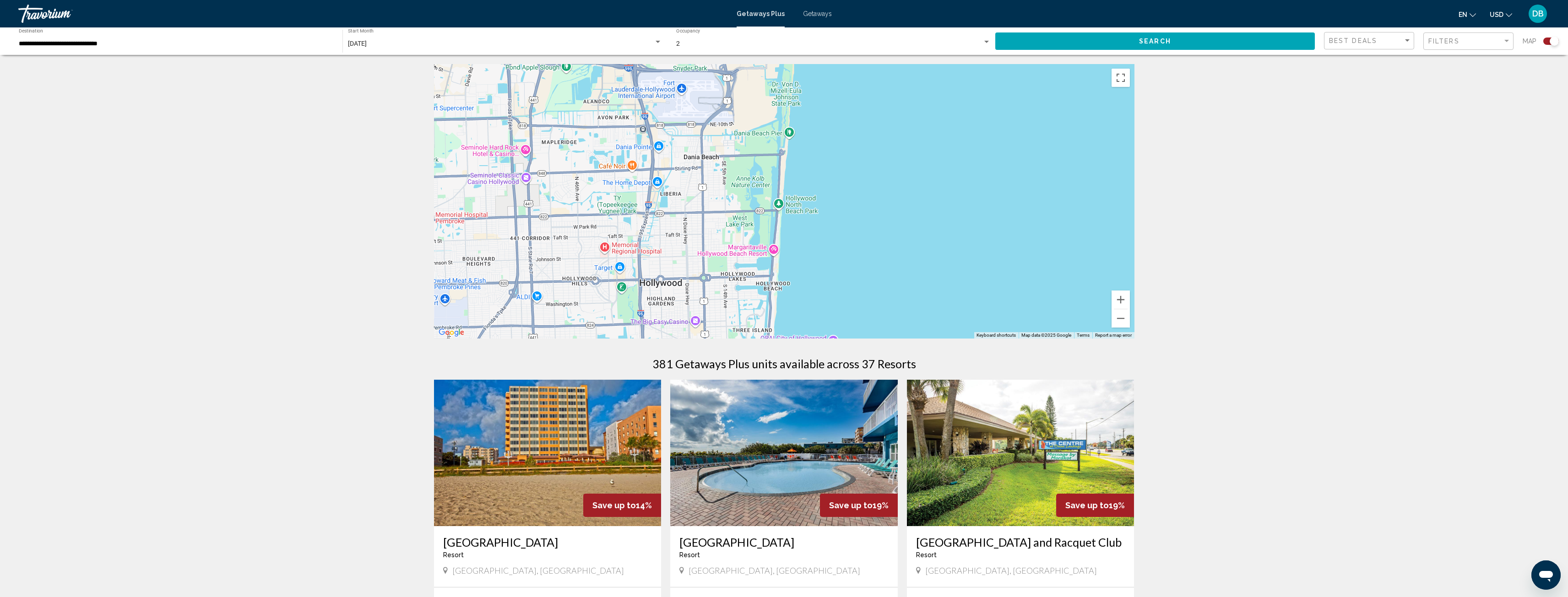
drag, startPoint x: 946, startPoint y: 174, endPoint x: 942, endPoint y: 114, distance: 60.1
click at [942, 114] on div "To activate drag with keyboard, press Alt + Enter. Once in keyboard drag state,…" at bounding box center [784, 201] width 701 height 274
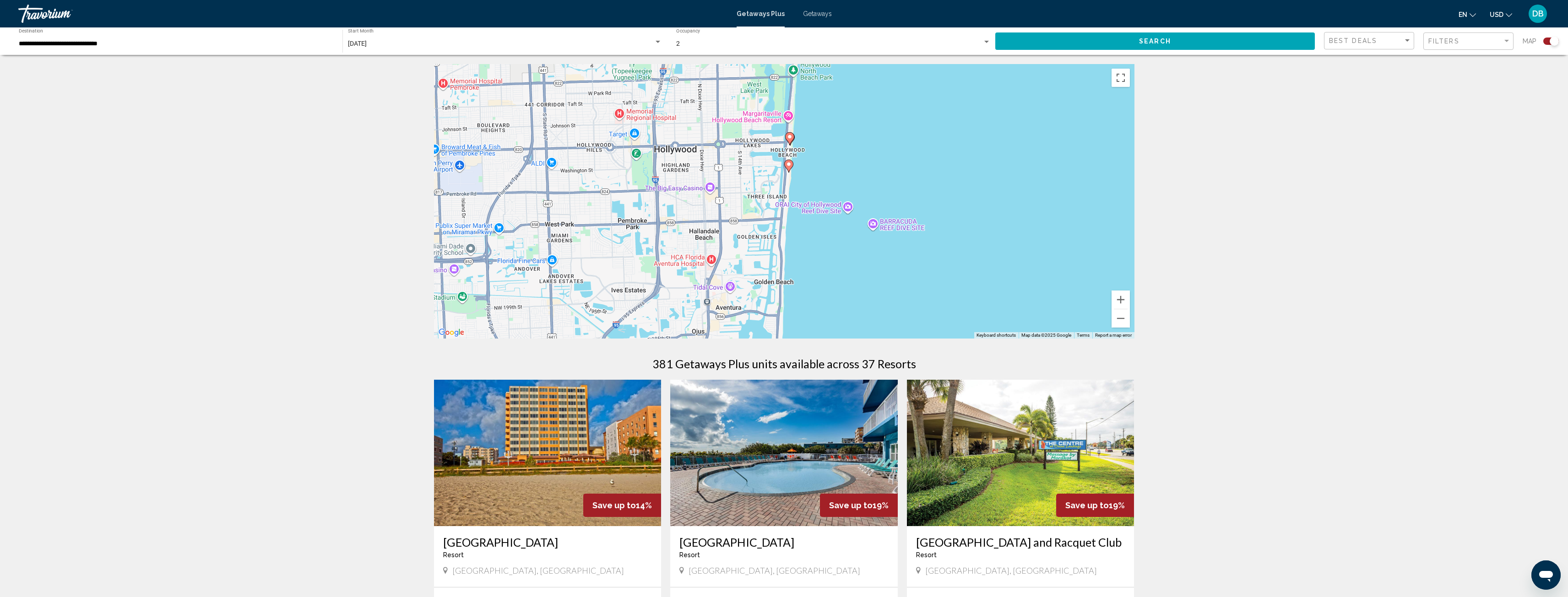
drag, startPoint x: 844, startPoint y: 232, endPoint x: 861, endPoint y: 122, distance: 111.3
click at [861, 122] on div "To activate drag with keyboard, press Alt + Enter. Once in keyboard drag state,…" at bounding box center [784, 201] width 701 height 274
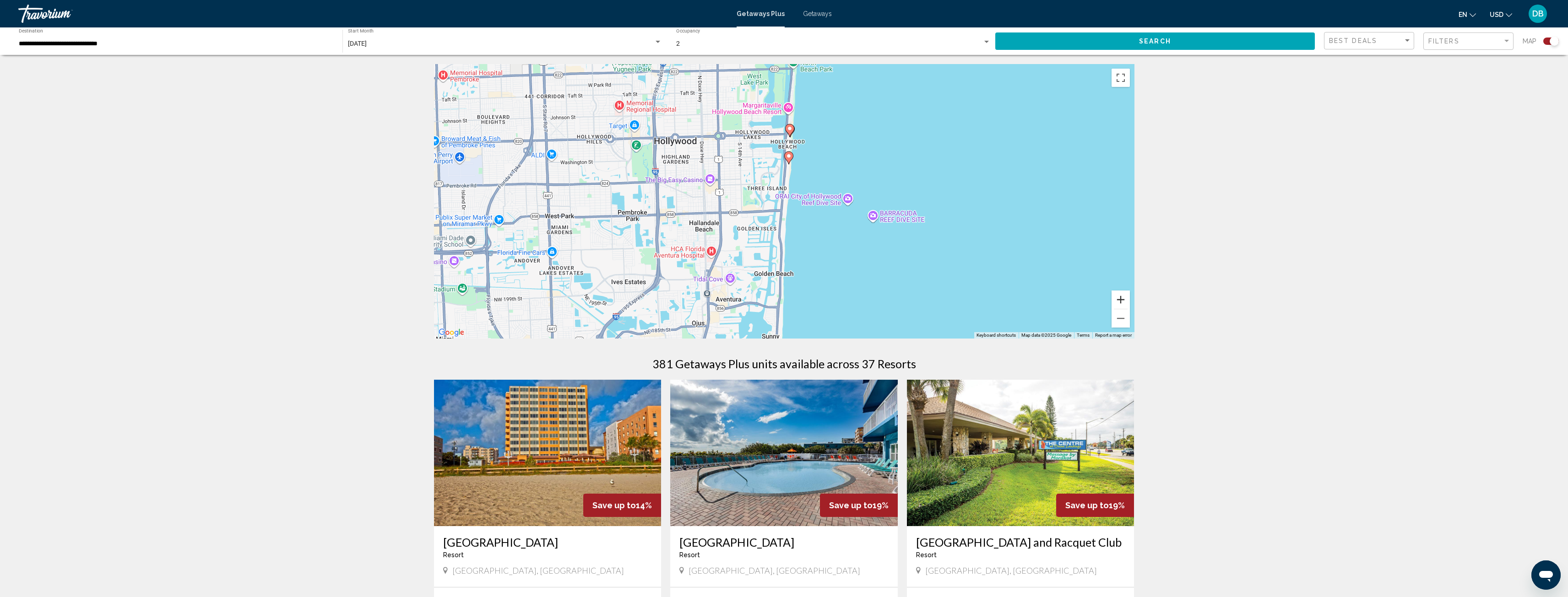
click at [1120, 299] on button "Zoom in" at bounding box center [1121, 300] width 18 height 18
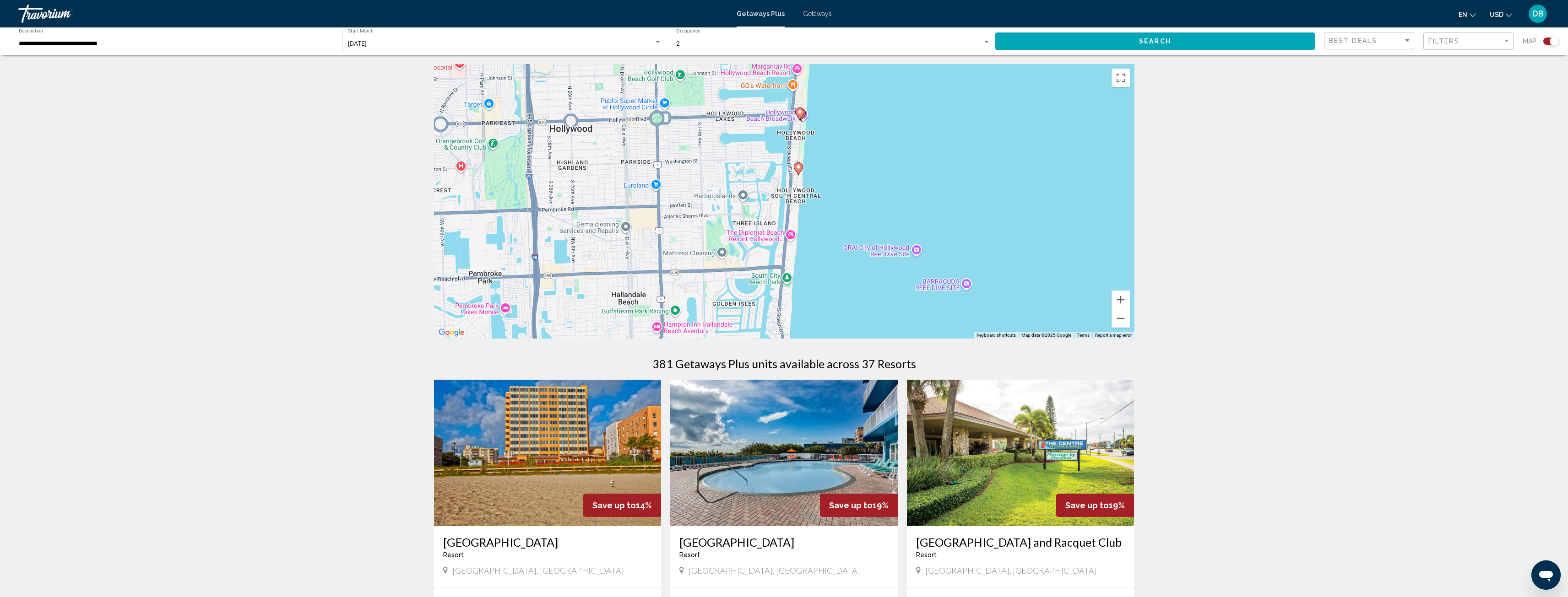
drag, startPoint x: 883, startPoint y: 139, endPoint x: 890, endPoint y: 189, distance: 50.5
click at [889, 189] on div "To activate drag with keyboard, press Alt + Enter. Once in keyboard drag state,…" at bounding box center [784, 201] width 701 height 274
click at [1117, 300] on button "Zoom in" at bounding box center [1121, 300] width 18 height 18
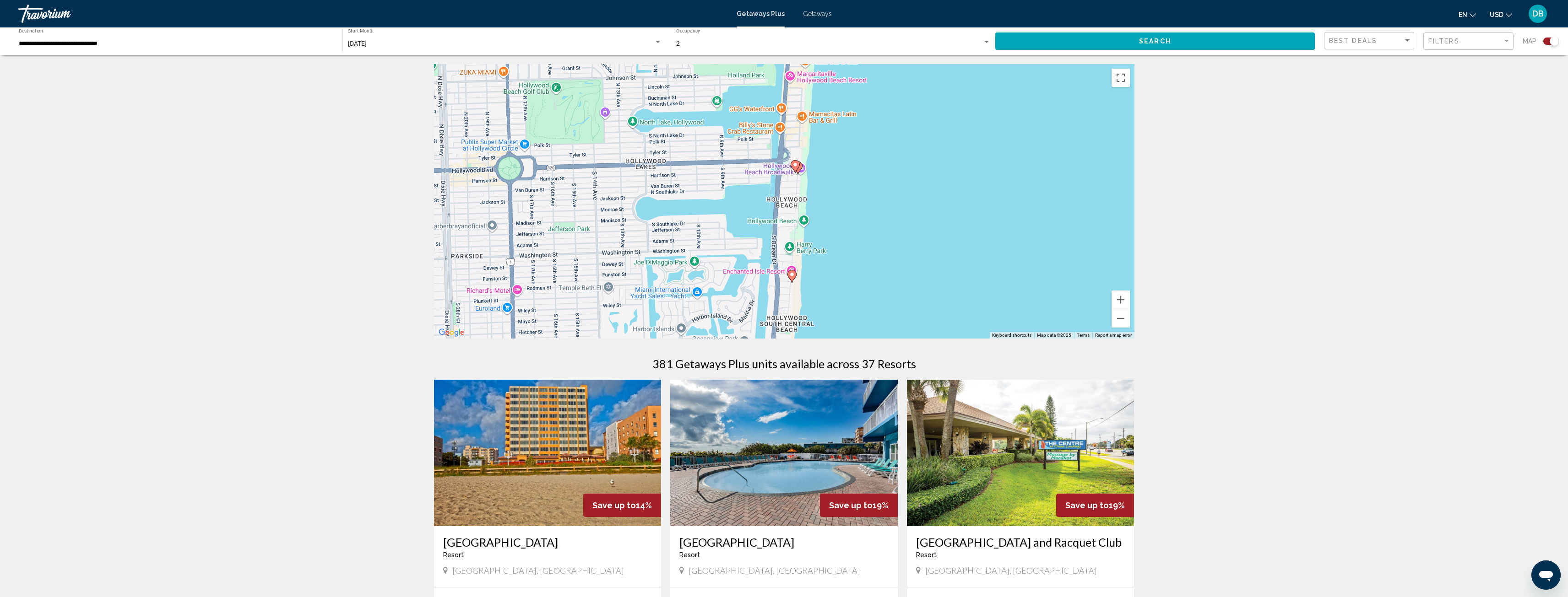
drag, startPoint x: 940, startPoint y: 158, endPoint x: 916, endPoint y: 305, distance: 148.9
click at [916, 305] on div "To activate drag with keyboard, press Alt + Enter. Once in keyboard drag state,…" at bounding box center [784, 201] width 701 height 274
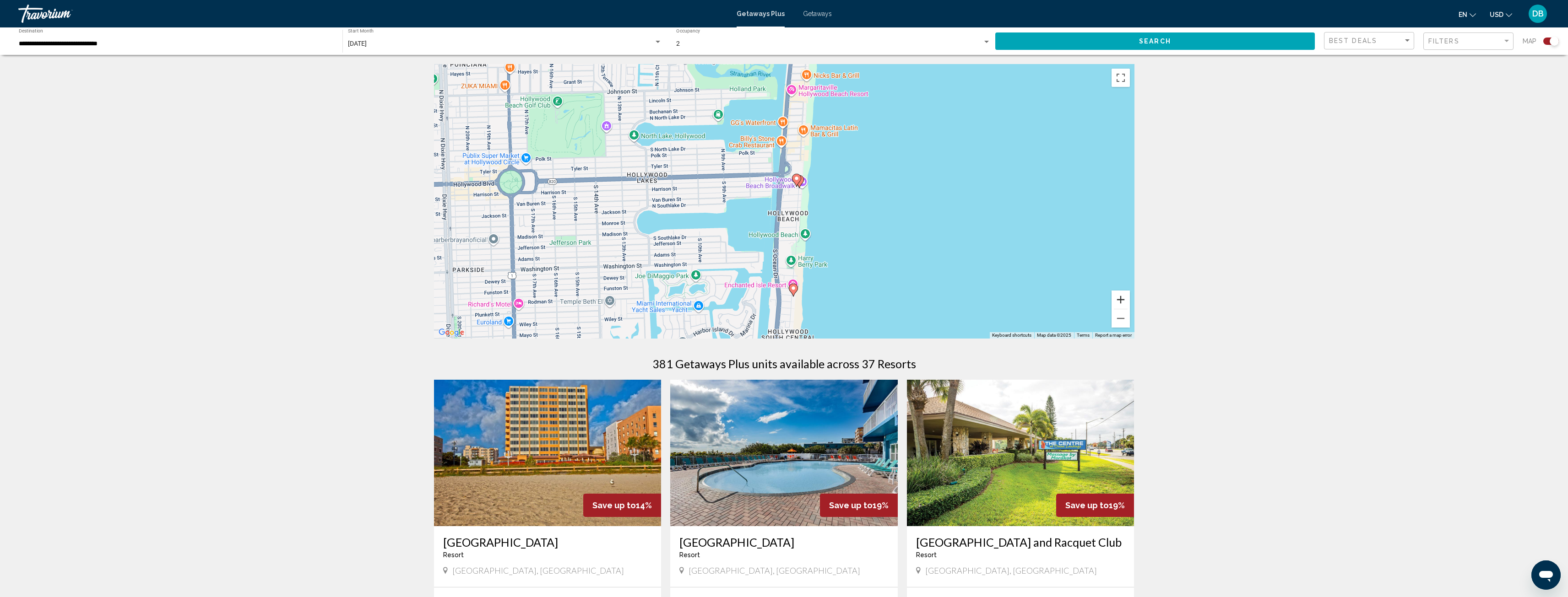
click at [1119, 298] on button "Zoom in" at bounding box center [1121, 300] width 18 height 18
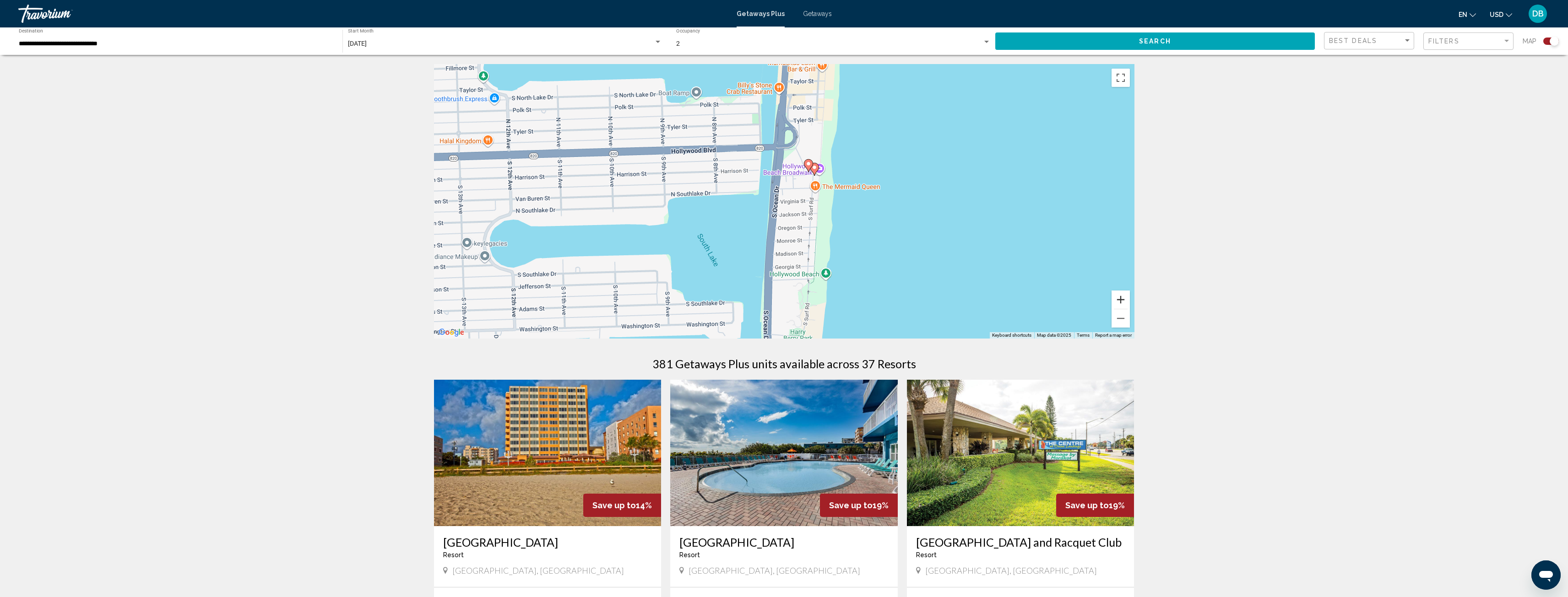
click at [1117, 296] on button "Zoom in" at bounding box center [1121, 300] width 18 height 18
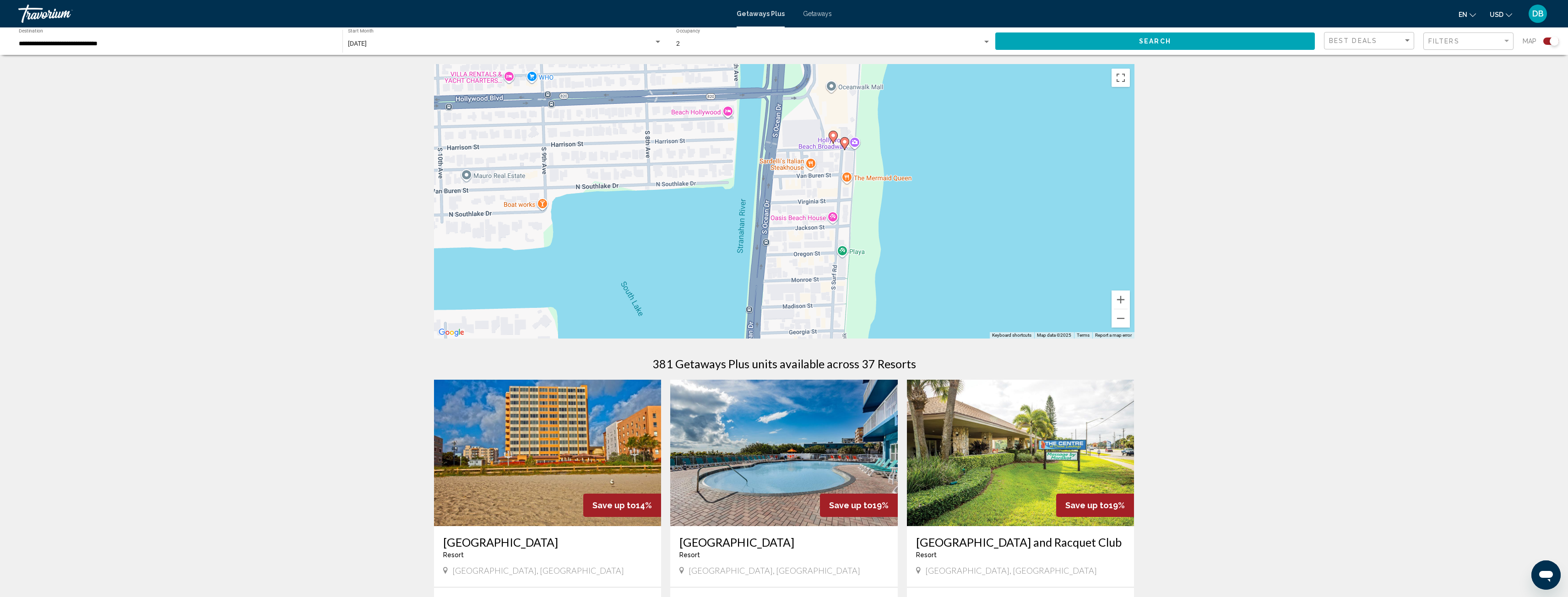
click at [833, 134] on image "Main content" at bounding box center [833, 135] width 6 height 5
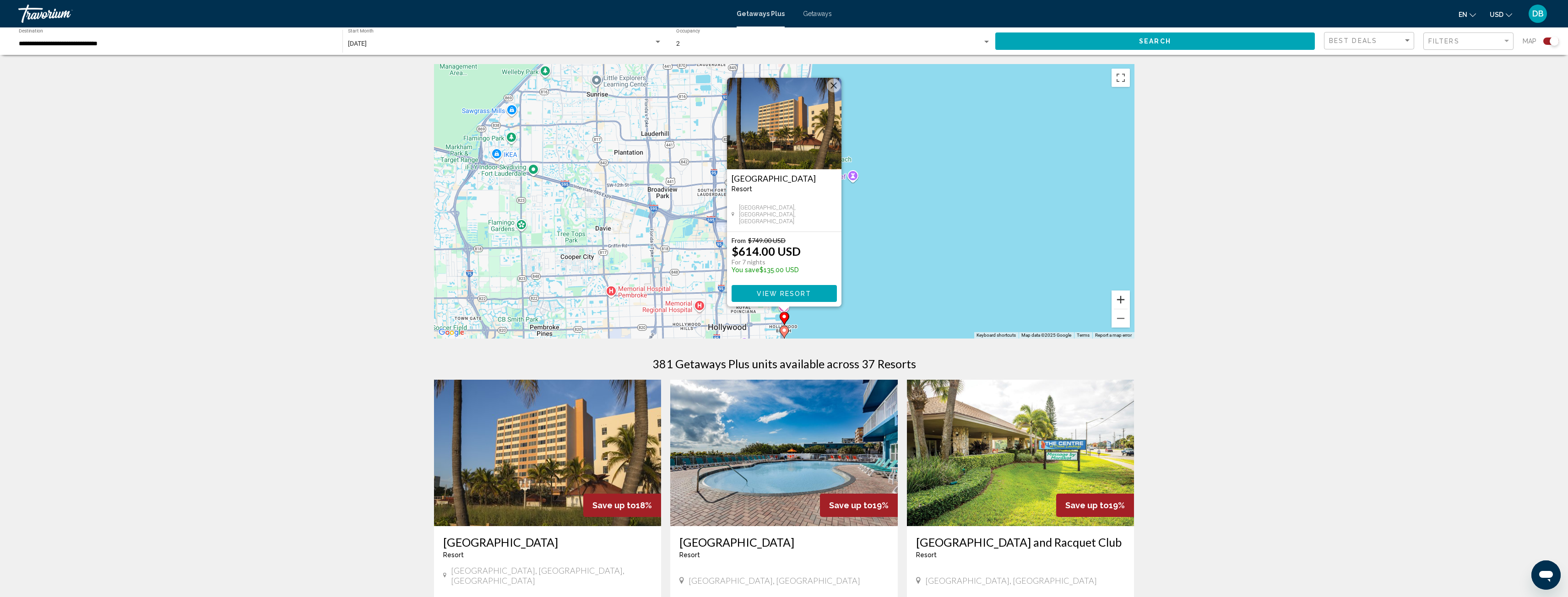
click at [1119, 299] on button "Zoom in" at bounding box center [1121, 300] width 18 height 18
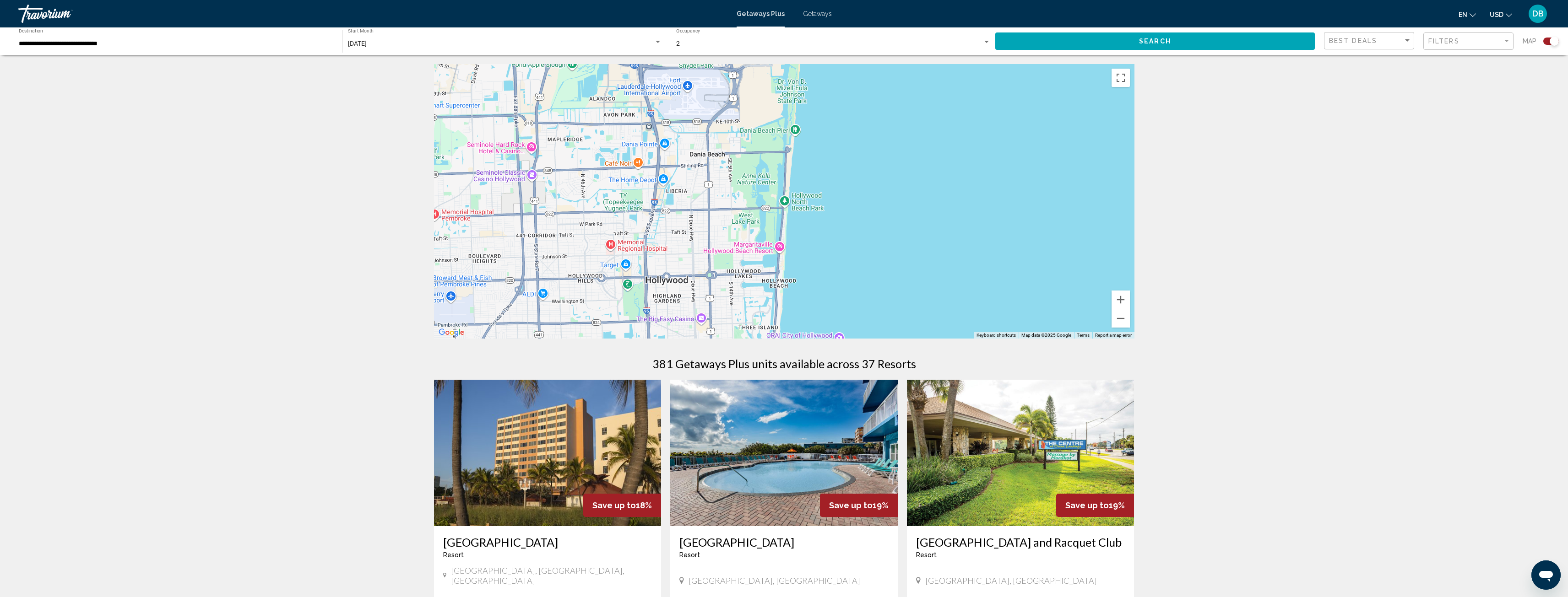
drag, startPoint x: 1010, startPoint y: 285, endPoint x: 1007, endPoint y: 109, distance: 176.0
click at [1007, 108] on div "To activate drag with keyboard, press Alt + Enter. Once in keyboard drag state,…" at bounding box center [784, 201] width 701 height 274
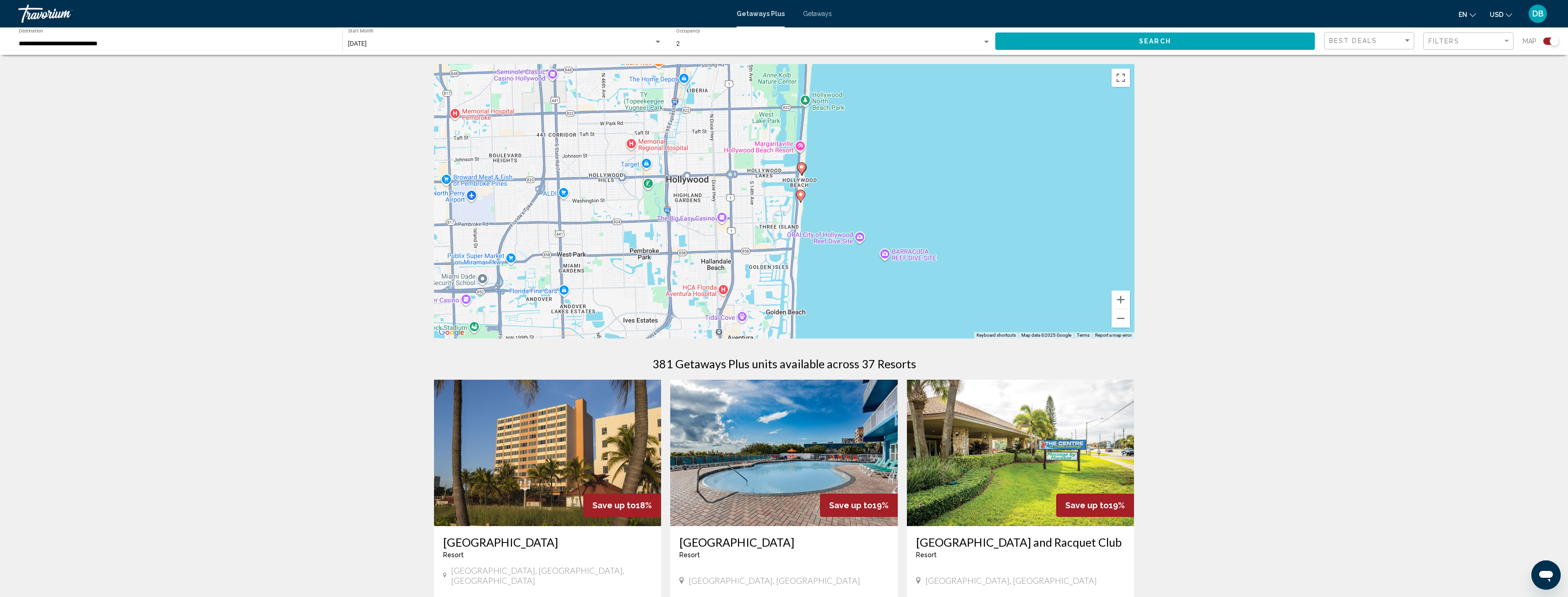
drag, startPoint x: 927, startPoint y: 174, endPoint x: 929, endPoint y: 139, distance: 35.1
click at [929, 139] on div "To activate drag with keyboard, press Alt + Enter. Once in keyboard drag state,…" at bounding box center [784, 201] width 701 height 274
click at [1120, 299] on button "Zoom in" at bounding box center [1121, 300] width 18 height 18
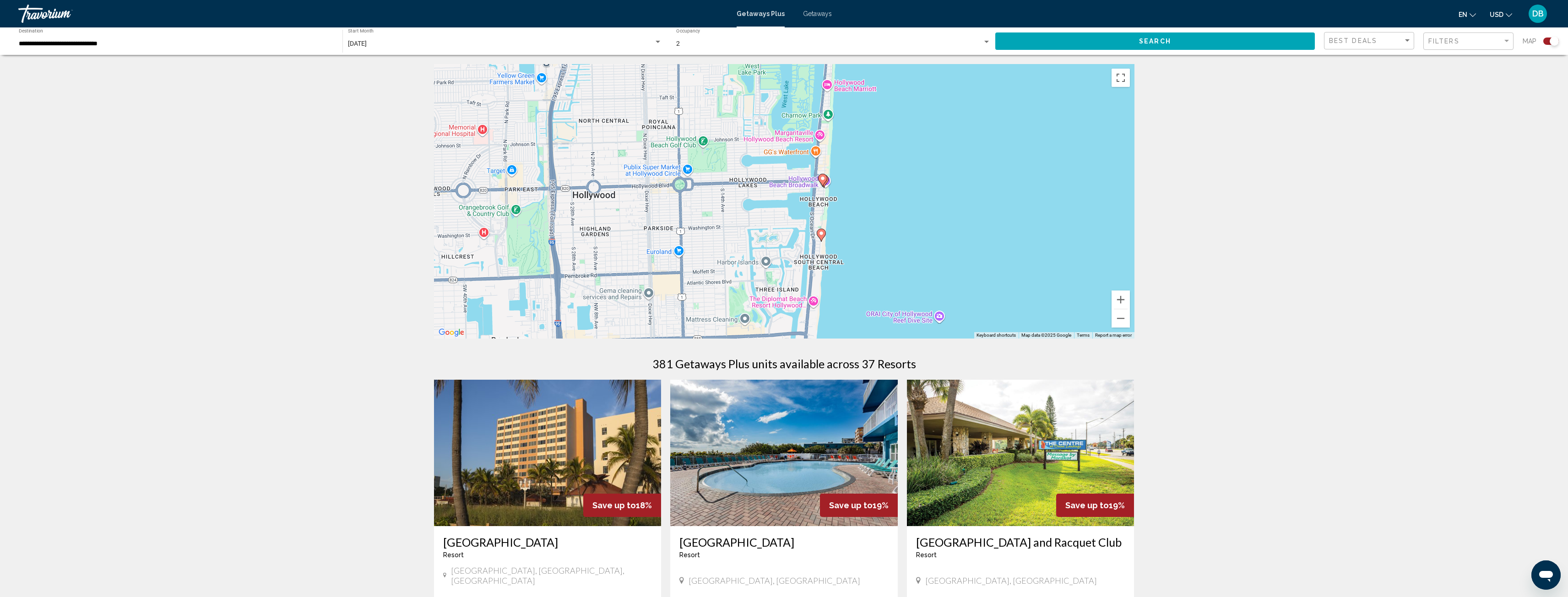
drag, startPoint x: 1017, startPoint y: 228, endPoint x: 1021, endPoint y: 273, distance: 45.2
click at [1021, 273] on div "To activate drag with keyboard, press Alt + Enter. Once in keyboard drag state,…" at bounding box center [784, 201] width 701 height 274
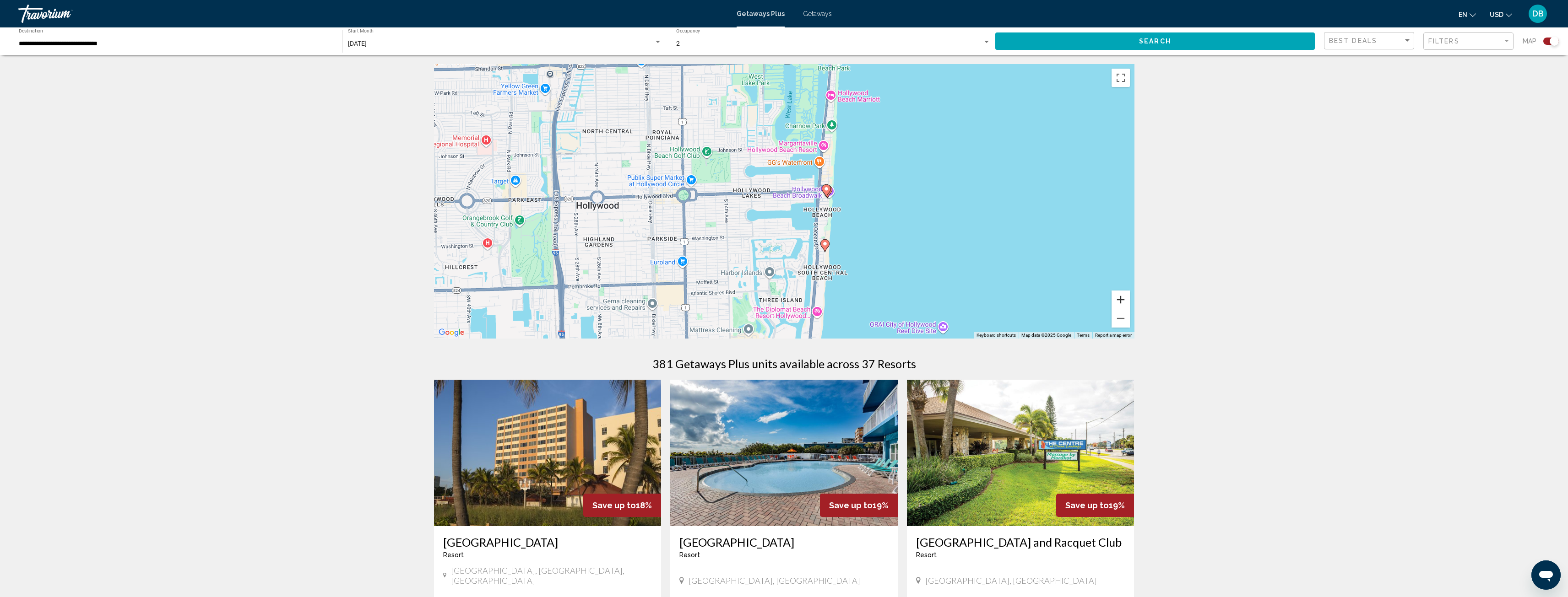
click at [1122, 299] on button "Zoom in" at bounding box center [1121, 300] width 18 height 18
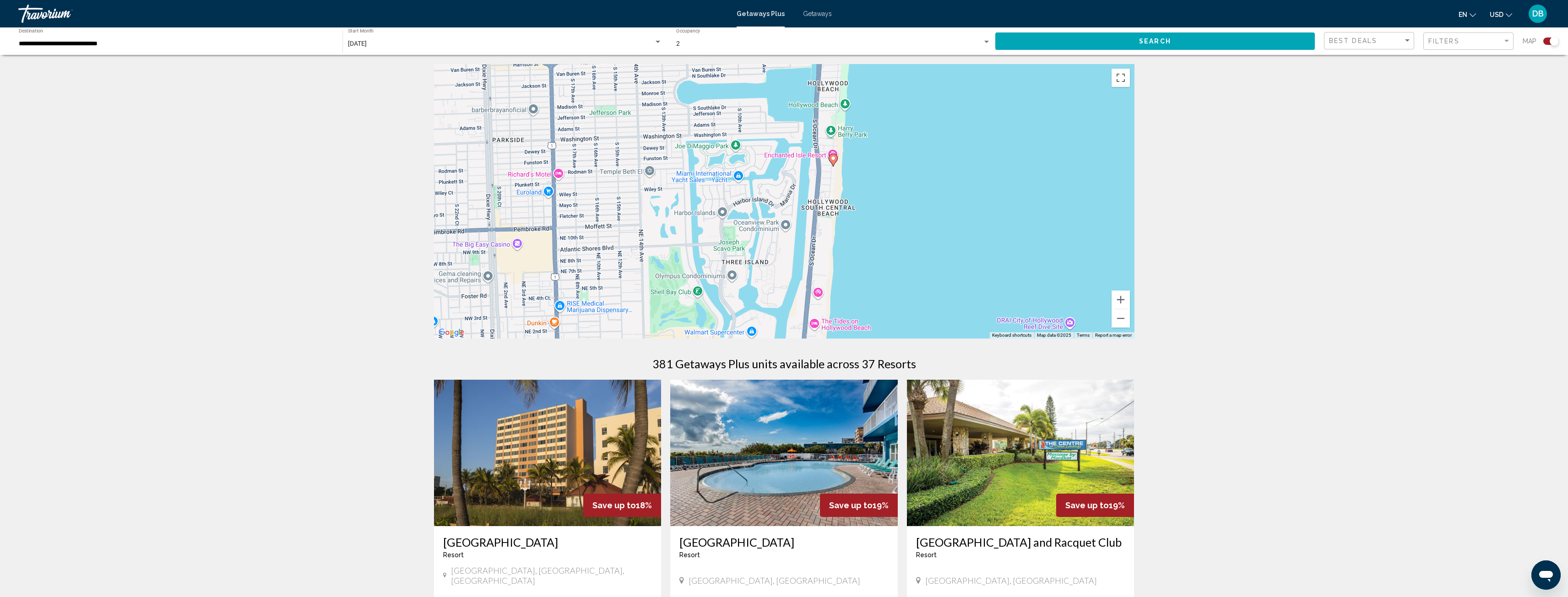
drag, startPoint x: 934, startPoint y: 270, endPoint x: 900, endPoint y: 130, distance: 144.1
click at [900, 130] on div "To activate drag with keyboard, press Alt + Enter. Once in keyboard drag state,…" at bounding box center [784, 201] width 701 height 274
click at [830, 159] on icon "Main content" at bounding box center [832, 159] width 8 height 12
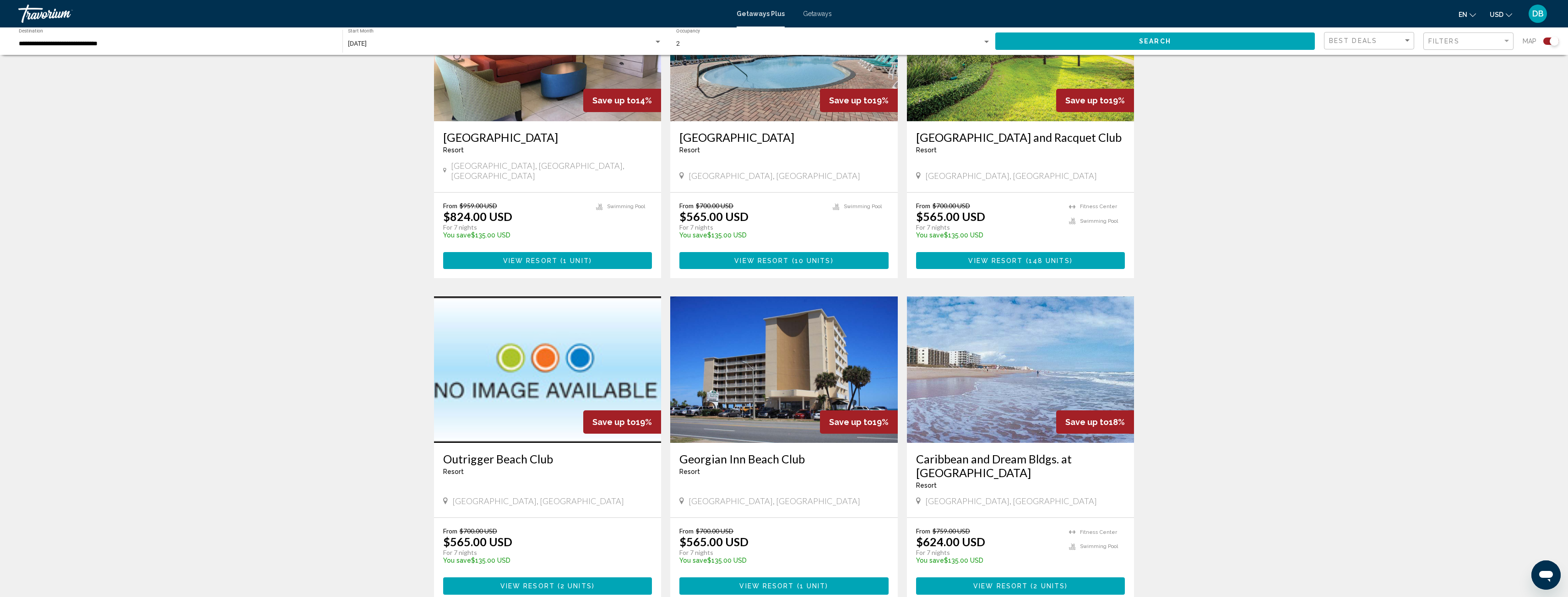
scroll to position [412, 0]
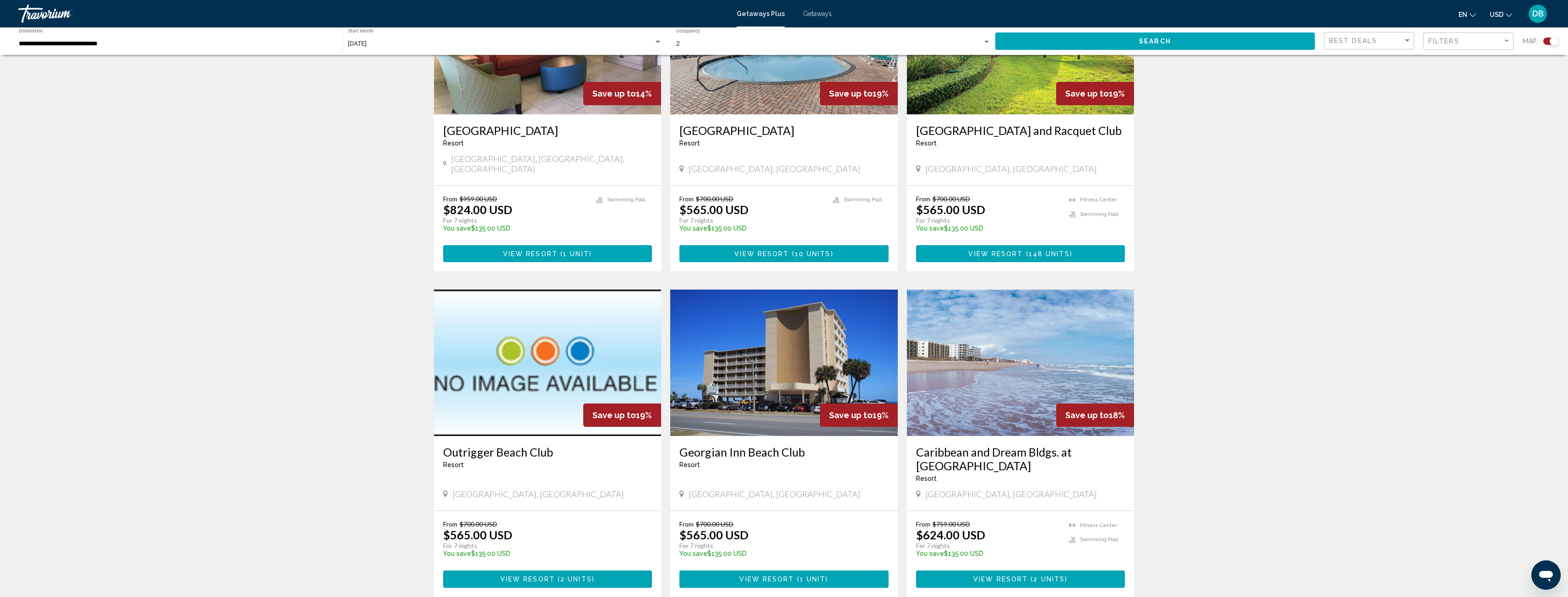
click at [987, 576] on span "View Resort" at bounding box center [1000, 580] width 54 height 7
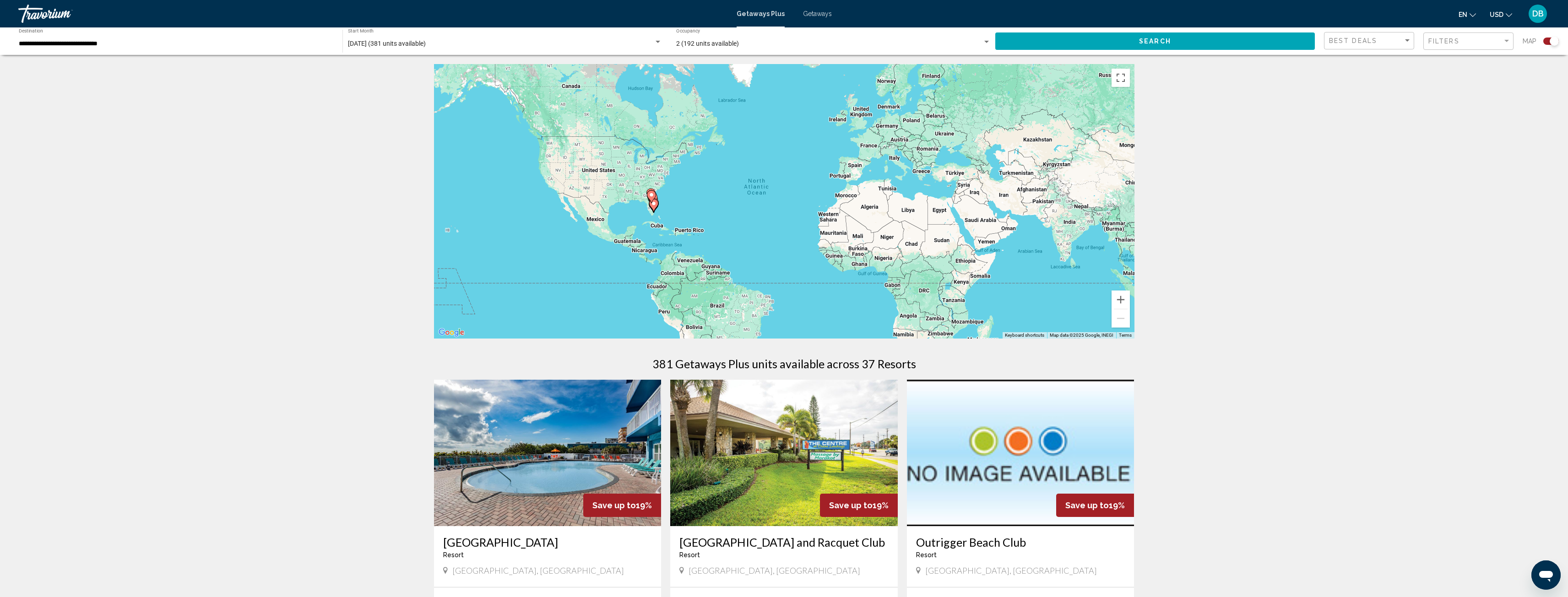
click at [674, 216] on div "To activate drag with keyboard, press Alt + Enter. Once in keyboard drag state,…" at bounding box center [784, 201] width 701 height 274
click at [1124, 298] on button "Zoom in" at bounding box center [1121, 300] width 18 height 18
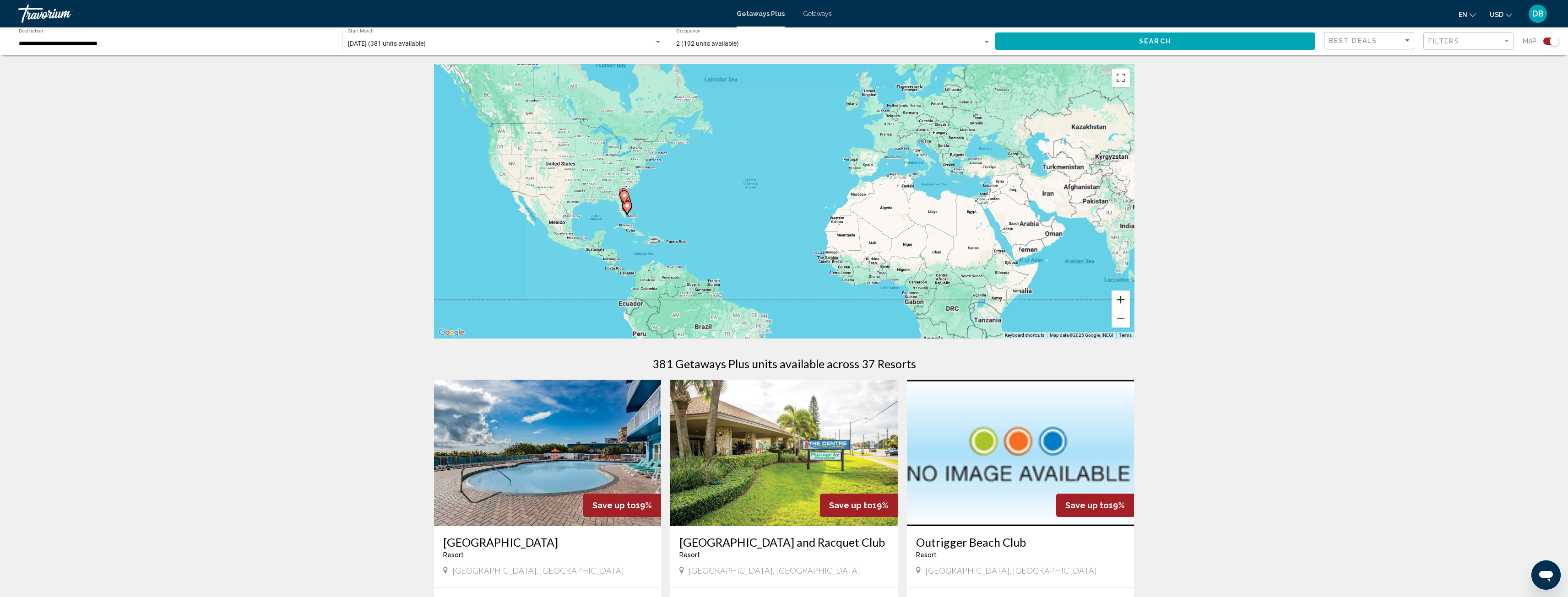
click at [1123, 296] on button "Zoom in" at bounding box center [1121, 300] width 18 height 18
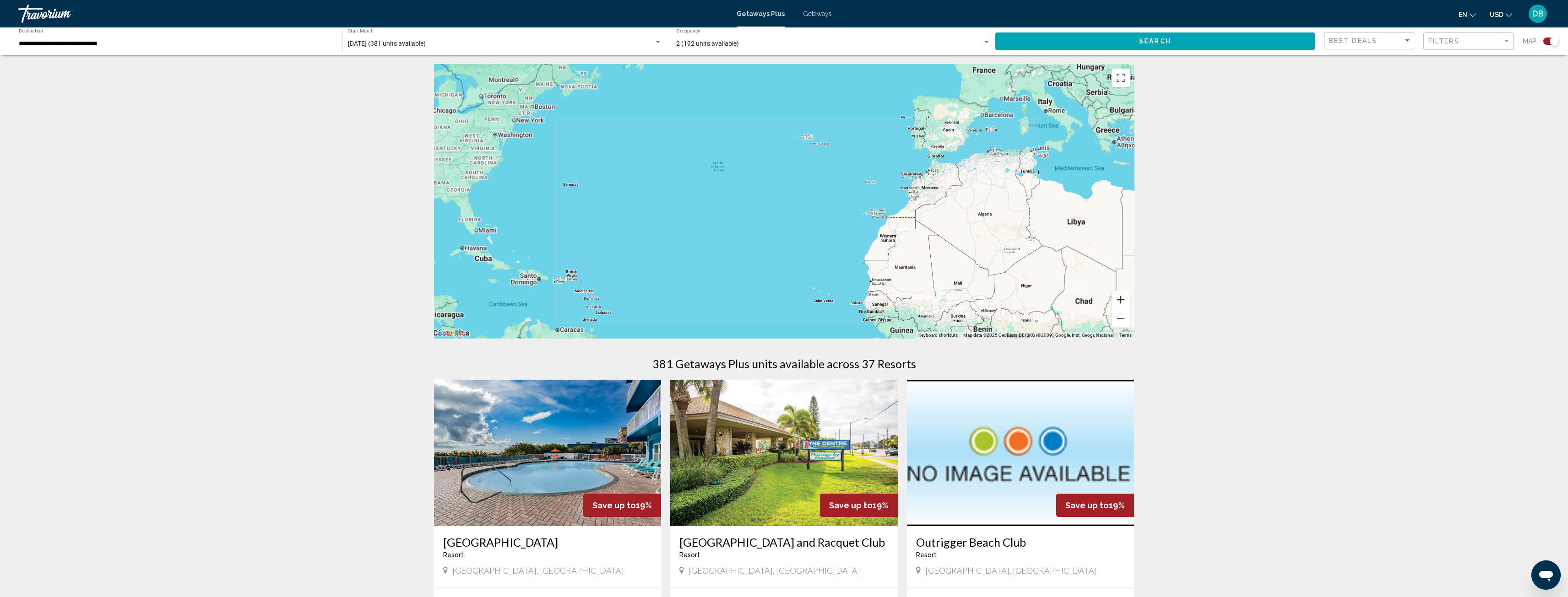
click at [1122, 296] on button "Zoom in" at bounding box center [1121, 300] width 18 height 18
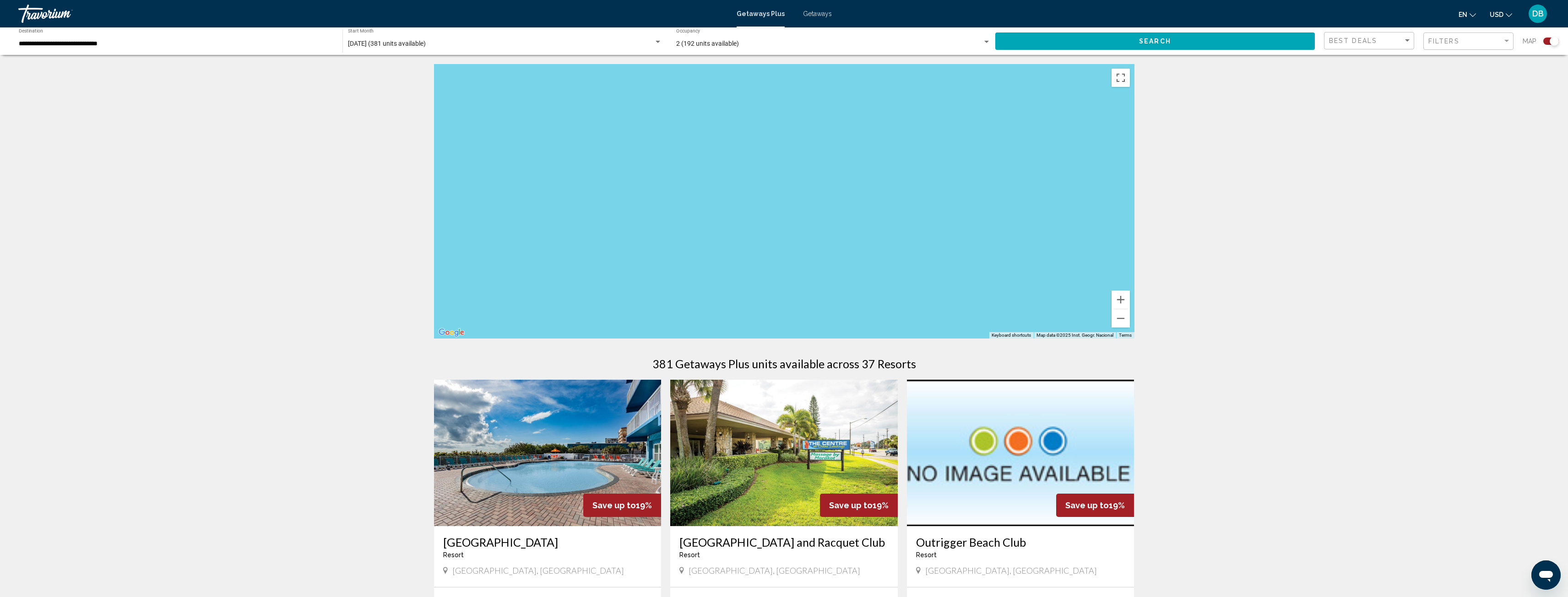
drag, startPoint x: 699, startPoint y: 197, endPoint x: 1043, endPoint y: 236, distance: 346.2
click at [1053, 235] on div "Main content" at bounding box center [784, 201] width 701 height 274
drag, startPoint x: 743, startPoint y: 221, endPoint x: 946, endPoint y: 238, distance: 203.7
click at [952, 236] on div "Main content" at bounding box center [784, 201] width 701 height 274
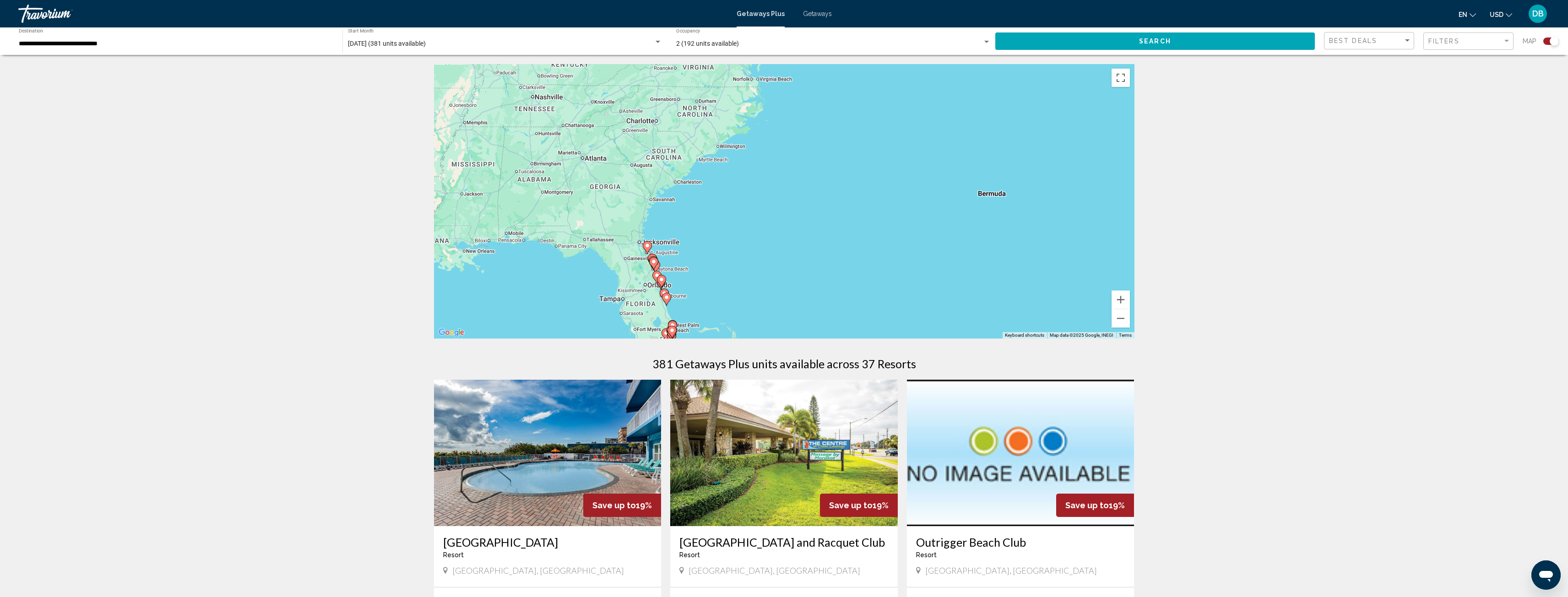
drag, startPoint x: 679, startPoint y: 221, endPoint x: 894, endPoint y: 192, distance: 216.9
click at [893, 192] on div "To activate drag with keyboard, press Alt + Enter. Once in keyboard drag state,…" at bounding box center [784, 201] width 701 height 274
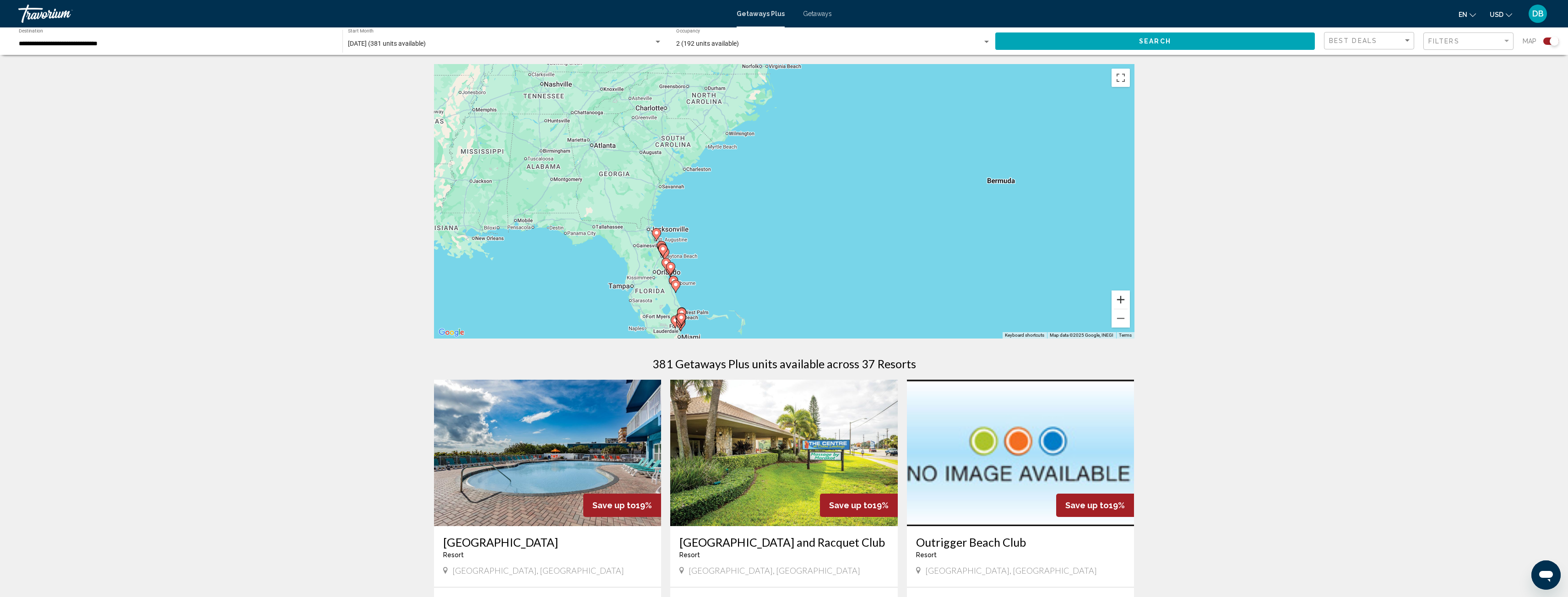
click at [1119, 299] on button "Zoom in" at bounding box center [1121, 300] width 18 height 18
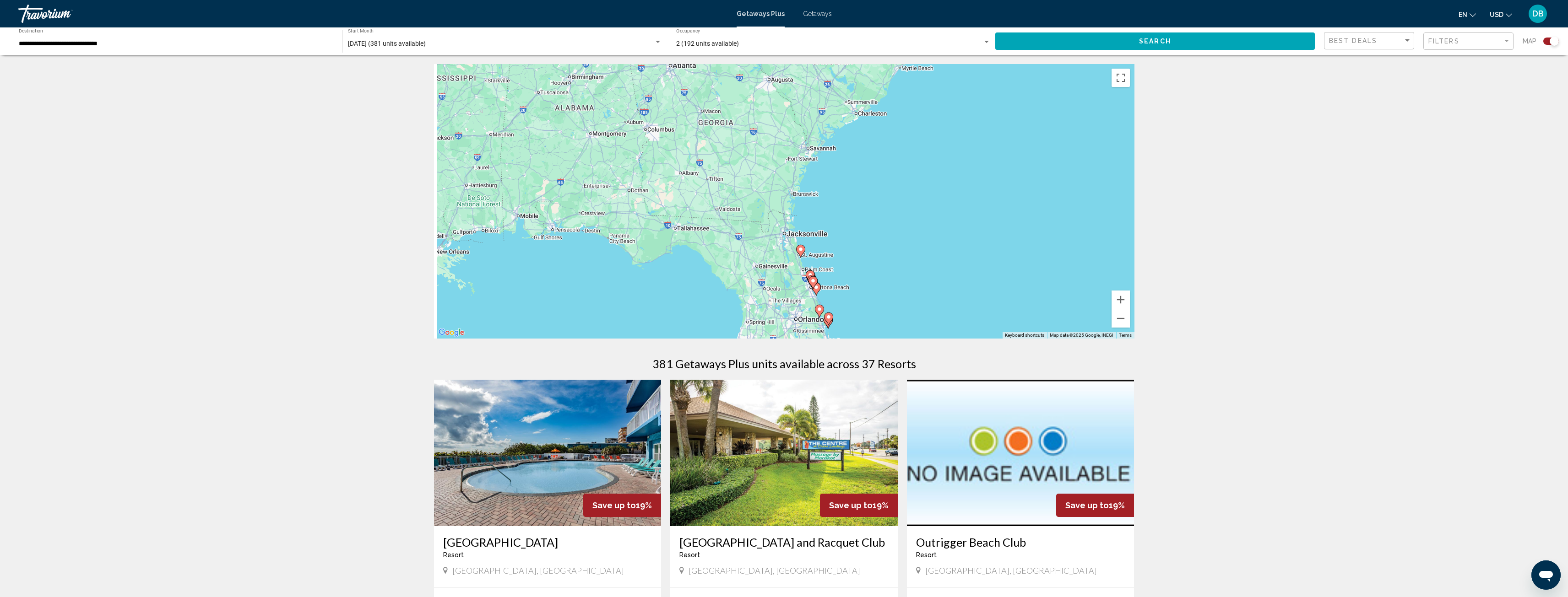
drag, startPoint x: 641, startPoint y: 223, endPoint x: 915, endPoint y: 197, distance: 275.2
click at [915, 197] on div "To activate drag with keyboard, press Alt + Enter. Once in keyboard drag state,…" at bounding box center [784, 201] width 701 height 274
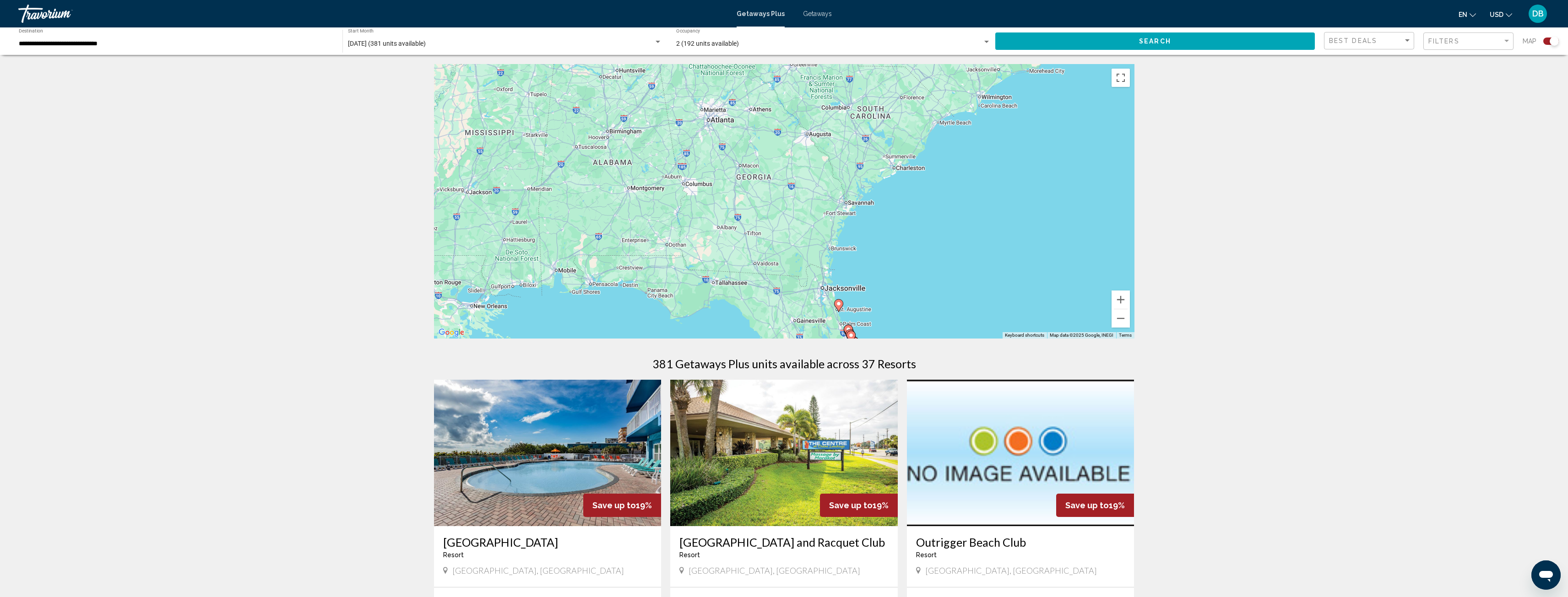
drag, startPoint x: 917, startPoint y: 208, endPoint x: 948, endPoint y: 263, distance: 63.1
click at [948, 263] on div "To activate drag with keyboard, press Alt + Enter. Once in keyboard drag state,…" at bounding box center [784, 201] width 701 height 274
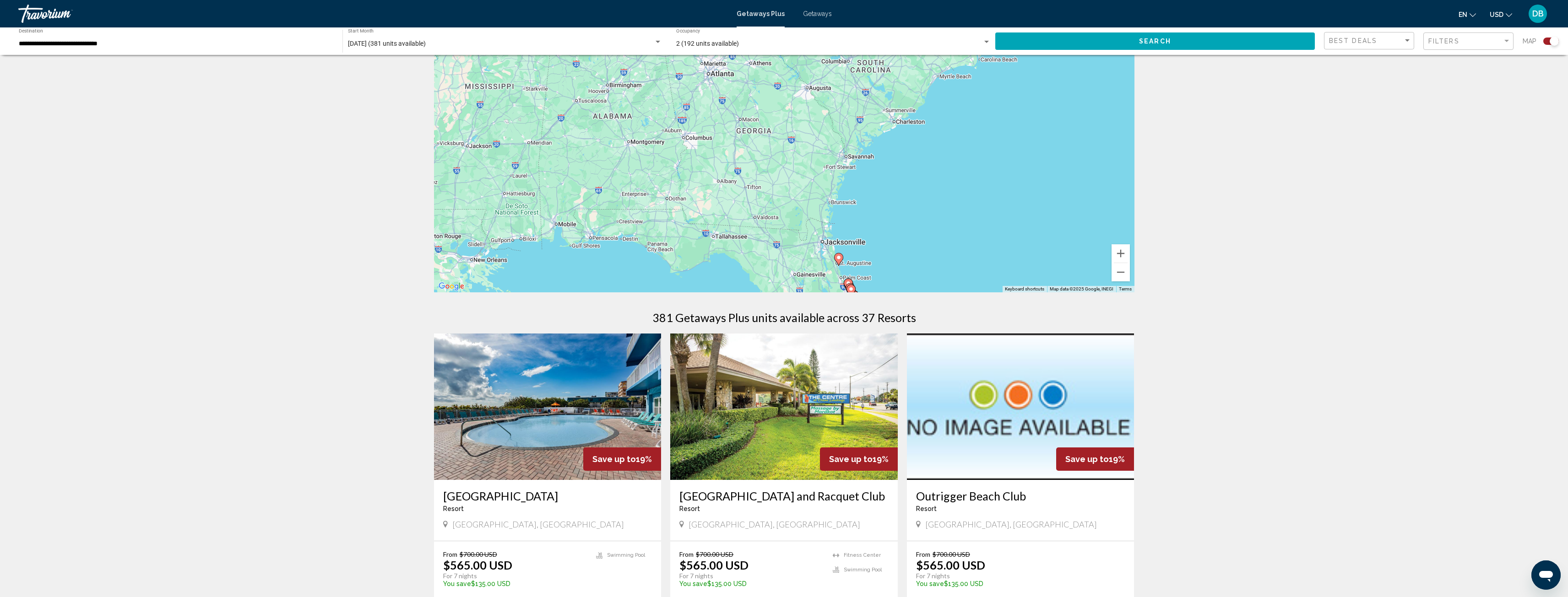
scroll to position [46, 0]
click at [1125, 254] on button "Zoom in" at bounding box center [1121, 254] width 18 height 18
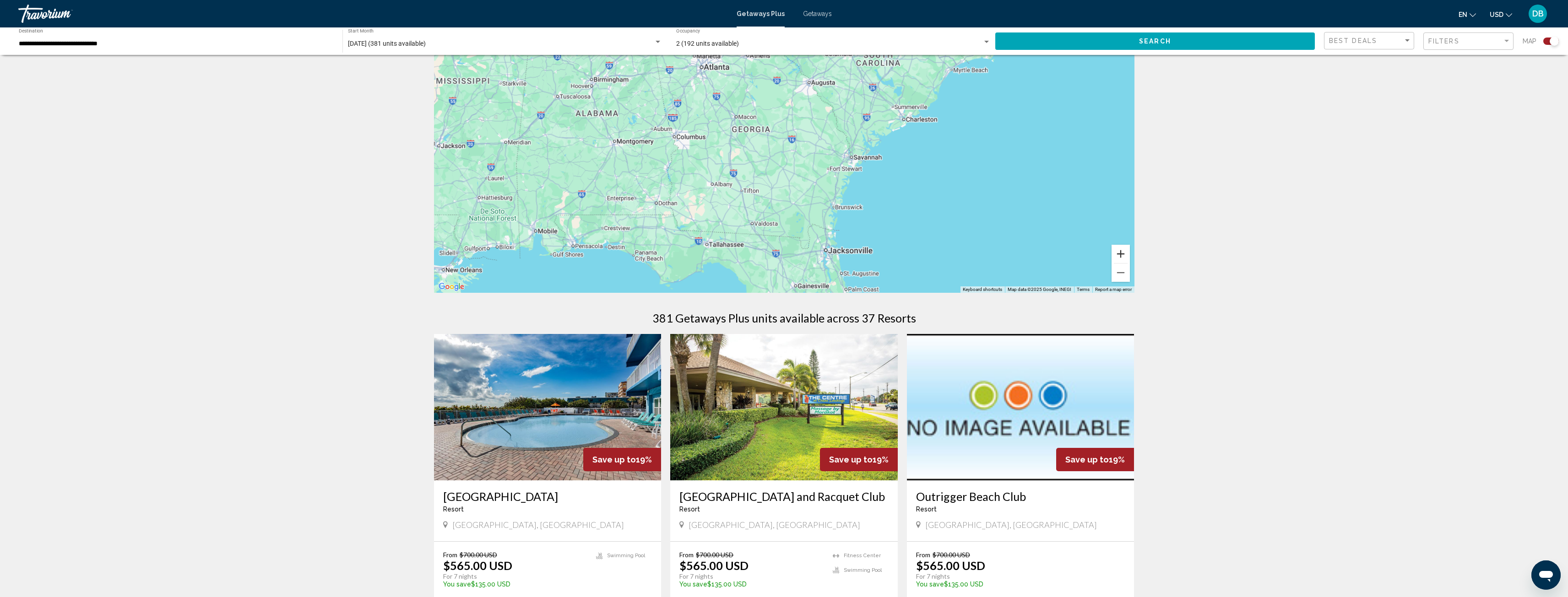
click at [1124, 254] on button "Zoom in" at bounding box center [1121, 254] width 18 height 18
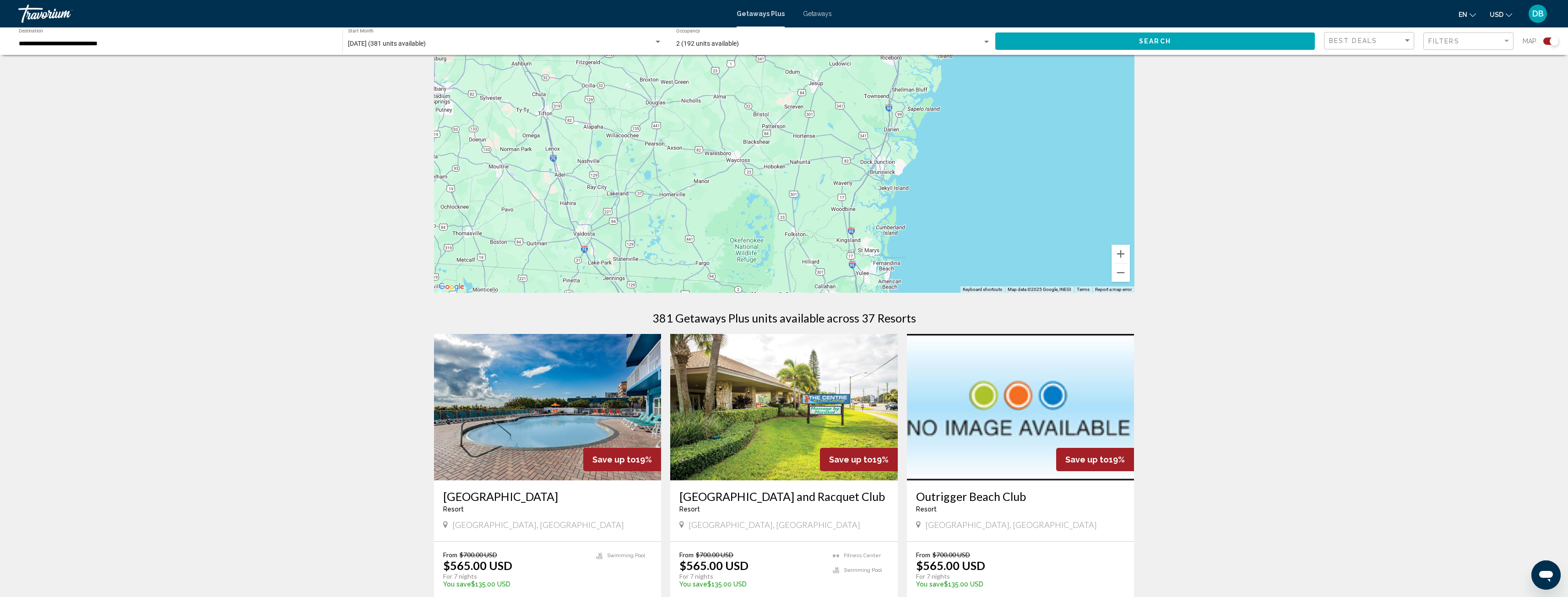
drag, startPoint x: 1015, startPoint y: 240, endPoint x: 933, endPoint y: 77, distance: 182.5
click at [933, 77] on div "Main content" at bounding box center [784, 155] width 701 height 274
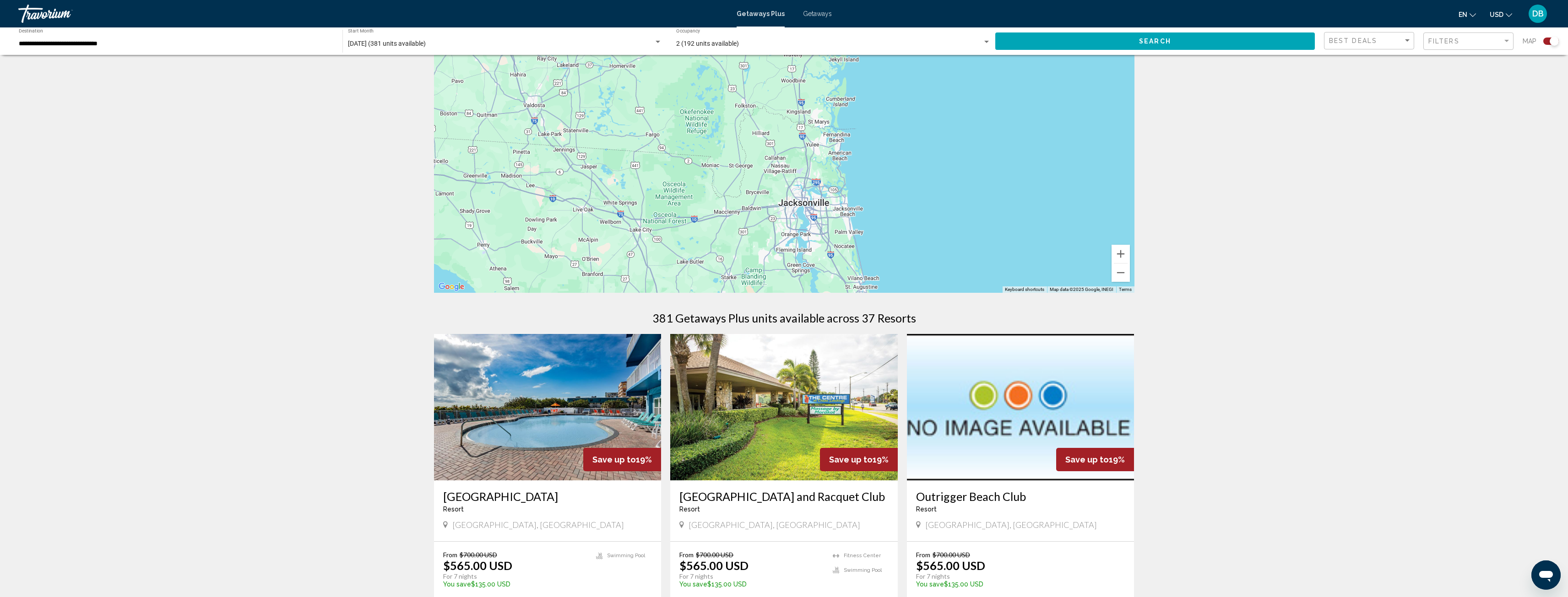
drag, startPoint x: 897, startPoint y: 162, endPoint x: 875, endPoint y: 97, distance: 68.6
click at [875, 97] on div "Main content" at bounding box center [784, 155] width 701 height 274
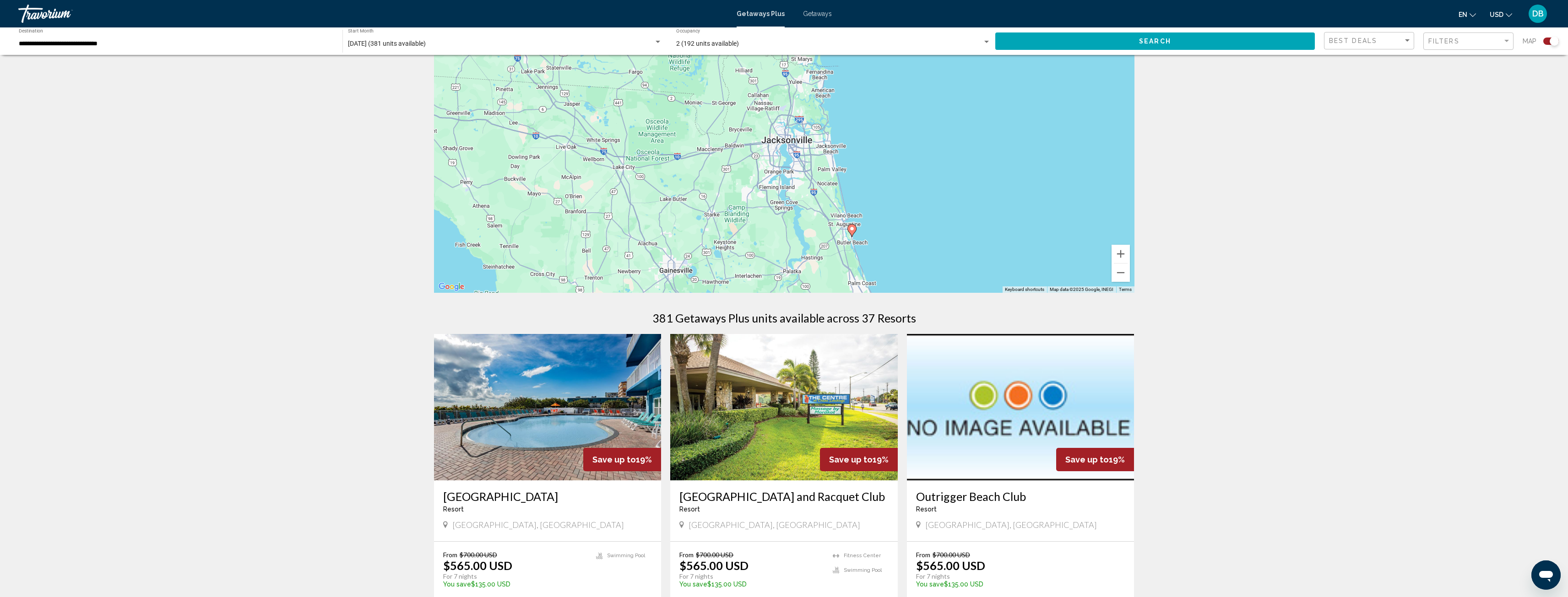
drag, startPoint x: 870, startPoint y: 200, endPoint x: 848, endPoint y: 125, distance: 78.2
click at [848, 125] on div "To activate drag with keyboard, press Alt + Enter. Once in keyboard drag state,…" at bounding box center [784, 155] width 701 height 274
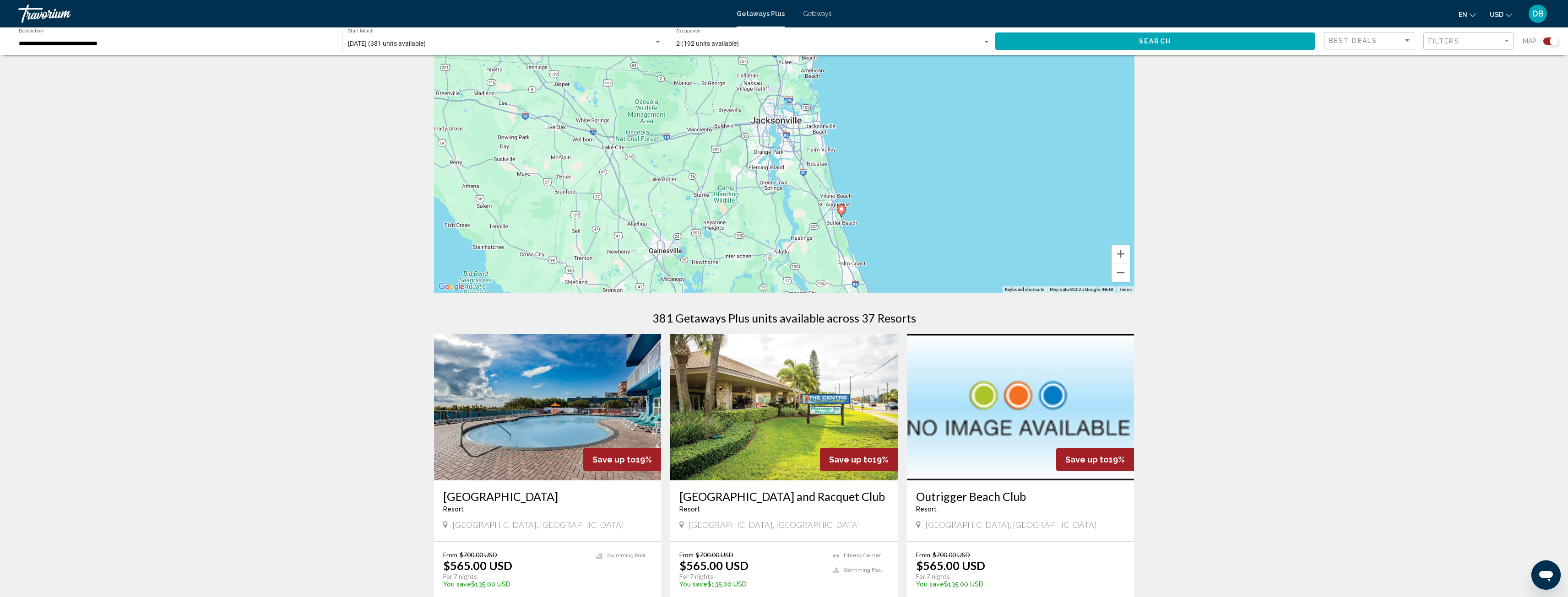
click at [841, 209] on image "Main content" at bounding box center [841, 209] width 6 height 5
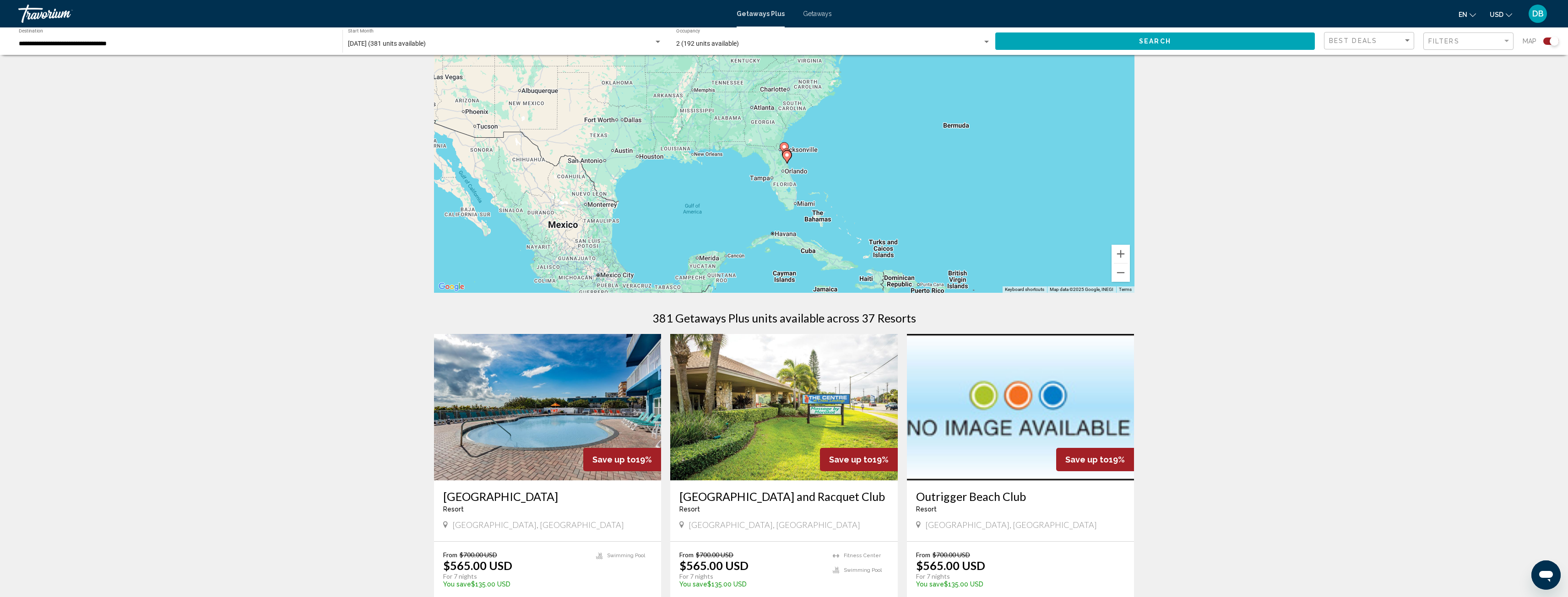
click at [783, 145] on image "Main content" at bounding box center [784, 147] width 6 height 5
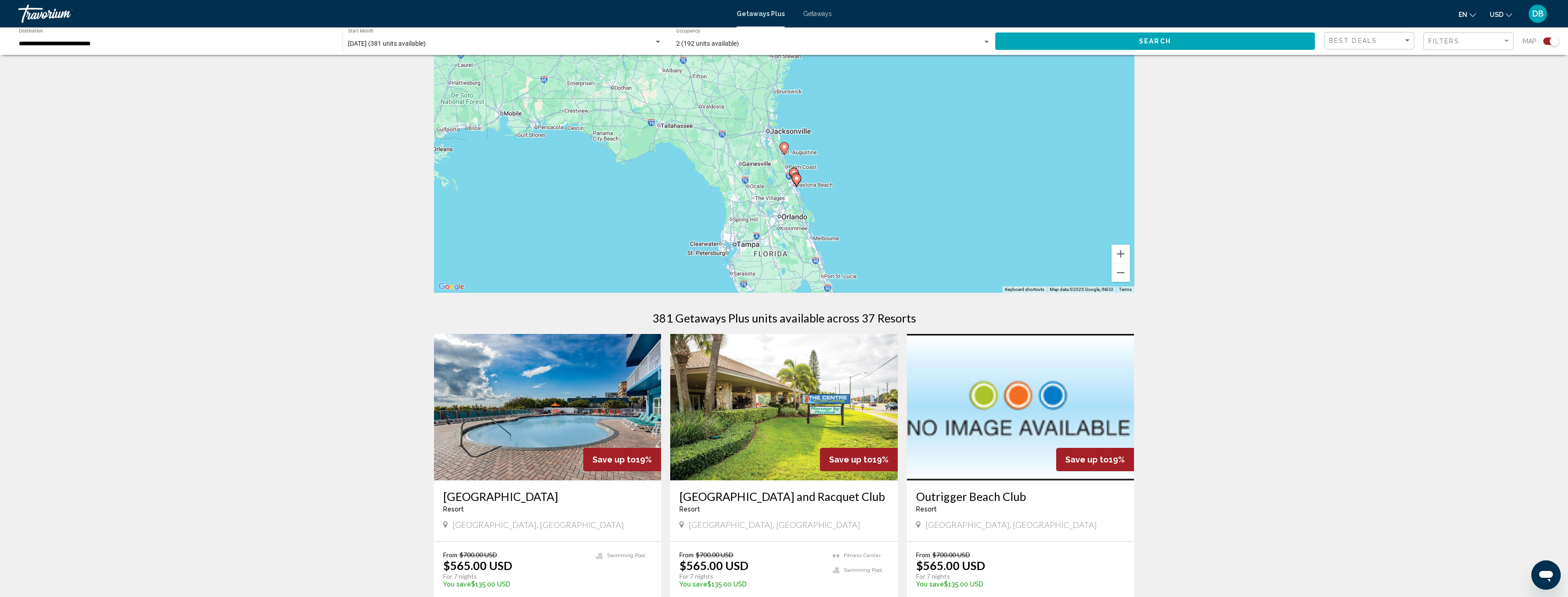
click at [782, 148] on image "Main content" at bounding box center [784, 147] width 6 height 5
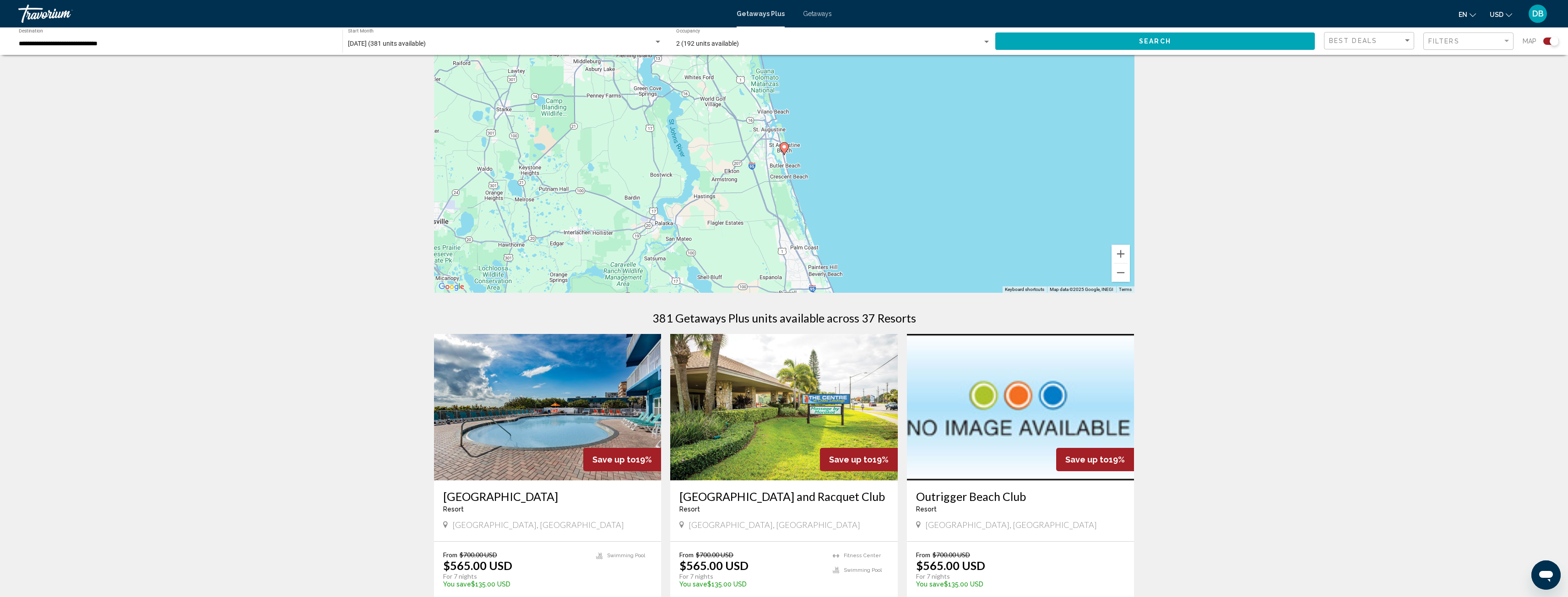
click at [784, 148] on image "Main content" at bounding box center [784, 147] width 6 height 5
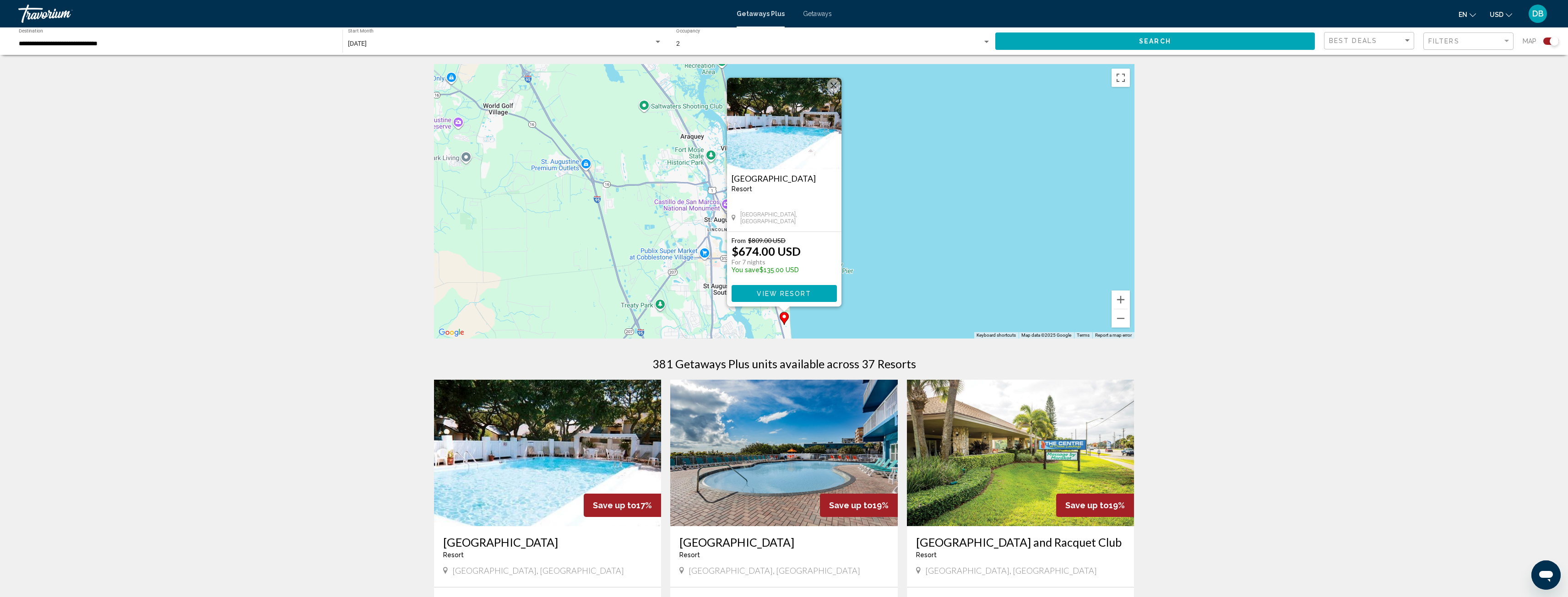
click at [835, 84] on button "Close" at bounding box center [833, 86] width 13 height 13
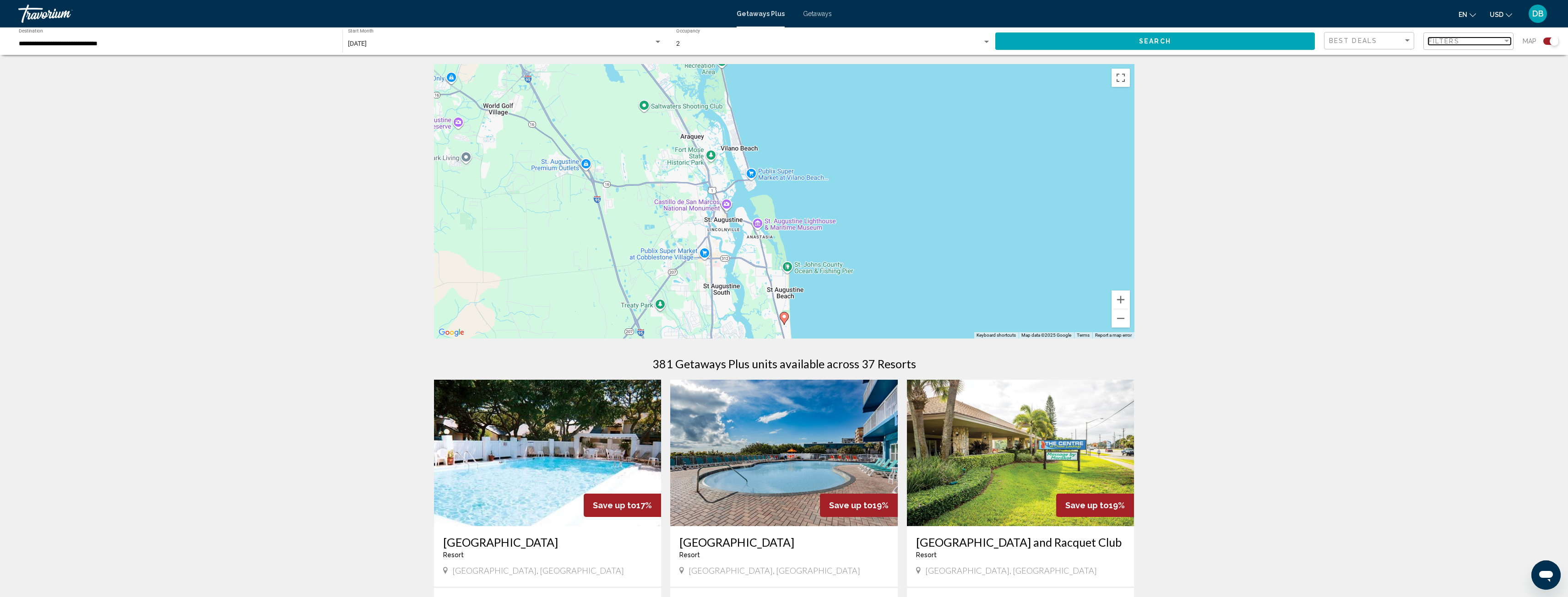
click at [1456, 43] on span "Filters" at bounding box center [1443, 41] width 31 height 7
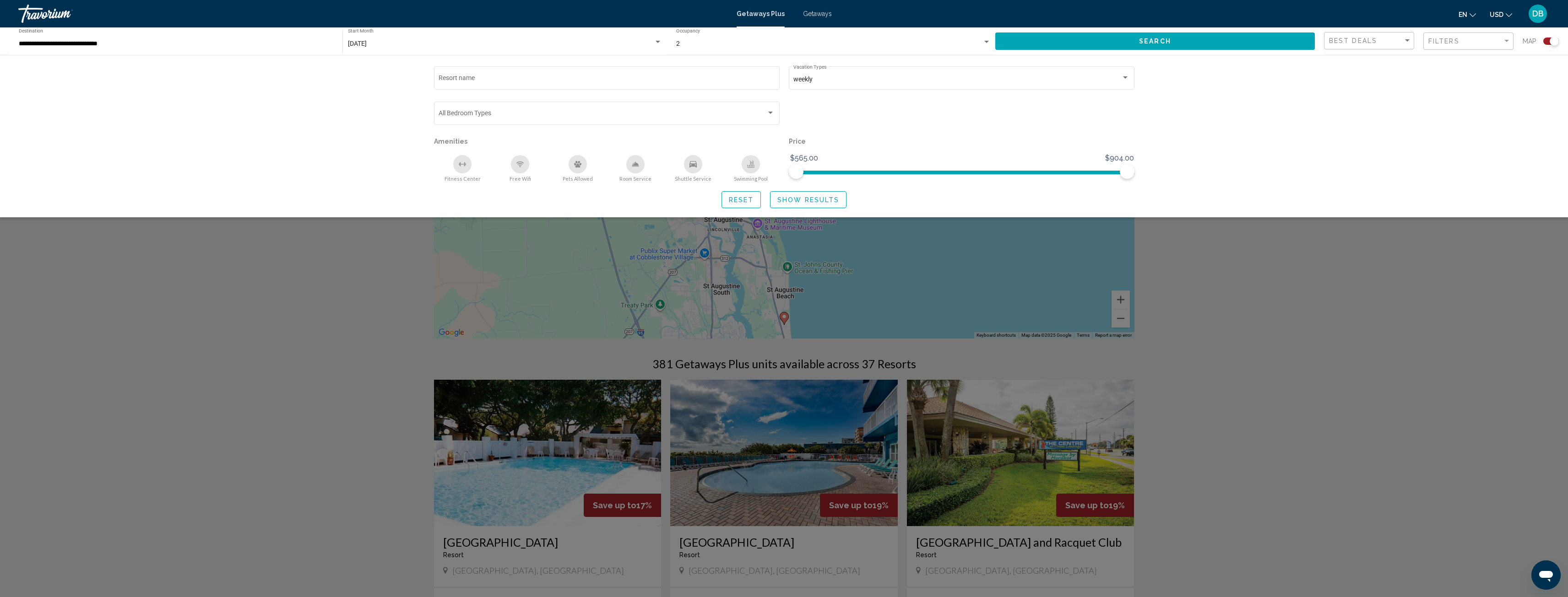
click at [269, 49] on div "**********" at bounding box center [176, 41] width 314 height 25
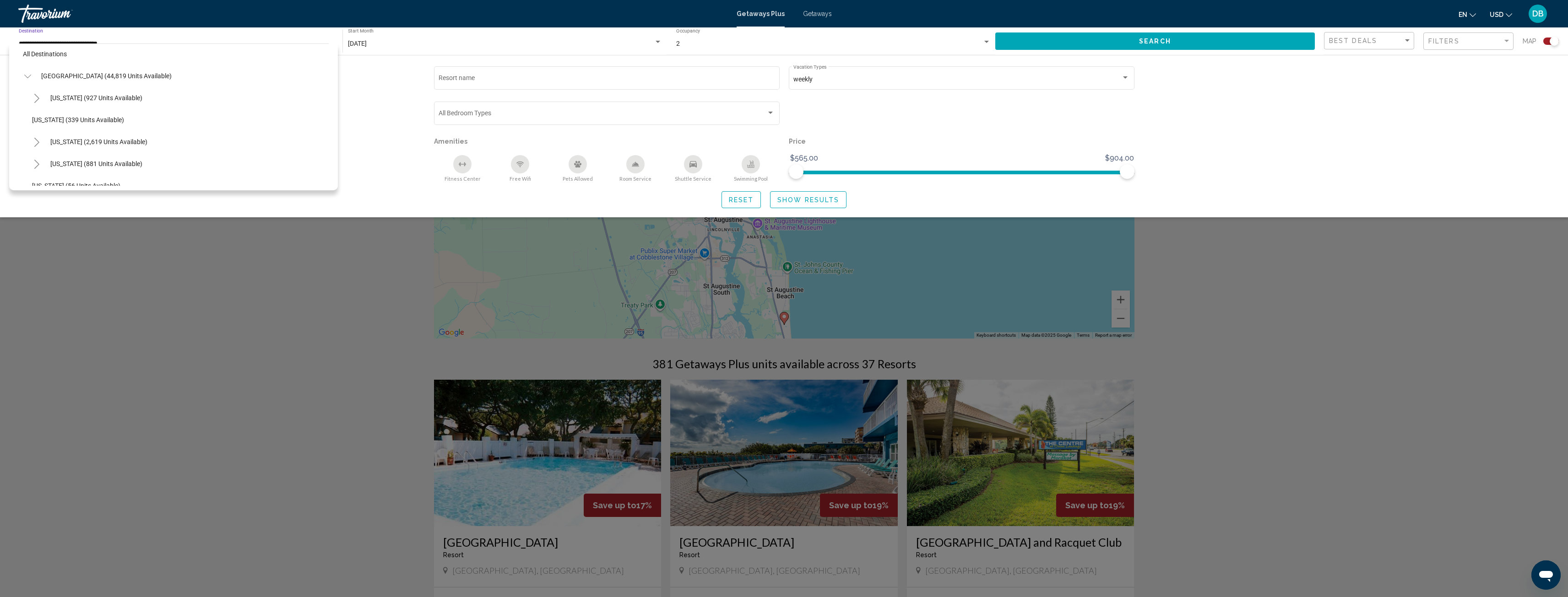
scroll to position [5, 0]
click at [114, 142] on span "California (2,619 units available)" at bounding box center [98, 142] width 97 height 7
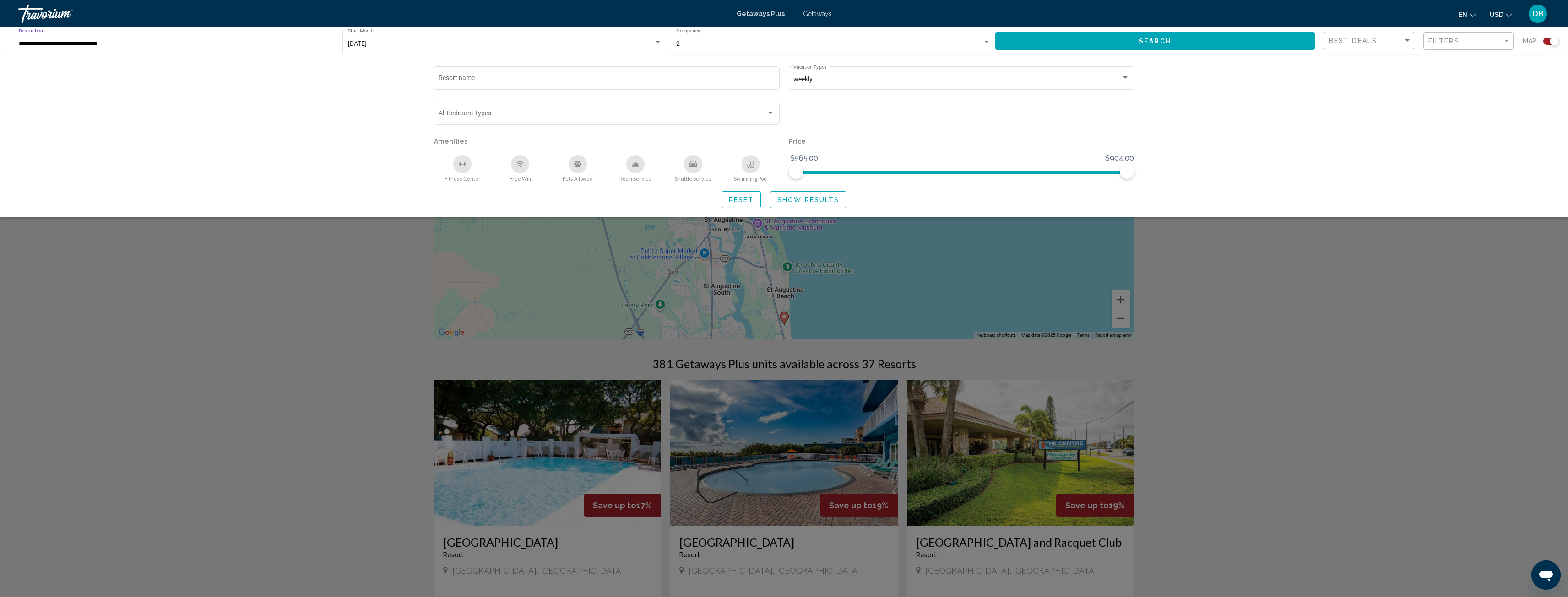
click at [817, 197] on span "Show Results" at bounding box center [808, 200] width 62 height 7
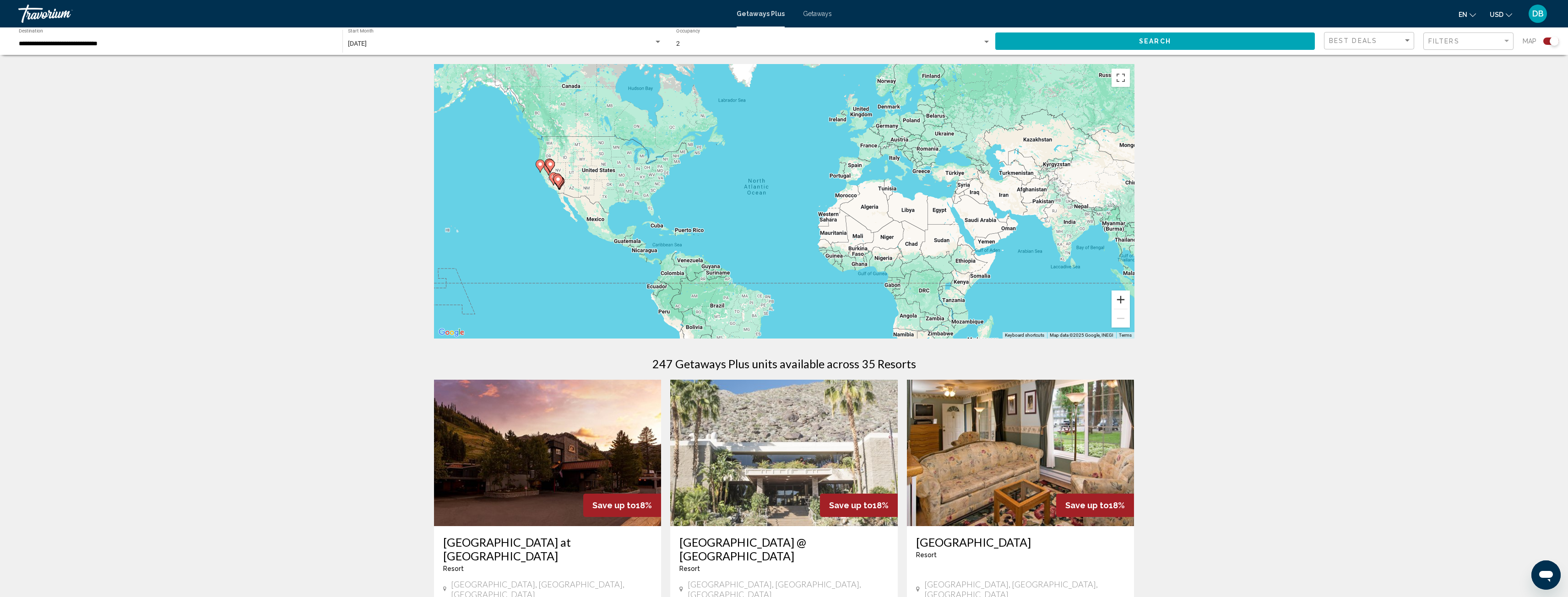
click at [1116, 296] on button "Zoom in" at bounding box center [1121, 300] width 18 height 18
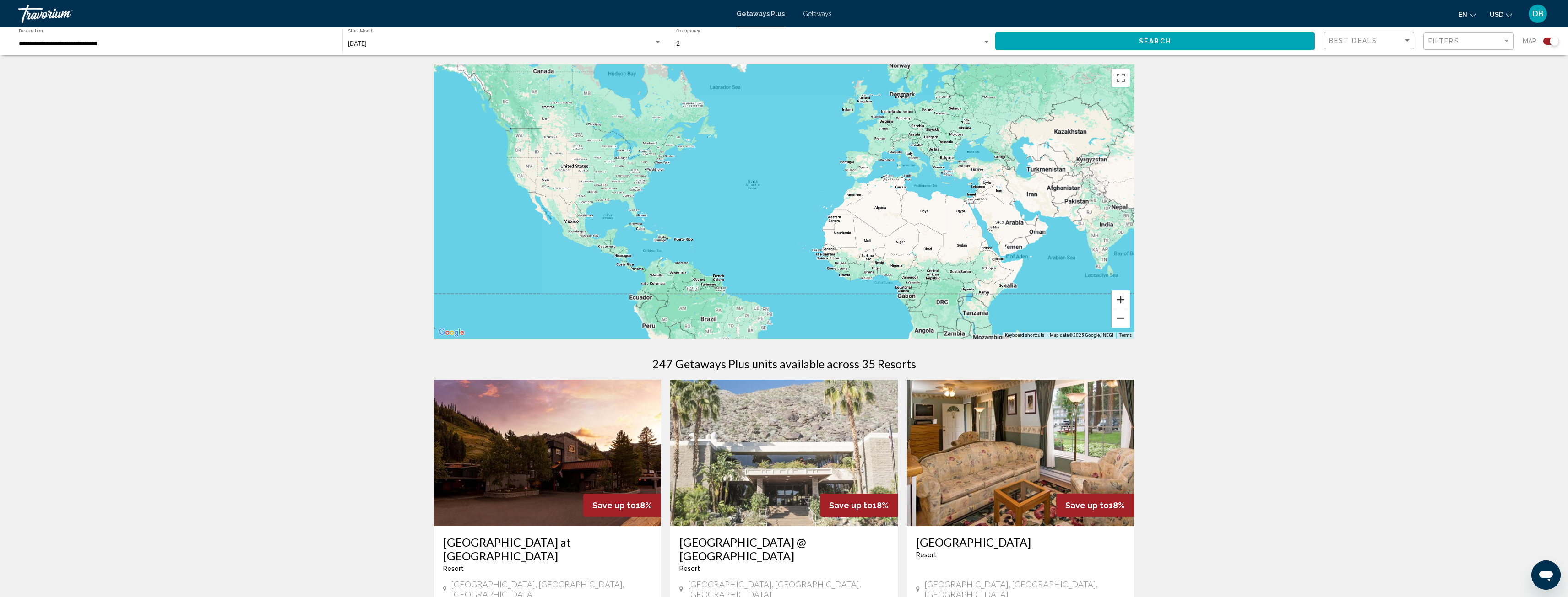
click at [1116, 296] on button "Zoom in" at bounding box center [1121, 300] width 18 height 18
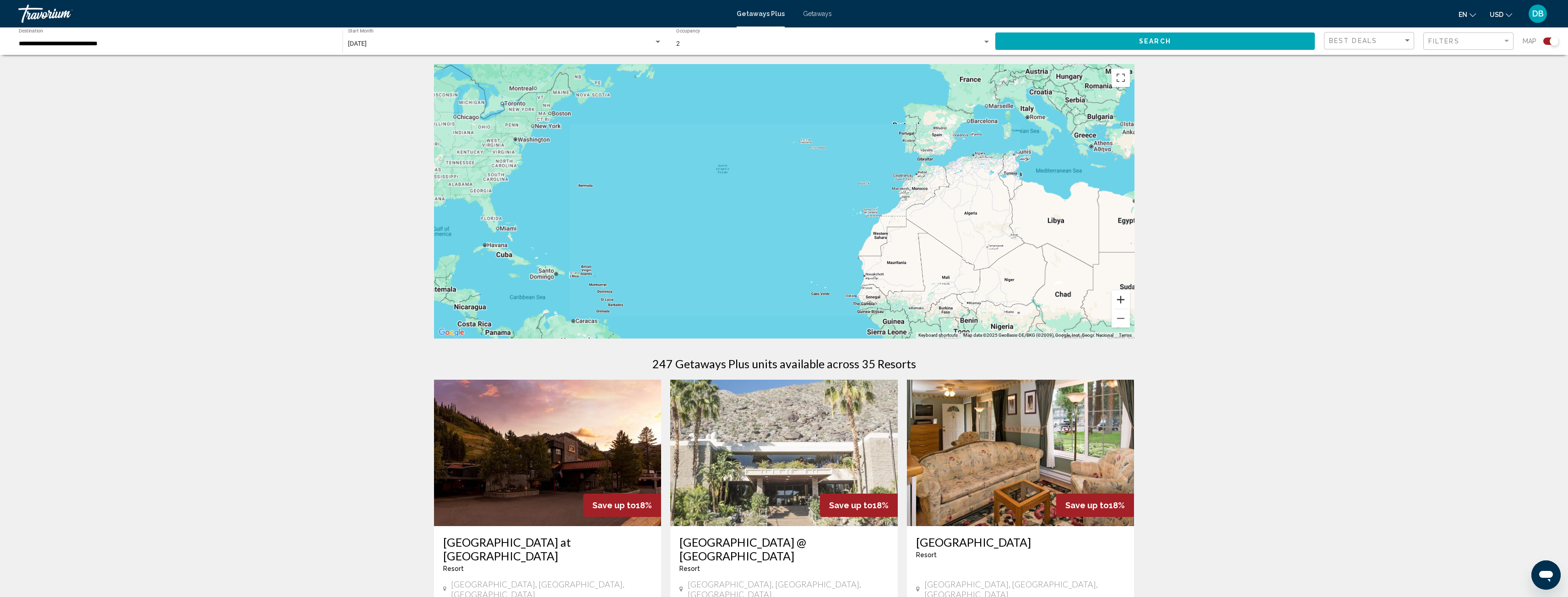
click at [1116, 296] on button "Zoom in" at bounding box center [1121, 300] width 18 height 18
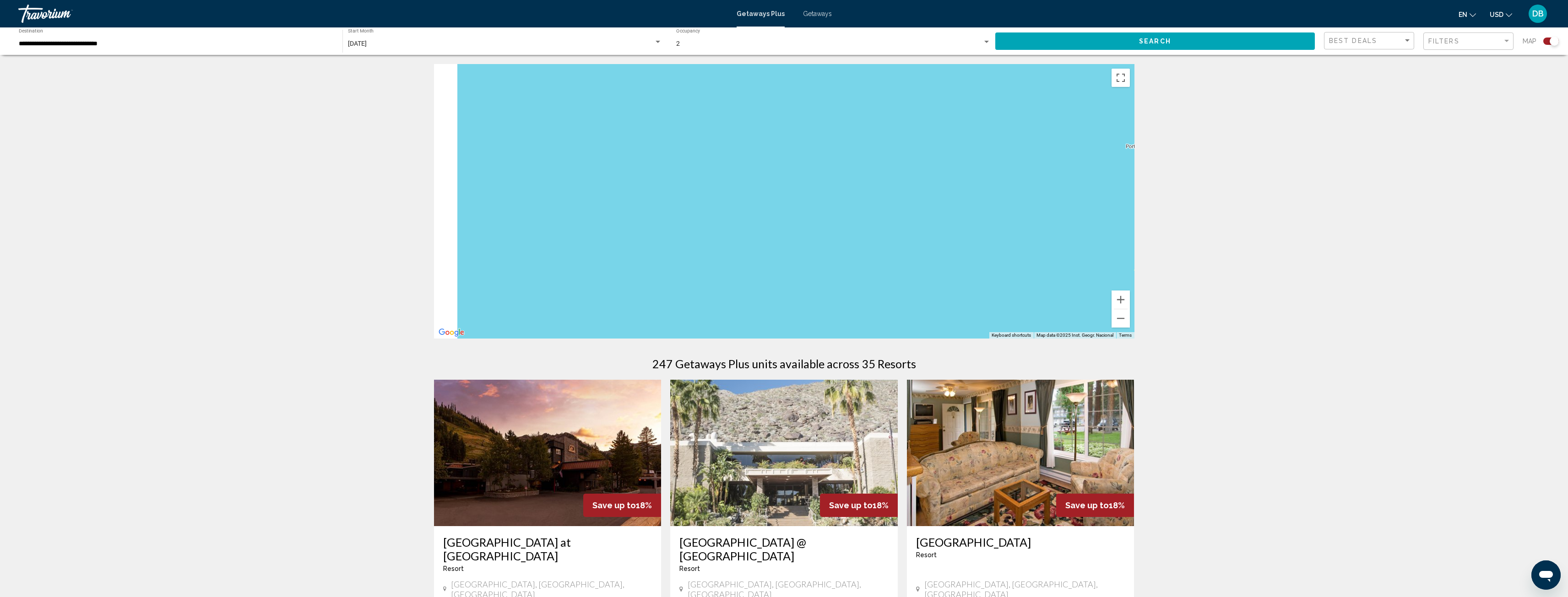
drag, startPoint x: 691, startPoint y: 198, endPoint x: 984, endPoint y: 229, distance: 294.6
click at [984, 229] on div "Main content" at bounding box center [784, 201] width 701 height 274
drag, startPoint x: 640, startPoint y: 191, endPoint x: 913, endPoint y: 224, distance: 275.0
click at [918, 225] on div "Main content" at bounding box center [784, 201] width 701 height 274
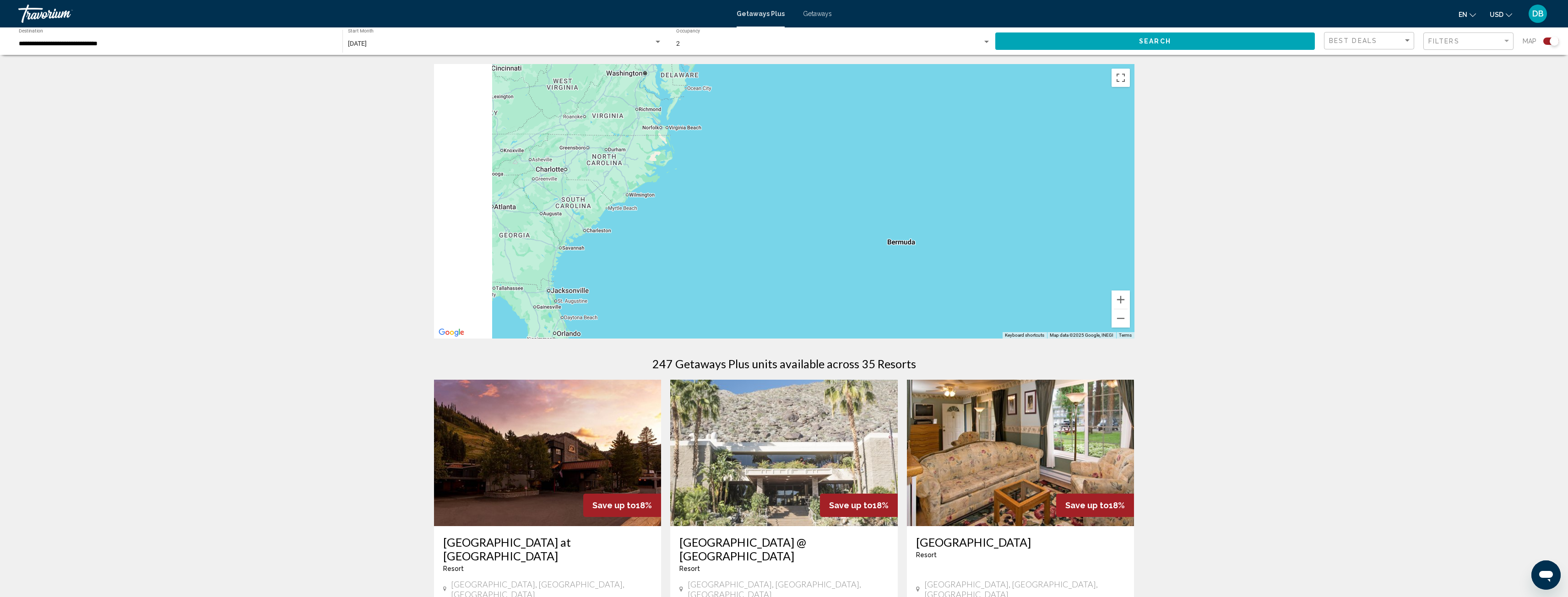
drag, startPoint x: 658, startPoint y: 202, endPoint x: 895, endPoint y: 228, distance: 238.4
click at [926, 230] on div "Main content" at bounding box center [784, 201] width 701 height 274
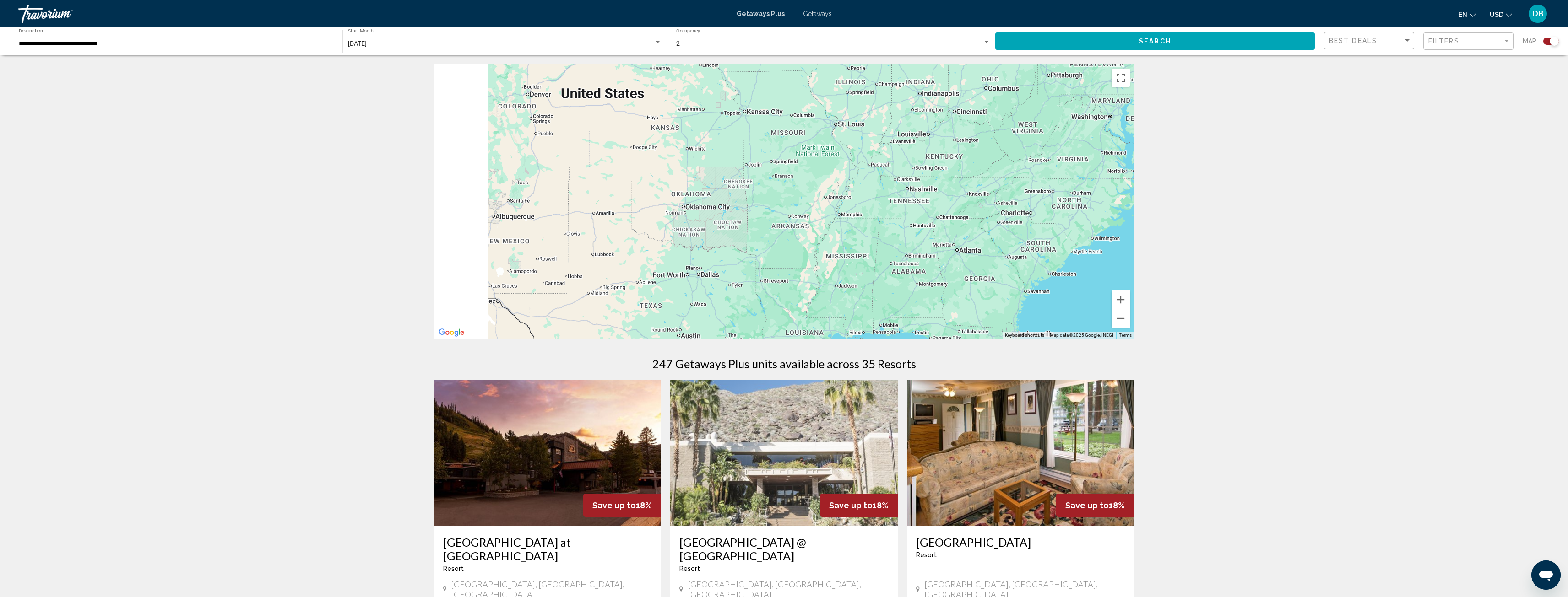
drag, startPoint x: 847, startPoint y: 225, endPoint x: 937, endPoint y: 231, distance: 90.2
click at [937, 231] on div "Main content" at bounding box center [784, 201] width 701 height 274
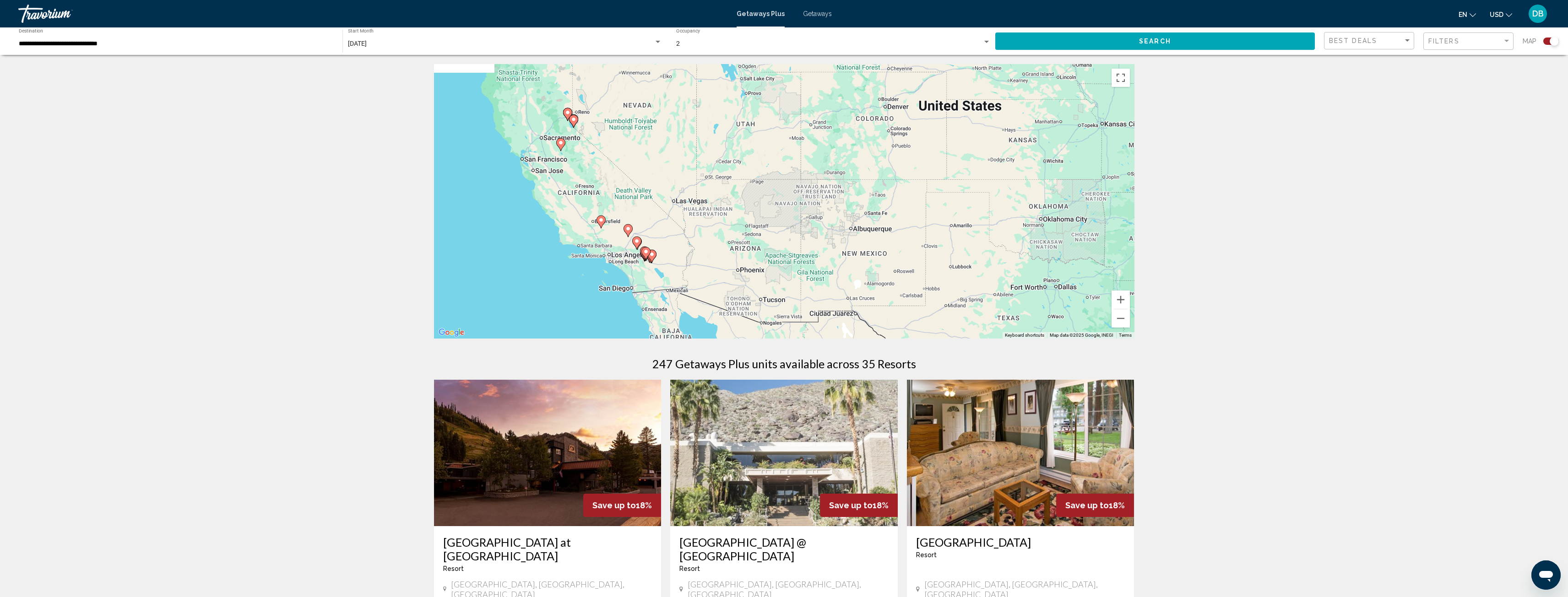
drag, startPoint x: 647, startPoint y: 205, endPoint x: 922, endPoint y: 212, distance: 275.1
click at [922, 212] on div "To activate drag with keyboard, press Alt + Enter. Once in keyboard drag state,…" at bounding box center [784, 201] width 701 height 274
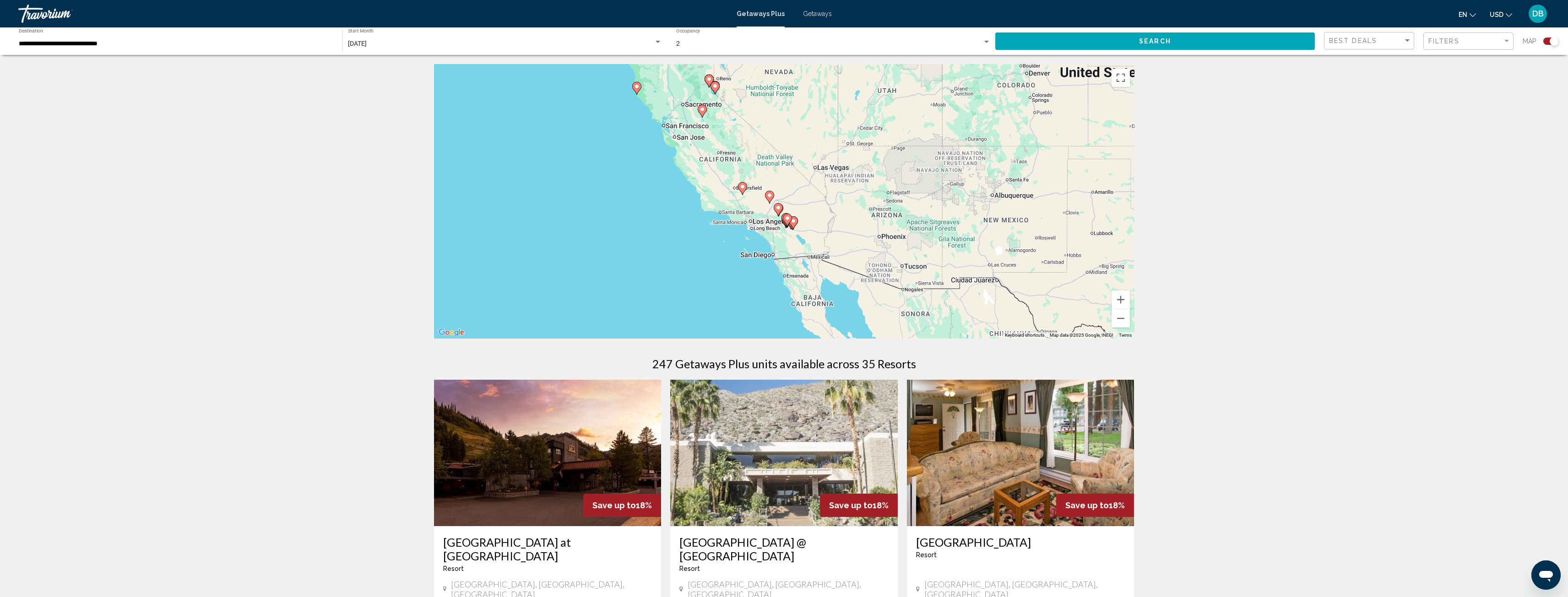
drag, startPoint x: 770, startPoint y: 219, endPoint x: 834, endPoint y: 186, distance: 72.0
click at [834, 186] on div "To activate drag with keyboard, press Alt + Enter. Once in keyboard drag state,…" at bounding box center [784, 201] width 701 height 274
click at [1122, 301] on button "Zoom in" at bounding box center [1121, 300] width 18 height 18
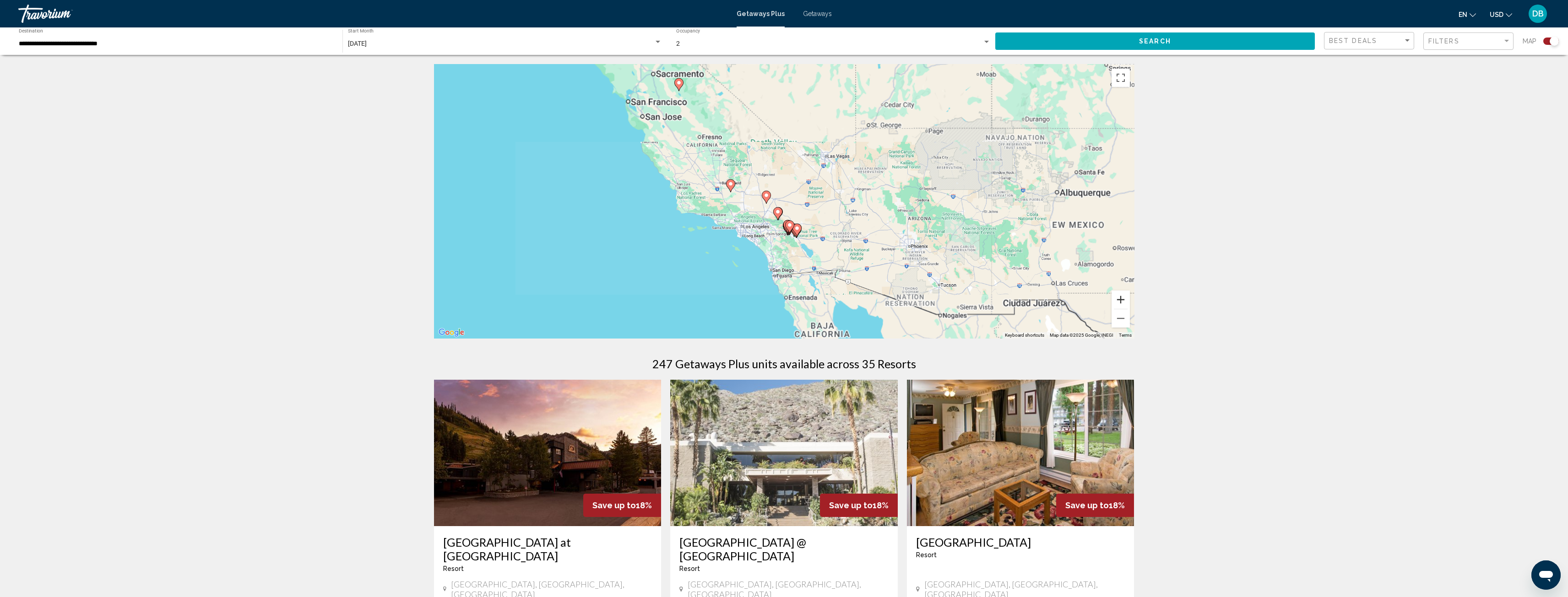
click at [1122, 300] on button "Zoom in" at bounding box center [1121, 300] width 18 height 18
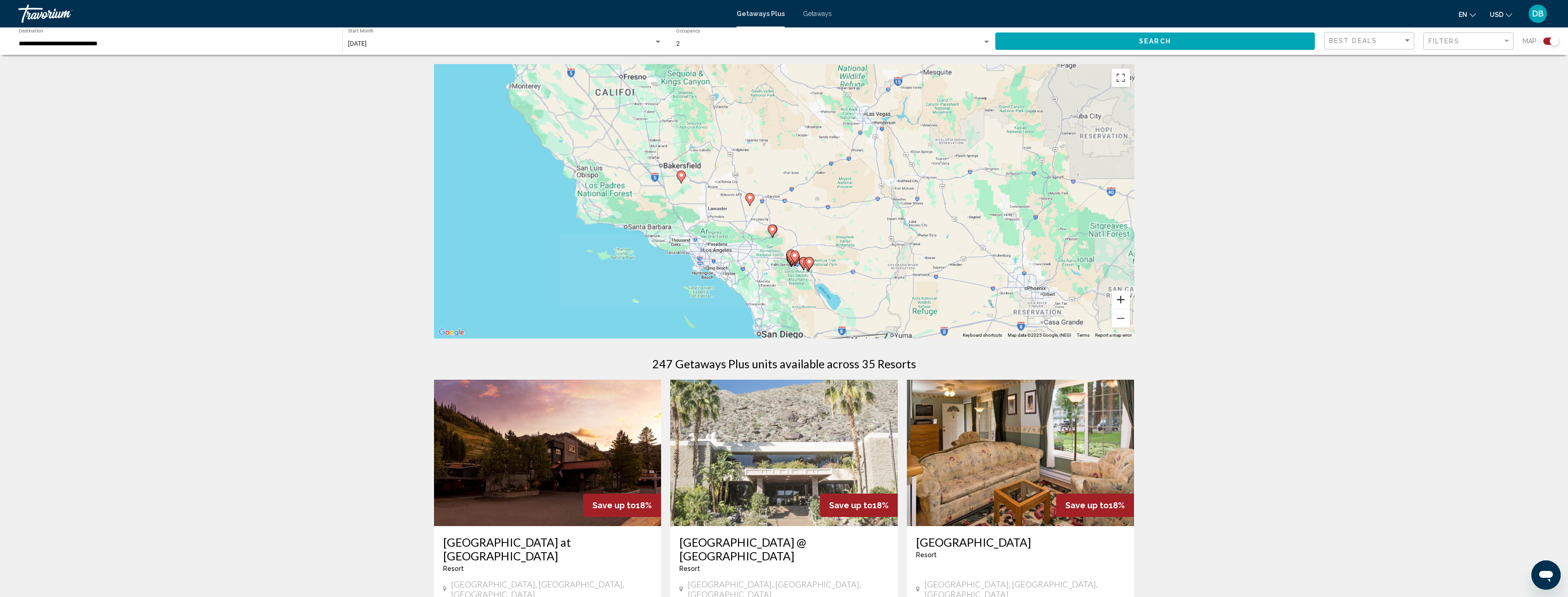
click at [1122, 299] on button "Zoom in" at bounding box center [1121, 300] width 18 height 18
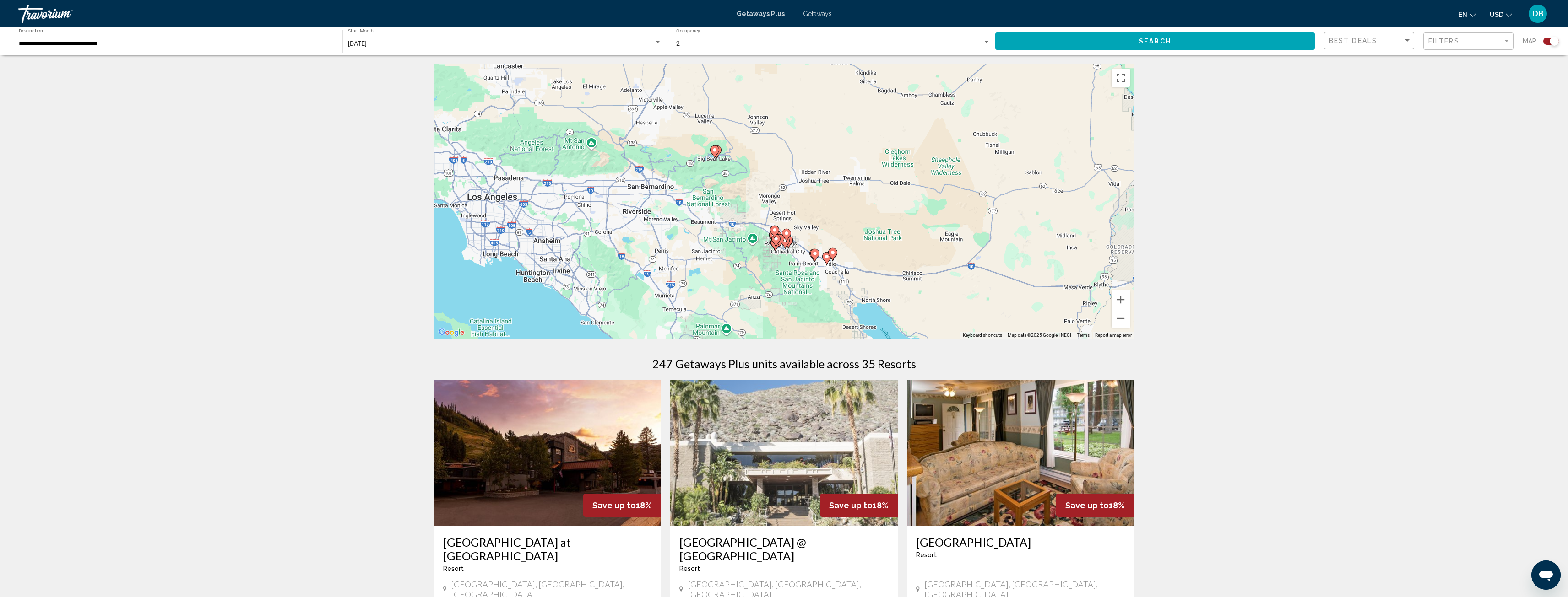
drag, startPoint x: 899, startPoint y: 299, endPoint x: 875, endPoint y: 85, distance: 215.3
click at [874, 85] on div "To activate drag with keyboard, press Alt + Enter. Once in keyboard drag state,…" at bounding box center [784, 201] width 701 height 274
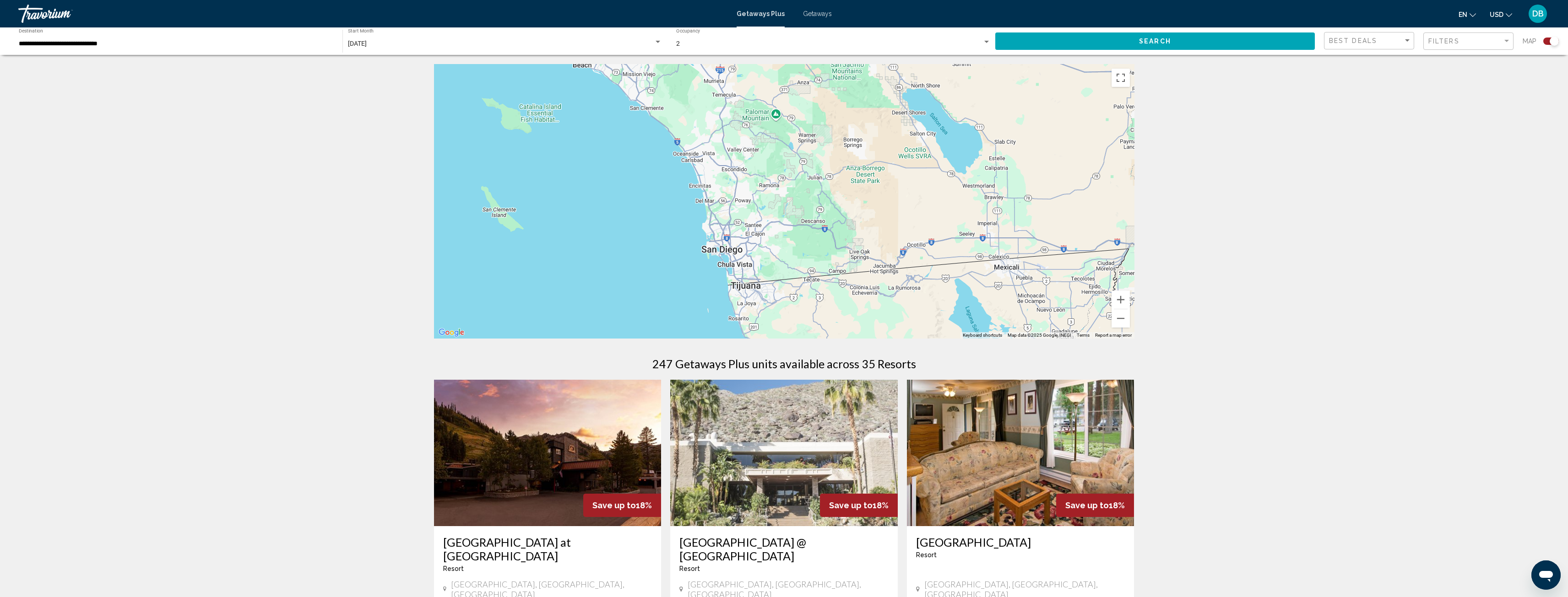
drag, startPoint x: 834, startPoint y: 216, endPoint x: 883, endPoint y: 74, distance: 150.2
click at [883, 74] on div "To activate drag with keyboard, press Alt + Enter. Once in keyboard drag state,…" at bounding box center [784, 201] width 701 height 274
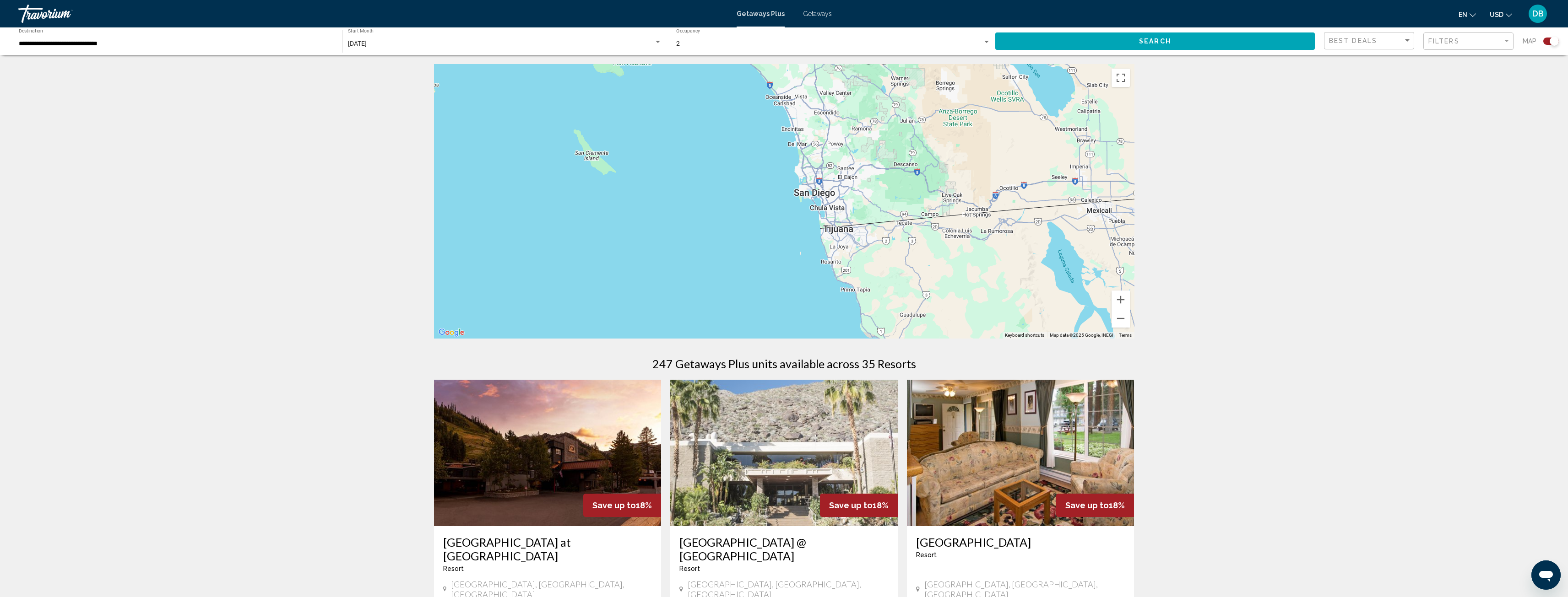
drag, startPoint x: 823, startPoint y: 196, endPoint x: 894, endPoint y: 147, distance: 86.3
click at [894, 147] on div "To activate drag with keyboard, press Alt + Enter. Once in keyboard drag state,…" at bounding box center [784, 201] width 701 height 274
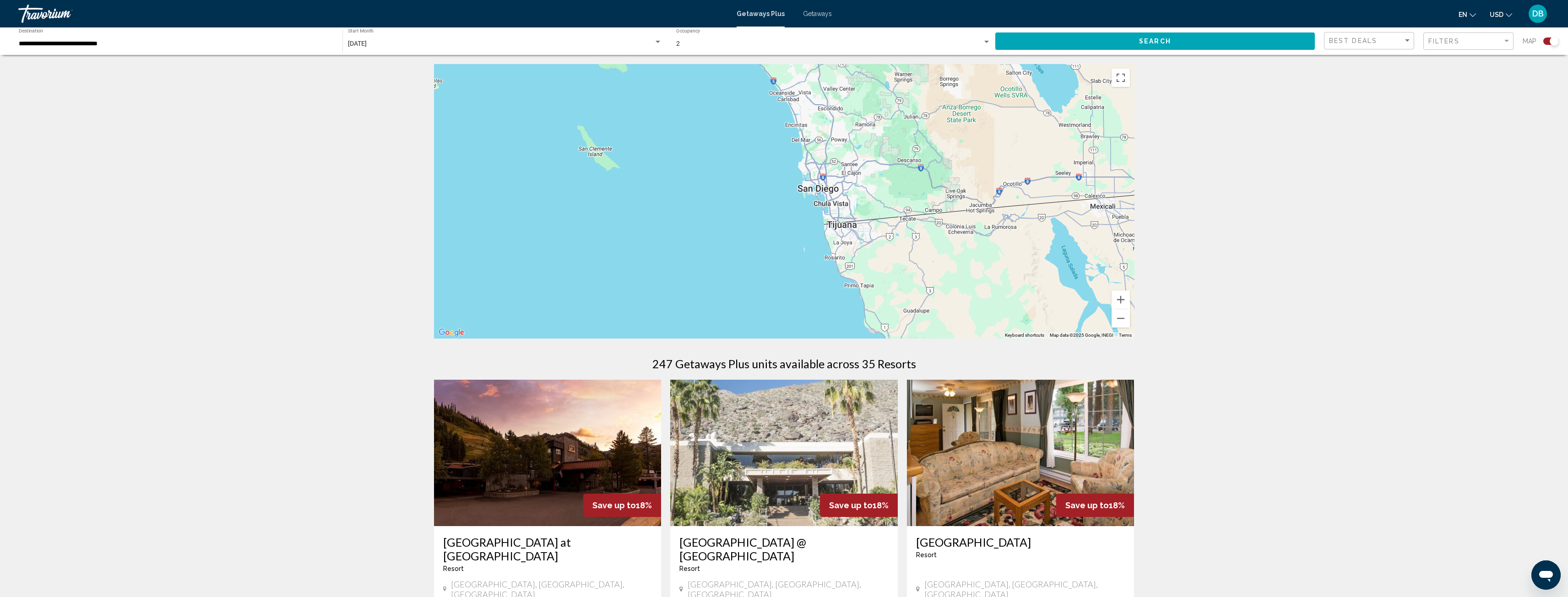
click at [243, 39] on div "**********" at bounding box center [176, 41] width 314 height 25
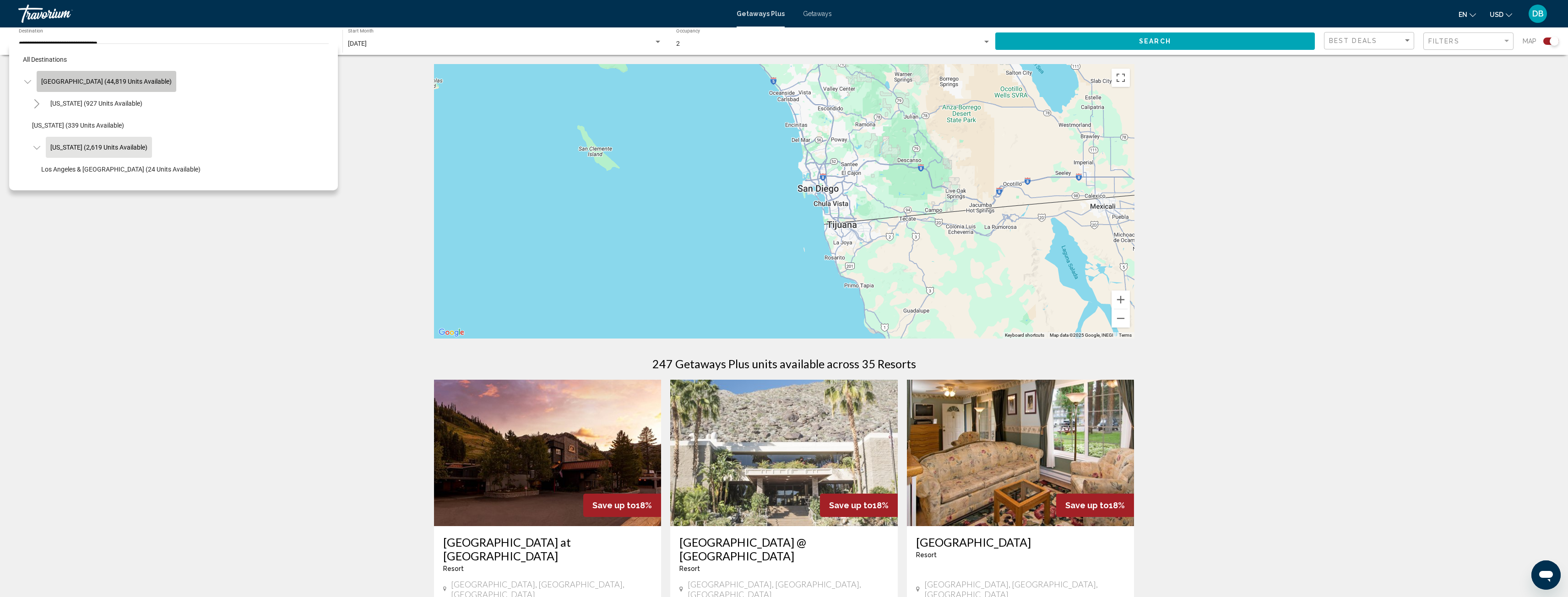
click at [127, 78] on span "United States (44,819 units available)" at bounding box center [106, 81] width 130 height 7
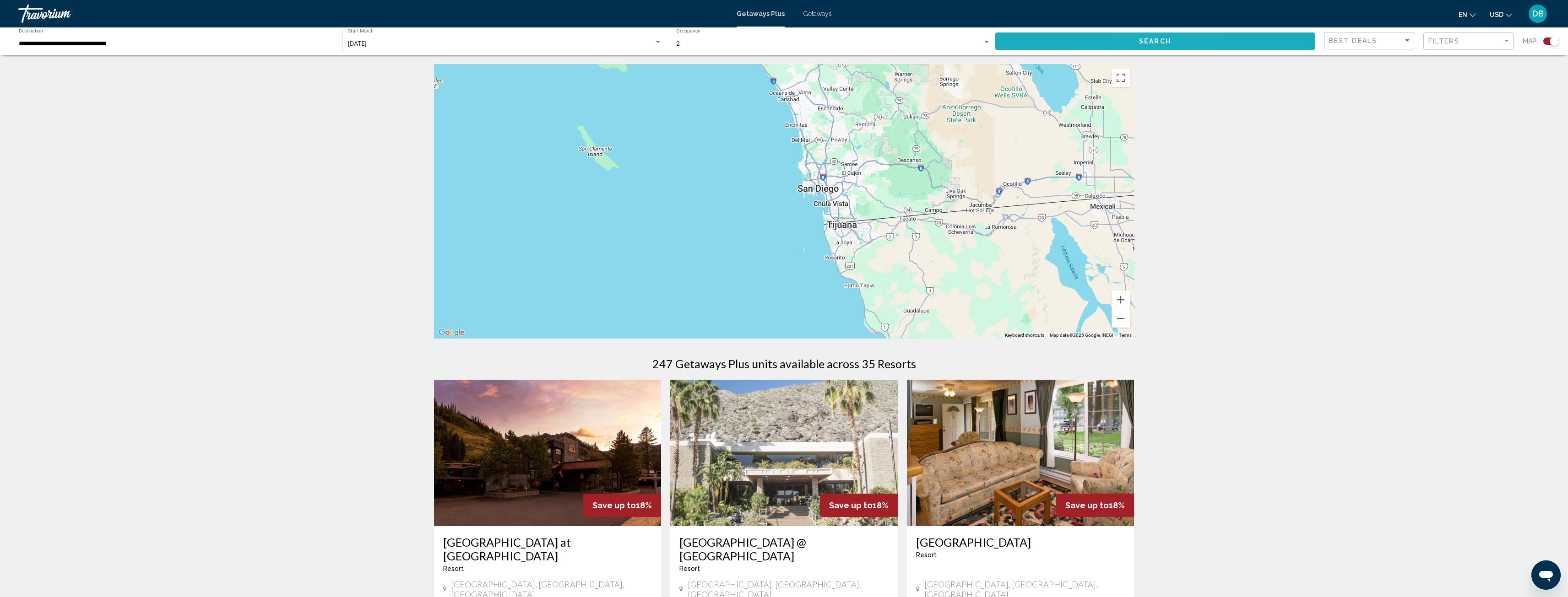
click at [1172, 39] on button "Search" at bounding box center [1155, 41] width 320 height 17
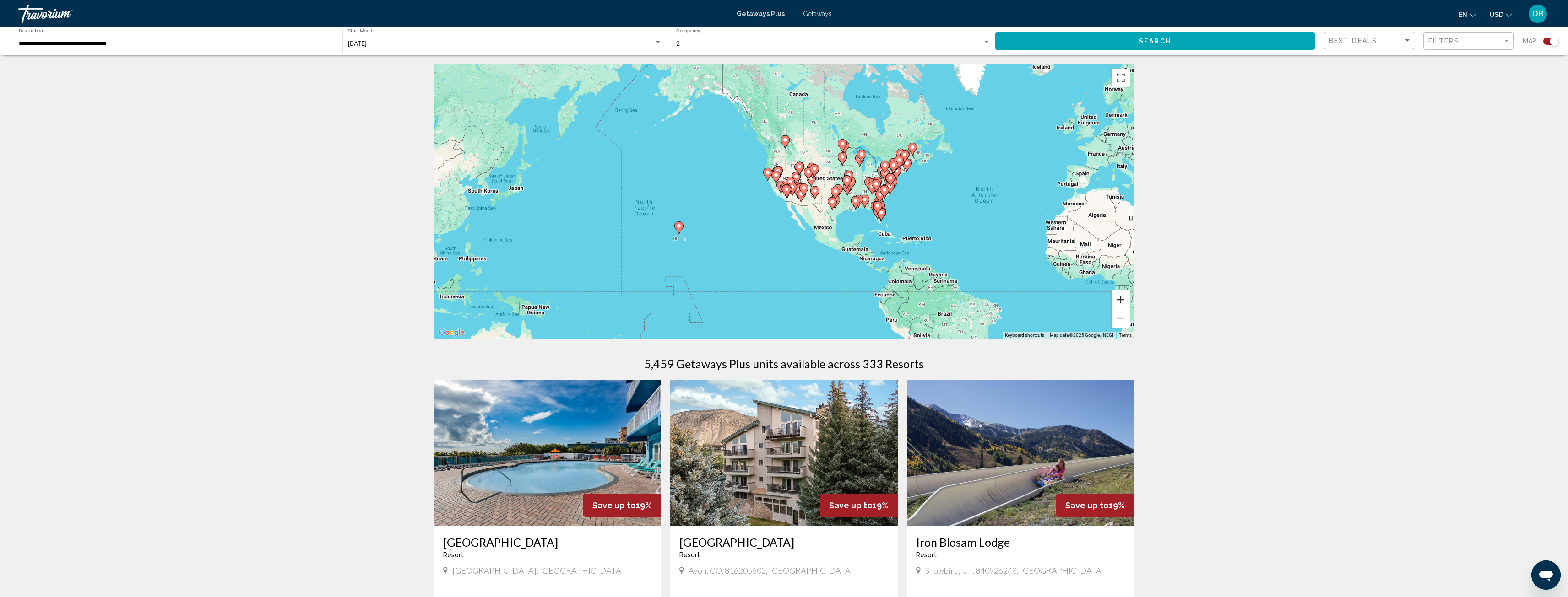
click at [1117, 298] on button "Zoom in" at bounding box center [1121, 300] width 18 height 18
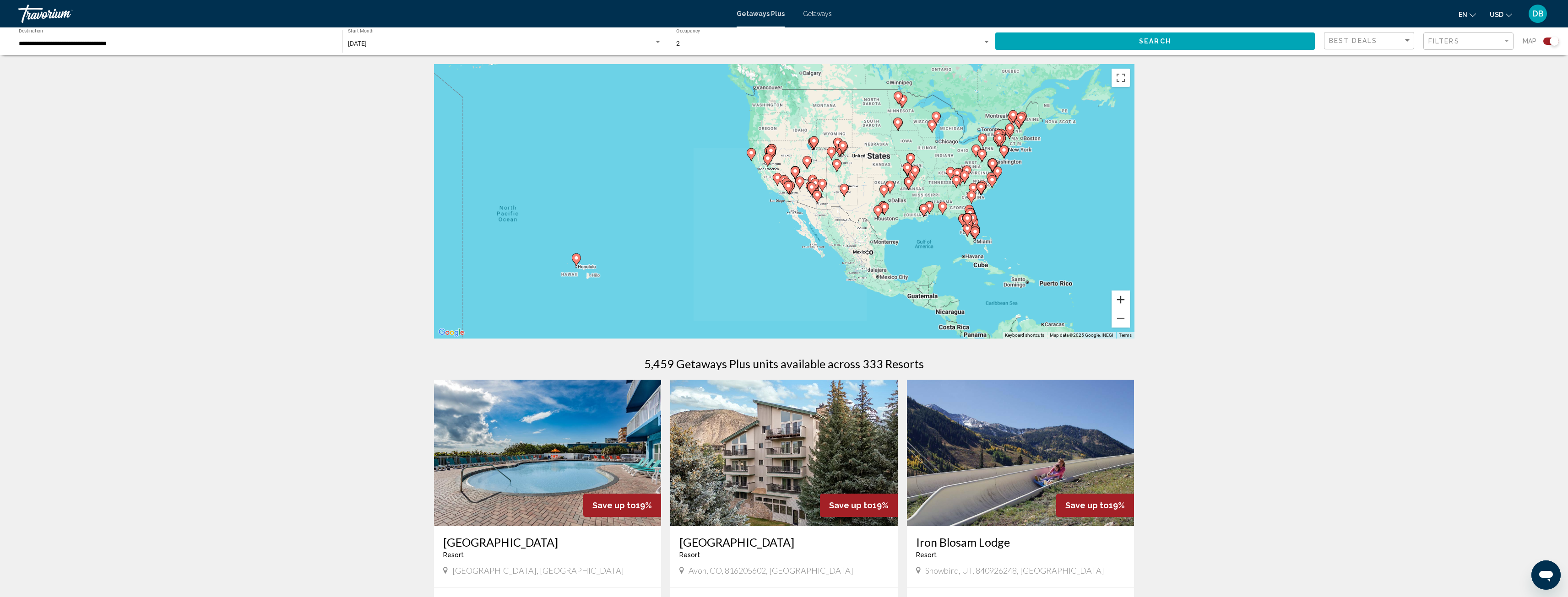
click at [1117, 298] on button "Zoom in" at bounding box center [1121, 300] width 18 height 18
click at [1117, 298] on button "Zoom in" at bounding box center [1121, 300] width 18 height 18
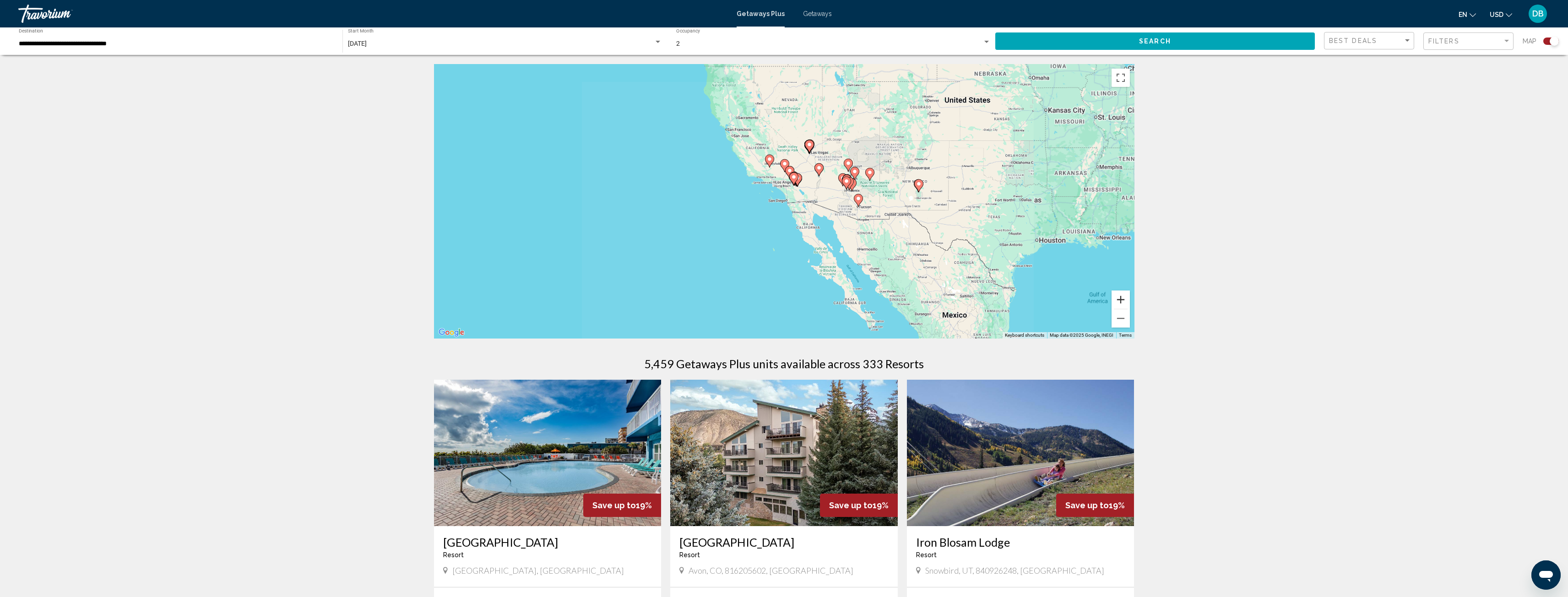
click at [1117, 298] on button "Zoom in" at bounding box center [1121, 300] width 18 height 18
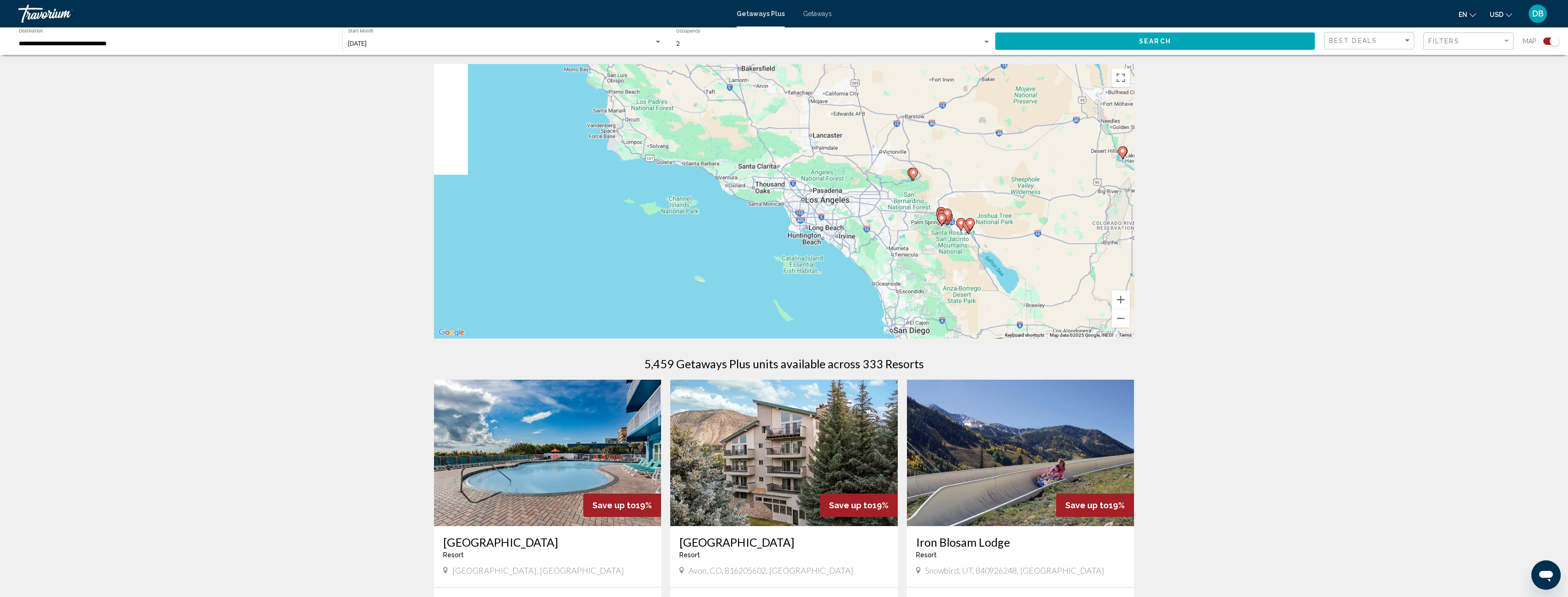
drag, startPoint x: 924, startPoint y: 258, endPoint x: 976, endPoint y: 337, distance: 94.6
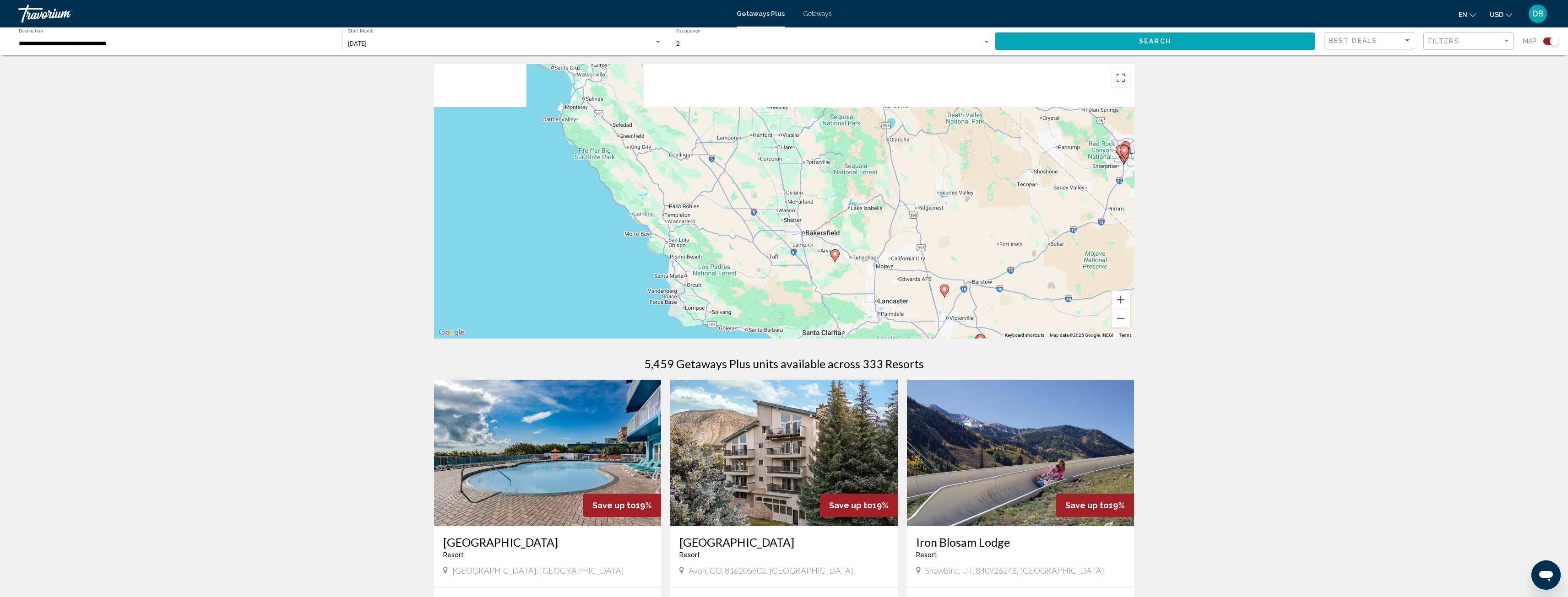
drag, startPoint x: 867, startPoint y: 216, endPoint x: 880, endPoint y: 307, distance: 91.9
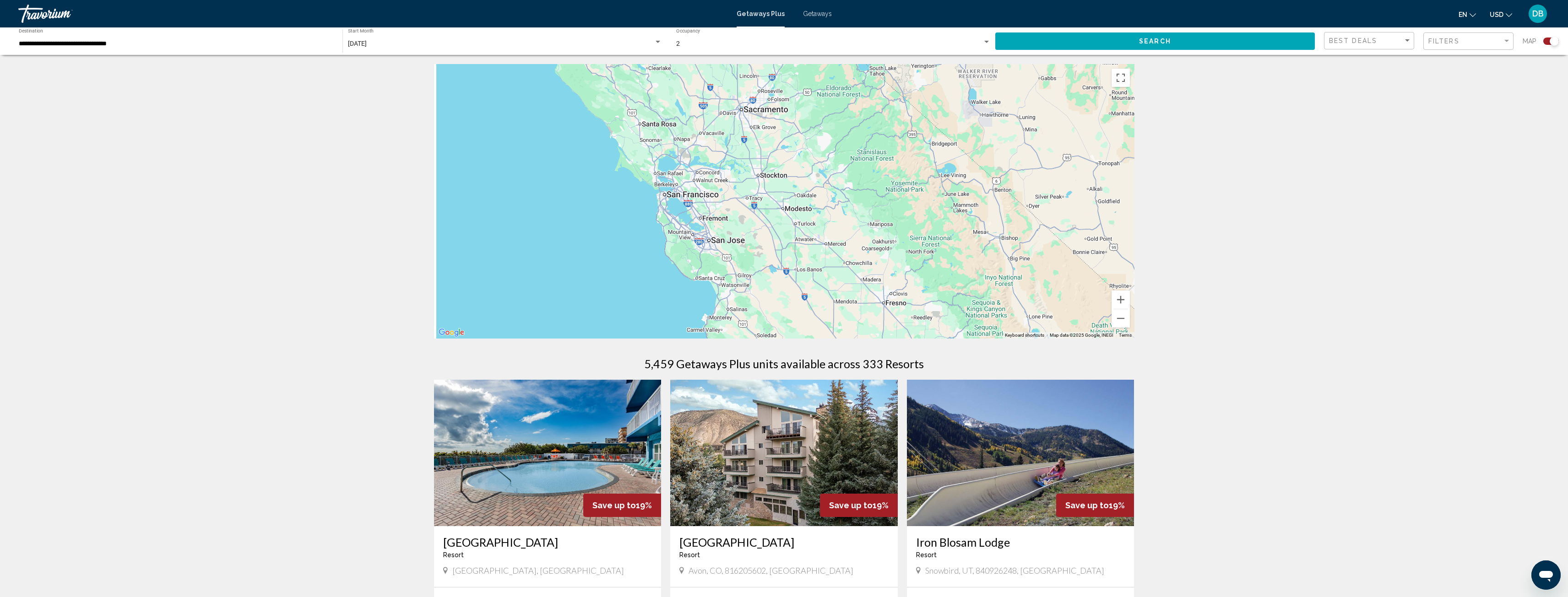
drag, startPoint x: 823, startPoint y: 269, endPoint x: 972, endPoint y: 485, distance: 262.4
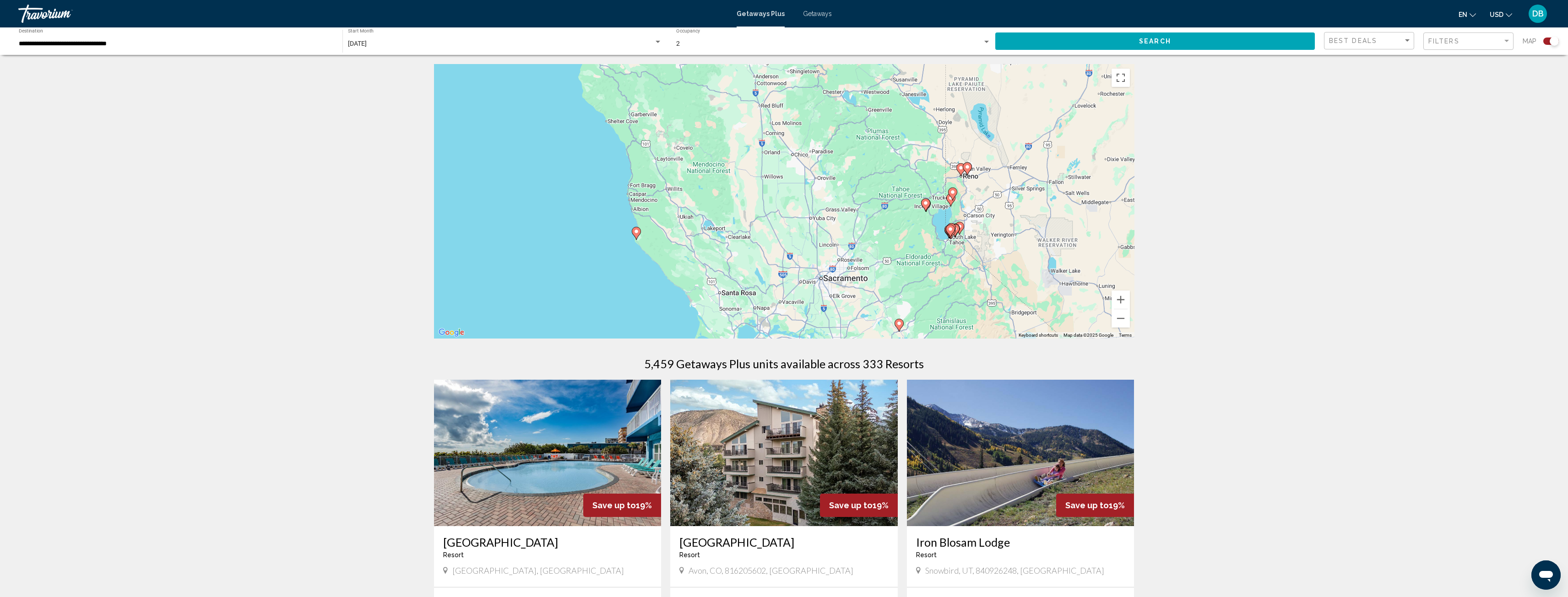
drag, startPoint x: 886, startPoint y: 254, endPoint x: 960, endPoint y: 414, distance: 176.3
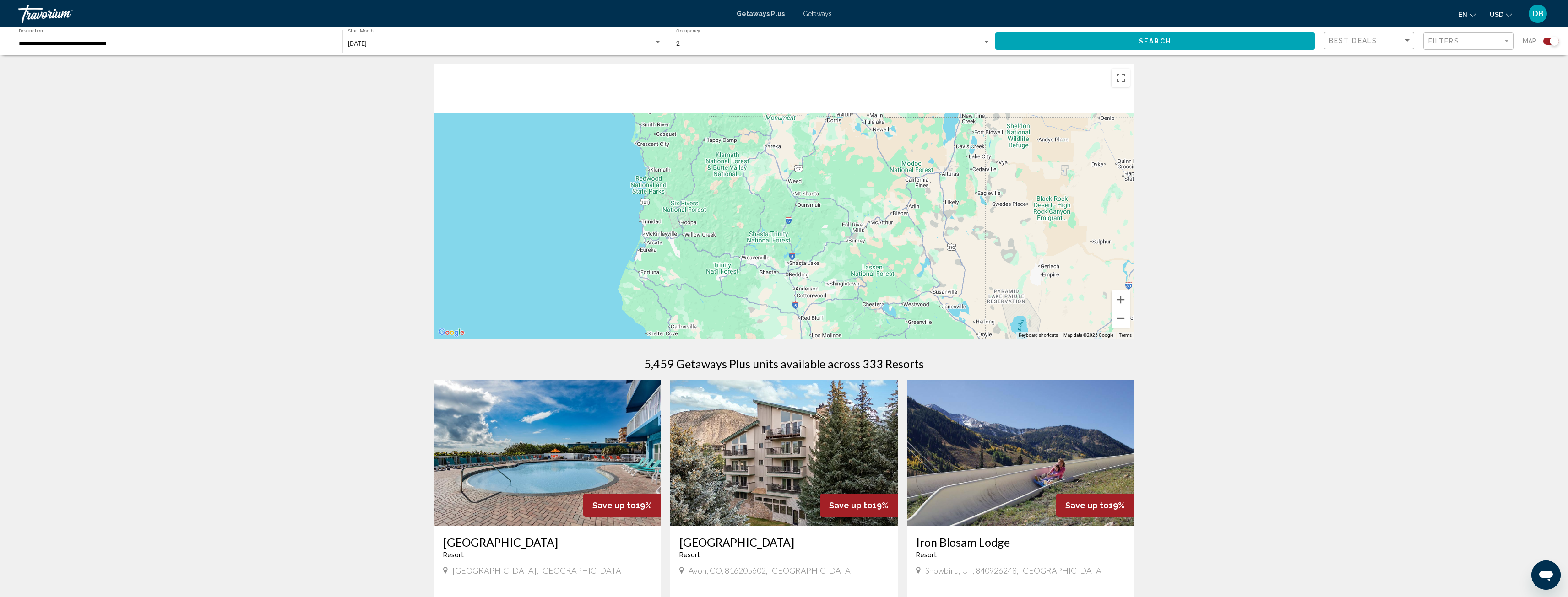
drag, startPoint x: 870, startPoint y: 227, endPoint x: 882, endPoint y: 394, distance: 167.4
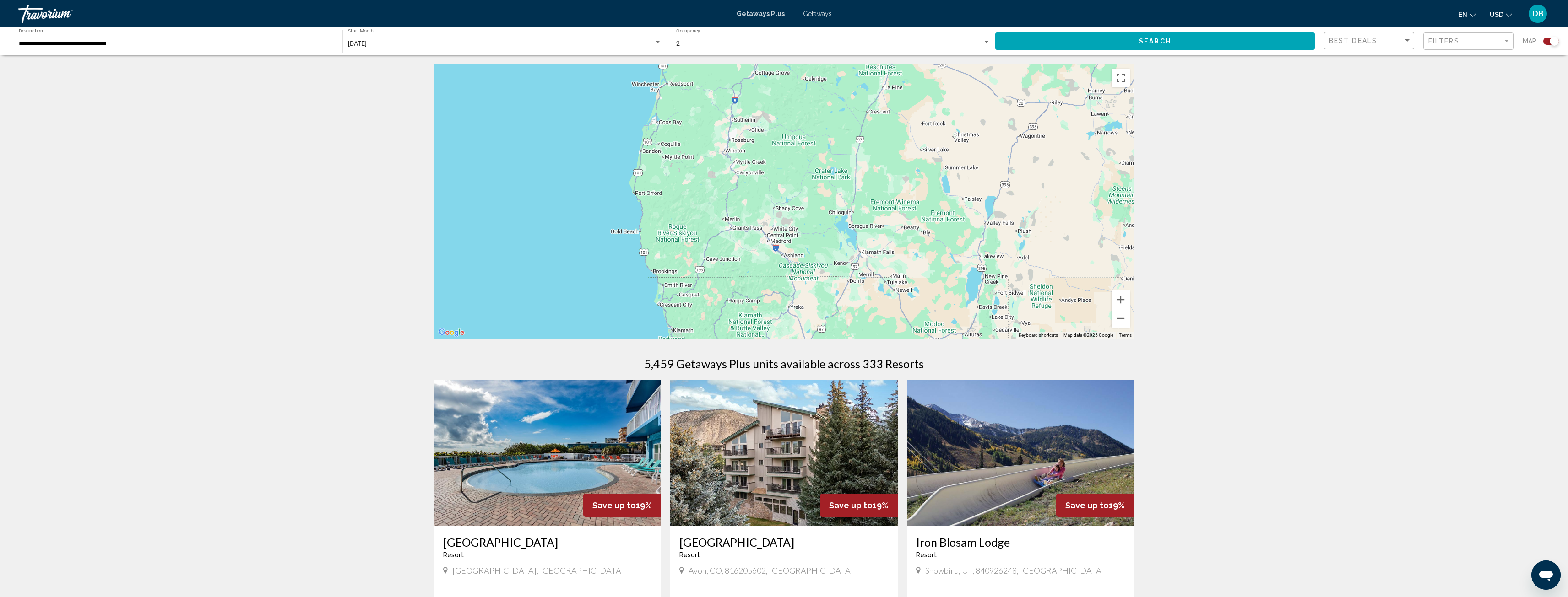
drag, startPoint x: 852, startPoint y: 241, endPoint x: 875, endPoint y: 351, distance: 112.4
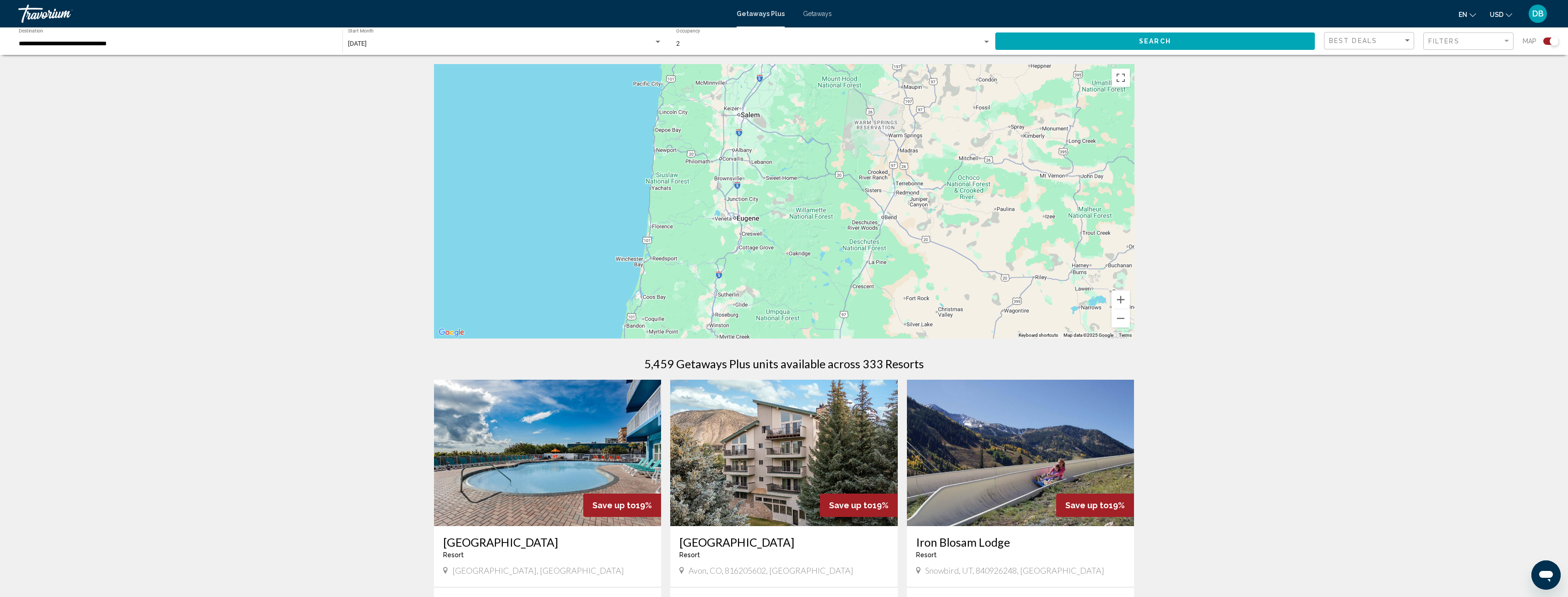
drag, startPoint x: 885, startPoint y: 223, endPoint x: 862, endPoint y: 362, distance: 140.9
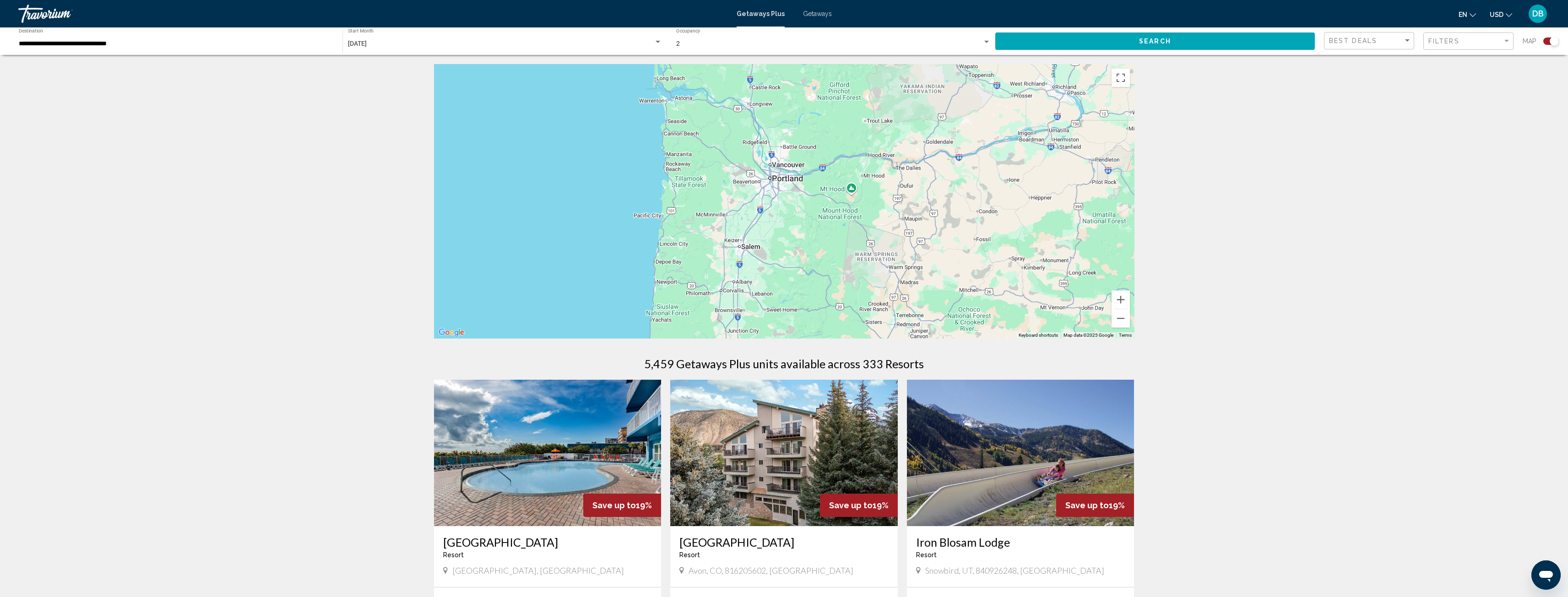
drag, startPoint x: 880, startPoint y: 221, endPoint x: 882, endPoint y: 365, distance: 144.0
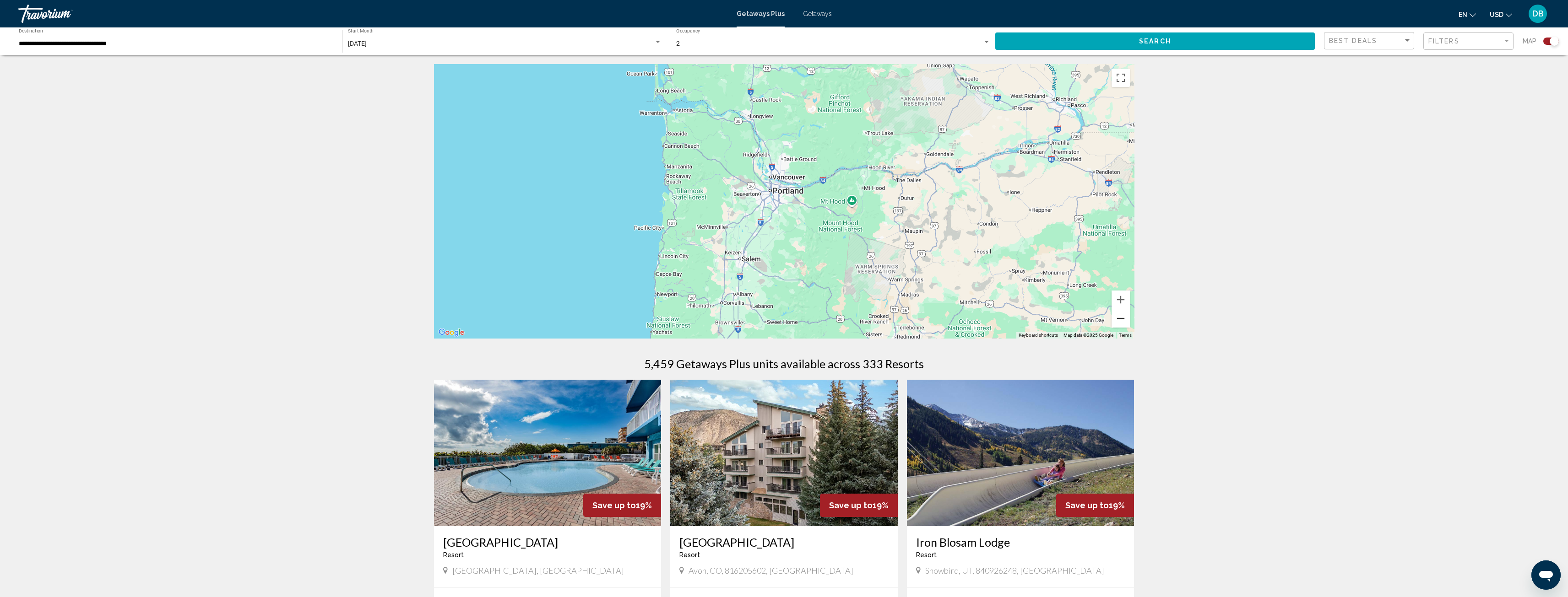
click at [1125, 324] on button "Zoom out" at bounding box center [1121, 318] width 18 height 18
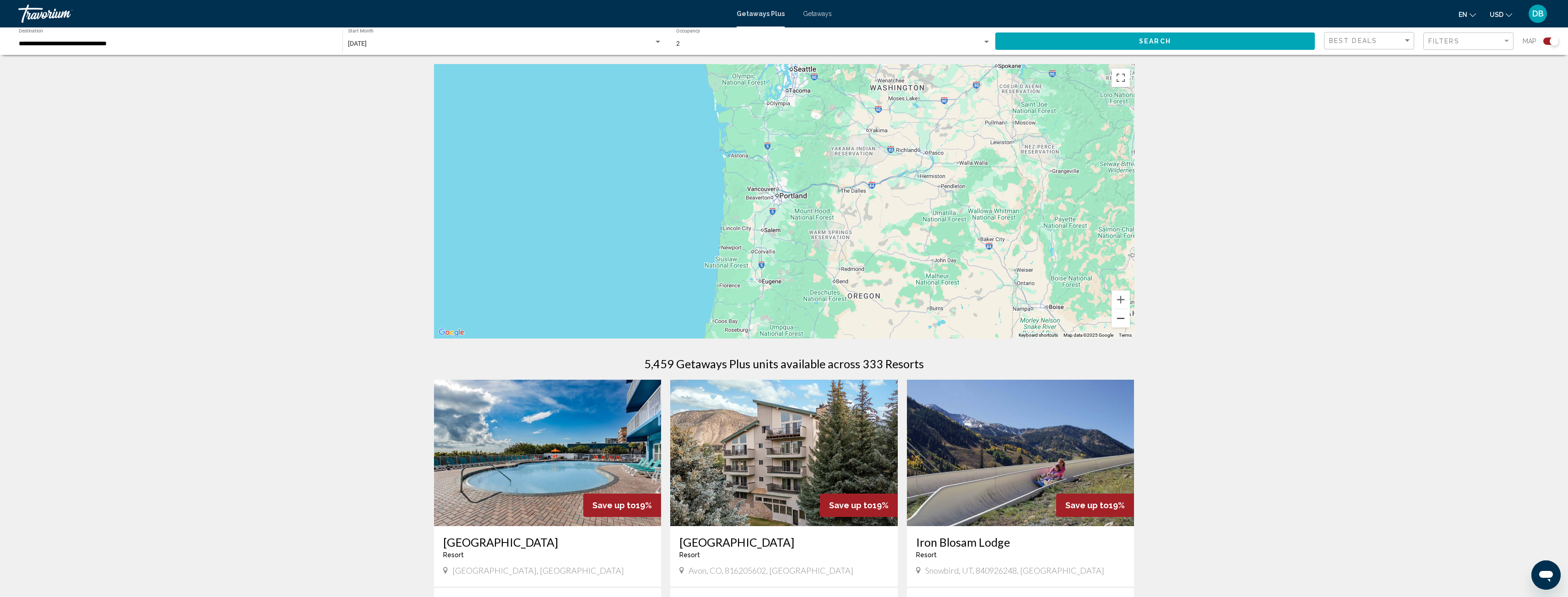
click at [1122, 322] on button "Zoom out" at bounding box center [1121, 318] width 18 height 18
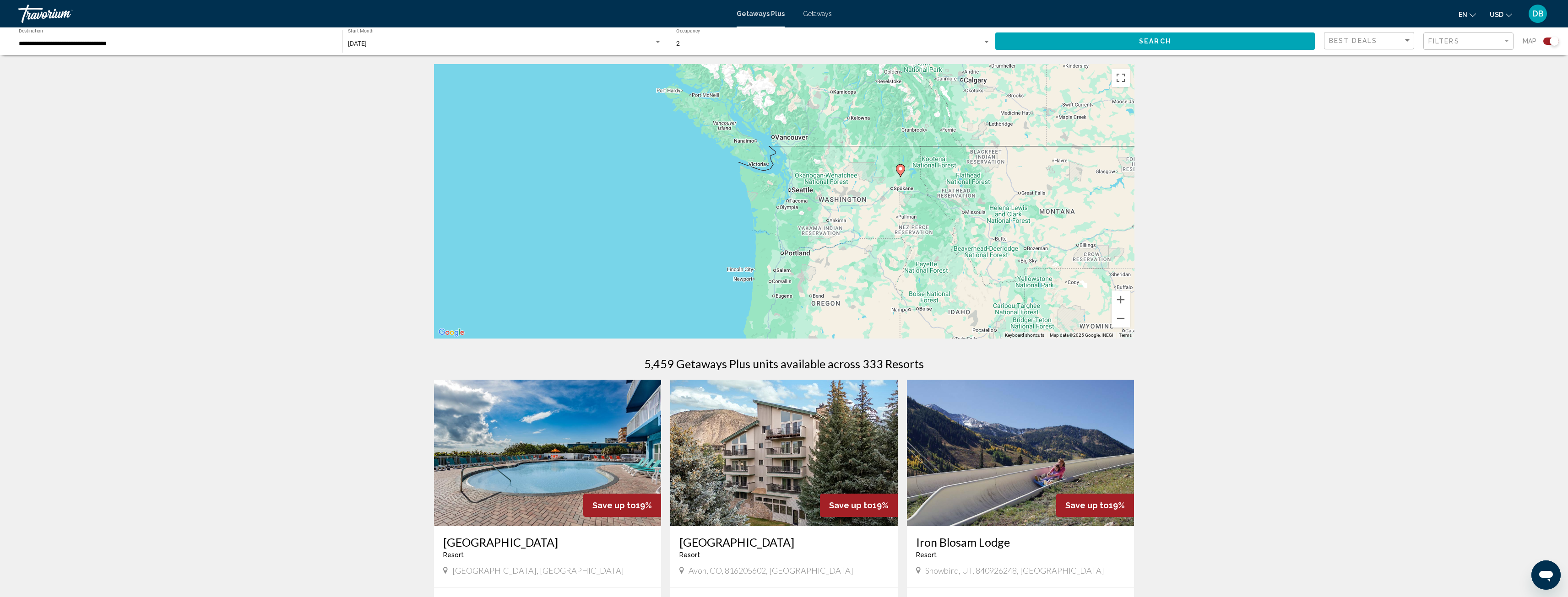
drag, startPoint x: 1012, startPoint y: 237, endPoint x: 1014, endPoint y: 293, distance: 56.0
click at [1014, 293] on div "To activate drag with keyboard, press Alt + Enter. Once in keyboard drag state,…" at bounding box center [784, 201] width 701 height 274
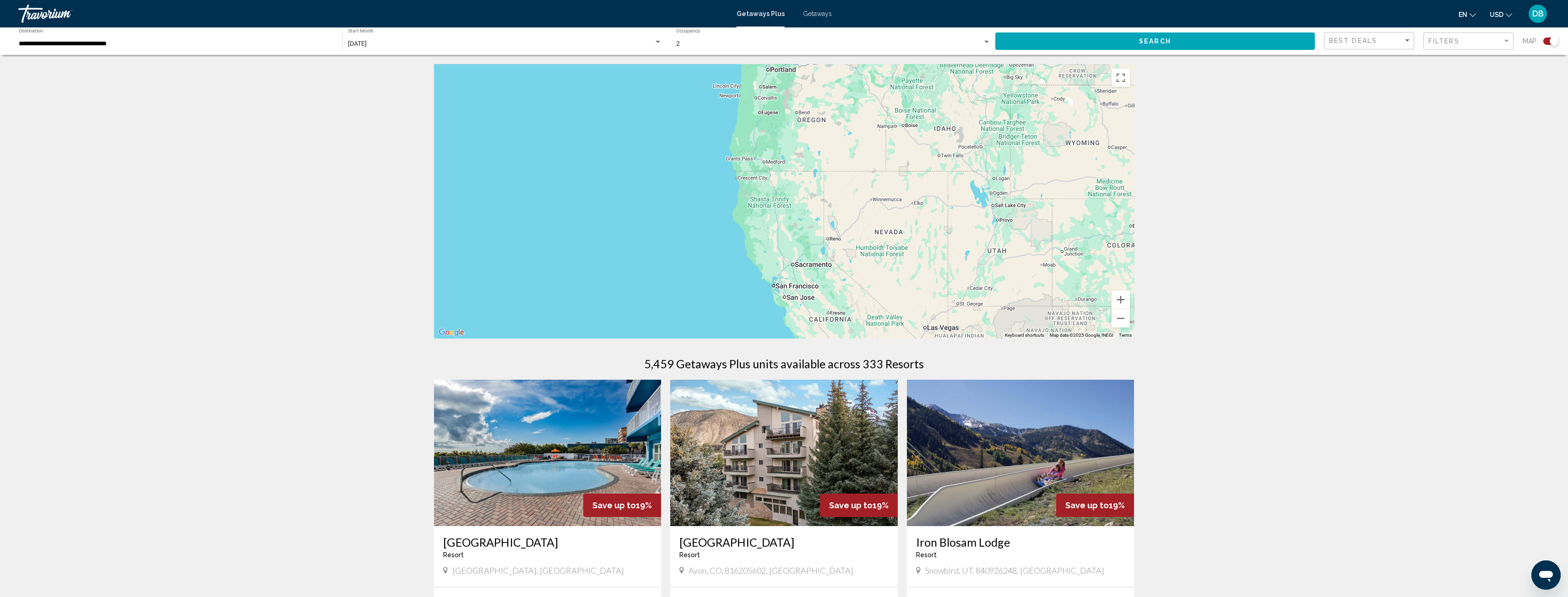
drag, startPoint x: 1009, startPoint y: 295, endPoint x: 992, endPoint y: 101, distance: 194.7
click at [992, 101] on div "To activate drag with keyboard, press Alt + Enter. Once in keyboard drag state,…" at bounding box center [784, 201] width 701 height 274
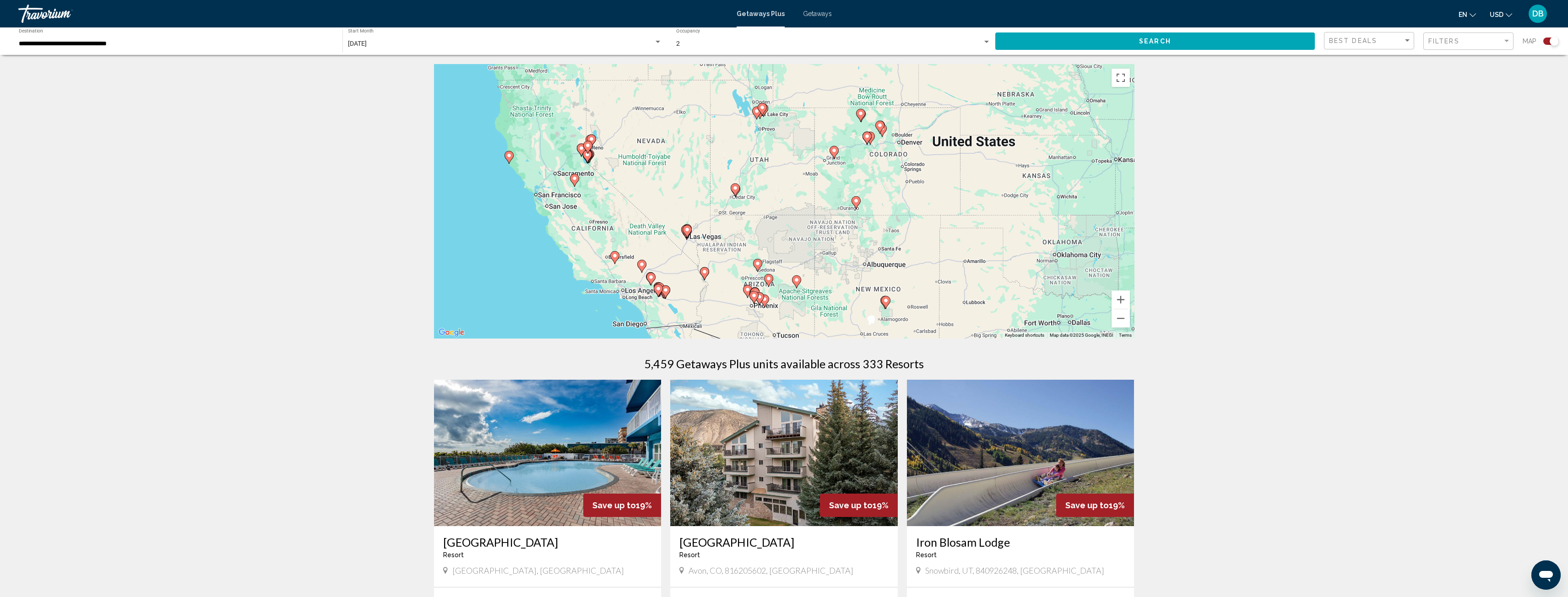
drag, startPoint x: 1020, startPoint y: 251, endPoint x: 782, endPoint y: 170, distance: 251.4
click at [782, 170] on div "To activate drag with keyboard, press Alt + Enter. Once in keyboard drag state,…" at bounding box center [784, 201] width 701 height 274
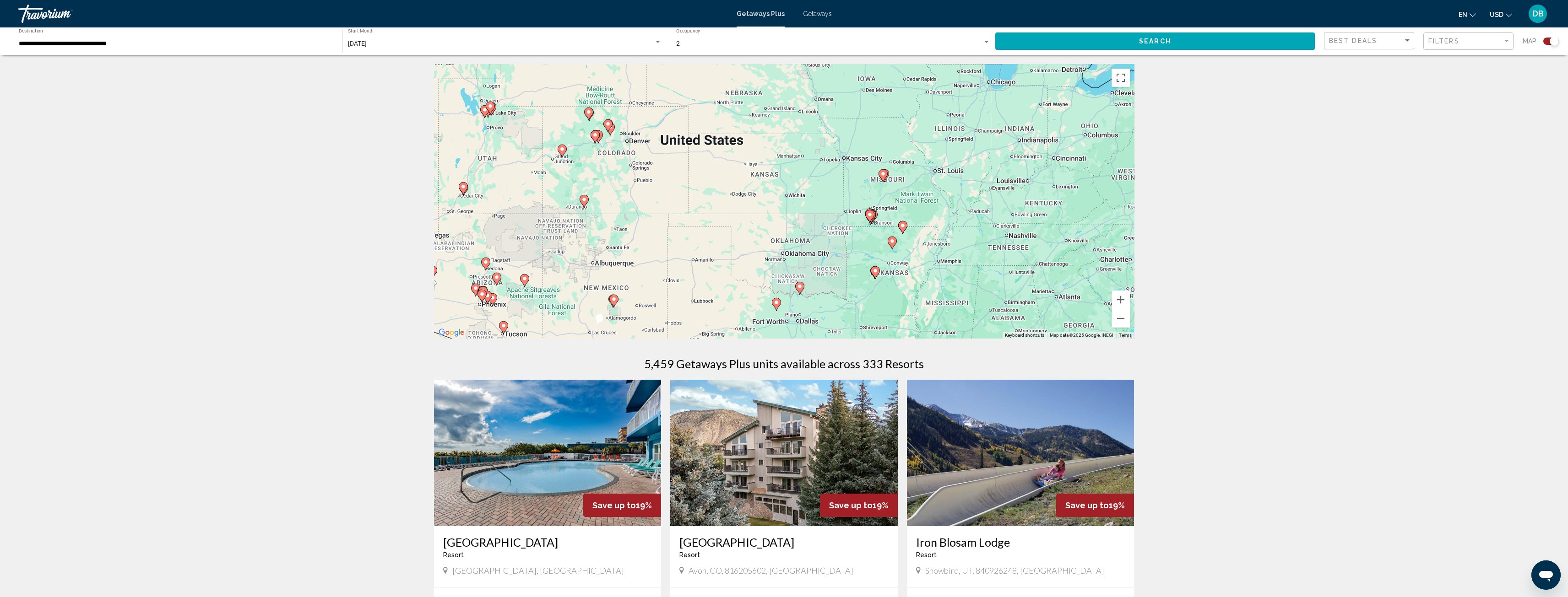
drag, startPoint x: 1036, startPoint y: 194, endPoint x: 751, endPoint y: 193, distance: 285.0
click at [751, 192] on div "To activate drag with keyboard, press Alt + Enter. Once in keyboard drag state,…" at bounding box center [784, 201] width 701 height 274
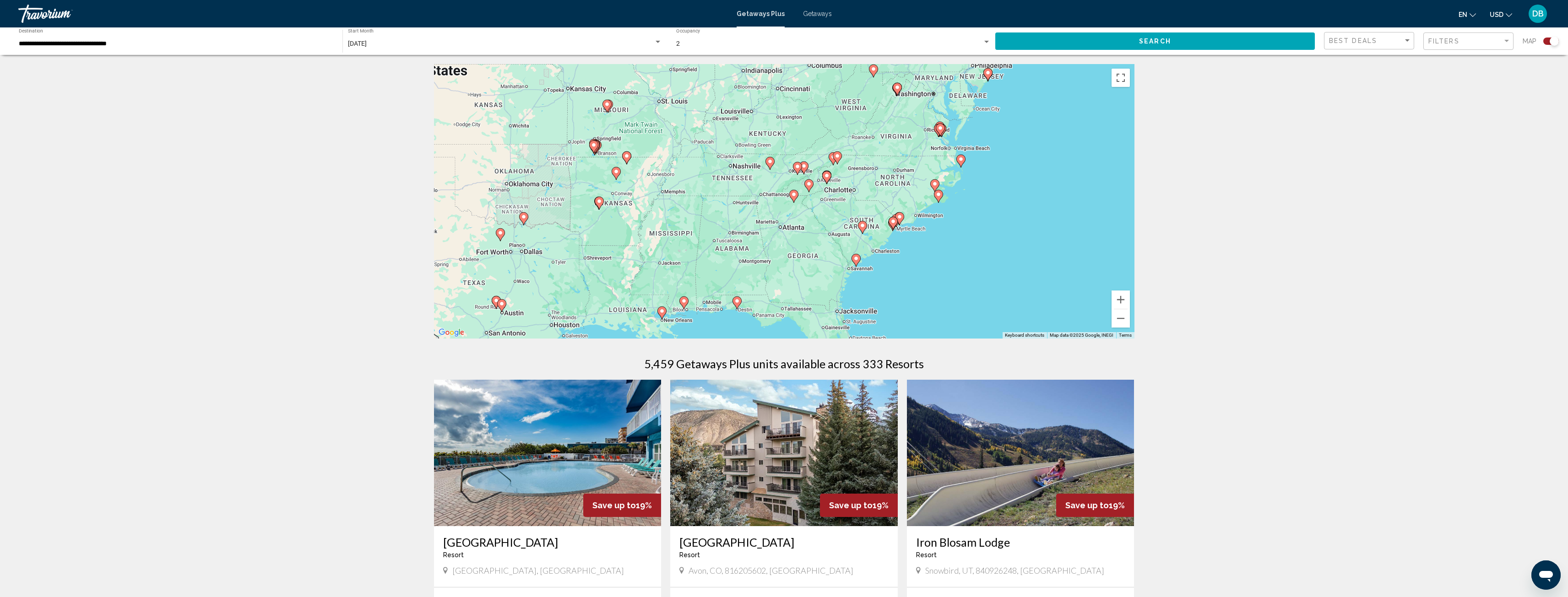
drag, startPoint x: 1045, startPoint y: 205, endPoint x: 804, endPoint y: 136, distance: 250.7
click at [804, 136] on div "To activate drag with keyboard, press Alt + Enter. Once in keyboard drag state,…" at bounding box center [784, 201] width 701 height 274
click at [1122, 299] on button "Zoom in" at bounding box center [1121, 300] width 18 height 18
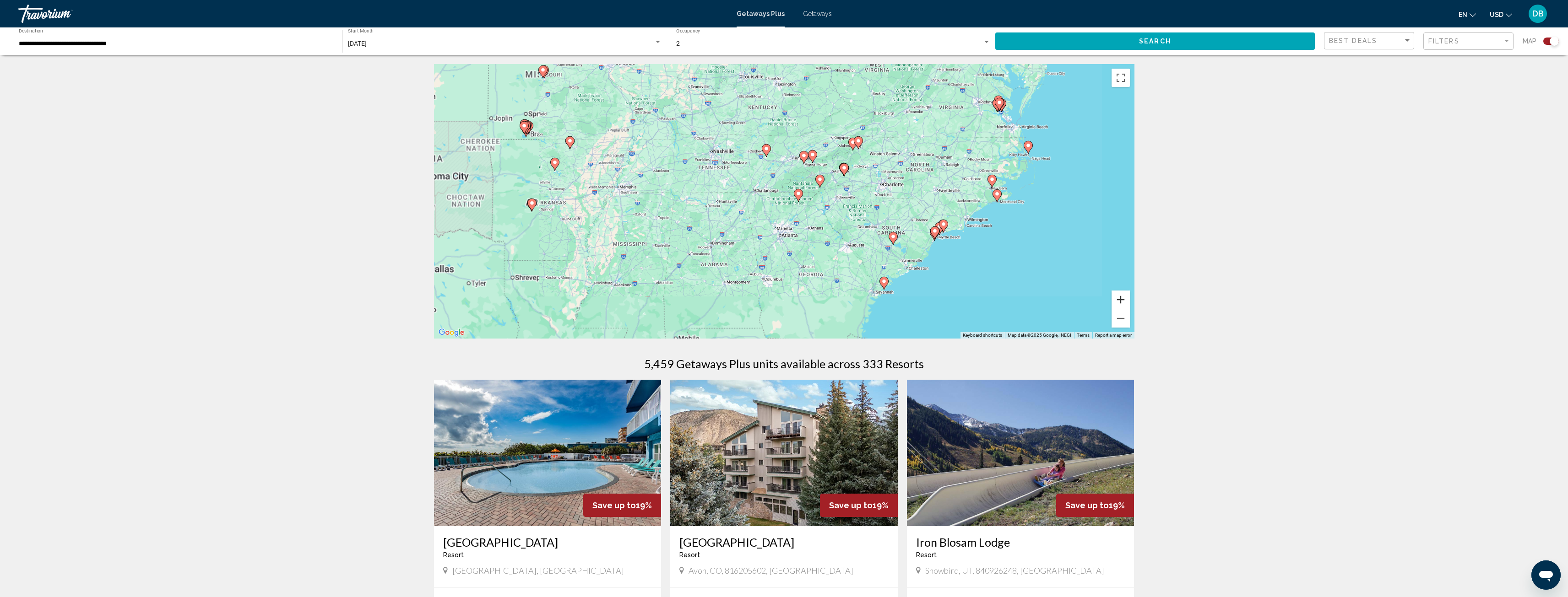
click at [1122, 299] on button "Zoom in" at bounding box center [1121, 300] width 18 height 18
click at [1122, 298] on button "Zoom in" at bounding box center [1121, 300] width 18 height 18
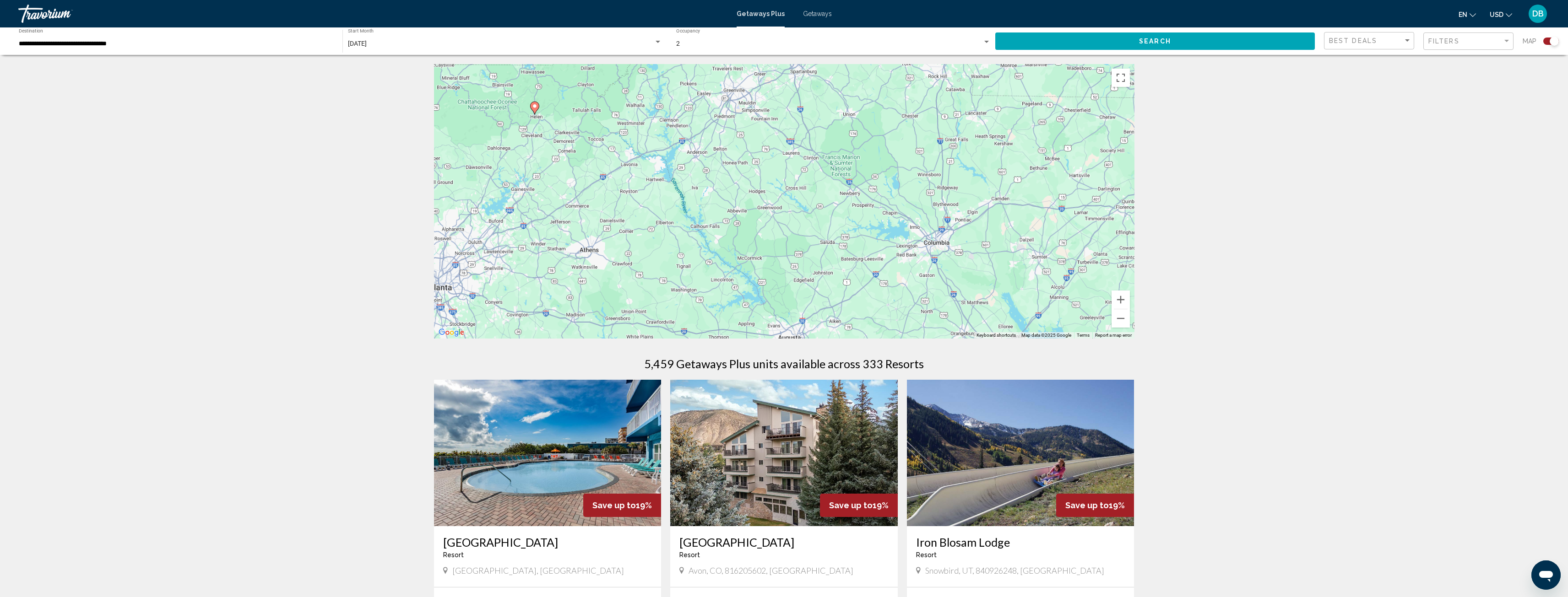
drag, startPoint x: 1087, startPoint y: 265, endPoint x: 765, endPoint y: 176, distance: 334.1
click at [765, 176] on div "To activate drag with keyboard, press Alt + Enter. Once in keyboard drag state,…" at bounding box center [784, 201] width 701 height 274
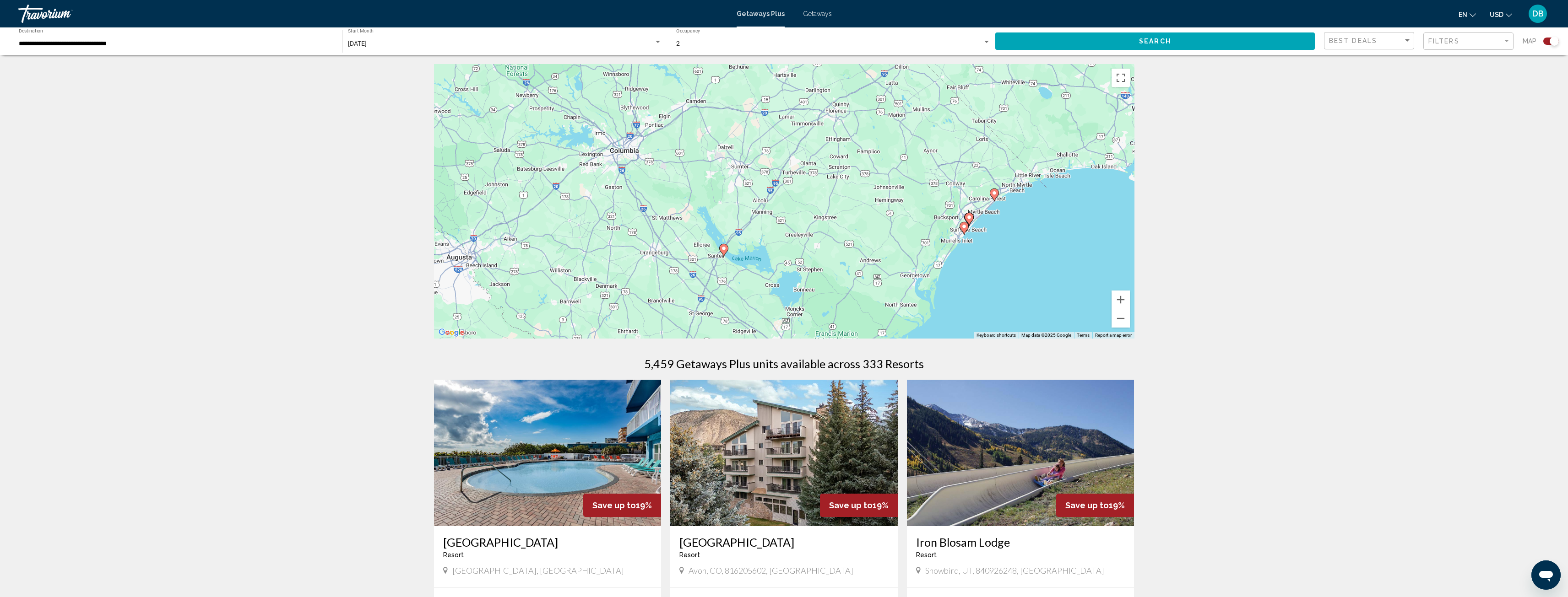
drag, startPoint x: 997, startPoint y: 221, endPoint x: 715, endPoint y: 139, distance: 293.7
click at [715, 139] on div "To activate drag with keyboard, press Alt + Enter. Once in keyboard drag state,…" at bounding box center [784, 201] width 701 height 274
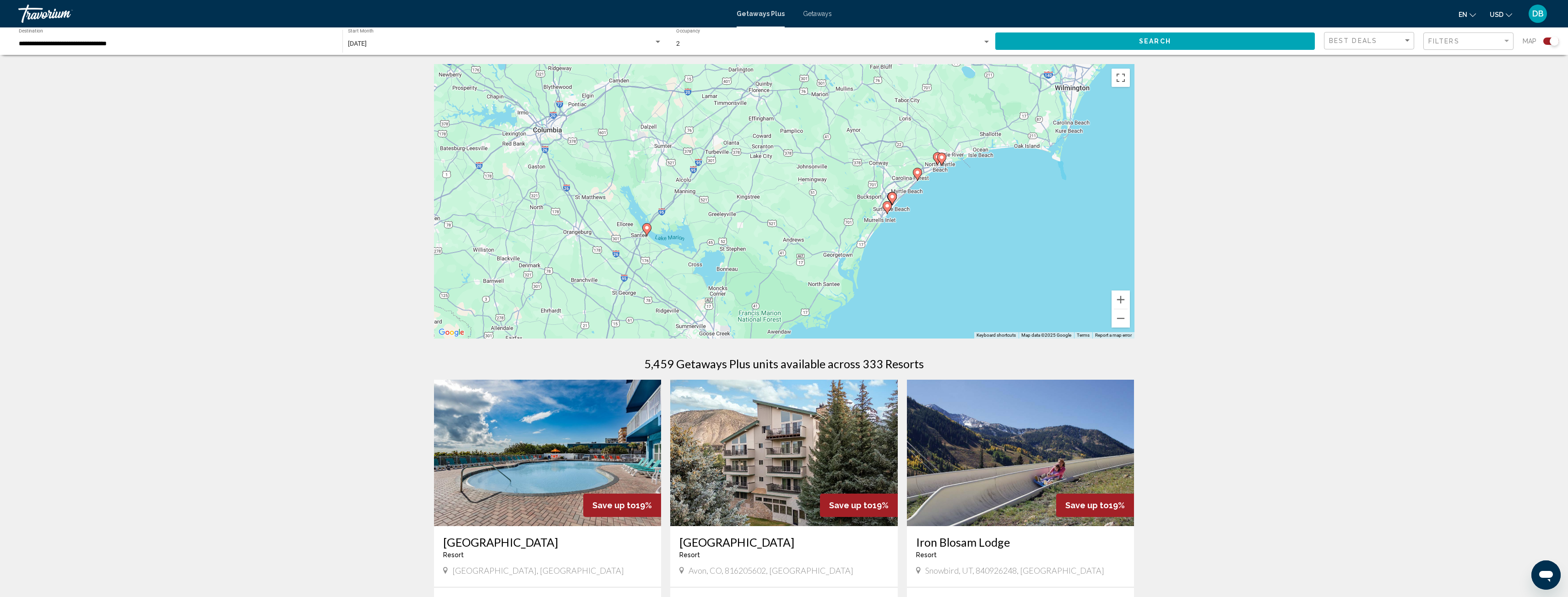
drag, startPoint x: 963, startPoint y: 197, endPoint x: 901, endPoint y: 180, distance: 64.3
click at [901, 180] on div "To activate drag with keyboard, press Alt + Enter. Once in keyboard drag state,…" at bounding box center [784, 201] width 701 height 274
click at [1123, 297] on button "Zoom in" at bounding box center [1121, 300] width 18 height 18
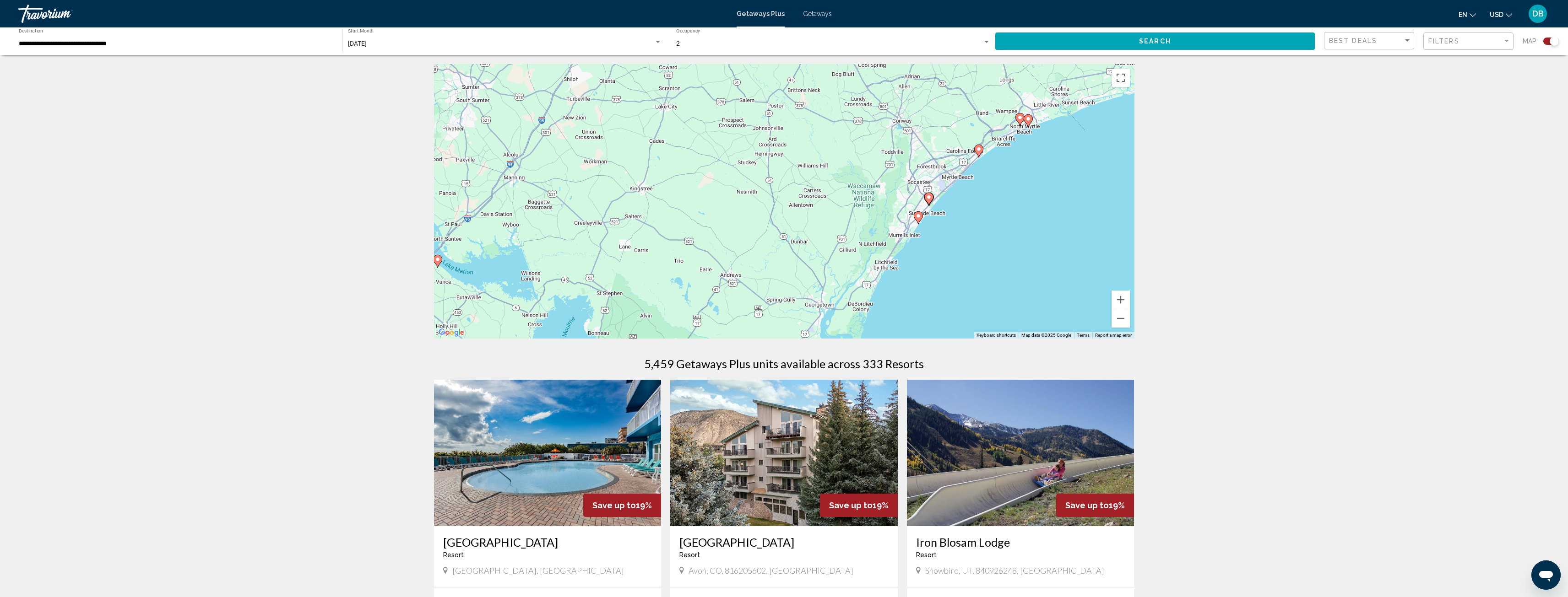
drag, startPoint x: 1052, startPoint y: 234, endPoint x: 991, endPoint y: 233, distance: 61.0
click at [991, 233] on div "To activate drag with keyboard, press Alt + Enter. Once in keyboard drag state,…" at bounding box center [784, 201] width 701 height 274
click at [1124, 297] on button "Zoom in" at bounding box center [1121, 300] width 18 height 18
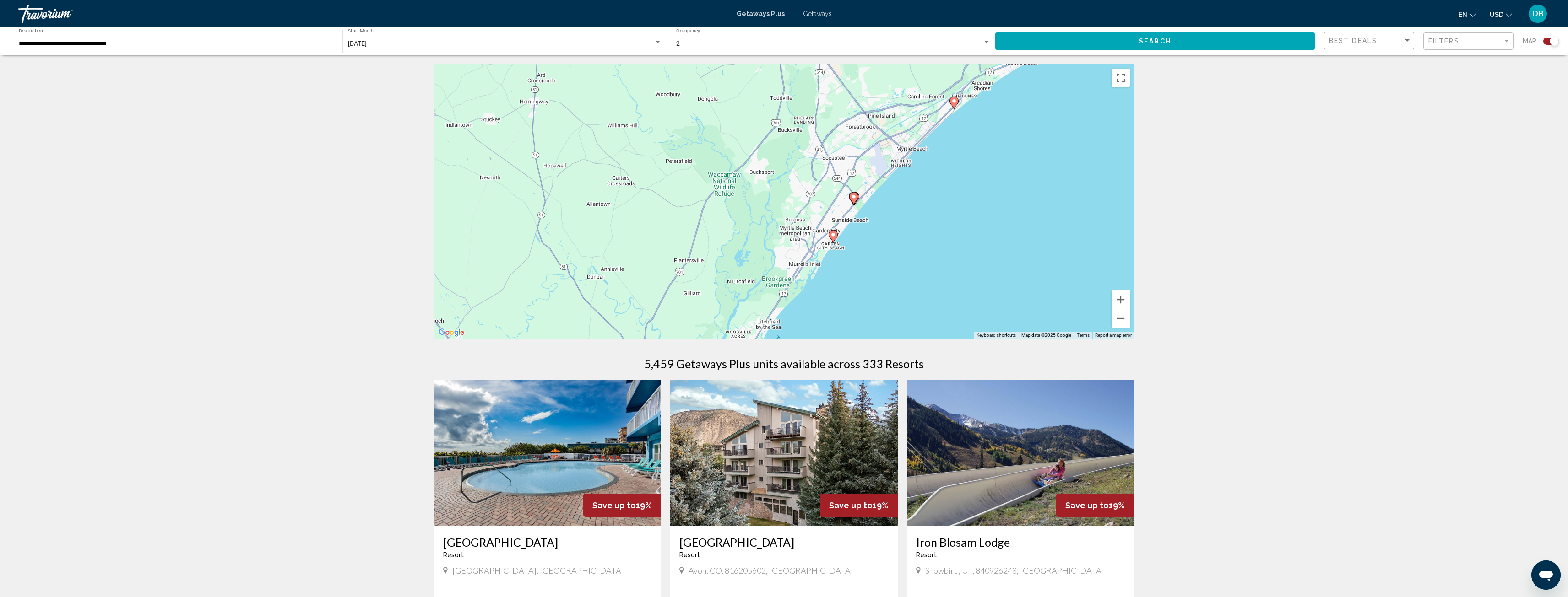
drag, startPoint x: 1096, startPoint y: 263, endPoint x: 883, endPoint y: 258, distance: 213.1
click at [883, 258] on div "To activate drag with keyboard, press Alt + Enter. Once in keyboard drag state,…" at bounding box center [784, 201] width 701 height 274
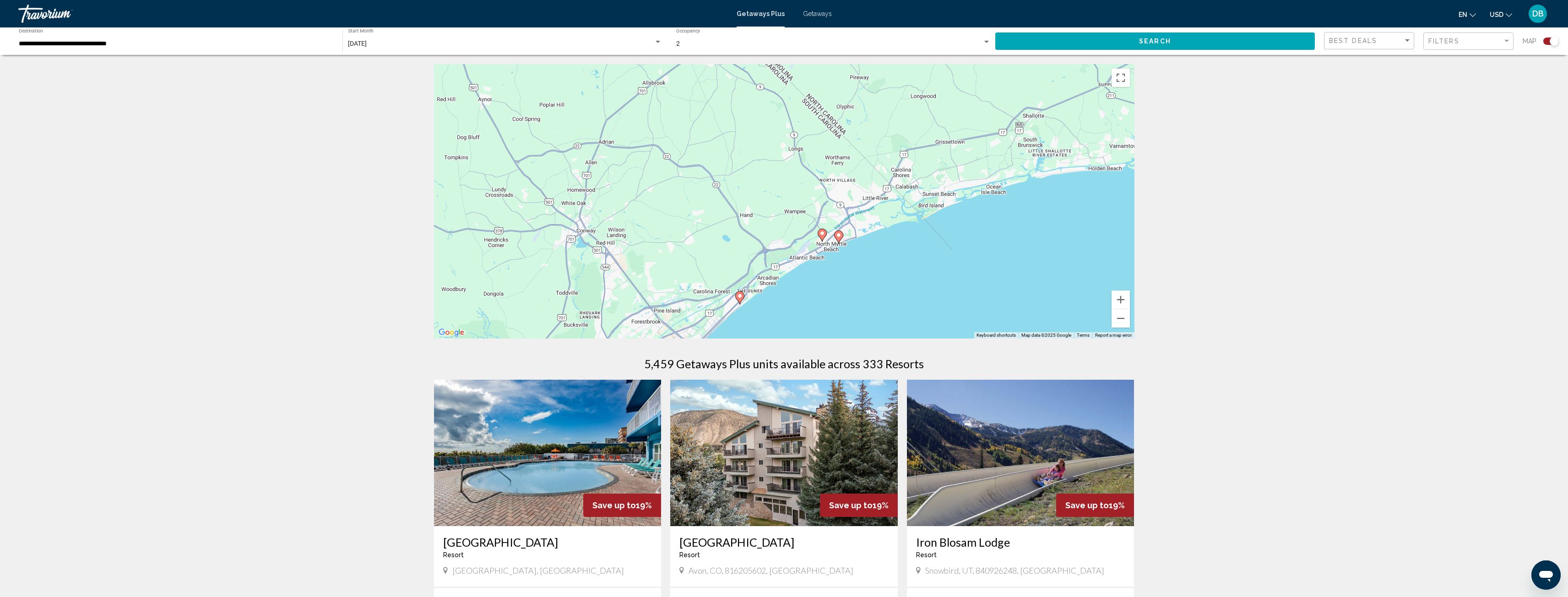
drag, startPoint x: 1006, startPoint y: 175, endPoint x: 792, endPoint y: 373, distance: 291.5
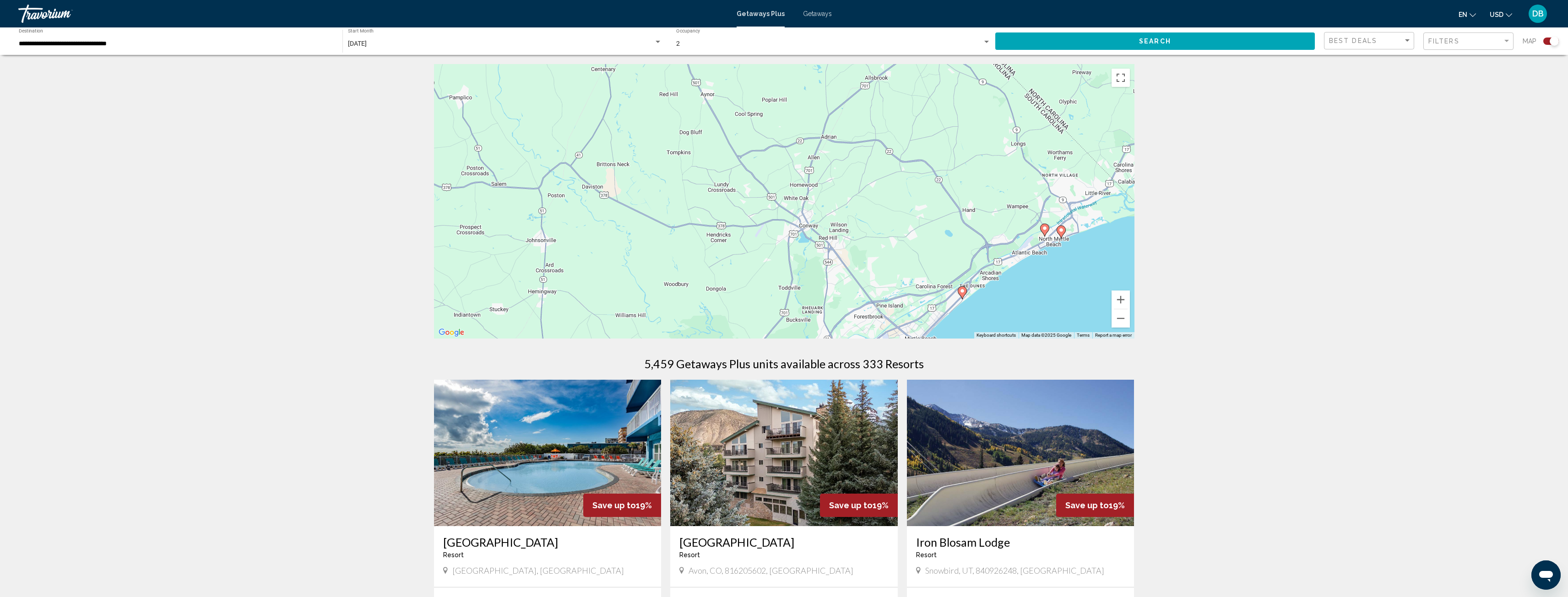
drag, startPoint x: 679, startPoint y: 216, endPoint x: 903, endPoint y: 210, distance: 224.1
click at [903, 210] on div "To activate drag with keyboard, press Alt + Enter. Once in keyboard drag state,…" at bounding box center [784, 201] width 701 height 274
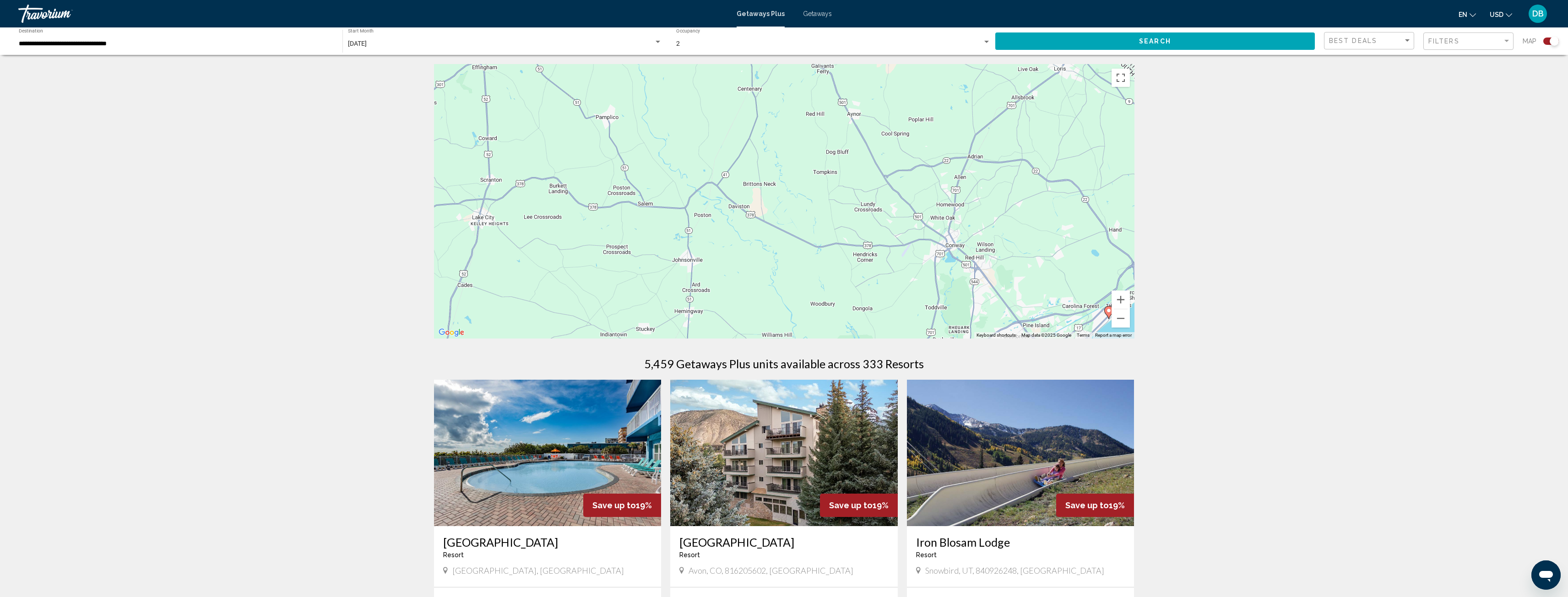
drag, startPoint x: 845, startPoint y: 221, endPoint x: 996, endPoint y: 240, distance: 152.2
click at [994, 241] on div "To activate drag with keyboard, press Alt + Enter. Once in keyboard drag state,…" at bounding box center [784, 201] width 701 height 274
click at [1121, 316] on button "Zoom out" at bounding box center [1121, 318] width 18 height 18
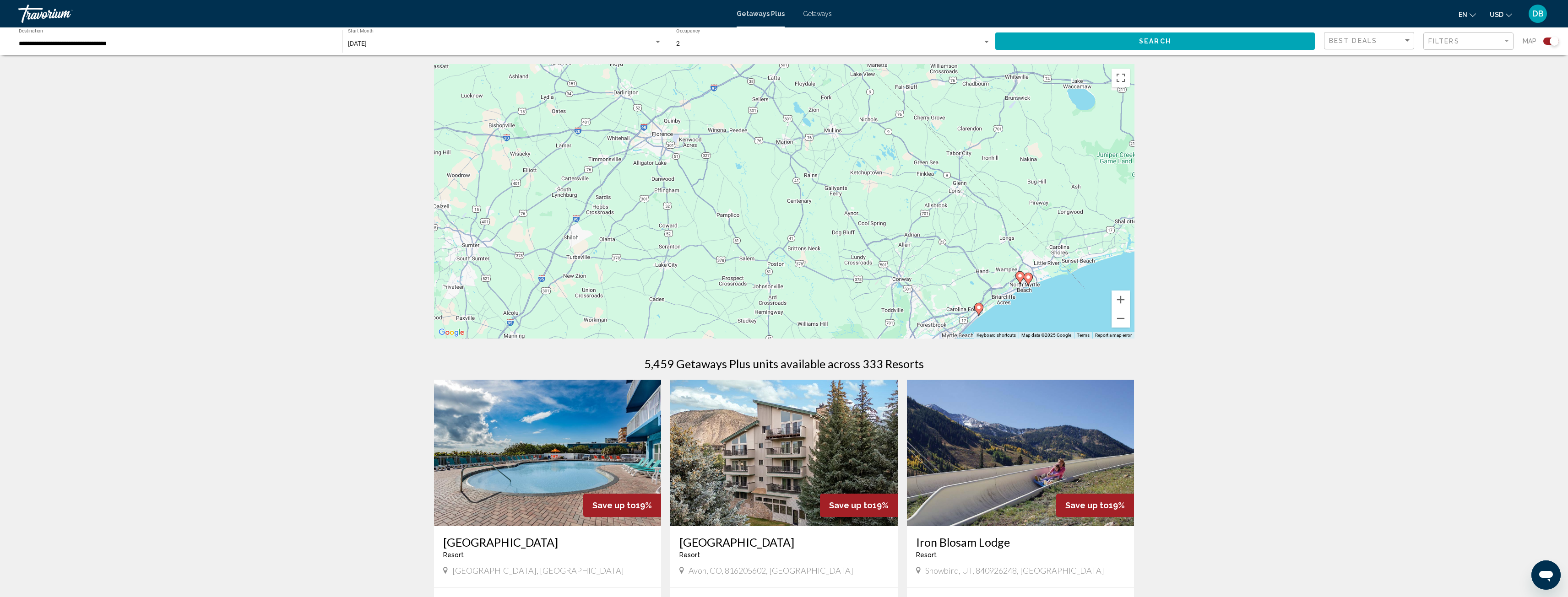
drag, startPoint x: 875, startPoint y: 197, endPoint x: 907, endPoint y: 251, distance: 62.8
click at [907, 251] on div "To activate drag with keyboard, press Alt + Enter. Once in keyboard drag state,…" at bounding box center [784, 201] width 701 height 274
click at [1119, 318] on button "Zoom out" at bounding box center [1121, 318] width 18 height 18
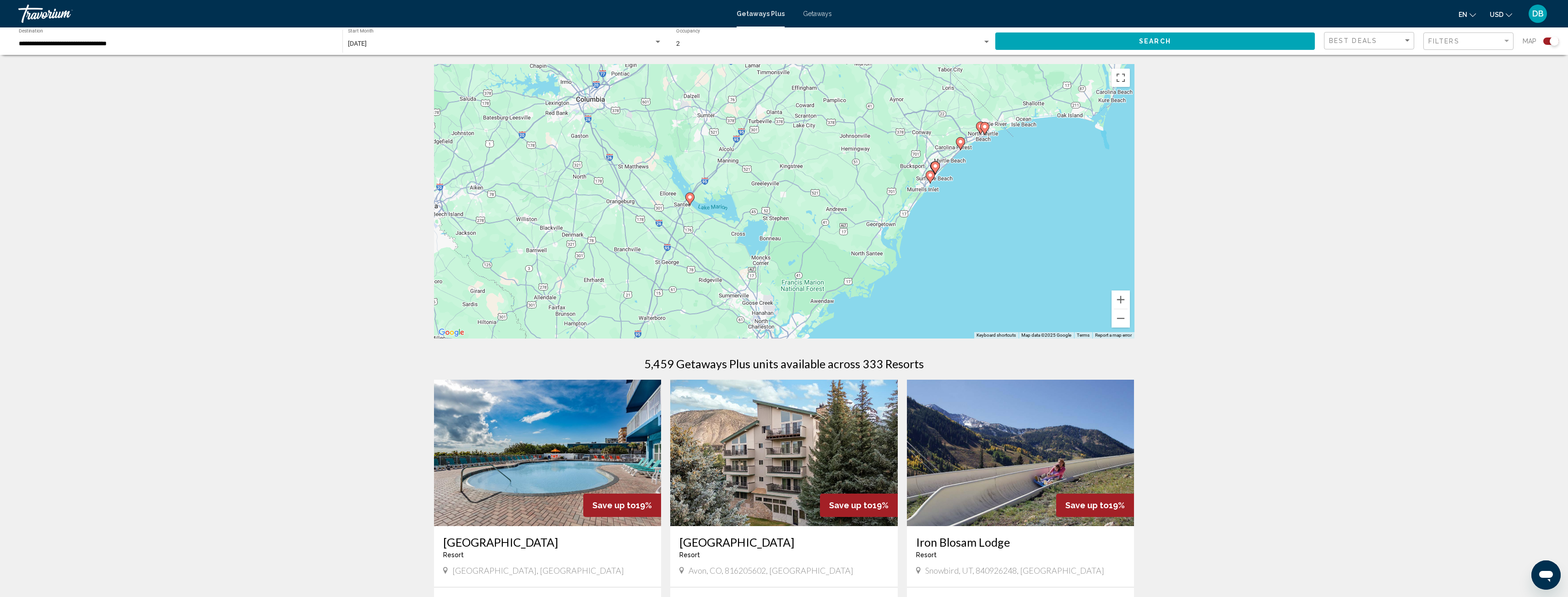
drag, startPoint x: 670, startPoint y: 295, endPoint x: 749, endPoint y: 187, distance: 133.8
click at [749, 187] on div "To activate drag with keyboard, press Alt + Enter. Once in keyboard drag state,…" at bounding box center [784, 201] width 701 height 274
click at [688, 194] on icon "Main content" at bounding box center [689, 199] width 8 height 12
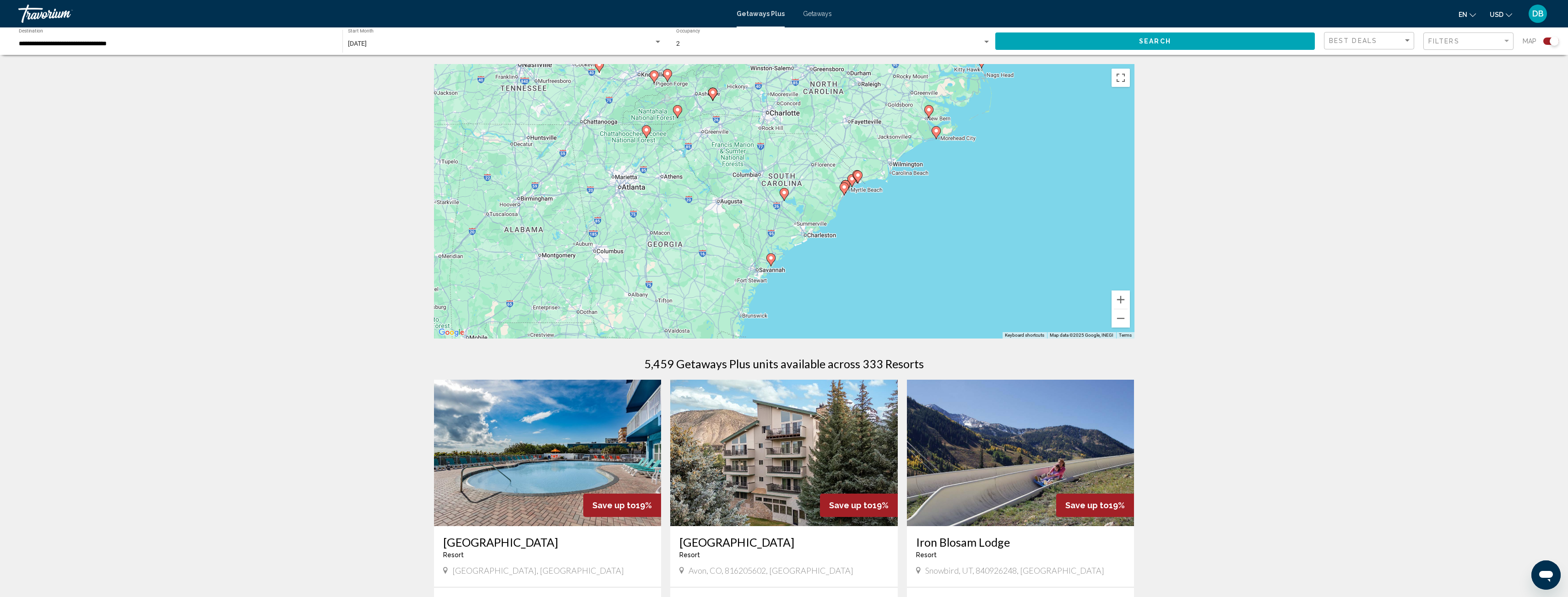
click at [784, 192] on image "Main content" at bounding box center [784, 192] width 6 height 5
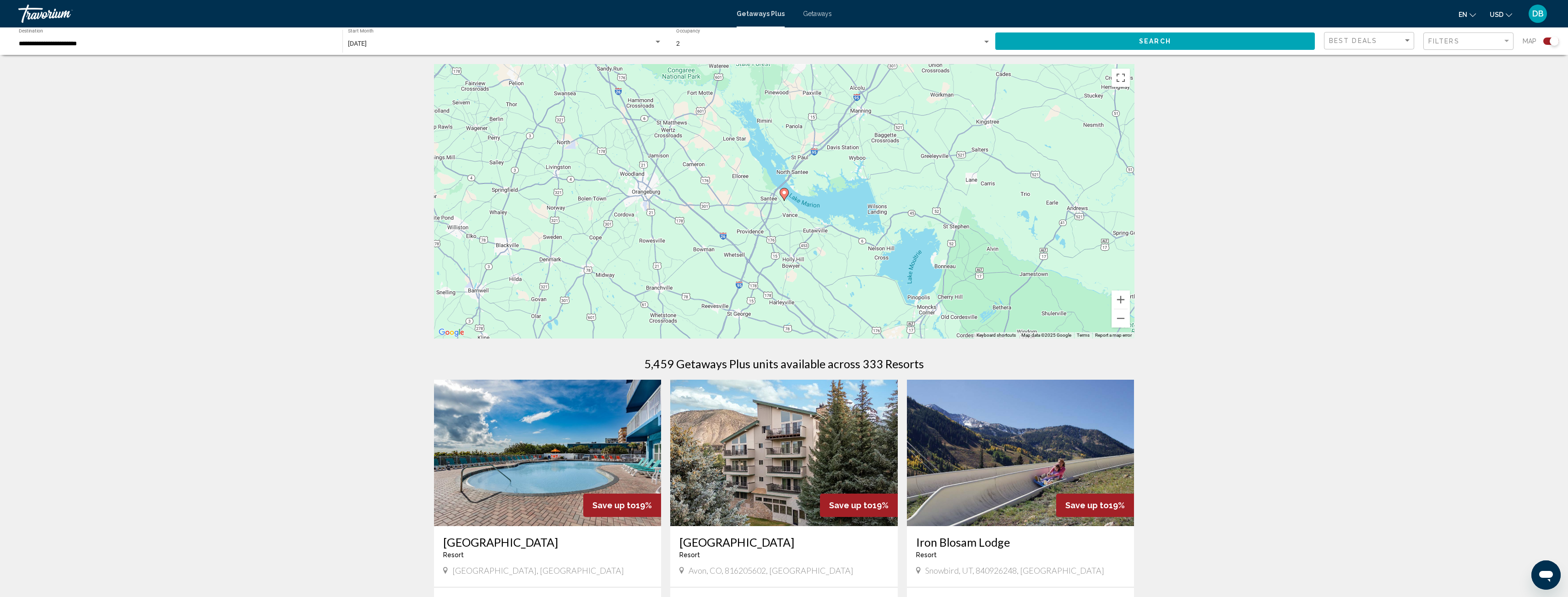
click at [784, 192] on image "Main content" at bounding box center [784, 192] width 6 height 5
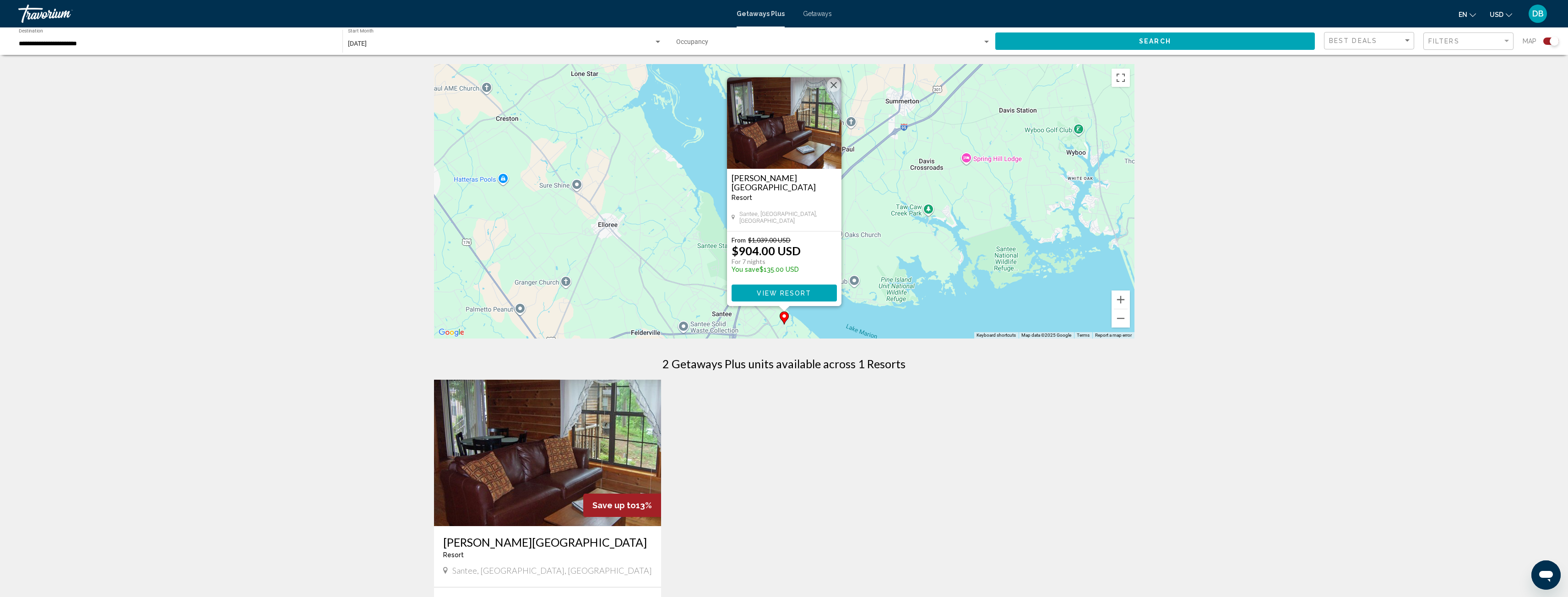
click at [830, 75] on div "To activate drag with keyboard, press Alt + Enter. Once in keyboard drag state,…" at bounding box center [784, 201] width 701 height 274
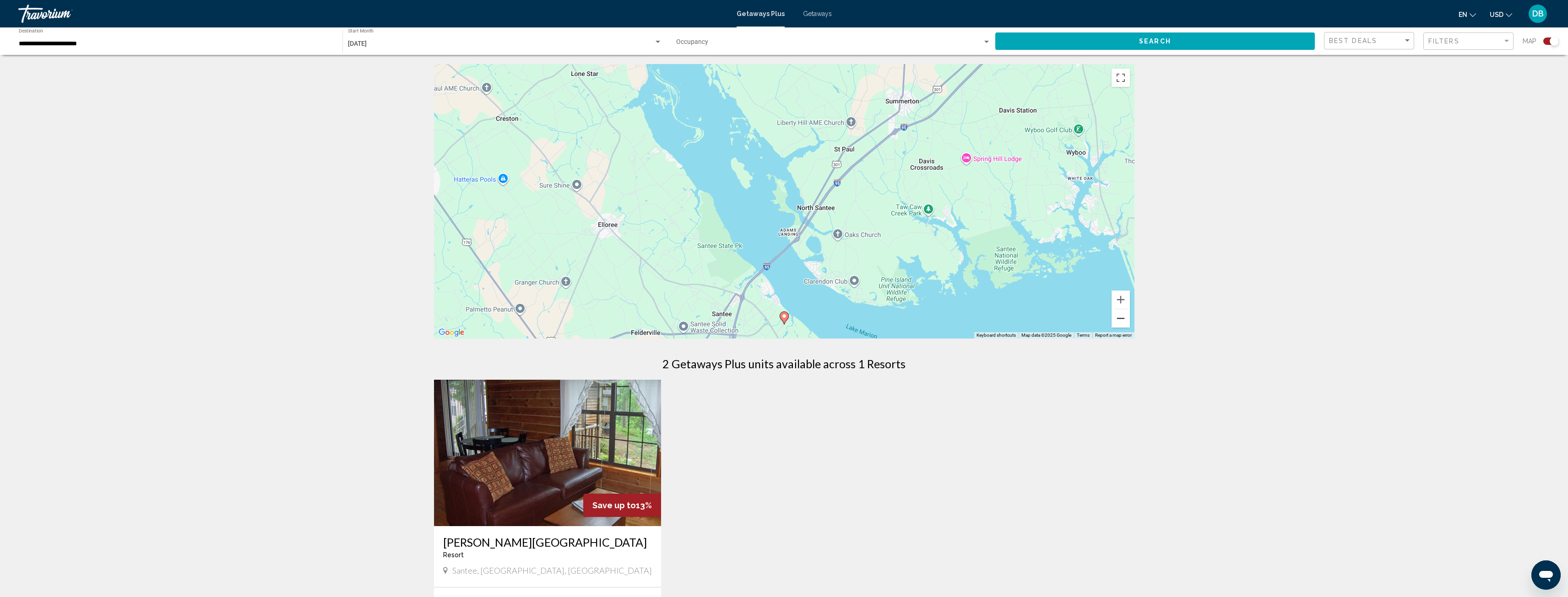
click at [1121, 316] on button "Zoom out" at bounding box center [1121, 318] width 18 height 18
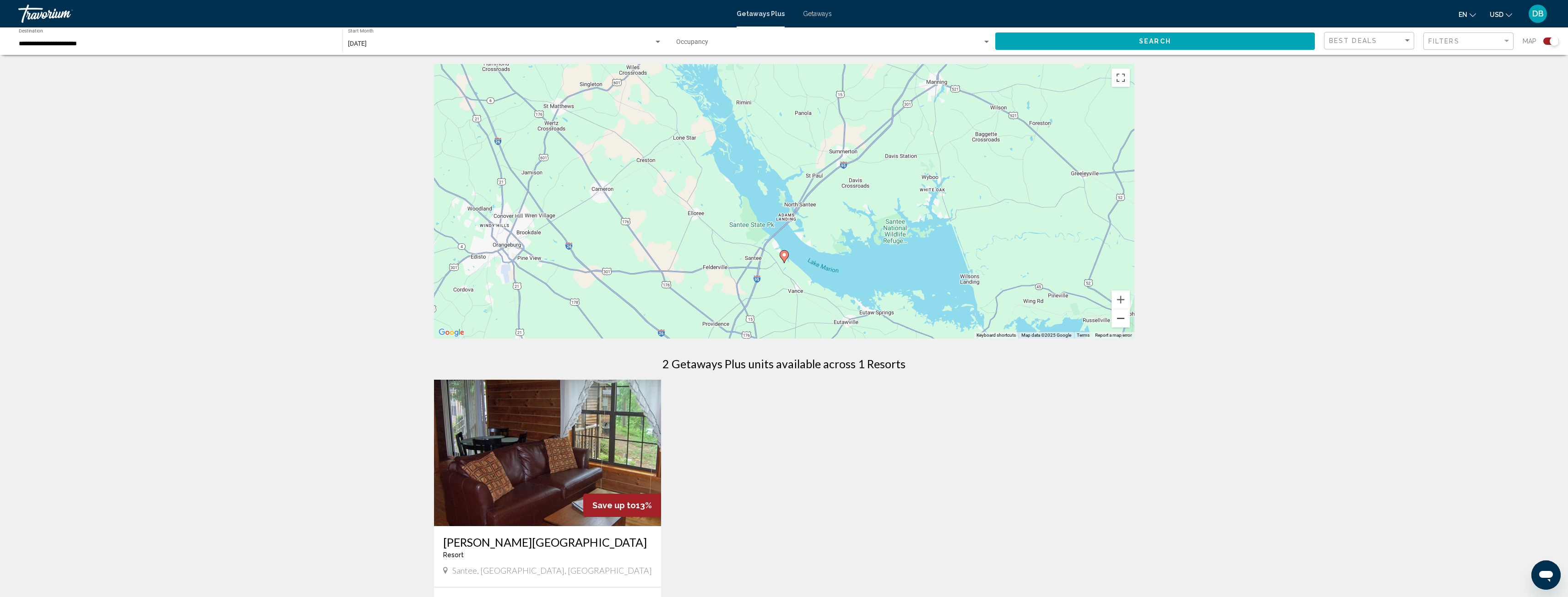
click at [1122, 316] on button "Zoom out" at bounding box center [1121, 318] width 18 height 18
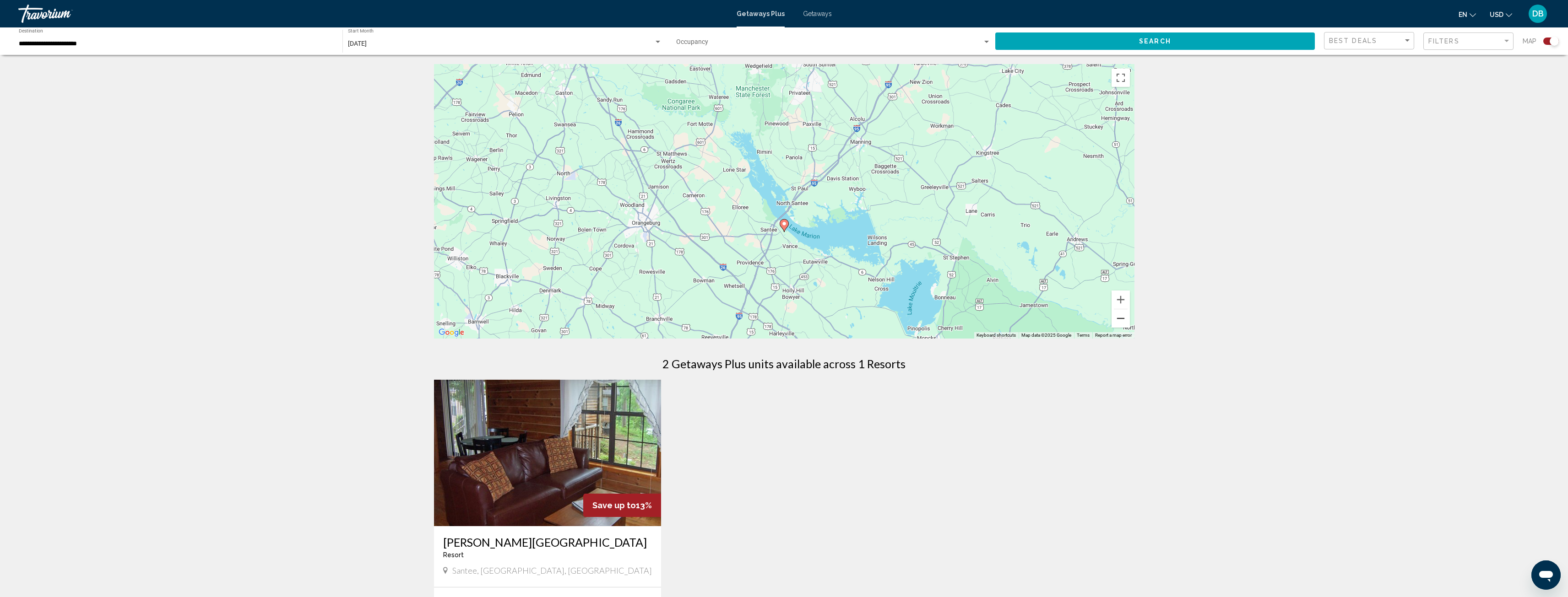
click at [1122, 316] on button "Zoom out" at bounding box center [1121, 318] width 18 height 18
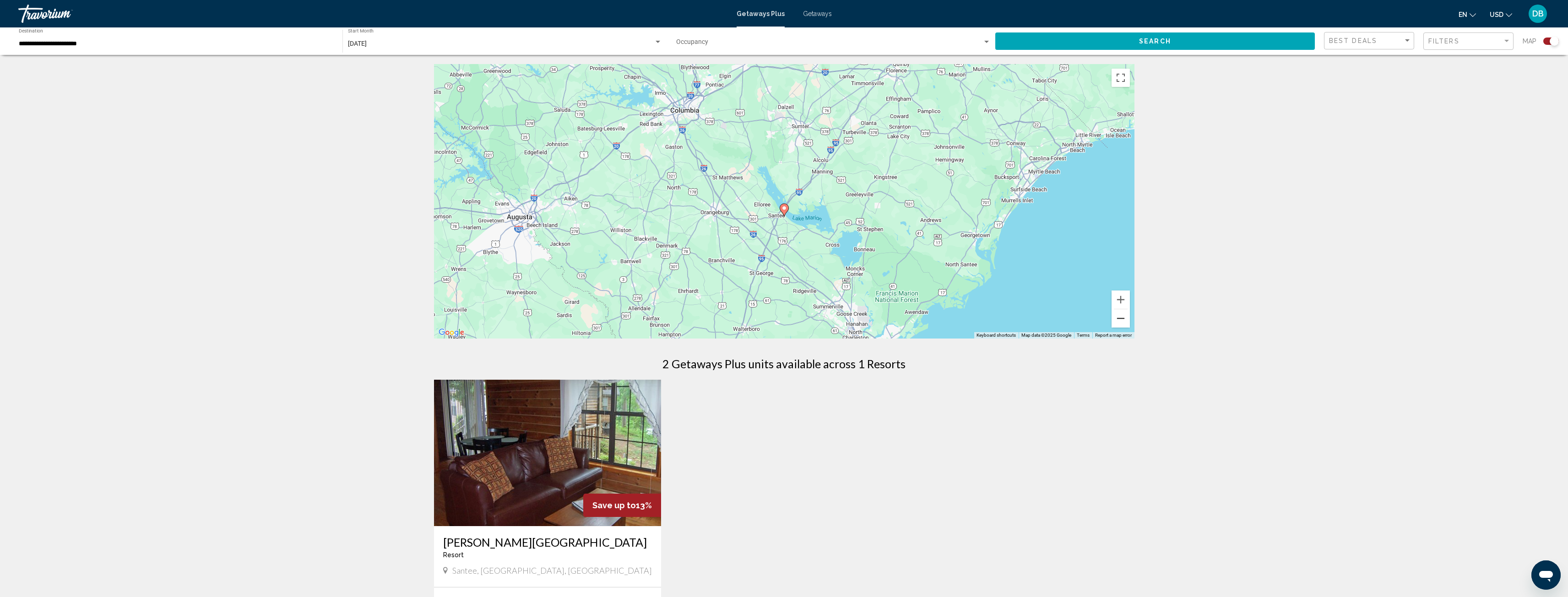
click at [1120, 318] on button "Zoom out" at bounding box center [1121, 318] width 18 height 18
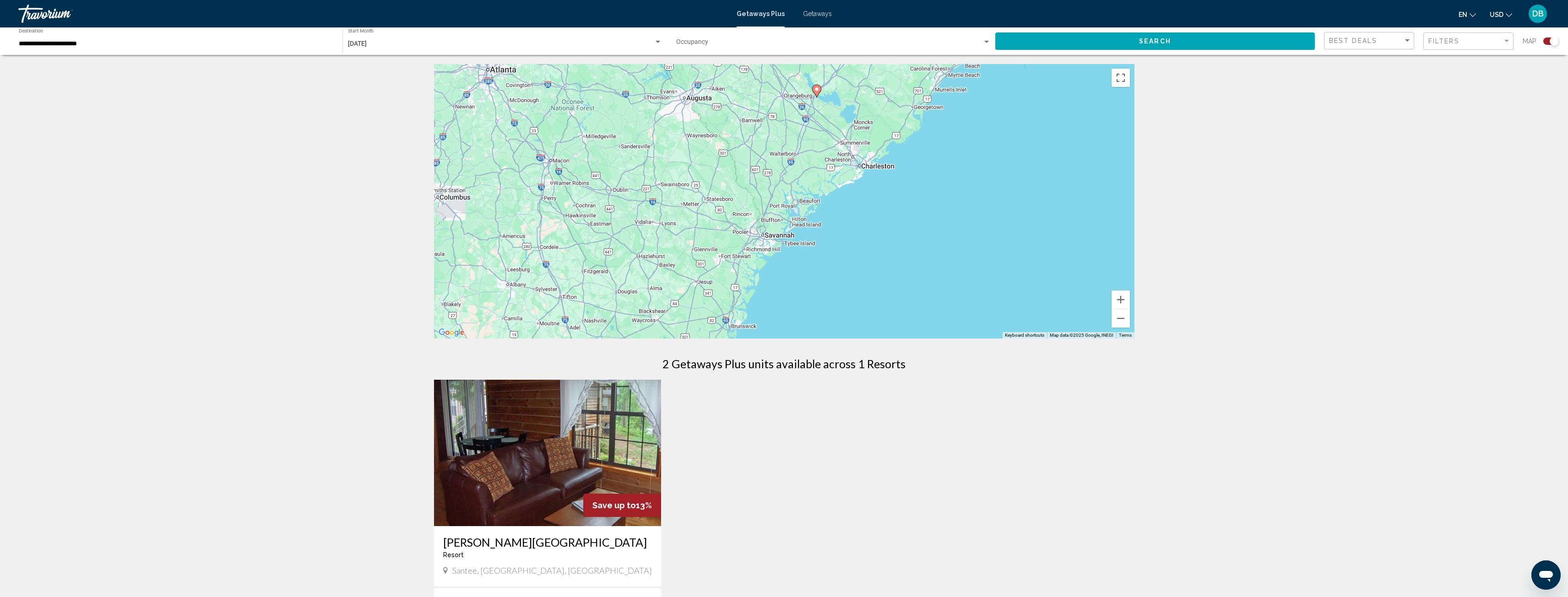
drag, startPoint x: 1030, startPoint y: 213, endPoint x: 1062, endPoint y: 104, distance: 113.6
click at [1068, 96] on div "To activate drag with keyboard, press Alt + Enter. Once in keyboard drag state,…" at bounding box center [784, 201] width 701 height 274
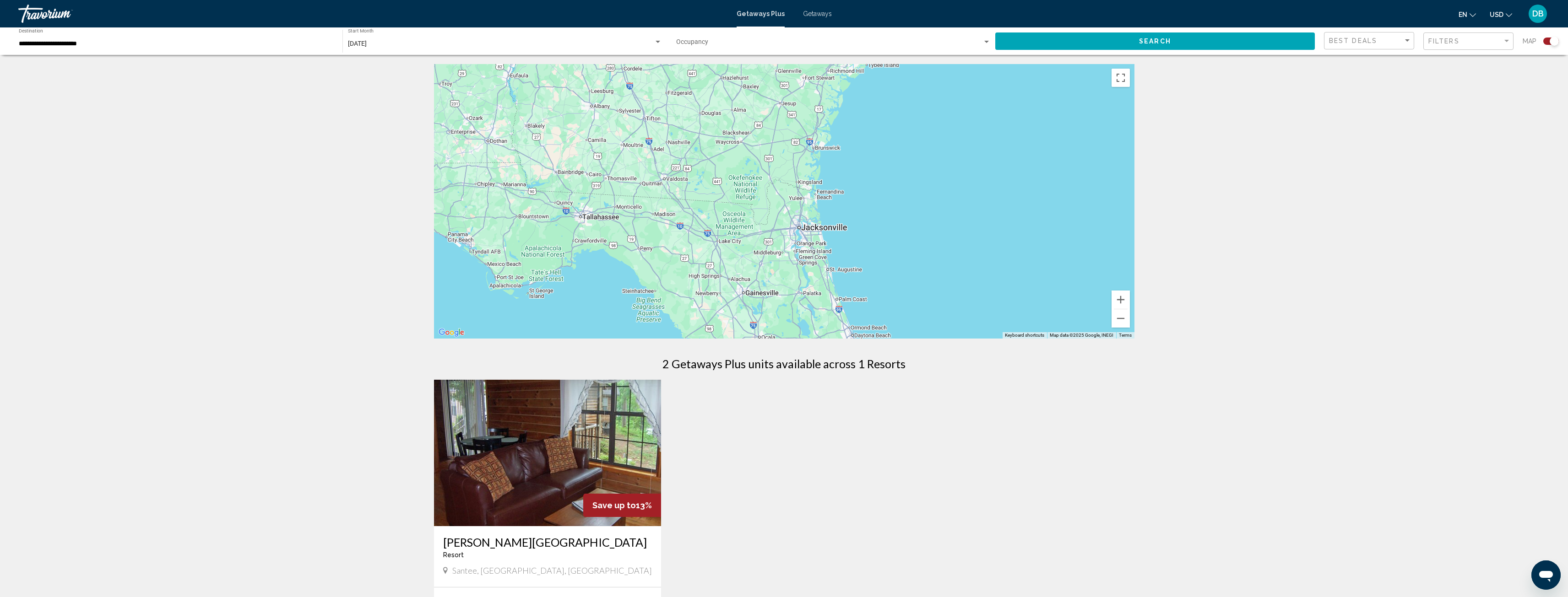
drag, startPoint x: 859, startPoint y: 288, endPoint x: 936, endPoint y: 109, distance: 194.9
click at [935, 109] on div "To activate drag with keyboard, press Alt + Enter. Once in keyboard drag state,…" at bounding box center [784, 201] width 701 height 274
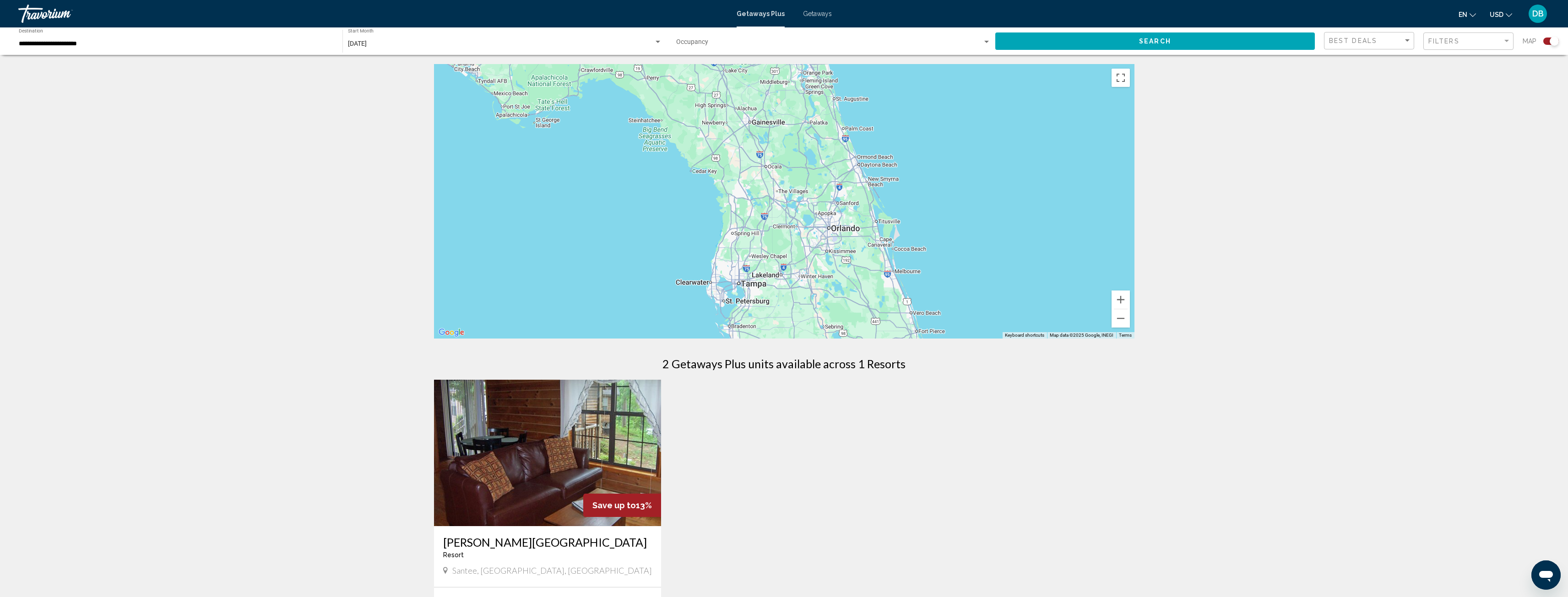
drag, startPoint x: 891, startPoint y: 291, endPoint x: 883, endPoint y: 134, distance: 157.2
click at [883, 134] on div "Main content" at bounding box center [784, 201] width 701 height 274
click at [1125, 318] on button "Zoom out" at bounding box center [1121, 318] width 18 height 18
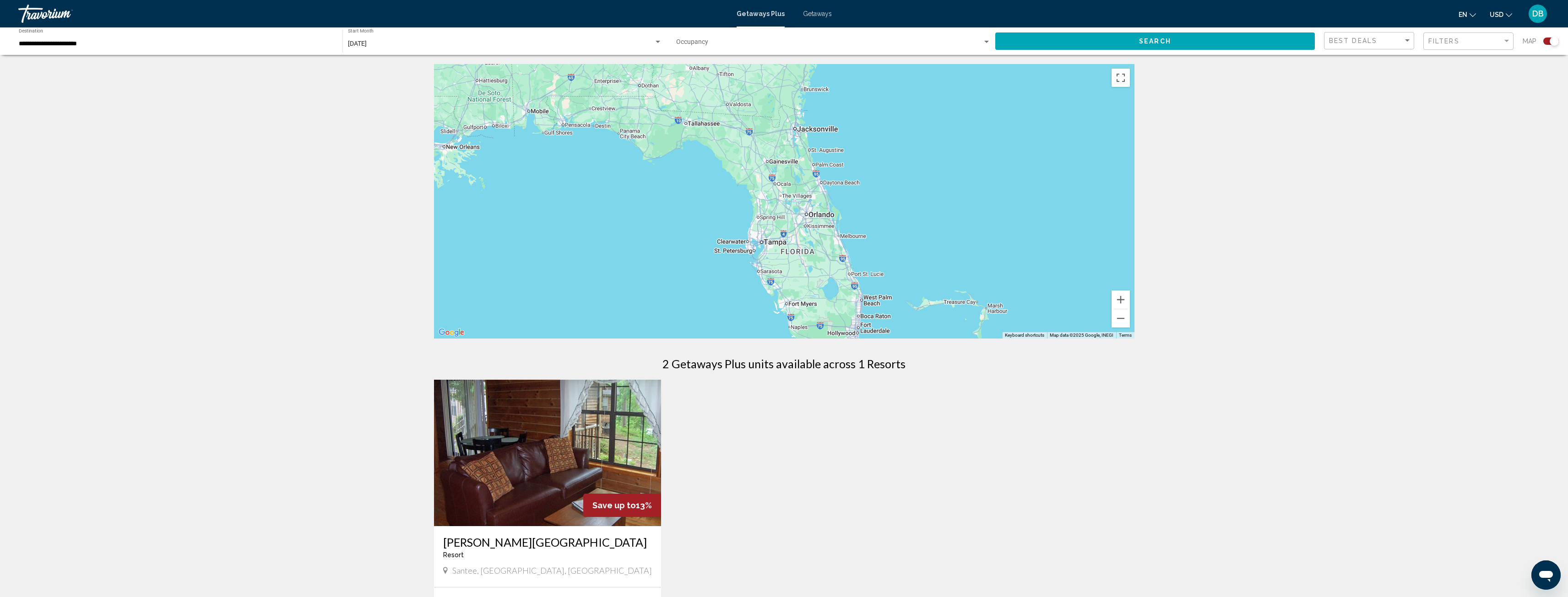
click at [1119, 38] on button "Search" at bounding box center [1155, 41] width 320 height 17
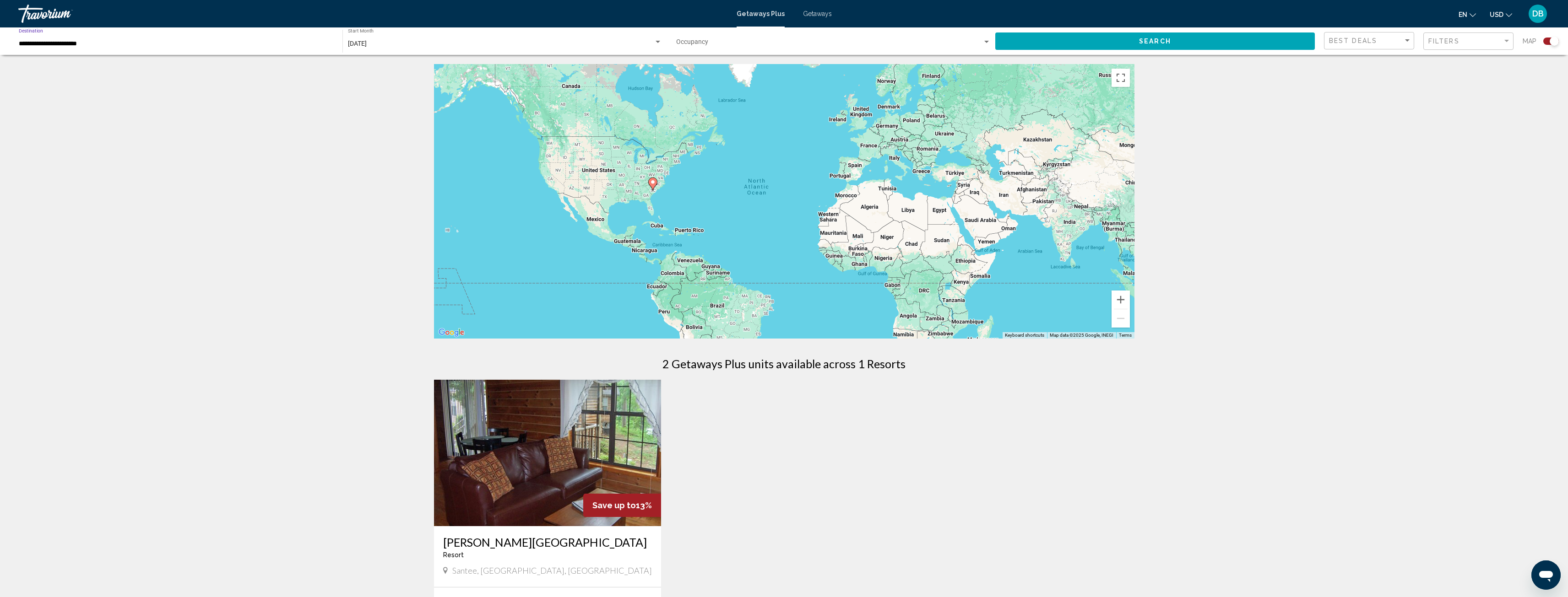
click at [167, 47] on input "**********" at bounding box center [176, 44] width 314 height 7
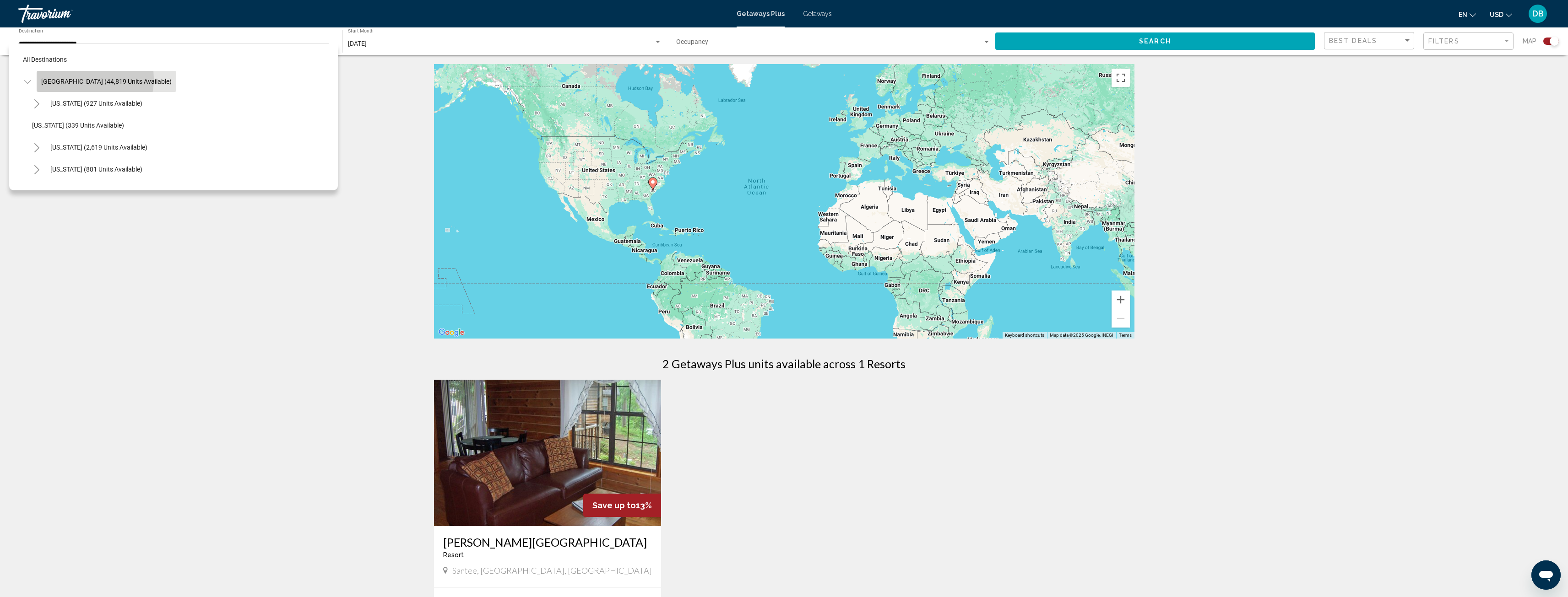
click at [72, 79] on span "United States (44,819 units available)" at bounding box center [106, 81] width 130 height 7
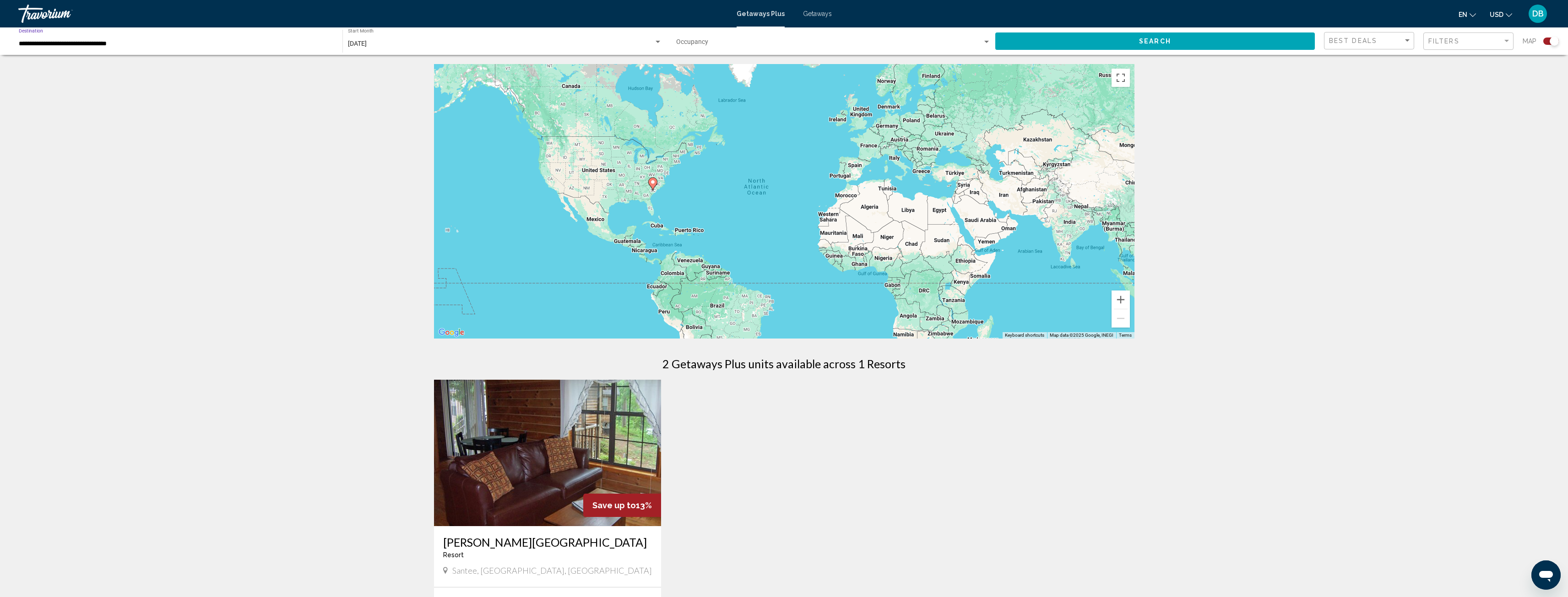
click at [1151, 36] on button "Search" at bounding box center [1155, 41] width 320 height 17
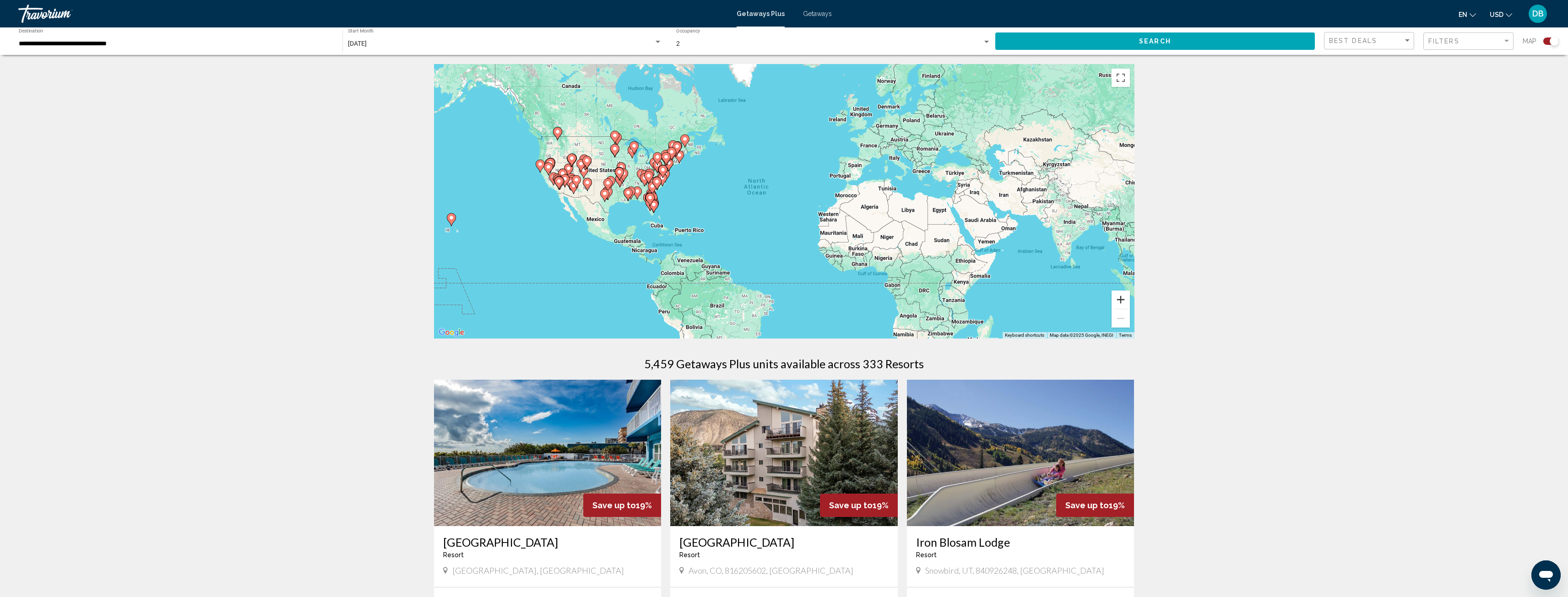
click at [1118, 299] on button "Zoom in" at bounding box center [1121, 300] width 18 height 18
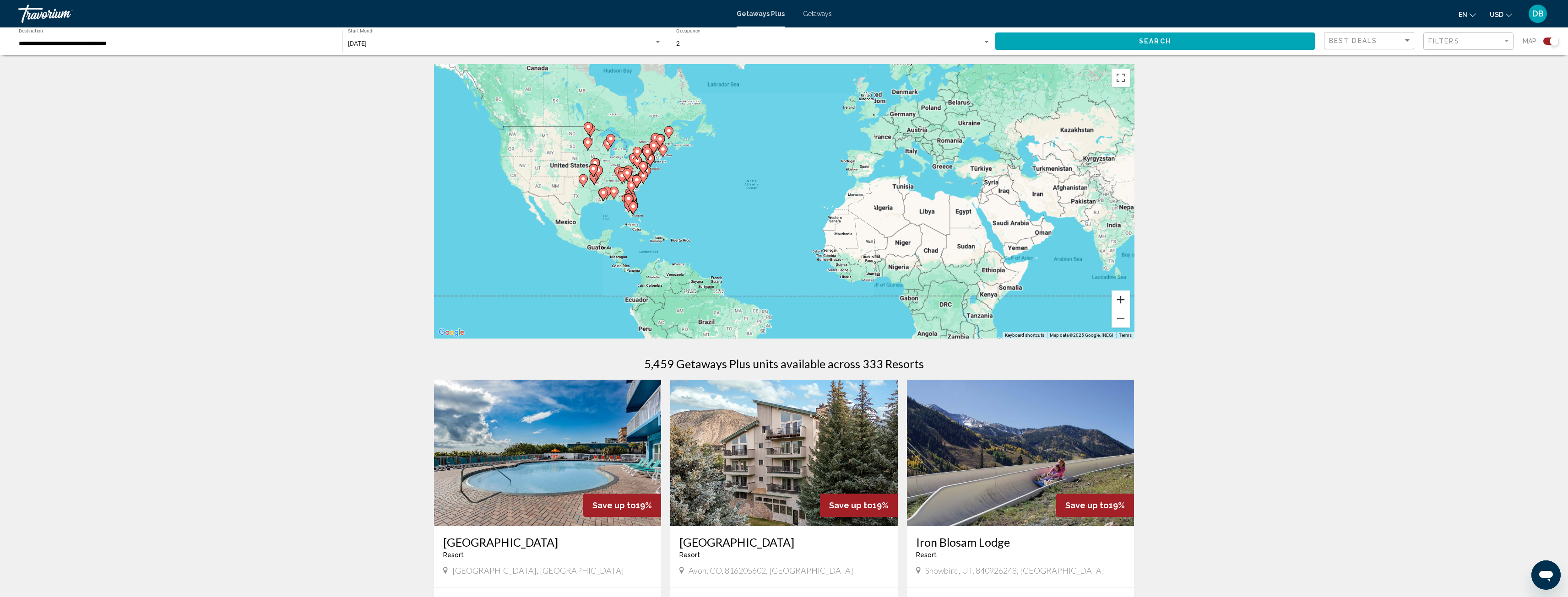
click at [1118, 299] on button "Zoom in" at bounding box center [1121, 300] width 18 height 18
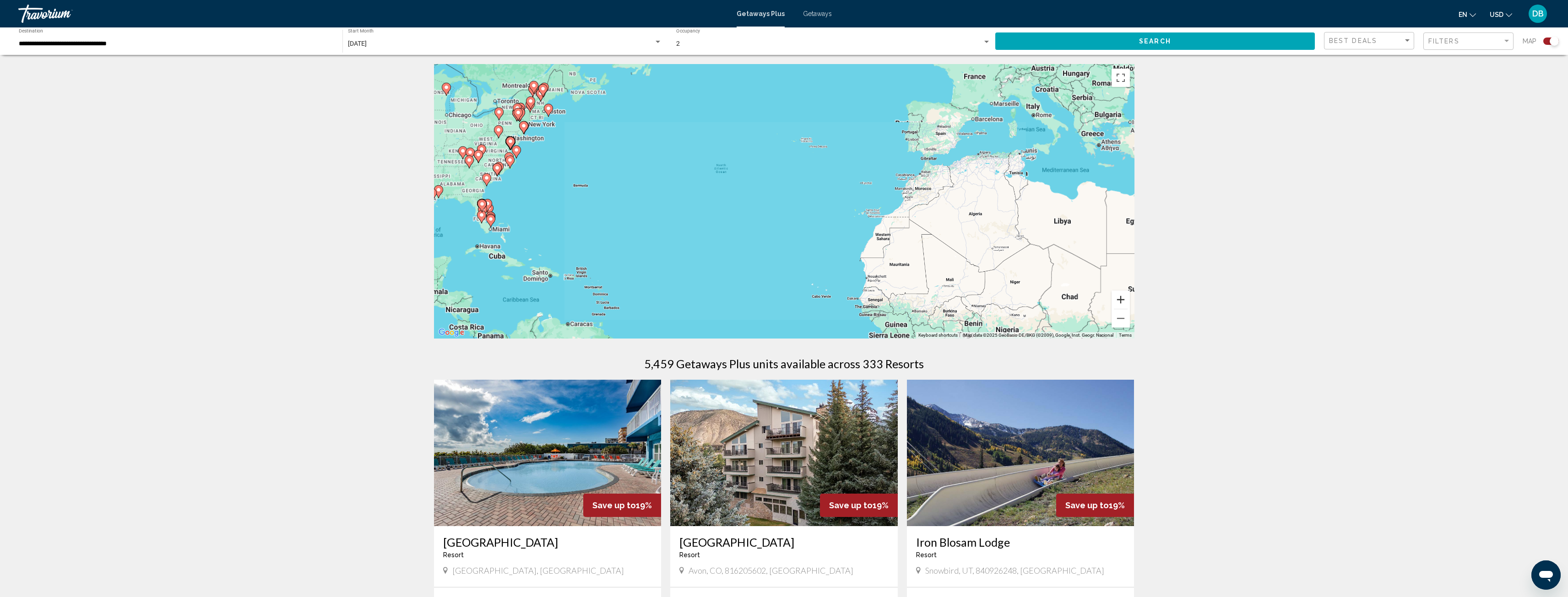
click at [1118, 299] on button "Zoom in" at bounding box center [1121, 300] width 18 height 18
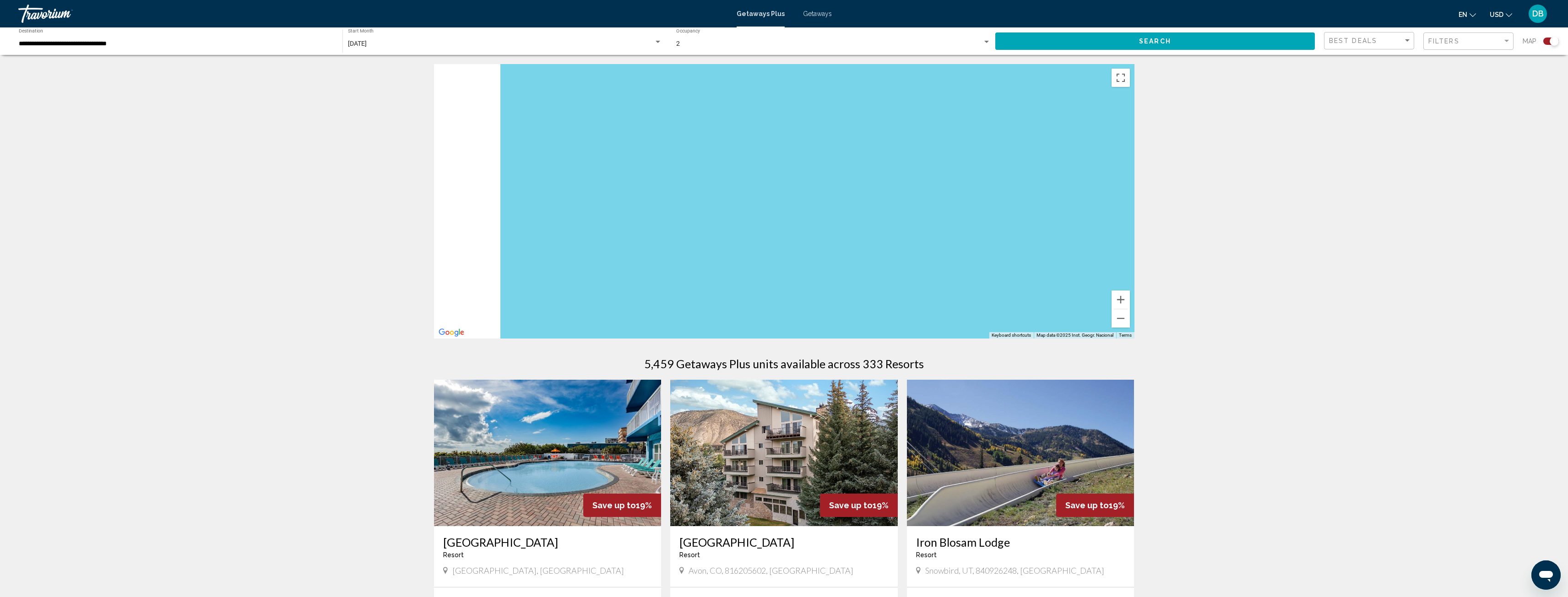
drag, startPoint x: 852, startPoint y: 256, endPoint x: 1056, endPoint y: 234, distance: 205.2
click at [1056, 234] on div "Main content" at bounding box center [784, 201] width 701 height 274
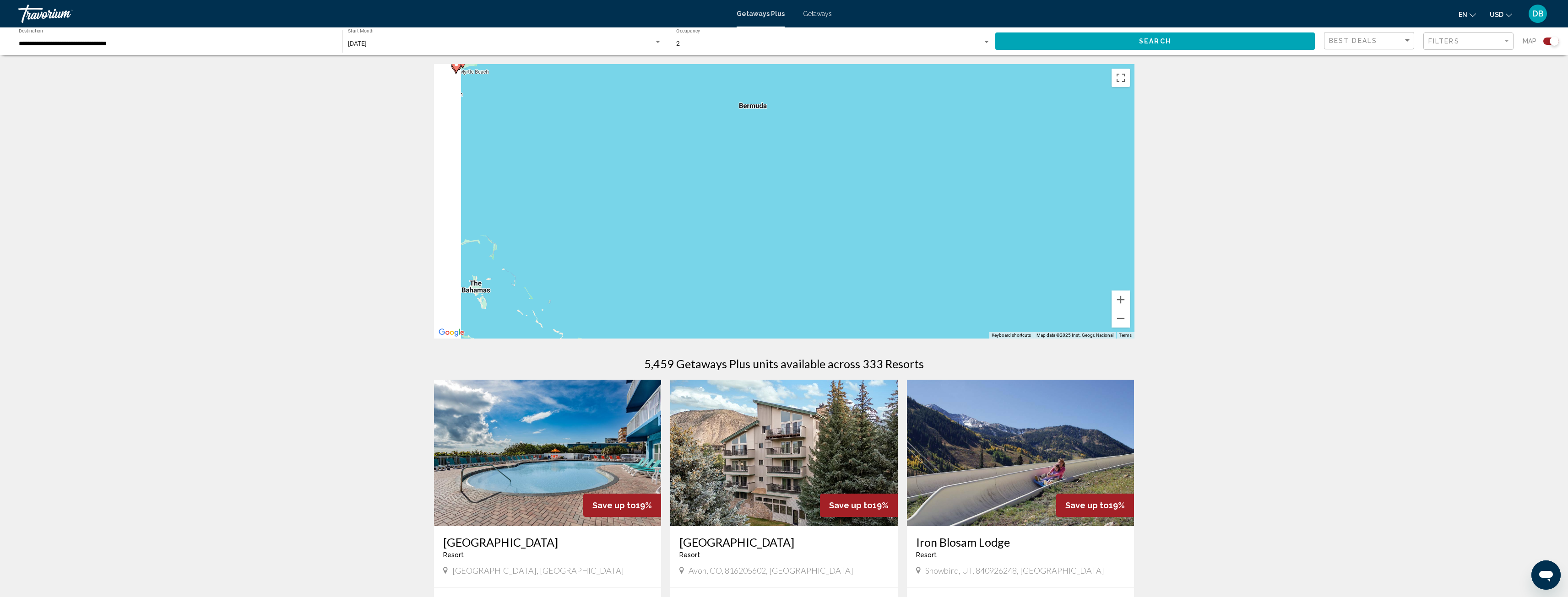
drag, startPoint x: 767, startPoint y: 242, endPoint x: 969, endPoint y: 247, distance: 202.1
click at [976, 241] on div "To activate drag with keyboard, press Alt + Enter. Once in keyboard drag state,…" at bounding box center [784, 201] width 701 height 274
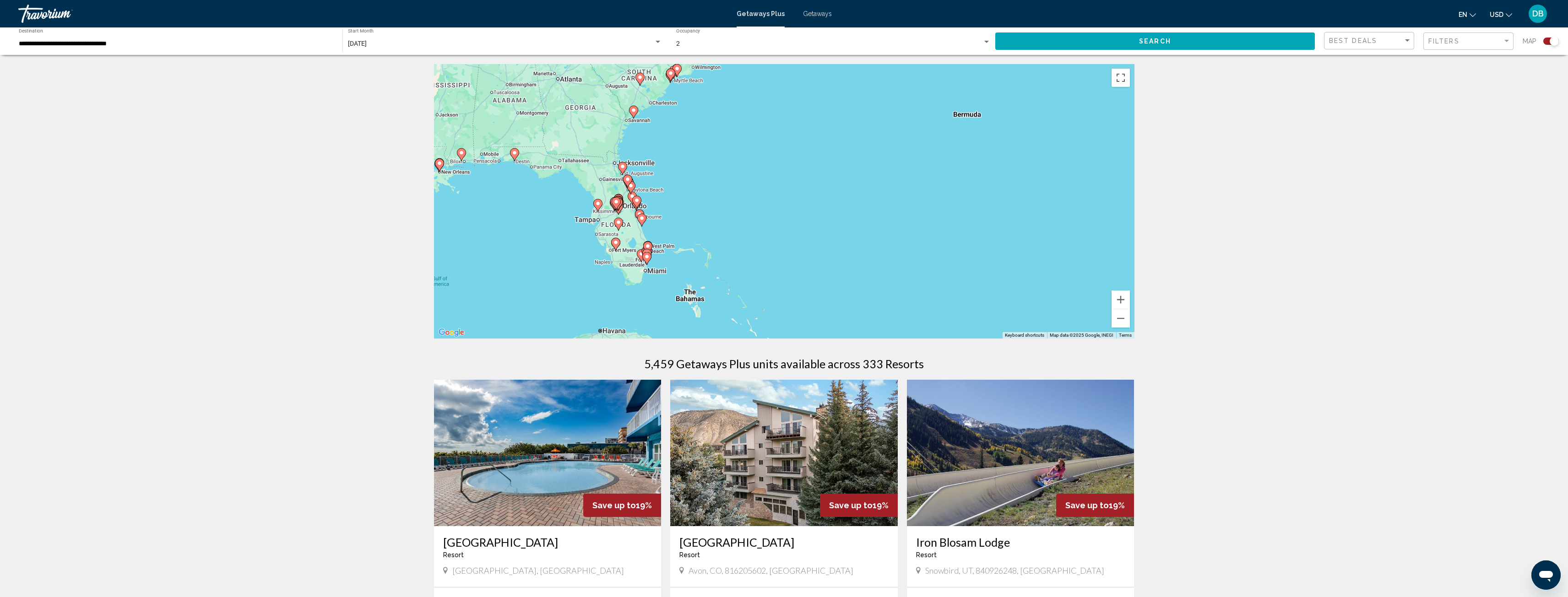
drag, startPoint x: 863, startPoint y: 241, endPoint x: 894, endPoint y: 251, distance: 32.6
click at [893, 251] on div "To activate drag with keyboard, press Alt + Enter. Once in keyboard drag state,…" at bounding box center [784, 201] width 701 height 274
click at [1121, 296] on button "Zoom in" at bounding box center [1121, 300] width 18 height 18
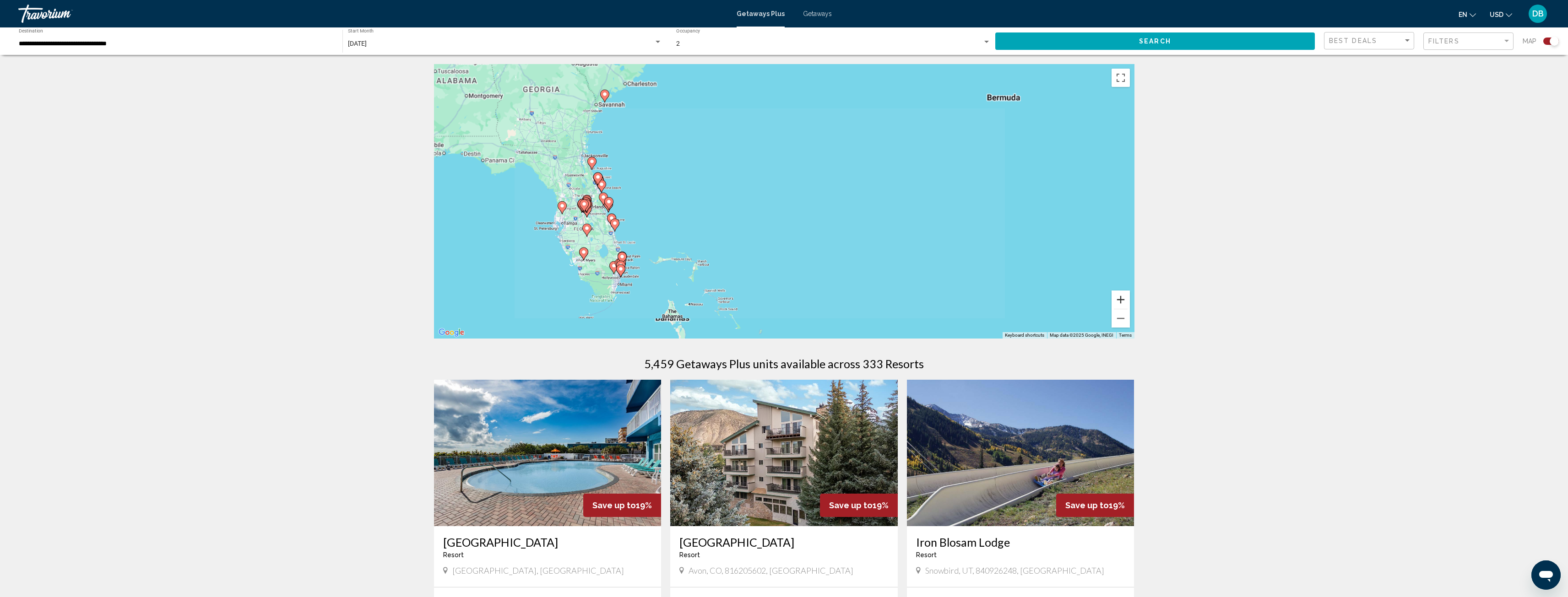
click at [1121, 296] on button "Zoom in" at bounding box center [1121, 300] width 18 height 18
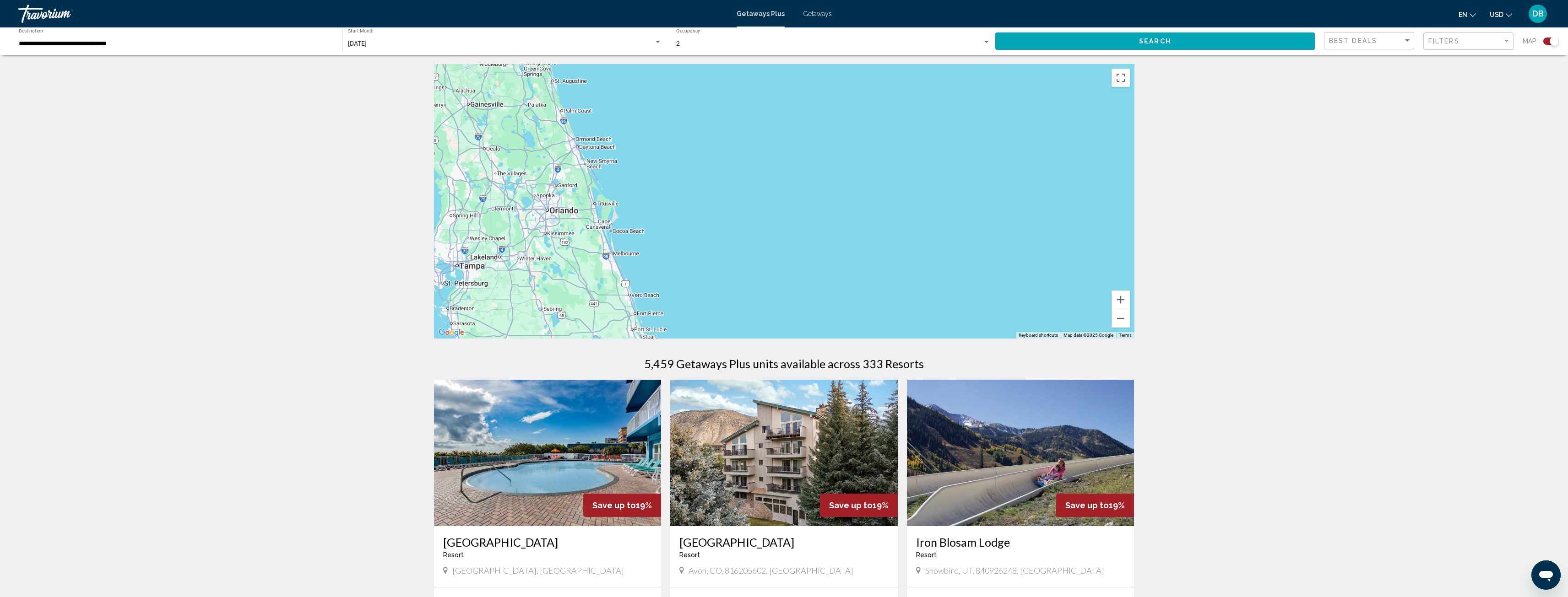
drag, startPoint x: 569, startPoint y: 268, endPoint x: 990, endPoint y: 260, distance: 421.1
click at [990, 260] on div "Main content" at bounding box center [784, 201] width 701 height 274
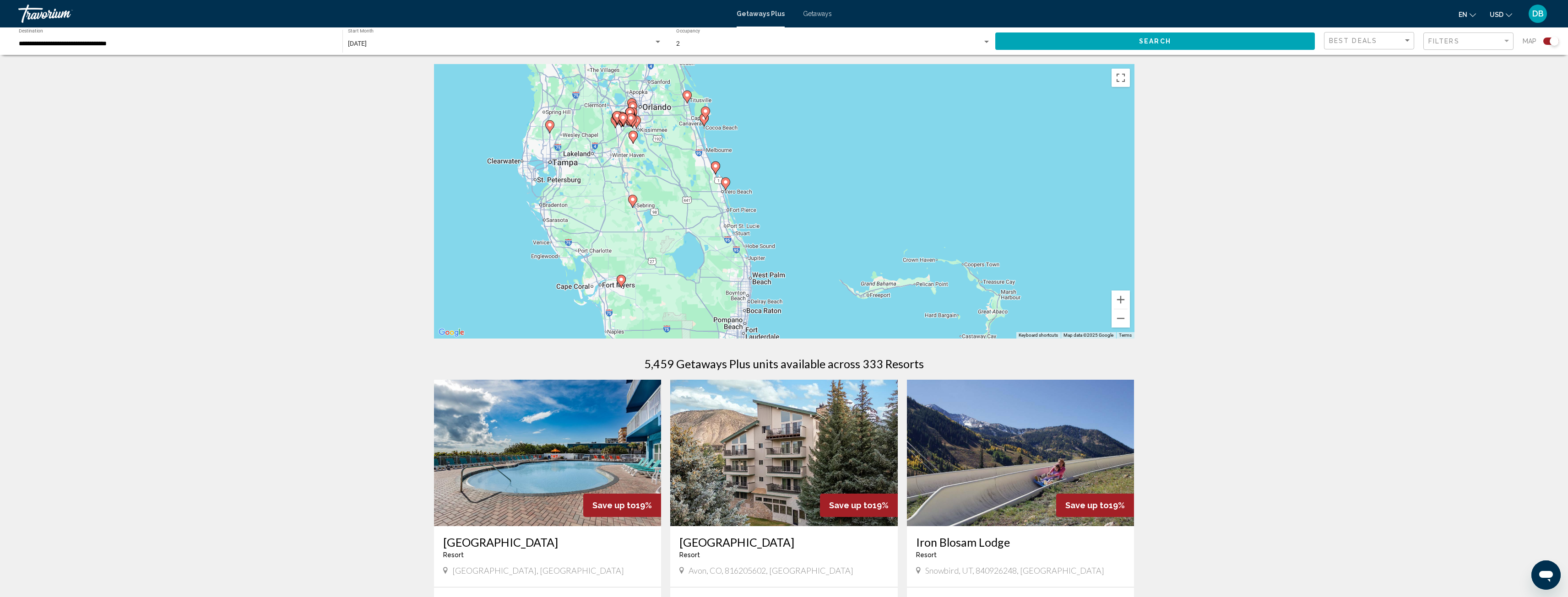
drag, startPoint x: 788, startPoint y: 266, endPoint x: 851, endPoint y: 165, distance: 119.0
click at [851, 165] on div "To activate drag with keyboard, press Alt + Enter. Once in keyboard drag state,…" at bounding box center [784, 201] width 701 height 274
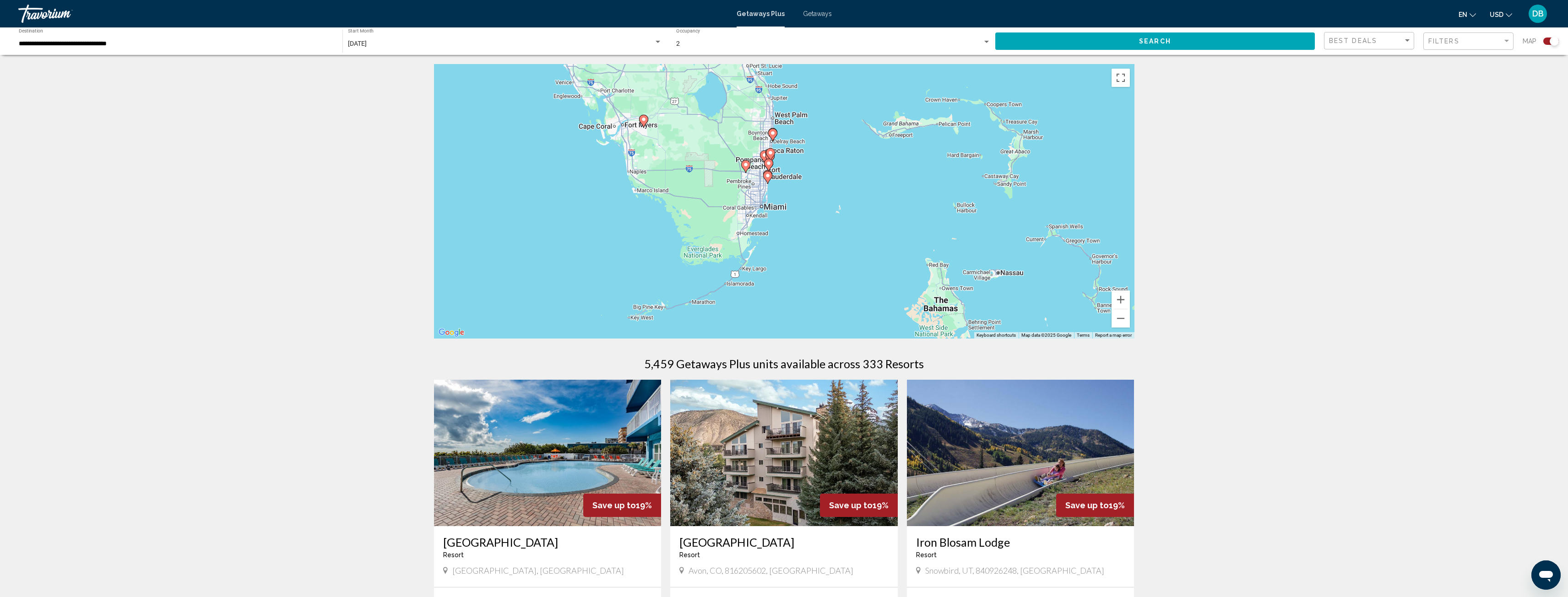
drag, startPoint x: 826, startPoint y: 257, endPoint x: 847, endPoint y: 96, distance: 162.4
click at [847, 96] on div "To activate drag with keyboard, press Alt + Enter. Once in keyboard drag state,…" at bounding box center [784, 201] width 701 height 274
click at [1115, 296] on button "Zoom in" at bounding box center [1121, 300] width 18 height 18
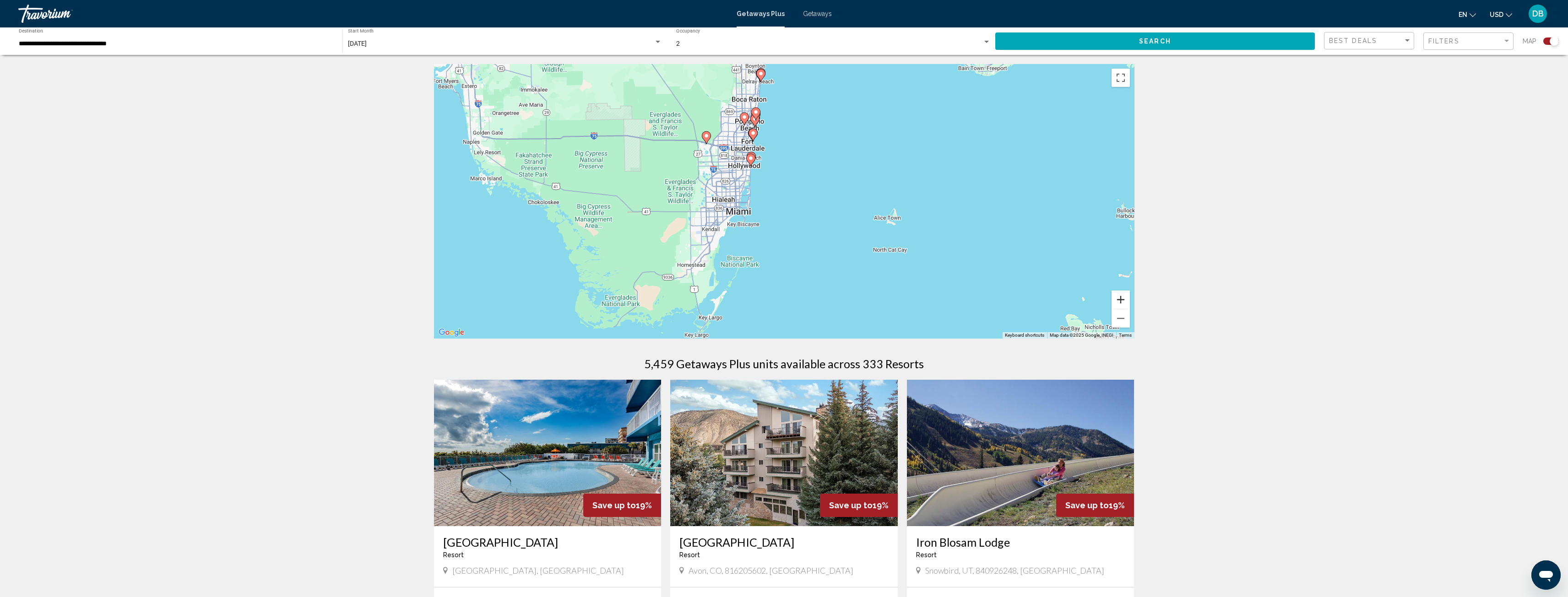
click at [1115, 296] on button "Zoom in" at bounding box center [1121, 300] width 18 height 18
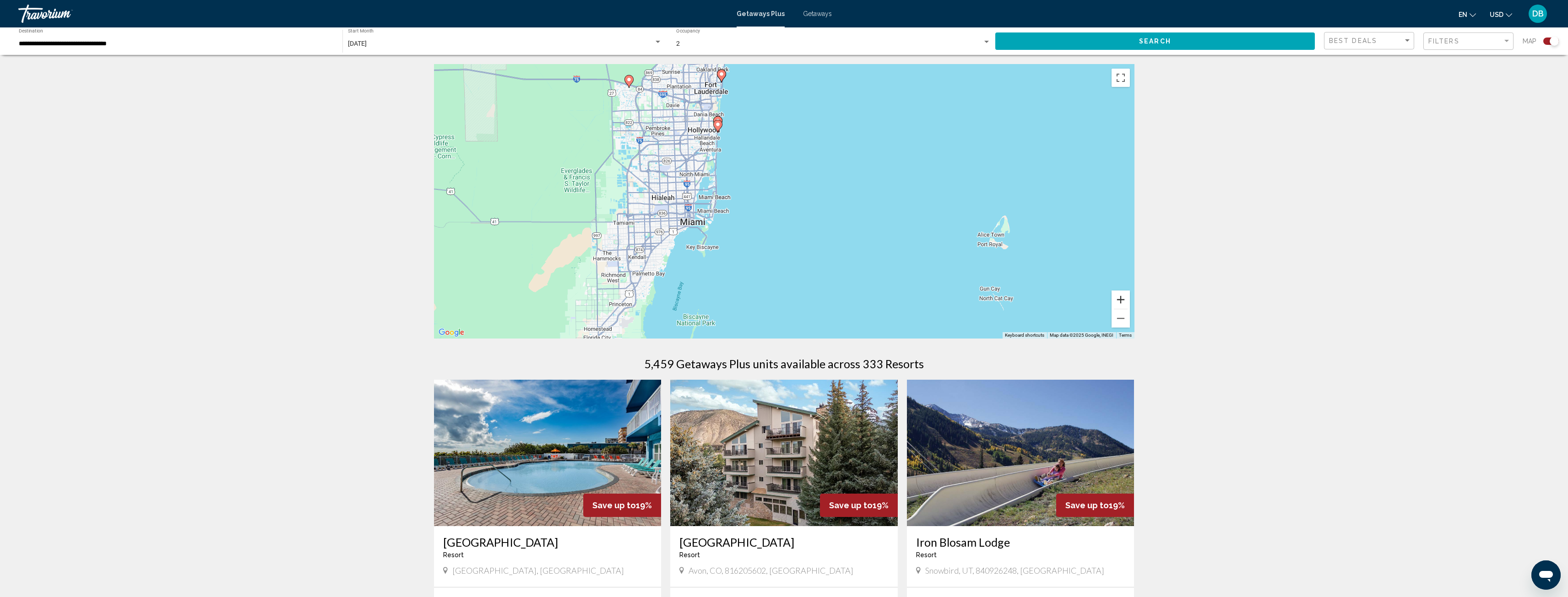
click at [1115, 296] on button "Zoom in" at bounding box center [1121, 300] width 18 height 18
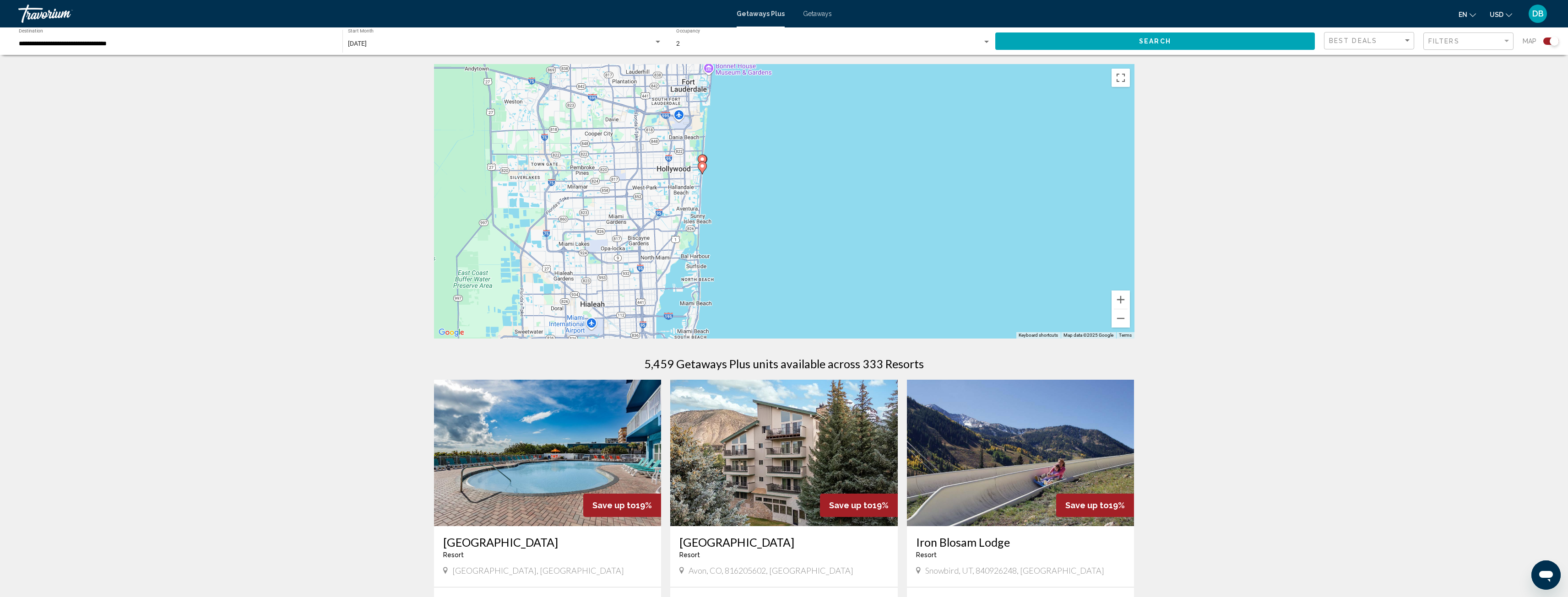
drag, startPoint x: 852, startPoint y: 173, endPoint x: 908, endPoint y: 295, distance: 134.2
click at [908, 295] on div "To activate drag with keyboard, press Alt + Enter. Once in keyboard drag state,…" at bounding box center [784, 201] width 701 height 274
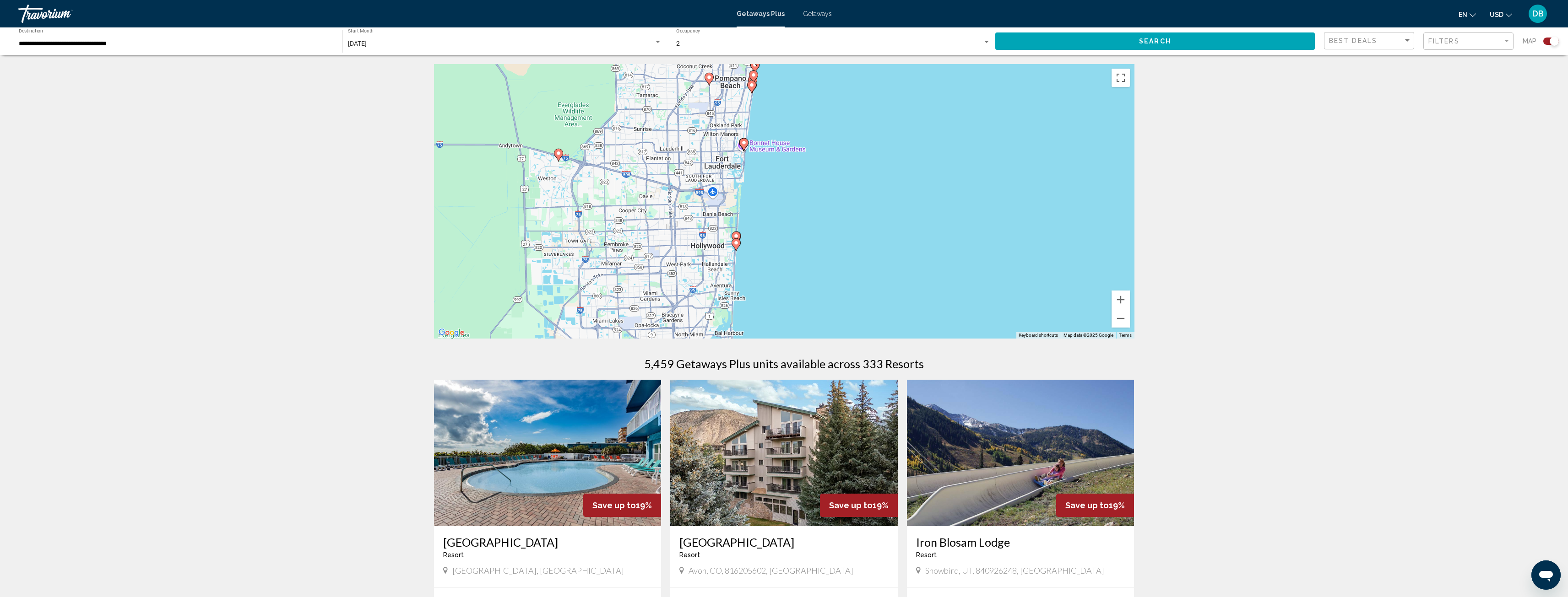
drag, startPoint x: 820, startPoint y: 285, endPoint x: 834, endPoint y: 390, distance: 105.9
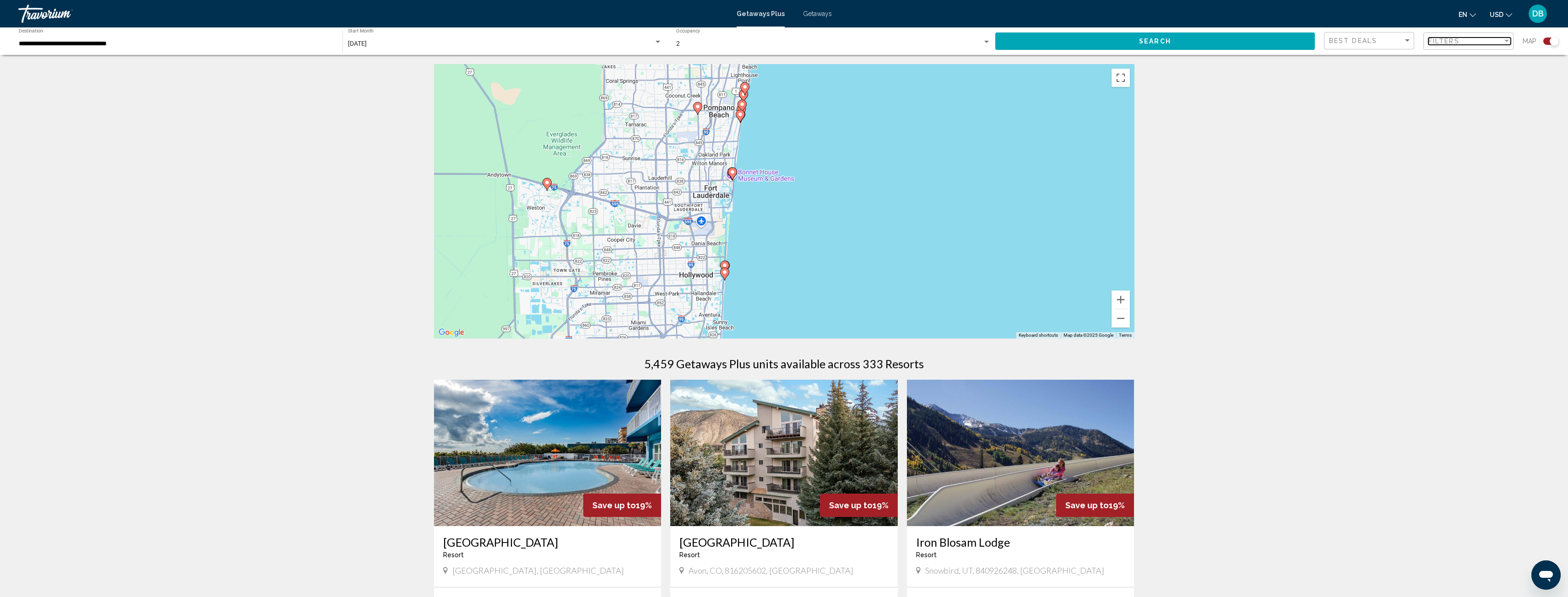
click at [1462, 43] on div "Filters" at bounding box center [1465, 41] width 74 height 7
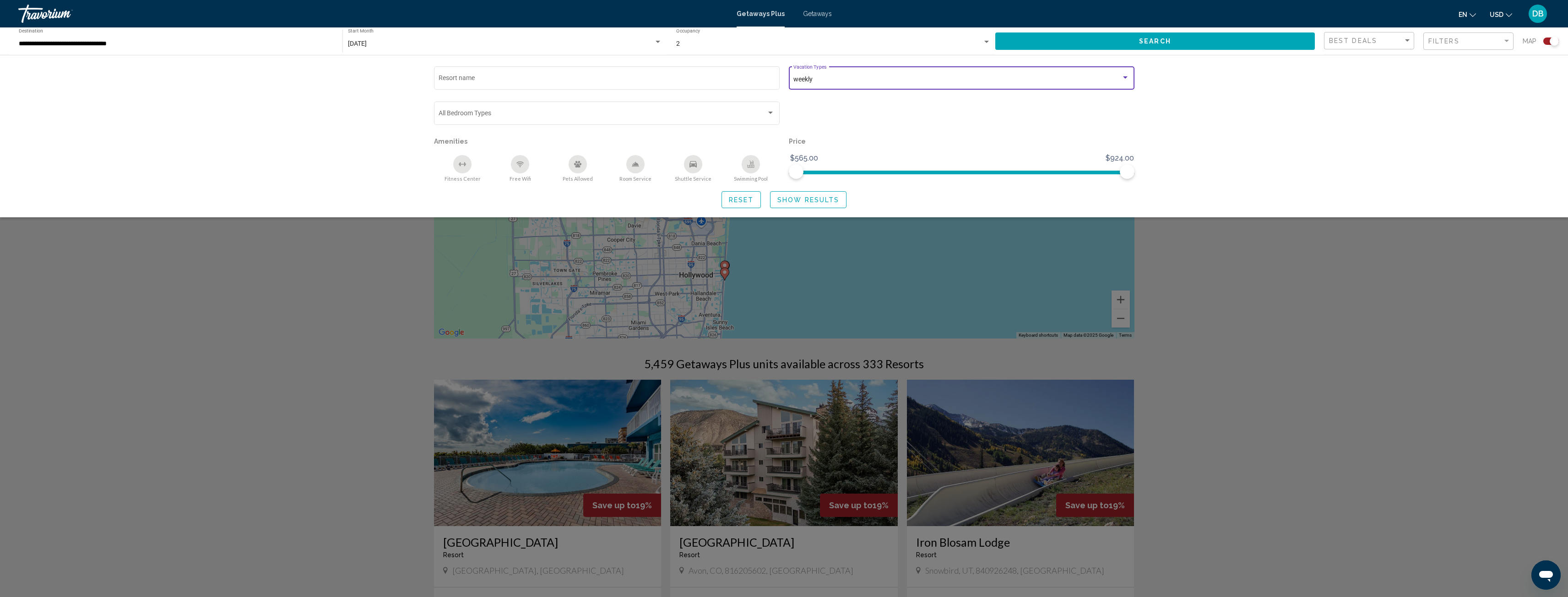
click at [1124, 76] on div "Search widget" at bounding box center [1125, 78] width 8 height 7
click at [1024, 93] on div at bounding box center [784, 298] width 1568 height 597
click at [817, 73] on div "weekly Vacation Types All Vacation Types" at bounding box center [962, 77] width 336 height 25
click at [828, 79] on span "weekly" at bounding box center [963, 79] width 340 height 19
click at [845, 132] on div at bounding box center [784, 298] width 1568 height 597
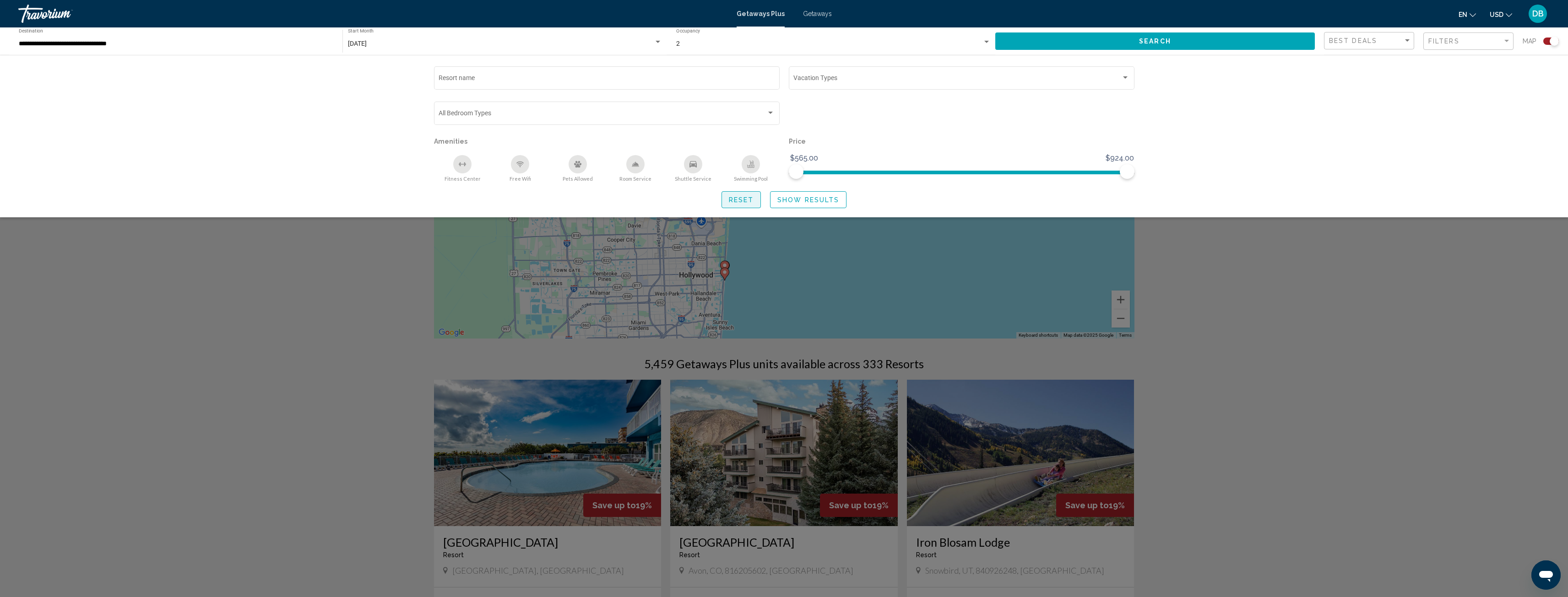
click at [742, 199] on span "Reset" at bounding box center [741, 200] width 25 height 7
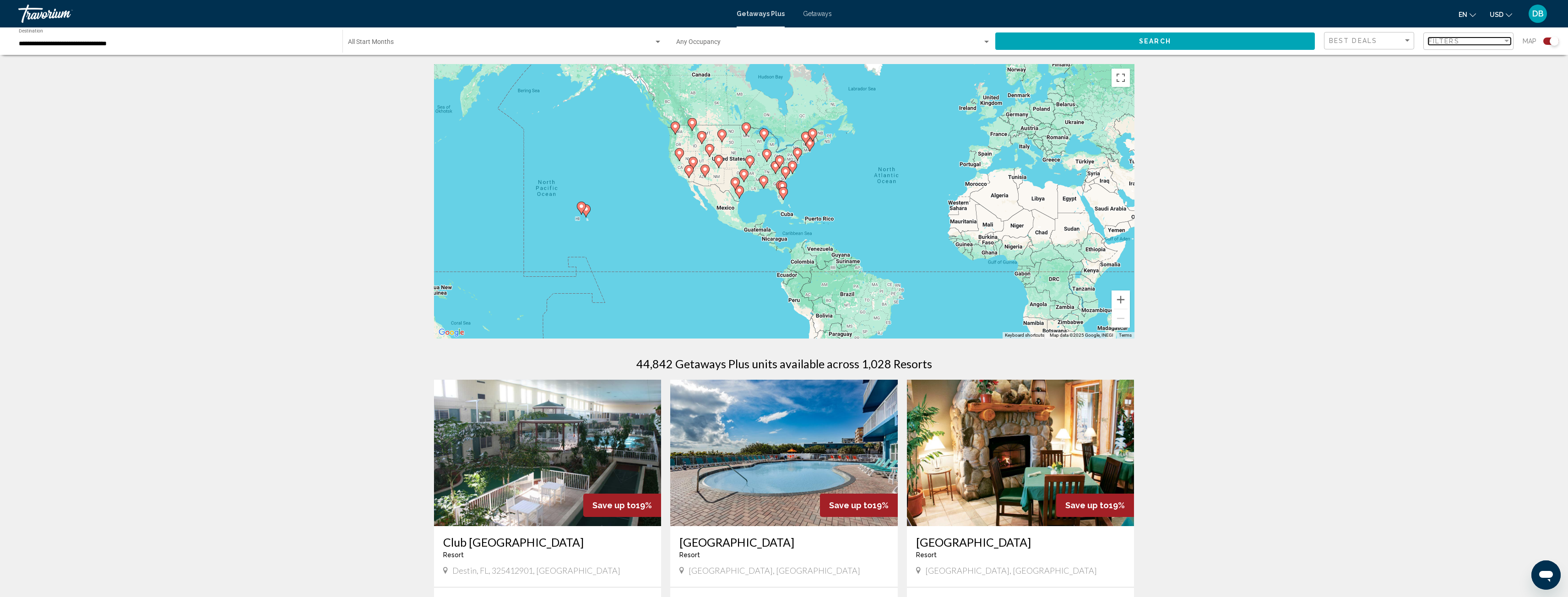
click at [1448, 42] on span "Filters" at bounding box center [1443, 41] width 31 height 7
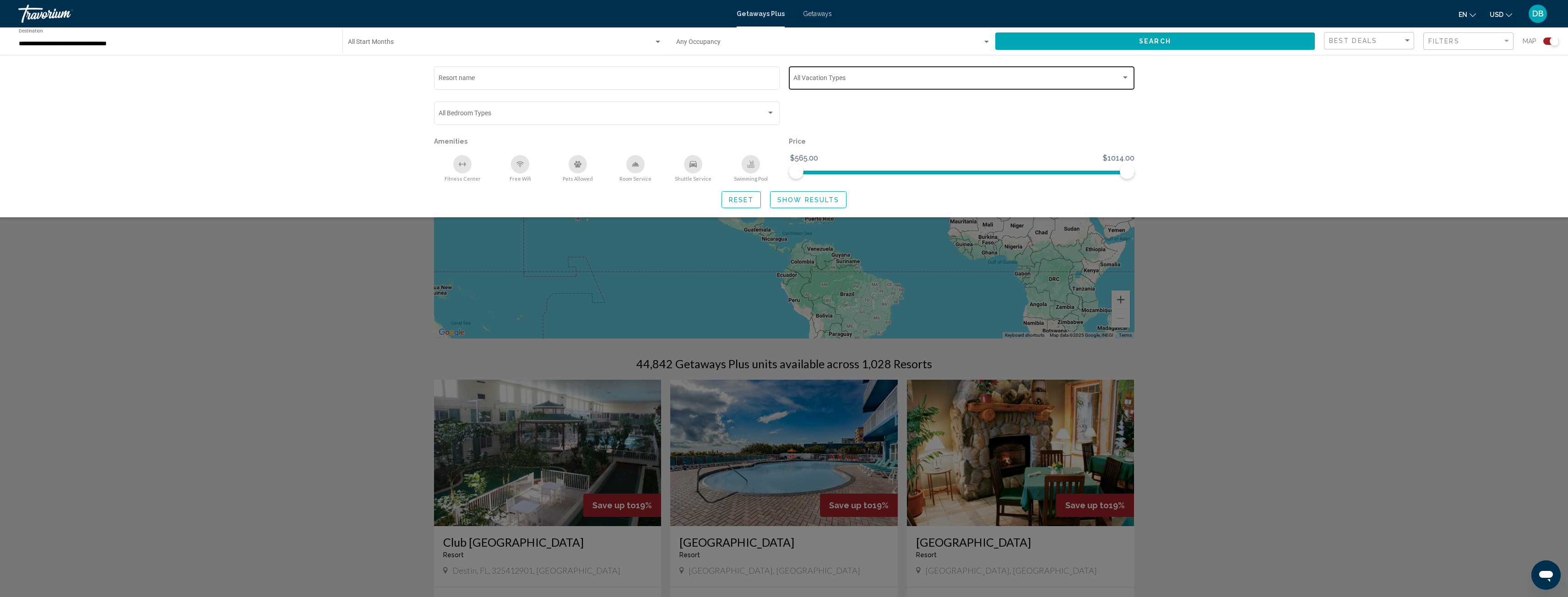
click at [999, 79] on span "Search widget" at bounding box center [957, 79] width 328 height 7
click at [787, 80] on mat-pseudo-checkbox at bounding box center [786, 79] width 7 height 7
click at [976, 132] on div at bounding box center [784, 298] width 1568 height 597
click at [695, 161] on icon "Shuttle Service" at bounding box center [693, 164] width 7 height 7
click at [752, 161] on icon "Swimming Pool" at bounding box center [751, 164] width 7 height 7
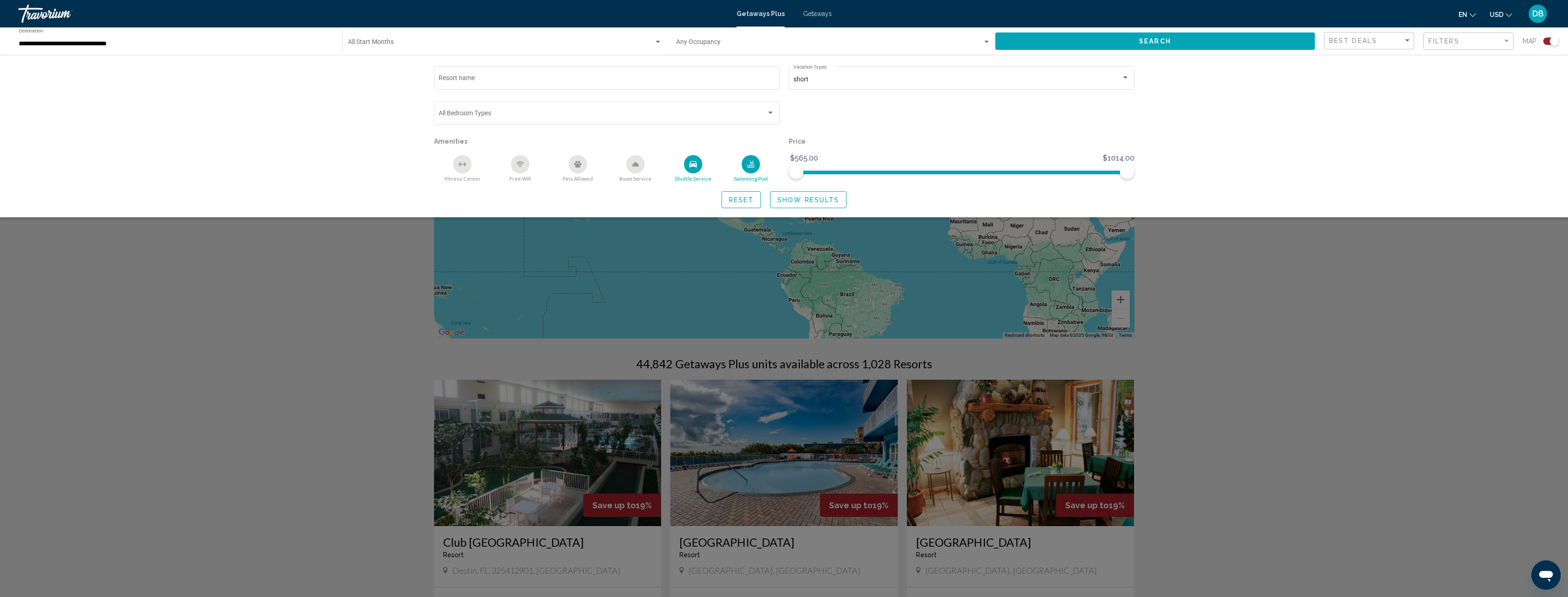
click at [466, 165] on icon "Fitness Center" at bounding box center [462, 164] width 7 height 7
click at [812, 199] on span "Show Results" at bounding box center [808, 200] width 62 height 7
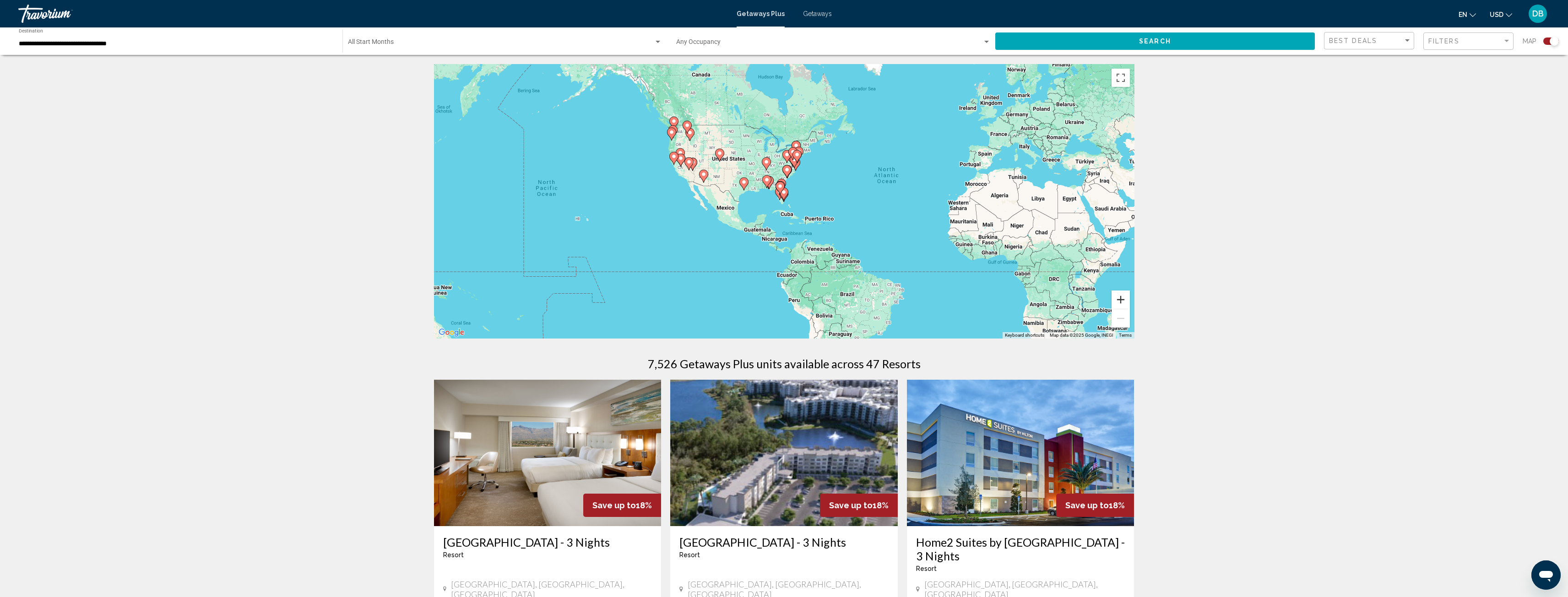
click at [1116, 296] on button "Zoom in" at bounding box center [1121, 300] width 18 height 18
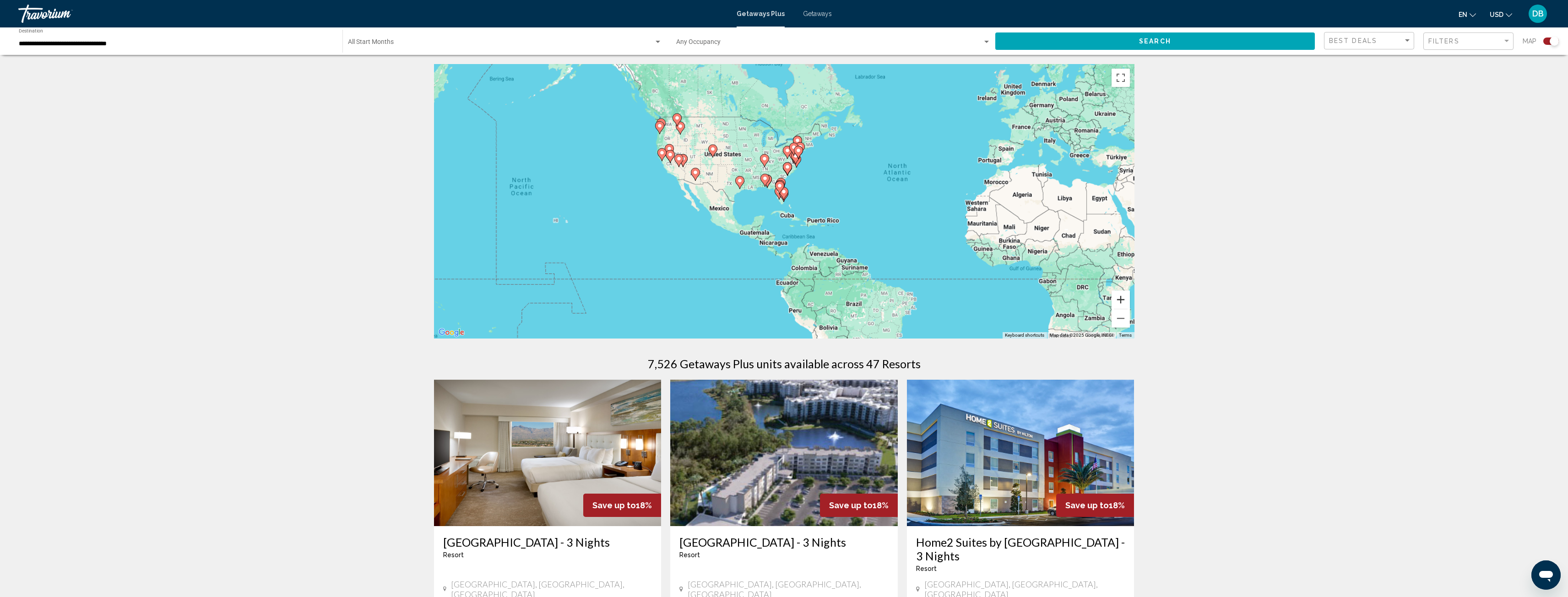
click at [1118, 296] on button "Zoom in" at bounding box center [1121, 300] width 18 height 18
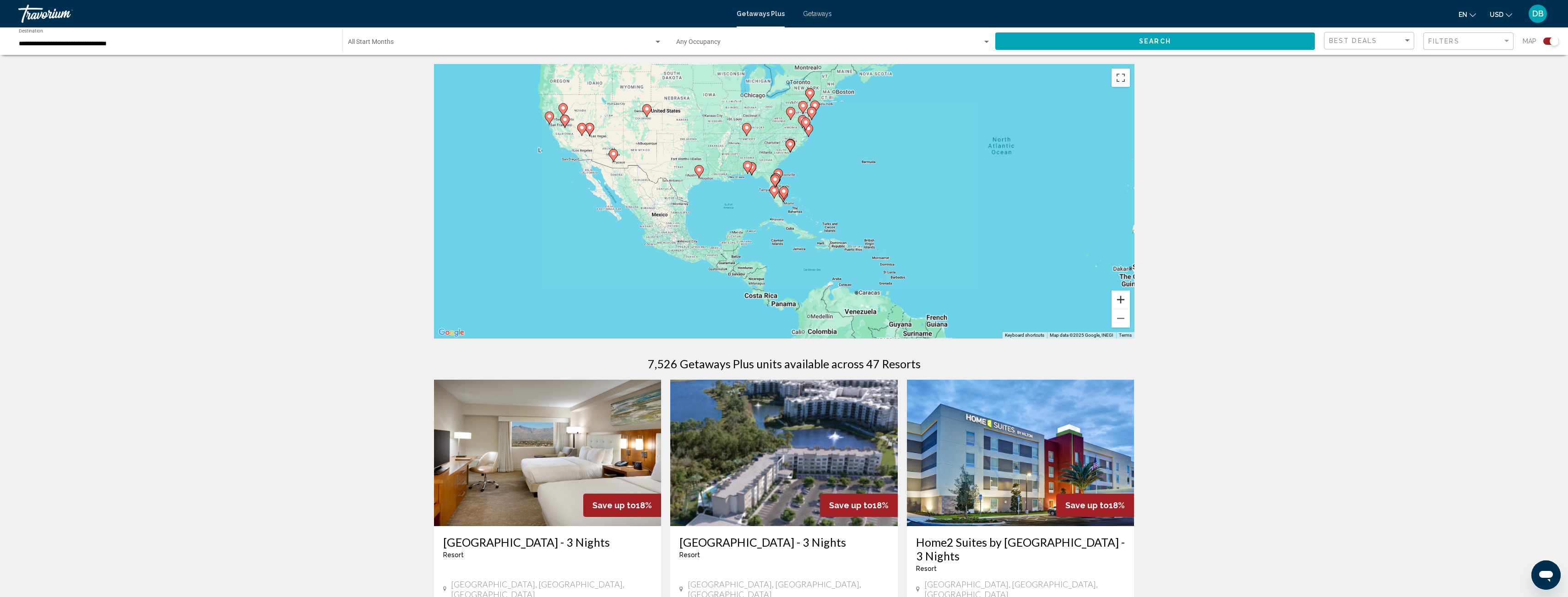
click at [1118, 296] on button "Zoom in" at bounding box center [1121, 300] width 18 height 18
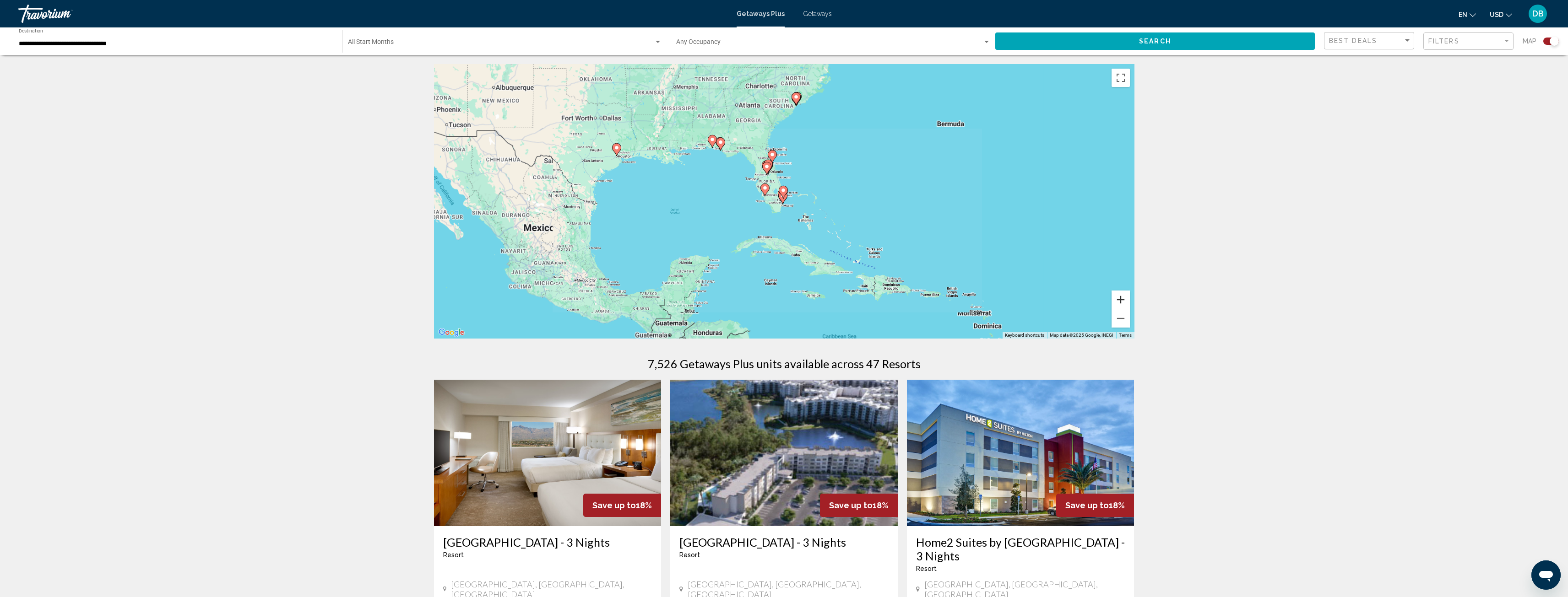
click at [1118, 296] on button "Zoom in" at bounding box center [1121, 300] width 18 height 18
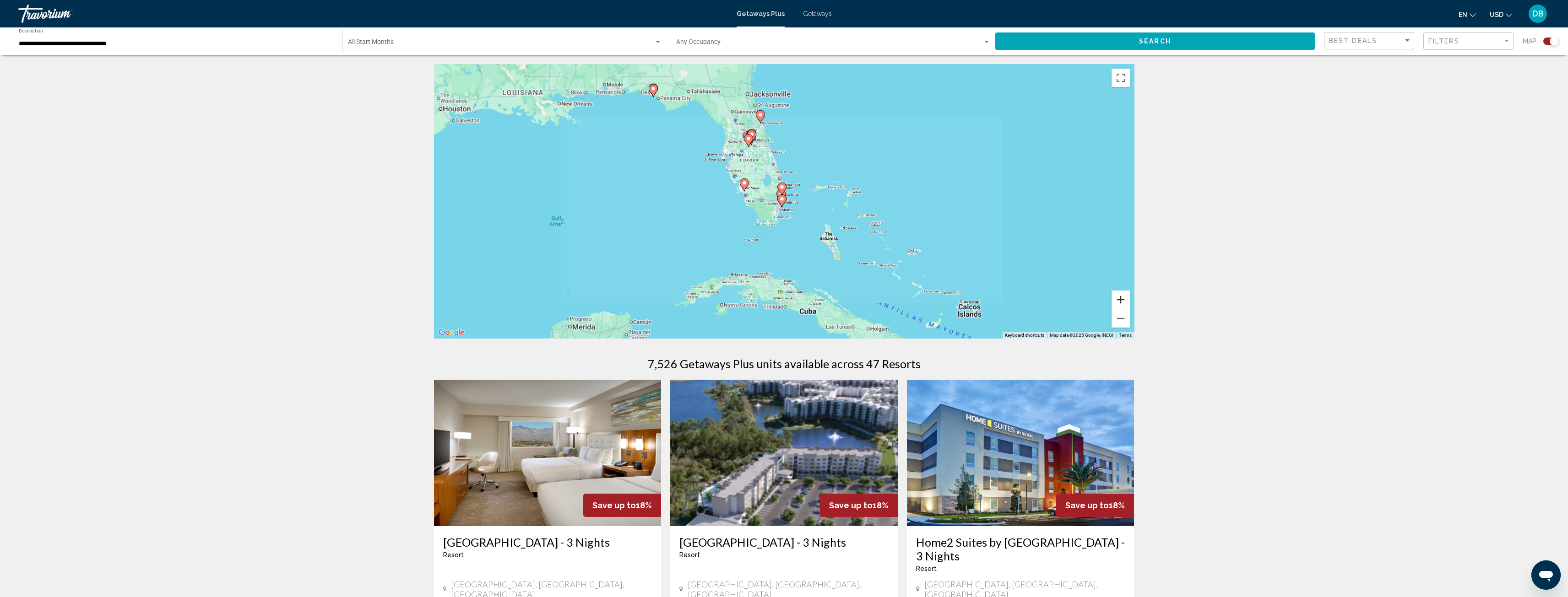
click at [1118, 296] on button "Zoom in" at bounding box center [1121, 300] width 18 height 18
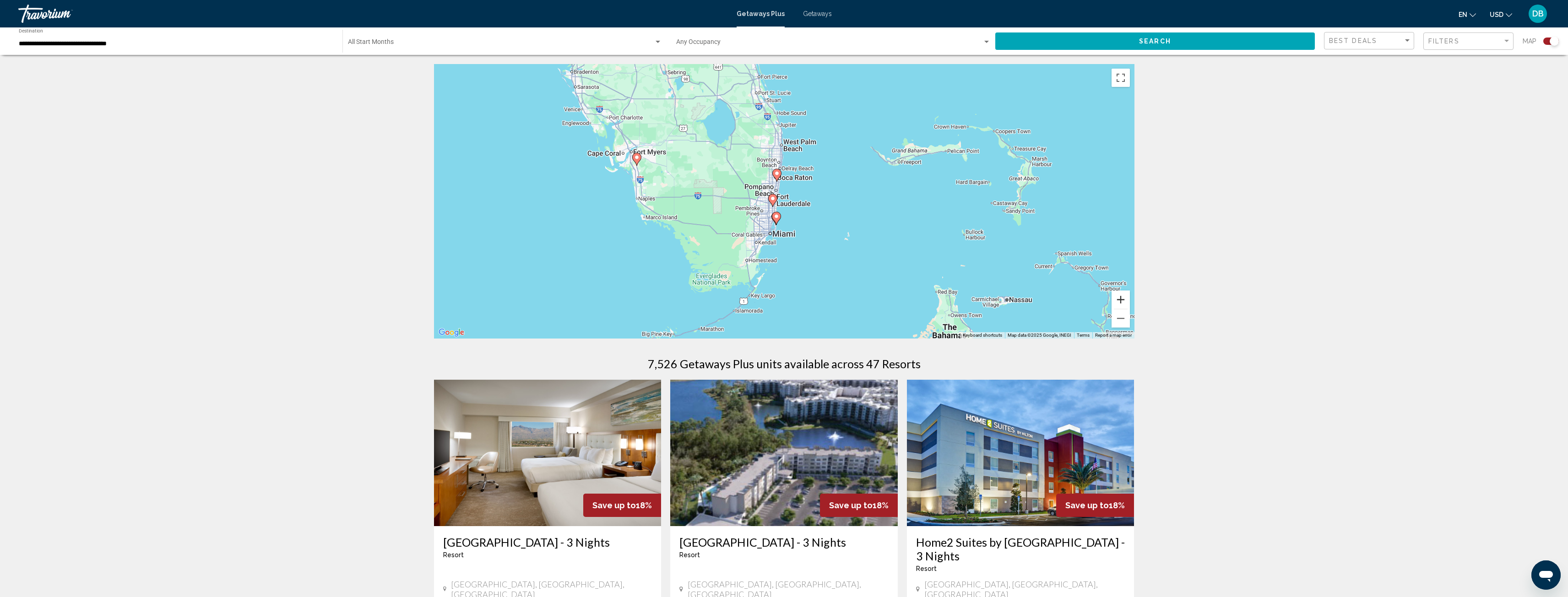
click at [1118, 295] on button "Zoom in" at bounding box center [1121, 300] width 18 height 18
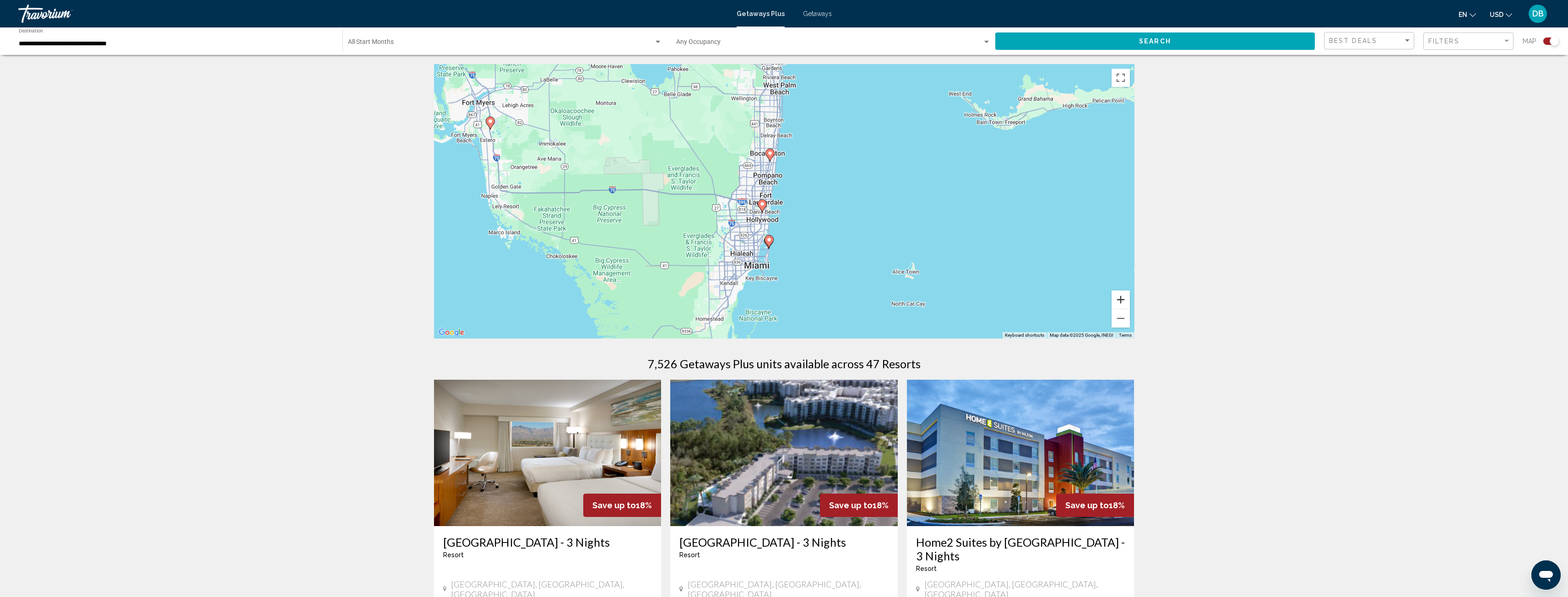
click at [1122, 302] on button "Zoom in" at bounding box center [1121, 300] width 18 height 18
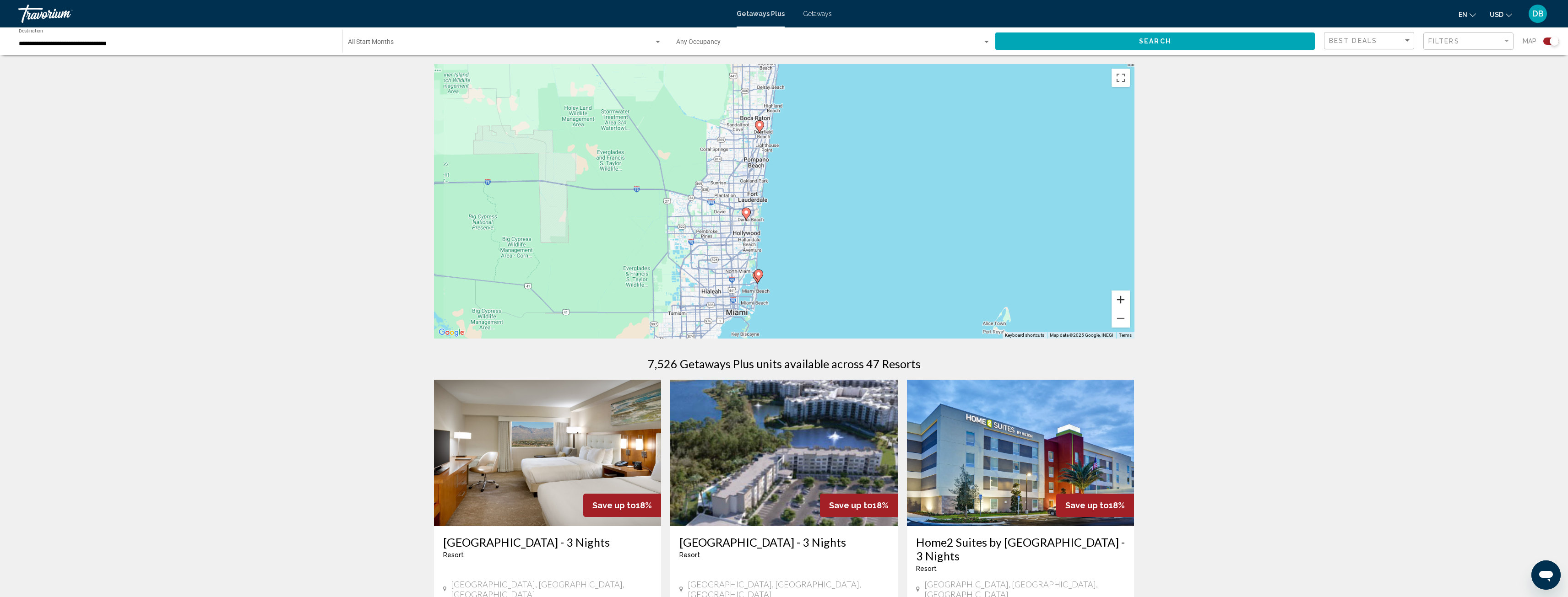
click at [1122, 301] on button "Zoom in" at bounding box center [1121, 300] width 18 height 18
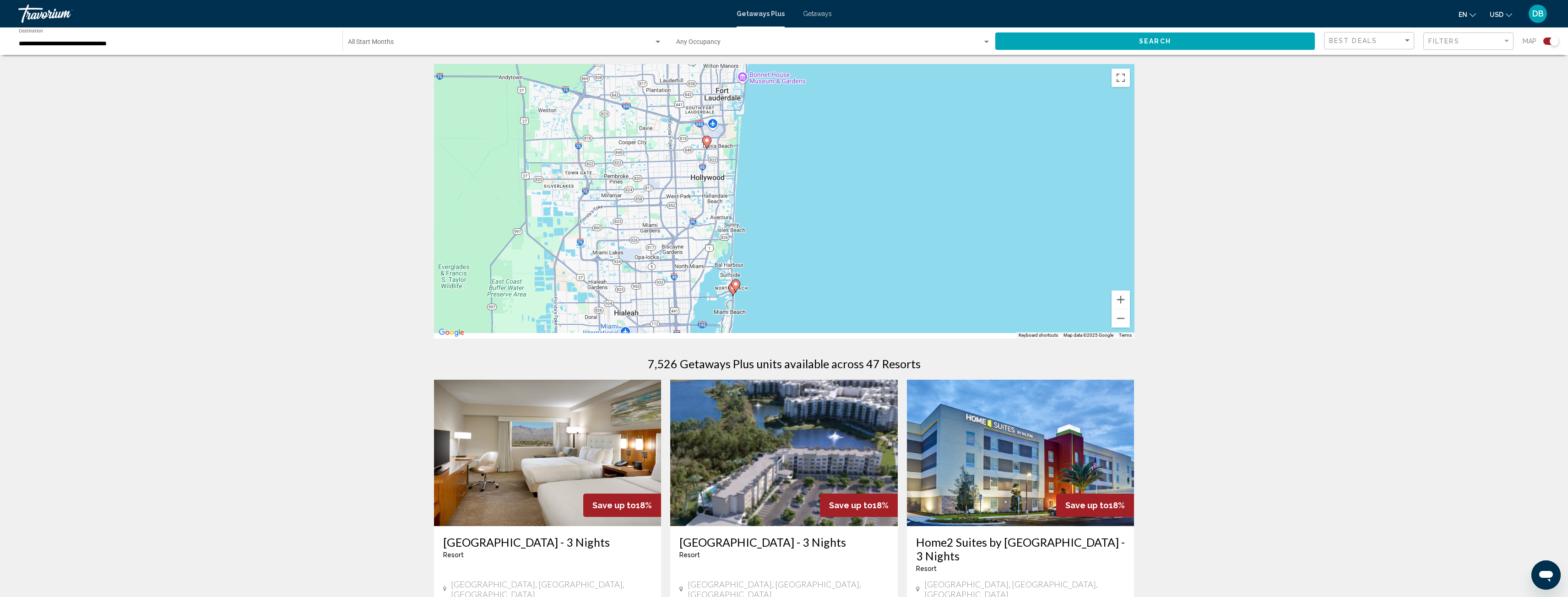
drag, startPoint x: 960, startPoint y: 299, endPoint x: 992, endPoint y: 124, distance: 177.9
click at [992, 124] on div "To activate drag with keyboard, press Alt + Enter. Once in keyboard drag state,…" at bounding box center [784, 201] width 701 height 274
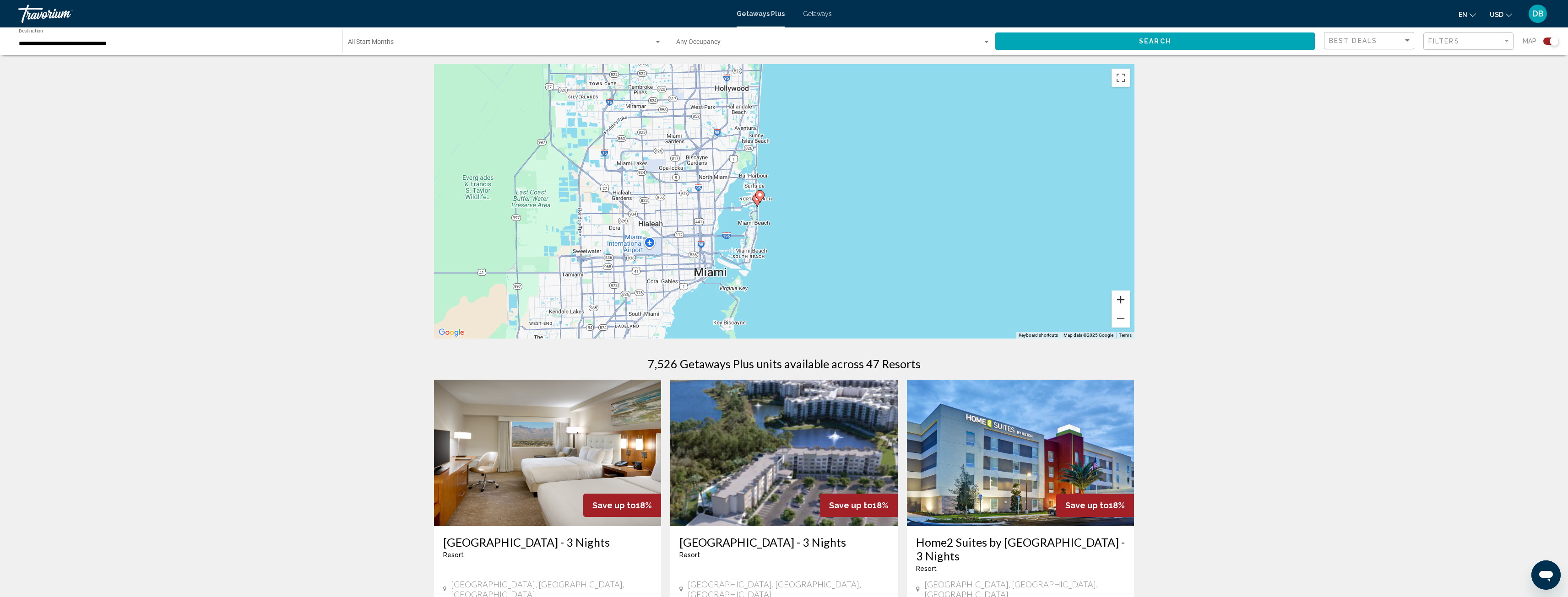
drag, startPoint x: 1122, startPoint y: 299, endPoint x: 1116, endPoint y: 293, distance: 8.5
click at [1122, 299] on button "Zoom in" at bounding box center [1121, 300] width 18 height 18
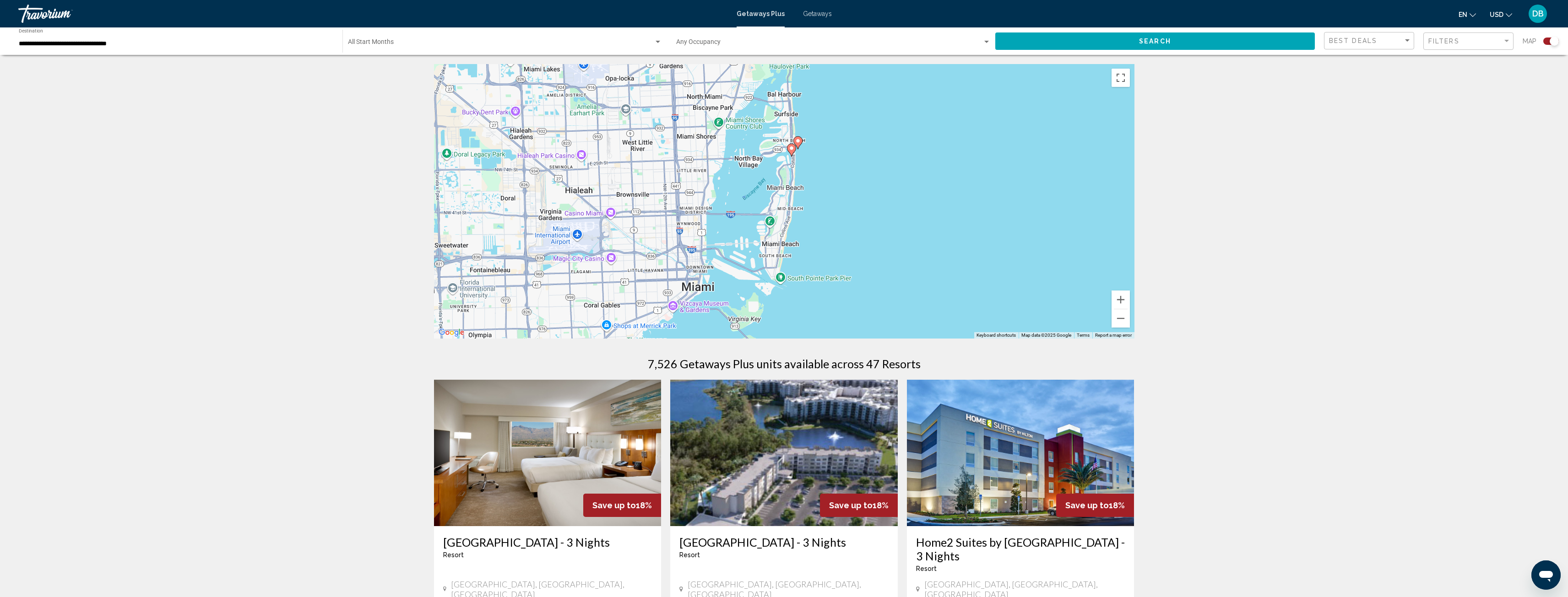
drag, startPoint x: 862, startPoint y: 228, endPoint x: 901, endPoint y: 190, distance: 54.5
click at [901, 190] on div "To activate drag with keyboard, press Alt + Enter. Once in keyboard drag state,…" at bounding box center [784, 201] width 701 height 274
click at [1125, 299] on button "Zoom in" at bounding box center [1121, 300] width 18 height 18
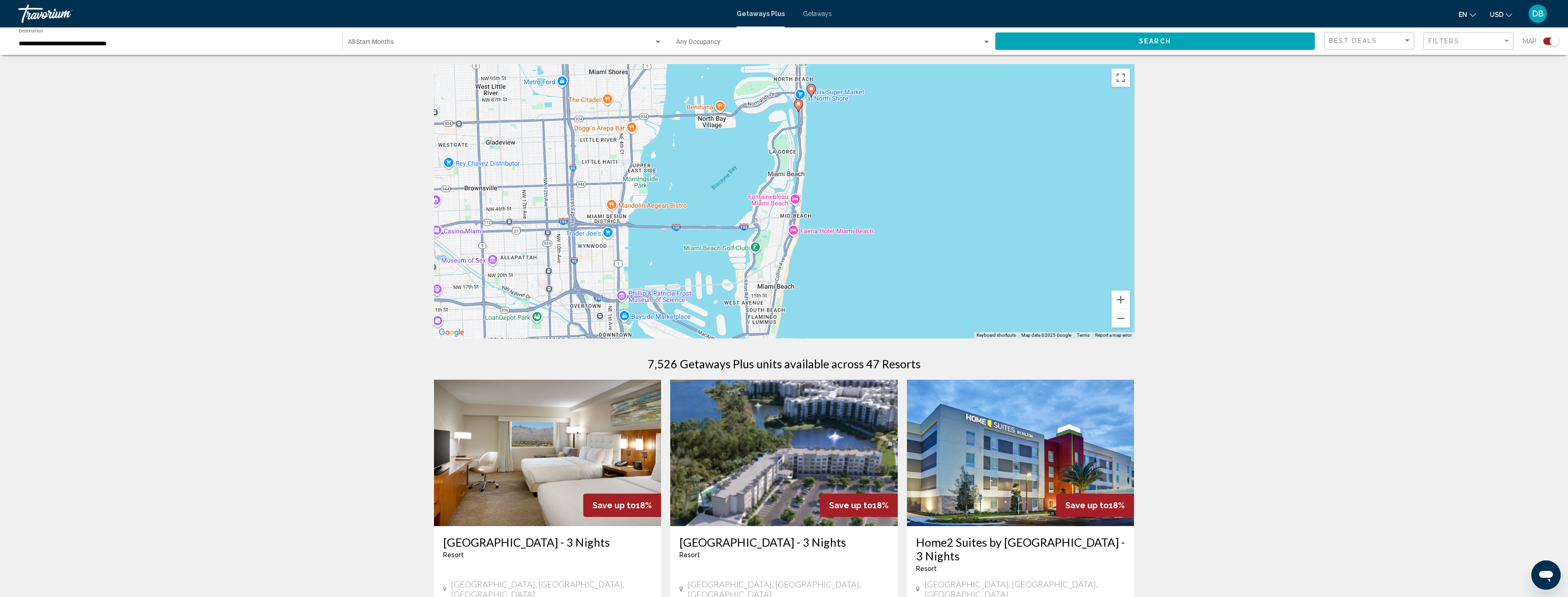
click at [801, 104] on image "Main content" at bounding box center [798, 103] width 6 height 5
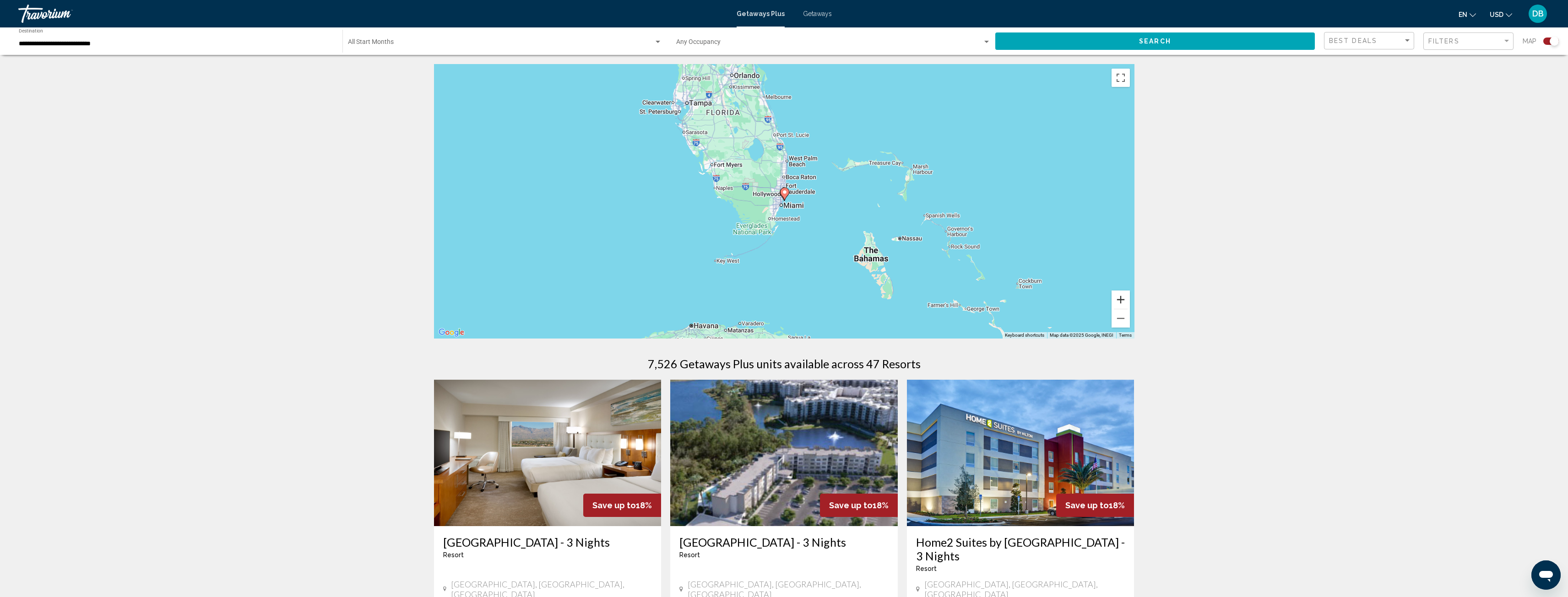
click at [1119, 296] on button "Zoom in" at bounding box center [1121, 300] width 18 height 18
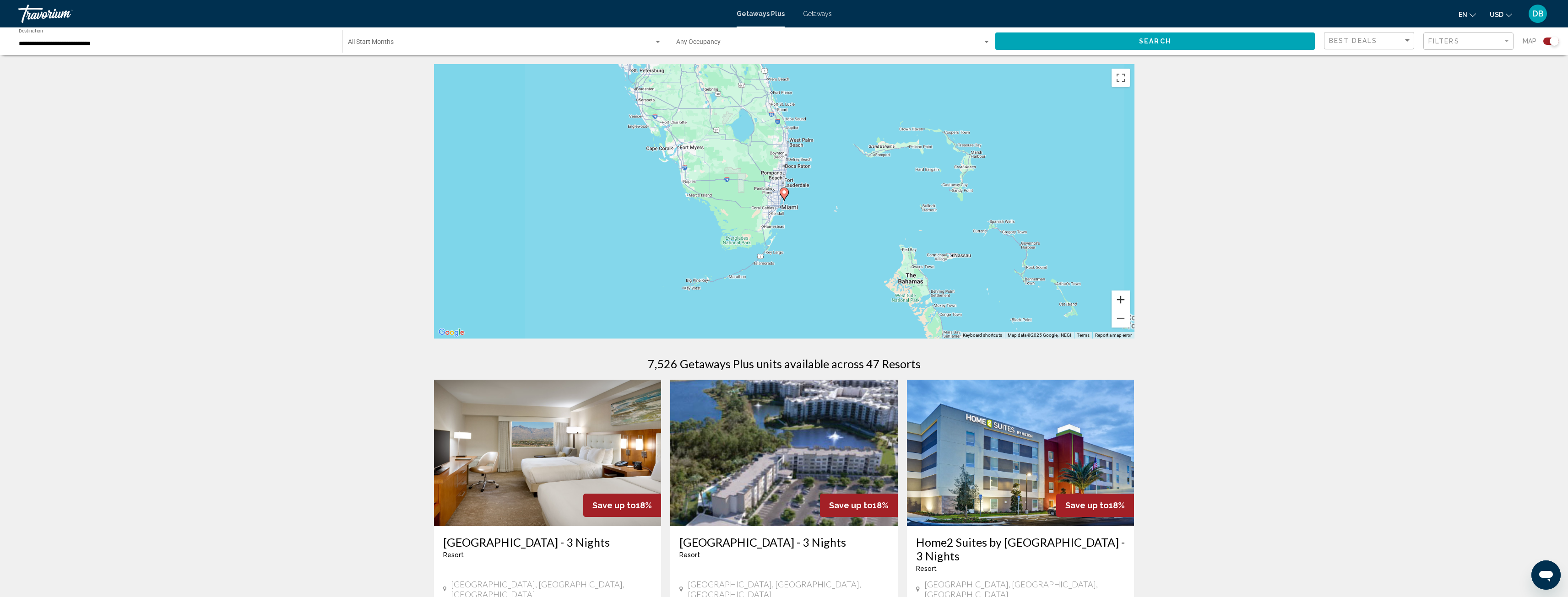
click at [1120, 295] on button "Zoom in" at bounding box center [1121, 300] width 18 height 18
click at [1120, 295] on button "Zoom in" at bounding box center [1121, 300] width 18 height 18
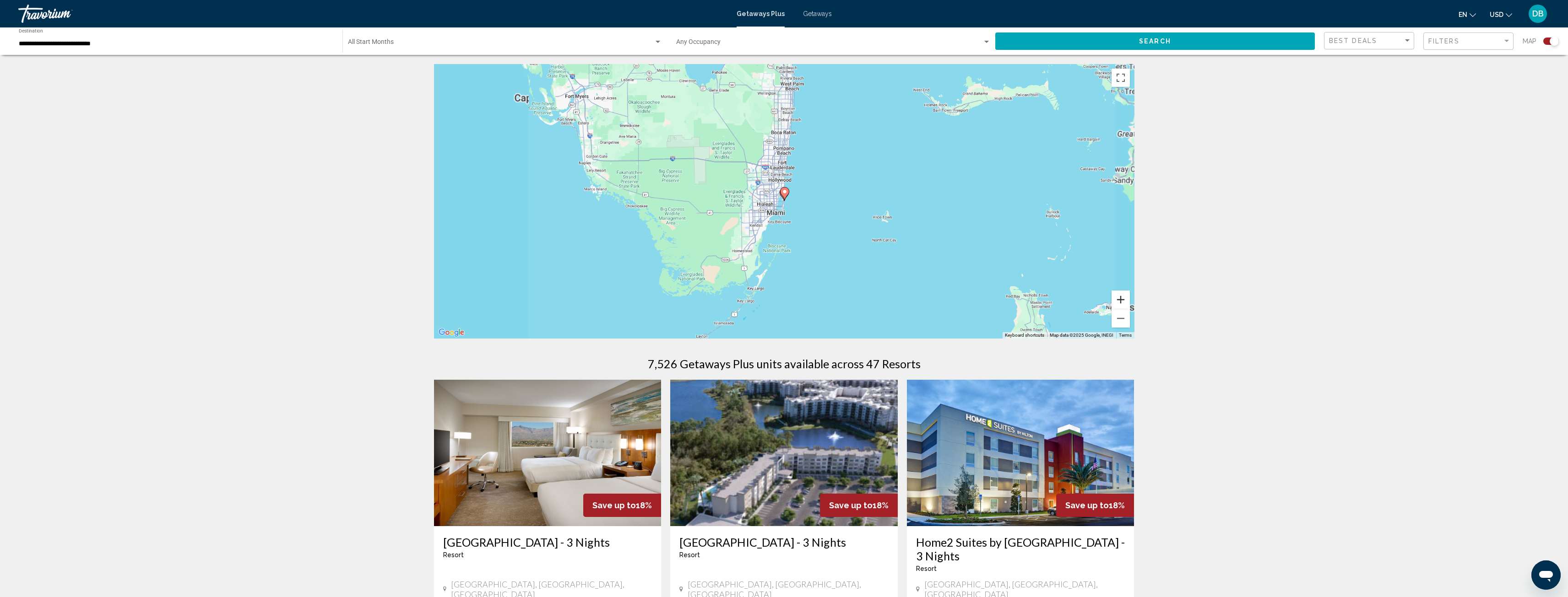
click at [1121, 295] on button "Zoom in" at bounding box center [1121, 300] width 18 height 18
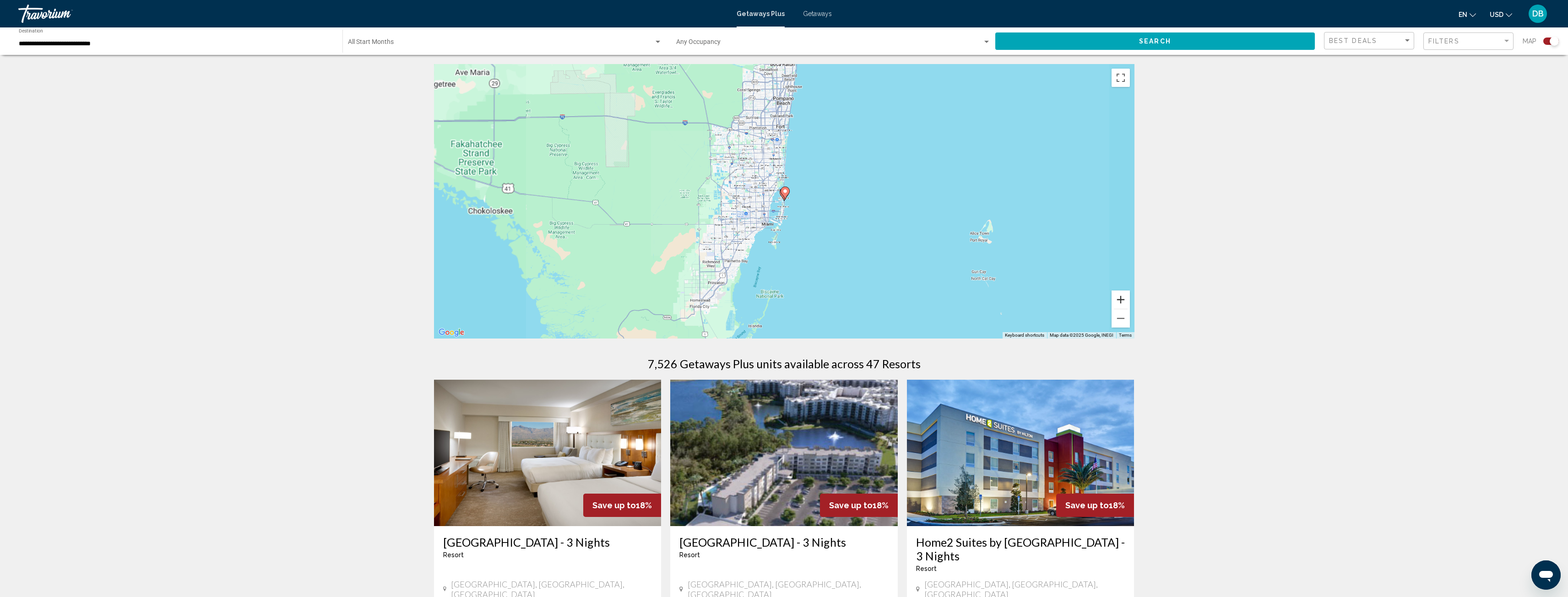
click at [1121, 293] on button "Zoom in" at bounding box center [1121, 300] width 18 height 18
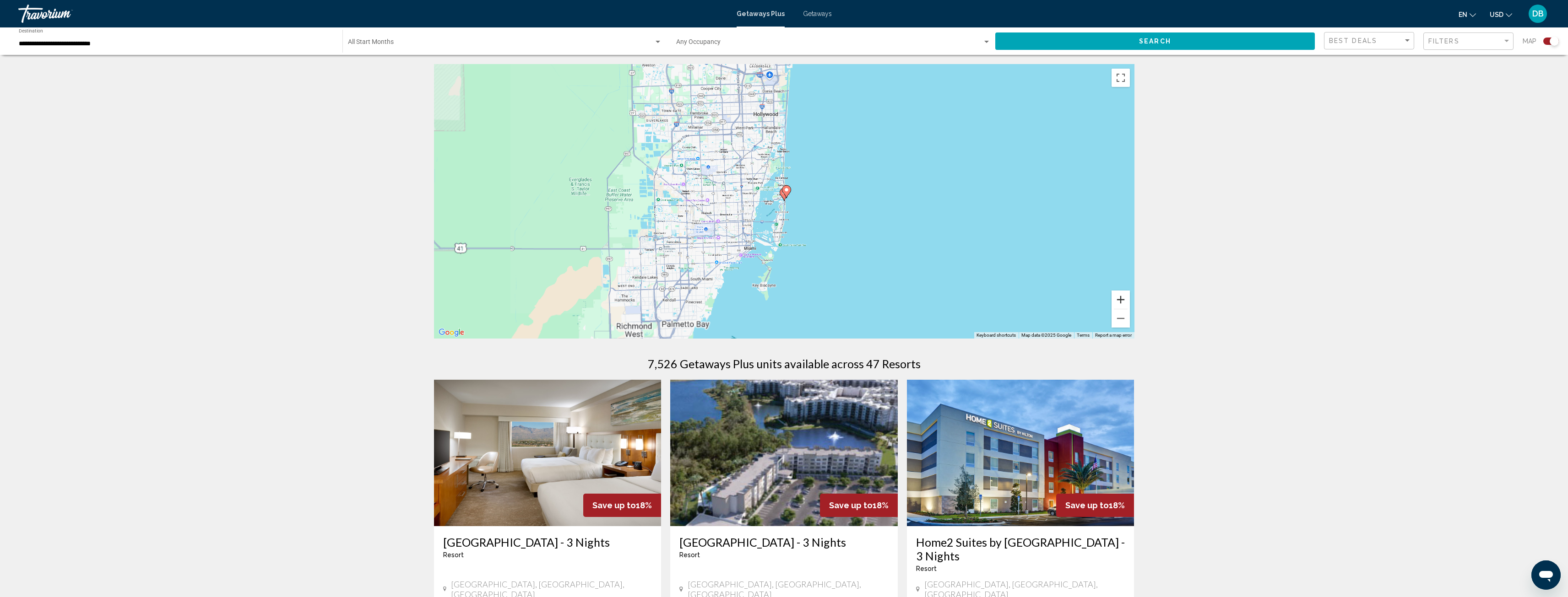
click at [1122, 293] on button "Zoom in" at bounding box center [1121, 300] width 18 height 18
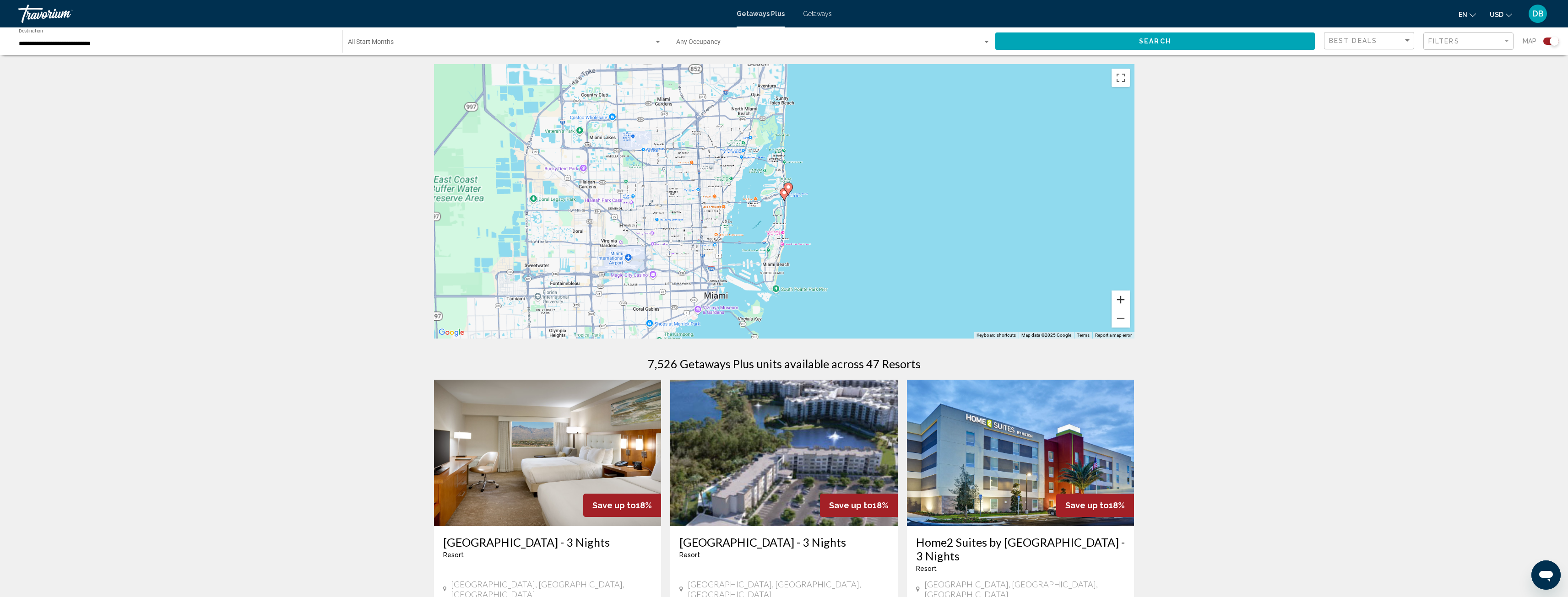
click at [1122, 293] on button "Zoom in" at bounding box center [1121, 300] width 18 height 18
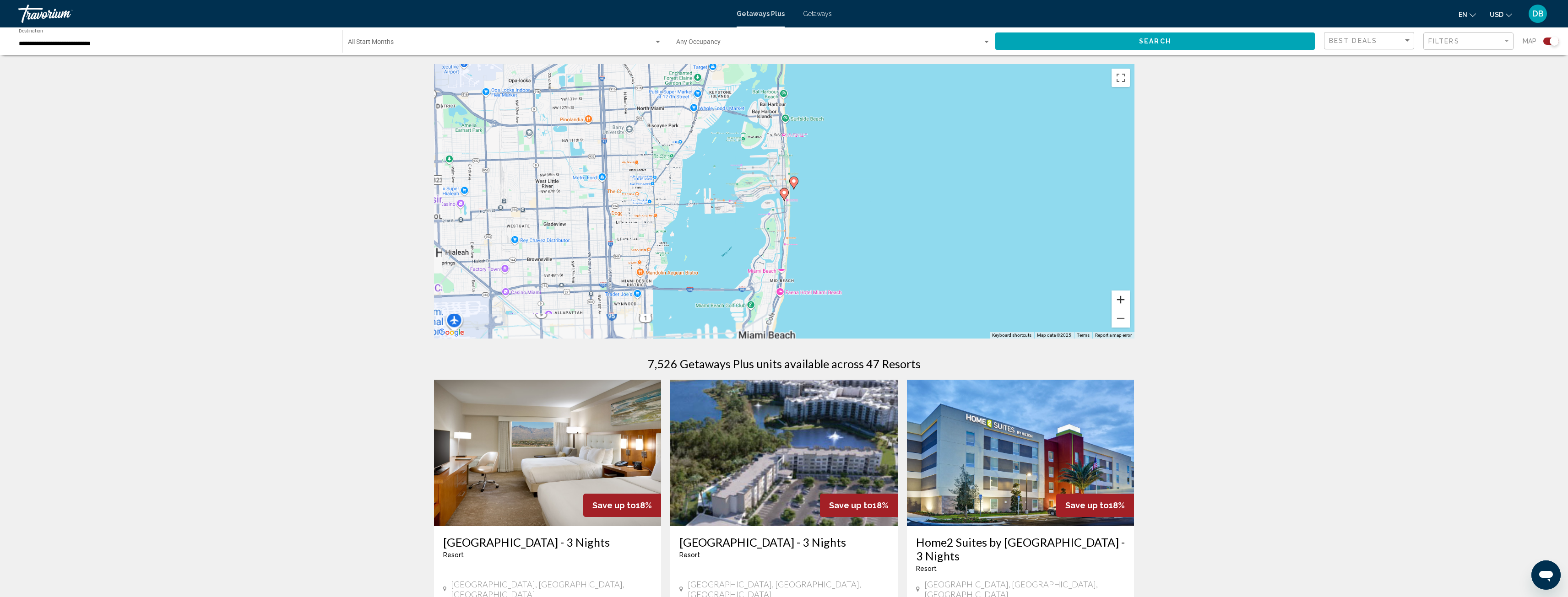
click at [1122, 293] on button "Zoom in" at bounding box center [1121, 300] width 18 height 18
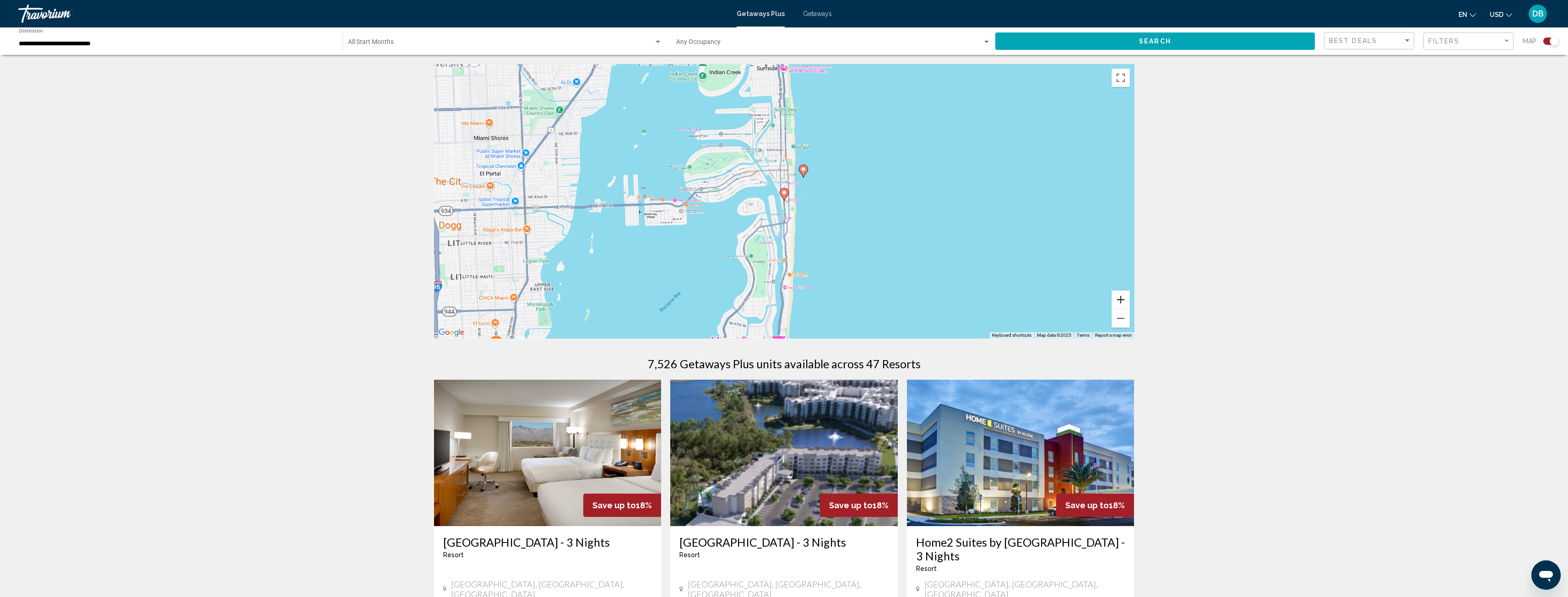
click at [1122, 293] on button "Zoom in" at bounding box center [1121, 300] width 18 height 18
click at [1122, 292] on button "Zoom in" at bounding box center [1121, 300] width 18 height 18
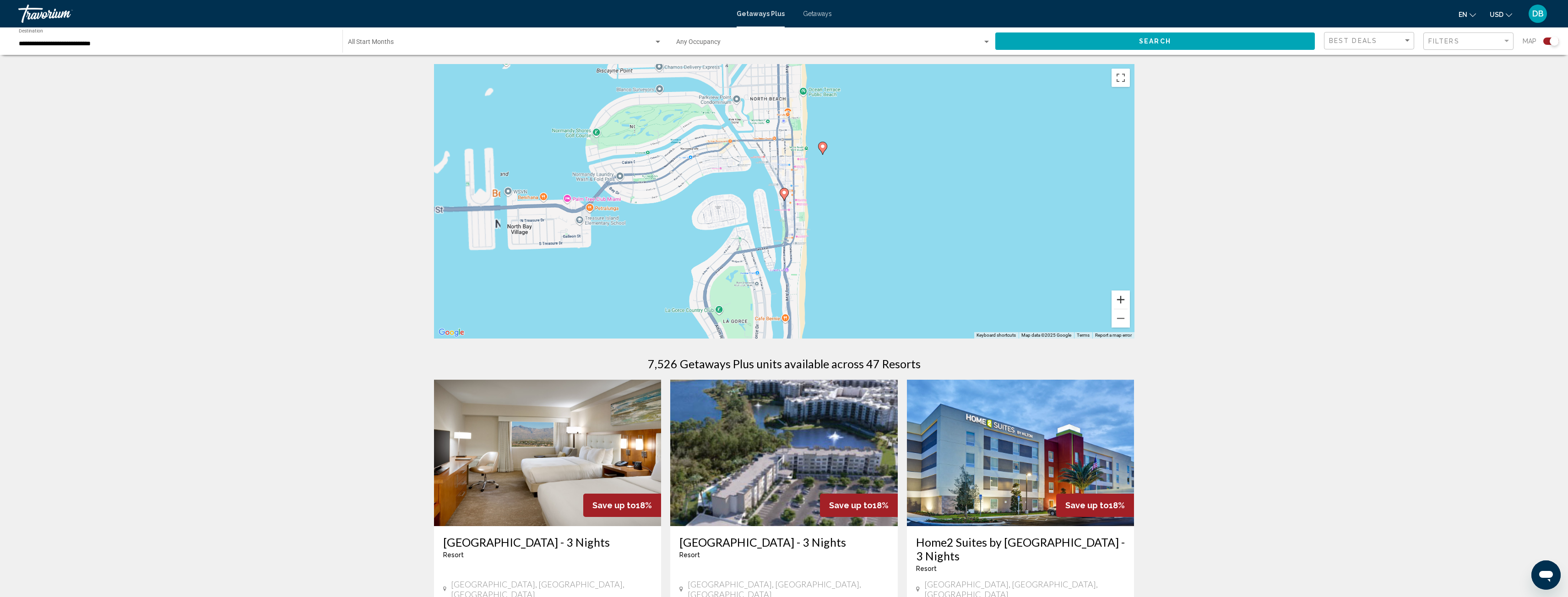
click at [1122, 291] on button "Zoom in" at bounding box center [1121, 300] width 18 height 18
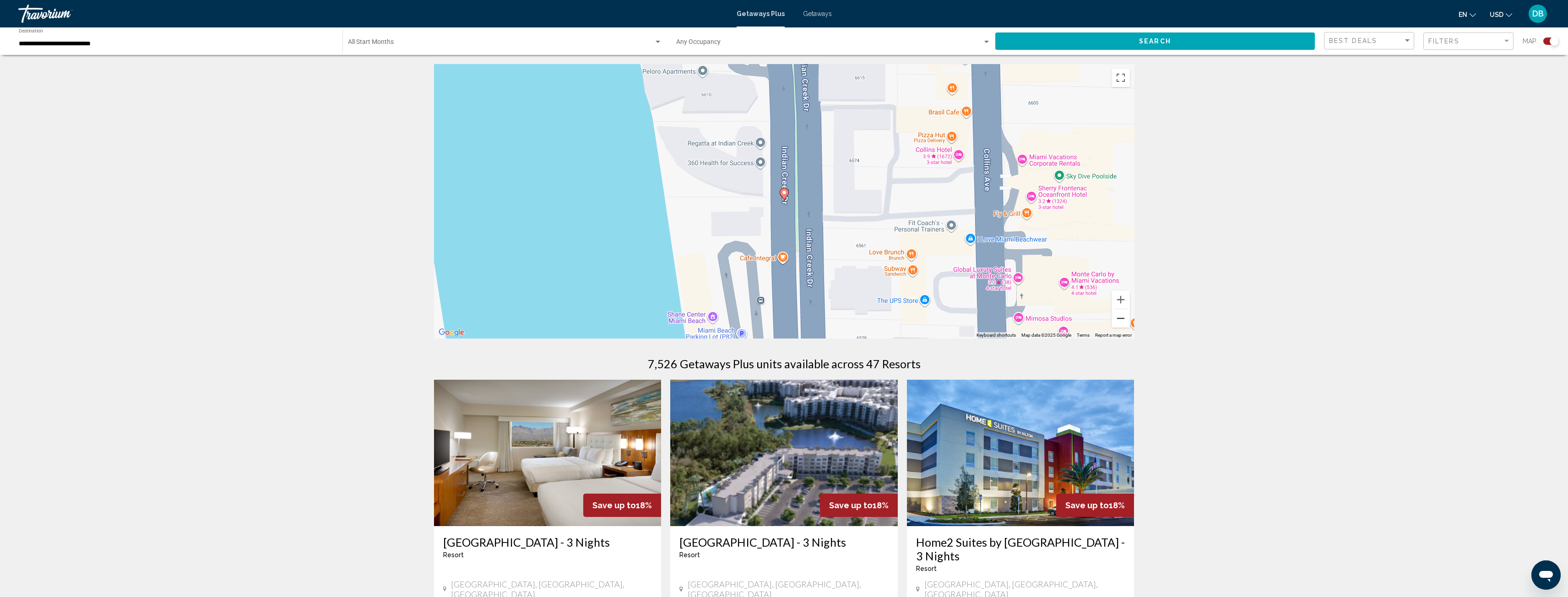
click at [1121, 318] on button "Zoom out" at bounding box center [1121, 318] width 18 height 18
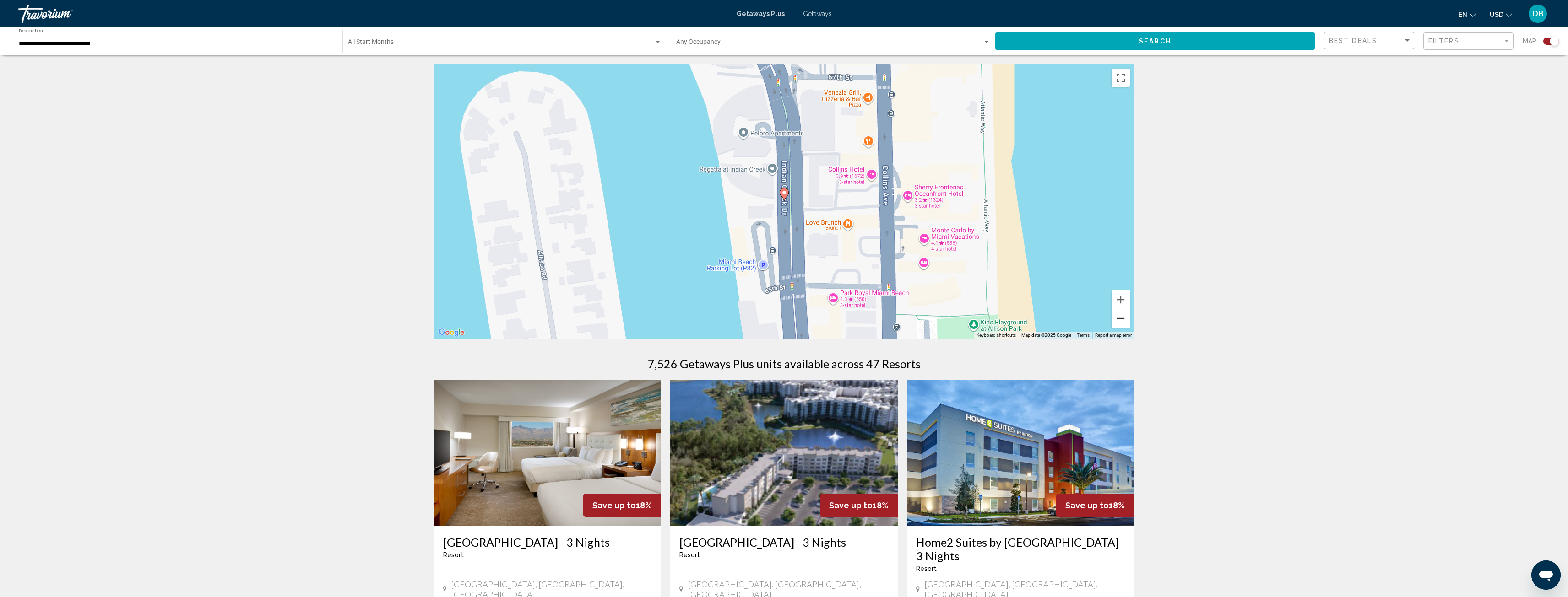
click at [1121, 318] on button "Zoom out" at bounding box center [1121, 318] width 18 height 18
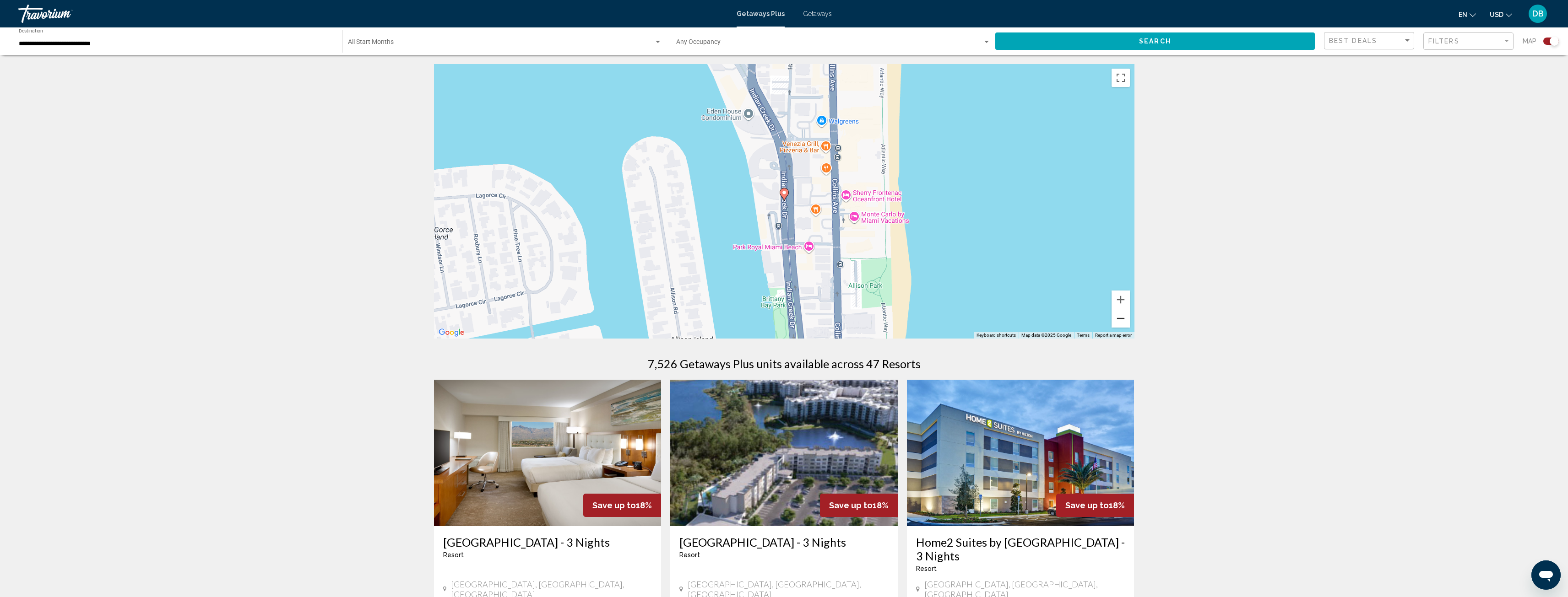
click at [1122, 316] on button "Zoom out" at bounding box center [1121, 318] width 18 height 18
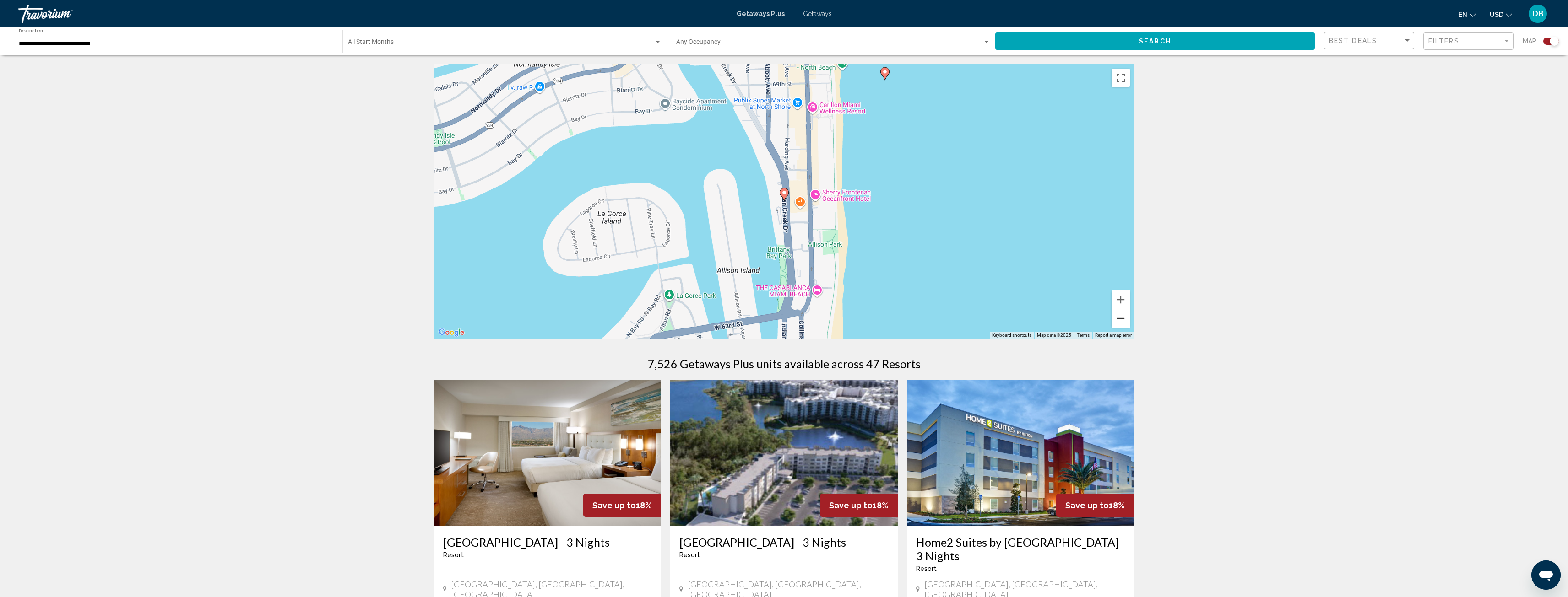
click at [1122, 315] on button "Zoom out" at bounding box center [1121, 318] width 18 height 18
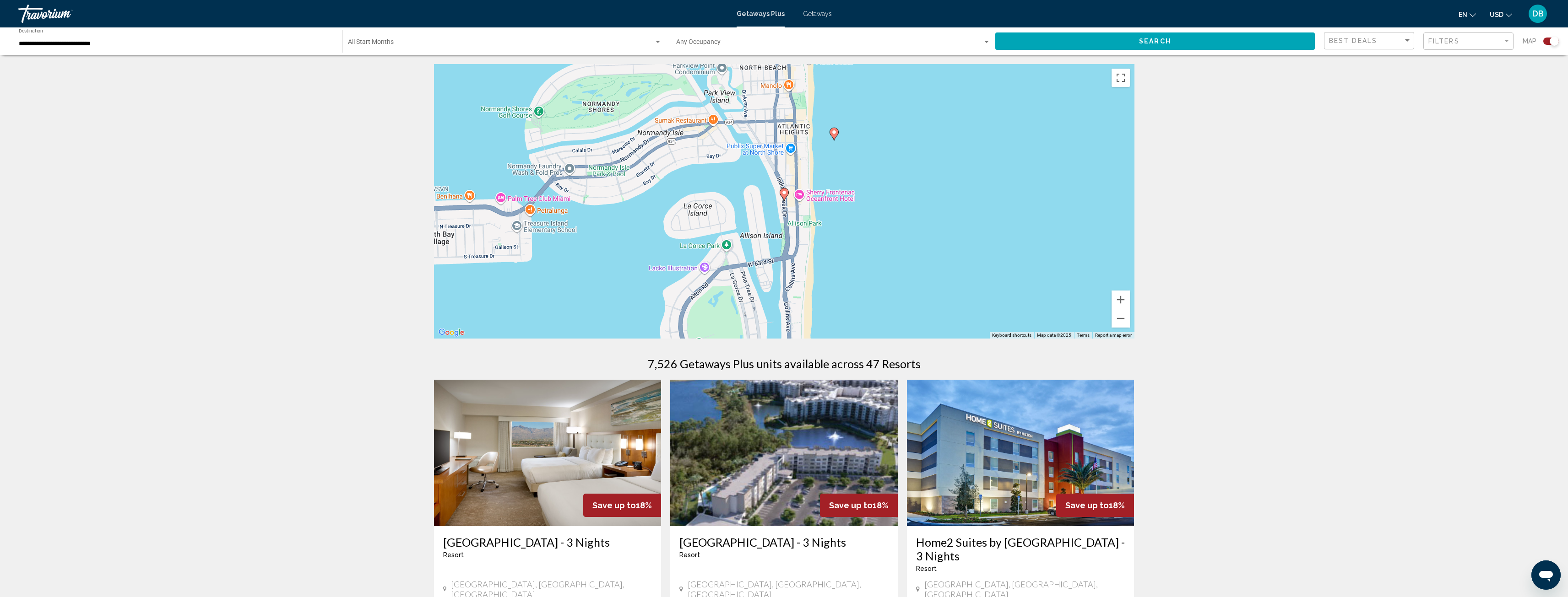
click at [834, 133] on image "Main content" at bounding box center [834, 132] width 6 height 5
type input "**********"
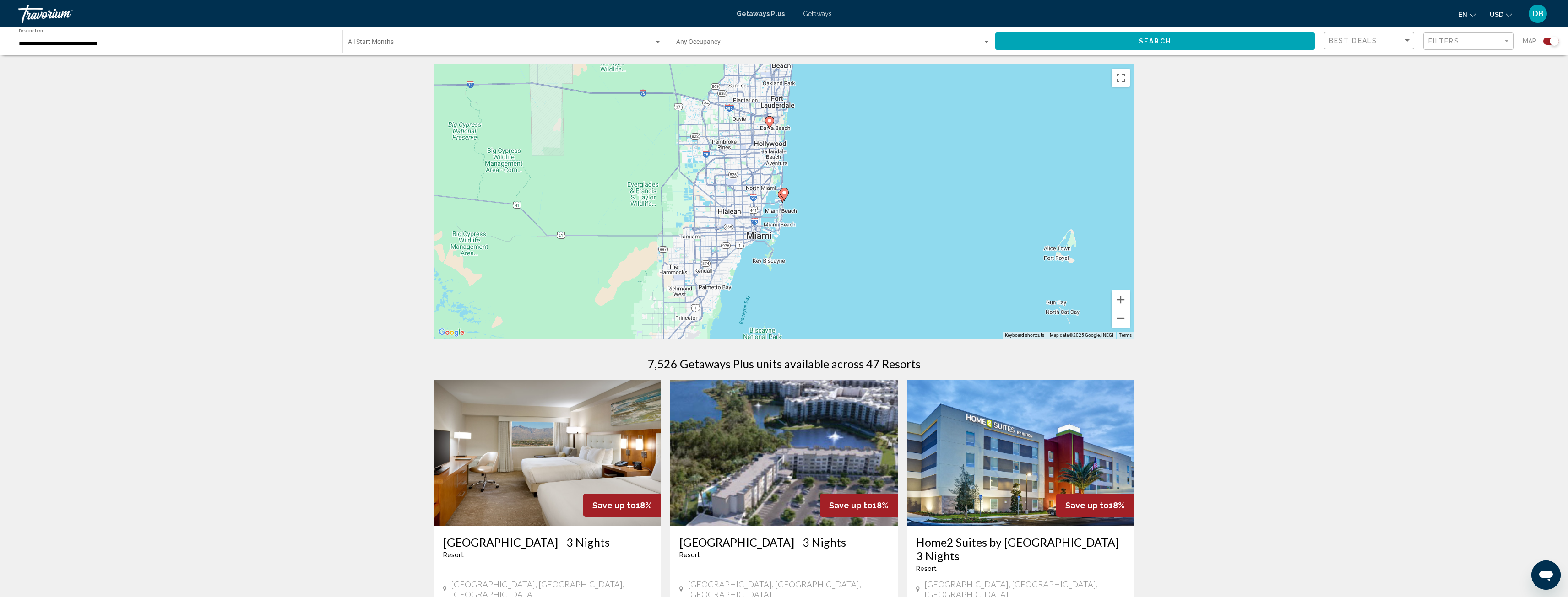
click at [783, 192] on image "Main content" at bounding box center [784, 192] width 6 height 5
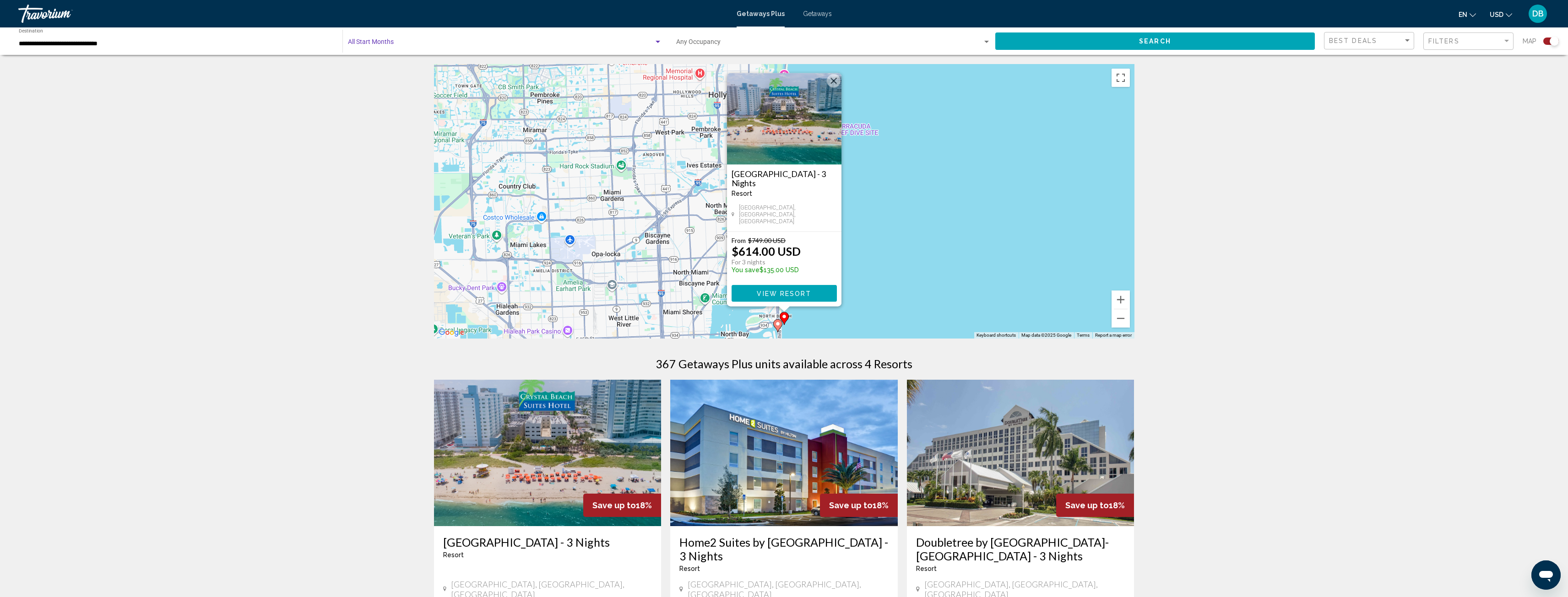
click at [377, 42] on span "Search widget" at bounding box center [501, 44] width 306 height 7
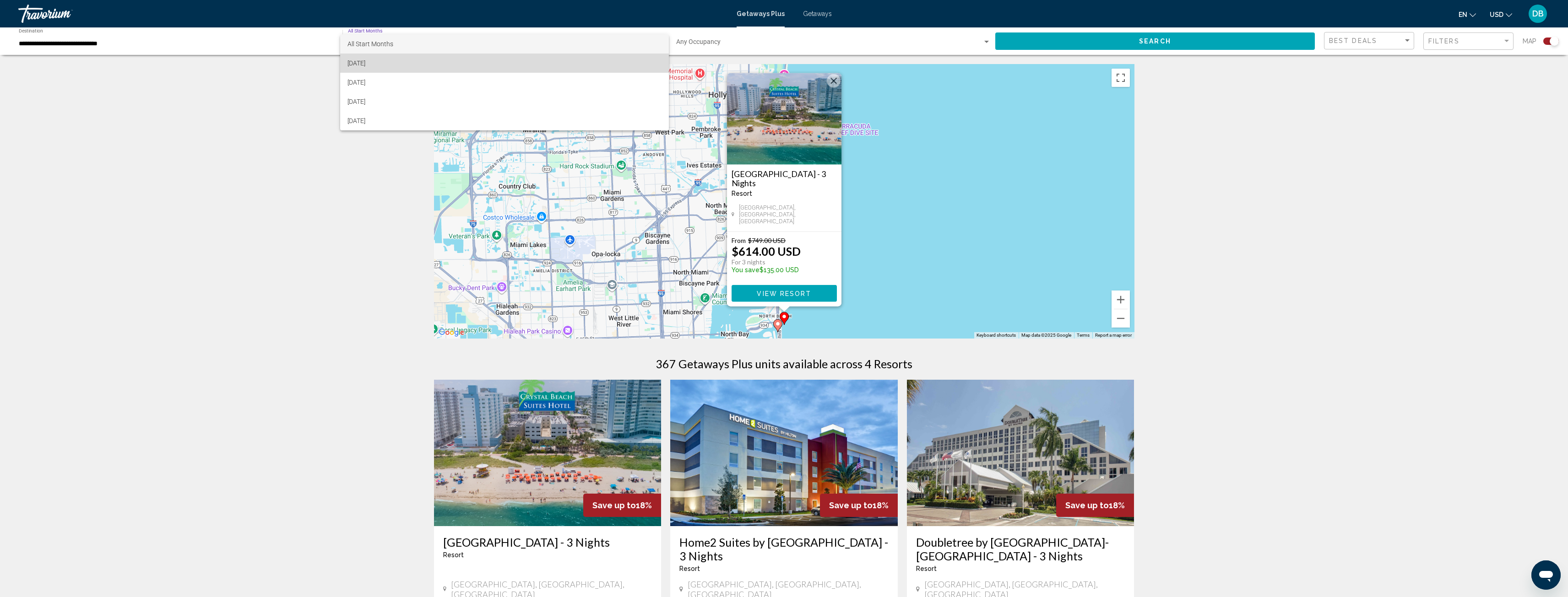
click at [389, 62] on span "[DATE]" at bounding box center [504, 63] width 314 height 19
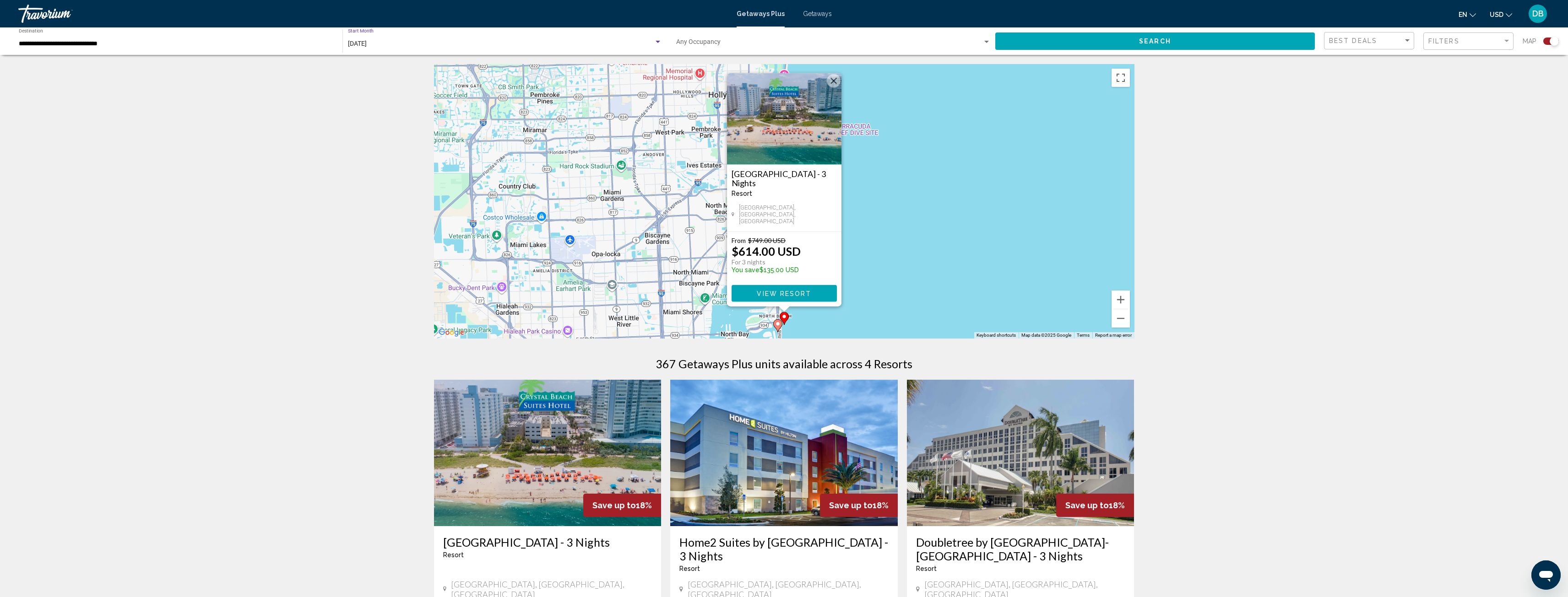
click at [734, 42] on span "Search widget" at bounding box center [829, 44] width 306 height 7
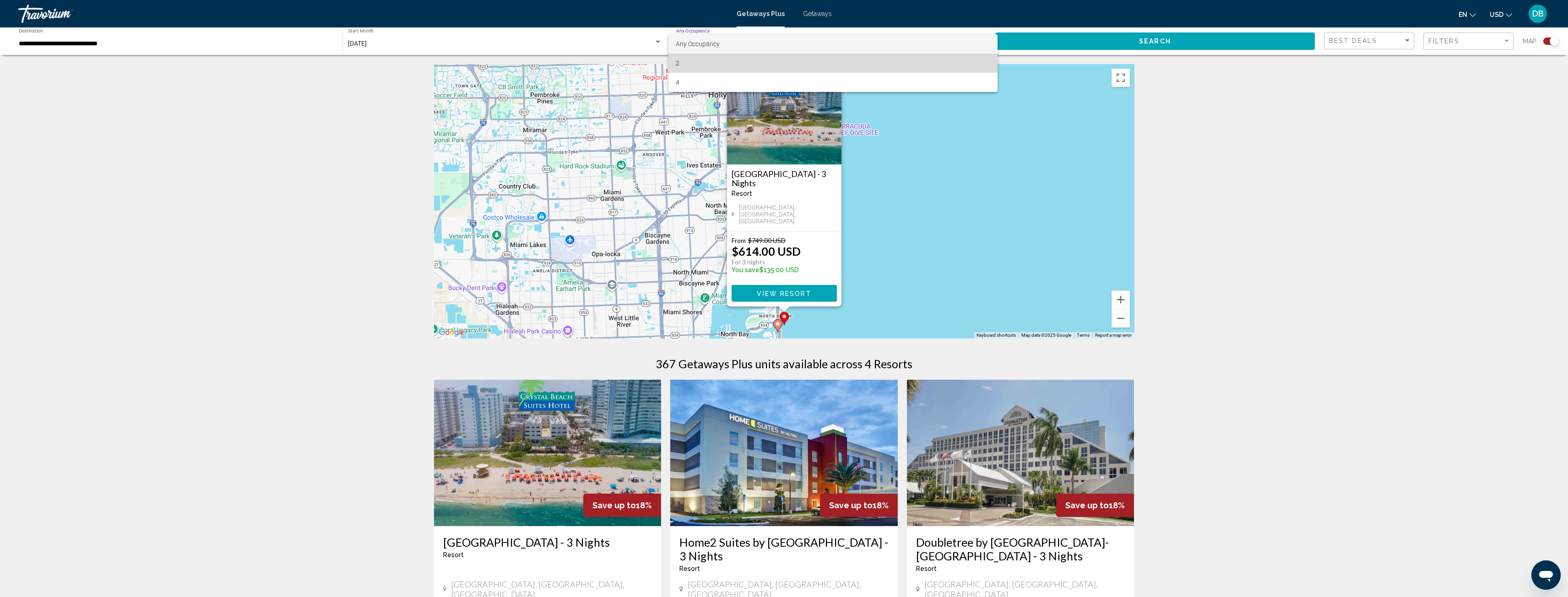
click at [688, 62] on span "2" at bounding box center [833, 63] width 314 height 19
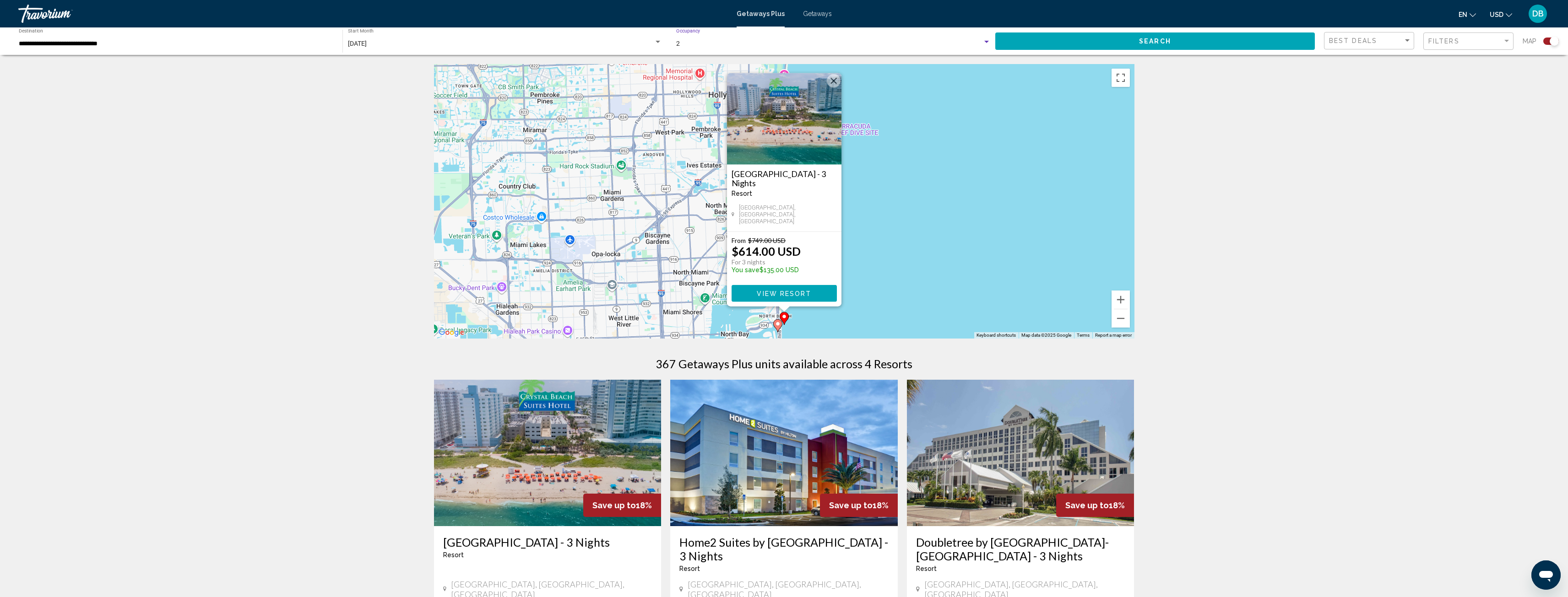
click at [1100, 42] on button "Search" at bounding box center [1155, 41] width 320 height 17
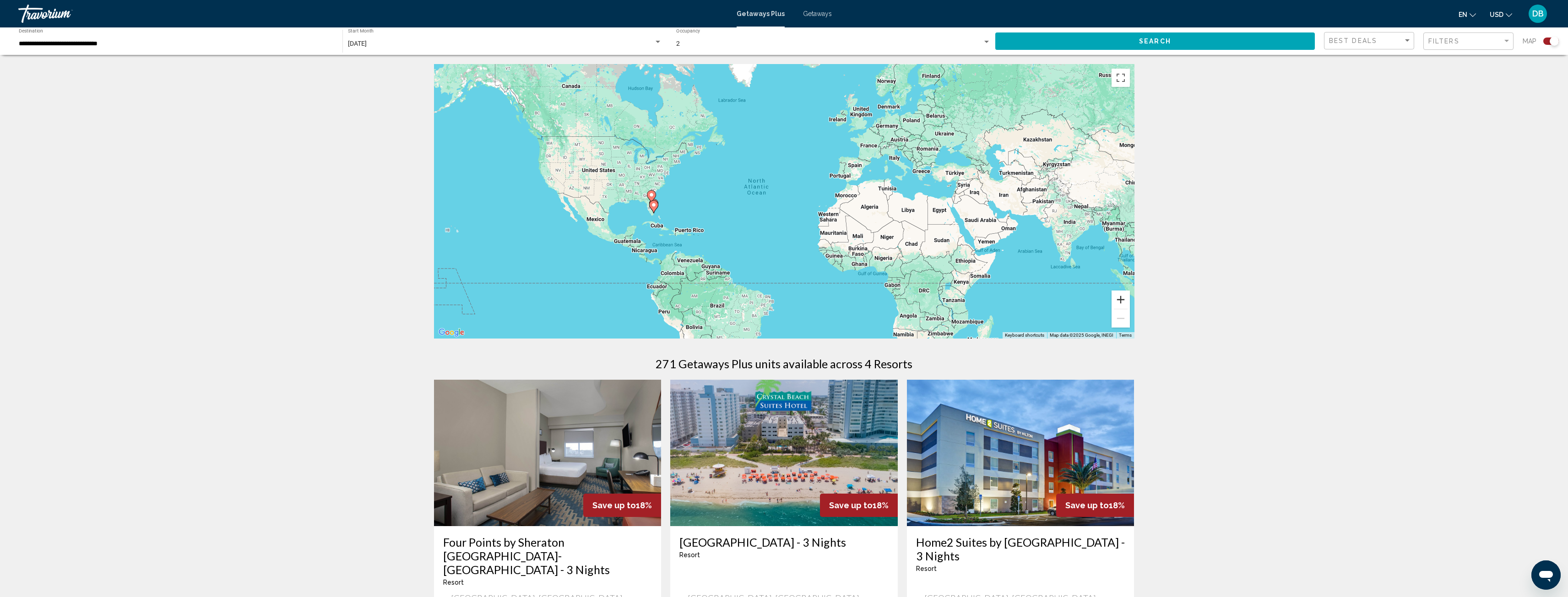
click at [1122, 299] on button "Zoom in" at bounding box center [1121, 300] width 18 height 18
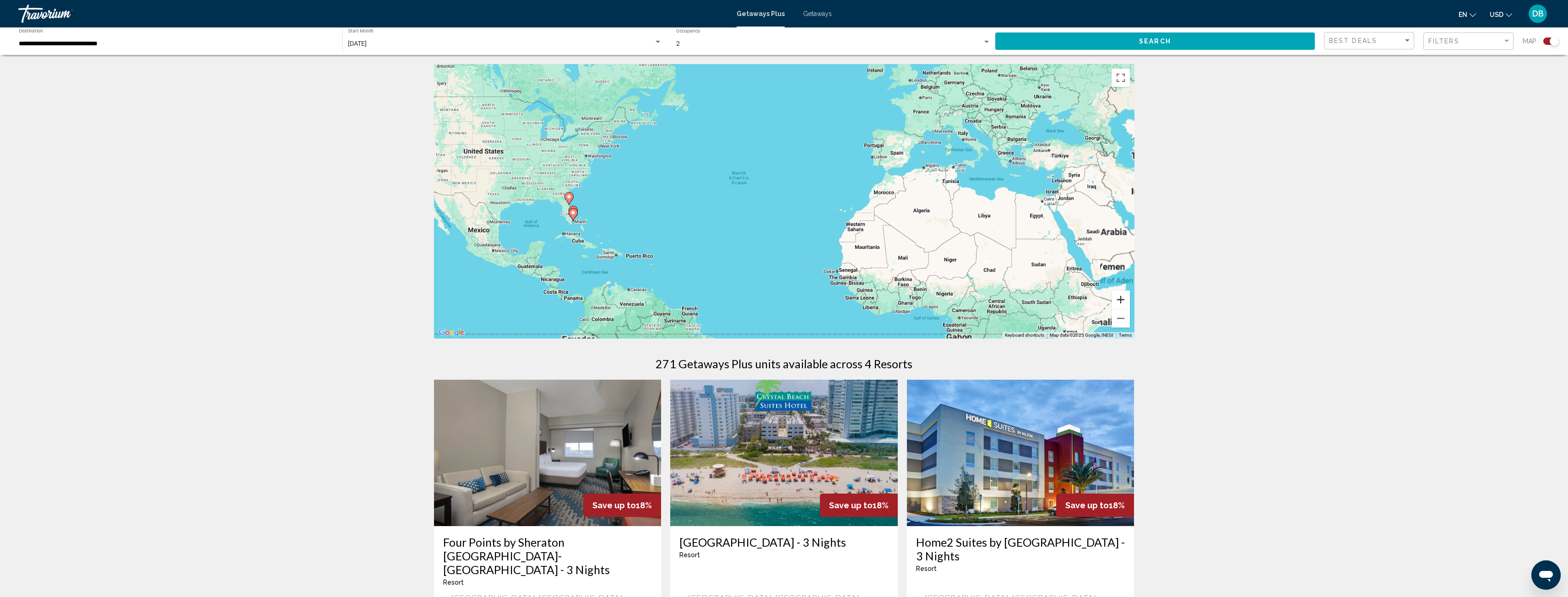
click at [1122, 298] on button "Zoom in" at bounding box center [1121, 300] width 18 height 18
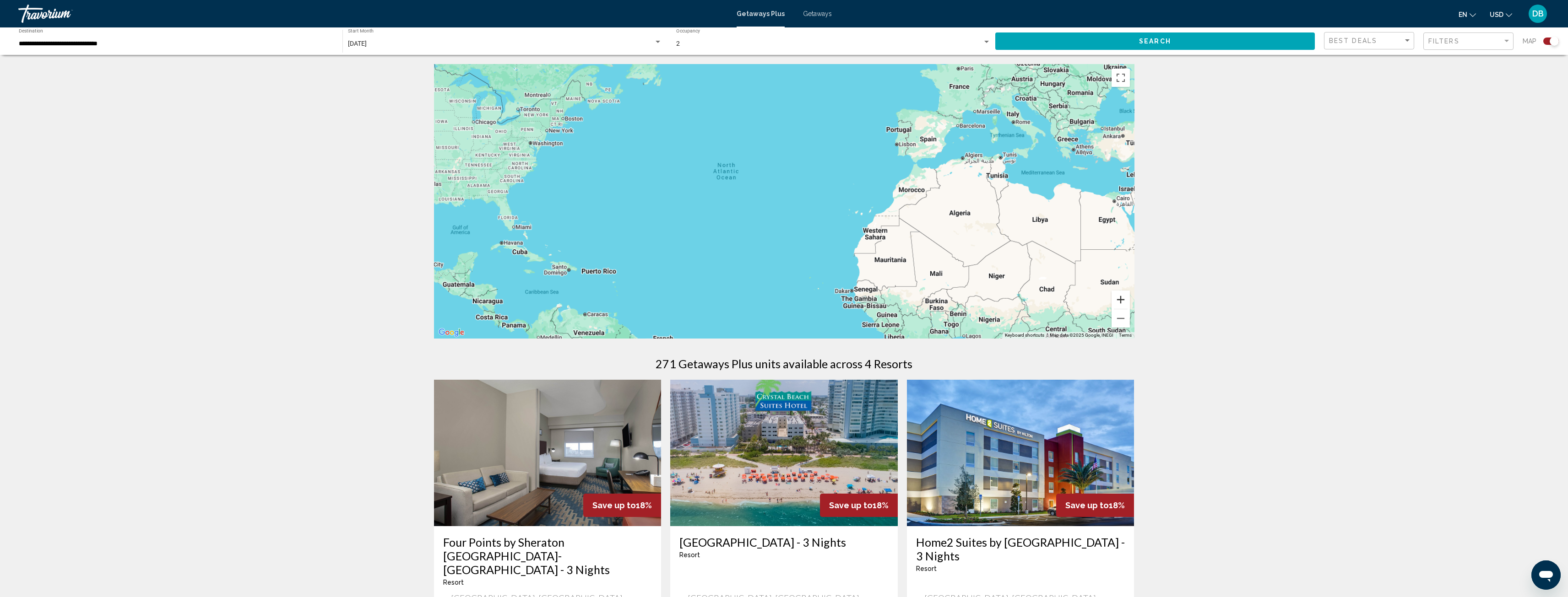
click at [1122, 297] on button "Zoom in" at bounding box center [1121, 300] width 18 height 18
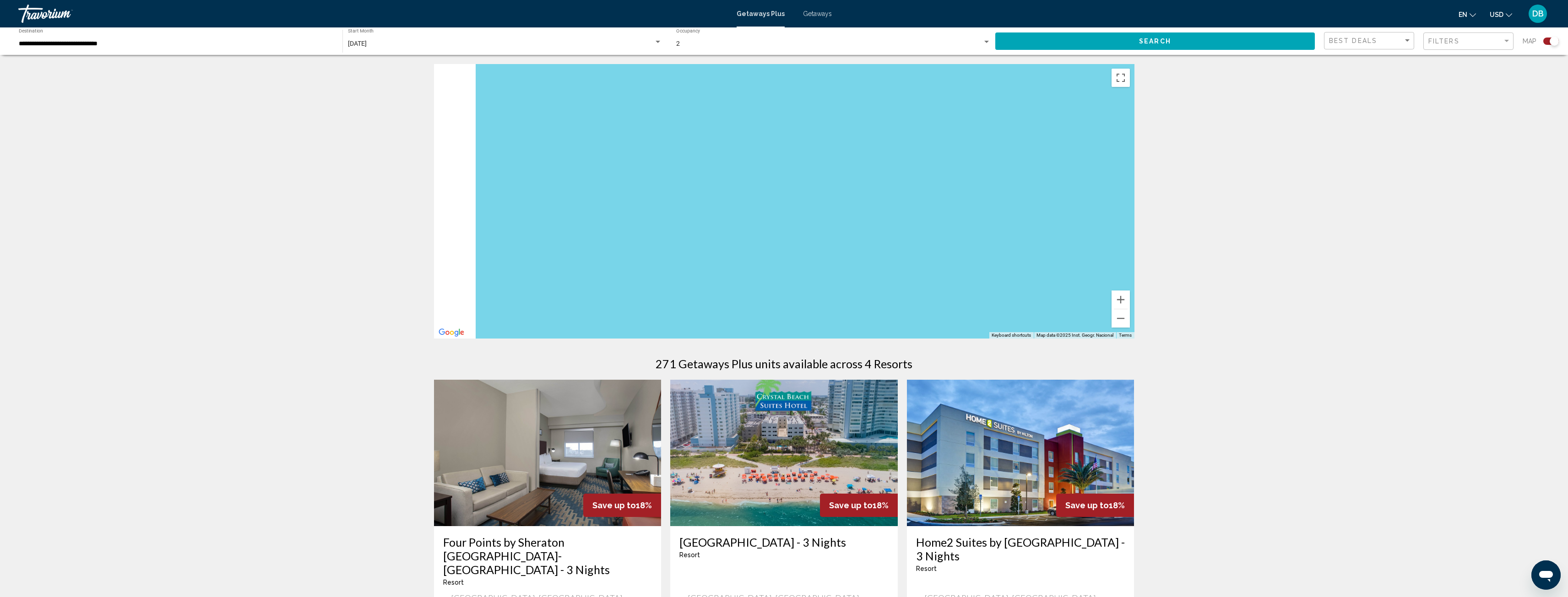
drag, startPoint x: 800, startPoint y: 270, endPoint x: 1063, endPoint y: 258, distance: 263.3
click at [1064, 258] on div "Main content" at bounding box center [784, 201] width 701 height 274
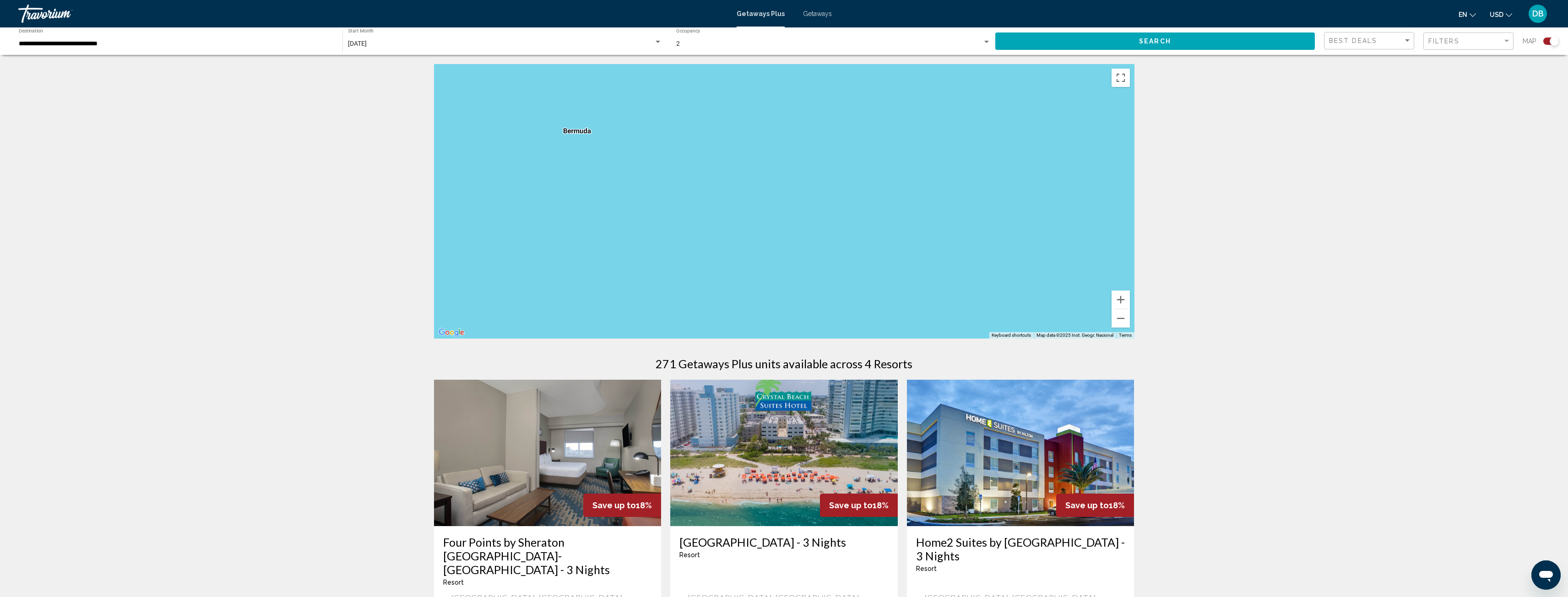
drag, startPoint x: 939, startPoint y: 245, endPoint x: 1010, endPoint y: 247, distance: 71.0
click at [1010, 247] on div "Main content" at bounding box center [784, 201] width 701 height 274
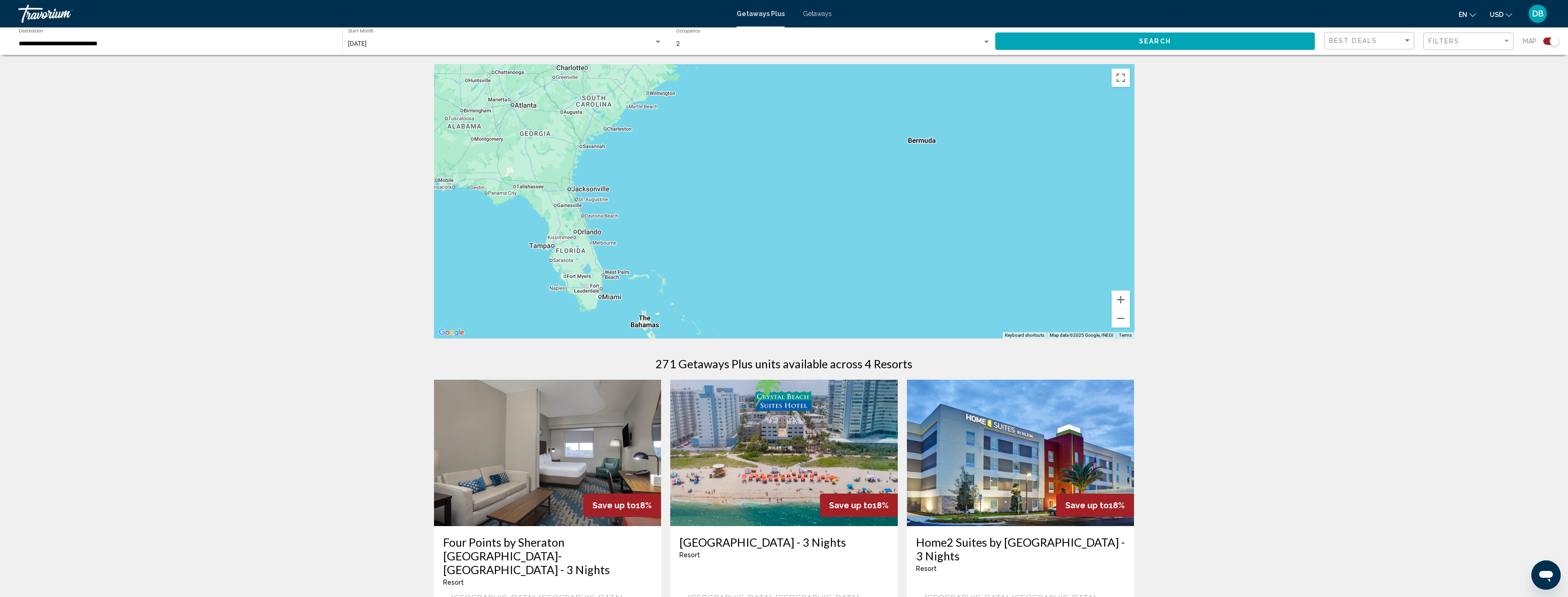
drag, startPoint x: 853, startPoint y: 242, endPoint x: 967, endPoint y: 251, distance: 114.4
click at [1012, 249] on div "Main content" at bounding box center [784, 201] width 701 height 274
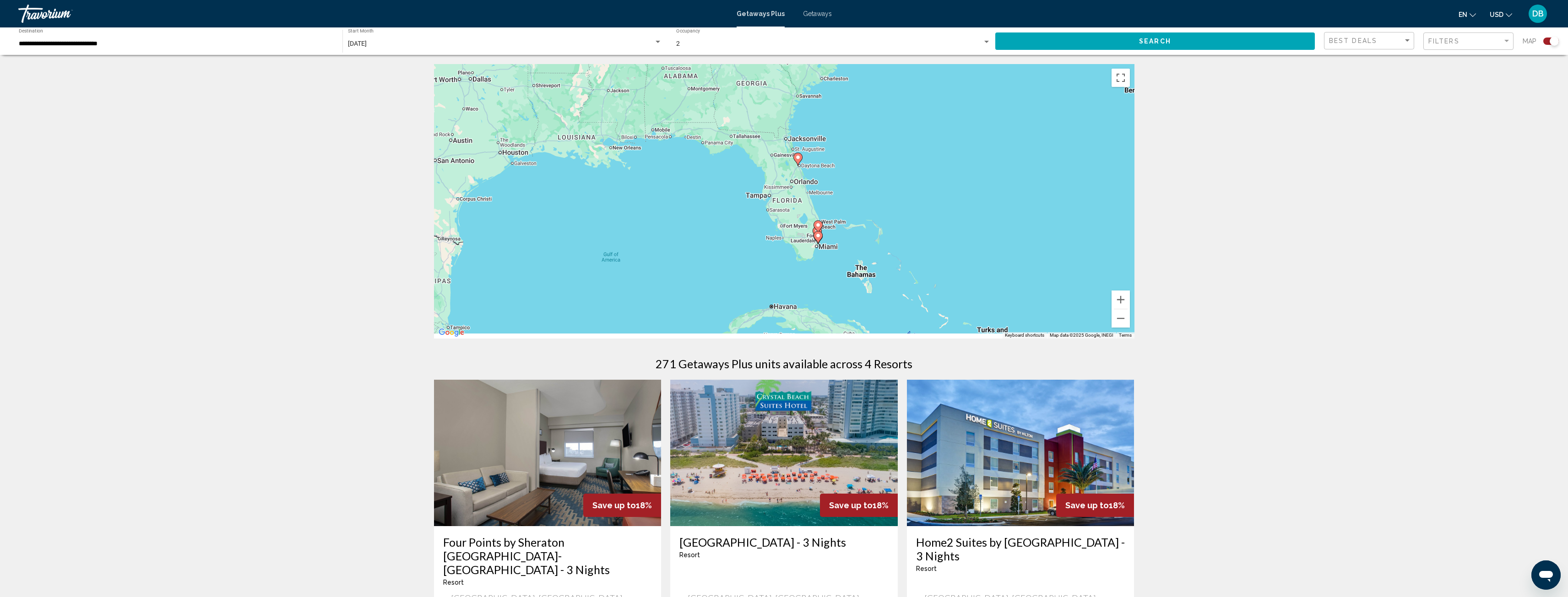
drag, startPoint x: 864, startPoint y: 250, endPoint x: 897, endPoint y: 163, distance: 93.0
click at [897, 163] on div "To activate drag with keyboard, press Alt + Enter. Once in keyboard drag state,…" at bounding box center [784, 201] width 701 height 274
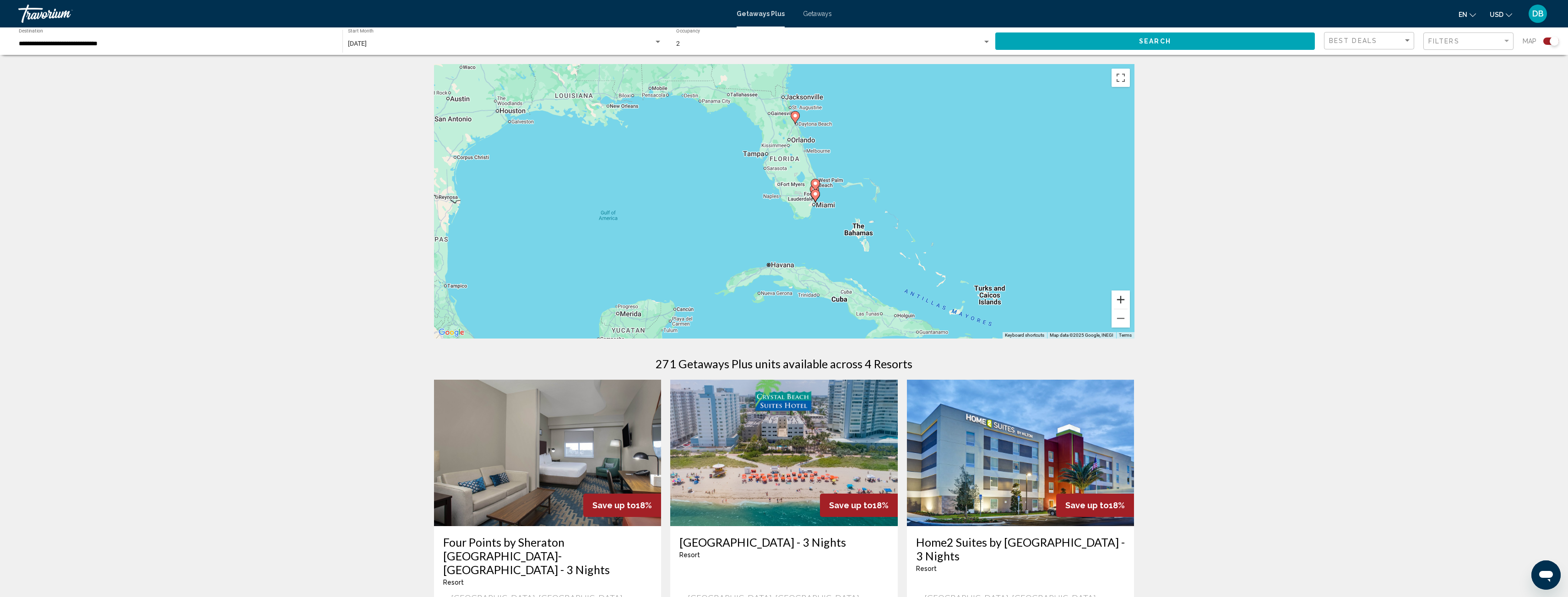
click at [1121, 299] on button "Zoom in" at bounding box center [1121, 300] width 18 height 18
click at [1121, 298] on button "Zoom in" at bounding box center [1121, 300] width 18 height 18
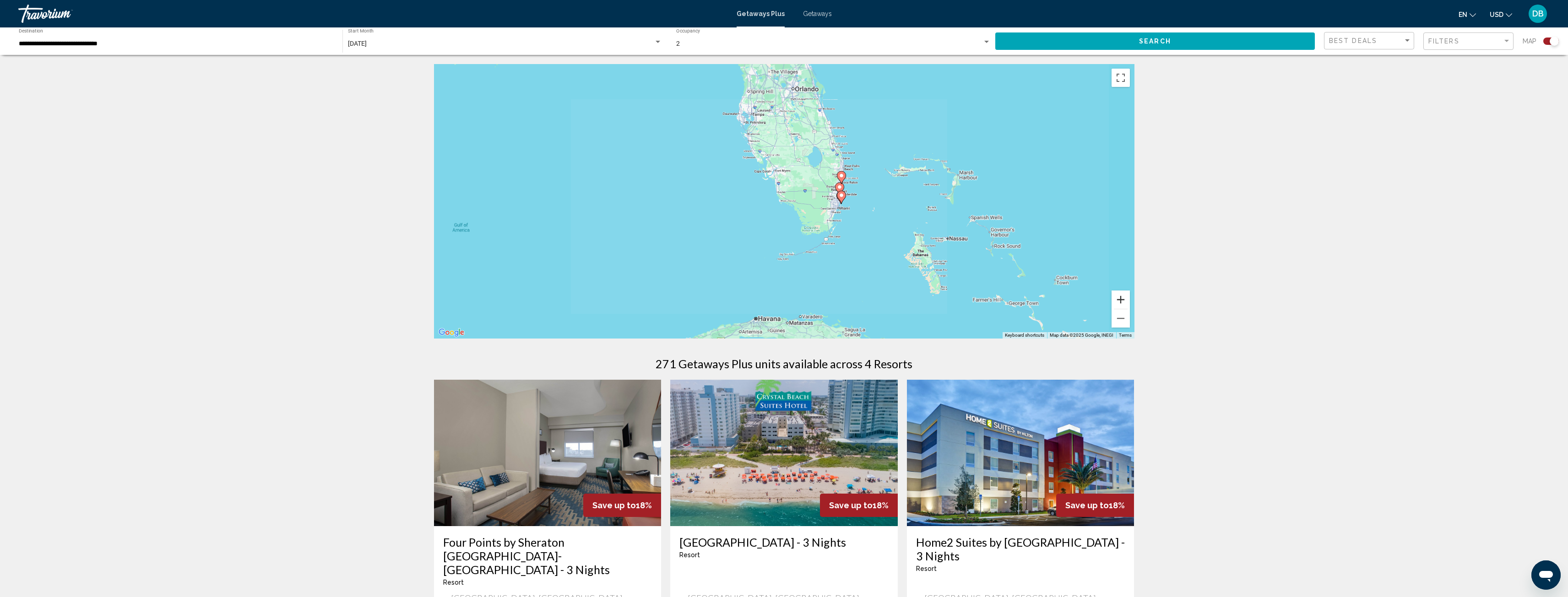
click at [1121, 297] on button "Zoom in" at bounding box center [1121, 300] width 18 height 18
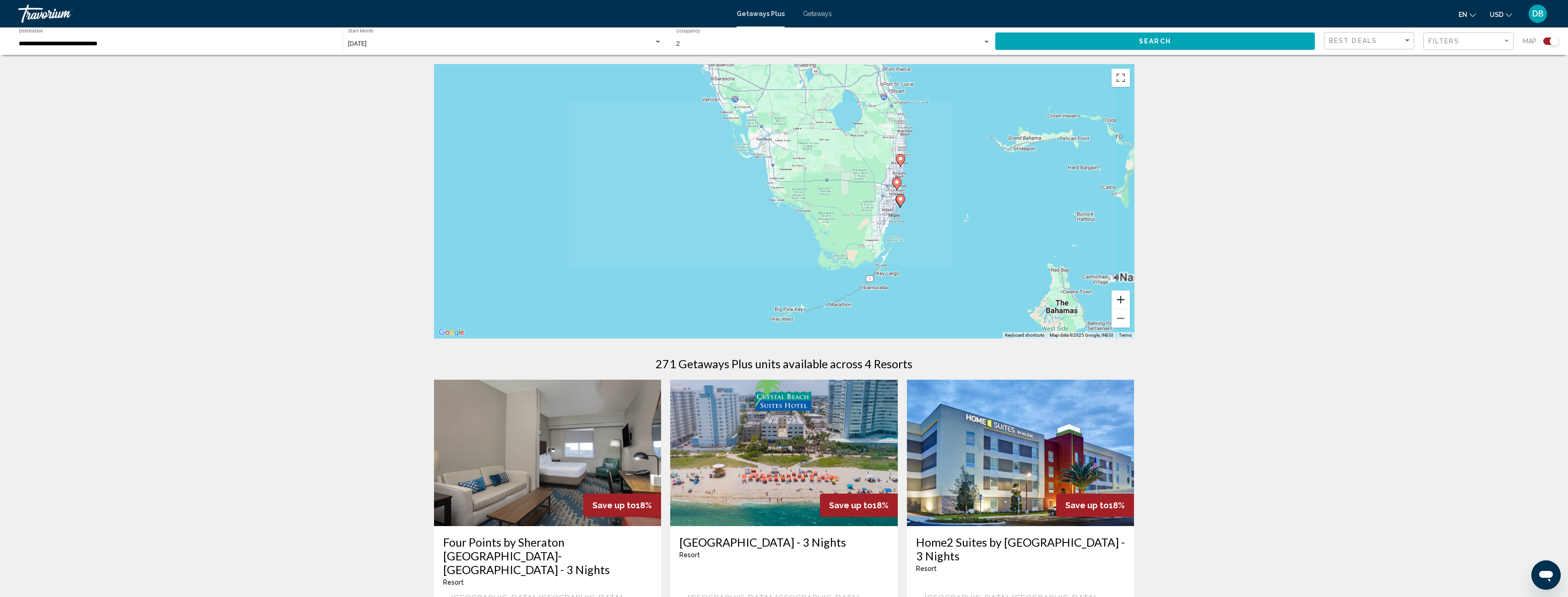
click at [1121, 296] on button "Zoom in" at bounding box center [1121, 300] width 18 height 18
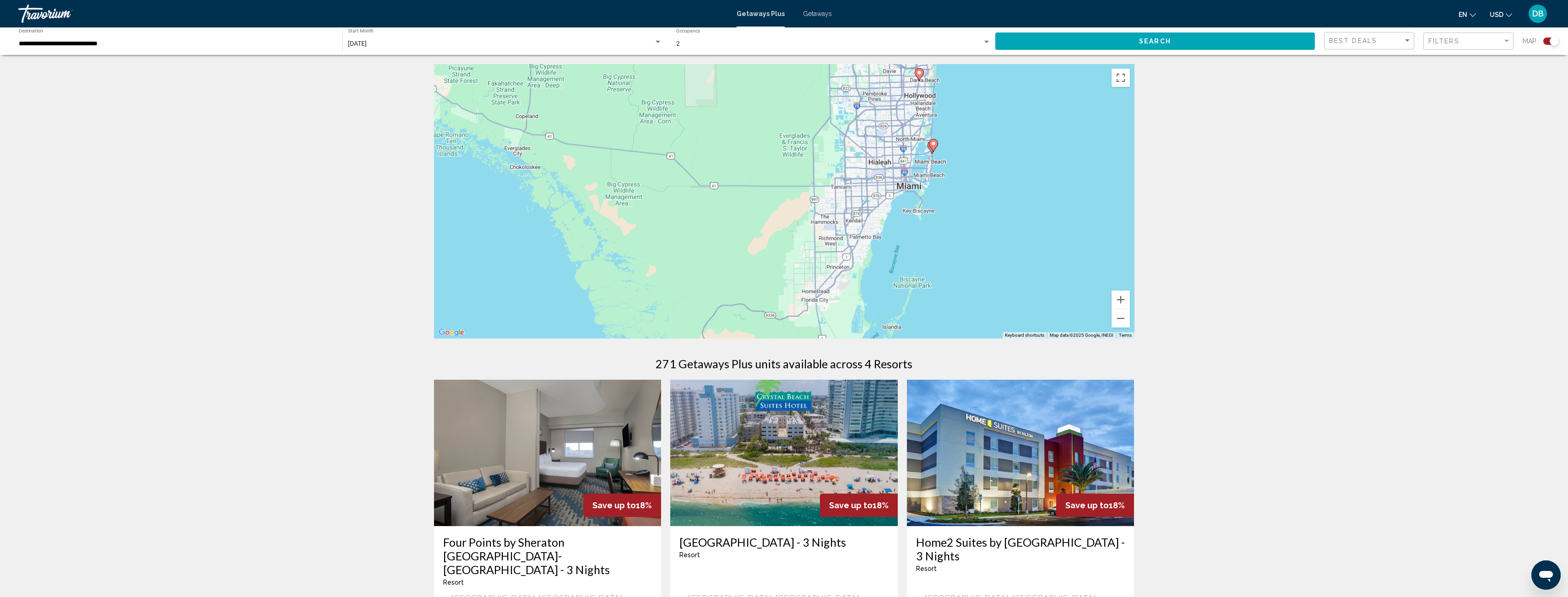
drag, startPoint x: 1064, startPoint y: 279, endPoint x: 737, endPoint y: 204, distance: 335.5
click at [721, 203] on div "To activate drag with keyboard, press Alt + Enter. Once in keyboard drag state,…" at bounding box center [784, 201] width 701 height 274
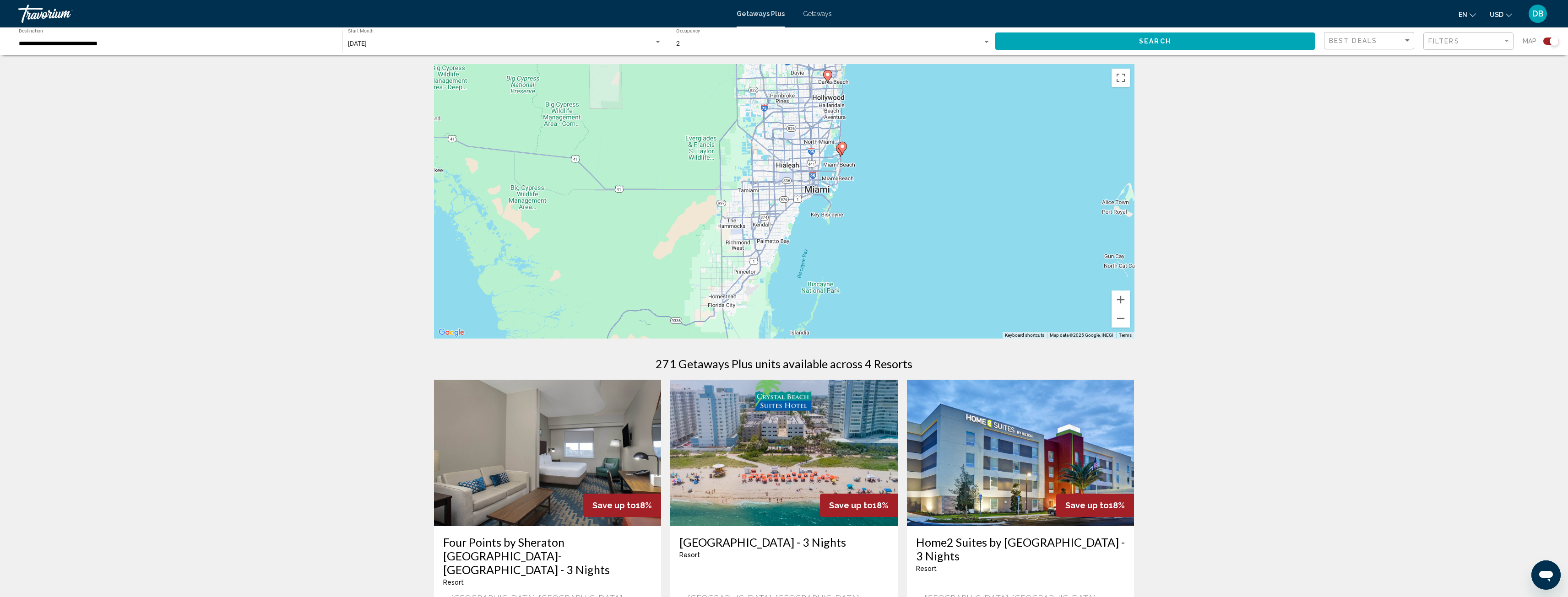
drag, startPoint x: 883, startPoint y: 207, endPoint x: 848, endPoint y: 219, distance: 37.0
click at [801, 211] on div "To activate drag with keyboard, press Alt + Enter. Once in keyboard drag state,…" at bounding box center [784, 201] width 701 height 274
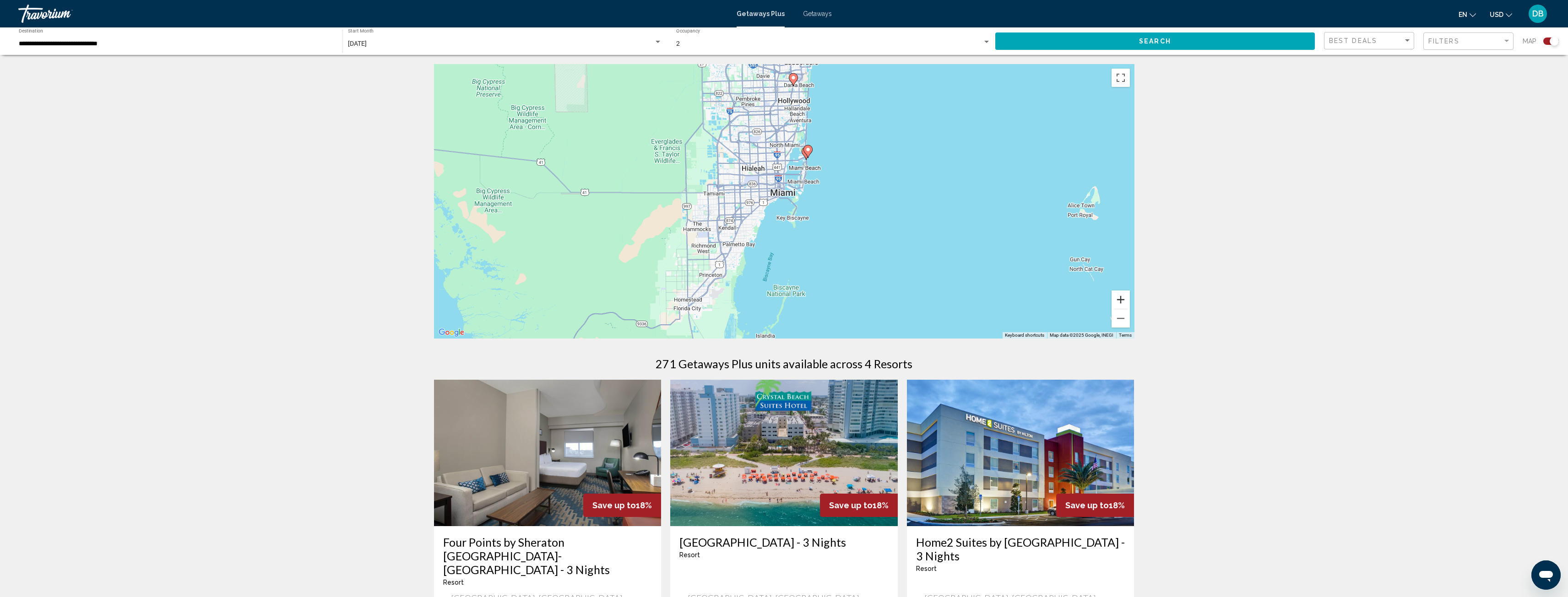
click at [1121, 299] on button "Zoom in" at bounding box center [1121, 300] width 18 height 18
click at [1121, 298] on button "Zoom in" at bounding box center [1121, 300] width 18 height 18
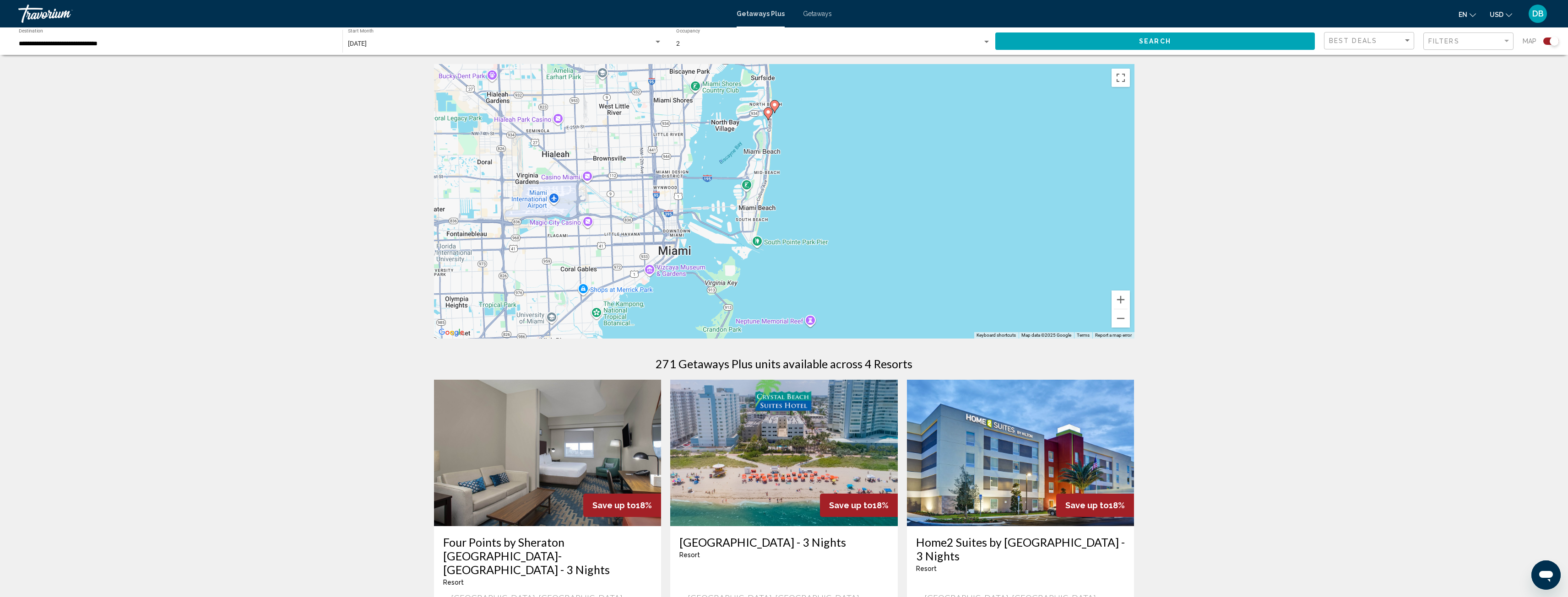
drag, startPoint x: 994, startPoint y: 226, endPoint x: 888, endPoint y: 310, distance: 135.2
click at [888, 310] on div "To activate drag with keyboard, press Alt + Enter. Once in keyboard drag state,…" at bounding box center [784, 201] width 701 height 274
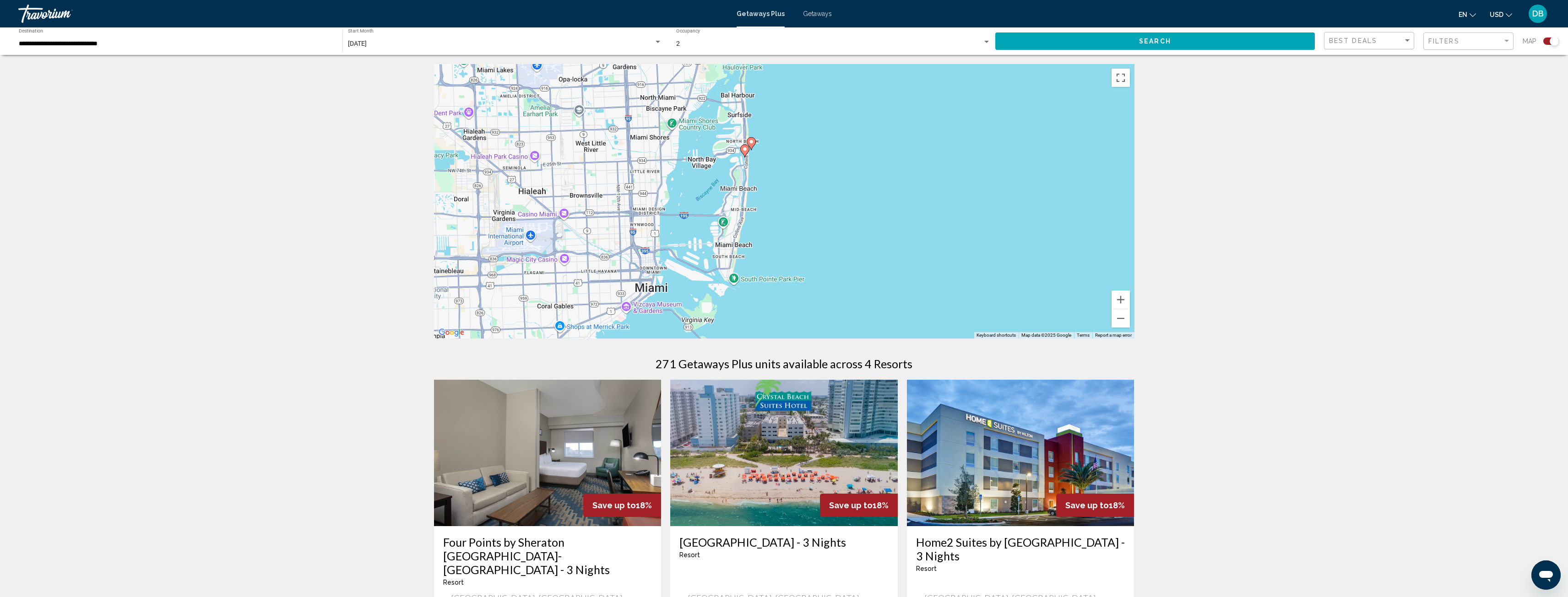
drag, startPoint x: 793, startPoint y: 207, endPoint x: 770, endPoint y: 247, distance: 46.1
click at [770, 247] on div "To activate drag with keyboard, press Alt + Enter. Once in keyboard drag state,…" at bounding box center [784, 201] width 701 height 274
click at [751, 137] on gmp-advanced-marker "Main content" at bounding box center [751, 144] width 9 height 13
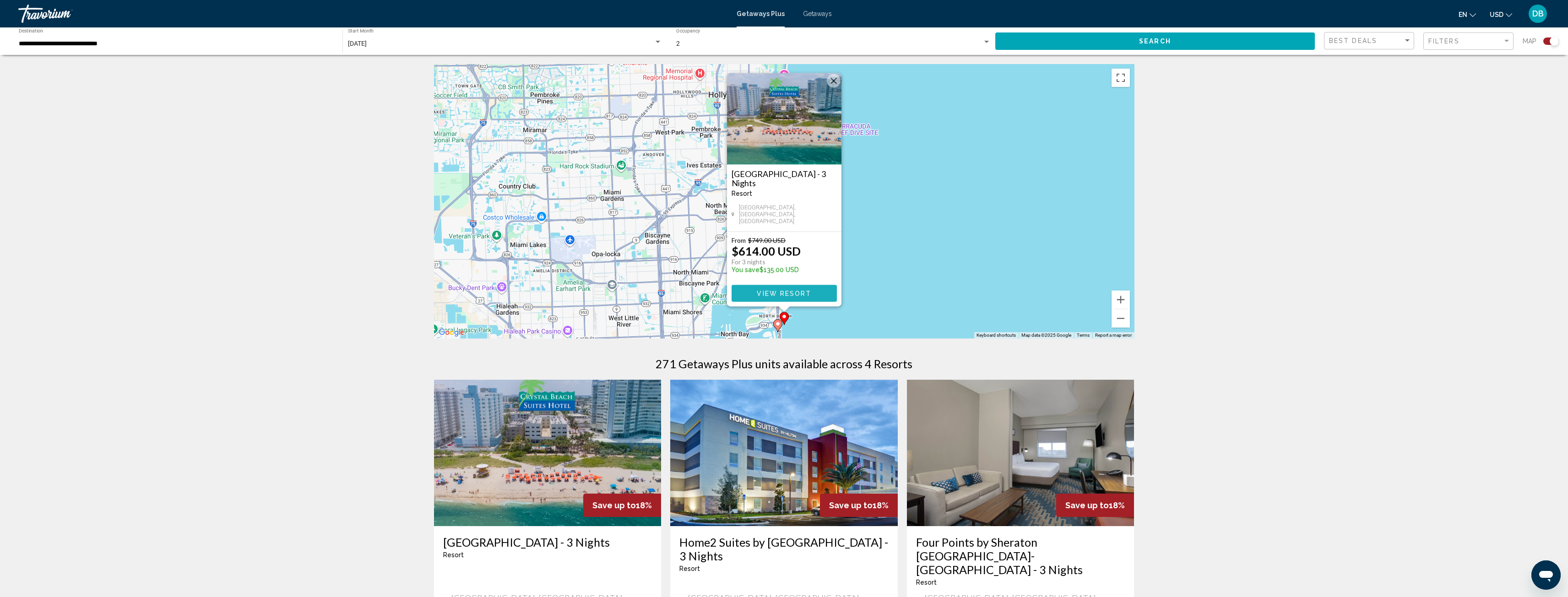
click at [787, 295] on span "View Resort" at bounding box center [784, 294] width 54 height 7
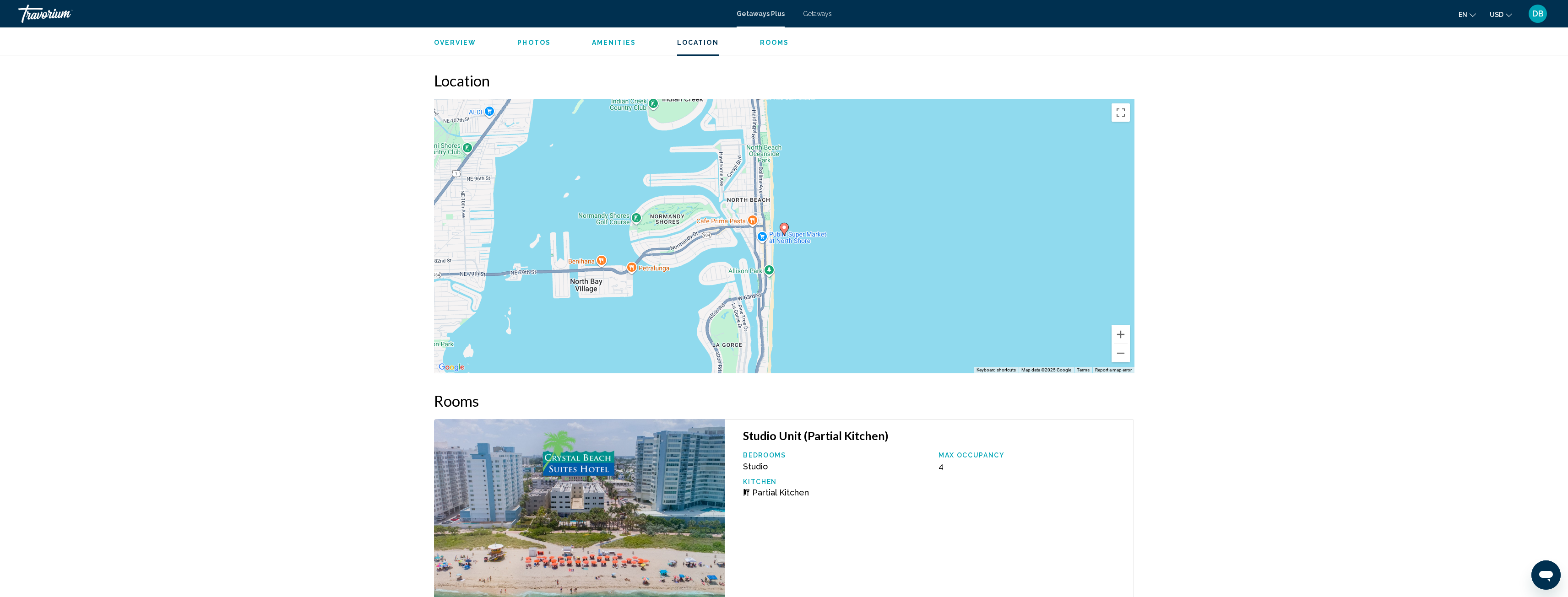
scroll to position [1006, 0]
click at [1120, 355] on button "Zoom out" at bounding box center [1121, 354] width 18 height 18
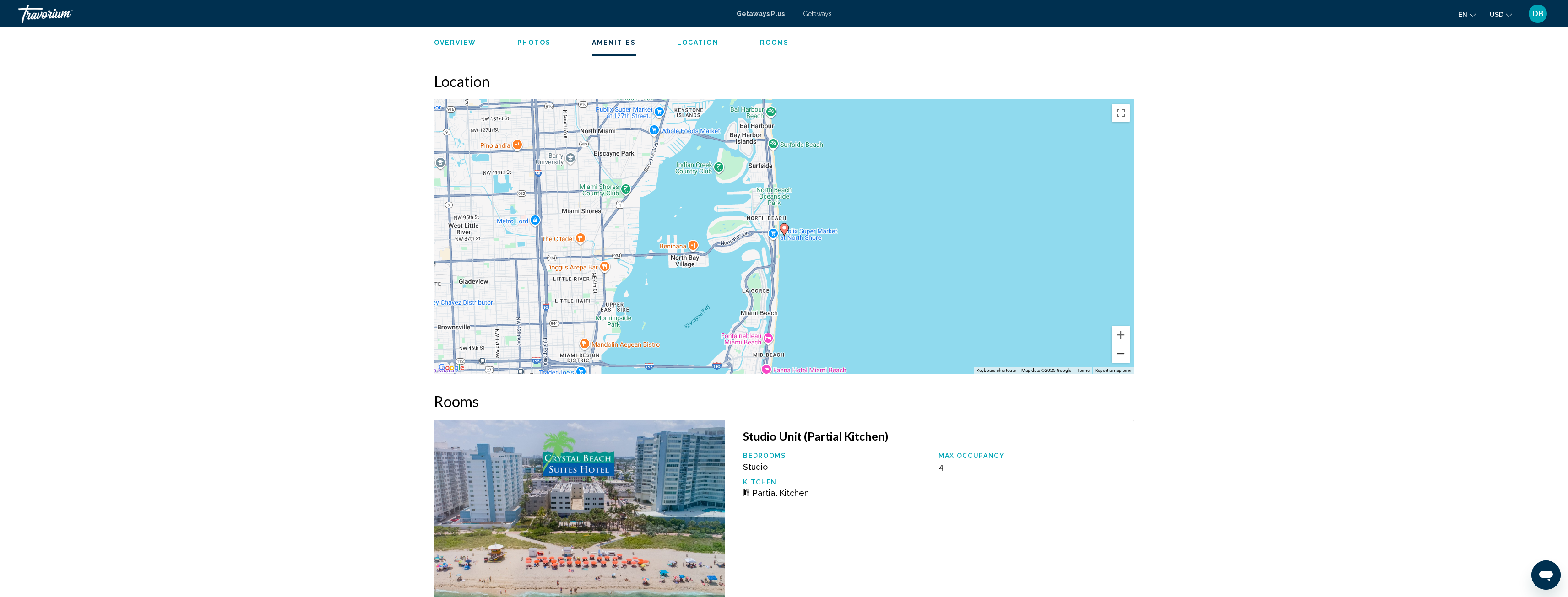
click at [1120, 352] on button "Zoom out" at bounding box center [1121, 354] width 18 height 18
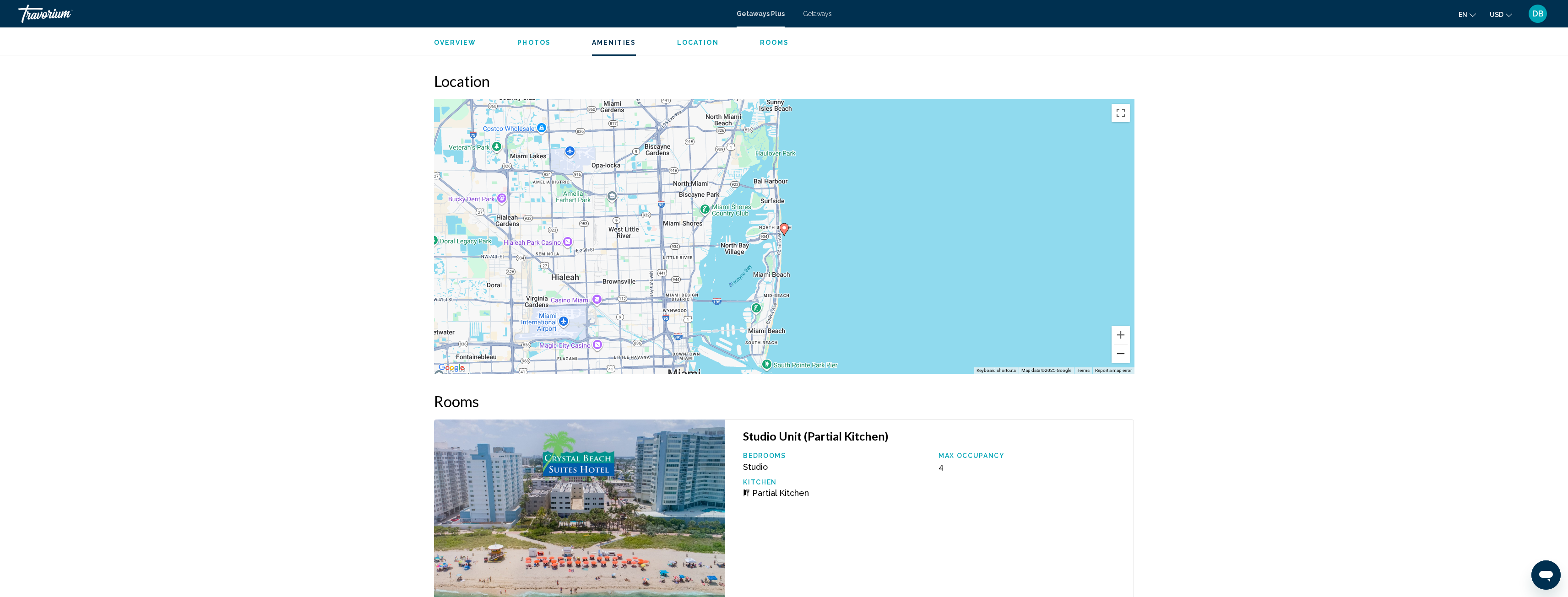
click at [1120, 351] on button "Zoom out" at bounding box center [1121, 354] width 18 height 18
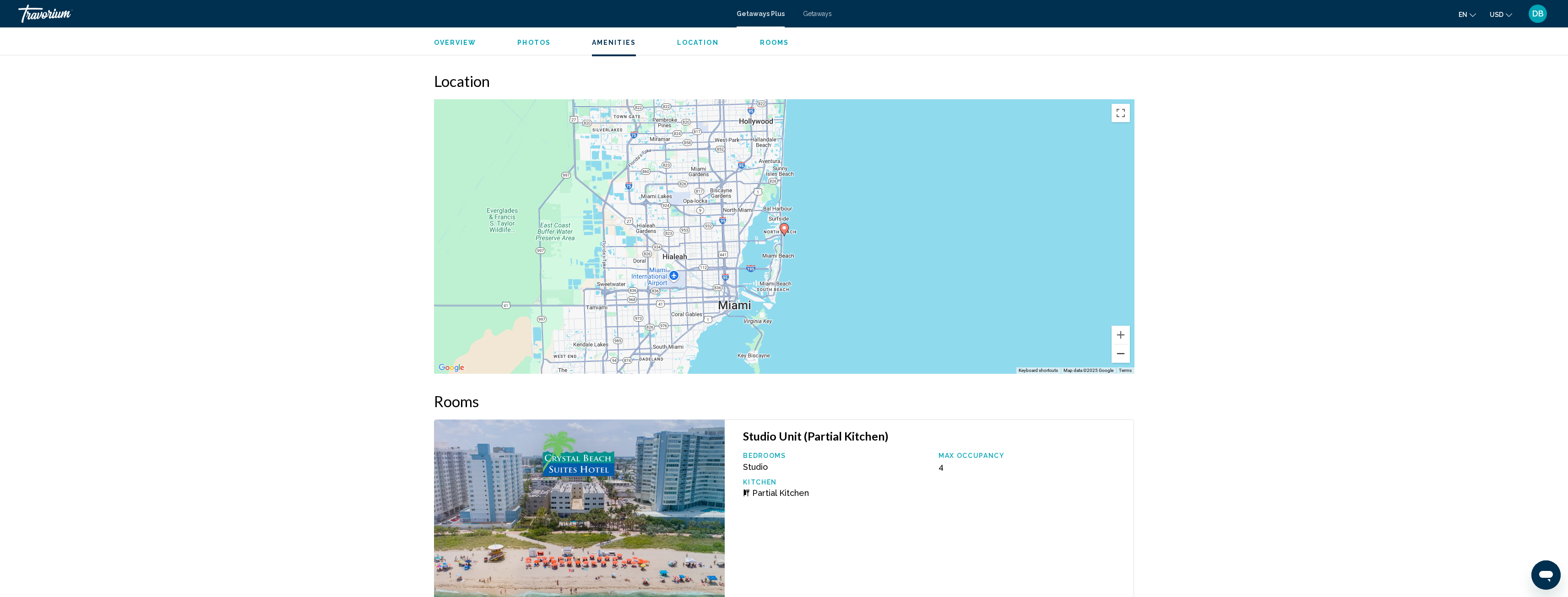
click at [1120, 351] on button "Zoom out" at bounding box center [1121, 354] width 18 height 18
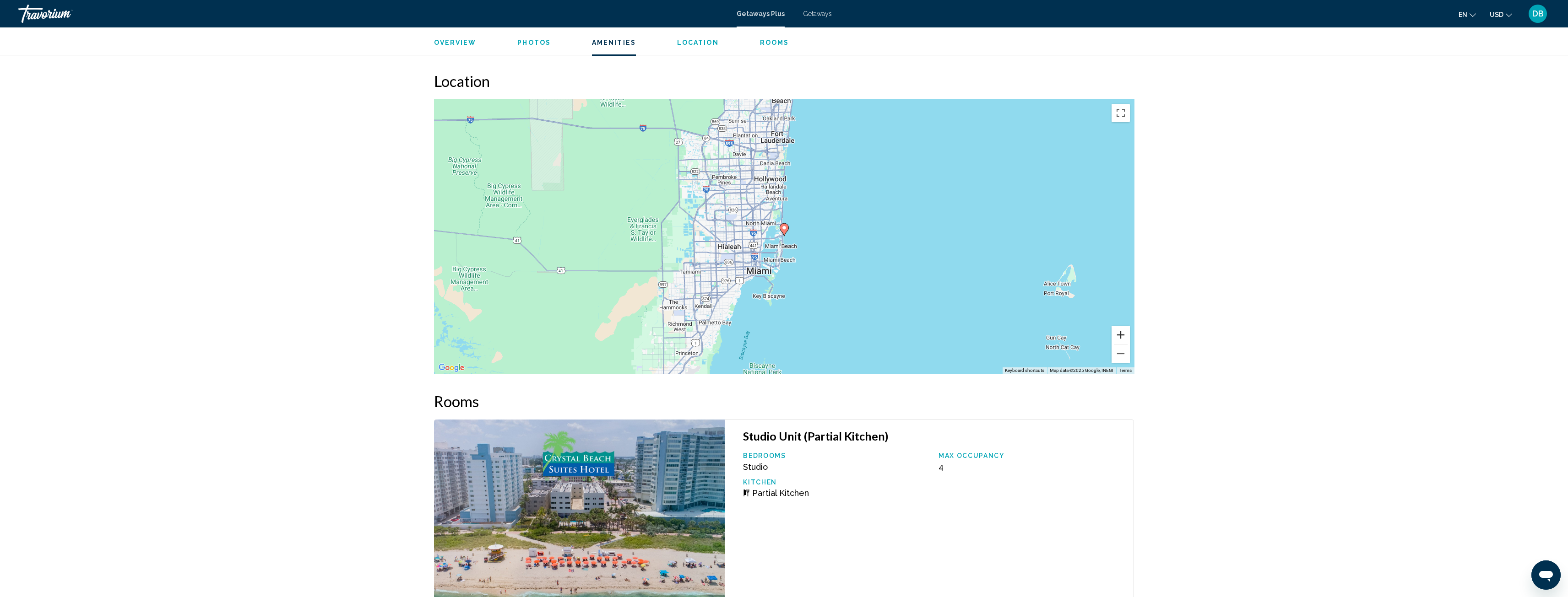
click at [1123, 336] on button "Zoom in" at bounding box center [1121, 335] width 18 height 18
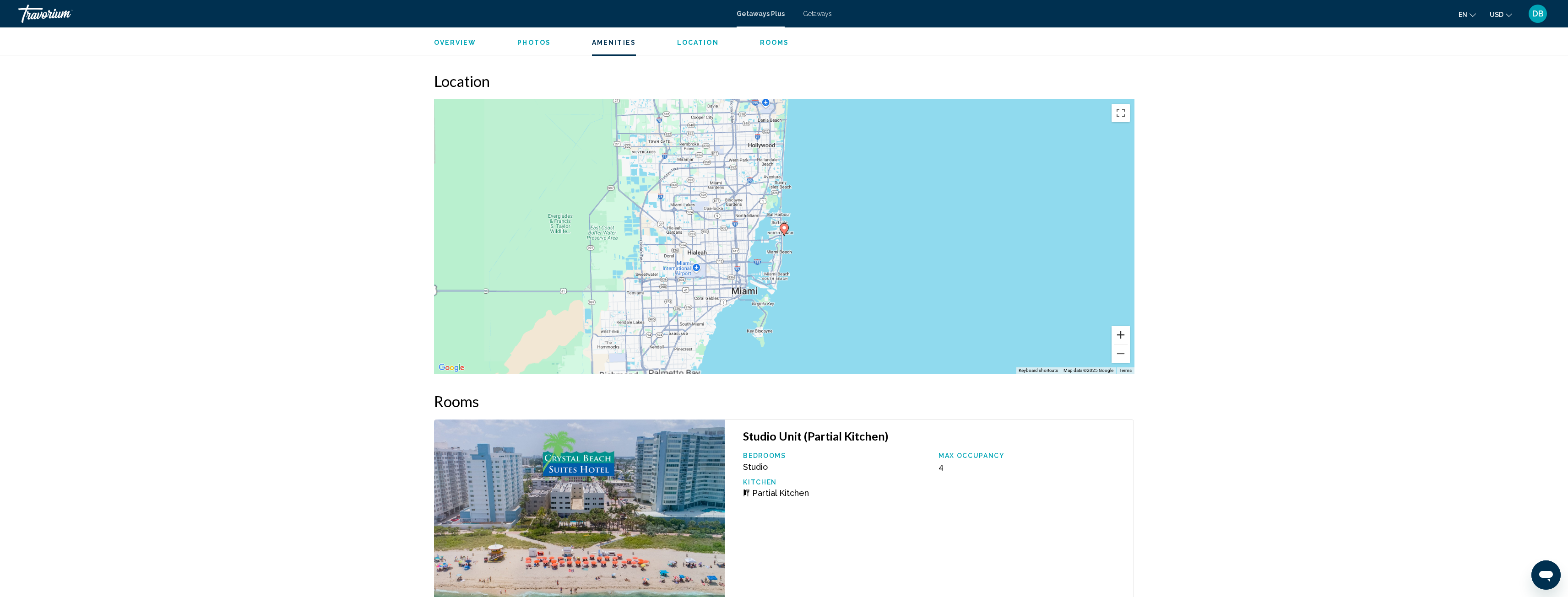
click at [1124, 334] on button "Zoom in" at bounding box center [1121, 335] width 18 height 18
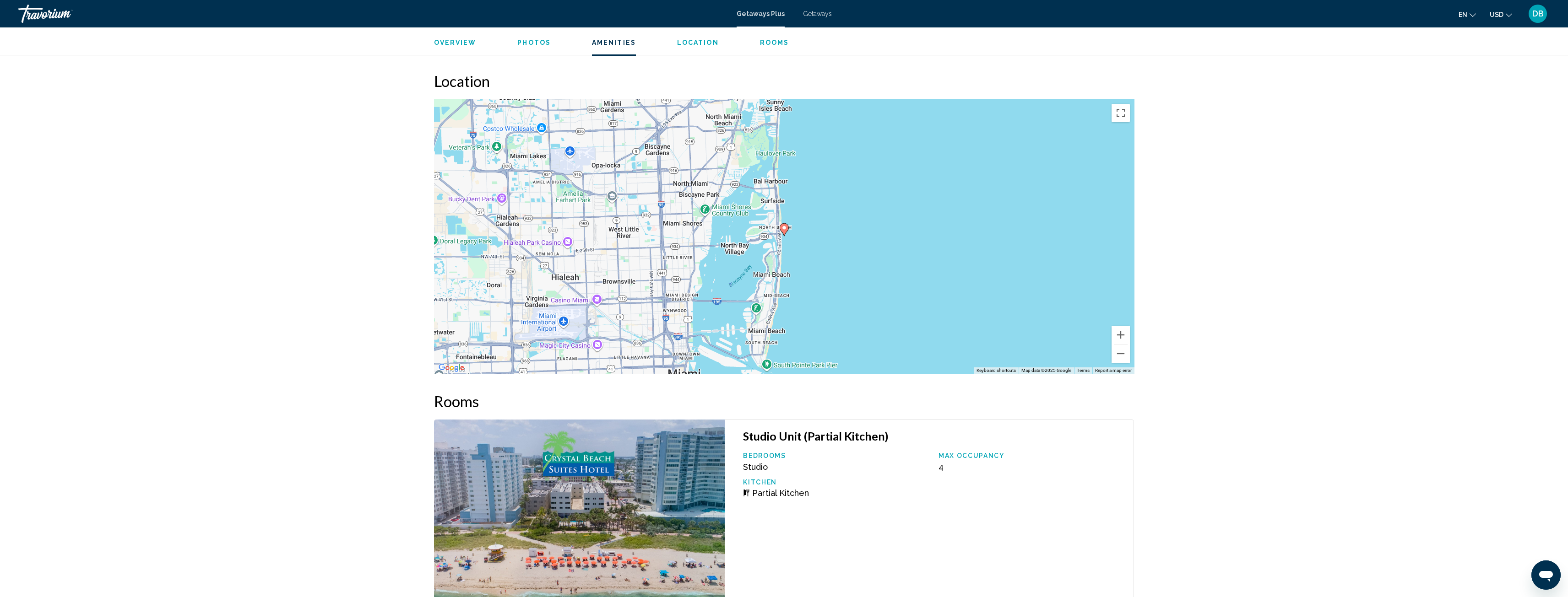
click at [817, 13] on span "Getaways" at bounding box center [817, 13] width 29 height 7
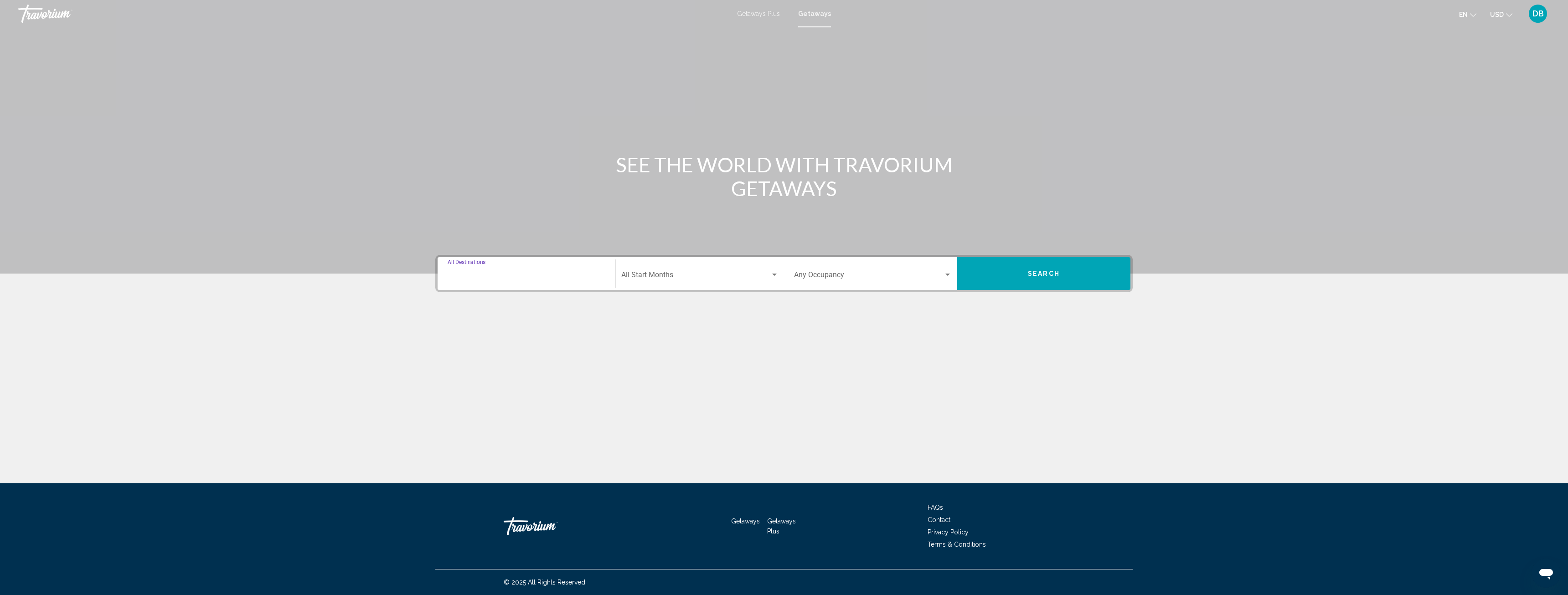
click at [571, 274] on input "Destination All Destinations" at bounding box center [526, 276] width 158 height 8
click at [512, 311] on button "United States (622,670 units available)" at bounding box center [536, 316] width 142 height 21
type input "**********"
click at [755, 281] on div "Start Month All Start Months" at bounding box center [700, 273] width 157 height 29
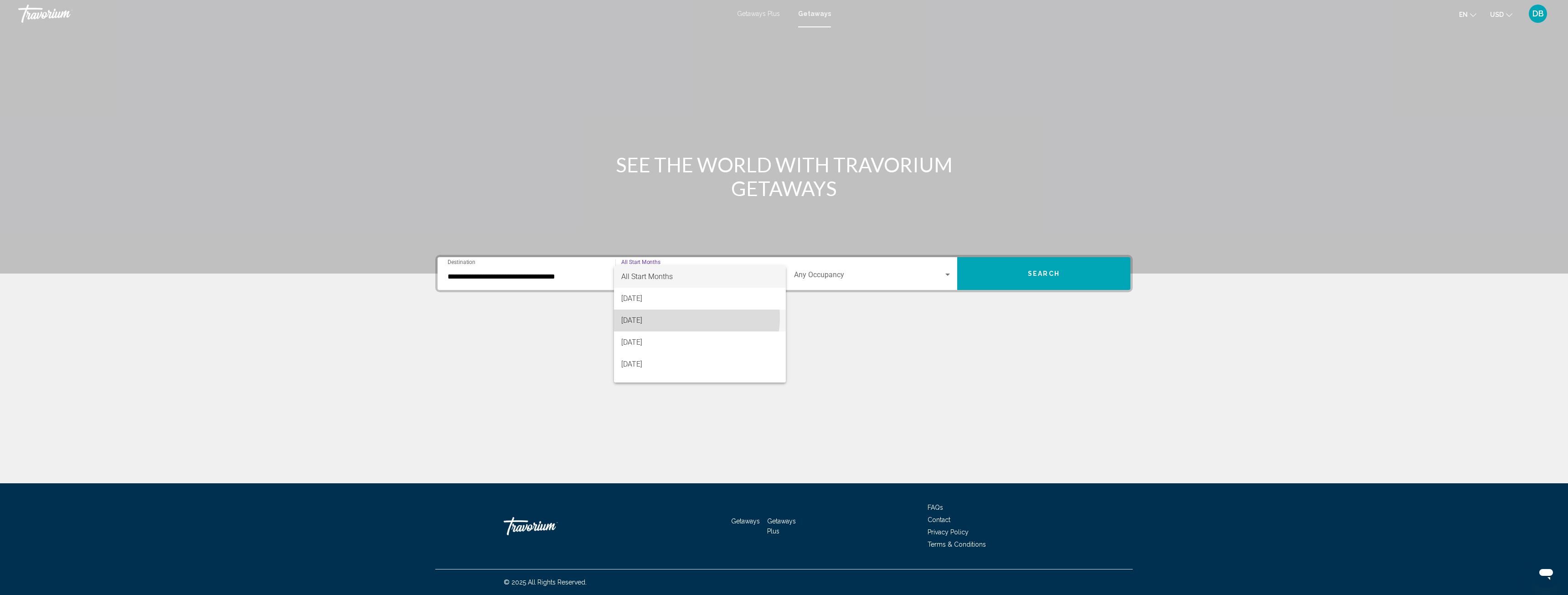
click at [688, 318] on span "[DATE]" at bounding box center [700, 320] width 157 height 22
click at [932, 272] on div "Occupancy Any Occupancy" at bounding box center [872, 273] width 158 height 29
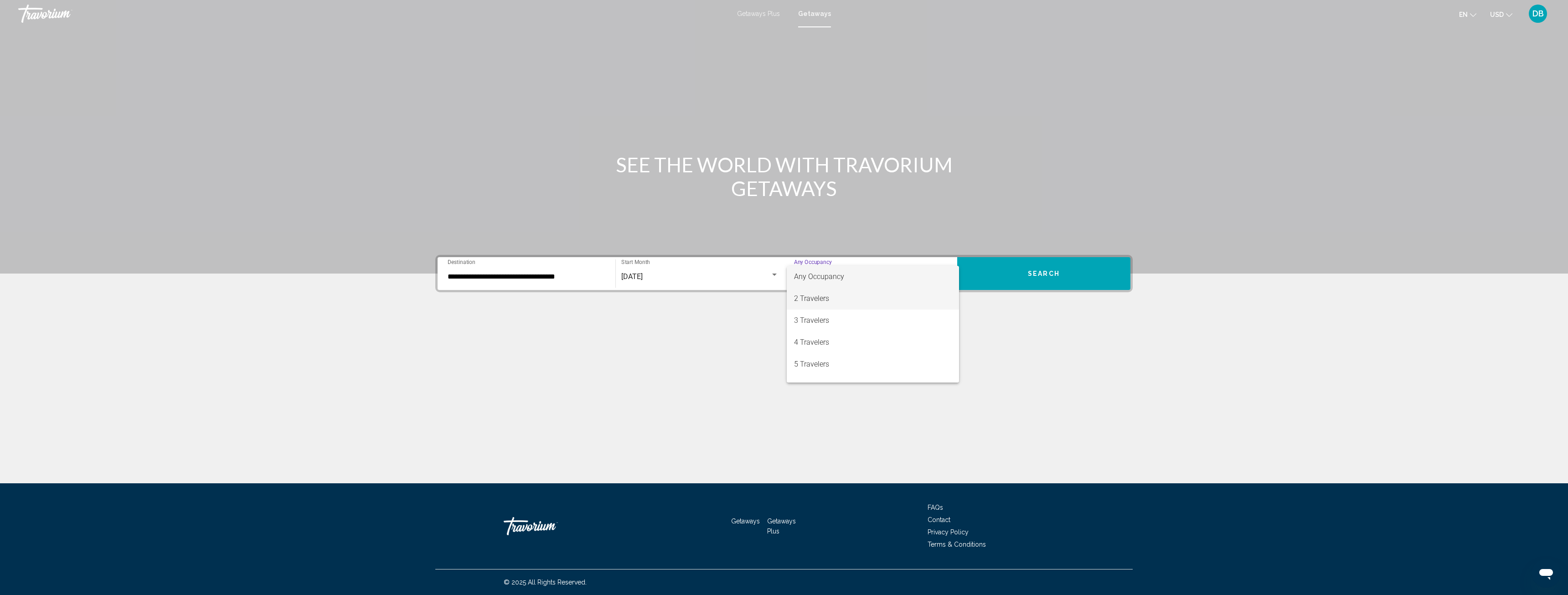
click at [838, 297] on span "2 Travelers" at bounding box center [872, 299] width 158 height 22
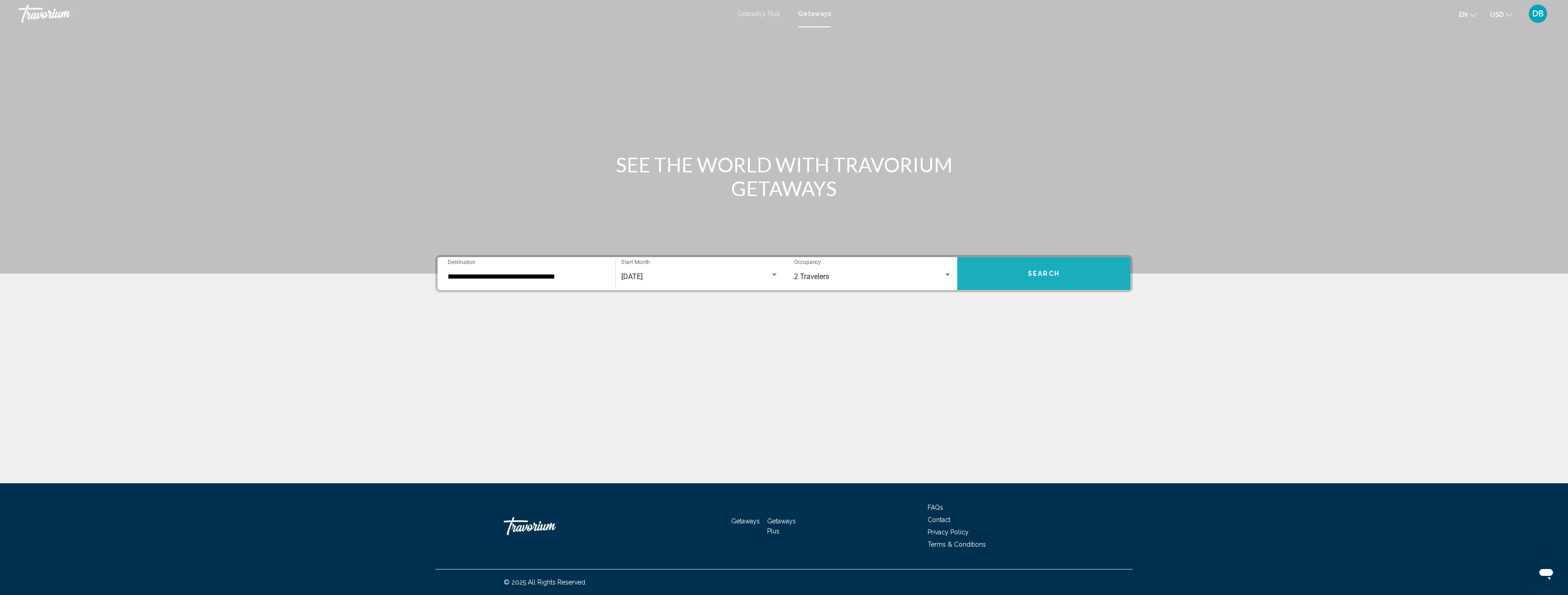
click at [1027, 270] on button "Search" at bounding box center [1044, 273] width 173 height 33
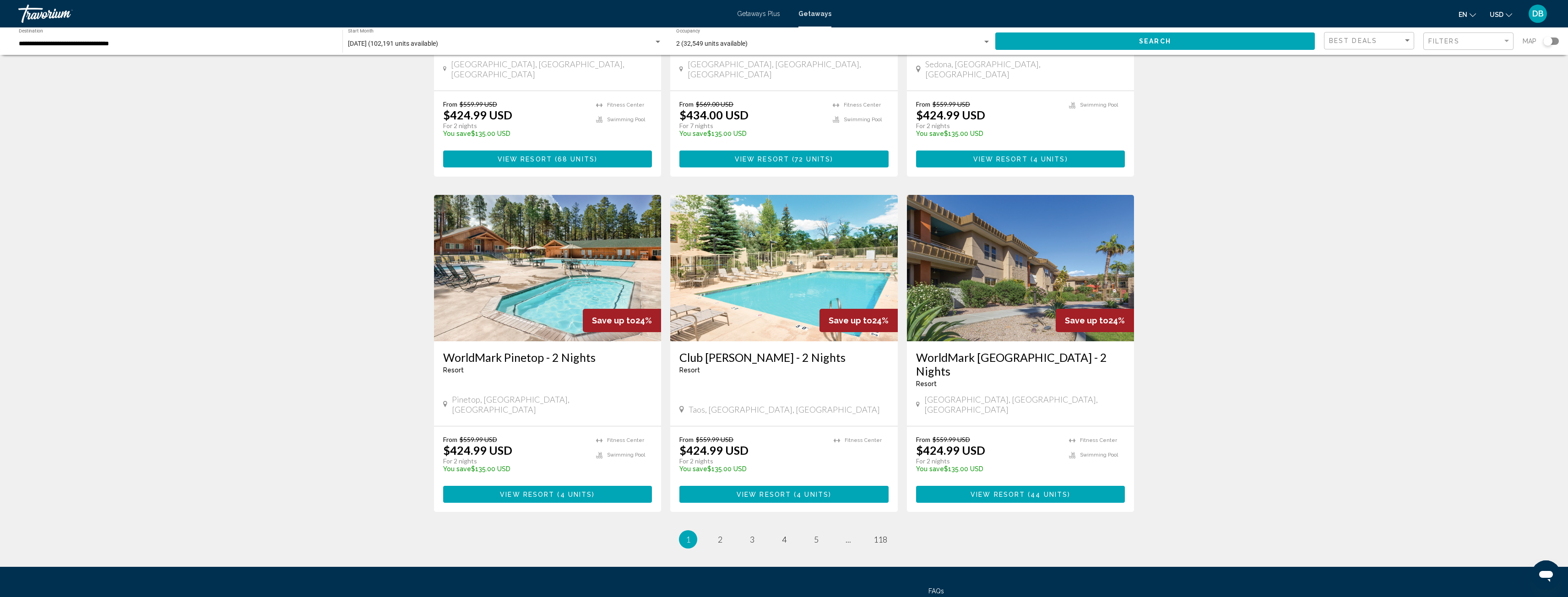
scroll to position [909, 0]
click at [719, 534] on span "2" at bounding box center [720, 539] width 4 height 10
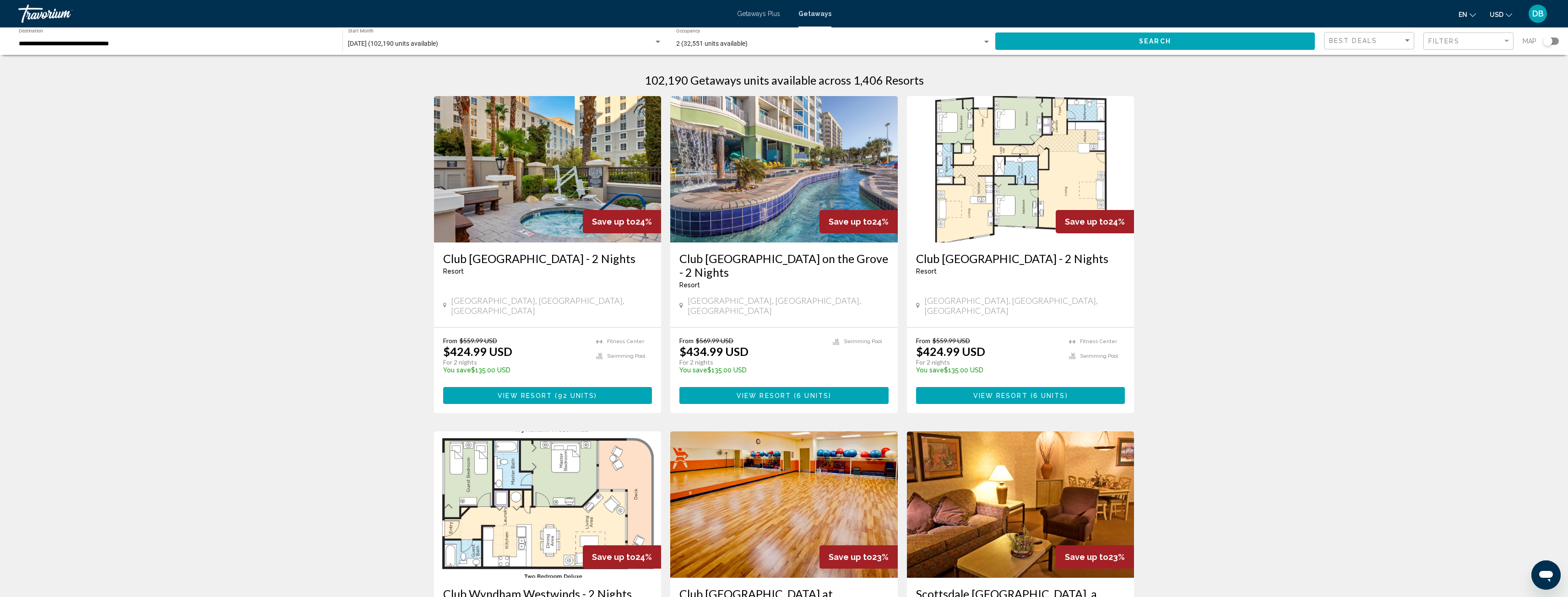
click at [1452, 37] on div "Filters" at bounding box center [1469, 42] width 83 height 17
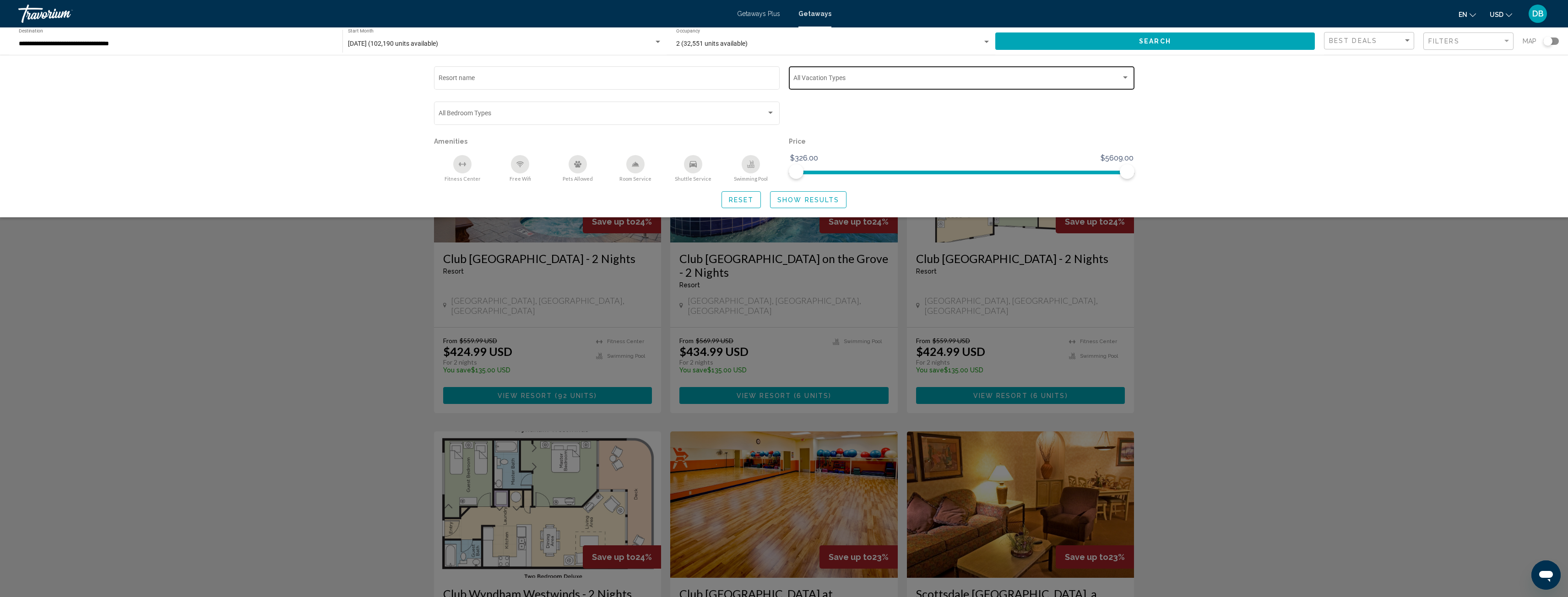
click at [1082, 79] on span "Search widget" at bounding box center [957, 79] width 328 height 7
click at [786, 99] on mat-pseudo-checkbox at bounding box center [786, 99] width 7 height 7
click at [686, 110] on div at bounding box center [784, 298] width 1568 height 597
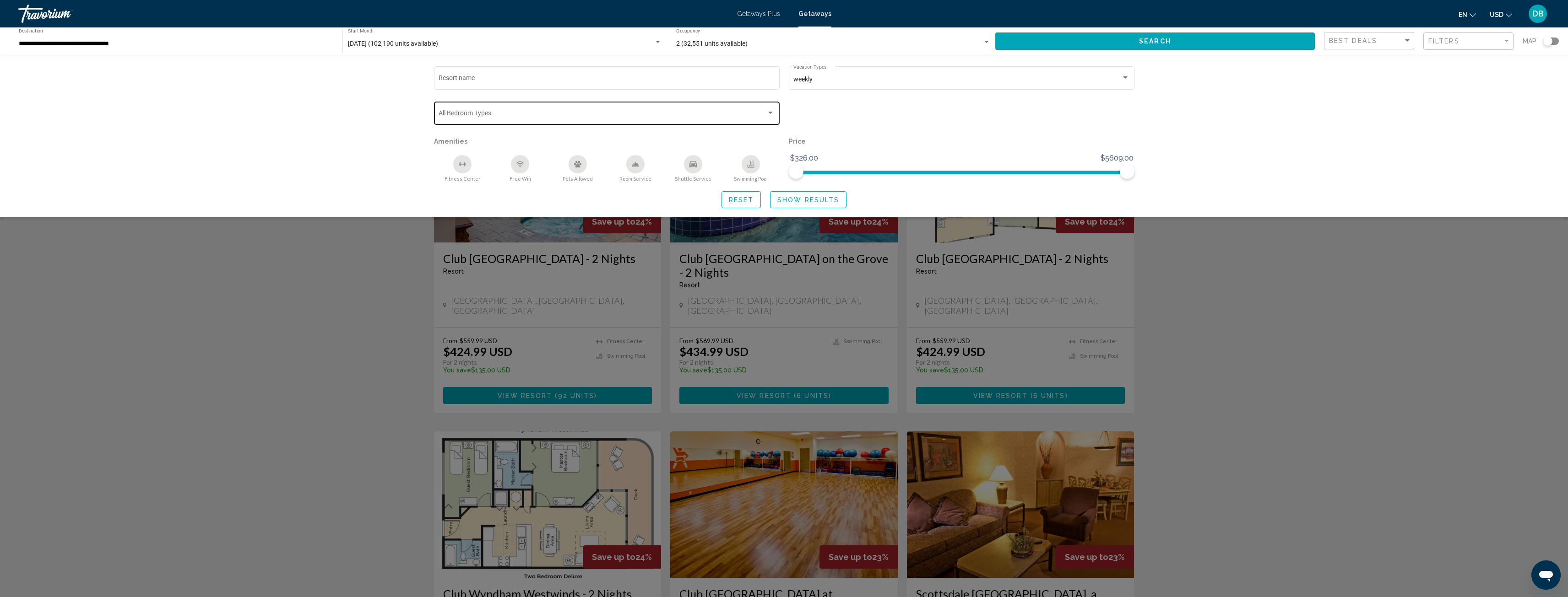
click at [685, 117] on span "Search widget" at bounding box center [602, 115] width 328 height 7
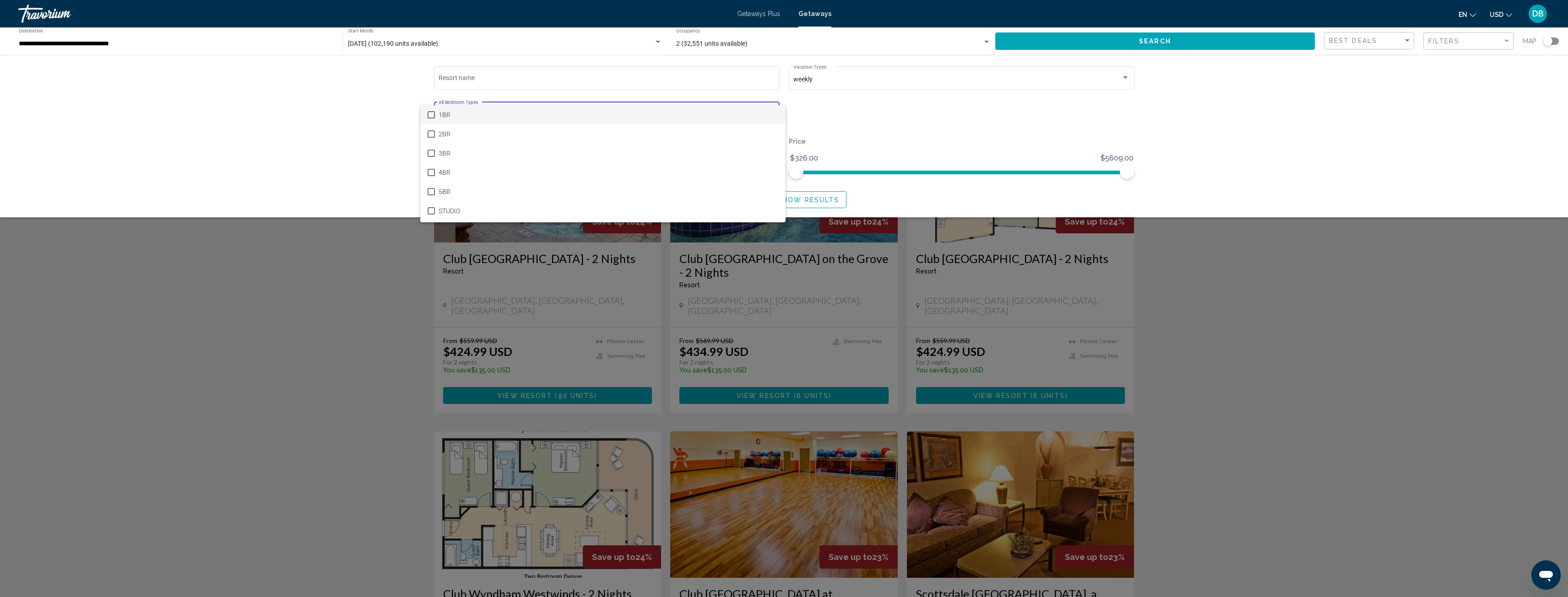
click at [392, 95] on div at bounding box center [784, 298] width 1568 height 597
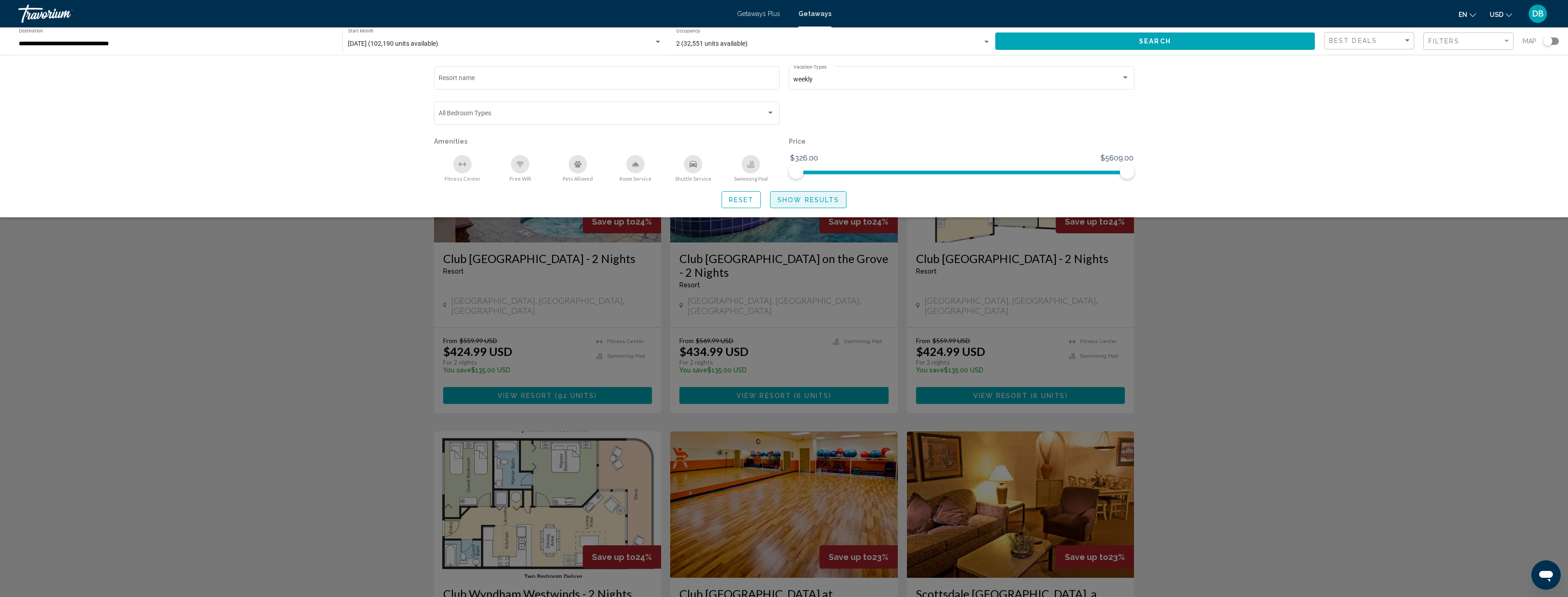
click at [820, 203] on span "Show Results" at bounding box center [808, 200] width 62 height 7
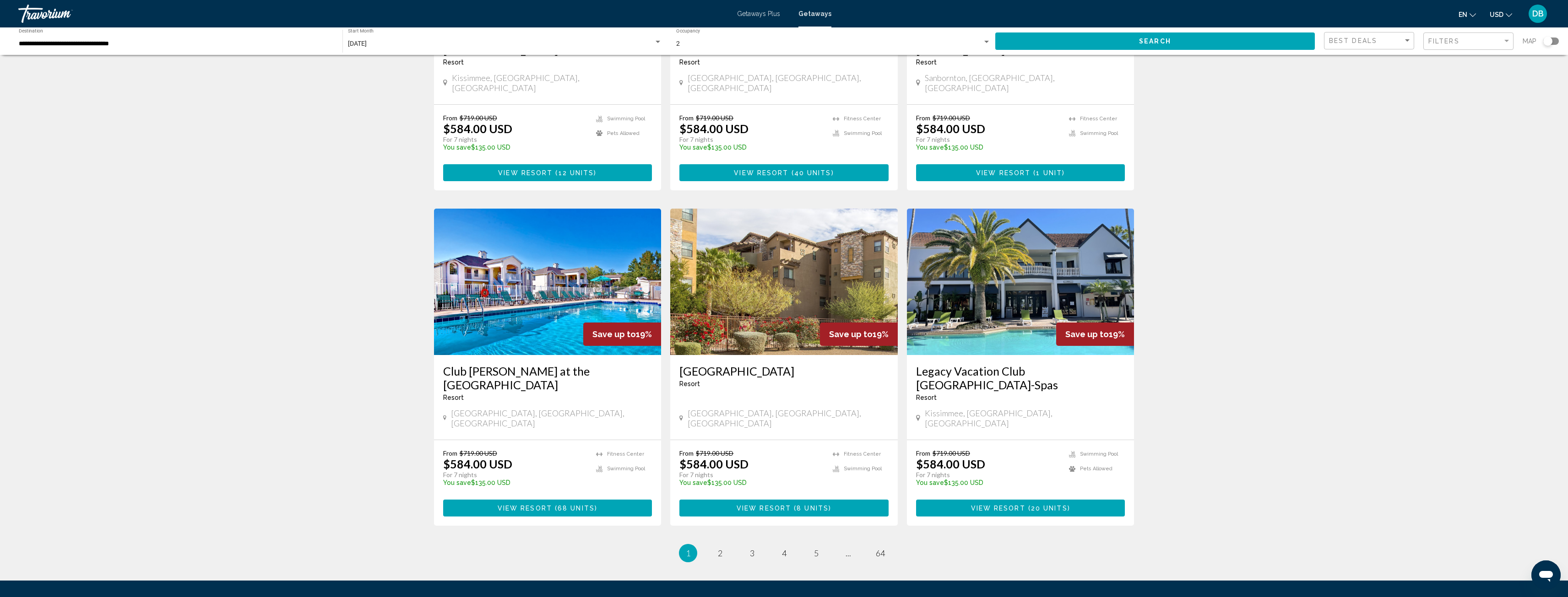
scroll to position [915, 0]
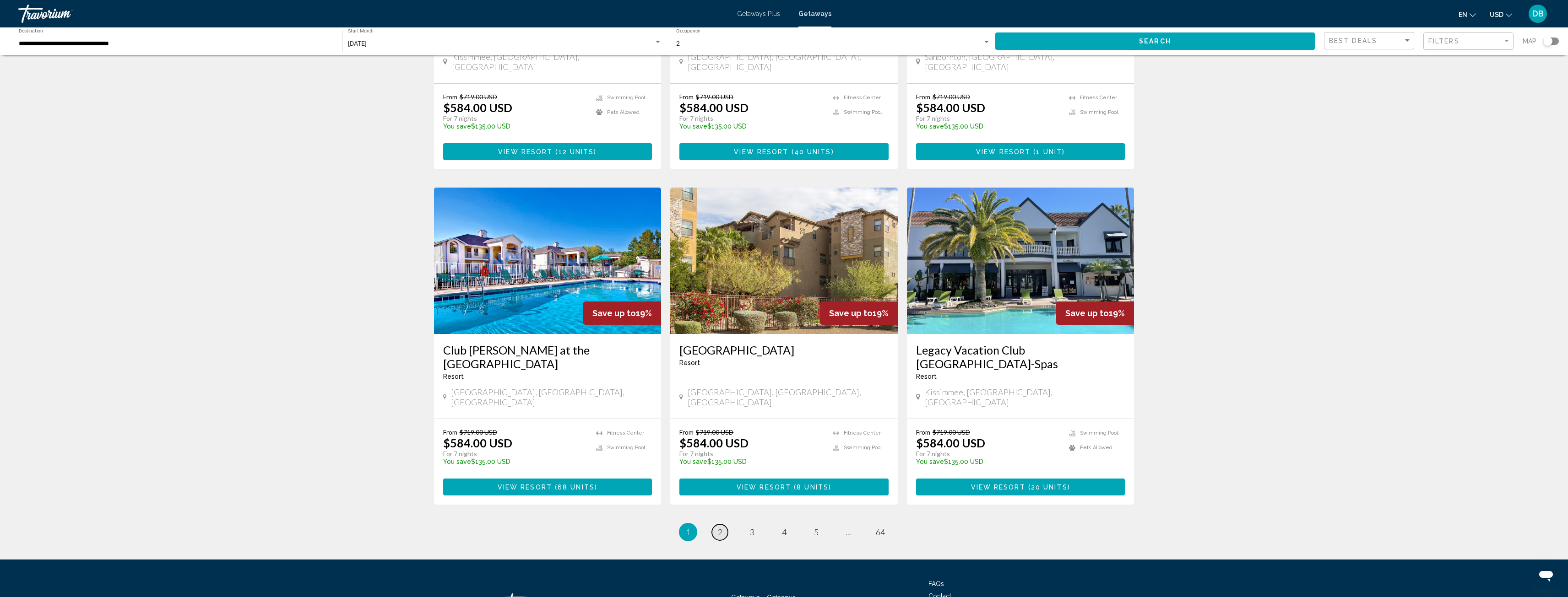
click at [718, 527] on span "2" at bounding box center [720, 532] width 4 height 10
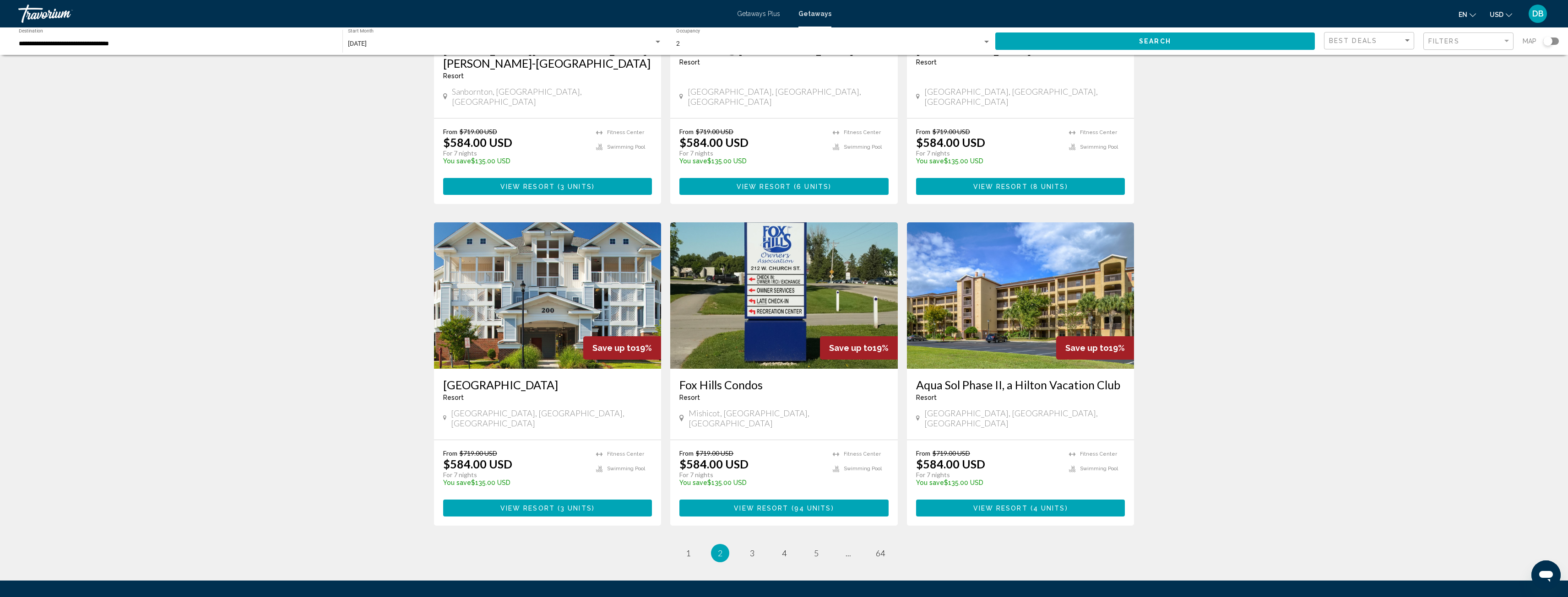
scroll to position [908, 0]
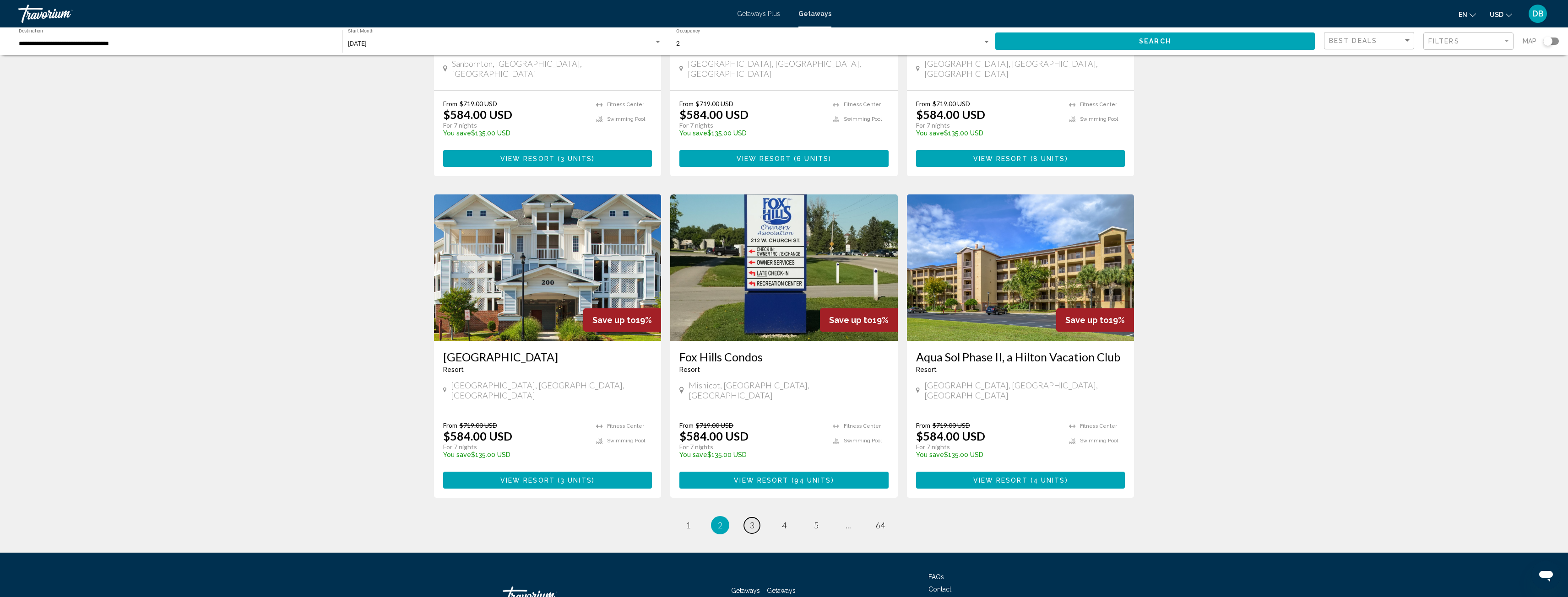
click at [754, 520] on span "3" at bounding box center [752, 525] width 4 height 10
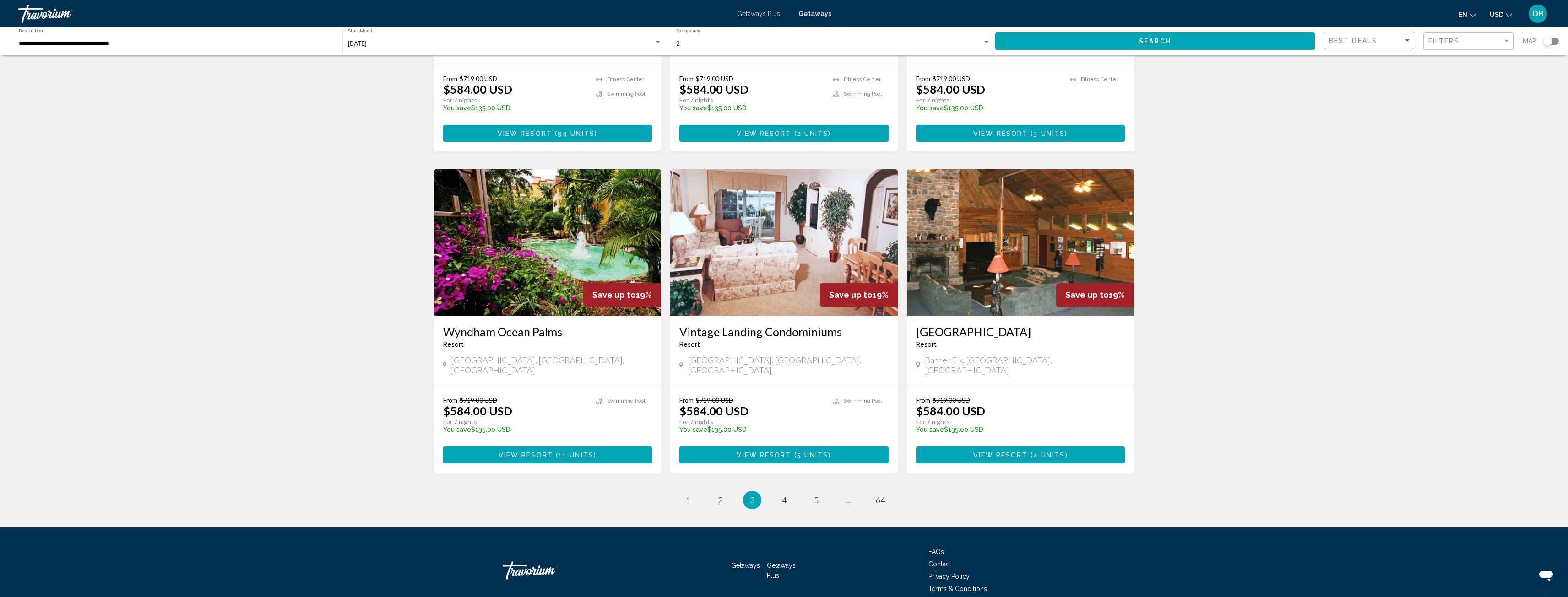
scroll to position [908, 0]
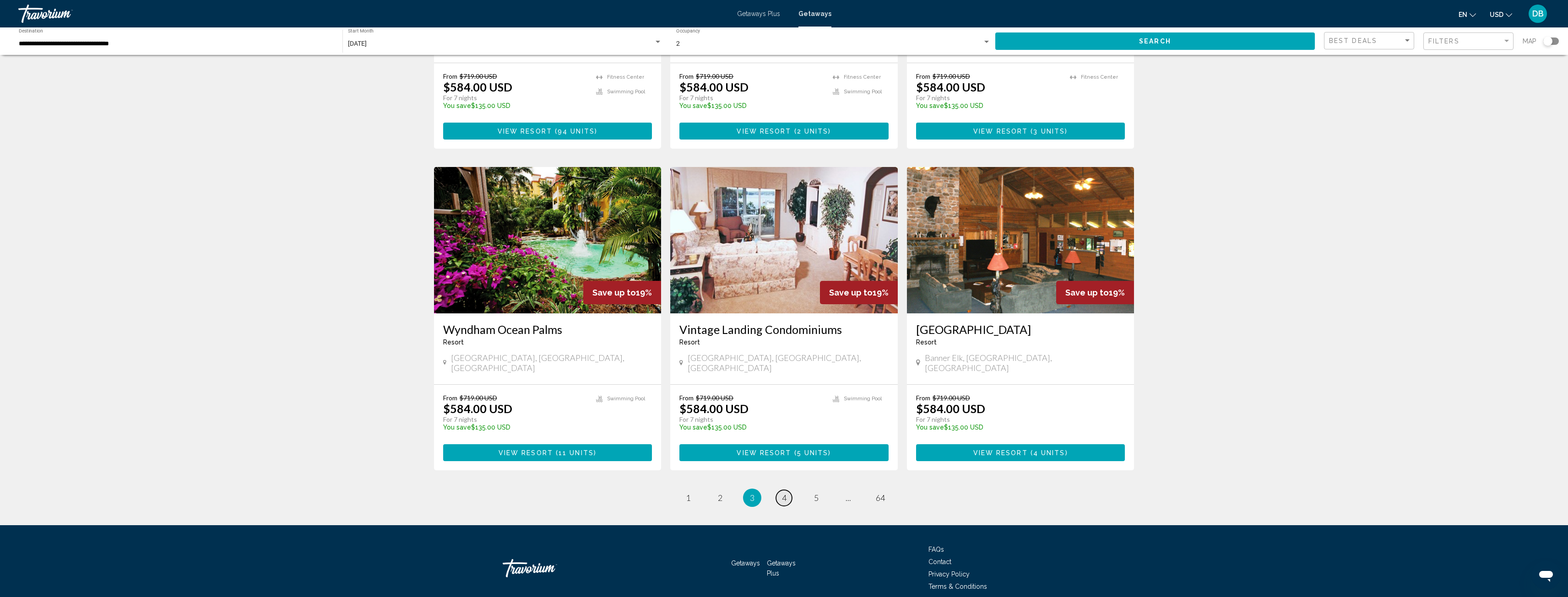
click at [784, 493] on span "4" at bounding box center [784, 497] width 4 height 10
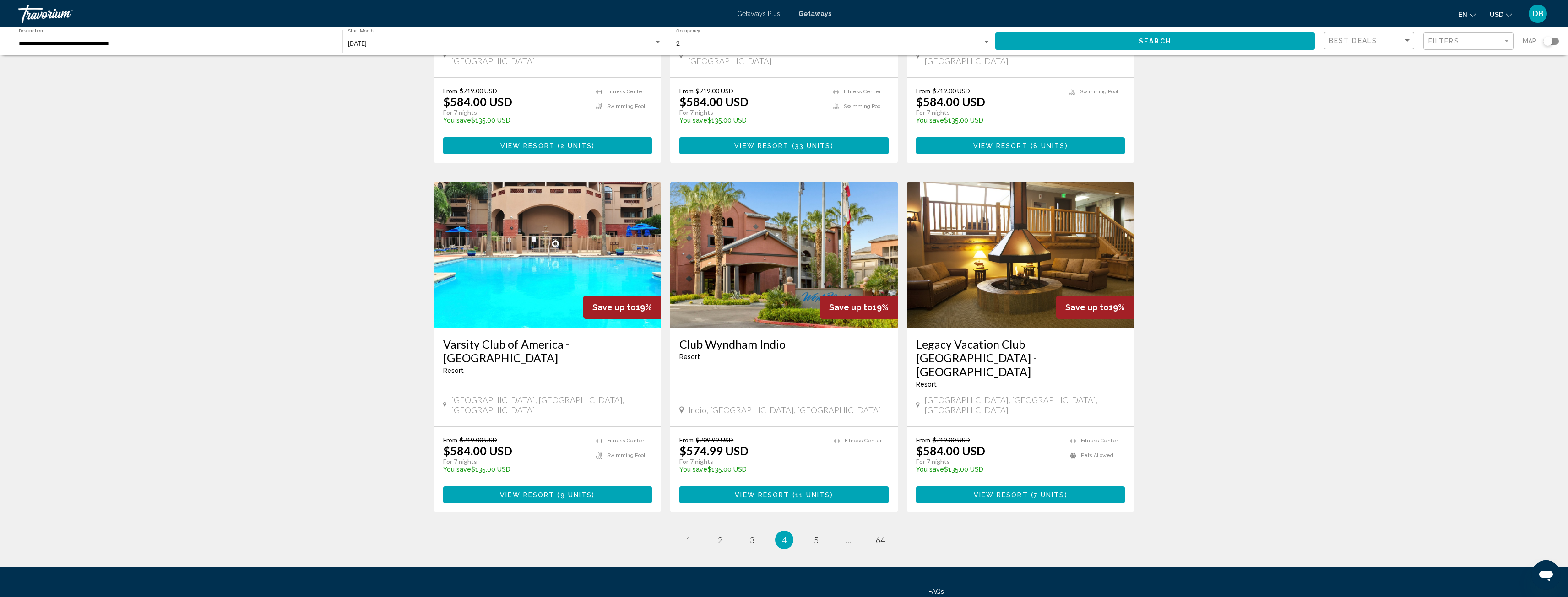
scroll to position [936, 0]
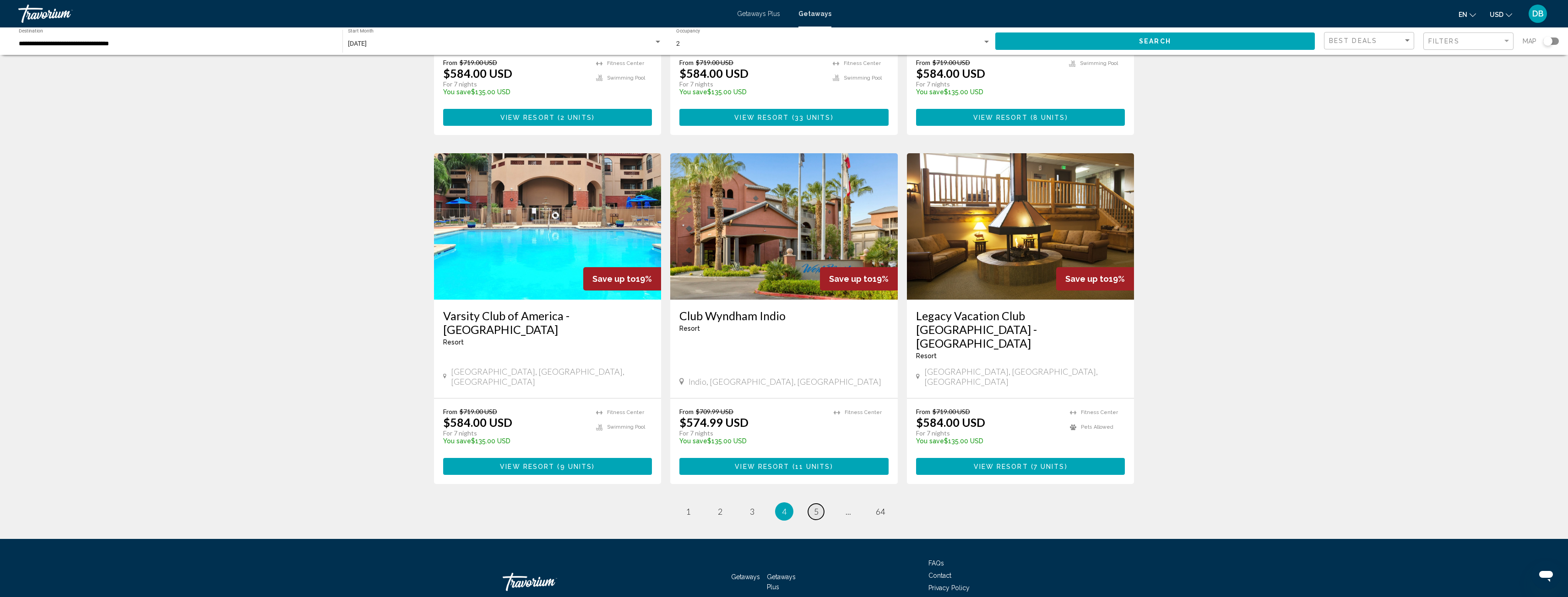
click at [814, 507] on span "5" at bounding box center [815, 511] width 4 height 10
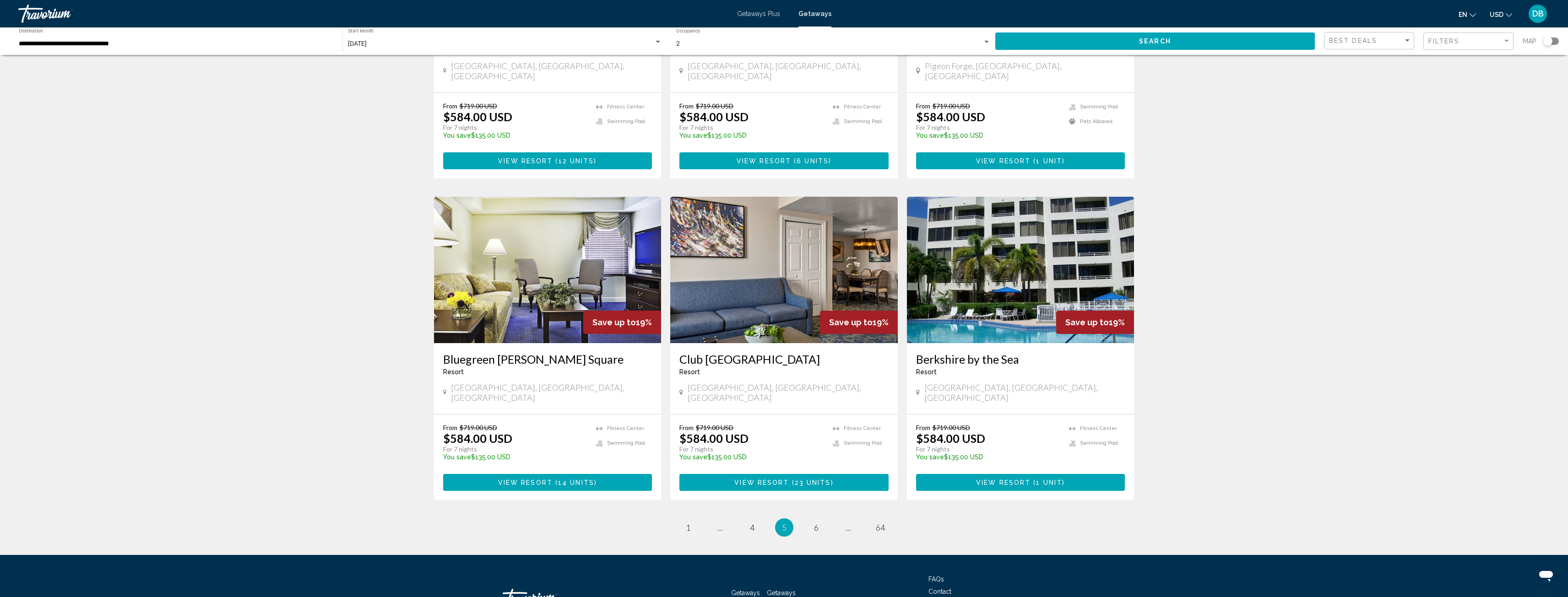
scroll to position [908, 0]
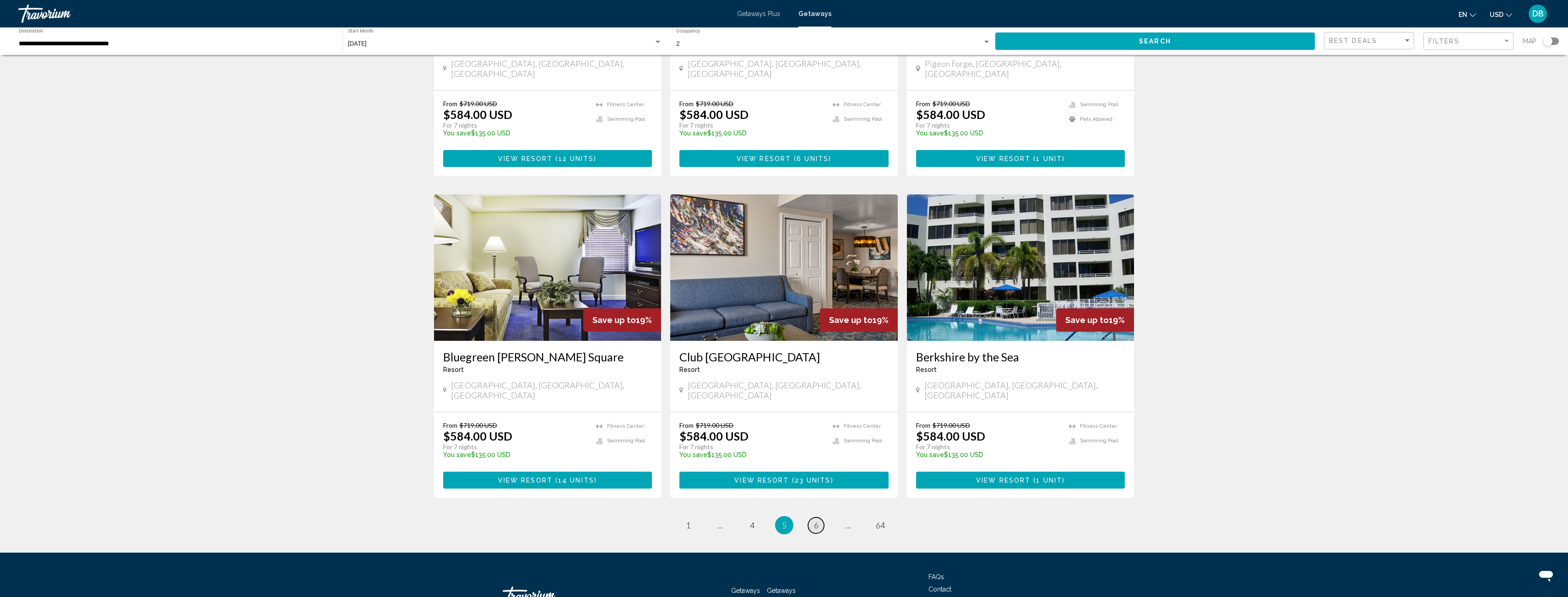
click at [819, 518] on link "page 6" at bounding box center [816, 526] width 16 height 16
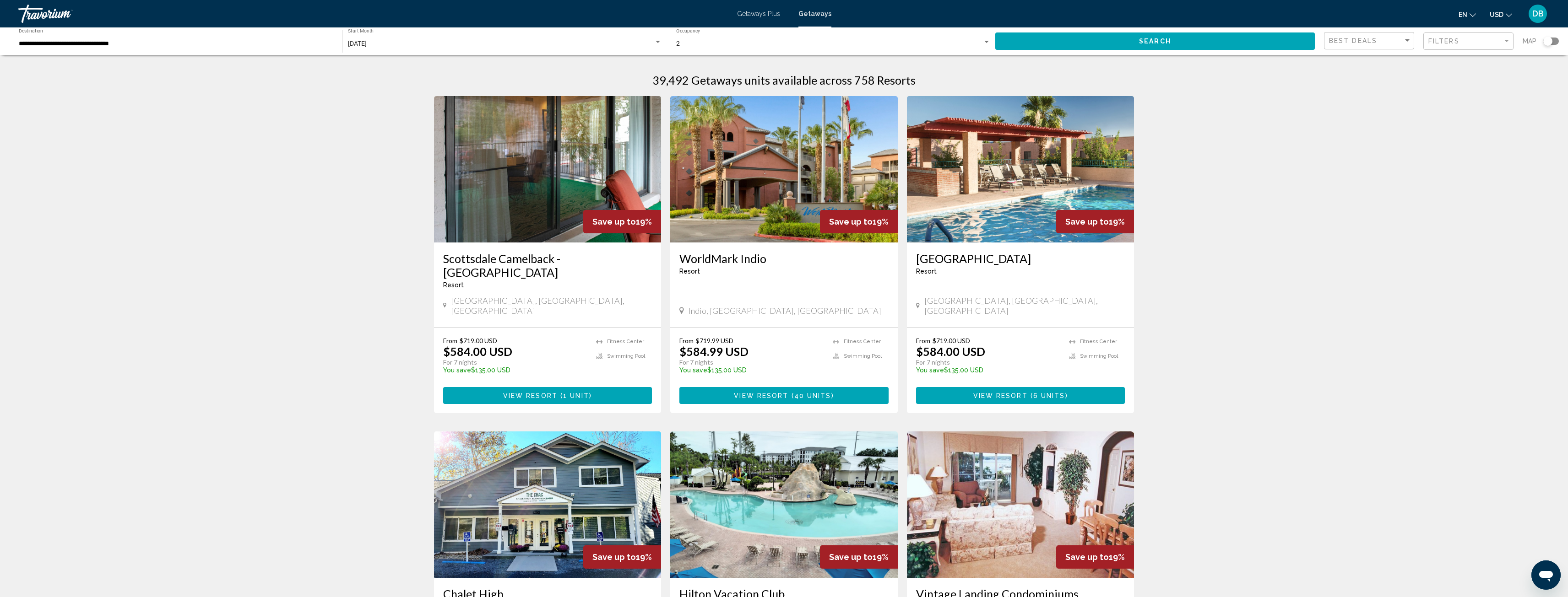
click at [421, 41] on div "[DATE]" at bounding box center [501, 44] width 306 height 7
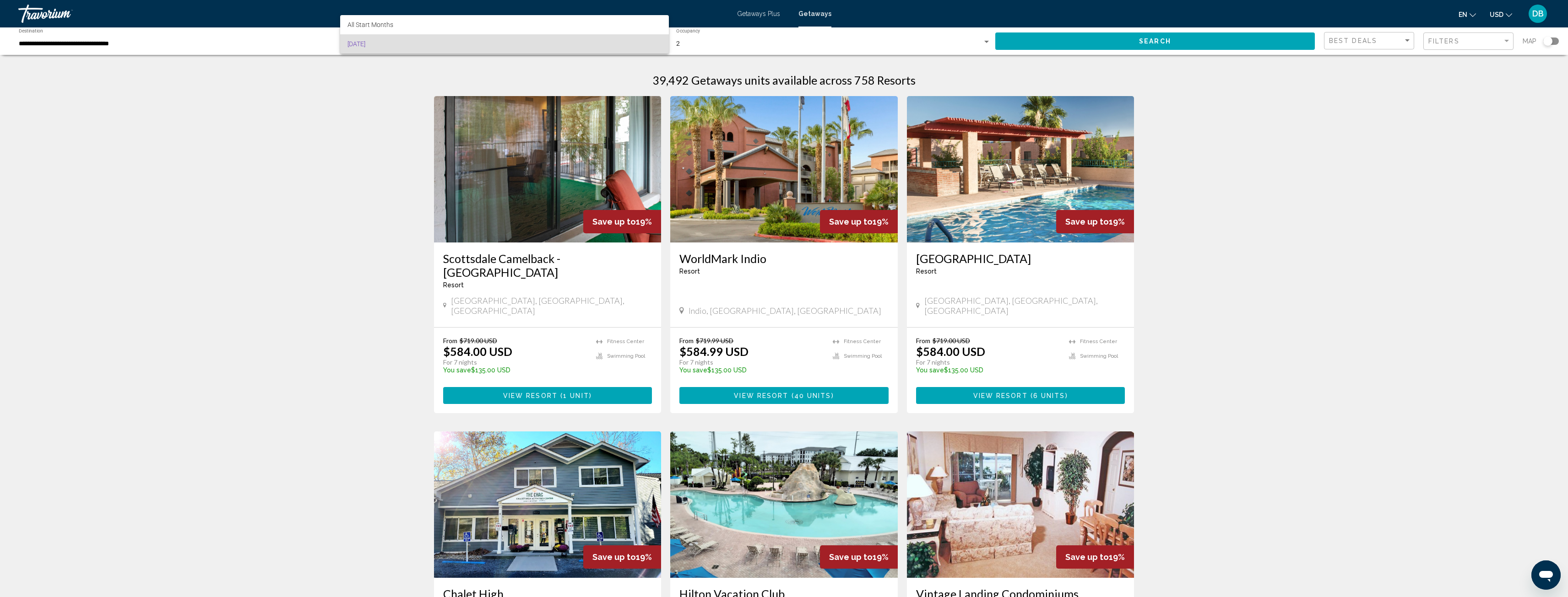
click at [421, 43] on span "[DATE]" at bounding box center [504, 43] width 314 height 19
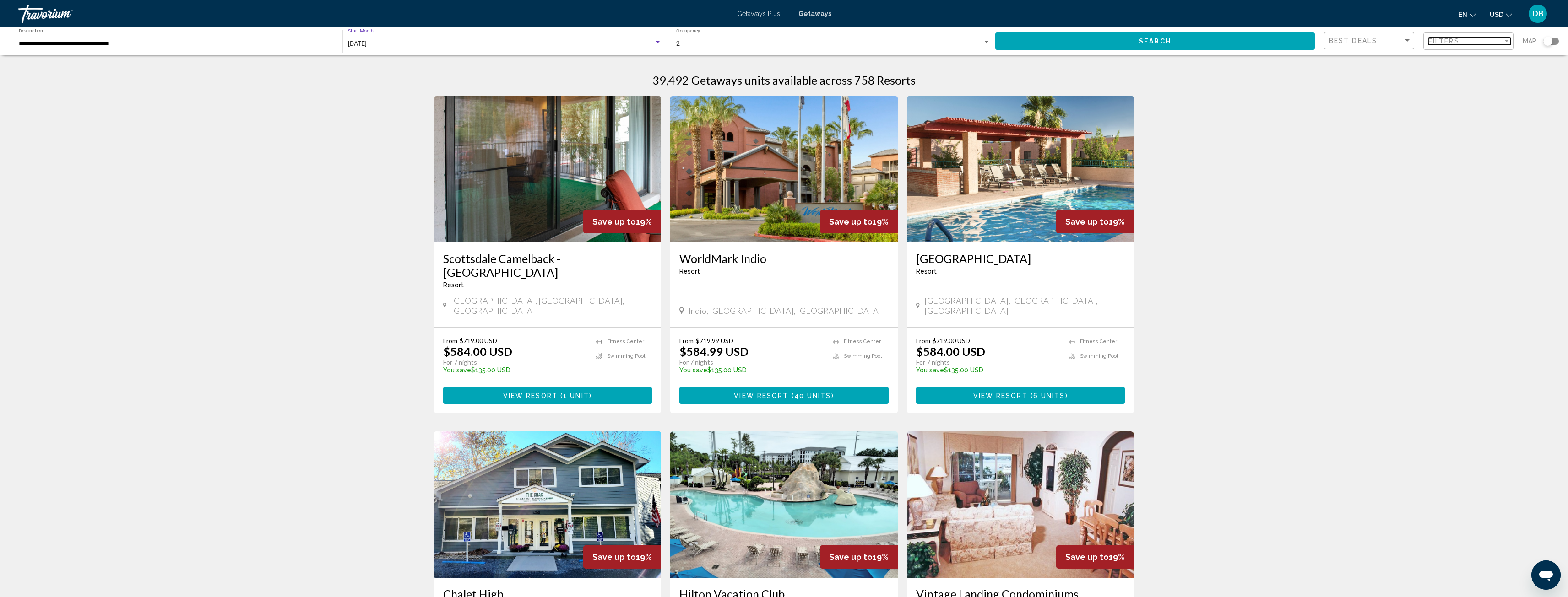
click at [1452, 39] on span "Filters" at bounding box center [1443, 41] width 31 height 7
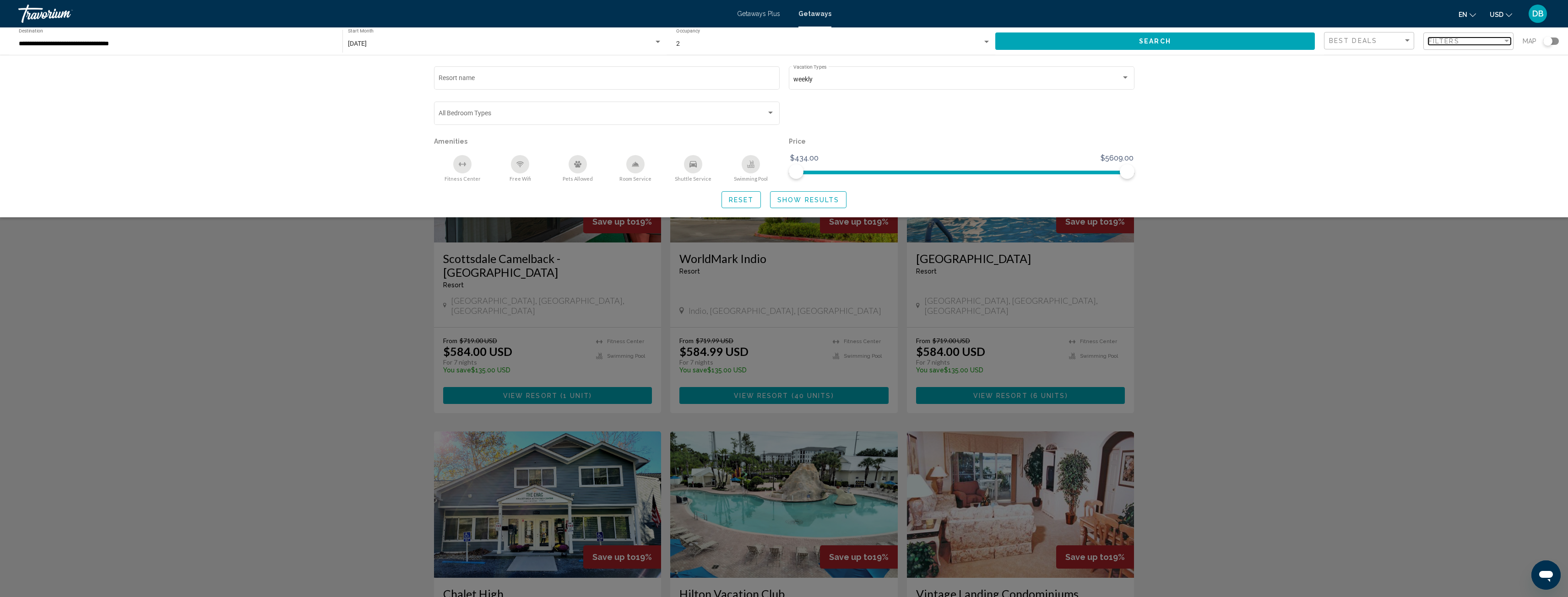
click at [1446, 41] on span "Filters" at bounding box center [1443, 41] width 31 height 7
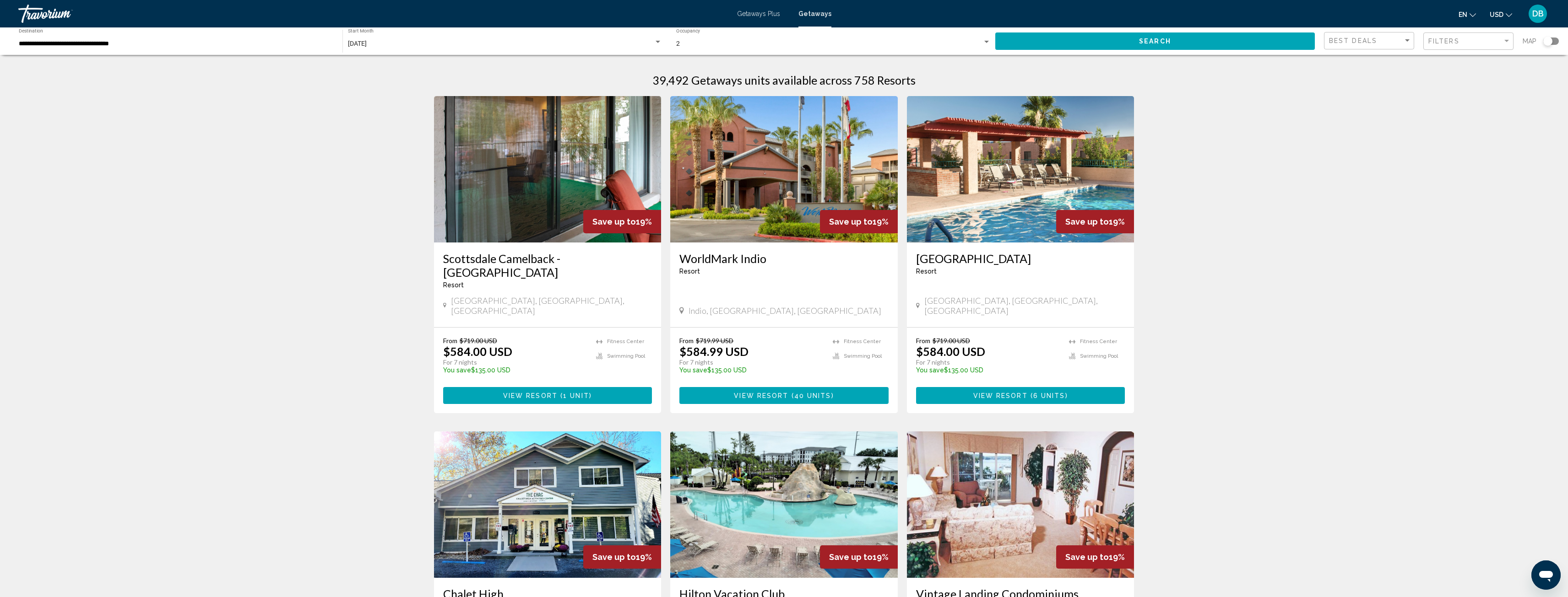
click at [1551, 35] on div "Map" at bounding box center [1540, 41] width 36 height 19
click at [1547, 41] on div "Search widget" at bounding box center [1547, 41] width 9 height 9
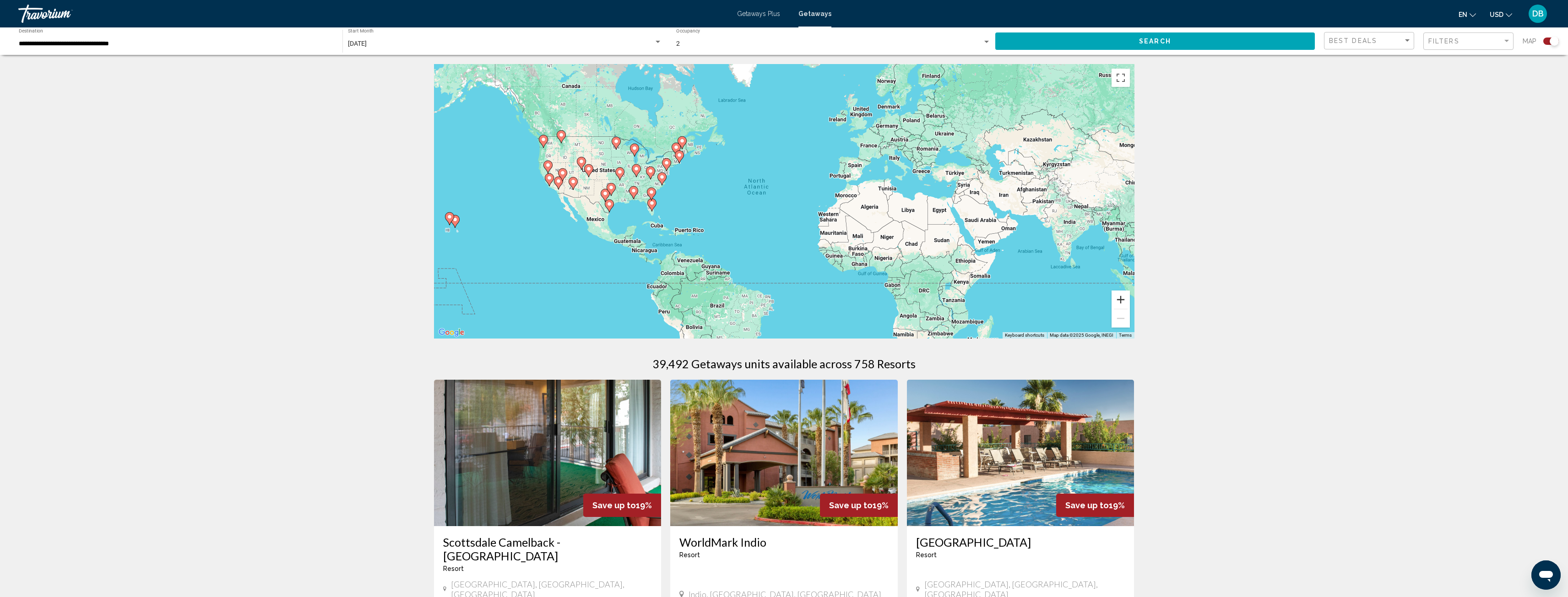
click at [1127, 293] on button "Zoom in" at bounding box center [1121, 300] width 18 height 18
click at [1127, 293] on button "Zoom in" at bounding box center [1121, 300] width 18 height 18
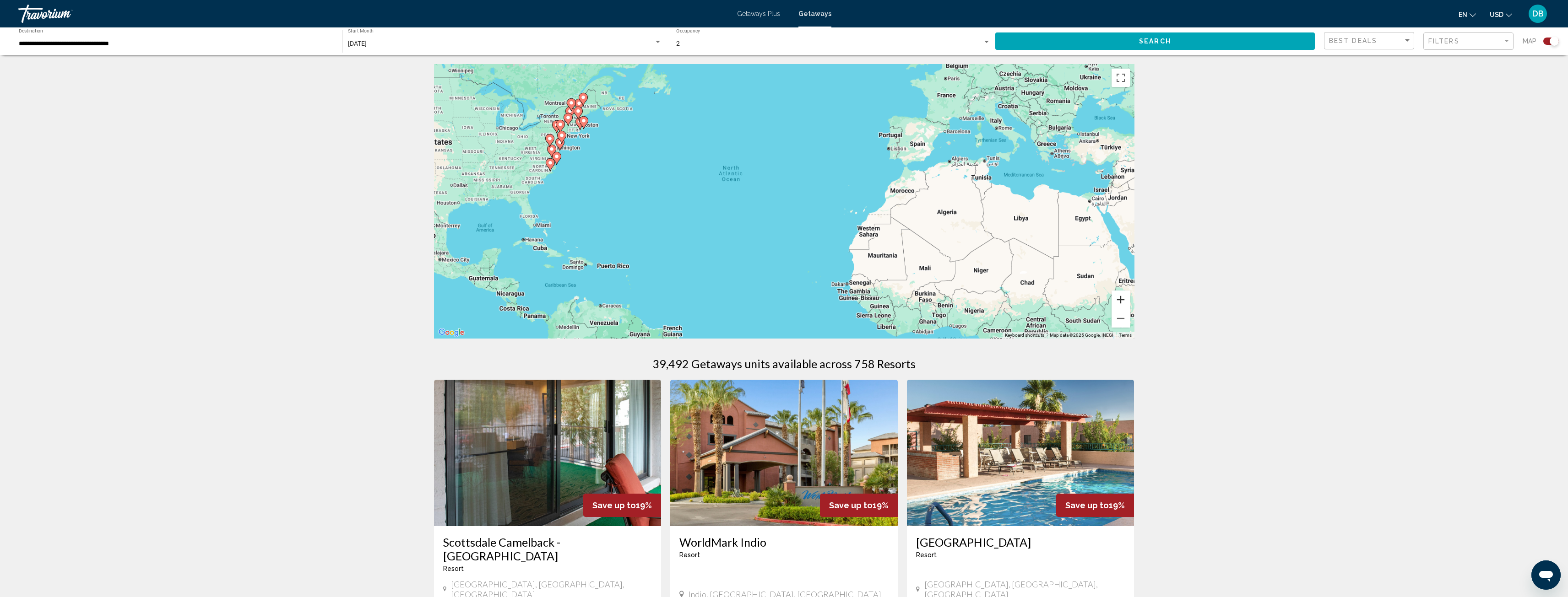
click at [1127, 292] on button "Zoom in" at bounding box center [1121, 300] width 18 height 18
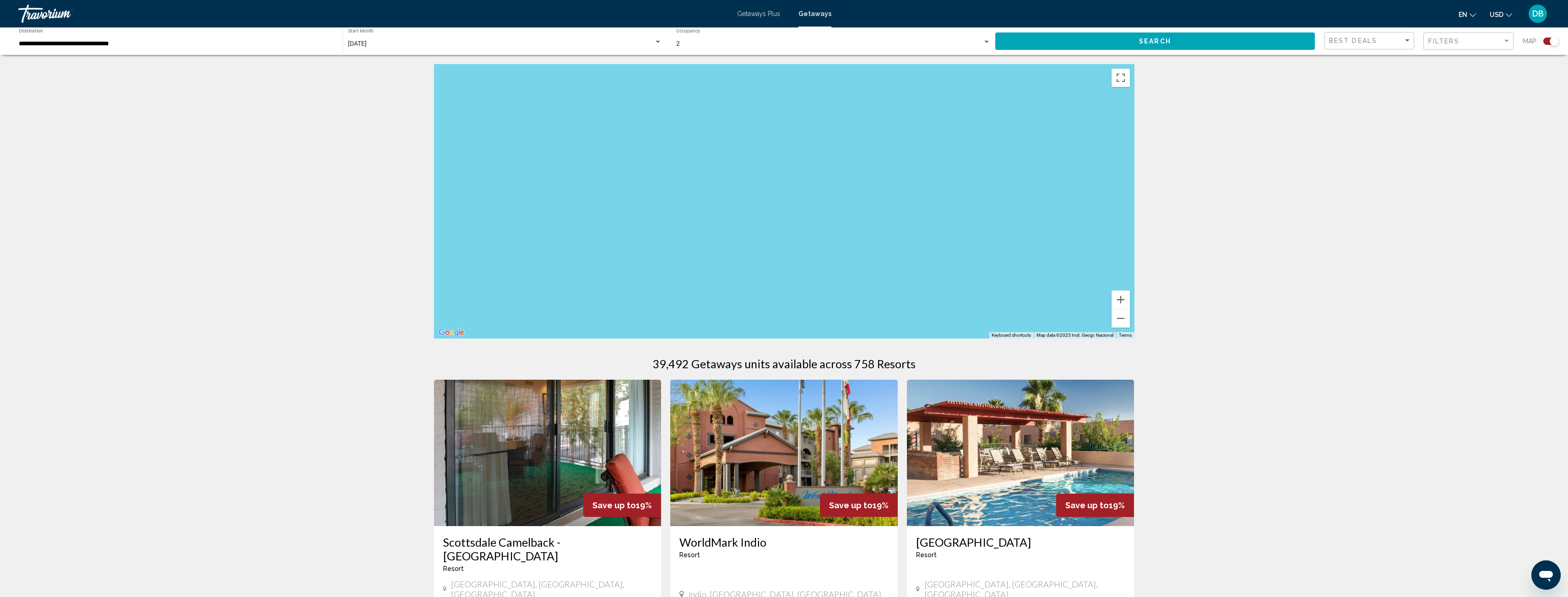
drag, startPoint x: 742, startPoint y: 205, endPoint x: 985, endPoint y: 229, distance: 244.2
click at [1073, 232] on div "Main content" at bounding box center [784, 201] width 701 height 274
drag, startPoint x: 760, startPoint y: 194, endPoint x: 948, endPoint y: 229, distance: 191.2
click at [1016, 230] on div "Main content" at bounding box center [784, 201] width 701 height 274
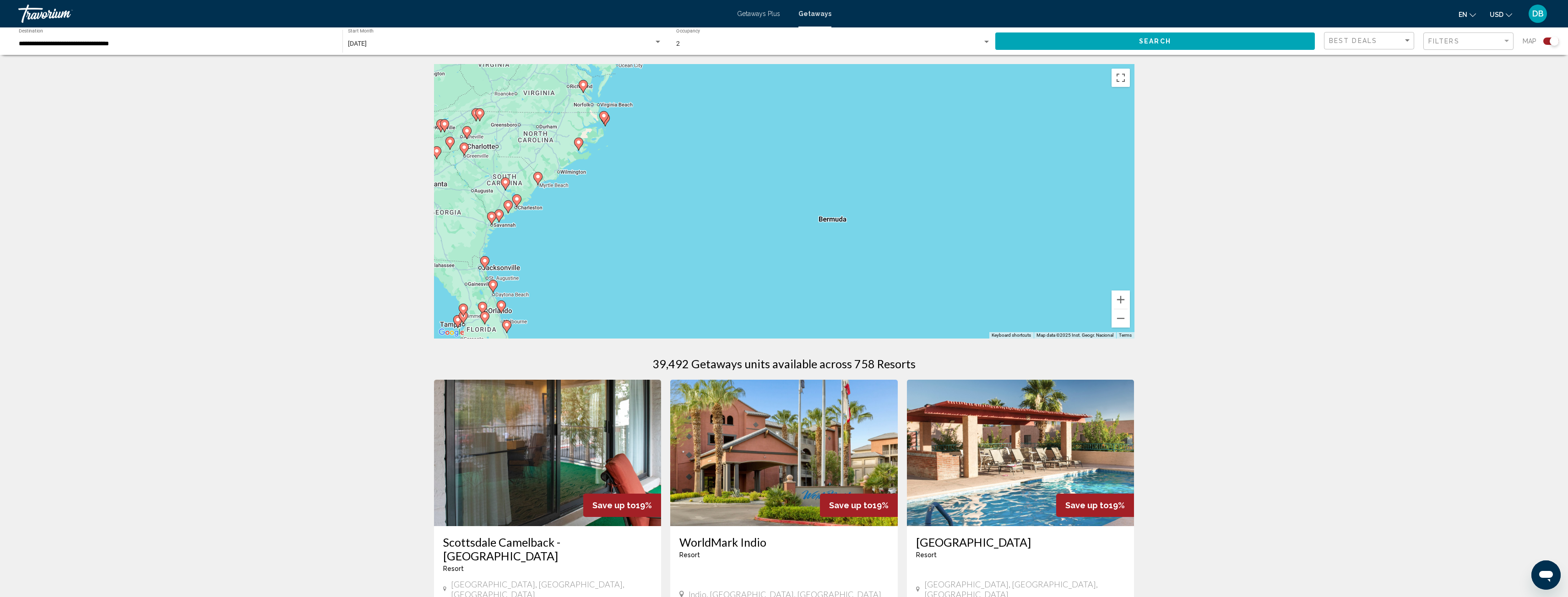
drag, startPoint x: 800, startPoint y: 205, endPoint x: 958, endPoint y: 221, distance: 158.8
click at [958, 221] on div "To activate drag with keyboard, press Alt + Enter. Once in keyboard drag state,…" at bounding box center [784, 201] width 701 height 274
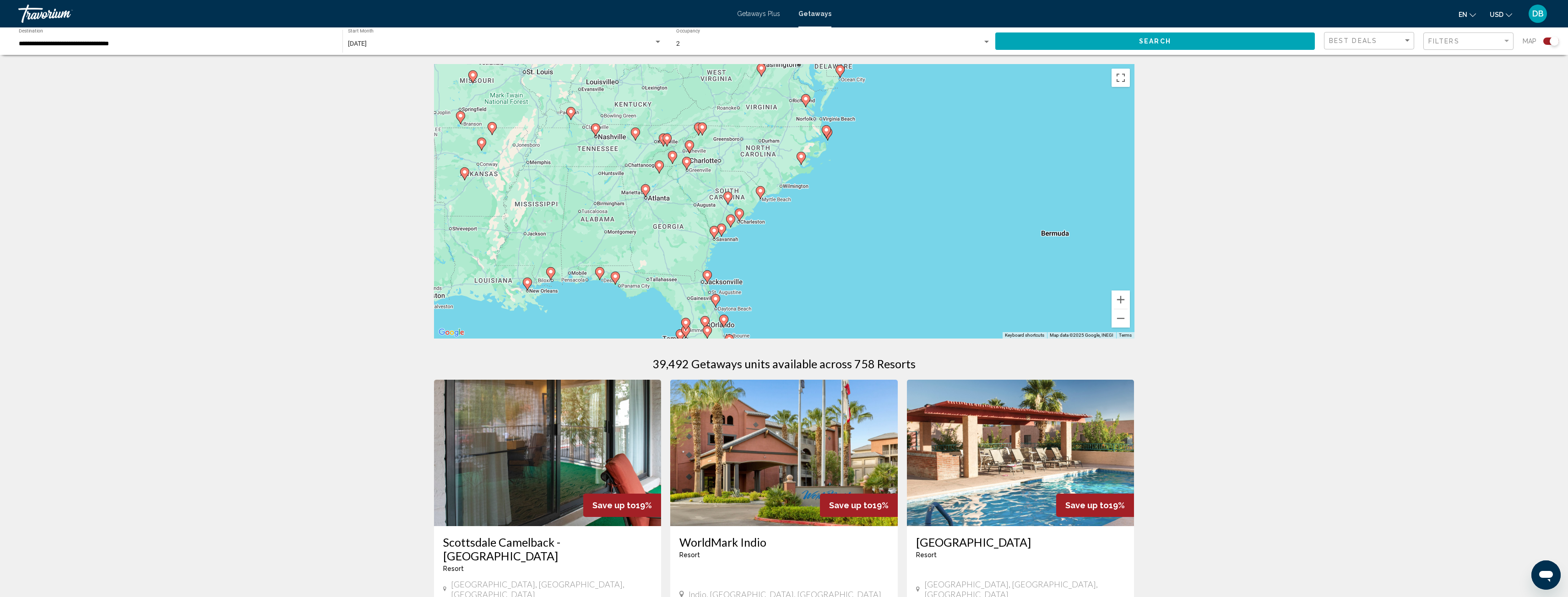
drag, startPoint x: 812, startPoint y: 203, endPoint x: 885, endPoint y: 205, distance: 73.0
click at [885, 205] on div "To activate drag with keyboard, press Alt + Enter. Once in keyboard drag state,…" at bounding box center [784, 201] width 701 height 274
click at [766, 192] on image "Main content" at bounding box center [765, 191] width 6 height 5
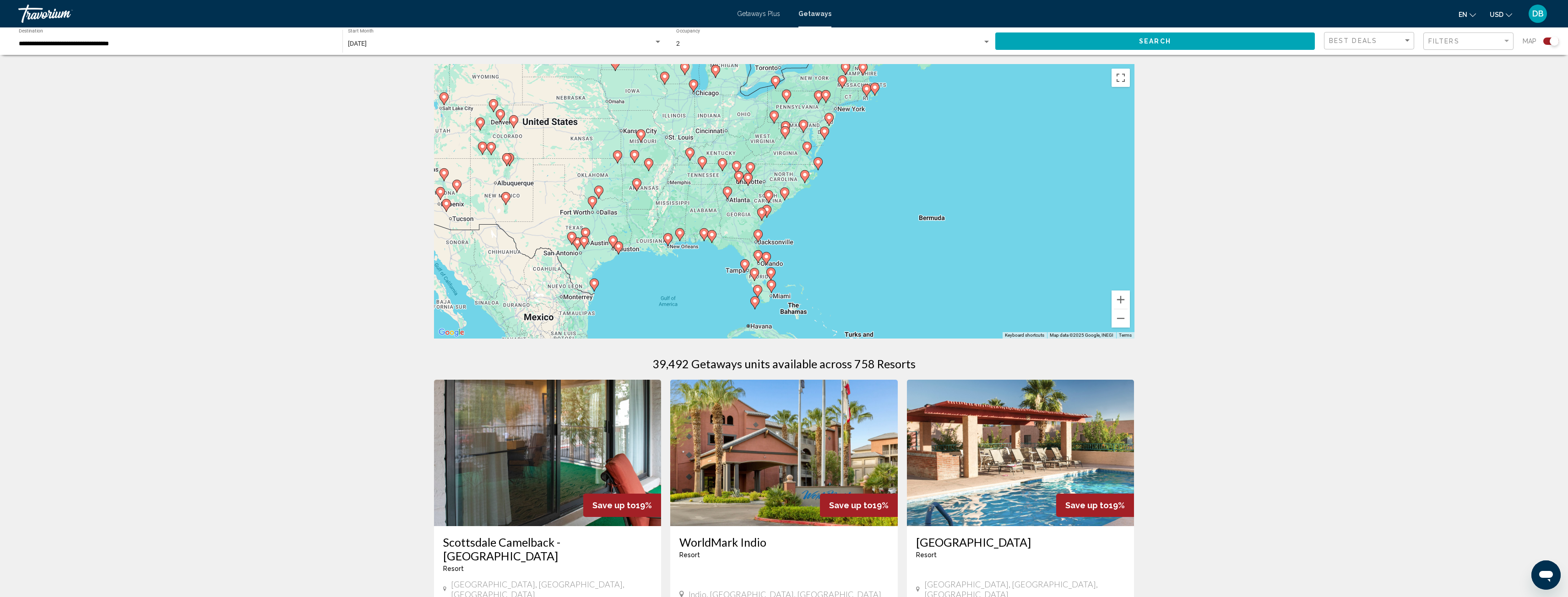
click at [785, 195] on icon "Main content" at bounding box center [784, 194] width 8 height 12
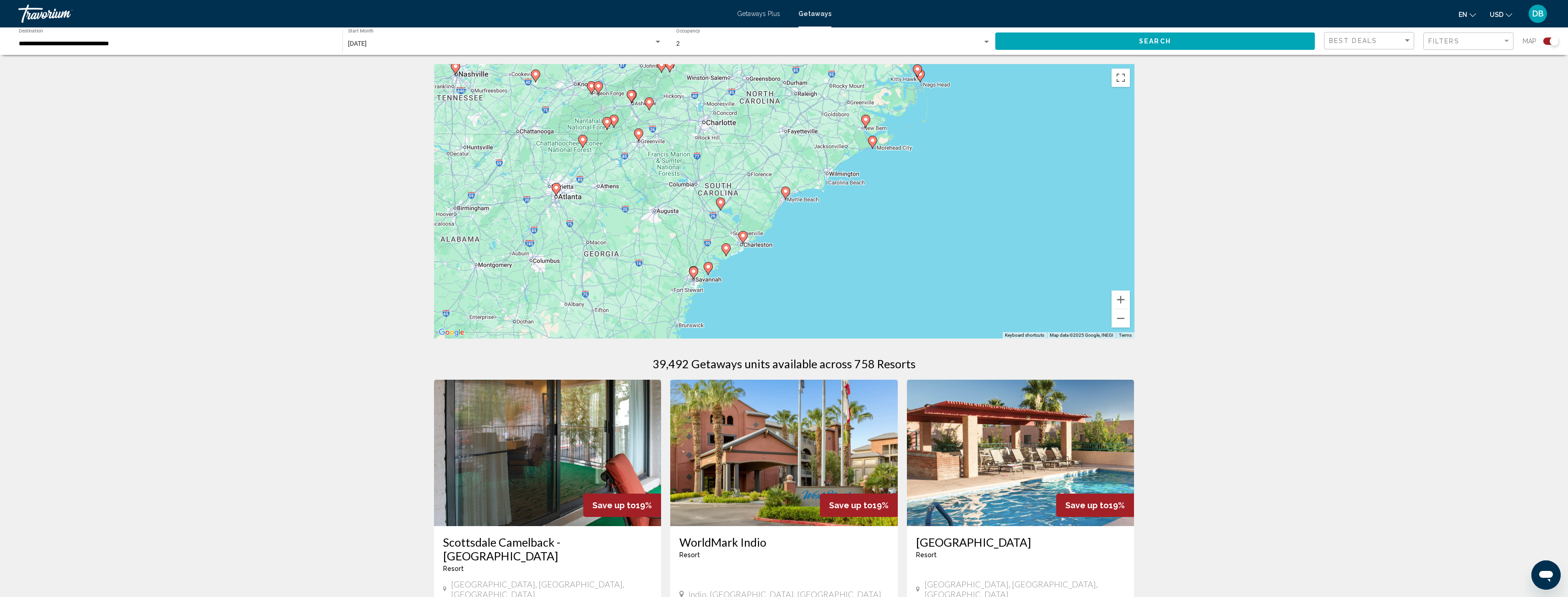
click at [787, 190] on image "Main content" at bounding box center [786, 191] width 6 height 5
type input "**********"
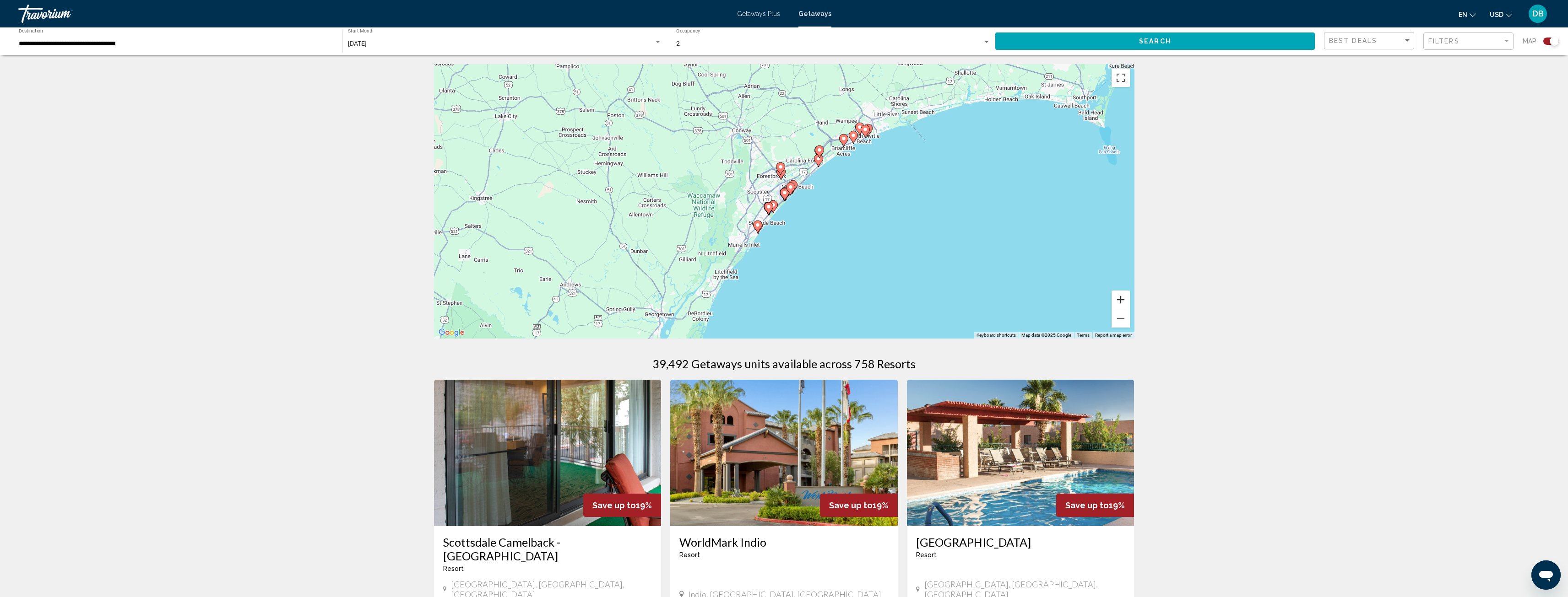
click at [1123, 305] on button "Zoom in" at bounding box center [1121, 300] width 18 height 18
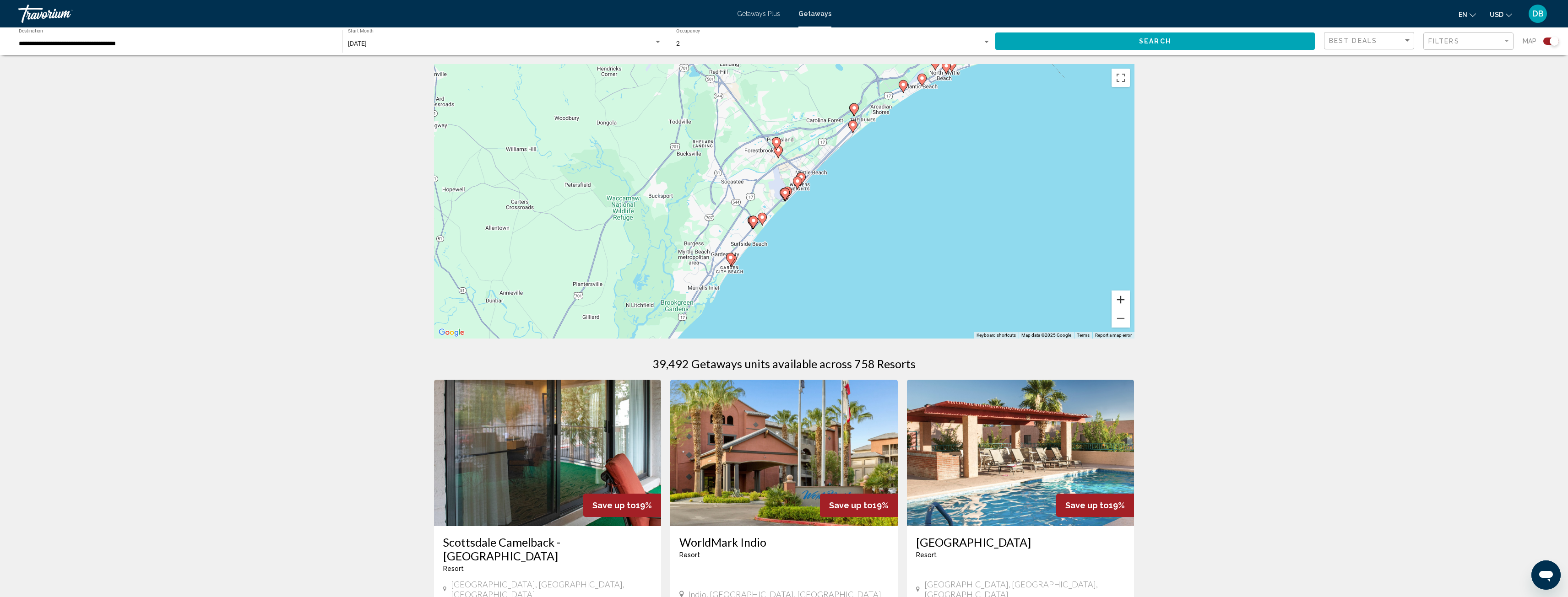
click at [1123, 301] on button "Zoom in" at bounding box center [1121, 300] width 18 height 18
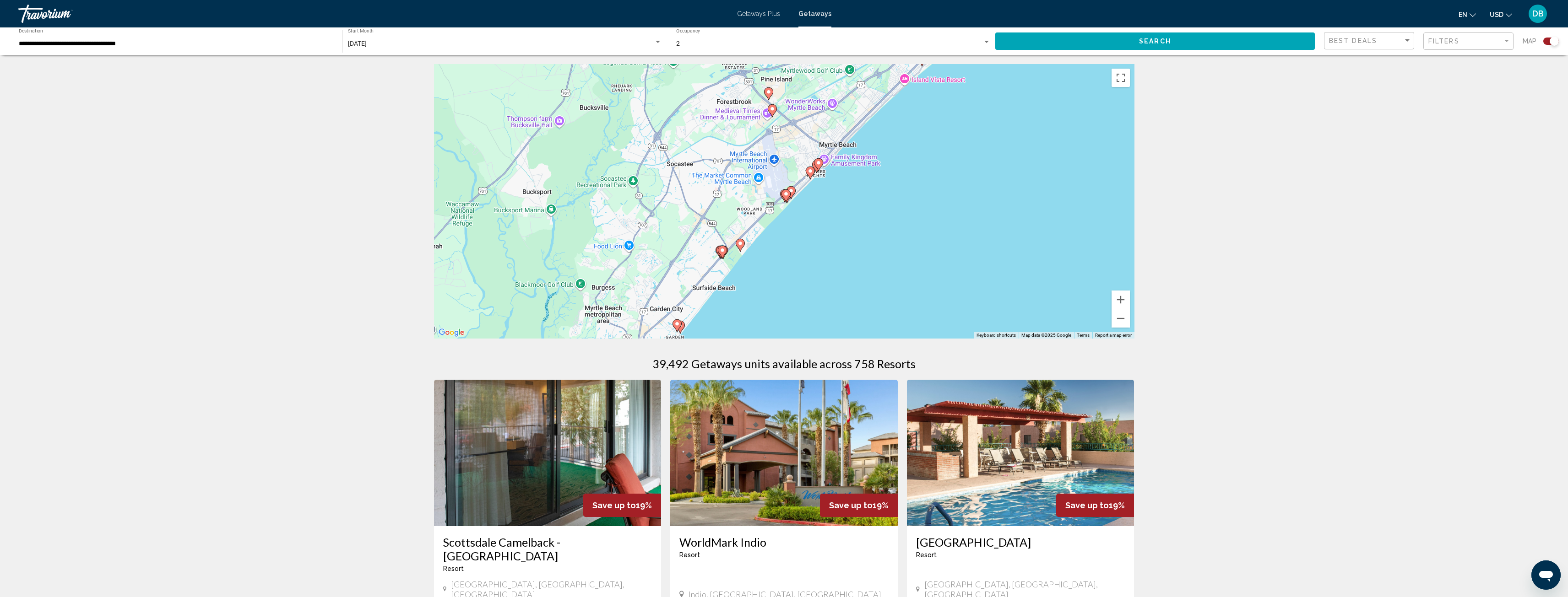
click at [888, 201] on div "To navigate, press the arrow keys. To activate drag with keyboard, press Alt + …" at bounding box center [784, 201] width 701 height 274
click at [793, 189] on image "Main content" at bounding box center [790, 191] width 6 height 5
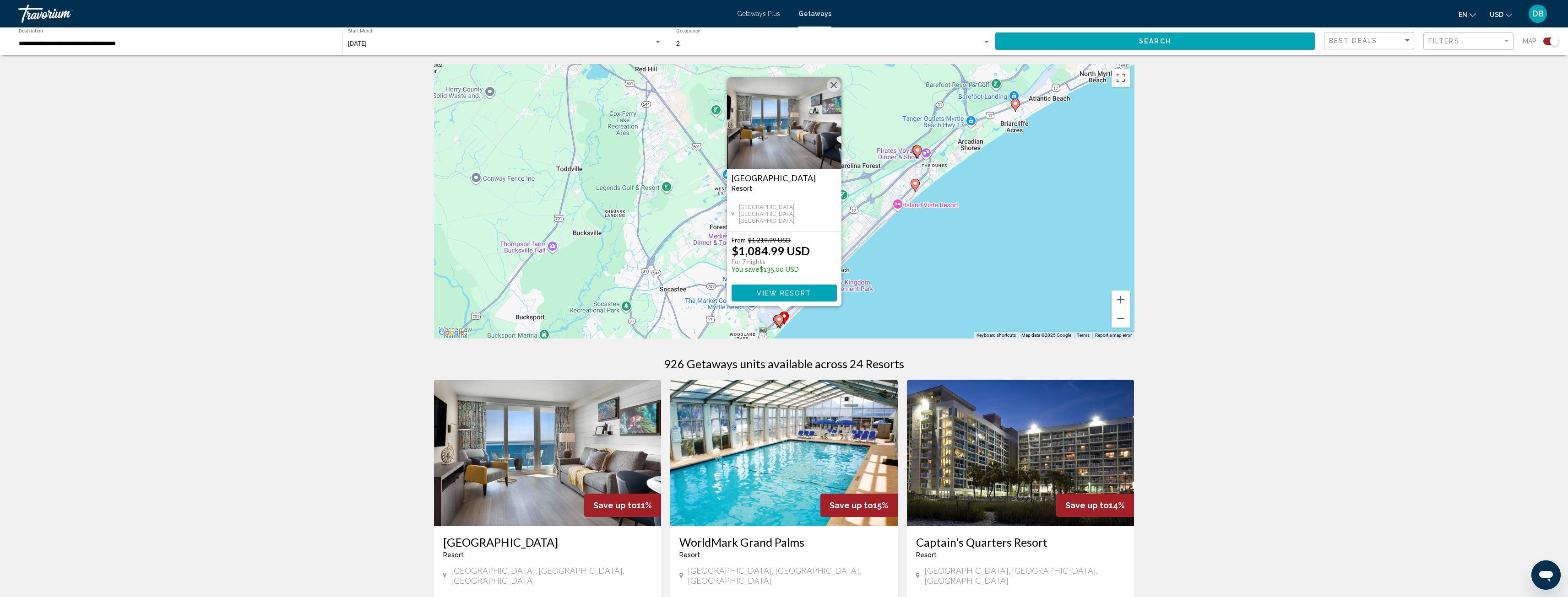
click at [778, 319] on image "Main content" at bounding box center [779, 319] width 6 height 5
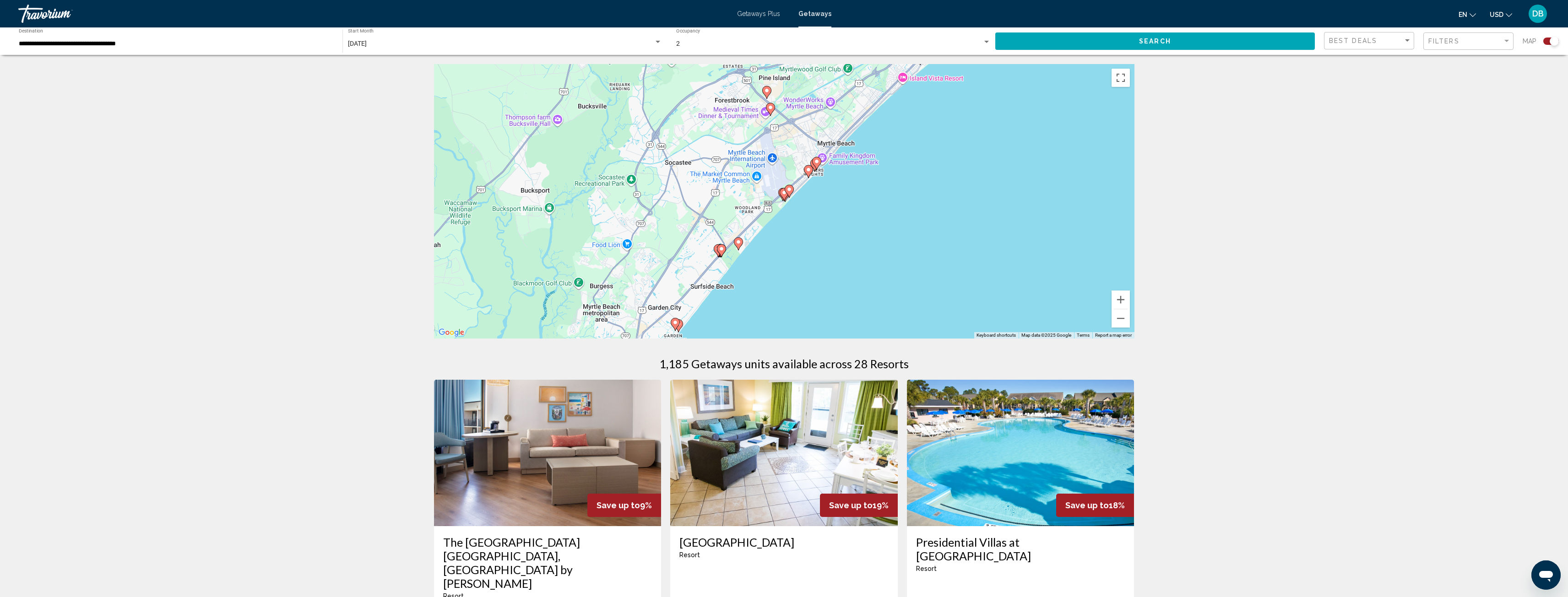
click at [721, 251] on image "Main content" at bounding box center [721, 249] width 6 height 5
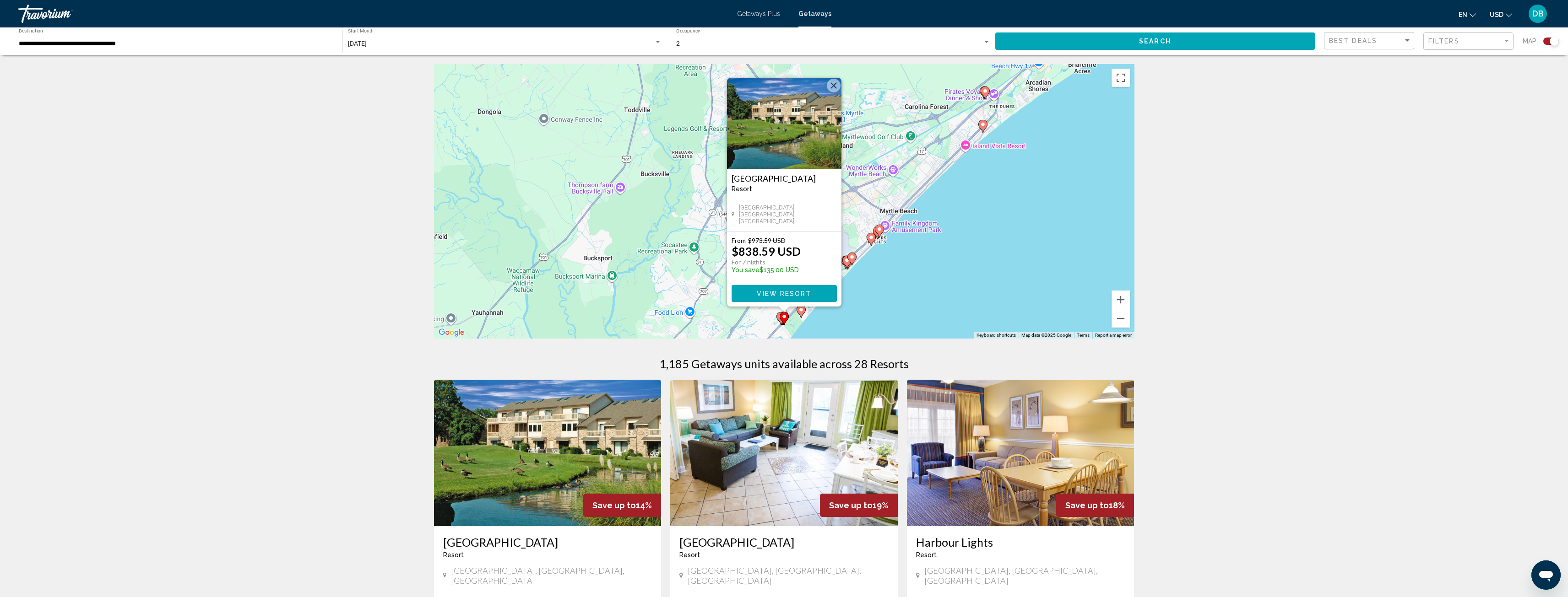
click at [783, 316] on image "Main content" at bounding box center [784, 317] width 6 height 5
click at [778, 316] on icon "Main content" at bounding box center [780, 318] width 8 height 12
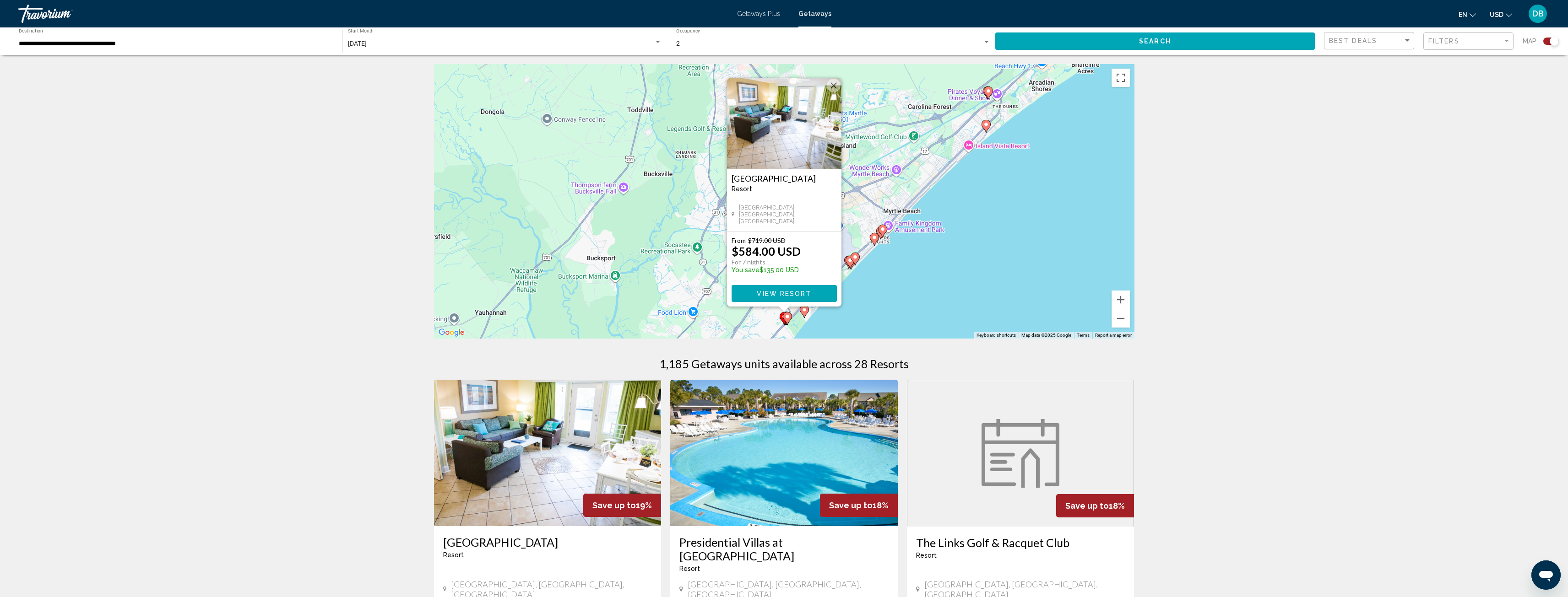
click at [872, 305] on div "To navigate, press the arrow keys. To activate drag with keyboard, press Alt + …" at bounding box center [784, 201] width 701 height 274
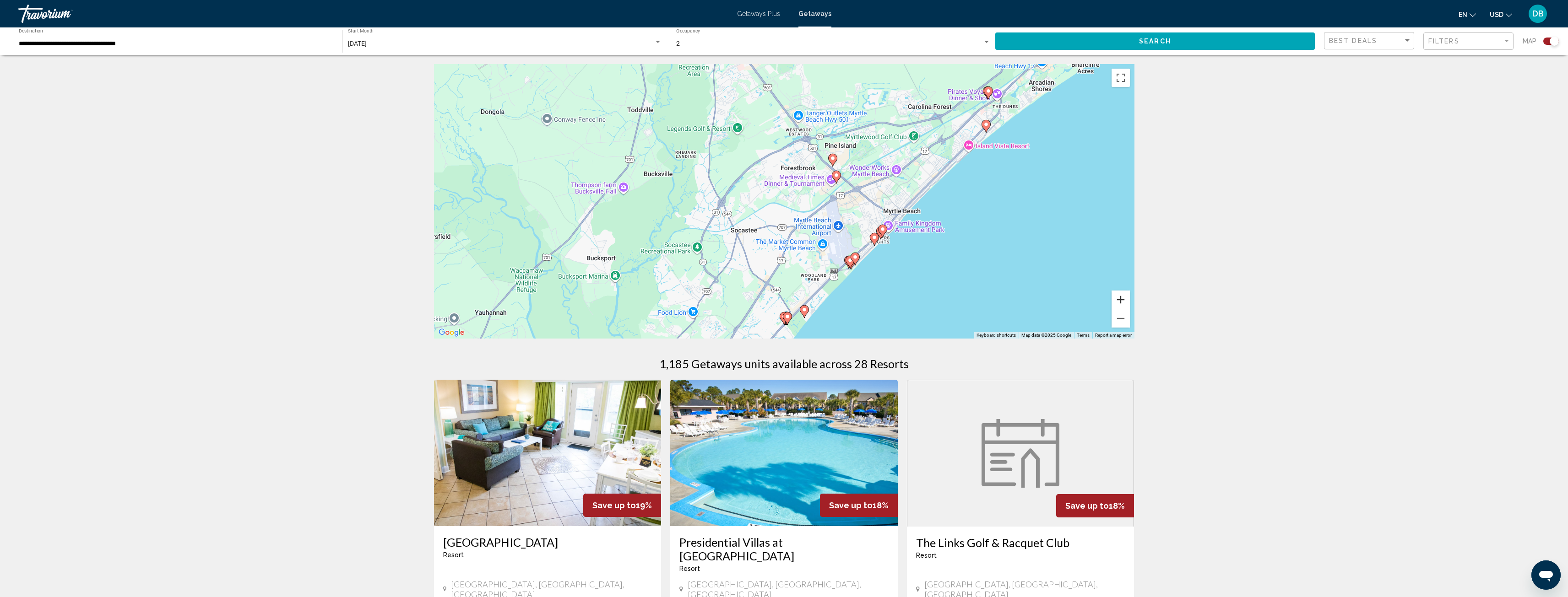
click at [1118, 301] on button "Zoom in" at bounding box center [1121, 300] width 18 height 18
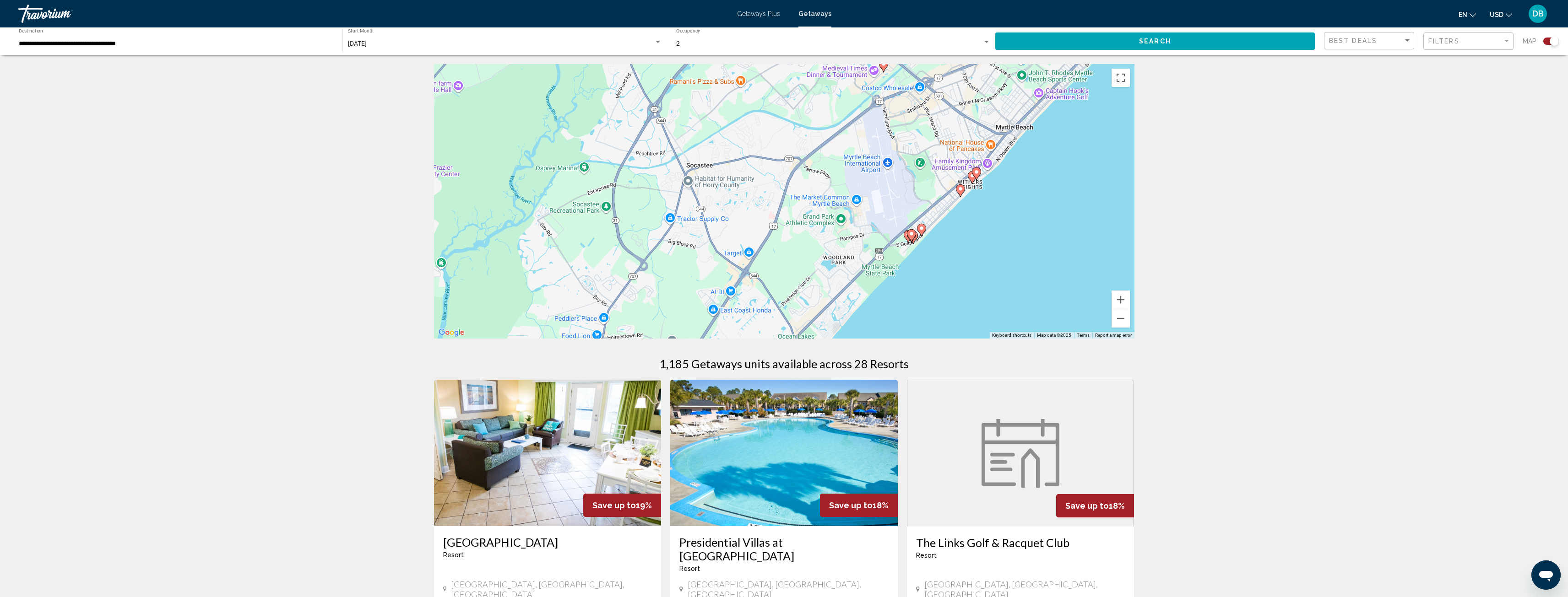
drag, startPoint x: 981, startPoint y: 296, endPoint x: 982, endPoint y: 199, distance: 97.0
click at [982, 199] on div "To activate drag with keyboard, press Alt + Enter. Once in keyboard drag state,…" at bounding box center [784, 201] width 701 height 274
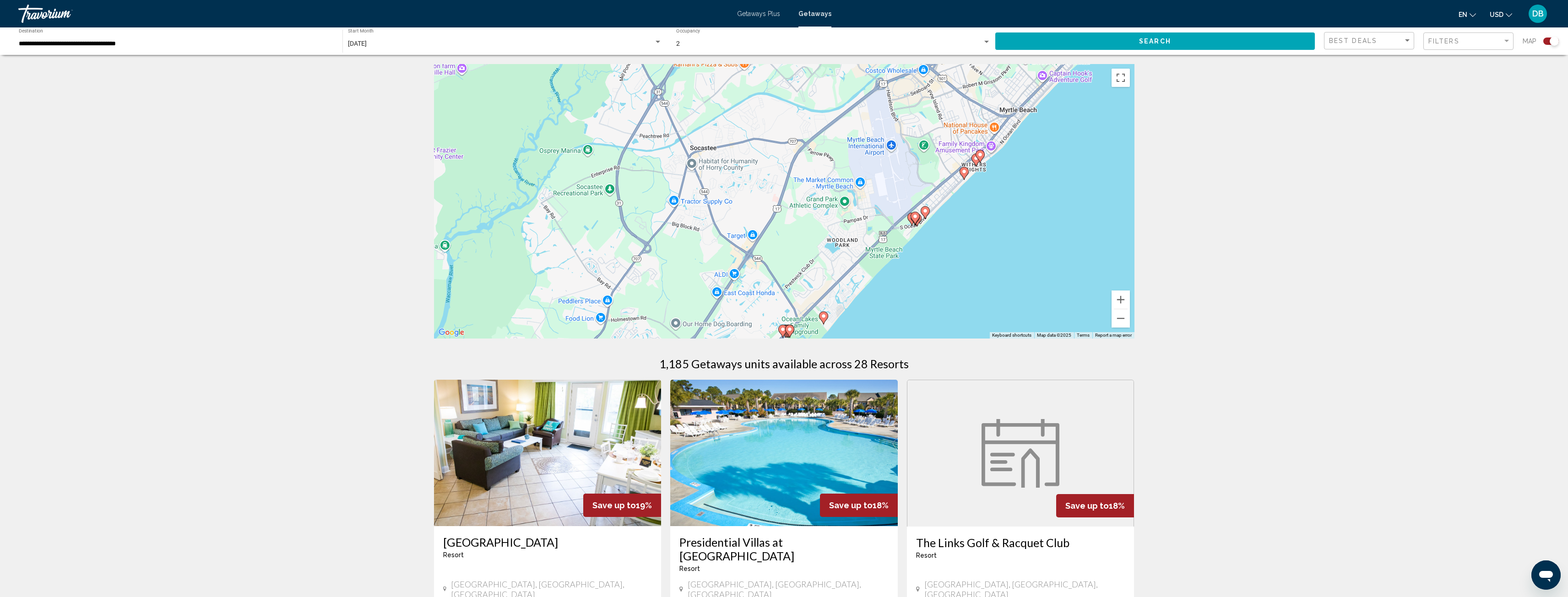
click at [928, 210] on icon "Main content" at bounding box center [924, 212] width 8 height 12
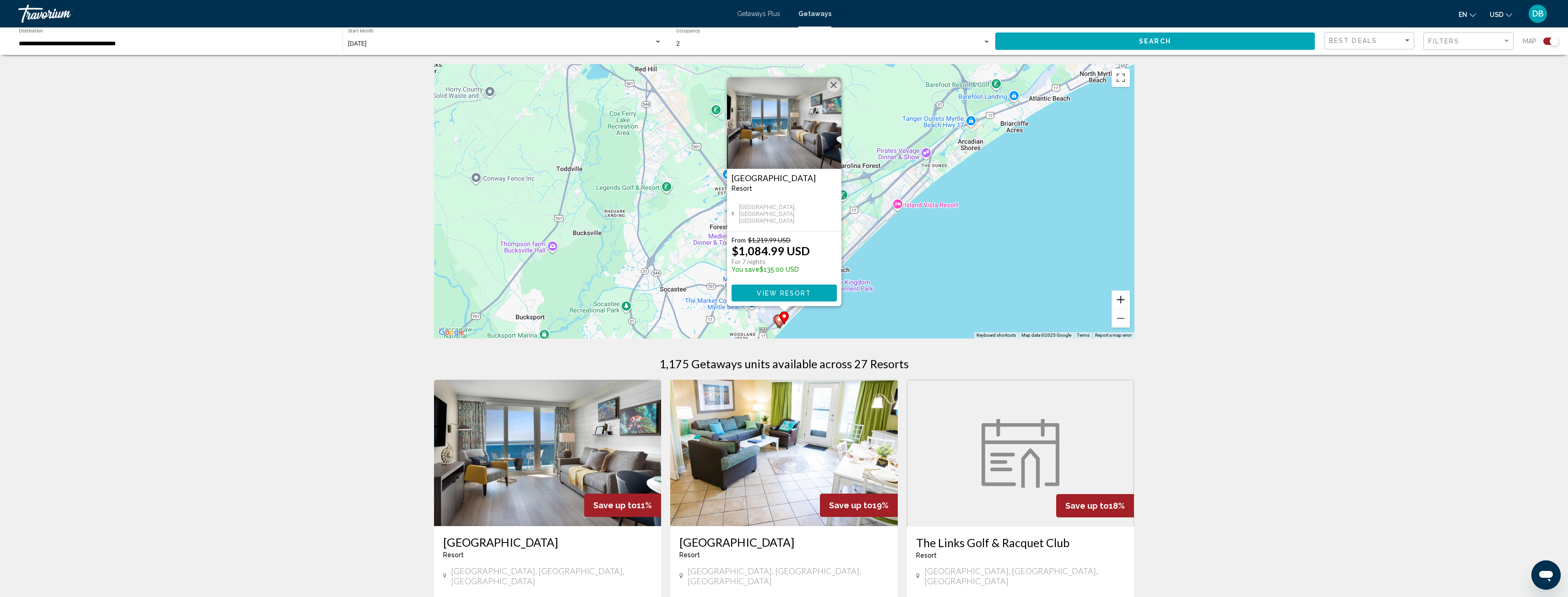
click at [1122, 302] on button "Zoom in" at bounding box center [1121, 300] width 18 height 18
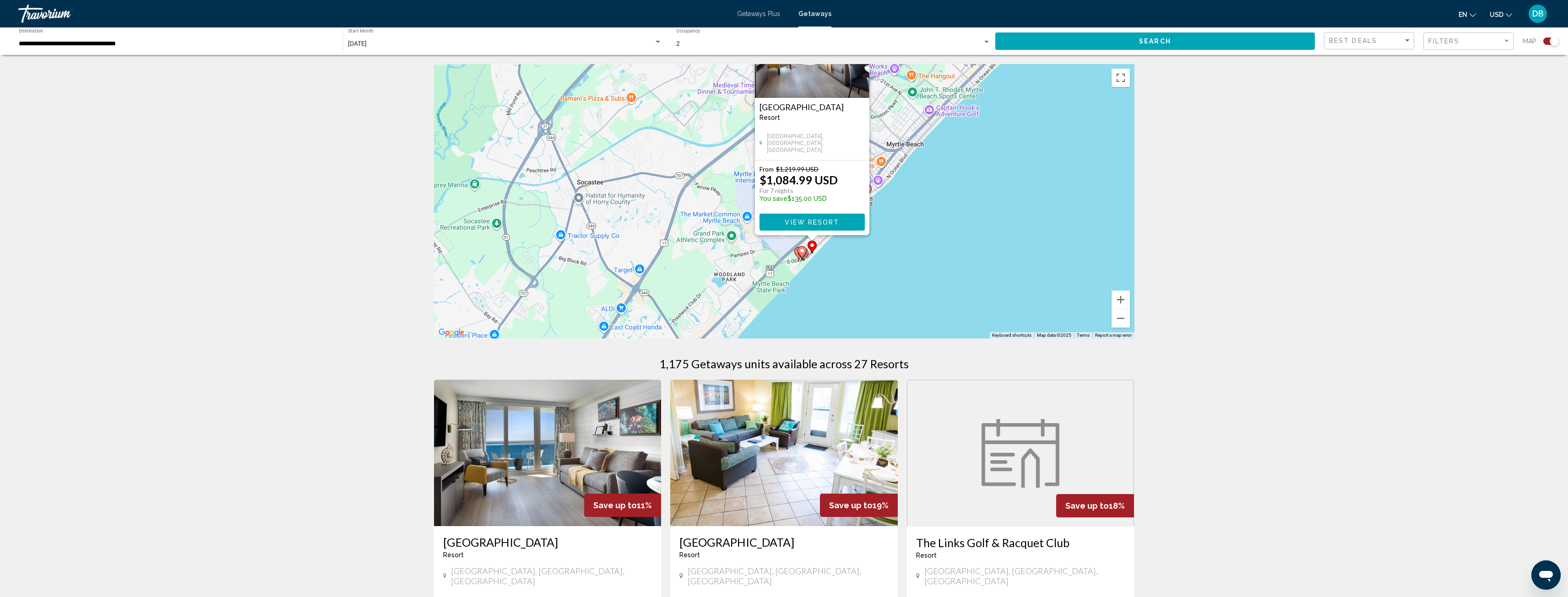
drag, startPoint x: 1021, startPoint y: 274, endPoint x: 1048, endPoint y: 98, distance: 178.1
click at [1048, 98] on div "To activate drag with keyboard, press Alt + Enter. Once in keyboard drag state,…" at bounding box center [784, 201] width 701 height 274
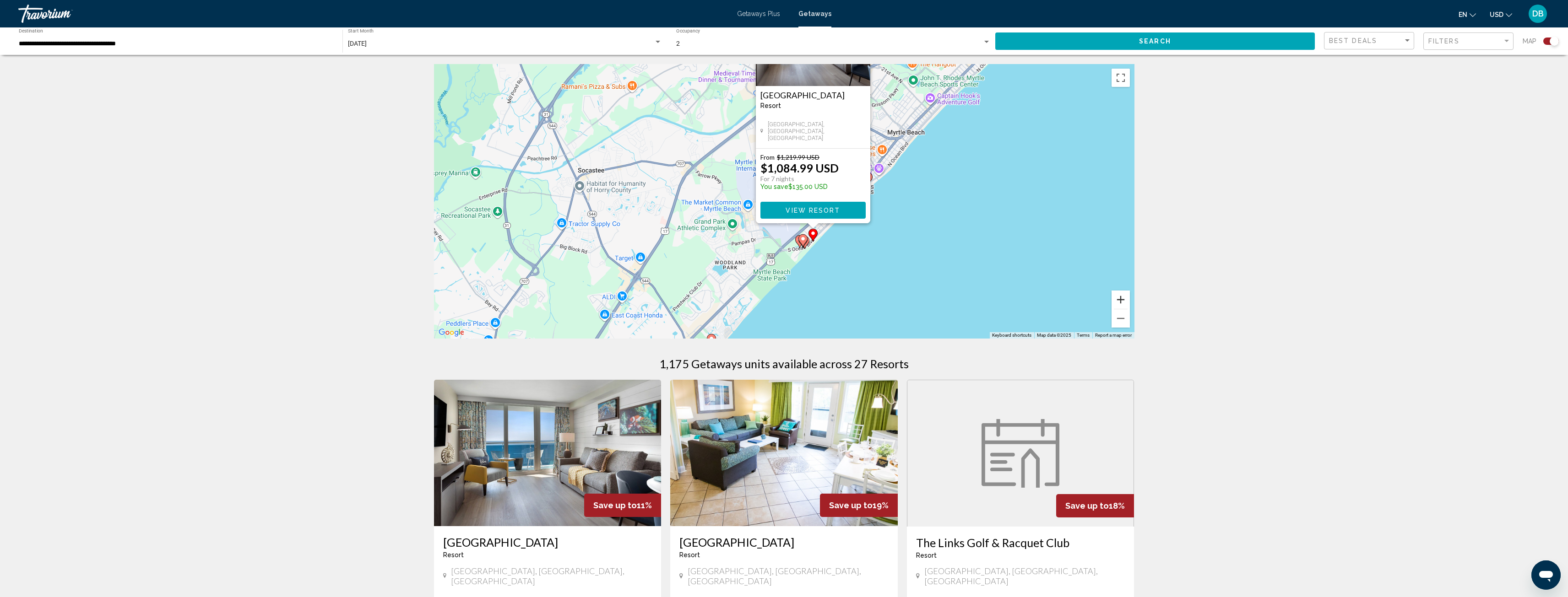
drag, startPoint x: 1121, startPoint y: 299, endPoint x: 1120, endPoint y: 294, distance: 5.1
click at [1122, 298] on button "Zoom in" at bounding box center [1121, 300] width 18 height 18
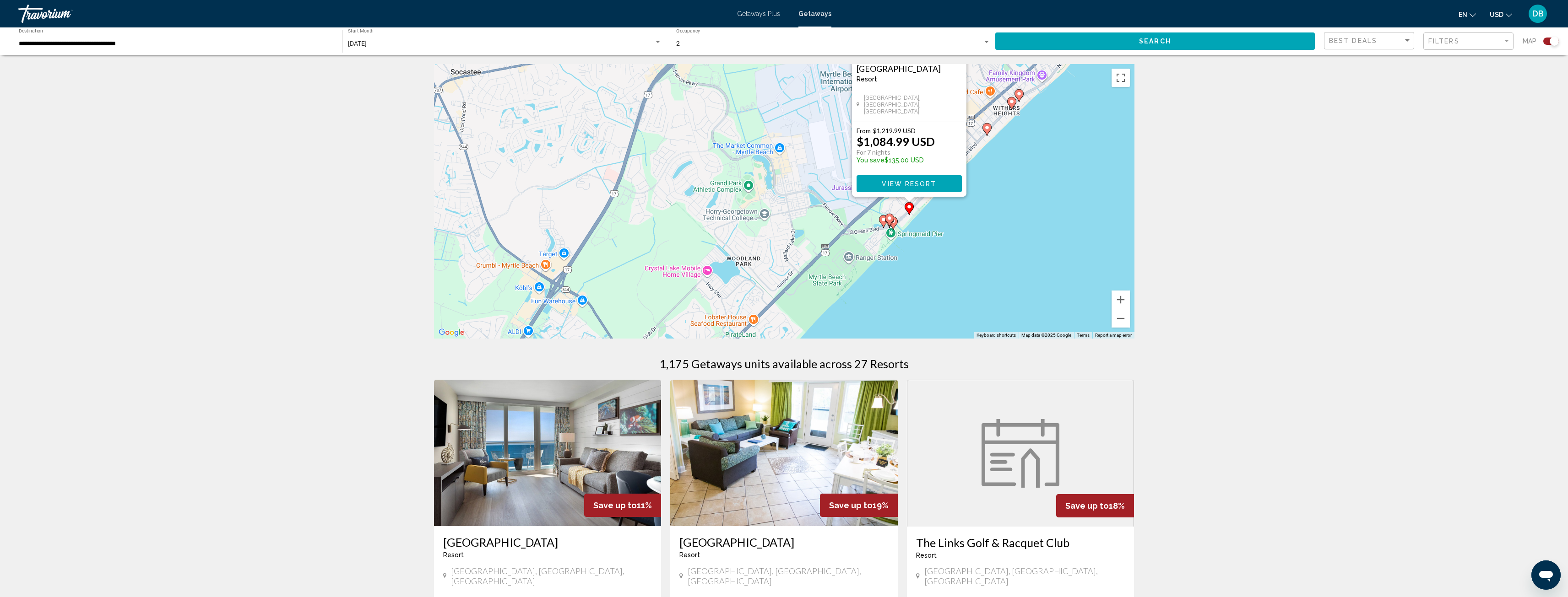
drag, startPoint x: 926, startPoint y: 295, endPoint x: 994, endPoint y: 225, distance: 97.6
click at [994, 225] on div "To activate drag with keyboard, press Alt + Enter. Once in keyboard drag state,…" at bounding box center [784, 201] width 701 height 274
click at [897, 221] on image "Main content" at bounding box center [894, 221] width 6 height 5
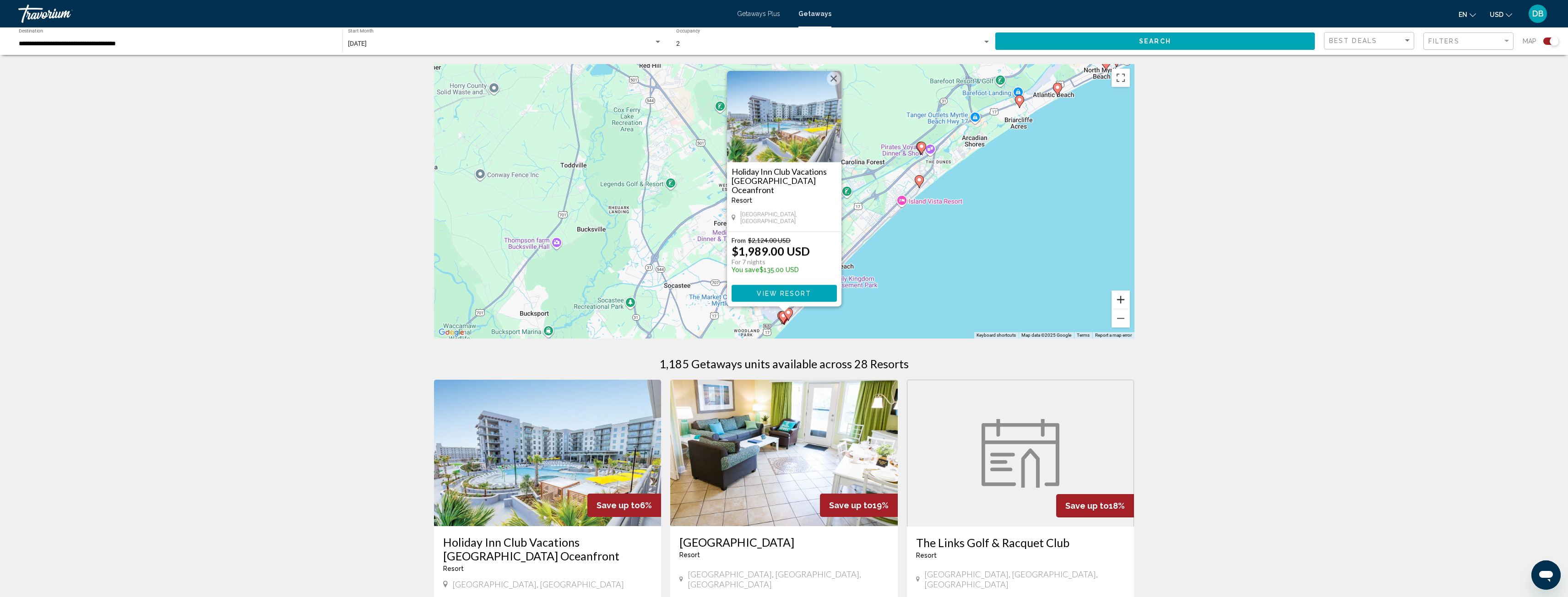
click at [1120, 297] on button "Zoom in" at bounding box center [1121, 300] width 18 height 18
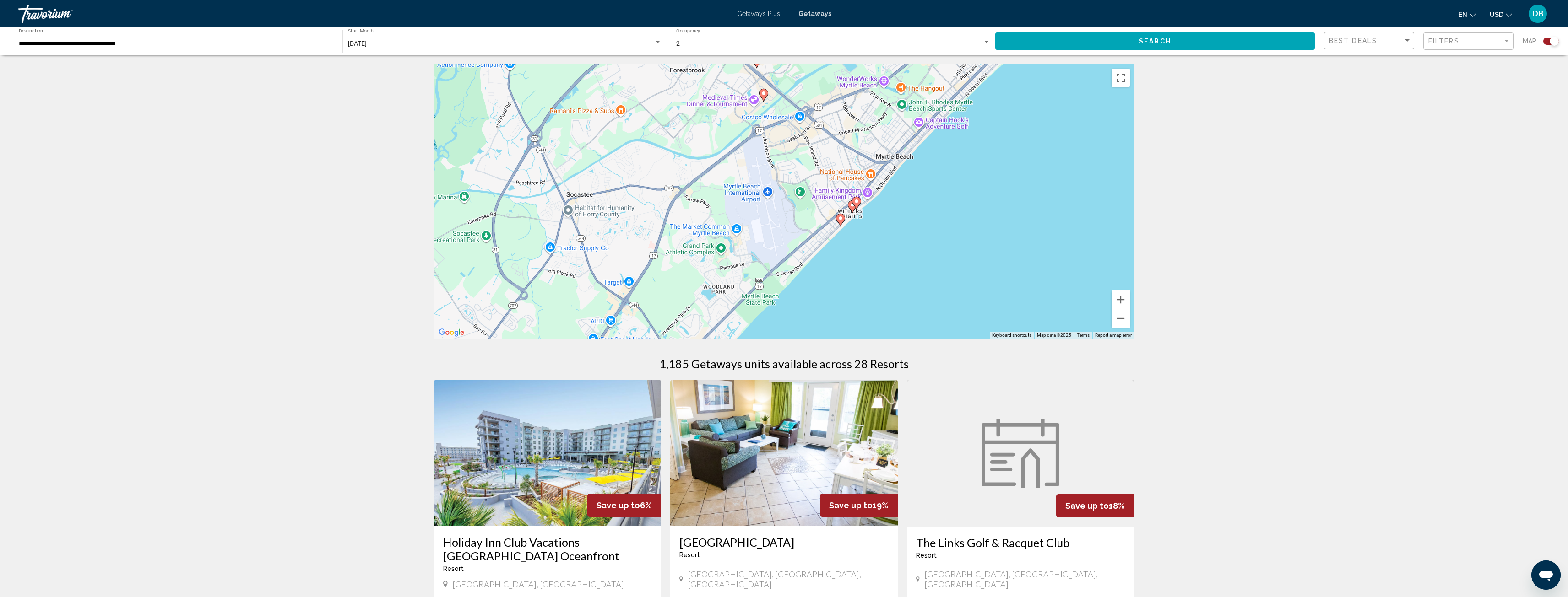
drag, startPoint x: 1016, startPoint y: 296, endPoint x: 1025, endPoint y: 119, distance: 177.2
click at [1025, 119] on div "To activate drag with keyboard, press Alt + Enter. Once in keyboard drag state,…" at bounding box center [784, 201] width 701 height 274
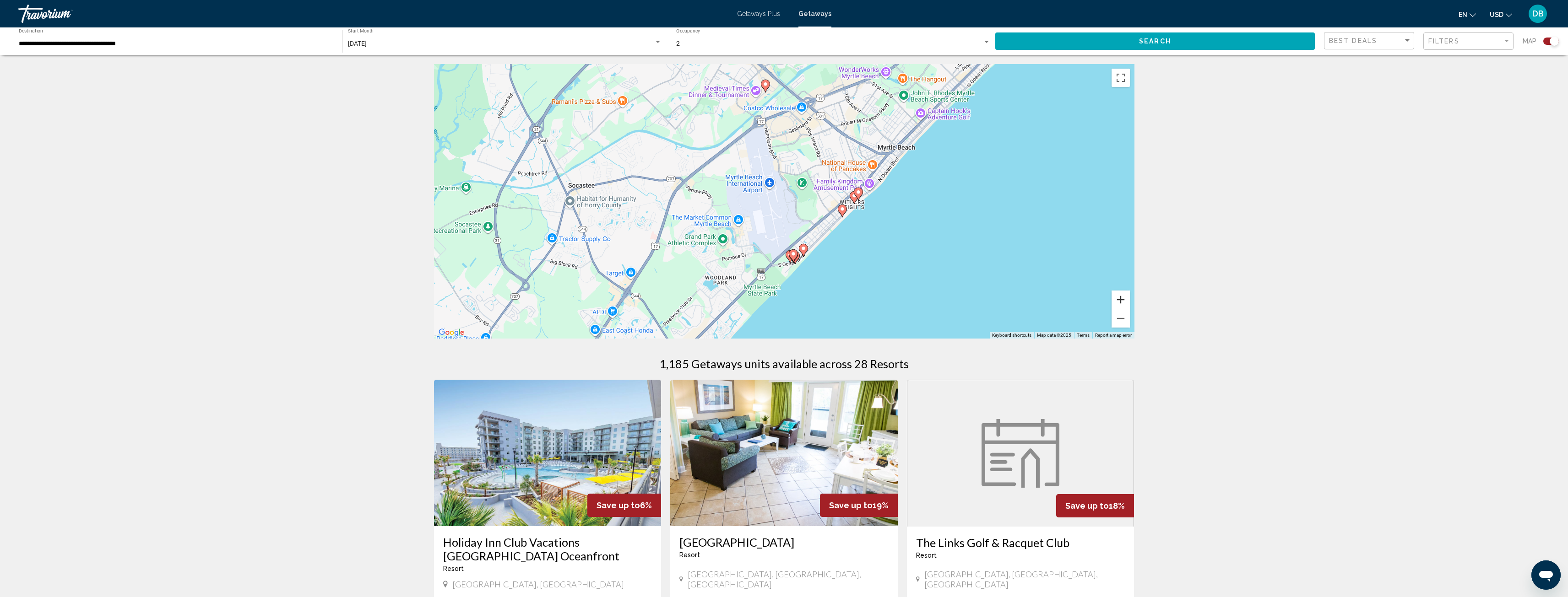
click at [1124, 301] on button "Zoom in" at bounding box center [1121, 300] width 18 height 18
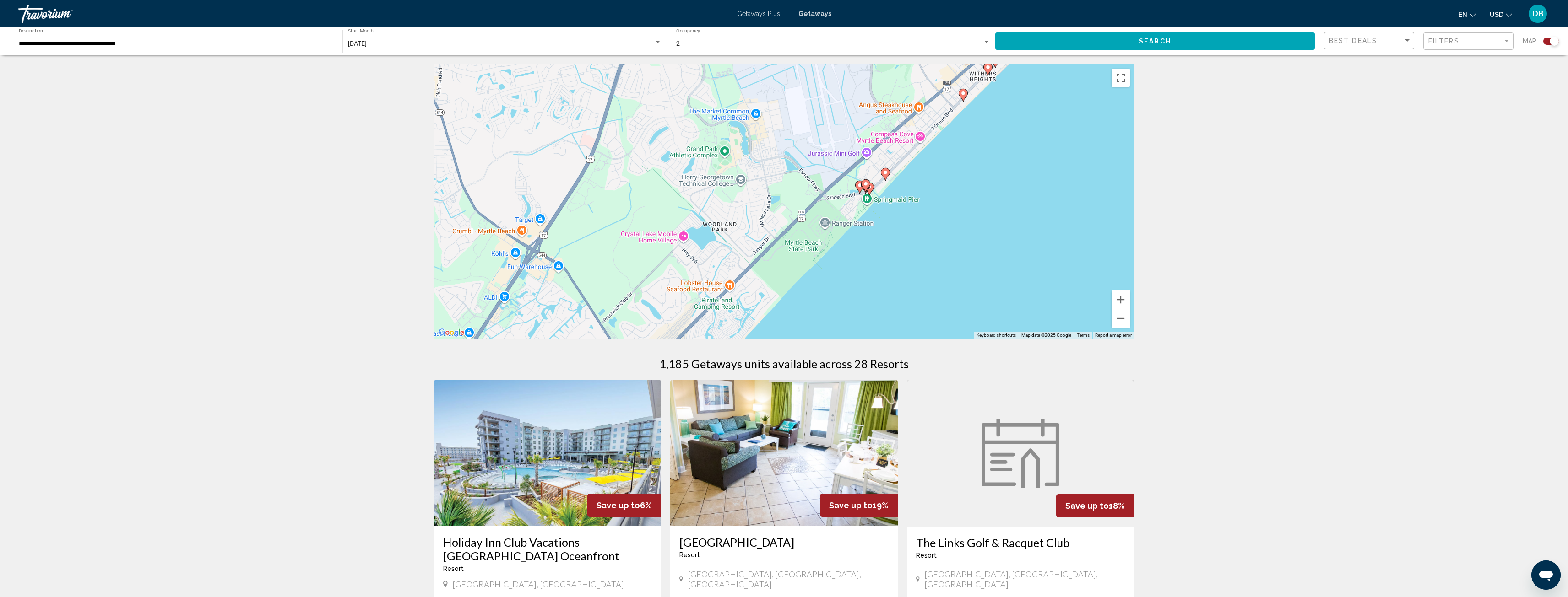
drag, startPoint x: 916, startPoint y: 289, endPoint x: 981, endPoint y: 156, distance: 148.0
click at [980, 156] on div "To activate drag with keyboard, press Alt + Enter. Once in keyboard drag state,…" at bounding box center [784, 201] width 701 height 274
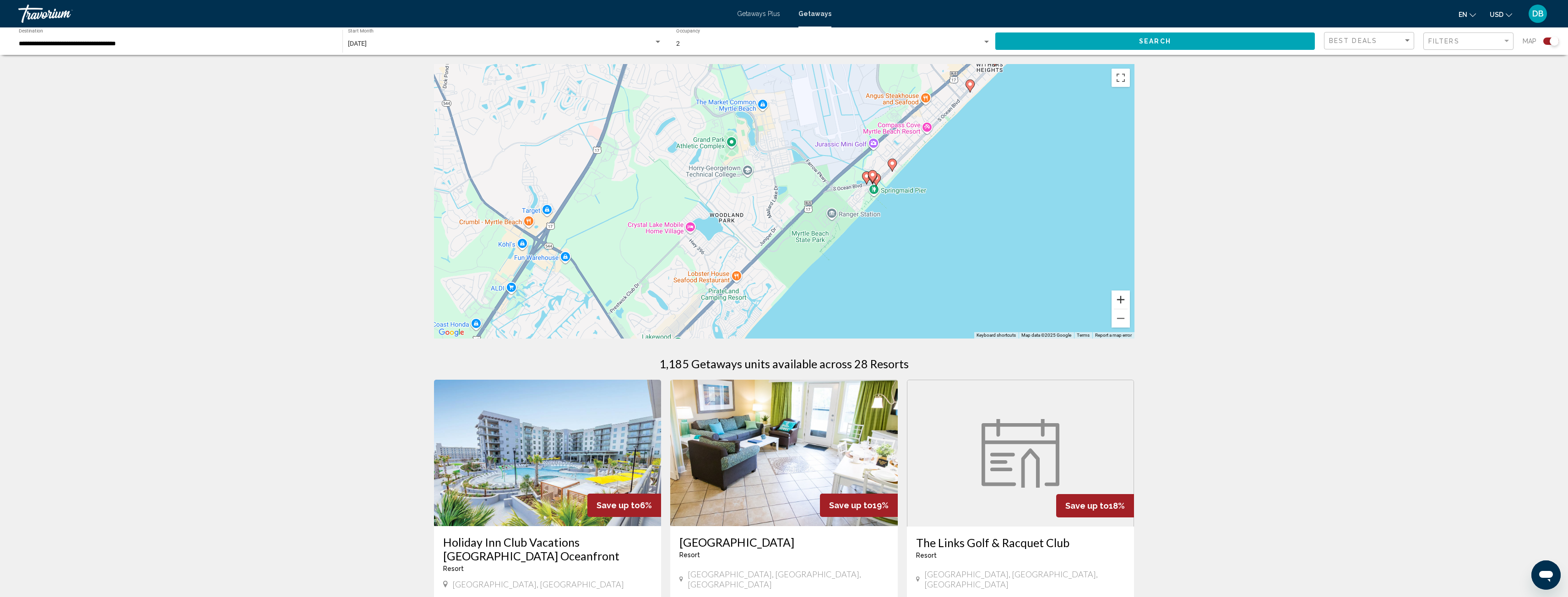
click at [1121, 301] on button "Zoom in" at bounding box center [1121, 300] width 18 height 18
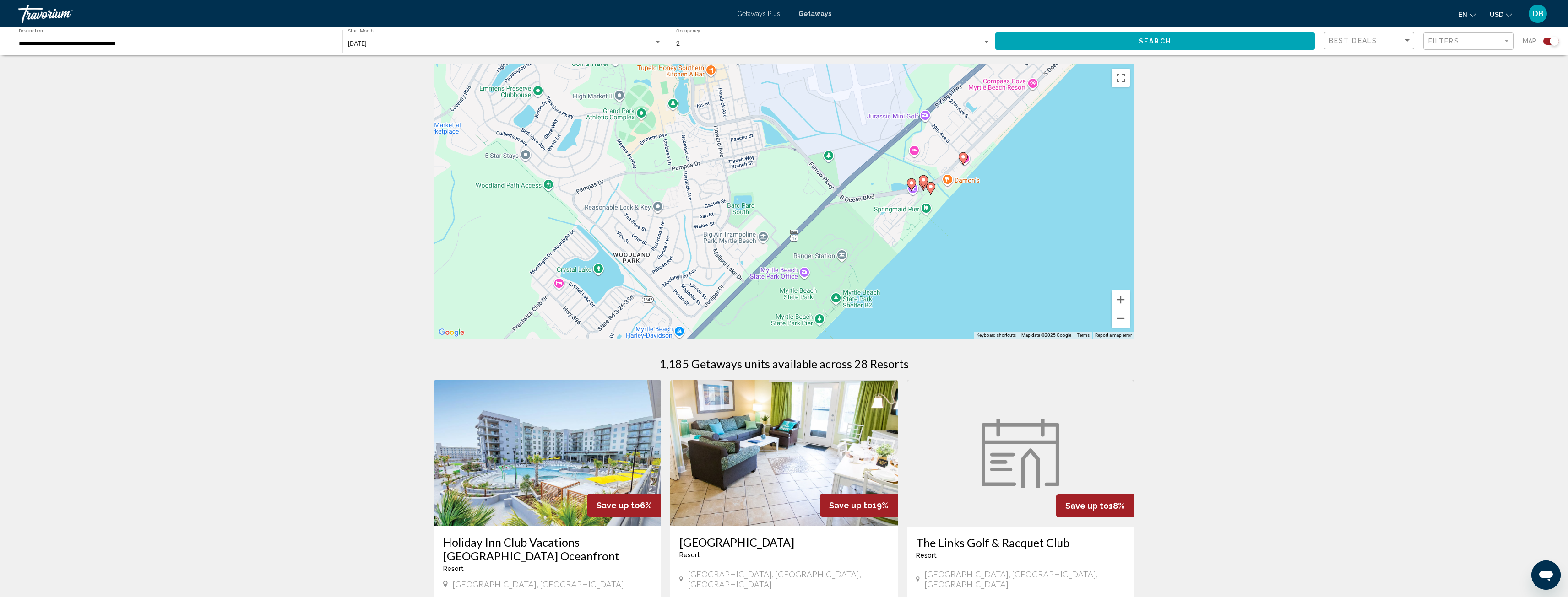
drag, startPoint x: 1029, startPoint y: 238, endPoint x: 990, endPoint y: 262, distance: 45.8
click at [990, 262] on div "To activate drag with keyboard, press Alt + Enter. Once in keyboard drag state,…" at bounding box center [784, 201] width 701 height 274
click at [910, 185] on image "Main content" at bounding box center [911, 184] width 6 height 5
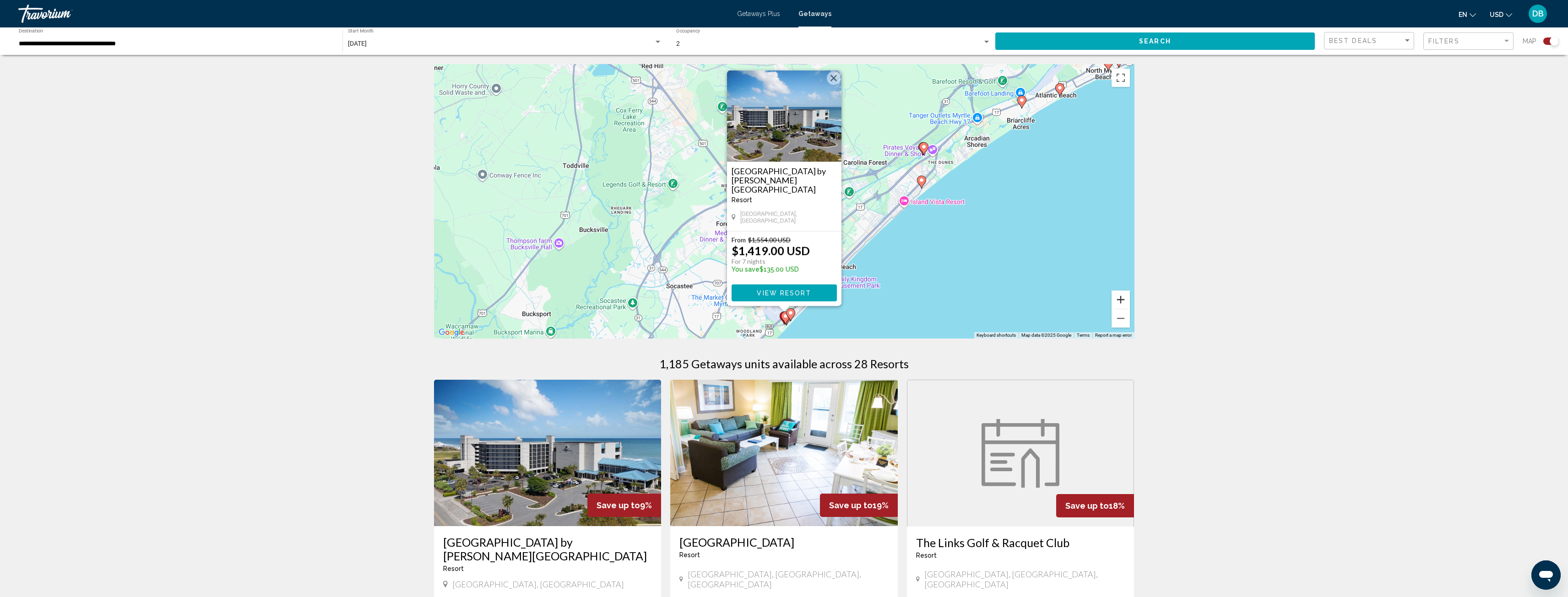
click at [1120, 301] on button "Zoom in" at bounding box center [1121, 300] width 18 height 18
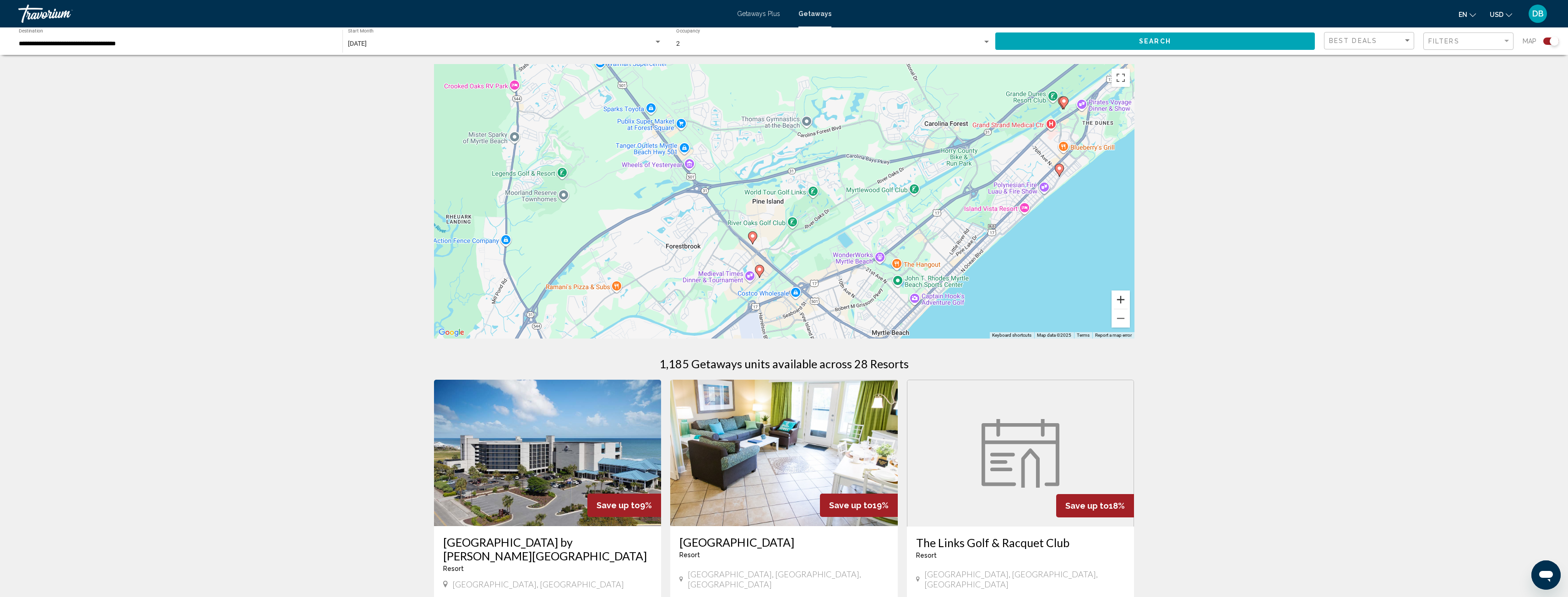
click at [1120, 301] on button "Zoom in" at bounding box center [1121, 300] width 18 height 18
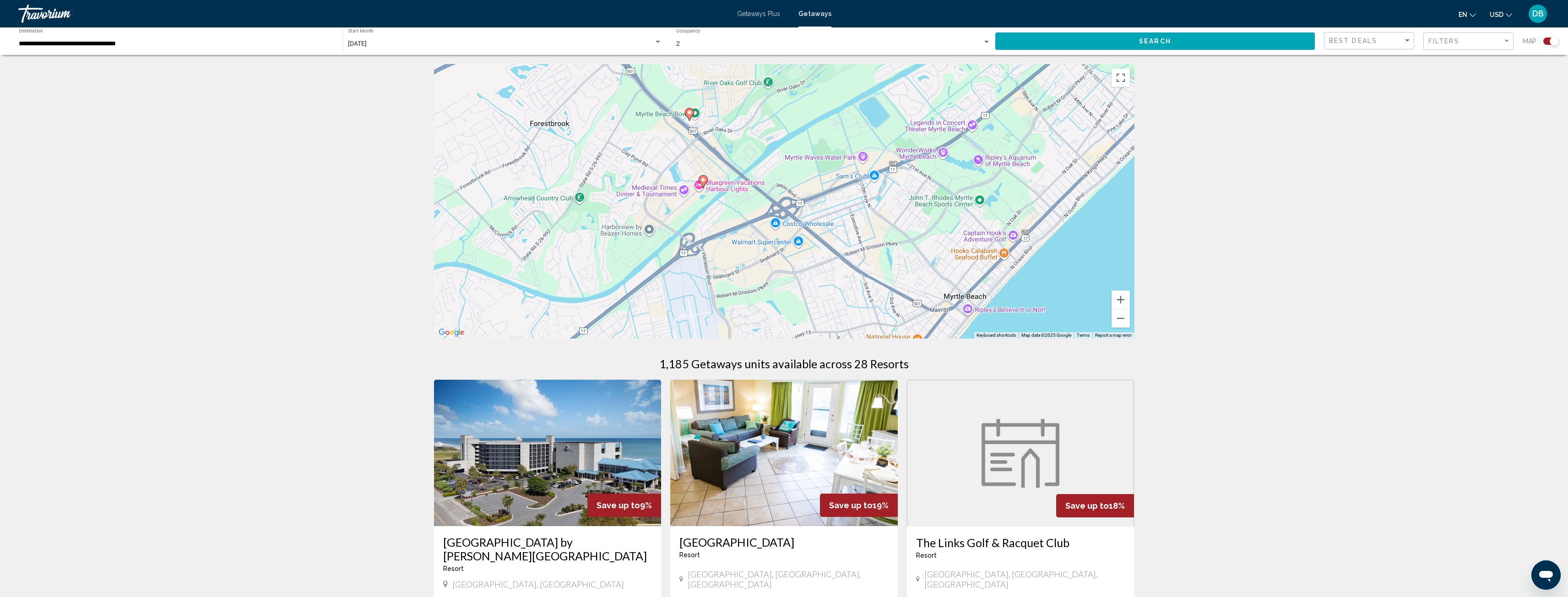
drag, startPoint x: 1058, startPoint y: 301, endPoint x: 1023, endPoint y: 120, distance: 184.4
click at [1023, 120] on div "To activate drag with keyboard, press Alt + Enter. Once in keyboard drag state,…" at bounding box center [784, 201] width 701 height 274
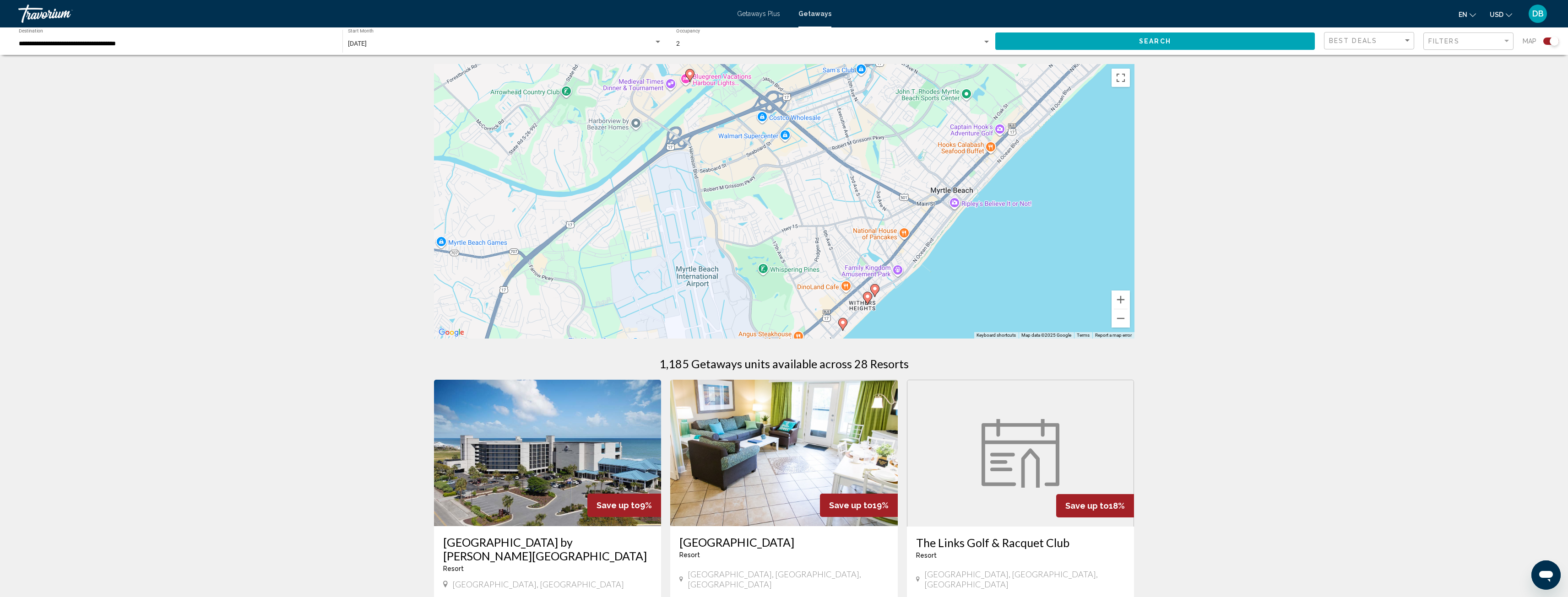
drag, startPoint x: 1029, startPoint y: 263, endPoint x: 1025, endPoint y: 142, distance: 121.1
click at [1025, 142] on div "To activate drag with keyboard, press Alt + Enter. Once in keyboard drag state,…" at bounding box center [784, 201] width 701 height 274
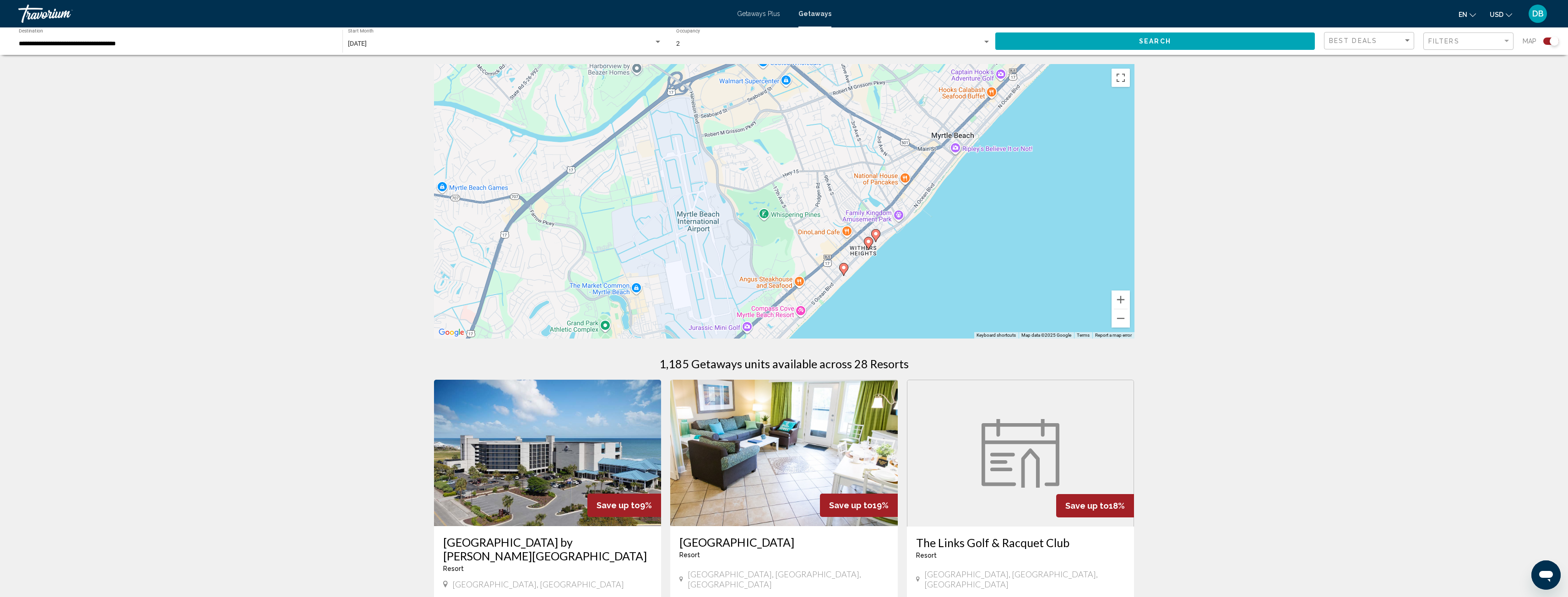
drag, startPoint x: 962, startPoint y: 254, endPoint x: 963, endPoint y: 203, distance: 51.0
click at [963, 203] on div "To activate drag with keyboard, press Alt + Enter. Once in keyboard drag state,…" at bounding box center [784, 201] width 701 height 274
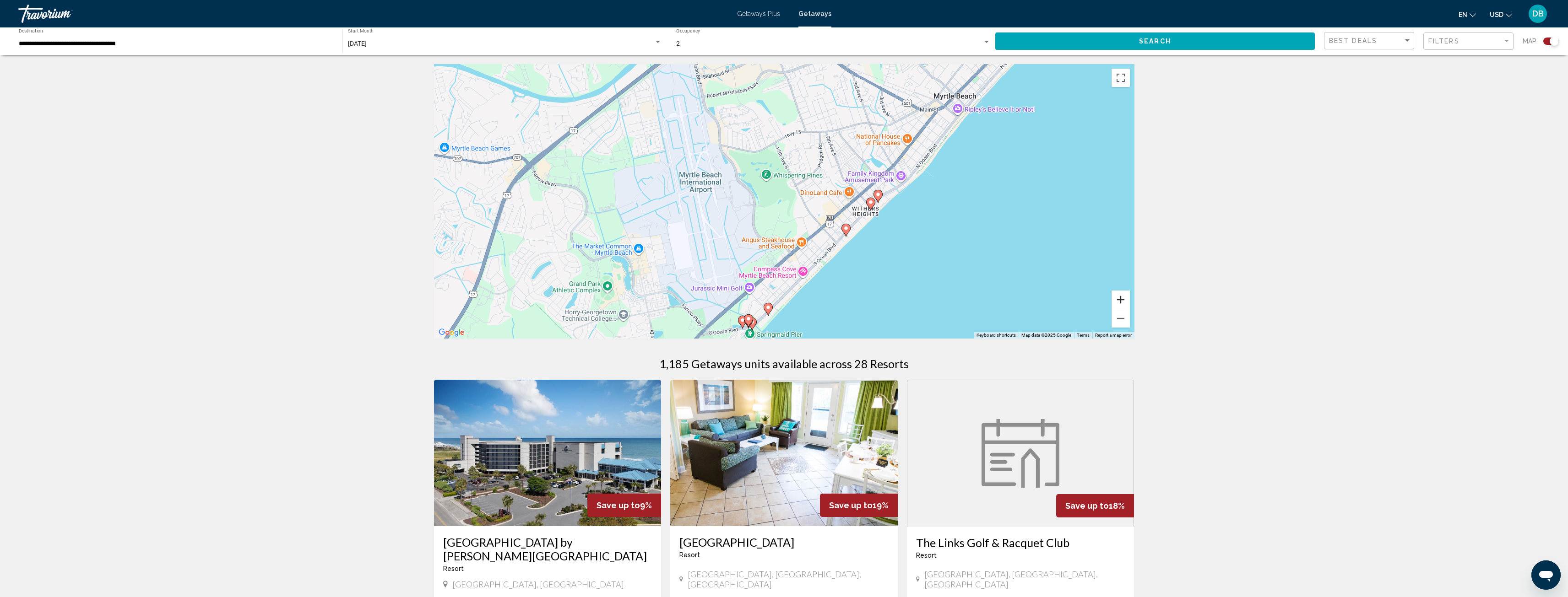
click at [1120, 298] on button "Zoom in" at bounding box center [1121, 300] width 18 height 18
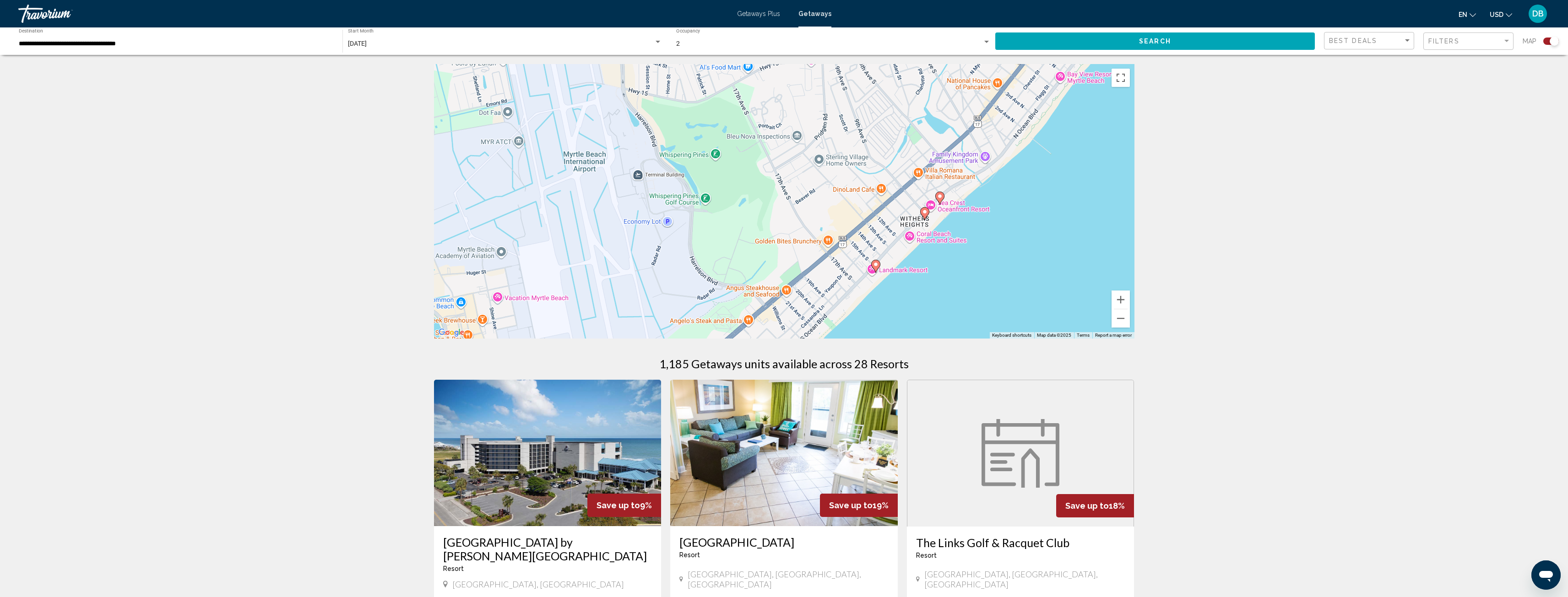
drag, startPoint x: 1003, startPoint y: 254, endPoint x: 970, endPoint y: 254, distance: 33.0
click at [970, 254] on div "To activate drag with keyboard, press Alt + Enter. Once in keyboard drag state,…" at bounding box center [784, 201] width 701 height 274
click at [924, 213] on image "Main content" at bounding box center [924, 211] width 6 height 5
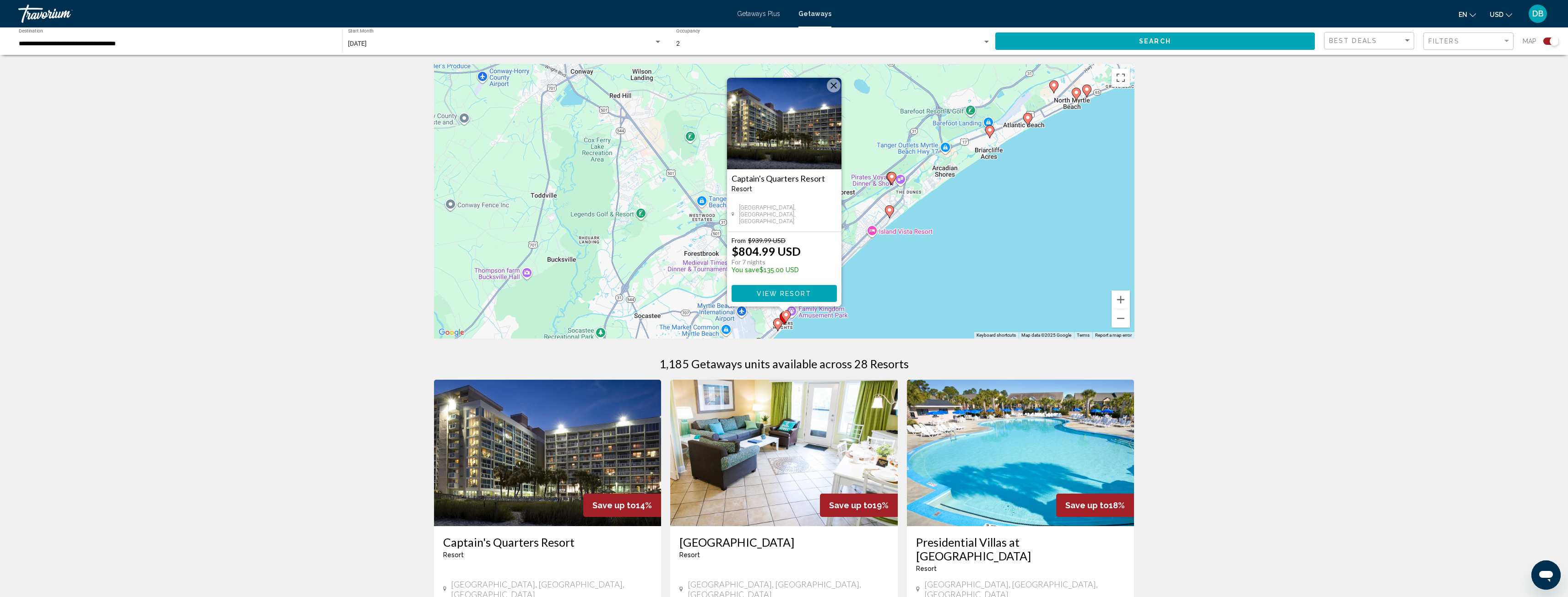
click at [788, 316] on image "Main content" at bounding box center [786, 315] width 6 height 5
click icon "Main content"
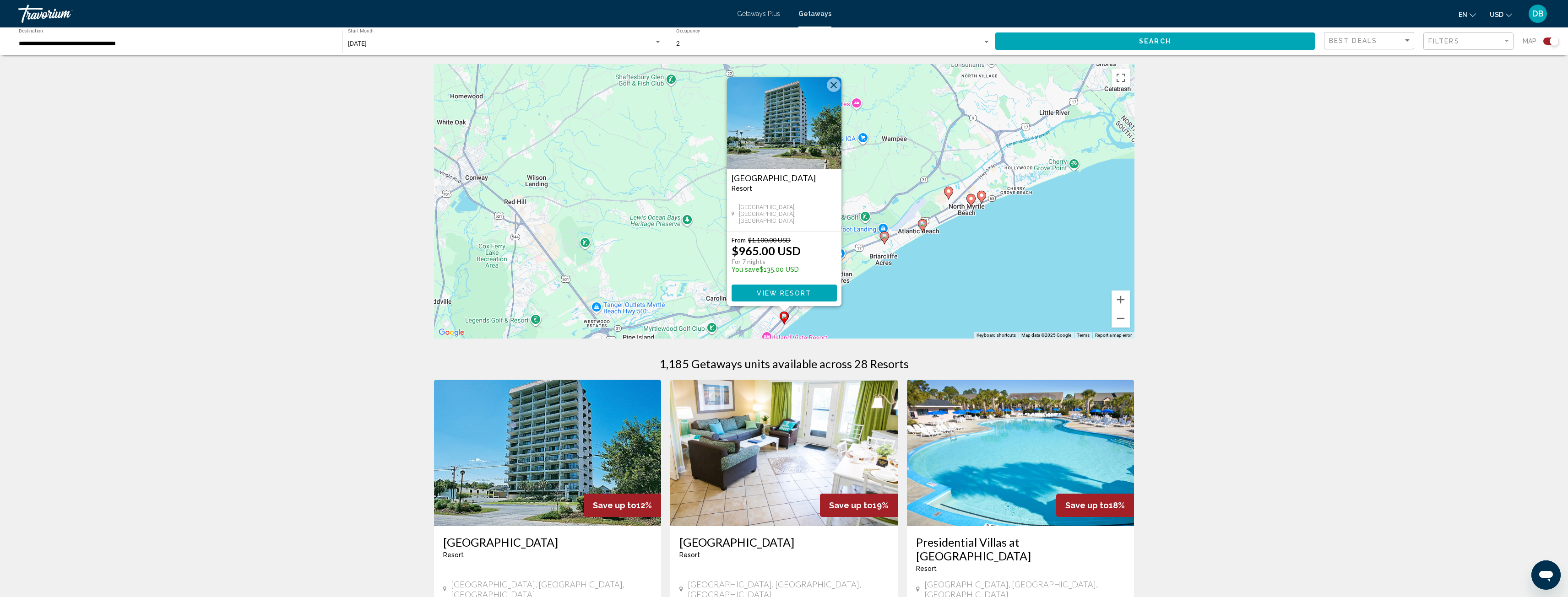
click image "Main content"
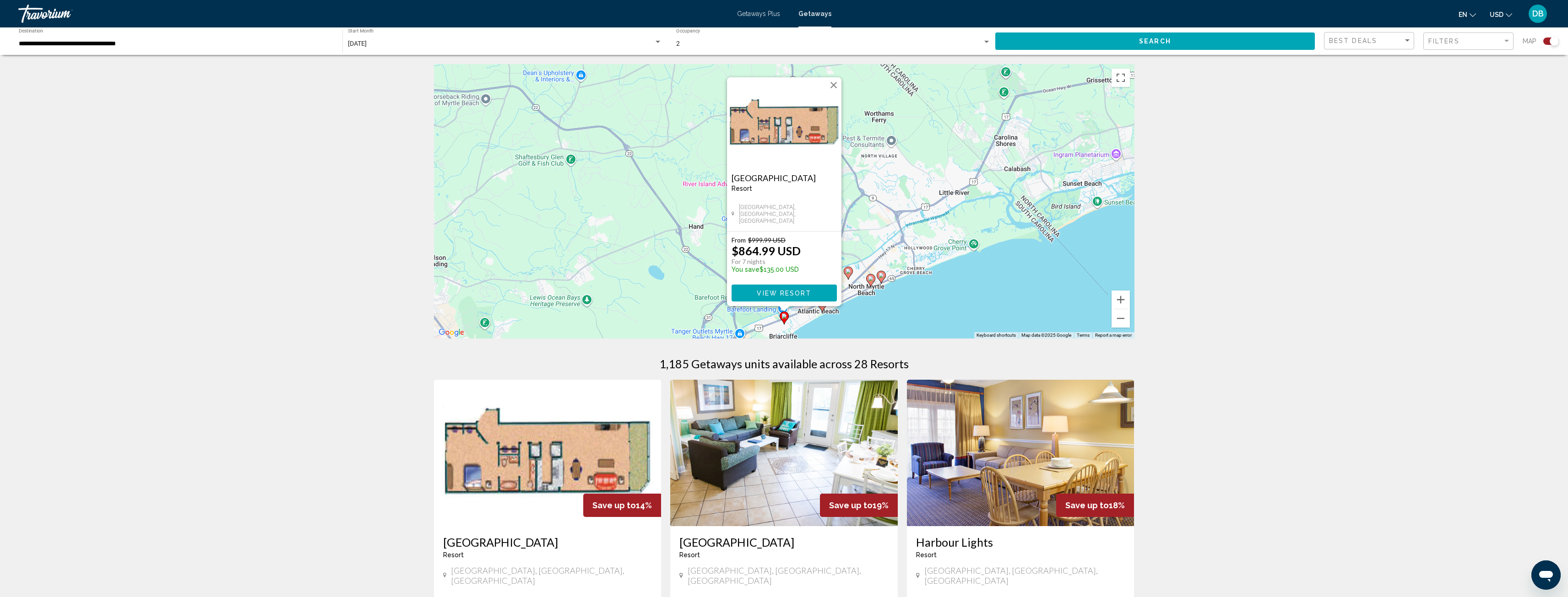
click div "To navigate, press the arrow keys. To activate drag with keyboard, press Alt + …"
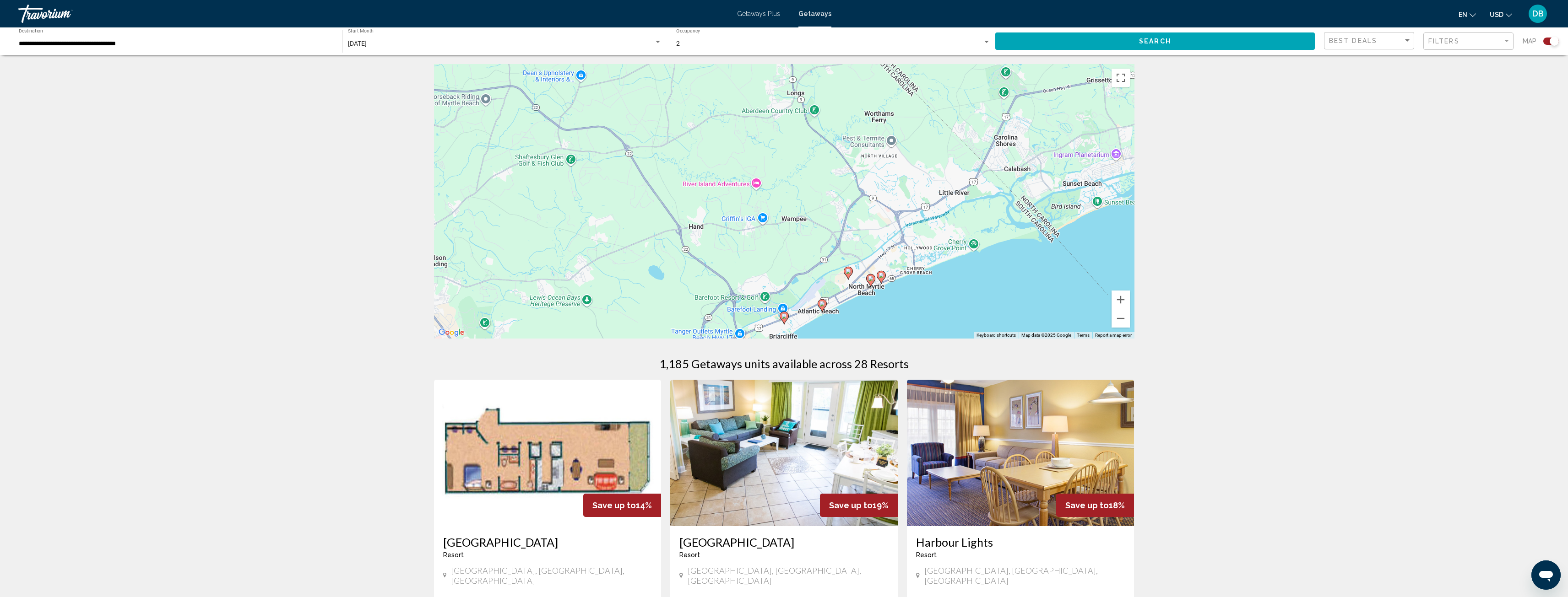
click icon "Main content"
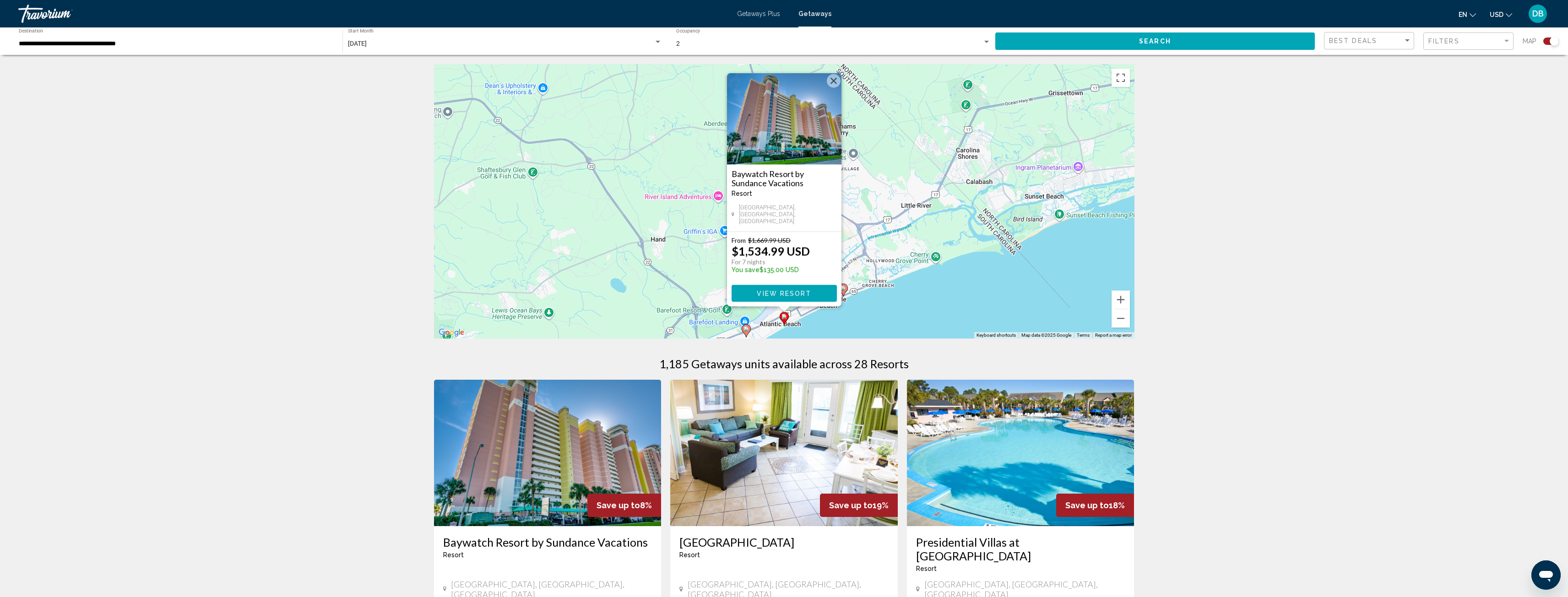
click div "To activate drag with keyboard, press Alt + Enter. Once in keyboard drag state,…"
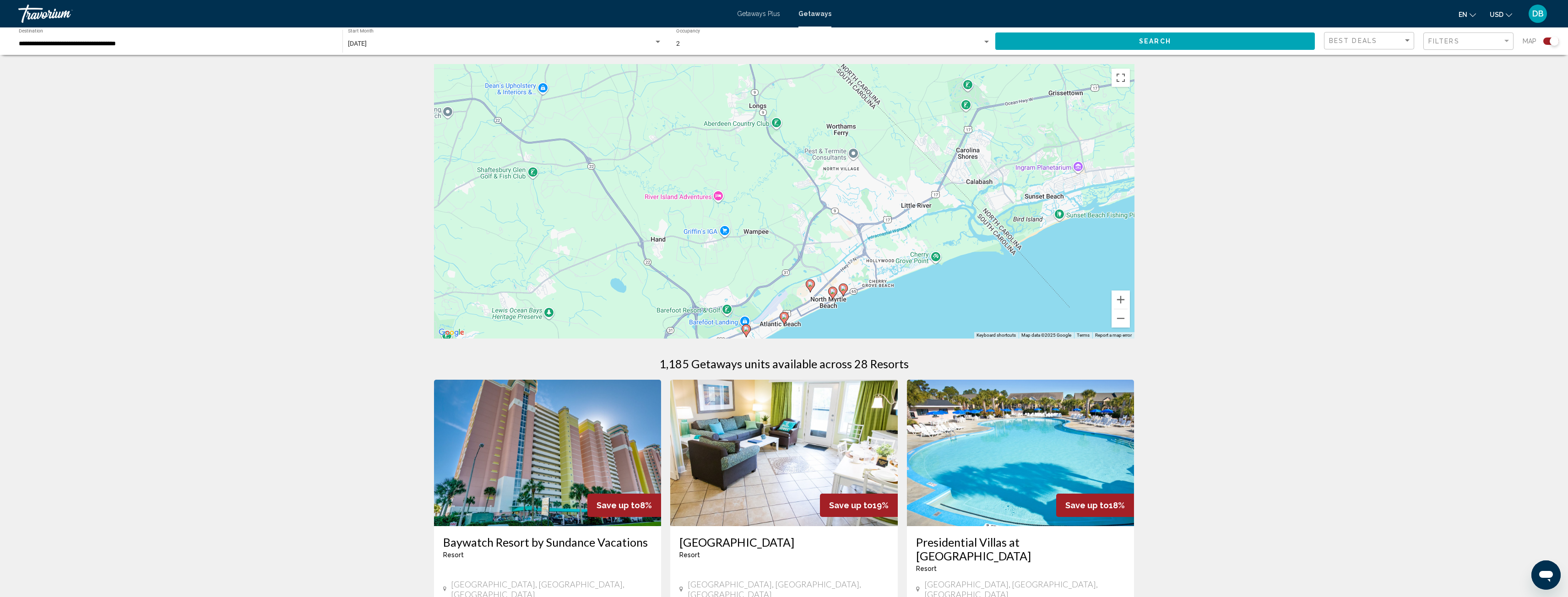
click image "Main content"
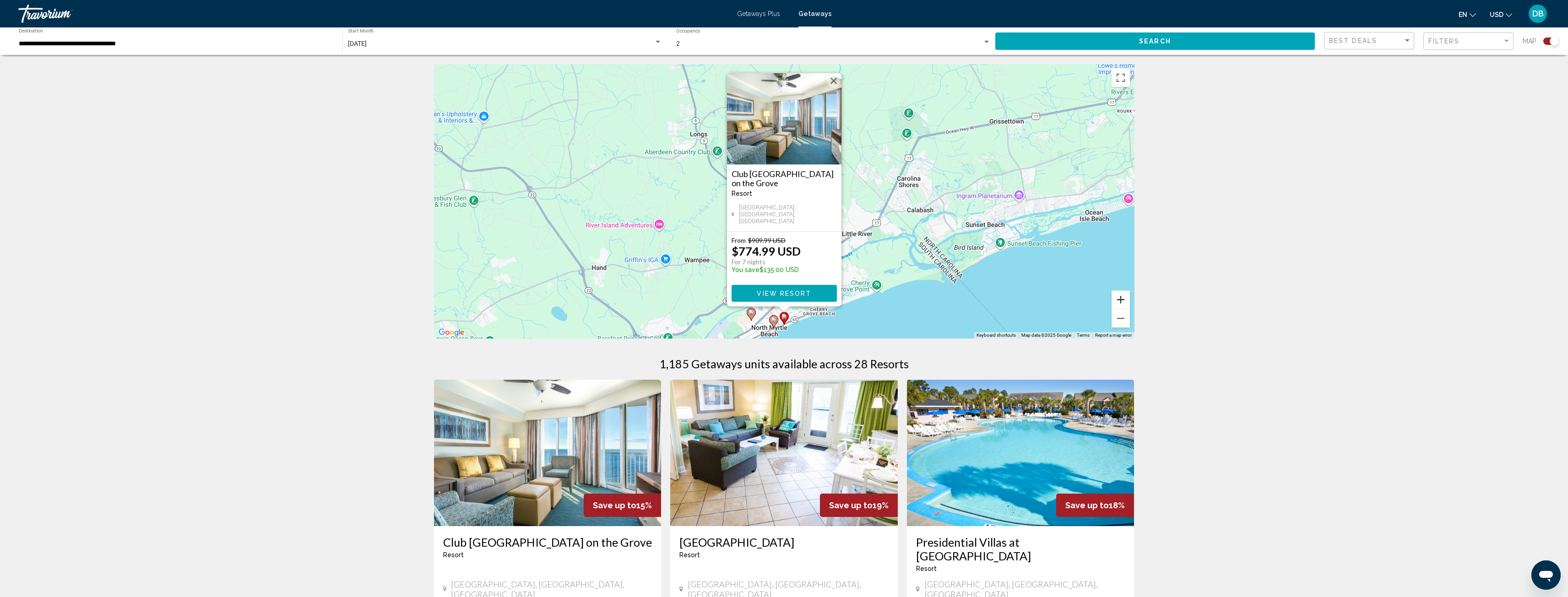
drag, startPoint x: 1117, startPoint y: 299, endPoint x: 1124, endPoint y: 269, distance: 30.8
click div "To activate drag with keyboard, press Alt + Enter. Once in keyboard drag state,…"
click button "Zoom in"
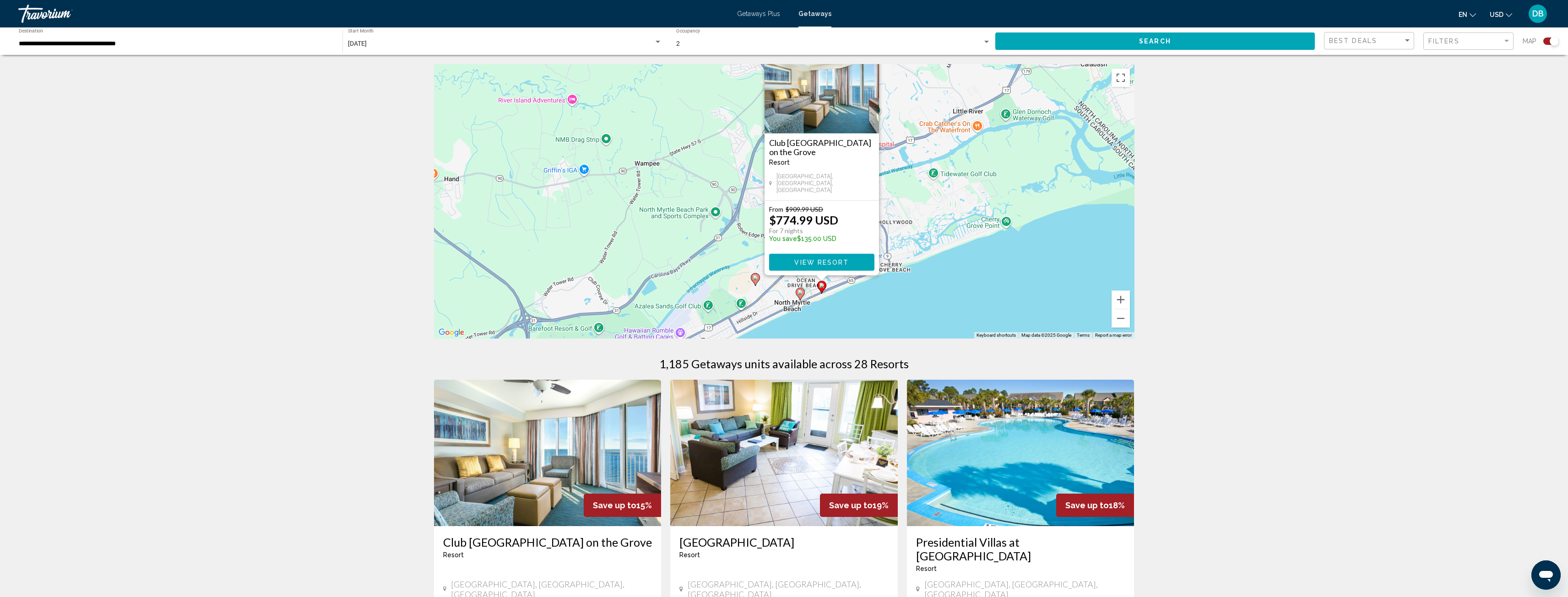
drag, startPoint x: 987, startPoint y: 296, endPoint x: 1040, endPoint y: 98, distance: 205.0
click div "To activate drag with keyboard, press Alt + Enter. Once in keyboard drag state,…"
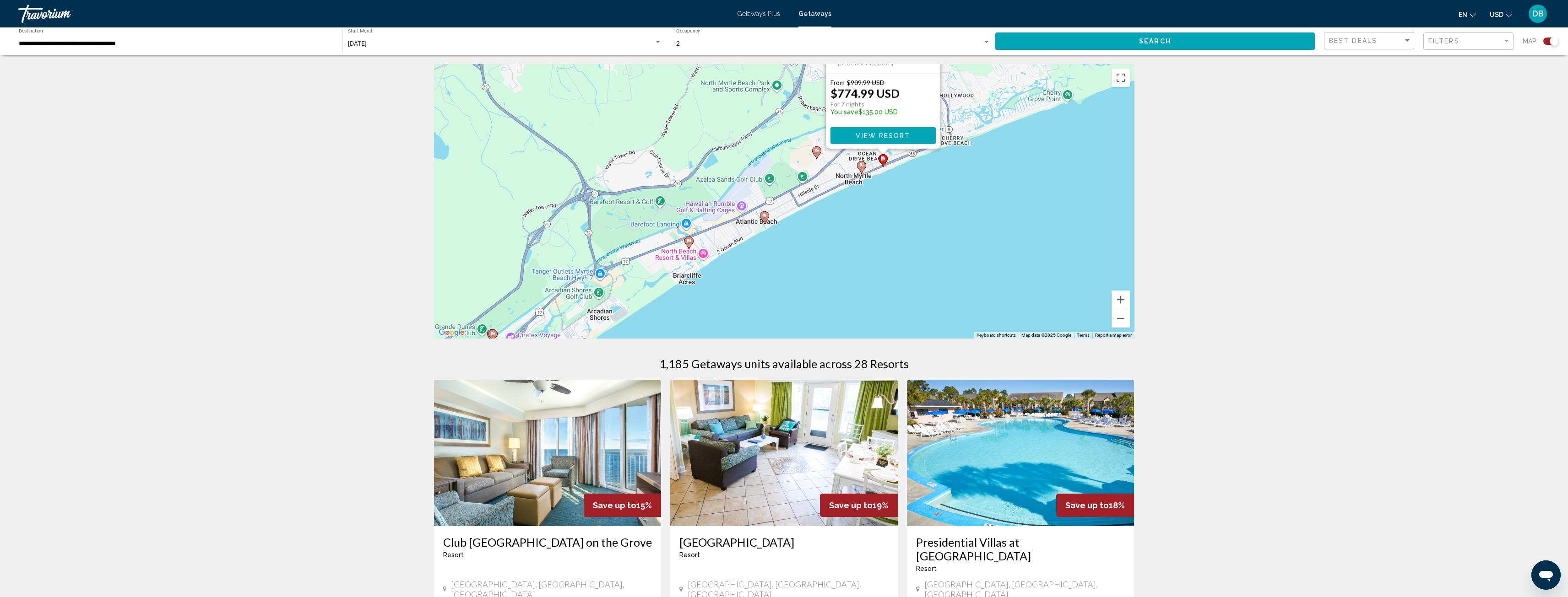
drag, startPoint x: 963, startPoint y: 243, endPoint x: 1006, endPoint y: 164, distance: 89.9
click div "To activate drag with keyboard, press Alt + Enter. Once in keyboard drag state,…"
click image "Main content"
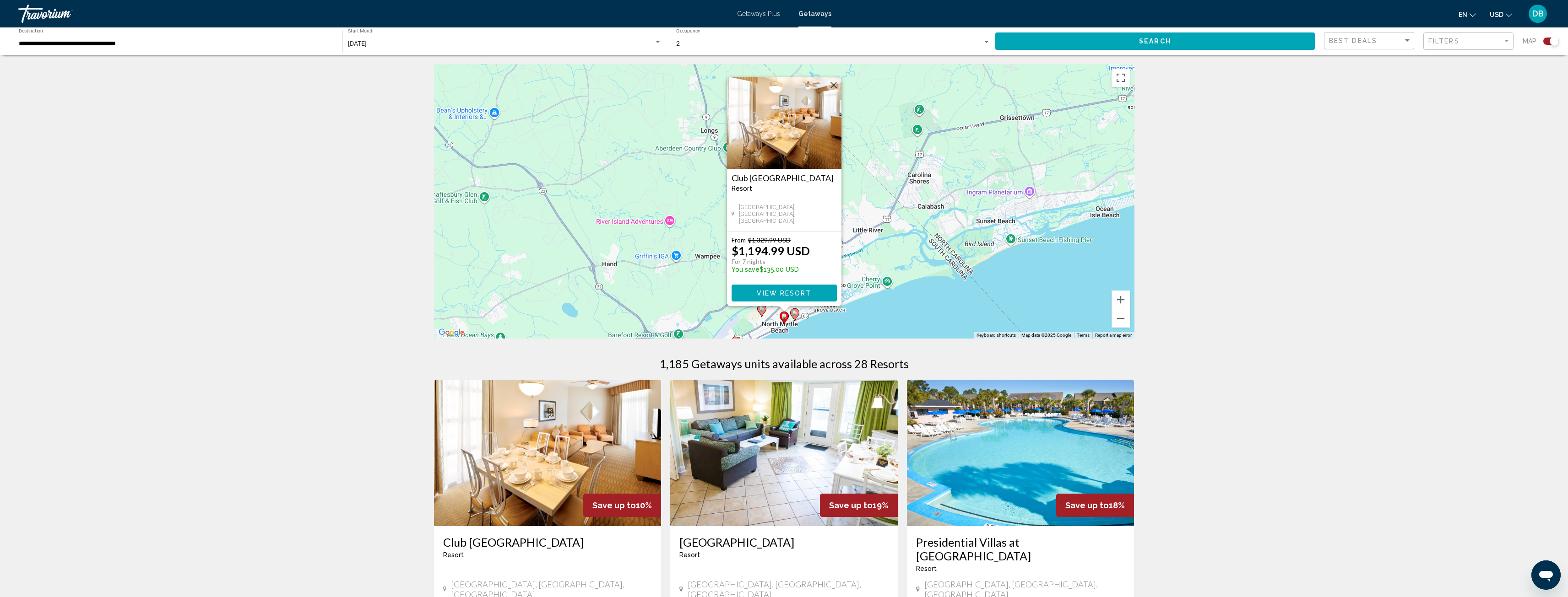
click image "Main content"
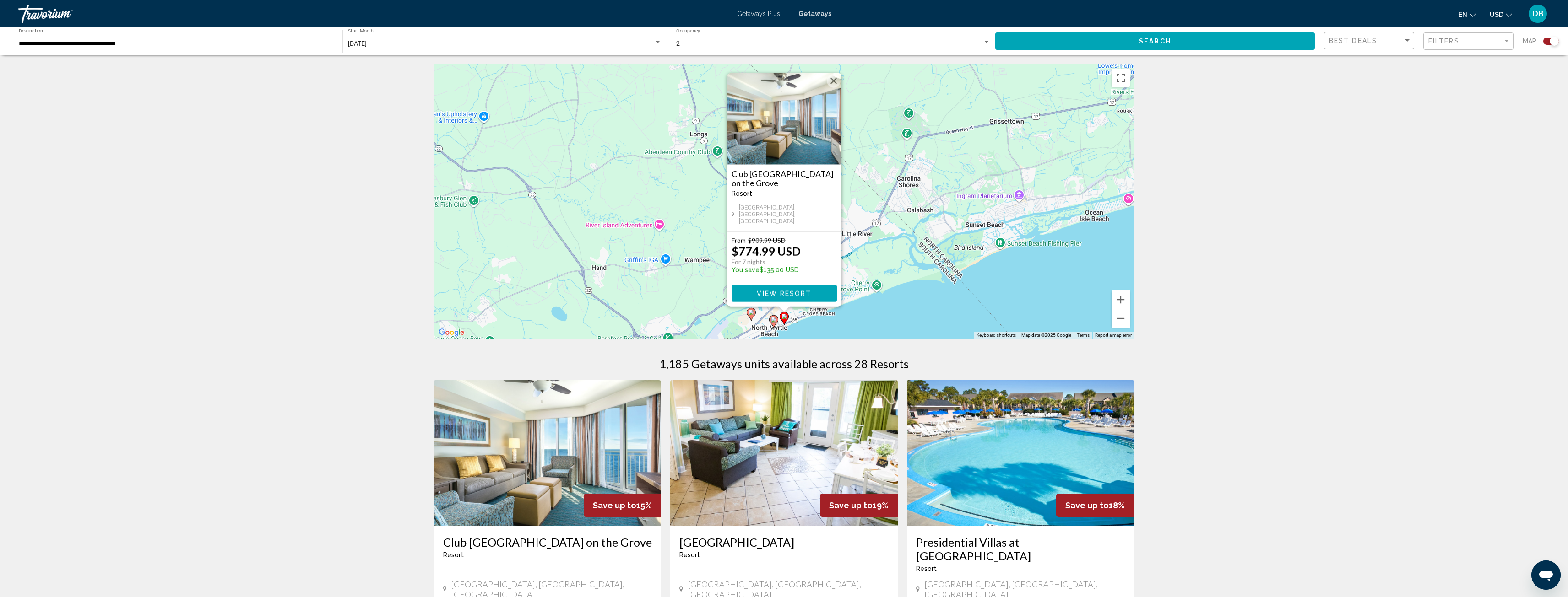
click icon "Main content"
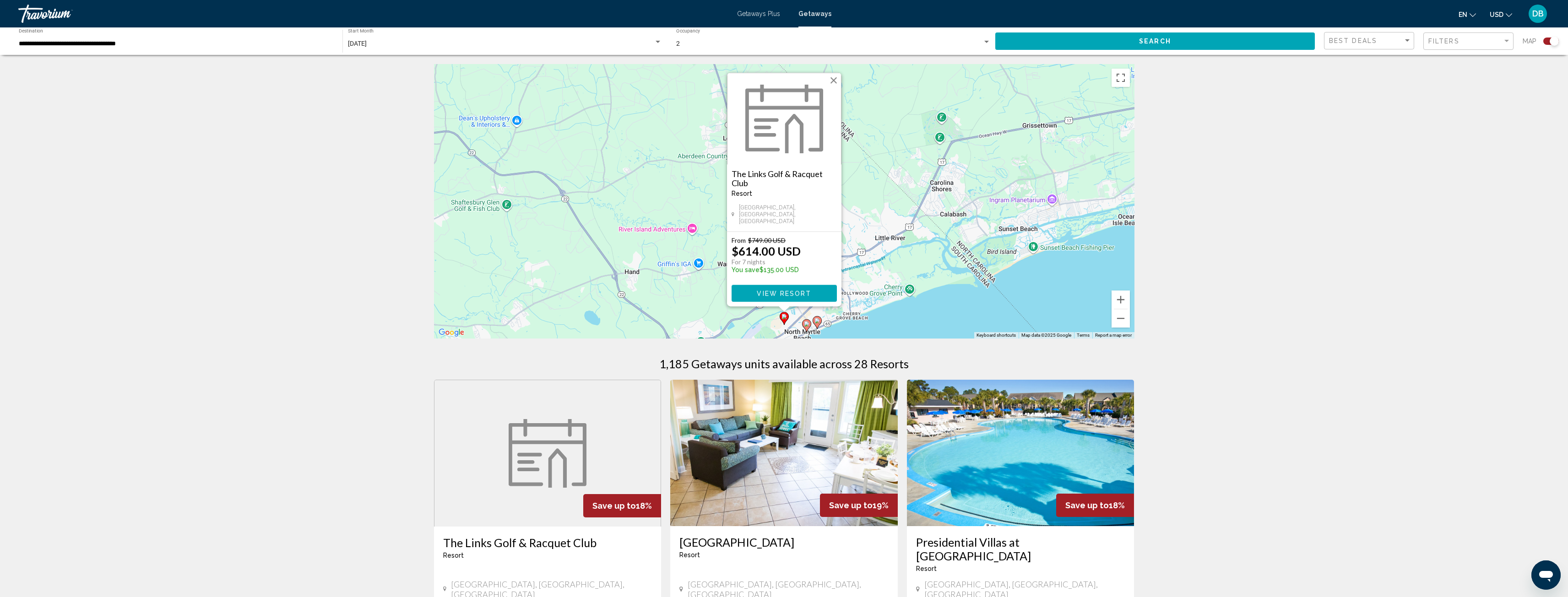
click image "Main content"
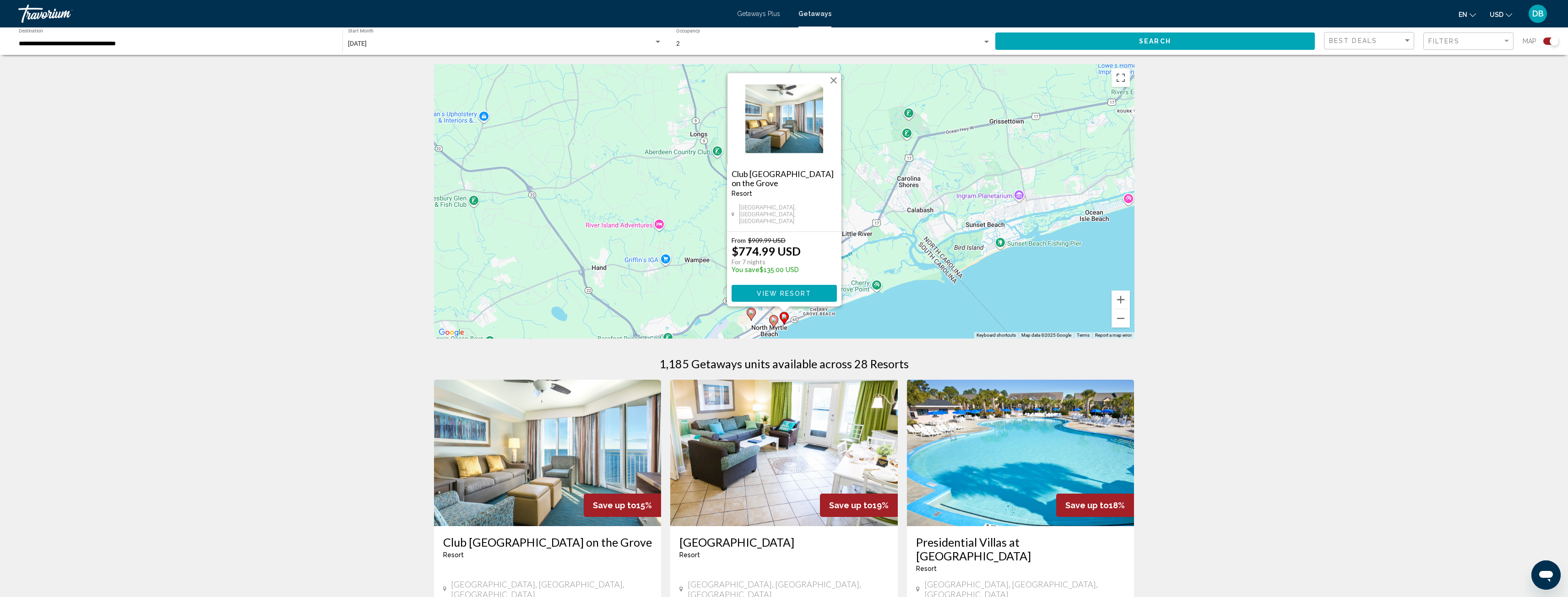
click img "Main content"
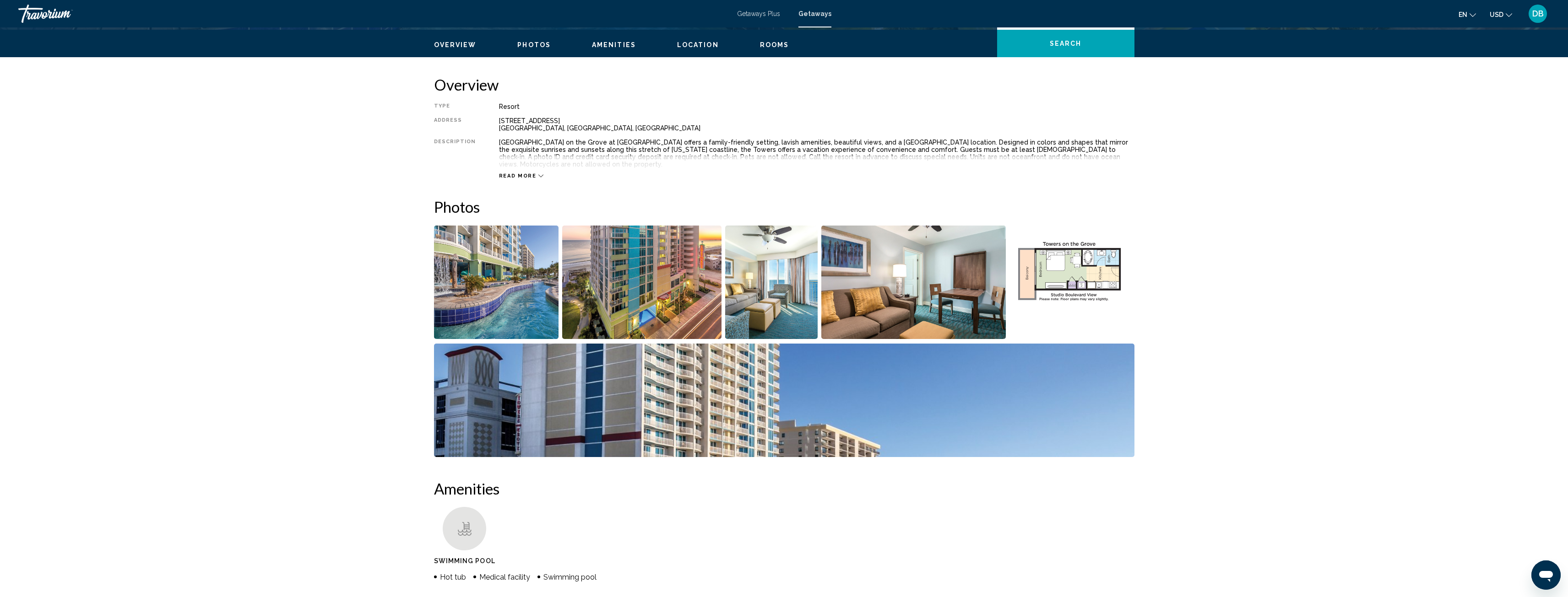
scroll to position [274, 0]
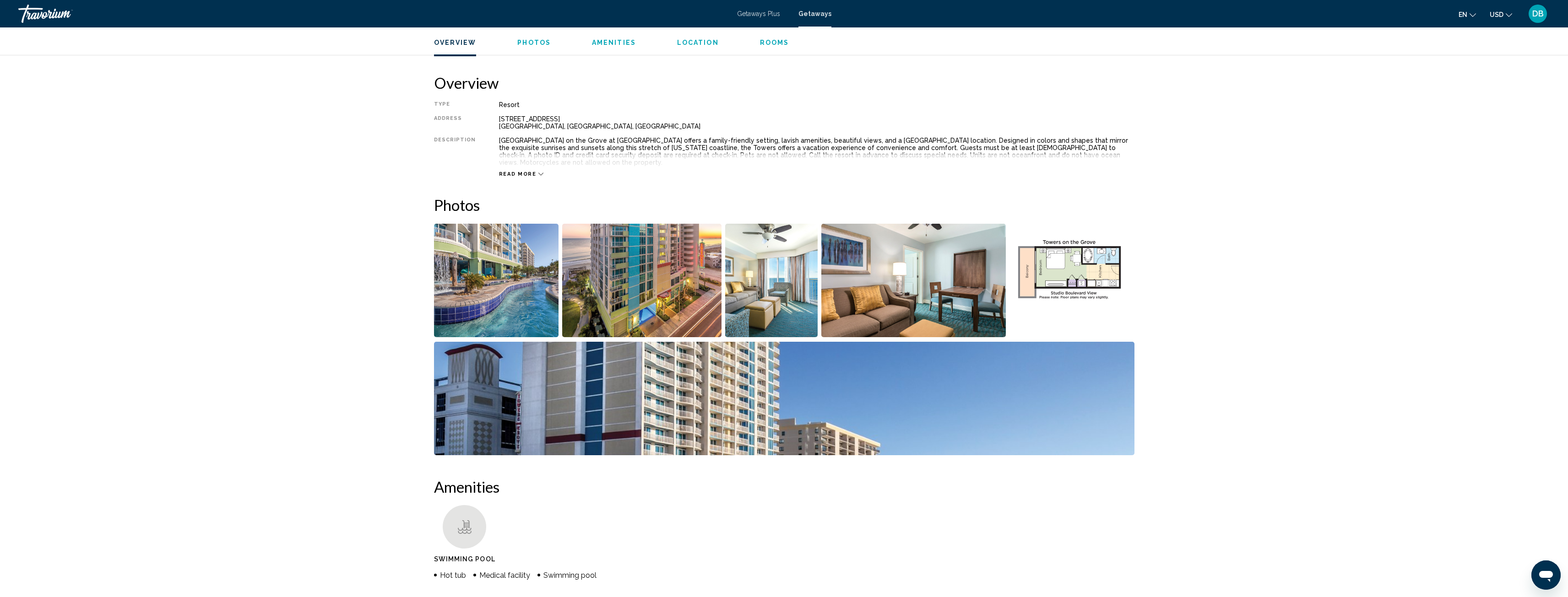
click img "Open full-screen image slider"
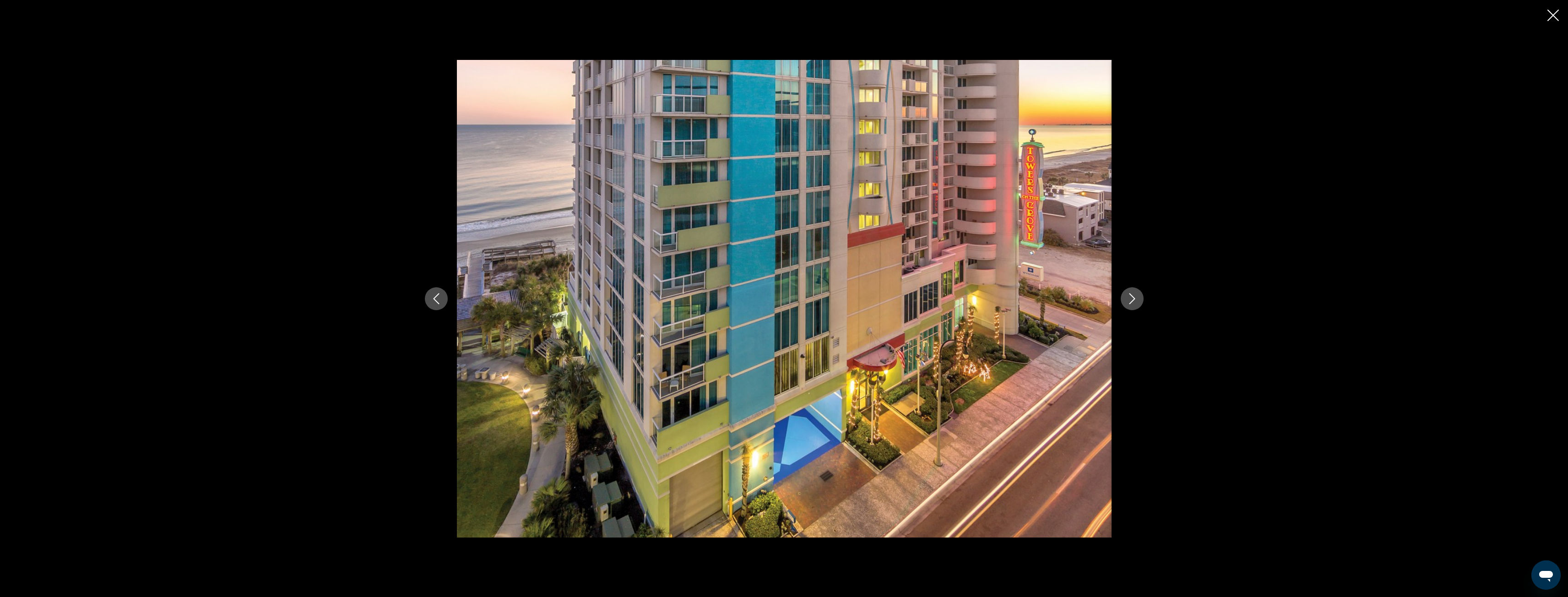
click icon "Next image"
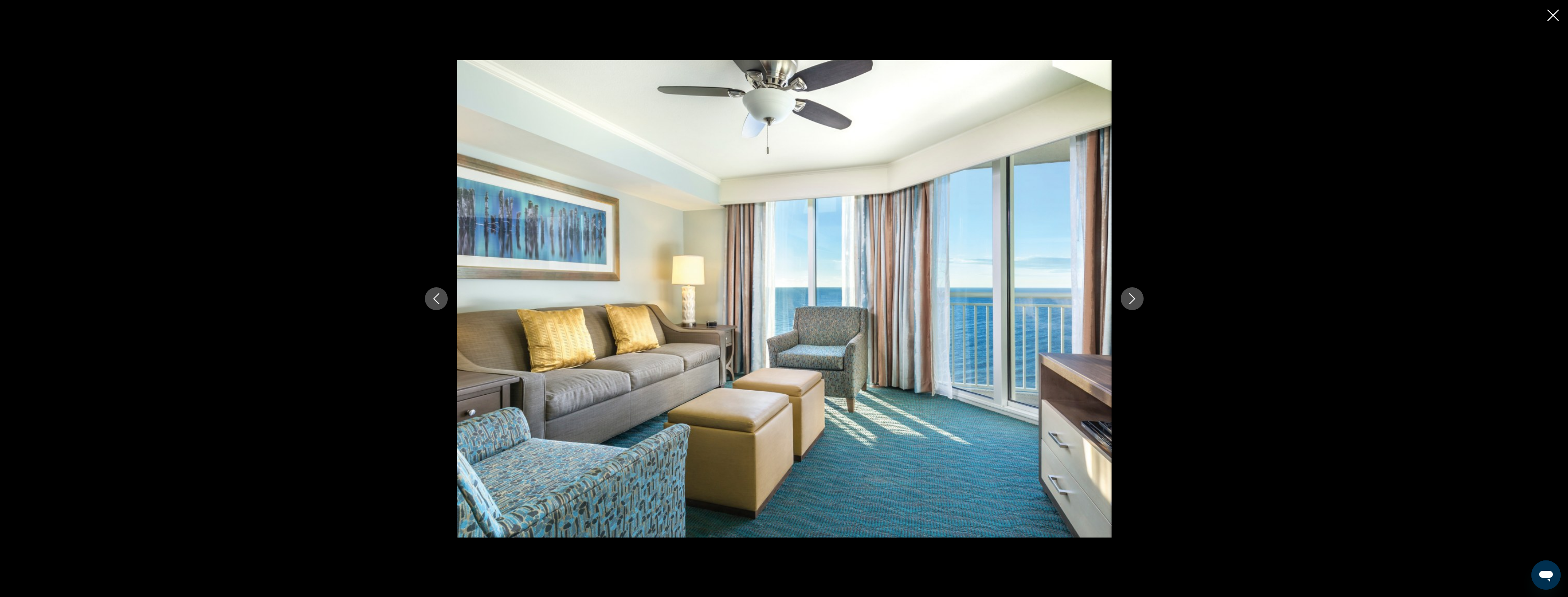
click icon "Next image"
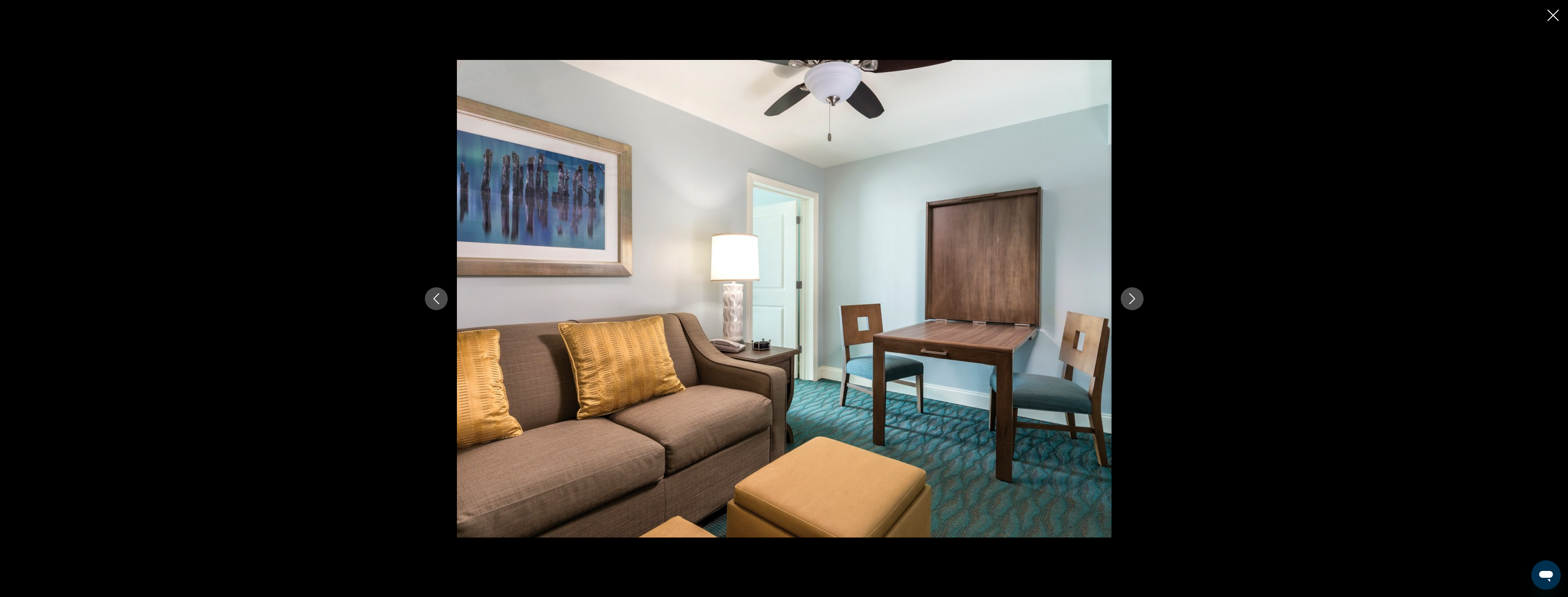
click icon "Next image"
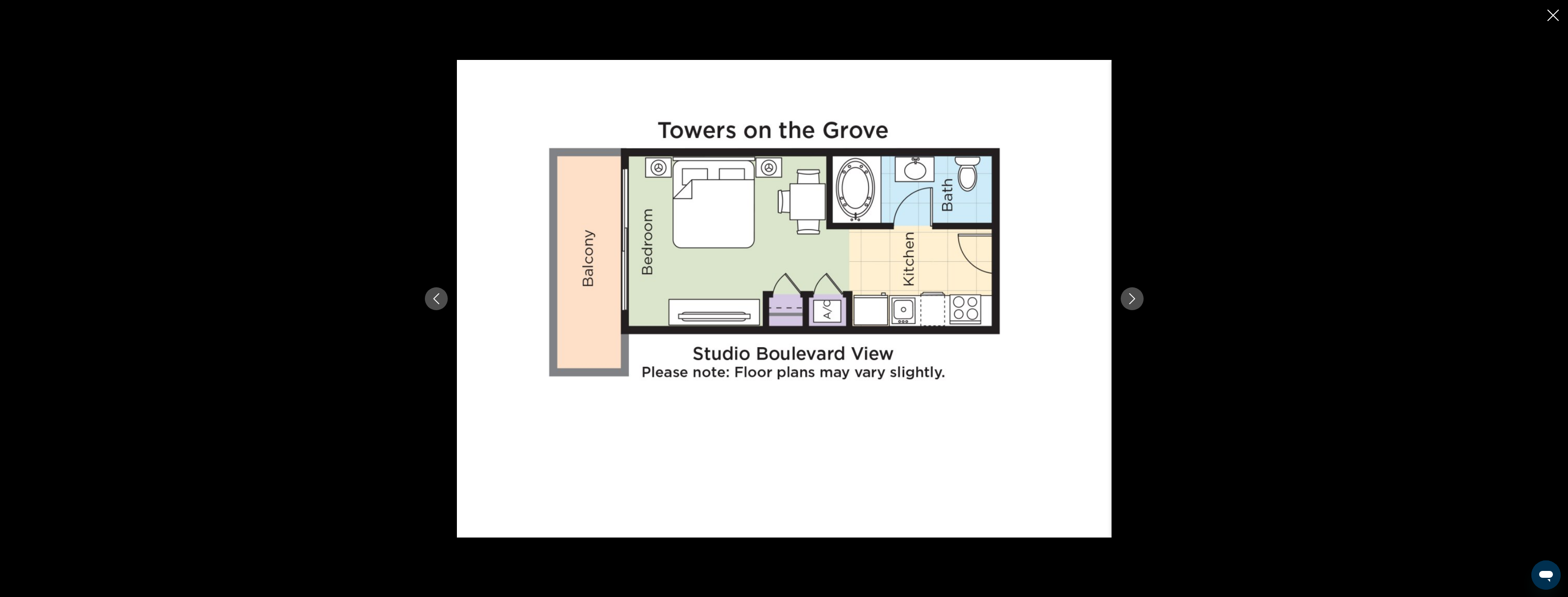
click icon "Next image"
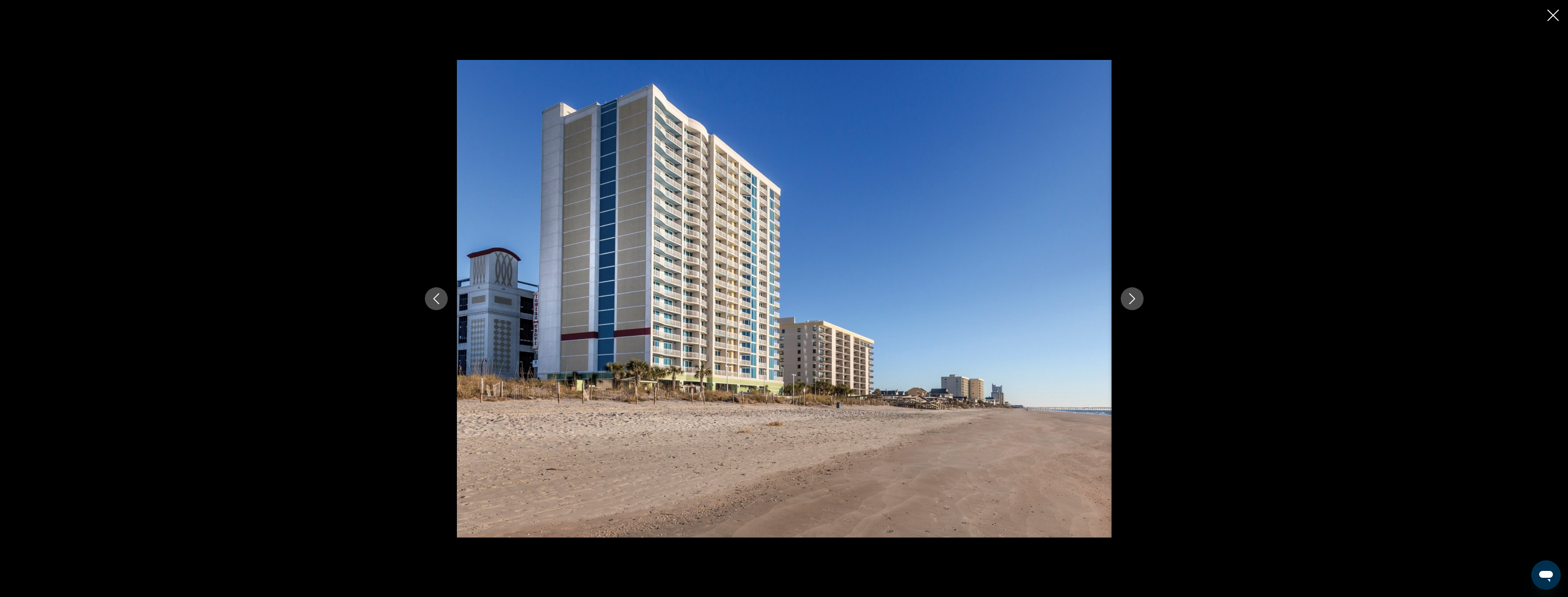
click icon "Next image"
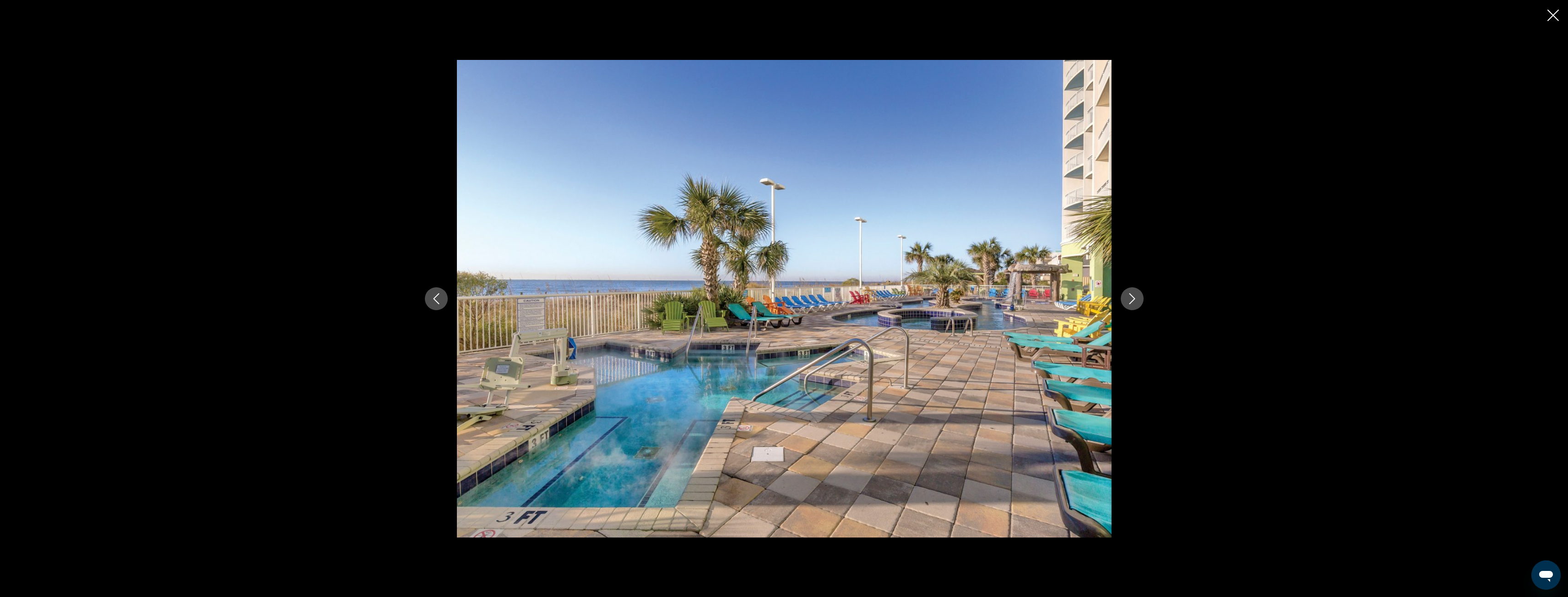
click icon "Next image"
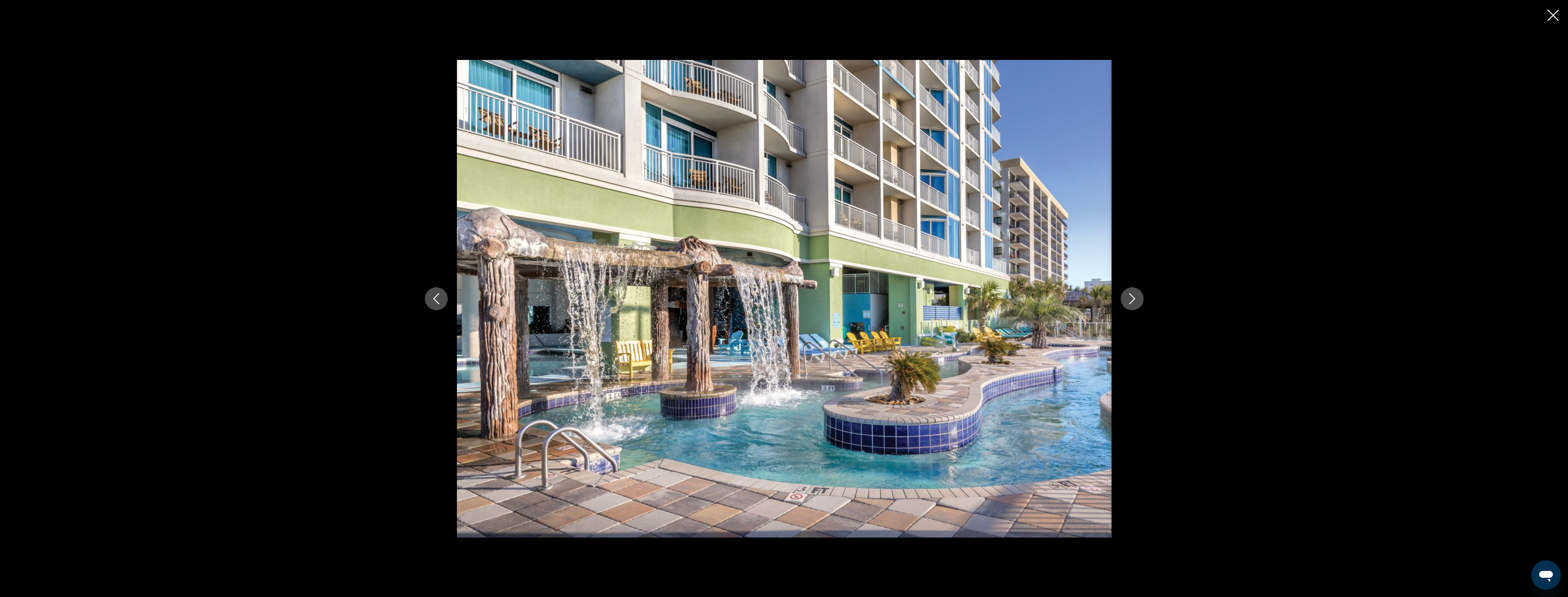
click icon "Next image"
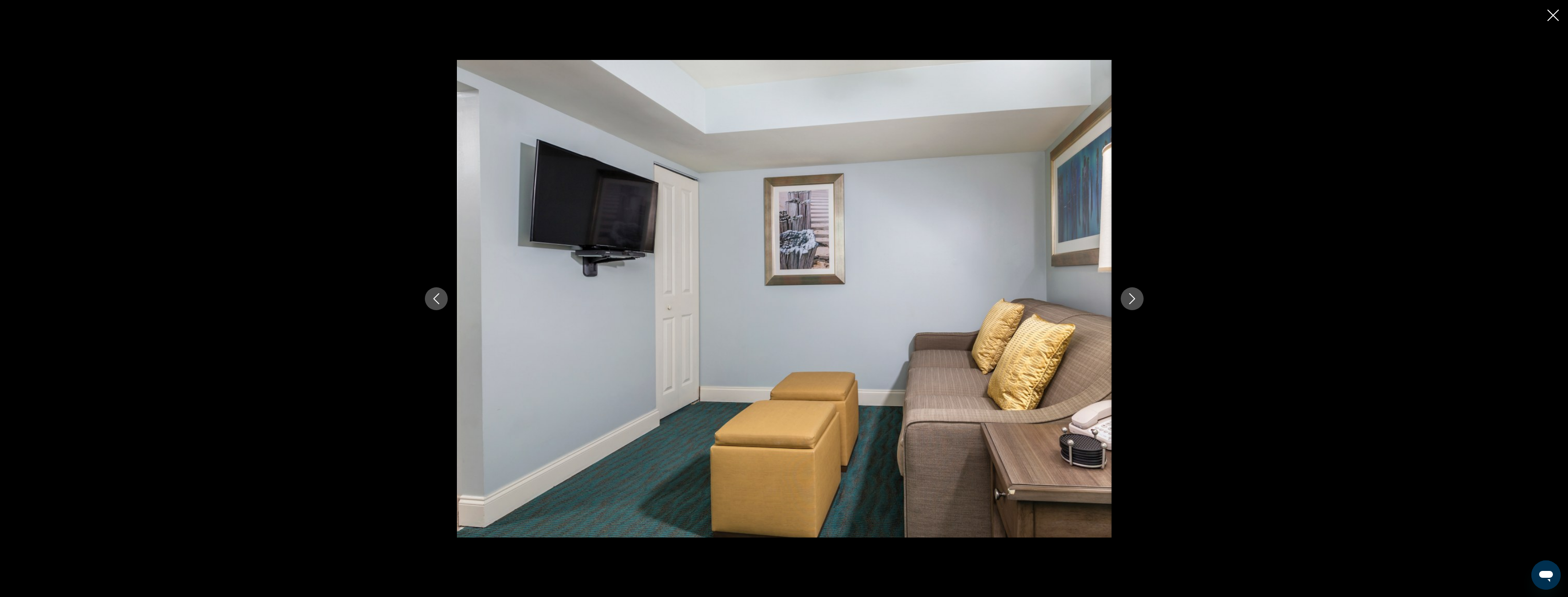
click icon "Next image"
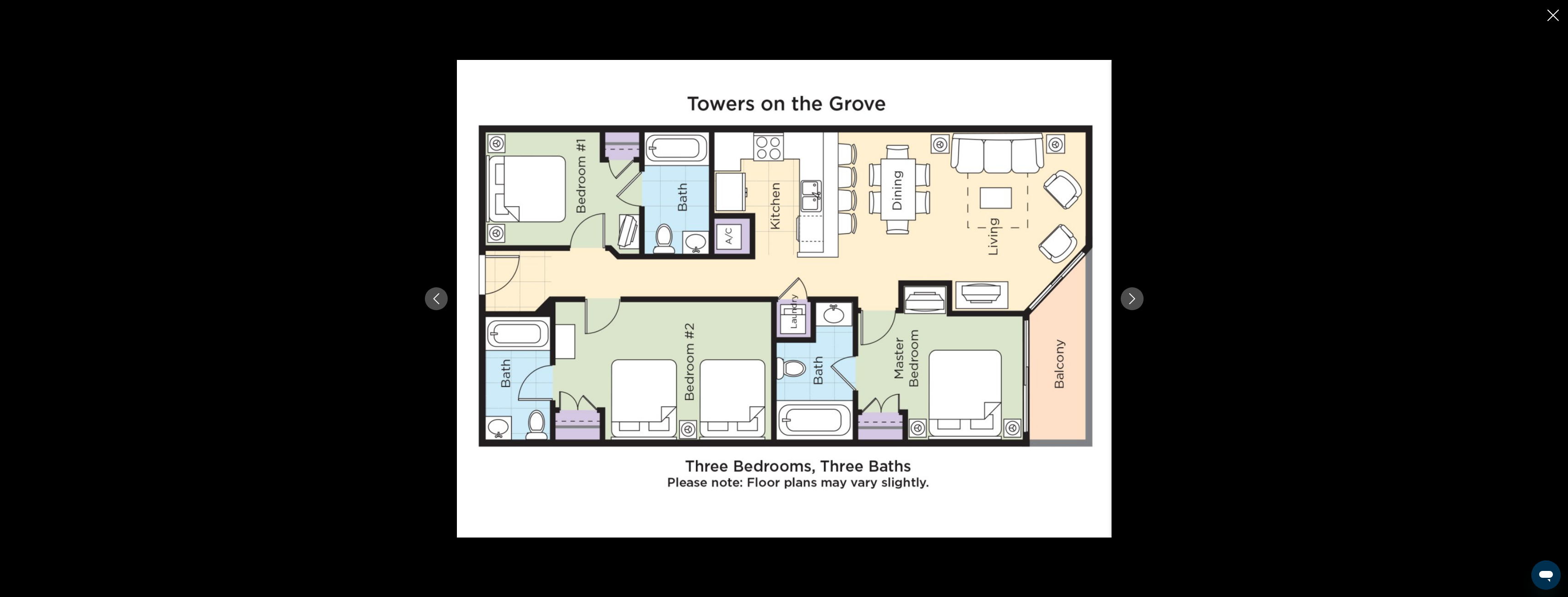
drag, startPoint x: 1553, startPoint y: 14, endPoint x: 1550, endPoint y: 19, distance: 5.8
click icon "Close slideshow"
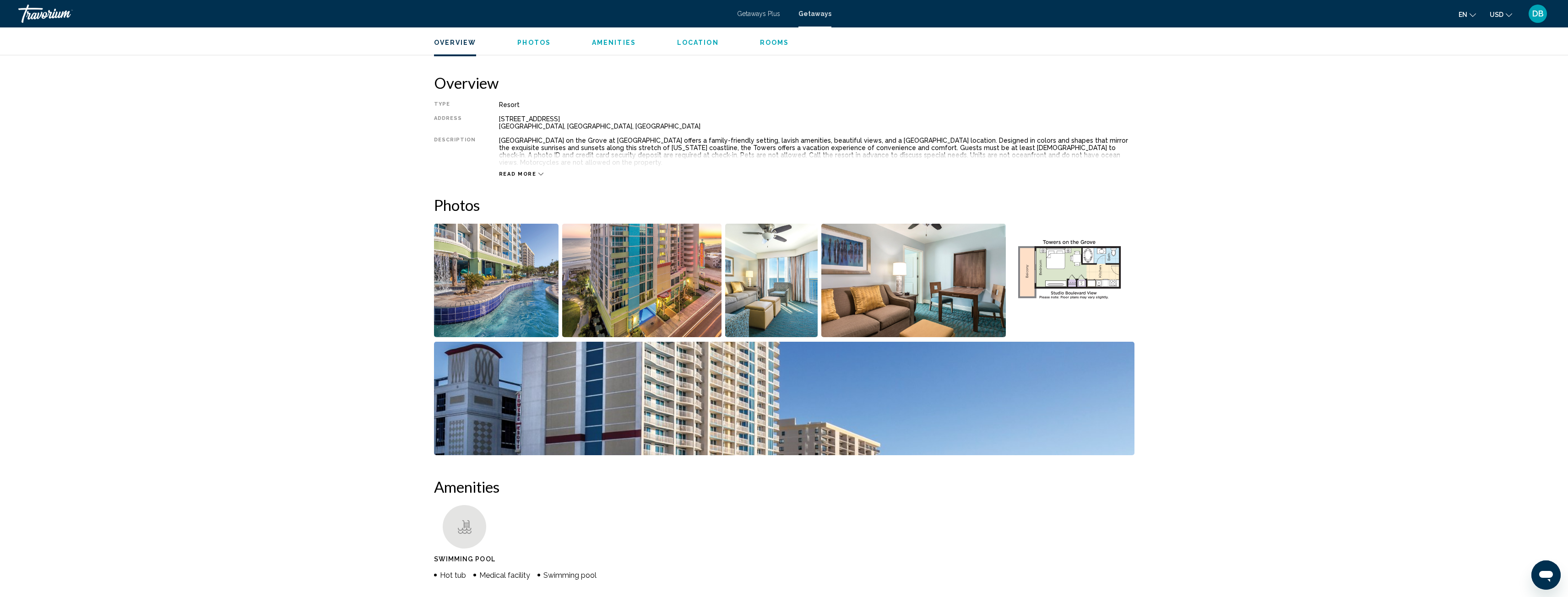
click icon "Main content"
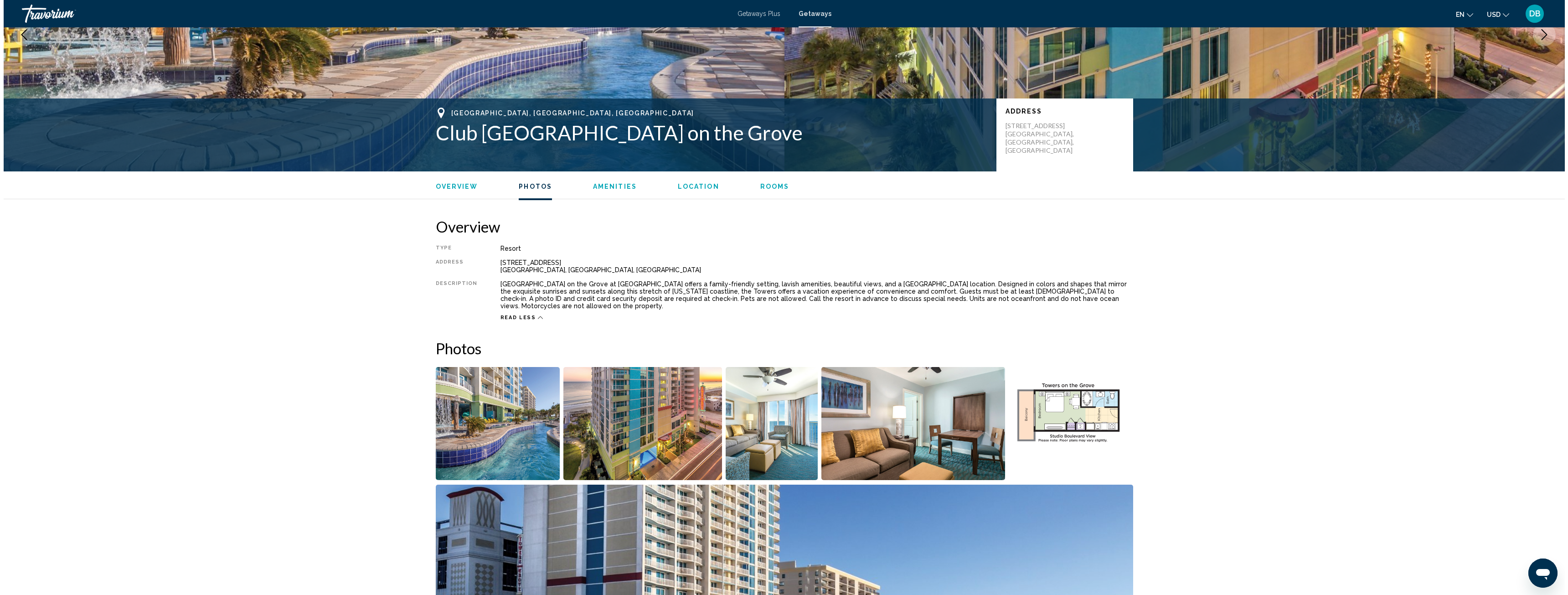
scroll to position [0, 0]
